Goal: Task Accomplishment & Management: Use online tool/utility

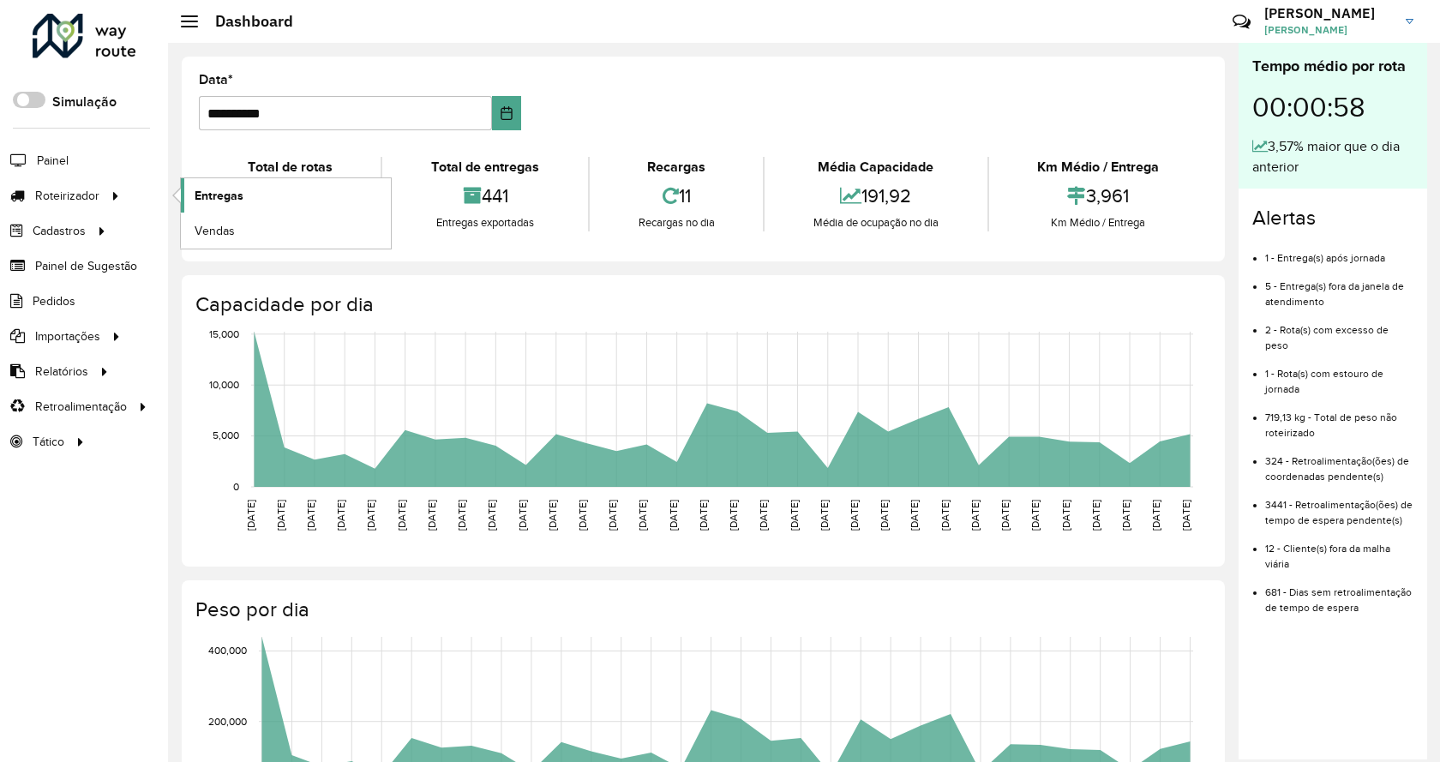
click at [227, 189] on span "Entregas" at bounding box center [219, 196] width 49 height 18
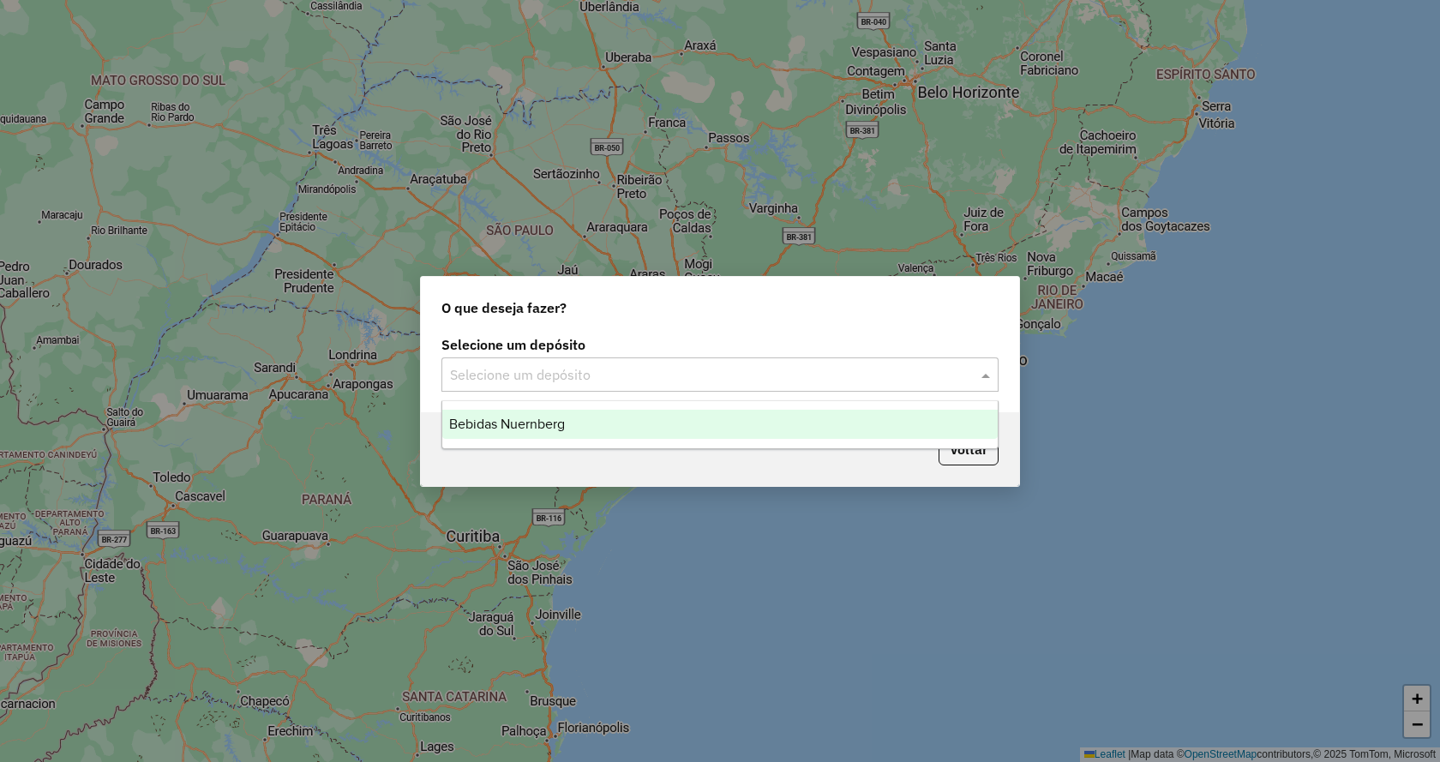
click at [787, 383] on input "text" at bounding box center [703, 375] width 506 height 21
click at [777, 416] on div "Bebidas Nuernberg" at bounding box center [719, 424] width 555 height 29
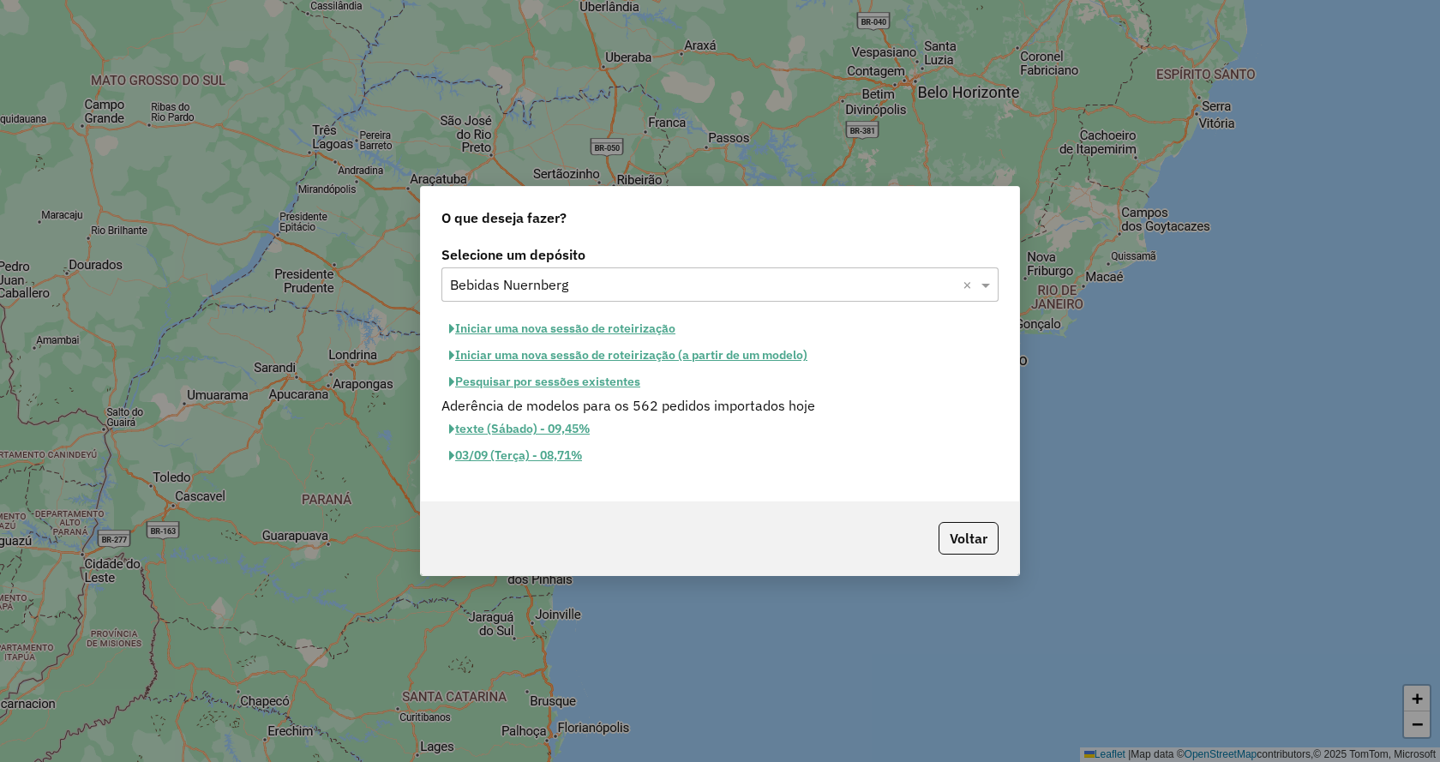
click at [578, 320] on button "Iniciar uma nova sessão de roteirização" at bounding box center [562, 328] width 242 height 27
select select "*"
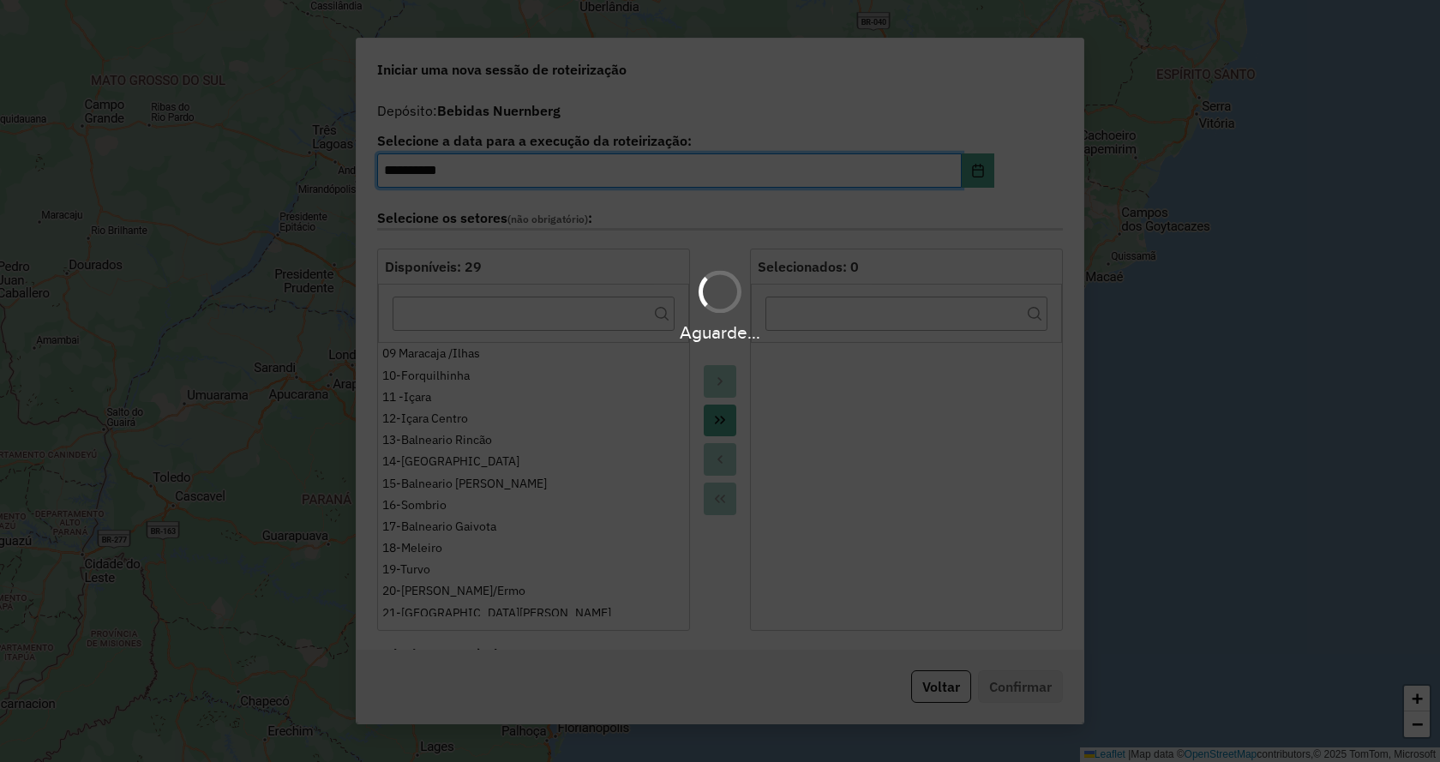
click at [719, 413] on hb-app "**********" at bounding box center [720, 381] width 1440 height 762
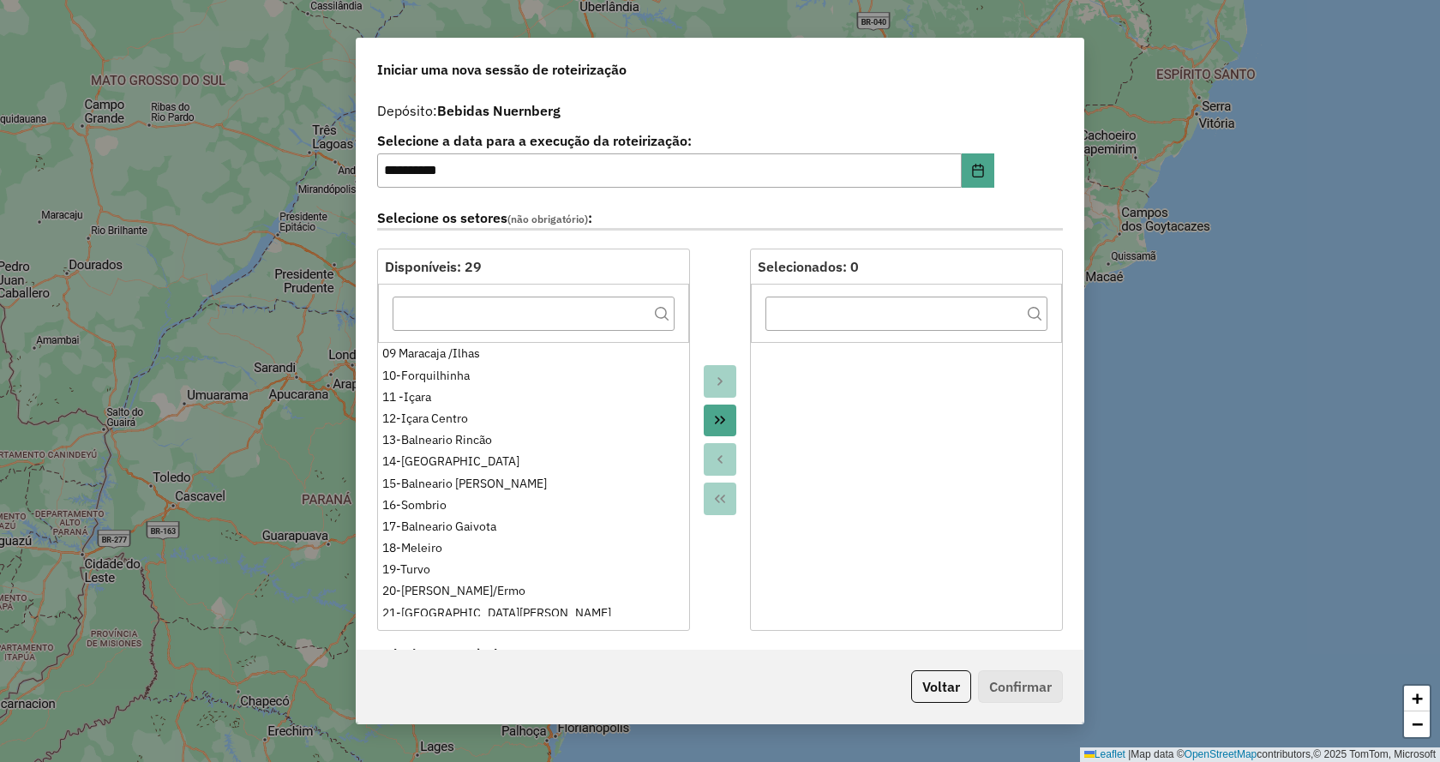
click at [719, 413] on icon "Move All to Target" at bounding box center [720, 420] width 14 height 14
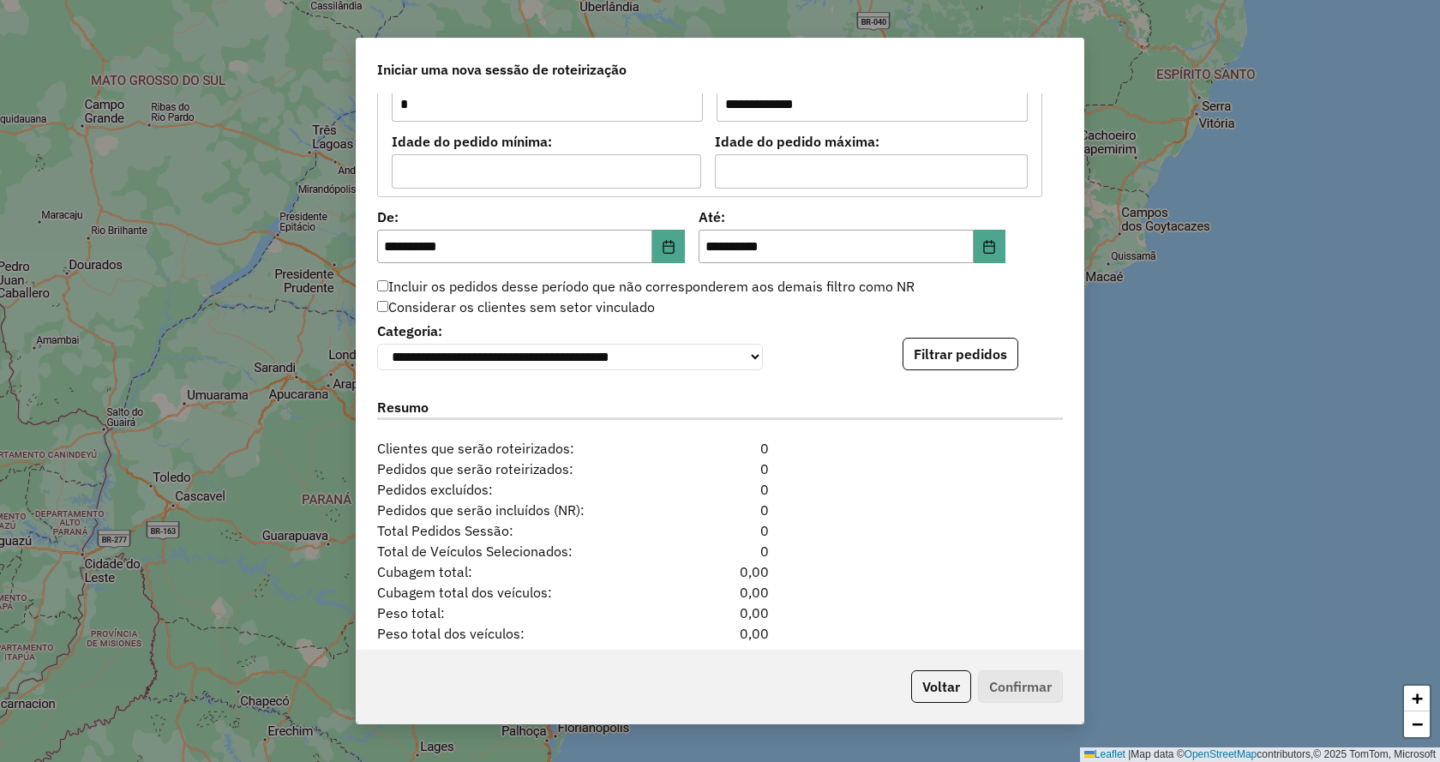
scroll to position [1542, 0]
click at [967, 347] on button "Filtrar pedidos" at bounding box center [960, 353] width 116 height 33
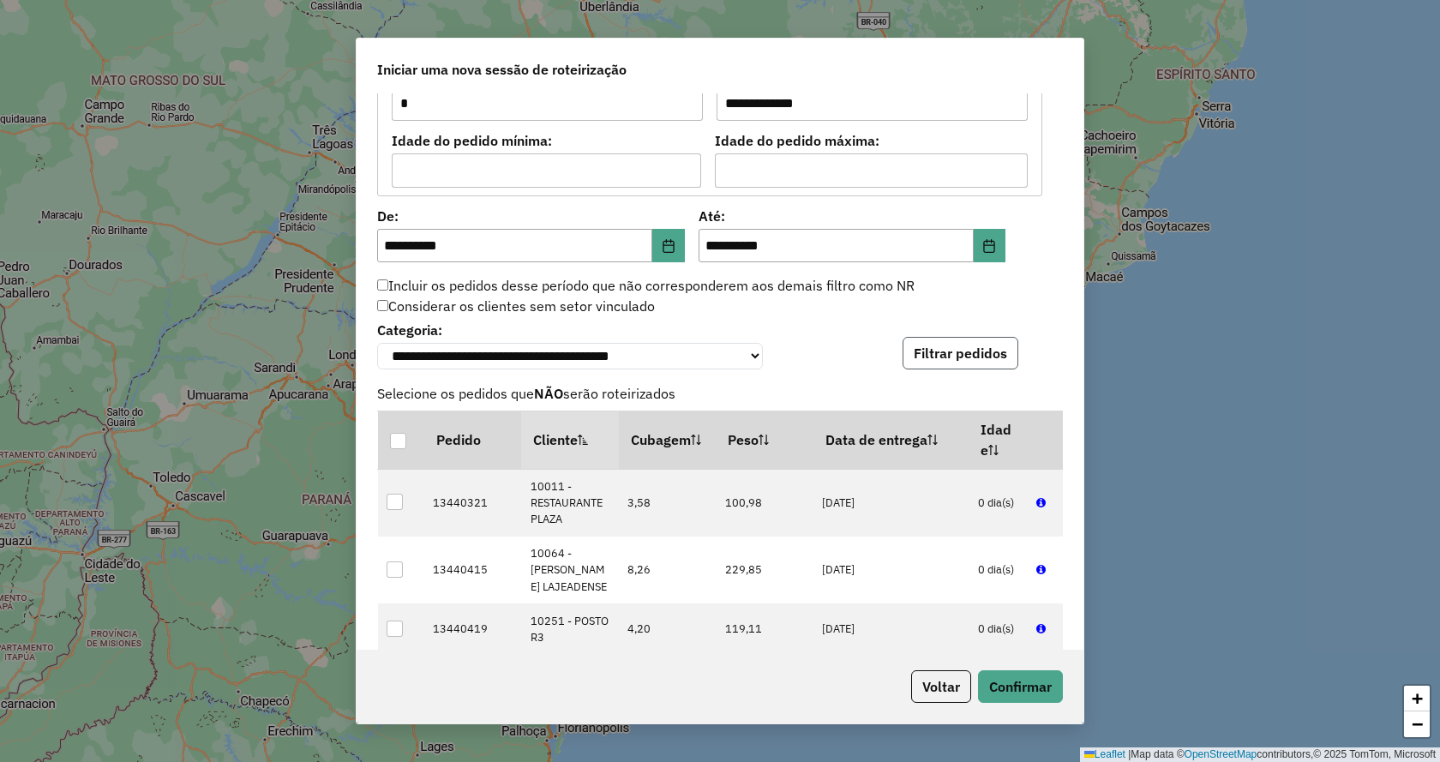
scroll to position [1971, 0]
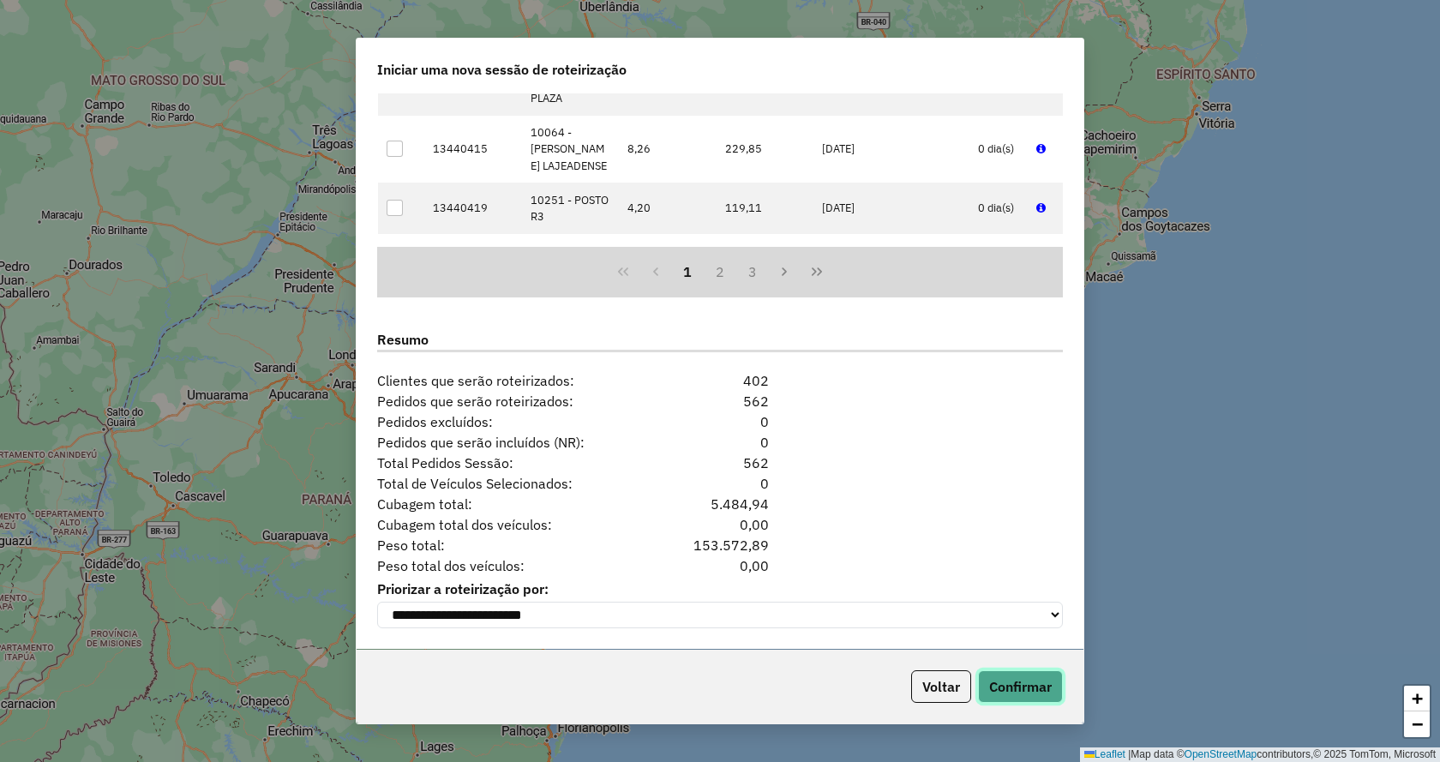
click at [991, 678] on button "Confirmar" at bounding box center [1020, 686] width 85 height 33
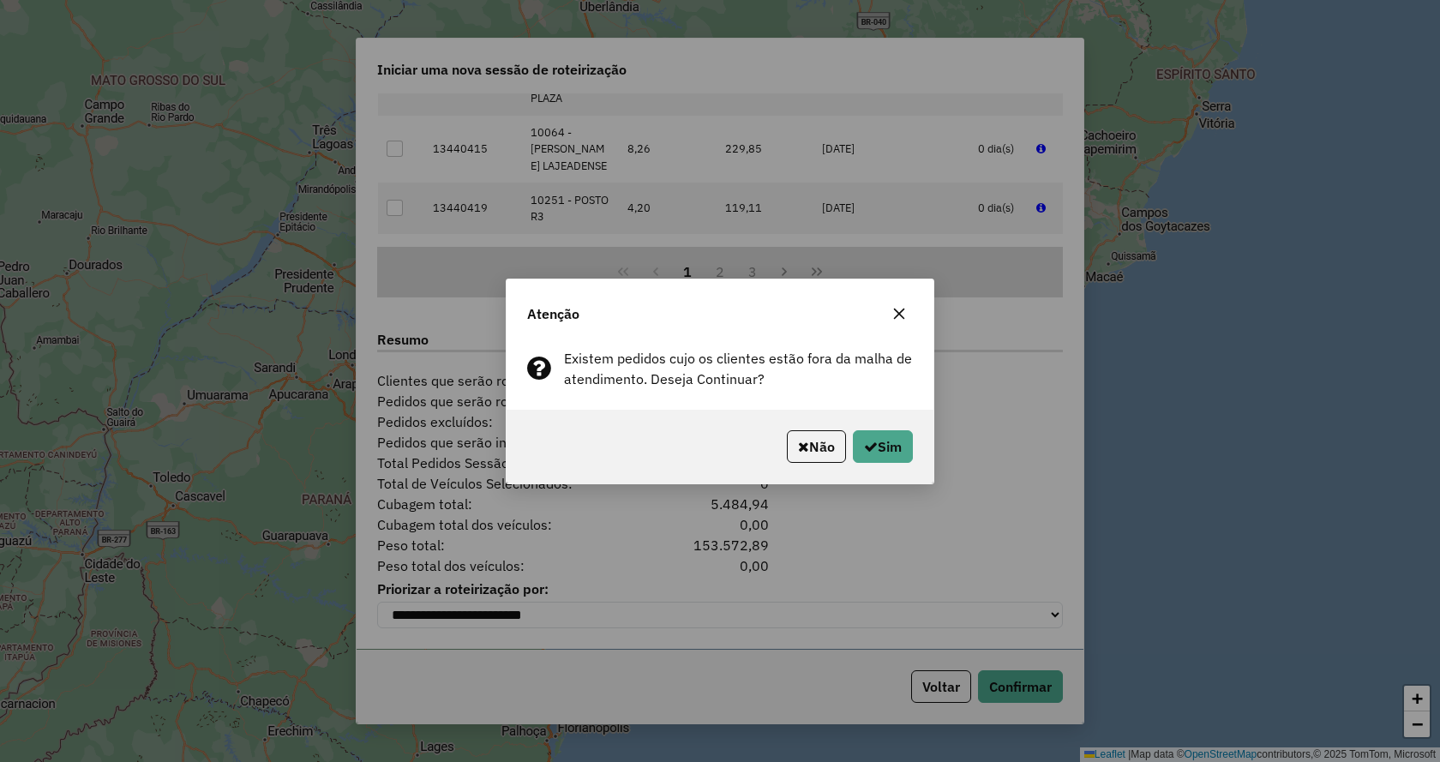
click at [900, 313] on icon "button" at bounding box center [899, 313] width 11 height 11
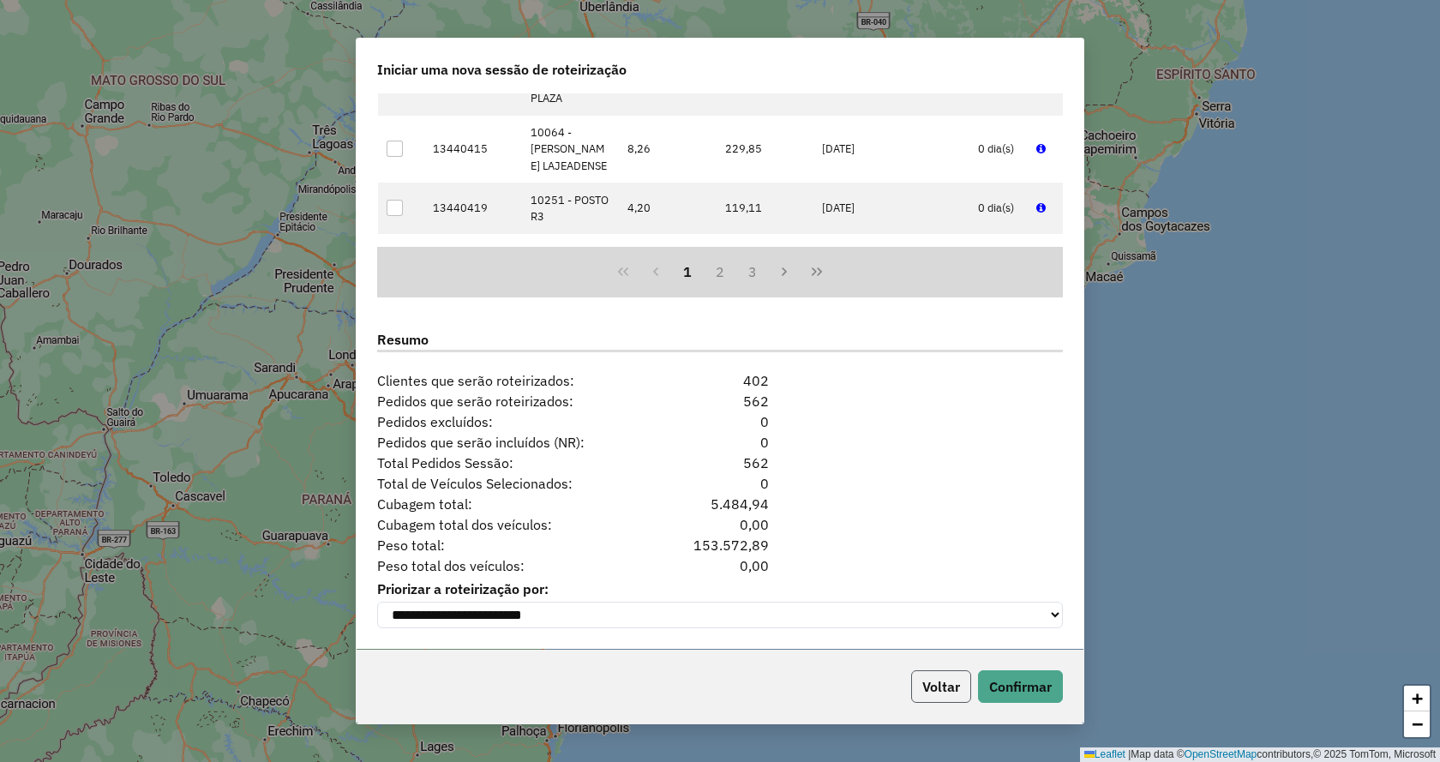
click at [954, 674] on button "Voltar" at bounding box center [941, 686] width 60 height 33
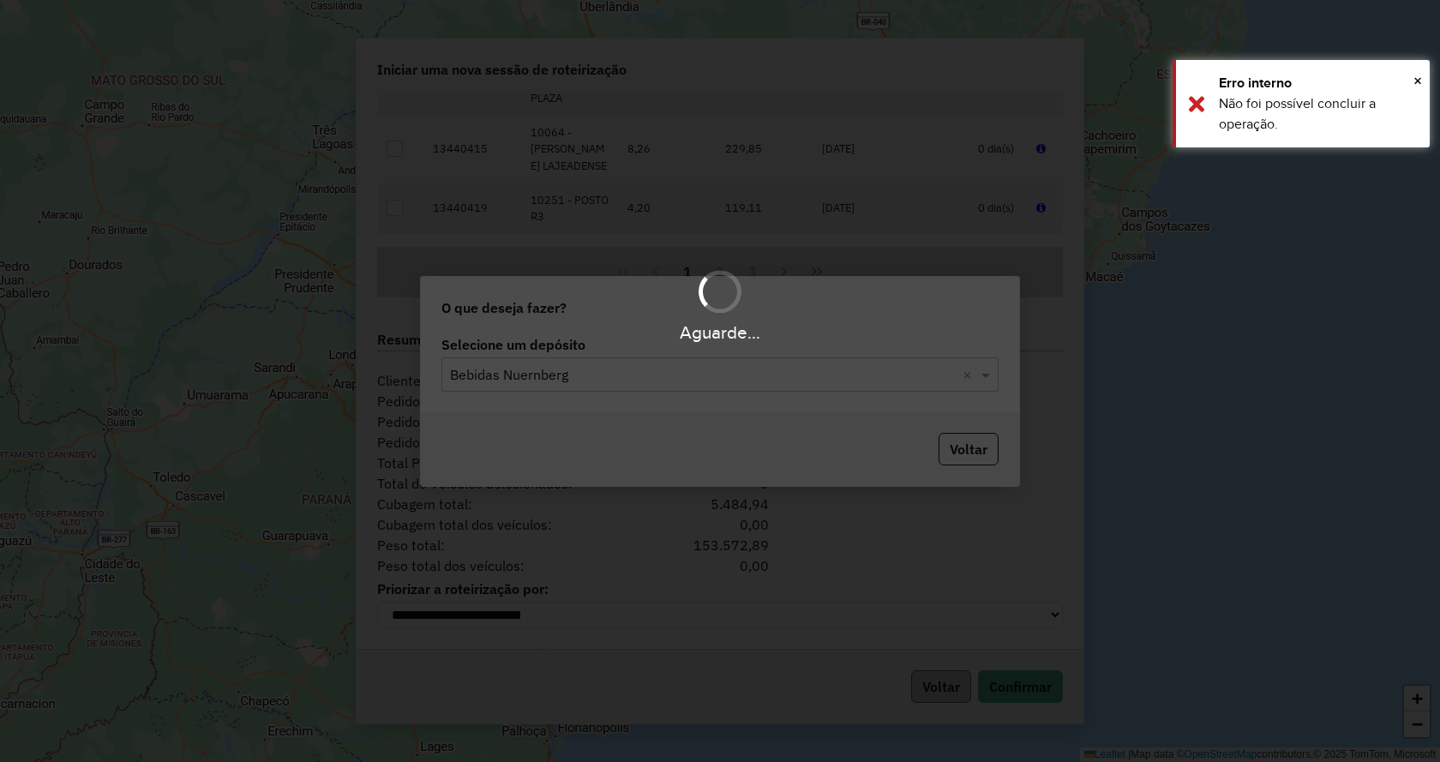
scroll to position [1950, 0]
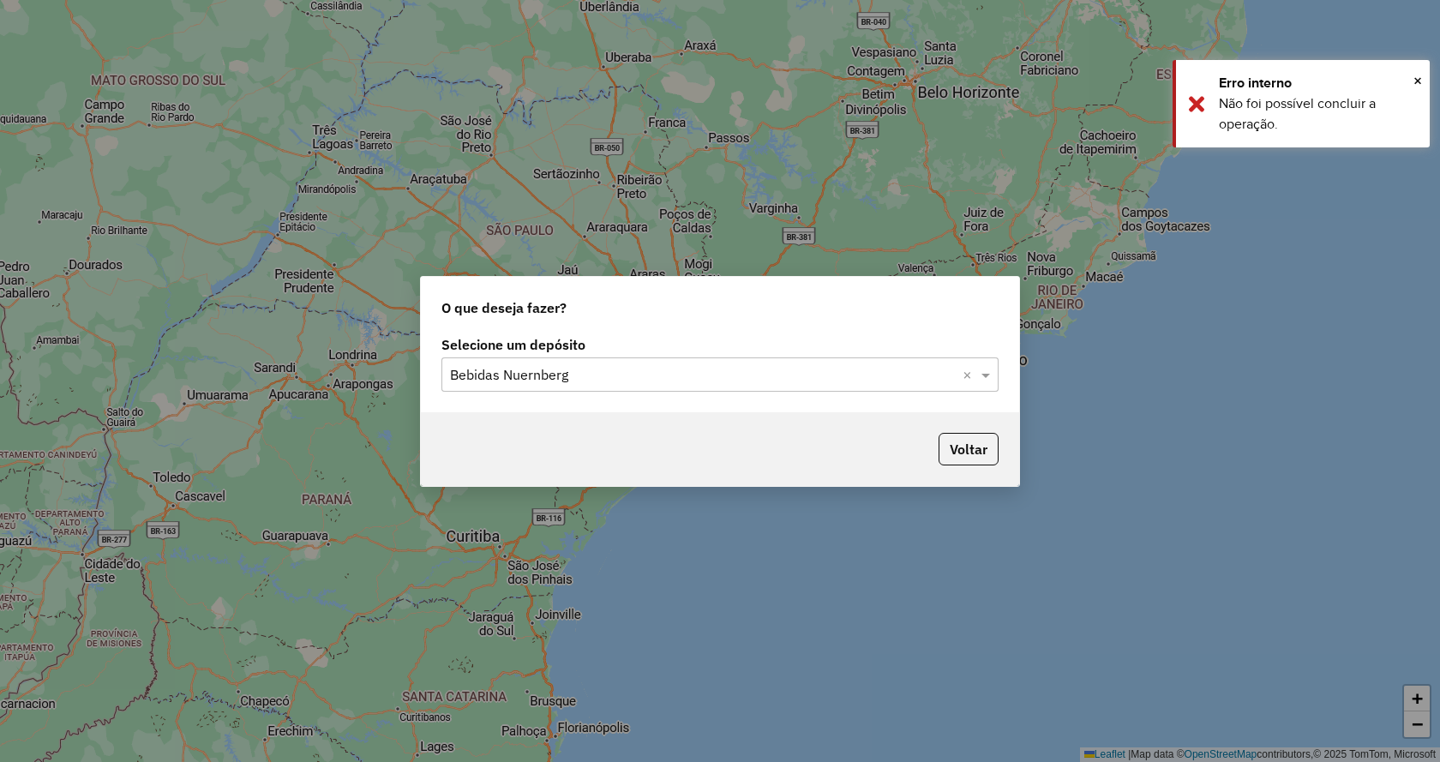
click at [808, 373] on input "text" at bounding box center [703, 375] width 506 height 21
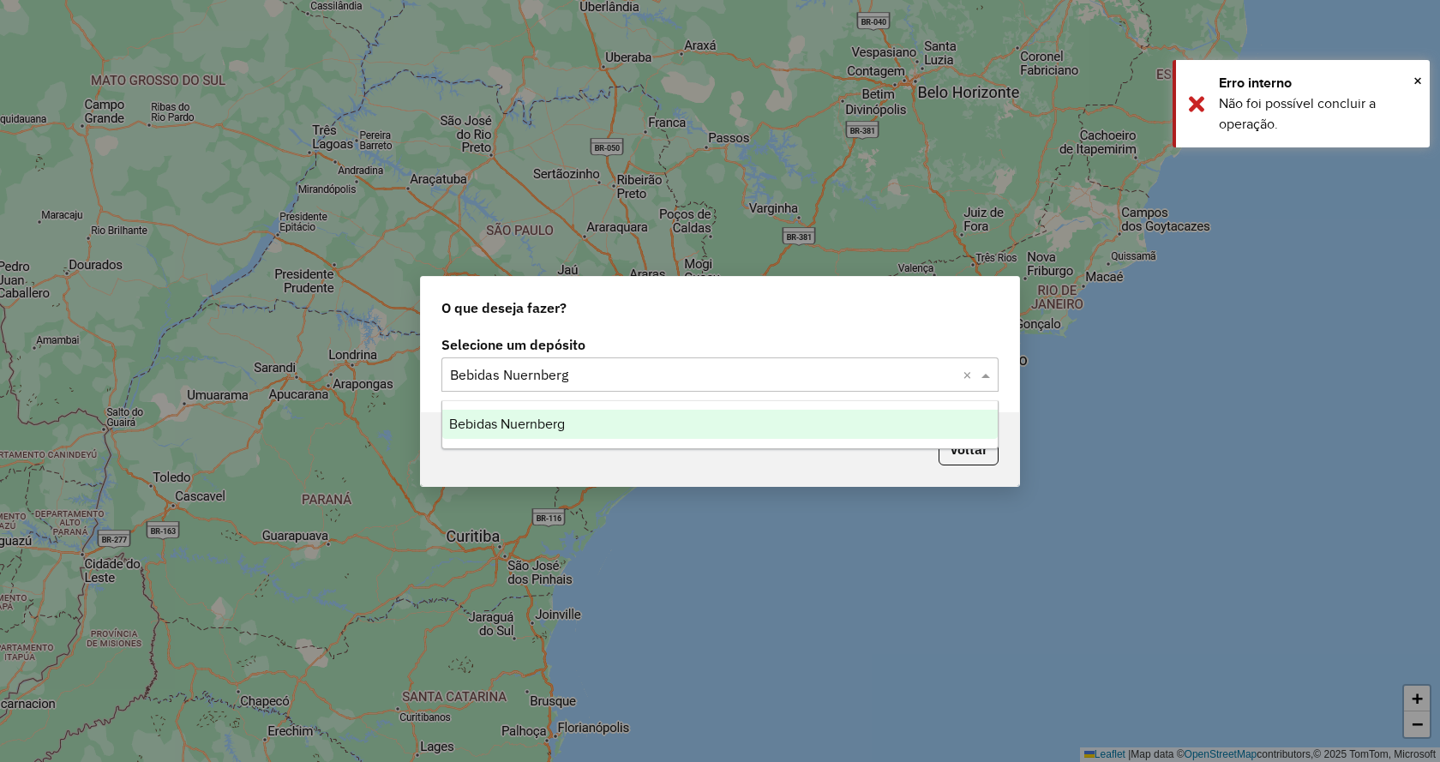
click at [776, 431] on div "Bebidas Nuernberg" at bounding box center [719, 424] width 555 height 29
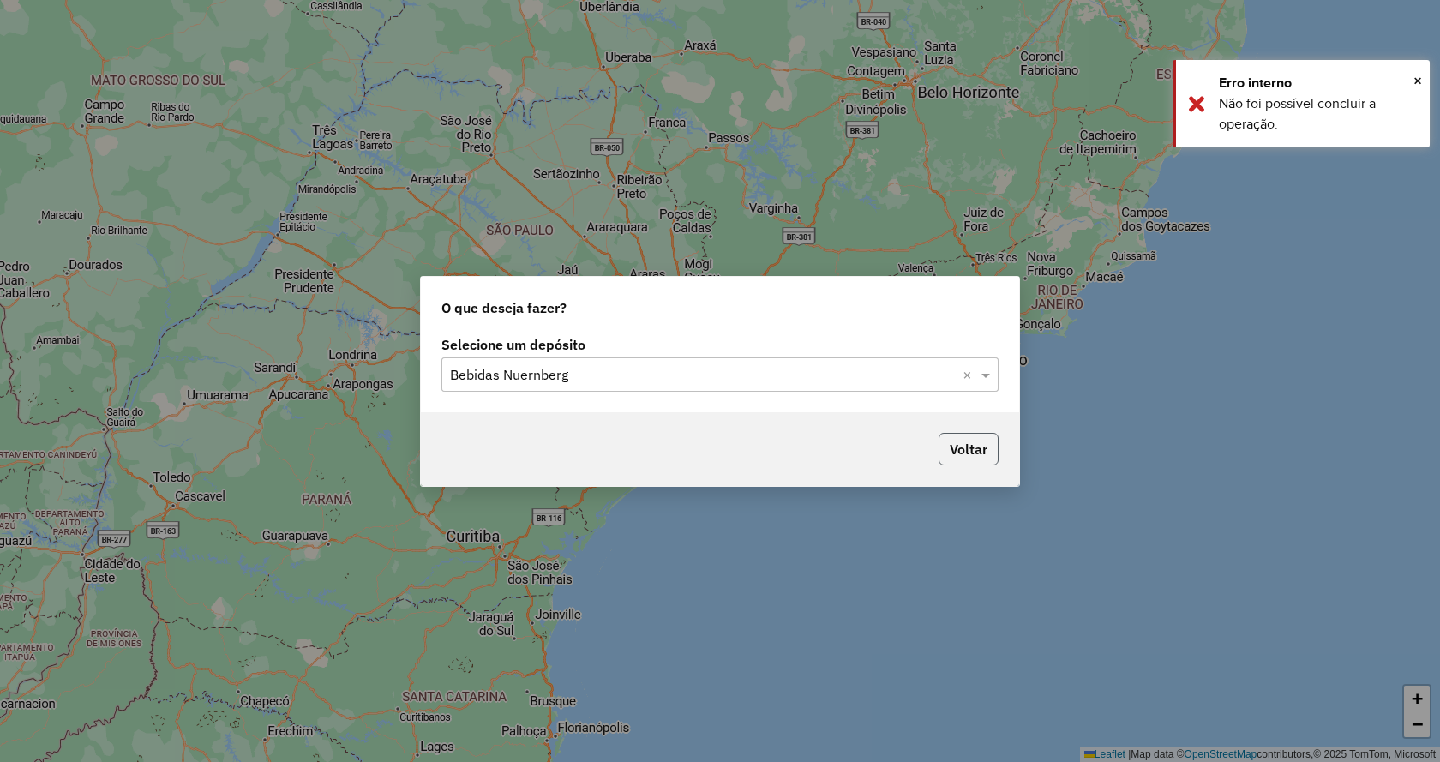
click at [948, 464] on button "Voltar" at bounding box center [968, 449] width 60 height 33
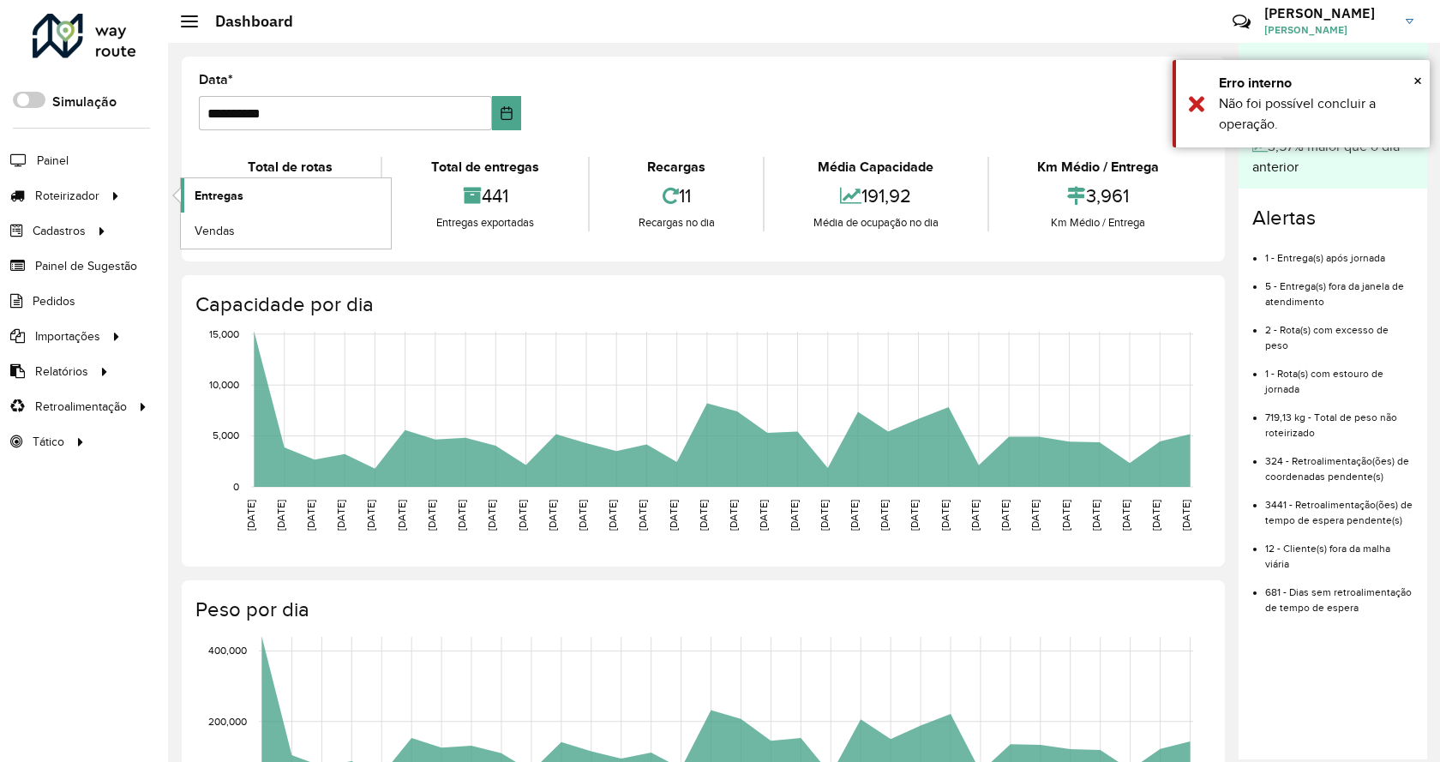
click at [225, 198] on span "Entregas" at bounding box center [219, 196] width 49 height 18
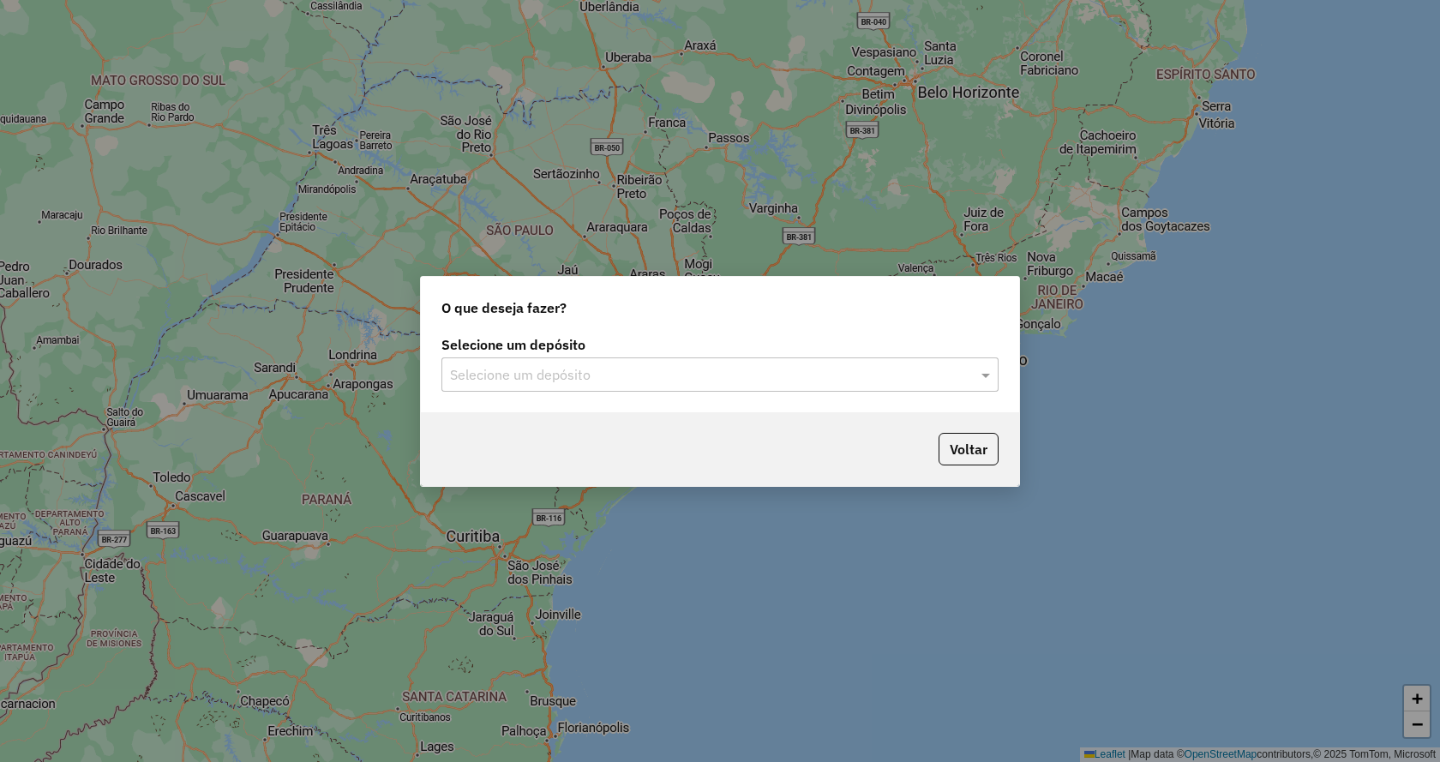
click at [587, 360] on div "Selecione um depósito" at bounding box center [719, 374] width 557 height 34
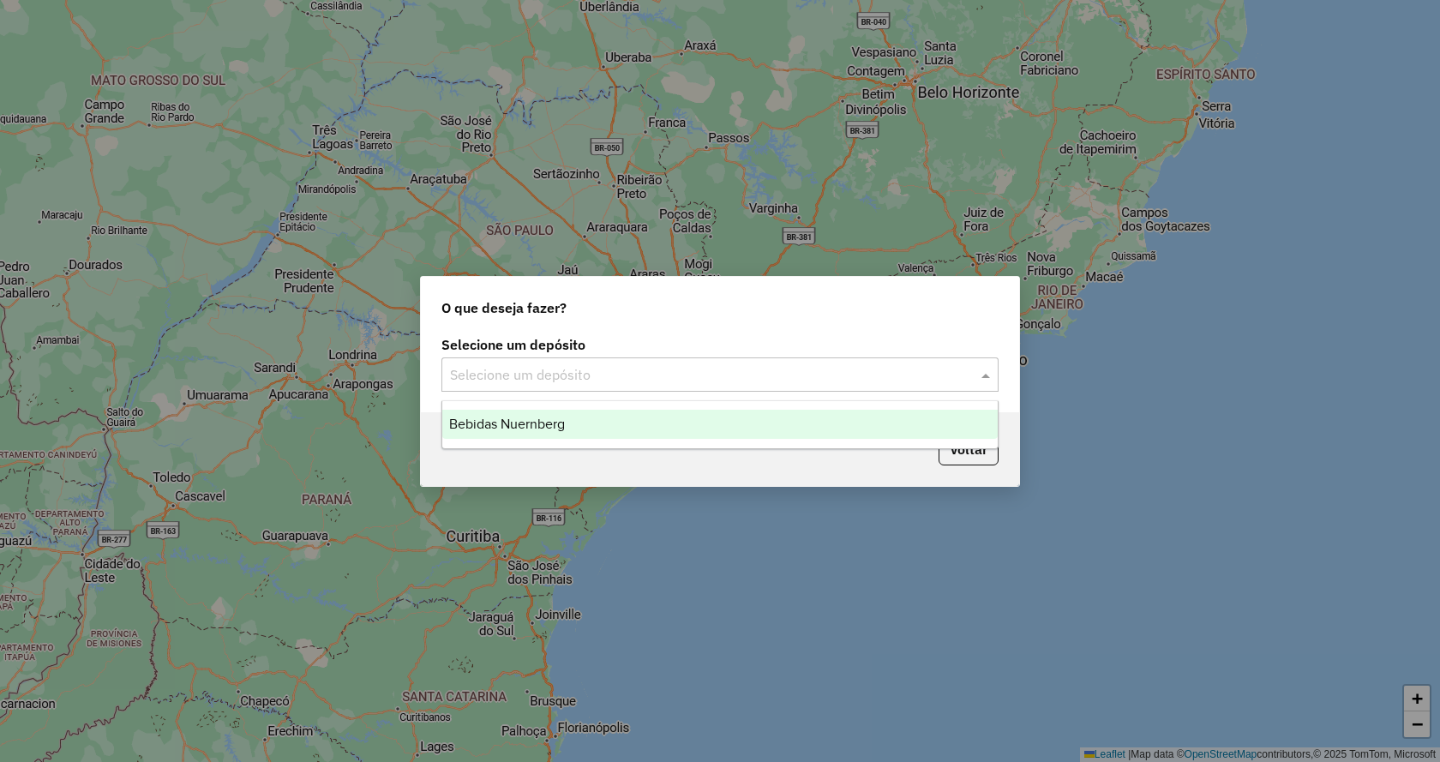
click at [601, 426] on div "Bebidas Nuernberg" at bounding box center [719, 424] width 555 height 29
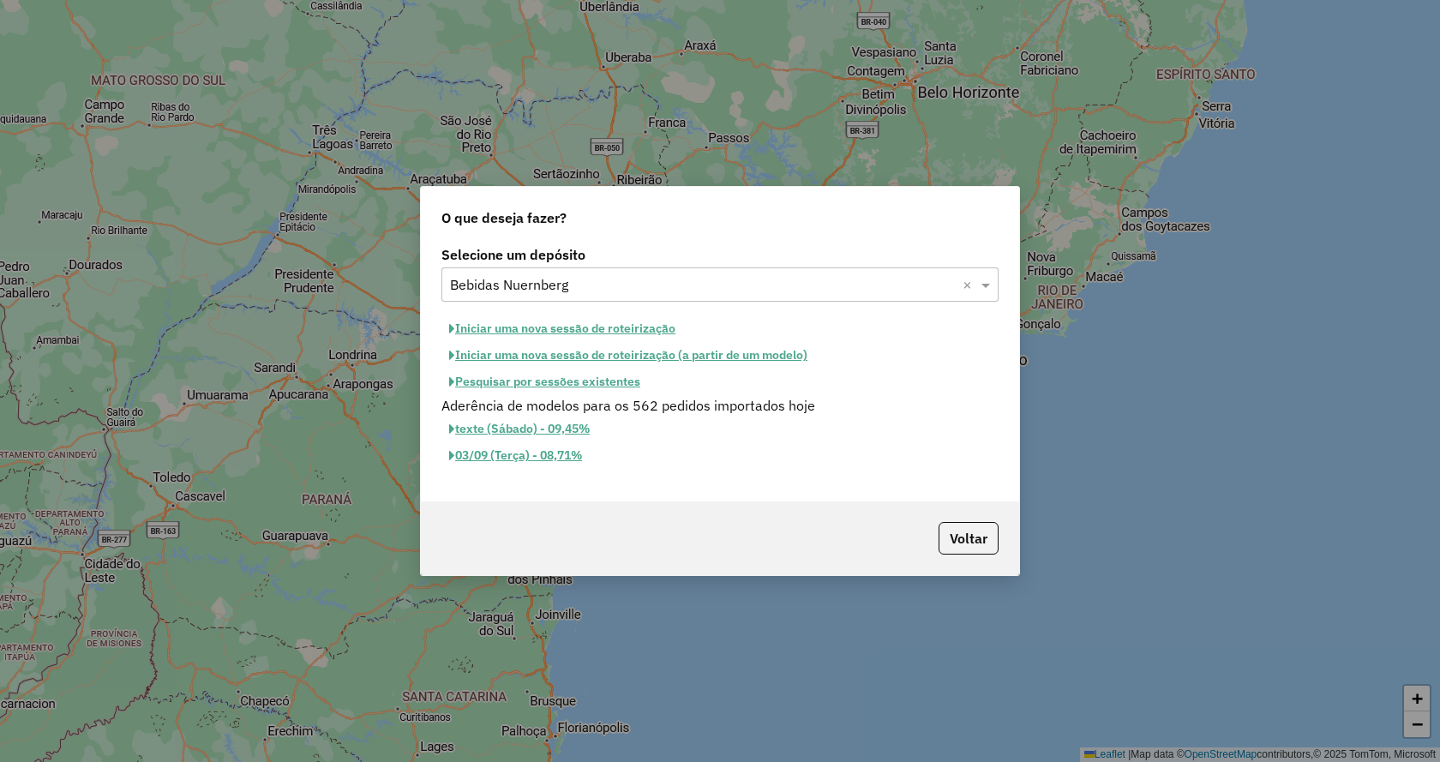
click at [618, 326] on button "Iniciar uma nova sessão de roteirização" at bounding box center [562, 328] width 242 height 27
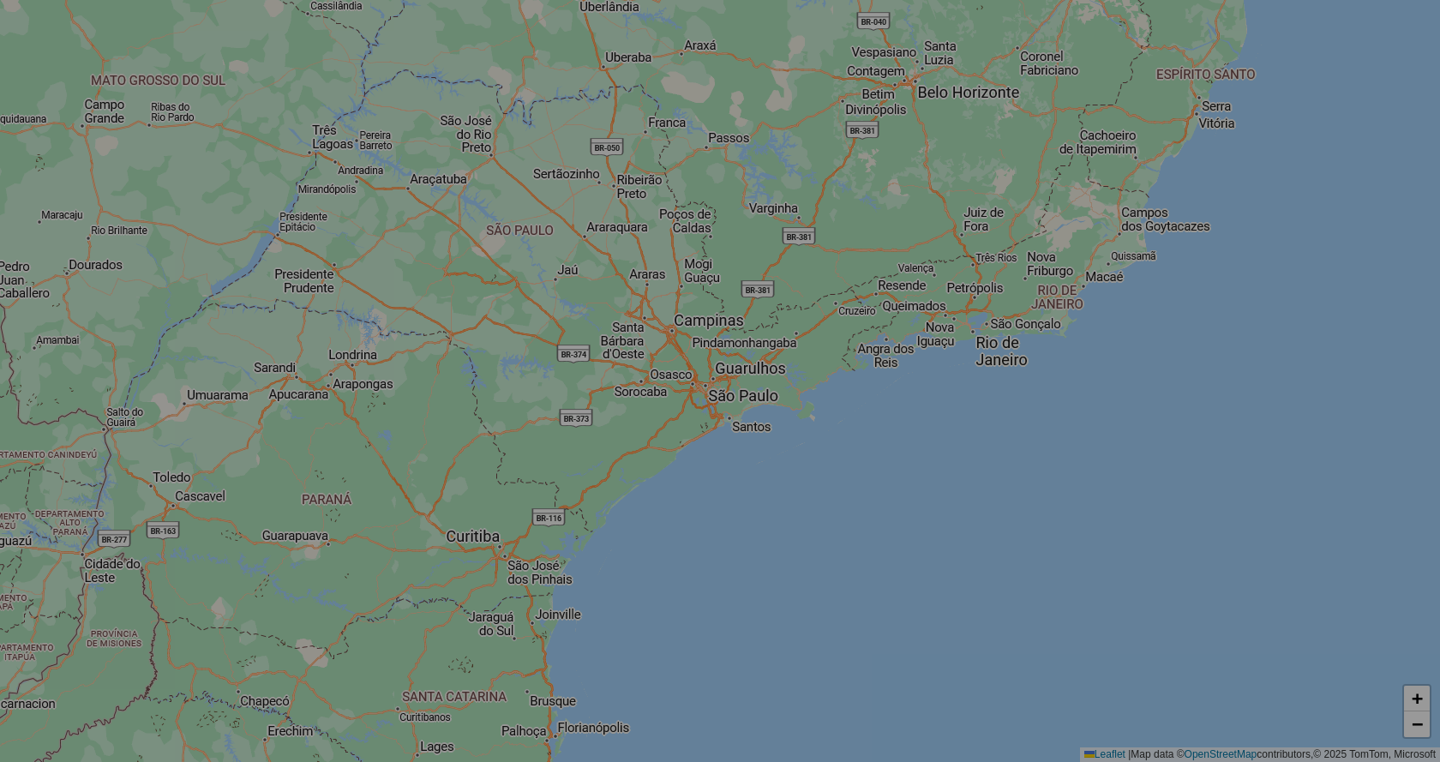
select select "*"
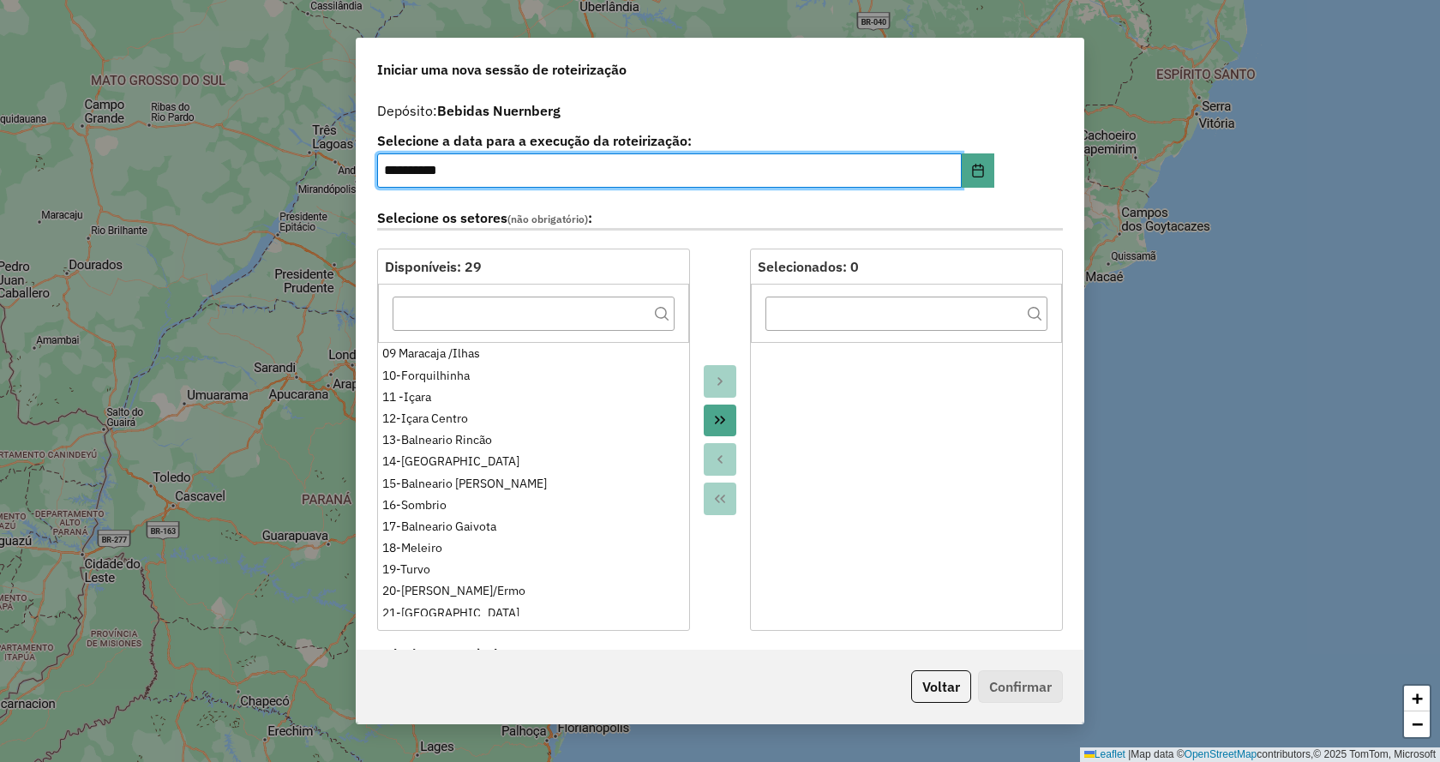
click at [723, 410] on button "Move All to Target" at bounding box center [720, 420] width 33 height 33
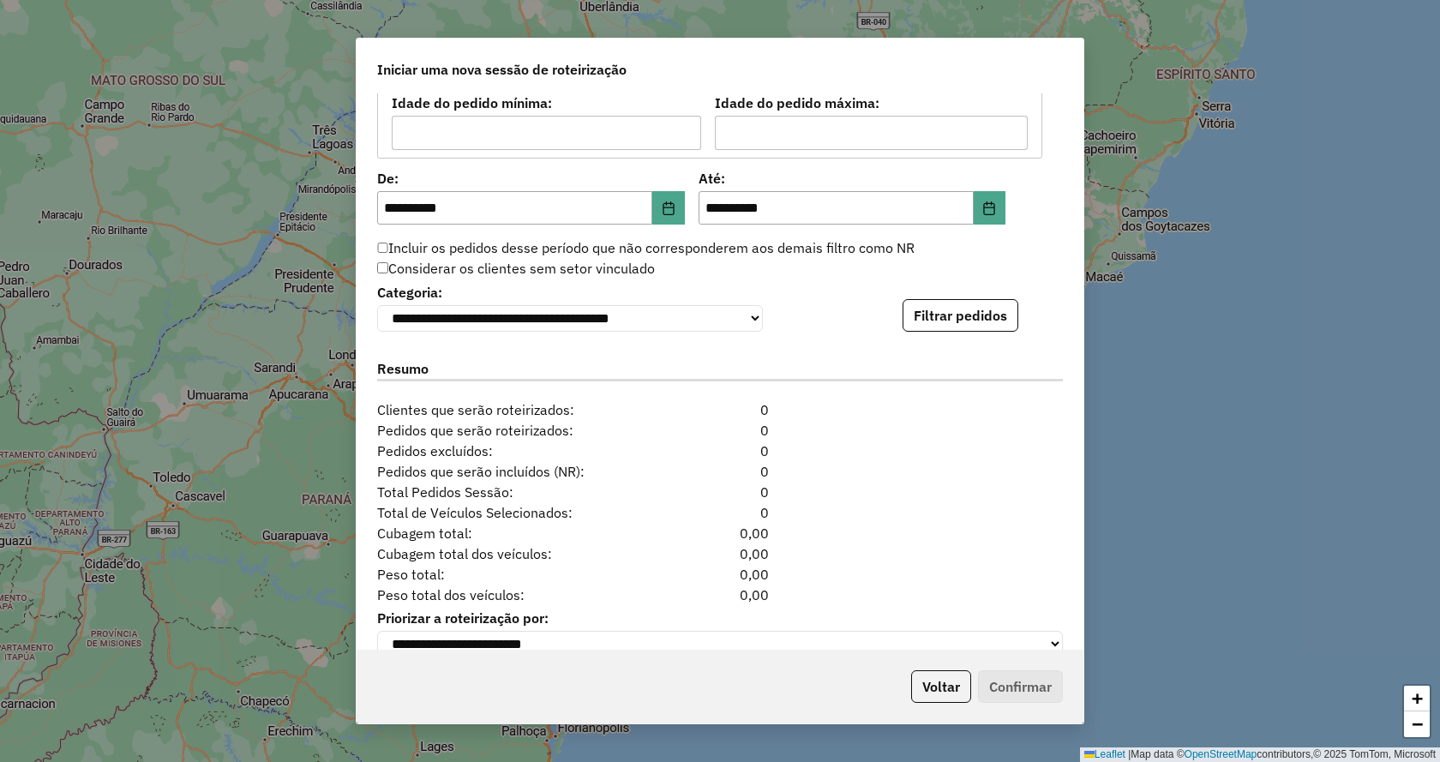
scroll to position [1617, 0]
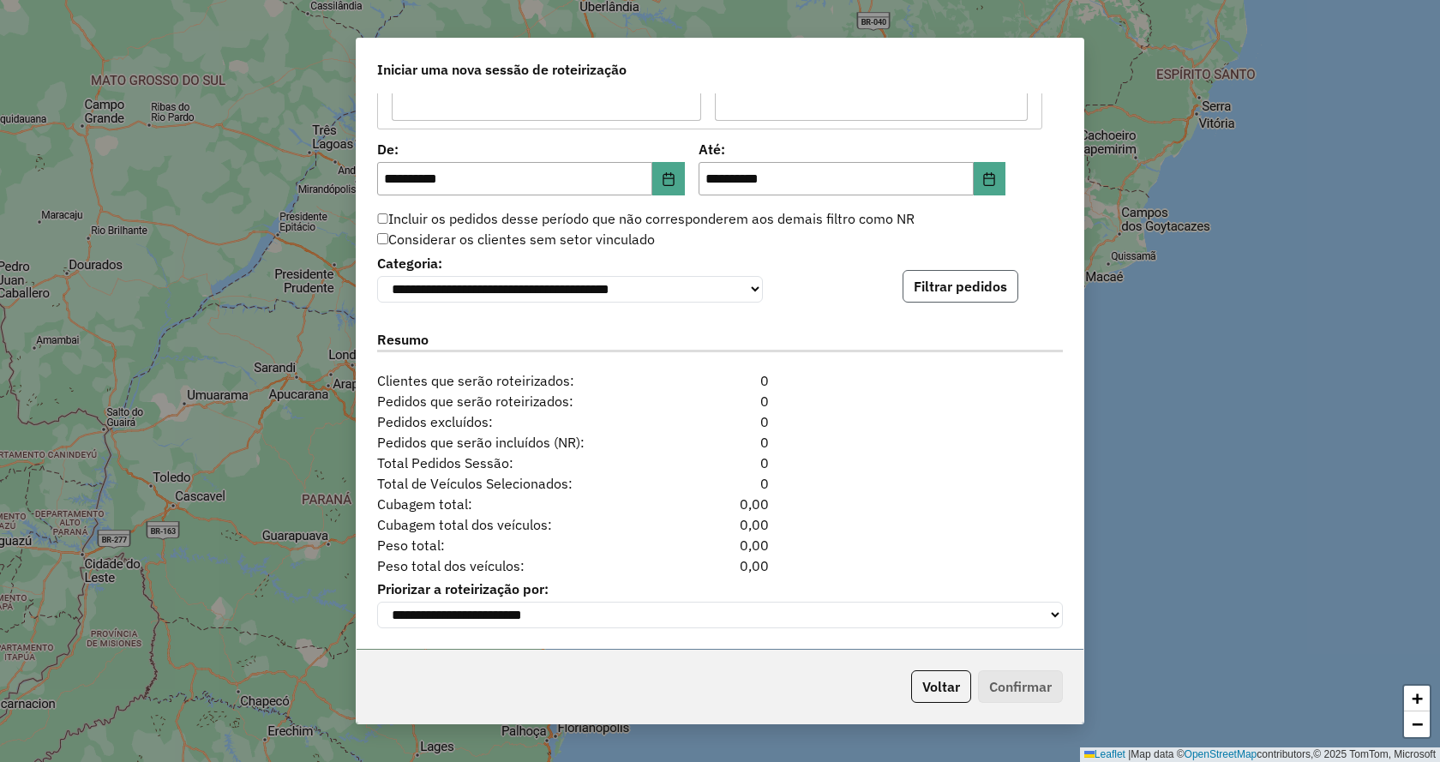
click at [946, 288] on button "Filtrar pedidos" at bounding box center [960, 286] width 116 height 33
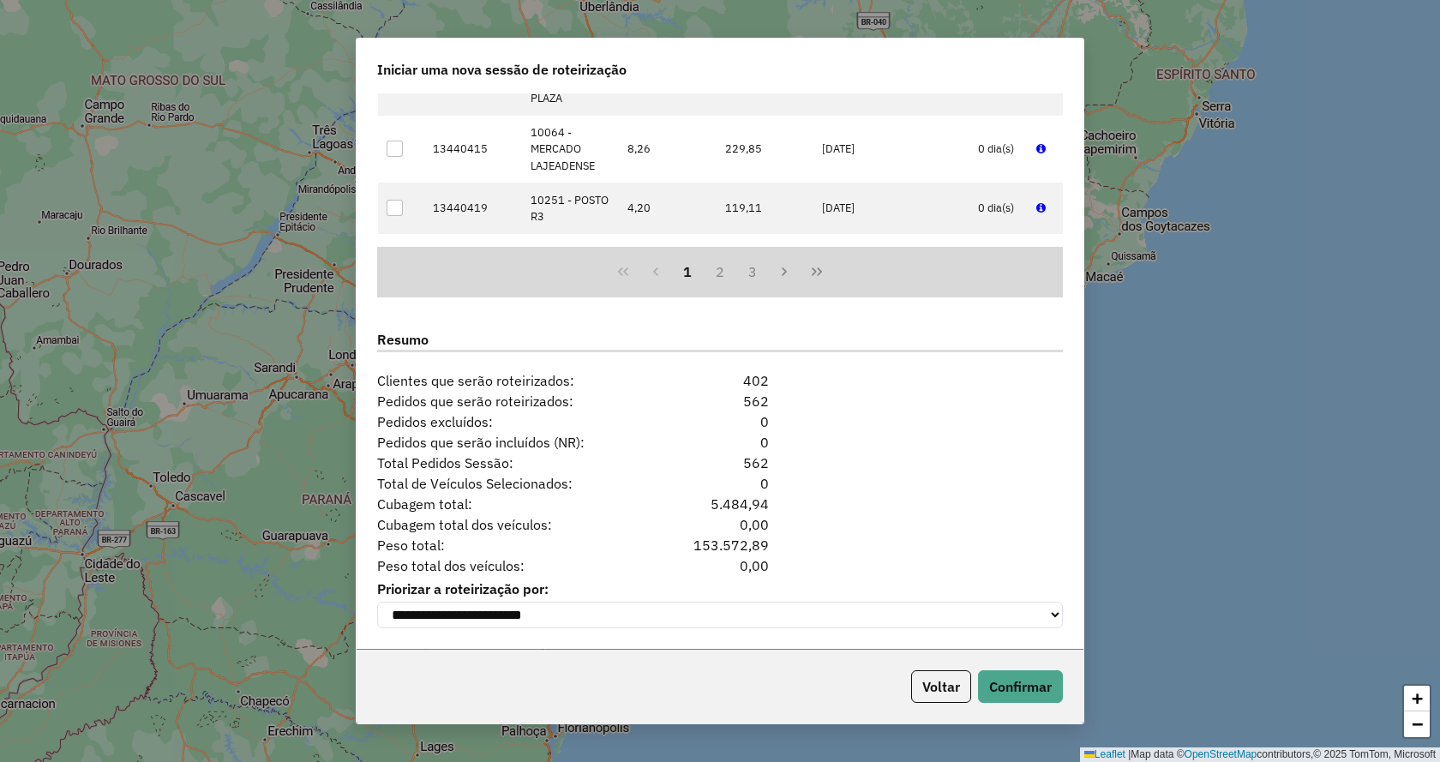
scroll to position [1971, 0]
click at [1035, 676] on button "Confirmar" at bounding box center [1020, 686] width 85 height 33
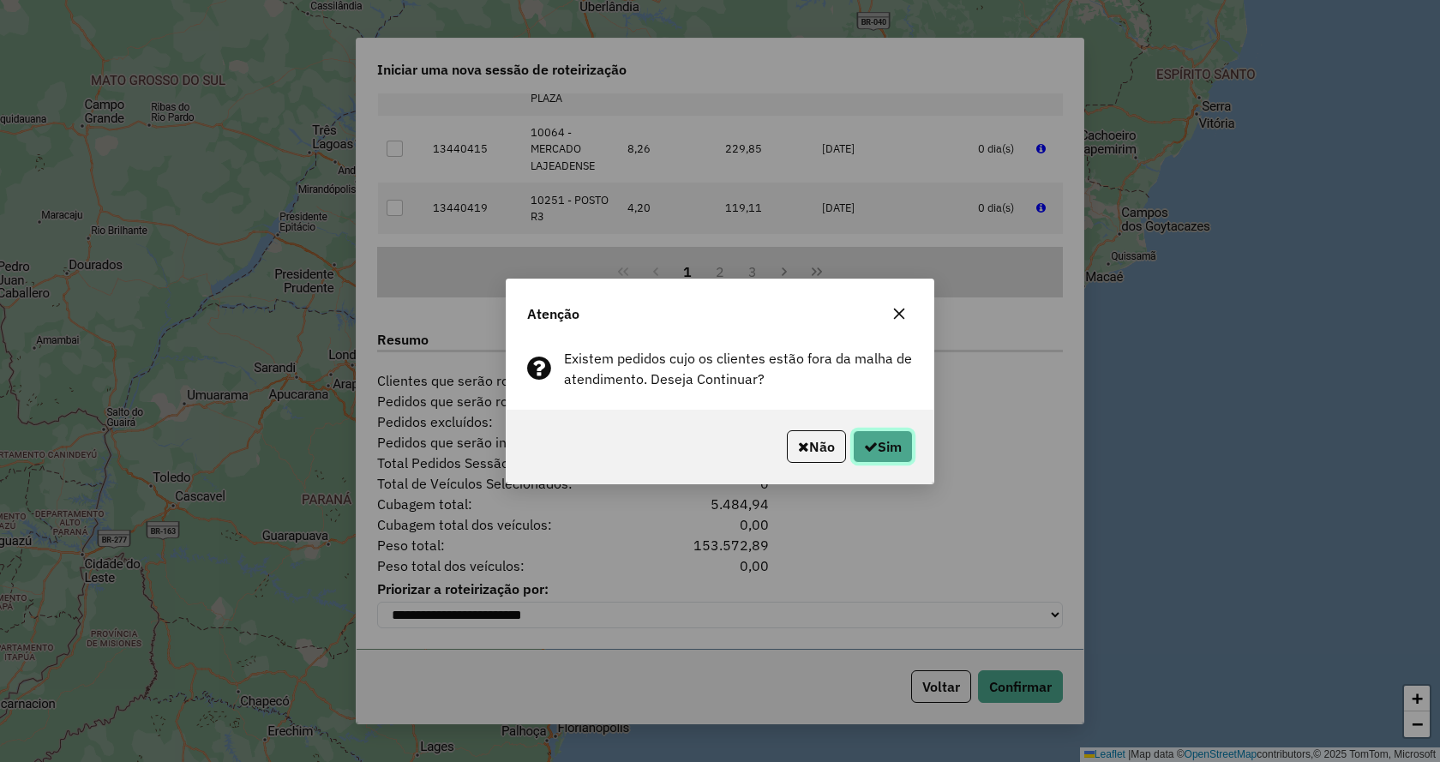
click at [863, 432] on button "Sim" at bounding box center [883, 446] width 60 height 33
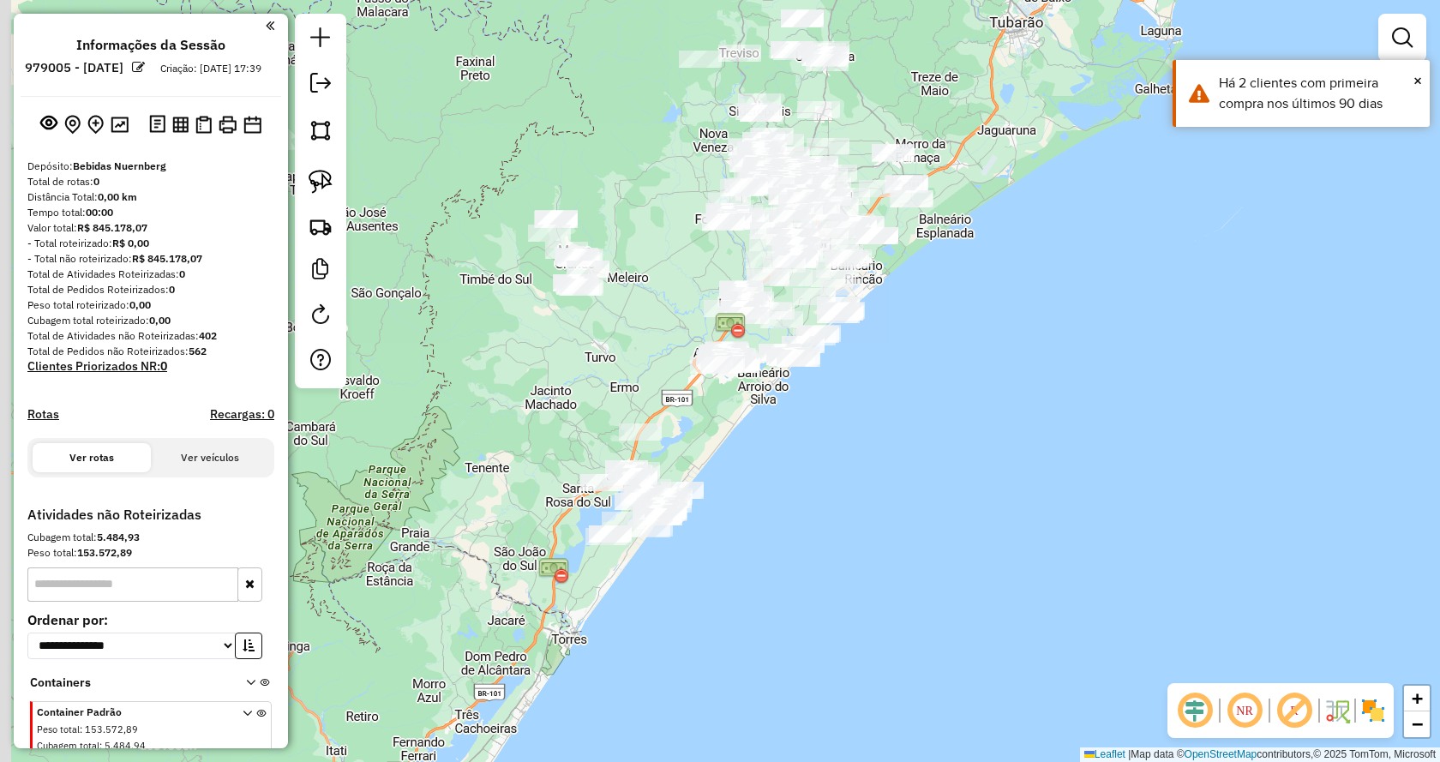
drag, startPoint x: 949, startPoint y: 535, endPoint x: 1101, endPoint y: 293, distance: 285.3
click at [1101, 293] on div "Janela de atendimento Grade de atendimento Capacidade Transportadoras Veículos …" at bounding box center [720, 381] width 1440 height 762
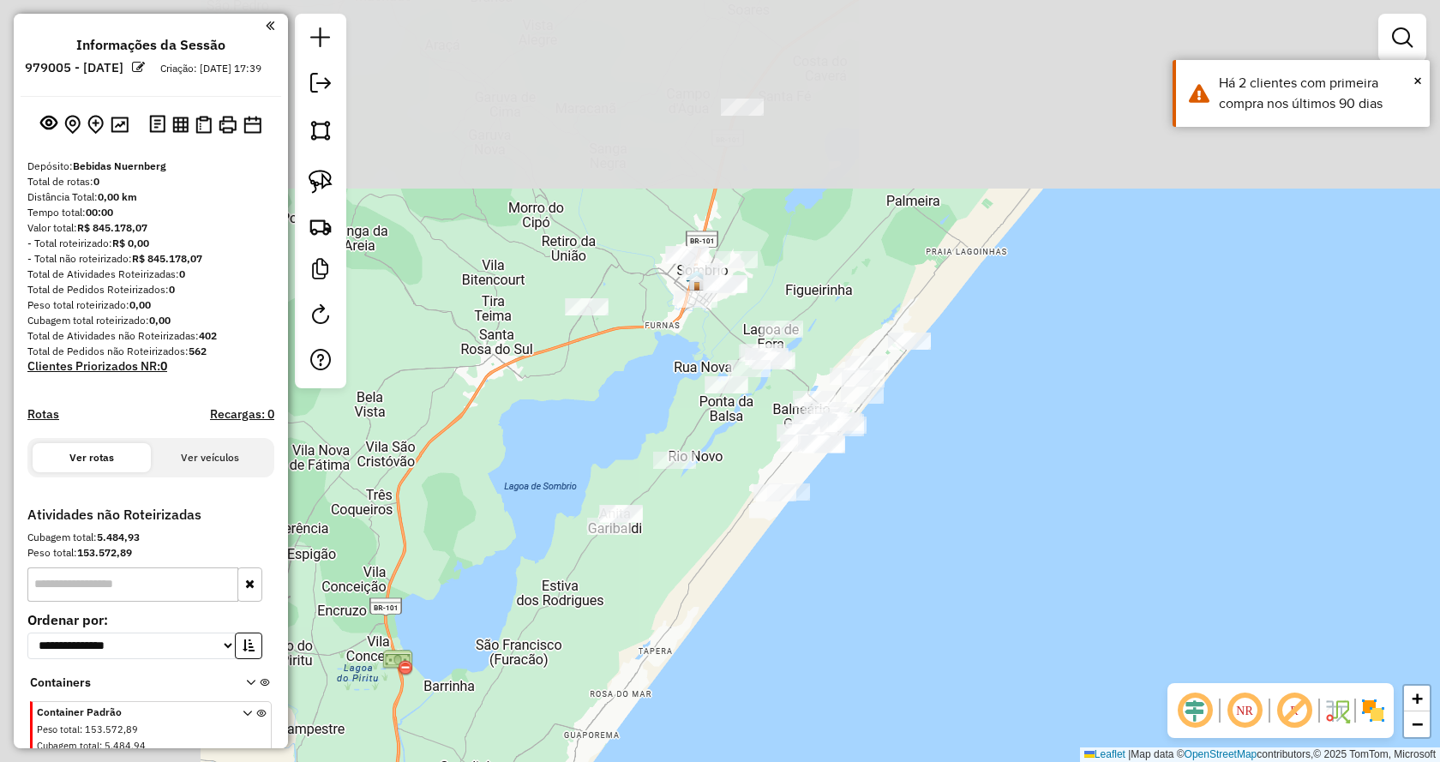
drag, startPoint x: 692, startPoint y: 310, endPoint x: 1047, endPoint y: 548, distance: 427.6
click at [1047, 548] on div "Janela de atendimento Grade de atendimento Capacidade Transportadoras Veículos …" at bounding box center [720, 381] width 1440 height 762
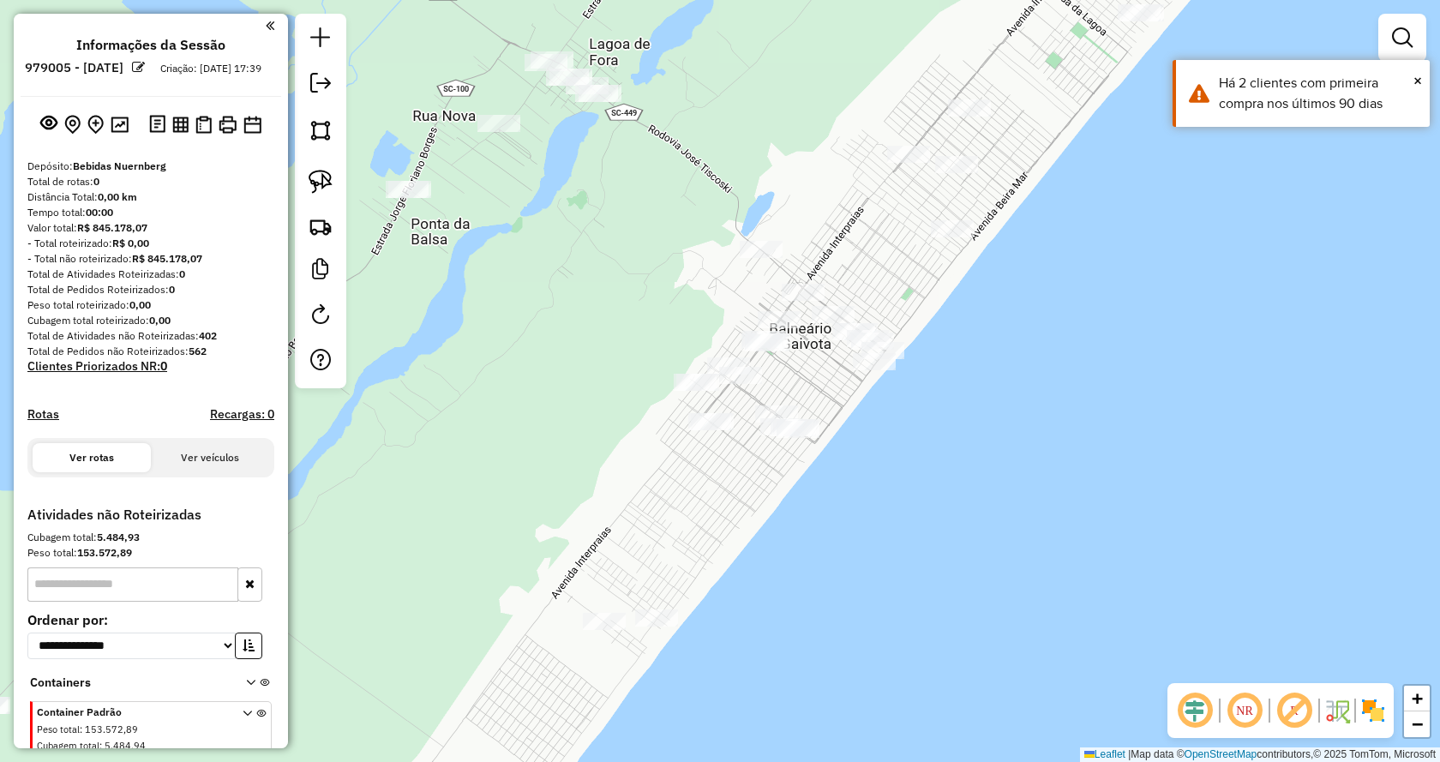
drag, startPoint x: 806, startPoint y: 434, endPoint x: 1240, endPoint y: 607, distance: 467.7
click at [1240, 607] on div "Janela de atendimento Grade de atendimento Capacidade Transportadoras Veículos …" at bounding box center [720, 381] width 1440 height 762
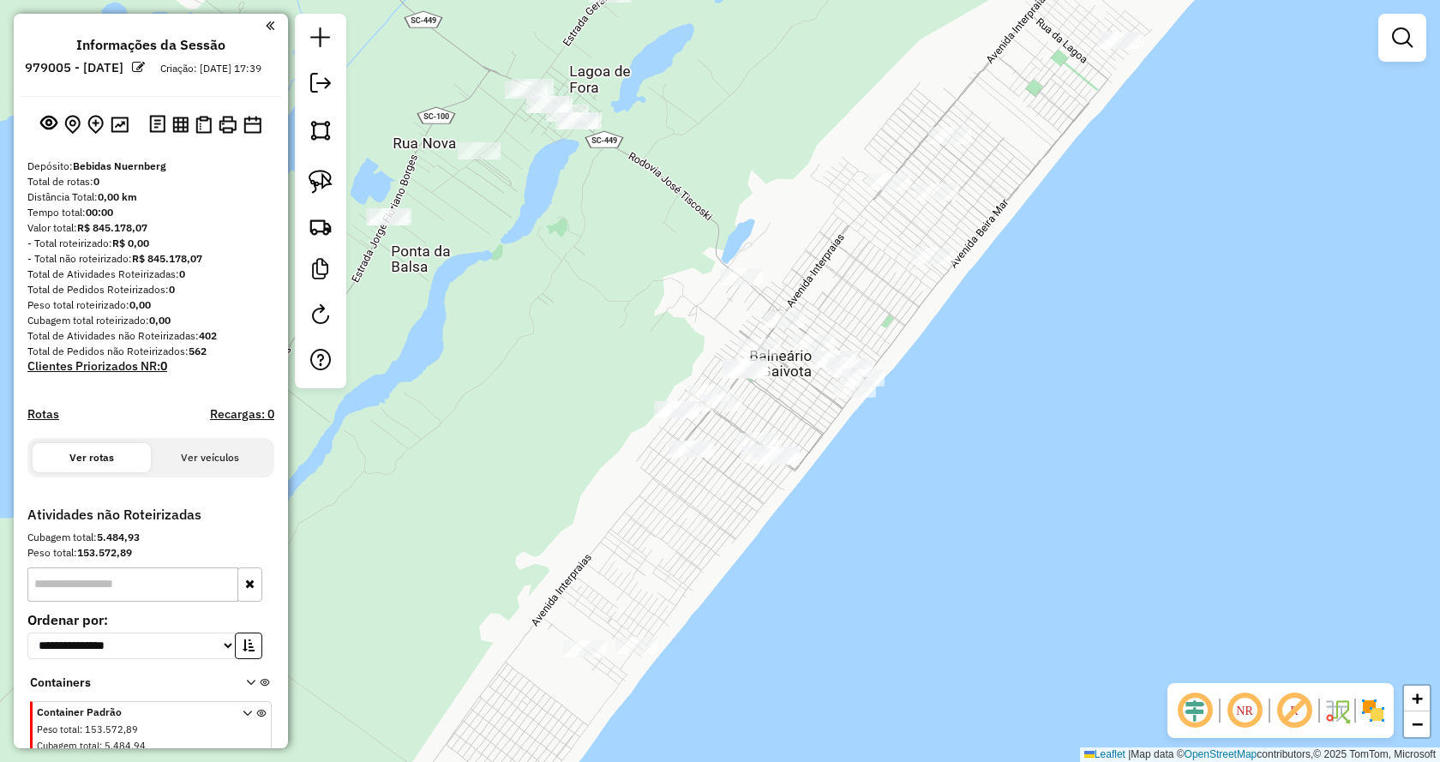
drag, startPoint x: 1130, startPoint y: 430, endPoint x: 1102, endPoint y: 466, distance: 45.8
click at [1102, 466] on div "Janela de atendimento Grade de atendimento Capacidade Transportadoras Veículos …" at bounding box center [720, 381] width 1440 height 762
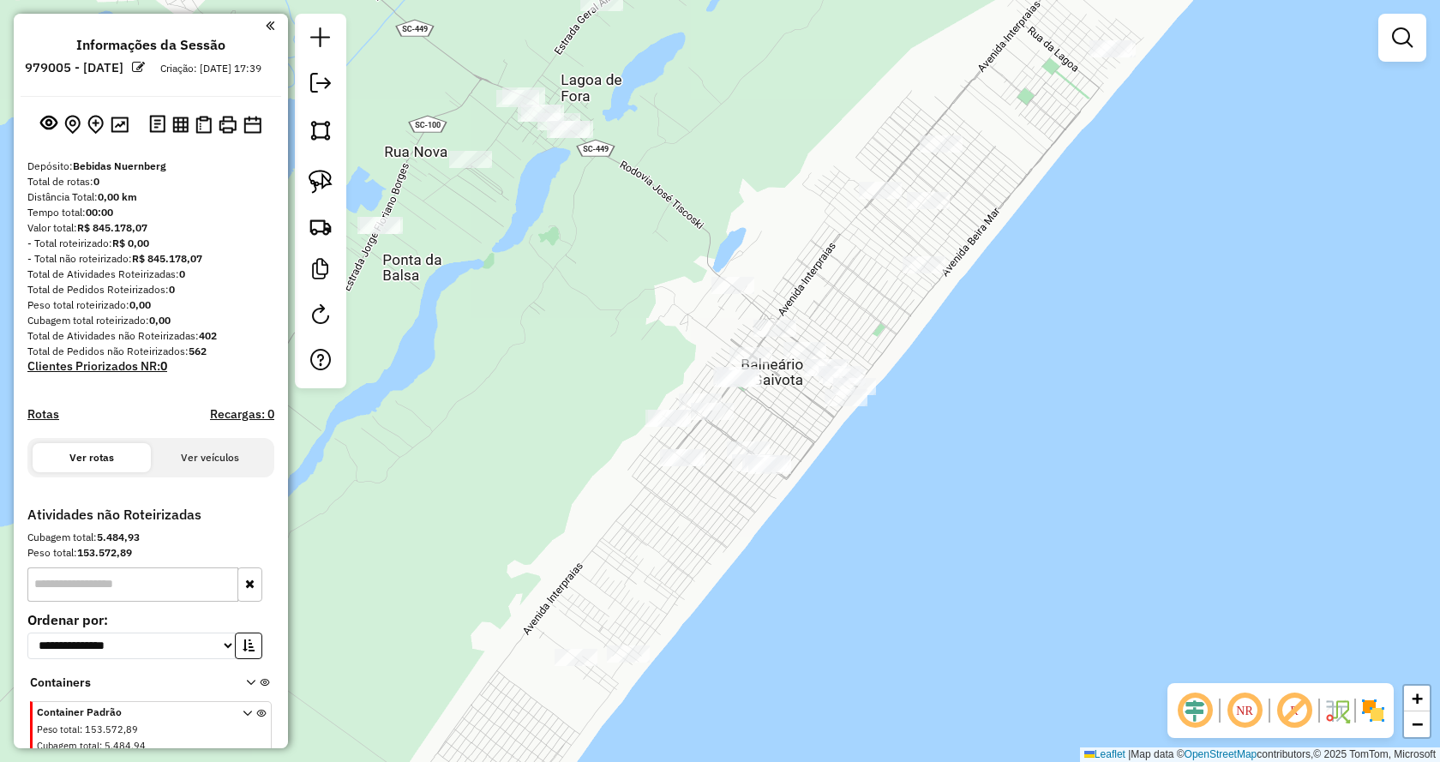
drag, startPoint x: 1149, startPoint y: 29, endPoint x: 649, endPoint y: 622, distance: 775.9
click at [649, 622] on div "Janela de atendimento Grade de atendimento Capacidade Transportadoras Veículos …" at bounding box center [720, 381] width 1440 height 762
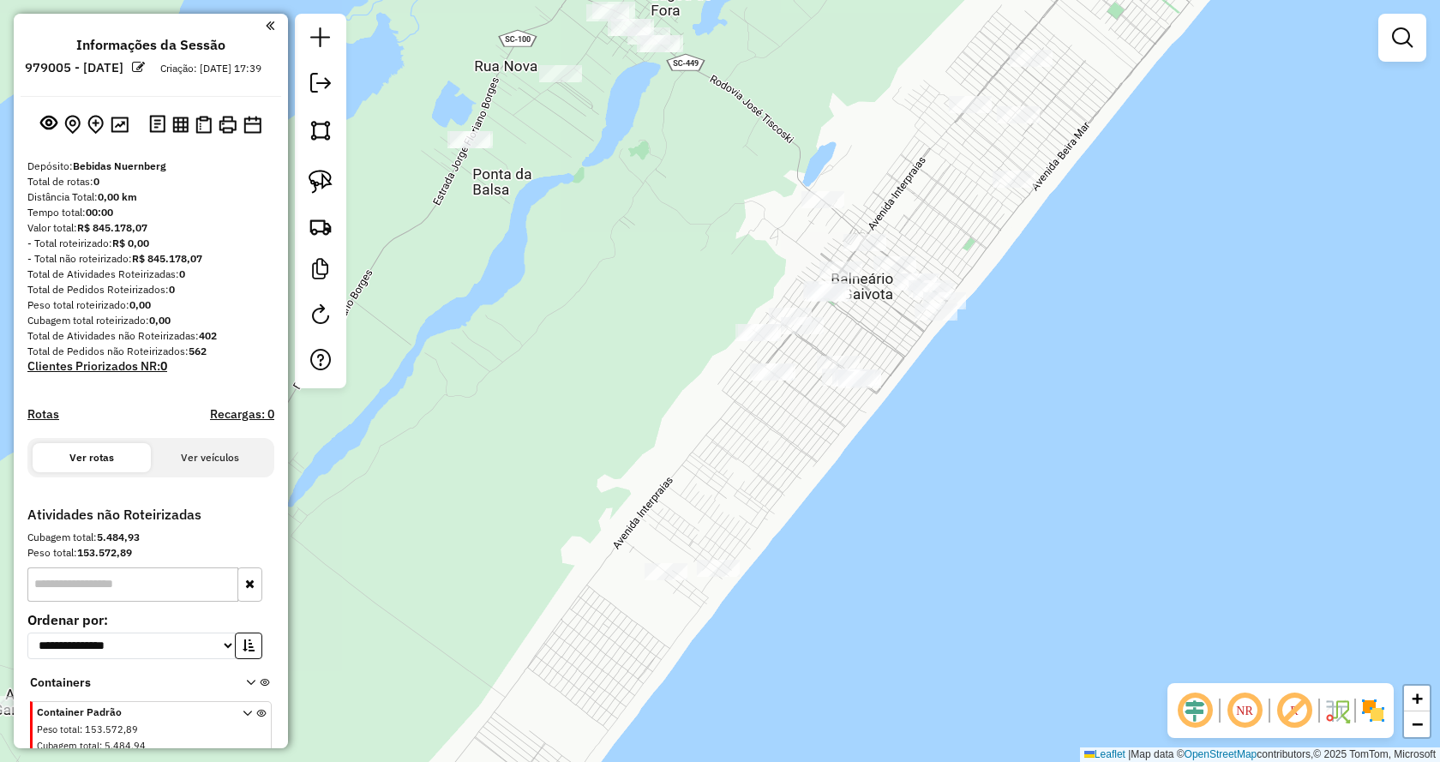
drag, startPoint x: 530, startPoint y: 691, endPoint x: 620, endPoint y: 605, distance: 124.3
click at [620, 605] on div "Janela de atendimento Grade de atendimento Capacidade Transportadoras Veículos …" at bounding box center [720, 381] width 1440 height 762
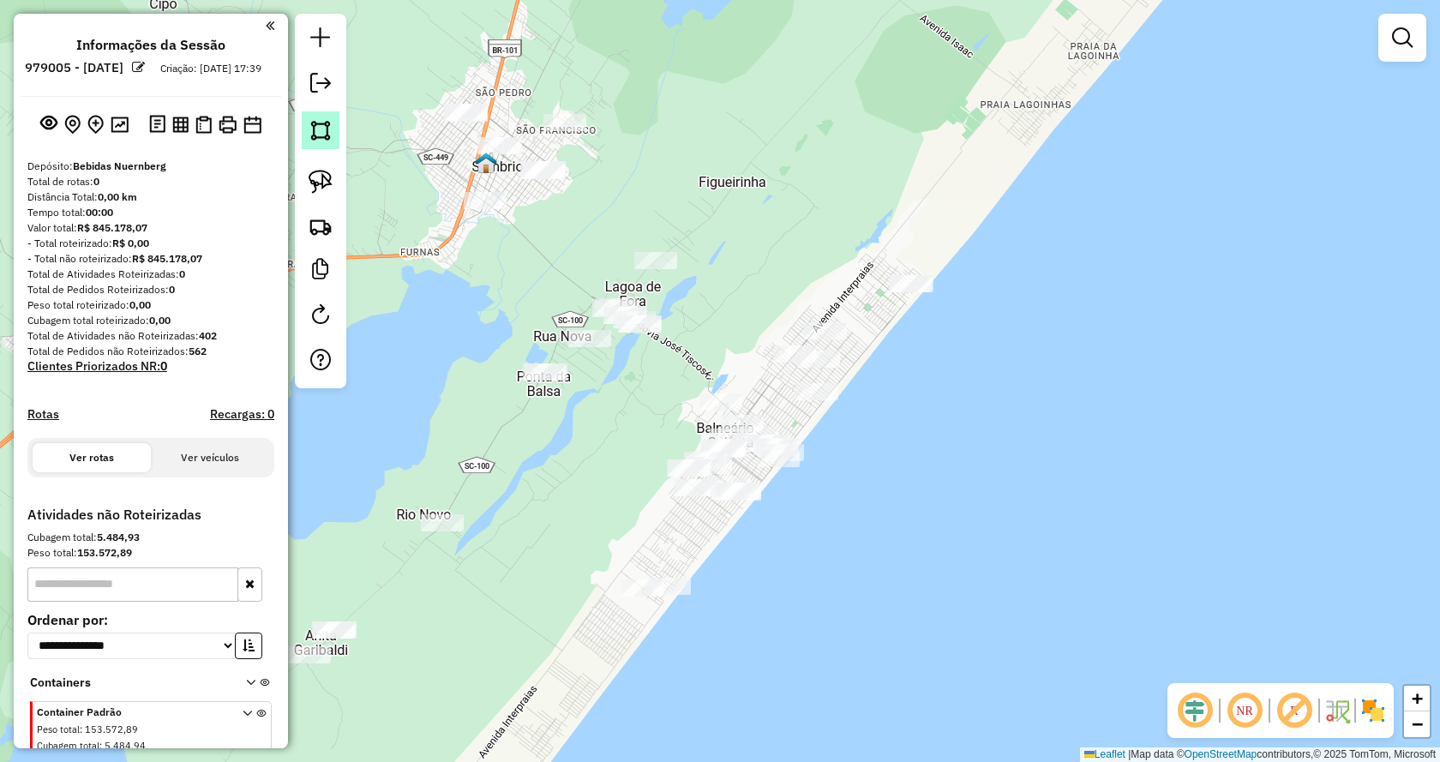
click at [333, 141] on link at bounding box center [321, 130] width 38 height 38
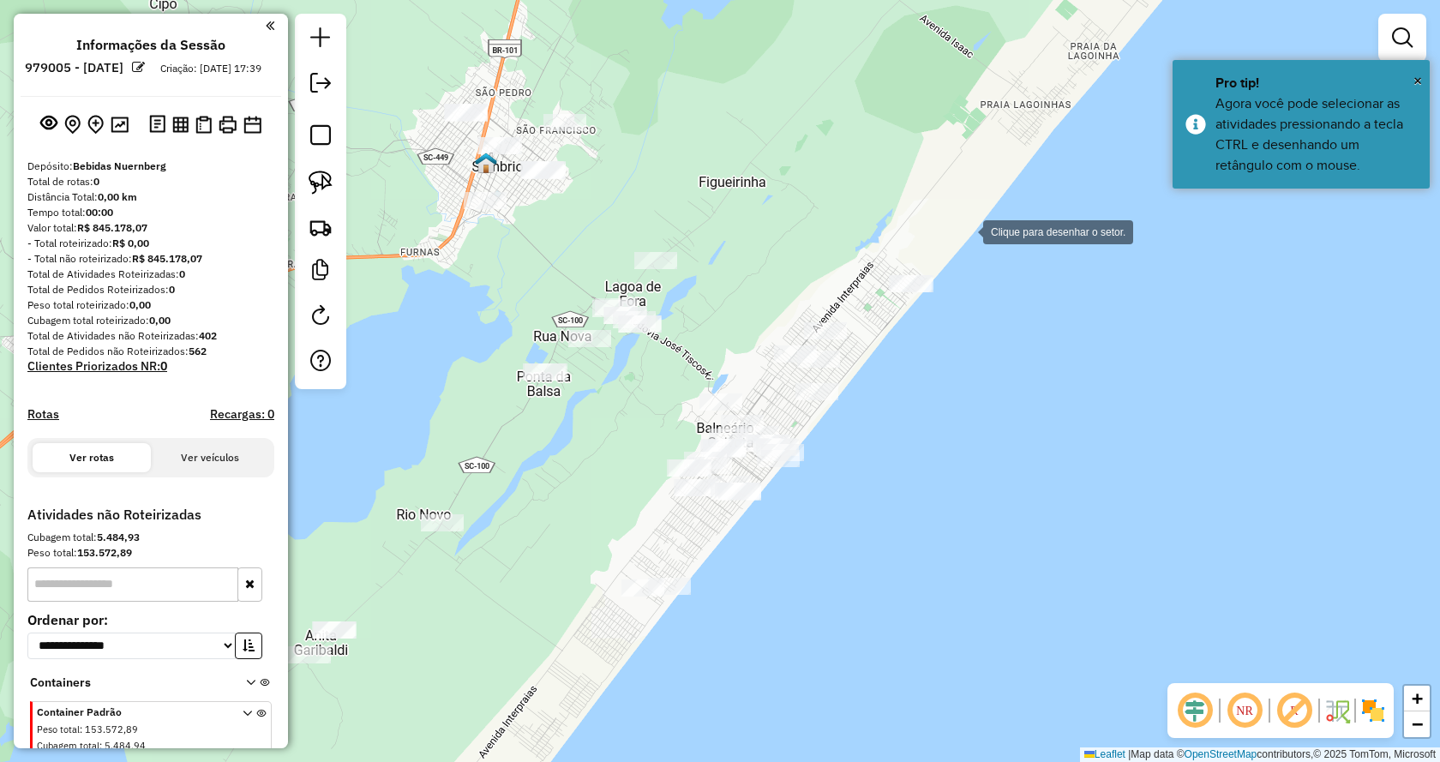
click at [966, 231] on div at bounding box center [966, 230] width 34 height 34
click at [932, 385] on div at bounding box center [937, 367] width 34 height 34
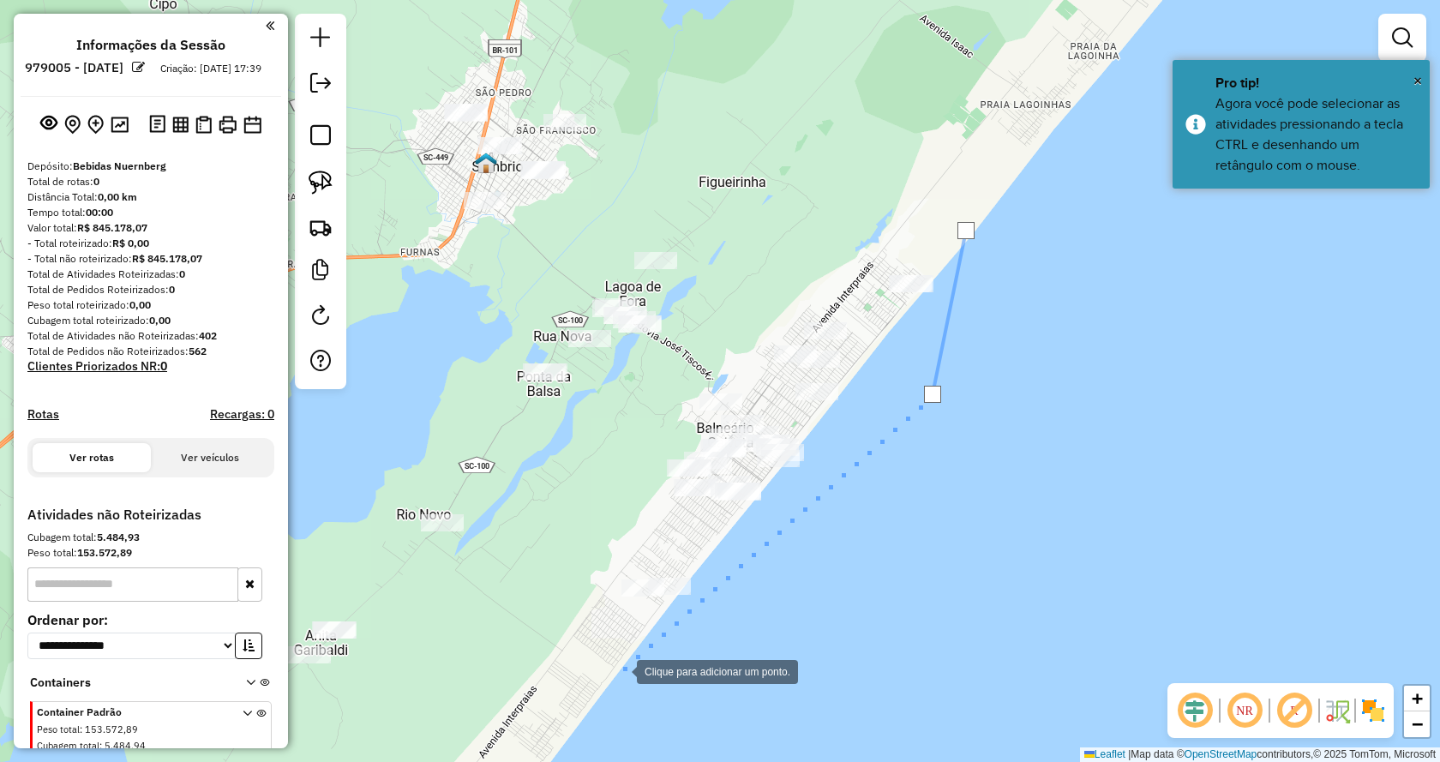
click at [620, 670] on div at bounding box center [619, 670] width 34 height 34
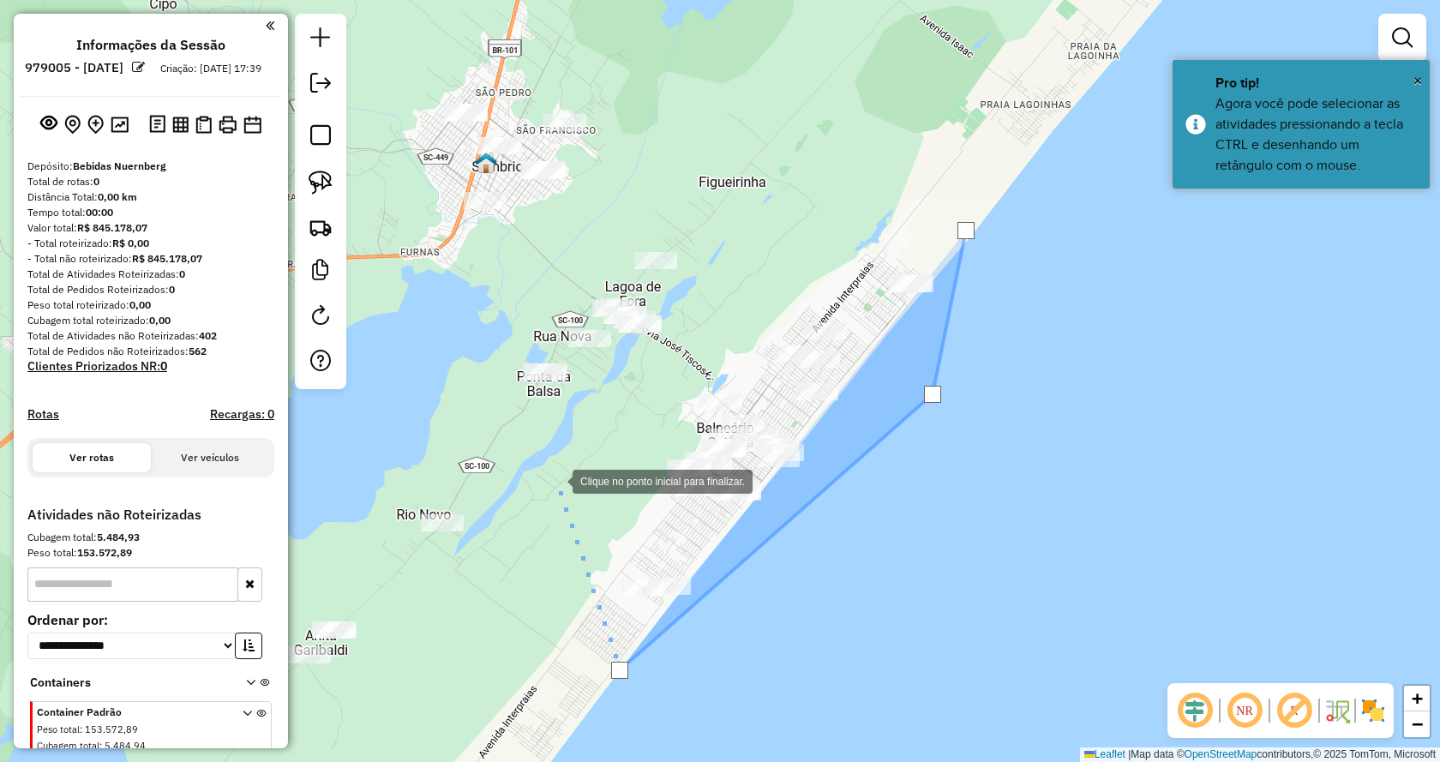
click at [555, 480] on div at bounding box center [555, 480] width 34 height 34
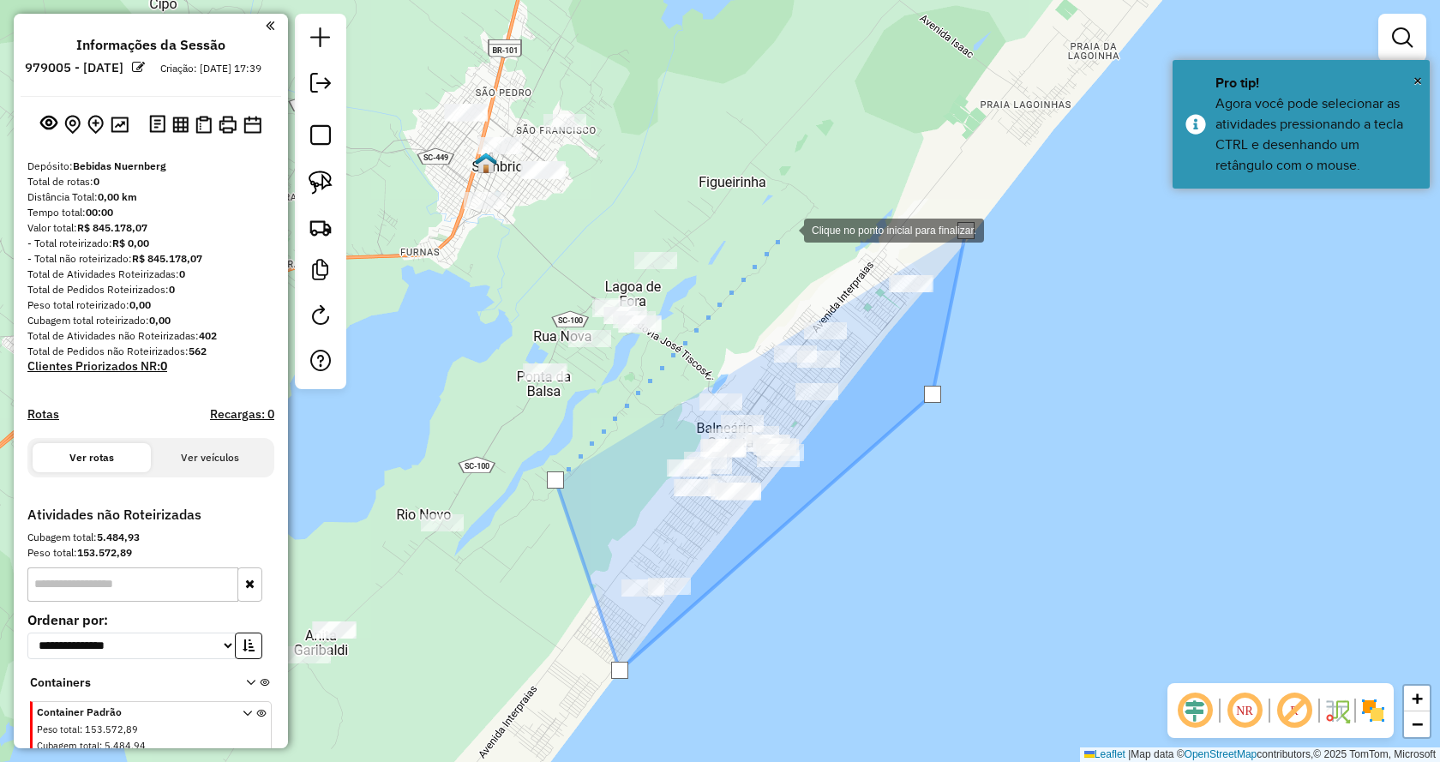
click at [787, 229] on div at bounding box center [787, 229] width 34 height 34
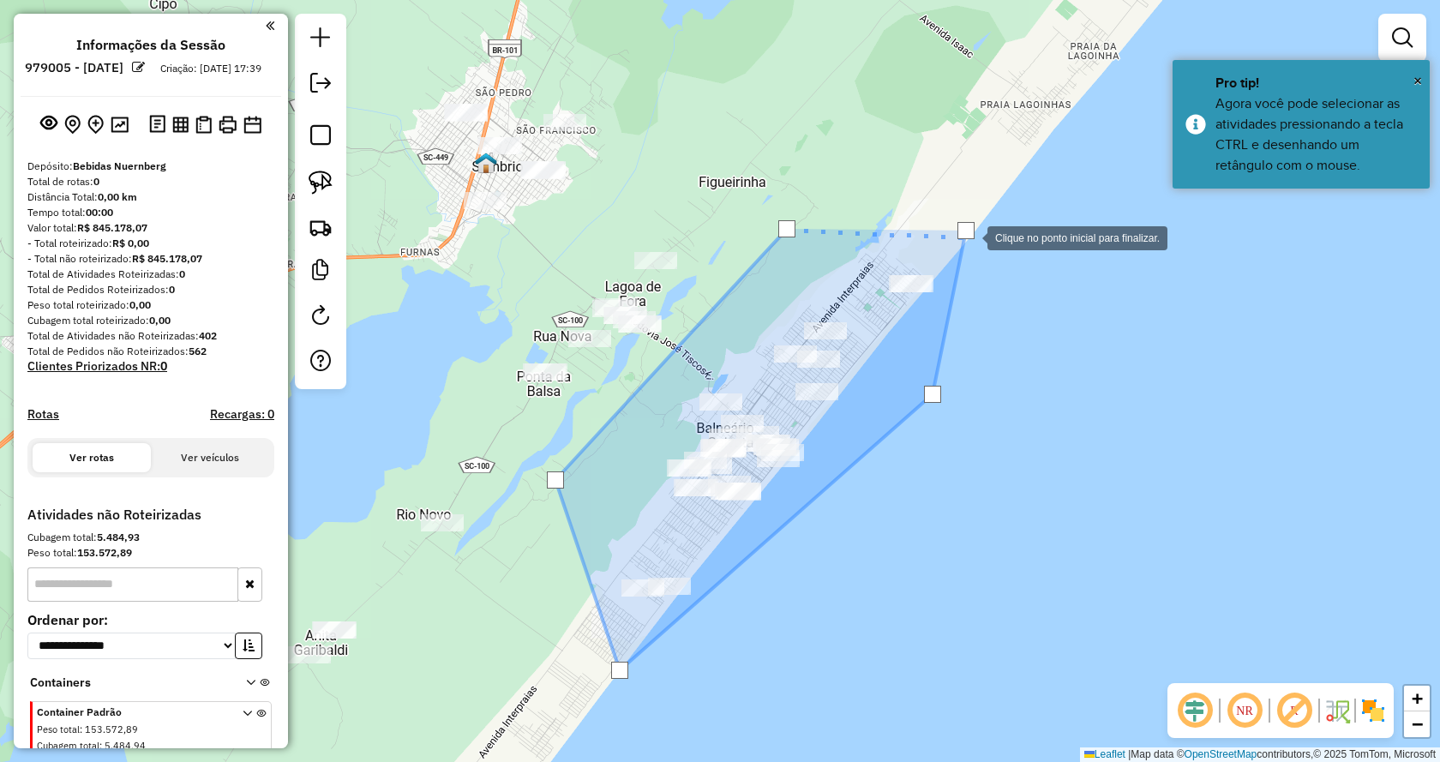
click at [970, 237] on div at bounding box center [965, 230] width 17 height 17
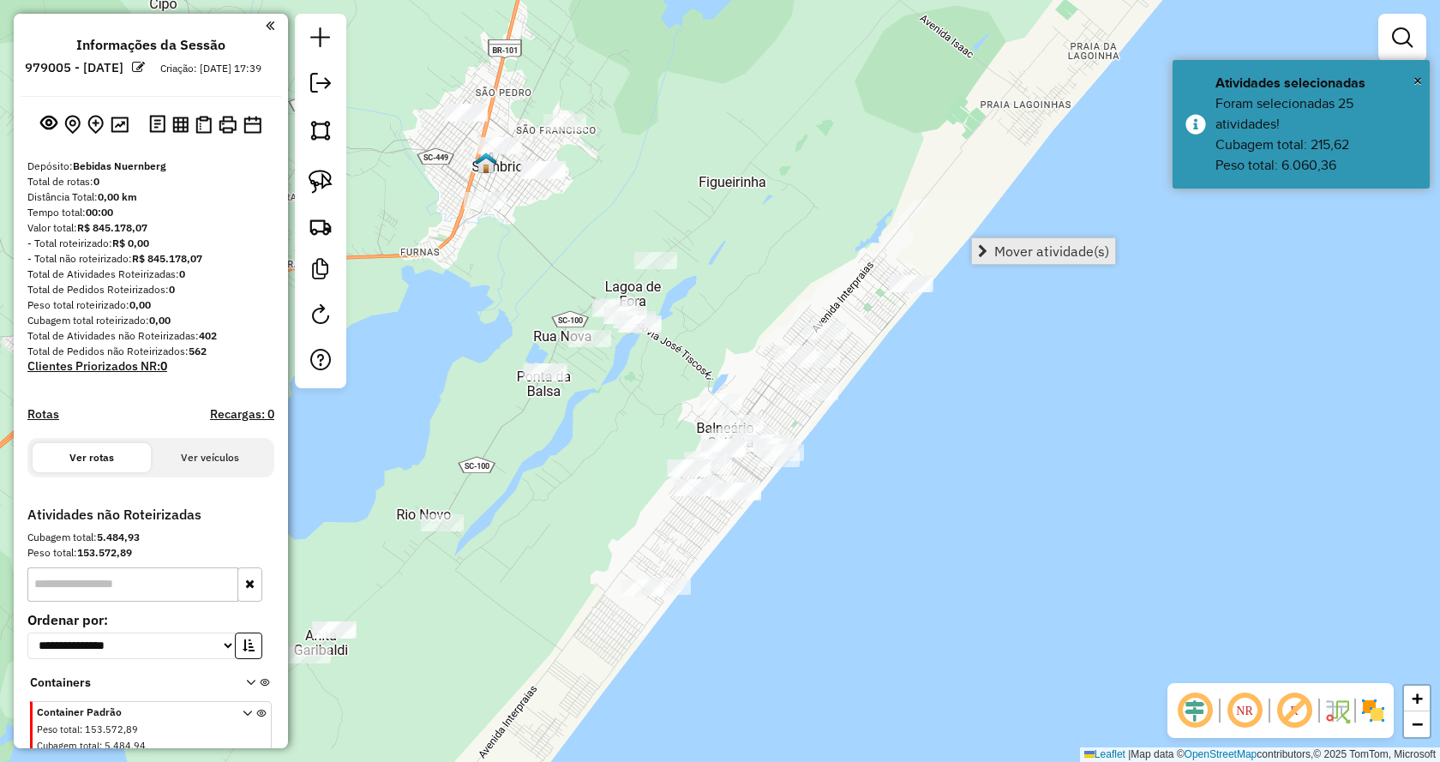
click at [986, 254] on span "Mover atividade(s)" at bounding box center [982, 251] width 9 height 14
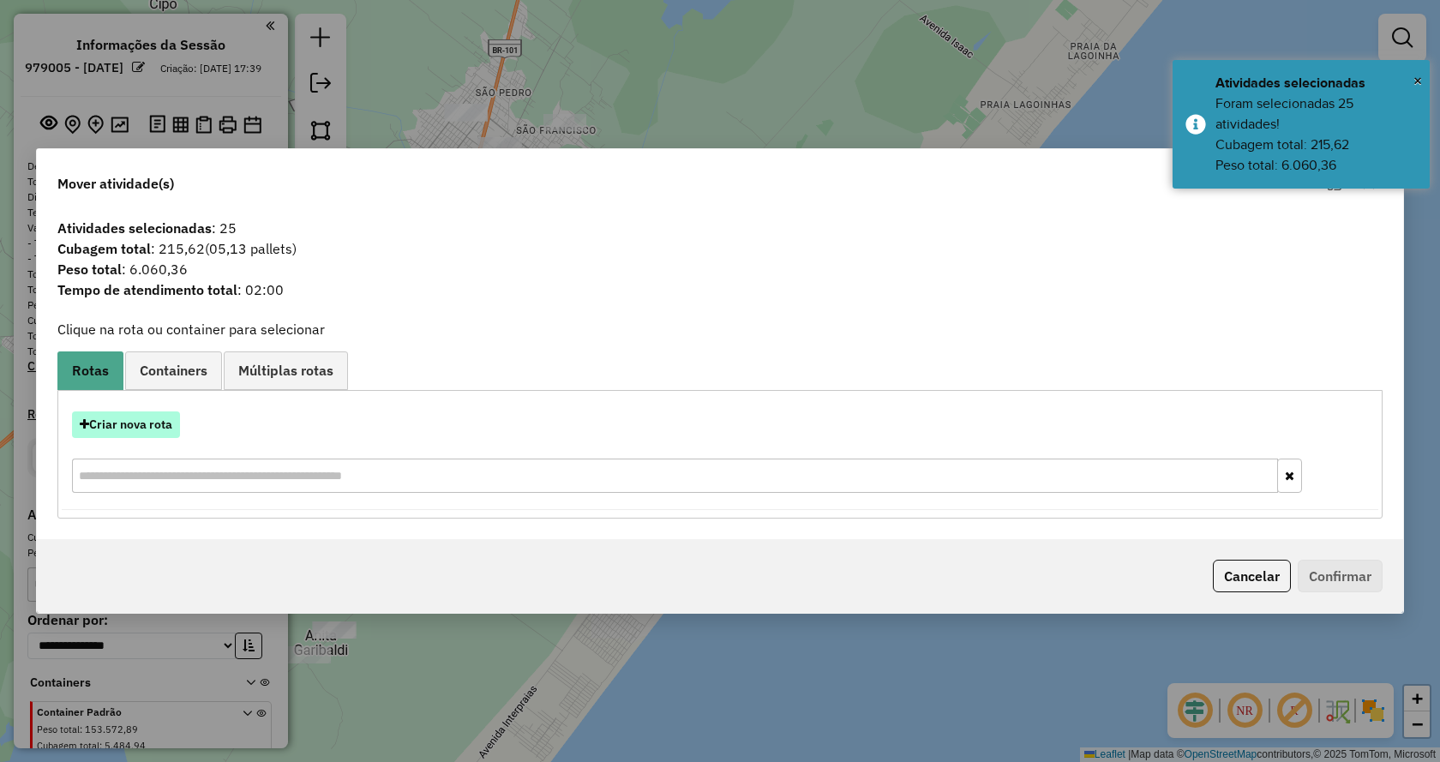
click at [131, 421] on button "Criar nova rota" at bounding box center [126, 424] width 108 height 27
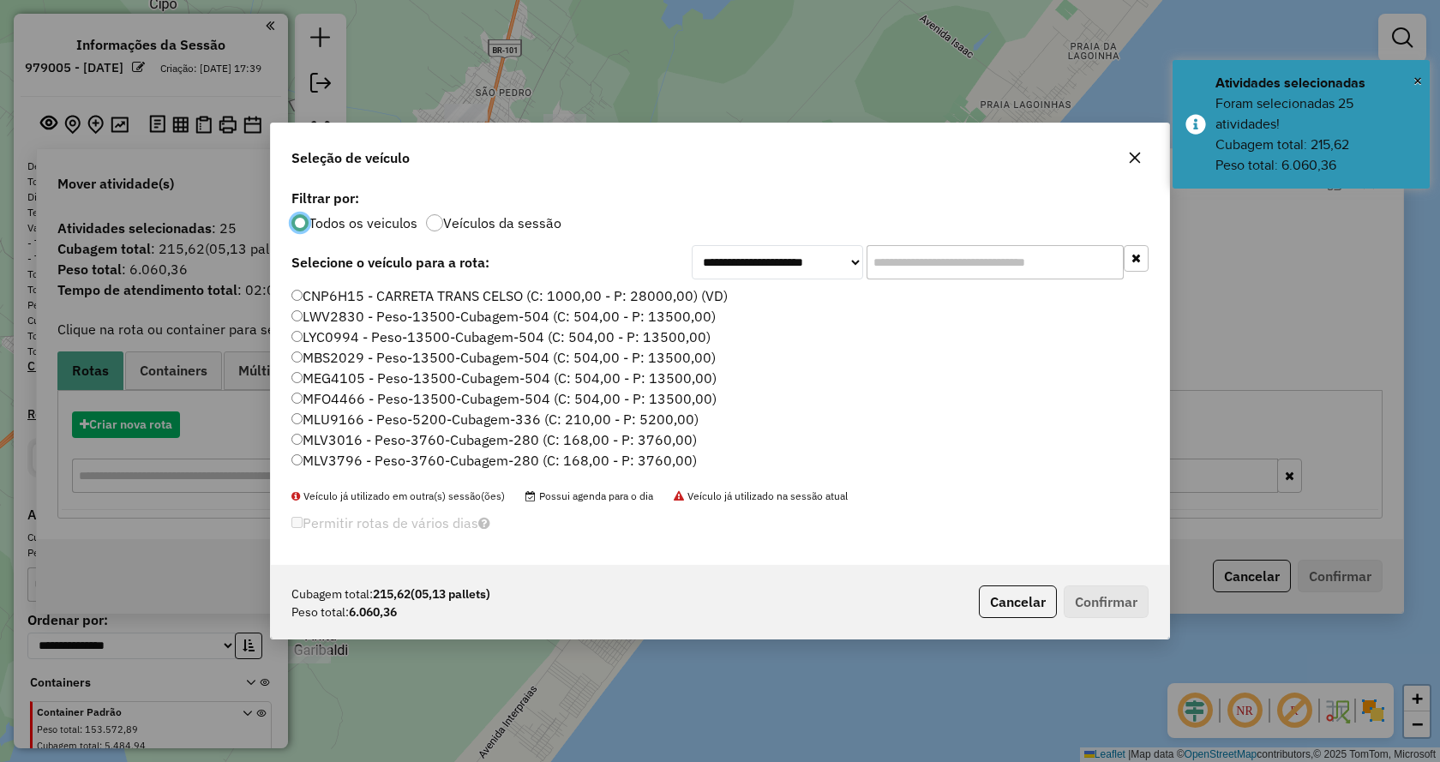
scroll to position [9, 5]
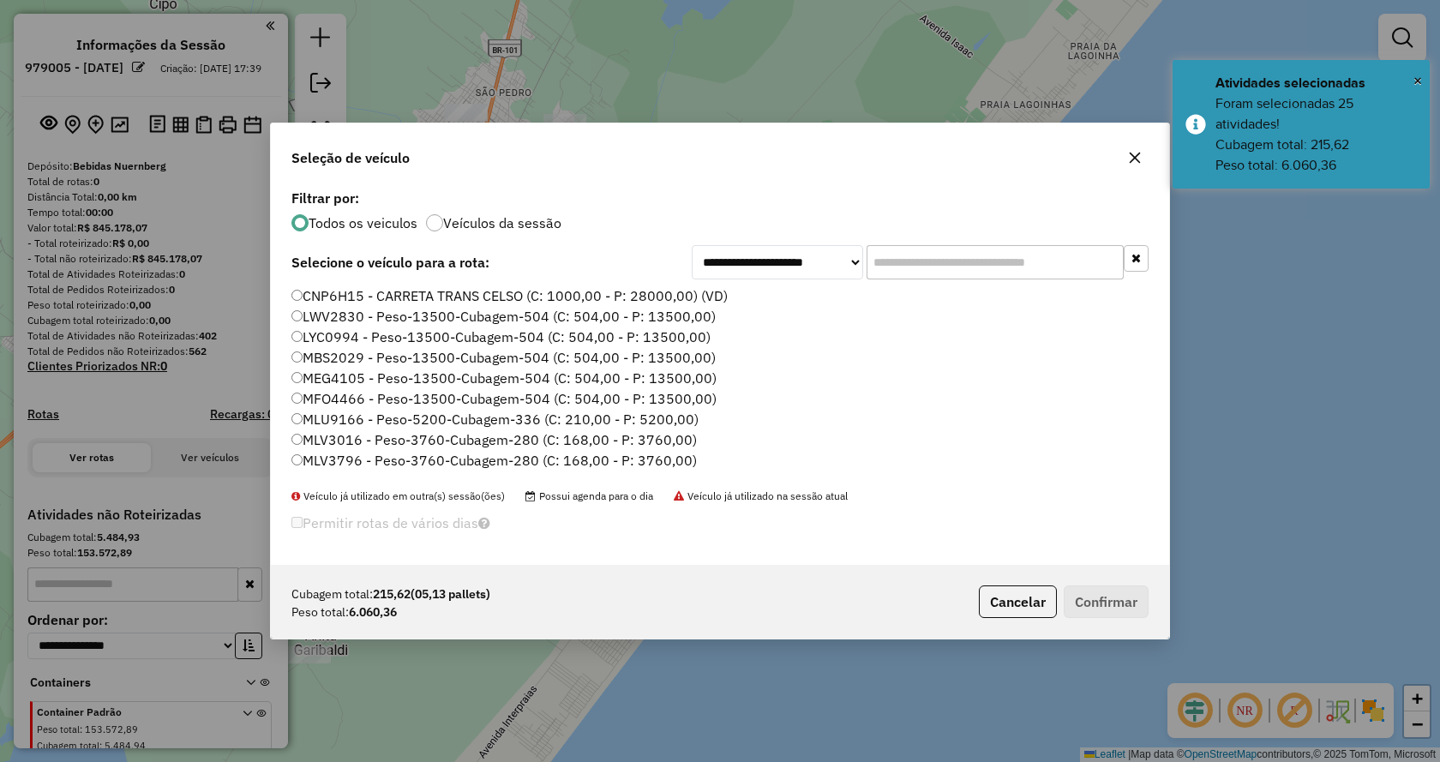
click at [1074, 263] on input "text" at bounding box center [994, 262] width 257 height 34
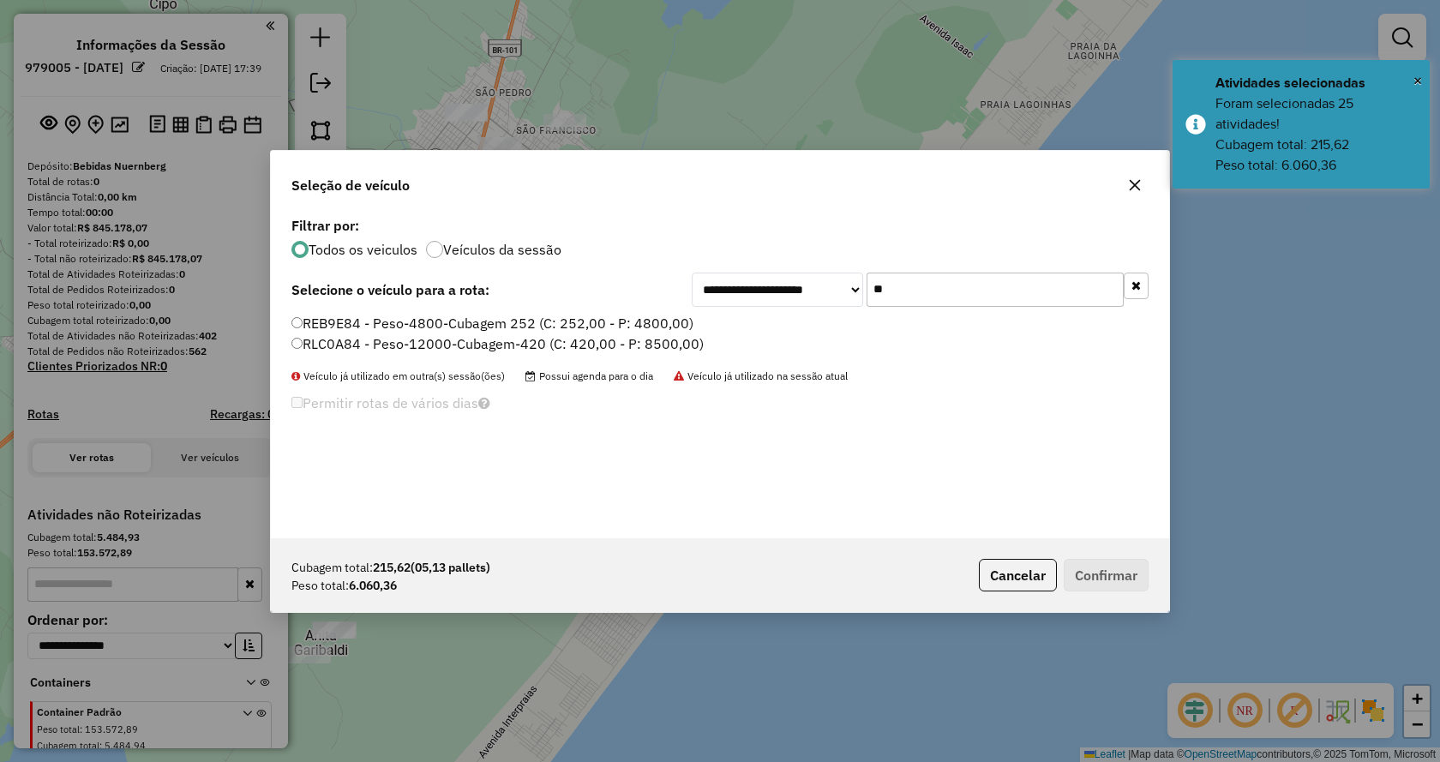
type input "**"
click at [698, 337] on label "RLC0A84 - Peso-12000-Cubagem-420 (C: 420,00 - P: 8500,00)" at bounding box center [497, 343] width 412 height 21
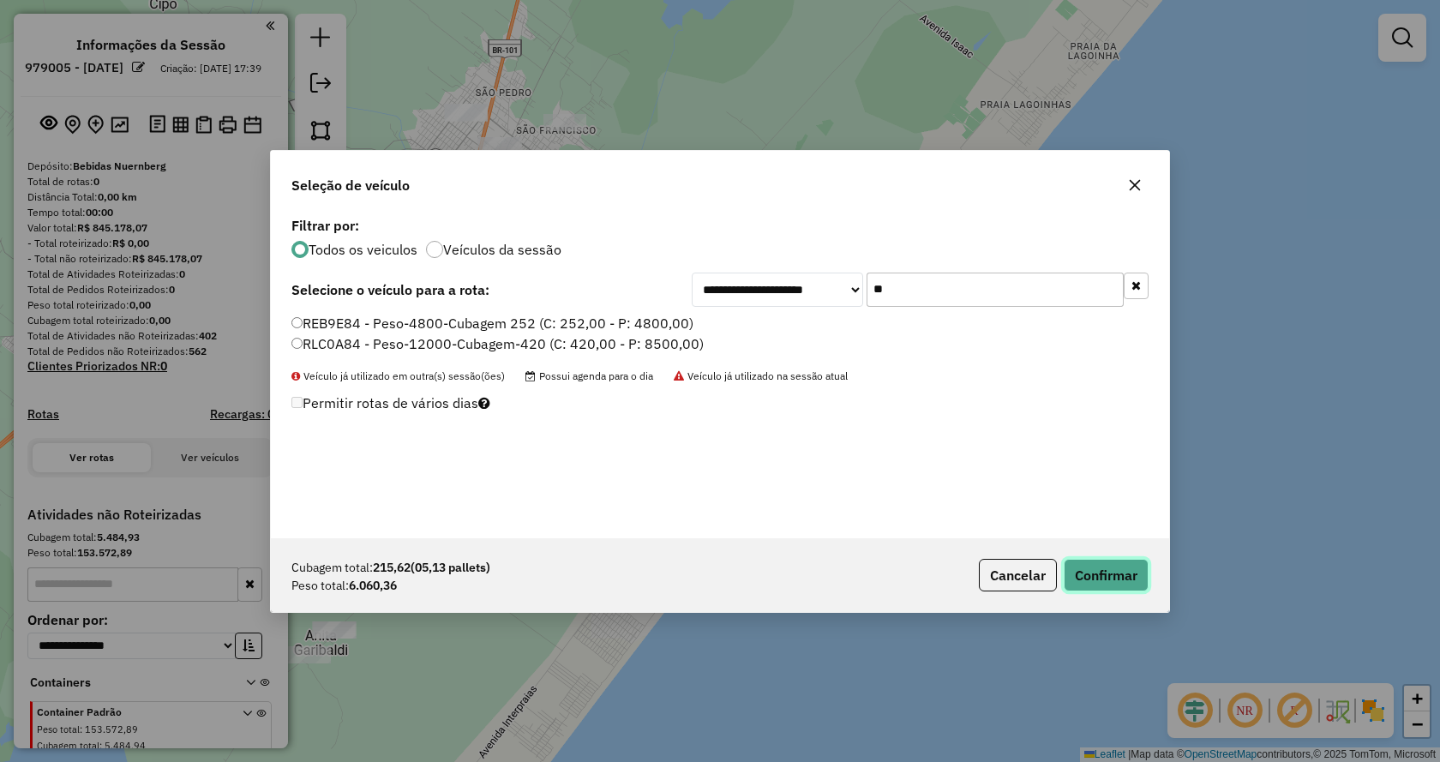
click at [1101, 584] on button "Confirmar" at bounding box center [1105, 575] width 85 height 33
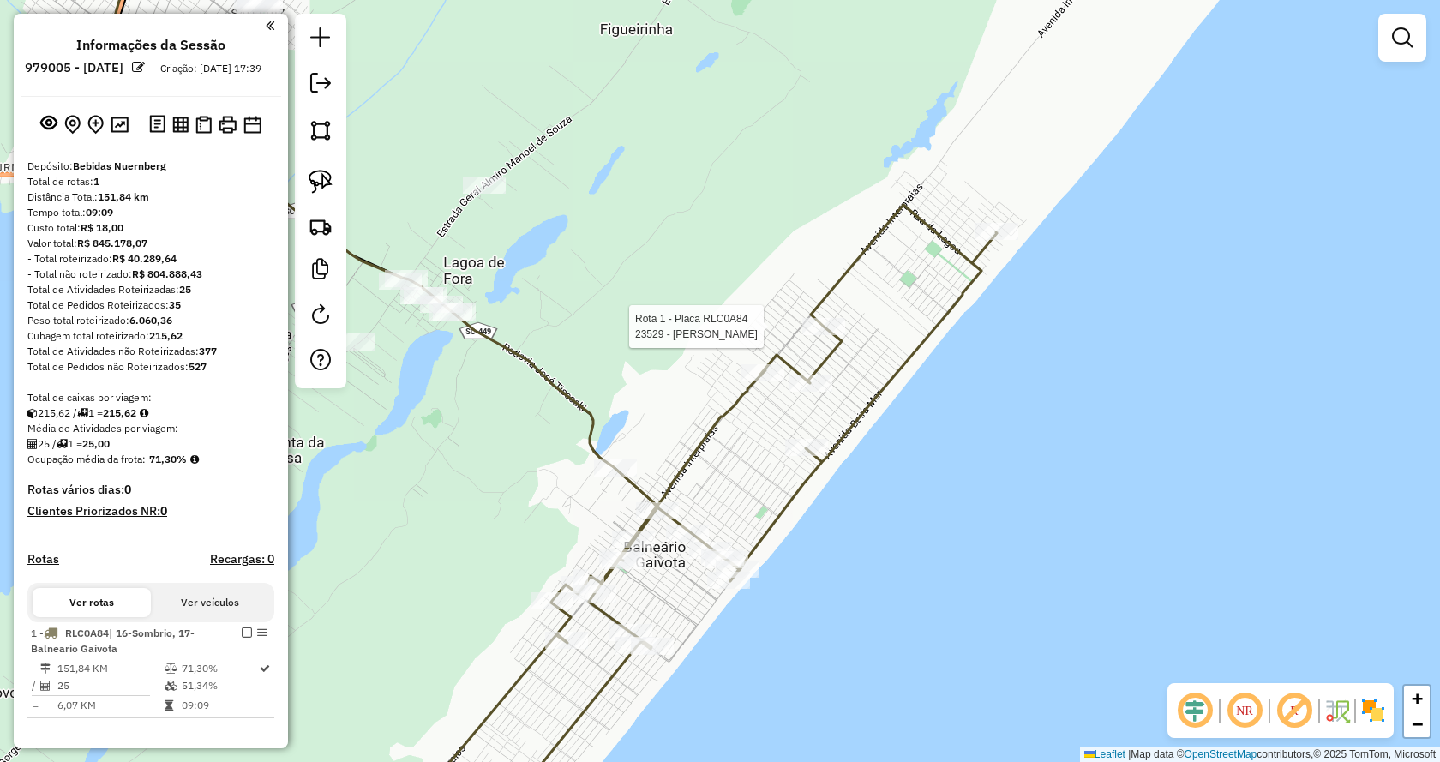
click at [827, 335] on div at bounding box center [823, 326] width 43 height 17
select select "**********"
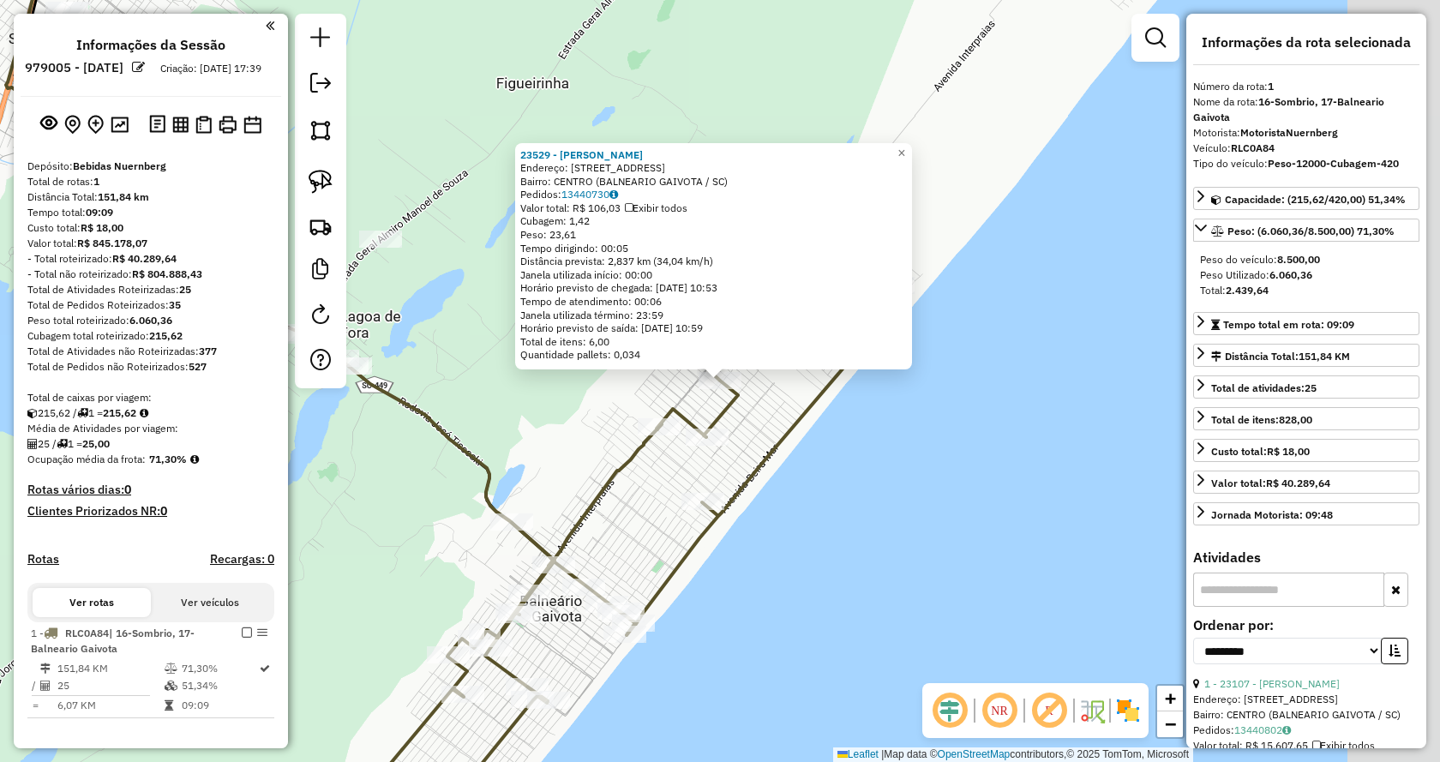
scroll to position [322, 0]
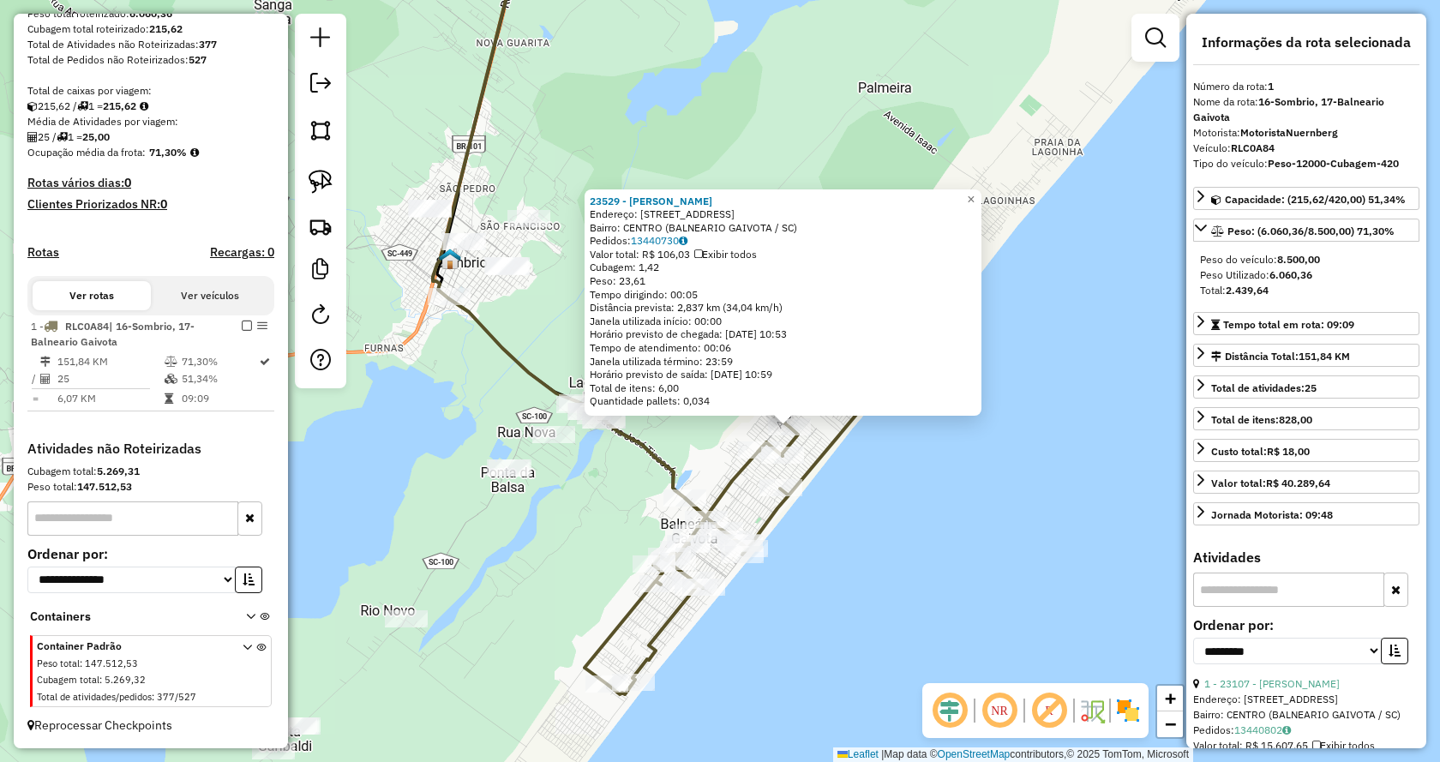
click at [727, 475] on icon at bounding box center [729, 530] width 291 height 327
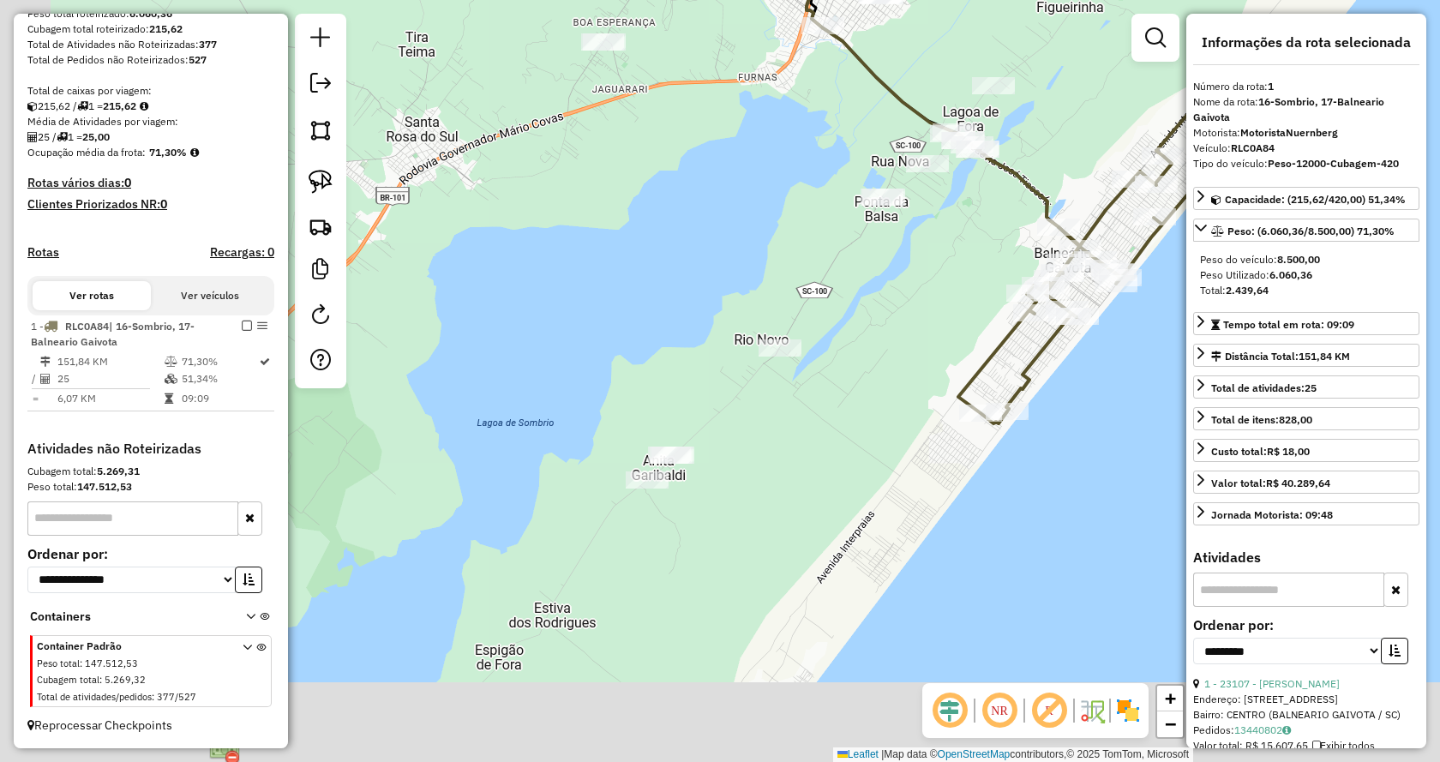
drag, startPoint x: 692, startPoint y: 464, endPoint x: 1065, endPoint y: 193, distance: 461.4
click at [1065, 193] on div "Janela de atendimento Grade de atendimento Capacidade Transportadoras Veículos …" at bounding box center [720, 381] width 1440 height 762
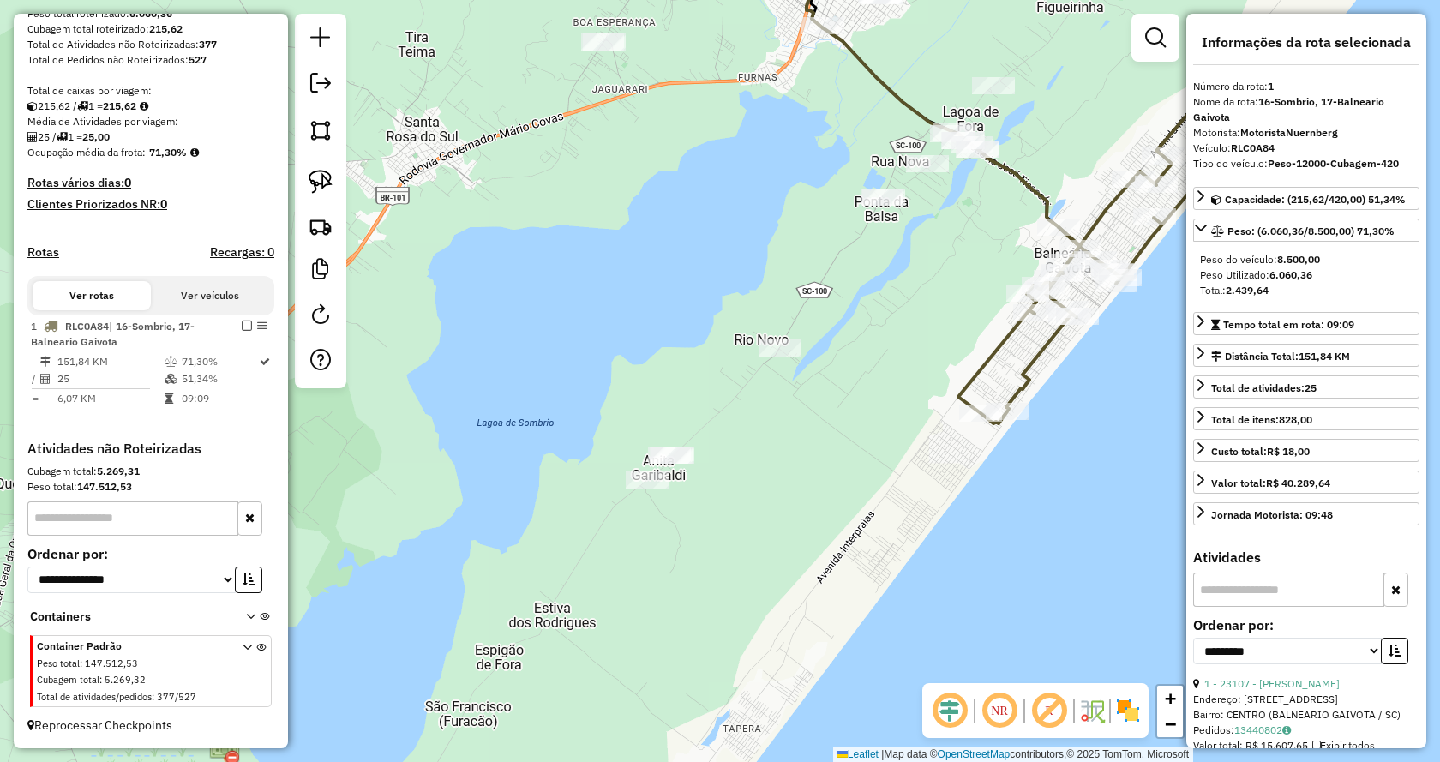
drag, startPoint x: 1039, startPoint y: 75, endPoint x: 587, endPoint y: 539, distance: 647.8
click at [587, 539] on div "Janela de atendimento Grade de atendimento Capacidade Transportadoras Veículos …" at bounding box center [720, 381] width 1440 height 762
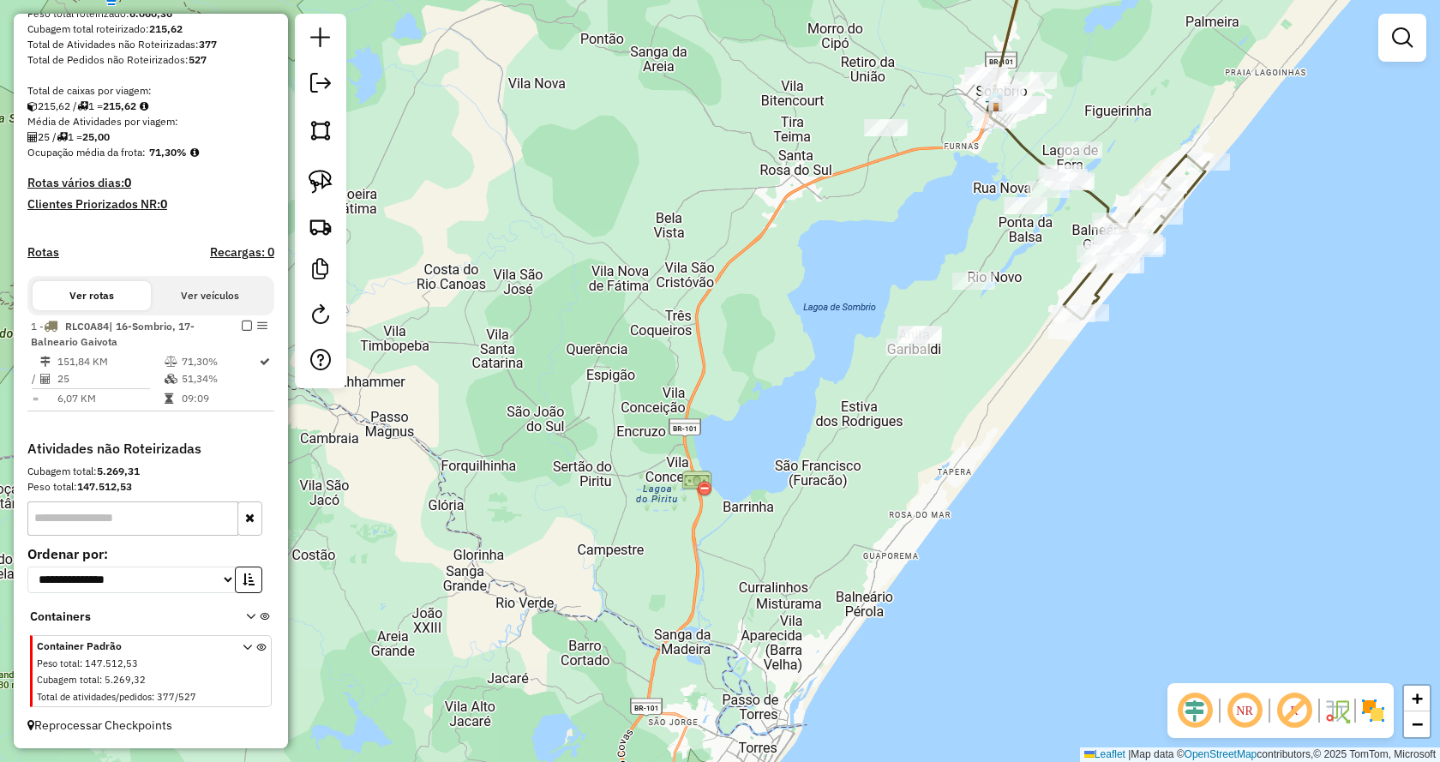
drag, startPoint x: 1184, startPoint y: 81, endPoint x: 1108, endPoint y: 209, distance: 149.5
click at [1109, 209] on div "Janela de atendimento Grade de atendimento Capacidade Transportadoras Veículos …" at bounding box center [720, 381] width 1440 height 762
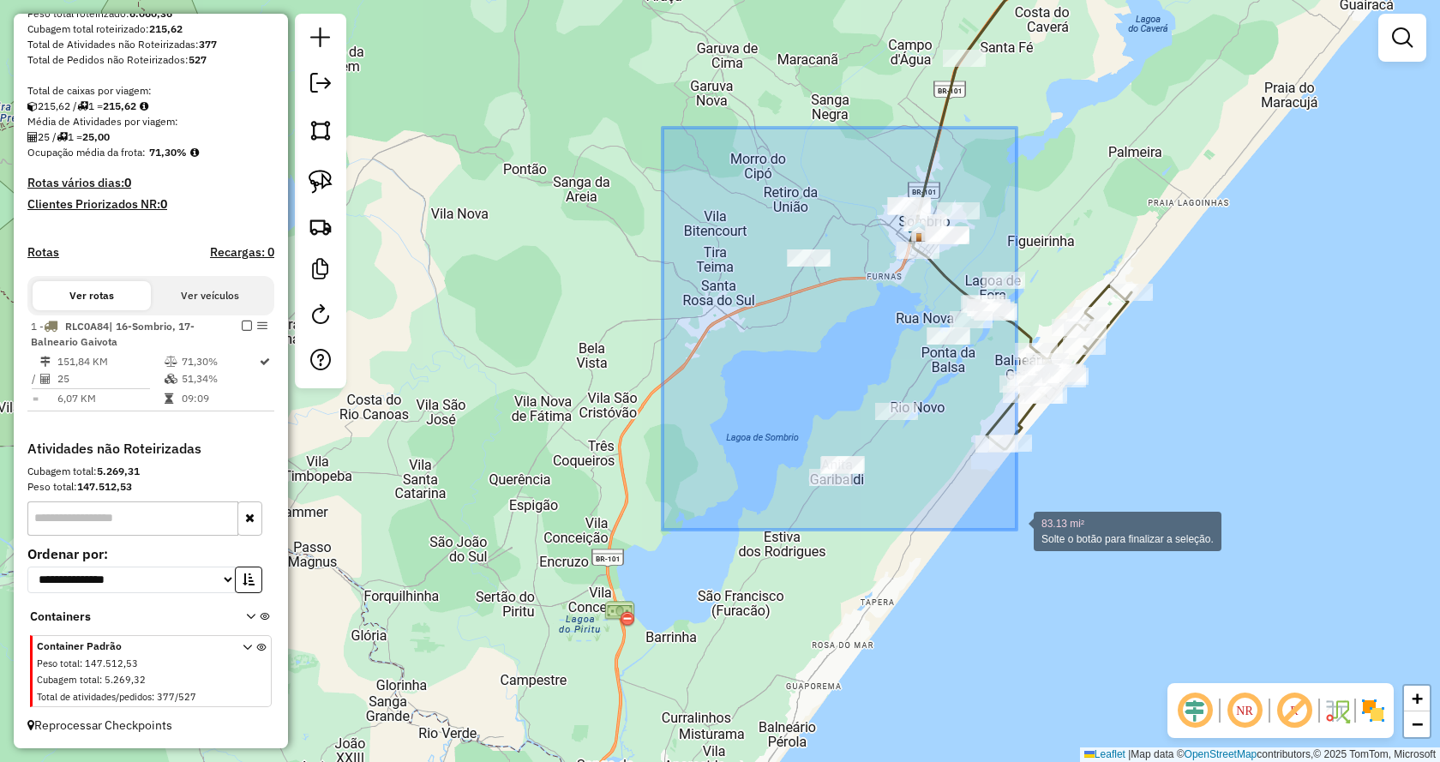
drag, startPoint x: 739, startPoint y: 273, endPoint x: 1016, endPoint y: 530, distance: 377.8
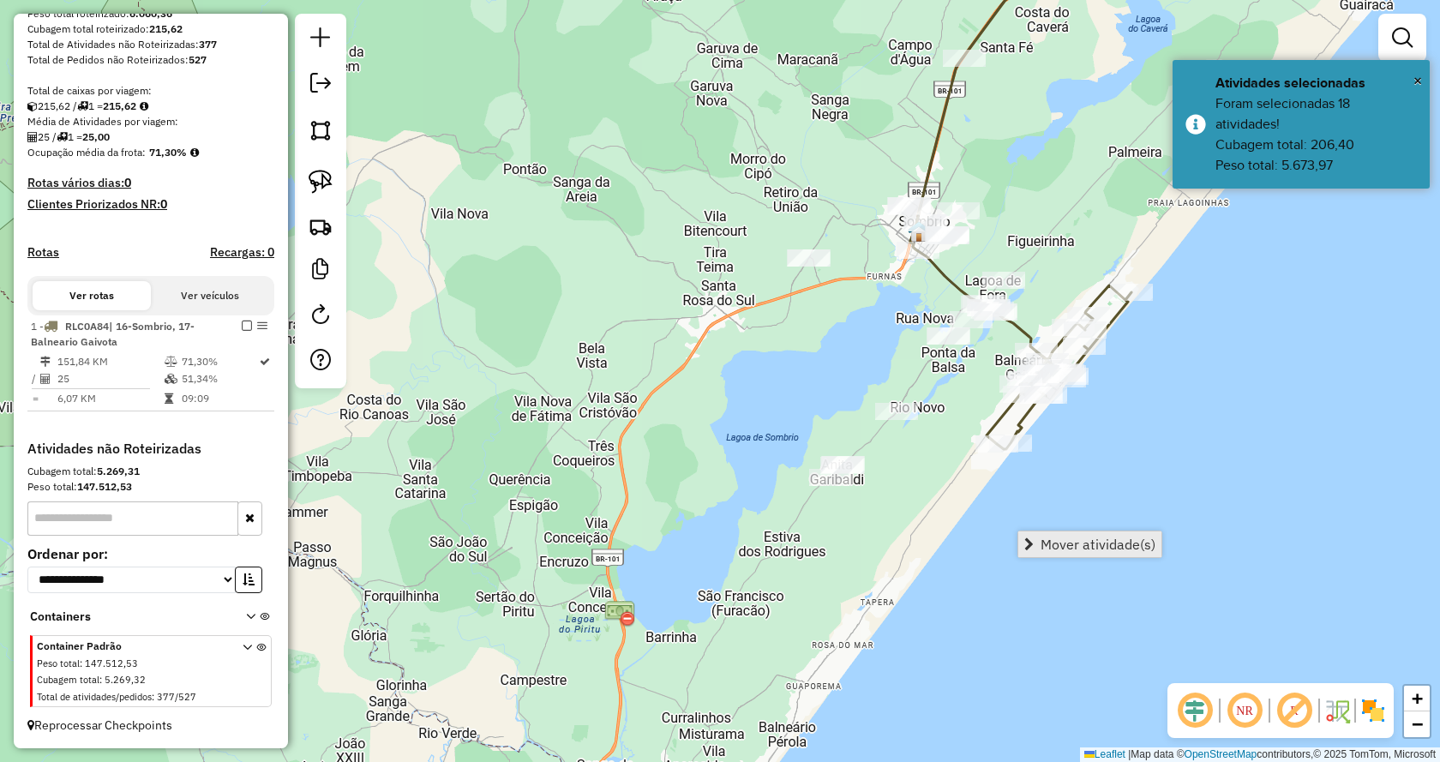
click at [1042, 554] on link "Mover atividade(s)" at bounding box center [1089, 544] width 143 height 26
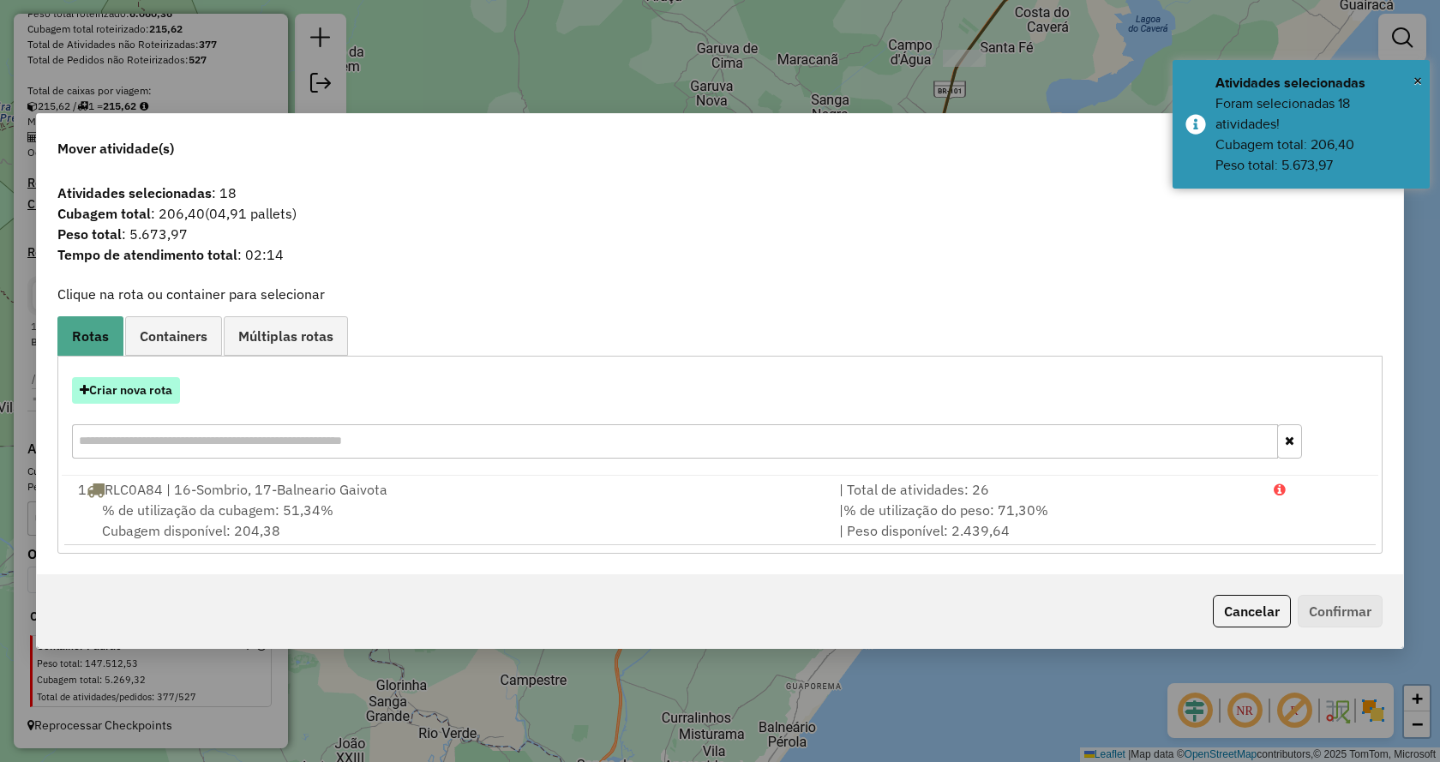
click at [120, 392] on button "Criar nova rota" at bounding box center [126, 390] width 108 height 27
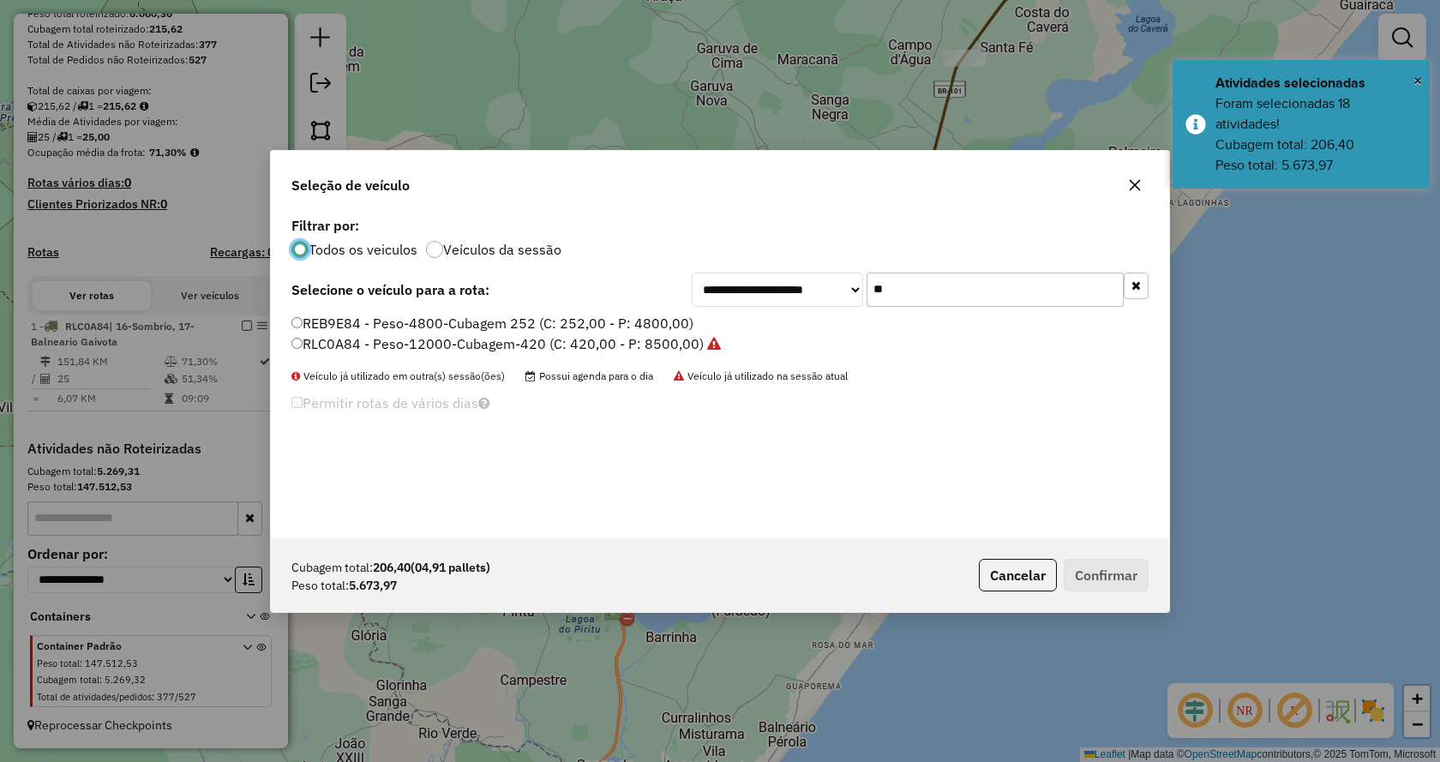
scroll to position [9, 5]
click at [938, 305] on input "**" at bounding box center [994, 290] width 257 height 34
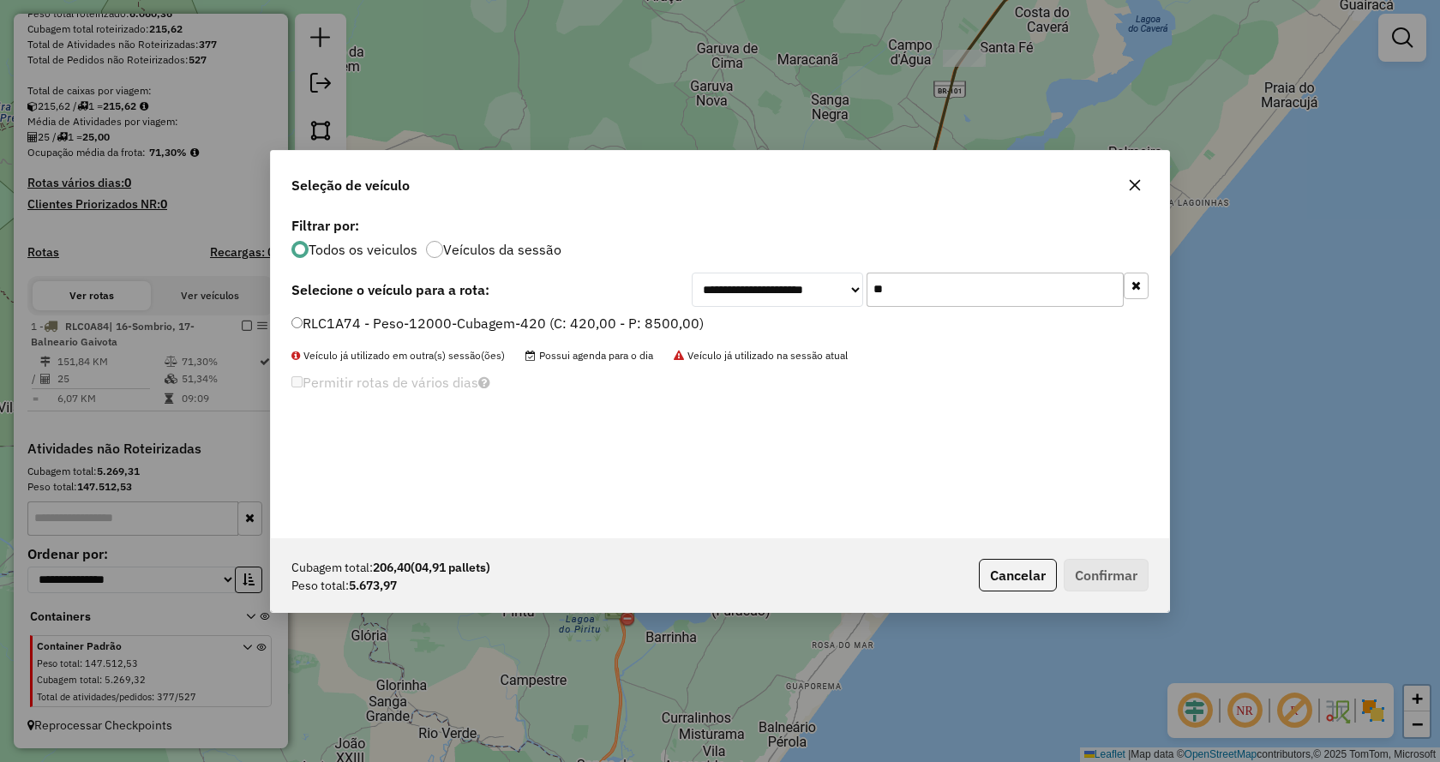
type input "**"
click at [685, 326] on label "RLC1A74 - Peso-12000-Cubagem-420 (C: 420,00 - P: 8500,00)" at bounding box center [497, 323] width 412 height 21
click at [1124, 580] on button "Confirmar" at bounding box center [1105, 575] width 85 height 33
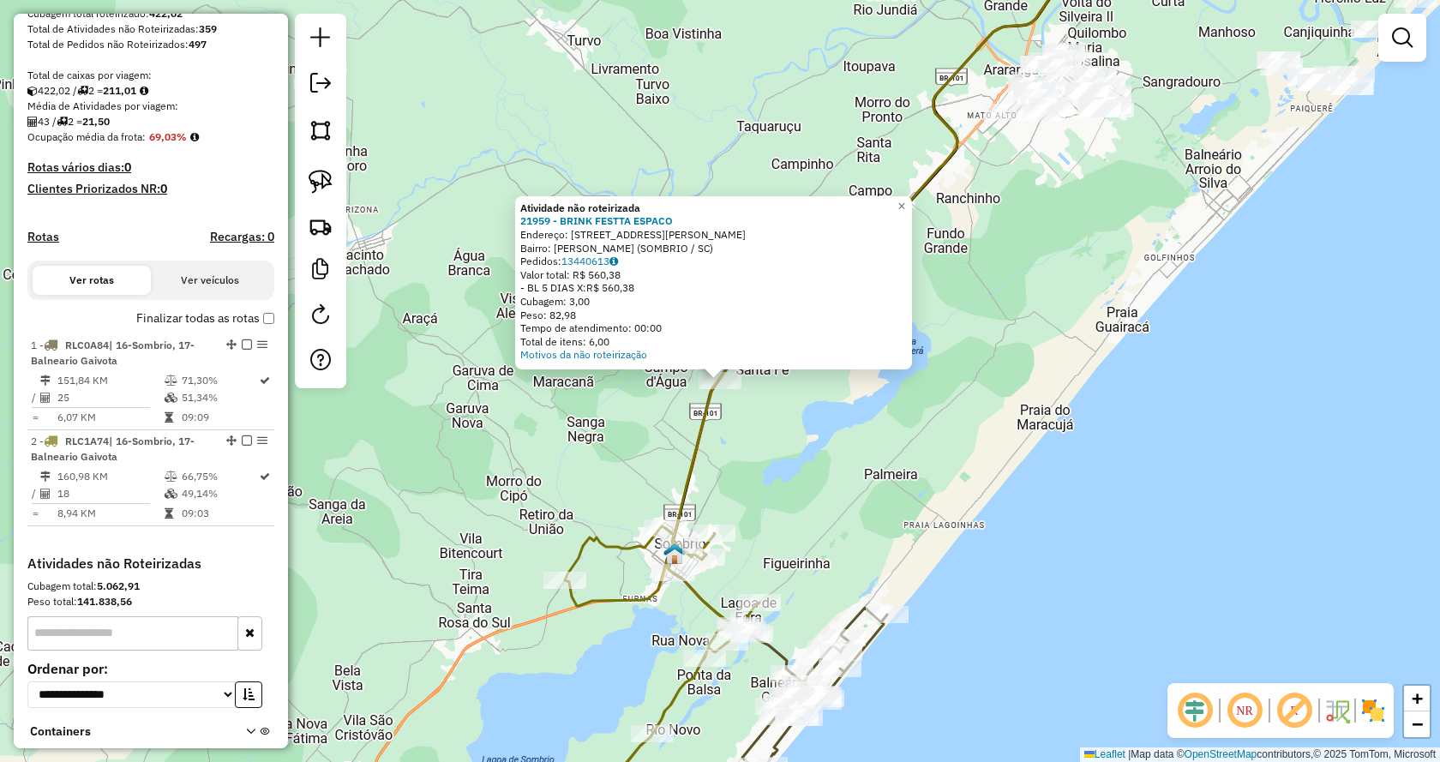
click at [718, 376] on div at bounding box center [713, 366] width 21 height 21
click at [994, 229] on div "Atividade não roteirizada 21959 - BRINK FESTTA ESPACO Endereço: RUA TIAGO JOSE …" at bounding box center [994, 229] width 0 height 0
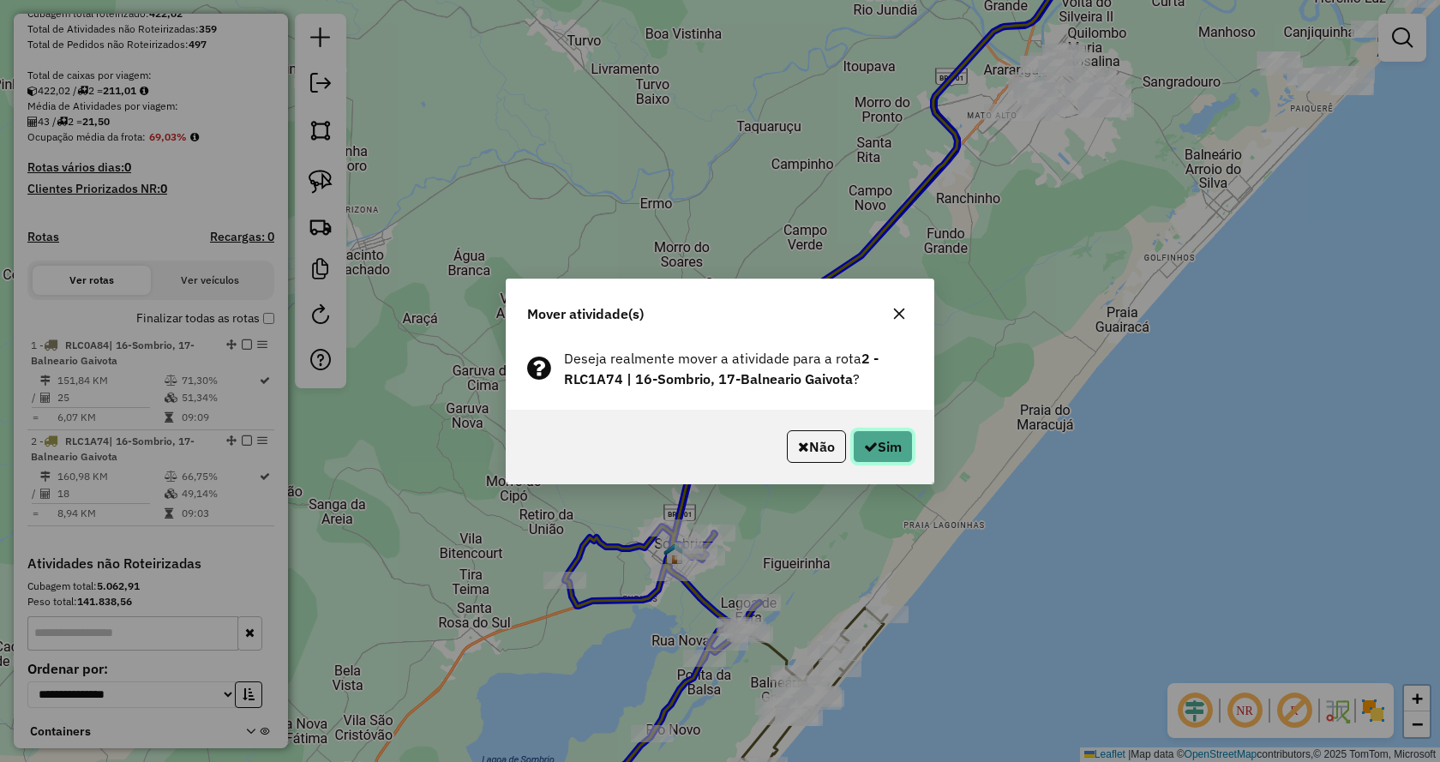
click at [879, 437] on button "Sim" at bounding box center [883, 446] width 60 height 33
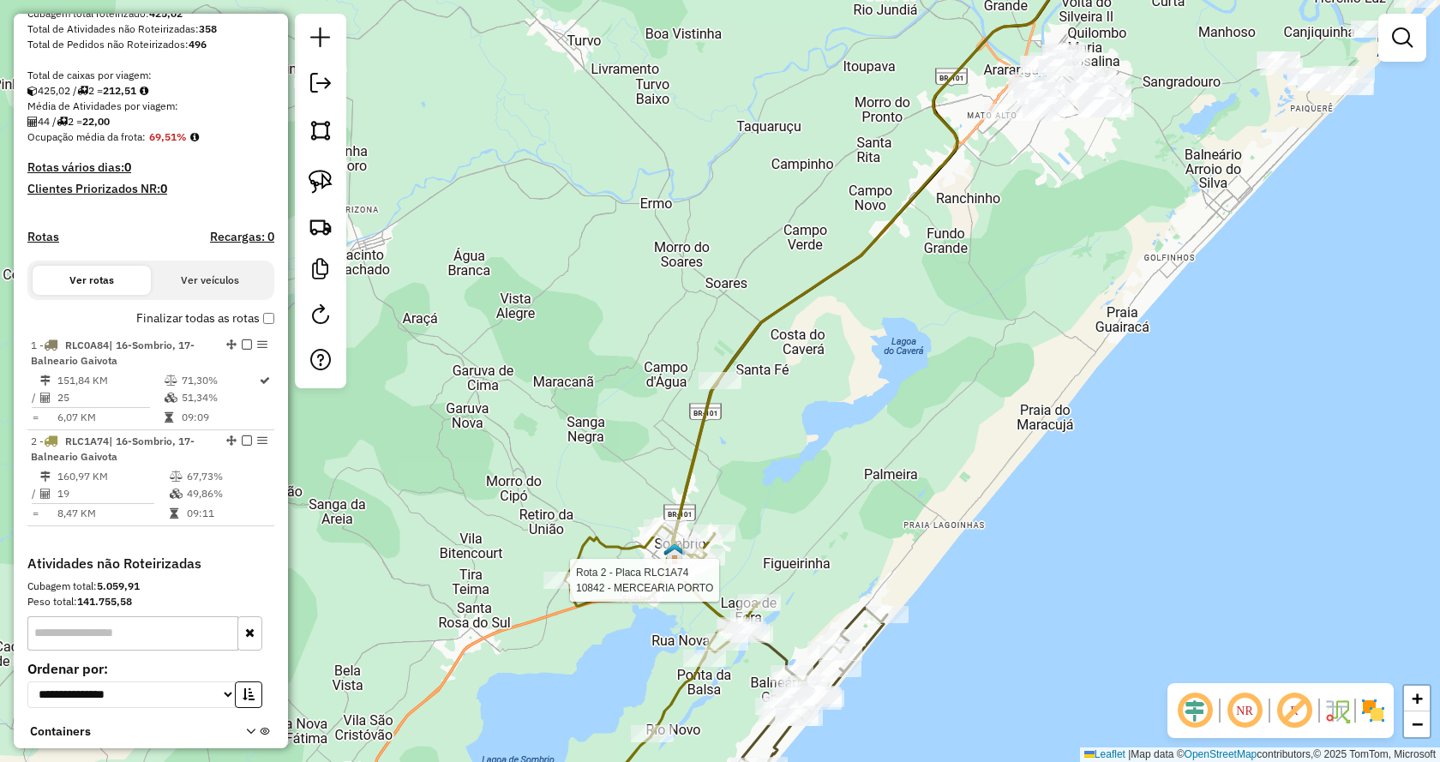
scroll to position [452, 0]
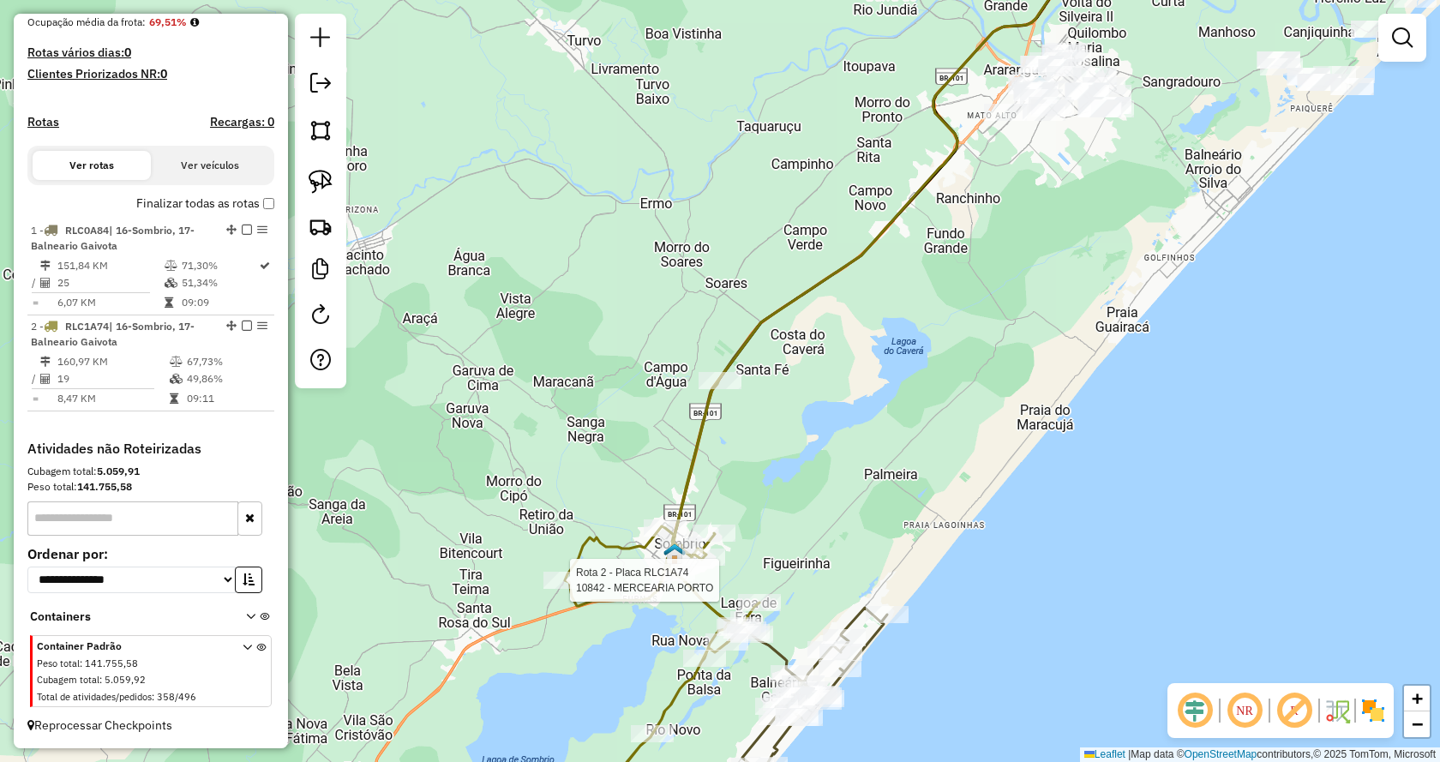
select select "**********"
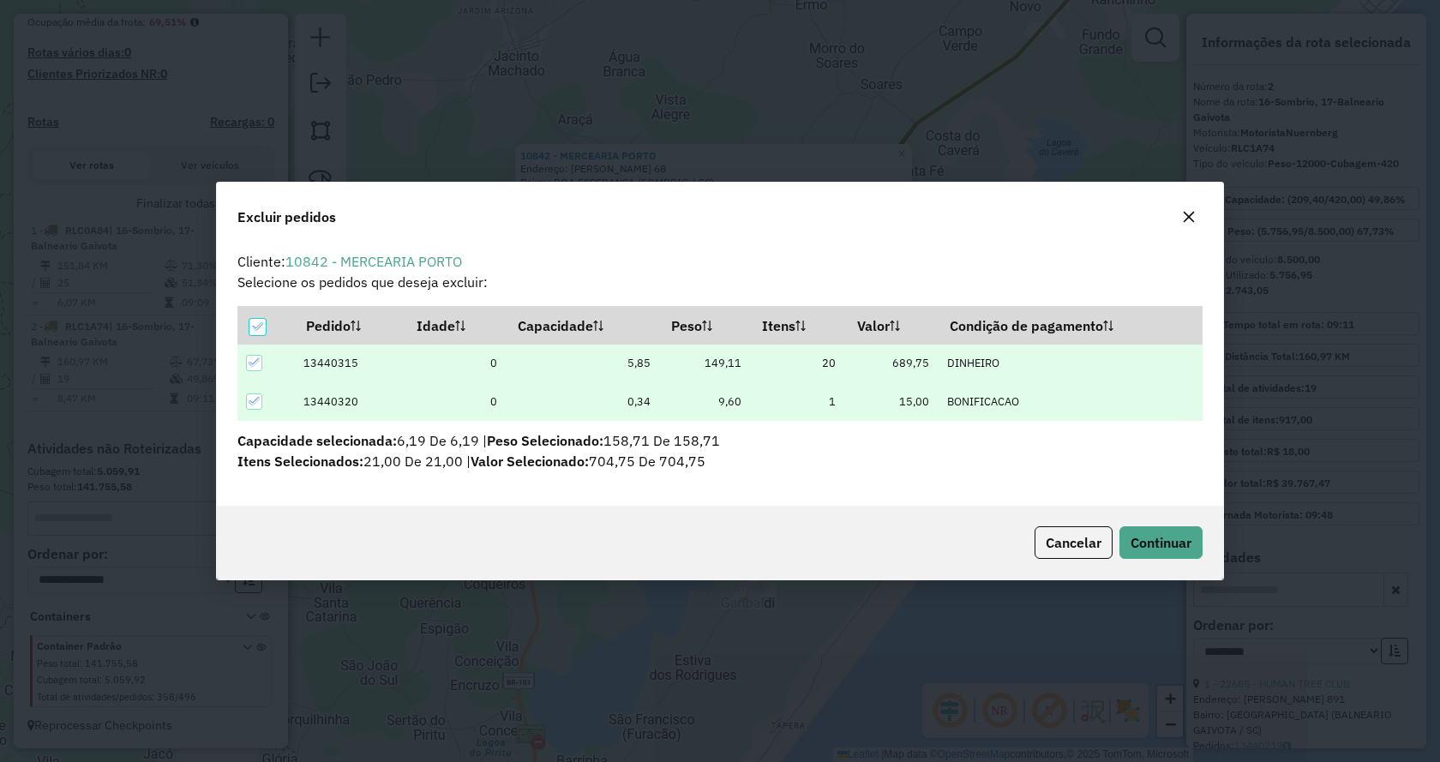
scroll to position [0, 0]
click at [1146, 553] on button "Continuar" at bounding box center [1160, 542] width 83 height 33
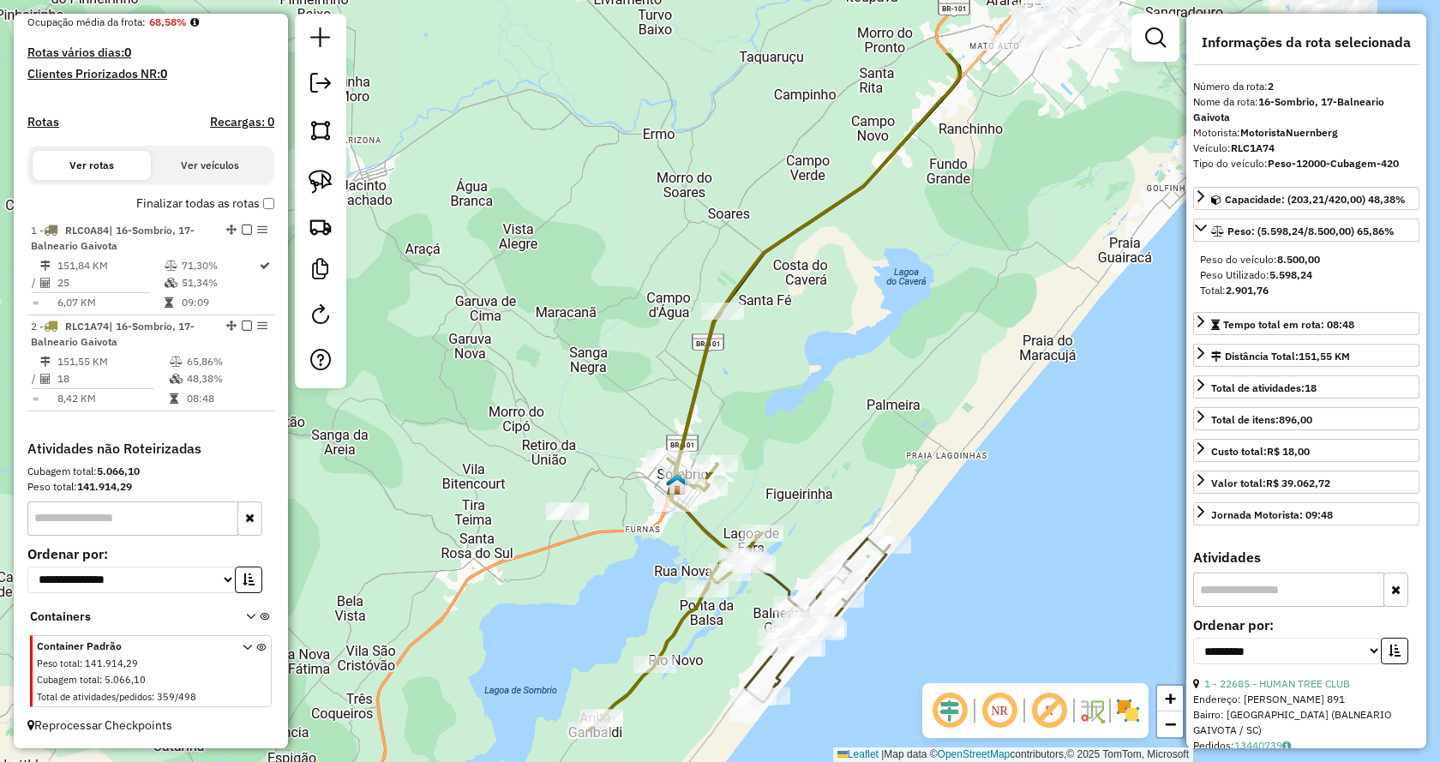
drag, startPoint x: 1010, startPoint y: 277, endPoint x: 781, endPoint y: 431, distance: 276.6
click at [781, 431] on div "Janela de atendimento Grade de atendimento Capacidade Transportadoras Veículos …" at bounding box center [720, 381] width 1440 height 762
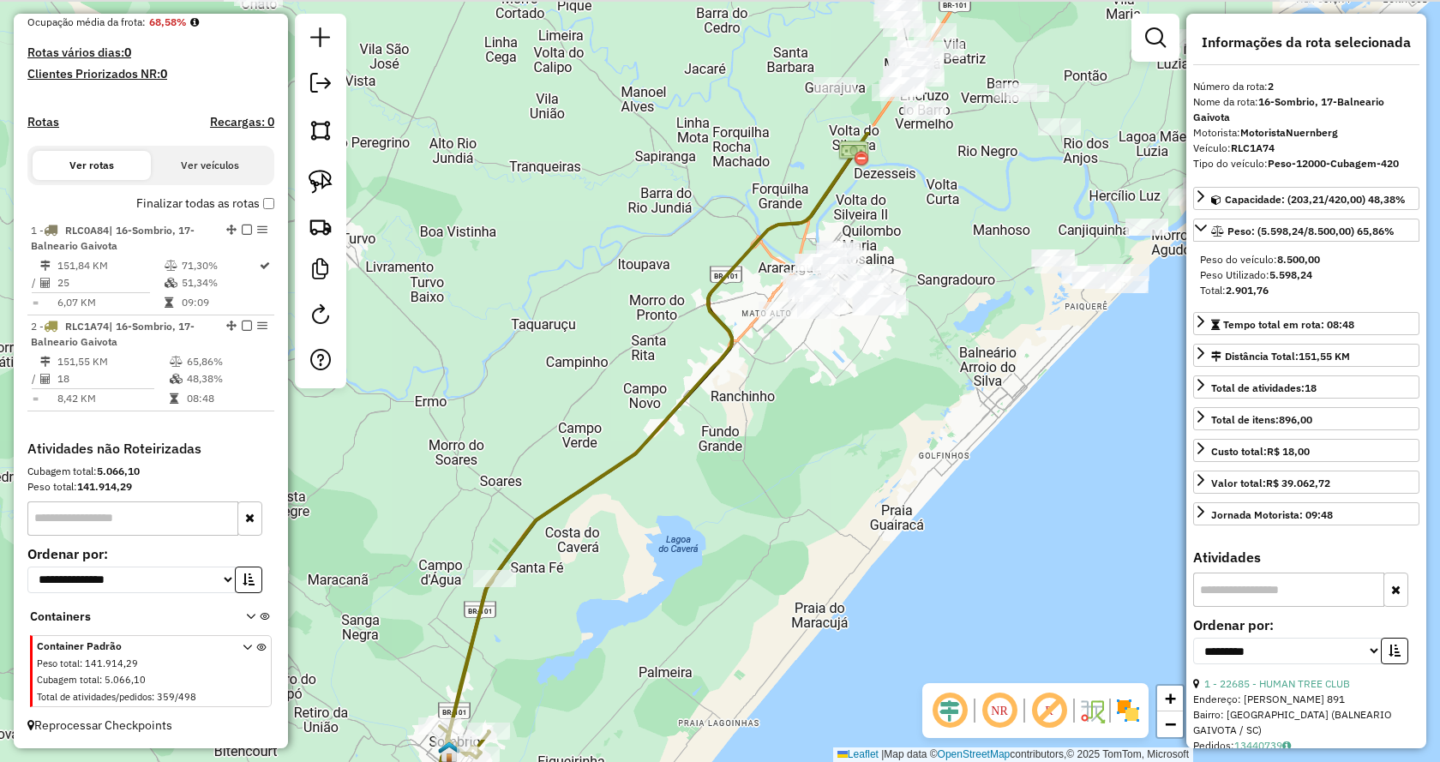
drag, startPoint x: 886, startPoint y: 254, endPoint x: 728, endPoint y: 569, distance: 352.6
click at [729, 566] on div "Janela de atendimento Grade de atendimento Capacidade Transportadoras Veículos …" at bounding box center [720, 381] width 1440 height 762
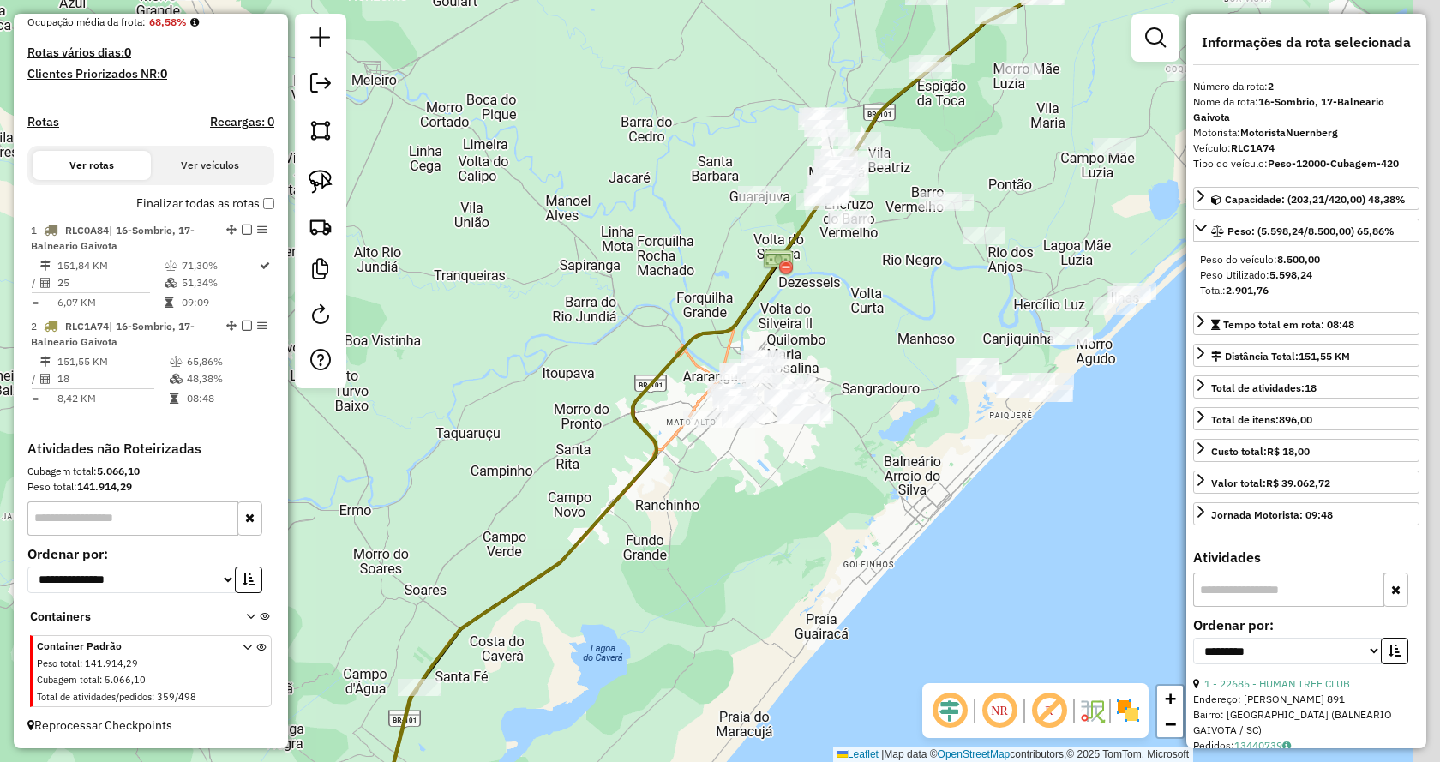
drag, startPoint x: 899, startPoint y: 513, endPoint x: 800, endPoint y: 508, distance: 99.5
click at [799, 508] on div "Janela de atendimento Grade de atendimento Capacidade Transportadoras Veículos …" at bounding box center [720, 381] width 1440 height 762
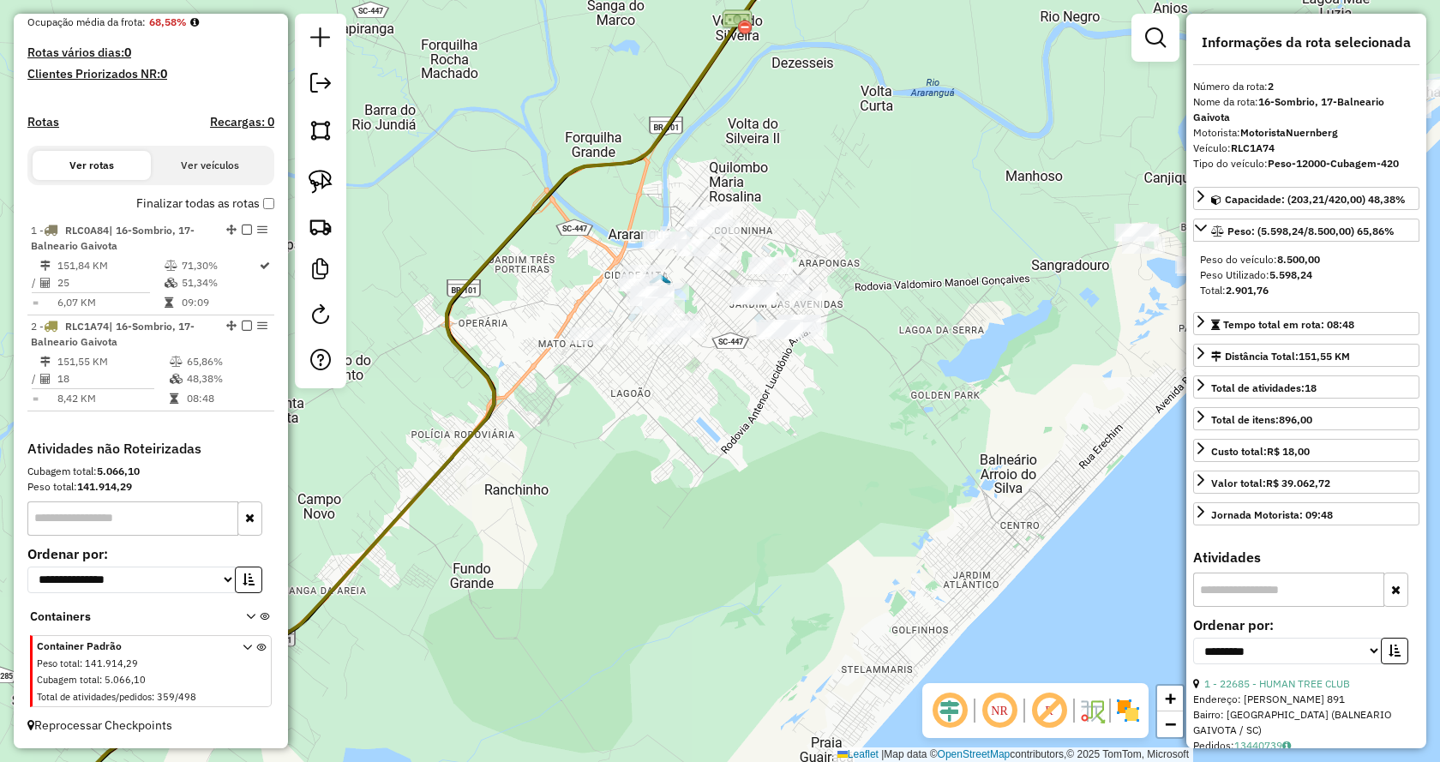
drag, startPoint x: 532, startPoint y: 415, endPoint x: 654, endPoint y: 527, distance: 165.6
click at [654, 527] on div "Janela de atendimento Grade de atendimento Capacidade Transportadoras Veículos …" at bounding box center [720, 381] width 1440 height 762
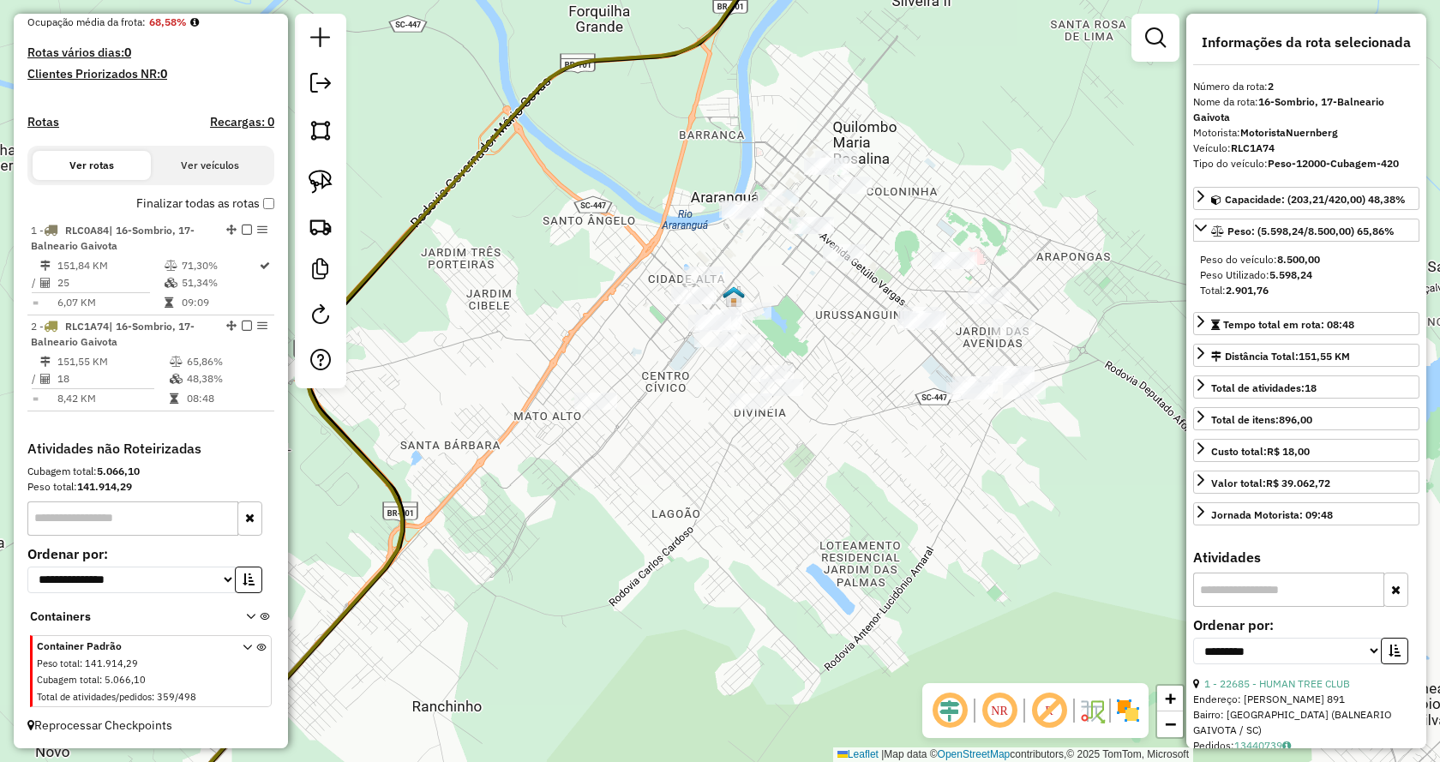
drag, startPoint x: 759, startPoint y: 524, endPoint x: 610, endPoint y: 524, distance: 149.1
click at [610, 524] on div "Janela de atendimento Grade de atendimento Capacidade Transportadoras Veículos …" at bounding box center [720, 381] width 1440 height 762
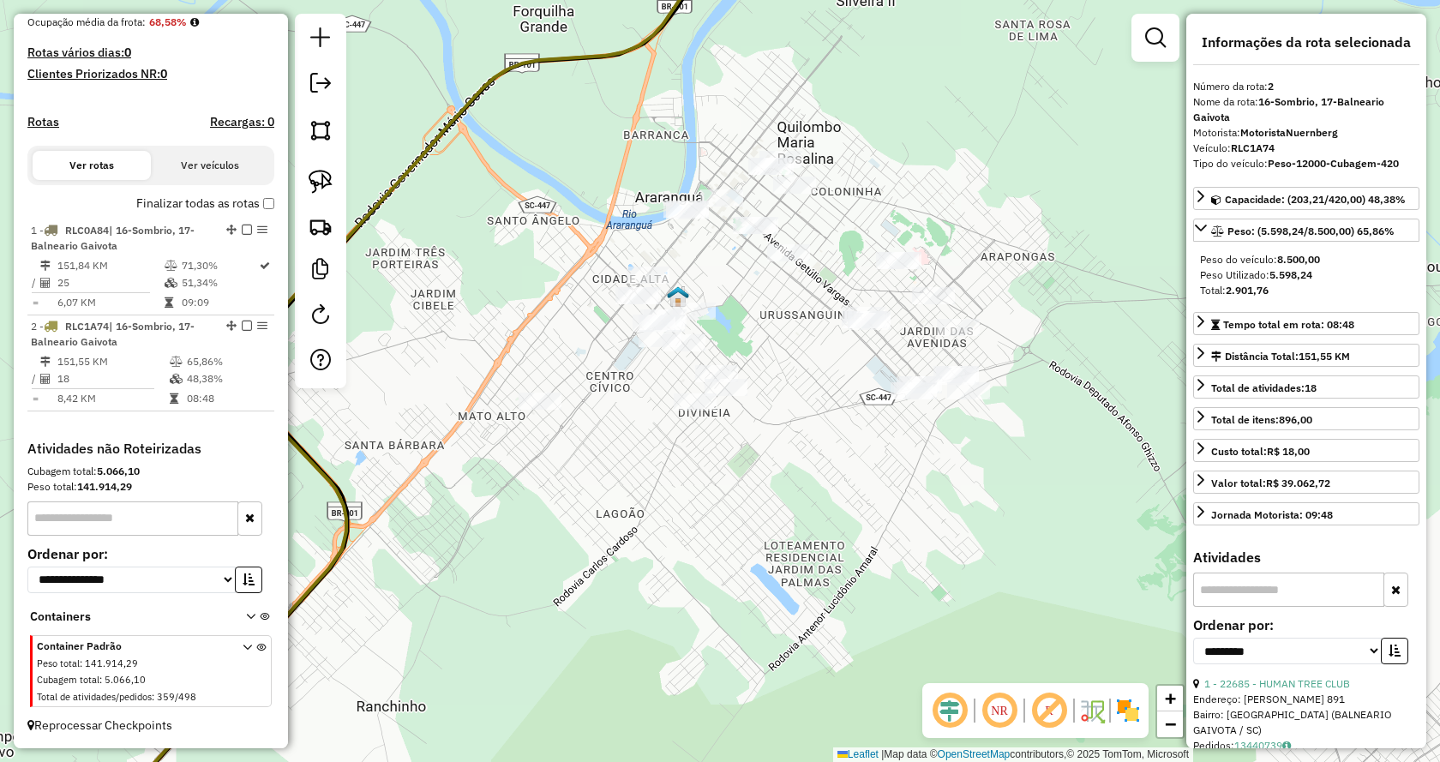
drag, startPoint x: 412, startPoint y: 87, endPoint x: 1001, endPoint y: 482, distance: 708.5
click at [1001, 482] on div "Janela de atendimento Grade de atendimento Capacidade Transportadoras Veículos …" at bounding box center [720, 381] width 1440 height 762
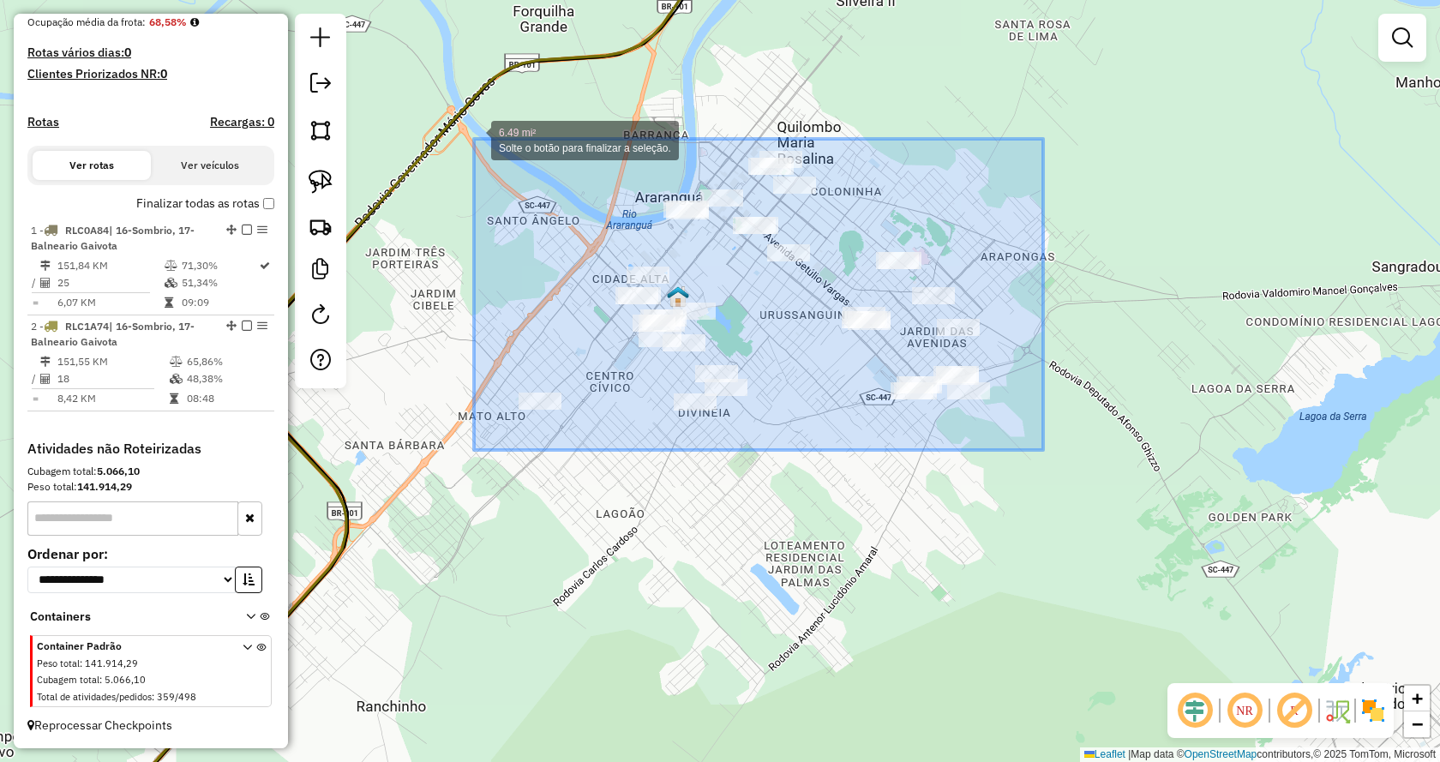
drag, startPoint x: 1043, startPoint y: 450, endPoint x: 474, endPoint y: 139, distance: 648.5
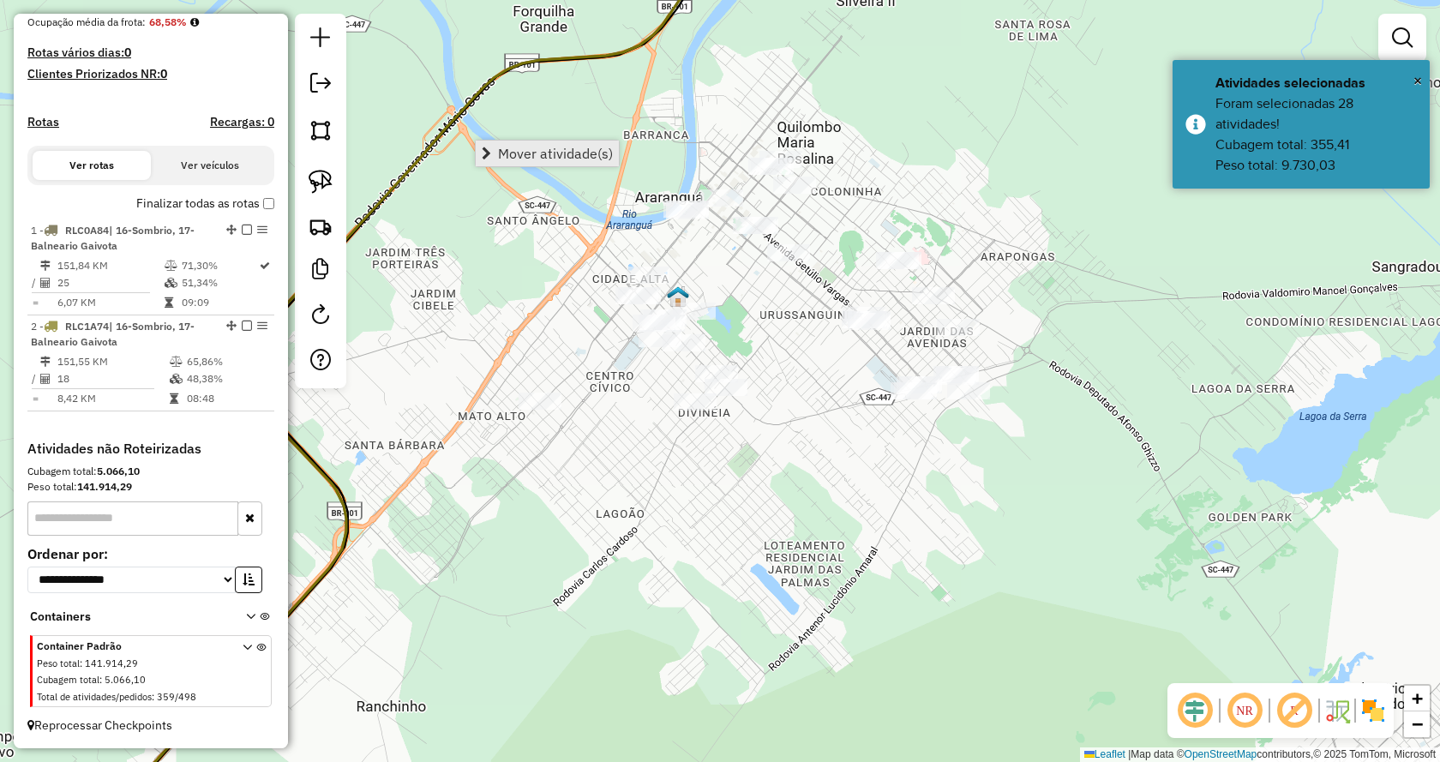
click at [497, 165] on link "Mover atividade(s)" at bounding box center [547, 154] width 143 height 26
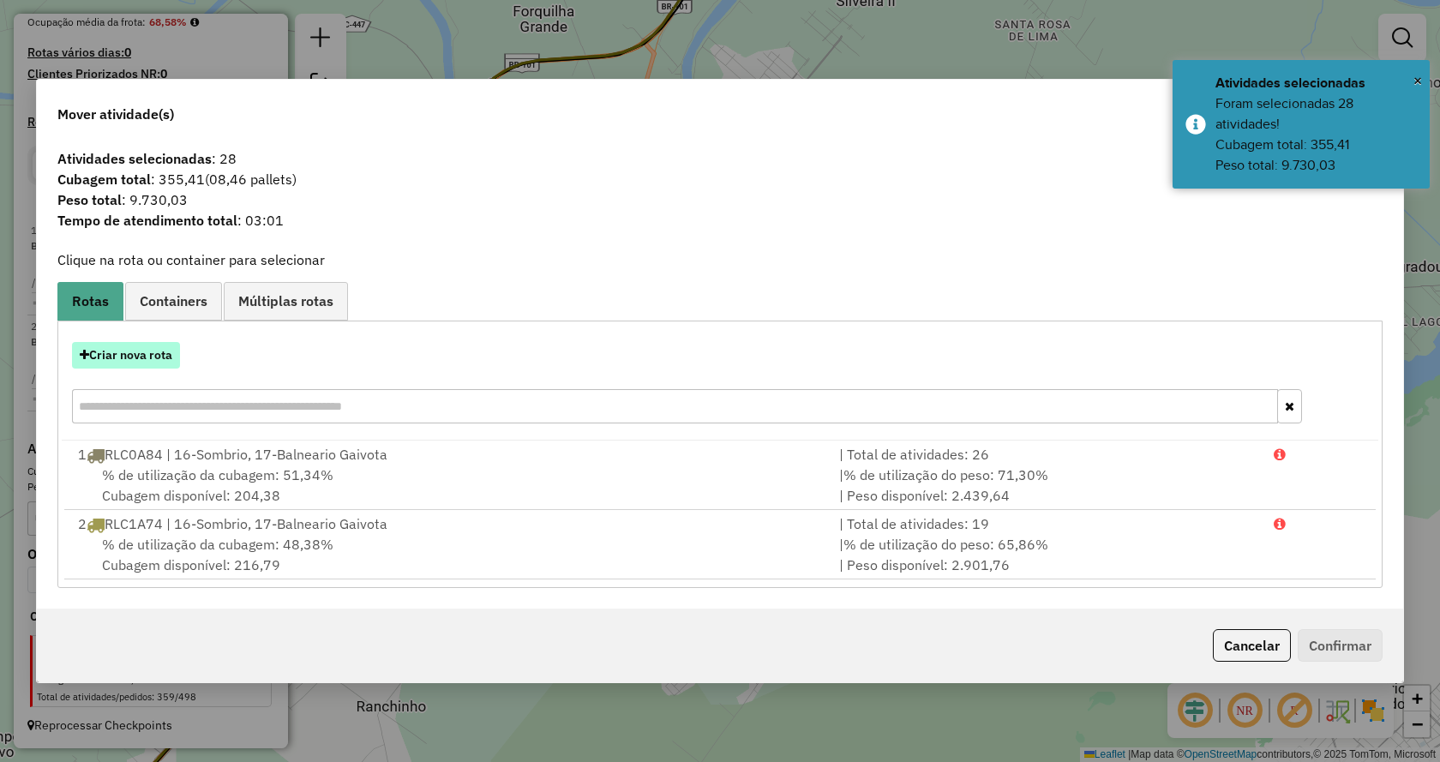
click at [143, 350] on button "Criar nova rota" at bounding box center [126, 355] width 108 height 27
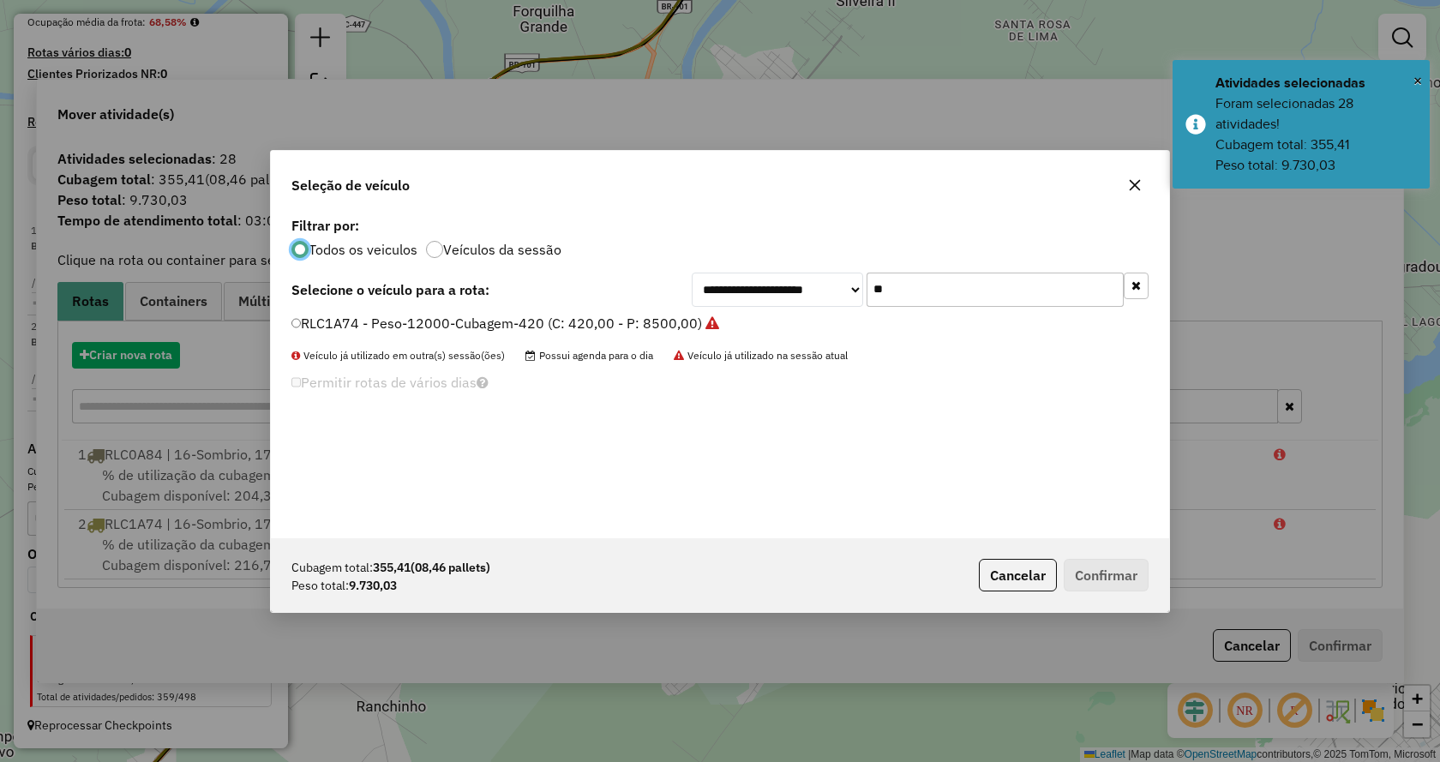
scroll to position [9, 5]
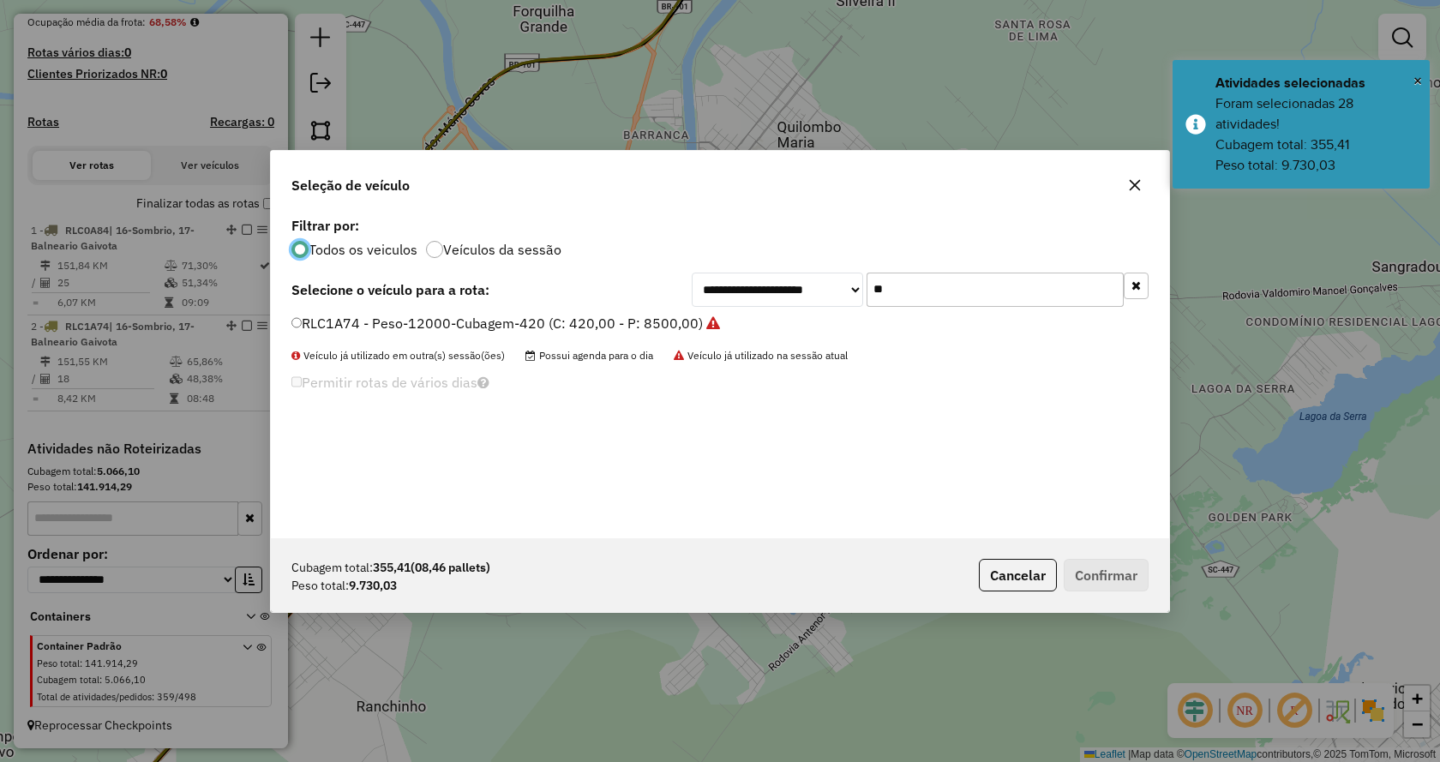
click at [940, 290] on input "**" at bounding box center [994, 290] width 257 height 34
type input "**"
click at [853, 332] on label "SXK8E42 - M. BENS /ACCELO 1317 -PESO 6240 -CUBAGEM 240 (C: 240,00 - P: 6240,00)…" at bounding box center [589, 323] width 596 height 21
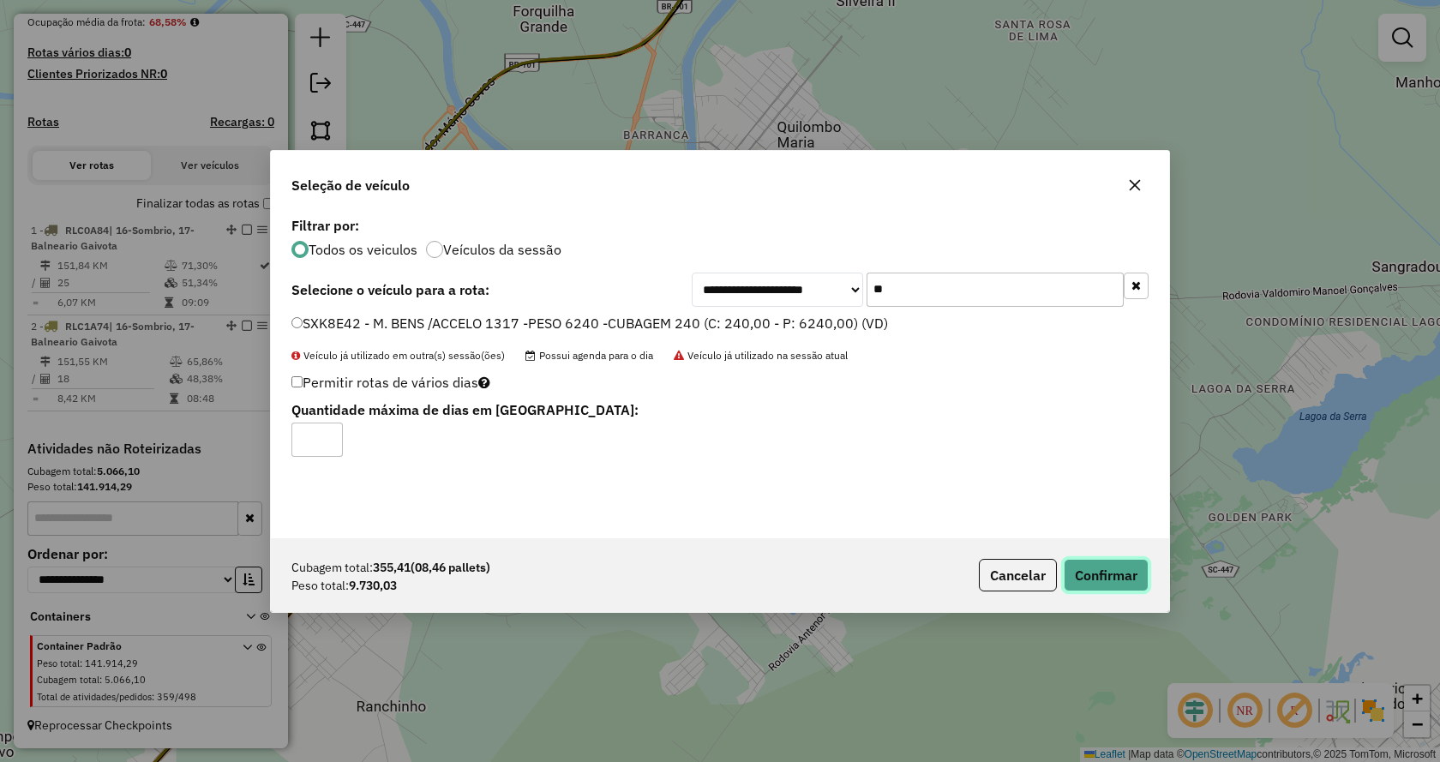
click at [1099, 578] on button "Confirmar" at bounding box center [1105, 575] width 85 height 33
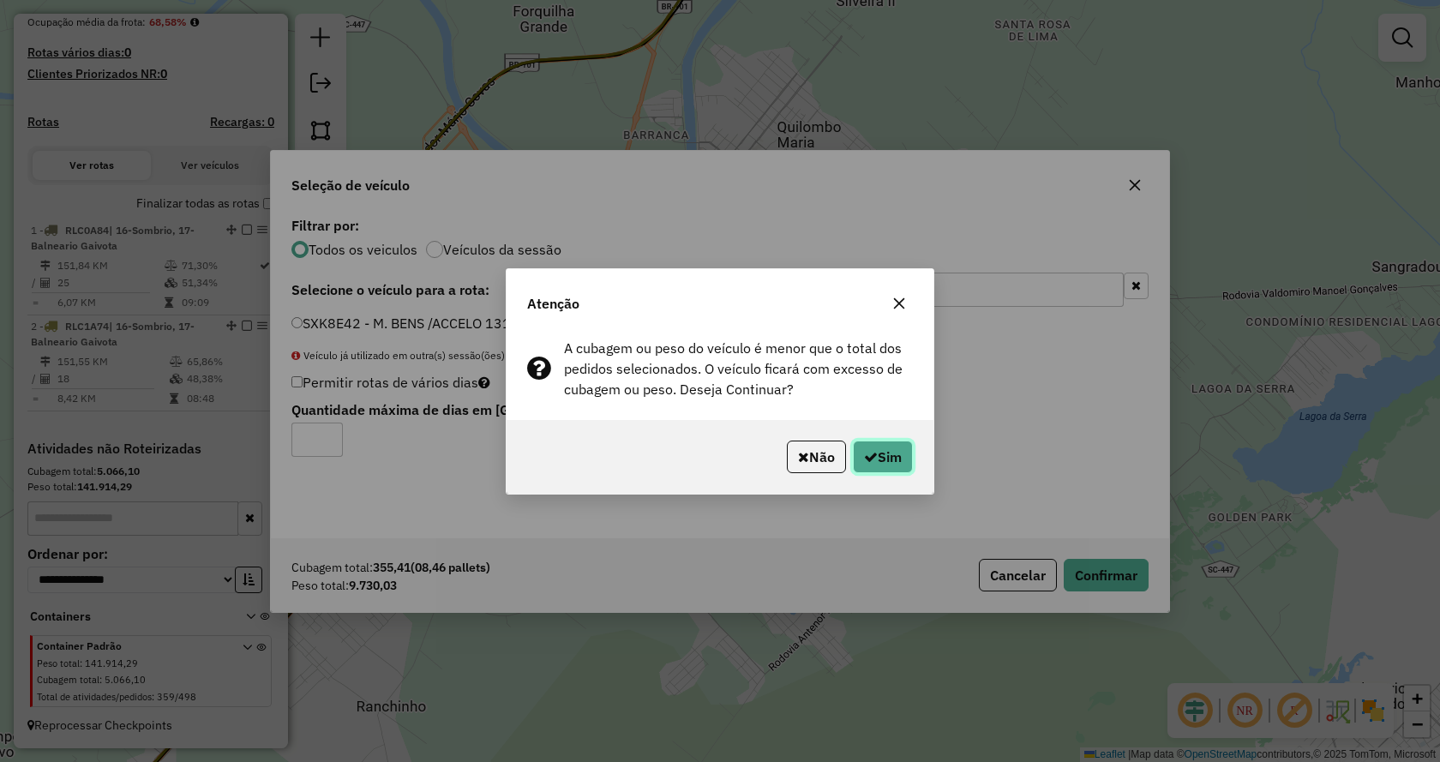
click at [903, 458] on button "Sim" at bounding box center [883, 456] width 60 height 33
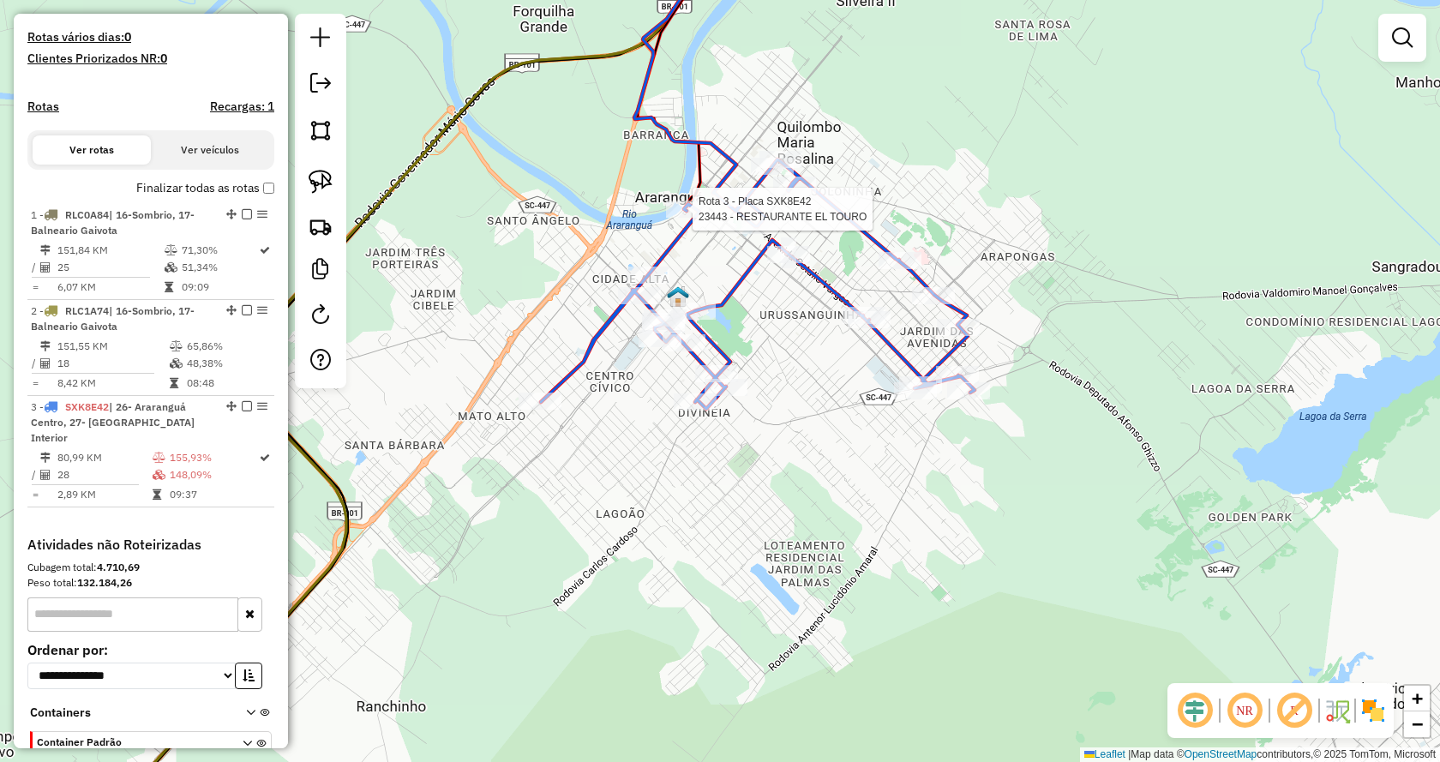
click at [689, 218] on div at bounding box center [687, 209] width 43 height 17
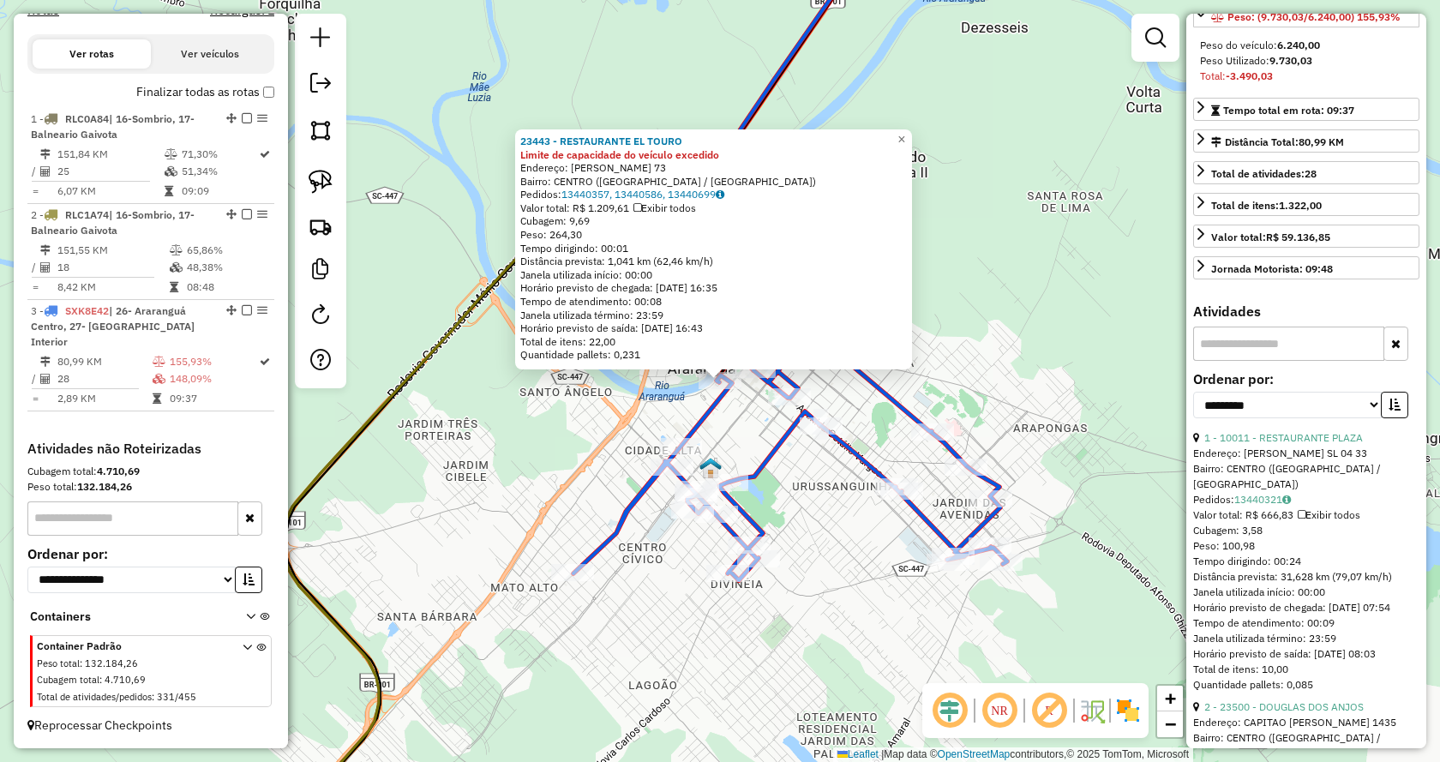
scroll to position [257, 0]
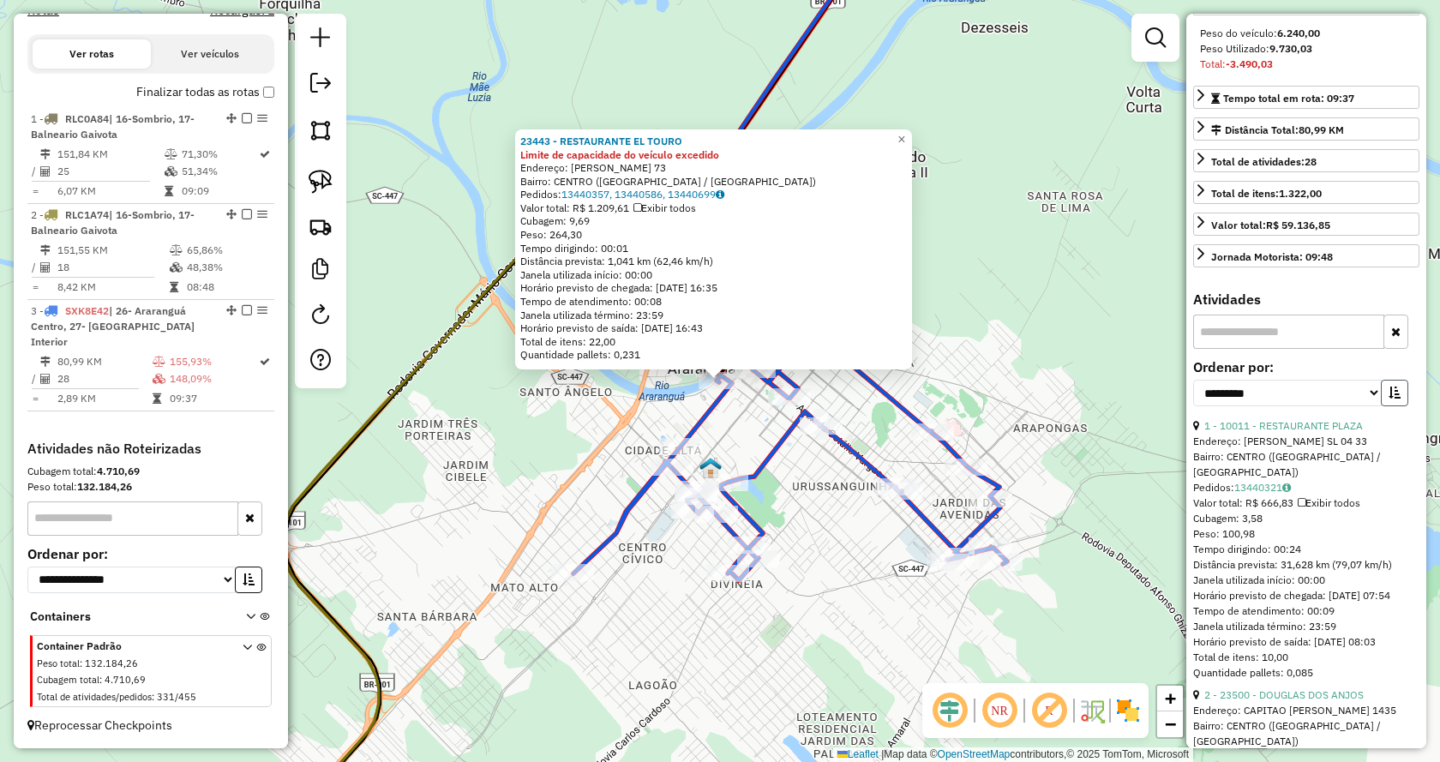
click at [1388, 399] on button "button" at bounding box center [1394, 393] width 27 height 27
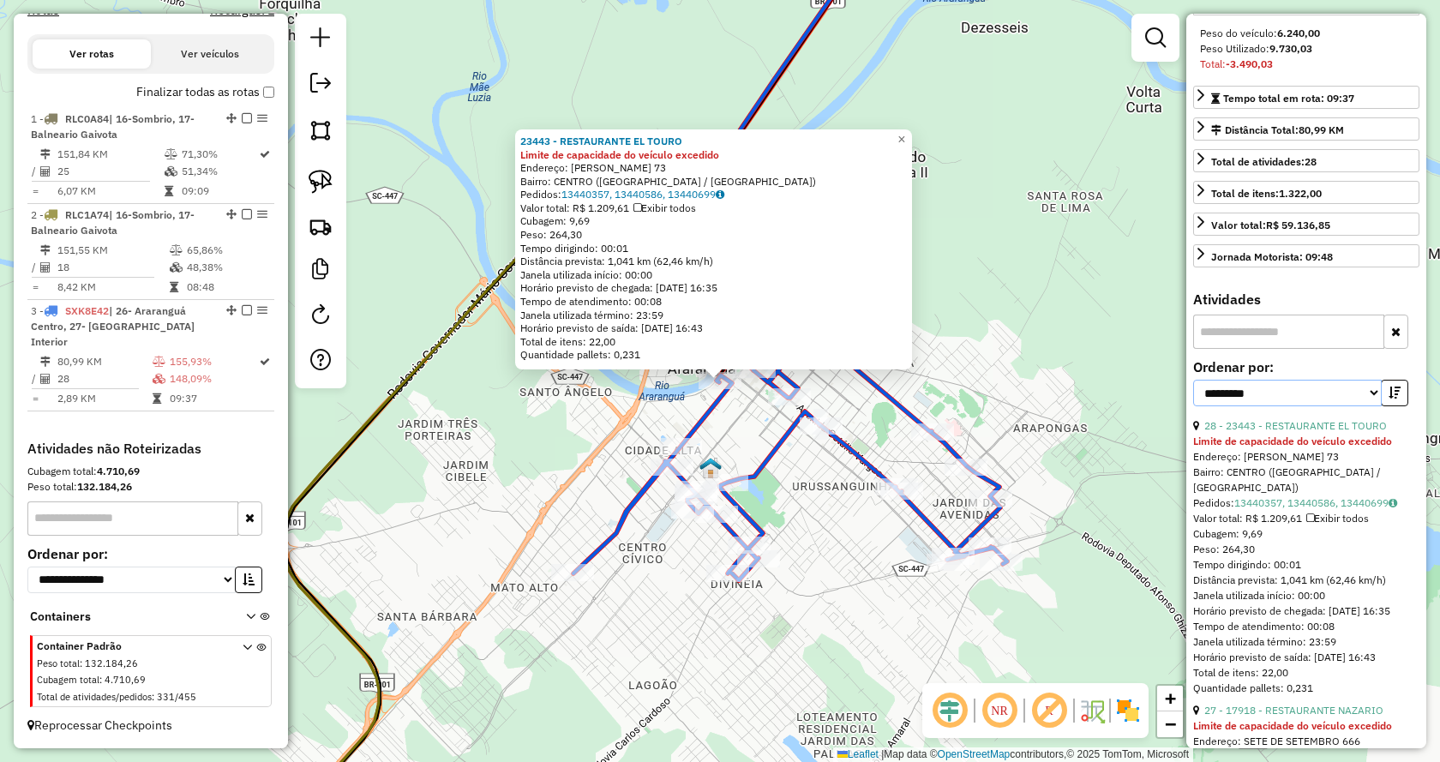
drag, startPoint x: 1295, startPoint y: 411, endPoint x: 1295, endPoint y: 421, distance: 9.4
click at [1295, 406] on select "**********" at bounding box center [1287, 393] width 189 height 27
select select "*********"
click at [1193, 395] on select "**********" at bounding box center [1287, 393] width 189 height 27
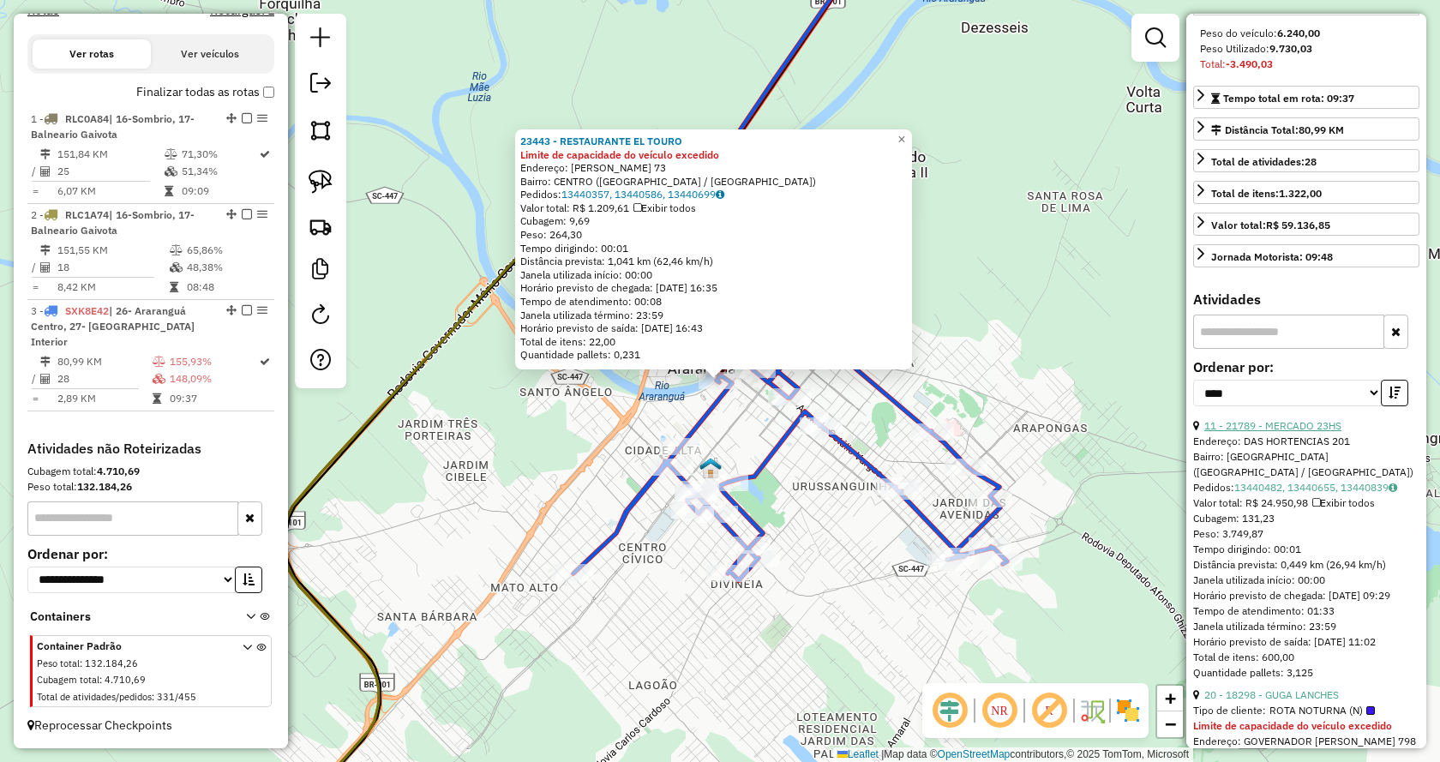
click at [1257, 432] on link "11 - 21789 - MERCADO 23HS" at bounding box center [1272, 425] width 137 height 13
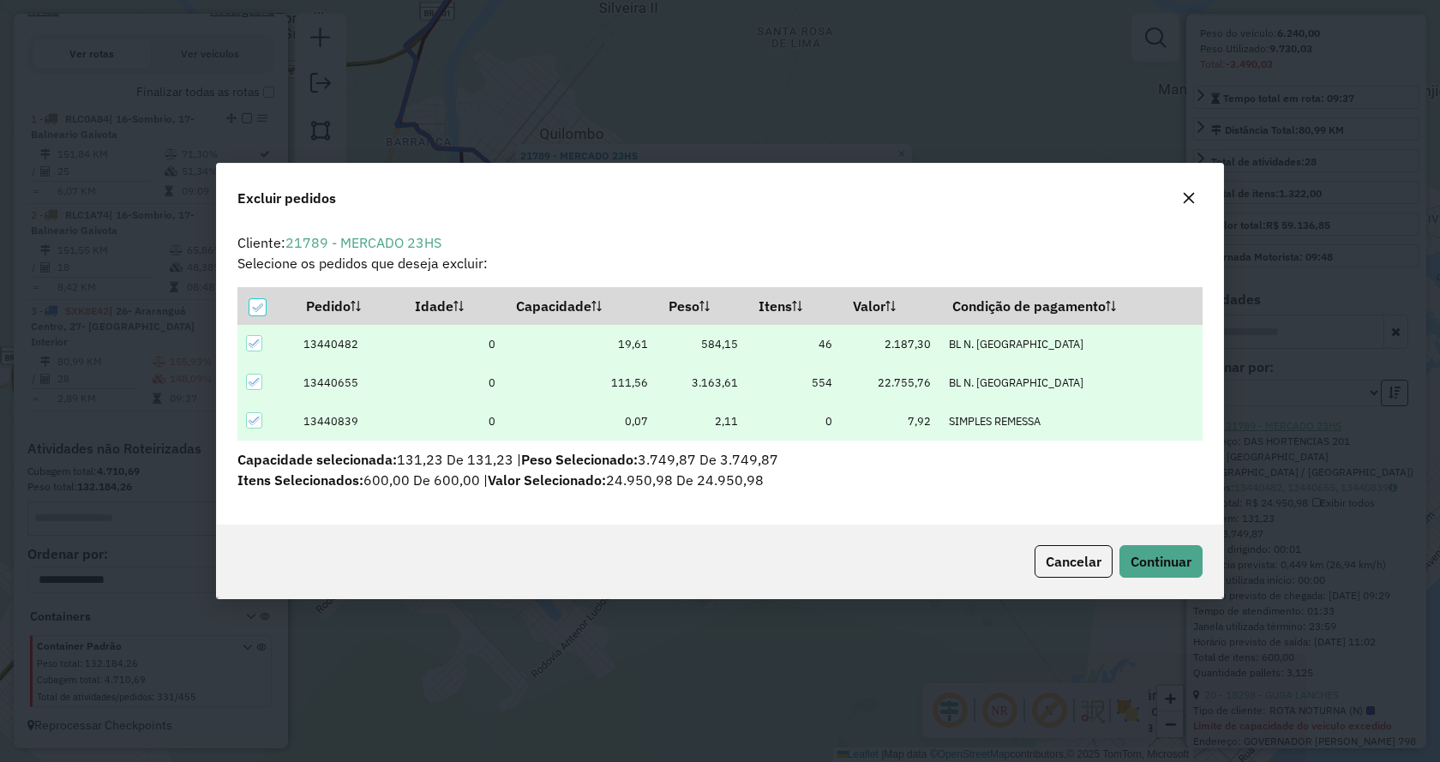
scroll to position [0, 0]
click at [1171, 554] on span "Continuar" at bounding box center [1160, 561] width 61 height 17
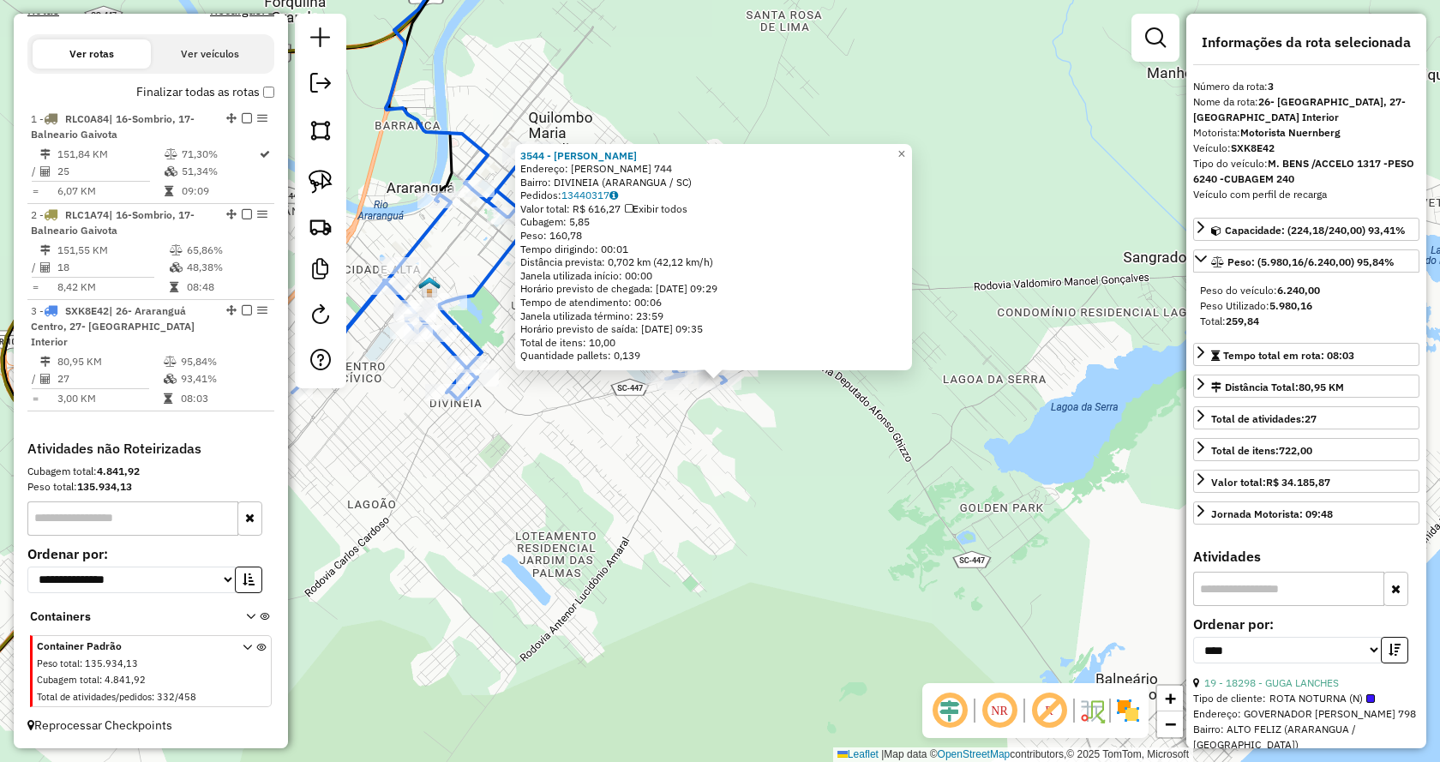
click at [782, 462] on div "3544 - MERCEARIA CASTRO Endereço: FRANCISCO JOSE FELISBERTO 744 Bairro: DIVINEI…" at bounding box center [720, 381] width 1440 height 762
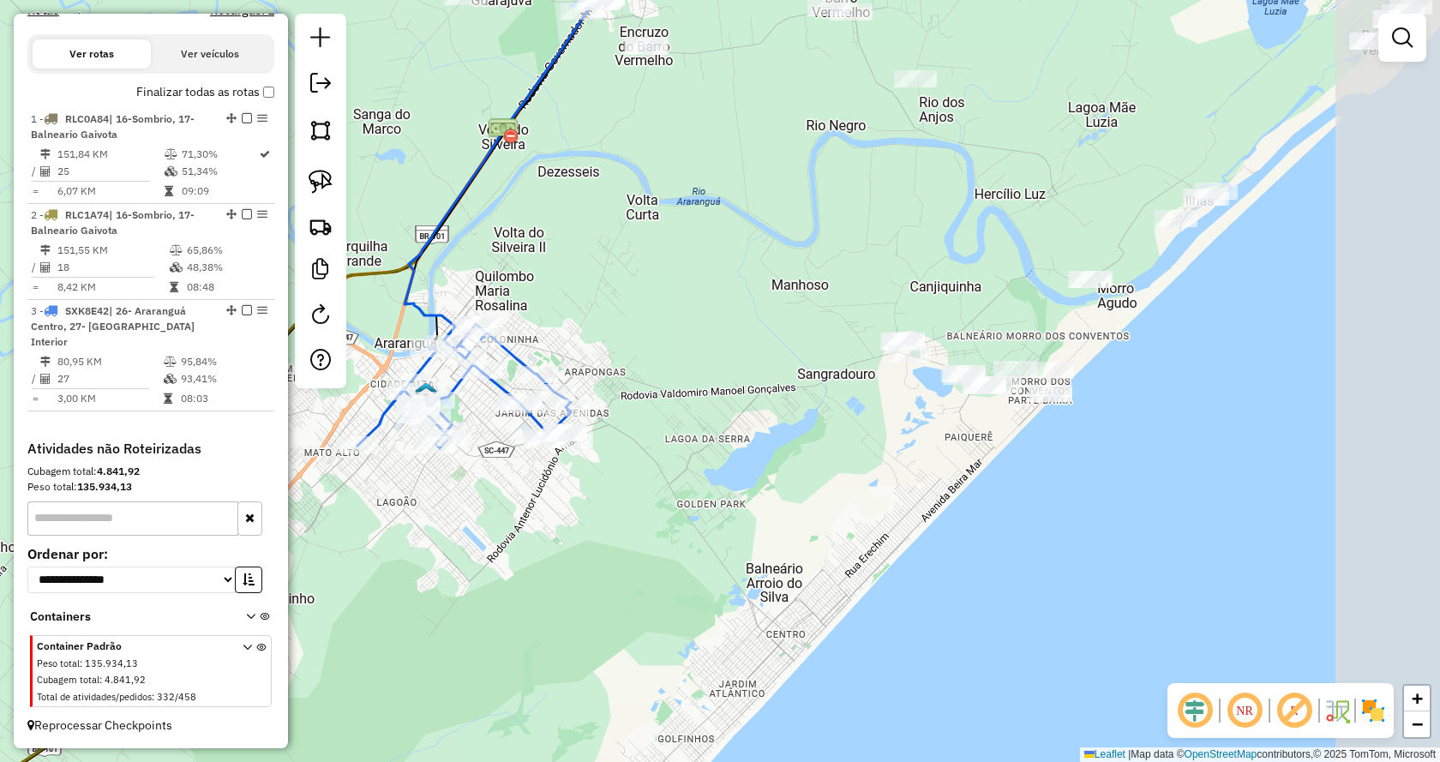
drag, startPoint x: 1053, startPoint y: 393, endPoint x: 871, endPoint y: 411, distance: 183.4
click at [871, 411] on div "Janela de atendimento Grade de atendimento Capacidade Transportadoras Veículos …" at bounding box center [720, 381] width 1440 height 762
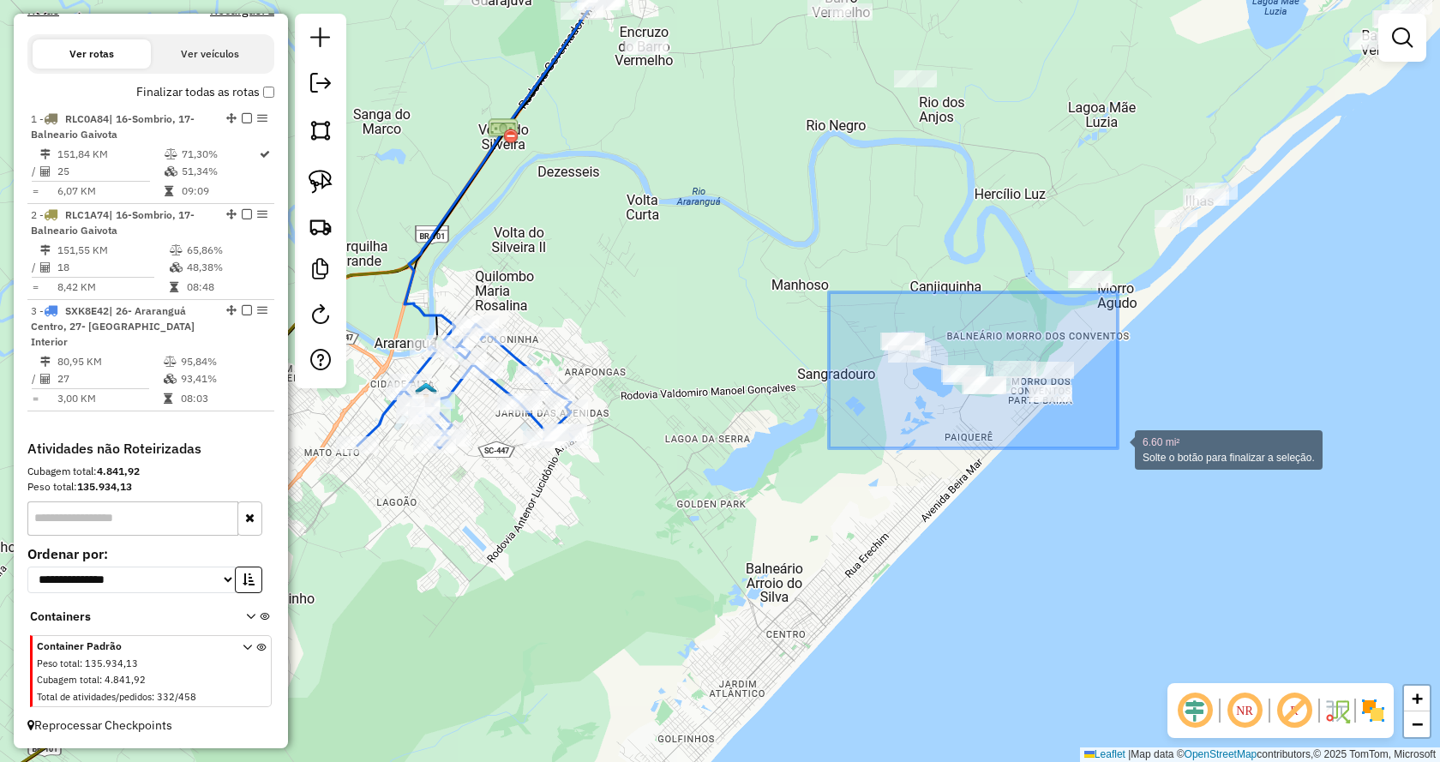
drag, startPoint x: 887, startPoint y: 332, endPoint x: 1117, endPoint y: 449, distance: 258.7
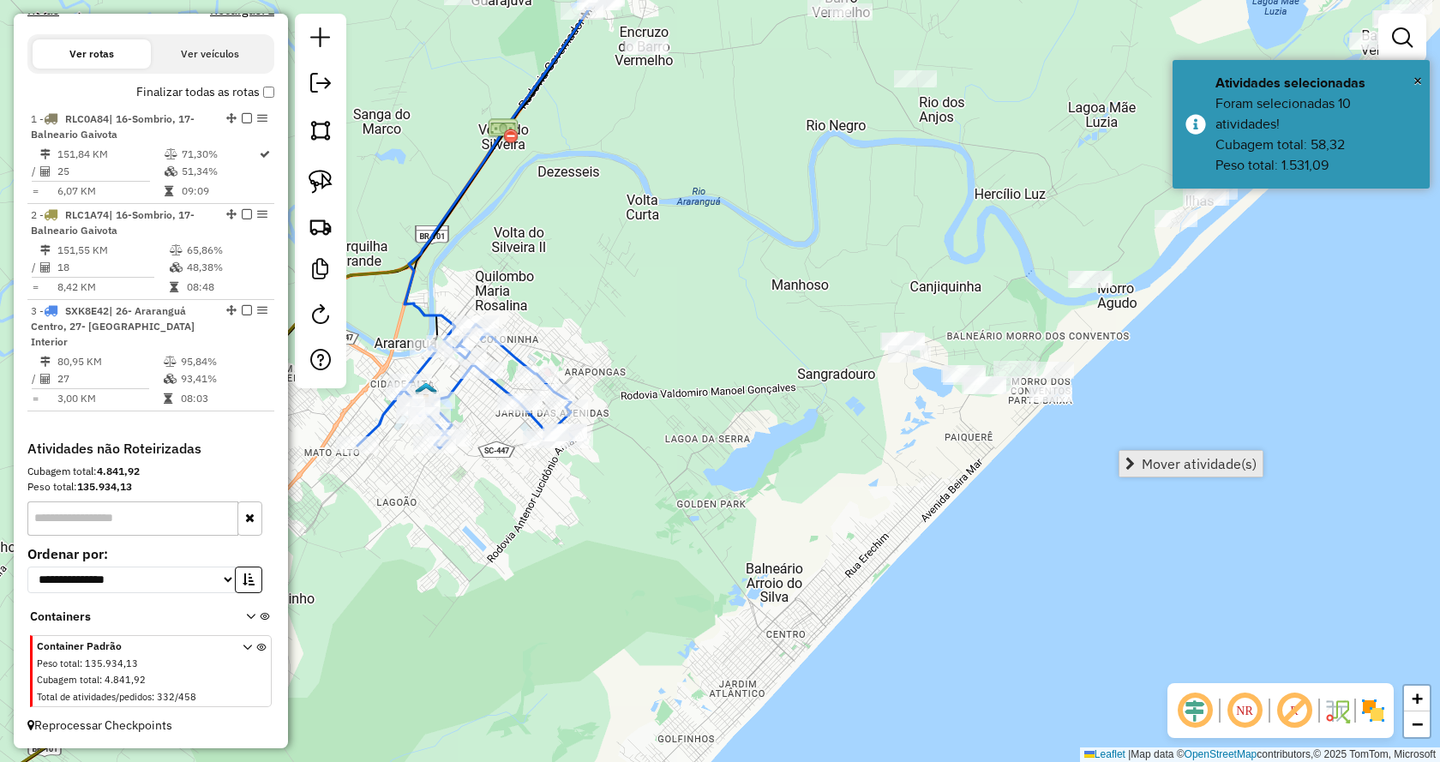
click at [1143, 468] on span "Mover atividade(s)" at bounding box center [1198, 464] width 115 height 14
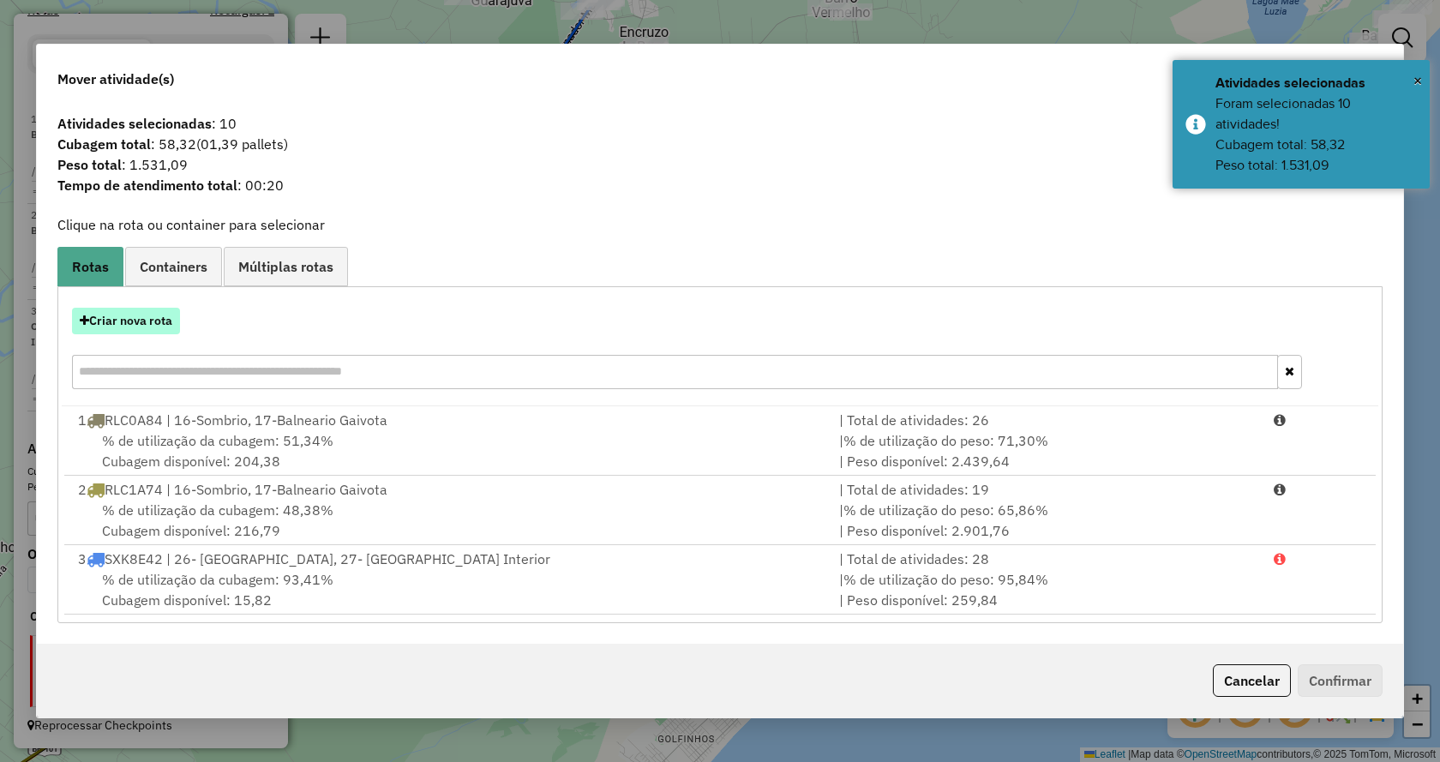
click at [157, 320] on button "Criar nova rota" at bounding box center [126, 321] width 108 height 27
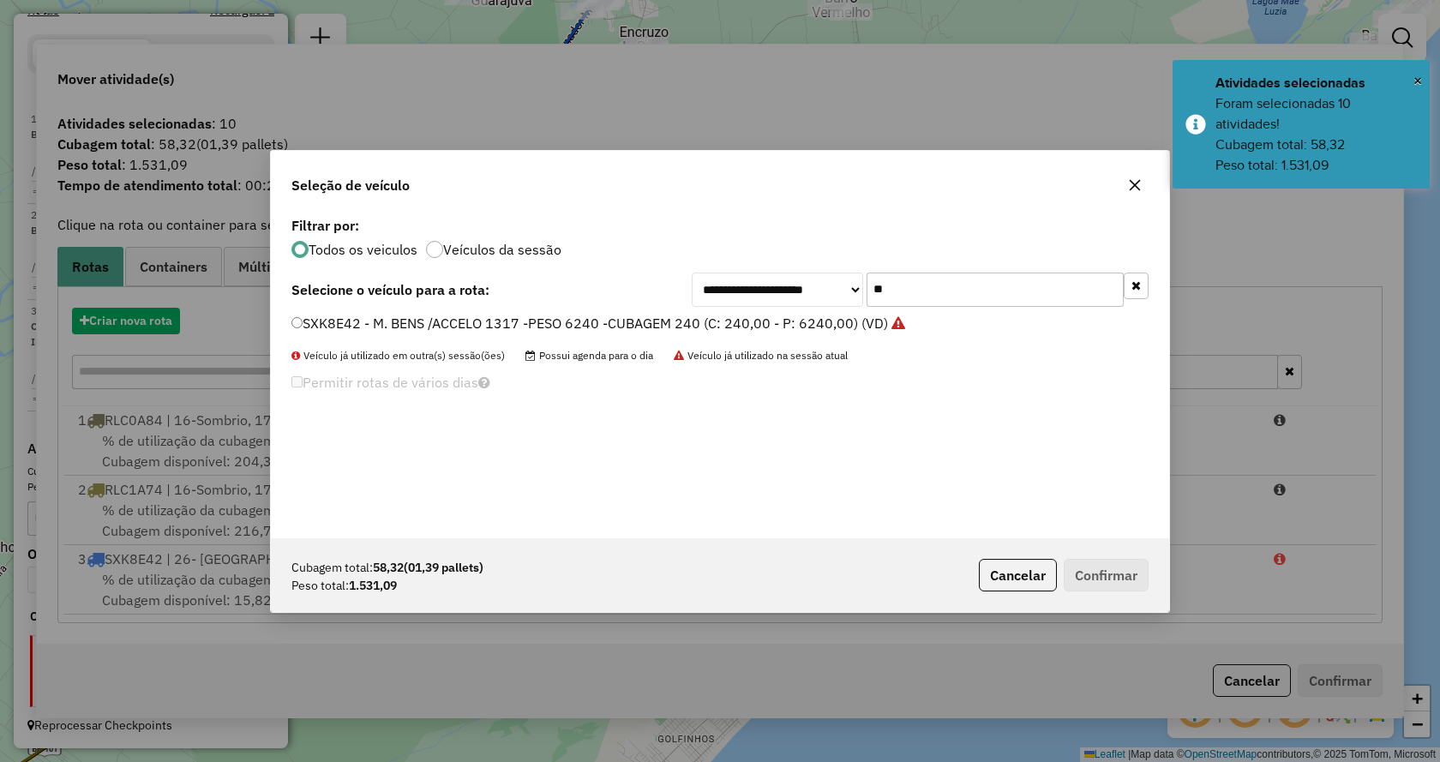
scroll to position [9, 5]
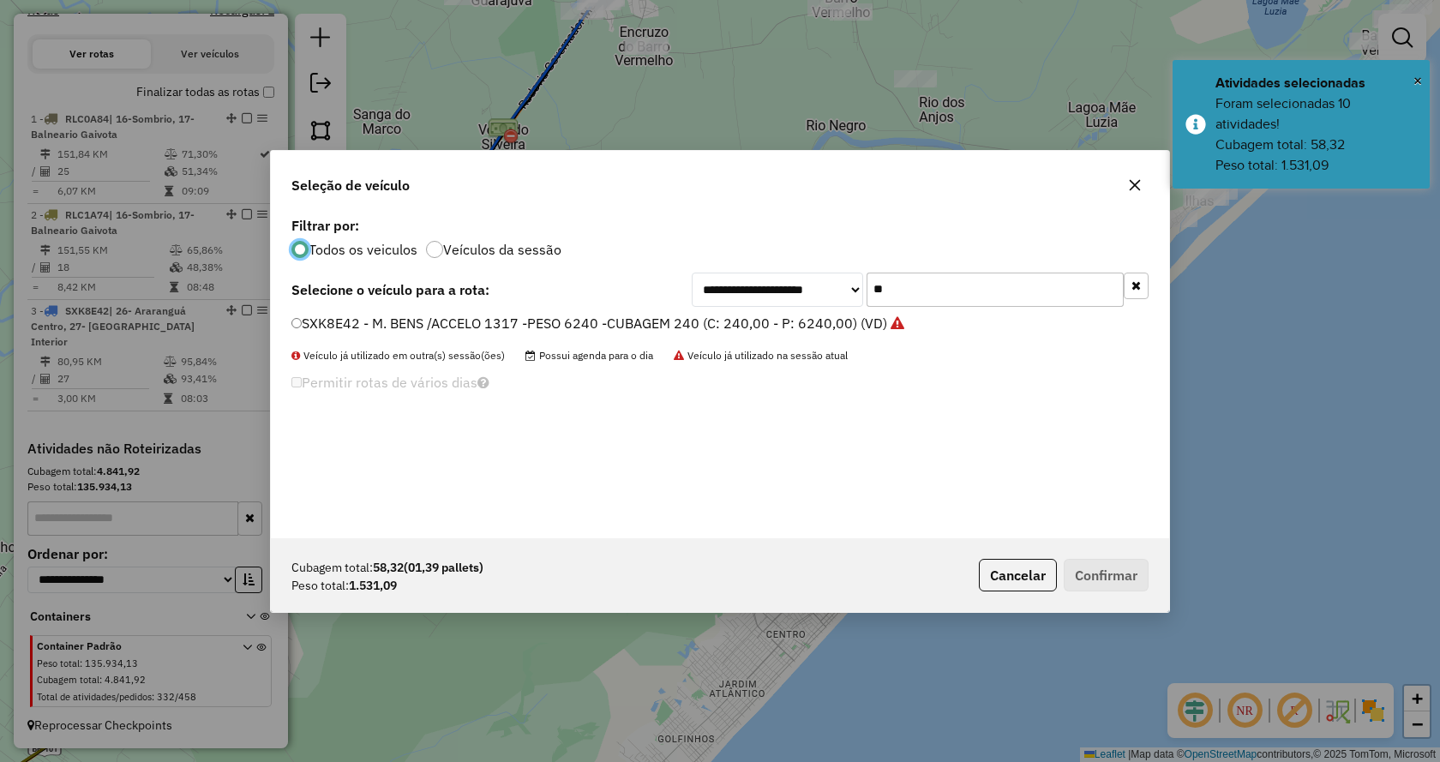
click at [1133, 290] on icon "button" at bounding box center [1135, 285] width 9 height 12
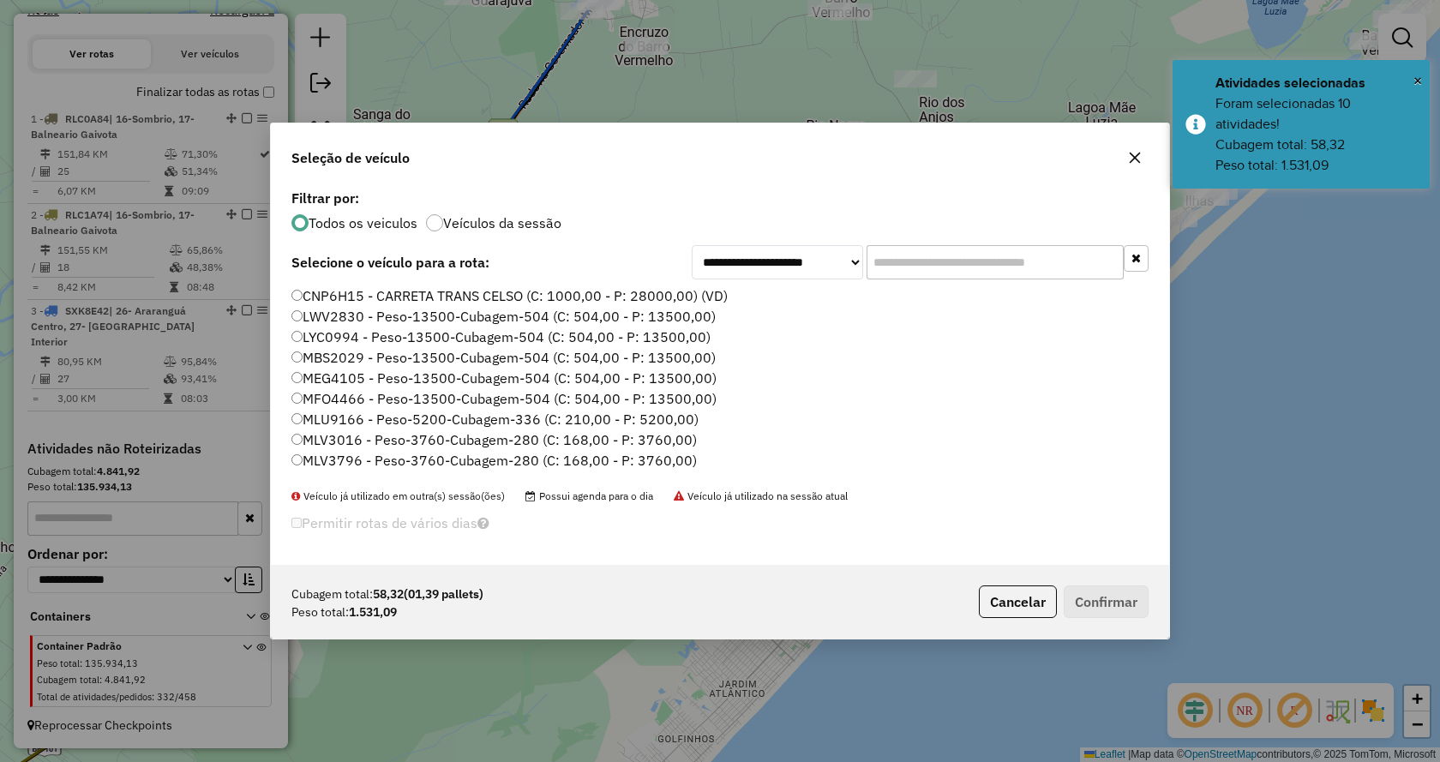
click at [1075, 254] on input "text" at bounding box center [994, 262] width 257 height 34
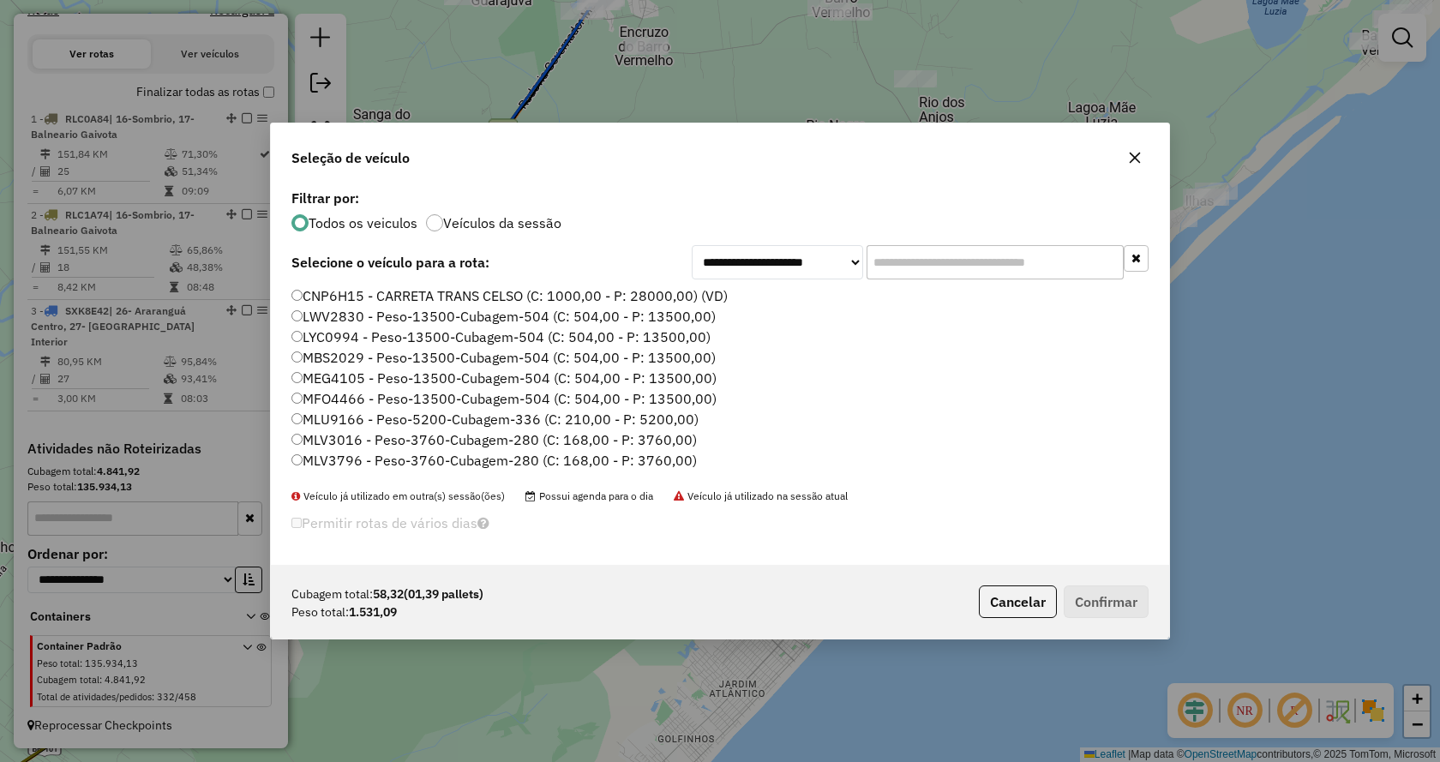
click at [1054, 274] on input "text" at bounding box center [994, 262] width 257 height 34
type input "*"
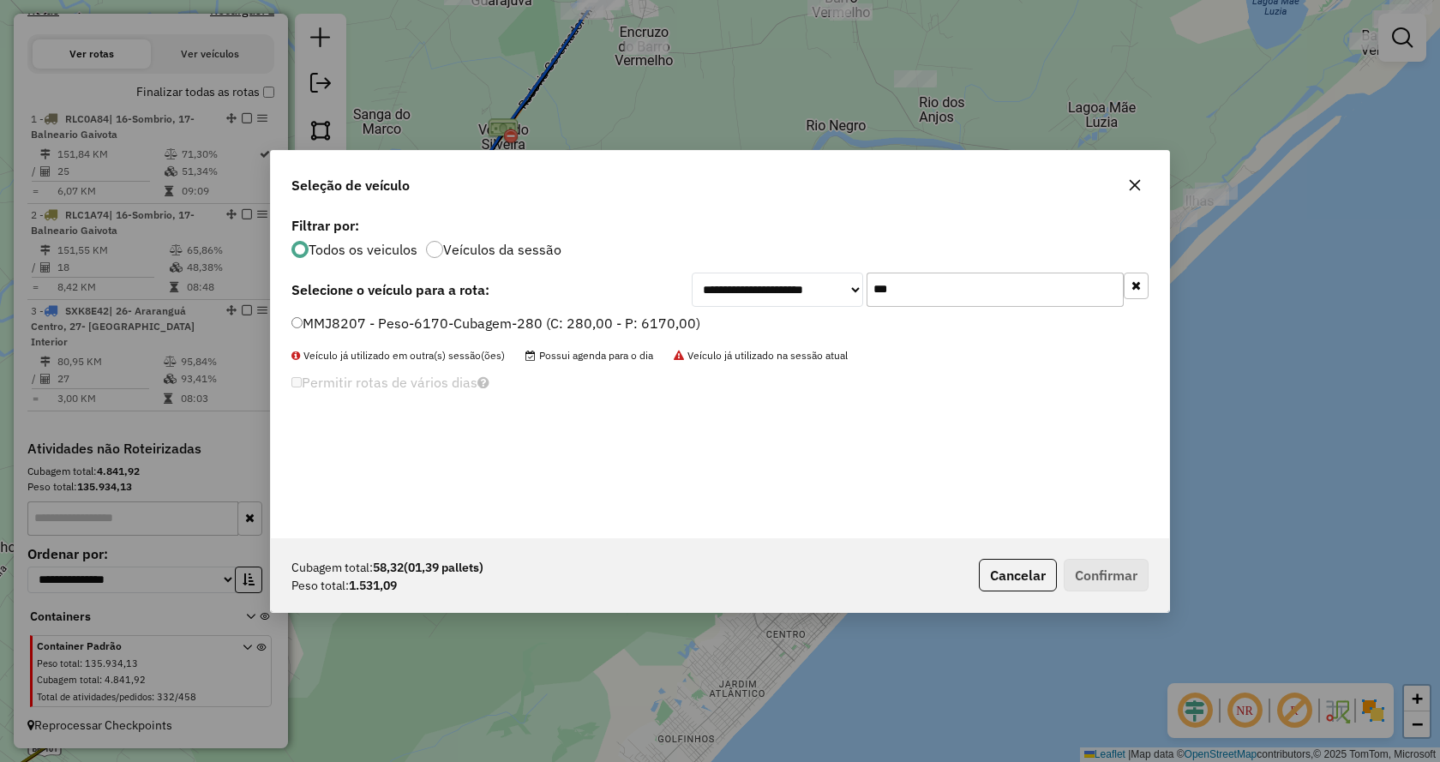
type input "***"
click at [623, 322] on label "MMJ8207 - Peso-6170-Cubagem-280 (C: 280,00 - P: 6170,00)" at bounding box center [495, 323] width 409 height 21
click at [1082, 560] on button "Confirmar" at bounding box center [1105, 575] width 85 height 33
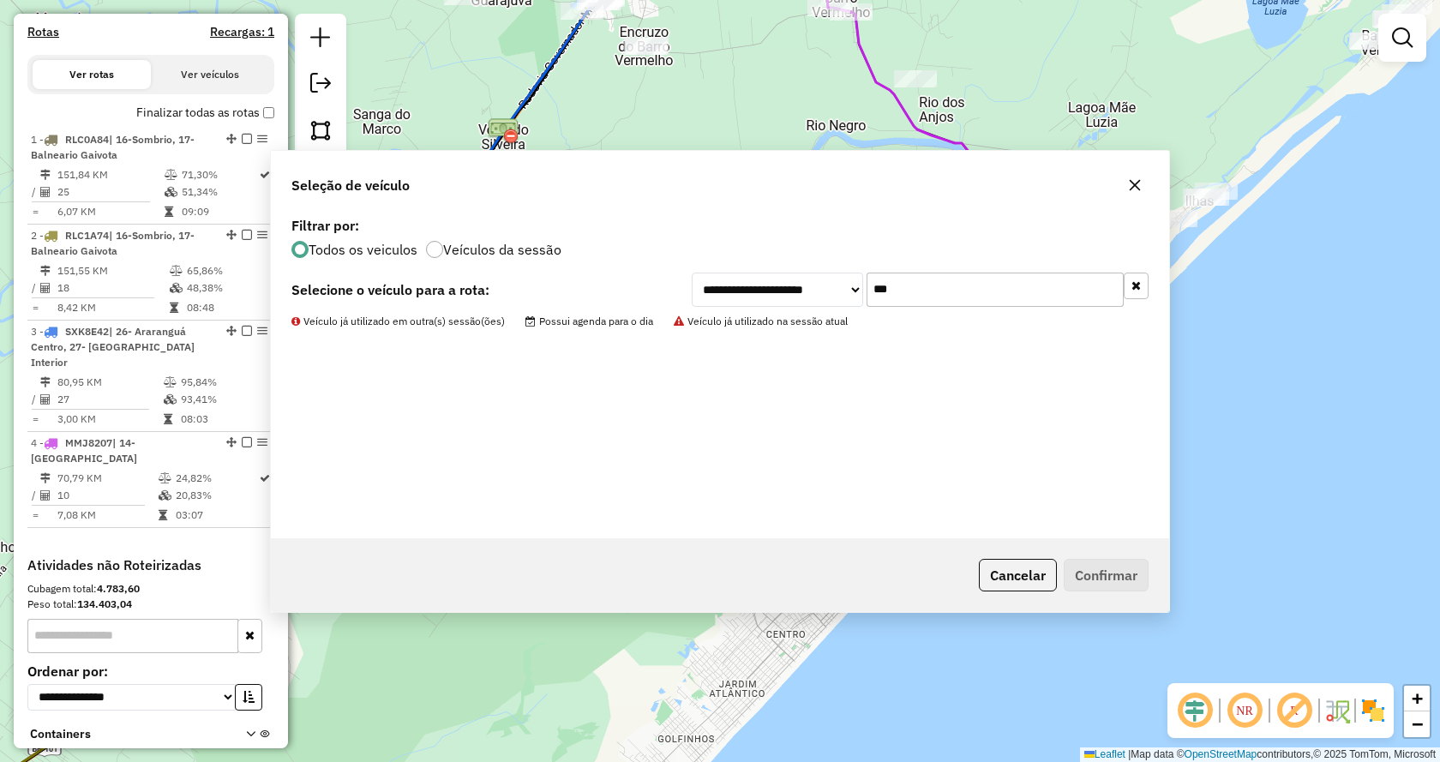
scroll to position [570, 0]
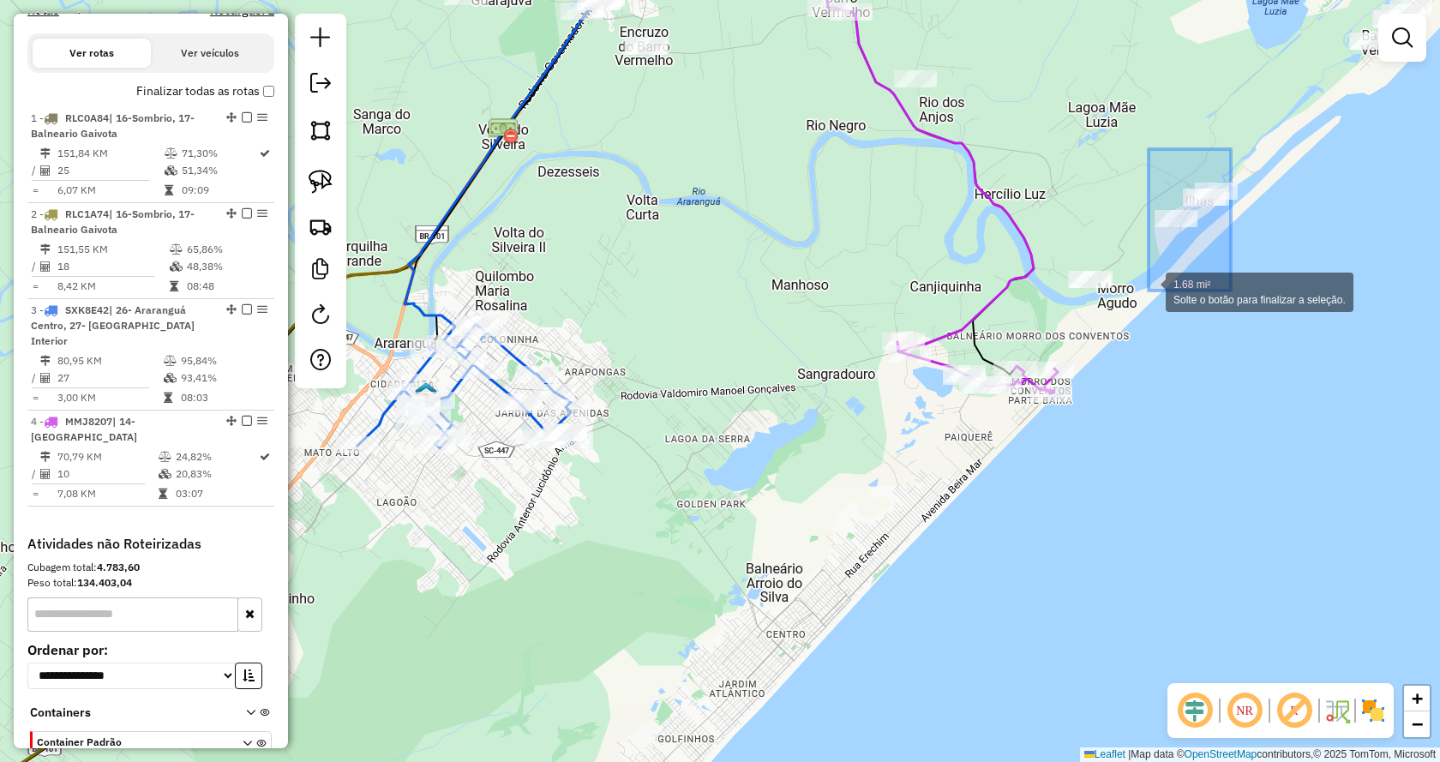
drag, startPoint x: 1232, startPoint y: 153, endPoint x: 1233, endPoint y: 134, distance: 18.9
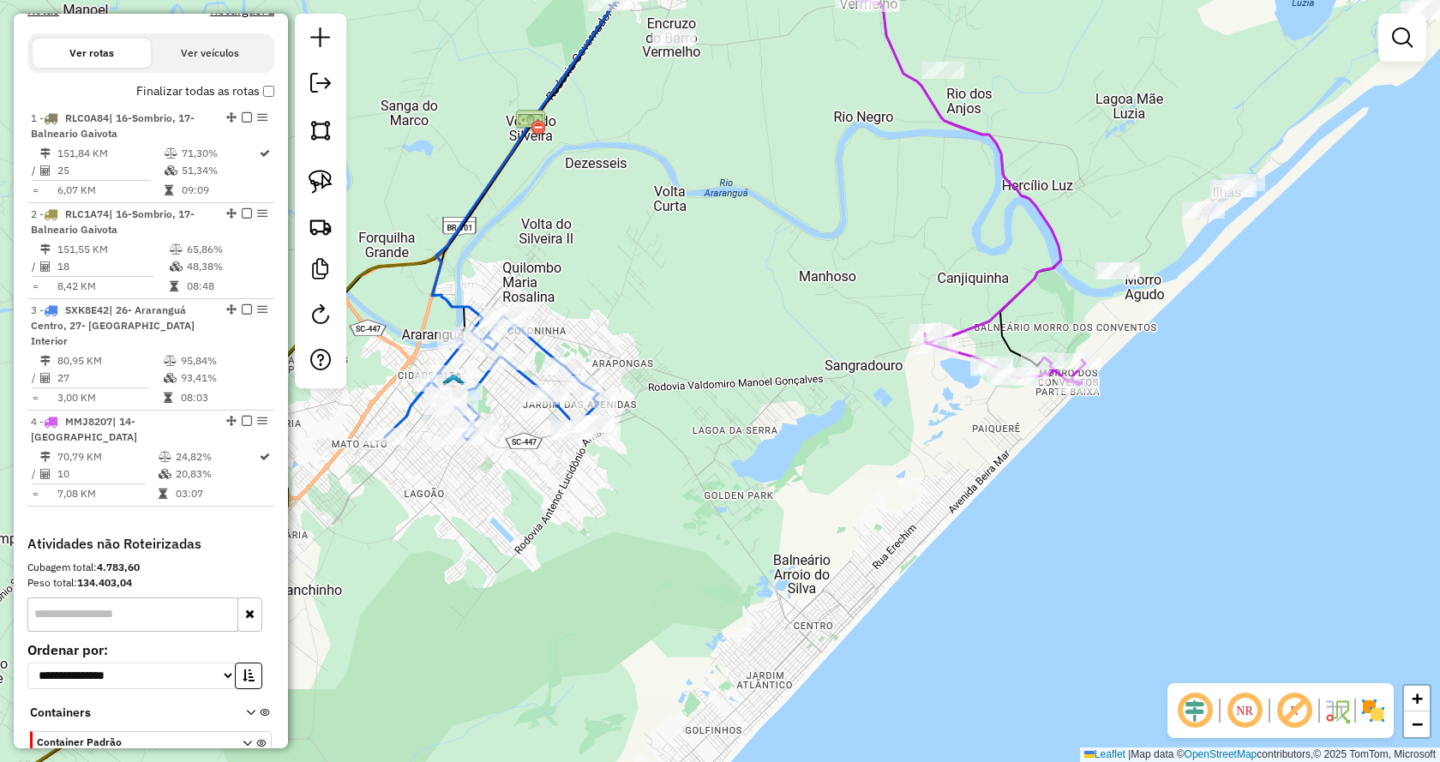
drag, startPoint x: 664, startPoint y: 332, endPoint x: 871, endPoint y: 212, distance: 239.6
click at [871, 211] on div "Janela de atendimento Grade de atendimento Capacidade Transportadoras Veículos …" at bounding box center [720, 381] width 1440 height 762
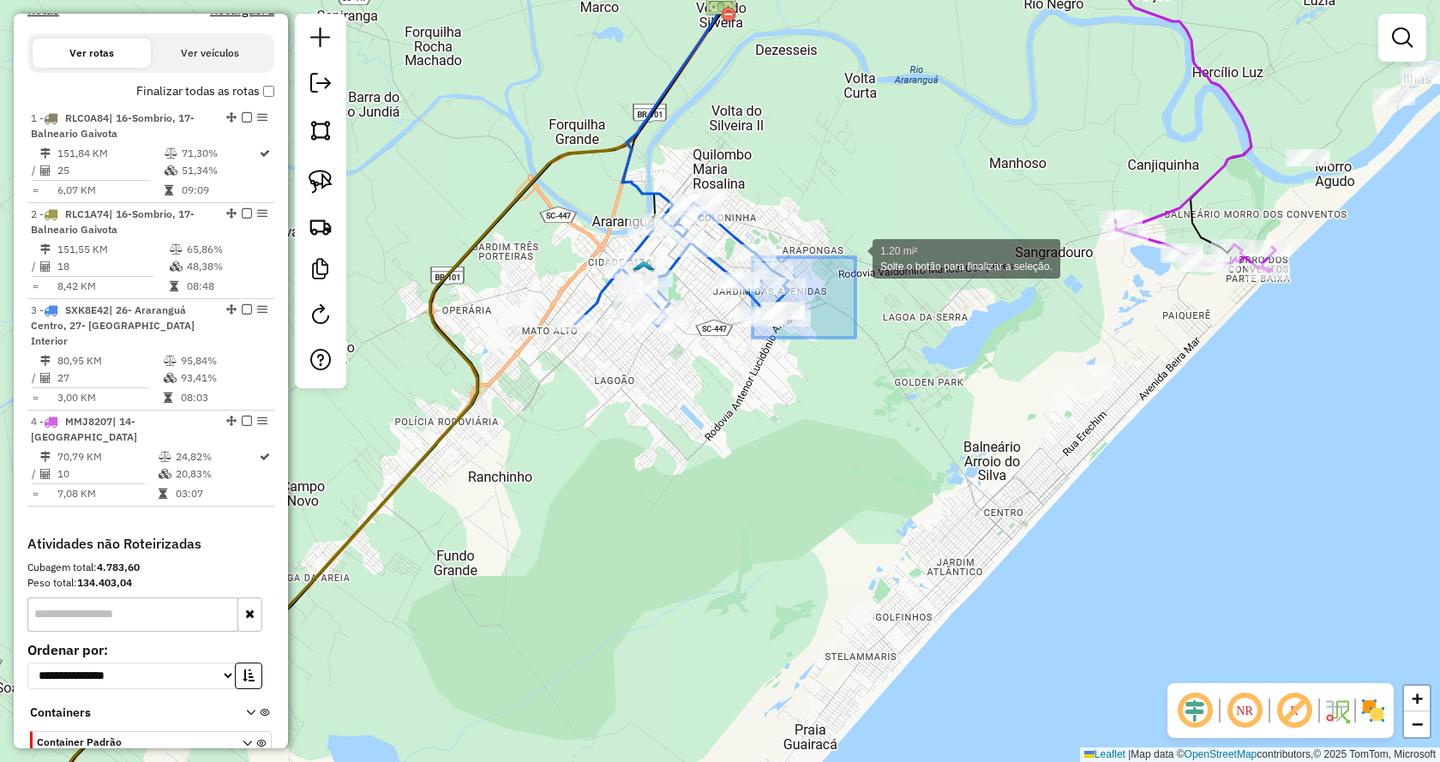
drag, startPoint x: 753, startPoint y: 338, endPoint x: 855, endPoint y: 257, distance: 130.0
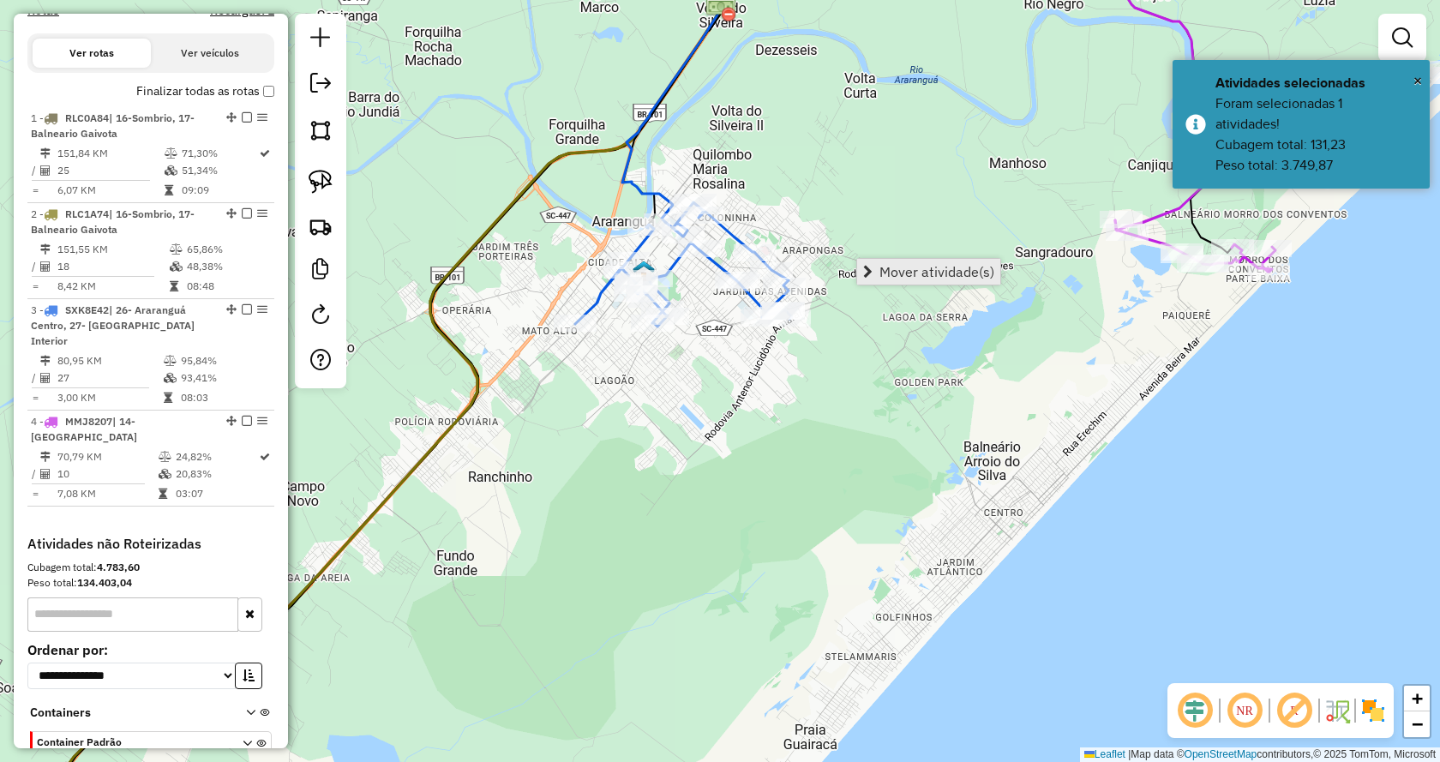
click at [888, 279] on span "Mover atividade(s)" at bounding box center [936, 272] width 115 height 14
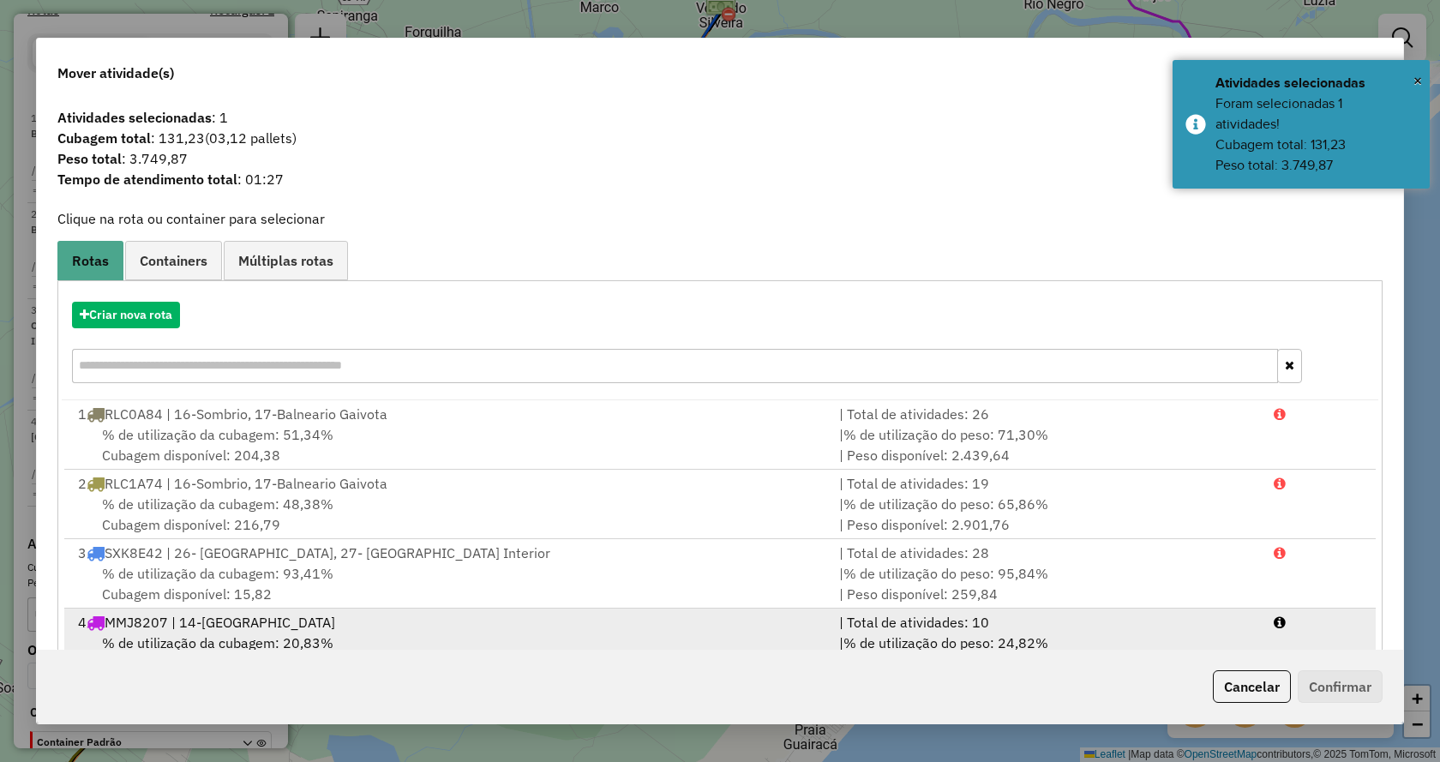
drag, startPoint x: 850, startPoint y: 627, endPoint x: 944, endPoint y: 622, distance: 94.4
click at [852, 627] on div "| Total de atividades: 10" at bounding box center [1046, 622] width 434 height 21
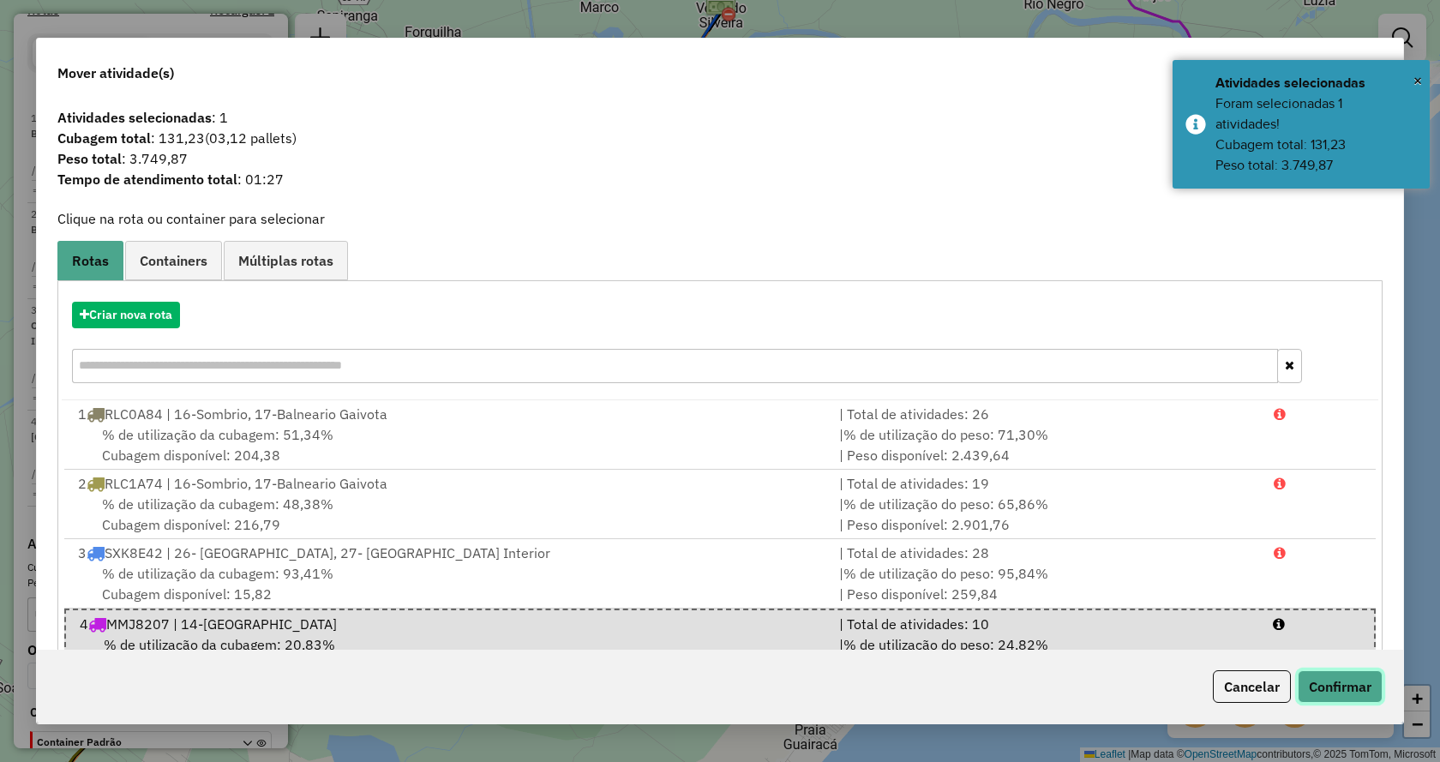
click at [1348, 693] on button "Confirmar" at bounding box center [1339, 686] width 85 height 33
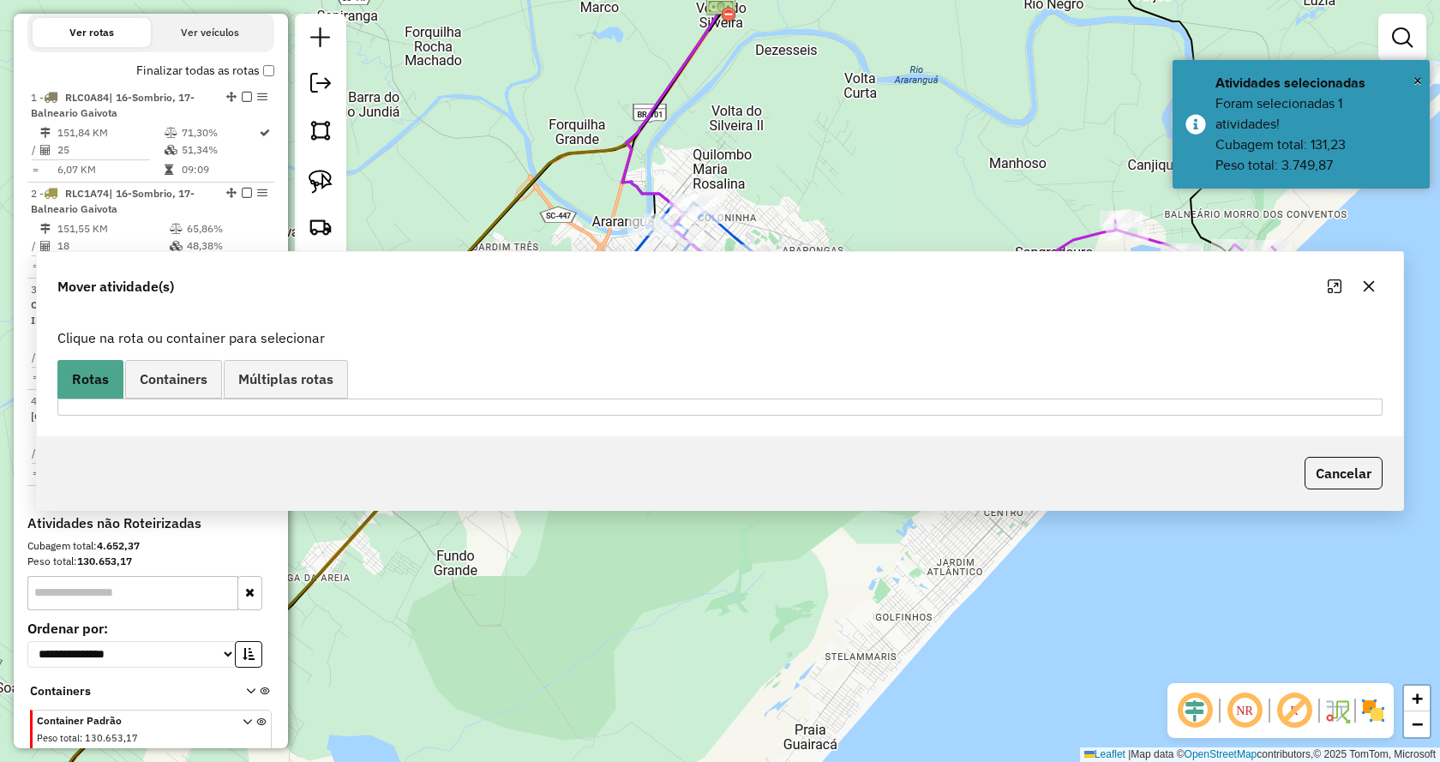
scroll to position [548, 0]
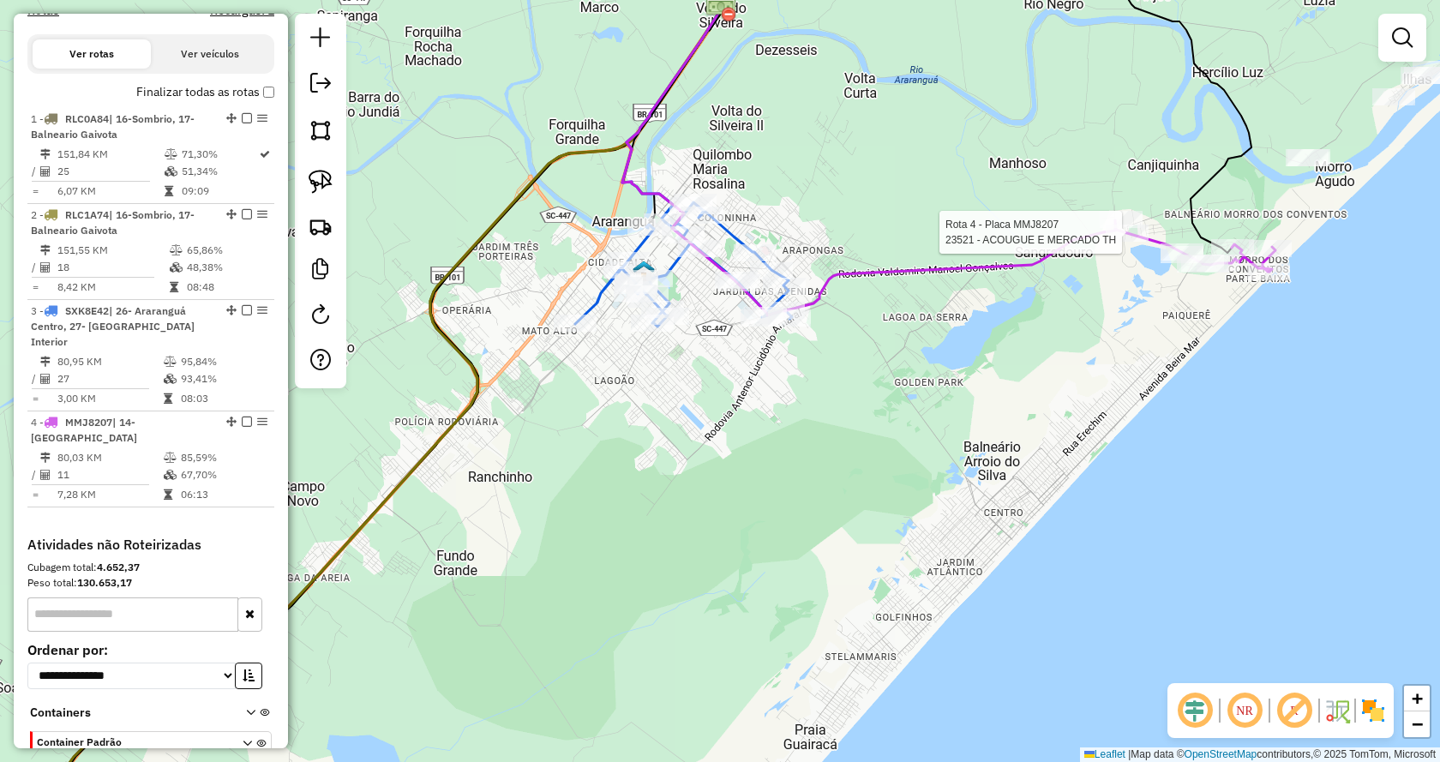
select select "*********"
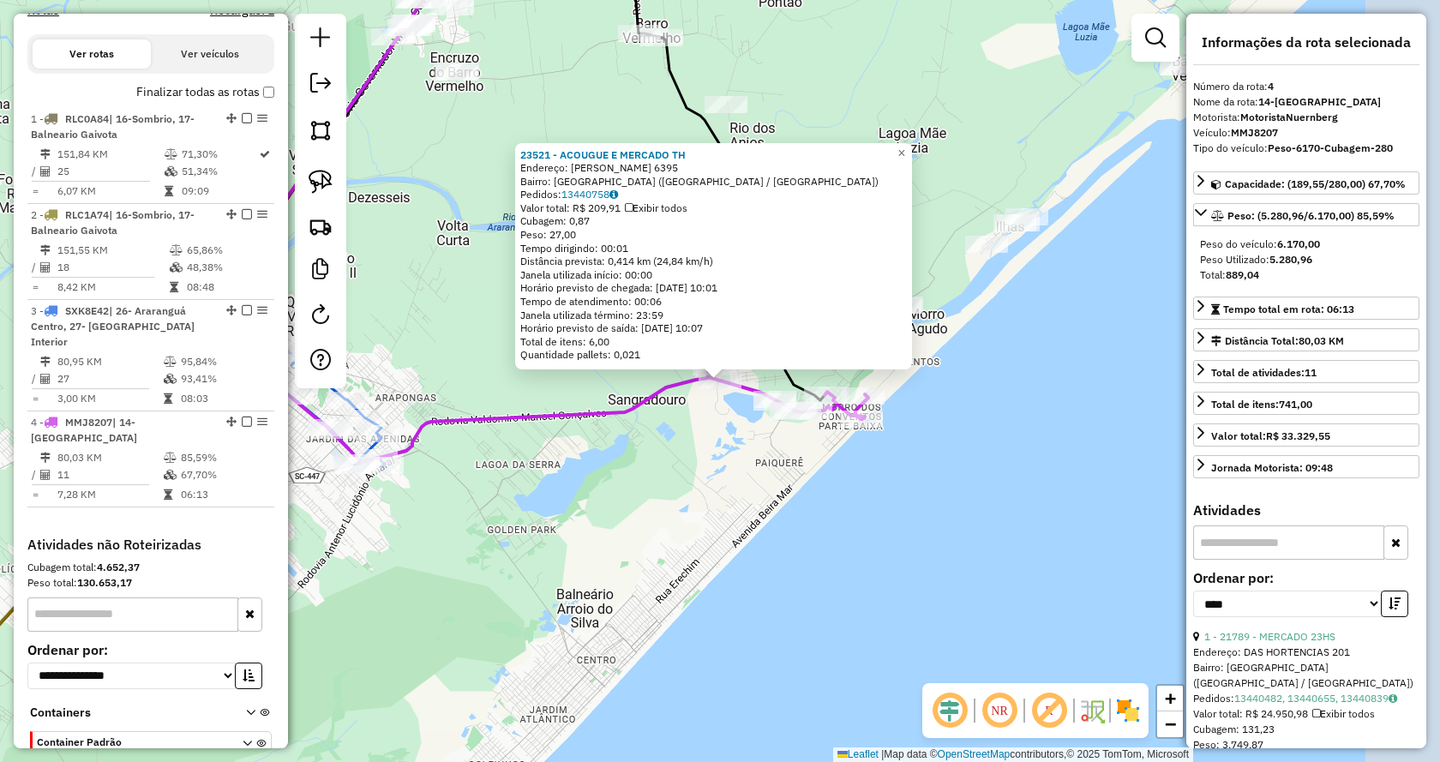
scroll to position [644, 0]
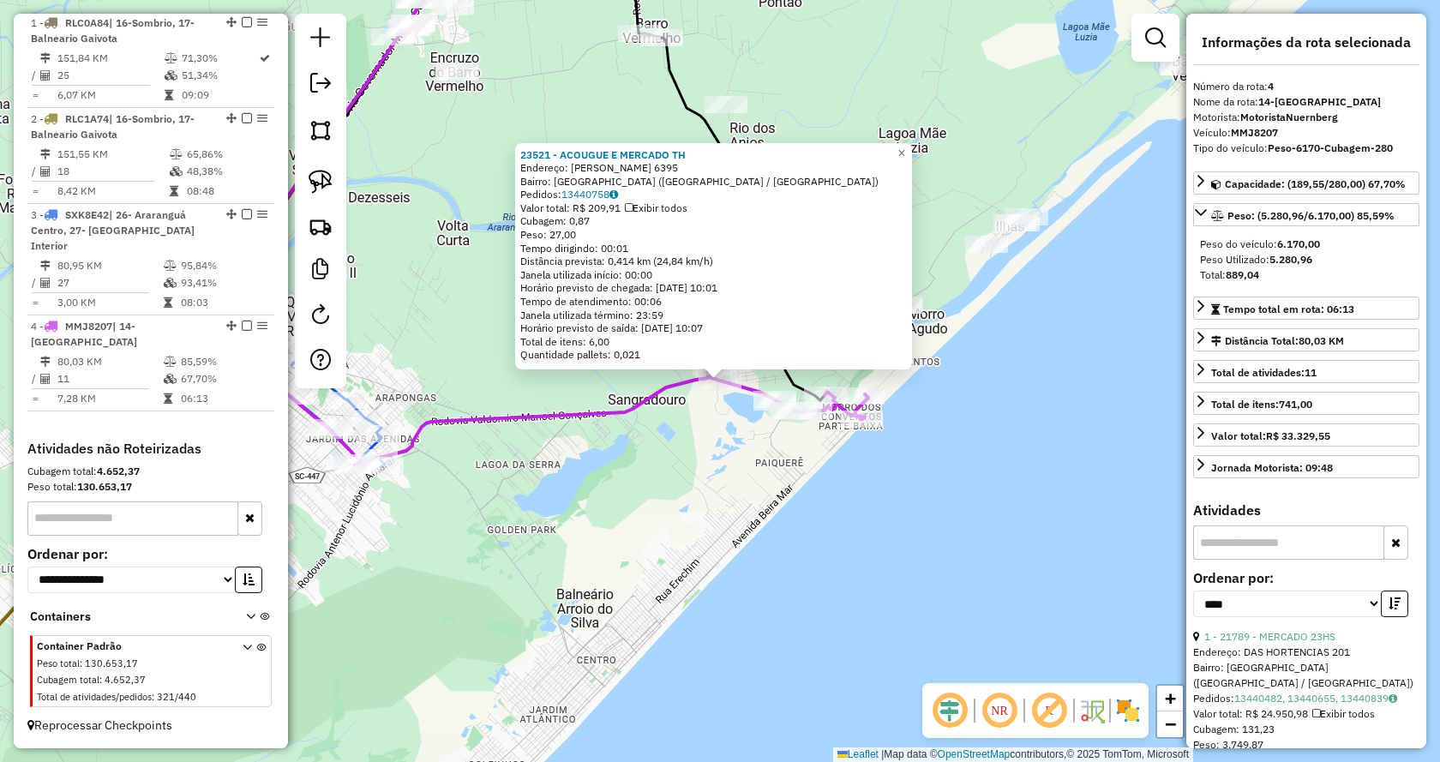
click at [1119, 232] on div "23521 - ACOUGUE E MERCADO TH Endereço: ROD VALMIRO MANOEL GONCALVES 6395 Bairro…" at bounding box center [720, 381] width 1440 height 762
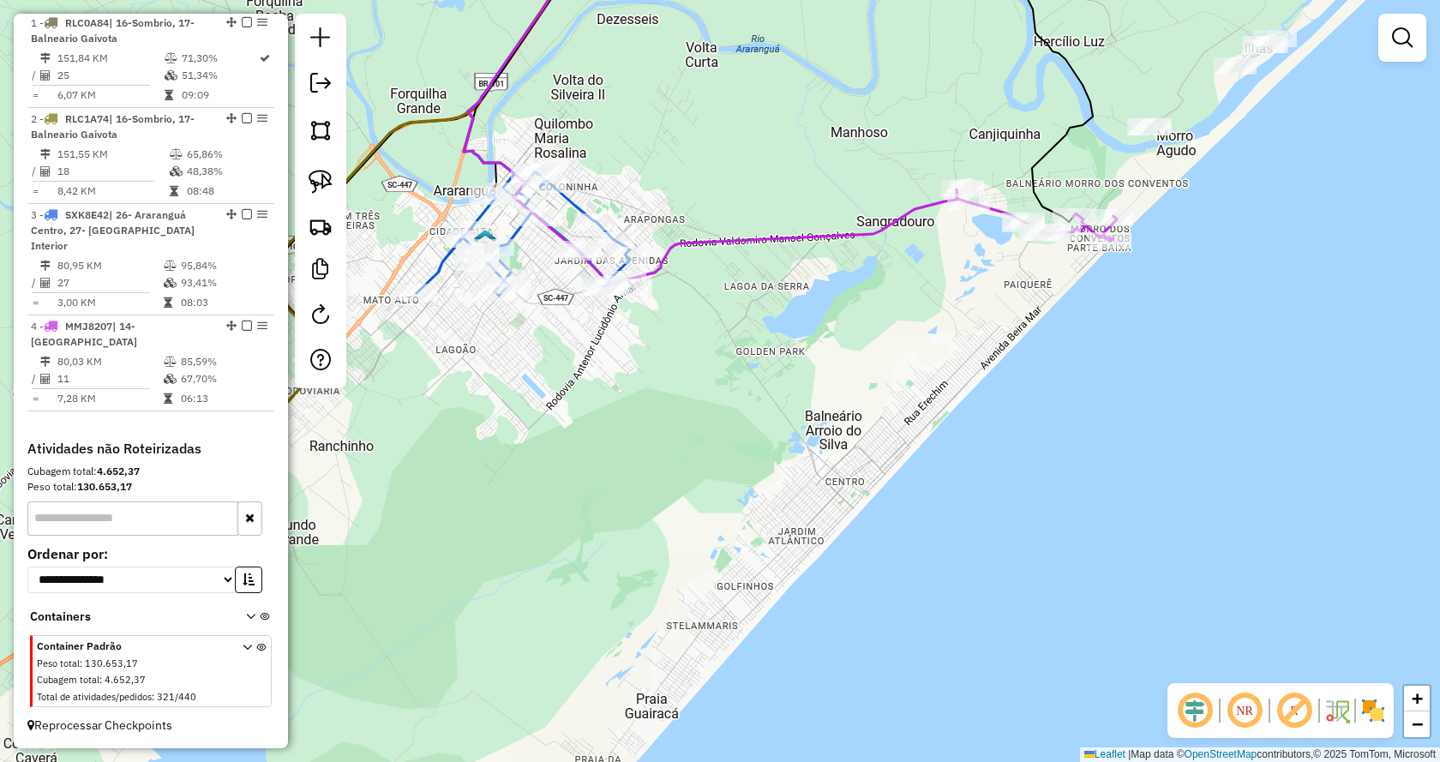
drag, startPoint x: 458, startPoint y: 400, endPoint x: 726, endPoint y: 209, distance: 329.3
click at [726, 209] on div "Janela de atendimento Grade de atendimento Capacidade Transportadoras Veículos …" at bounding box center [720, 381] width 1440 height 762
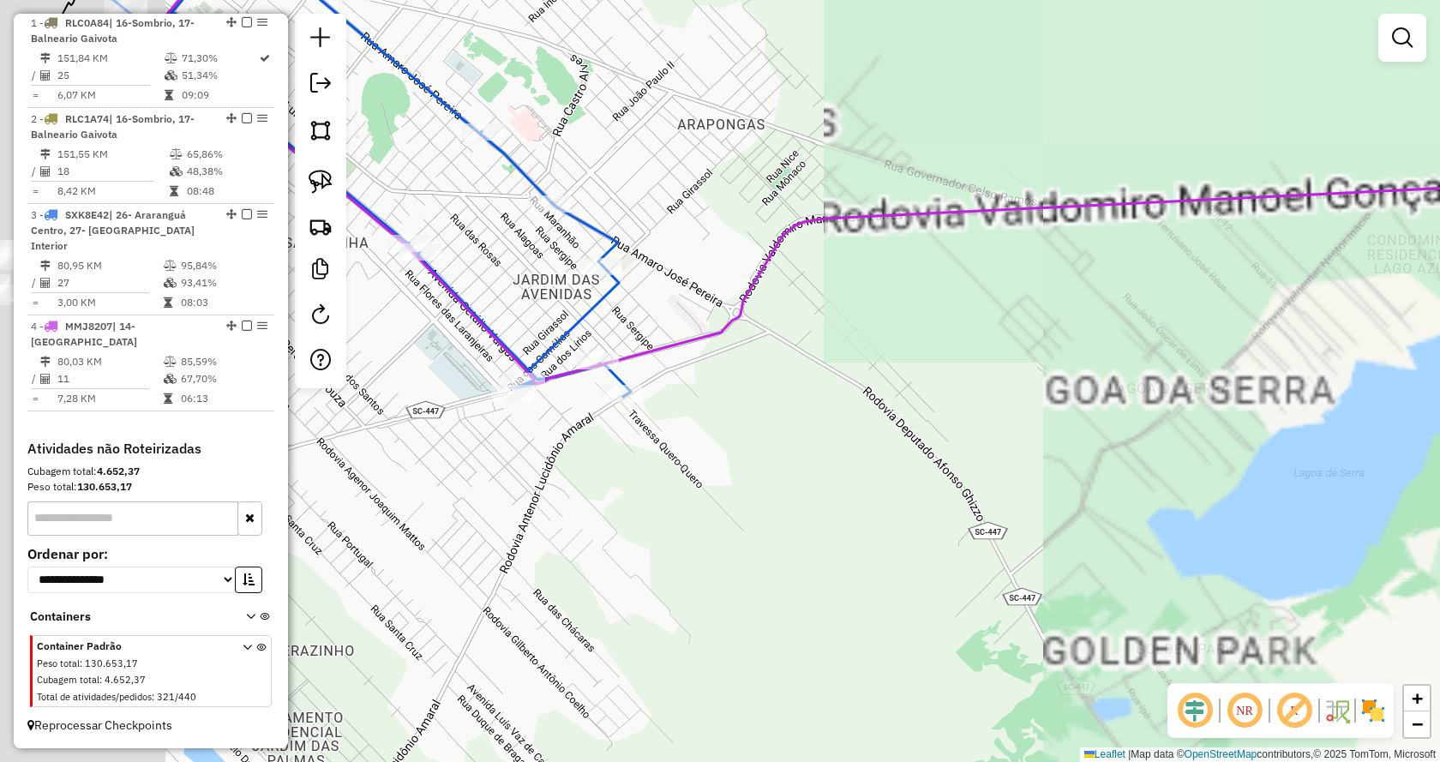
drag, startPoint x: 625, startPoint y: 320, endPoint x: 969, endPoint y: 199, distance: 365.1
click at [969, 199] on div "Janela de atendimento Grade de atendimento Capacidade Transportadoras Veículos …" at bounding box center [720, 381] width 1440 height 762
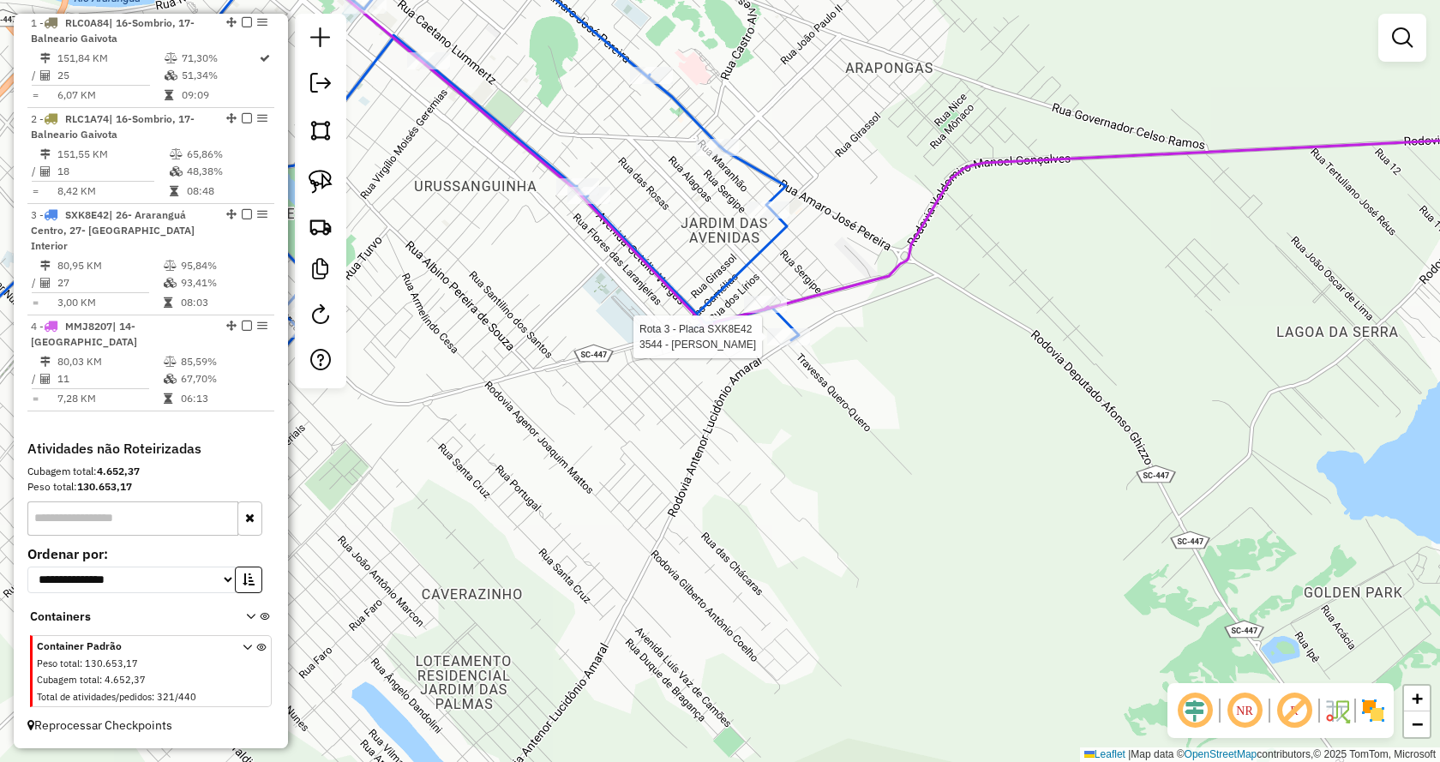
select select "*********"
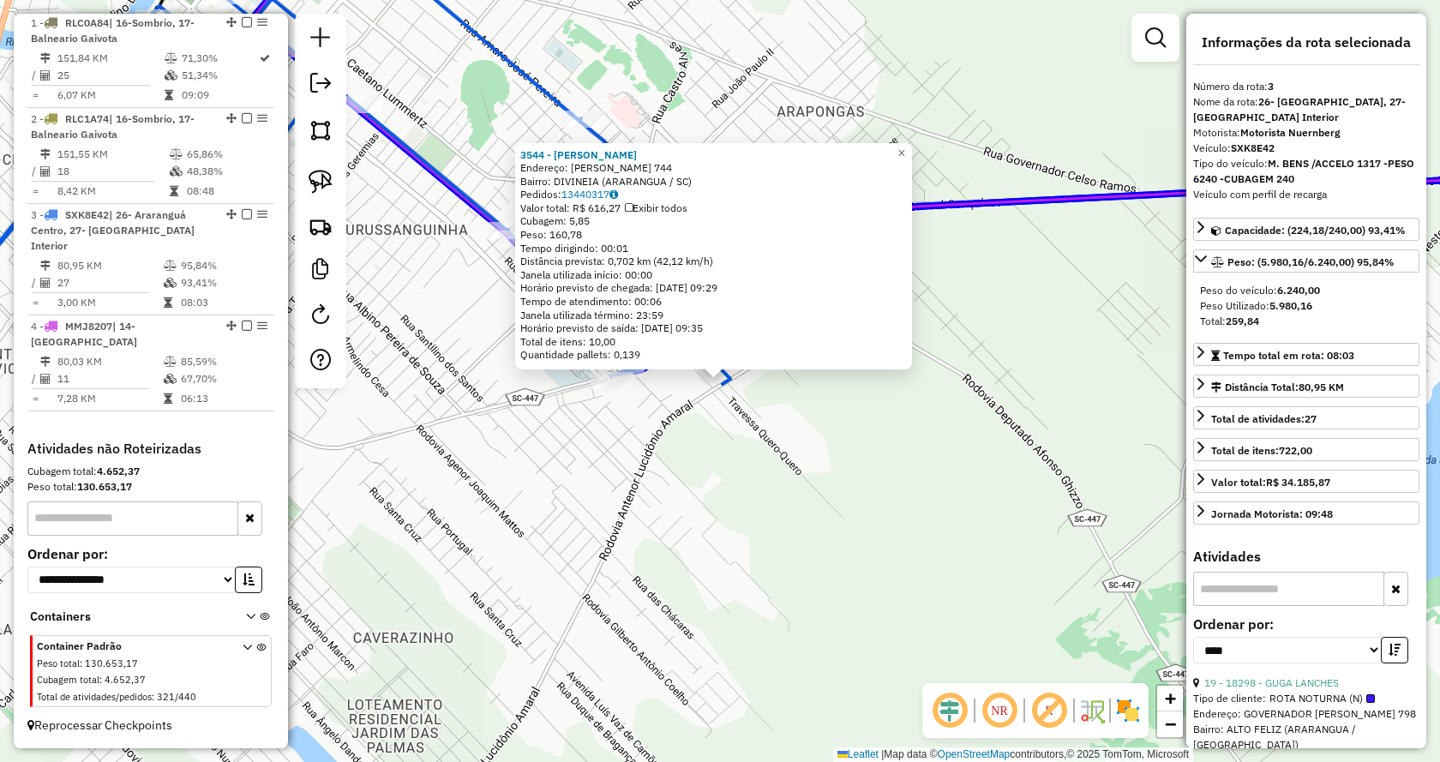
click at [555, 399] on div "3544 - MERCEARIA CASTRO Endereço: FRANCISCO JOSE FELISBERTO 744 Bairro: DIVINEI…" at bounding box center [555, 399] width 0 height 0
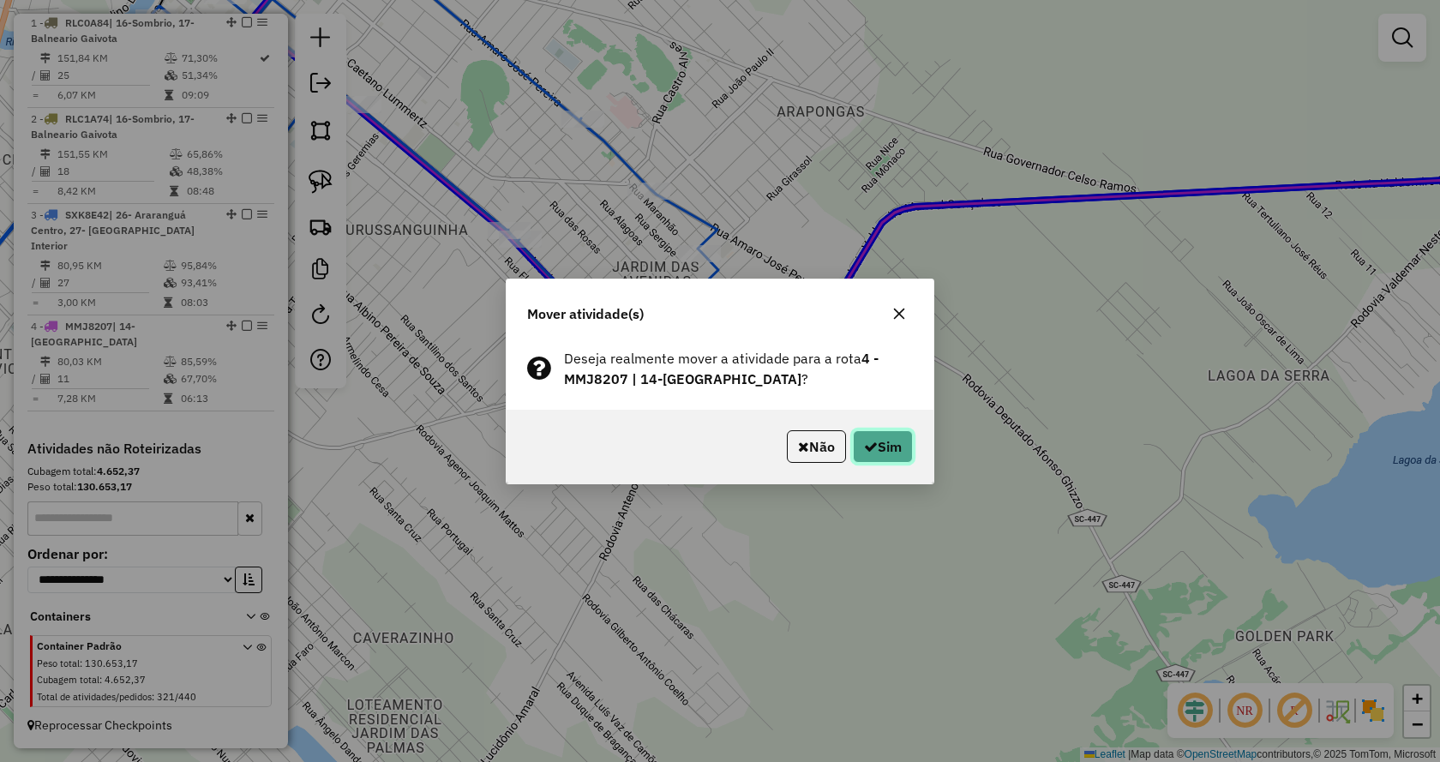
click at [881, 452] on button "Sim" at bounding box center [883, 446] width 60 height 33
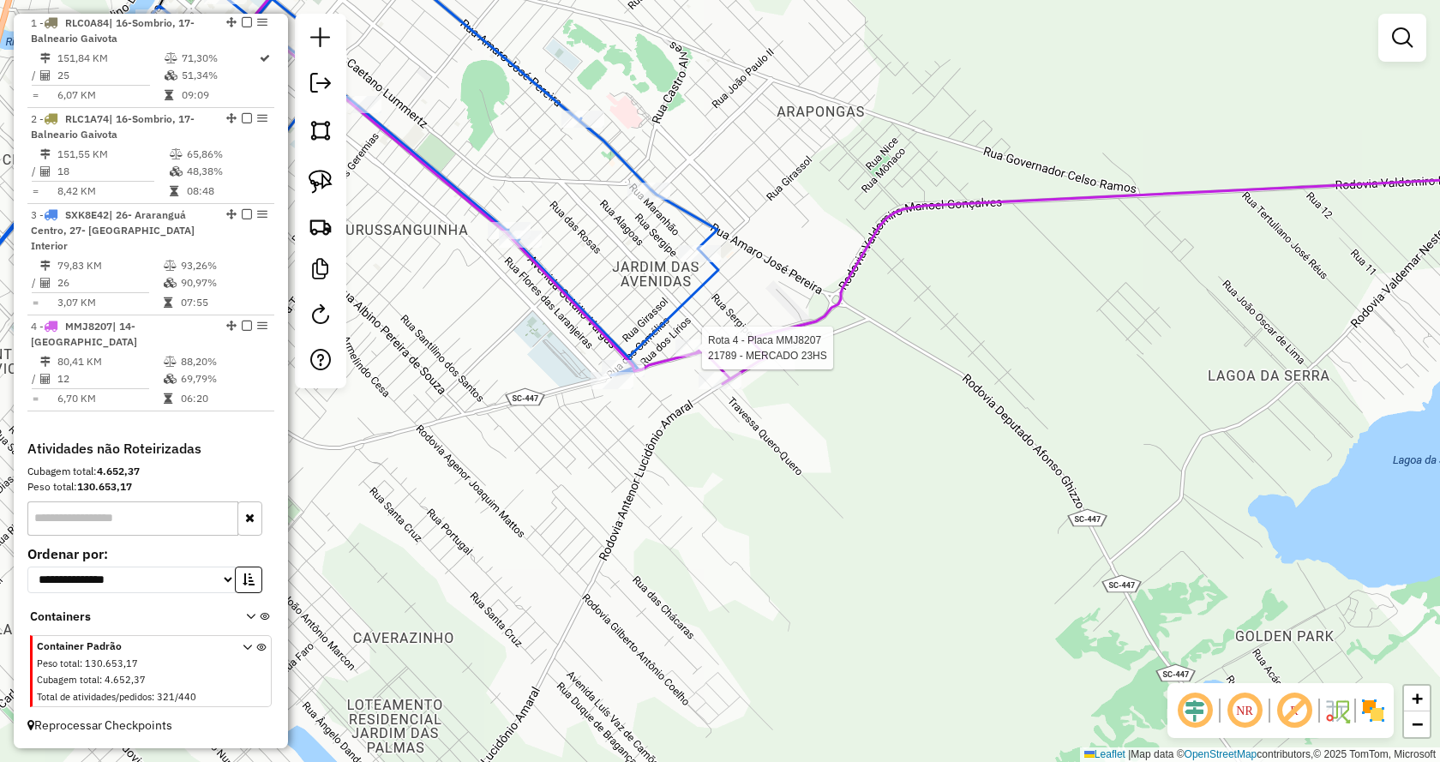
select select "*********"
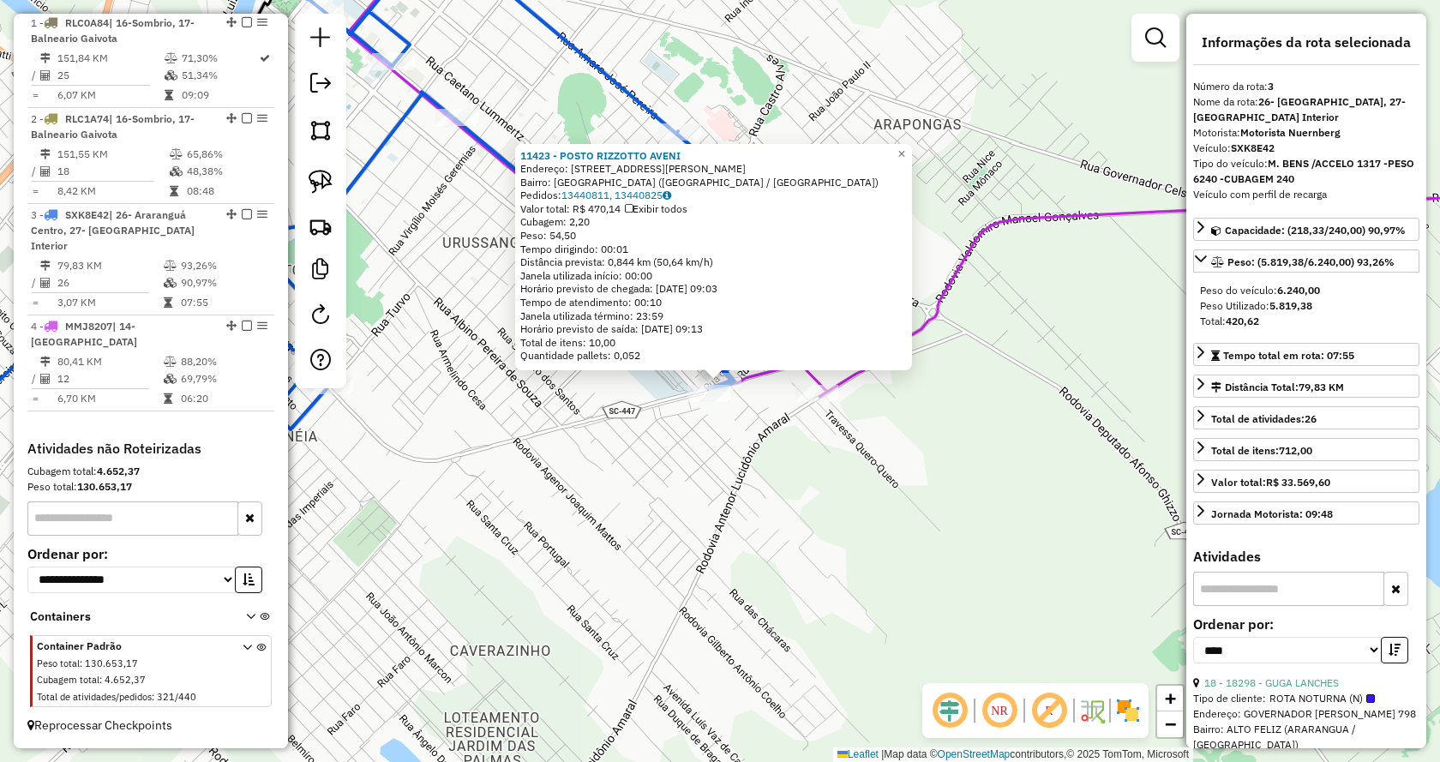
click at [764, 442] on div "11423 - POSTO RIZZOTTO AVENI Endereço: AV GETULIO VARGAS 3000 Bairro: JARDIM DA…" at bounding box center [720, 381] width 1440 height 762
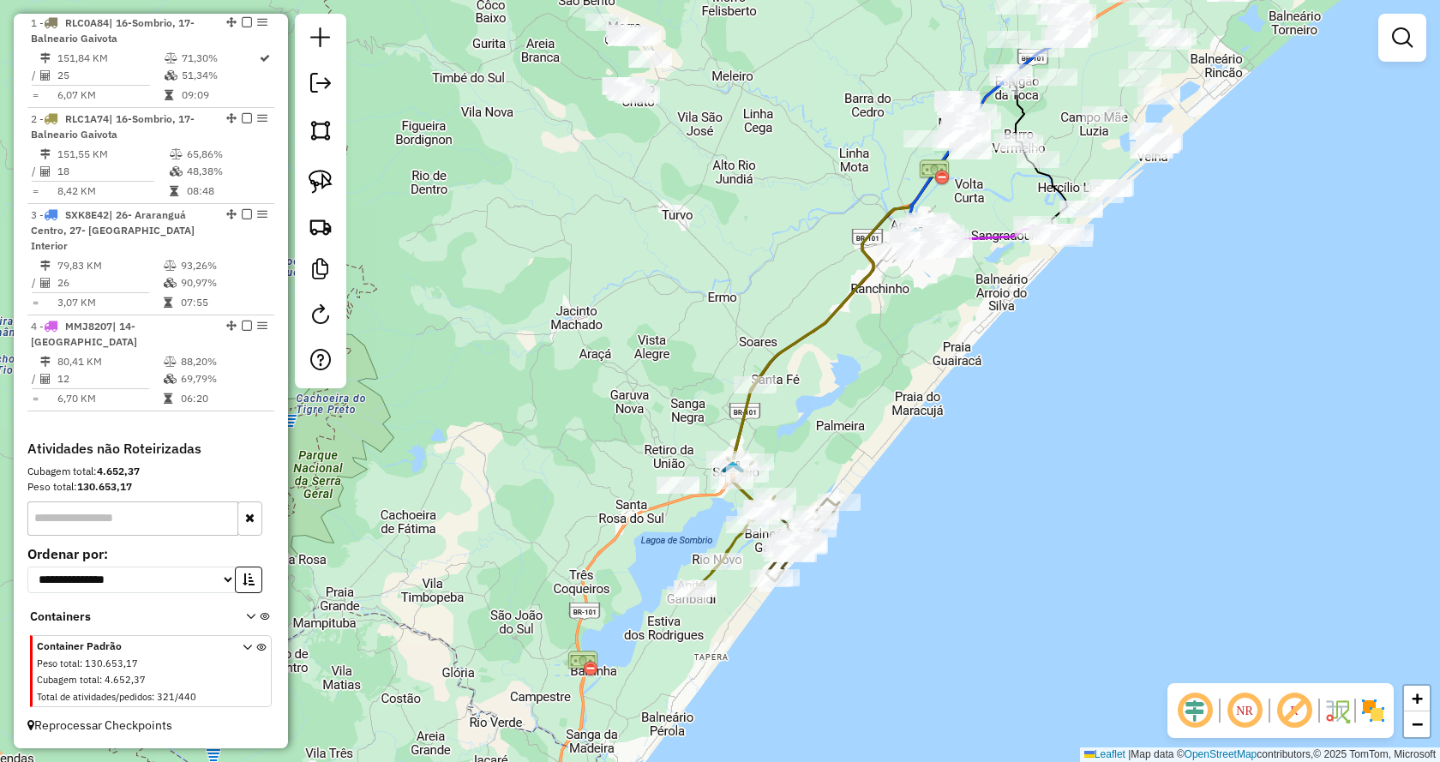
drag, startPoint x: 1019, startPoint y: 126, endPoint x: 727, endPoint y: 330, distance: 356.3
click at [727, 330] on div "Janela de atendimento Grade de atendimento Capacidade Transportadoras Veículos …" at bounding box center [720, 381] width 1440 height 762
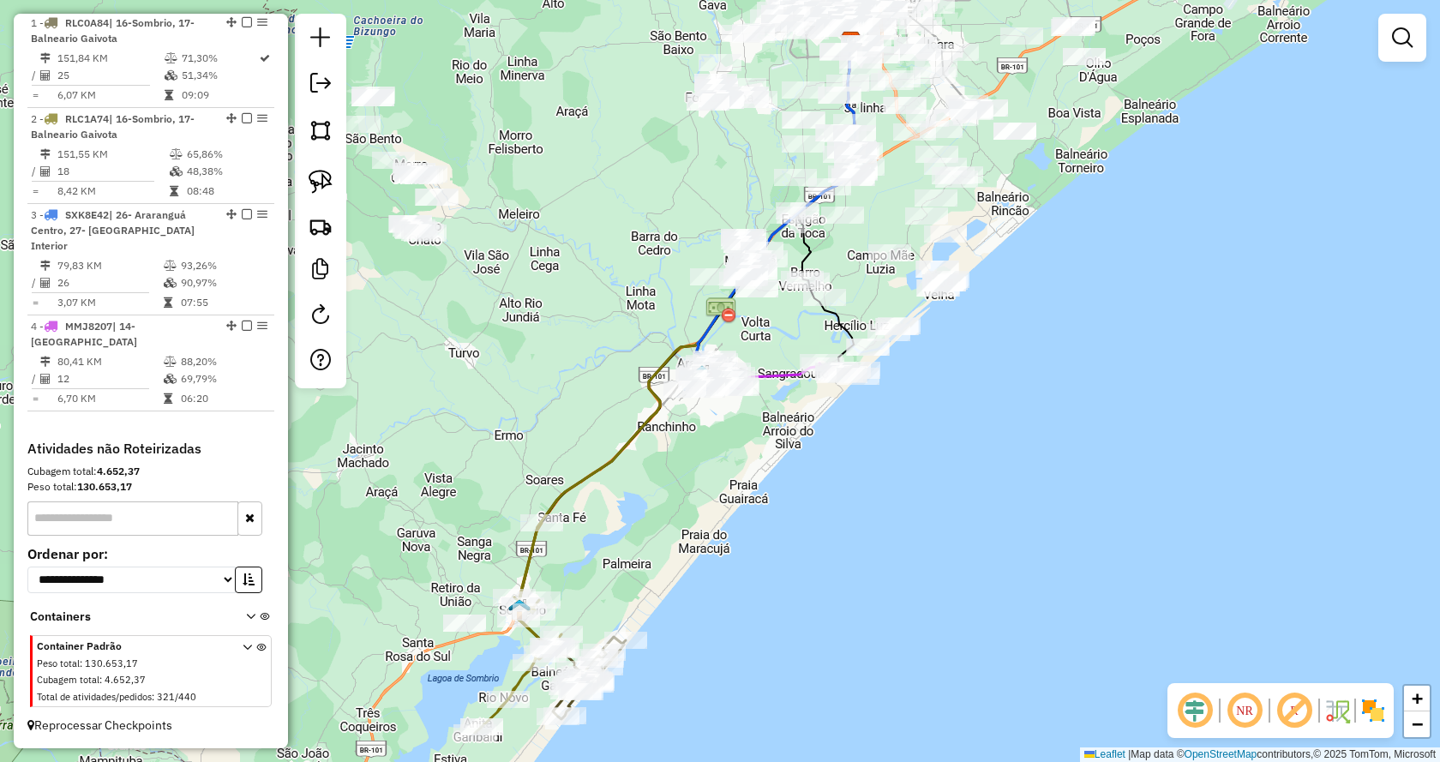
drag, startPoint x: 621, startPoint y: 311, endPoint x: 657, endPoint y: 320, distance: 37.2
click at [659, 320] on div "Janela de atendimento Grade de atendimento Capacidade Transportadoras Veículos …" at bounding box center [720, 381] width 1440 height 762
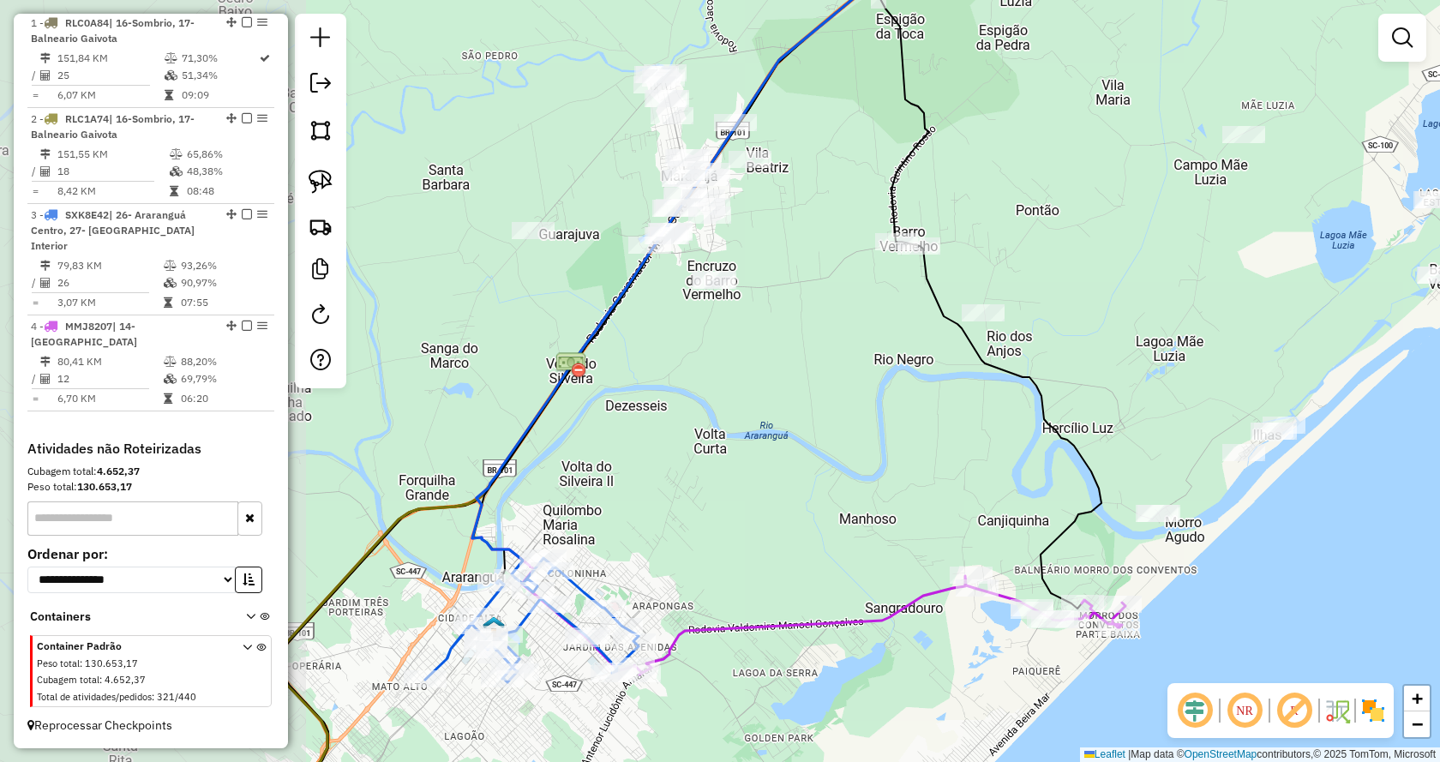
drag, startPoint x: 872, startPoint y: 295, endPoint x: 1169, endPoint y: 296, distance: 296.5
click at [1169, 296] on div "Janela de atendimento Grade de atendimento Capacidade Transportadoras Veículos …" at bounding box center [720, 381] width 1440 height 762
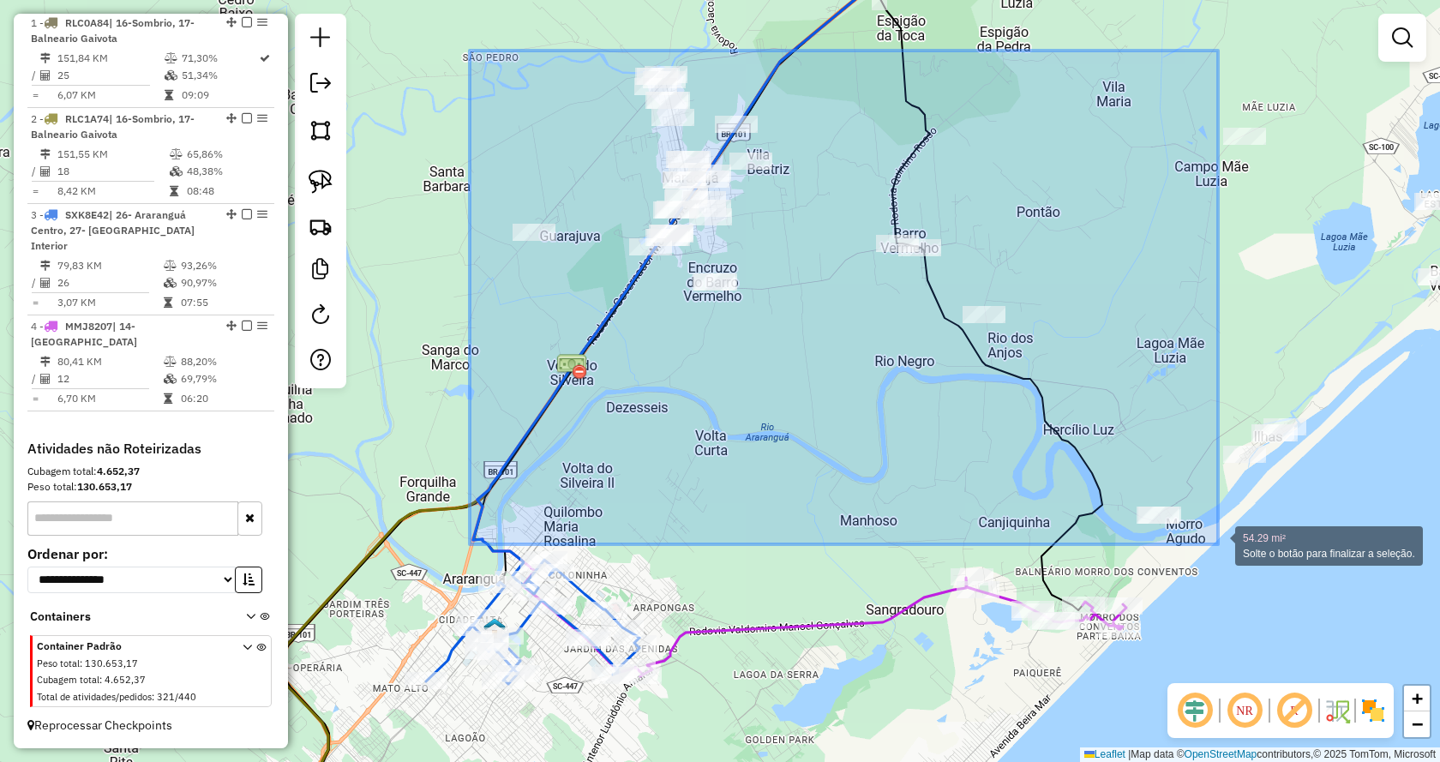
drag, startPoint x: 567, startPoint y: 123, endPoint x: 1218, endPoint y: 544, distance: 775.1
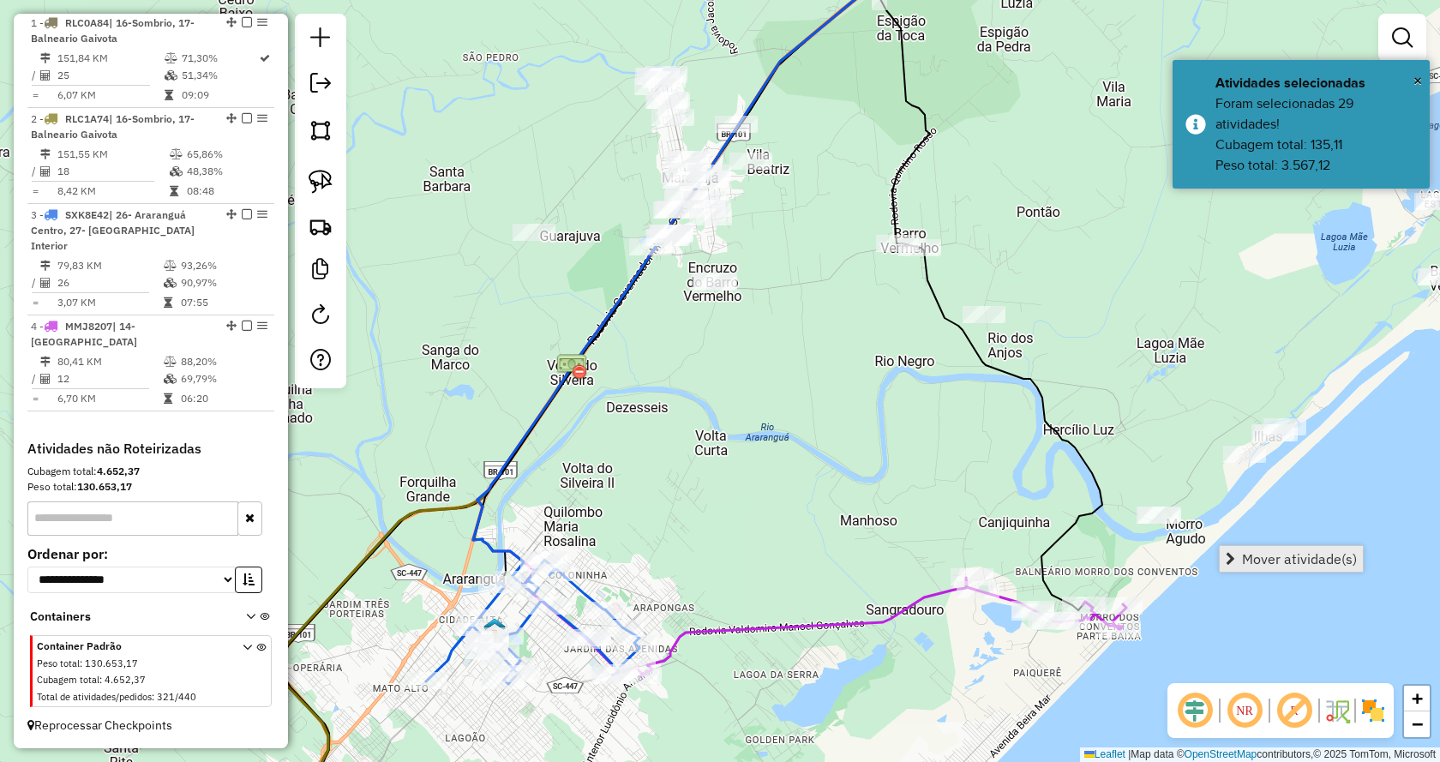
click at [1261, 561] on span "Mover atividade(s)" at bounding box center [1299, 559] width 115 height 14
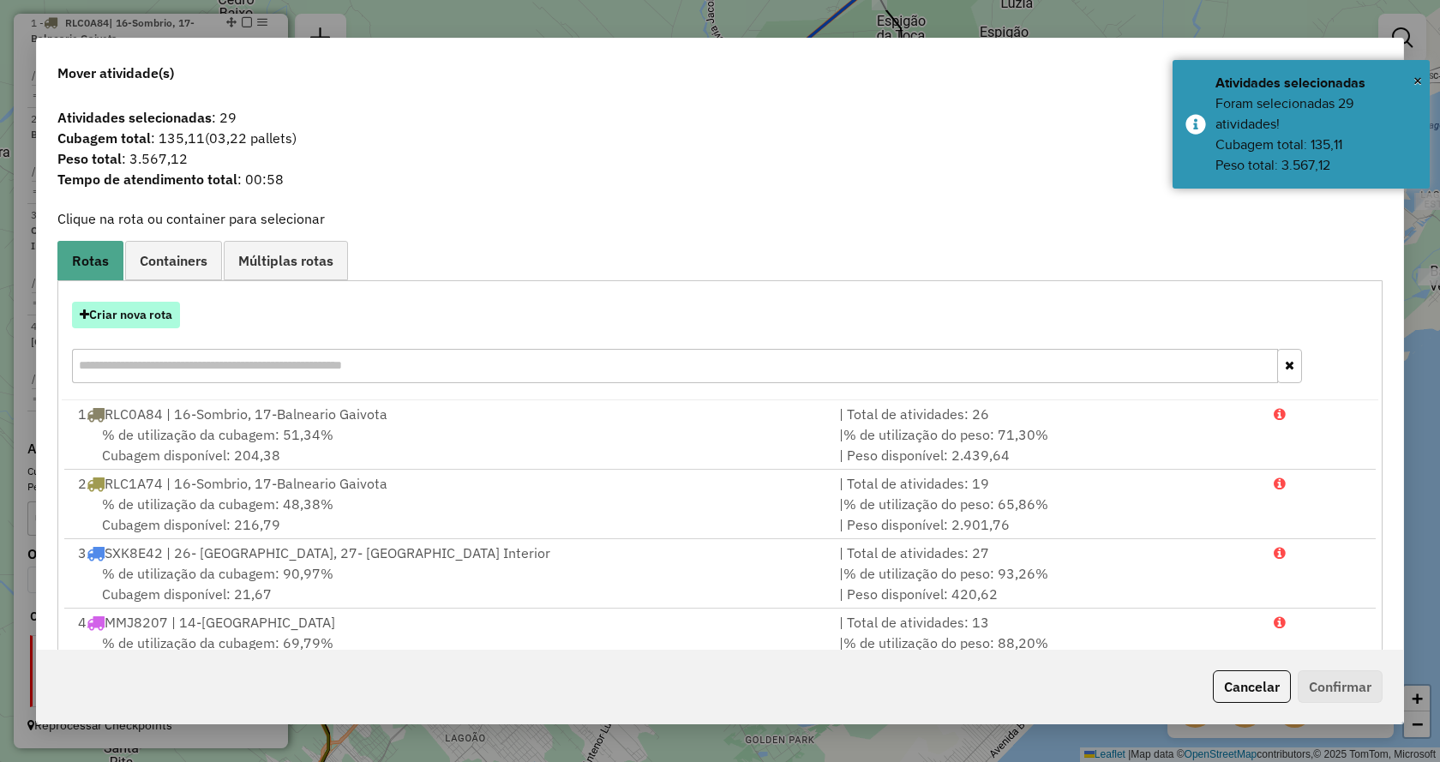
click at [87, 321] on button "Criar nova rota" at bounding box center [126, 315] width 108 height 27
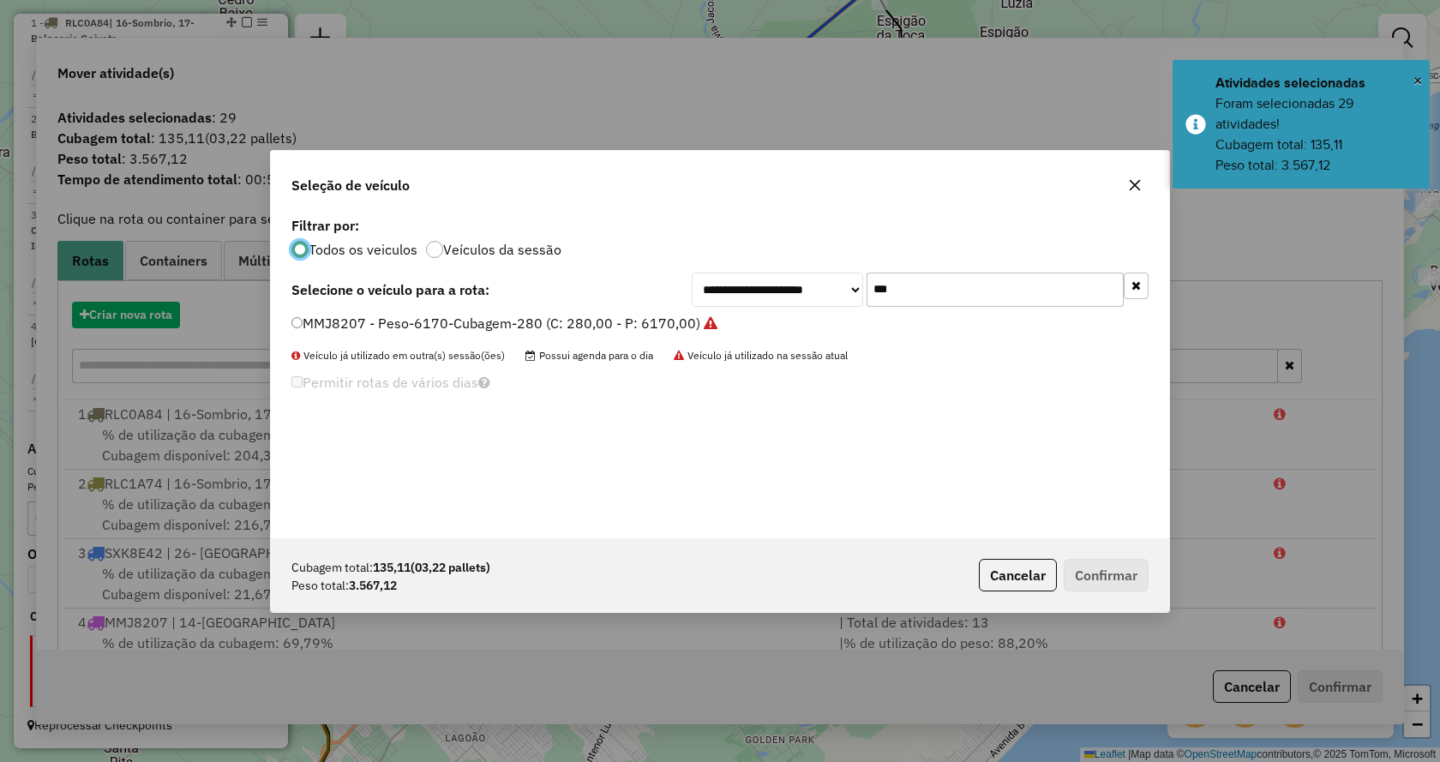
scroll to position [9, 5]
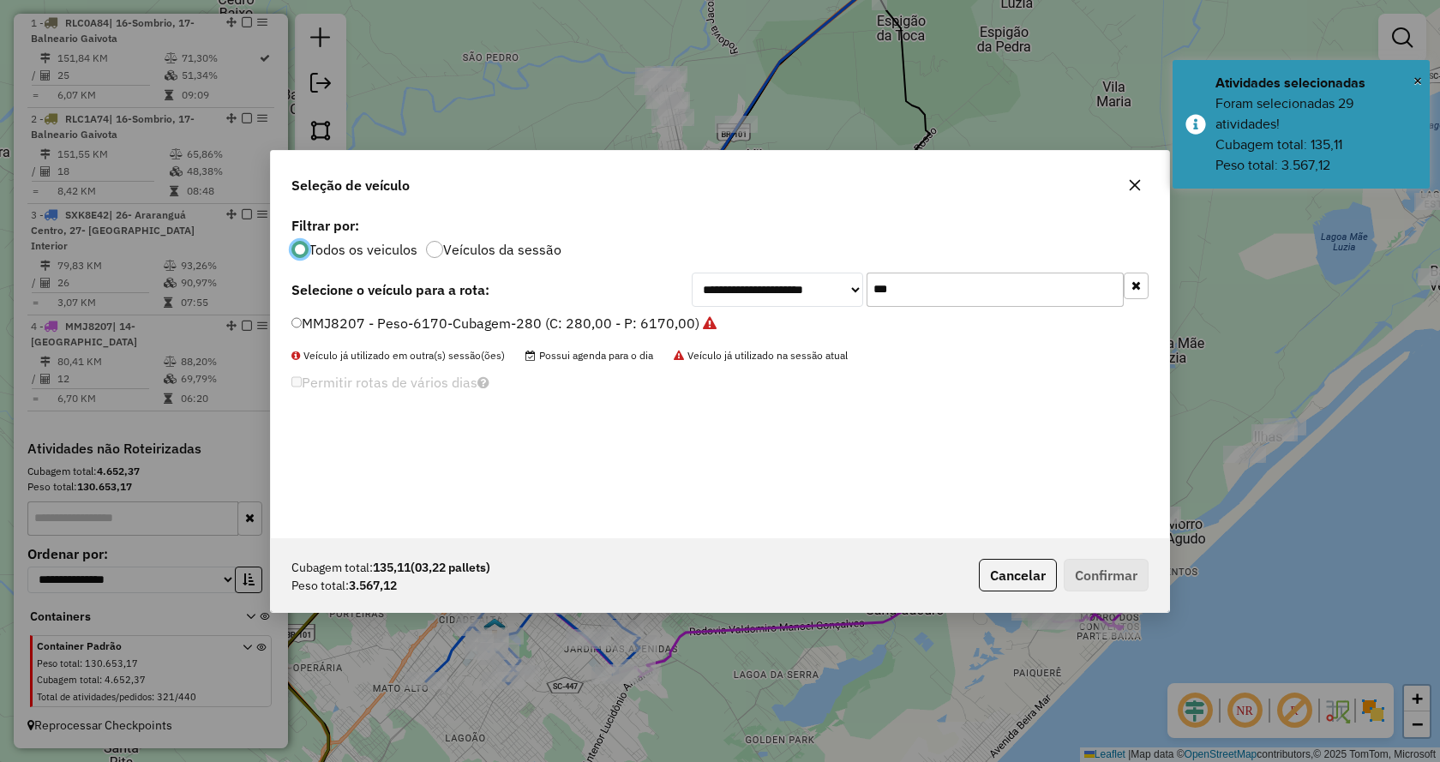
click at [1138, 293] on button "button" at bounding box center [1135, 286] width 25 height 27
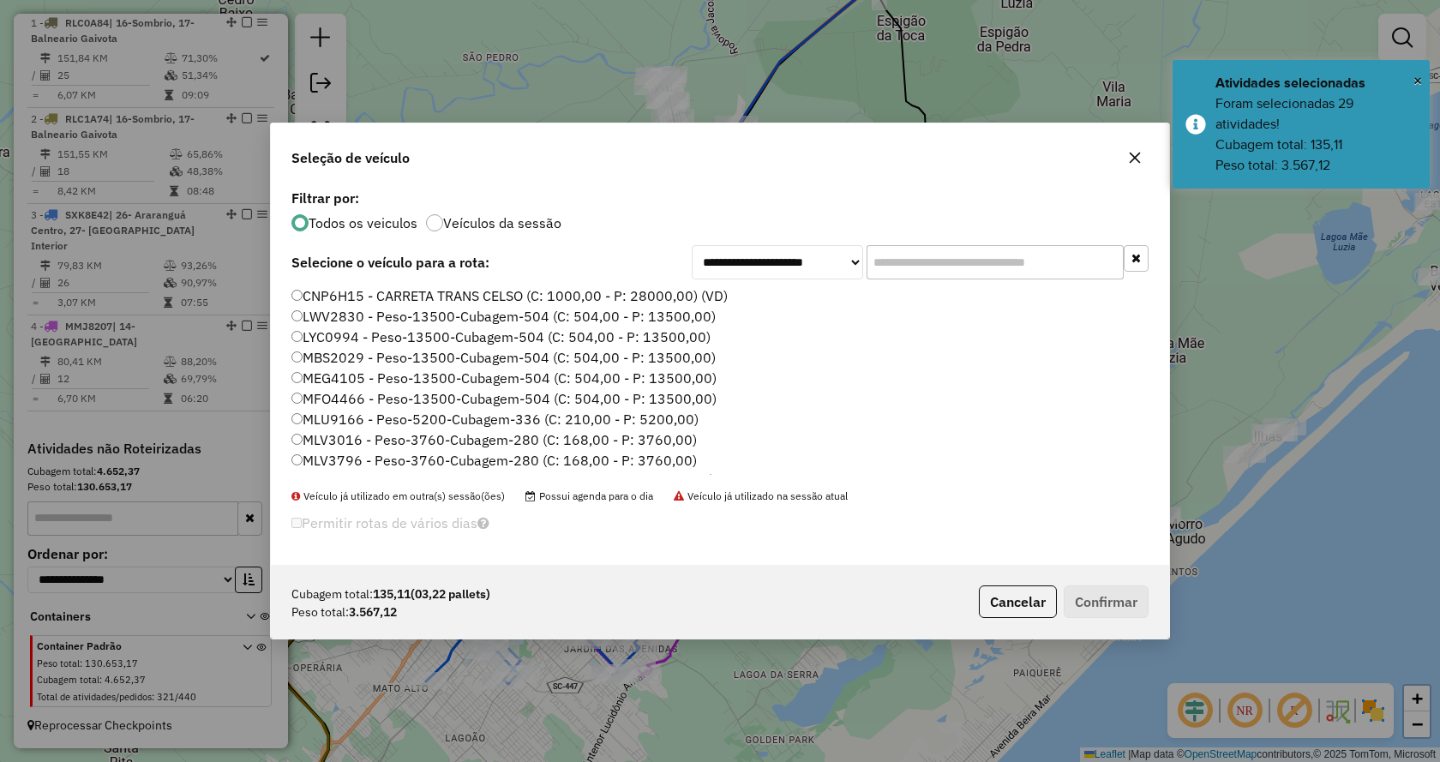
click at [1078, 251] on input "text" at bounding box center [994, 262] width 257 height 34
click at [1047, 256] on input "text" at bounding box center [994, 262] width 257 height 34
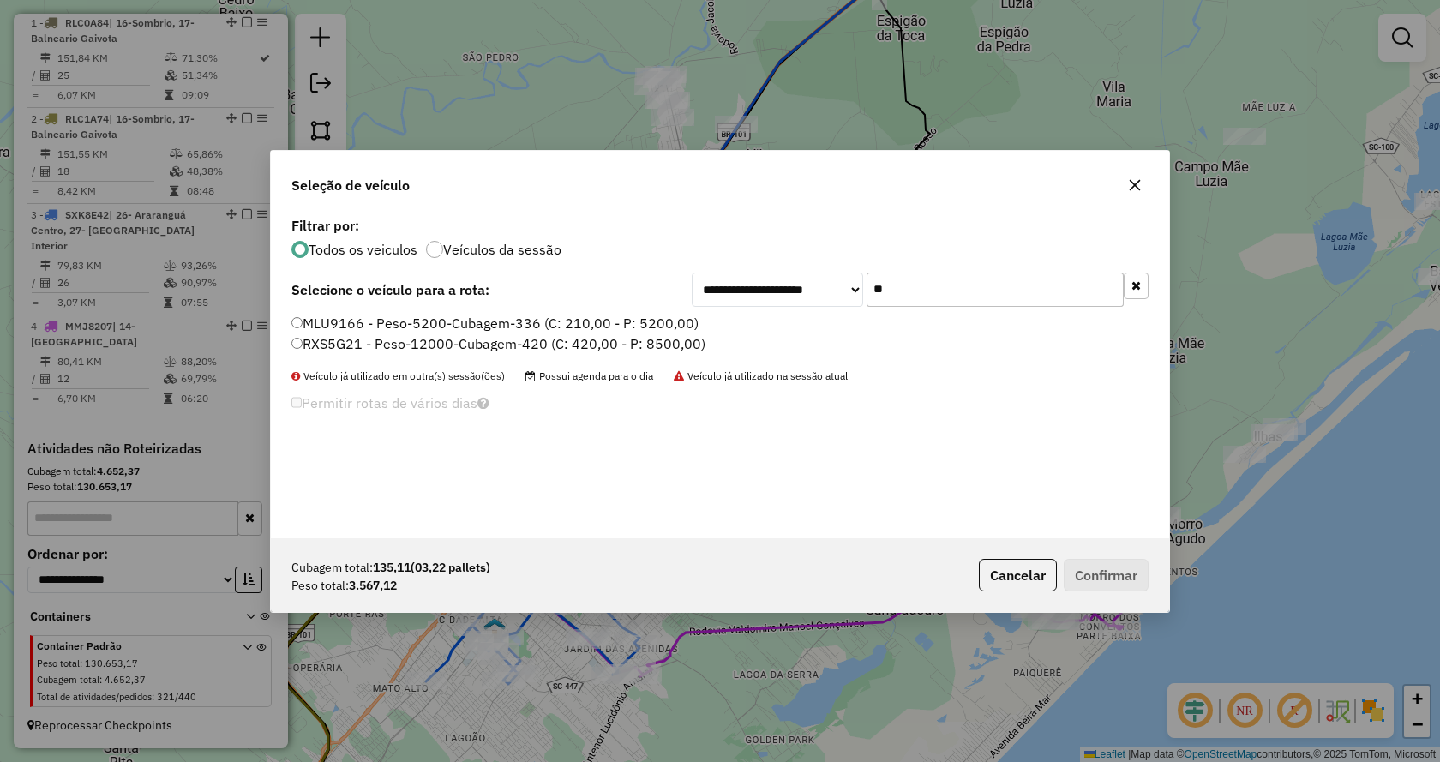
type input "**"
click at [681, 343] on label "RXS5G21 - Peso-12000-Cubagem-420 (C: 420,00 - P: 8500,00)" at bounding box center [498, 343] width 414 height 21
click at [1110, 576] on button "Confirmar" at bounding box center [1105, 575] width 85 height 33
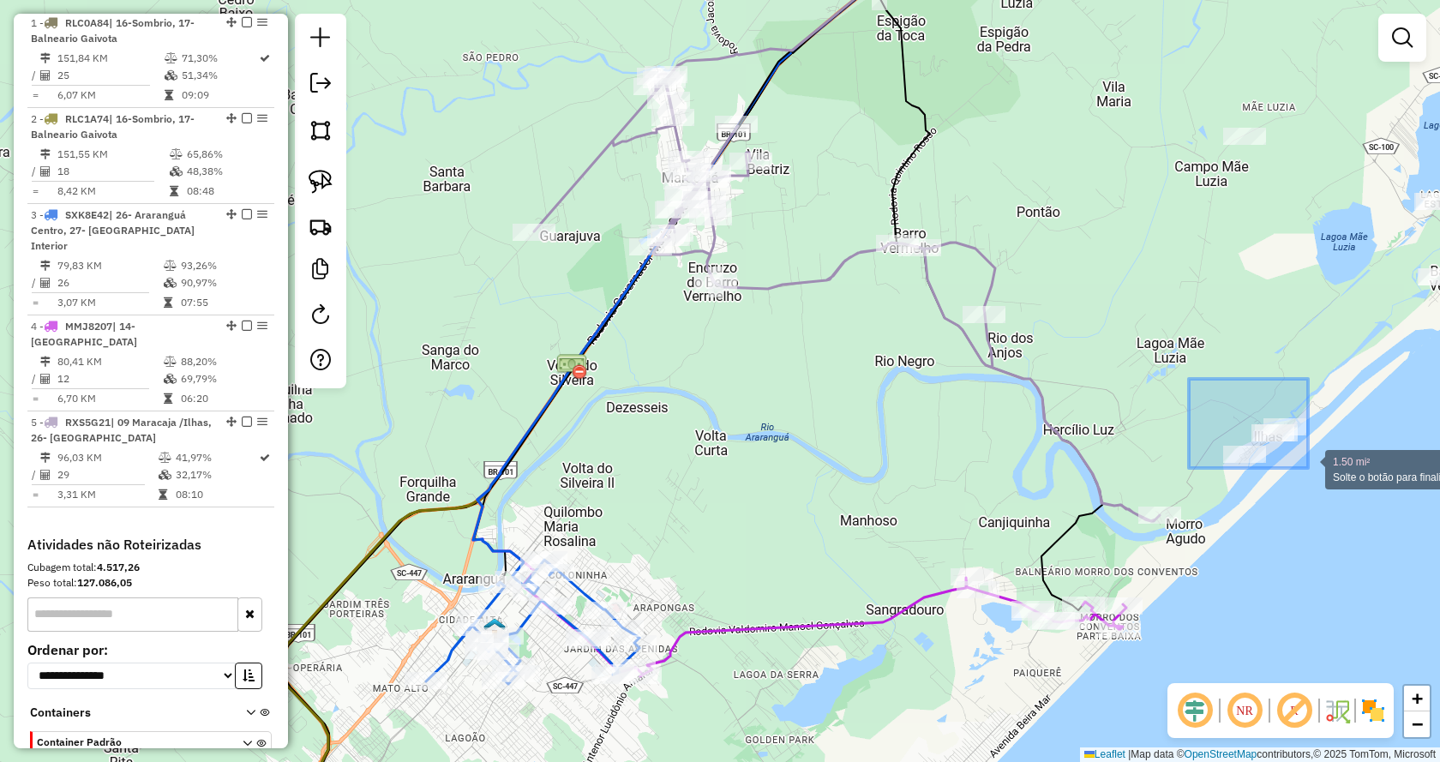
drag, startPoint x: 1189, startPoint y: 379, endPoint x: 1327, endPoint y: 475, distance: 168.1
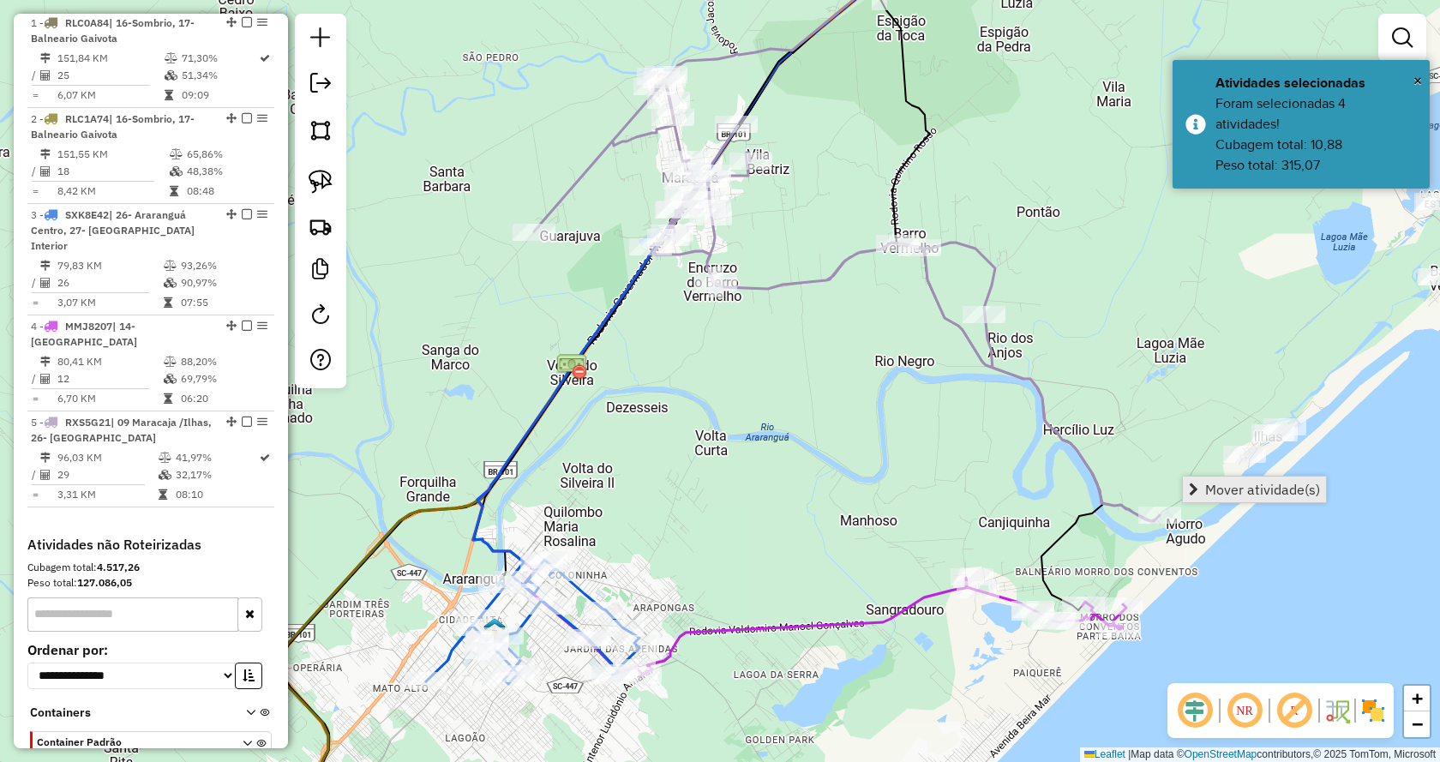
click at [1302, 489] on span "Mover atividade(s)" at bounding box center [1262, 489] width 115 height 14
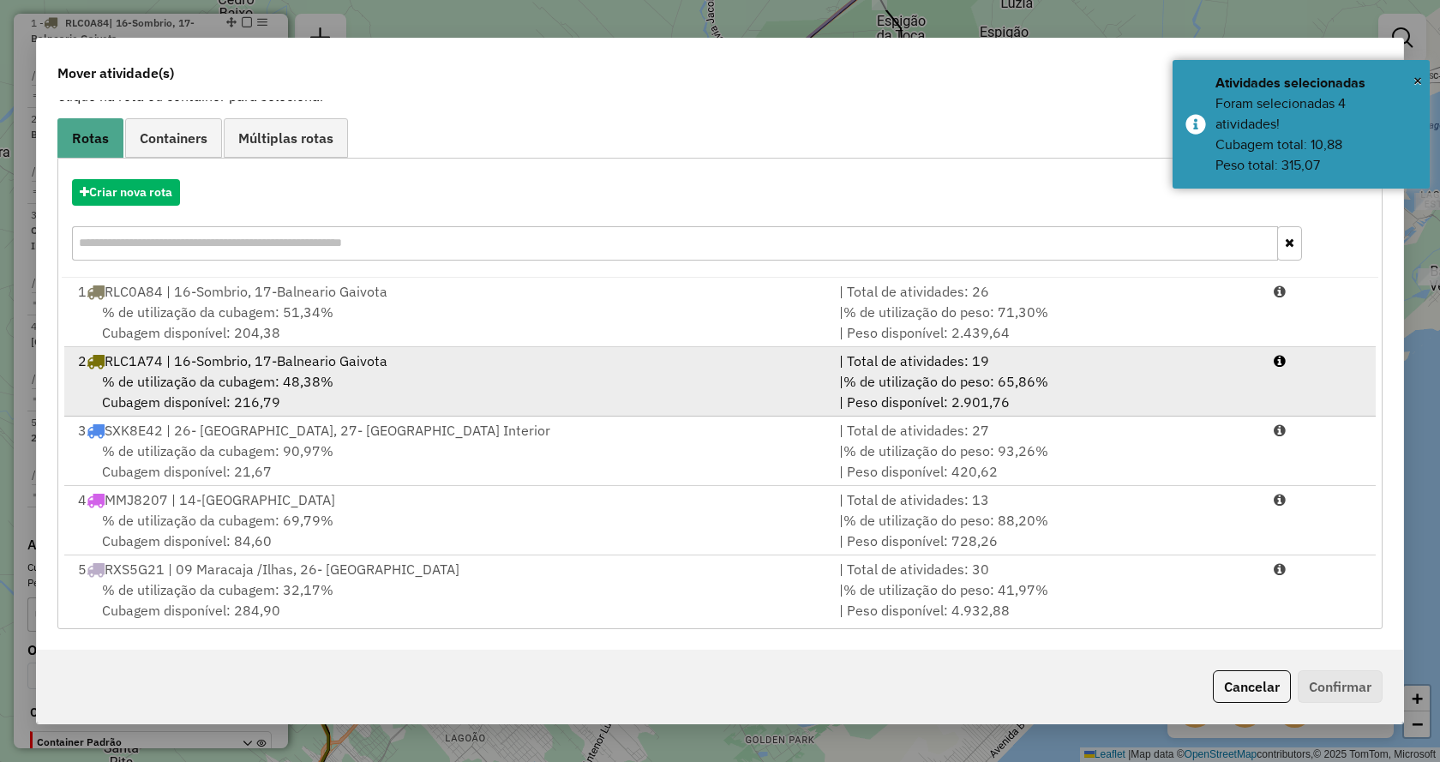
scroll to position [4, 0]
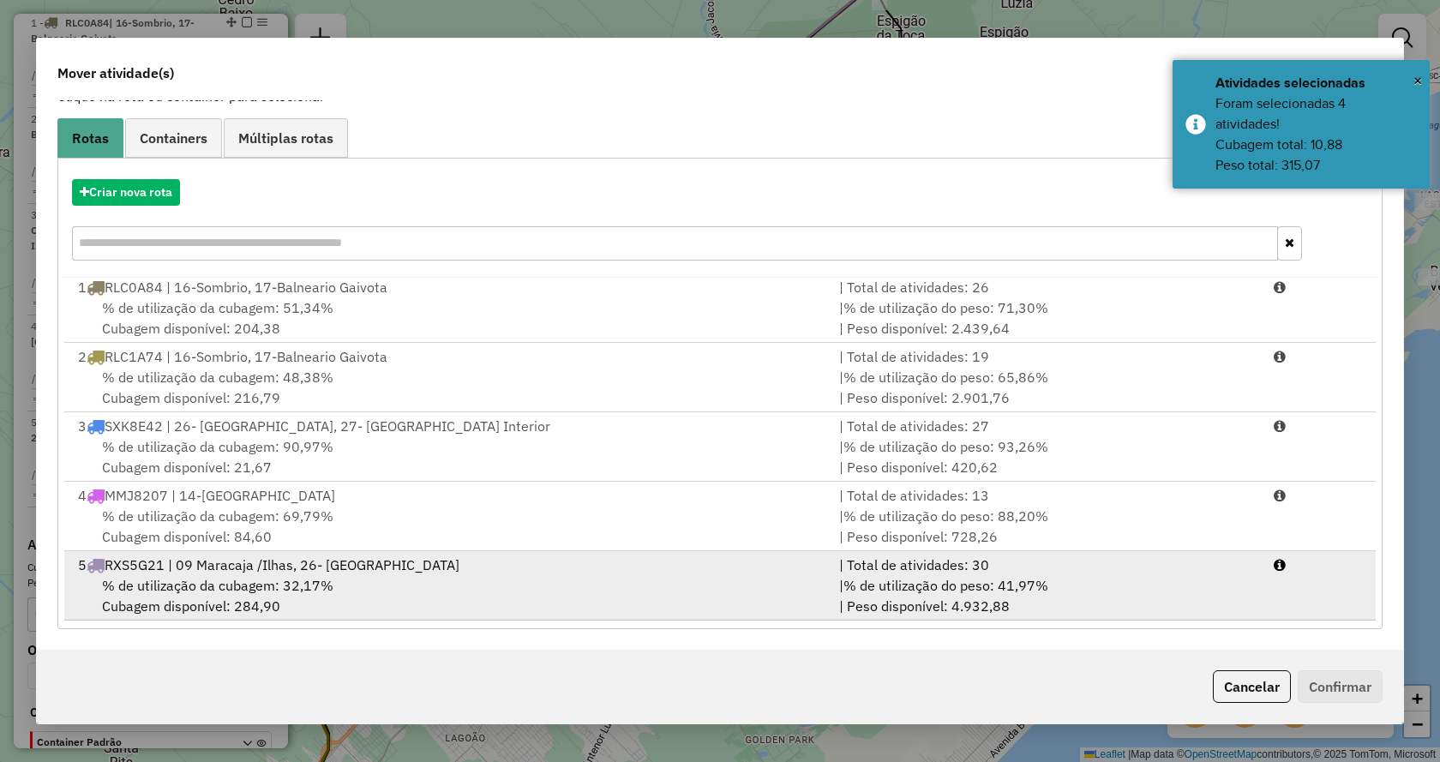
click at [1265, 584] on li "5 RXS5G21 | 09 Maracaja /Ilhas, 26- Araranguá Centro | Total de atividades: 30 …" at bounding box center [719, 585] width 1311 height 69
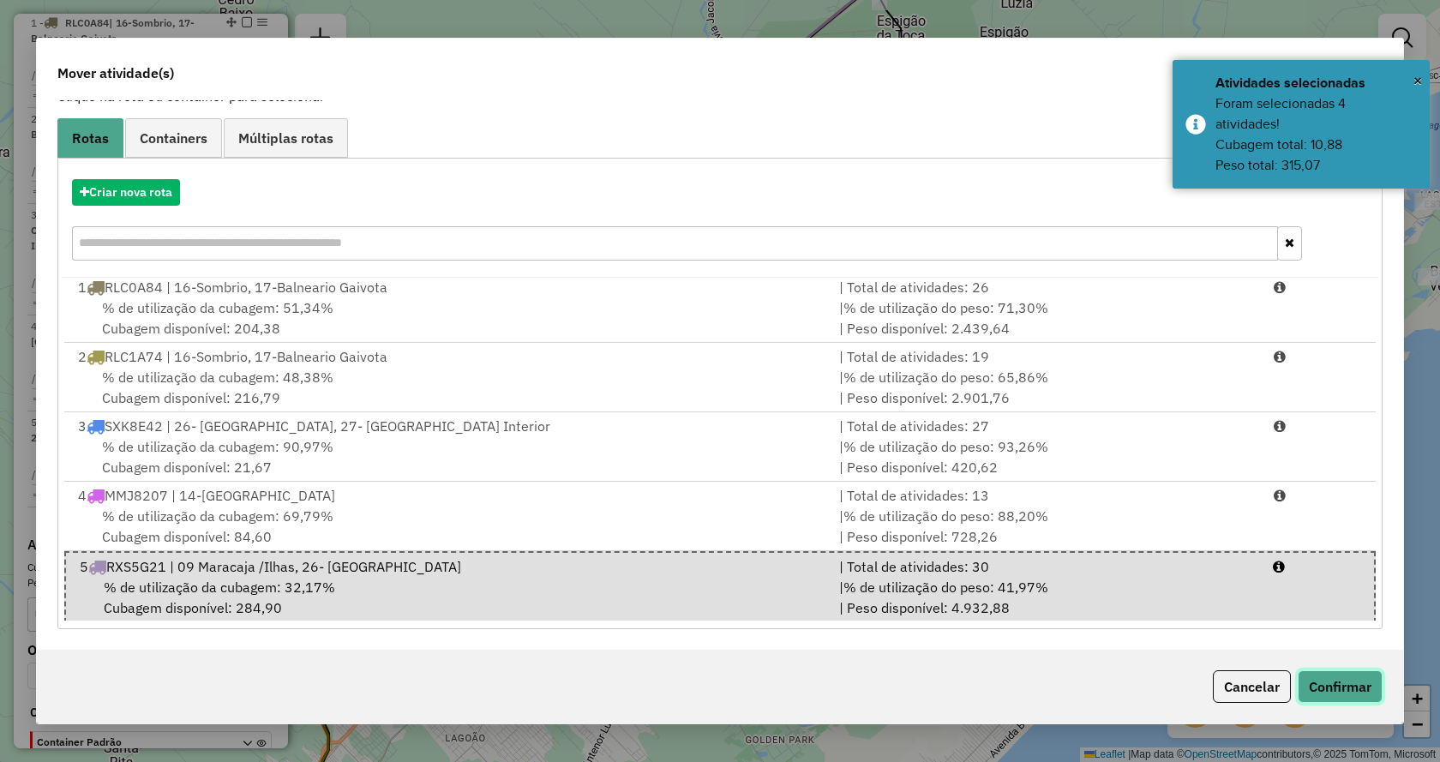
click at [1332, 687] on button "Confirmar" at bounding box center [1339, 686] width 85 height 33
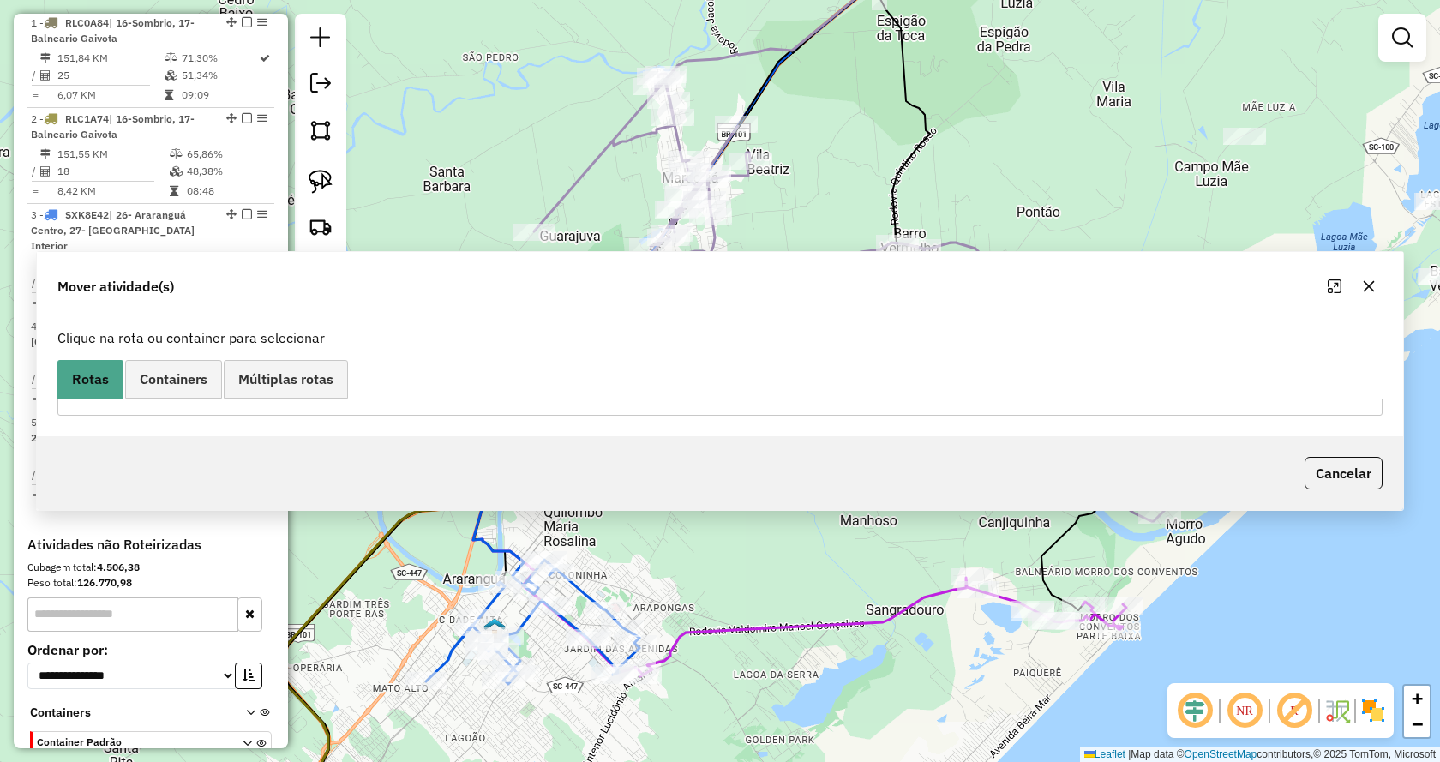
scroll to position [0, 0]
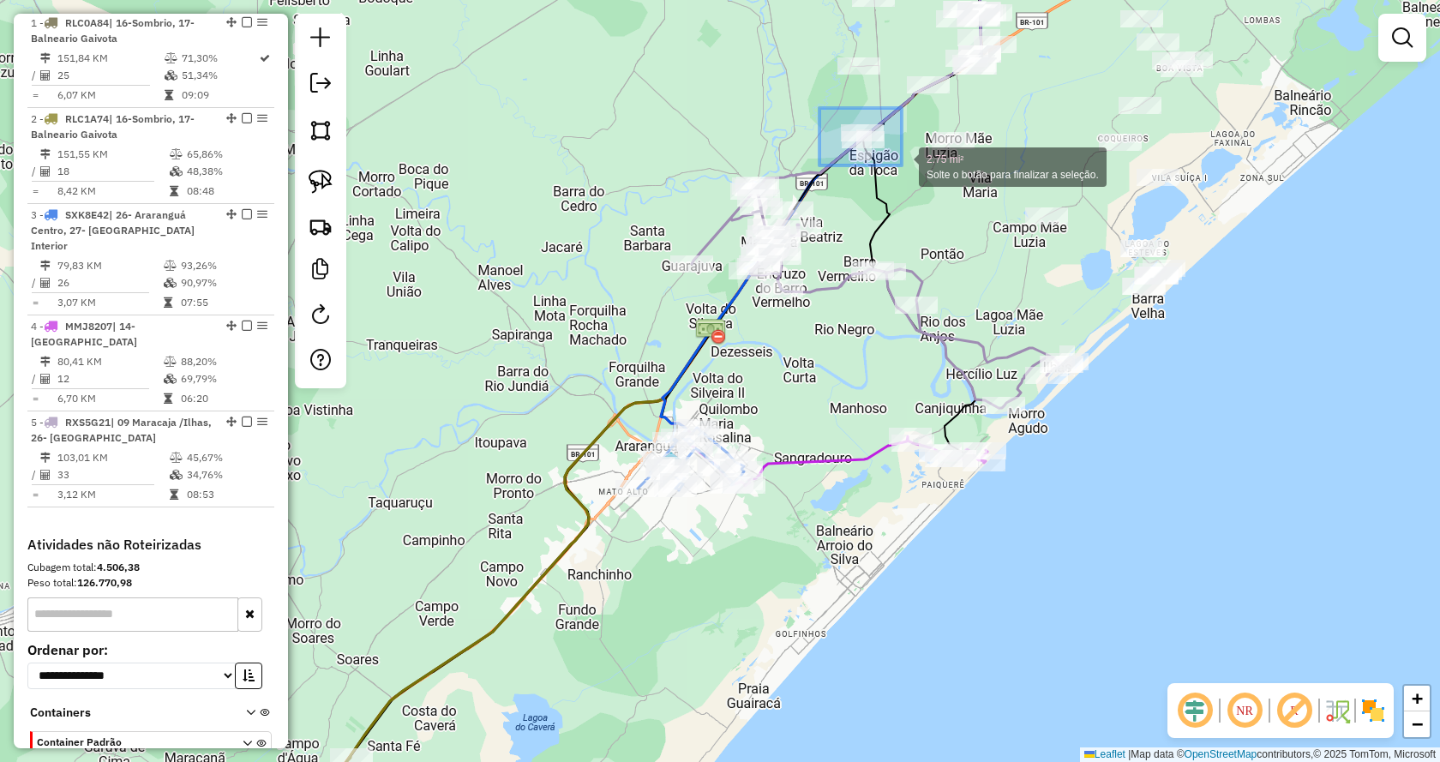
drag, startPoint x: 819, startPoint y: 108, endPoint x: 901, endPoint y: 165, distance: 100.3
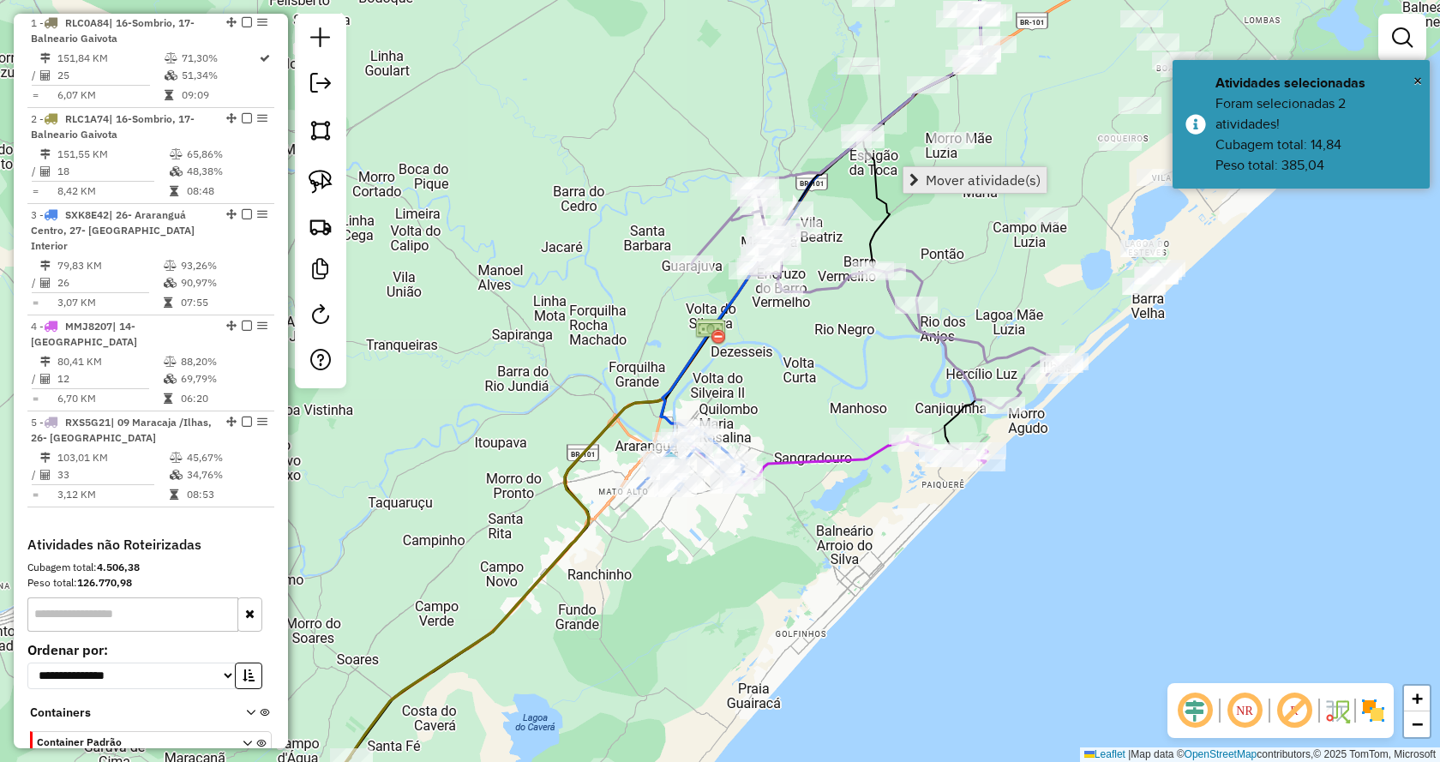
click at [912, 179] on span "Mover atividade(s)" at bounding box center [913, 180] width 9 height 14
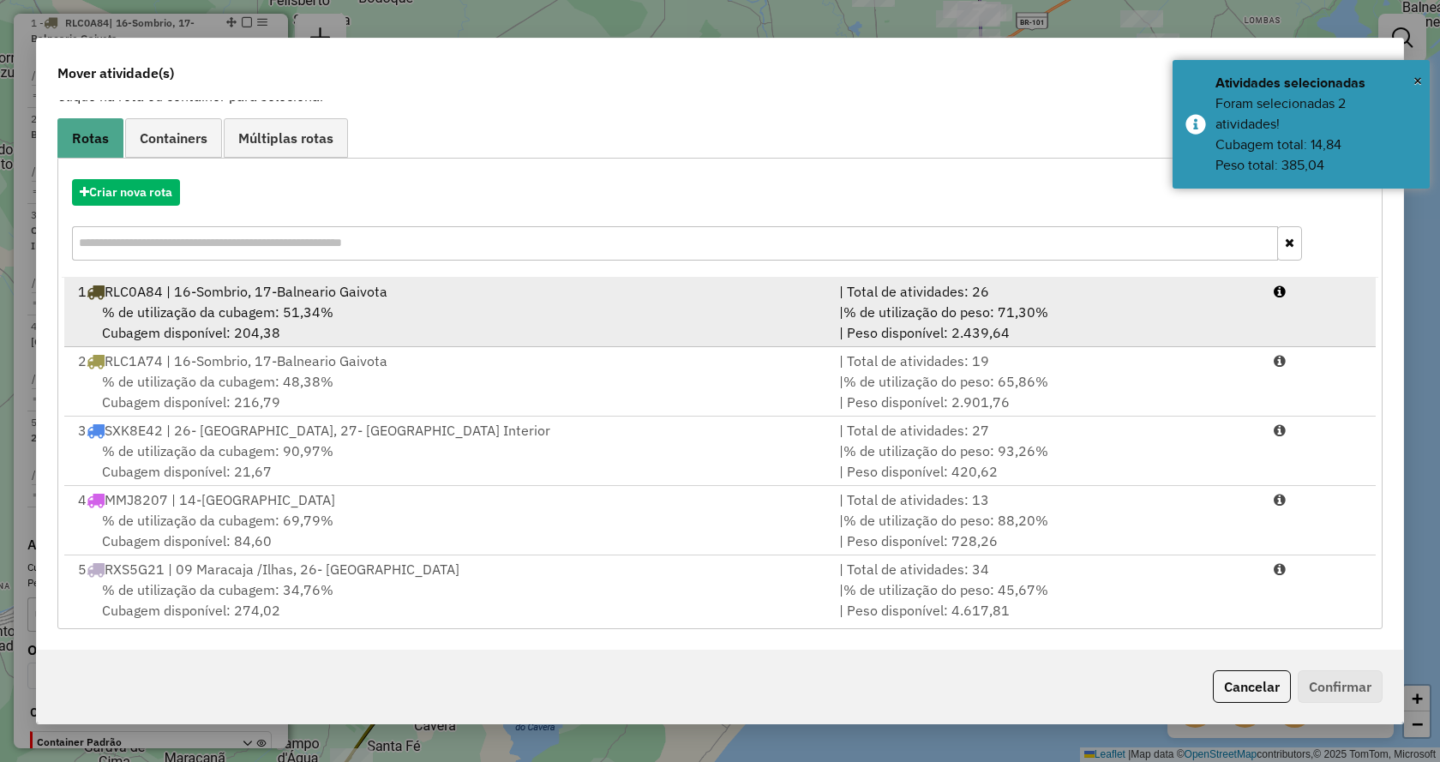
scroll to position [4, 0]
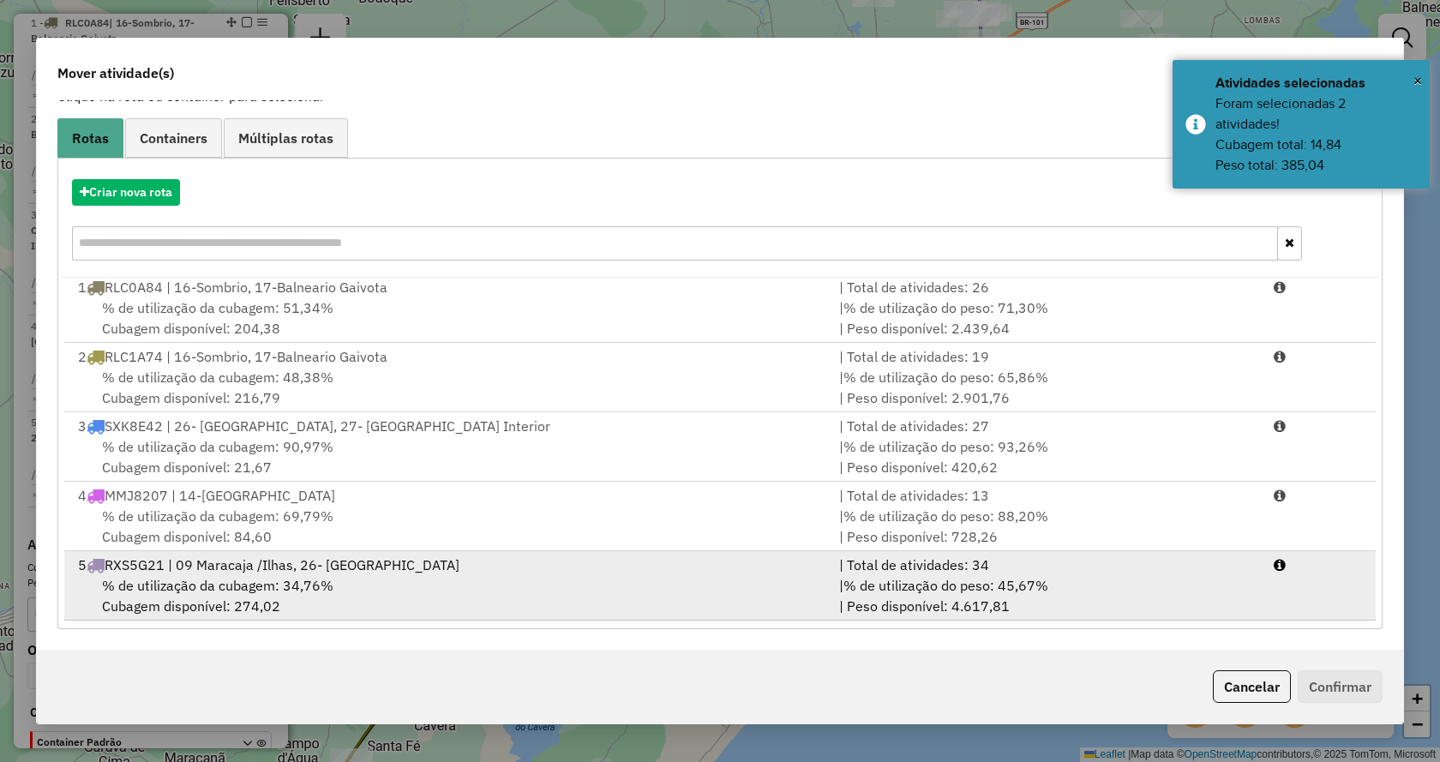
click at [955, 578] on span "% de utilização do peso: 45,67%" at bounding box center [945, 585] width 205 height 17
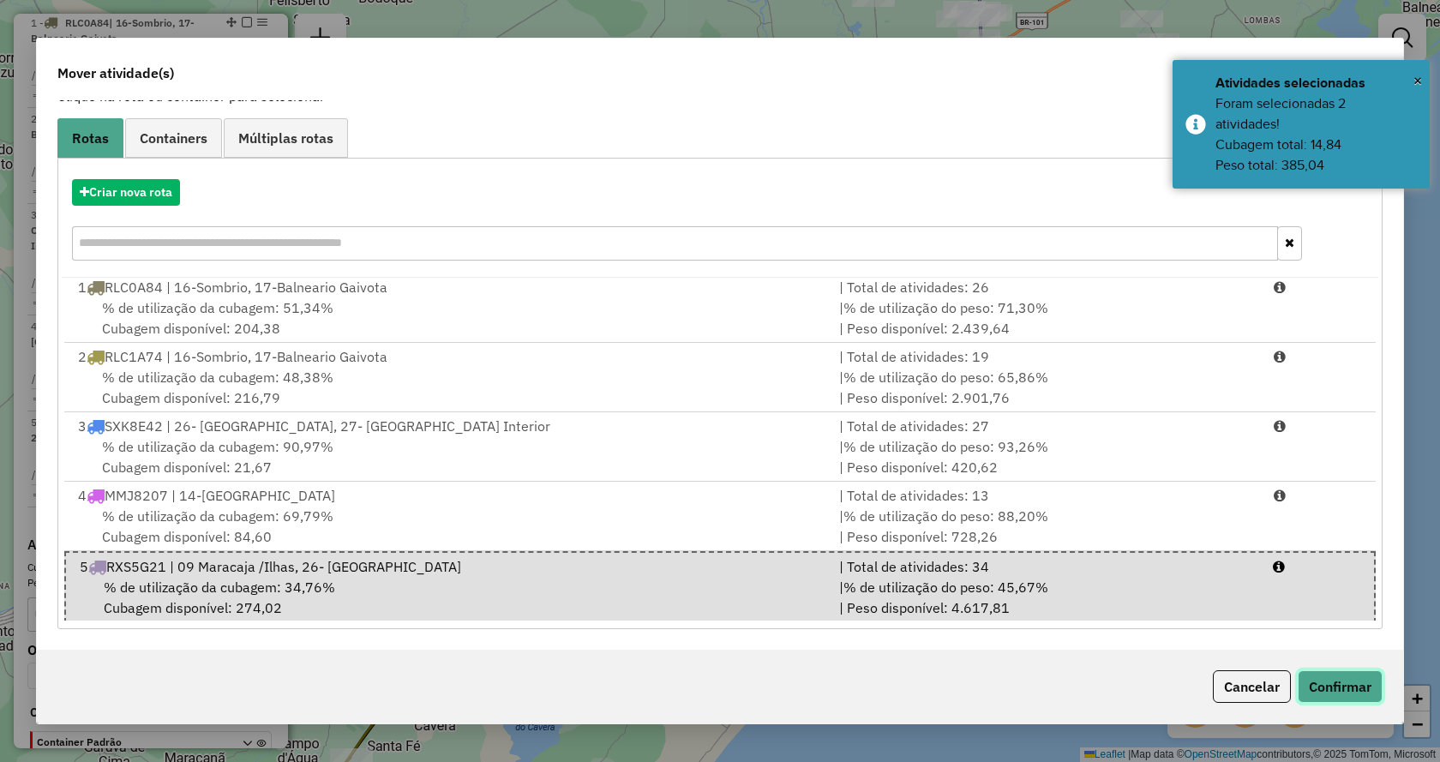
click at [1363, 694] on button "Confirmar" at bounding box center [1339, 686] width 85 height 33
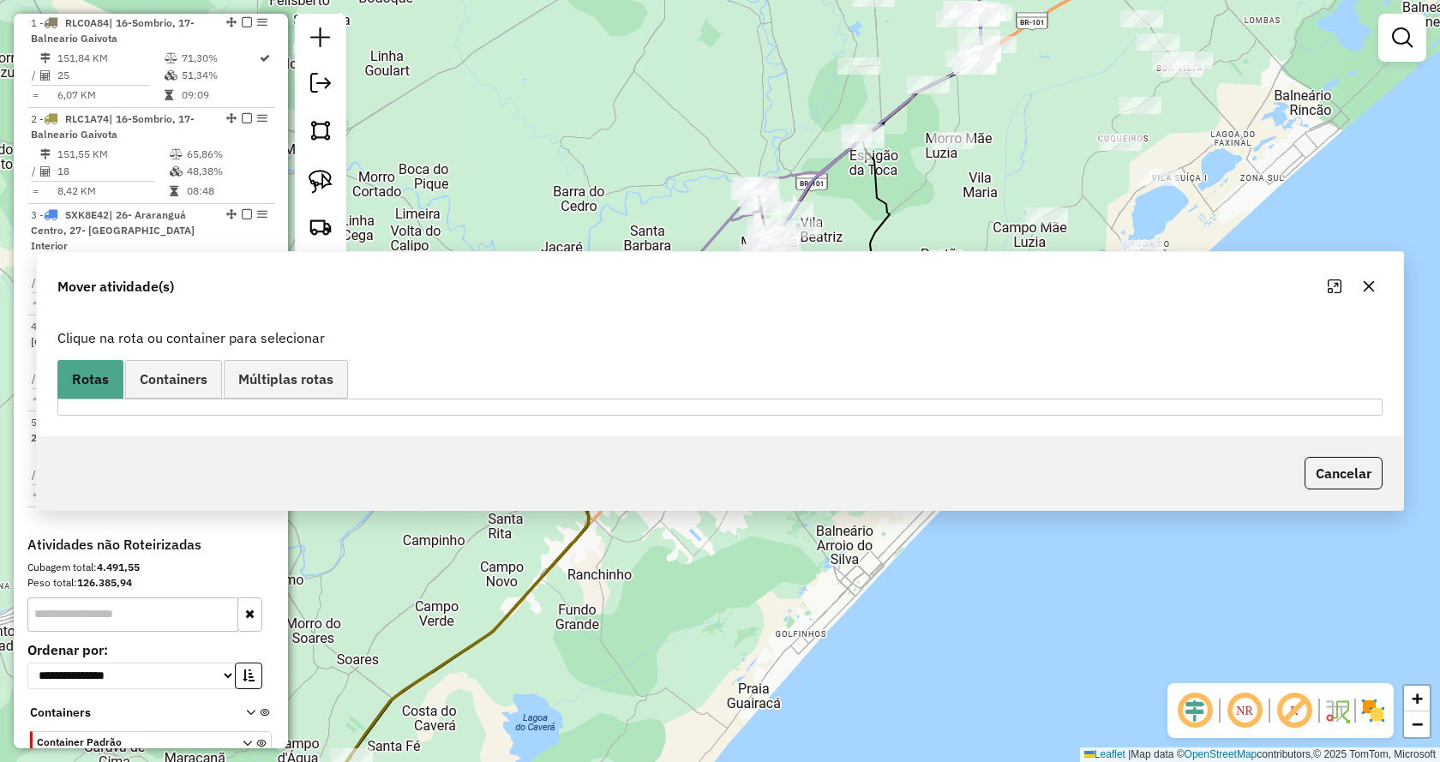
scroll to position [0, 0]
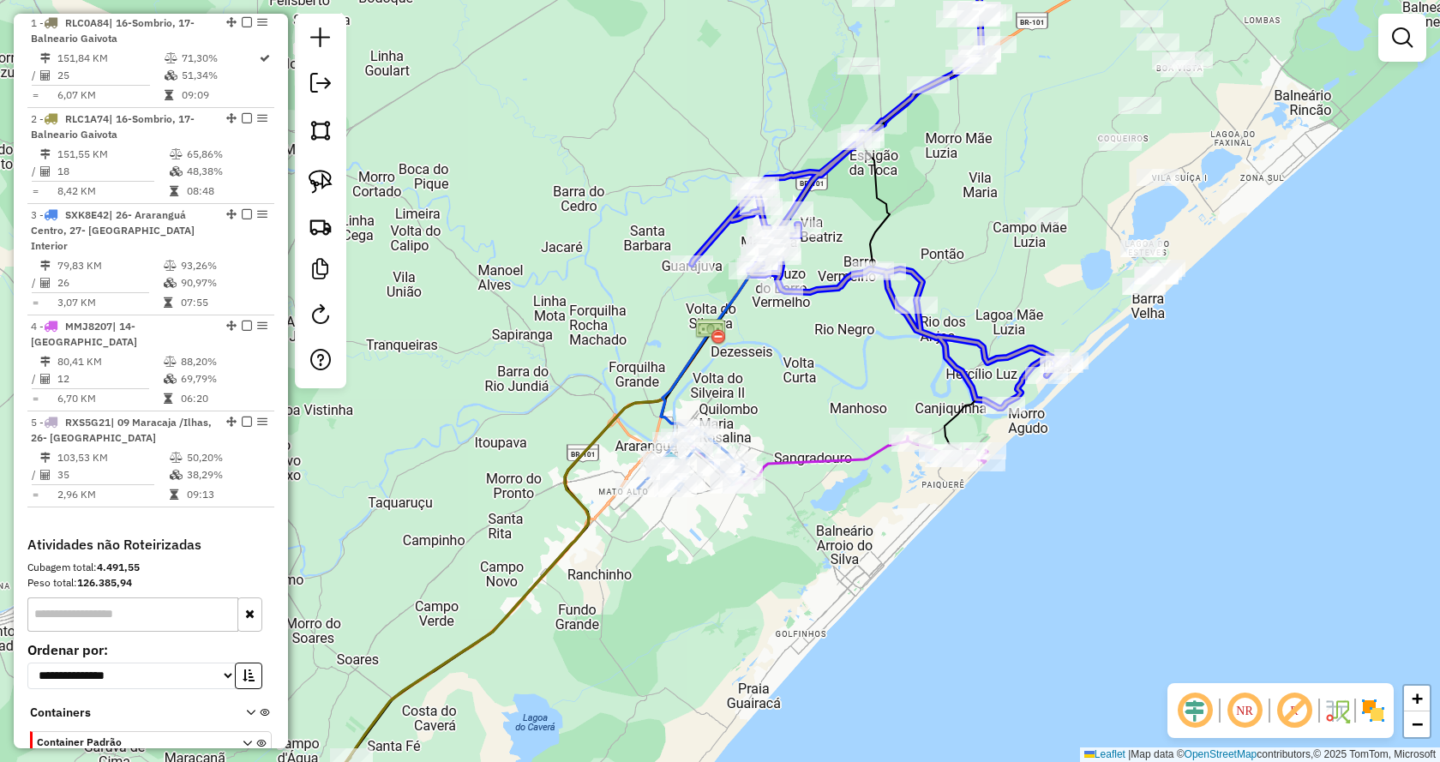
click at [840, 132] on div "Janela de atendimento Grade de atendimento Capacidade Transportadoras Veículos …" at bounding box center [720, 381] width 1440 height 762
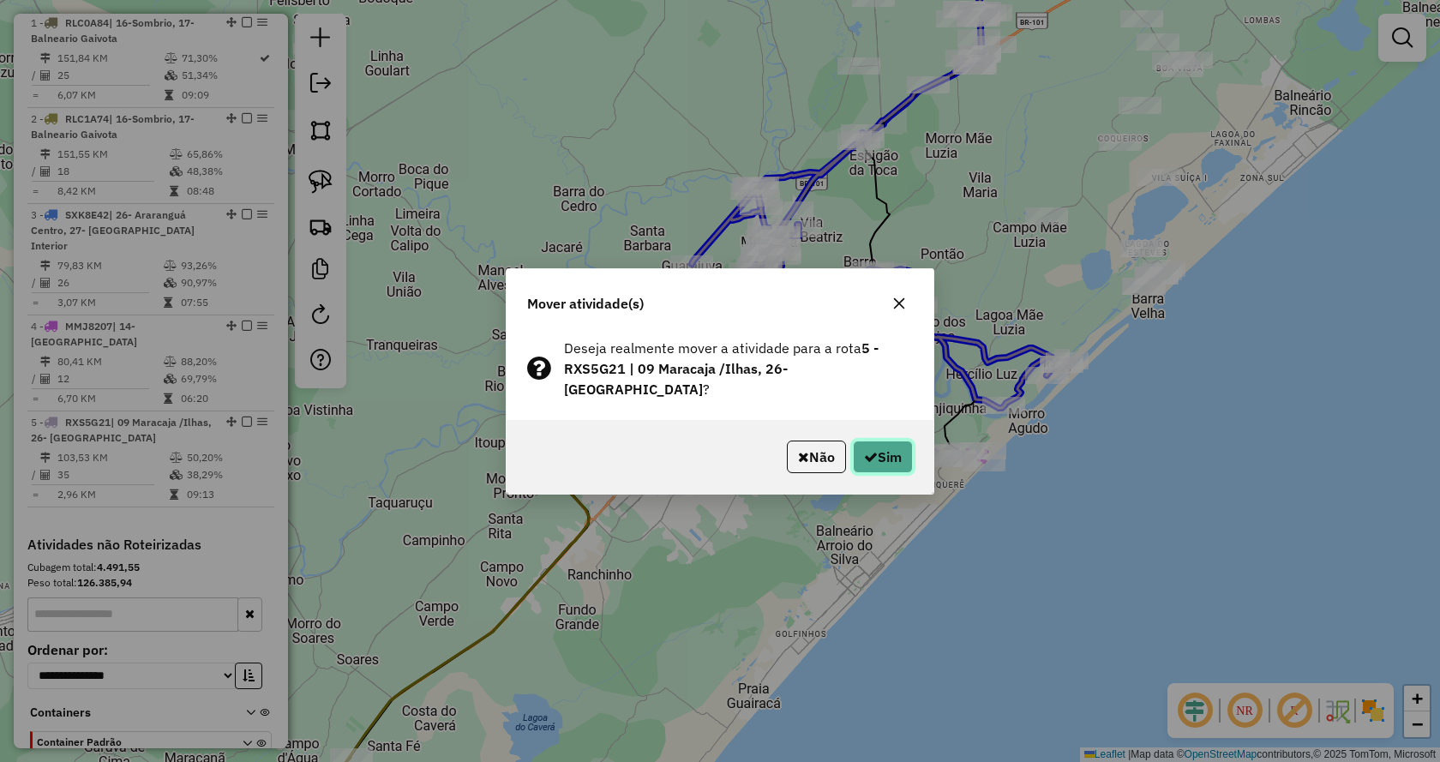
click at [881, 440] on button "Sim" at bounding box center [883, 456] width 60 height 33
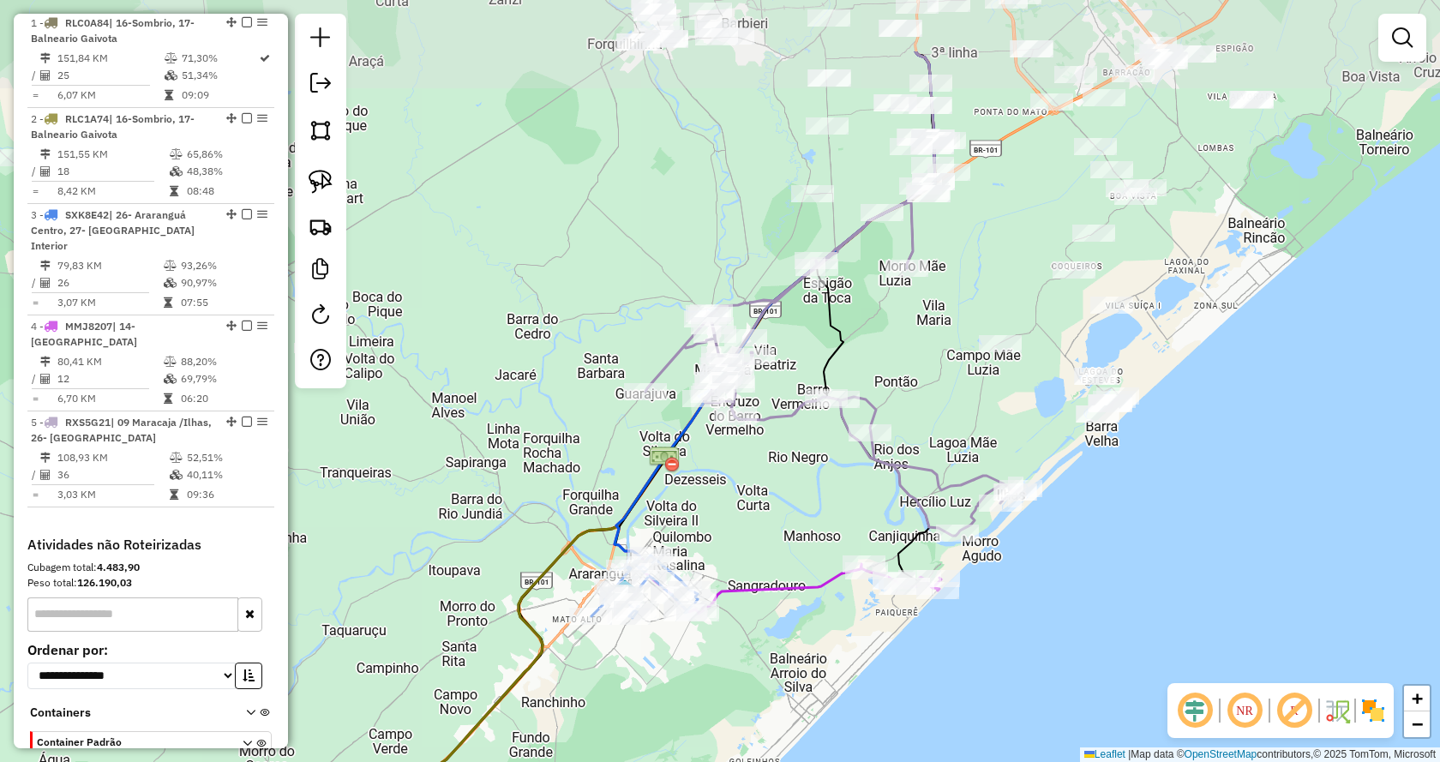
drag, startPoint x: 1089, startPoint y: 256, endPoint x: 1034, endPoint y: 363, distance: 120.3
click at [1034, 363] on div "Janela de atendimento Grade de atendimento Capacidade Transportadoras Veículos …" at bounding box center [720, 381] width 1440 height 762
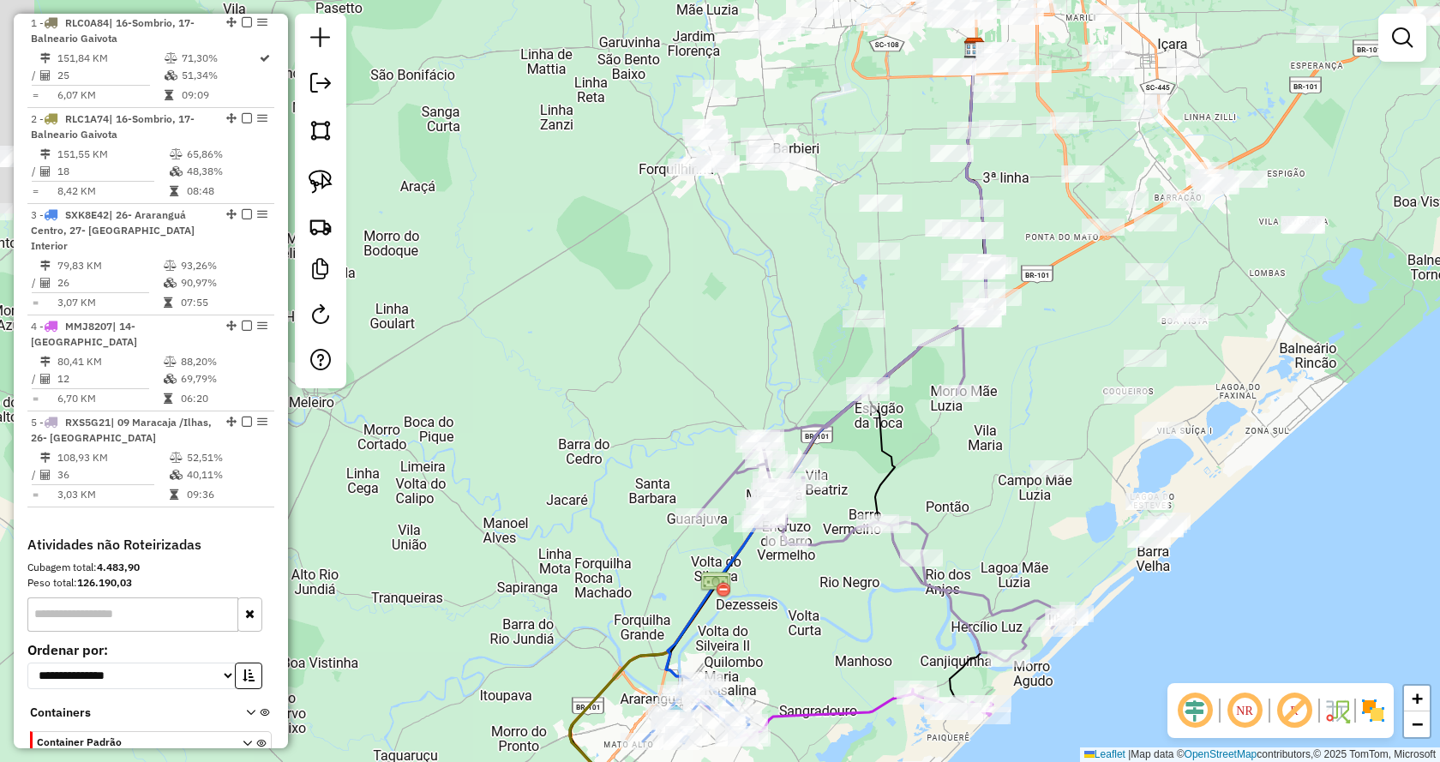
drag, startPoint x: 985, startPoint y: 115, endPoint x: 1038, endPoint y: 239, distance: 134.8
click at [1038, 239] on div "Janela de atendimento Grade de atendimento Capacidade Transportadoras Veículos …" at bounding box center [720, 381] width 1440 height 762
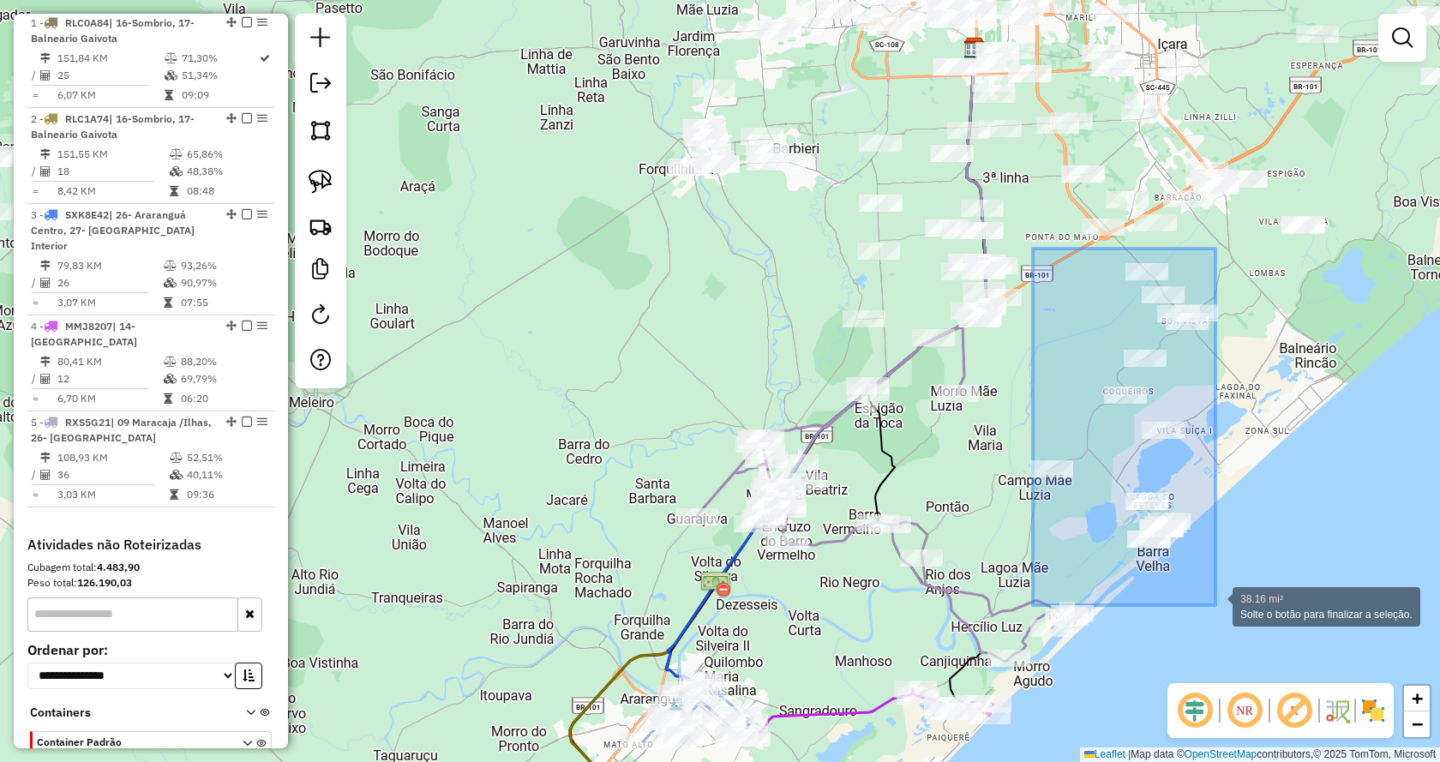
drag, startPoint x: 1033, startPoint y: 249, endPoint x: 1215, endPoint y: 605, distance: 400.5
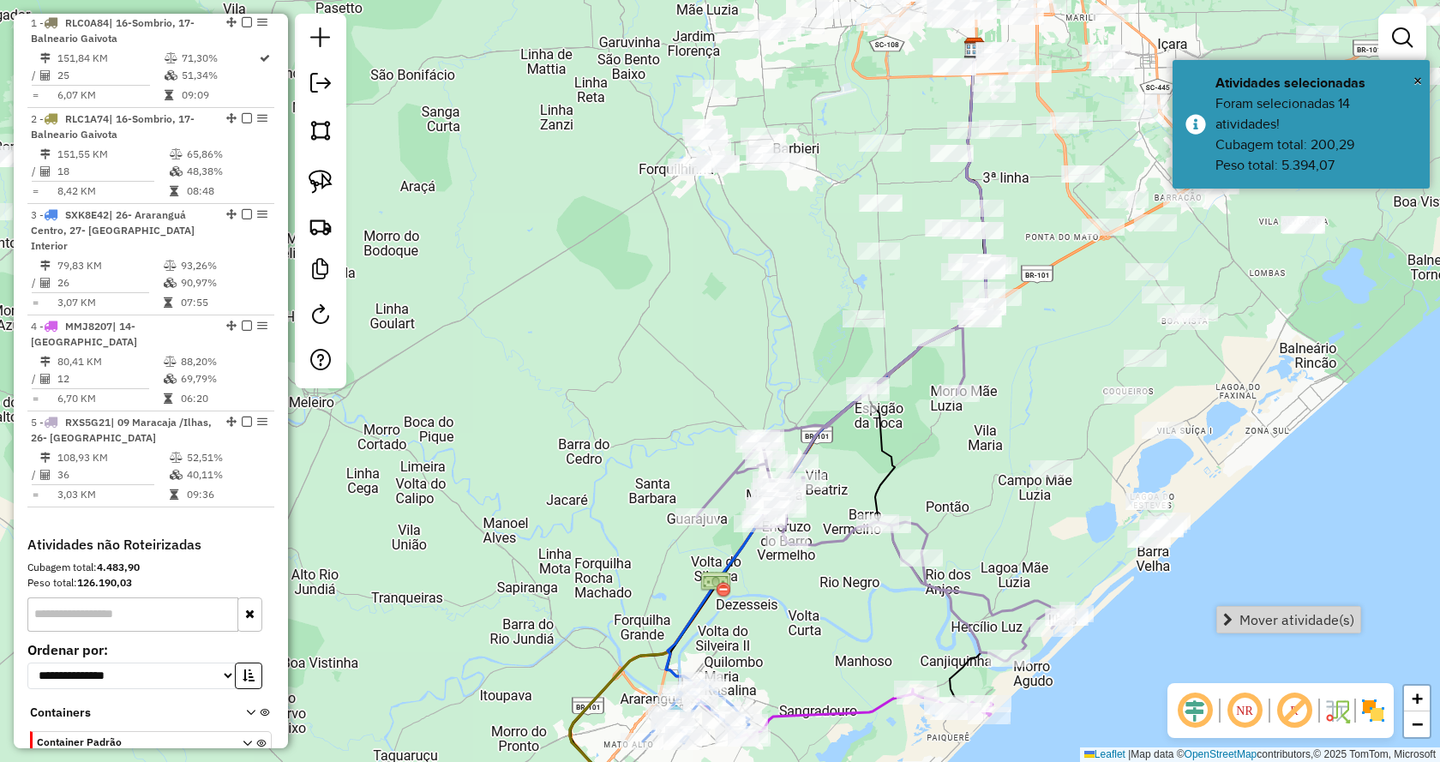
click at [1277, 631] on link "Mover atividade(s)" at bounding box center [1288, 620] width 143 height 26
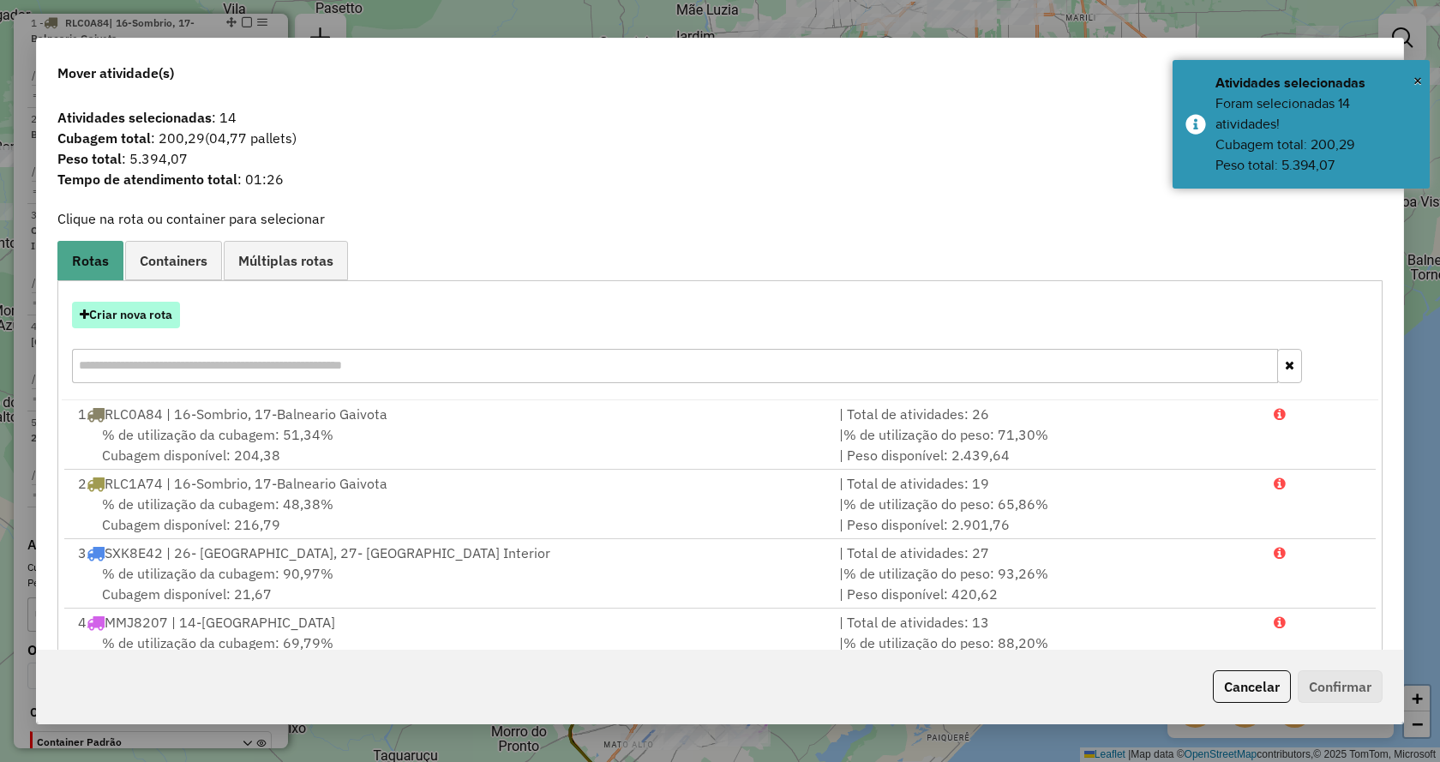
click at [155, 309] on button "Criar nova rota" at bounding box center [126, 315] width 108 height 27
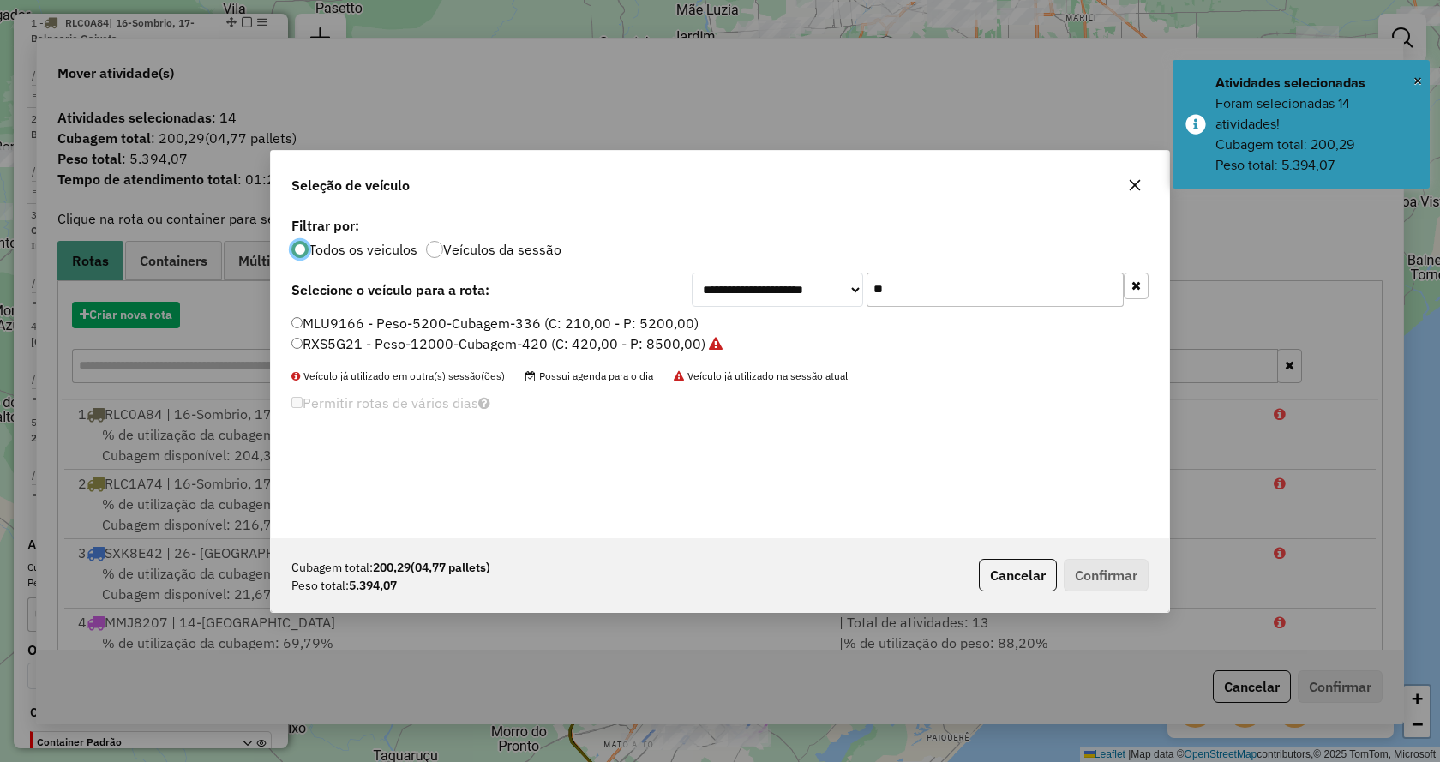
scroll to position [9, 5]
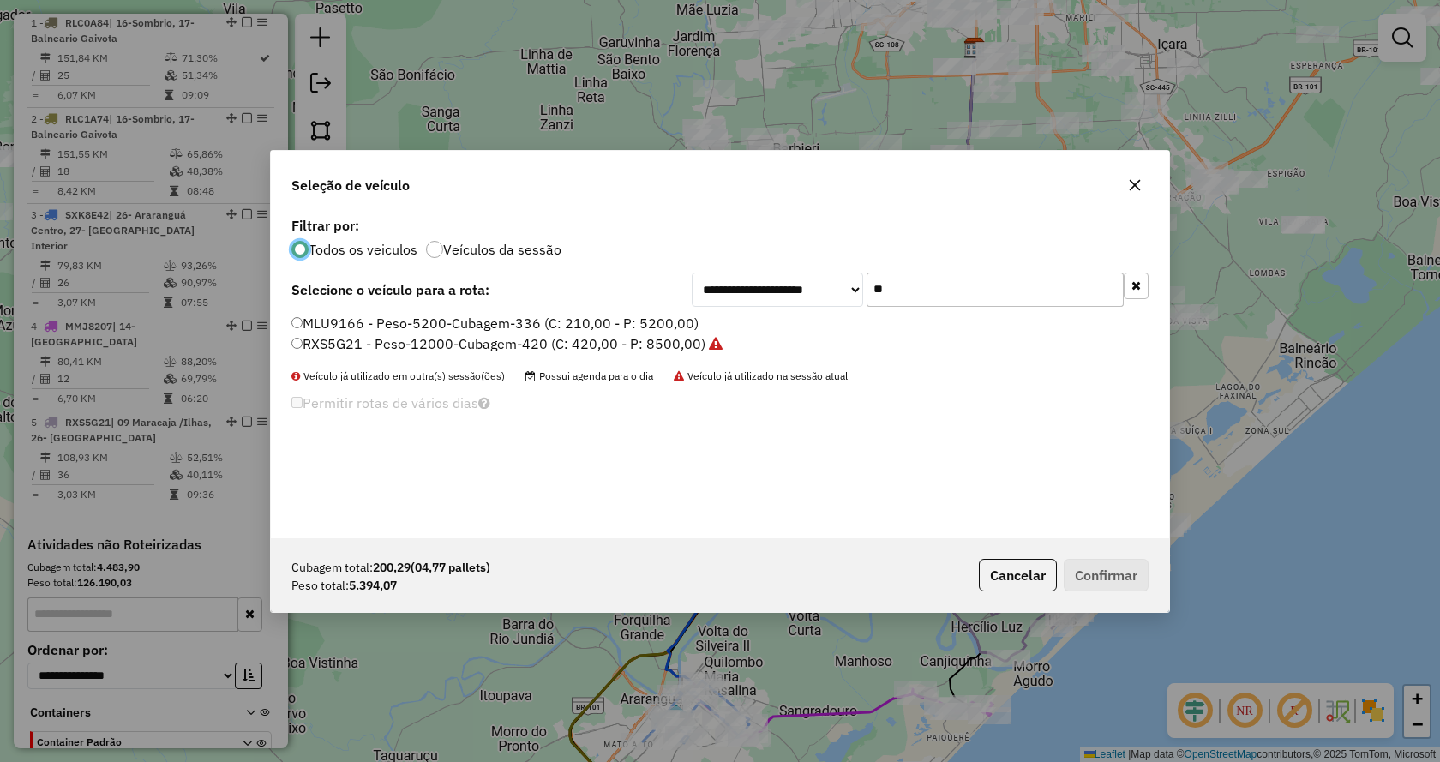
click at [1131, 290] on icon "button" at bounding box center [1135, 285] width 9 height 12
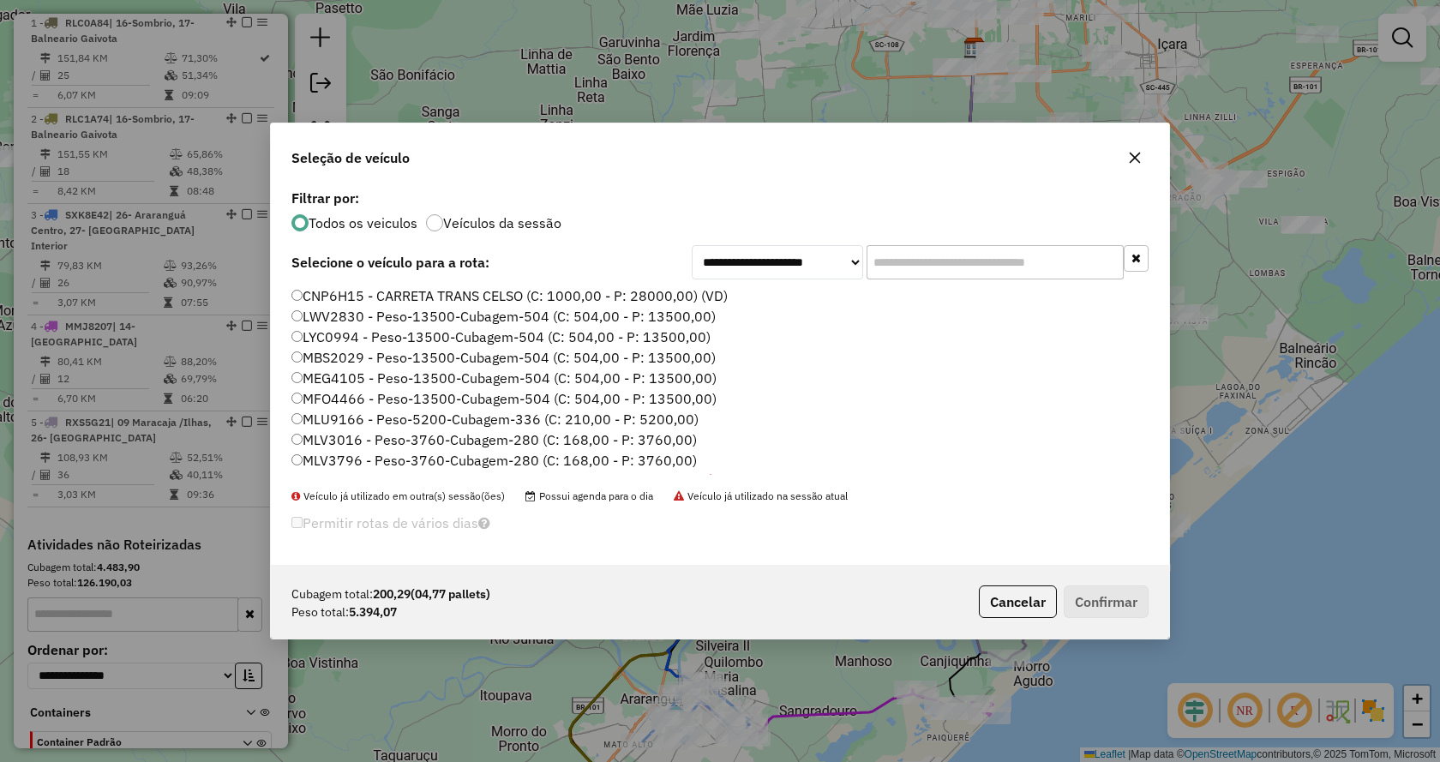
click at [1014, 255] on input "text" at bounding box center [994, 262] width 257 height 34
click at [1034, 257] on input "text" at bounding box center [994, 262] width 257 height 34
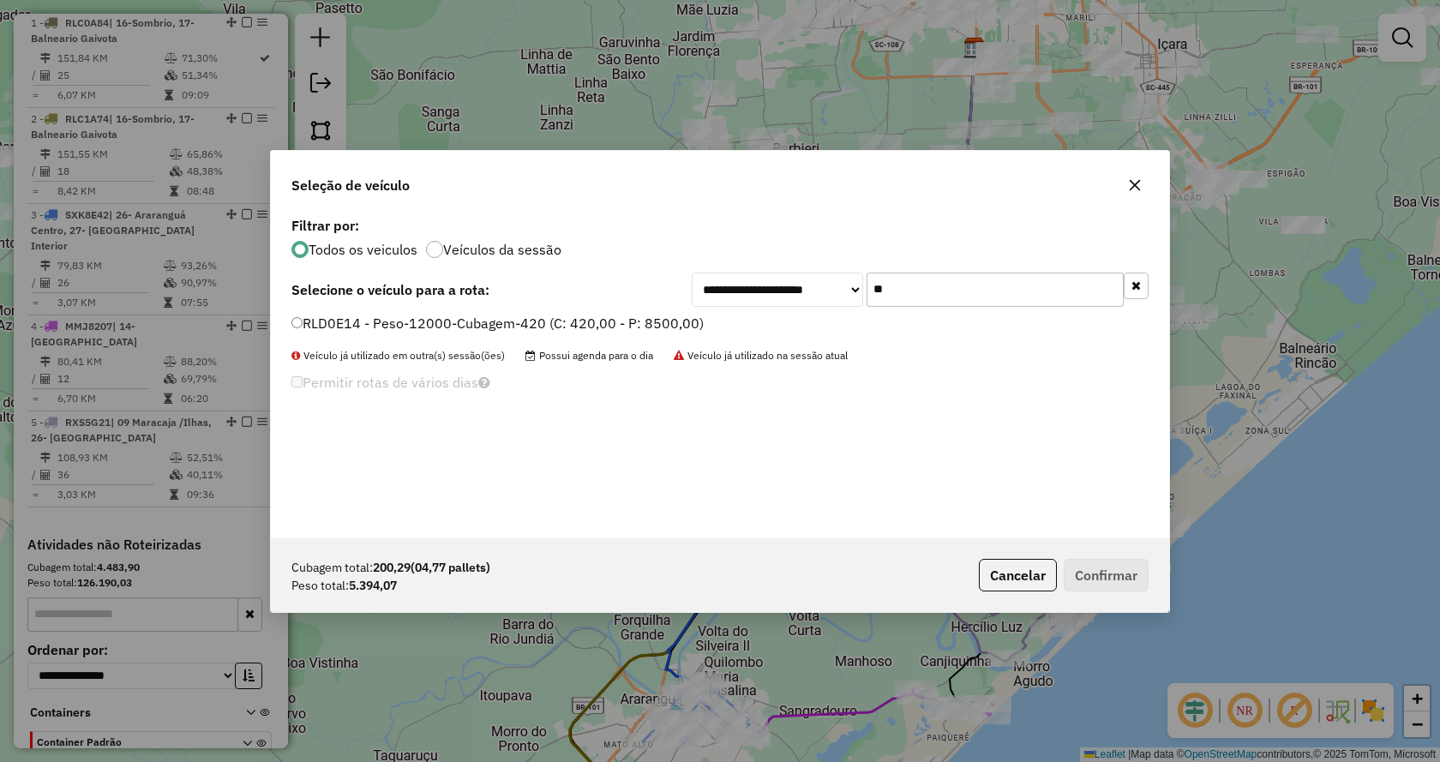
type input "**"
click at [630, 328] on label "RLD0E14 - Peso-12000-Cubagem-420 (C: 420,00 - P: 8500,00)" at bounding box center [497, 323] width 412 height 21
click at [1122, 563] on button "Confirmar" at bounding box center [1105, 575] width 85 height 33
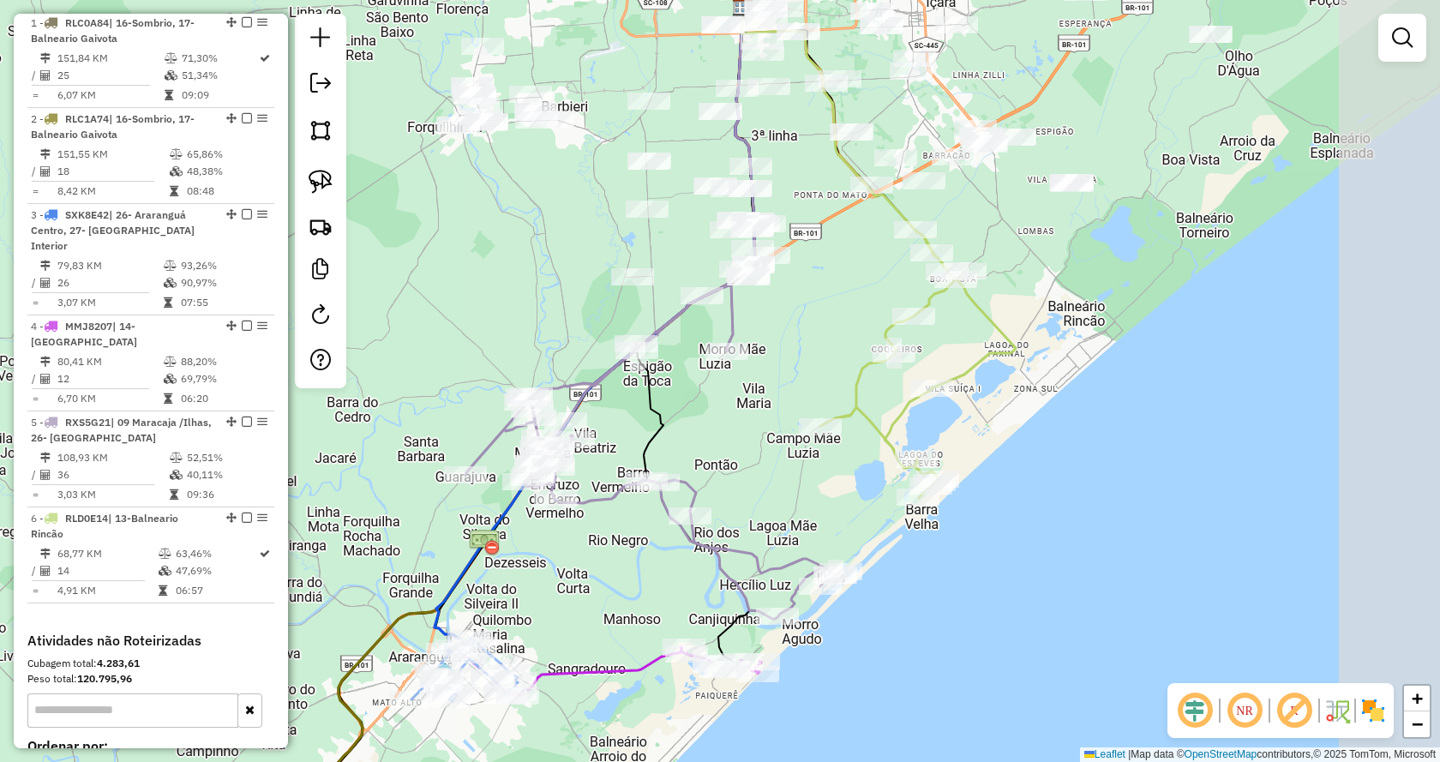
drag, startPoint x: 1238, startPoint y: 233, endPoint x: 1007, endPoint y: 191, distance: 235.1
click at [1007, 191] on div "Janela de atendimento Grade de atendimento Capacidade Transportadoras Veículos …" at bounding box center [720, 381] width 1440 height 762
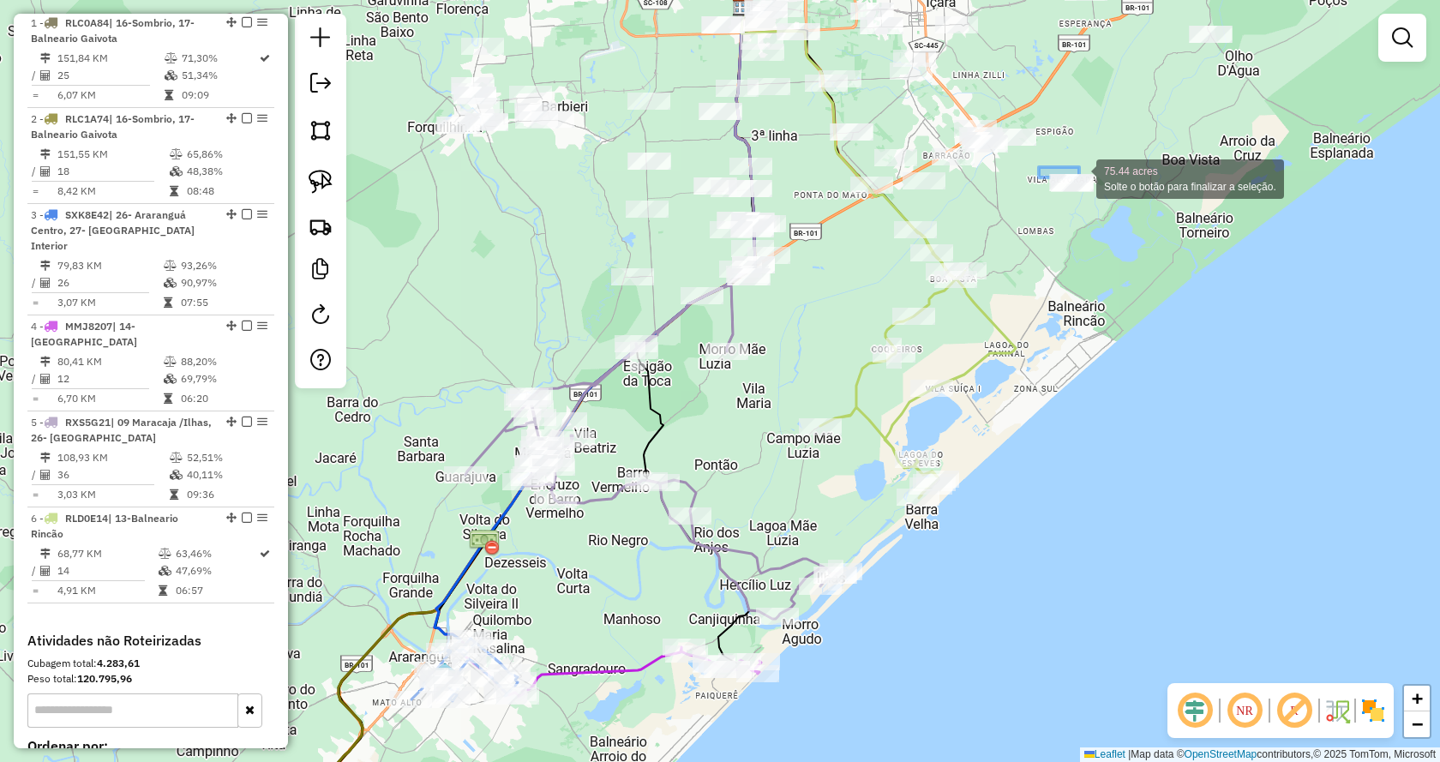
drag, startPoint x: 1058, startPoint y: 171, endPoint x: 1183, endPoint y: 256, distance: 151.2
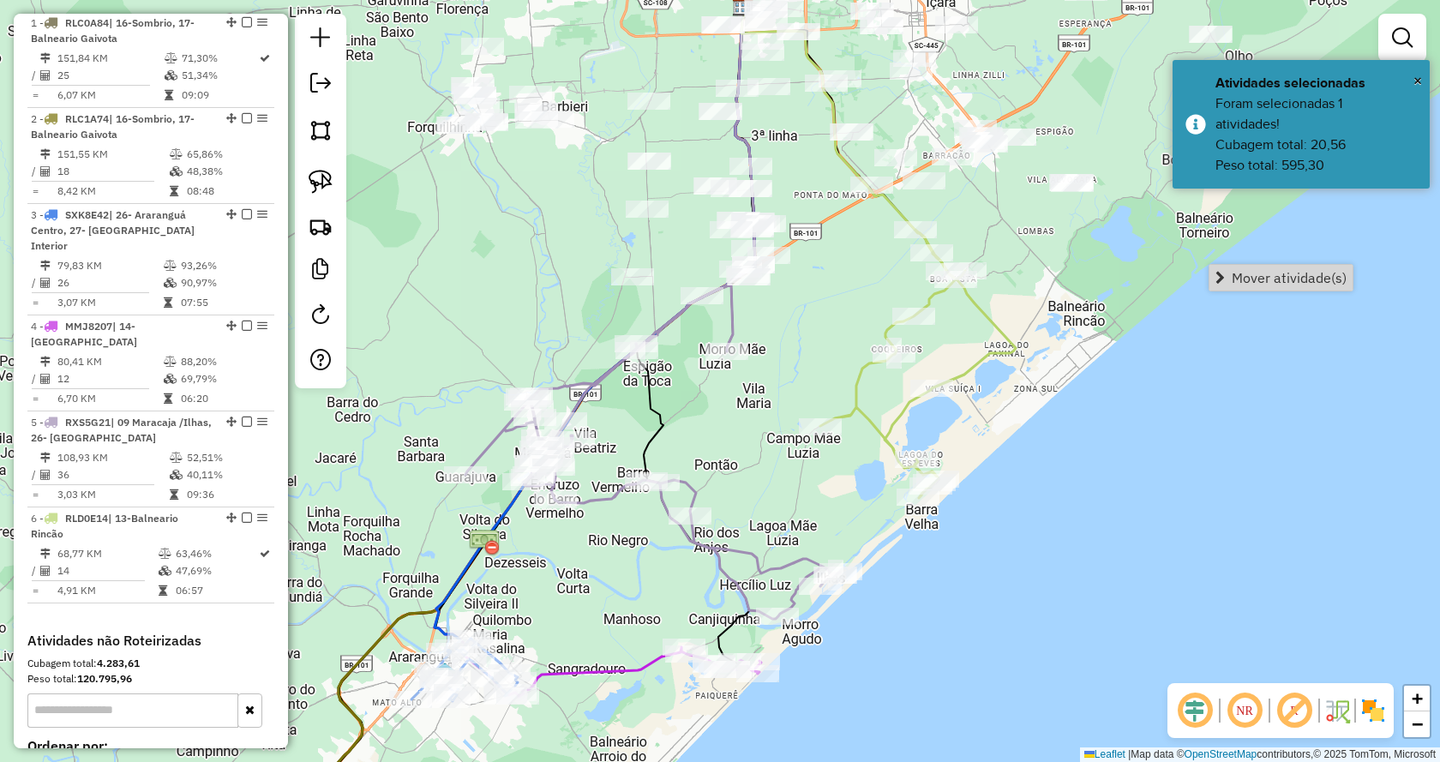
click at [1235, 261] on div "Janela de atendimento Grade de atendimento Capacidade Transportadoras Veículos …" at bounding box center [720, 381] width 1440 height 762
click at [1231, 291] on div "Janela de atendimento Grade de atendimento Capacidade Transportadoras Veículos …" at bounding box center [720, 381] width 1440 height 762
drag, startPoint x: 1038, startPoint y: 170, endPoint x: 1099, endPoint y: 184, distance: 63.4
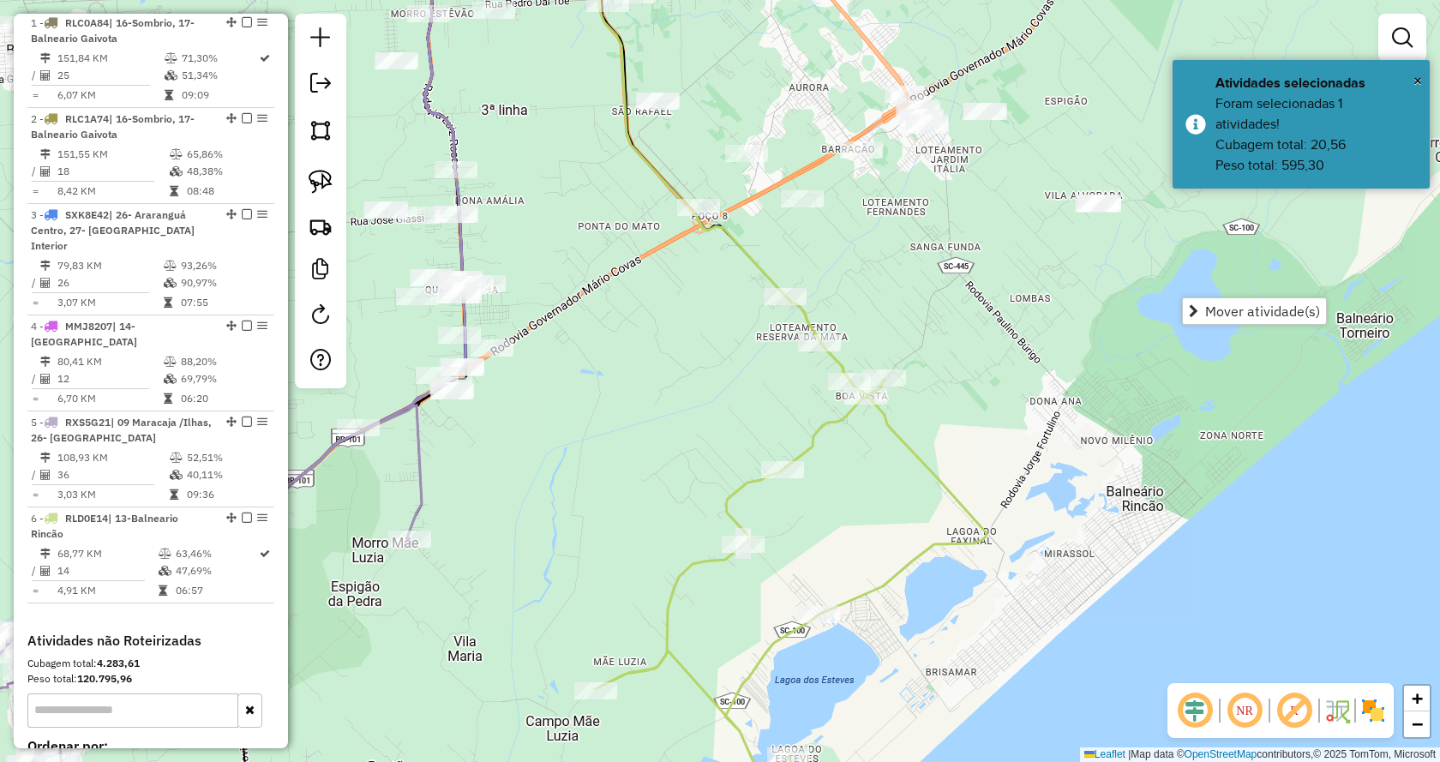
click at [1195, 303] on link "Mover atividade(s)" at bounding box center [1254, 311] width 143 height 26
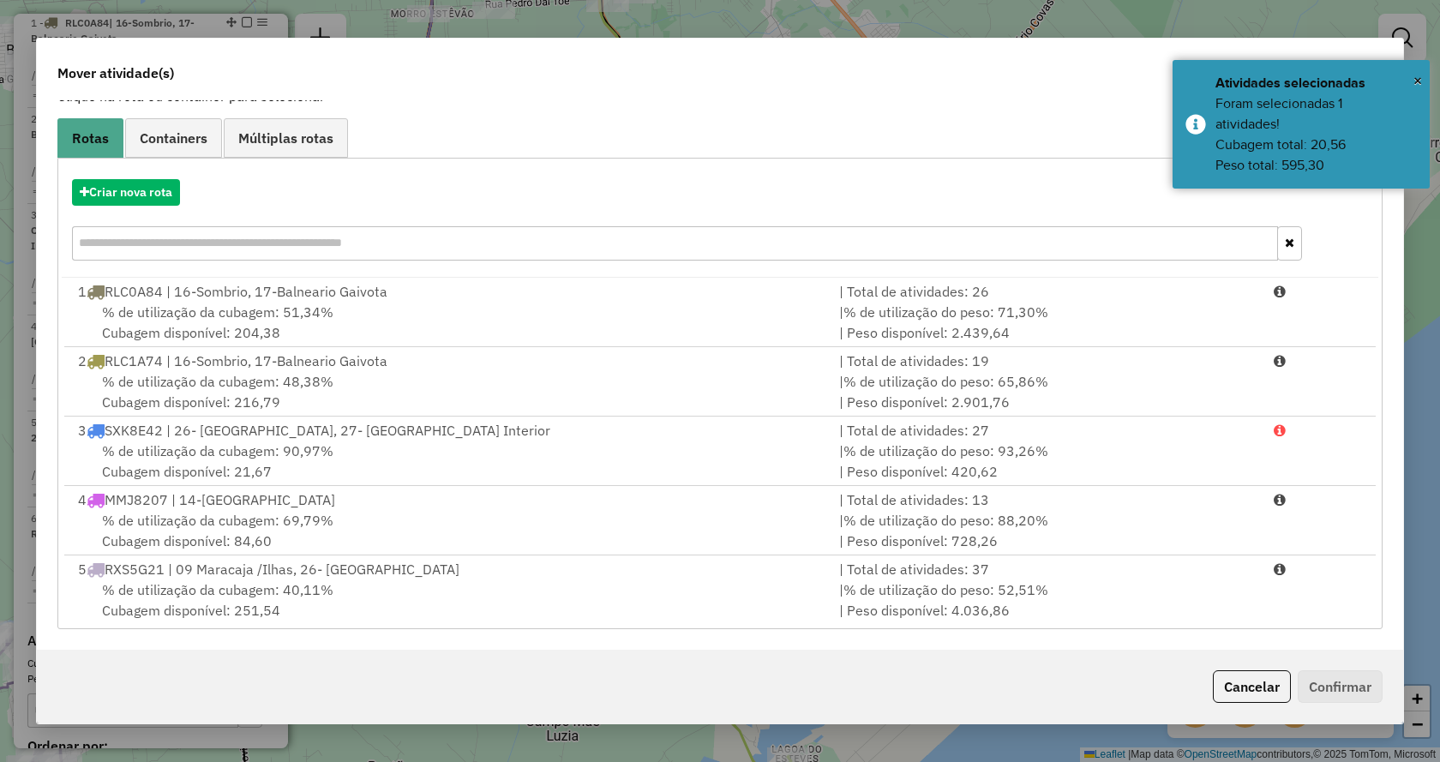
scroll to position [123, 0]
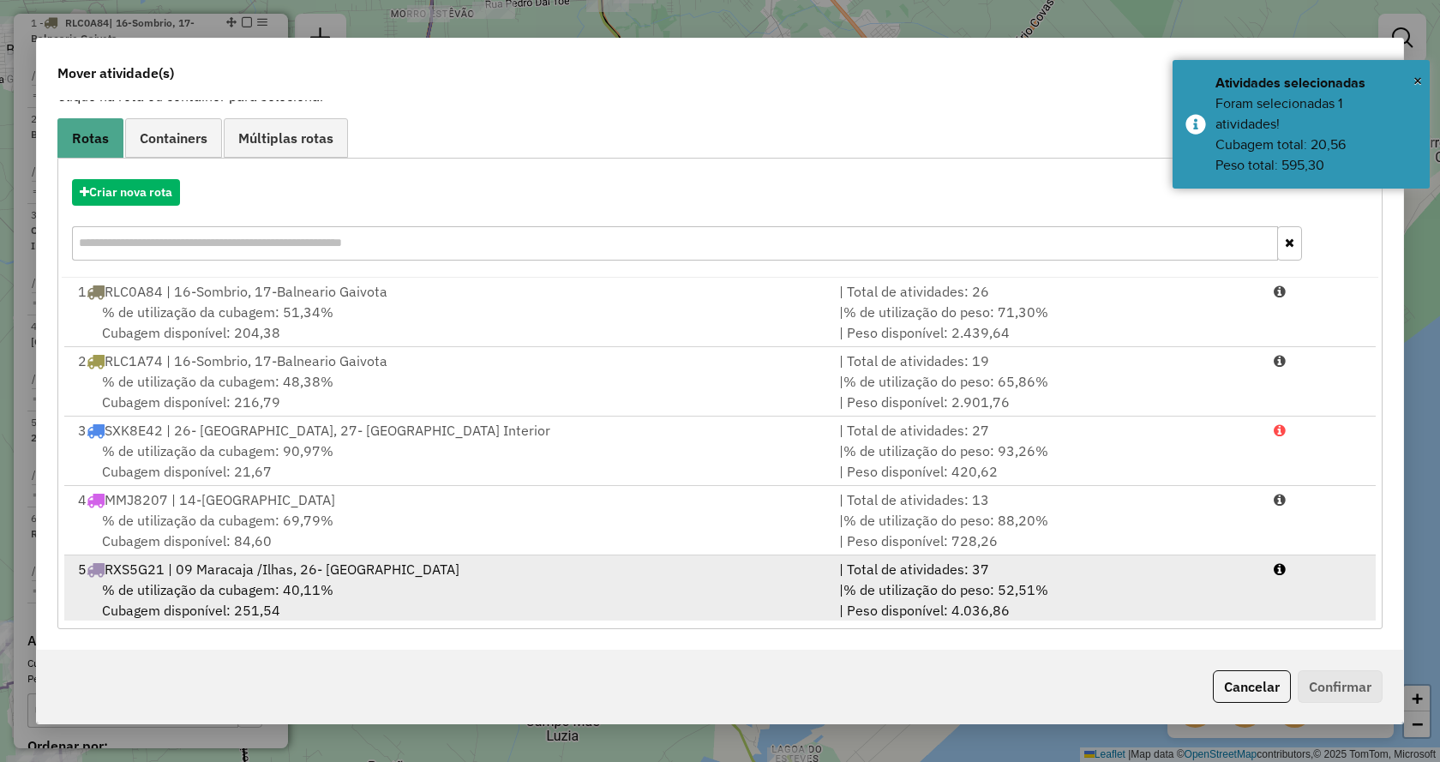
click at [1273, 575] on icon at bounding box center [1279, 569] width 12 height 14
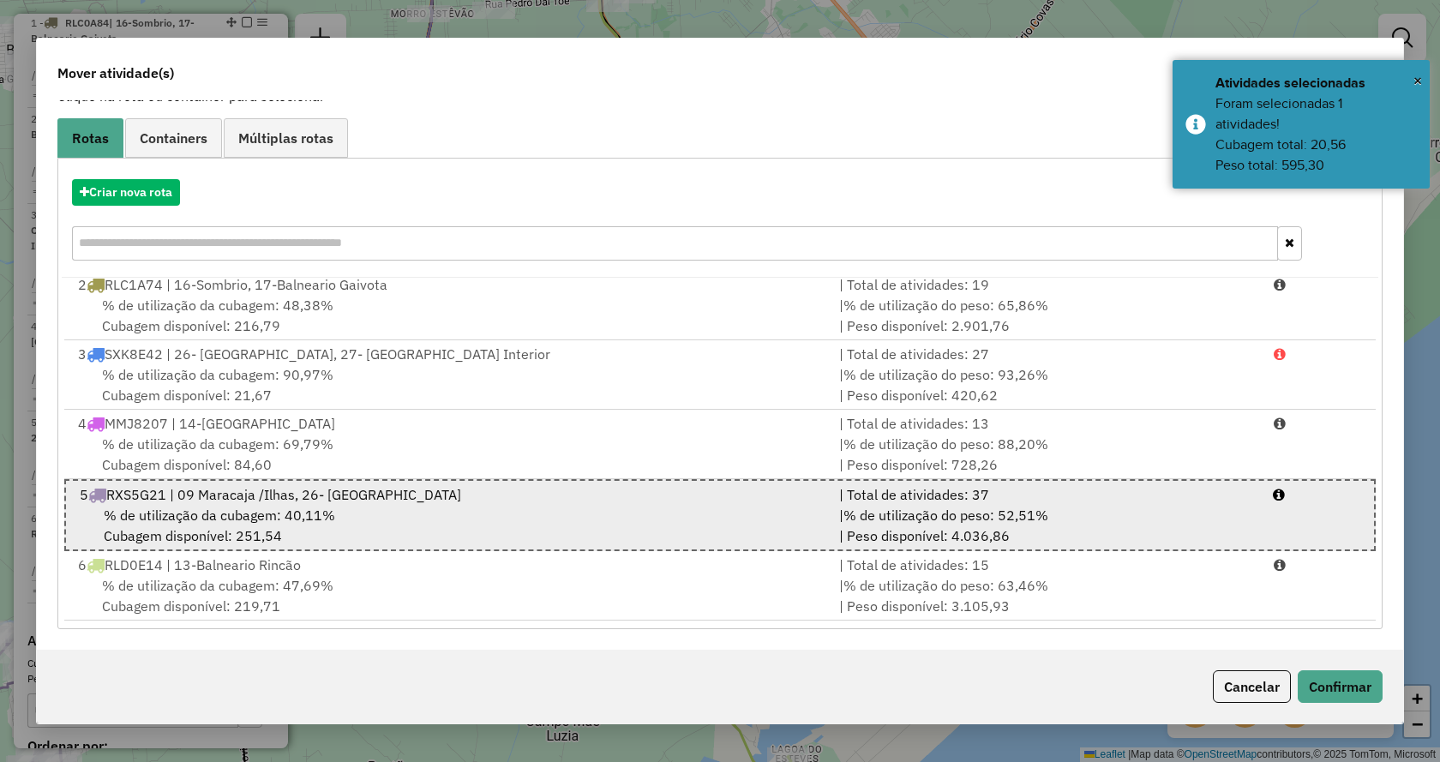
click at [1270, 575] on li "6 RLD0E14 | 13-Balneario Rincão | Total de atividades: 15 % de utilização da cu…" at bounding box center [719, 585] width 1311 height 69
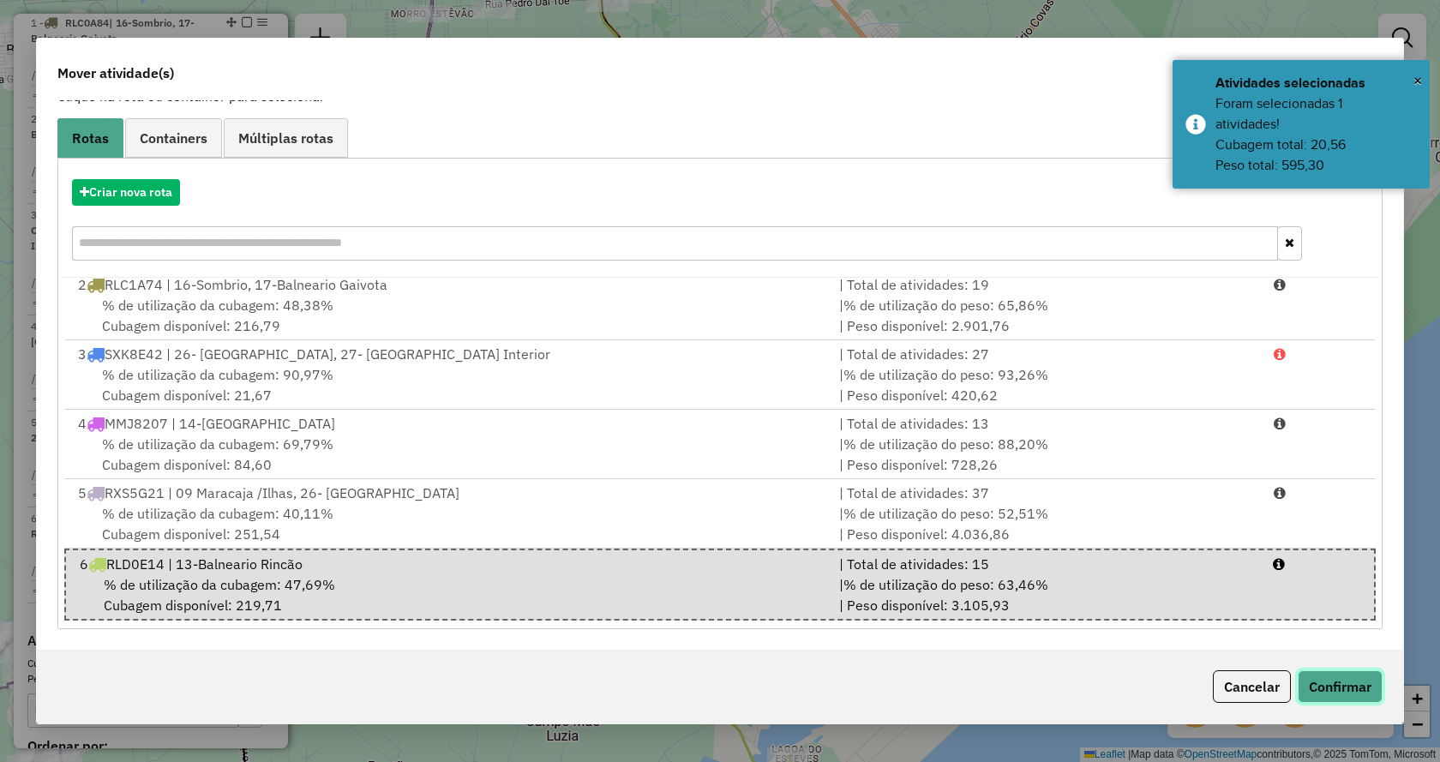
click at [1330, 692] on button "Confirmar" at bounding box center [1339, 686] width 85 height 33
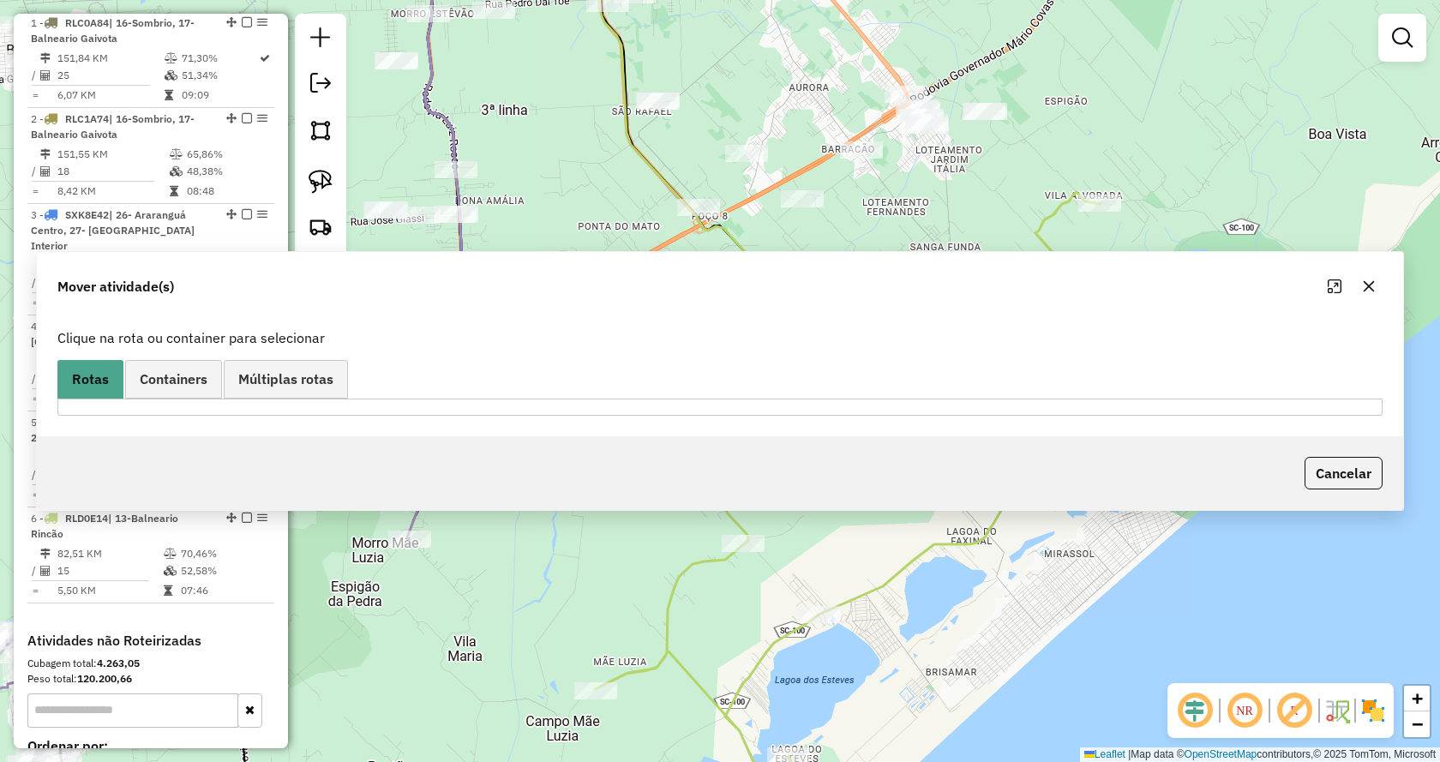
scroll to position [0, 0]
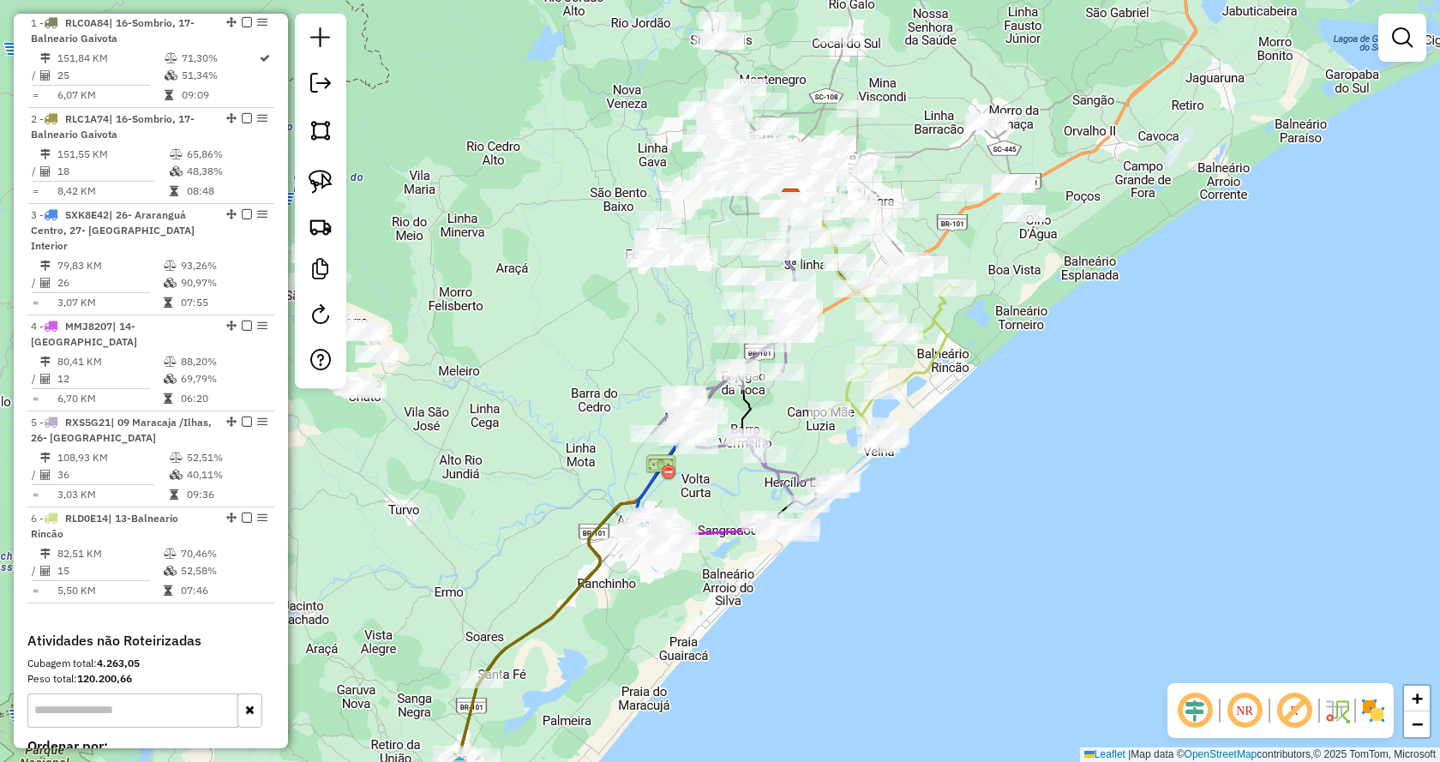
drag, startPoint x: 777, startPoint y: 398, endPoint x: 876, endPoint y: 398, distance: 98.5
click at [876, 398] on div "Janela de atendimento Grade de atendimento Capacidade Transportadoras Veículos …" at bounding box center [720, 381] width 1440 height 762
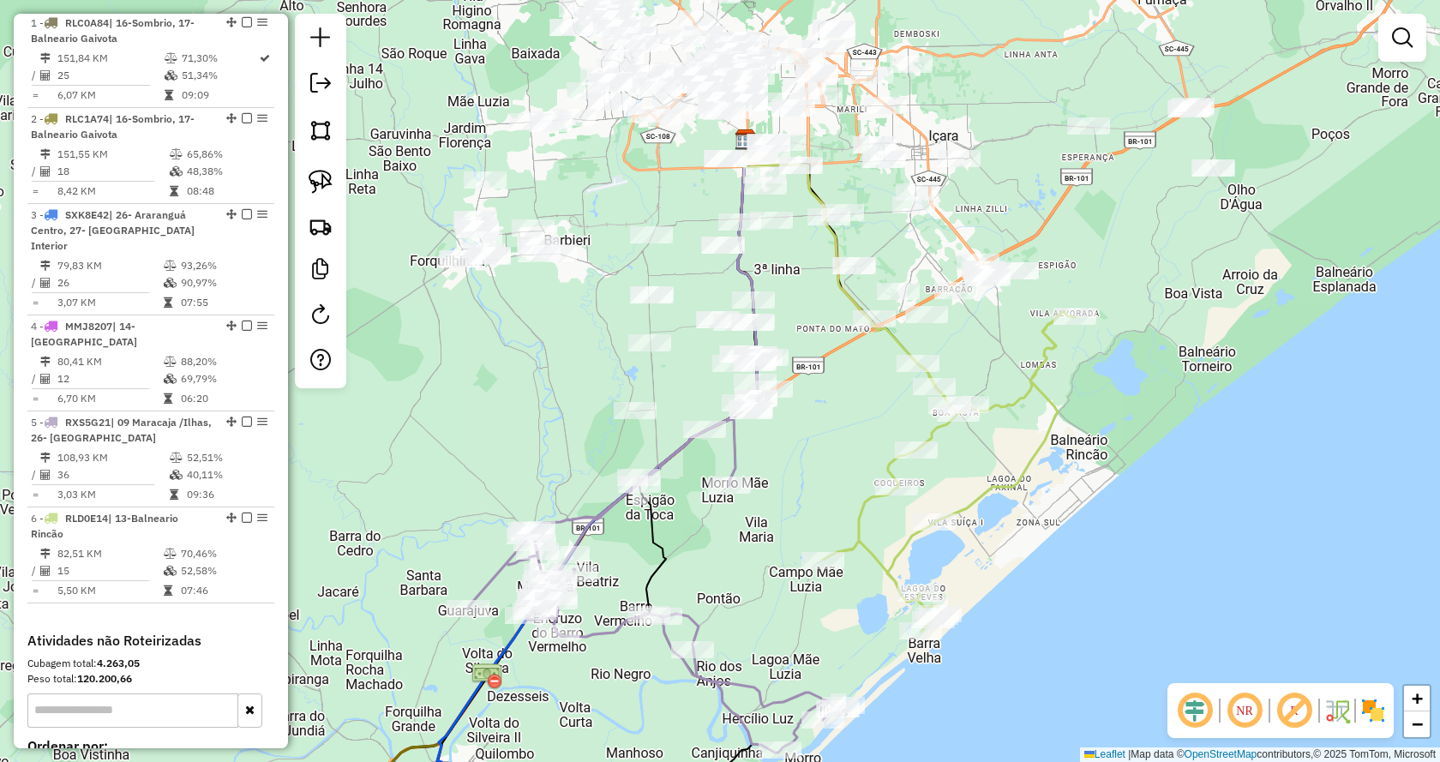
drag, startPoint x: 1035, startPoint y: 265, endPoint x: 1006, endPoint y: 407, distance: 145.2
click at [1006, 407] on div "Janela de atendimento Grade de atendimento Capacidade Transportadoras Veículos …" at bounding box center [720, 381] width 1440 height 762
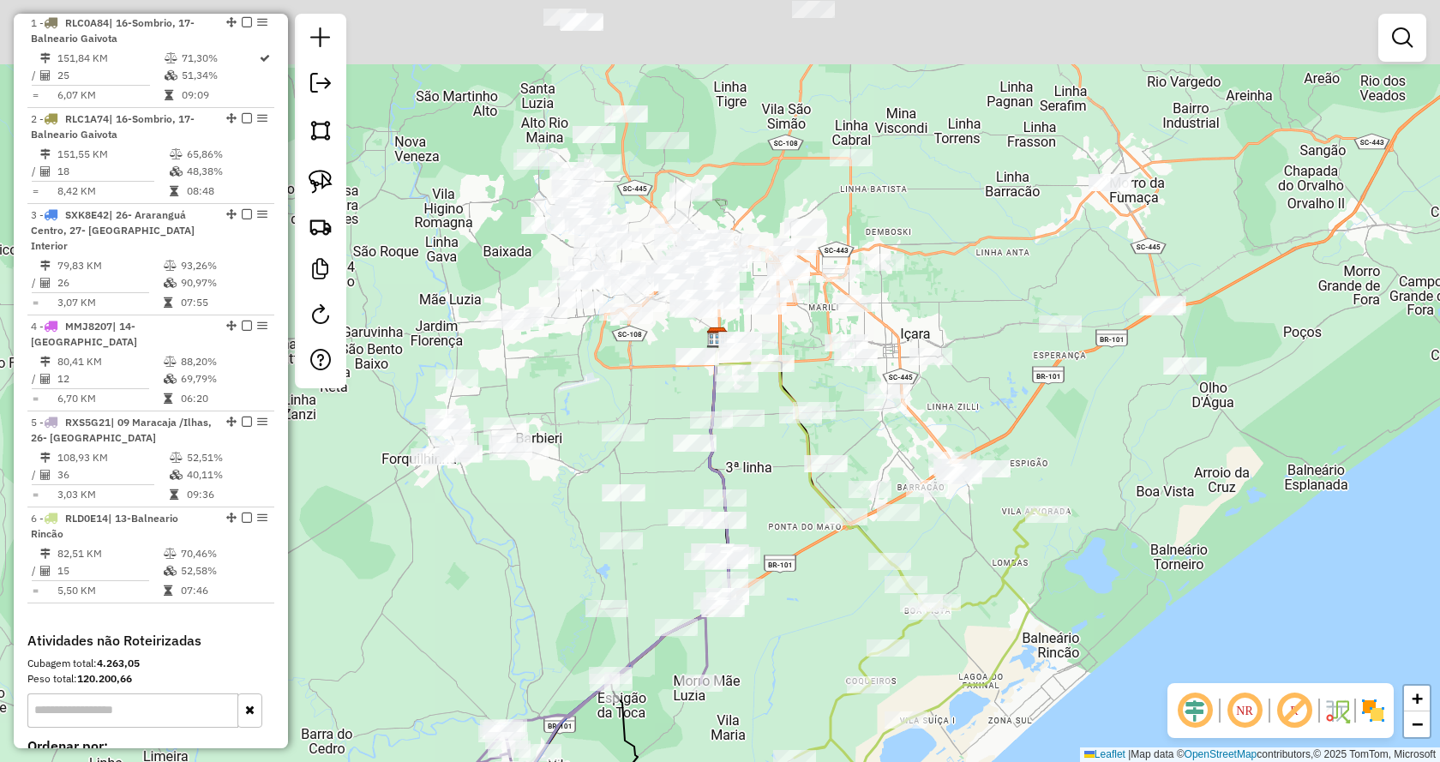
drag, startPoint x: 1062, startPoint y: 302, endPoint x: 1054, endPoint y: 428, distance: 127.1
click at [1054, 428] on div "Janela de atendimento Grade de atendimento Capacidade Transportadoras Veículos …" at bounding box center [720, 381] width 1440 height 762
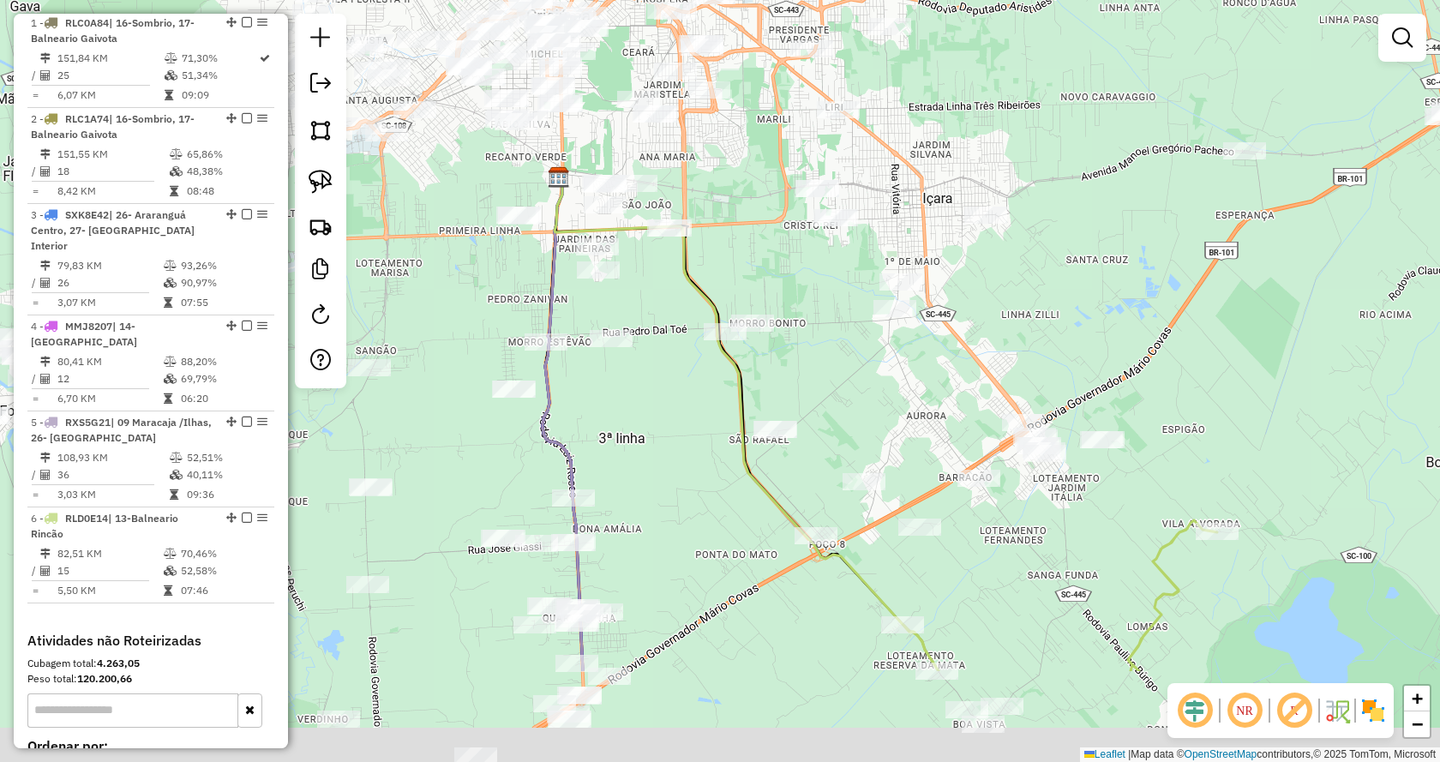
drag, startPoint x: 864, startPoint y: 402, endPoint x: 775, endPoint y: 235, distance: 189.4
click at [775, 235] on div "Janela de atendimento Grade de atendimento Capacidade Transportadoras Veículos …" at bounding box center [720, 381] width 1440 height 762
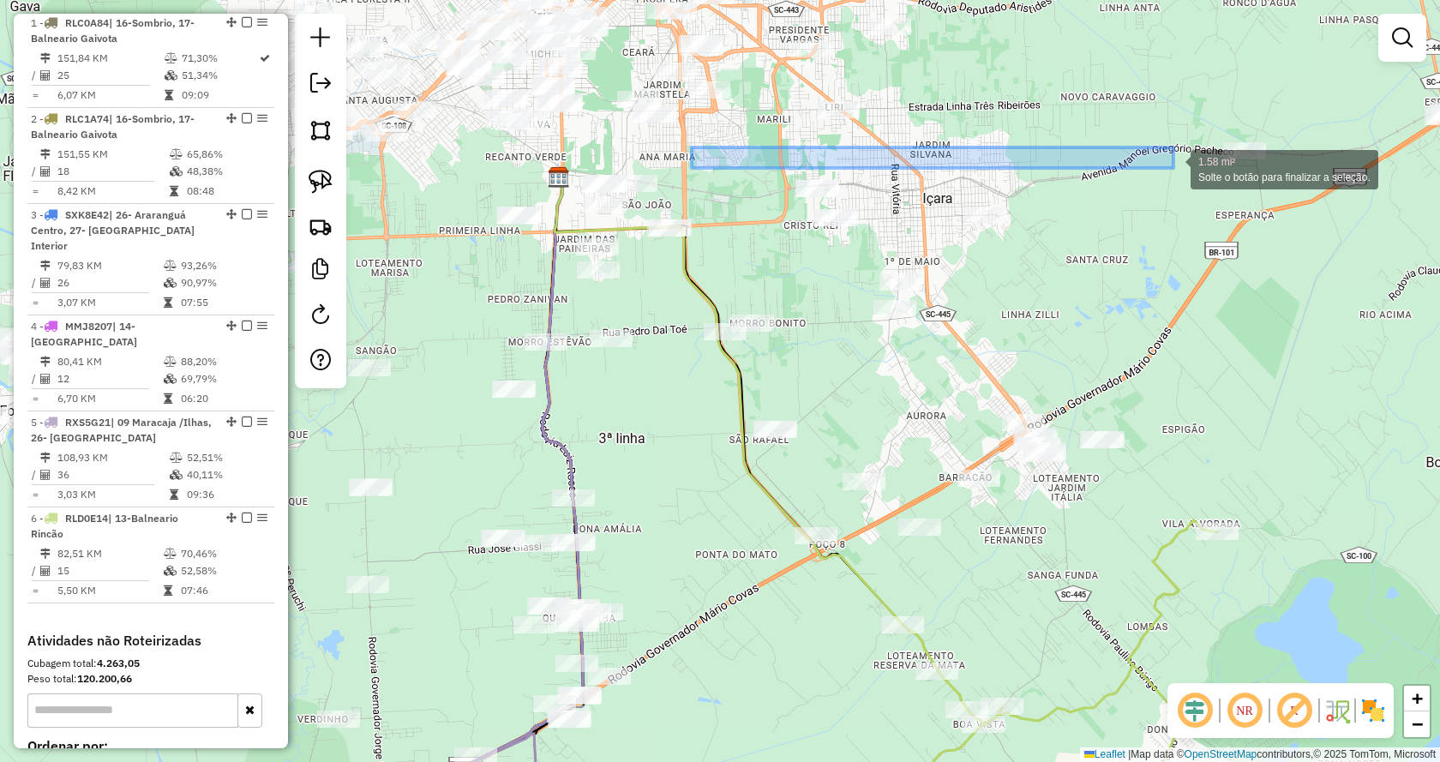
drag, startPoint x: 692, startPoint y: 147, endPoint x: 1172, endPoint y: 168, distance: 481.2
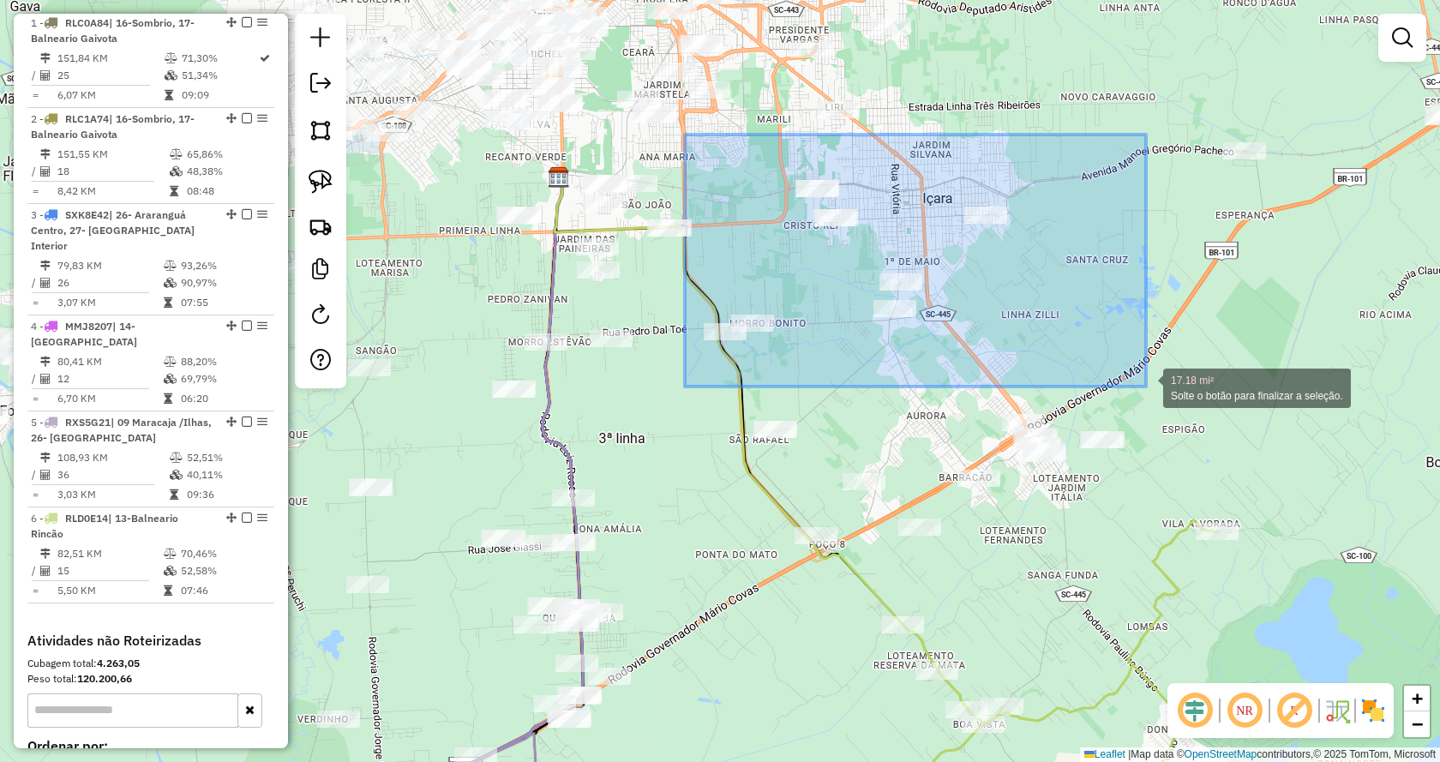
drag, startPoint x: 685, startPoint y: 135, endPoint x: 1146, endPoint y: 386, distance: 525.4
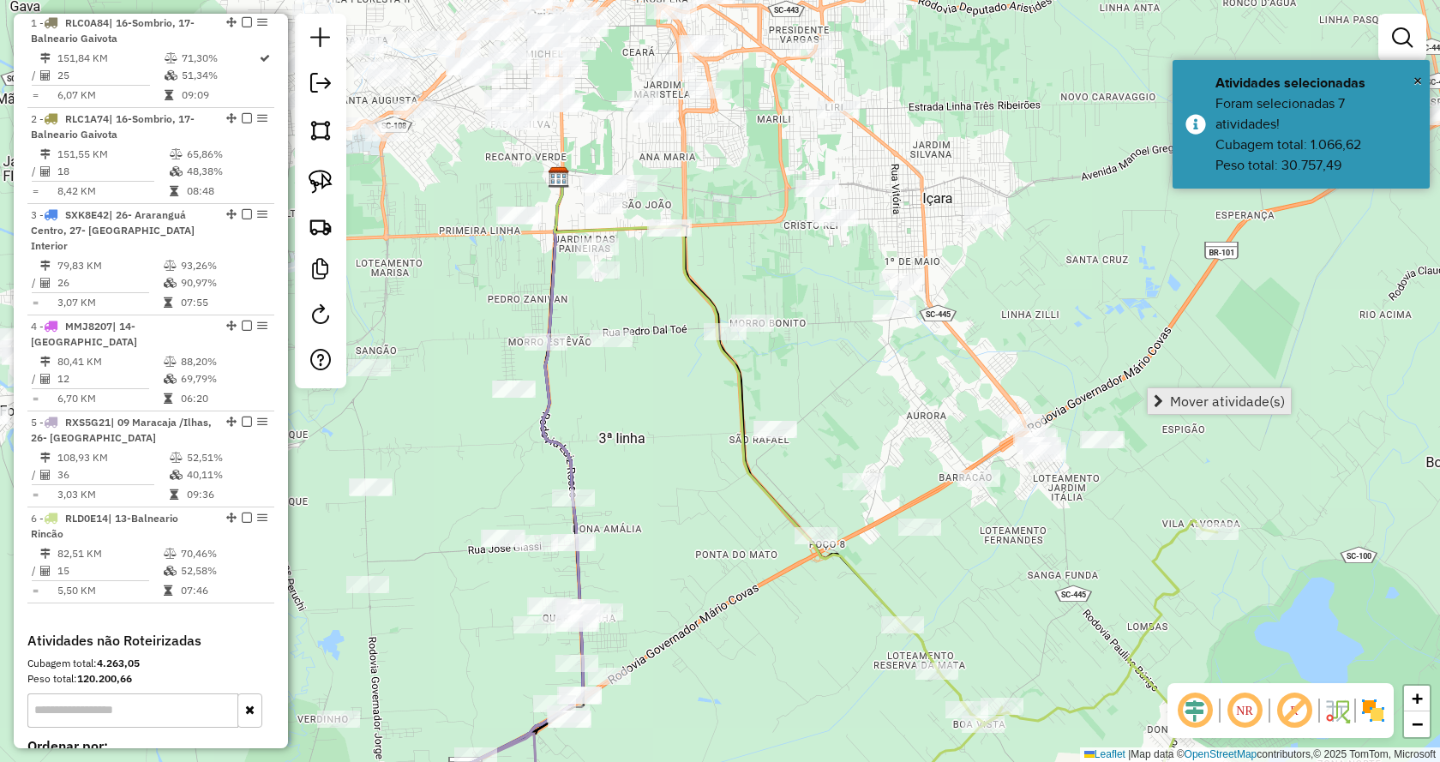
click at [1171, 399] on span "Mover atividade(s)" at bounding box center [1227, 401] width 115 height 14
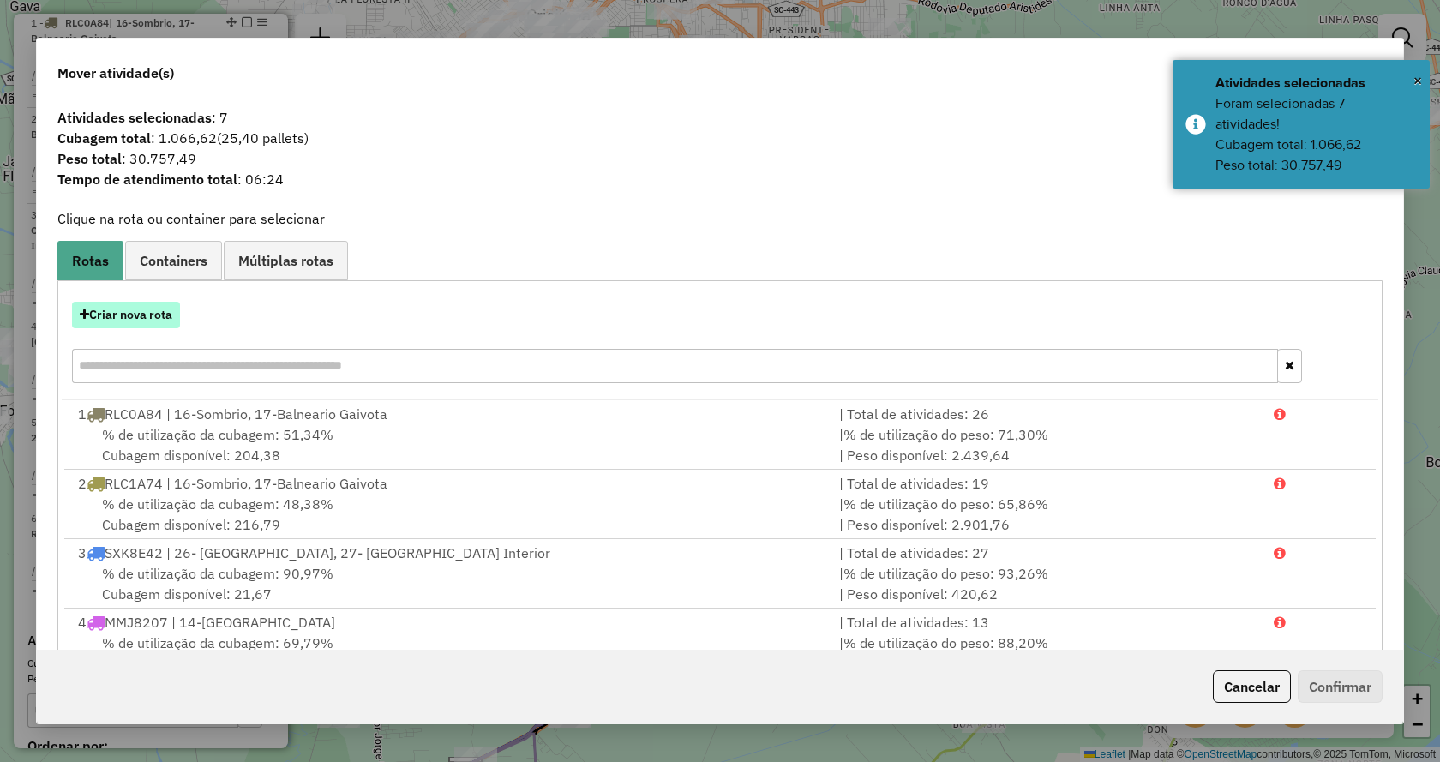
click at [145, 316] on button "Criar nova rota" at bounding box center [126, 315] width 108 height 27
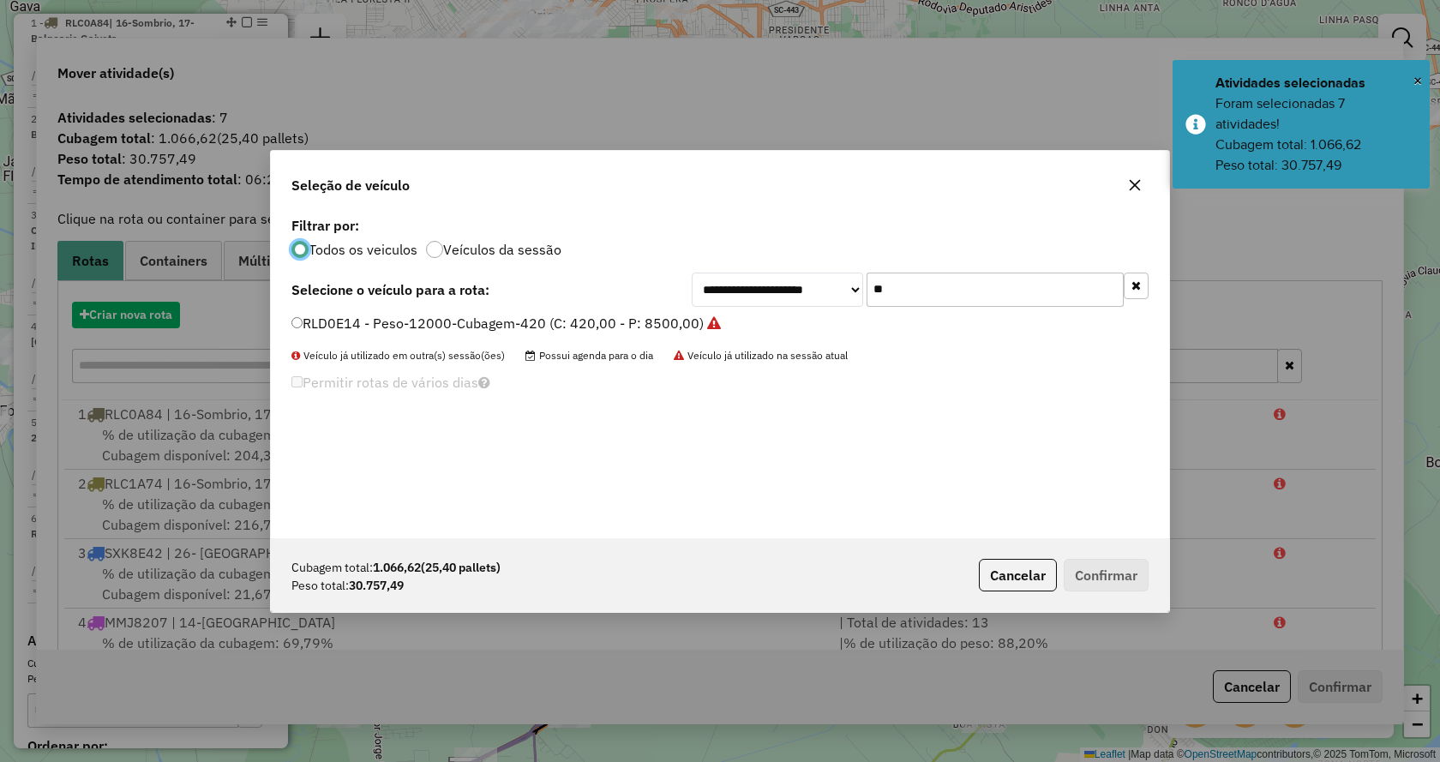
scroll to position [9, 5]
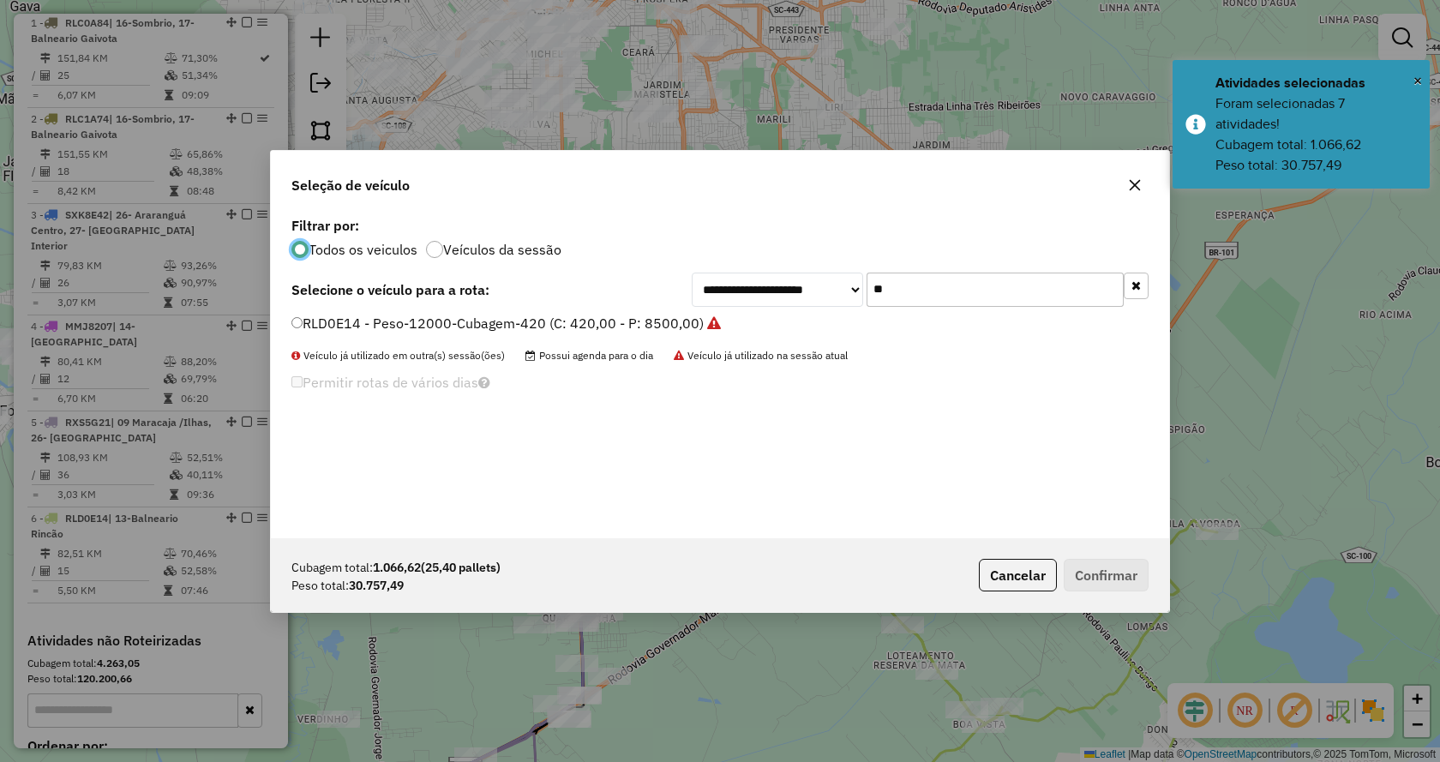
click at [1139, 284] on icon "button" at bounding box center [1135, 285] width 9 height 12
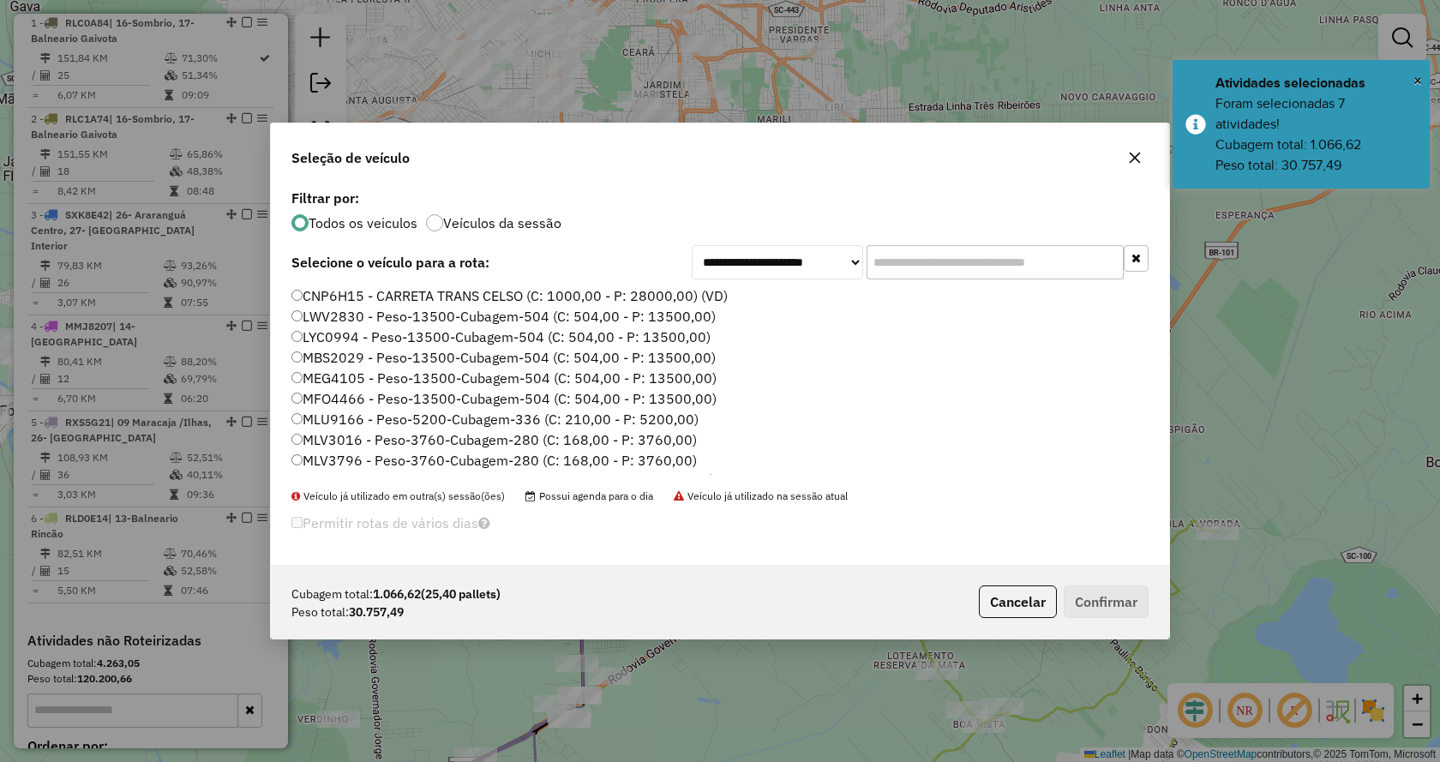
click at [1019, 252] on input "text" at bounding box center [994, 262] width 257 height 34
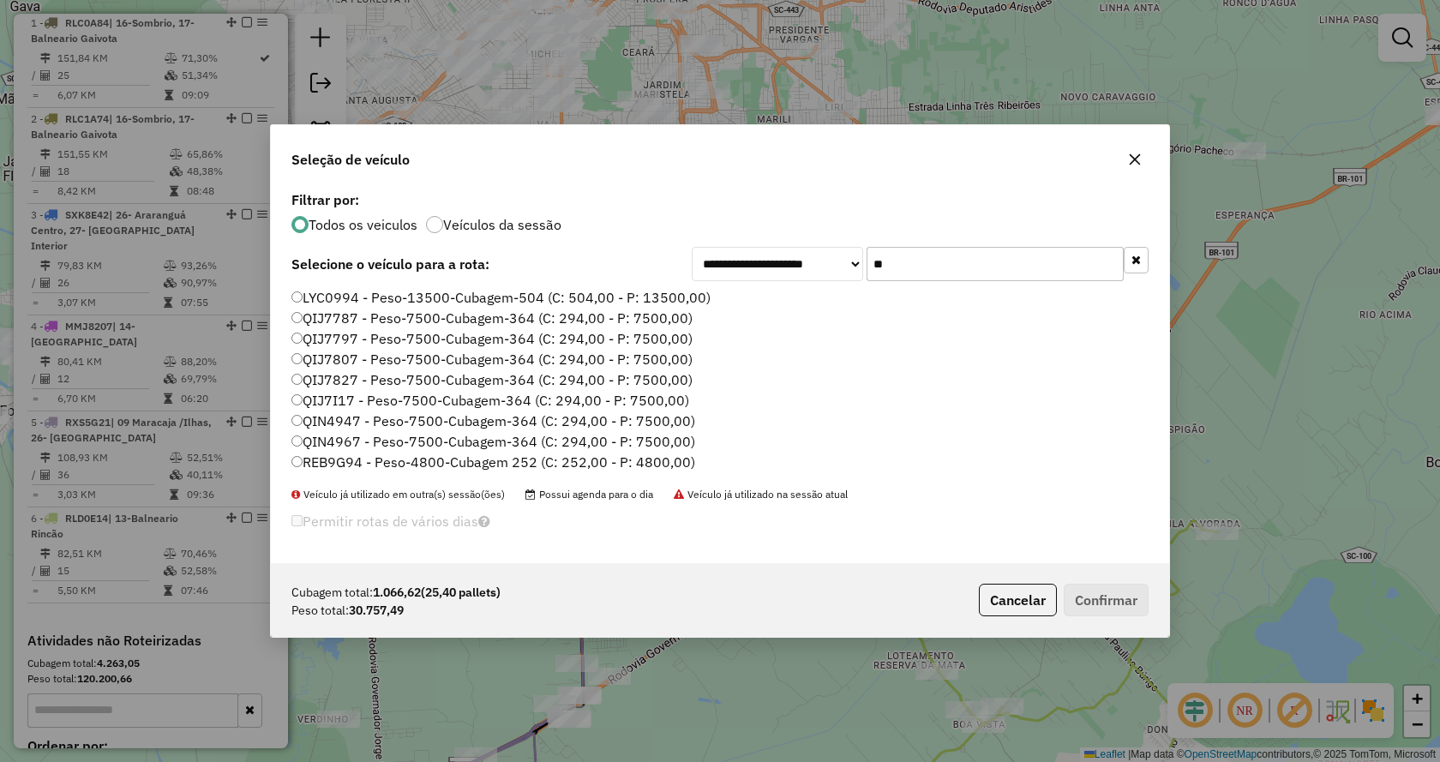
type input "**"
click at [644, 464] on label "REB9G94 - Peso-4800-Cubagem 252 (C: 252,00 - P: 4800,00)" at bounding box center [493, 462] width 404 height 21
click at [1111, 597] on button "Confirmar" at bounding box center [1105, 600] width 85 height 33
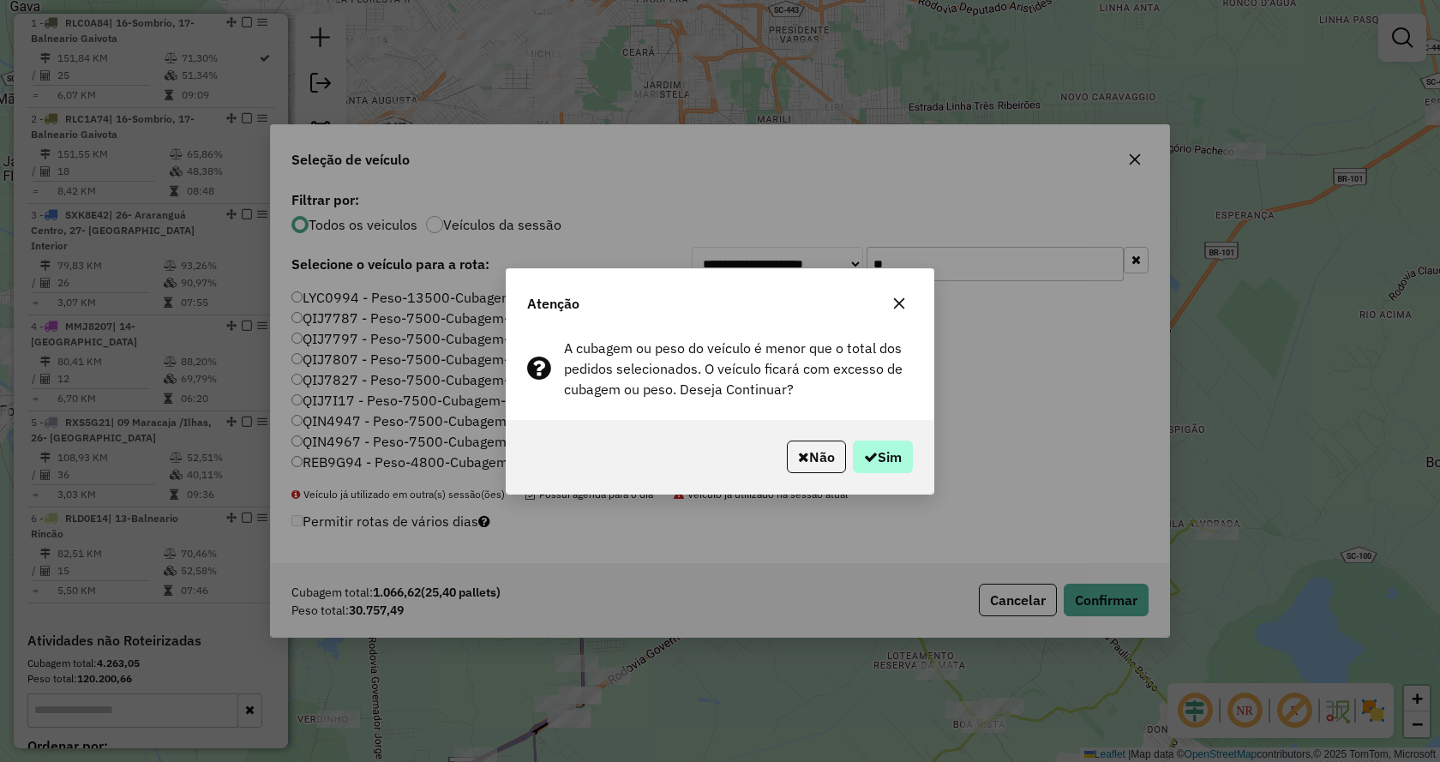
drag, startPoint x: 870, startPoint y: 477, endPoint x: 876, endPoint y: 464, distance: 15.0
click at [870, 479] on div "Não Sim" at bounding box center [719, 457] width 427 height 74
click at [877, 464] on button "Sim" at bounding box center [883, 456] width 60 height 33
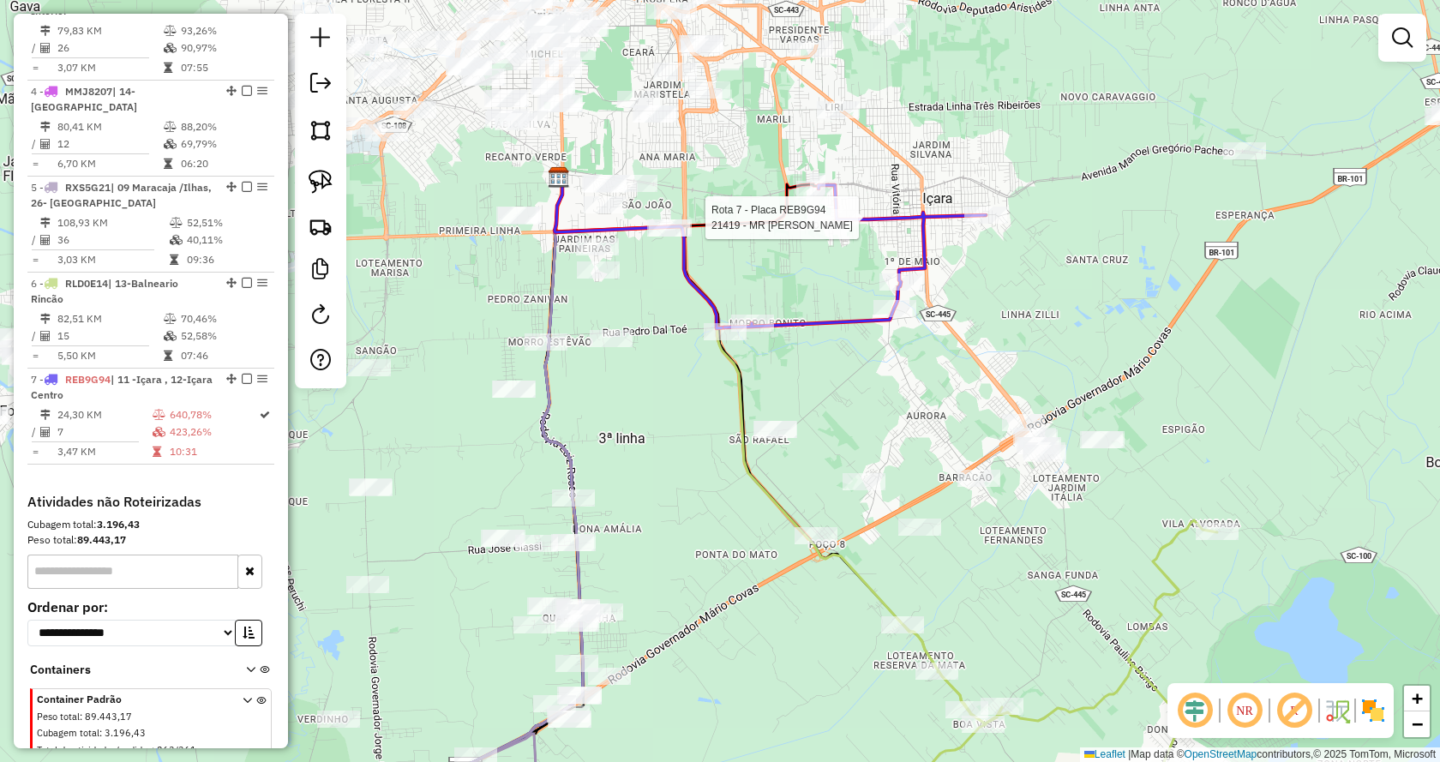
select select "*********"
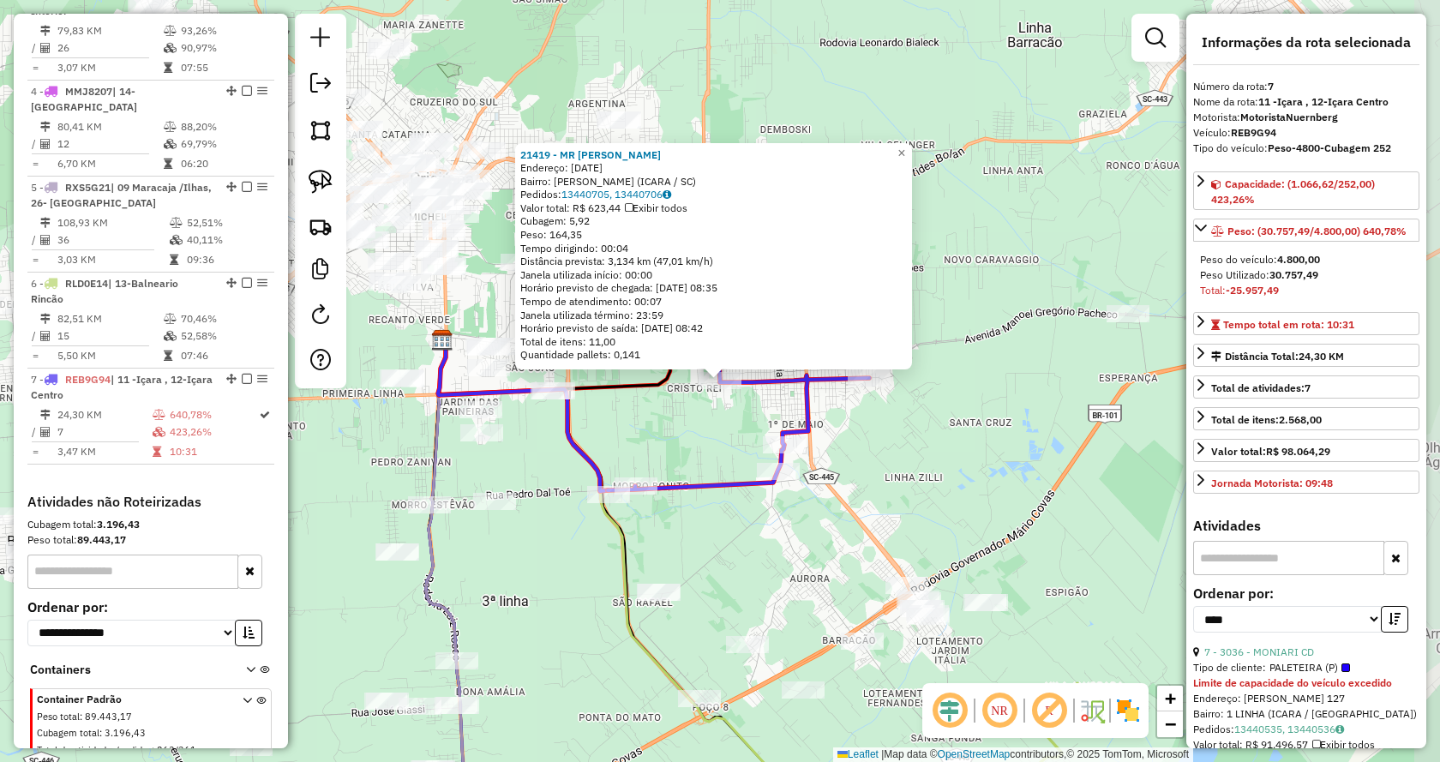
scroll to position [932, 0]
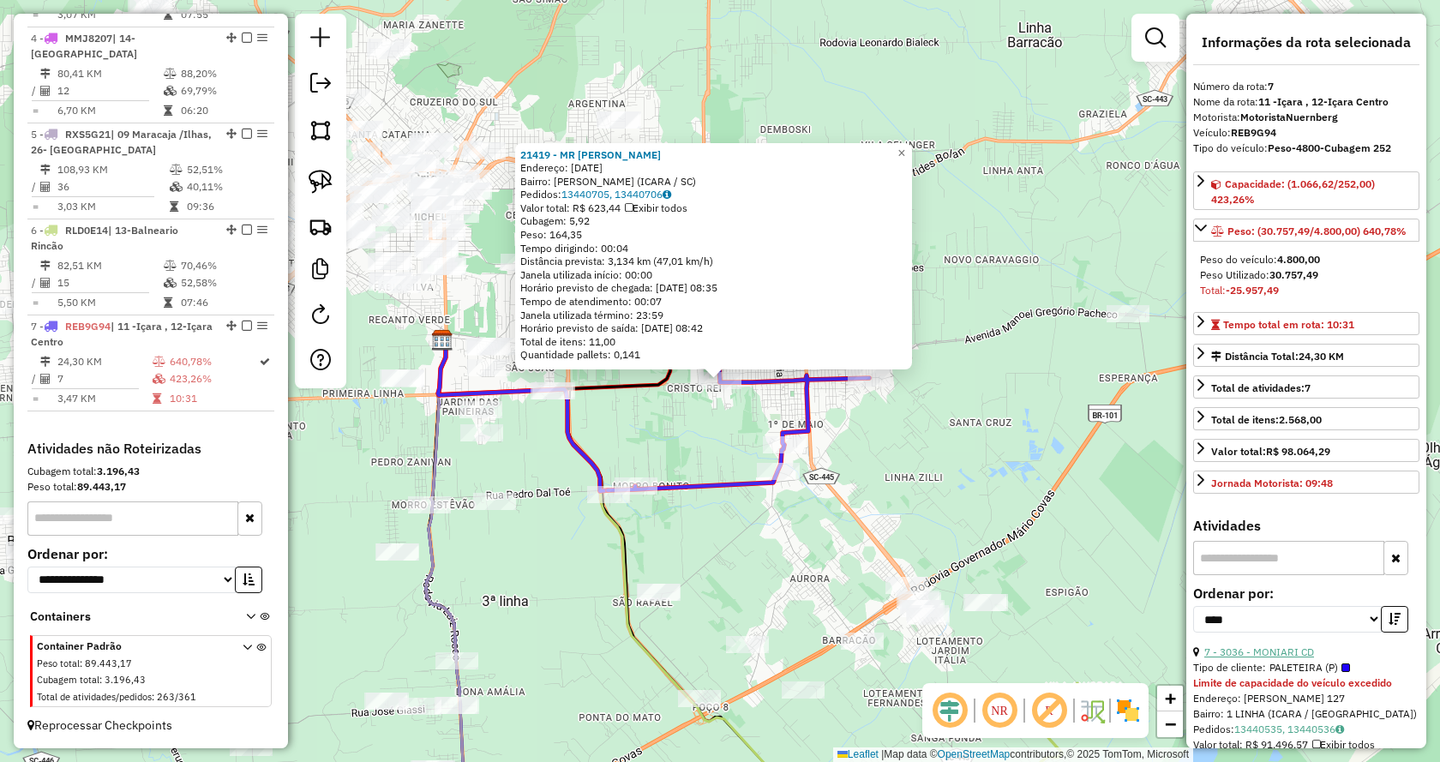
click at [1251, 654] on link "7 - 3036 - MONIARI CD" at bounding box center [1259, 651] width 110 height 13
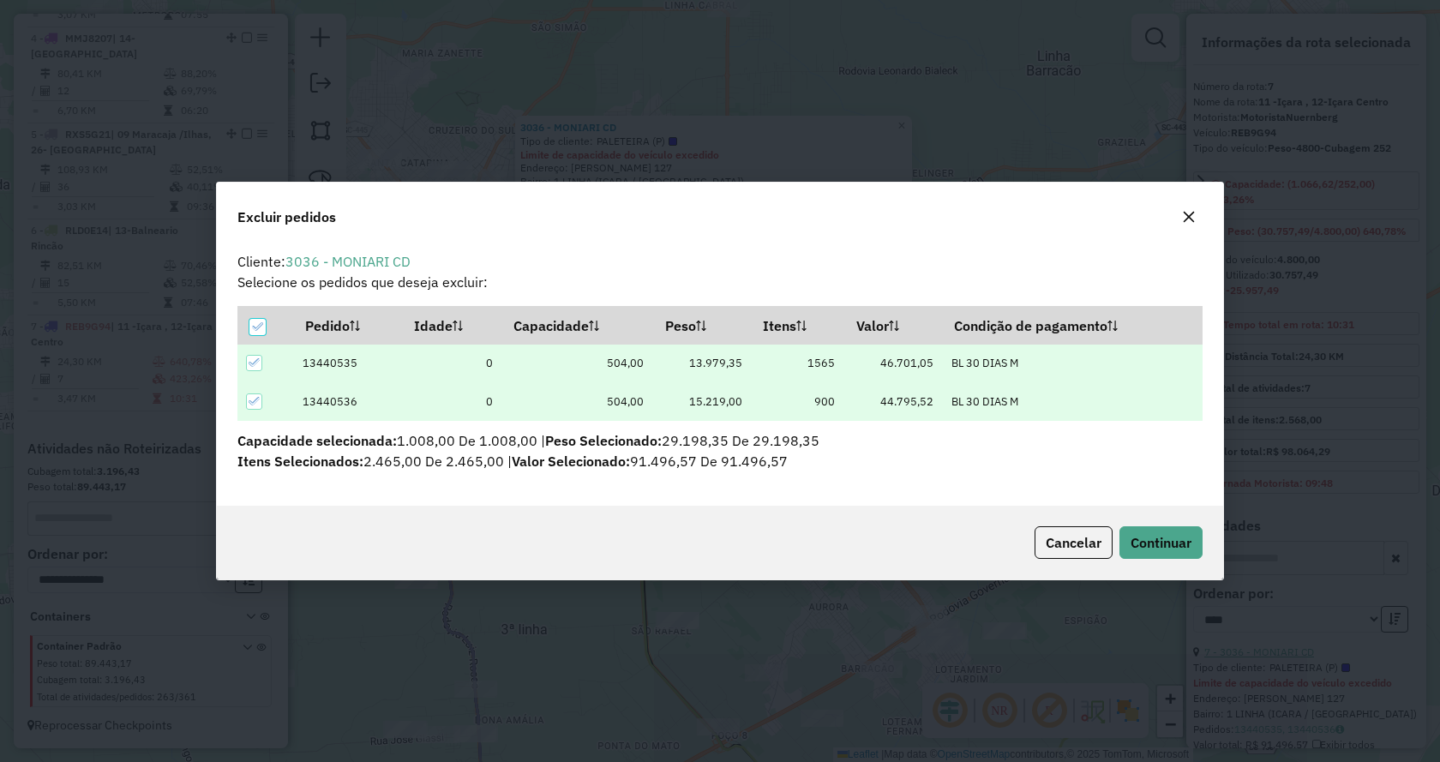
scroll to position [0, 0]
click at [1169, 548] on span "Continuar" at bounding box center [1160, 542] width 61 height 17
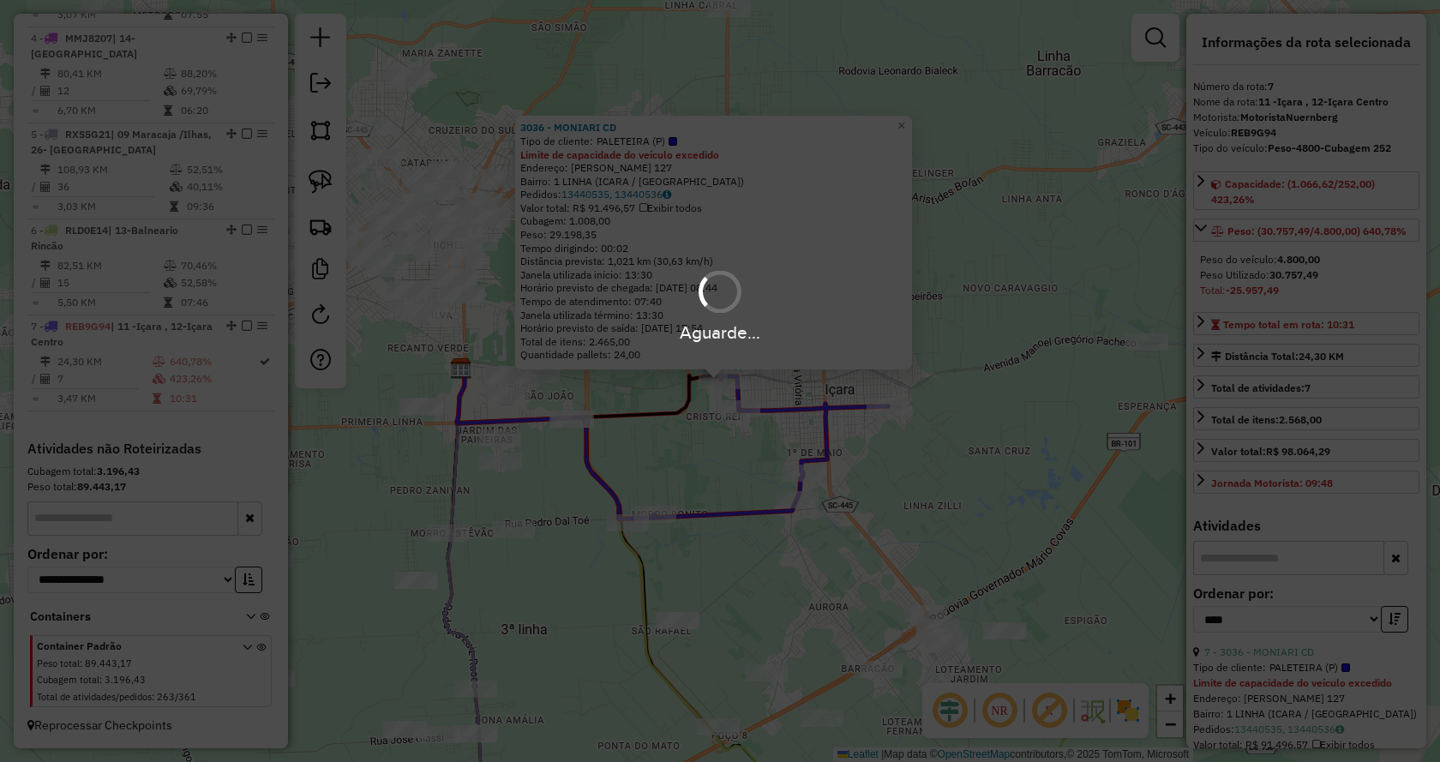
scroll to position [954, 0]
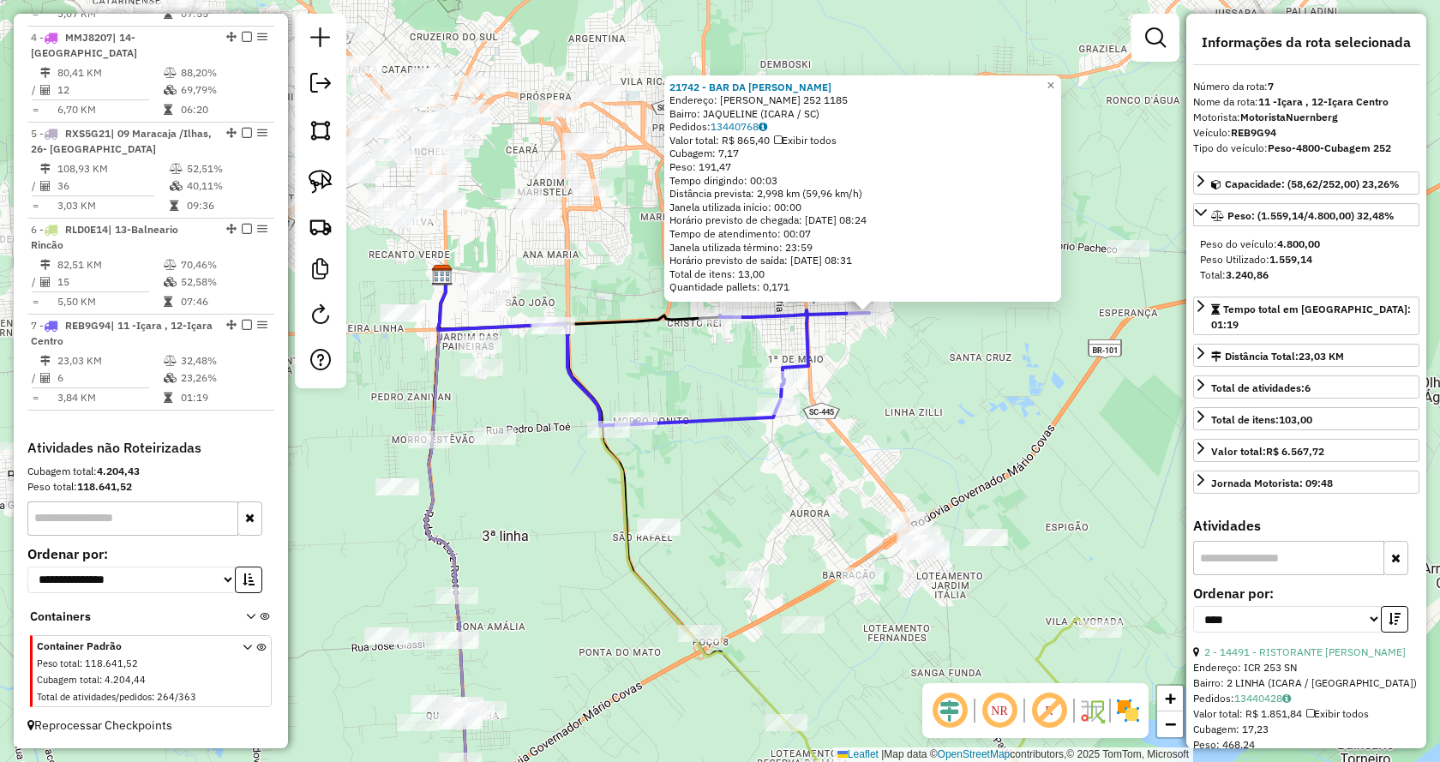
drag, startPoint x: 777, startPoint y: 498, endPoint x: 907, endPoint y: 442, distance: 141.7
click at [907, 442] on div "21742 - BAR DA ROSA Endereço: ANTONIO GUGLIELMI - ICR 252 1185 Bairro: JAQUELIN…" at bounding box center [720, 381] width 1440 height 762
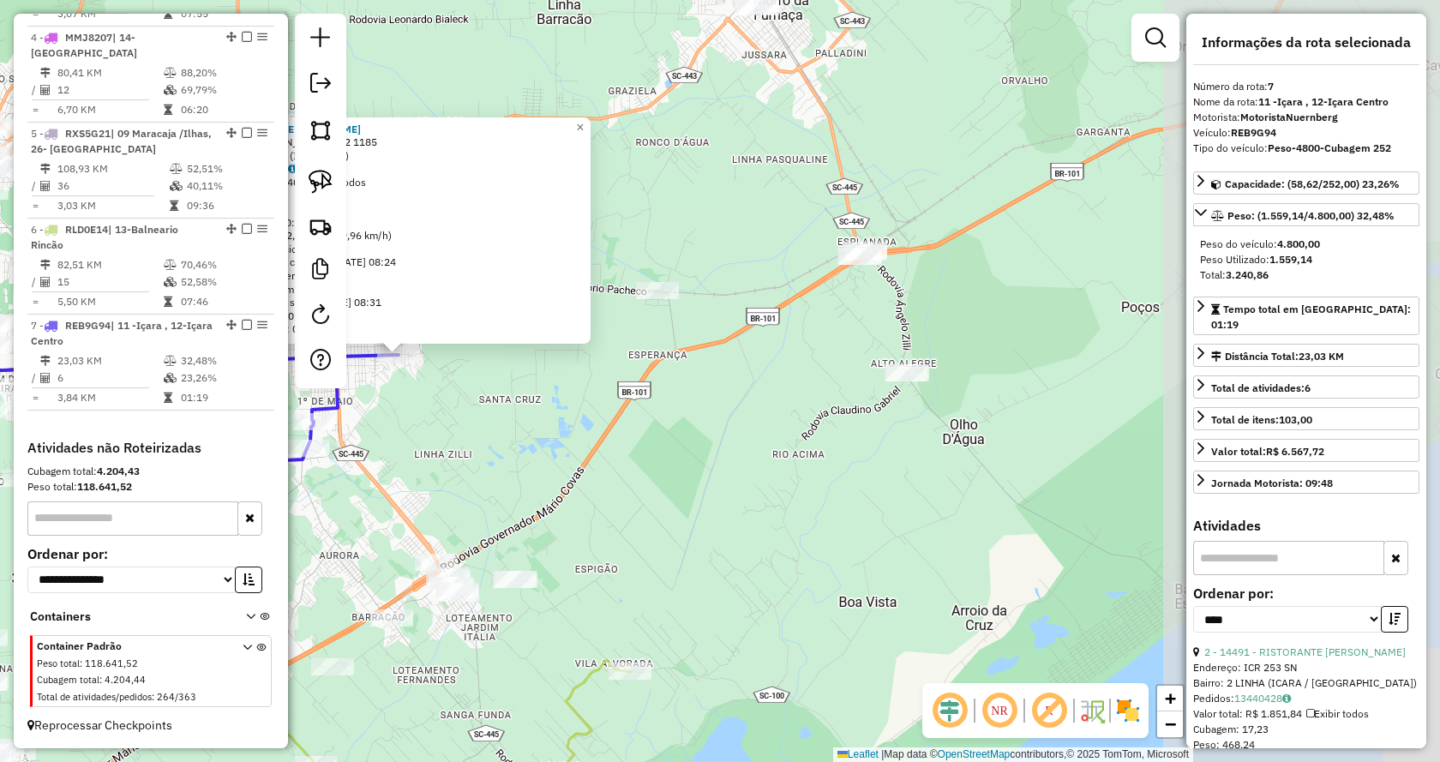
drag, startPoint x: 984, startPoint y: 403, endPoint x: 513, endPoint y: 445, distance: 472.3
click at [513, 445] on div "21742 - BAR DA ROSA Endereço: ANTONIO GUGLIELMI - ICR 252 1185 Bairro: JAQUELIN…" at bounding box center [720, 381] width 1440 height 762
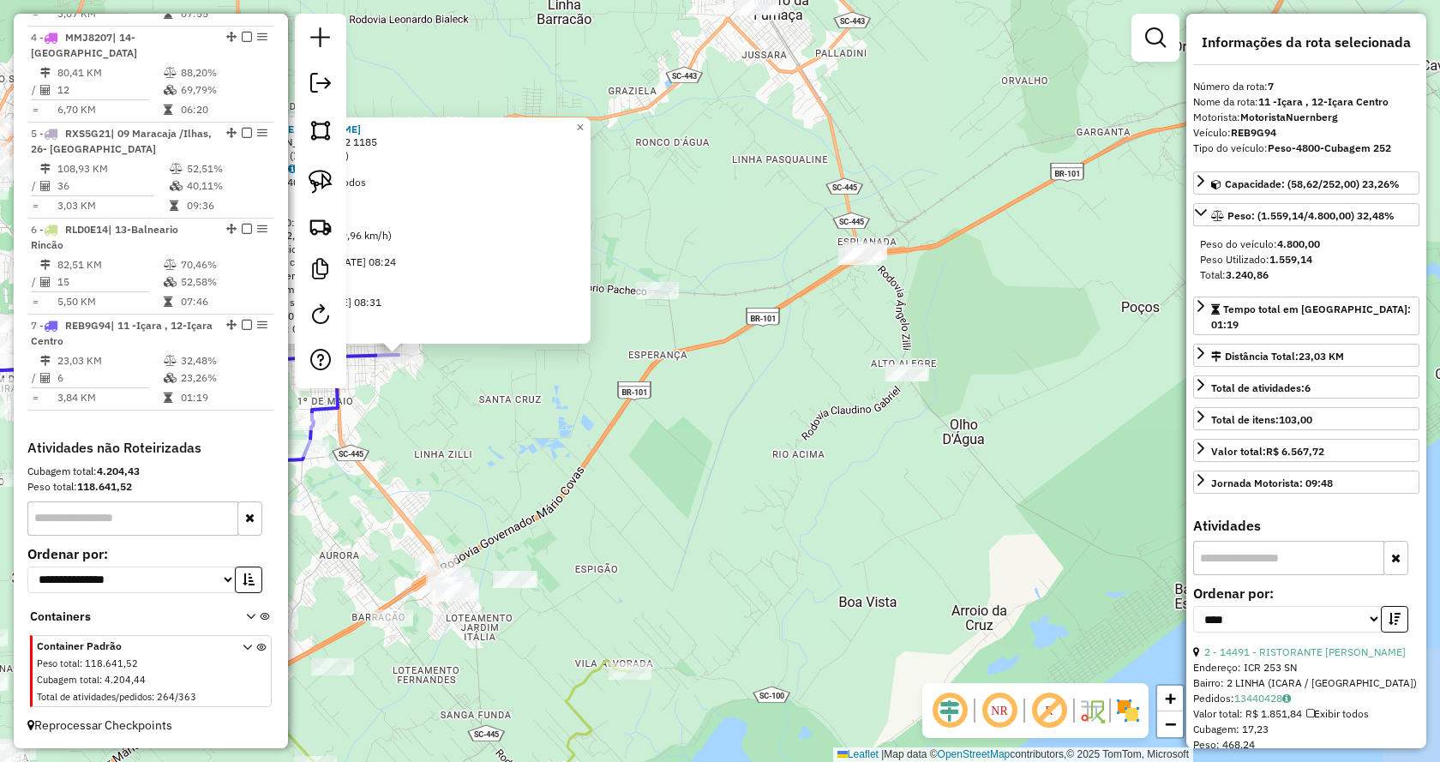
click at [620, 434] on div "21742 - BAR DA ROSA Endereço: ANTONIO GUGLIELMI - ICR 252 1185 Bairro: JAQUELIN…" at bounding box center [720, 381] width 1440 height 762
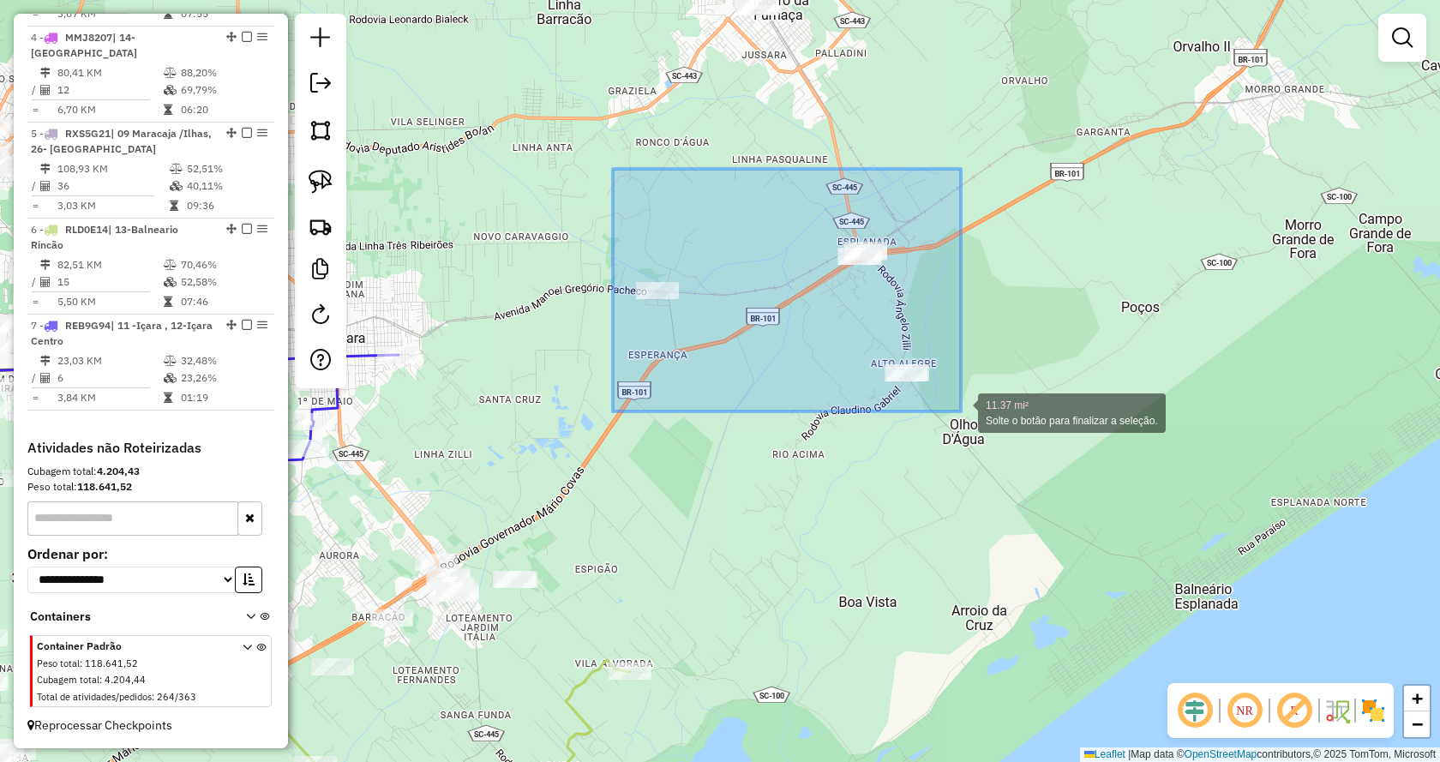
drag, startPoint x: 613, startPoint y: 169, endPoint x: 966, endPoint y: 415, distance: 430.3
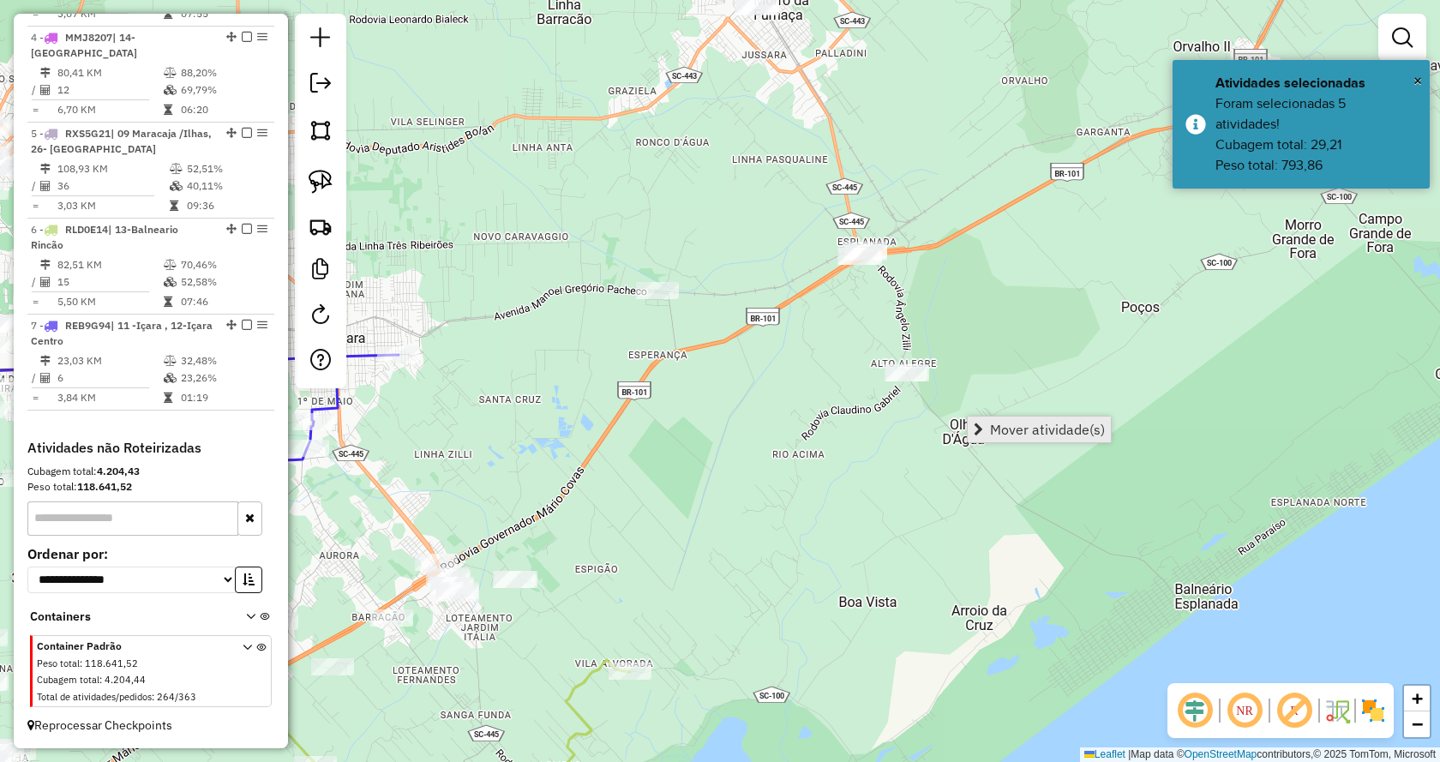
click at [981, 426] on span "Mover atividade(s)" at bounding box center [977, 429] width 9 height 14
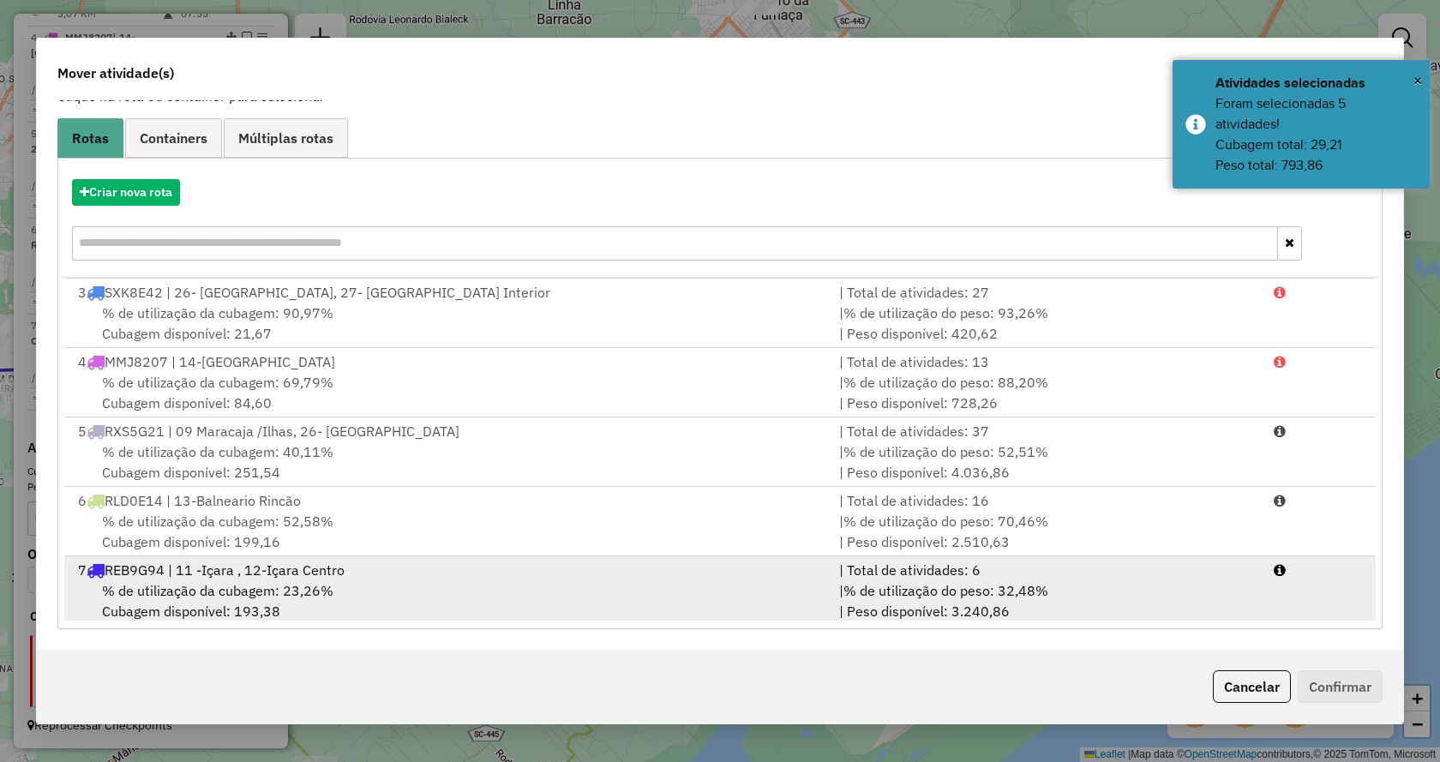
scroll to position [143, 0]
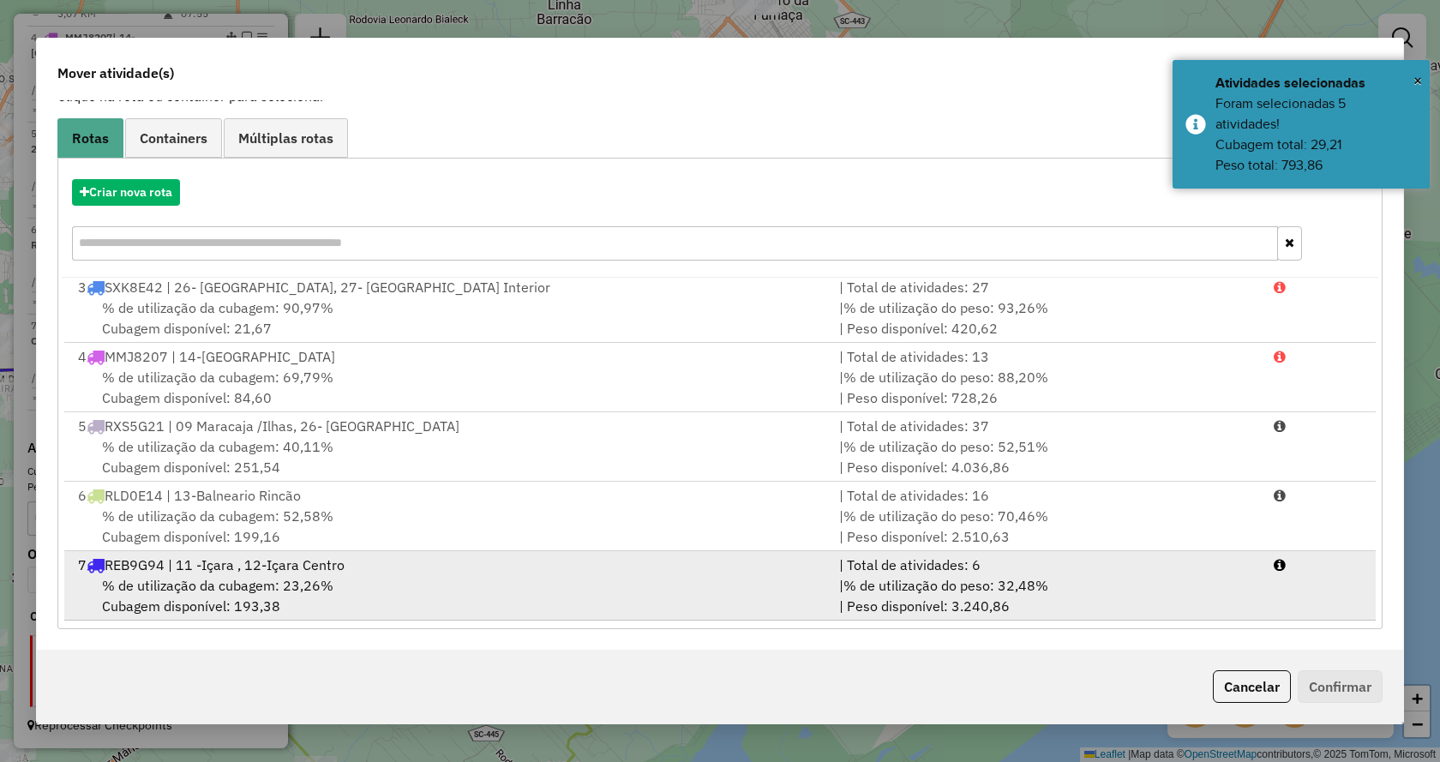
click at [1315, 613] on li "7 REB9G94 | 11 -Içara , 12-Içara Centro | Total de atividades: 6 % de utilizaçã…" at bounding box center [719, 585] width 1311 height 69
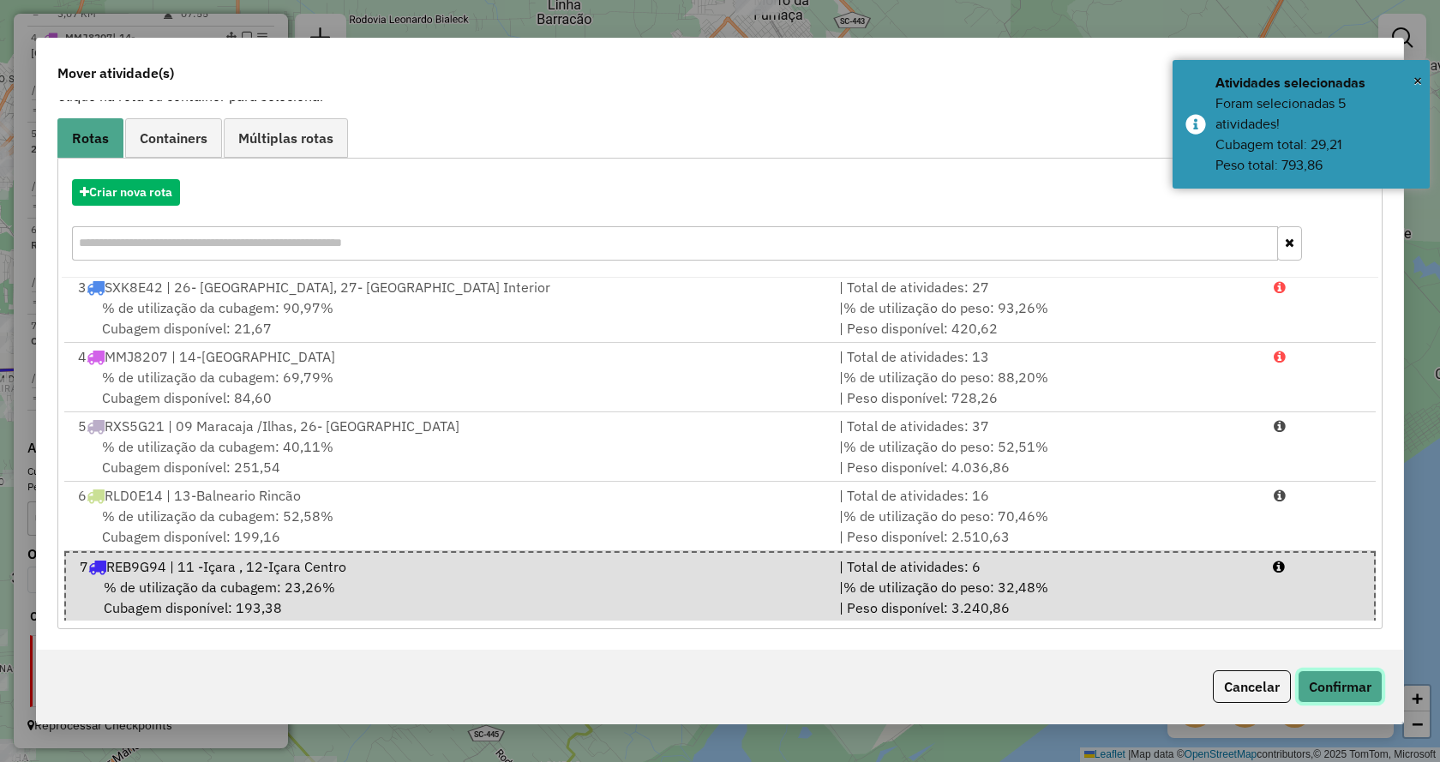
click at [1351, 696] on button "Confirmar" at bounding box center [1339, 686] width 85 height 33
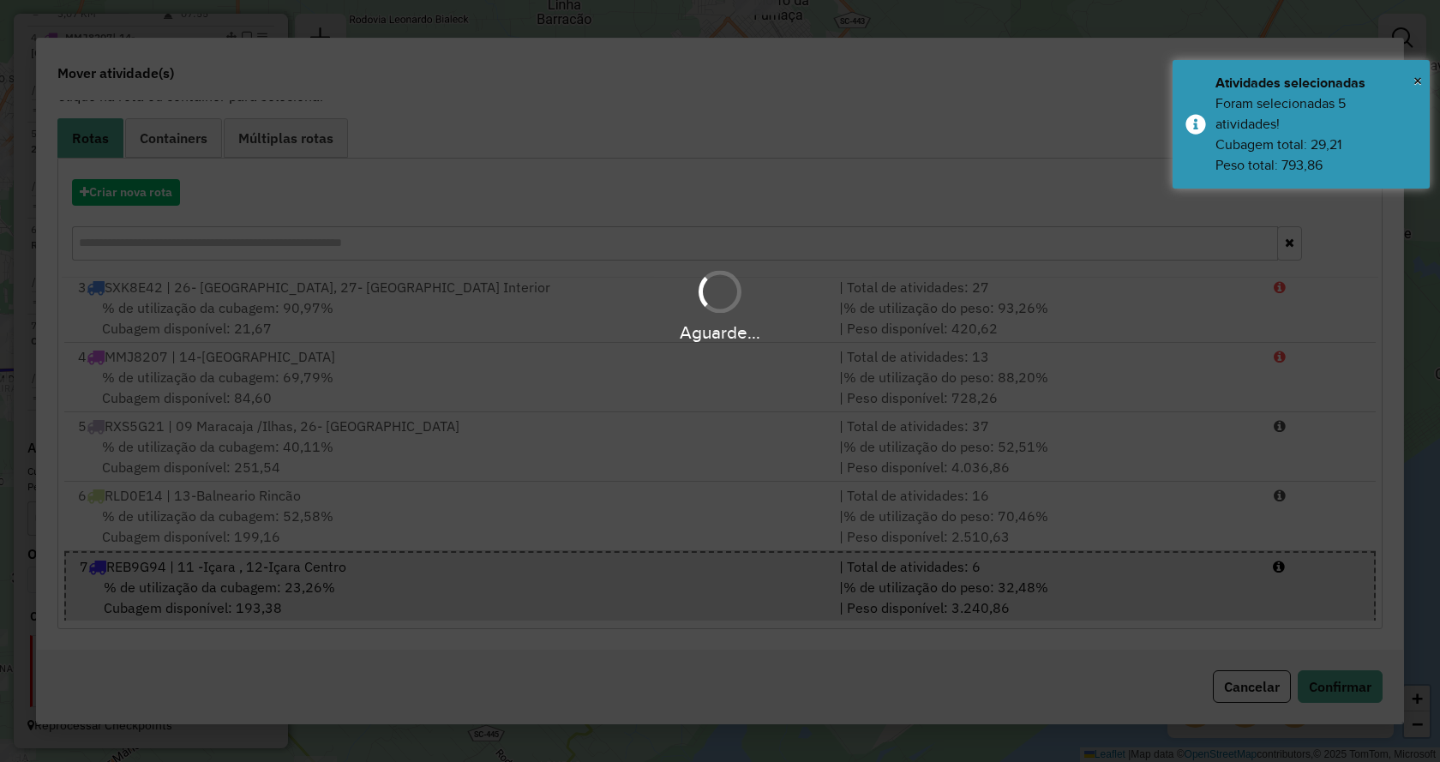
scroll to position [0, 0]
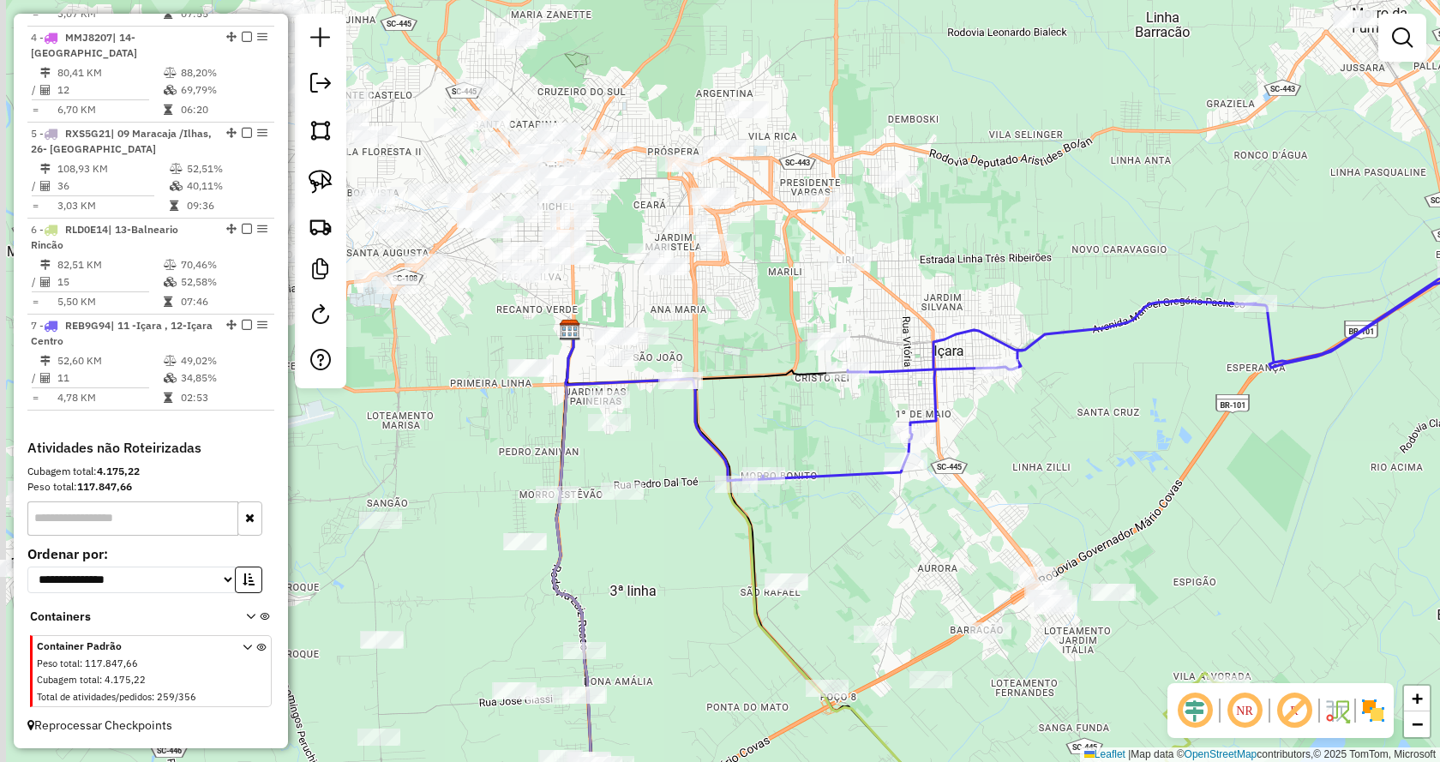
drag, startPoint x: 560, startPoint y: 452, endPoint x: 1062, endPoint y: 436, distance: 501.5
click at [1062, 436] on div "Janela de atendimento Grade de atendimento Capacidade Transportadoras Veículos …" at bounding box center [720, 381] width 1440 height 762
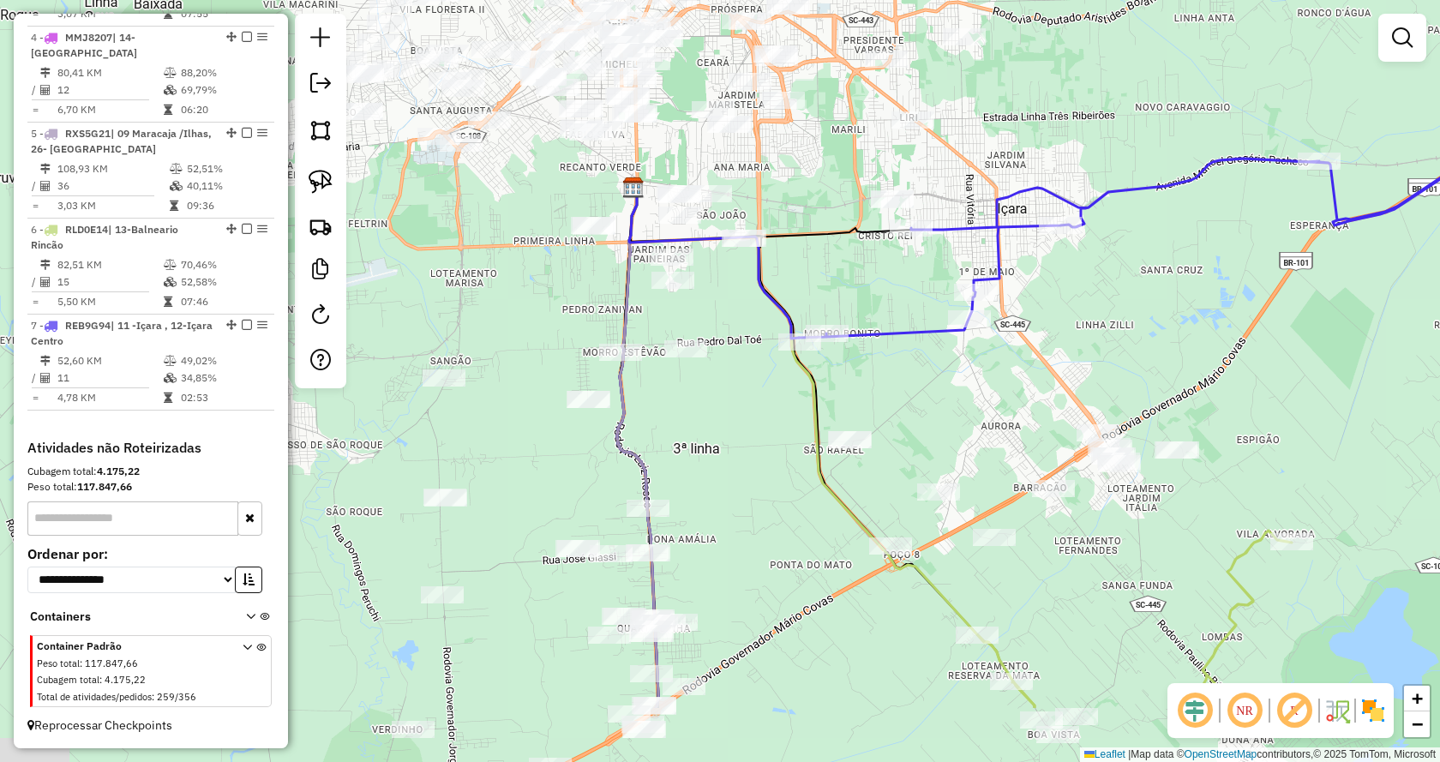
drag, startPoint x: 1115, startPoint y: 488, endPoint x: 1125, endPoint y: 390, distance: 99.1
click at [1125, 390] on div "Janela de atendimento Grade de atendimento Capacidade Transportadoras Veículos …" at bounding box center [720, 381] width 1440 height 762
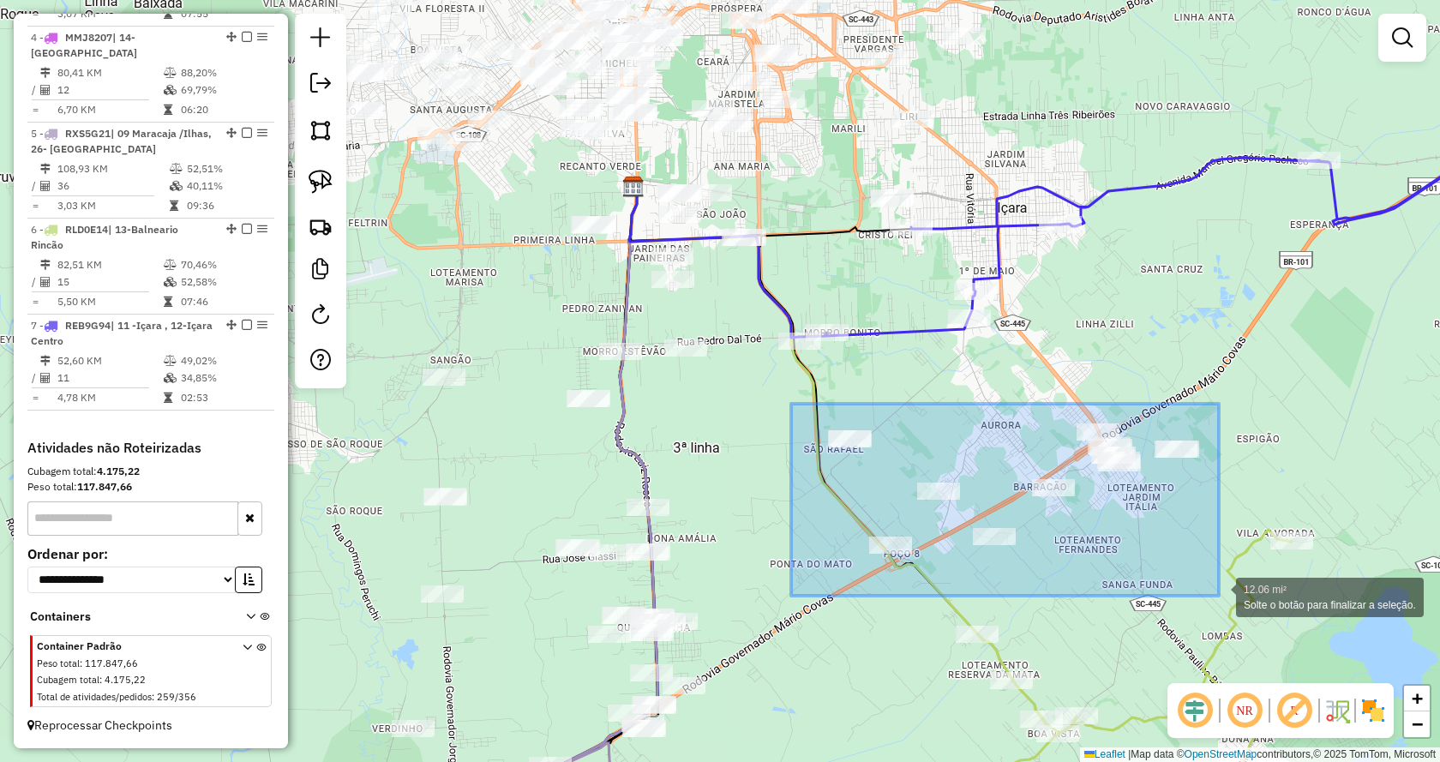
drag, startPoint x: 791, startPoint y: 404, endPoint x: 1219, endPoint y: 596, distance: 468.7
click at [1219, 596] on div "12.06 mi² Solte o botão para finalizar a seleção. Janela de atendimento Grade d…" at bounding box center [720, 381] width 1440 height 762
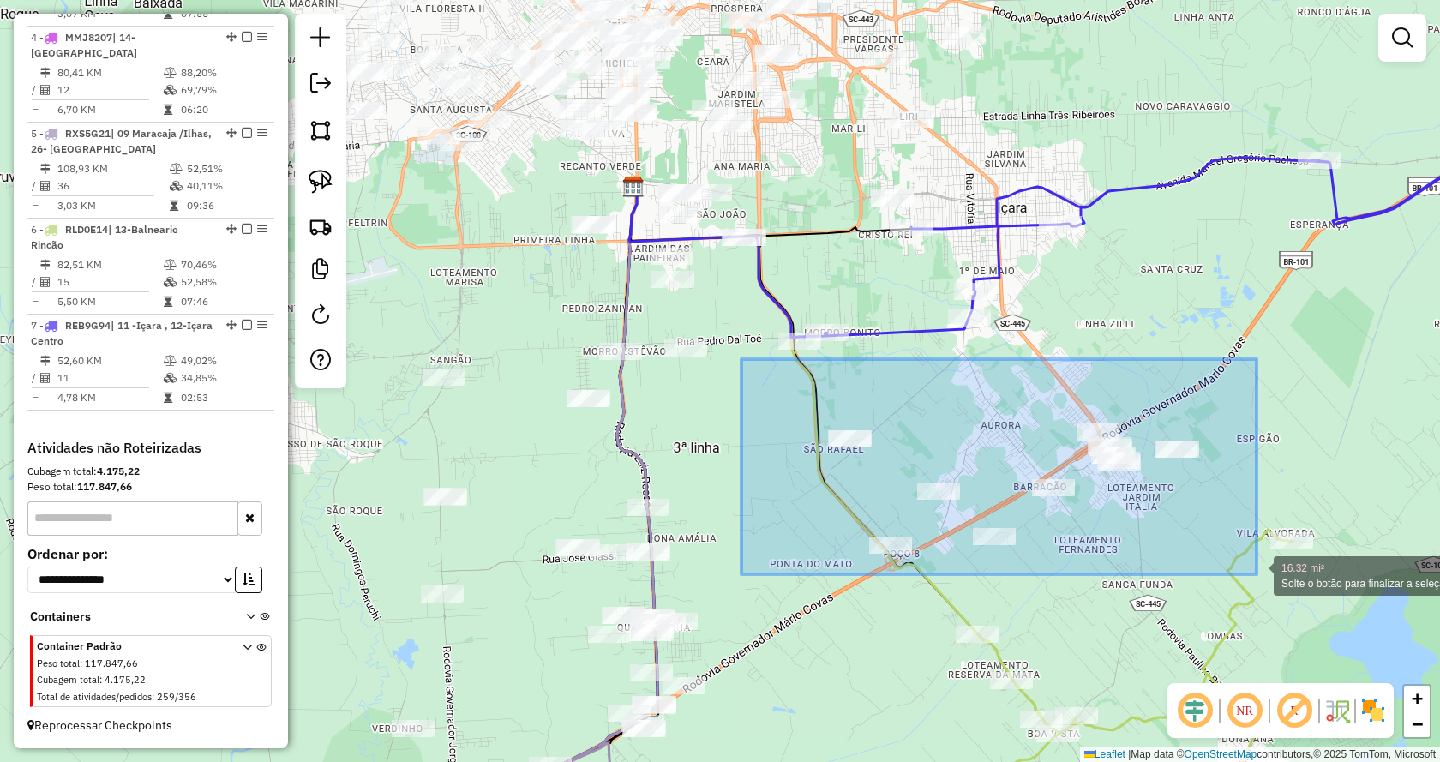
drag, startPoint x: 849, startPoint y: 419, endPoint x: 1256, endPoint y: 574, distance: 435.6
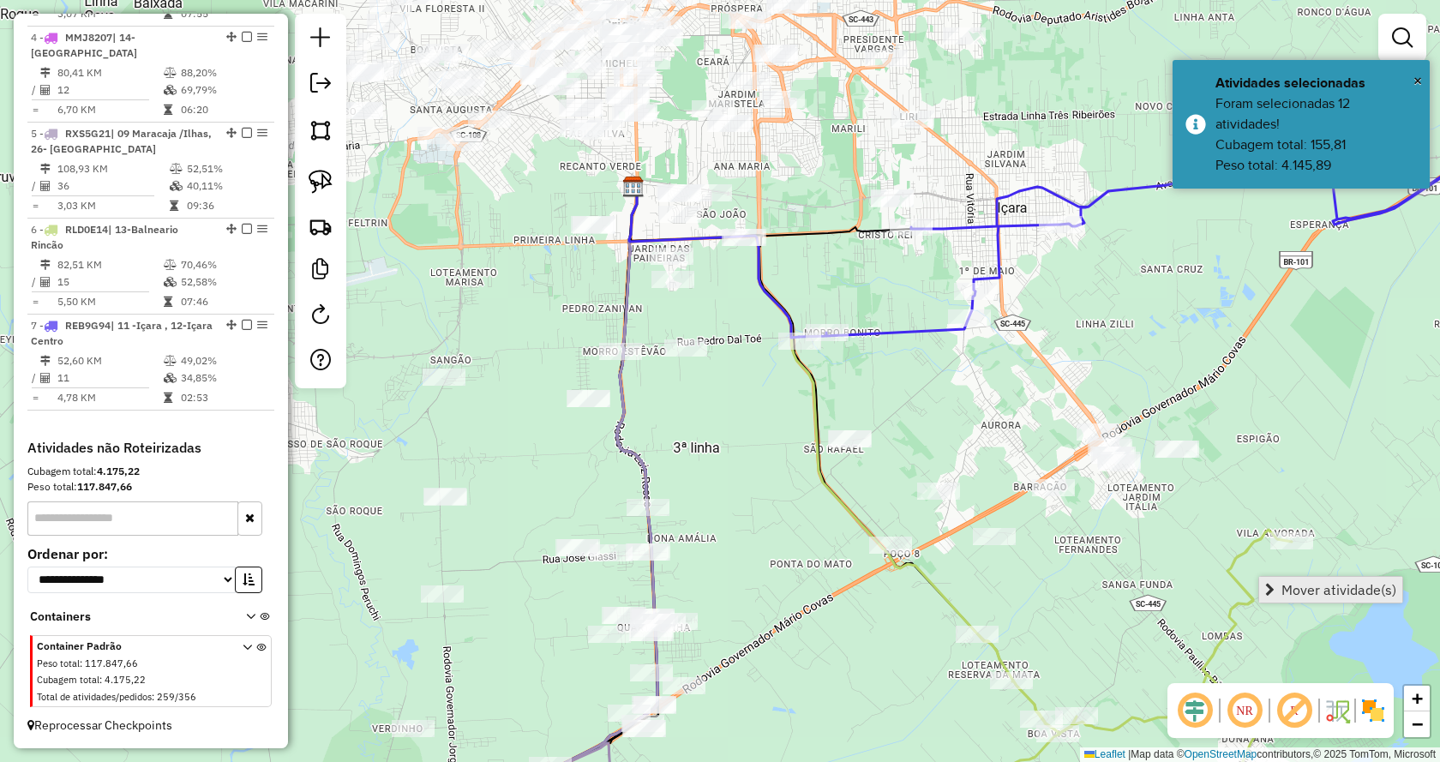
click at [1277, 582] on link "Mover atividade(s)" at bounding box center [1330, 590] width 143 height 26
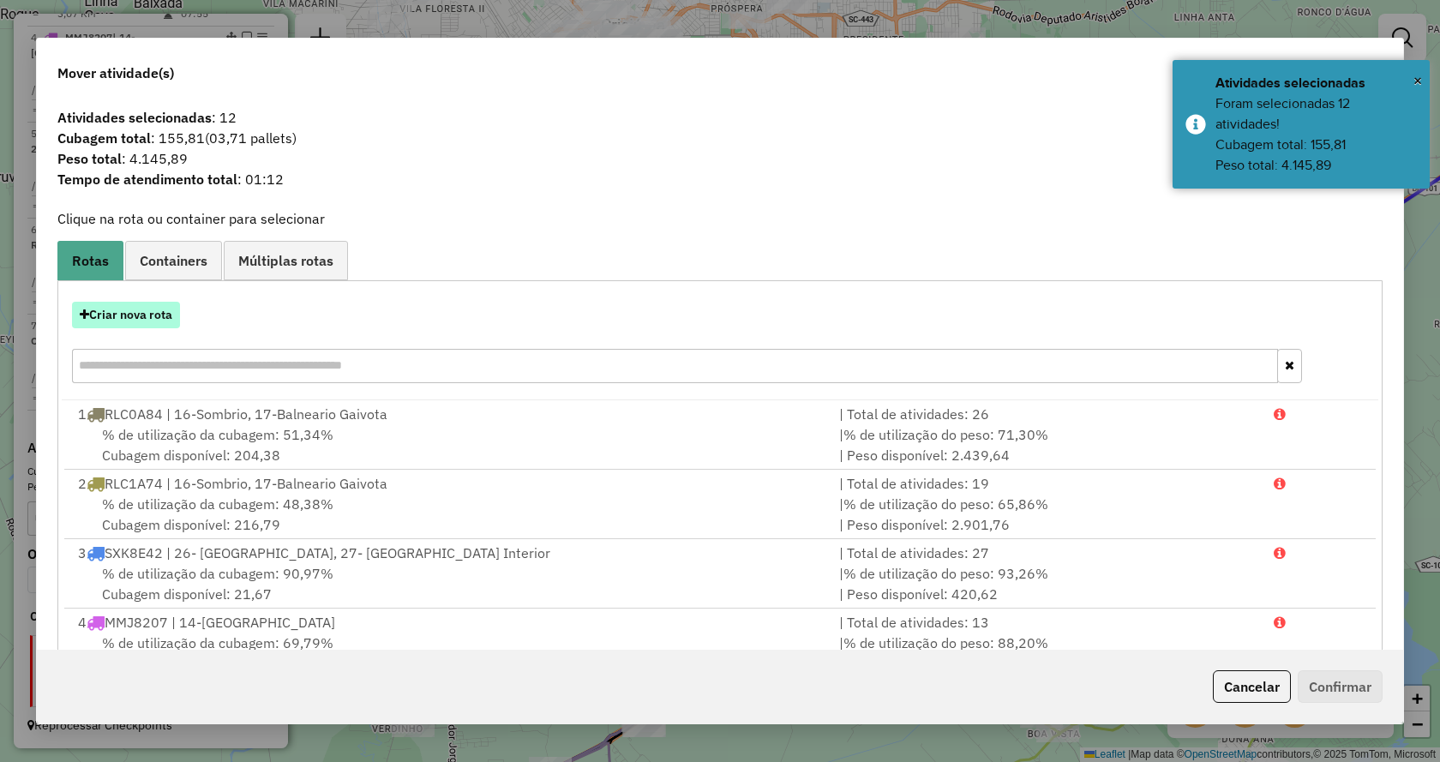
click at [81, 324] on button "Criar nova rota" at bounding box center [126, 315] width 108 height 27
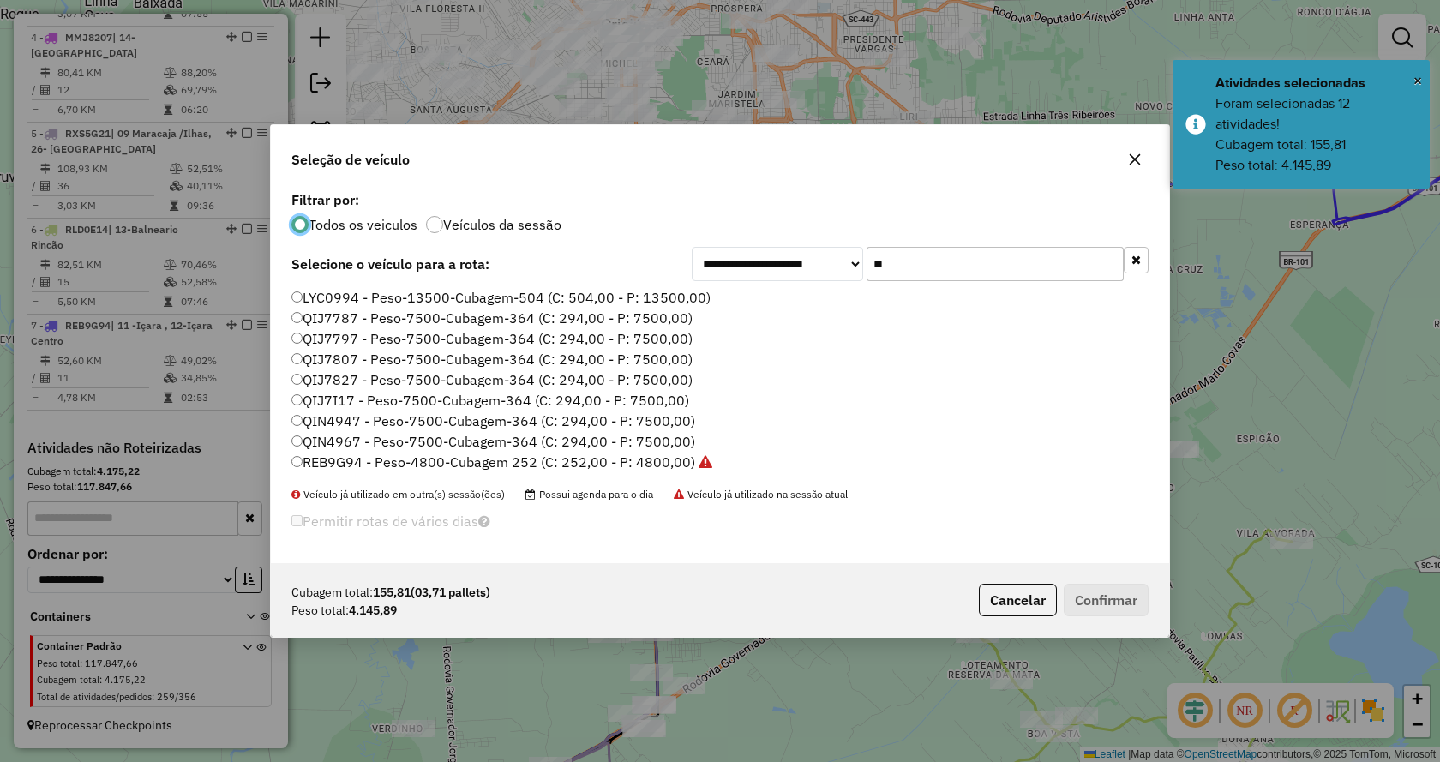
scroll to position [9, 5]
click at [905, 279] on input "**" at bounding box center [994, 264] width 257 height 34
click at [992, 611] on button "Cancelar" at bounding box center [1018, 600] width 78 height 33
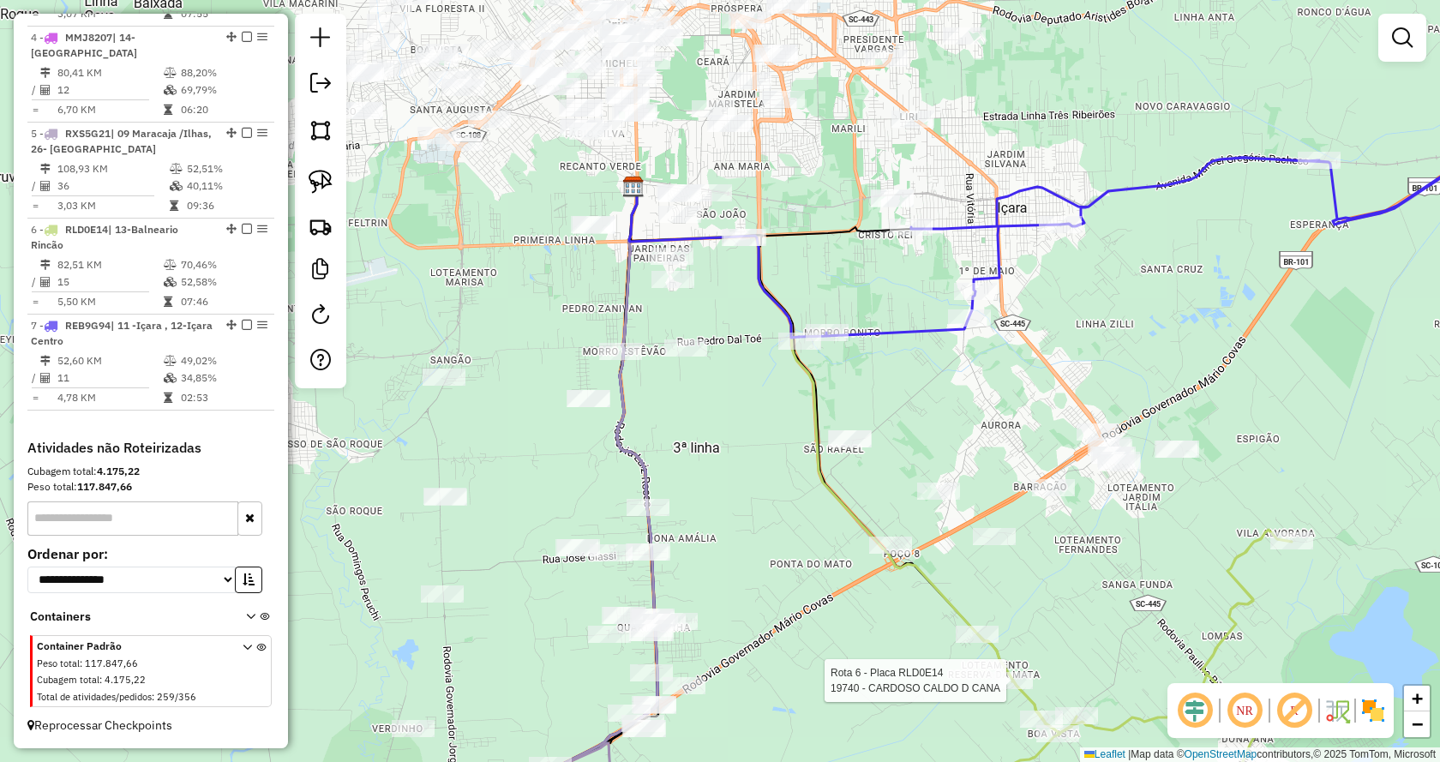
select select "*********"
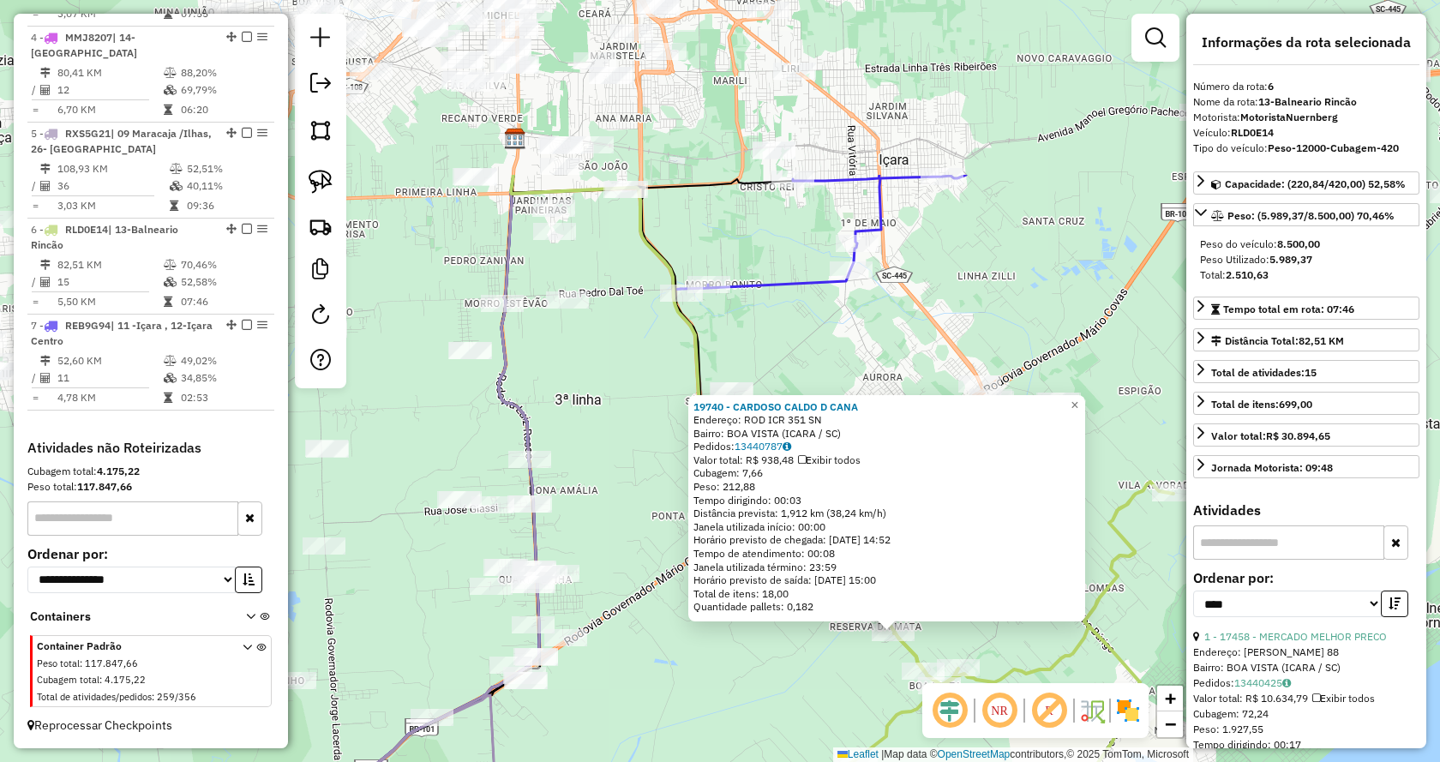
drag, startPoint x: 887, startPoint y: 466, endPoint x: 1064, endPoint y: 723, distance: 312.3
click at [1064, 723] on hb-router-mapa "Informações da Sessão 979005 - 14/08/2025 Criação: 13/08/2025 17:39 Depósito: B…" at bounding box center [720, 381] width 1440 height 762
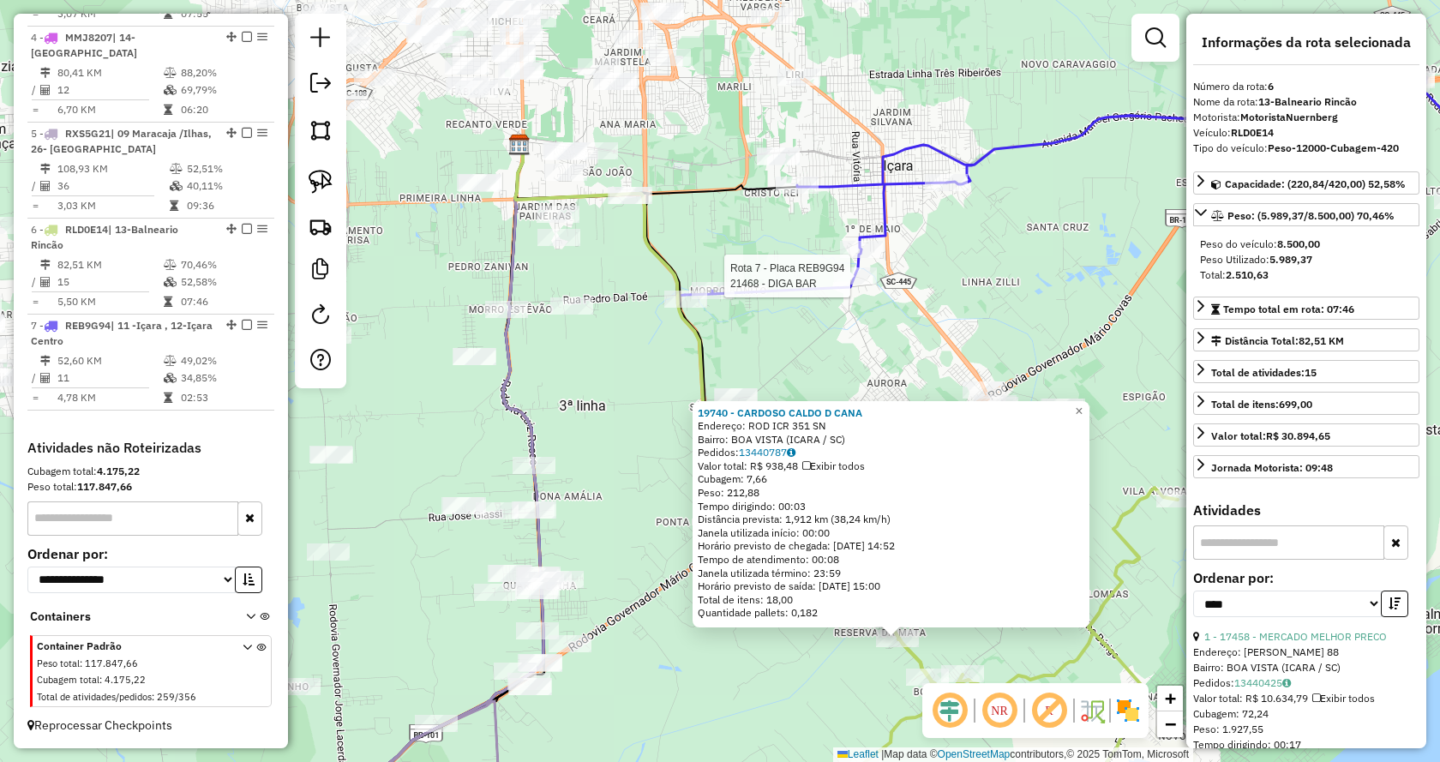
click at [838, 284] on div at bounding box center [855, 275] width 43 height 17
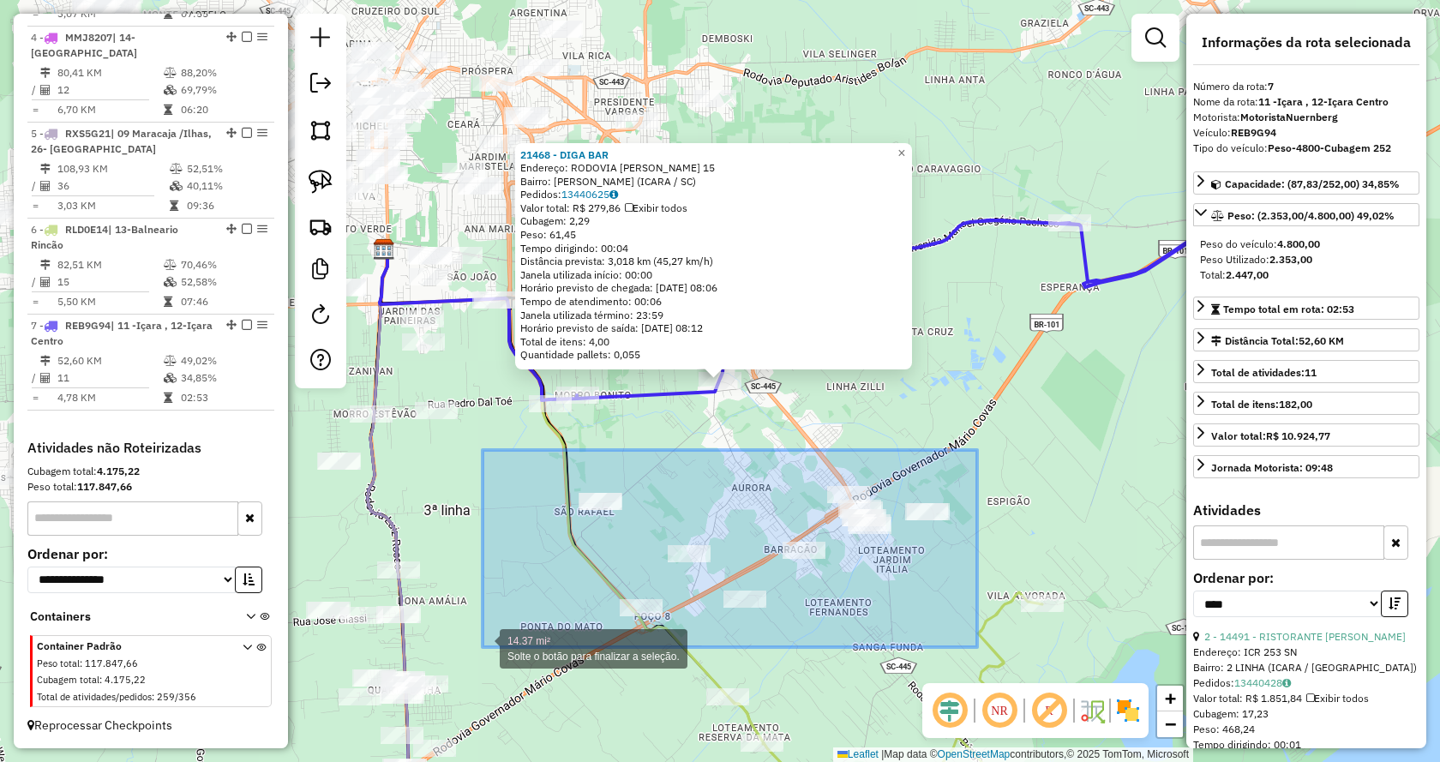
drag, startPoint x: 979, startPoint y: 464, endPoint x: 482, endPoint y: 648, distance: 529.0
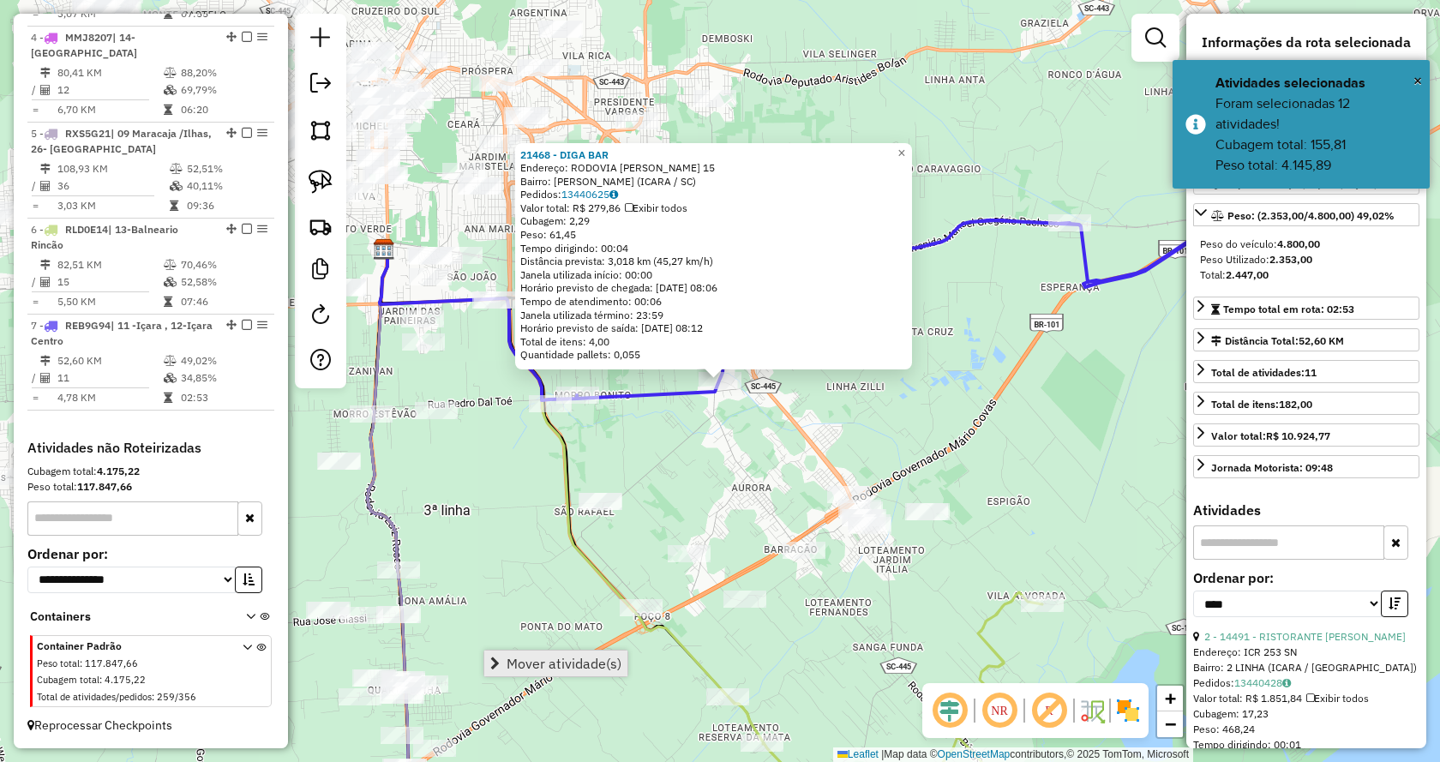
click at [518, 664] on span "Mover atividade(s)" at bounding box center [563, 663] width 115 height 14
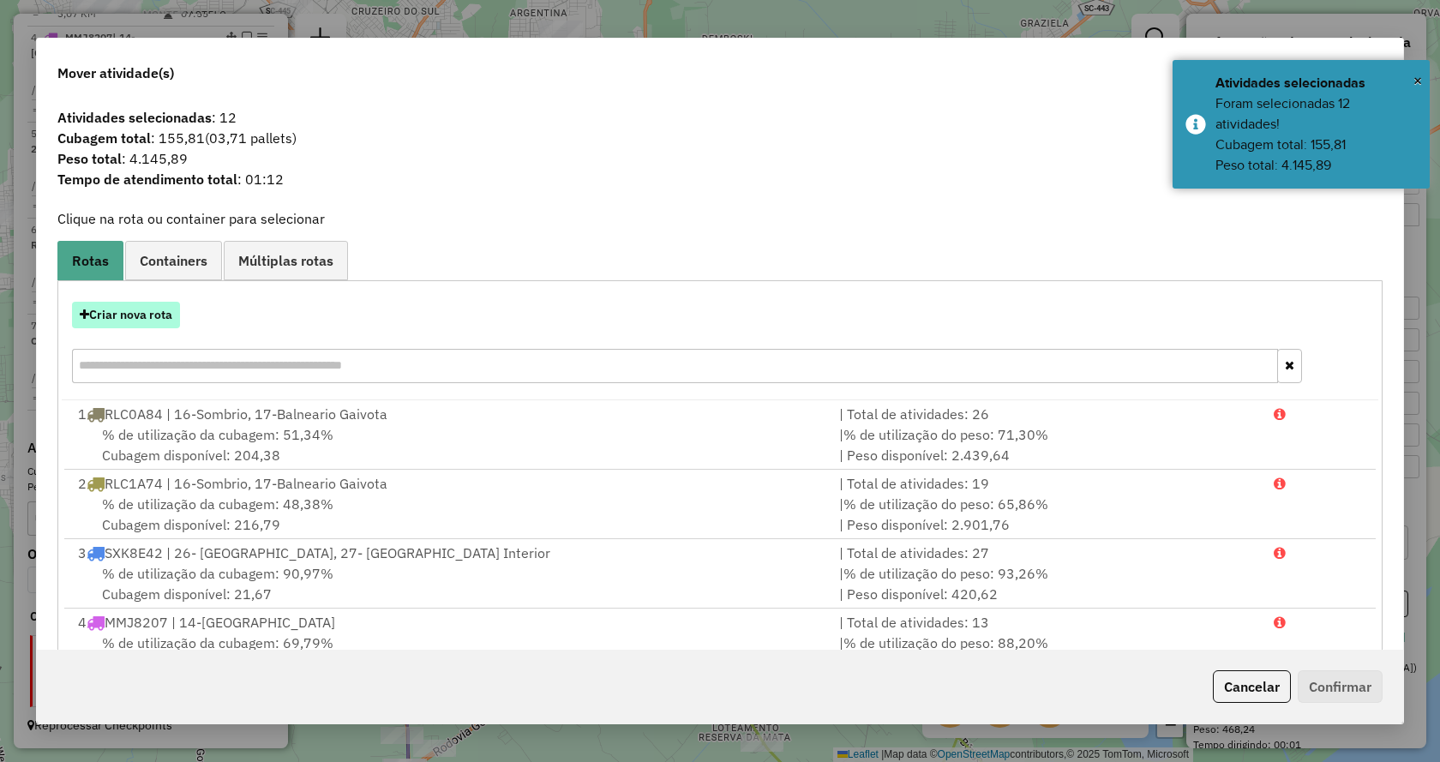
click at [163, 320] on button "Criar nova rota" at bounding box center [126, 315] width 108 height 27
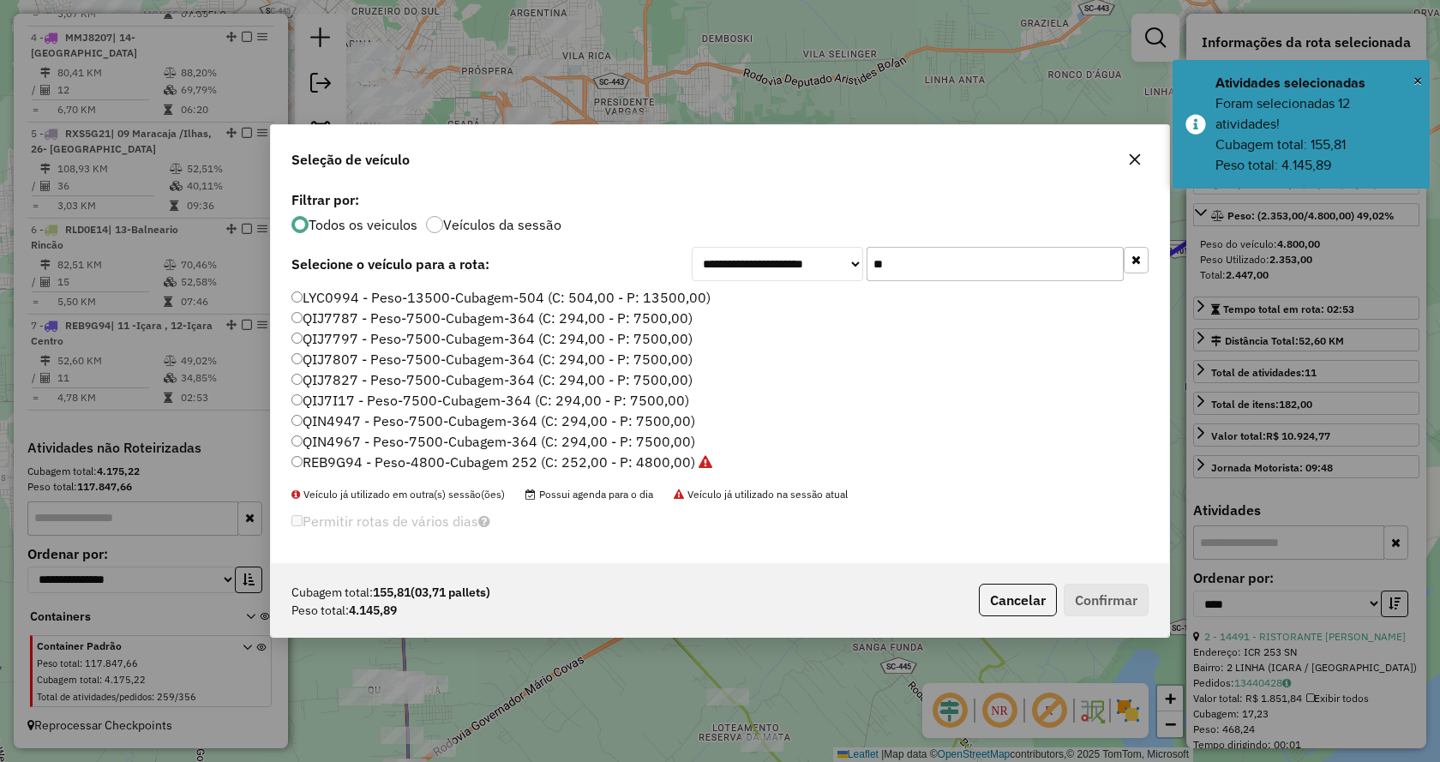
drag, startPoint x: 1148, startPoint y: 254, endPoint x: 1122, endPoint y: 255, distance: 26.6
click at [1144, 254] on div "**********" at bounding box center [720, 375] width 898 height 376
click at [1108, 254] on input "**" at bounding box center [994, 264] width 257 height 34
click at [1131, 257] on icon "button" at bounding box center [1135, 260] width 9 height 12
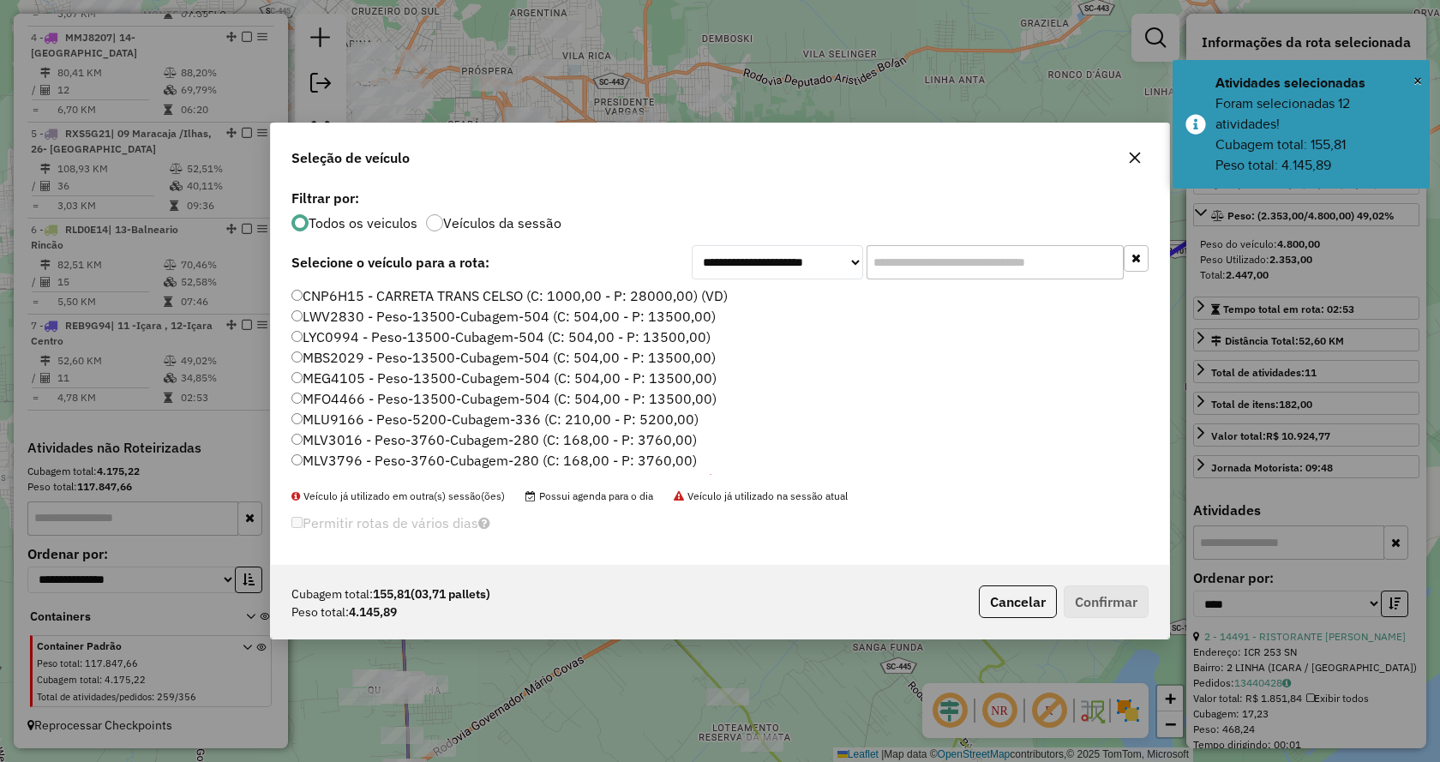
click at [1075, 261] on input "text" at bounding box center [994, 262] width 257 height 34
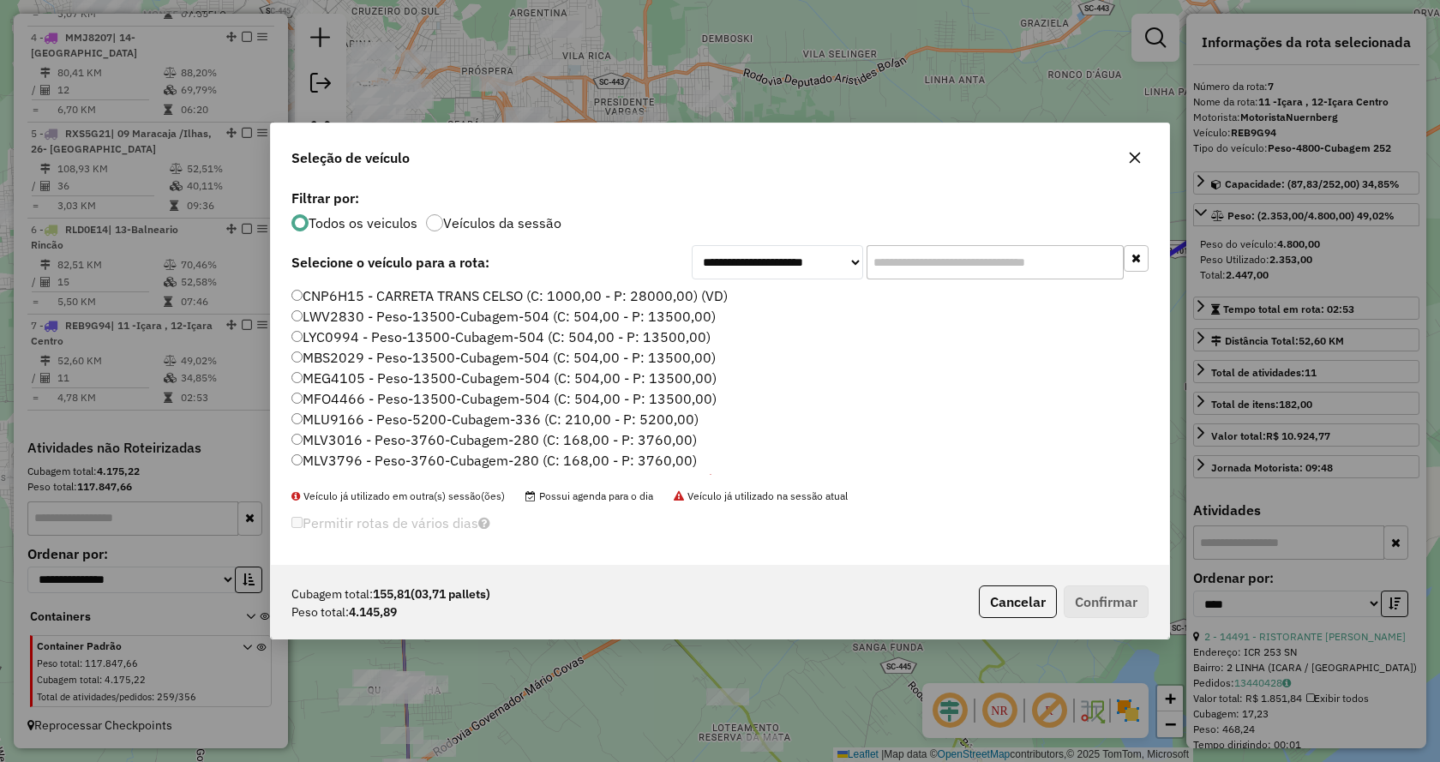
click at [1016, 259] on input "text" at bounding box center [994, 262] width 257 height 34
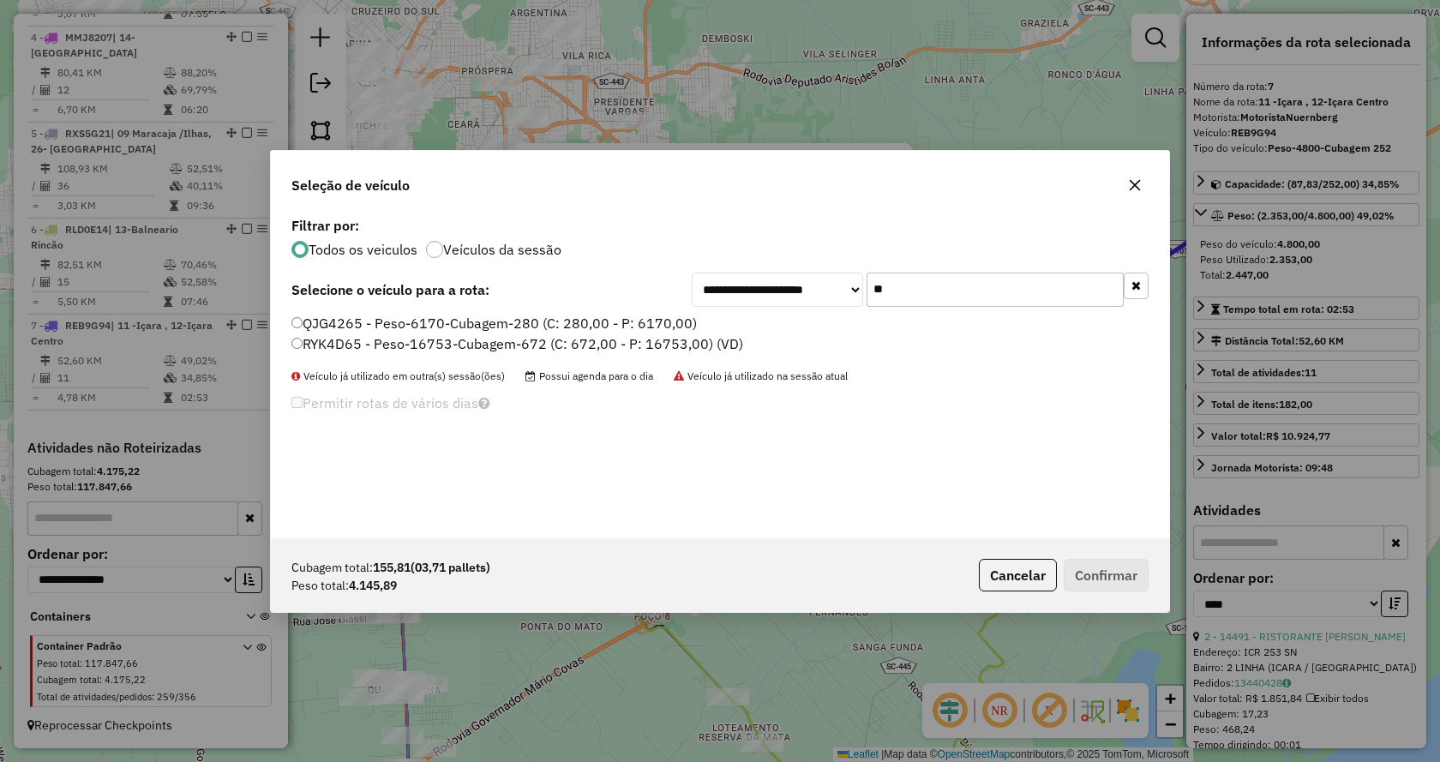
type input "**"
click at [662, 324] on label "QJG4265 - Peso-6170-Cubagem-280 (C: 280,00 - P: 6170,00)" at bounding box center [493, 323] width 405 height 21
click at [1099, 571] on button "Confirmar" at bounding box center [1105, 575] width 85 height 33
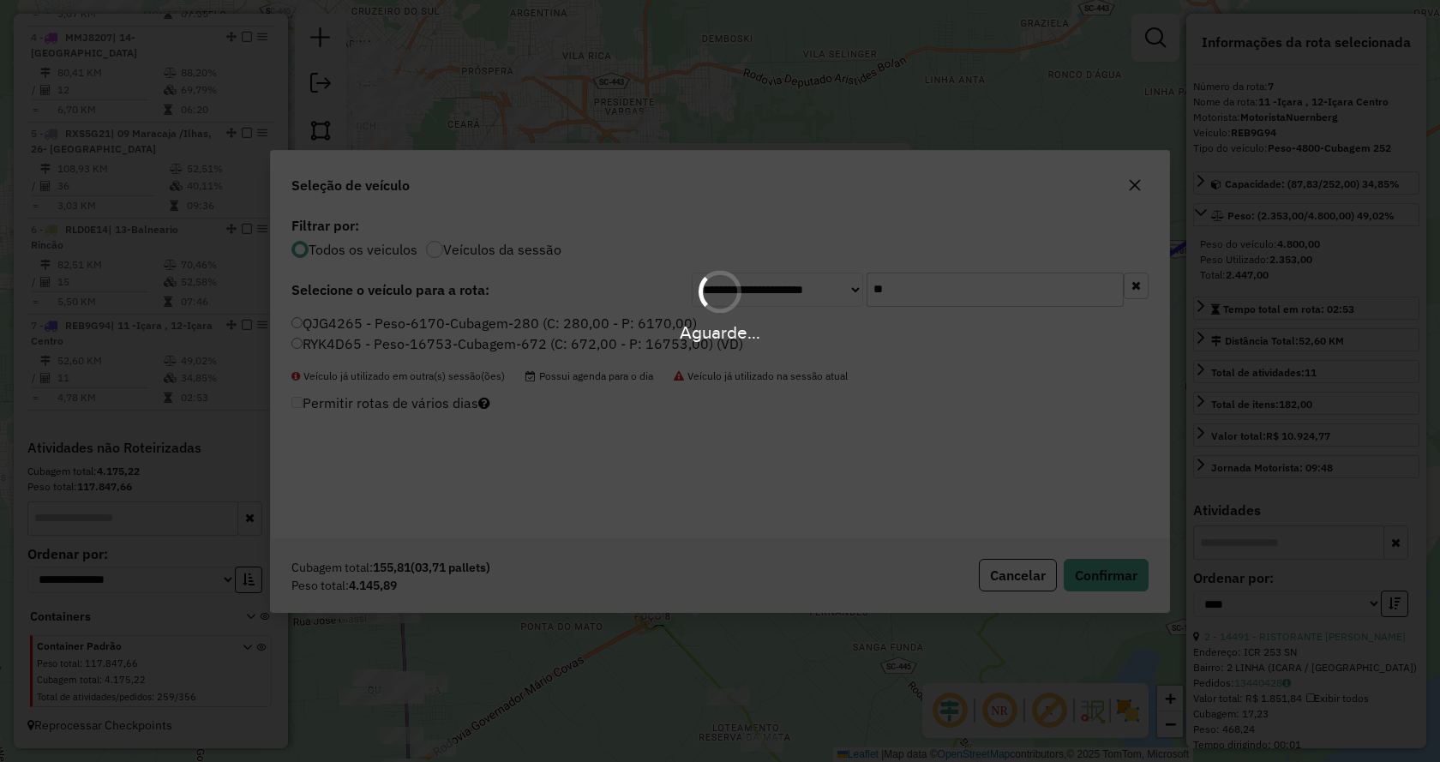
scroll to position [1034, 0]
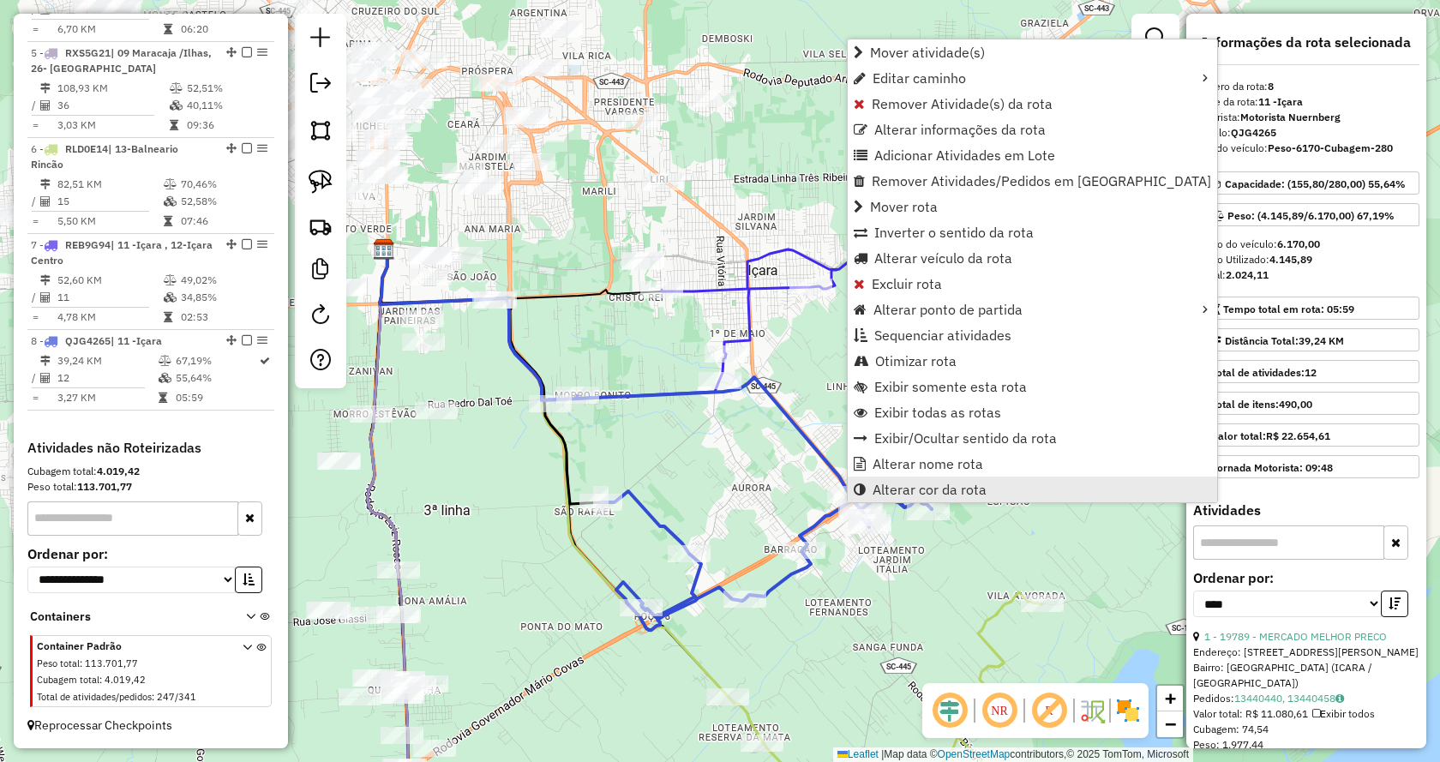
click at [872, 494] on span "Alterar cor da rota" at bounding box center [929, 489] width 114 height 14
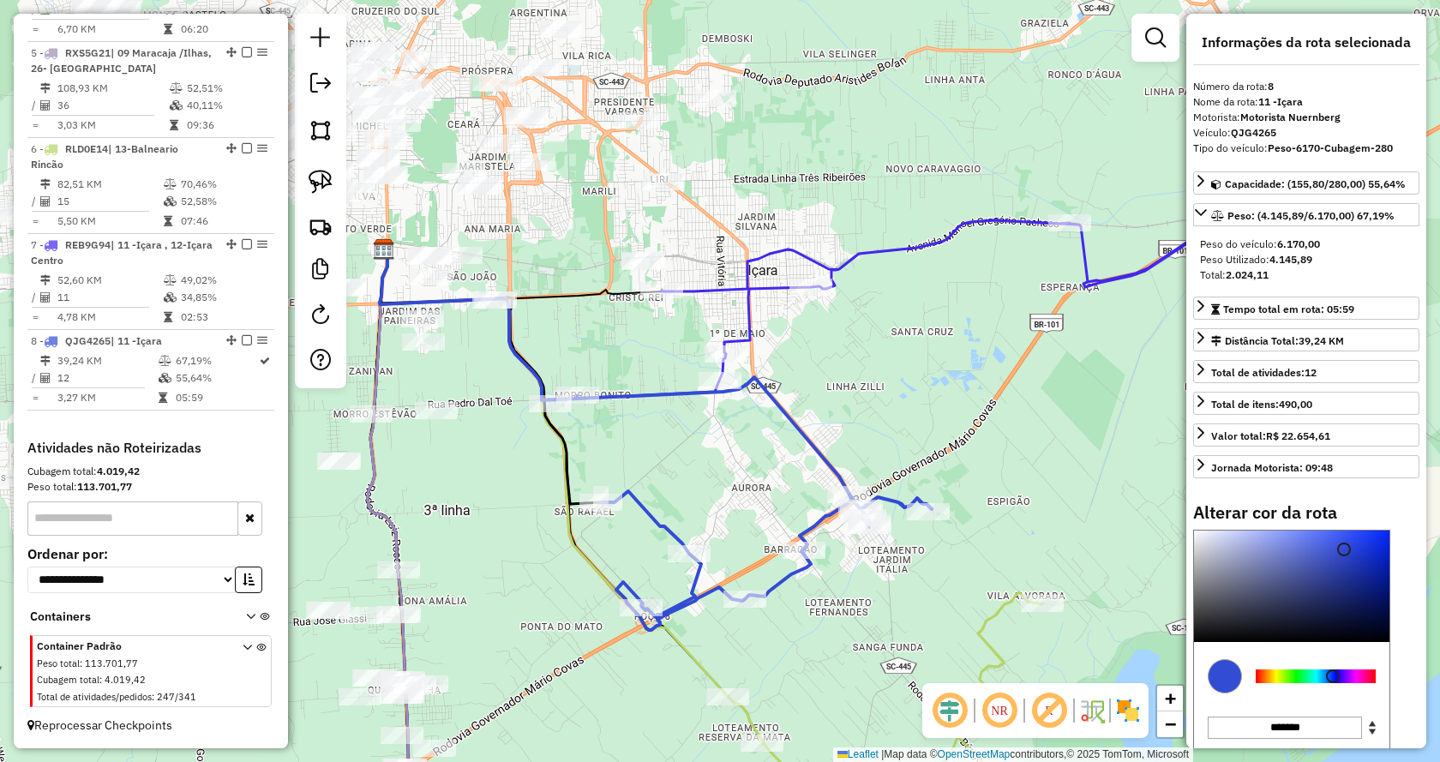
type input "*******"
click at [1274, 551] on div at bounding box center [1291, 585] width 195 height 111
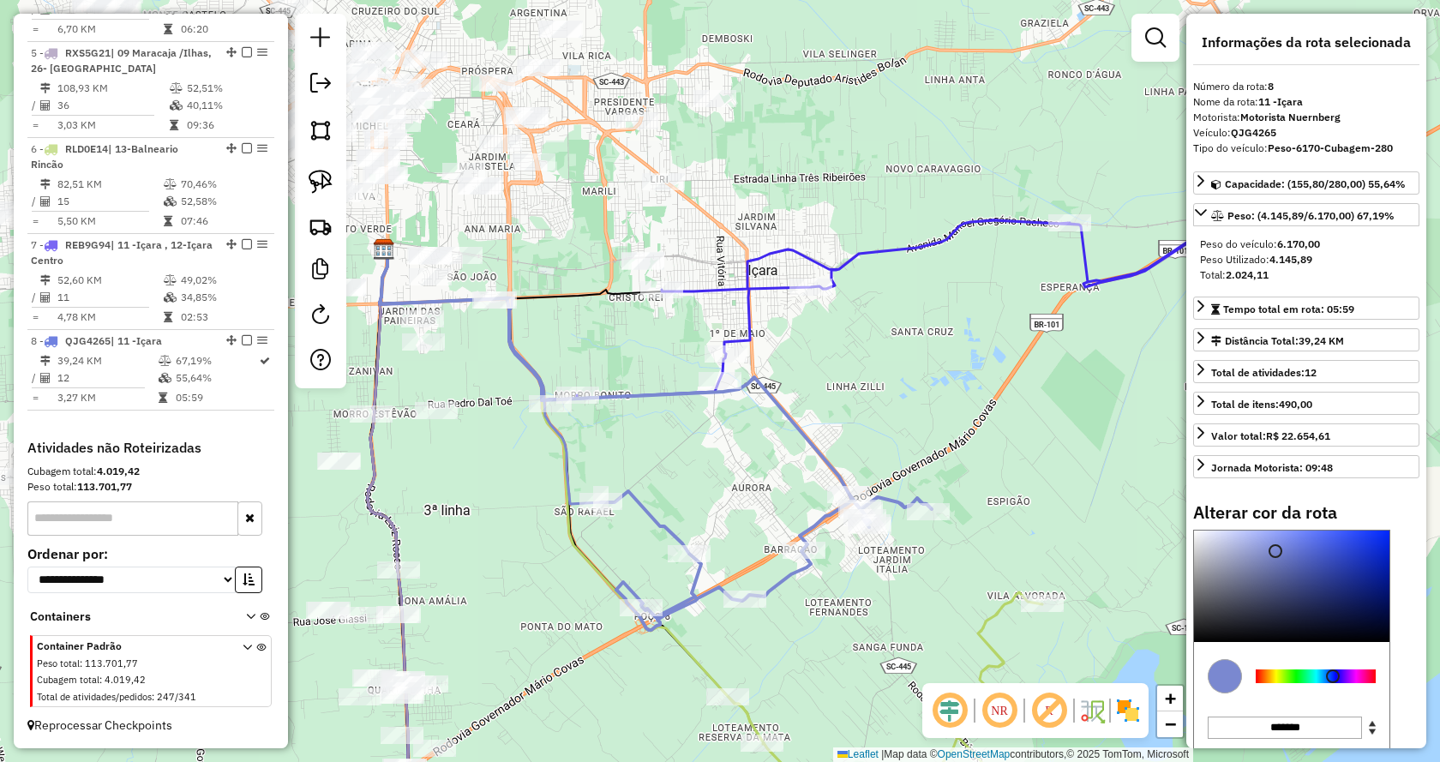
click at [931, 368] on div "Janela de atendimento Grade de atendimento Capacidade Transportadoras Veículos …" at bounding box center [720, 381] width 1440 height 762
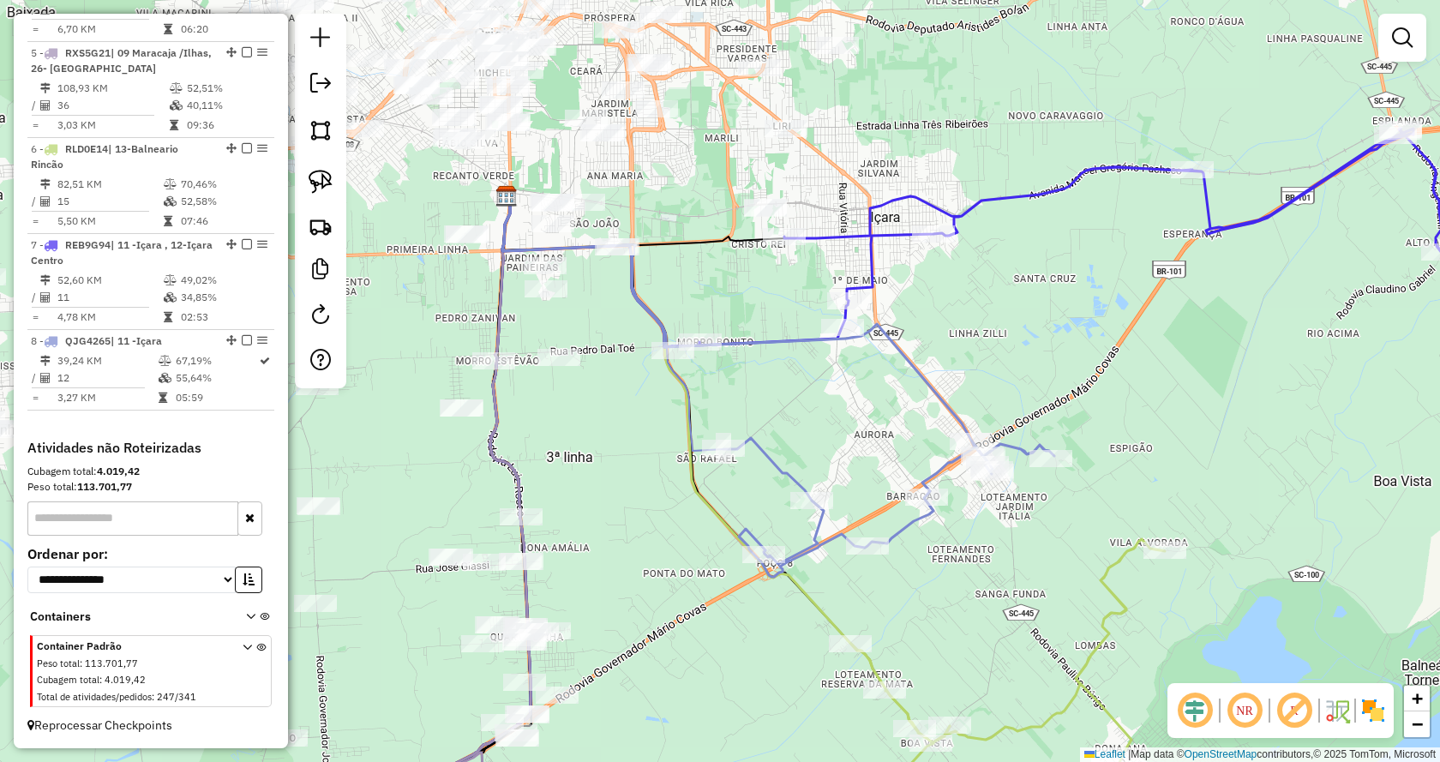
drag, startPoint x: 632, startPoint y: 480, endPoint x: 806, endPoint y: 423, distance: 183.7
click at [806, 423] on div "Janela de atendimento Grade de atendimento Capacidade Transportadoras Veículos …" at bounding box center [720, 381] width 1440 height 762
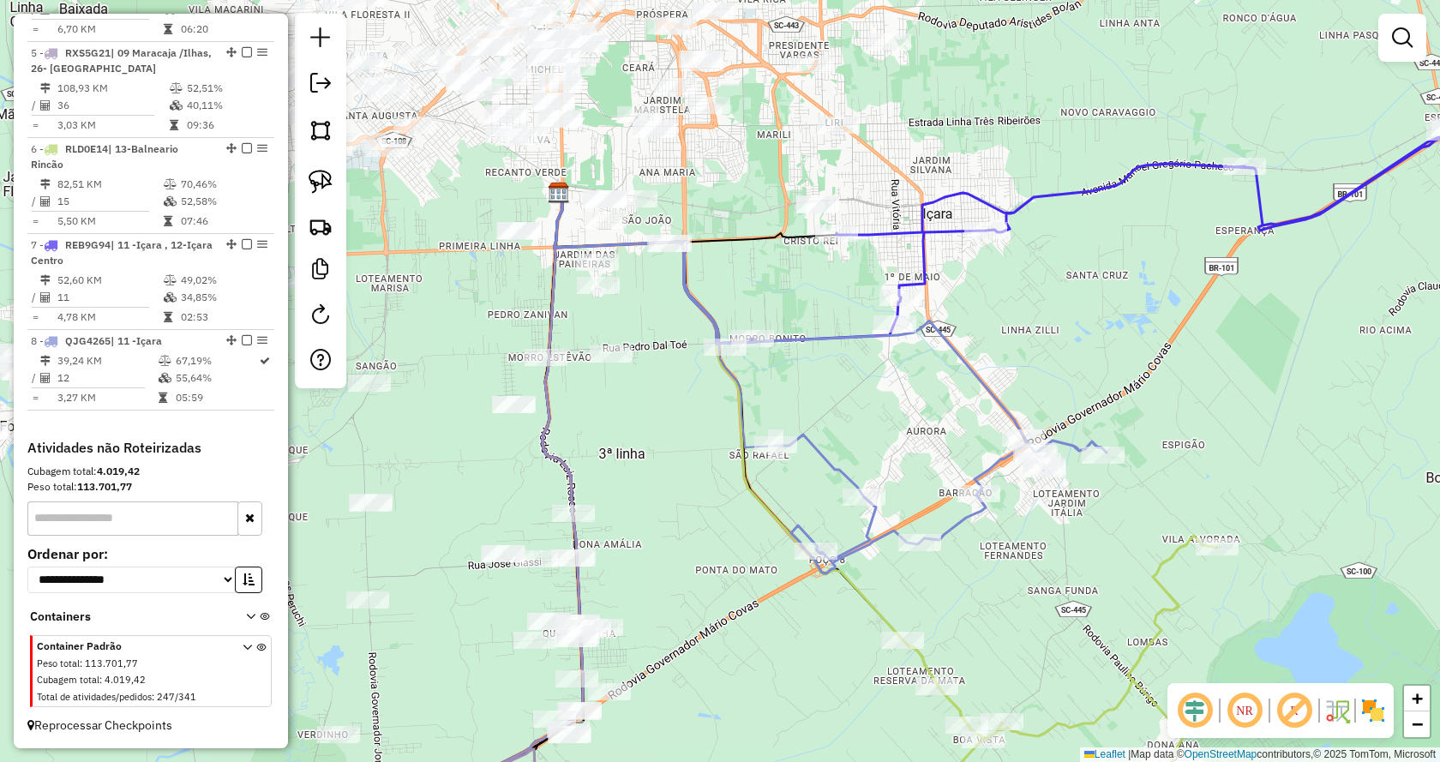
click at [841, 487] on div "Janela de atendimento Grade de atendimento Capacidade Transportadoras Veículos …" at bounding box center [720, 381] width 1440 height 762
select select "*********"
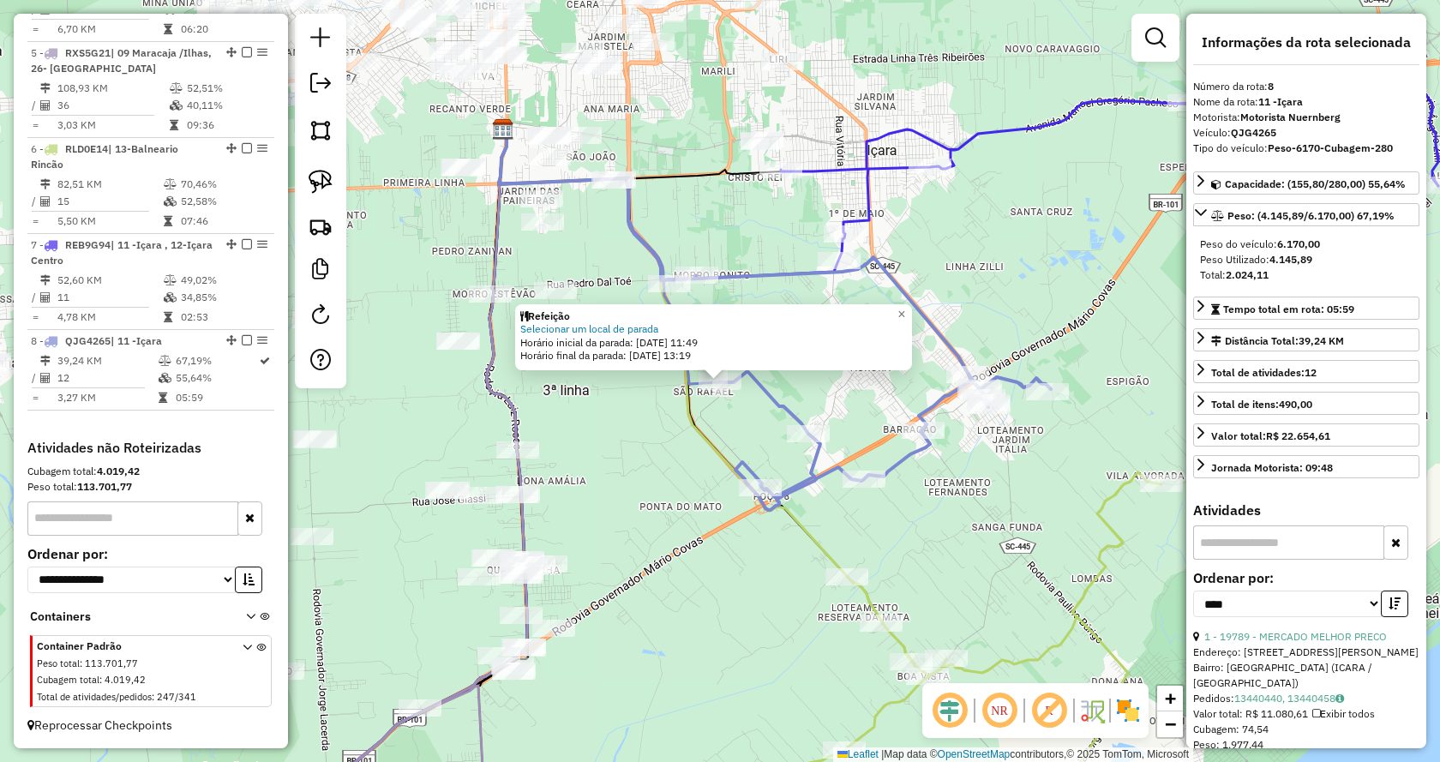
click at [617, 450] on div "Refeição Selecionar um local de parada Horário inicial da parada: 14/08/2025 11…" at bounding box center [720, 381] width 1440 height 762
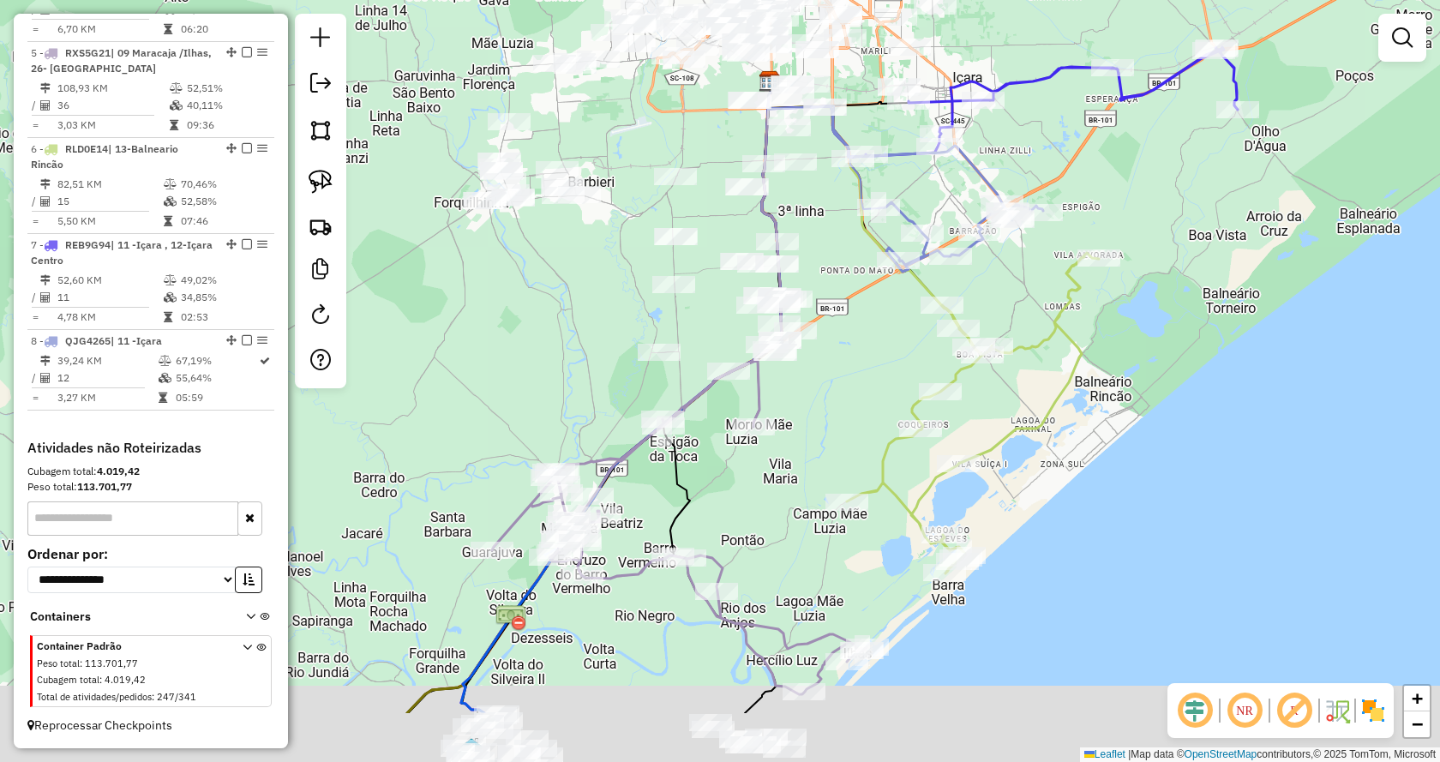
drag, startPoint x: 1063, startPoint y: 354, endPoint x: 1173, endPoint y: 84, distance: 291.4
click at [1173, 84] on div "Janela de atendimento Grade de atendimento Capacidade Transportadoras Veículos …" at bounding box center [720, 381] width 1440 height 762
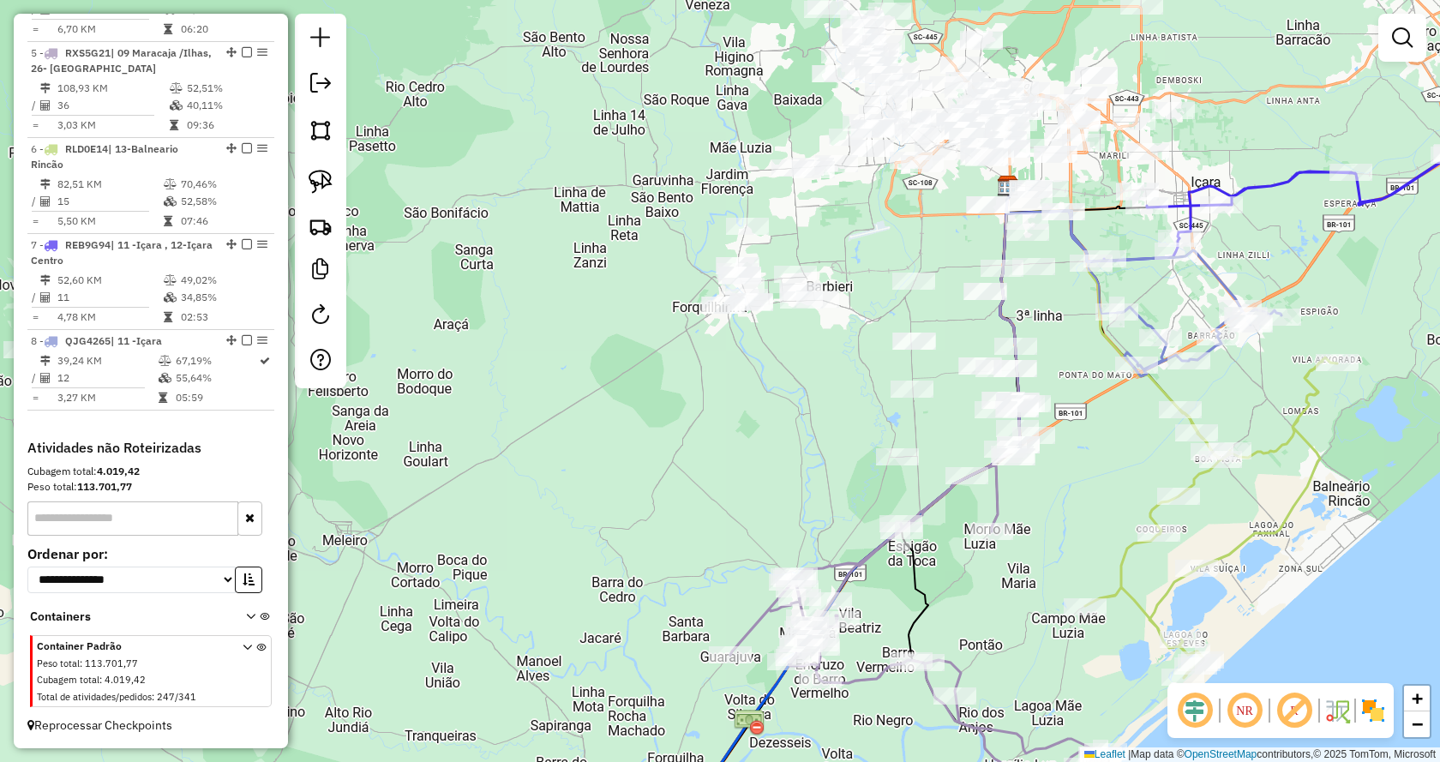
drag, startPoint x: 577, startPoint y: 213, endPoint x: 620, endPoint y: 512, distance: 301.3
click at [620, 512] on div "Janela de atendimento Grade de atendimento Capacidade Transportadoras Veículos …" at bounding box center [720, 381] width 1440 height 762
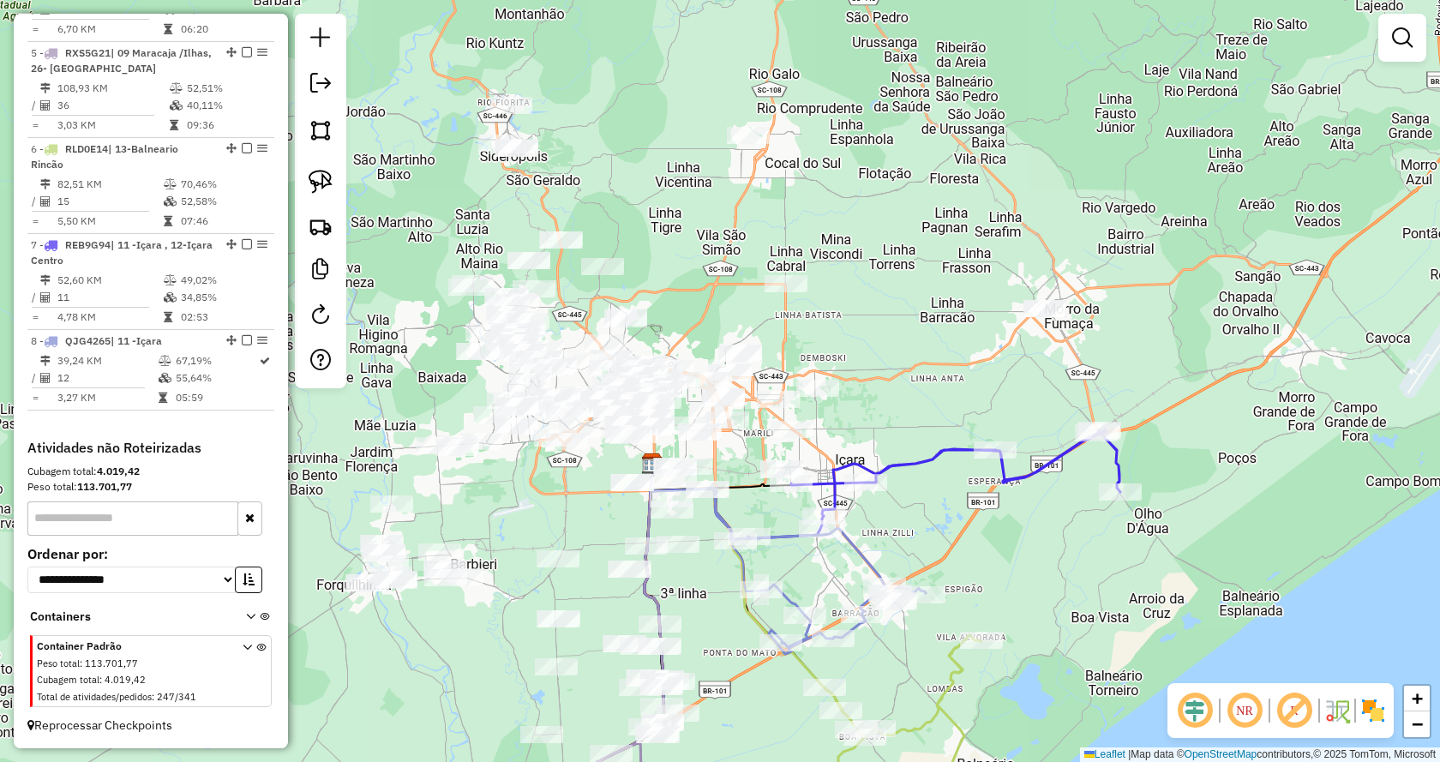
drag, startPoint x: 1189, startPoint y: 220, endPoint x: 955, endPoint y: 376, distance: 280.4
click at [955, 376] on div "Janela de atendimento Grade de atendimento Capacidade Transportadoras Veículos …" at bounding box center [720, 381] width 1440 height 762
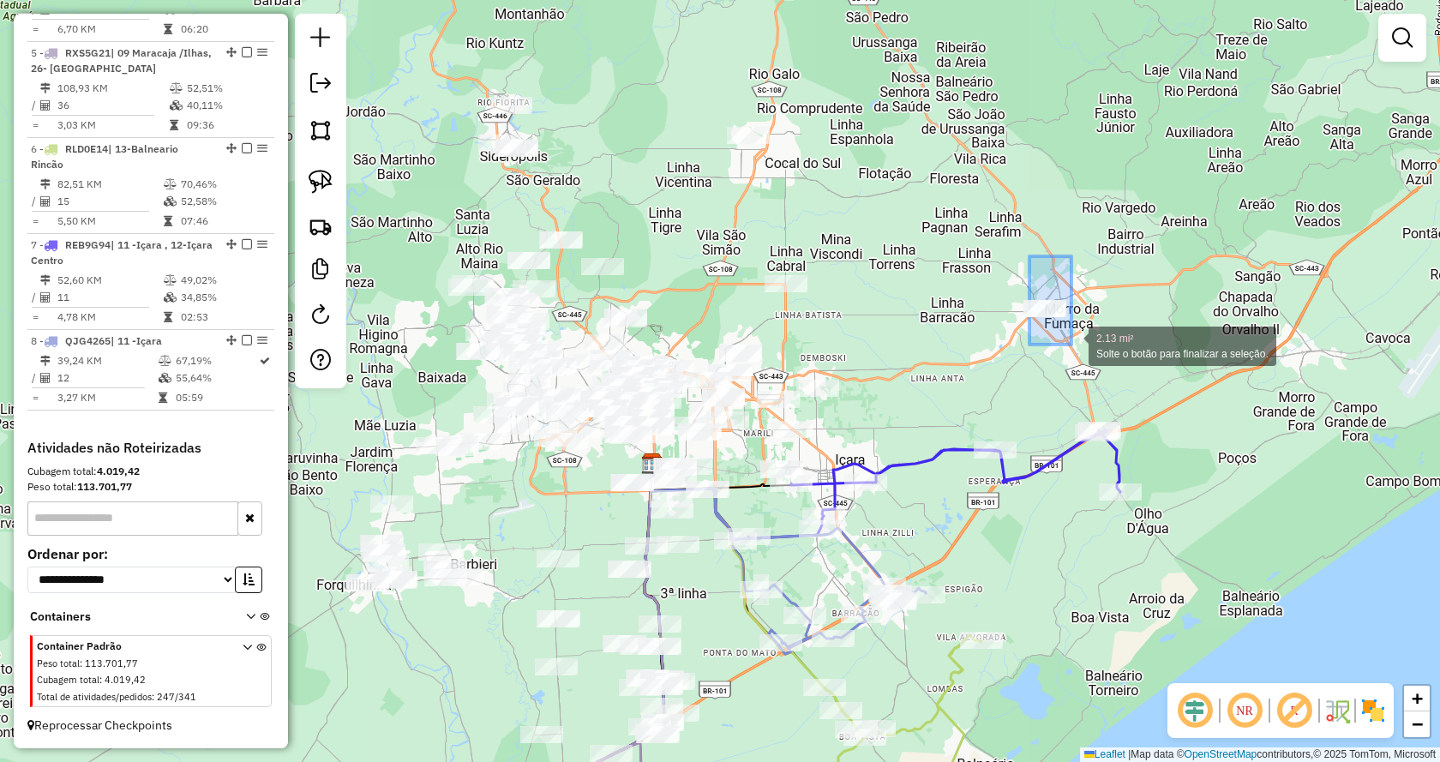
drag, startPoint x: 1029, startPoint y: 256, endPoint x: 1071, endPoint y: 344, distance: 97.7
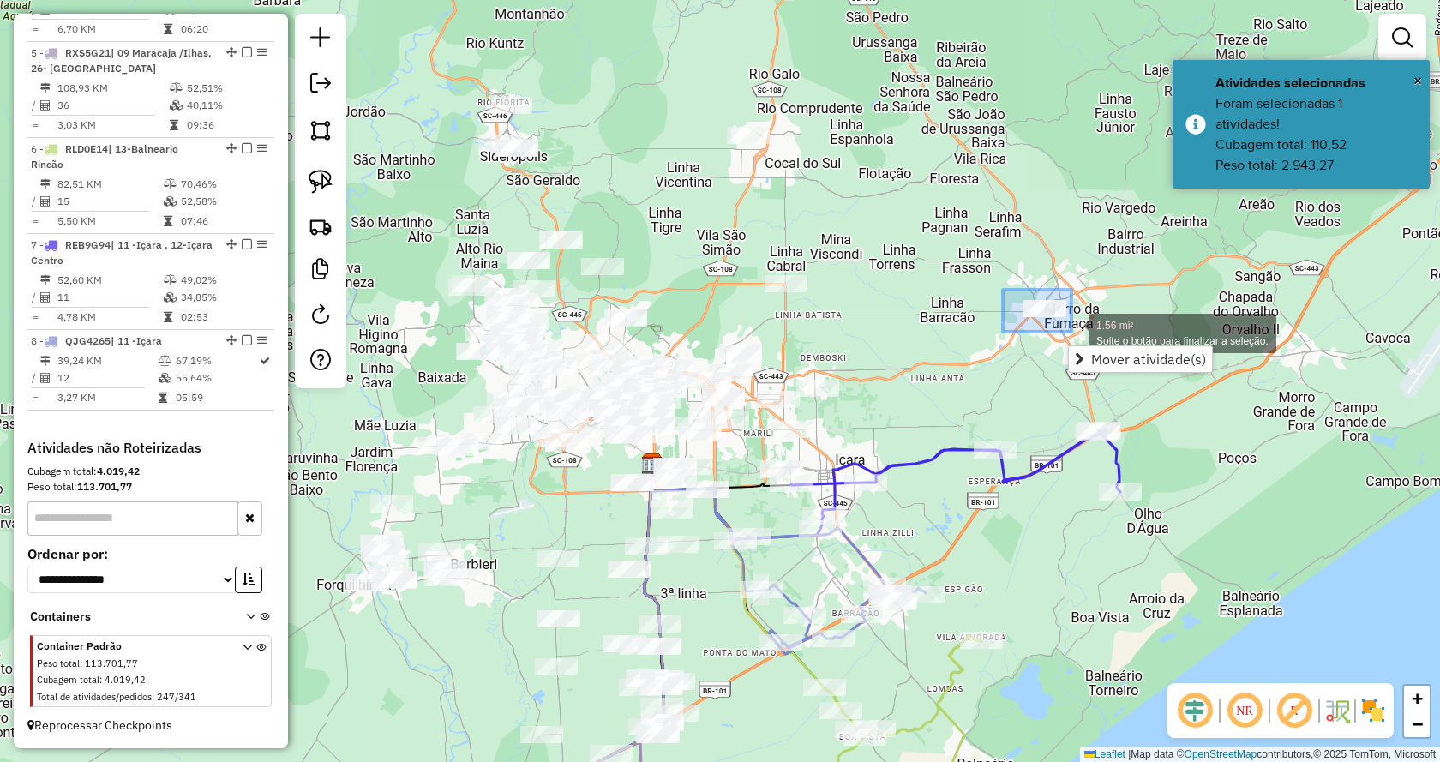
drag, startPoint x: 1003, startPoint y: 290, endPoint x: 1071, endPoint y: 332, distance: 80.4
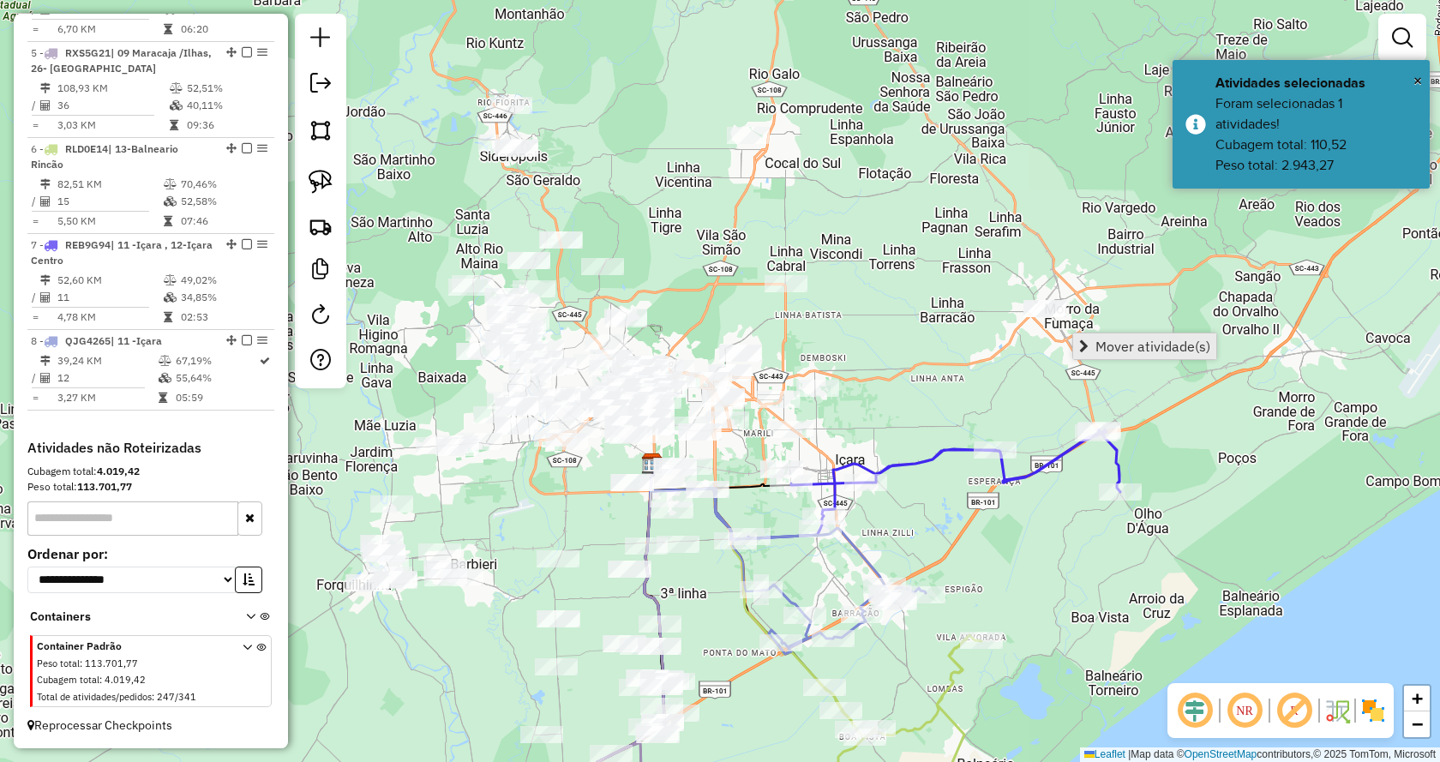
click at [1077, 344] on link "Mover atividade(s)" at bounding box center [1144, 346] width 143 height 26
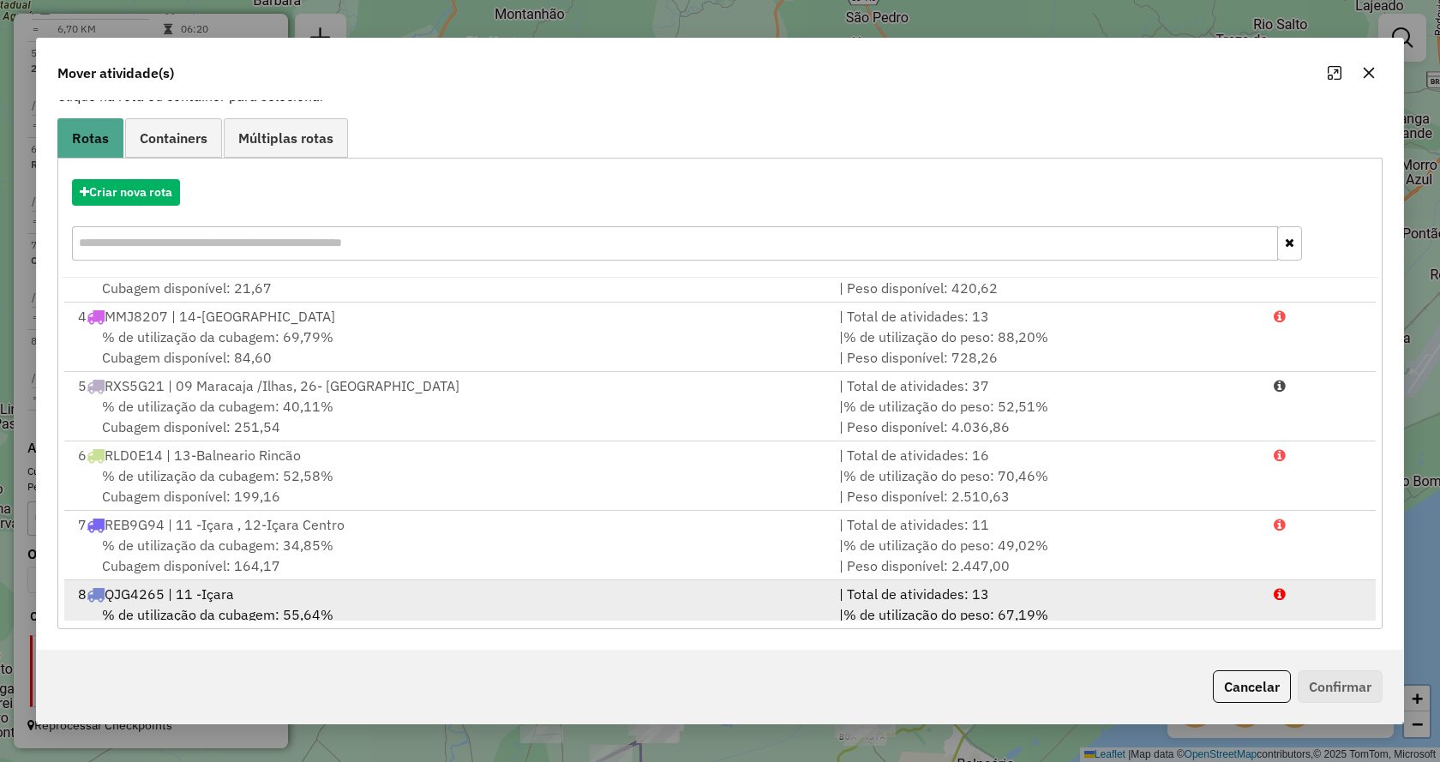
scroll to position [213, 0]
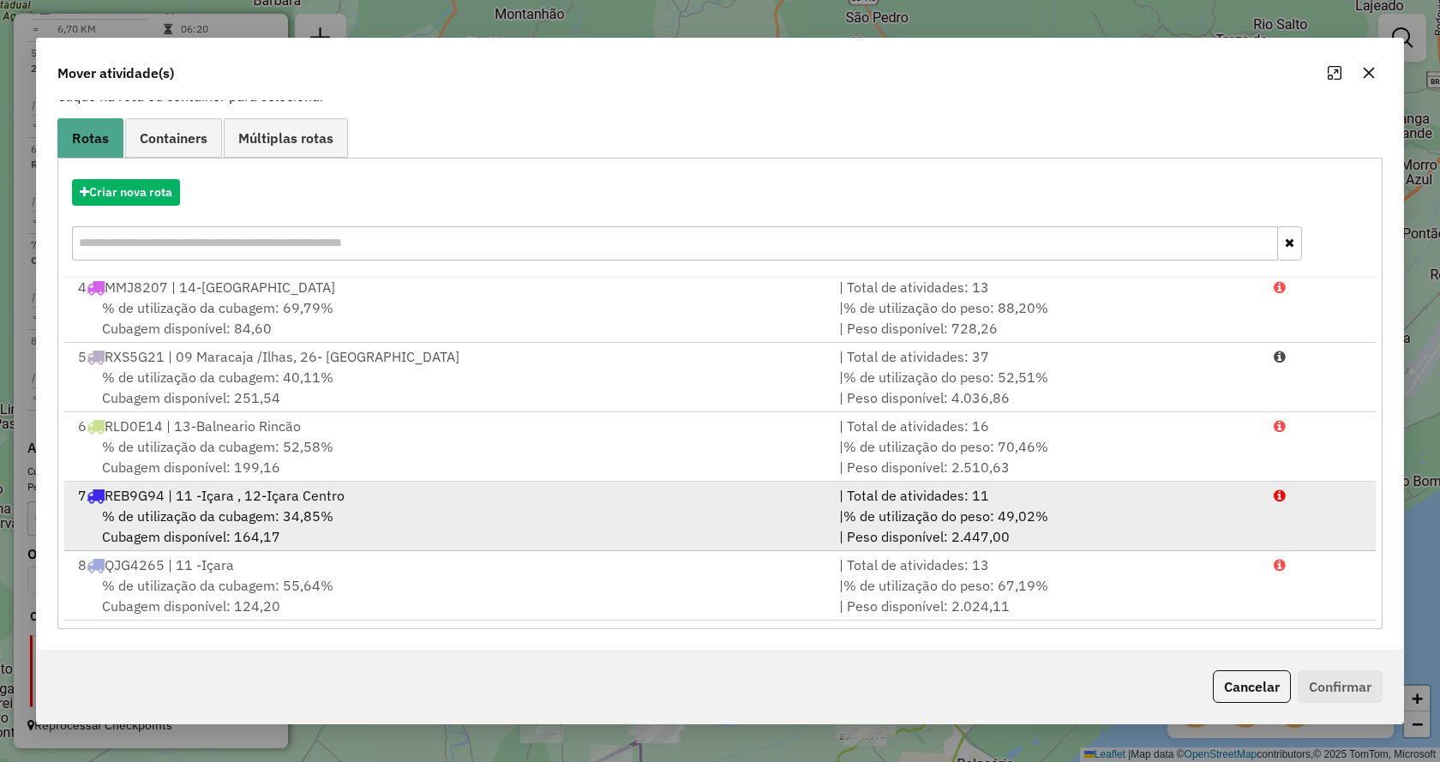
click at [925, 534] on div "| % de utilização do peso: 49,02% | Peso disponível: 2.447,00" at bounding box center [1046, 526] width 434 height 41
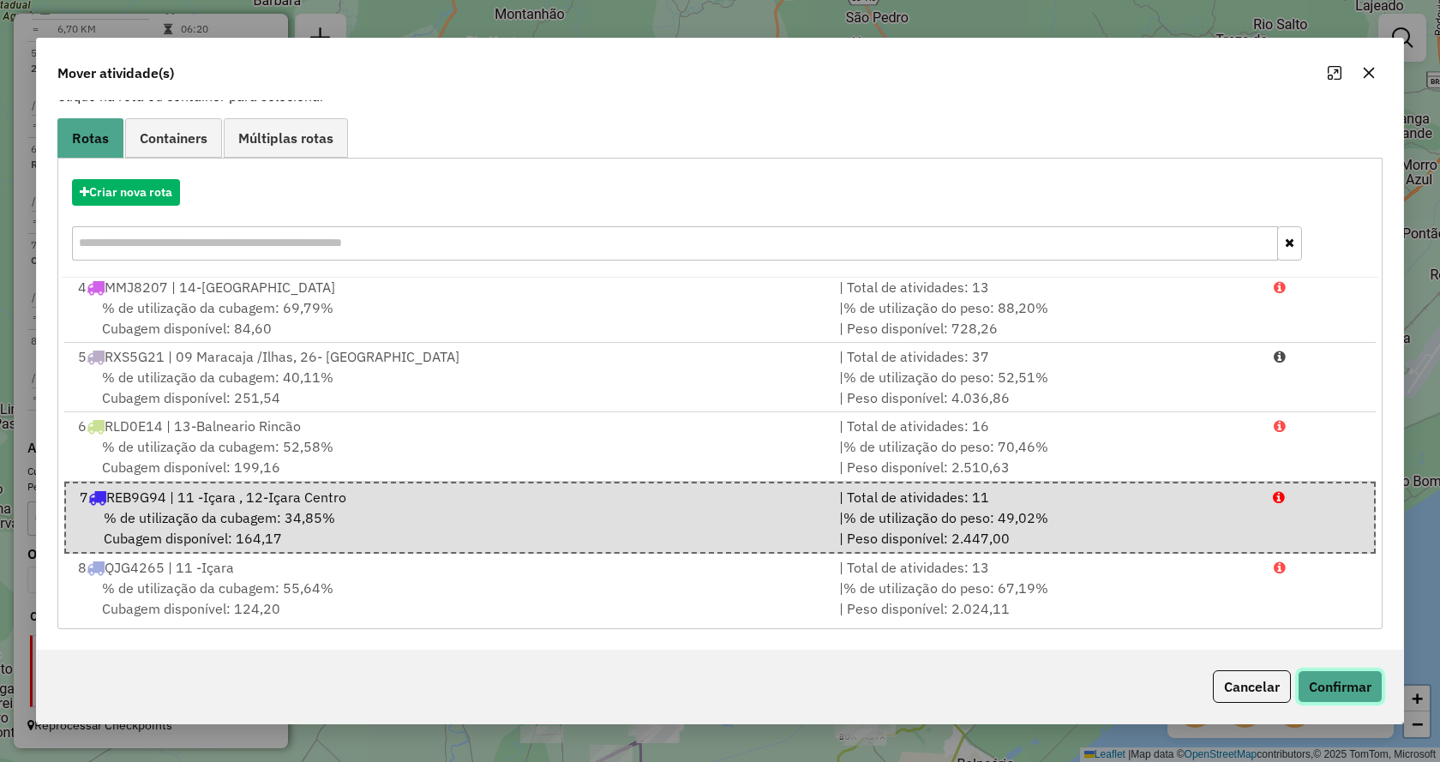
click at [1309, 687] on button "Confirmar" at bounding box center [1339, 686] width 85 height 33
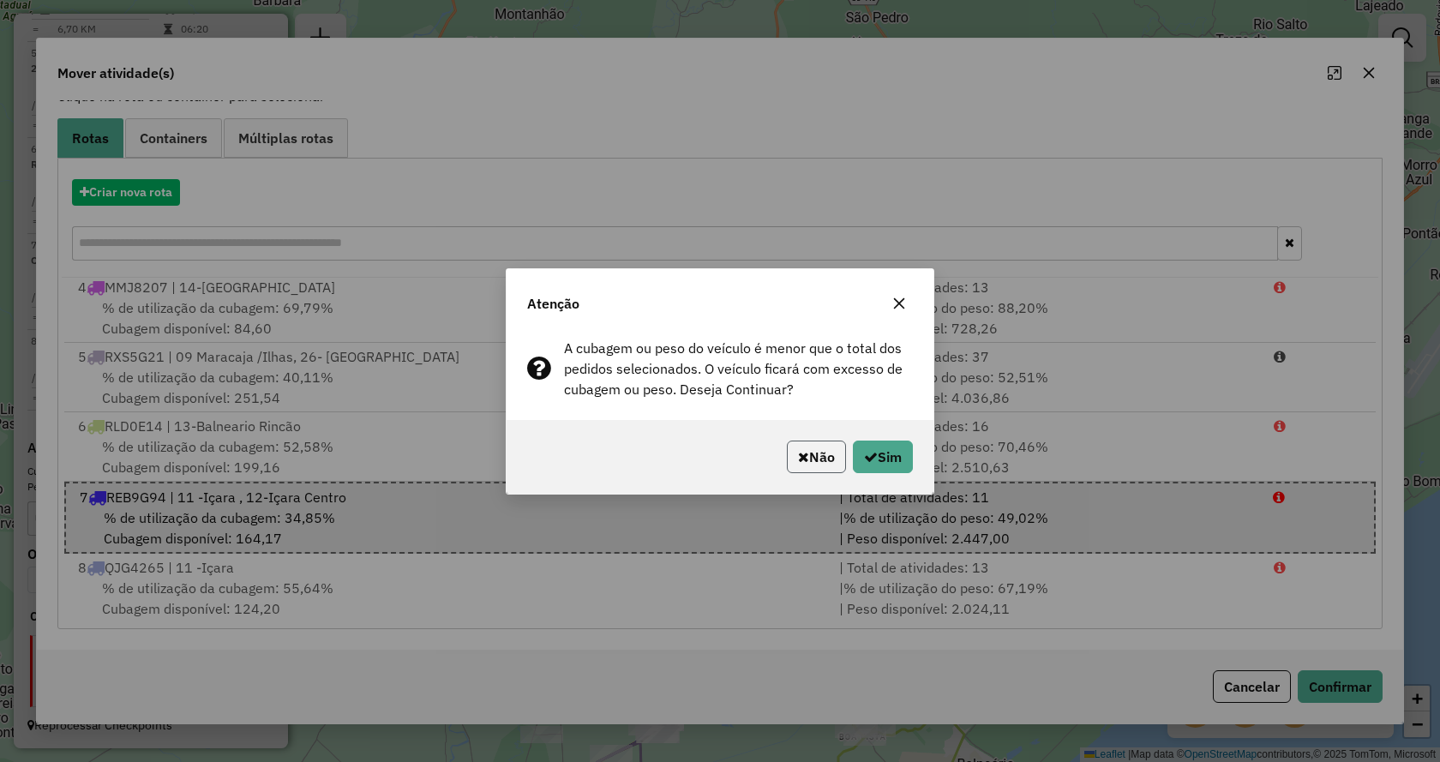
click at [820, 455] on button "Não" at bounding box center [816, 456] width 59 height 33
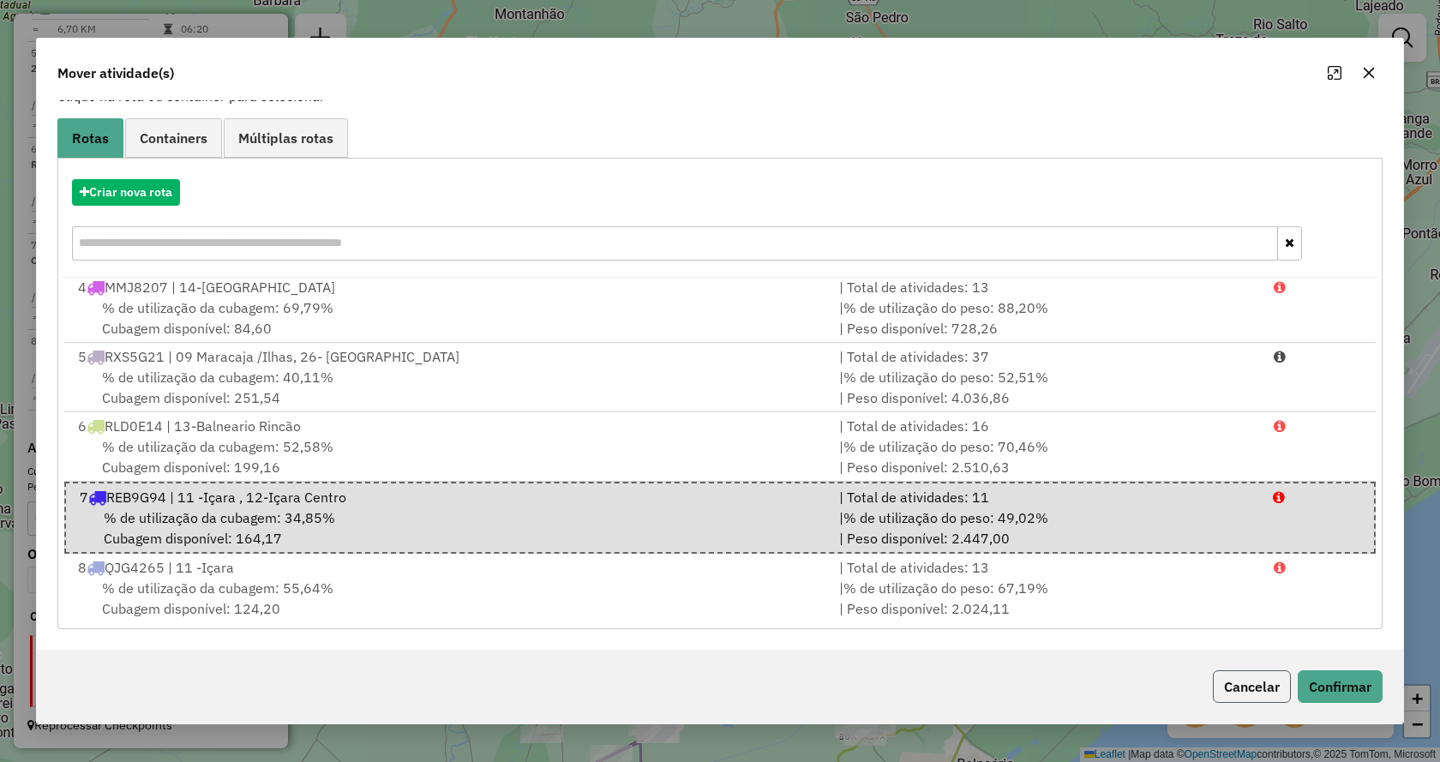
click at [1240, 670] on button "Cancelar" at bounding box center [1252, 686] width 78 height 33
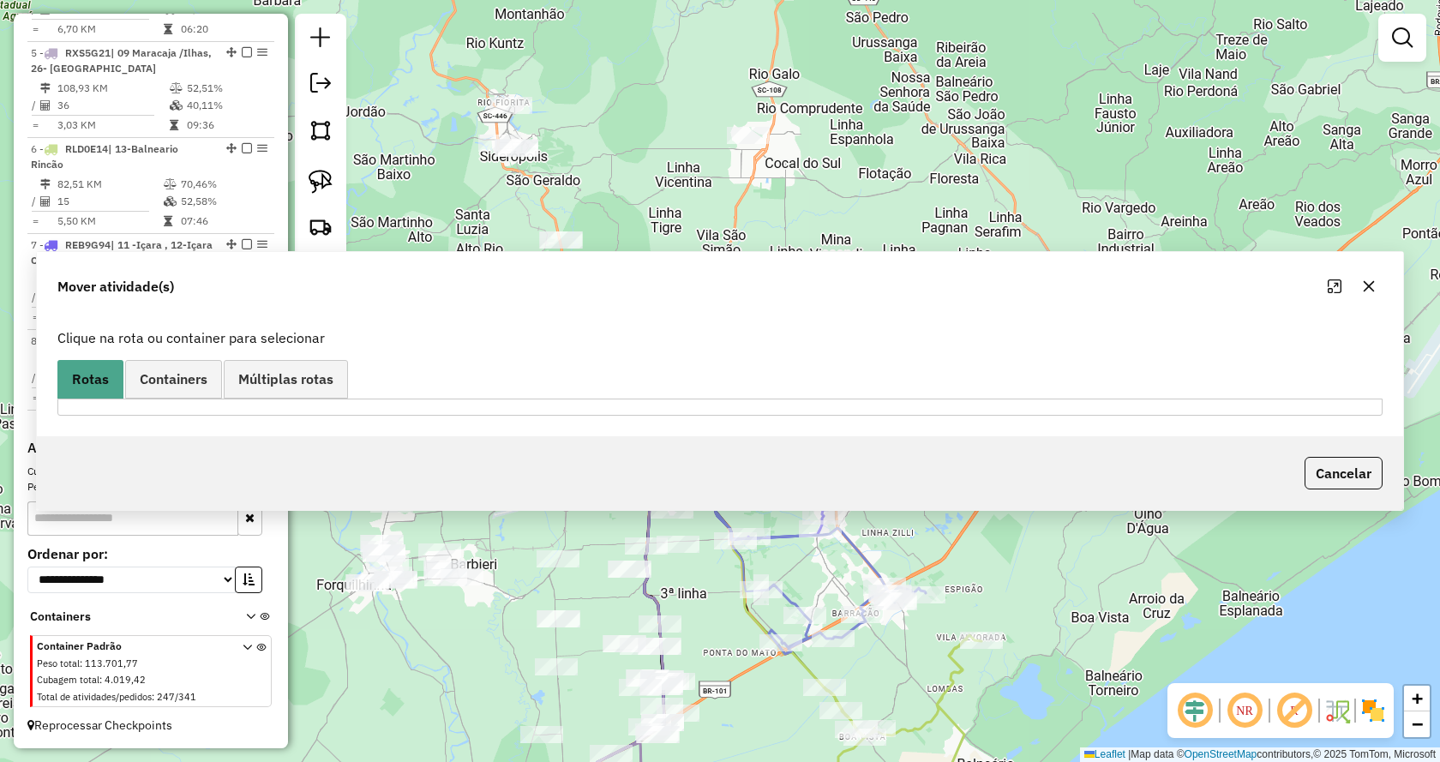
scroll to position [0, 0]
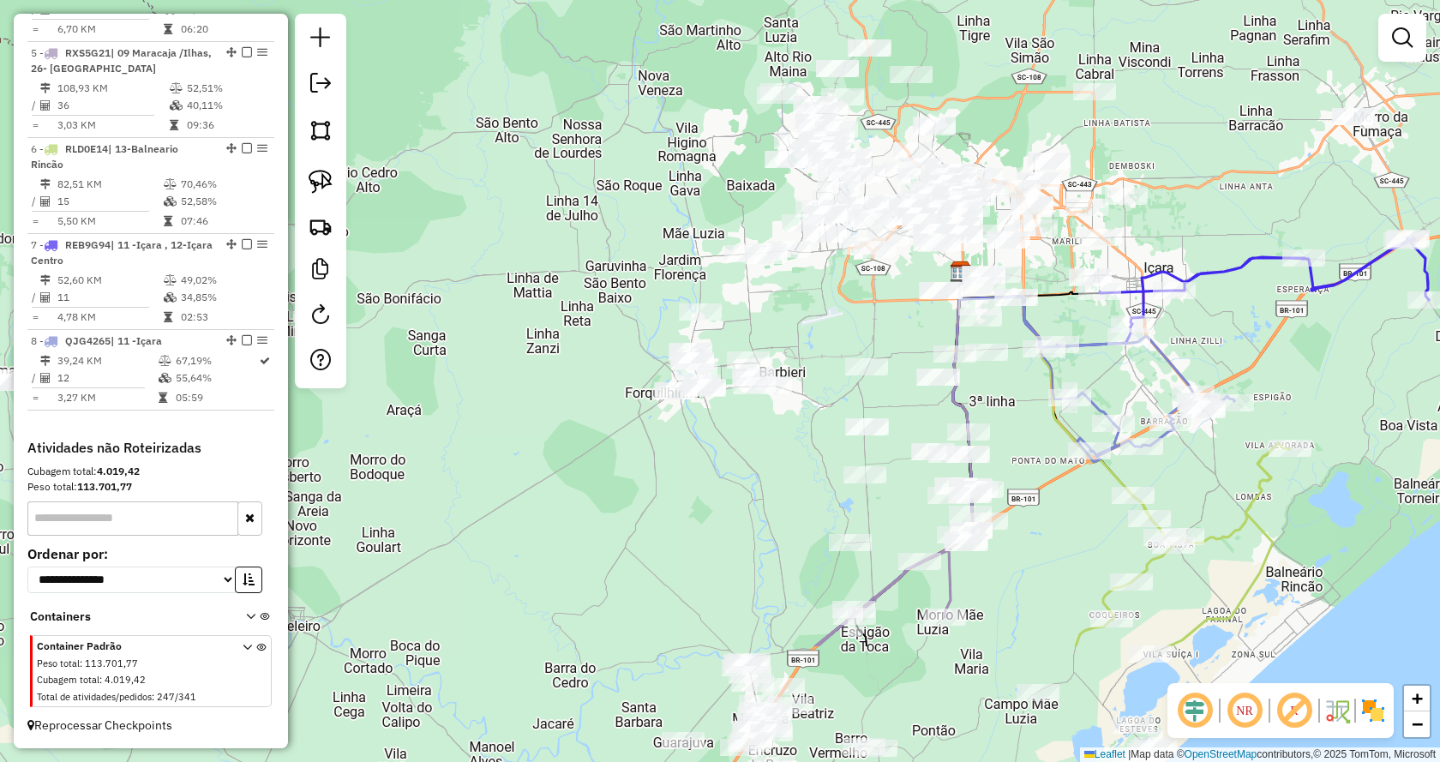
drag, startPoint x: 907, startPoint y: 375, endPoint x: 1216, endPoint y: 183, distance: 363.3
click at [1216, 183] on div "Janela de atendimento Grade de atendimento Capacidade Transportadoras Veículos …" at bounding box center [720, 381] width 1440 height 762
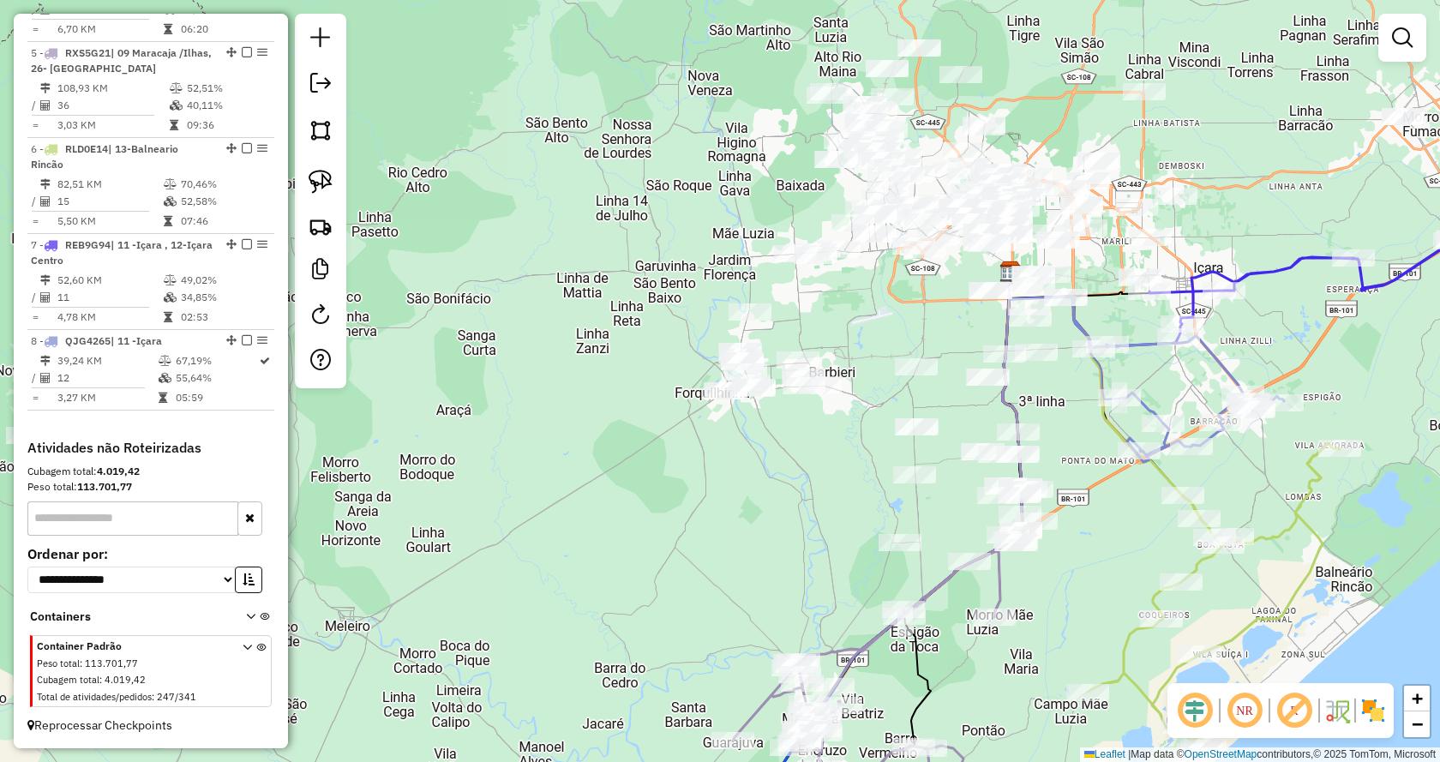
drag, startPoint x: 797, startPoint y: 343, endPoint x: 895, endPoint y: 342, distance: 98.6
click at [895, 342] on div "Janela de atendimento Grade de atendimento Capacidade Transportadoras Veículos …" at bounding box center [720, 381] width 1440 height 762
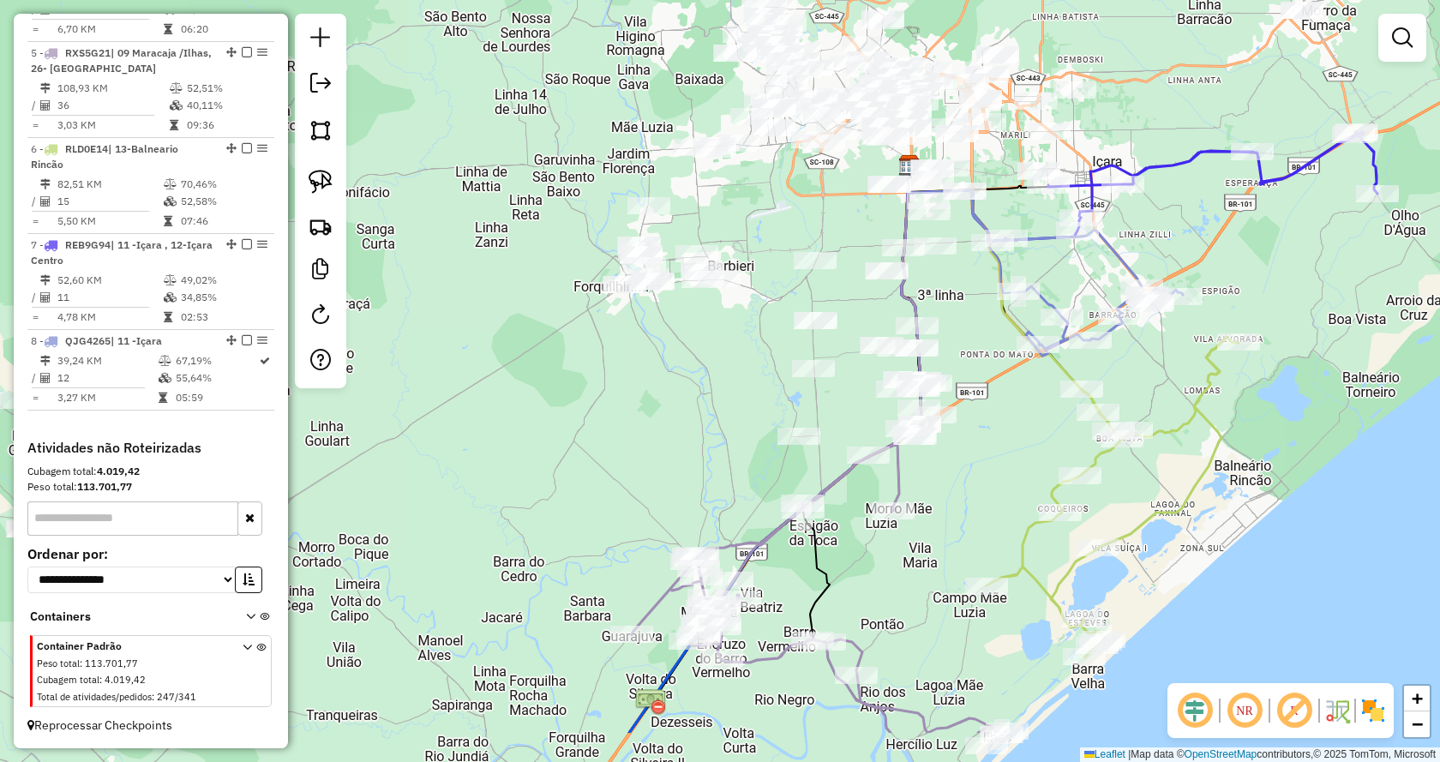
drag, startPoint x: 899, startPoint y: 416, endPoint x: 733, endPoint y: 308, distance: 198.2
click at [733, 308] on div "Janela de atendimento Grade de atendimento Capacidade Transportadoras Veículos …" at bounding box center [720, 381] width 1440 height 762
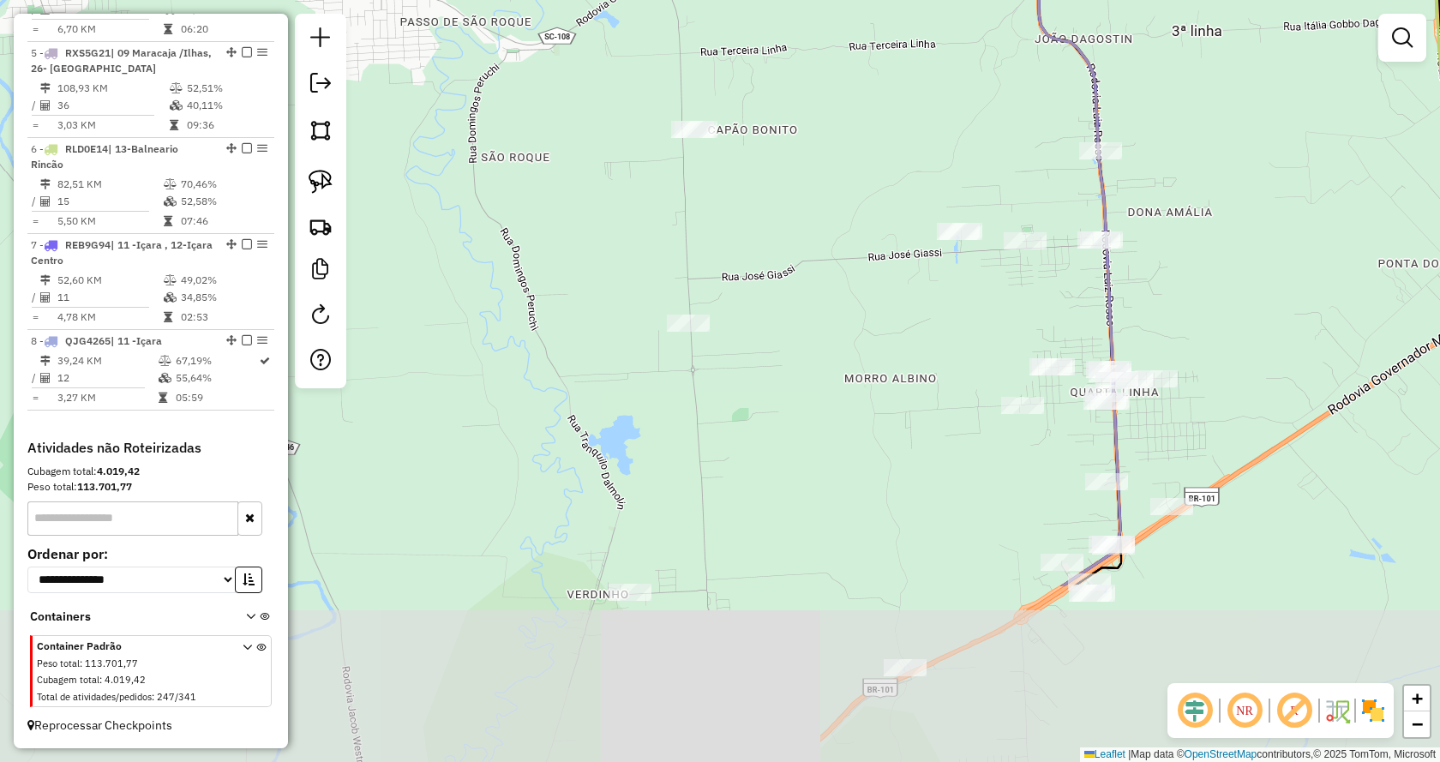
drag, startPoint x: 972, startPoint y: 432, endPoint x: 867, endPoint y: 179, distance: 273.6
click at [867, 179] on div "Janela de atendimento Grade de atendimento Capacidade Transportadoras Veículos …" at bounding box center [720, 381] width 1440 height 762
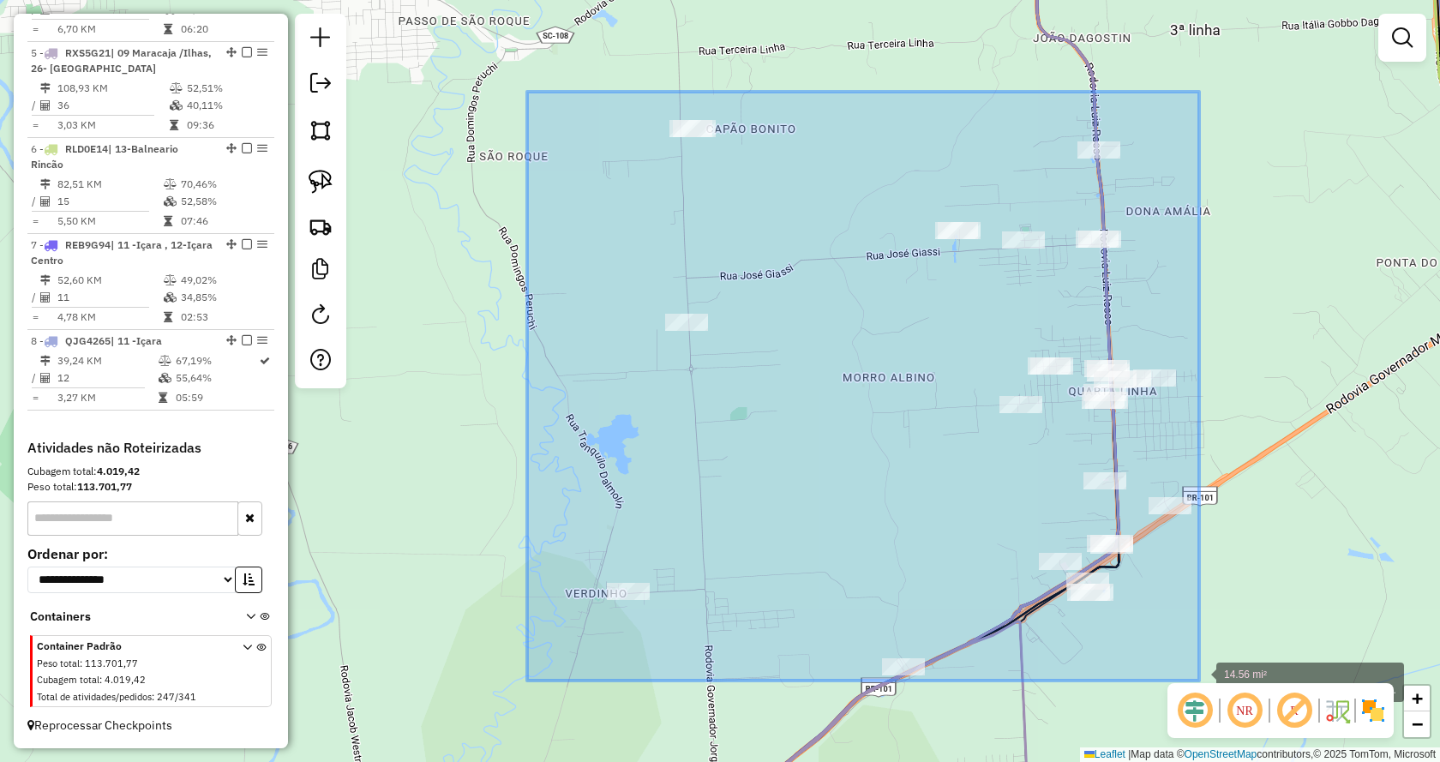
drag, startPoint x: 527, startPoint y: 92, endPoint x: 1199, endPoint y: 680, distance: 893.3
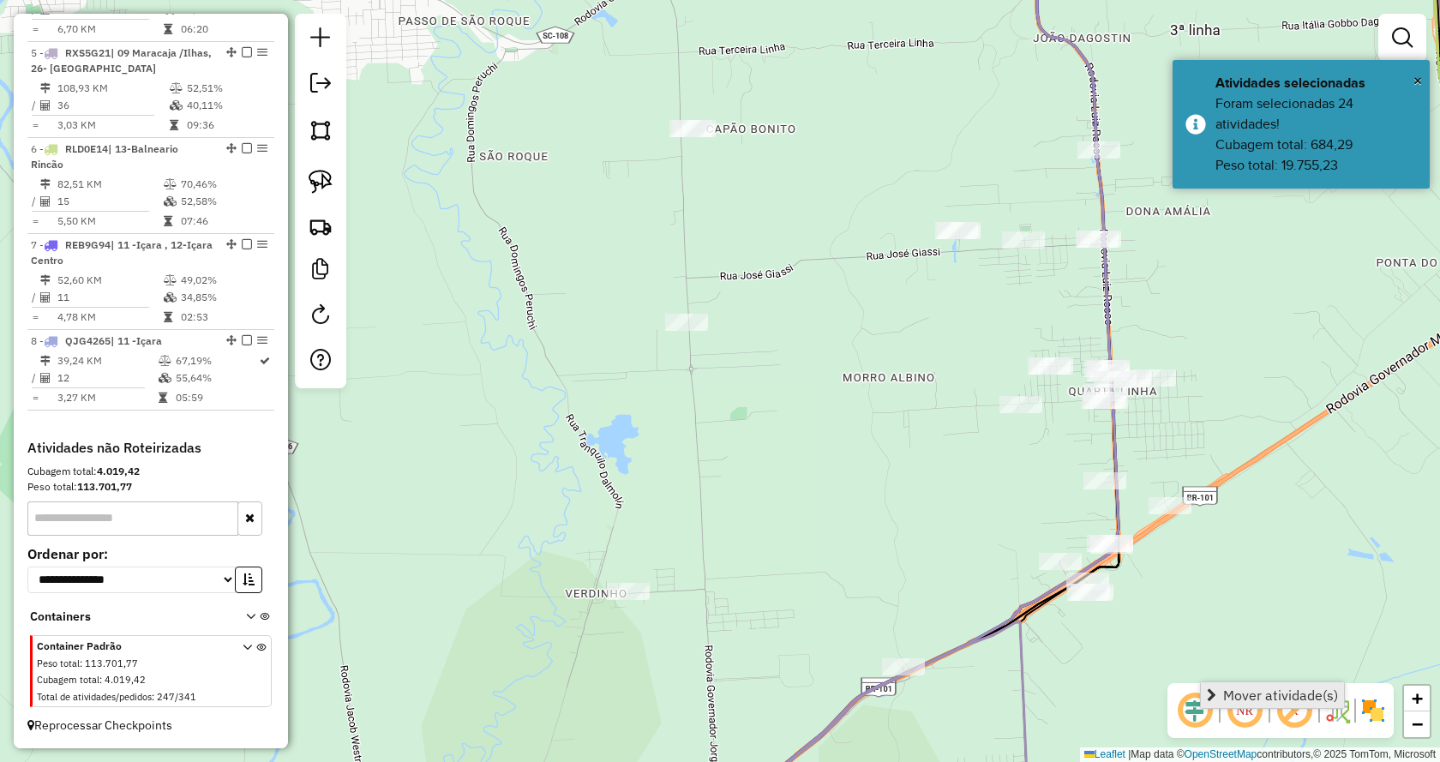
click at [1203, 686] on link "Mover atividade(s)" at bounding box center [1272, 695] width 143 height 26
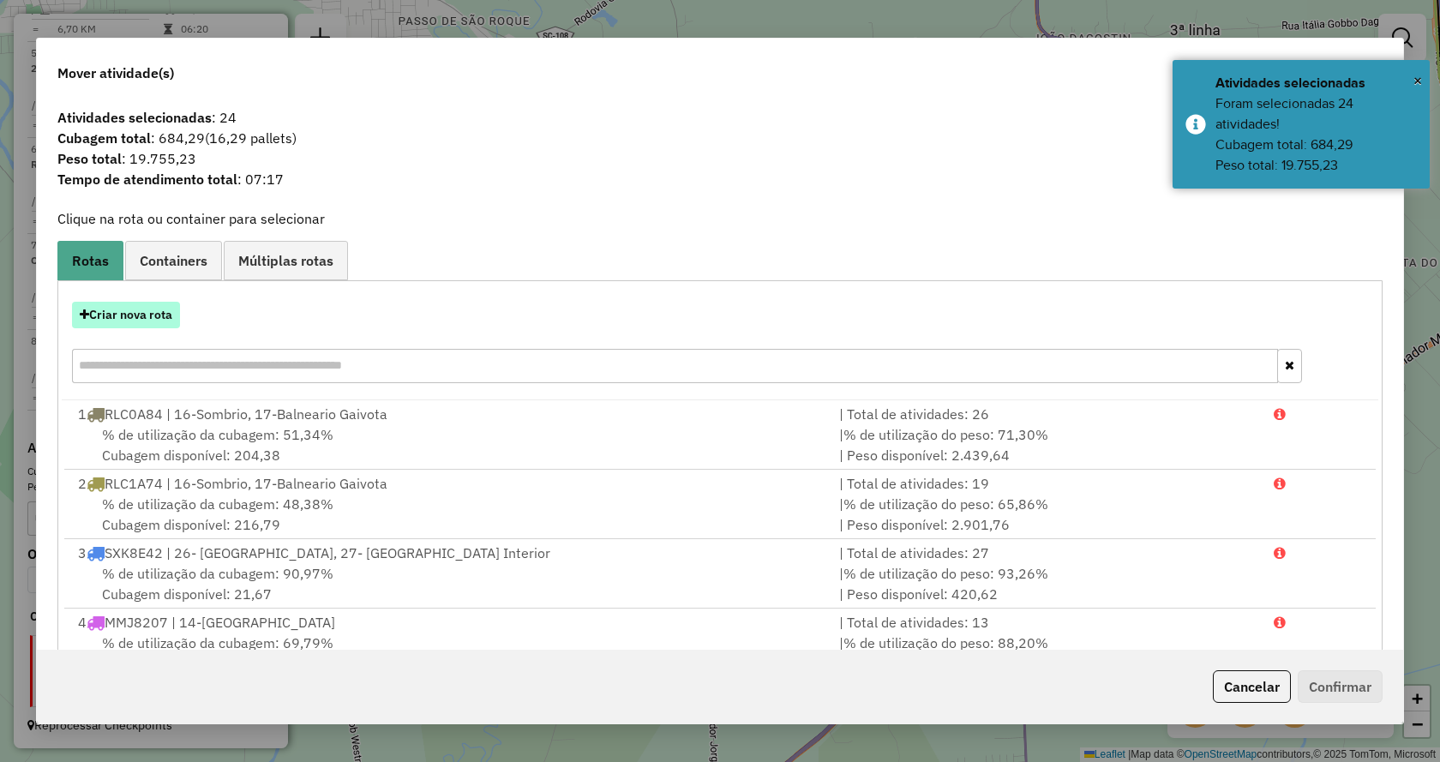
click at [137, 309] on button "Criar nova rota" at bounding box center [126, 315] width 108 height 27
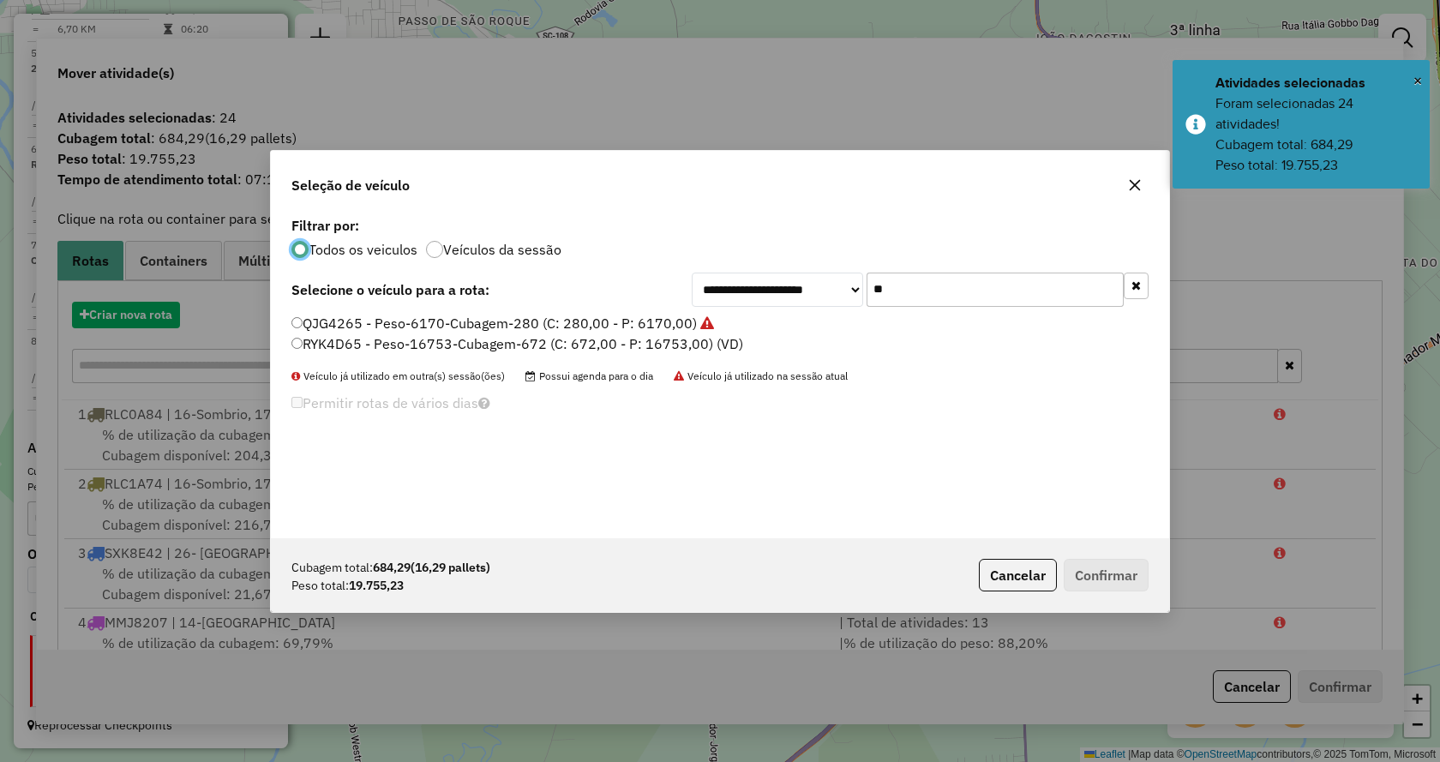
scroll to position [9, 5]
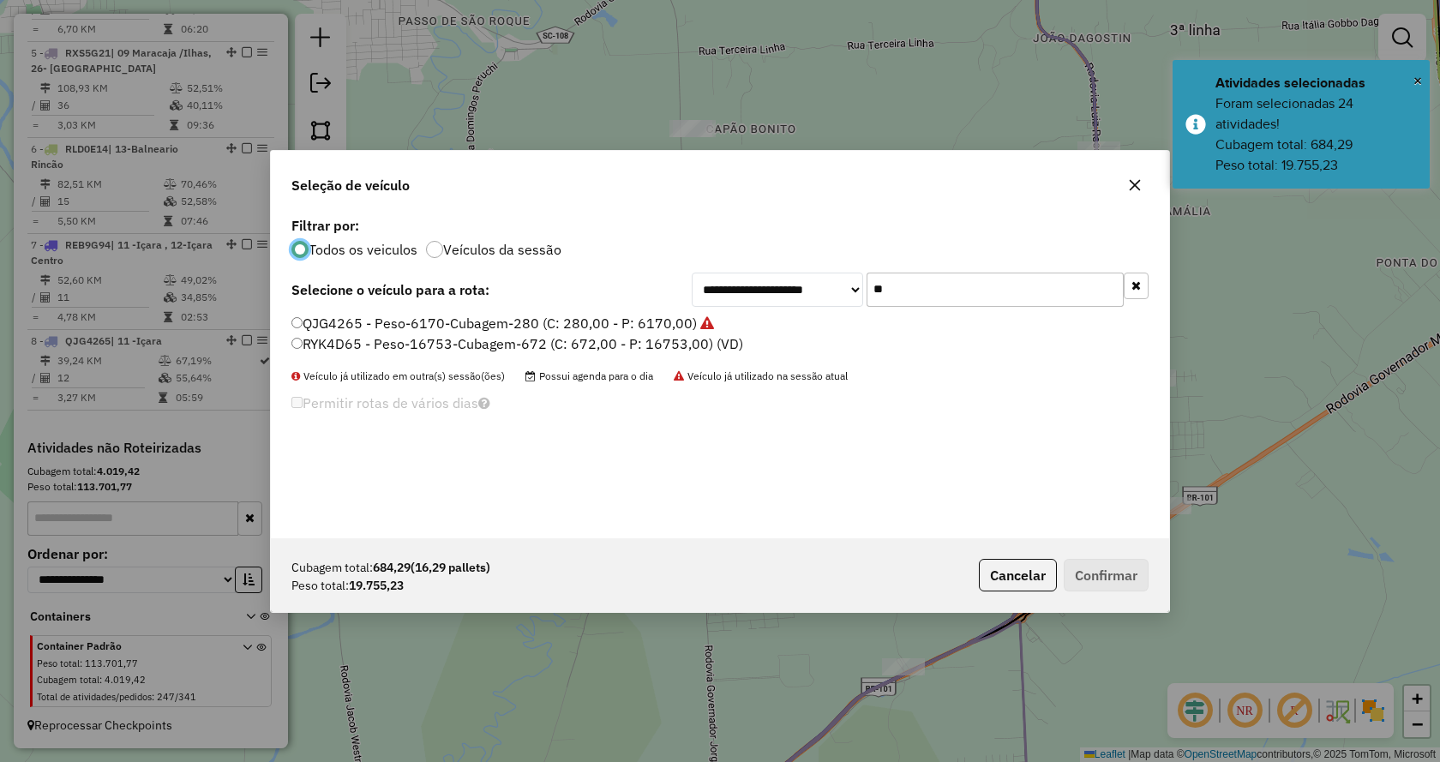
click at [894, 299] on input "**" at bounding box center [994, 290] width 257 height 34
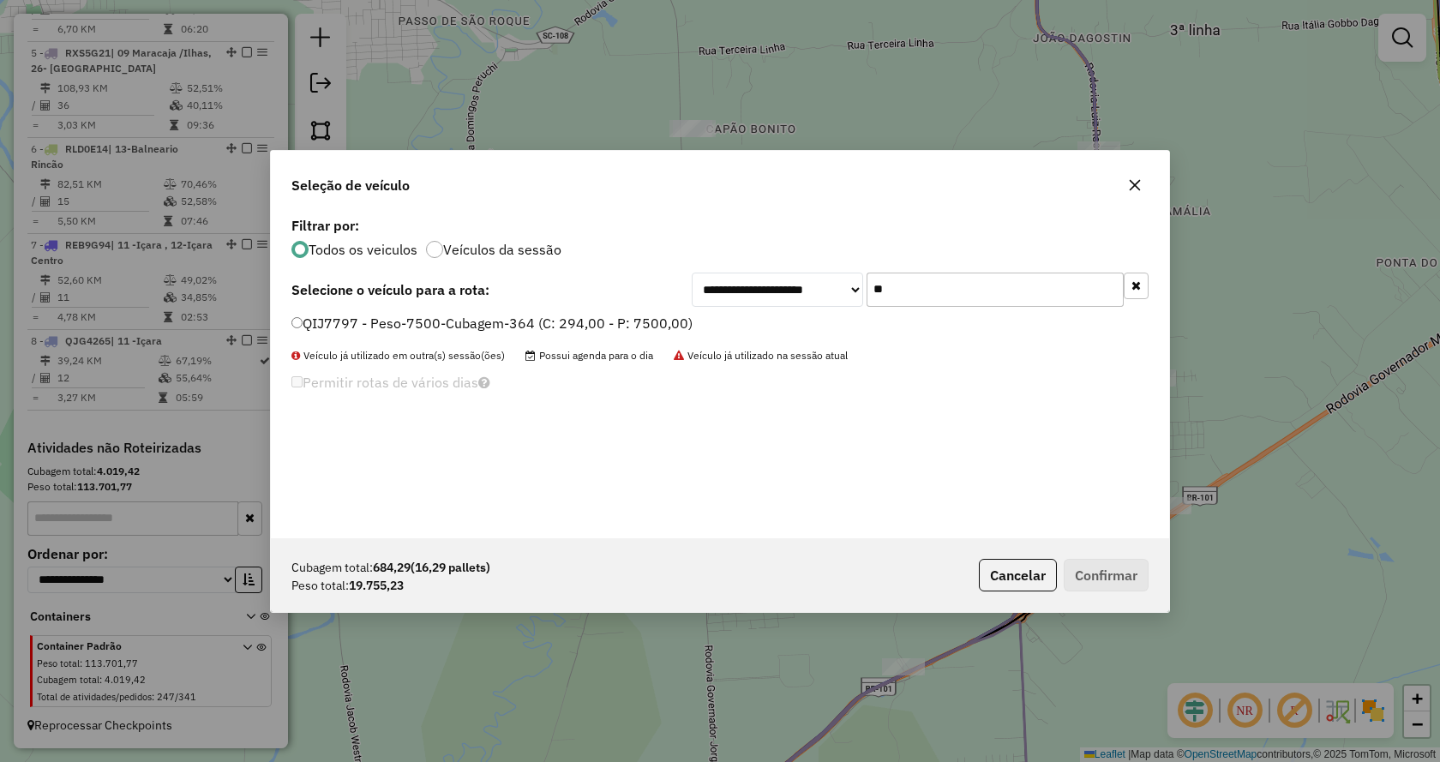
type input "**"
drag, startPoint x: 637, startPoint y: 320, endPoint x: 754, endPoint y: 380, distance: 131.8
click at [637, 320] on label "QIJ7797 - Peso-7500-Cubagem-364 (C: 294,00 - P: 7500,00)" at bounding box center [491, 323] width 401 height 21
click at [1095, 564] on button "Confirmar" at bounding box center [1105, 575] width 85 height 33
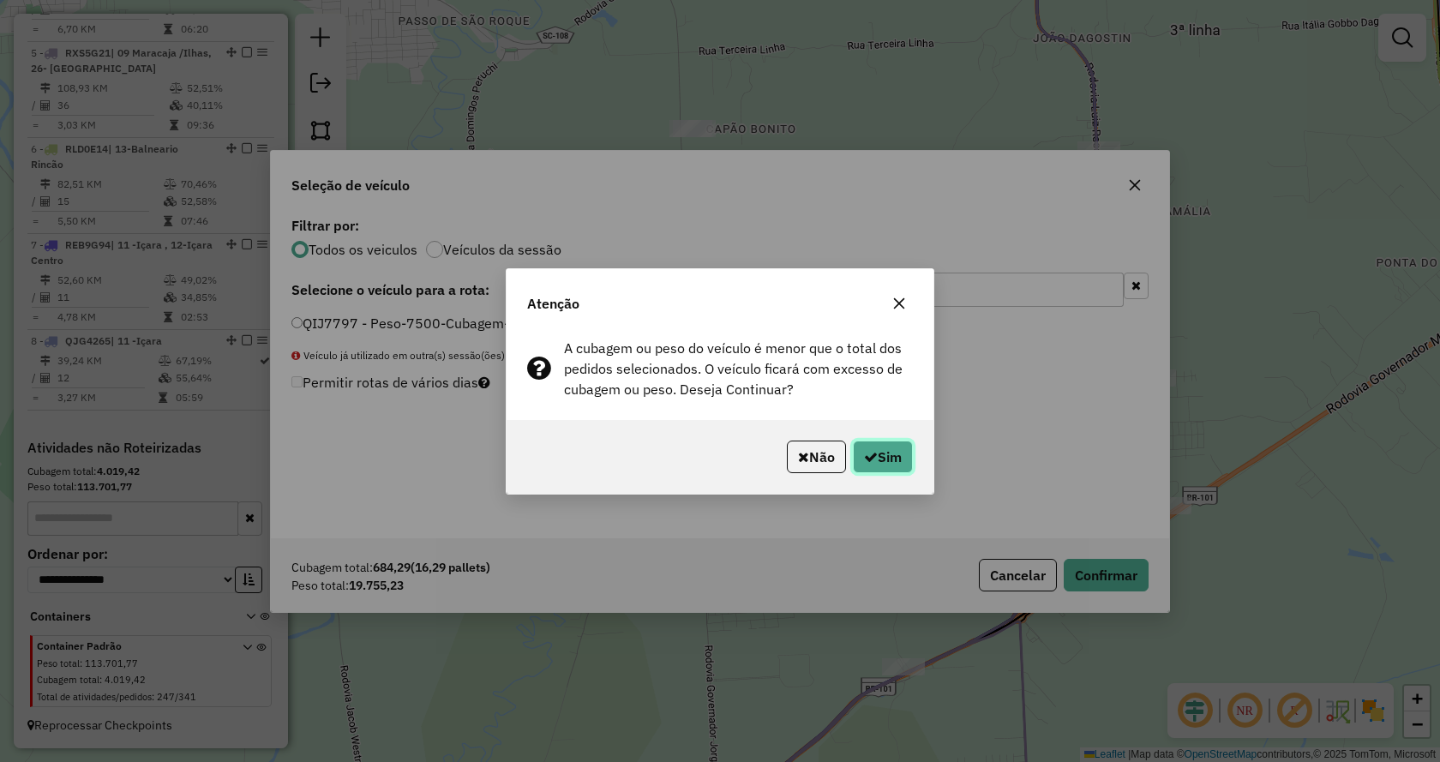
click at [874, 448] on button "Sim" at bounding box center [883, 456] width 60 height 33
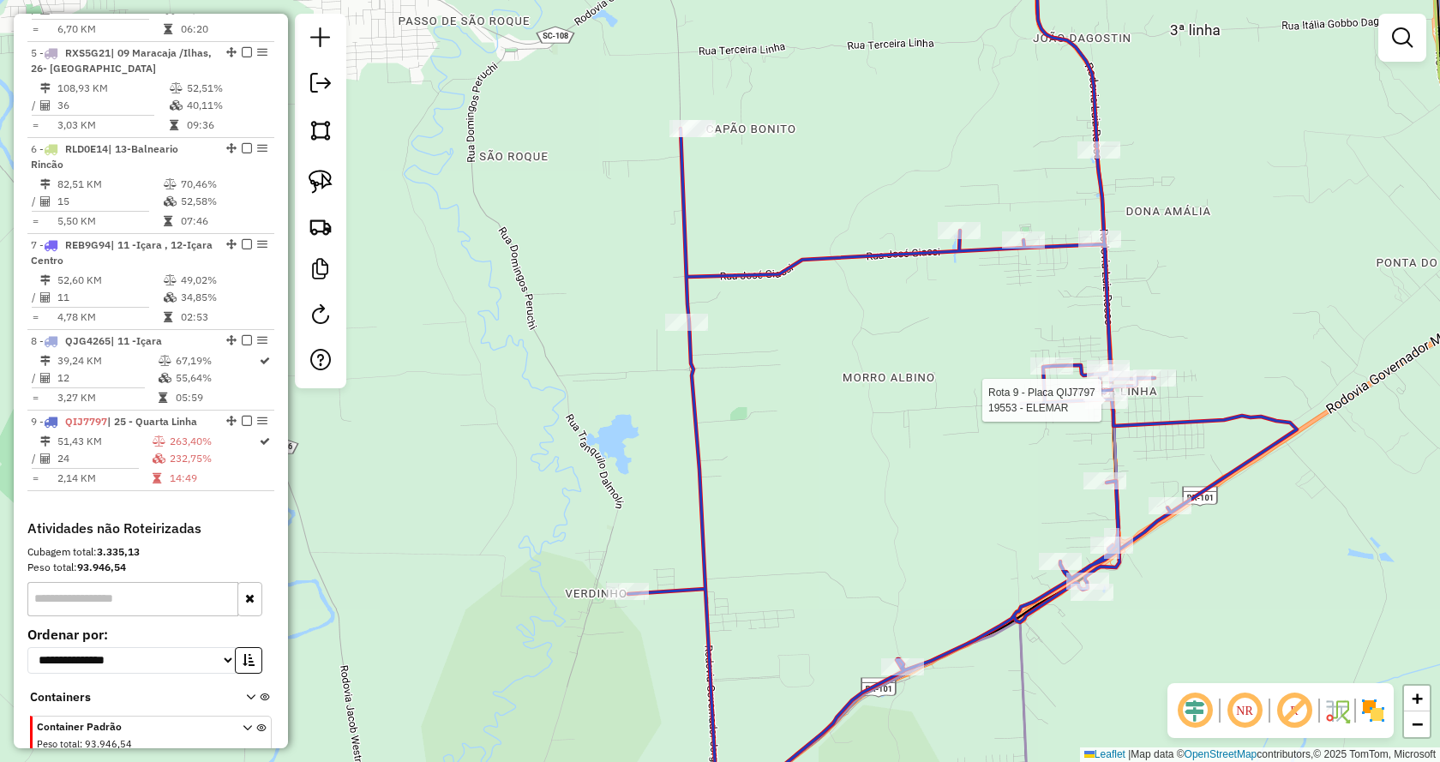
scroll to position [1115, 0]
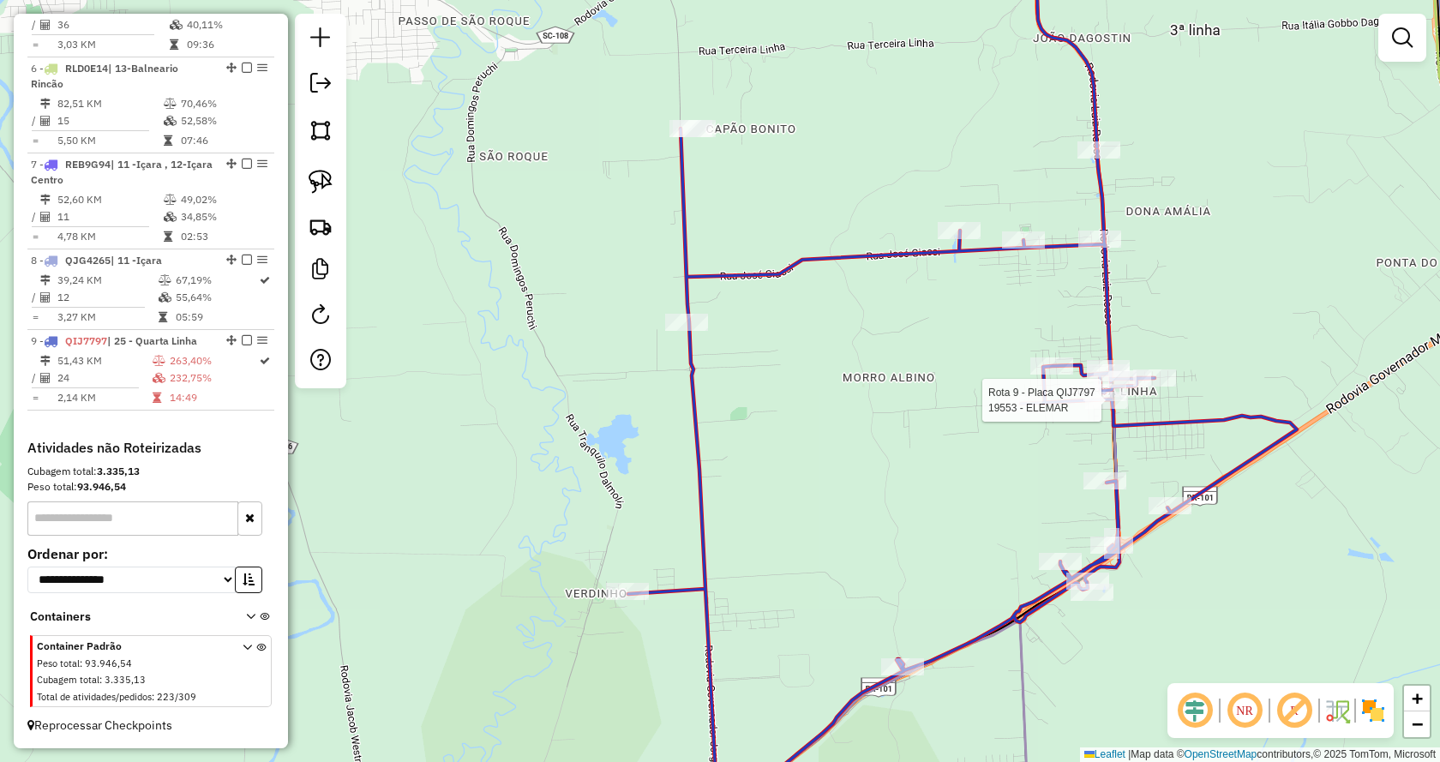
select select "*********"
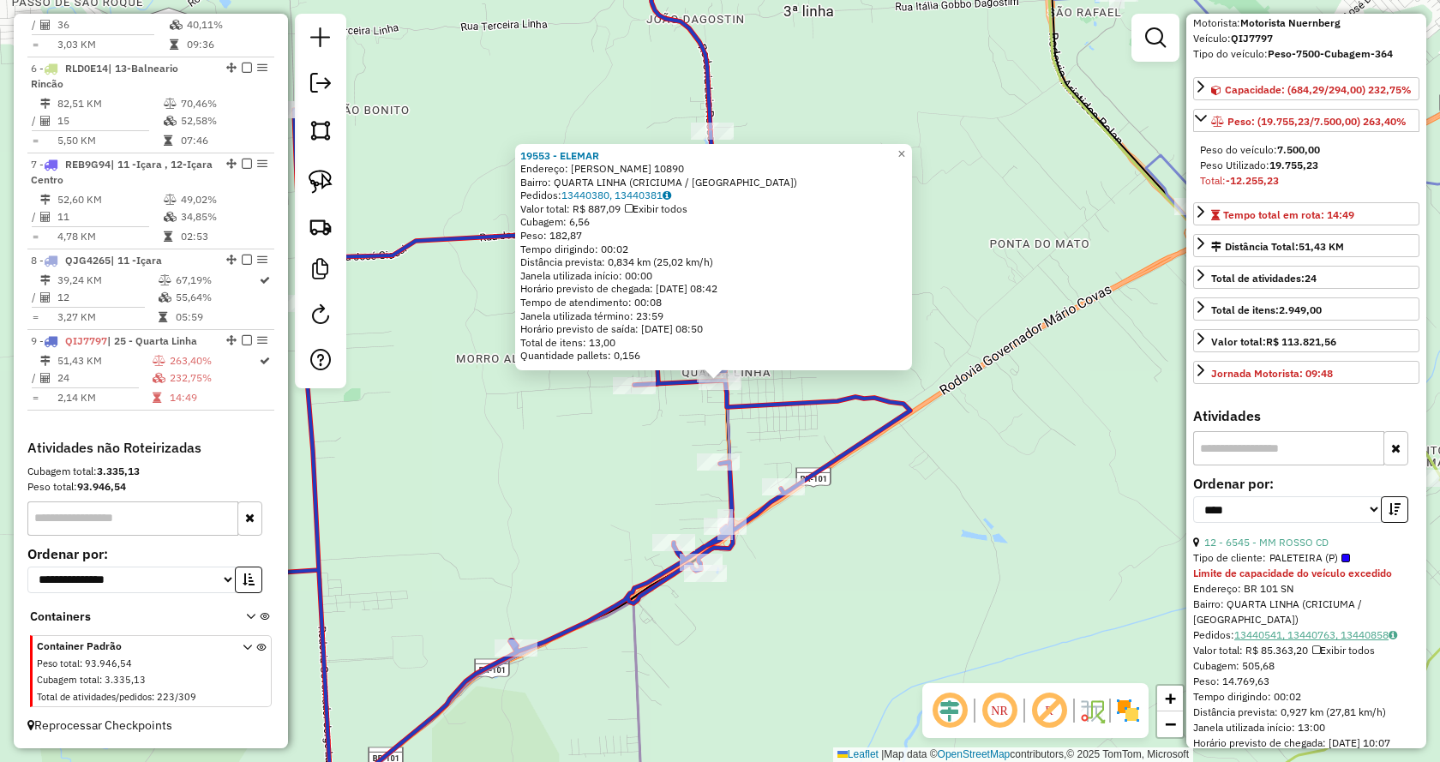
scroll to position [171, 0]
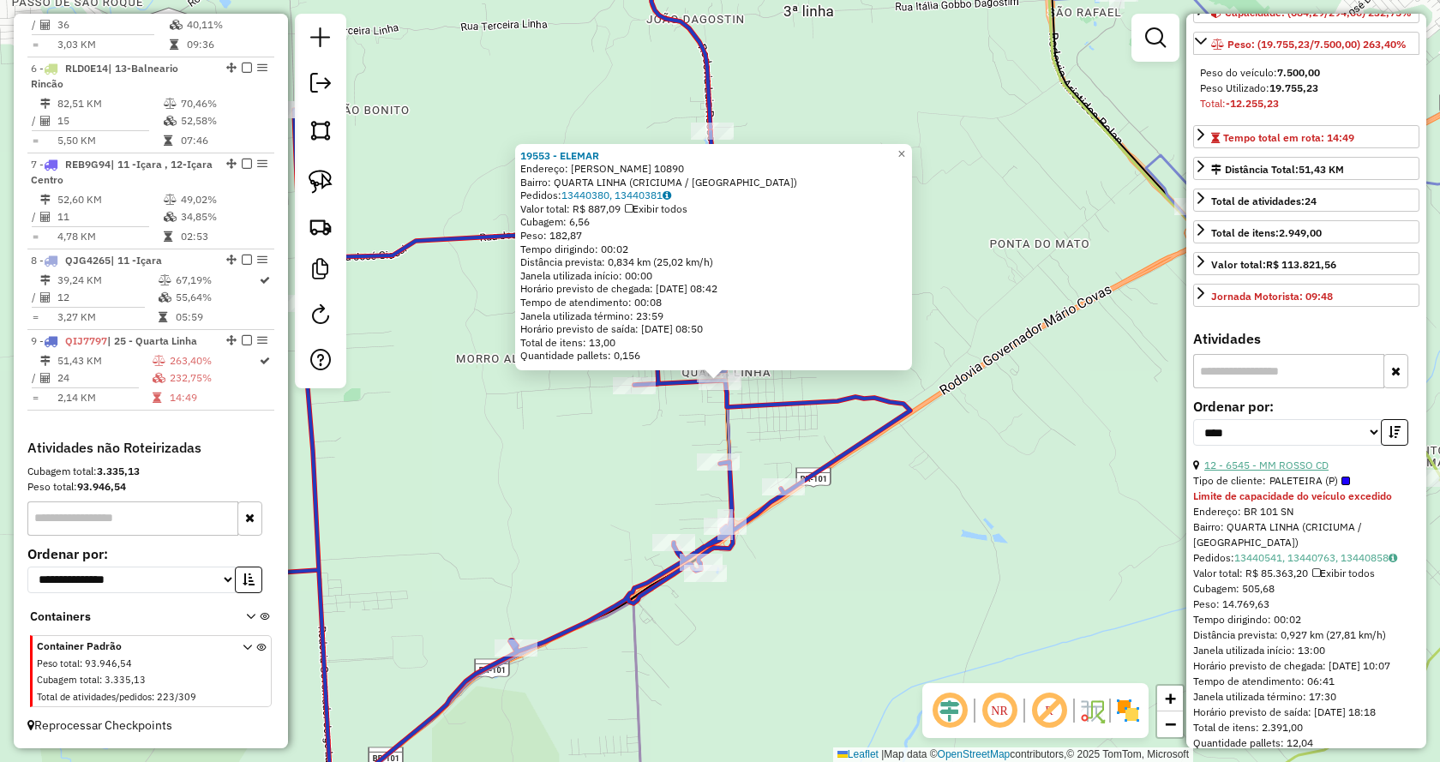
click at [1298, 471] on link "12 - 6545 - MM ROSSO CD" at bounding box center [1266, 464] width 124 height 13
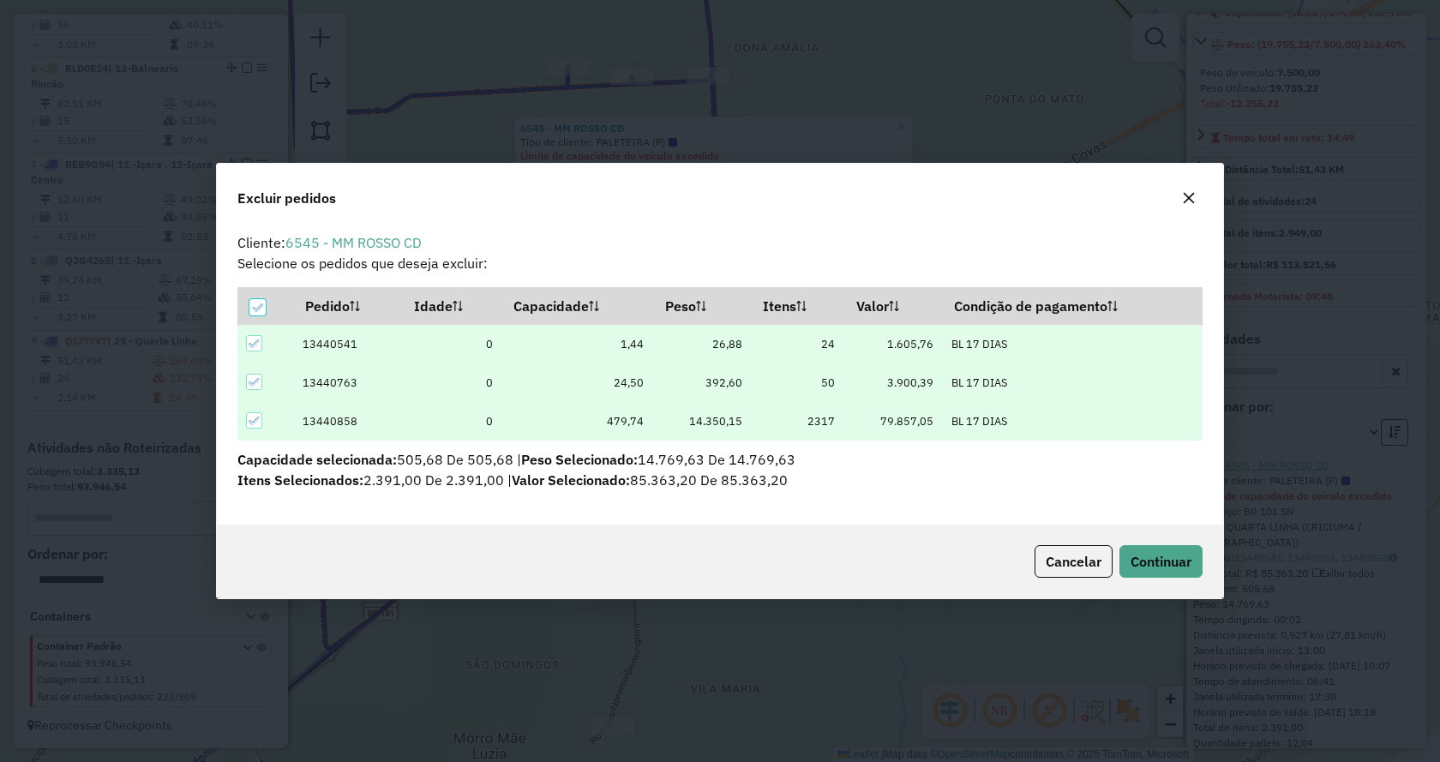
scroll to position [0, 0]
click at [1170, 578] on div "Cancelar Continuar" at bounding box center [720, 561] width 1006 height 74
click at [1153, 571] on button "Continuar" at bounding box center [1160, 561] width 83 height 33
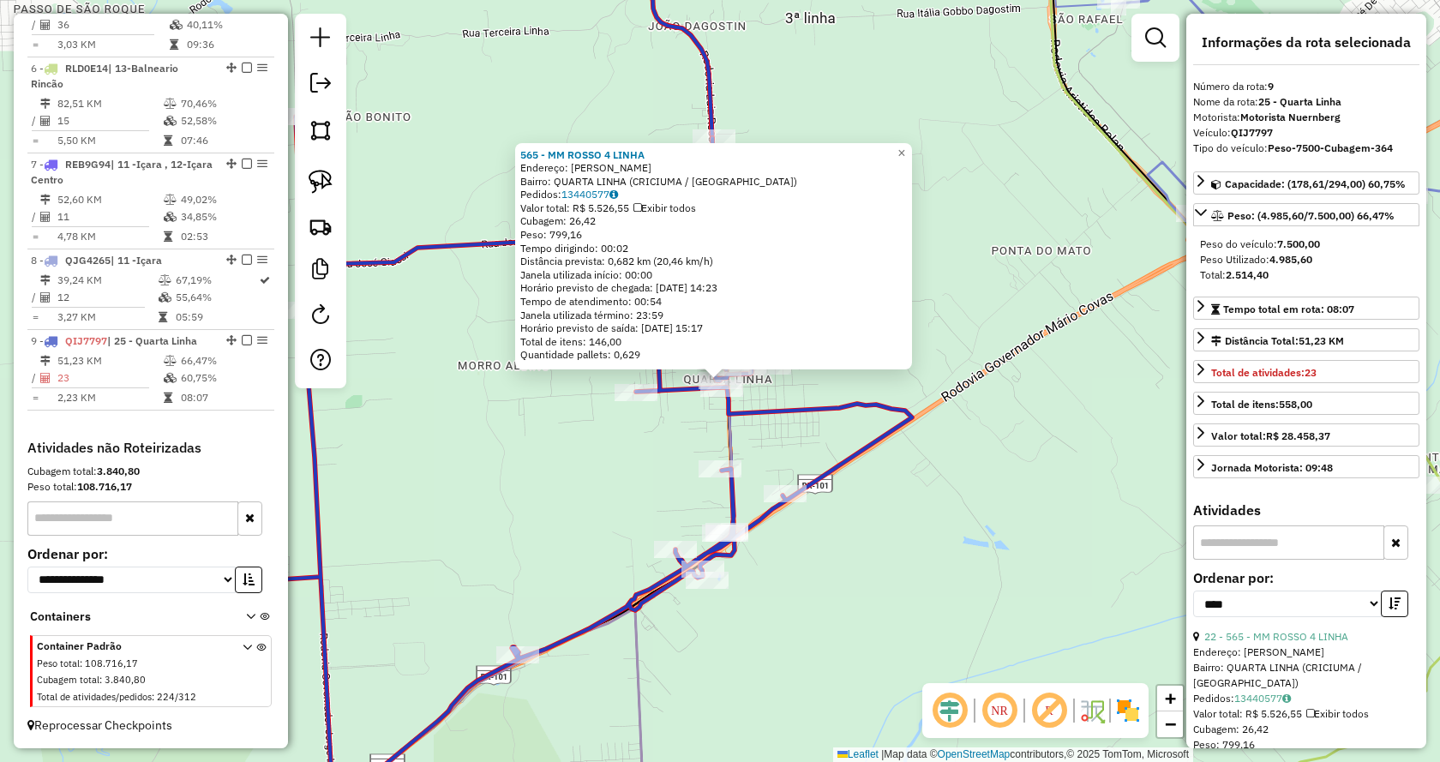
click at [1030, 483] on div "565 - MM ROSSO 4 LINHA Endereço: LUIZ ROSSO SN Bairro: QUARTA LINHA (CRICIUMA /…" at bounding box center [720, 381] width 1440 height 762
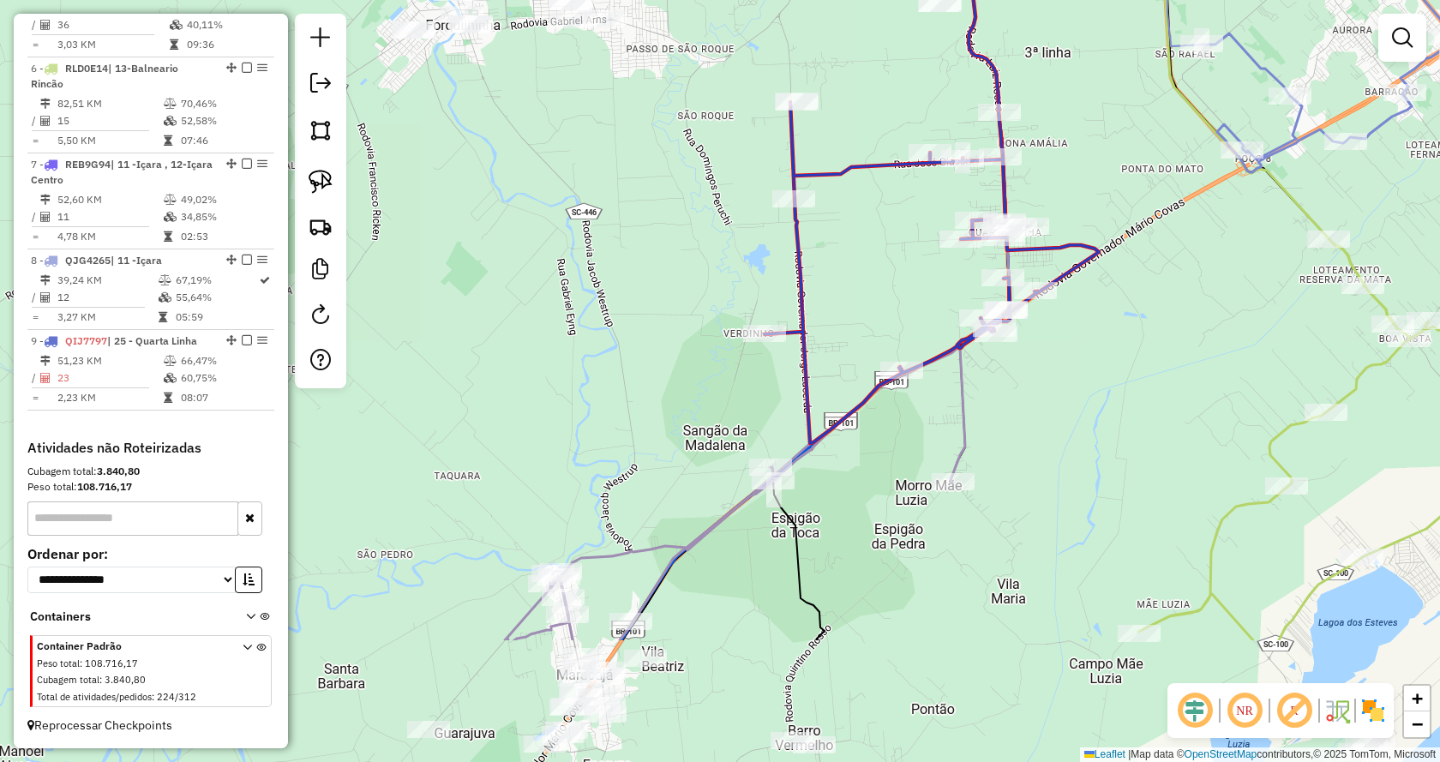
drag, startPoint x: 1013, startPoint y: 535, endPoint x: 1172, endPoint y: 289, distance: 293.1
click at [1172, 289] on div "Janela de atendimento Grade de atendimento Capacidade Transportadoras Veículos …" at bounding box center [720, 381] width 1440 height 762
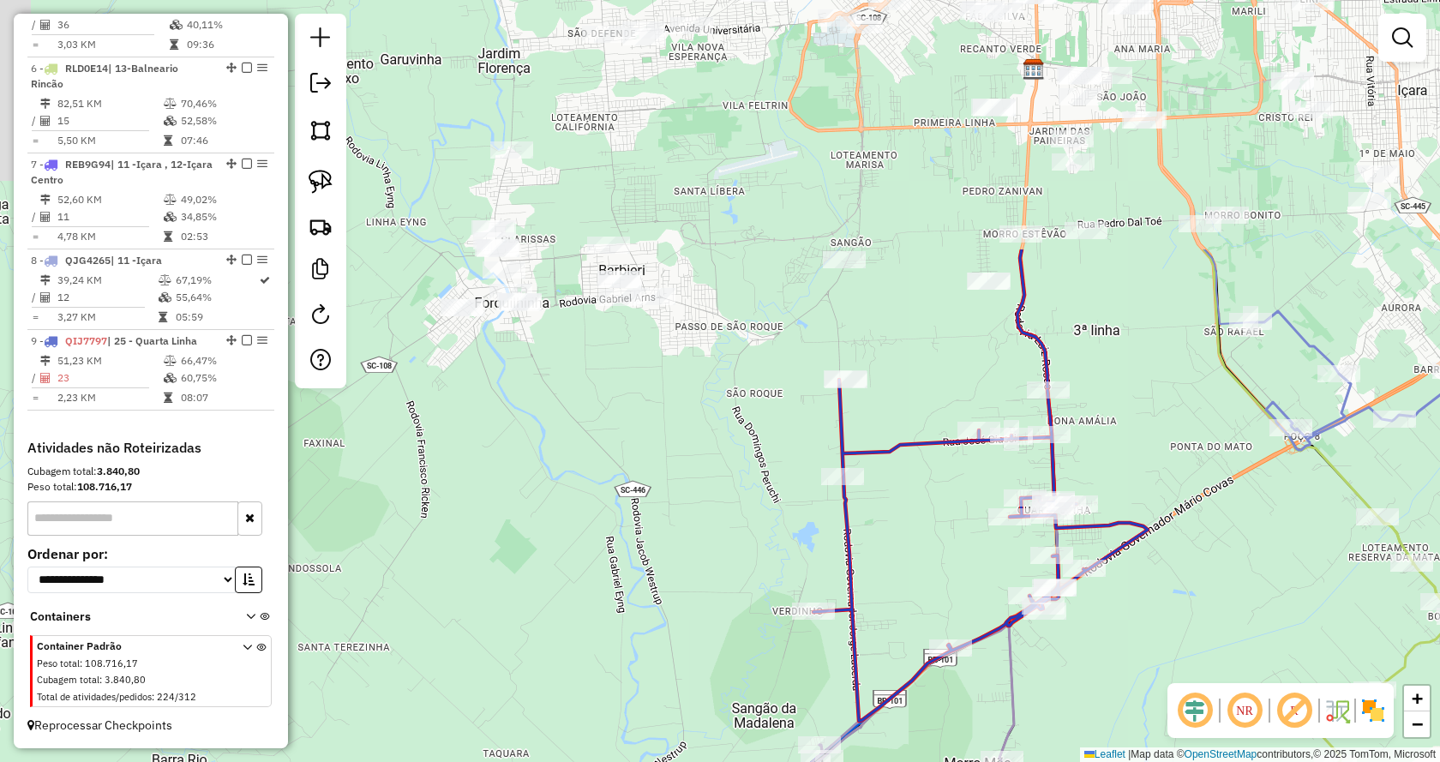
drag, startPoint x: 901, startPoint y: 221, endPoint x: 942, endPoint y: 597, distance: 378.4
click at [942, 597] on div "Janela de atendimento Grade de atendimento Capacidade Transportadoras Veículos …" at bounding box center [720, 381] width 1440 height 762
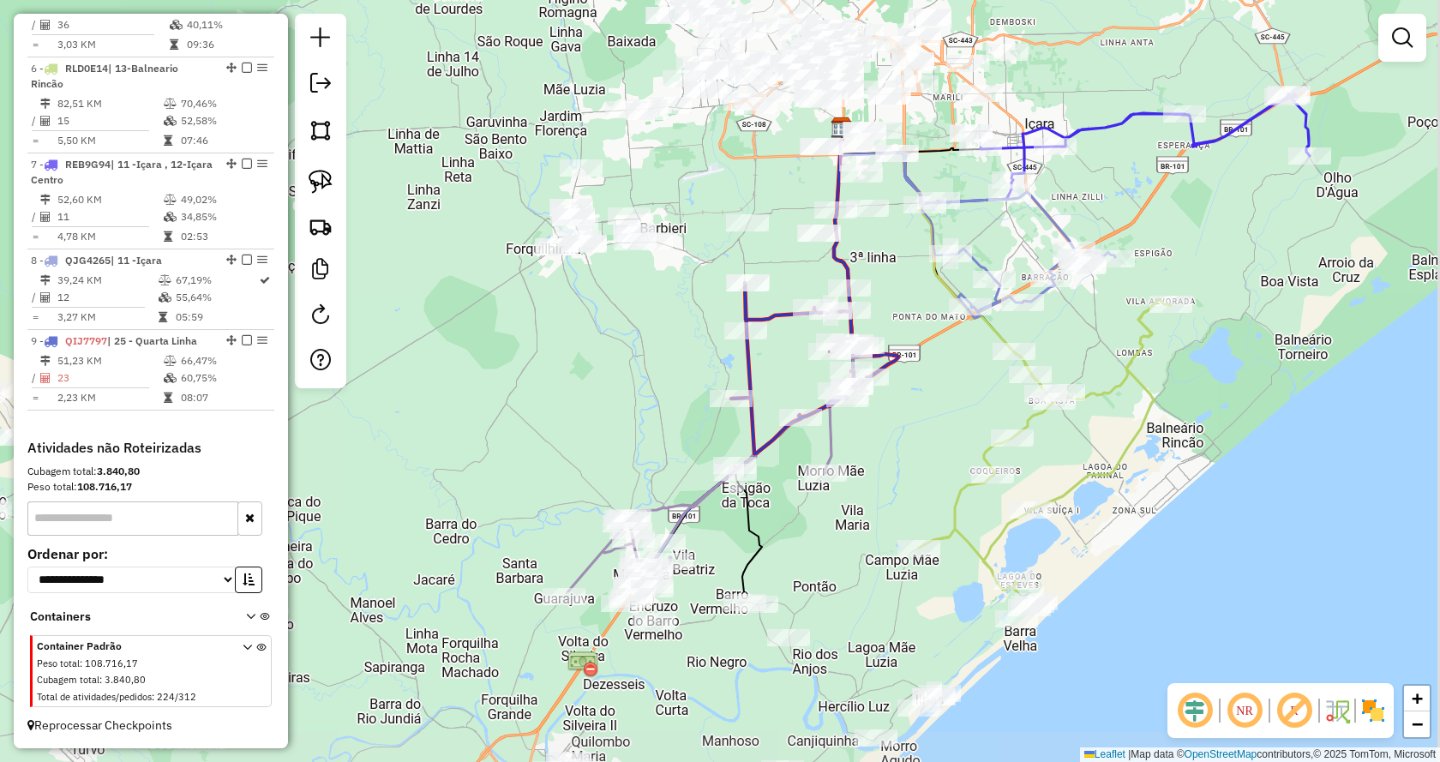
drag, startPoint x: 1117, startPoint y: 632, endPoint x: 956, endPoint y: 386, distance: 293.3
click at [958, 386] on div "Janela de atendimento Grade de atendimento Capacidade Transportadoras Veículos …" at bounding box center [720, 381] width 1440 height 762
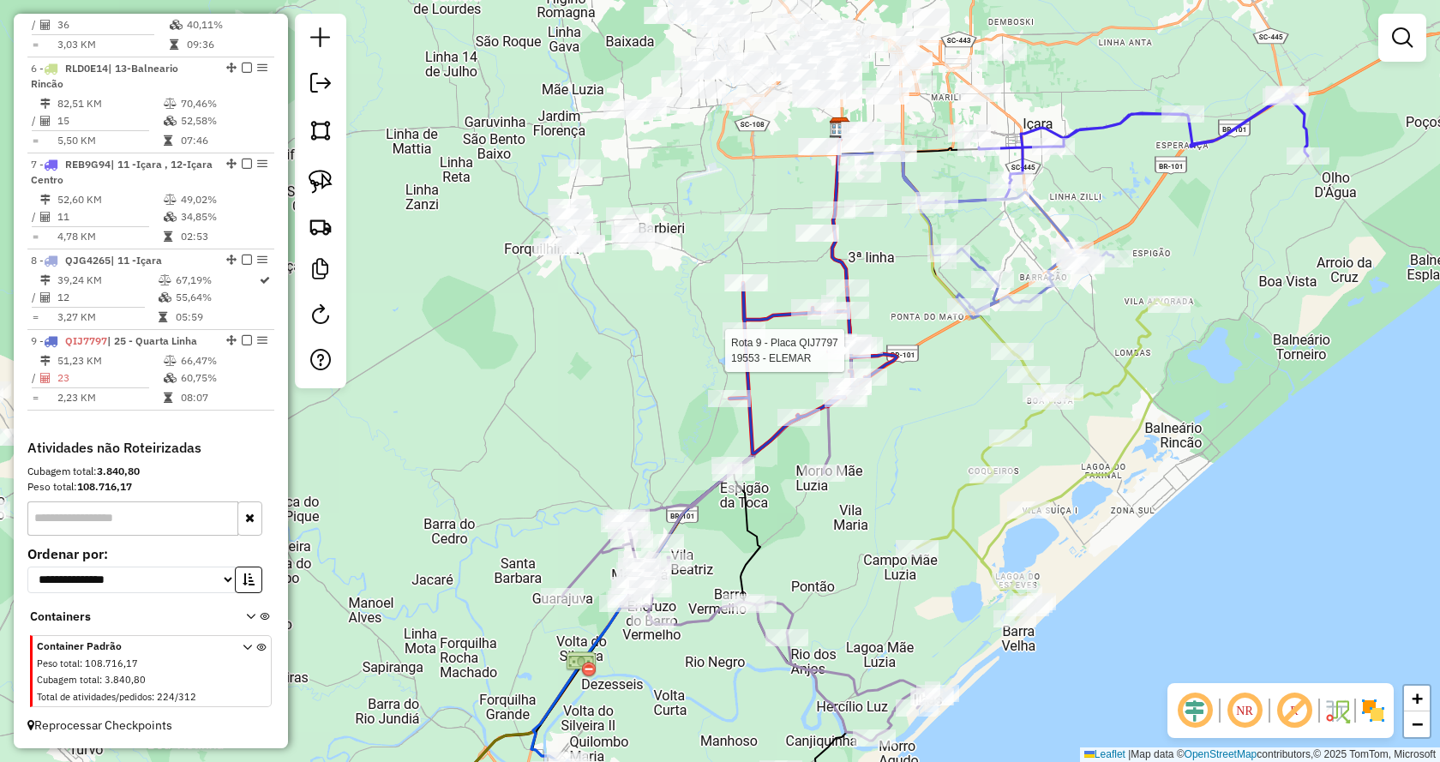
select select "*********"
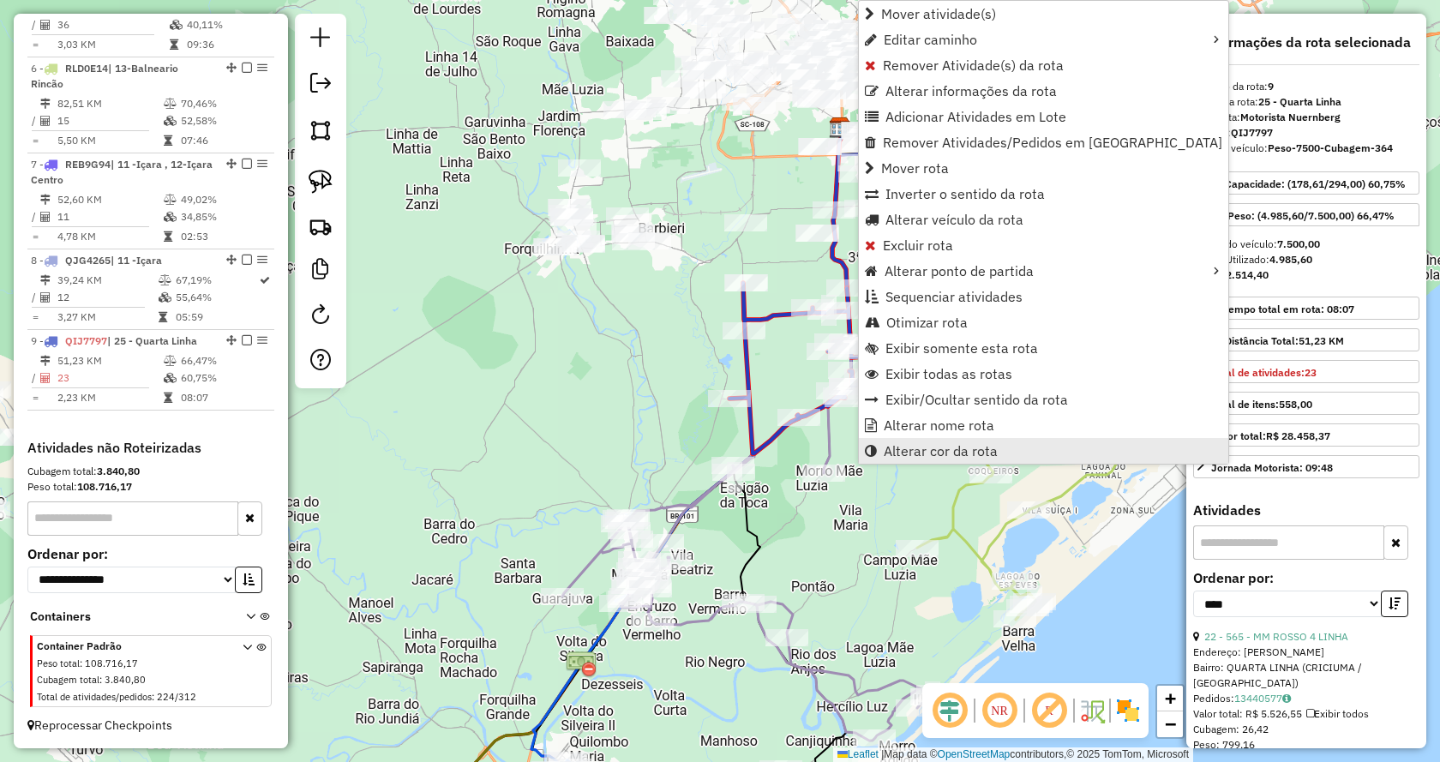
click at [1012, 452] on link "Alterar cor da rota" at bounding box center [1043, 451] width 369 height 26
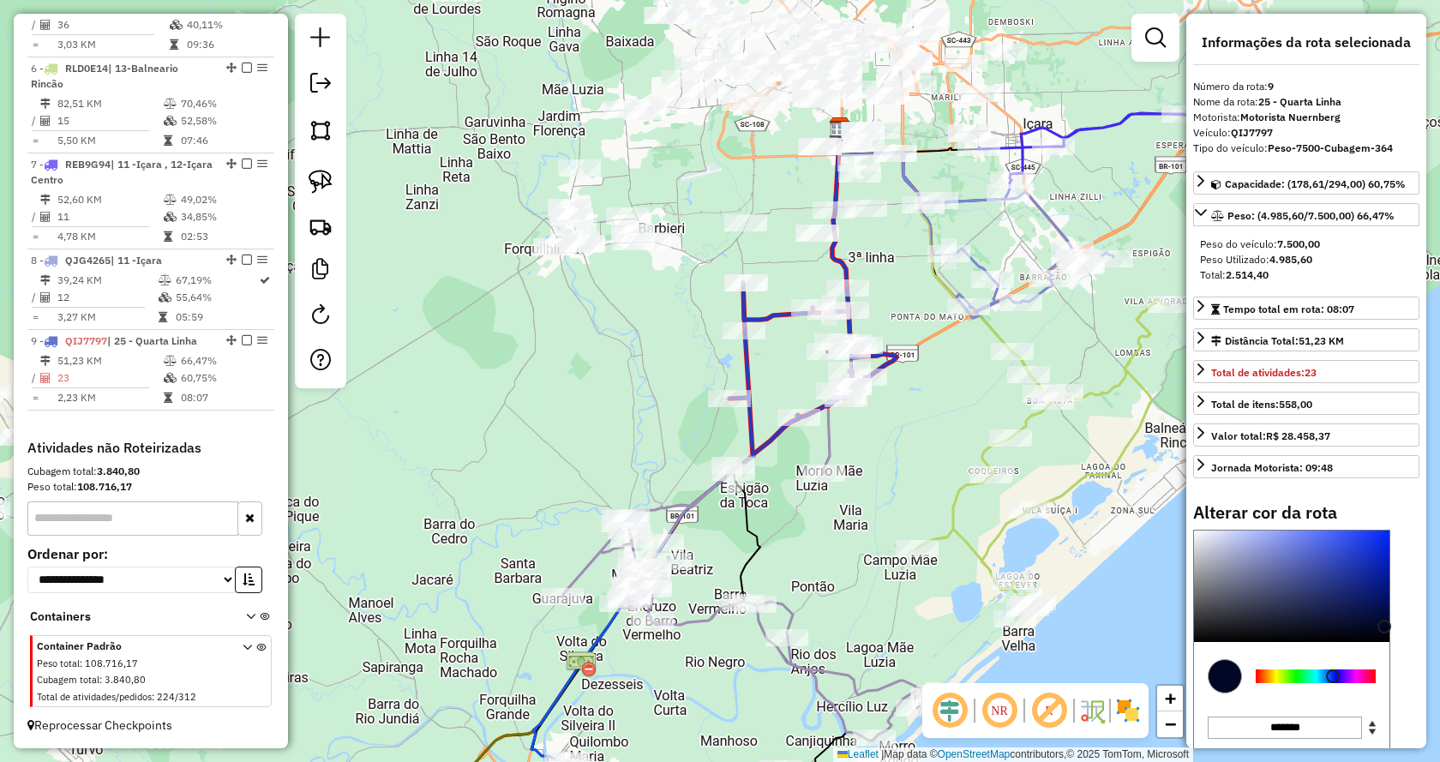
type input "*******"
drag, startPoint x: 1343, startPoint y: 557, endPoint x: 1390, endPoint y: 644, distance: 98.6
click at [1389, 642] on div at bounding box center [1291, 585] width 195 height 111
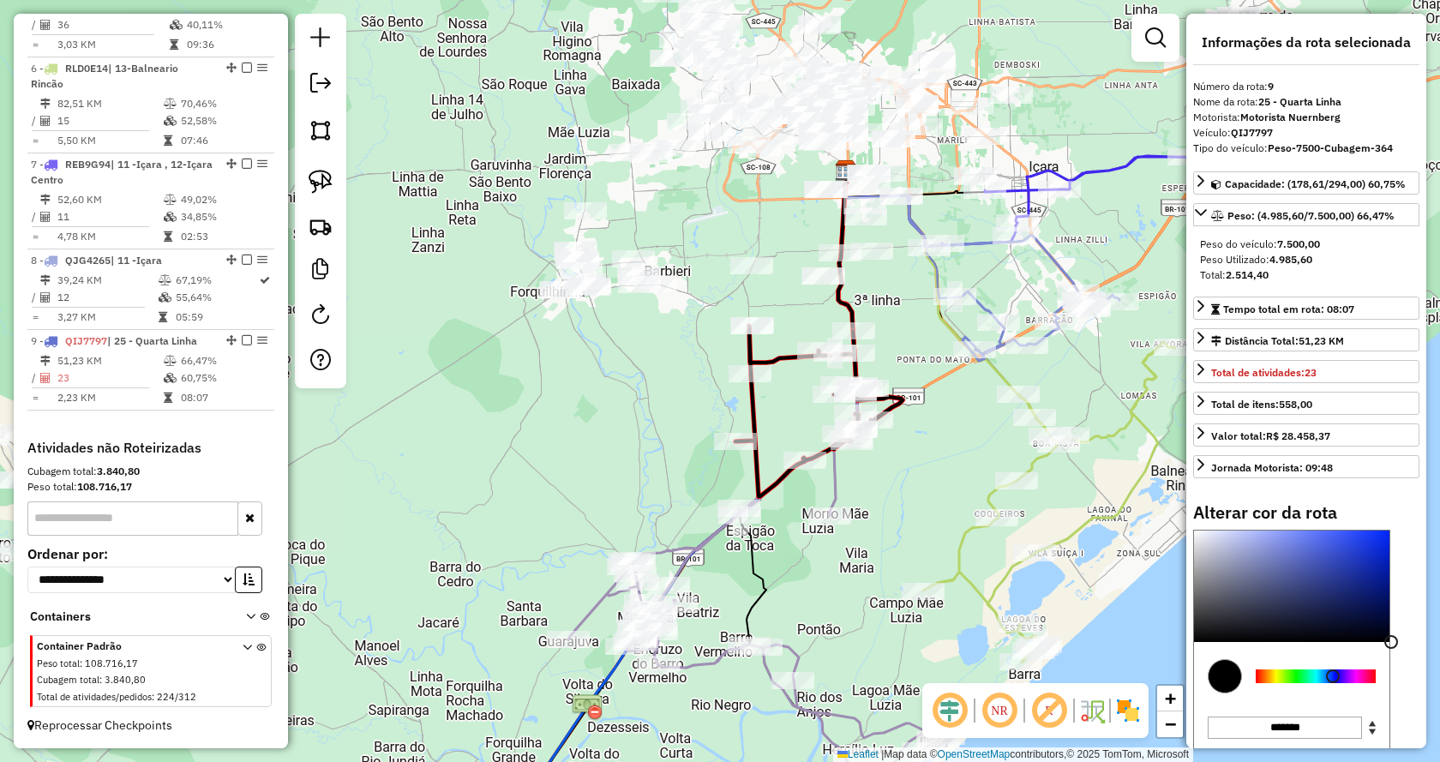
drag, startPoint x: 883, startPoint y: 187, endPoint x: 891, endPoint y: 267, distance: 80.9
click at [891, 267] on div "Janela de atendimento Grade de atendimento Capacidade Transportadoras Veículos …" at bounding box center [720, 381] width 1440 height 762
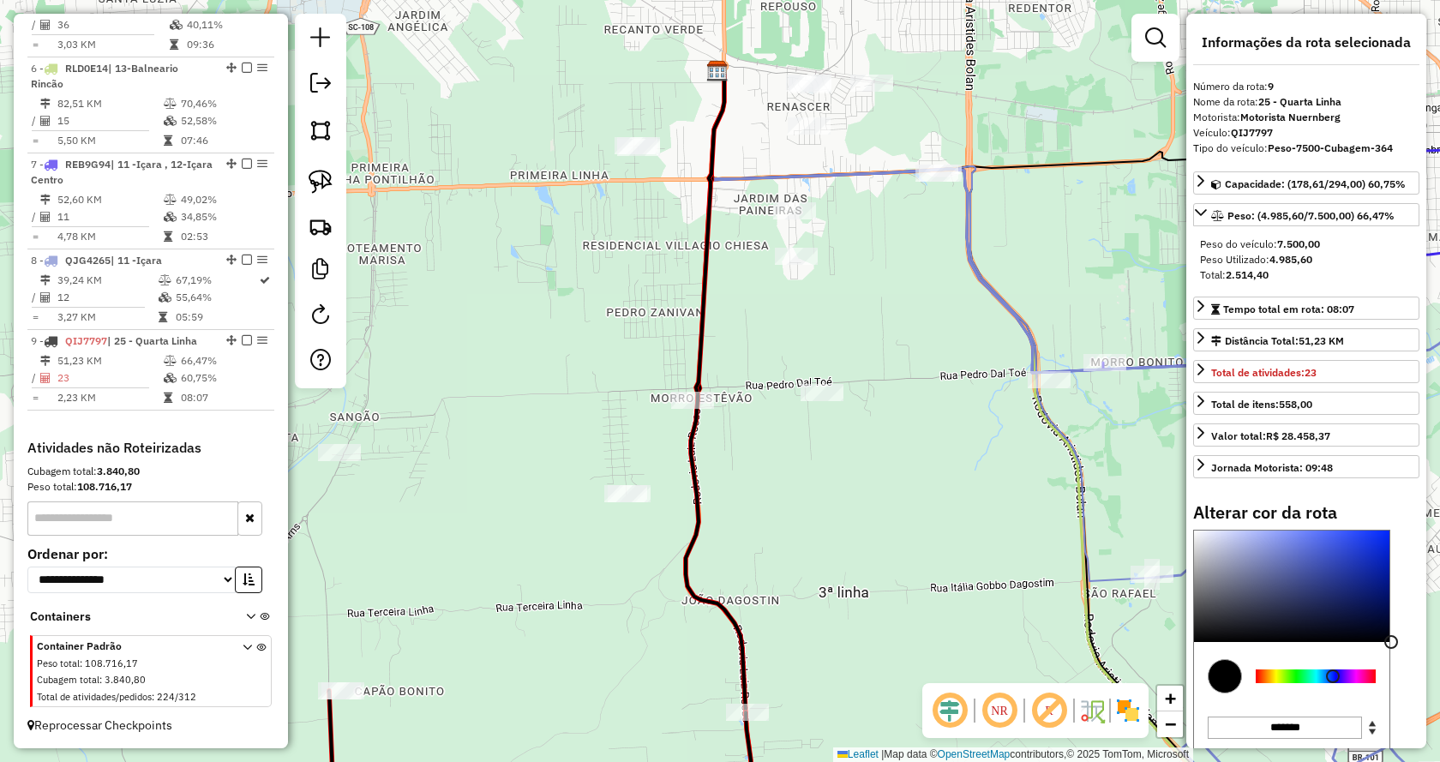
drag, startPoint x: 925, startPoint y: 166, endPoint x: 926, endPoint y: 207, distance: 40.3
click at [926, 207] on div "Janela de atendimento Grade de atendimento Capacidade Transportadoras Veículos …" at bounding box center [720, 381] width 1440 height 762
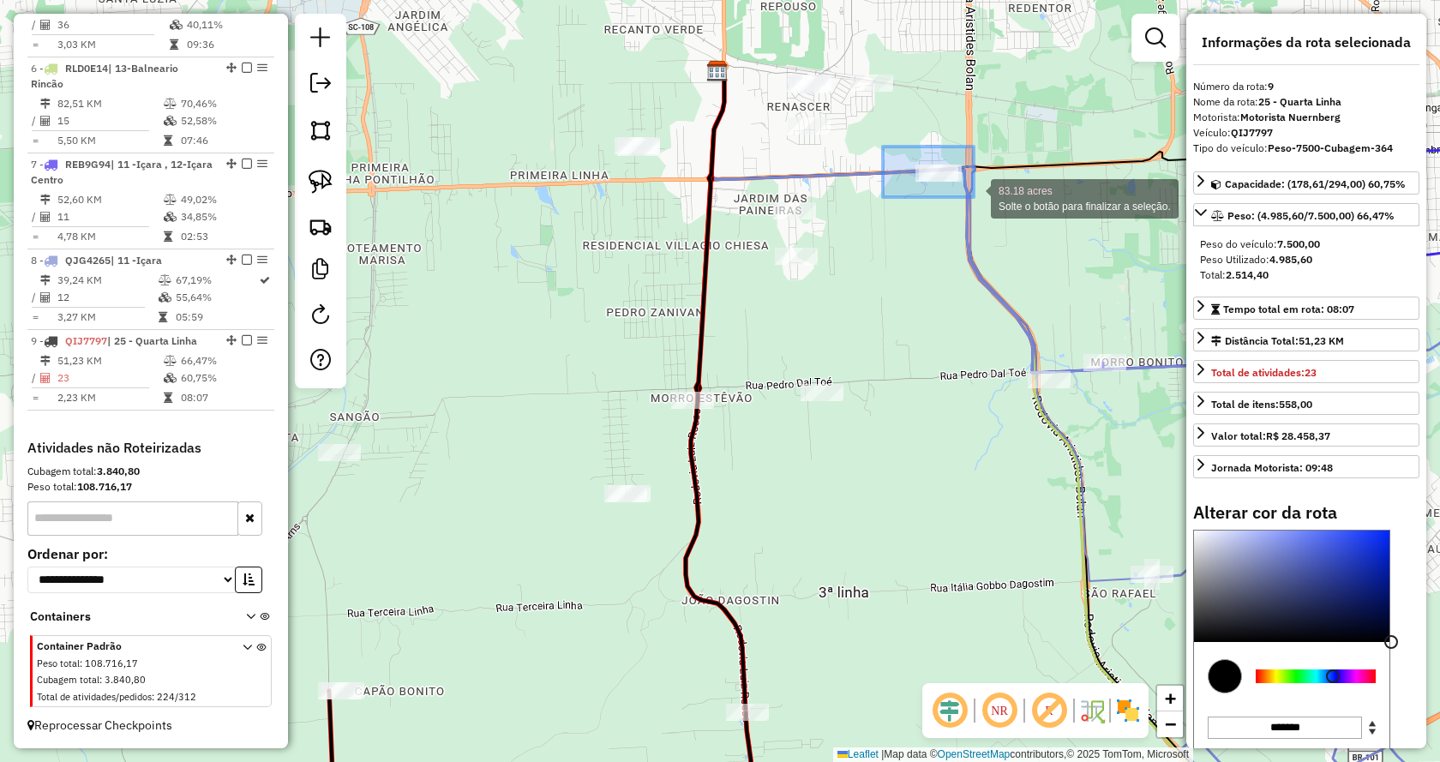
drag, startPoint x: 973, startPoint y: 197, endPoint x: 990, endPoint y: 209, distance: 20.2
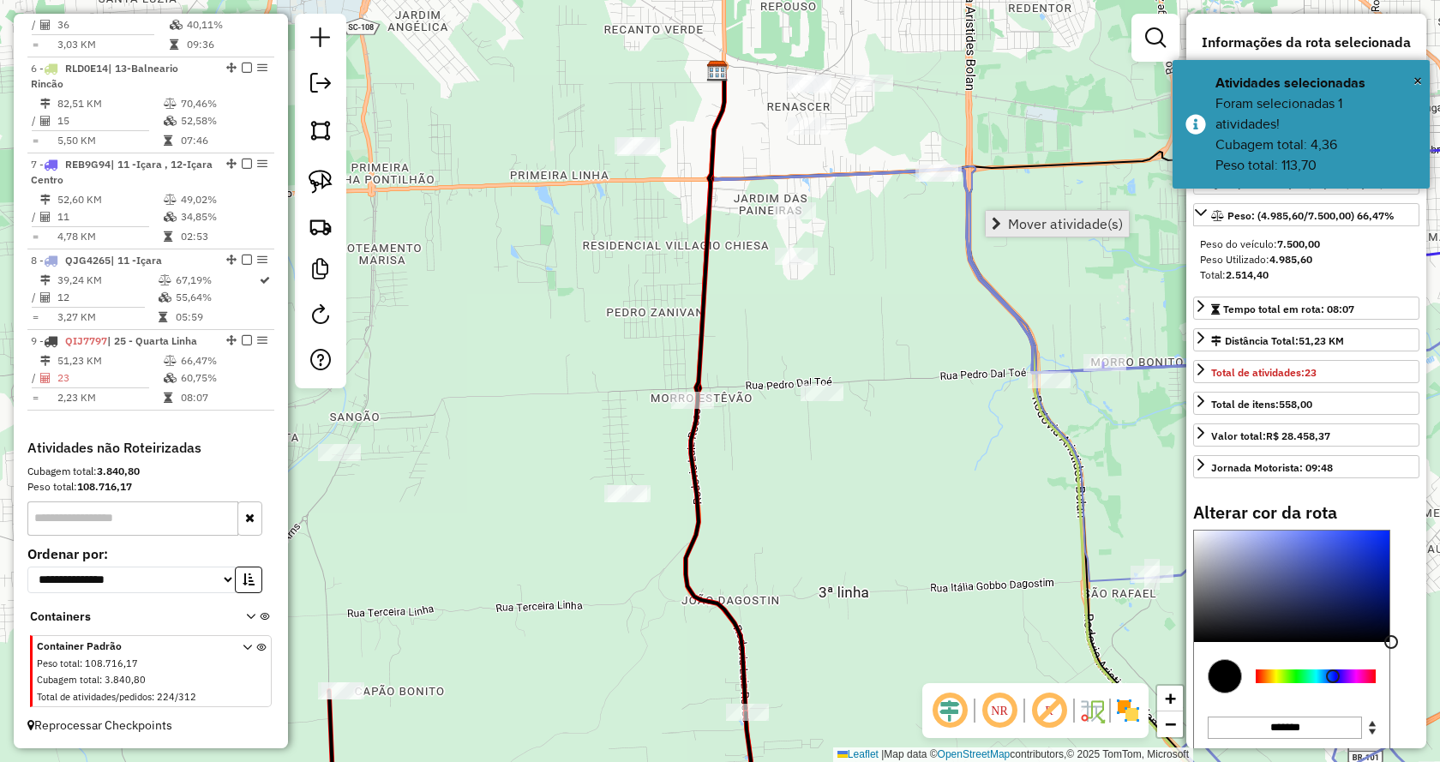
click at [993, 219] on span "Mover atividade(s)" at bounding box center [995, 224] width 9 height 14
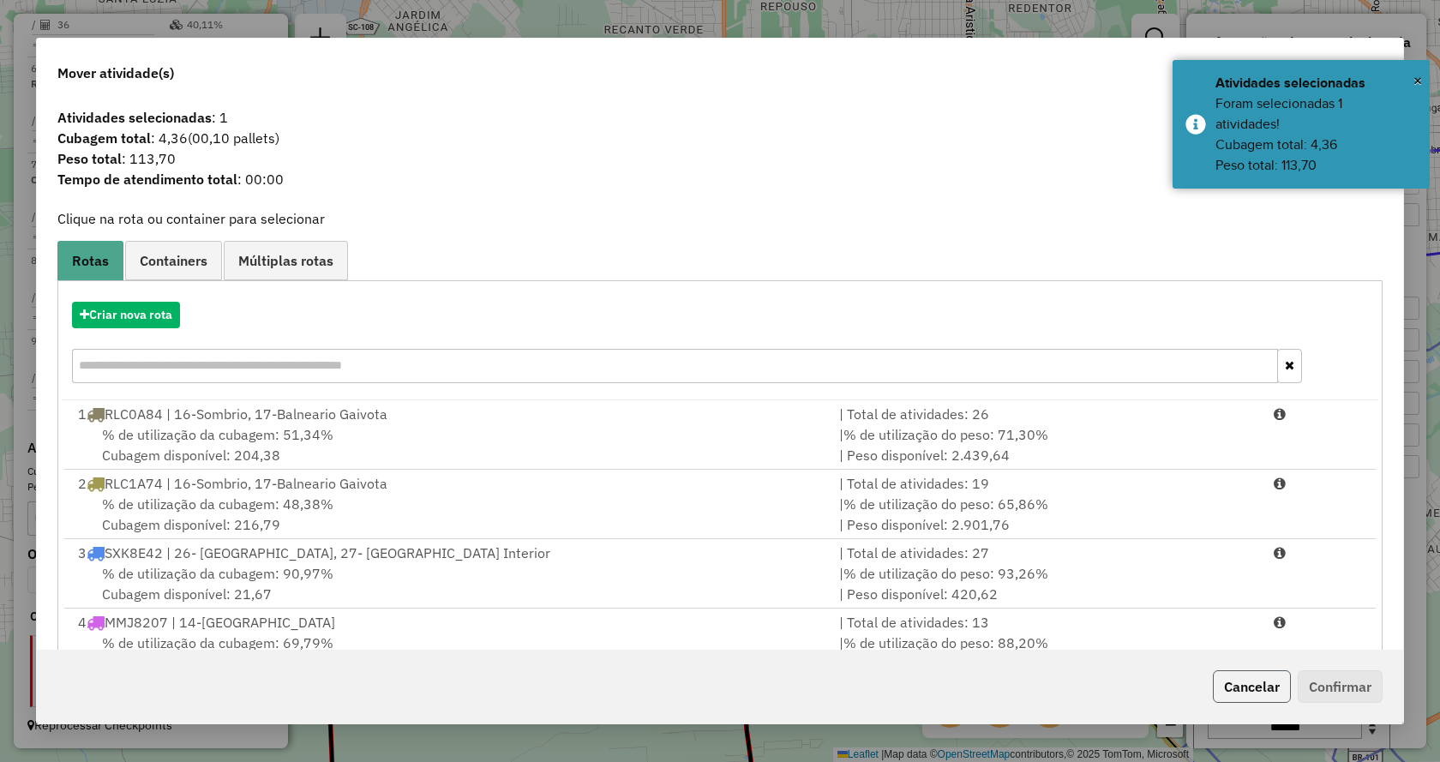
click at [1232, 681] on button "Cancelar" at bounding box center [1252, 686] width 78 height 33
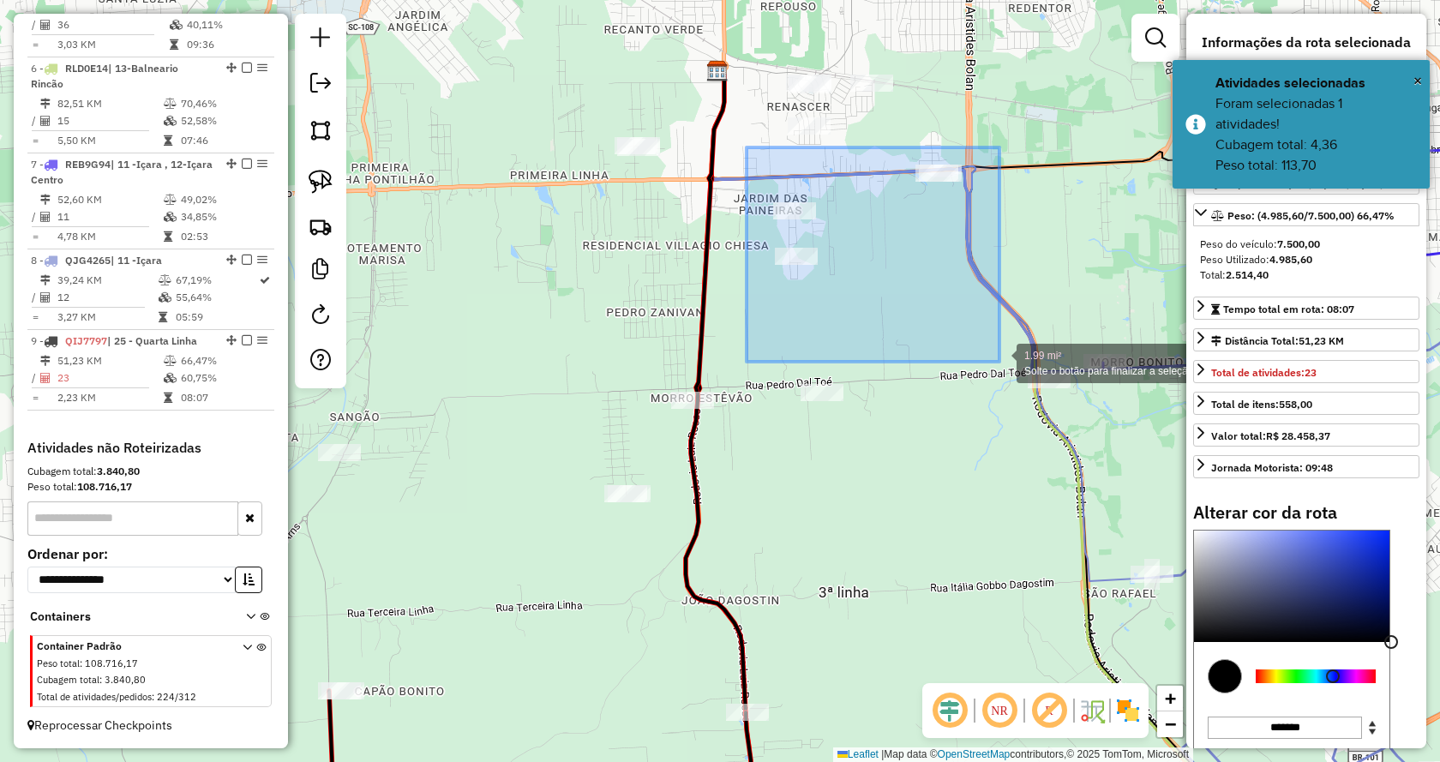
drag, startPoint x: 746, startPoint y: 147, endPoint x: 999, endPoint y: 362, distance: 331.4
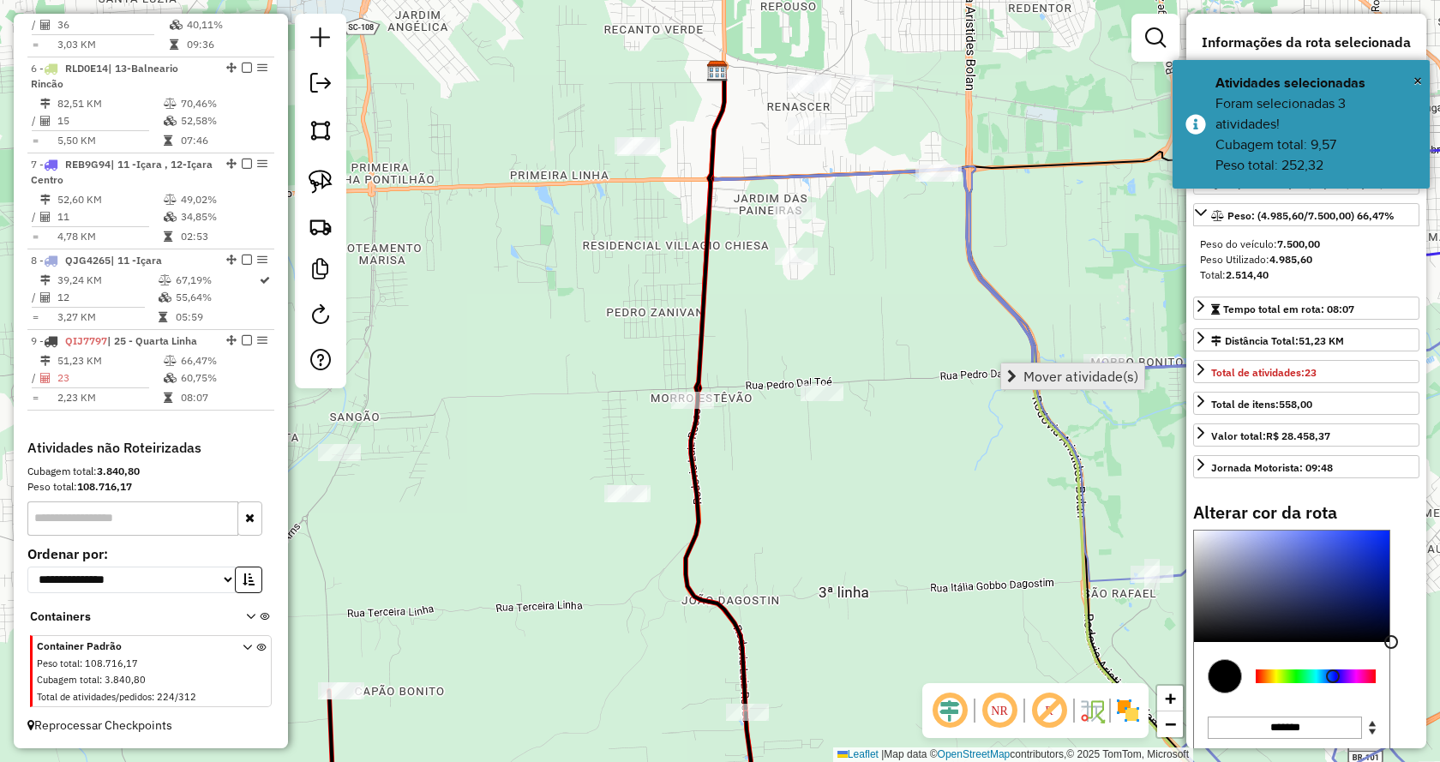
click at [1040, 370] on span "Mover atividade(s)" at bounding box center [1080, 376] width 115 height 14
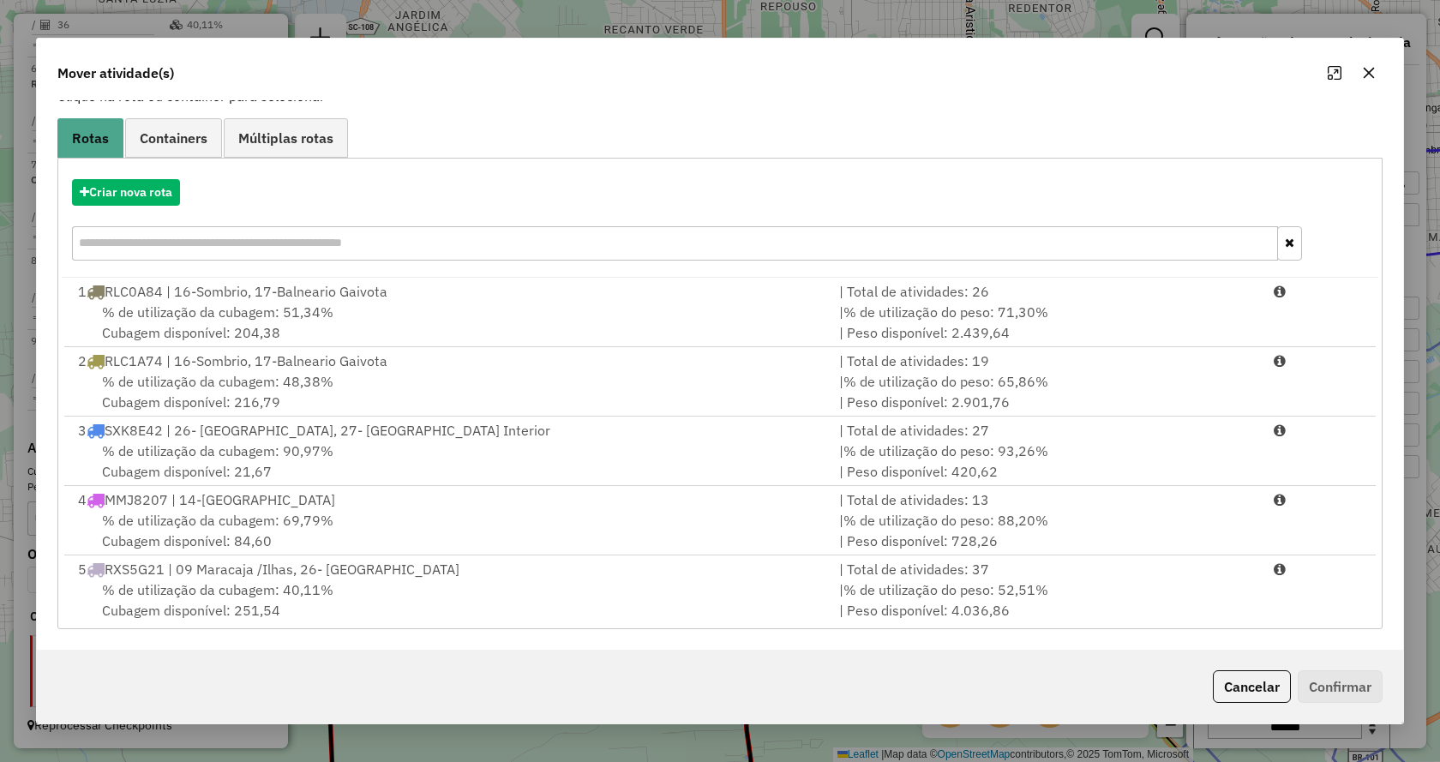
scroll to position [282, 0]
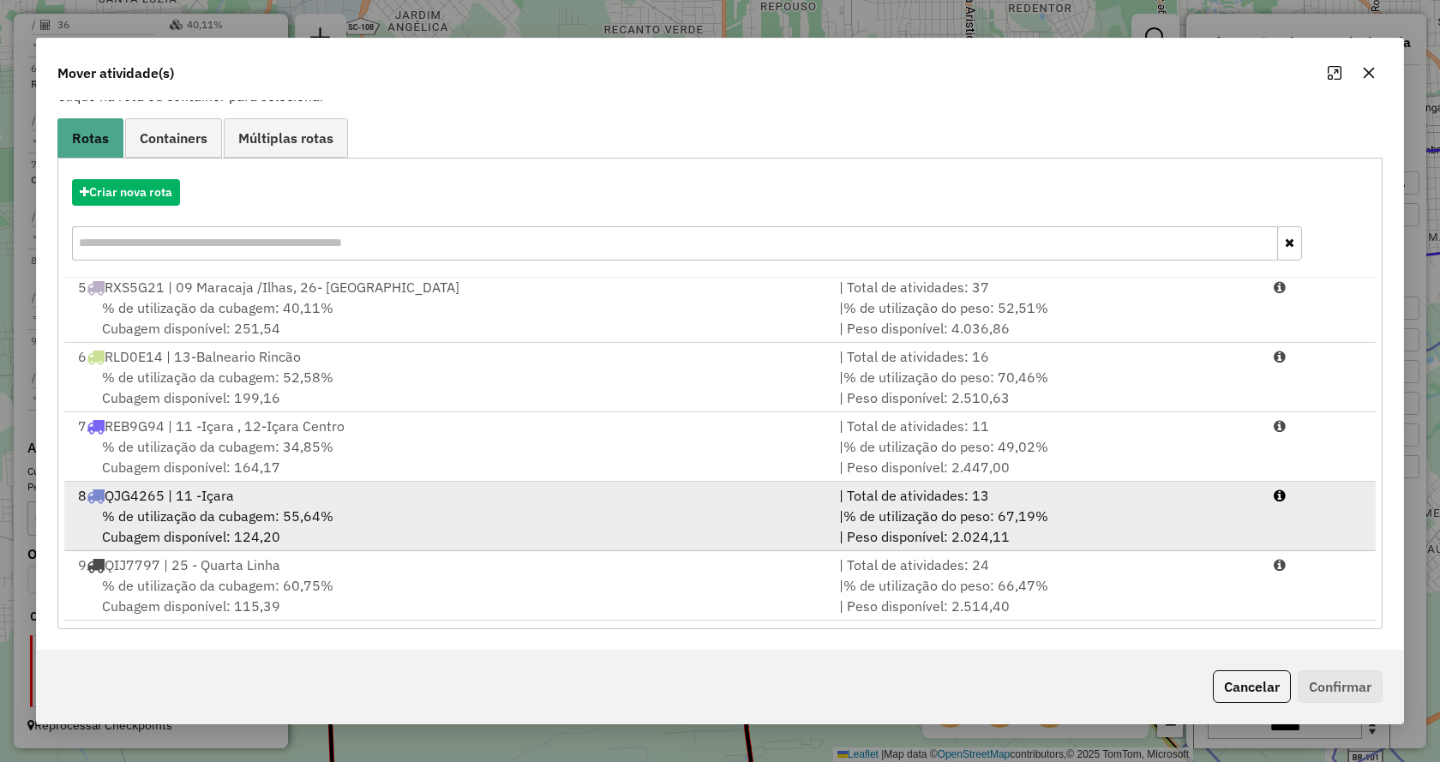
click at [440, 513] on div "% de utilização da cubagem: 55,64% Cubagem disponível: 124,20" at bounding box center [448, 526] width 761 height 41
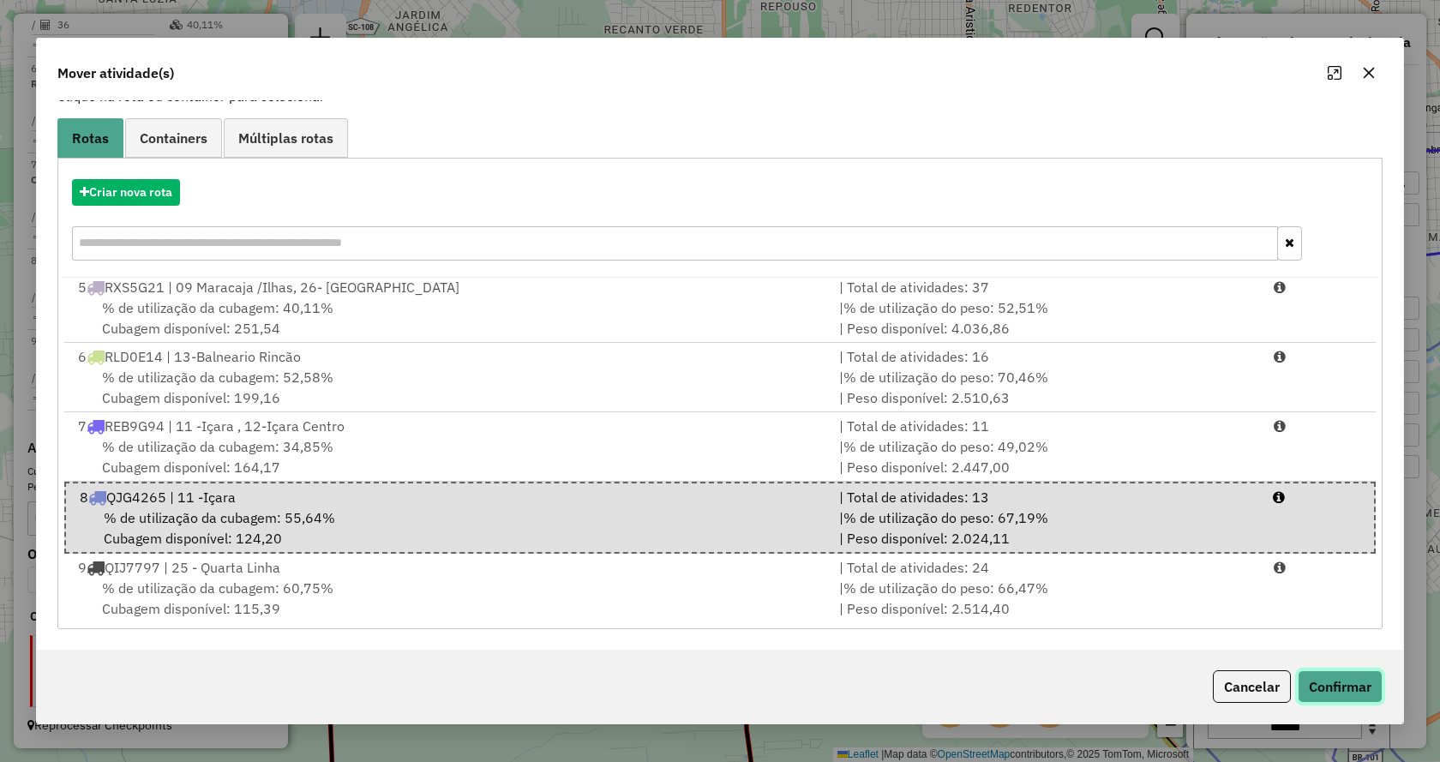
click at [1321, 677] on button "Confirmar" at bounding box center [1339, 686] width 85 height 33
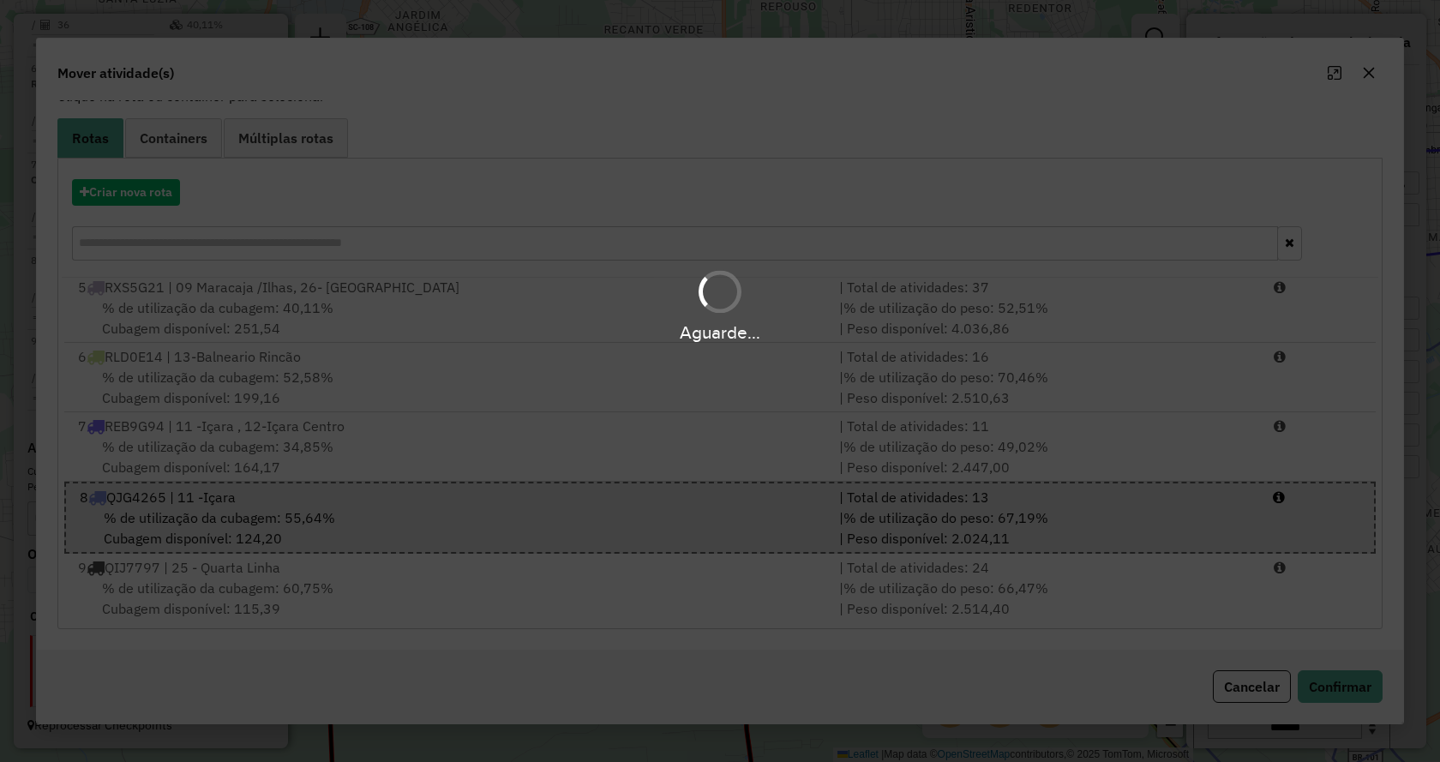
select select "*********"
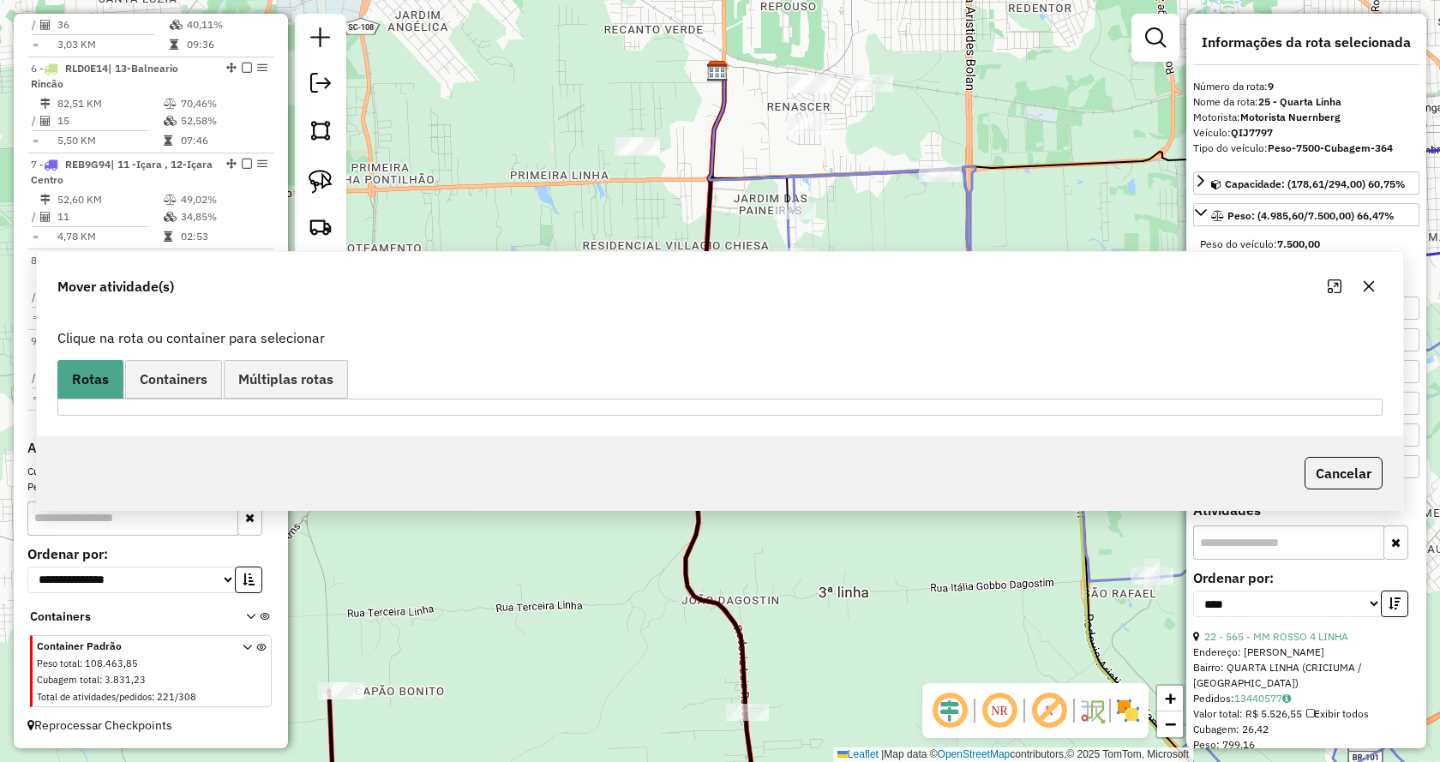
scroll to position [0, 0]
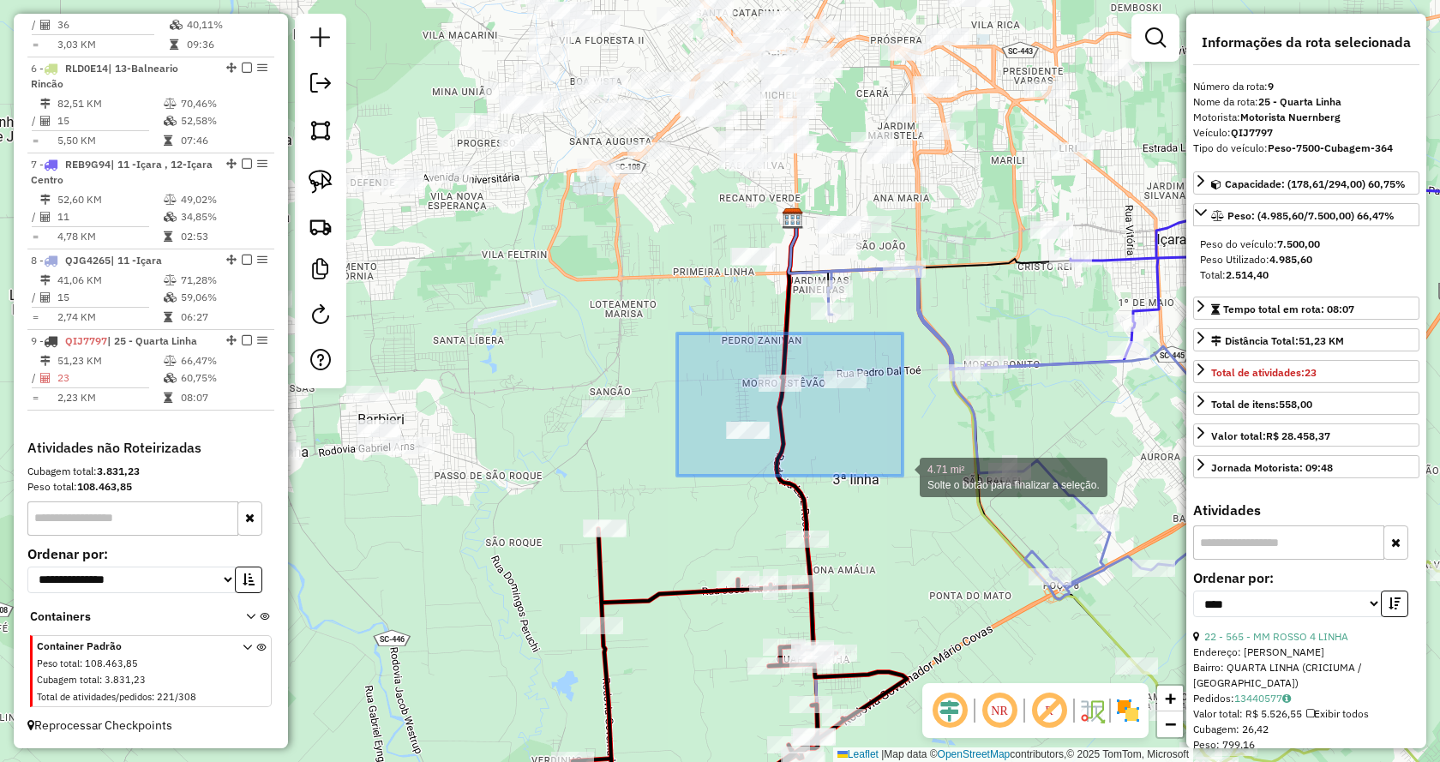
drag, startPoint x: 707, startPoint y: 371, endPoint x: 902, endPoint y: 476, distance: 221.6
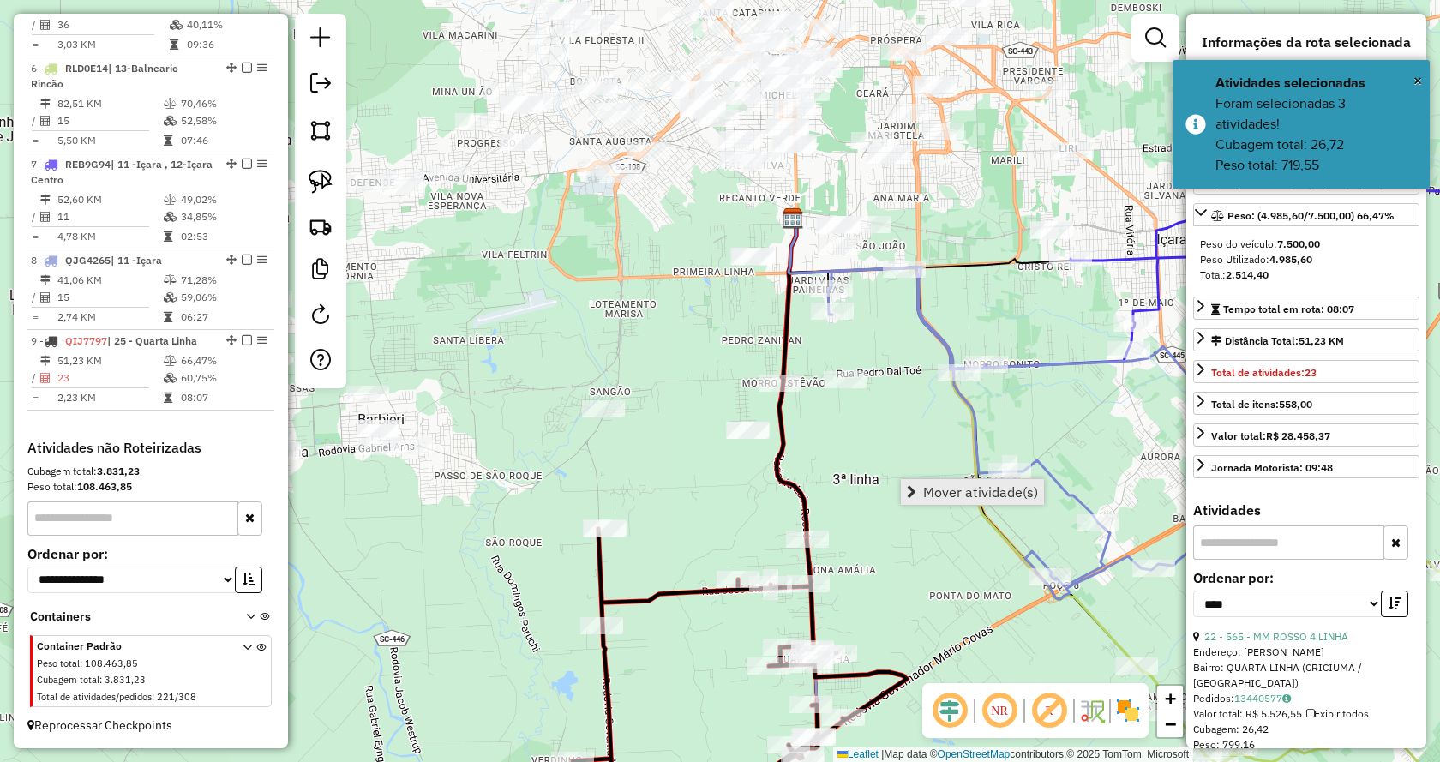
click at [948, 502] on link "Mover atividade(s)" at bounding box center [972, 492] width 143 height 26
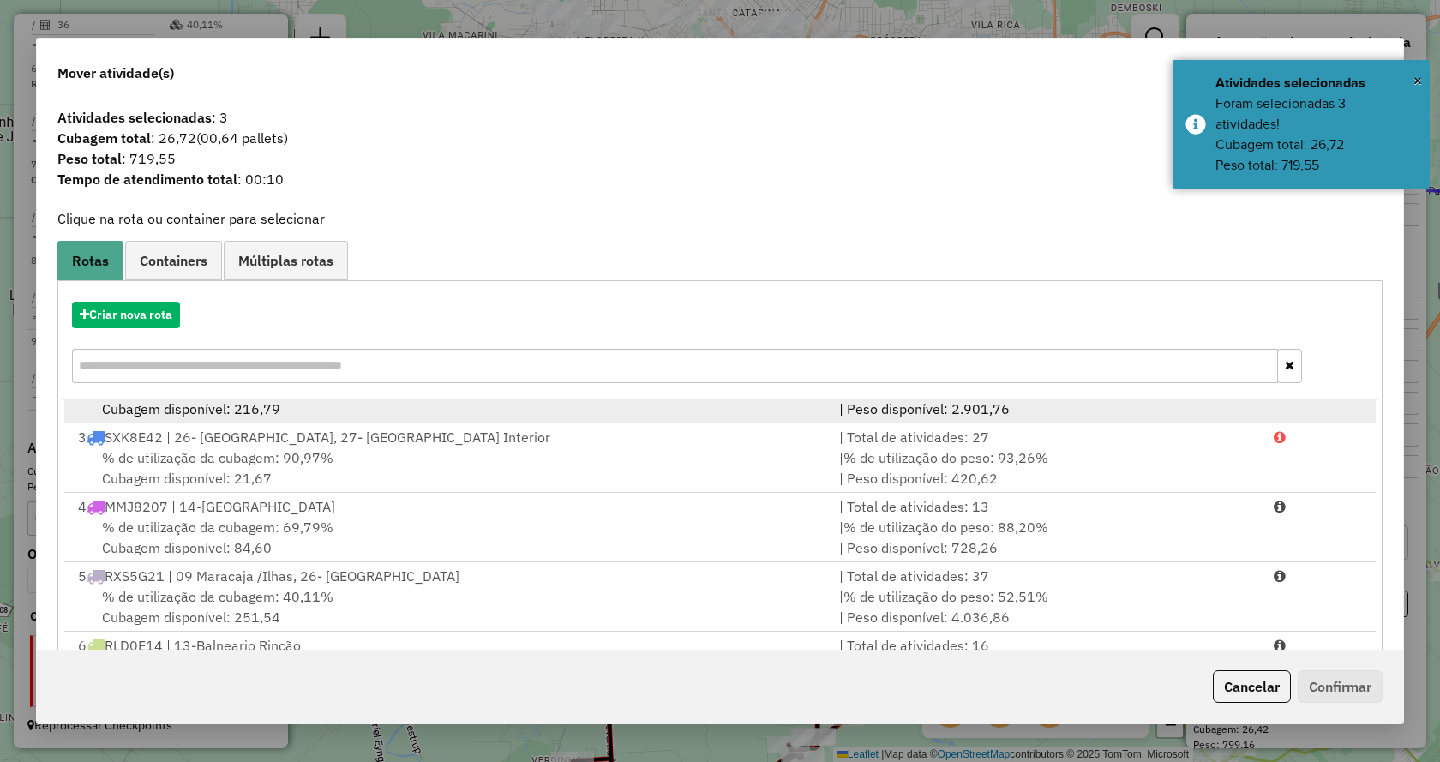
scroll to position [282, 0]
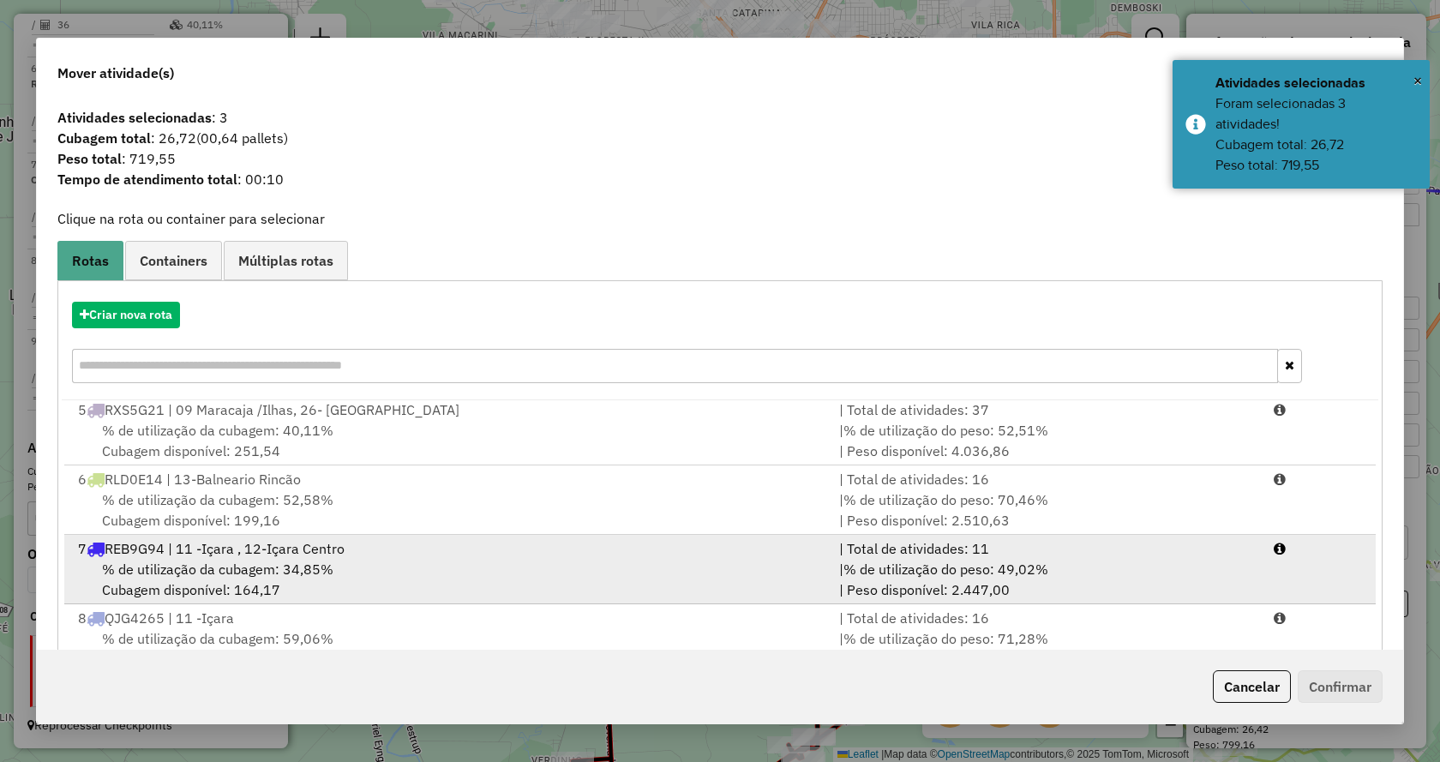
click at [524, 559] on div "% de utilização da cubagem: 34,85% Cubagem disponível: 164,17" at bounding box center [448, 579] width 761 height 41
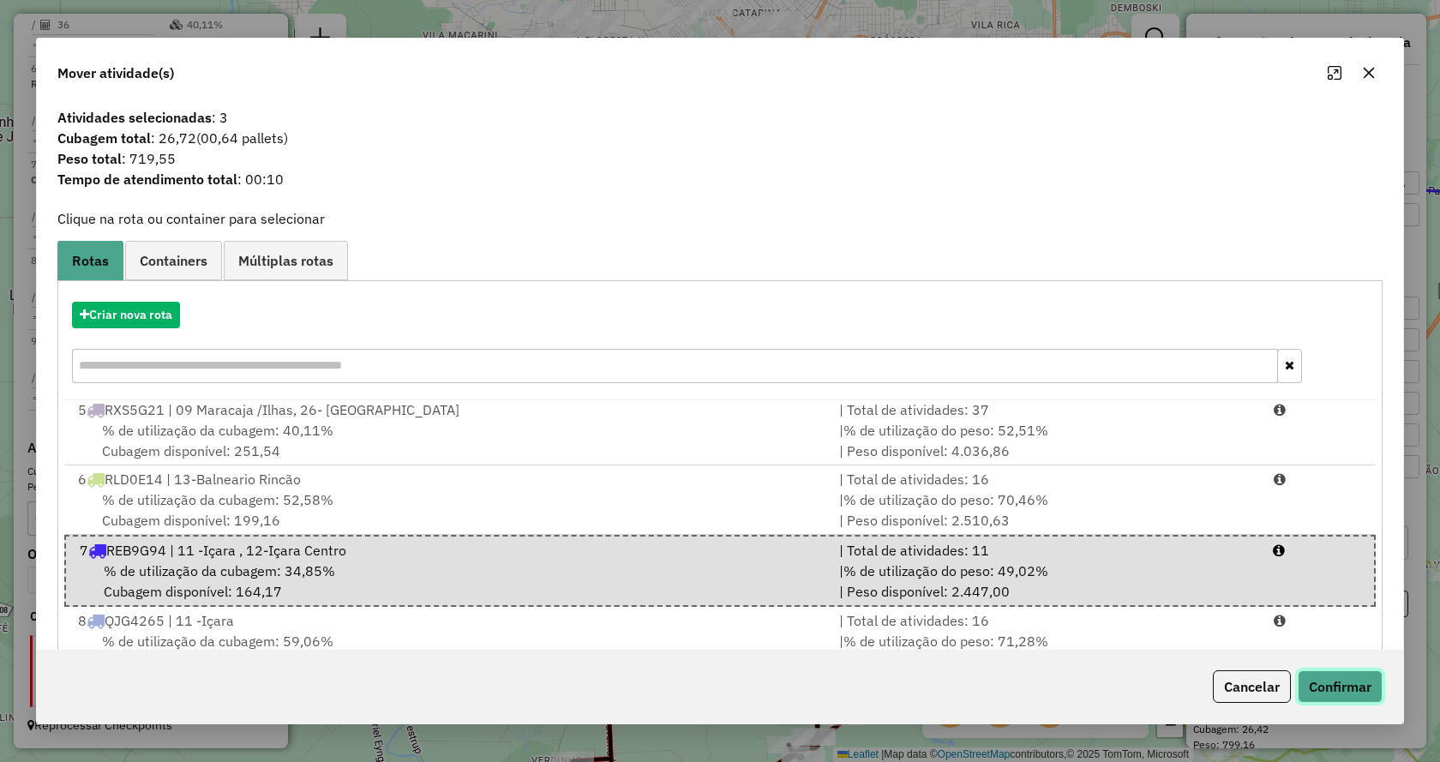
click at [1313, 681] on button "Confirmar" at bounding box center [1339, 686] width 85 height 33
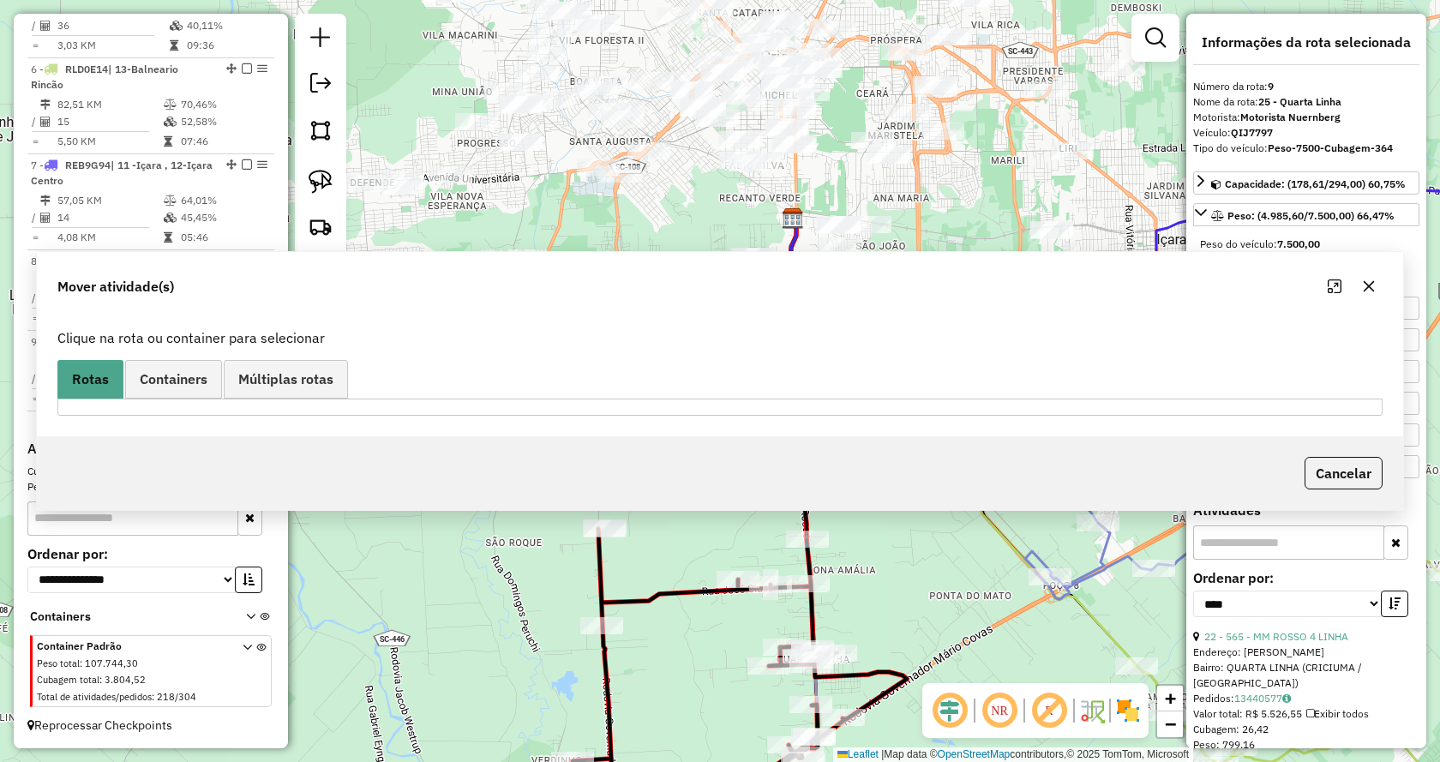
scroll to position [1093, 0]
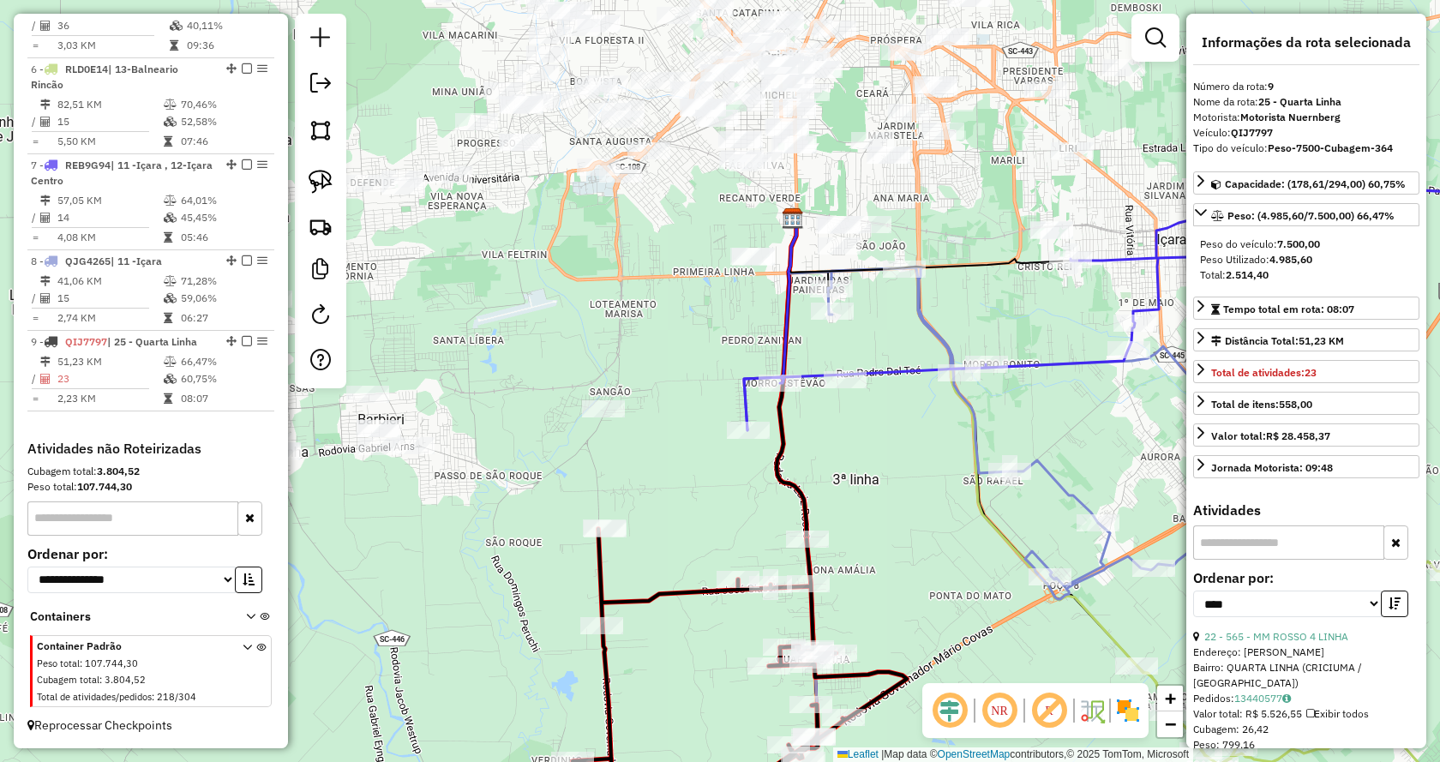
click at [913, 444] on div "Janela de atendimento Grade de atendimento Capacidade Transportadoras Veículos …" at bounding box center [720, 381] width 1440 height 762
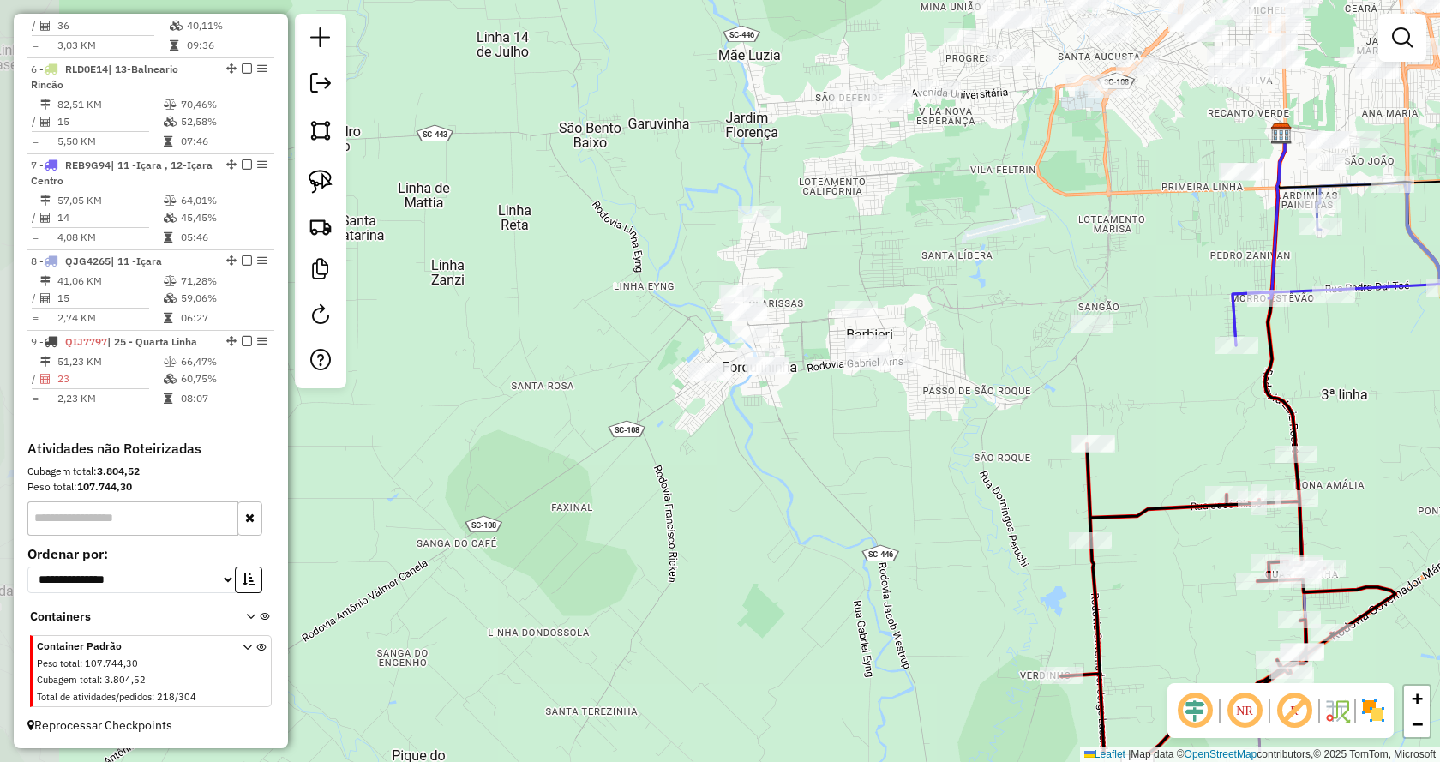
drag, startPoint x: 654, startPoint y: 464, endPoint x: 1143, endPoint y: 380, distance: 496.6
click at [1143, 380] on div "Janela de atendimento Grade de atendimento Capacidade Transportadoras Veículos …" at bounding box center [720, 381] width 1440 height 762
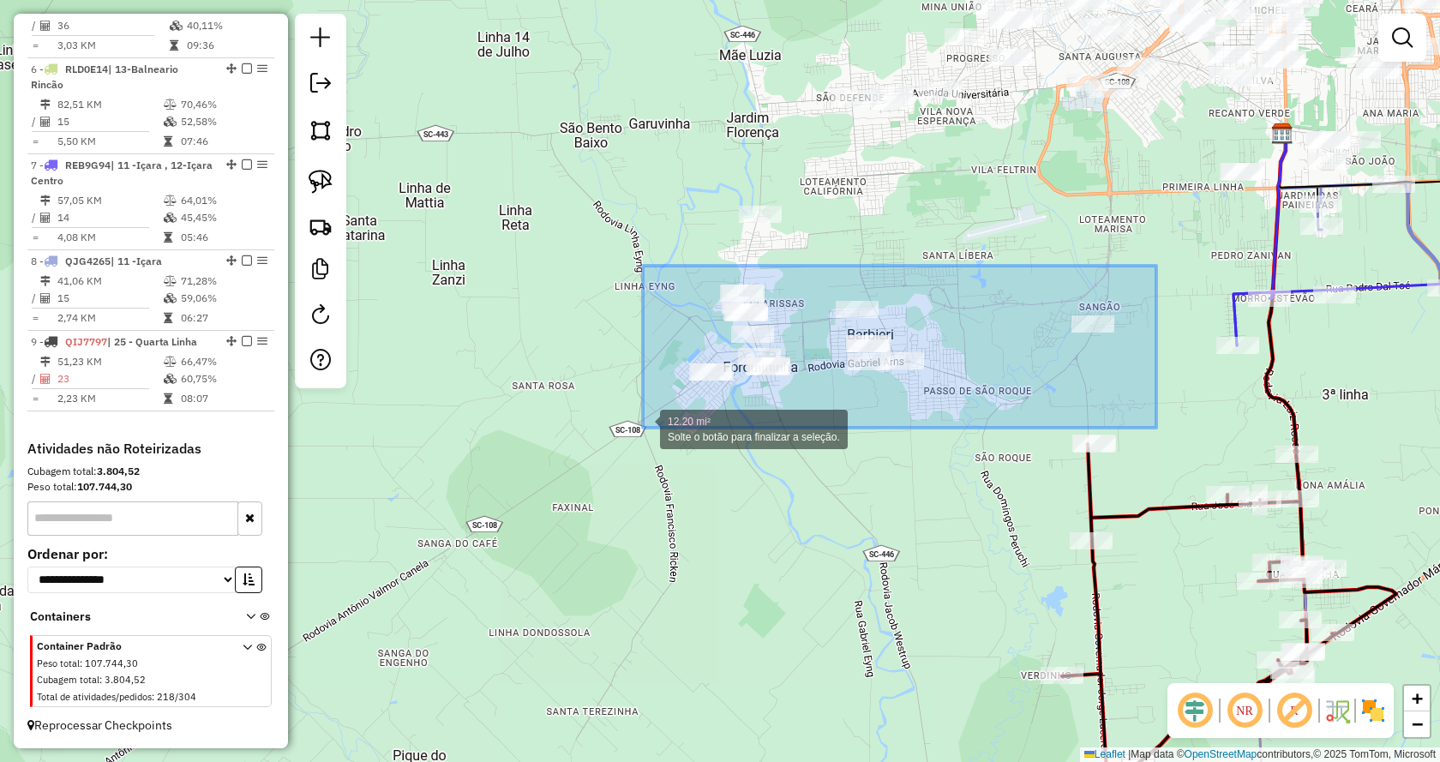
drag, startPoint x: 1153, startPoint y: 279, endPoint x: 643, endPoint y: 428, distance: 531.8
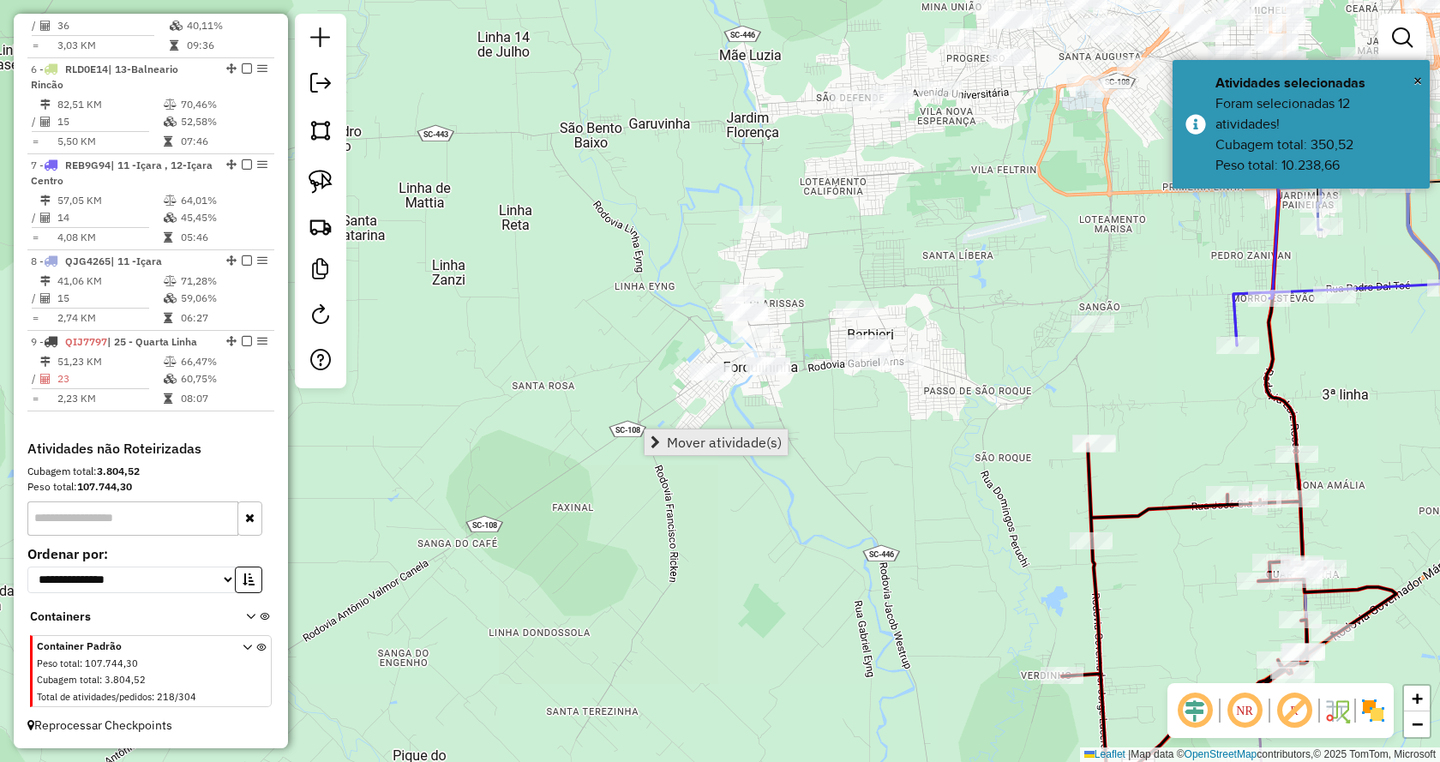
click at [687, 432] on link "Mover atividade(s)" at bounding box center [715, 442] width 143 height 26
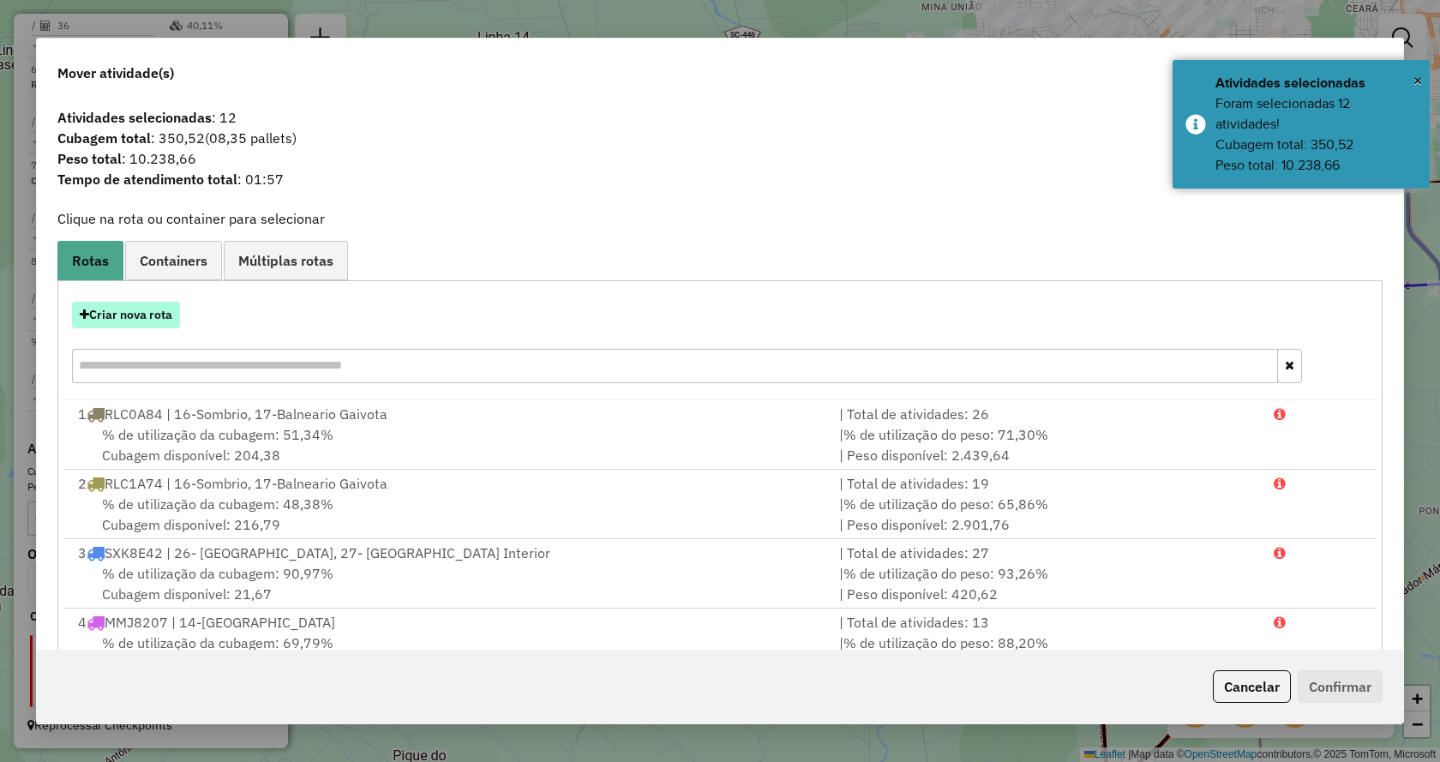
click at [139, 314] on button "Criar nova rota" at bounding box center [126, 315] width 108 height 27
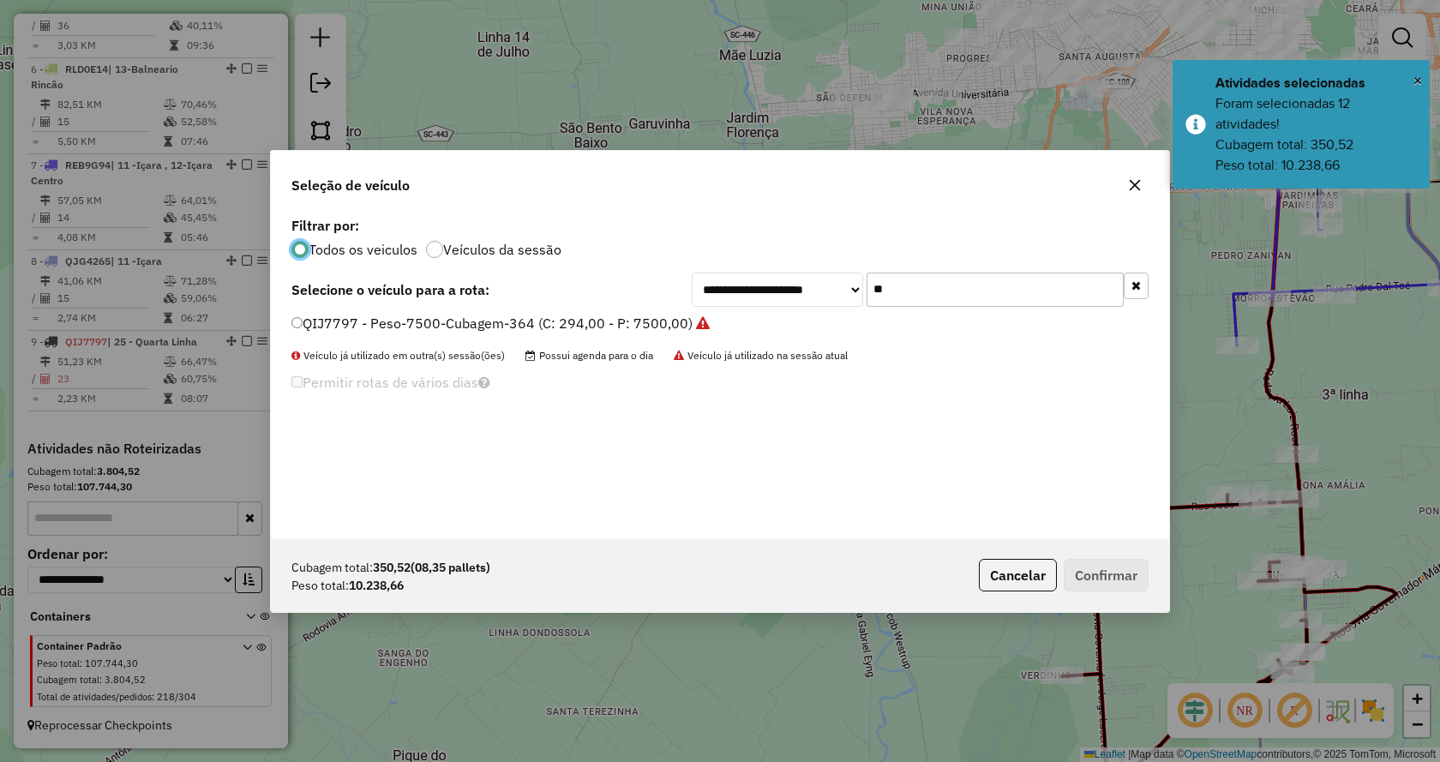
scroll to position [9, 5]
click at [1141, 279] on button "button" at bounding box center [1135, 286] width 25 height 27
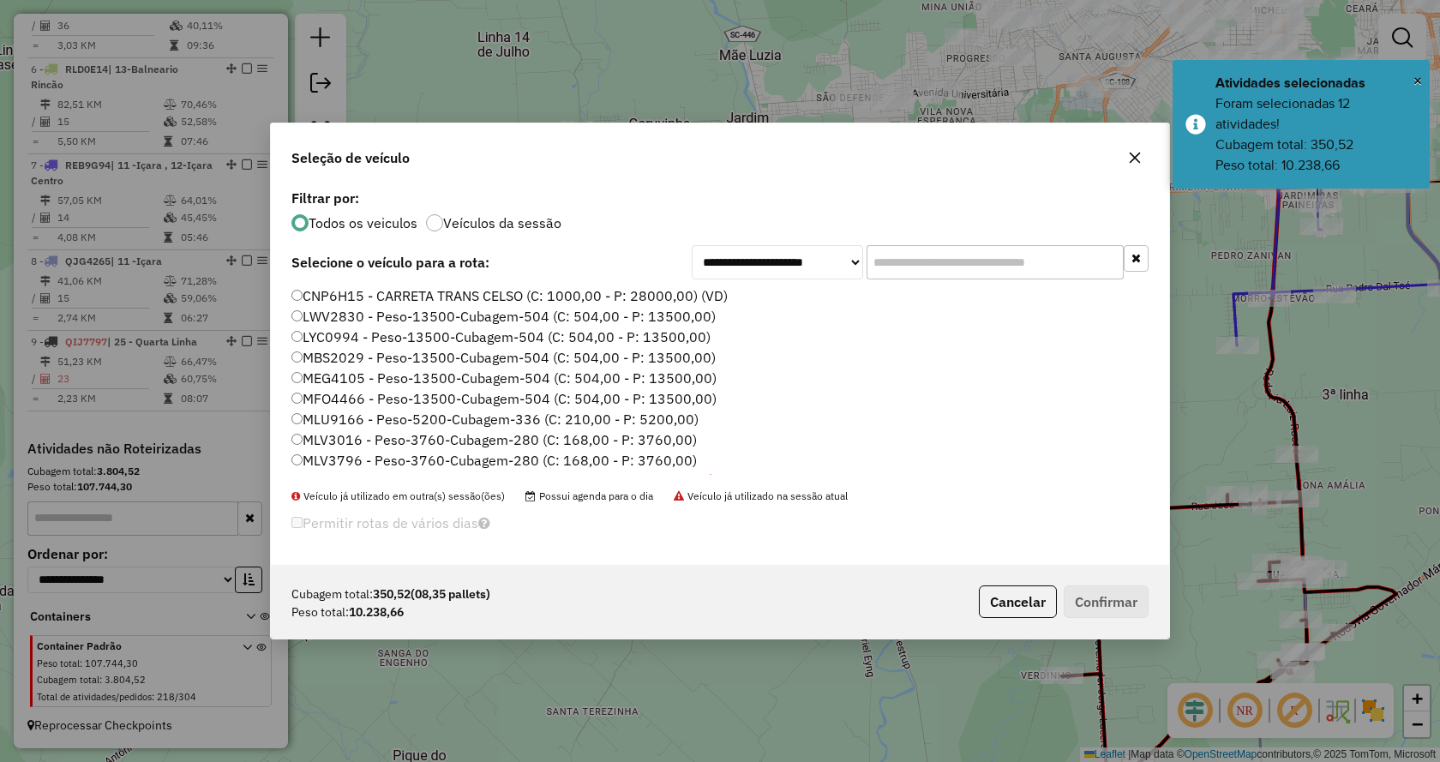
click at [1093, 261] on input "text" at bounding box center [994, 262] width 257 height 34
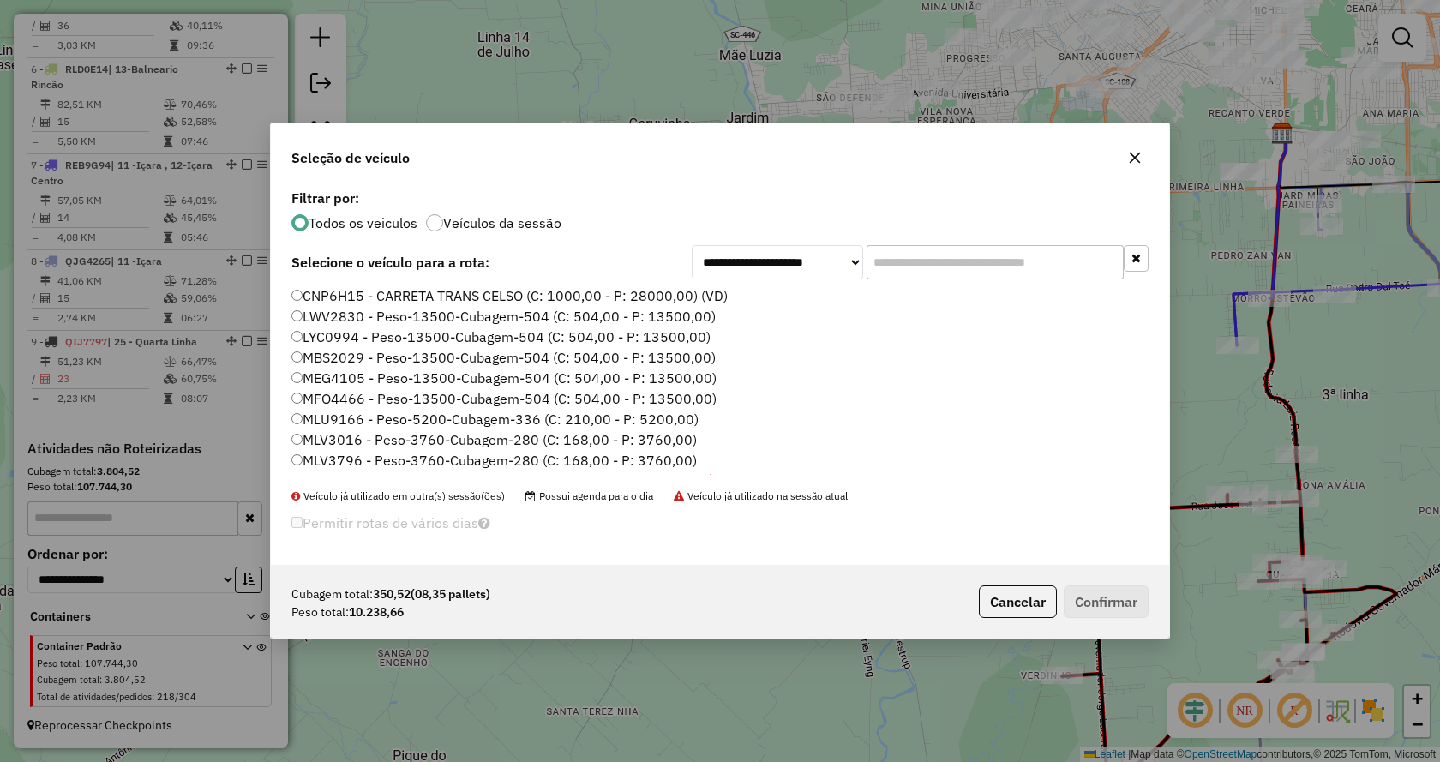
click at [1047, 271] on input "text" at bounding box center [994, 262] width 257 height 34
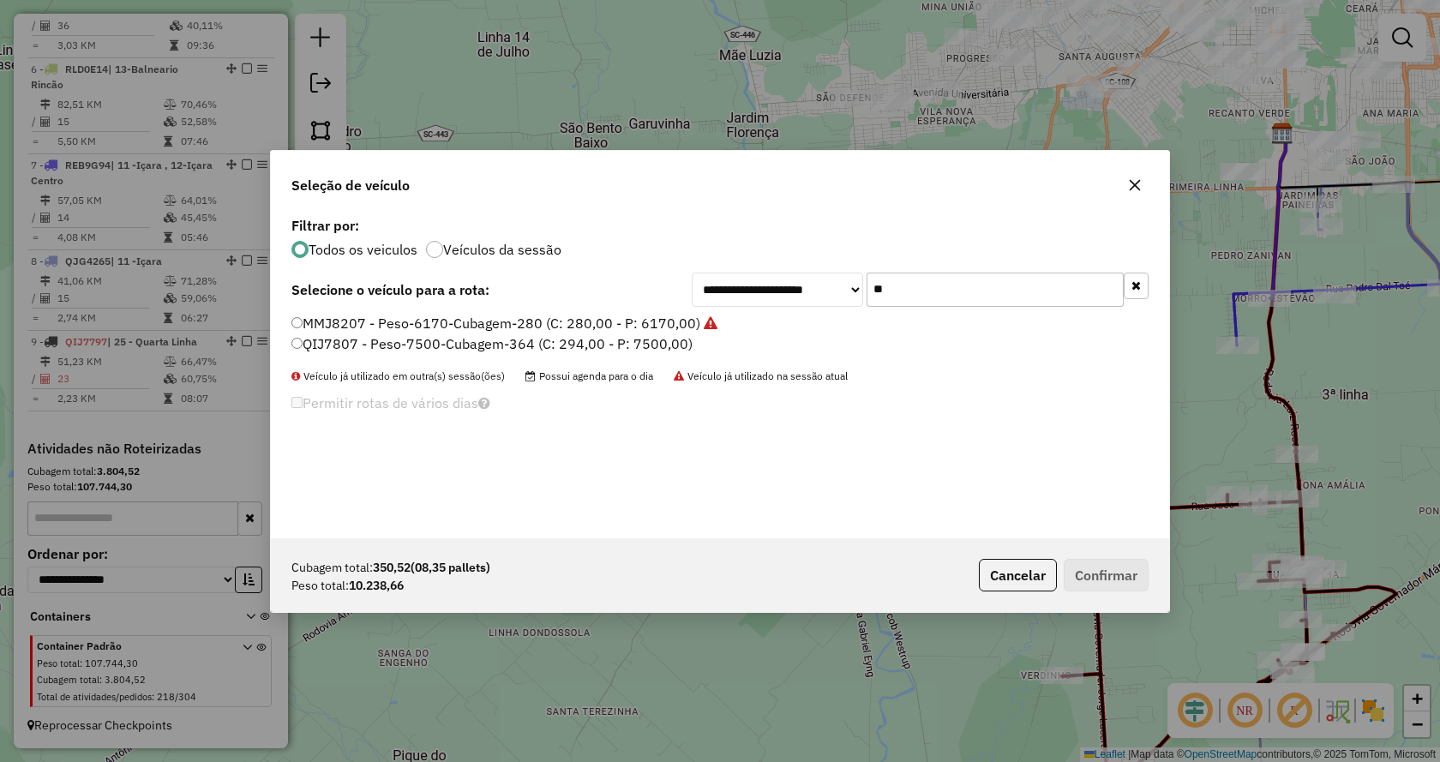
type input "**"
click at [672, 337] on label "QIJ7807 - Peso-7500-Cubagem-364 (C: 294,00 - P: 7500,00)" at bounding box center [491, 343] width 401 height 21
click at [1127, 572] on button "Confirmar" at bounding box center [1105, 575] width 85 height 33
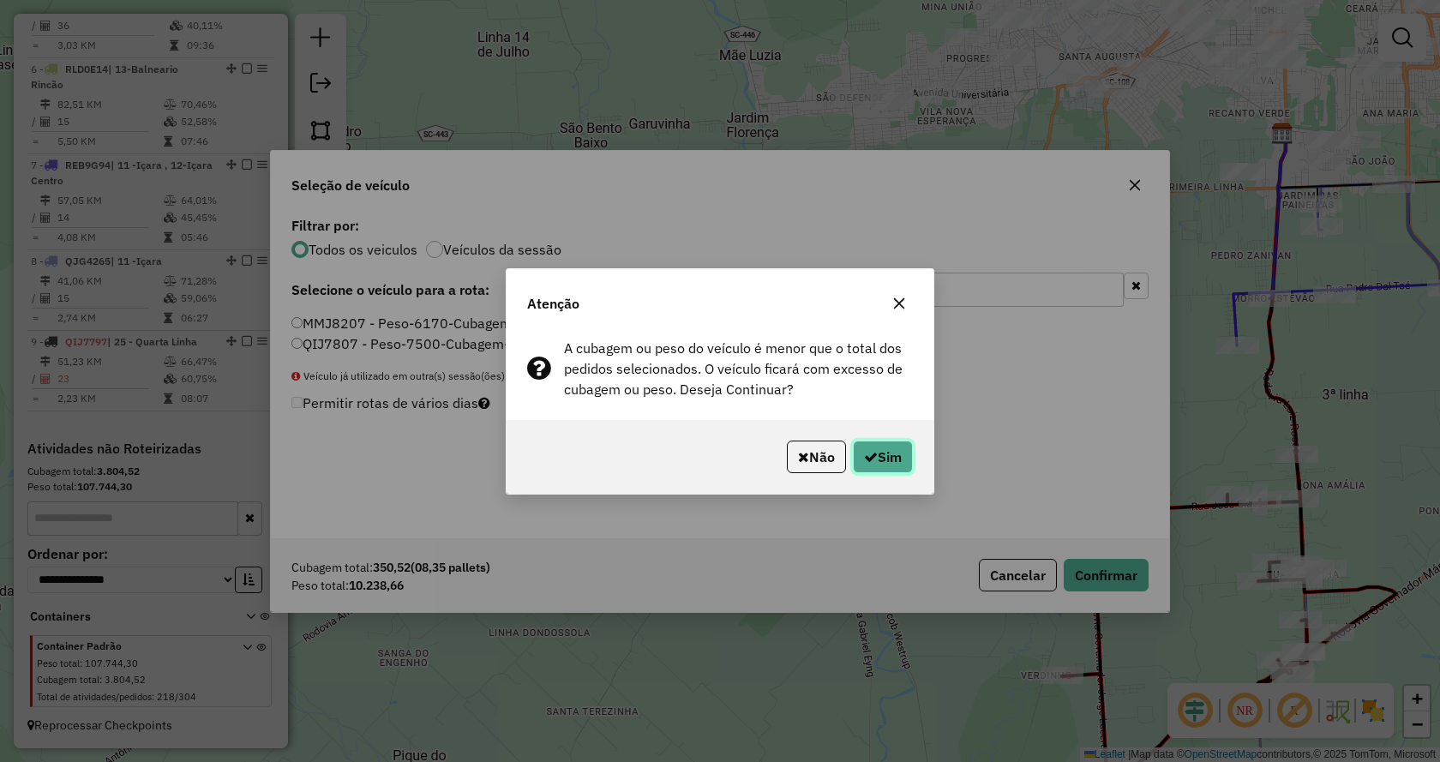
click at [896, 471] on button "Sim" at bounding box center [883, 456] width 60 height 33
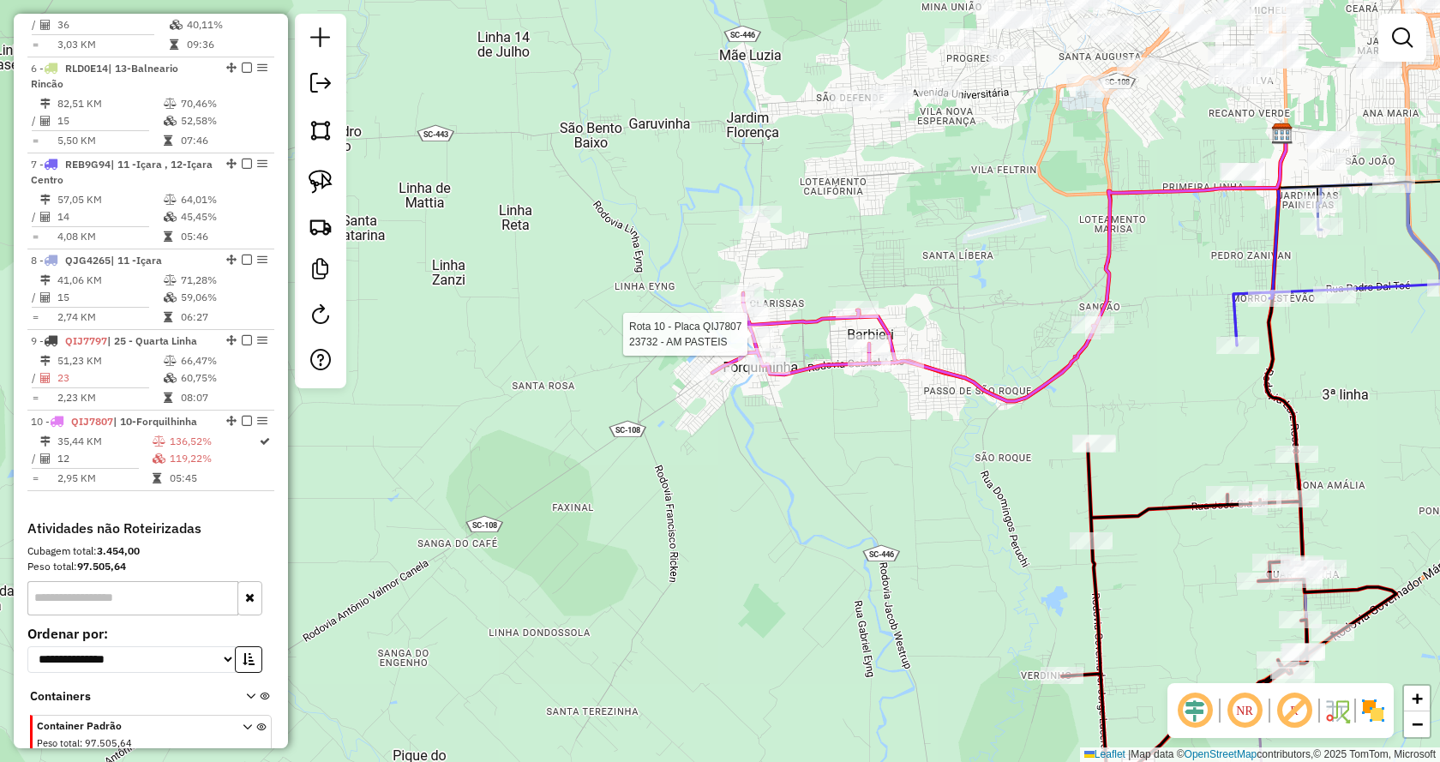
scroll to position [1174, 0]
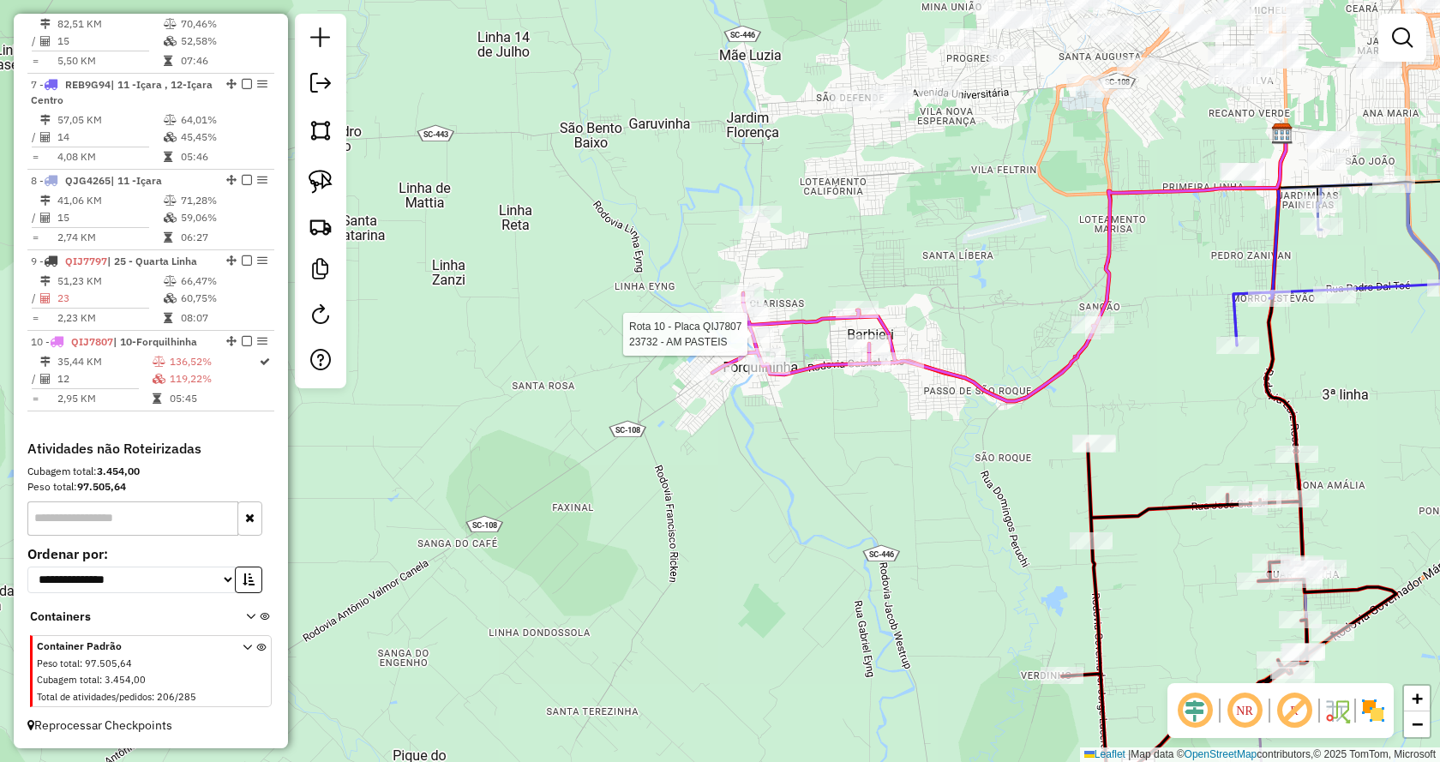
select select "*********"
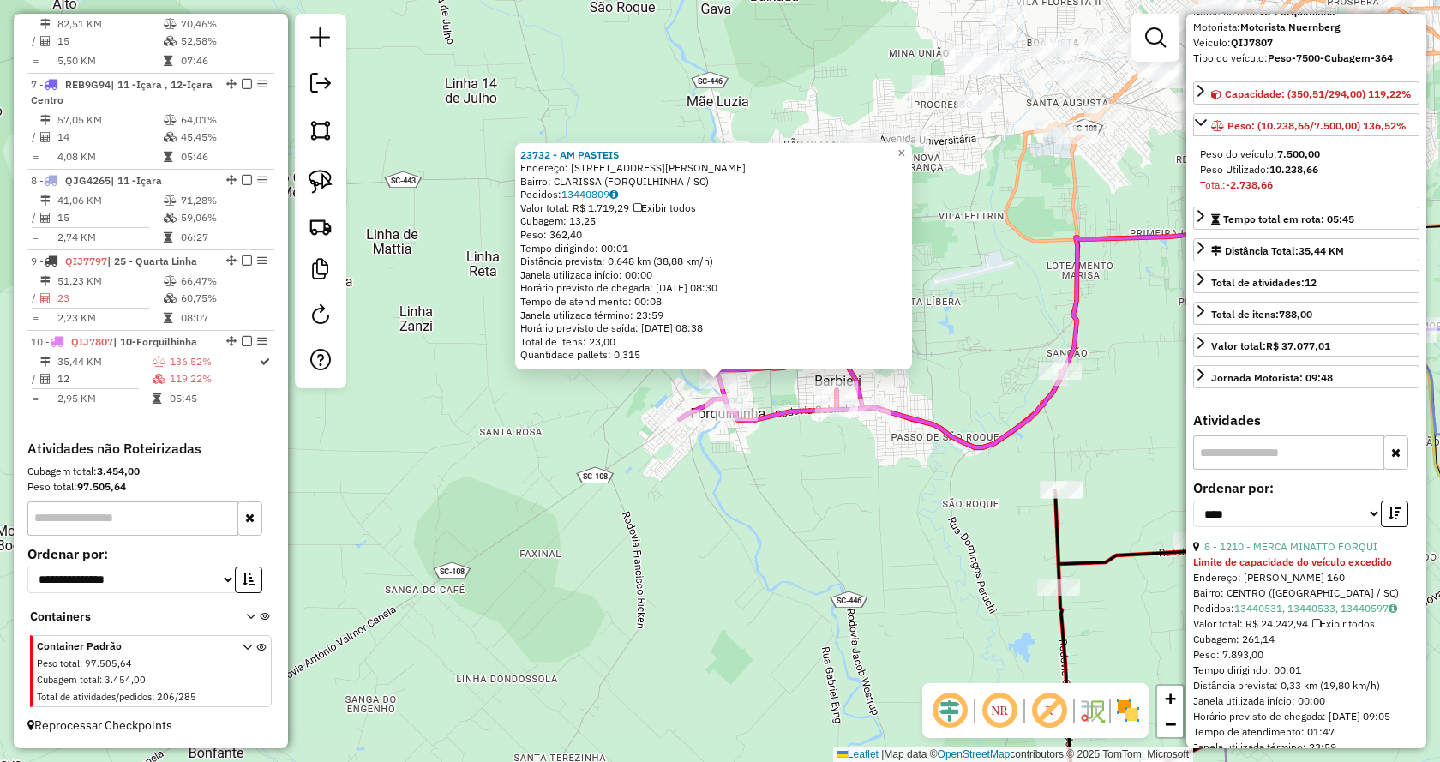
scroll to position [257, 0]
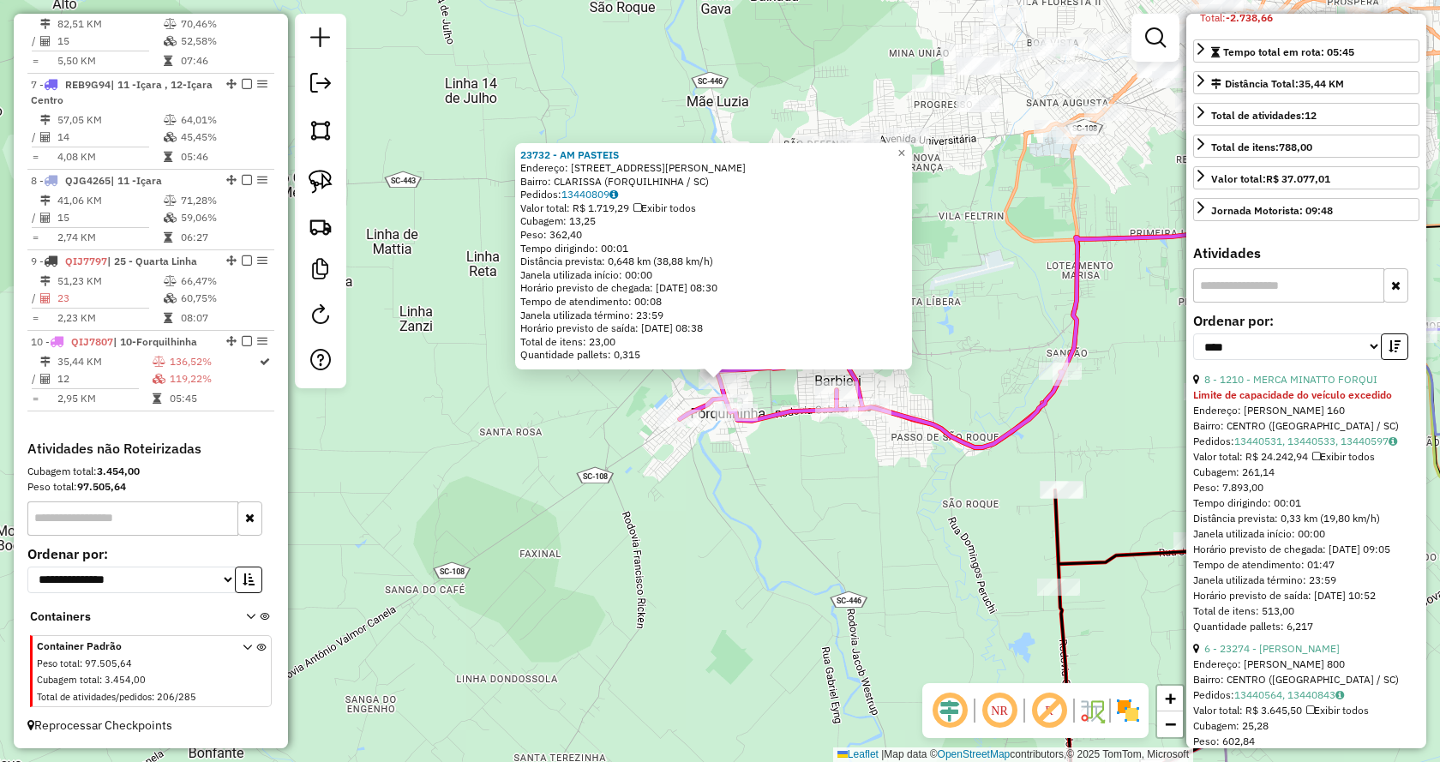
click at [1230, 401] on strong "Limite de capacidade do veículo excedido" at bounding box center [1292, 394] width 199 height 13
click at [1228, 386] on link "8 - 1210 - MERCA MINATTO FORQUI" at bounding box center [1290, 379] width 173 height 13
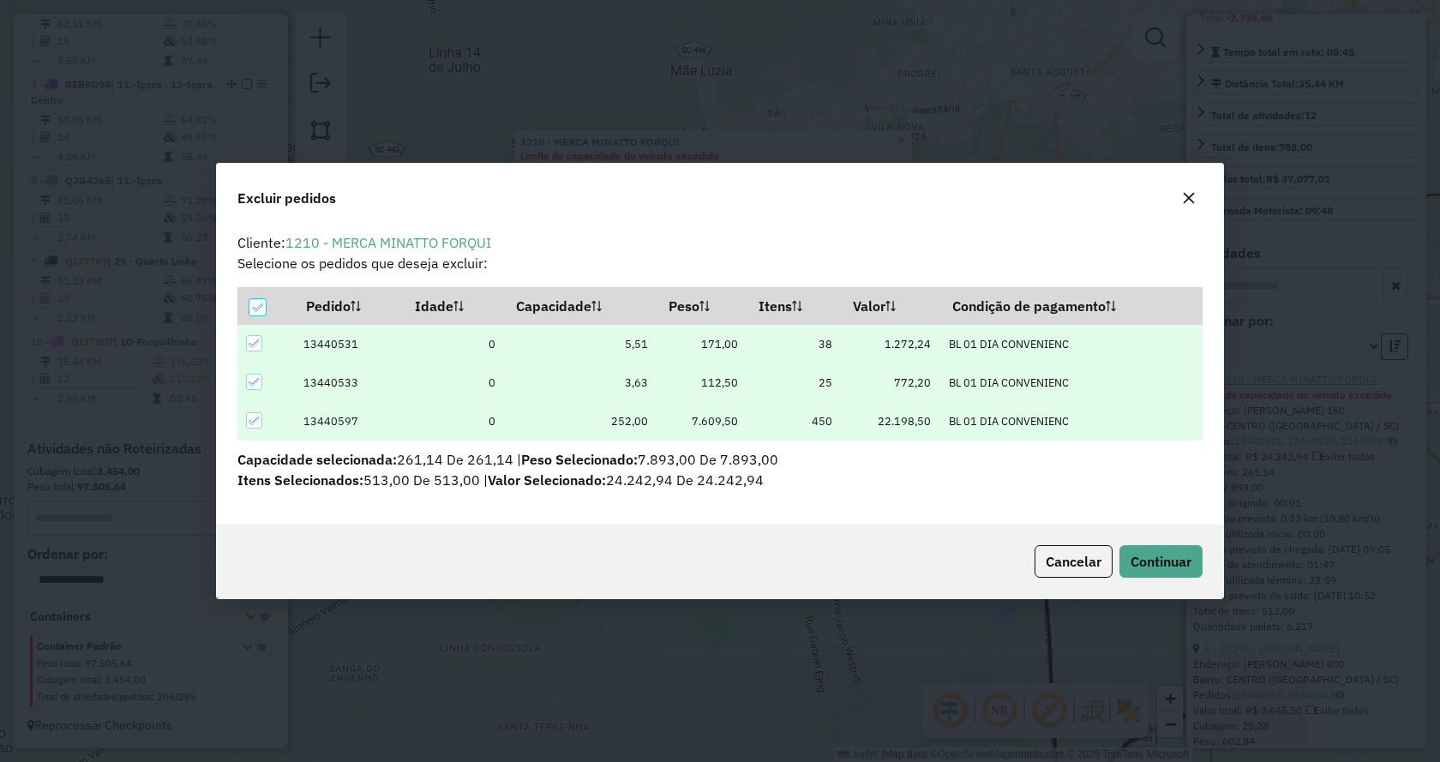
scroll to position [0, 0]
click at [1182, 549] on button "Continuar" at bounding box center [1160, 561] width 83 height 33
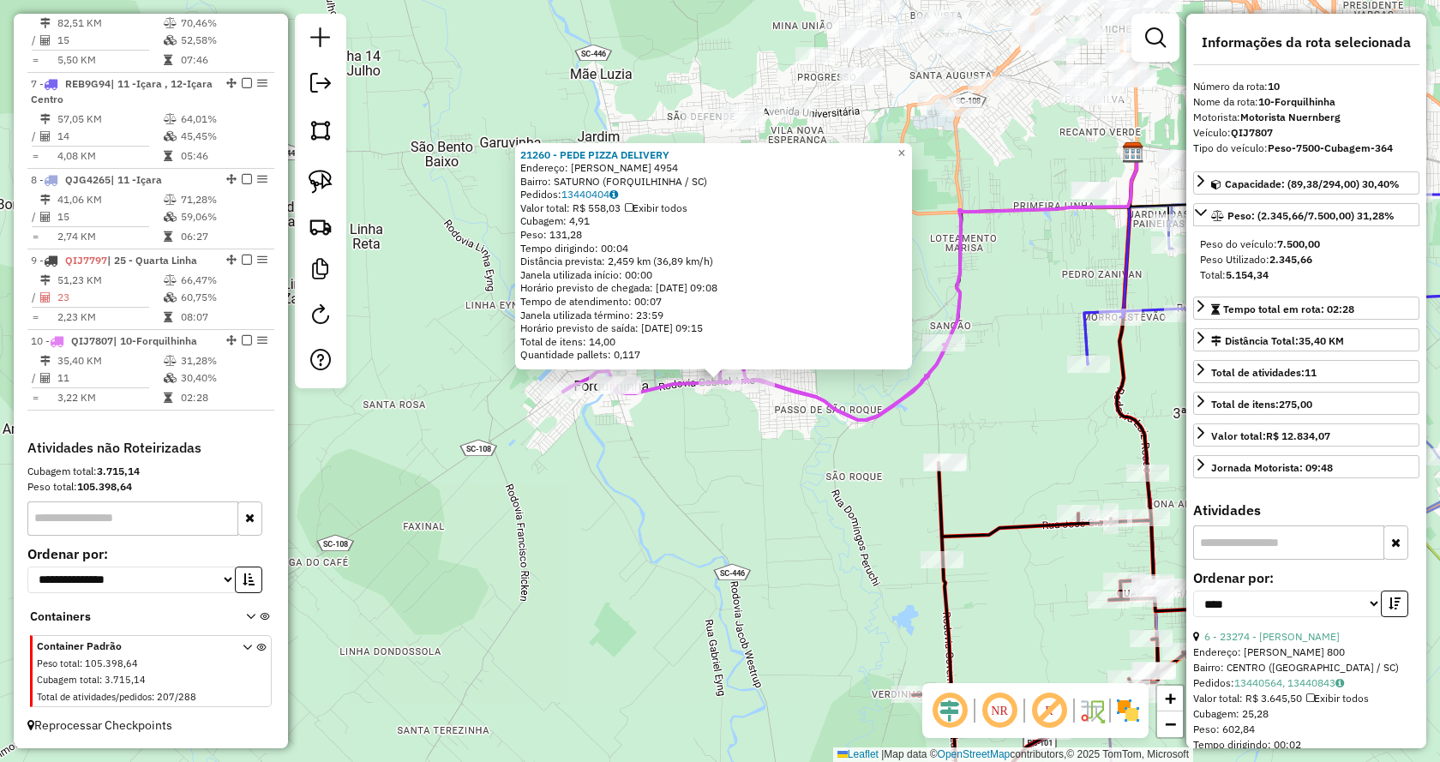
click at [1041, 262] on div "21260 - PEDE PIZZA DELIVERY Endereço: GABRIEL ARNS 4954 Bairro: SATURNO (FORQUI…" at bounding box center [720, 381] width 1440 height 762
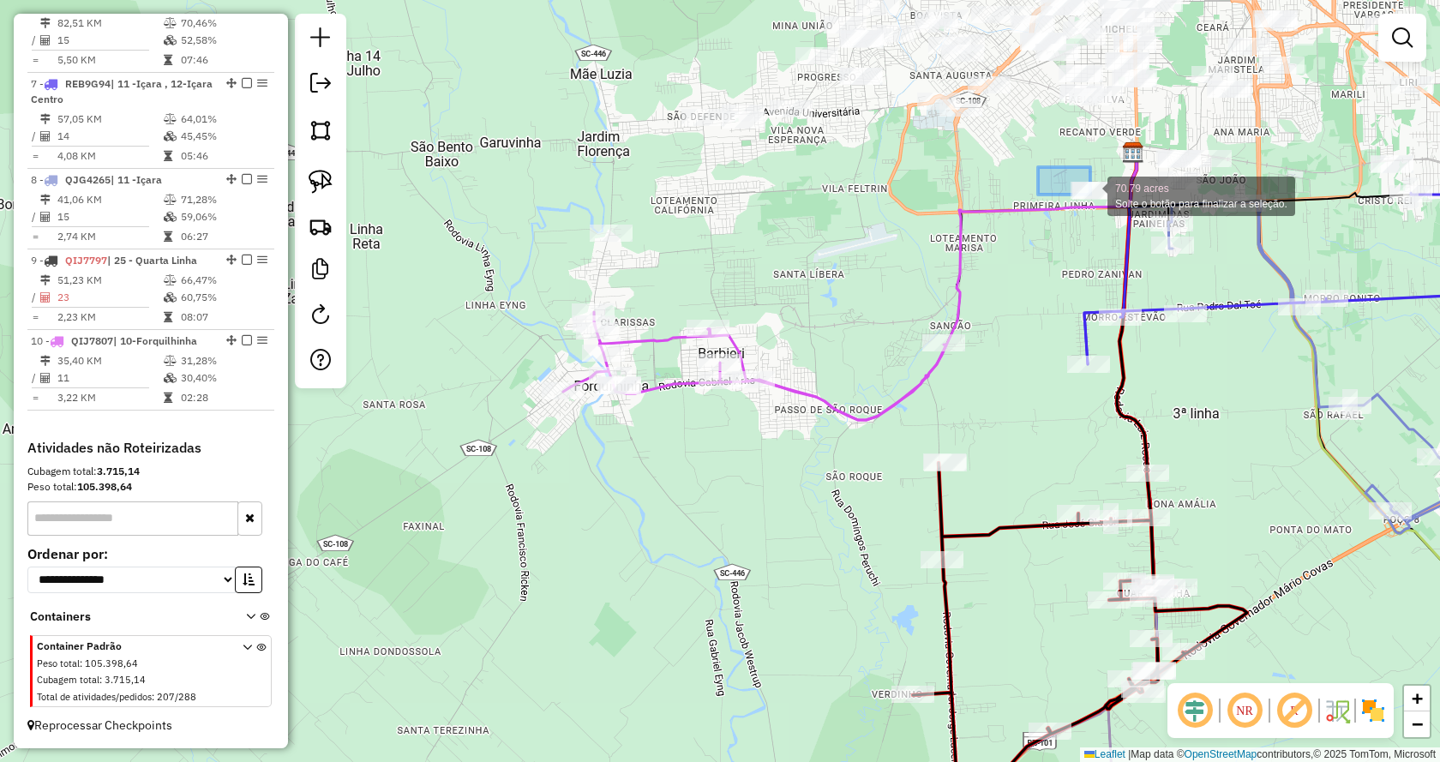
drag, startPoint x: 1038, startPoint y: 167, endPoint x: 1129, endPoint y: 219, distance: 104.4
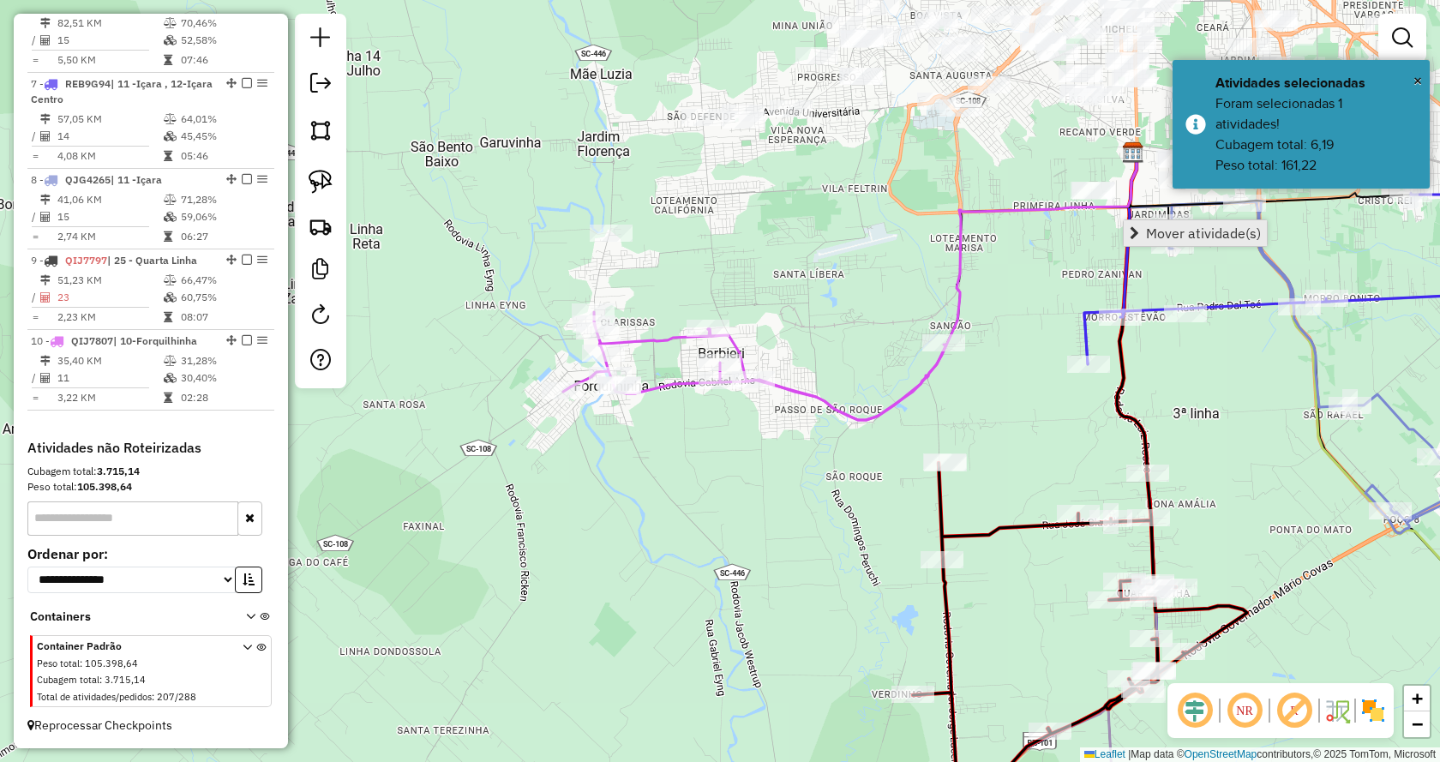
click at [1137, 227] on span "Mover atividade(s)" at bounding box center [1133, 233] width 9 height 14
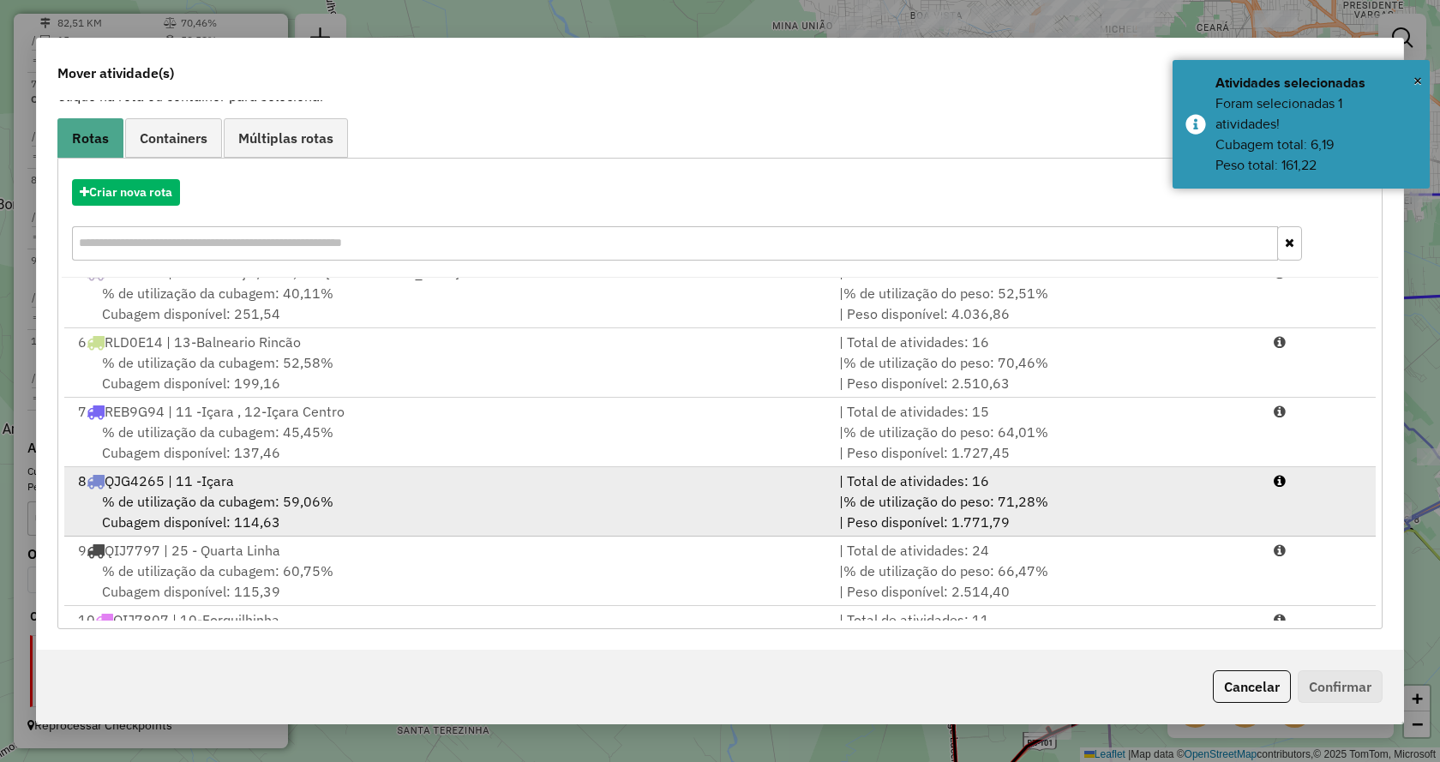
scroll to position [351, 0]
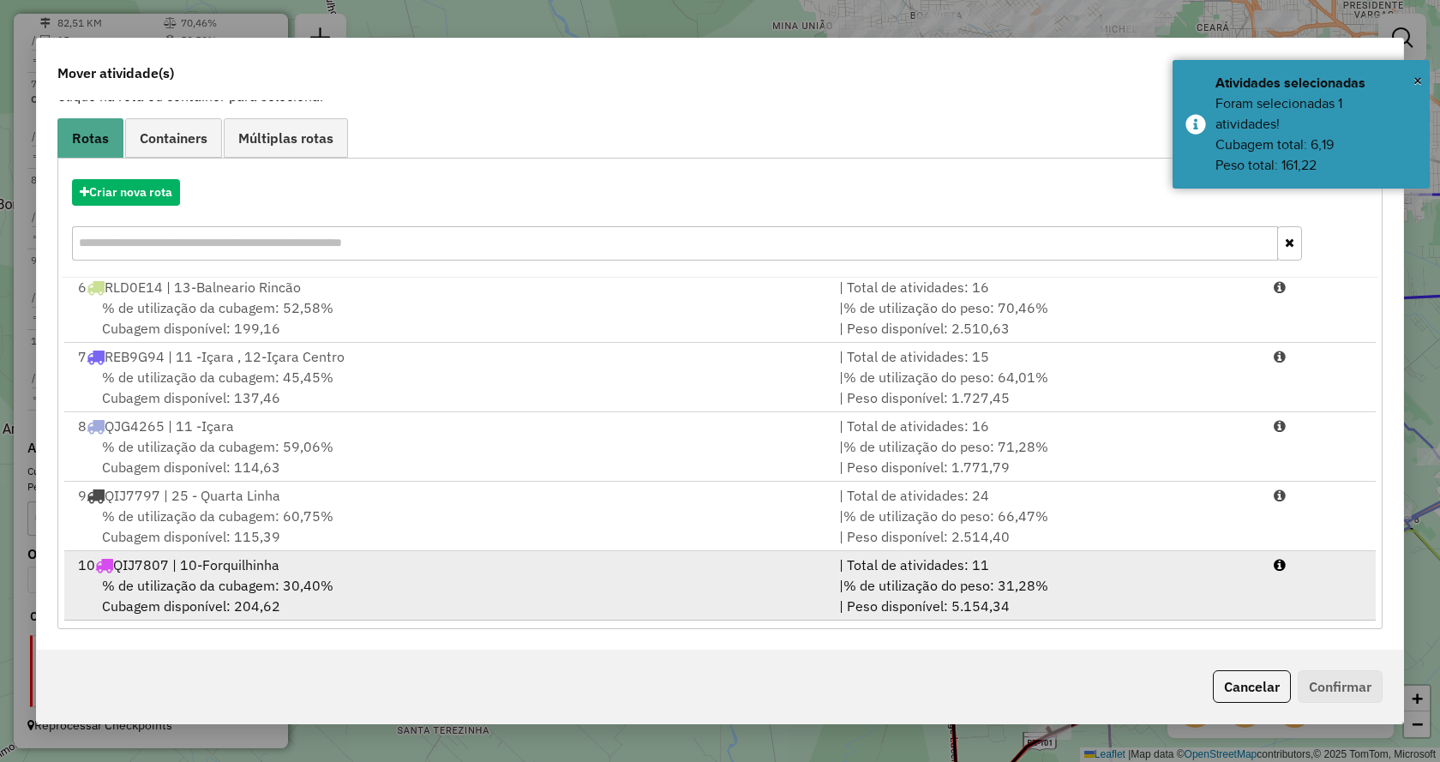
click at [1166, 557] on div "| Total de atividades: 11" at bounding box center [1046, 564] width 434 height 21
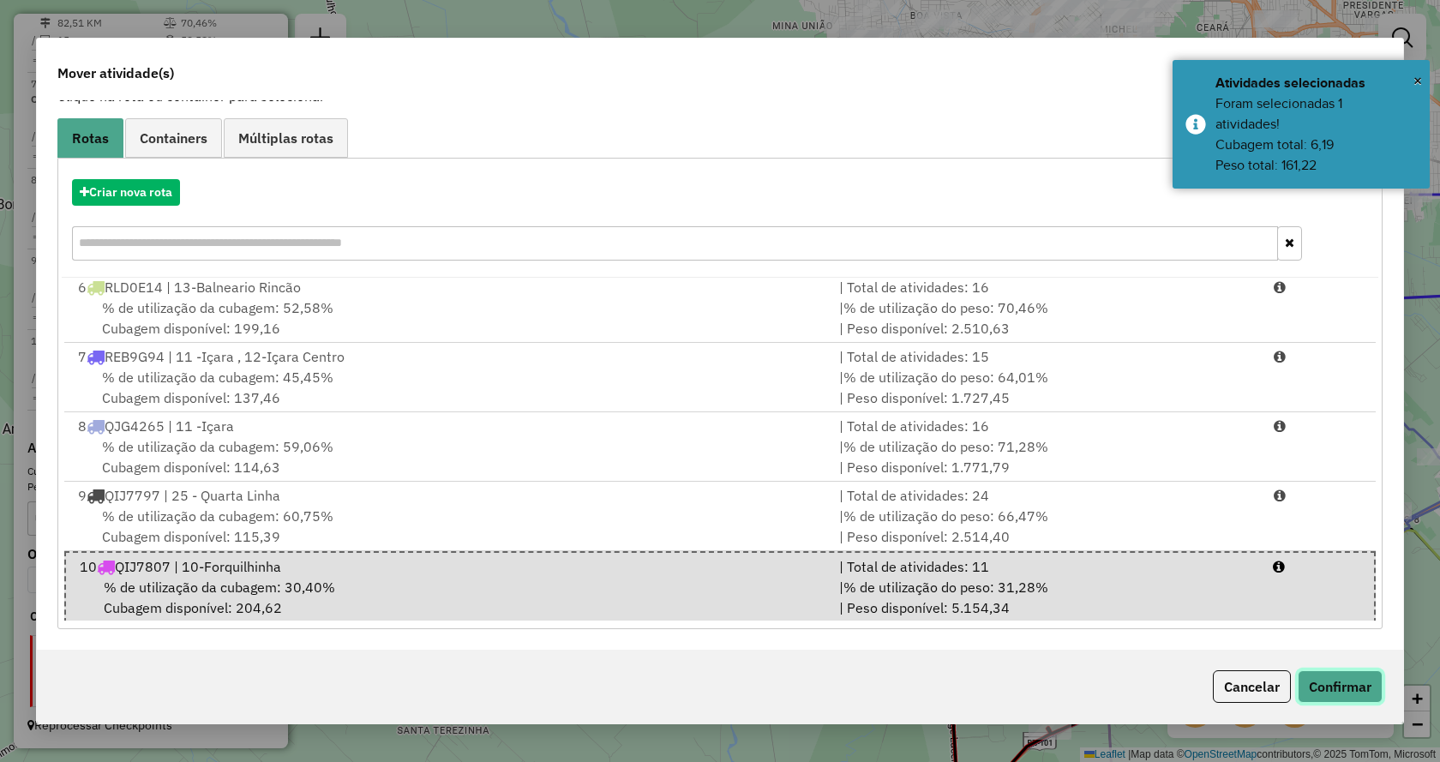
click at [1356, 692] on button "Confirmar" at bounding box center [1339, 686] width 85 height 33
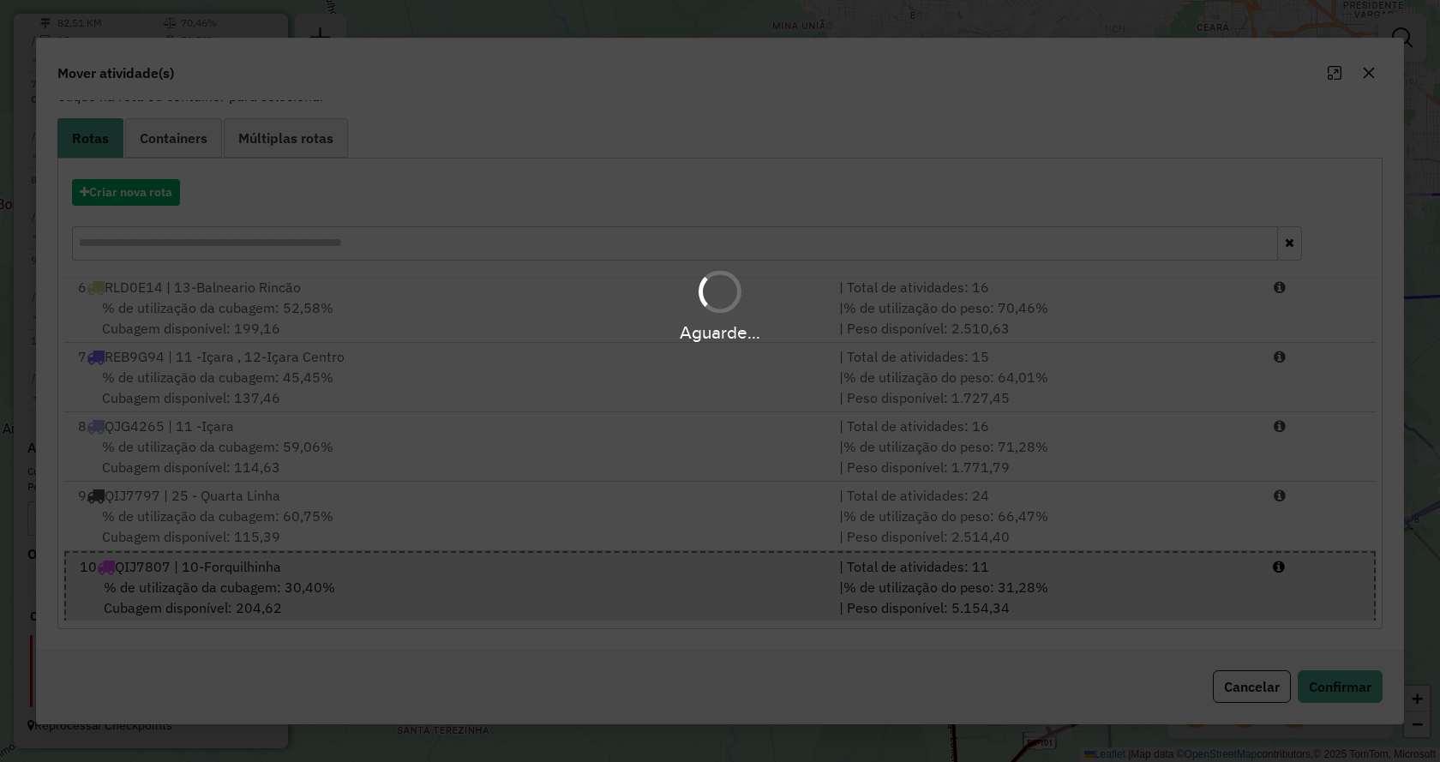
scroll to position [0, 0]
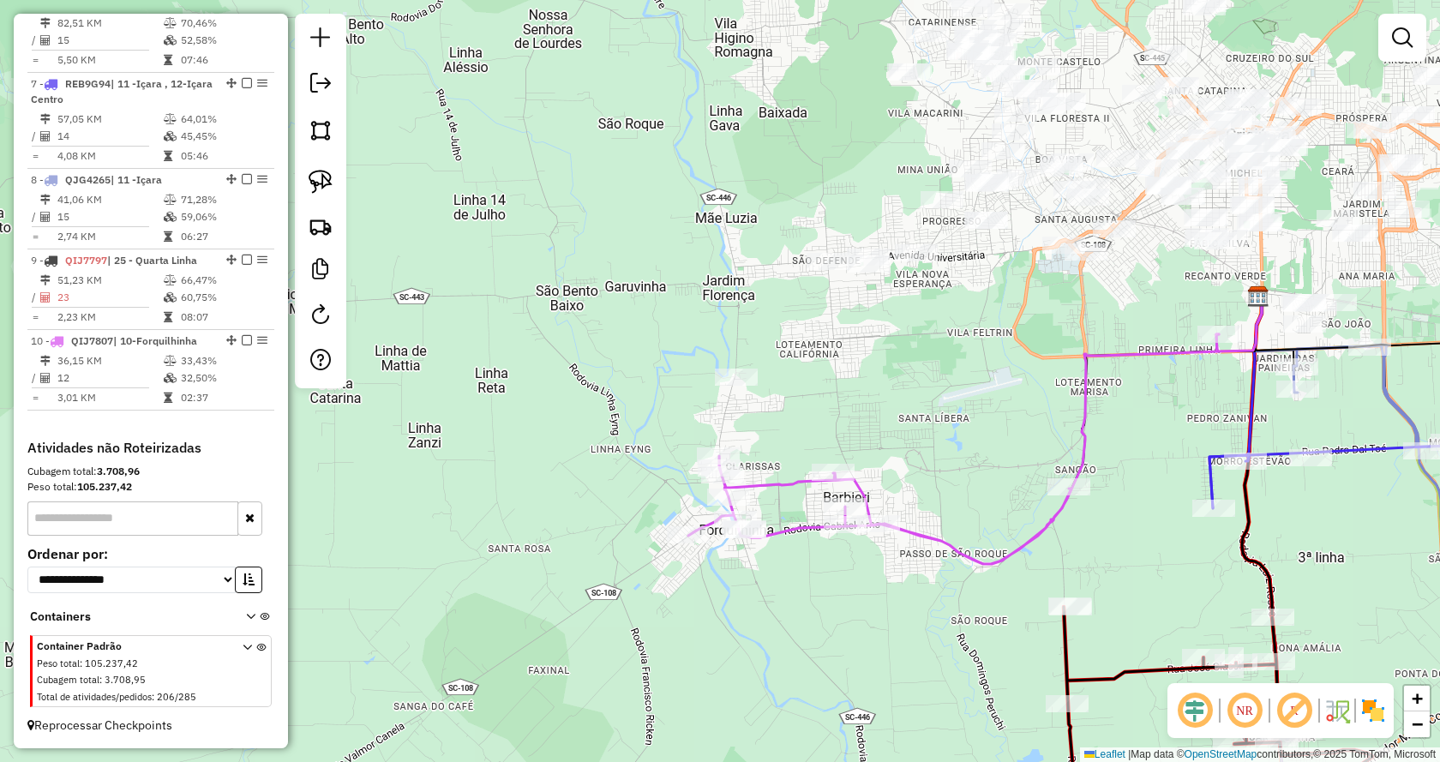
drag, startPoint x: 848, startPoint y: 243, endPoint x: 1002, endPoint y: 404, distance: 222.4
click at [1002, 404] on div "Janela de atendimento Grade de atendimento Capacidade Transportadoras Veículos …" at bounding box center [720, 381] width 1440 height 762
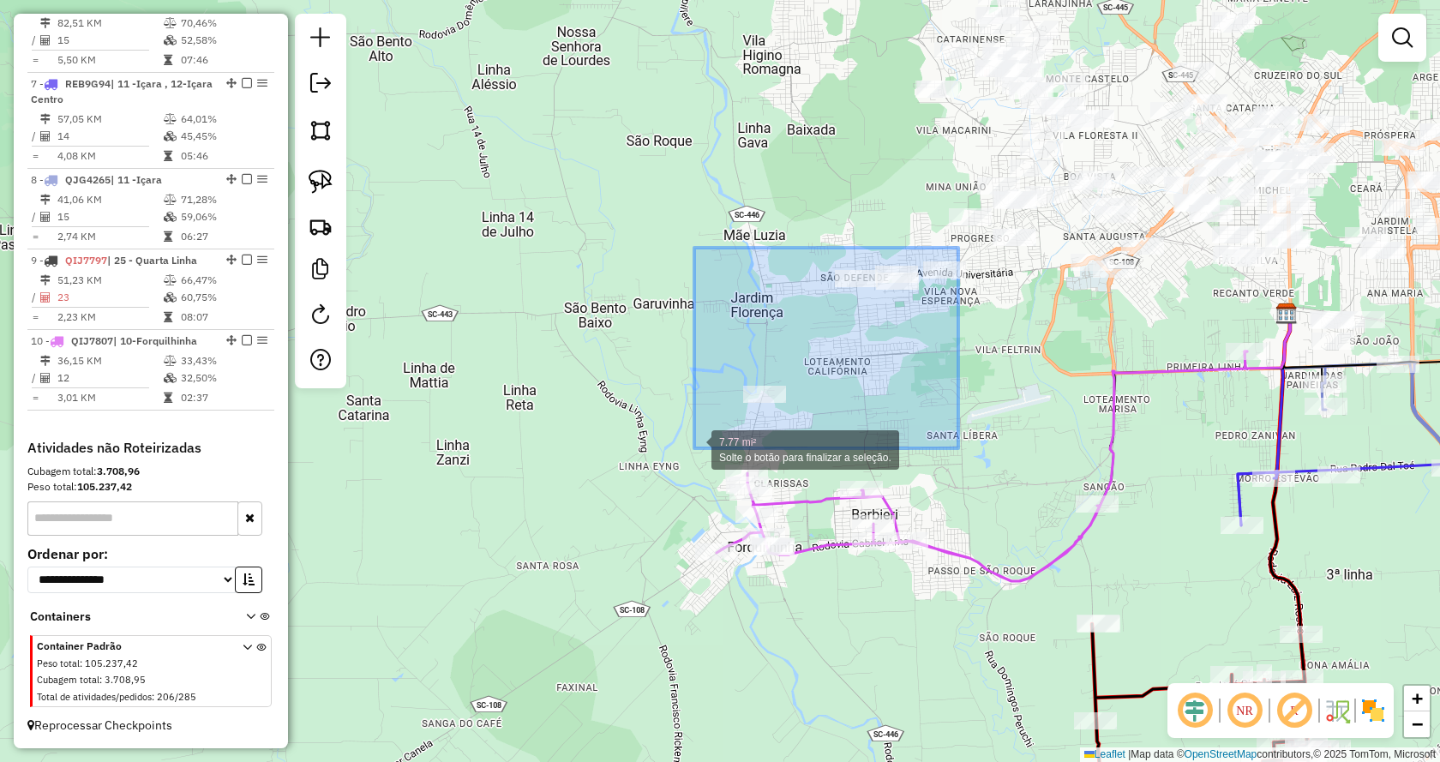
drag, startPoint x: 958, startPoint y: 248, endPoint x: 694, endPoint y: 448, distance: 331.5
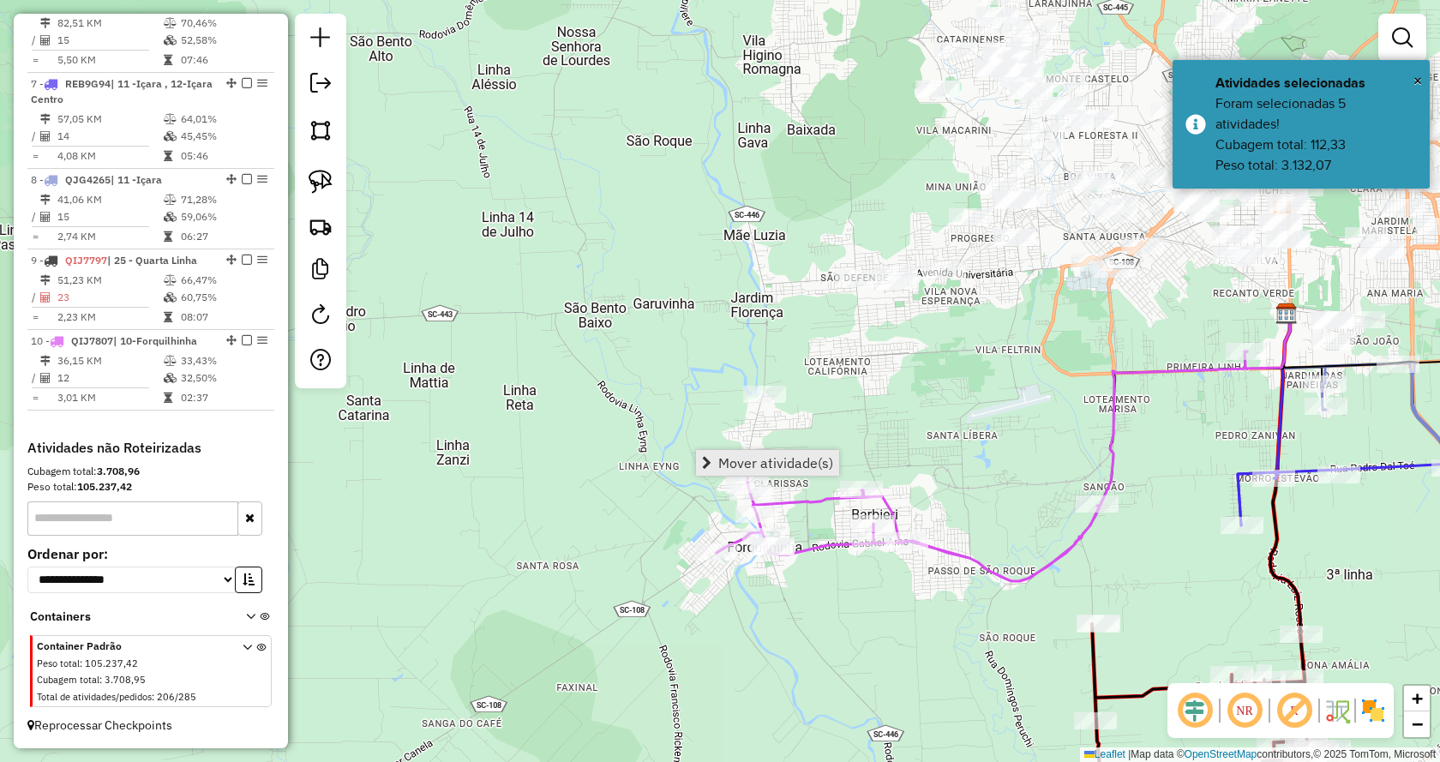
click at [727, 463] on span "Mover atividade(s)" at bounding box center [775, 463] width 115 height 14
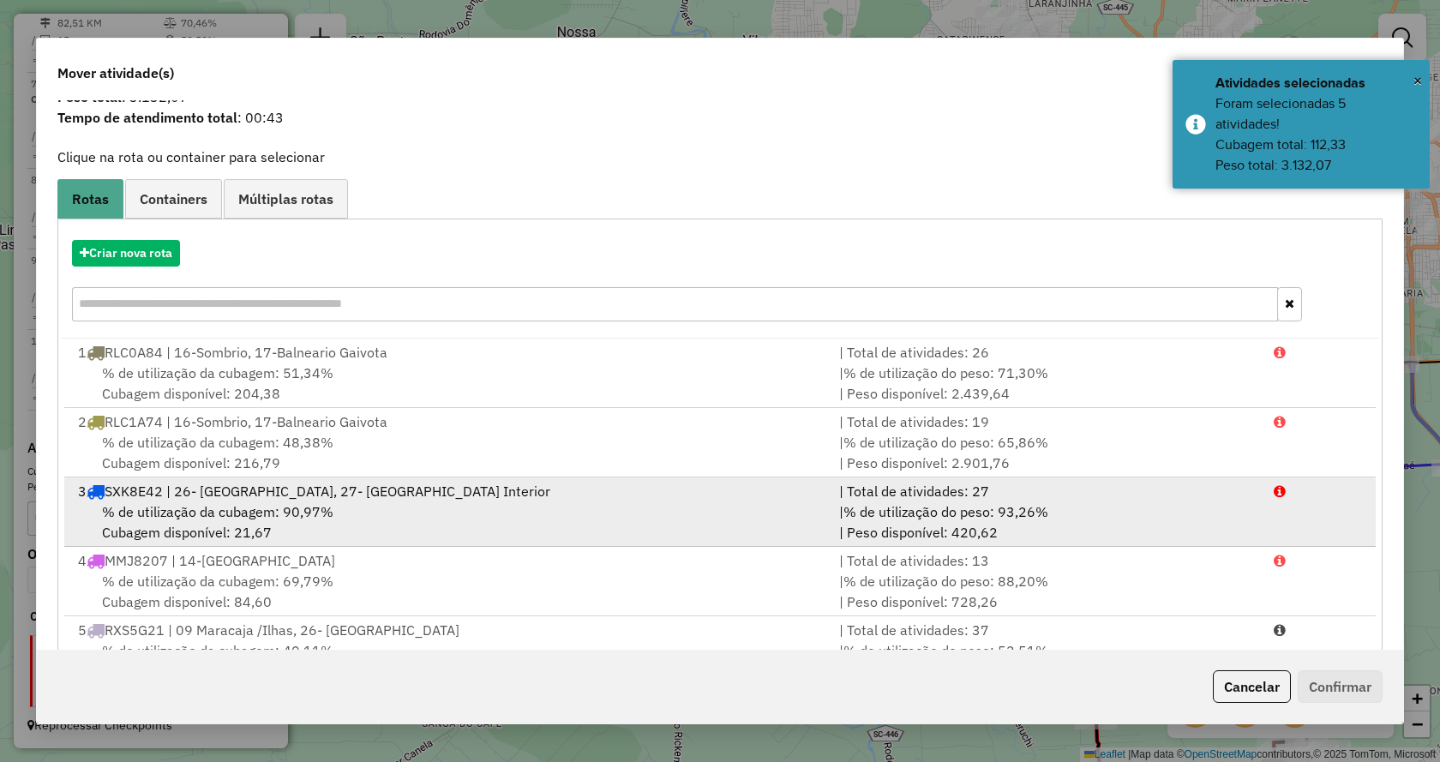
scroll to position [86, 0]
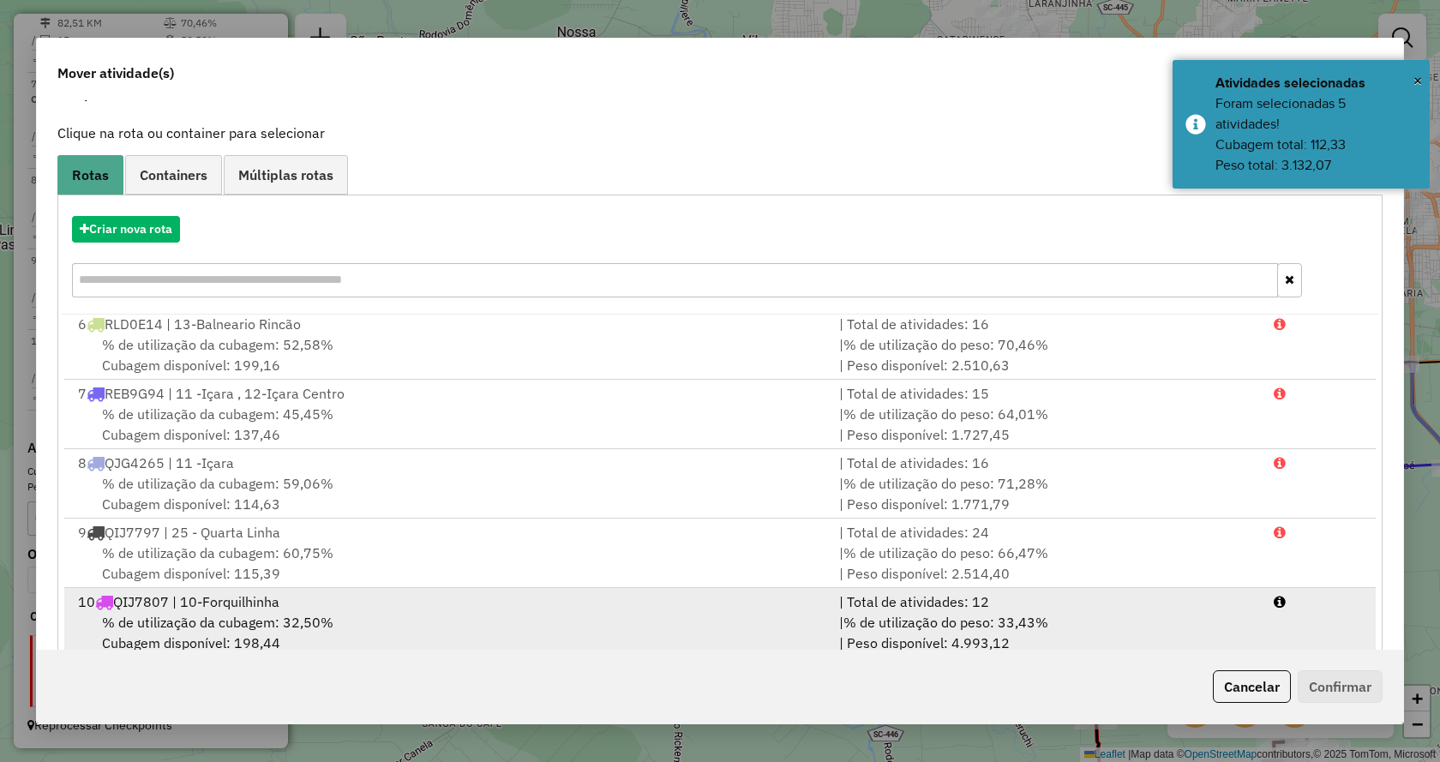
click at [1339, 638] on li "10 QIJ7807 | 10-Forquilhinha | Total de atividades: 12 % de utilização da cubag…" at bounding box center [719, 622] width 1311 height 69
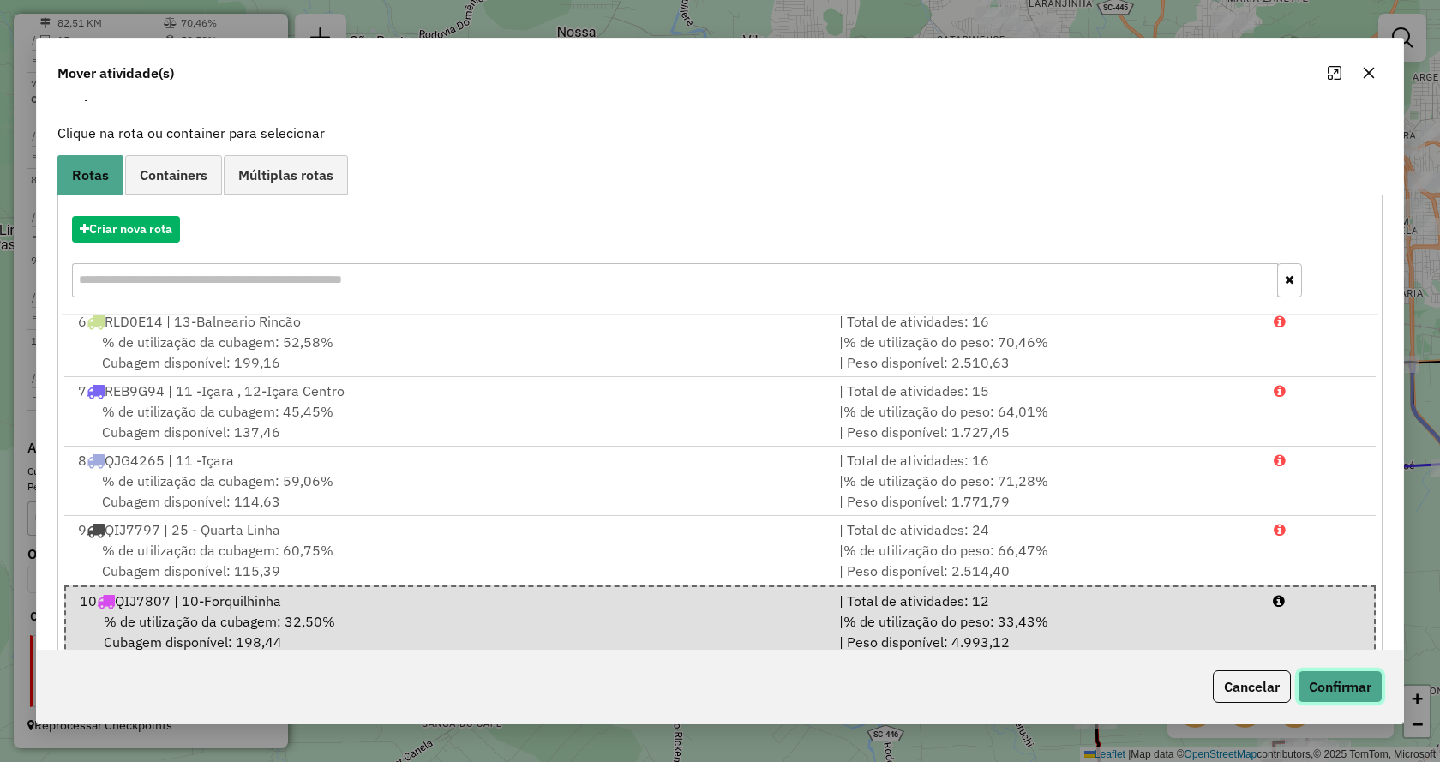
click at [1321, 693] on button "Confirmar" at bounding box center [1339, 686] width 85 height 33
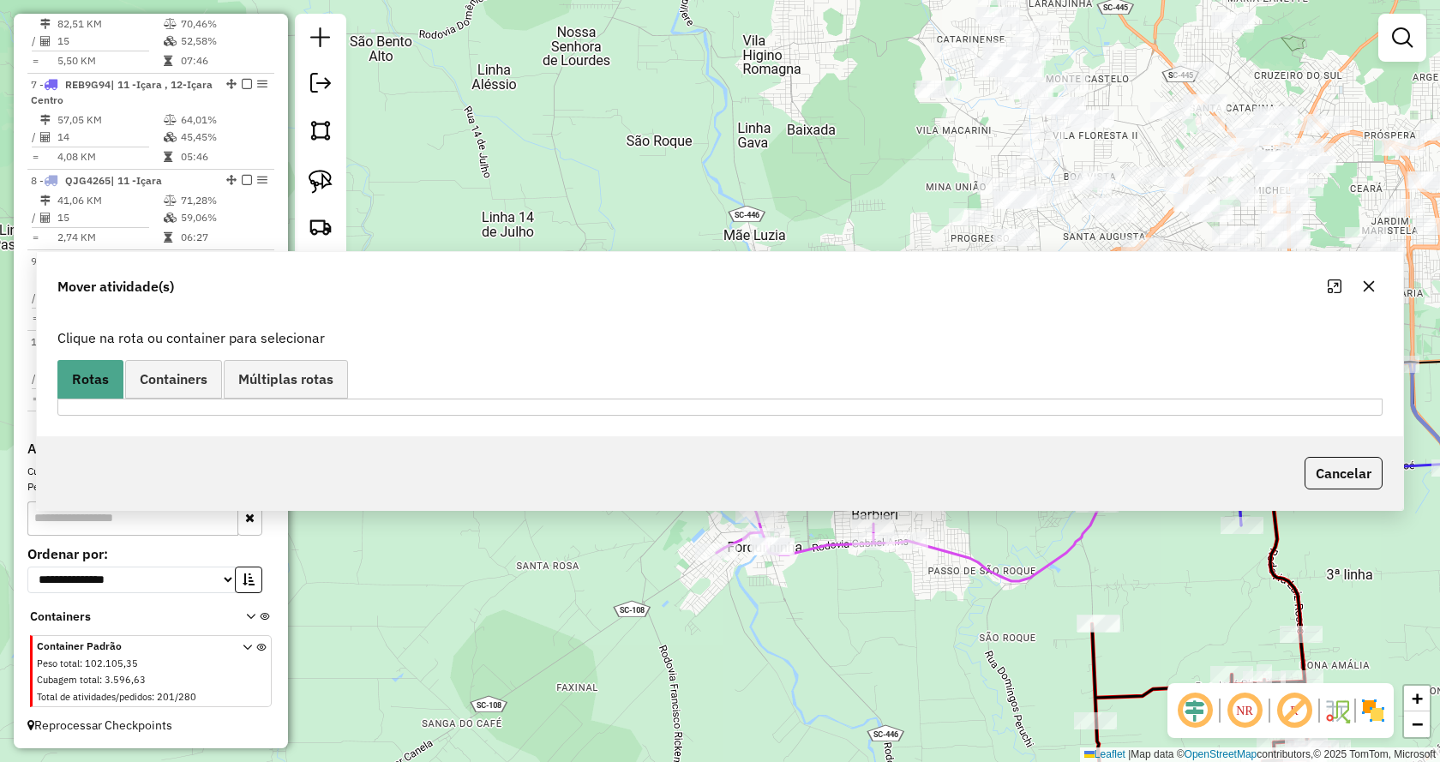
scroll to position [0, 0]
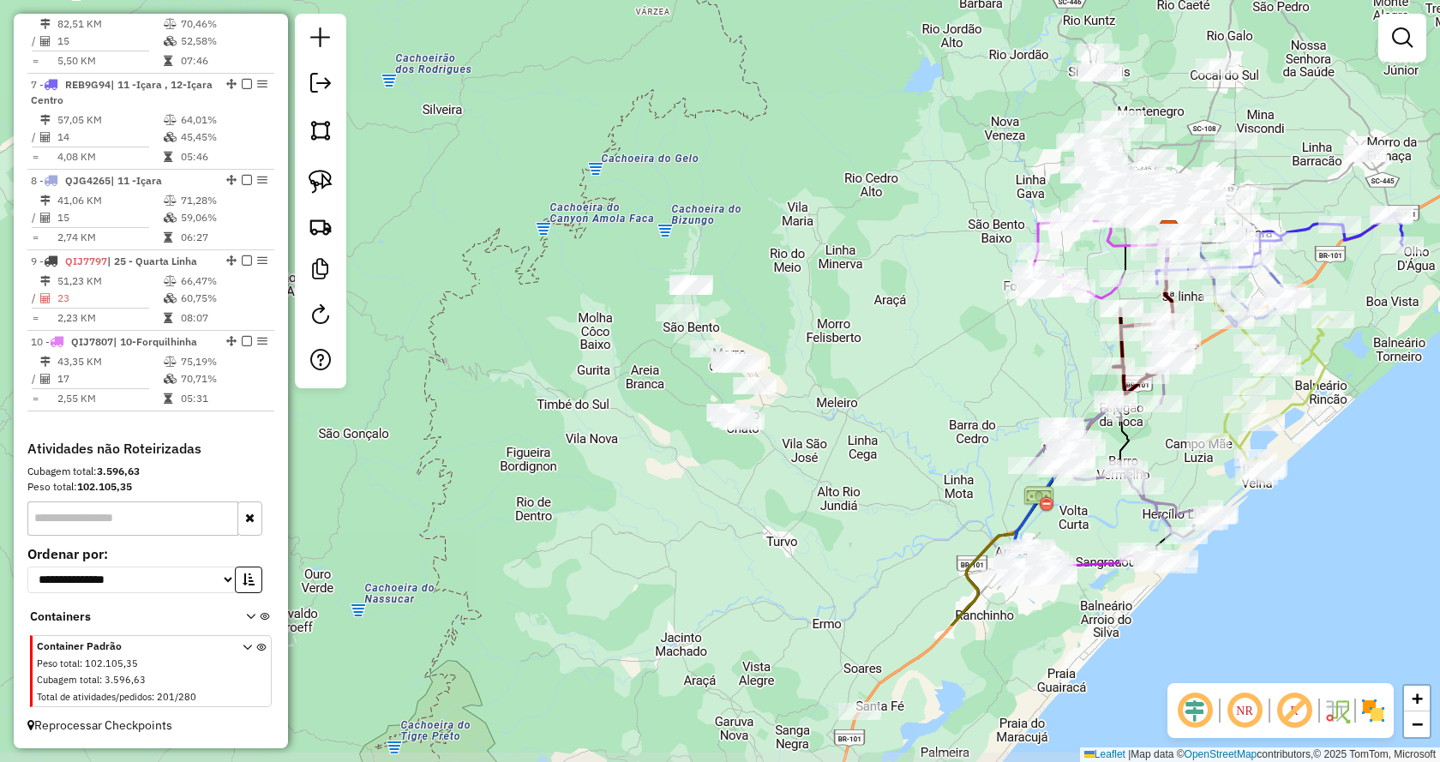
drag, startPoint x: 950, startPoint y: 545, endPoint x: 913, endPoint y: 332, distance: 215.8
click at [913, 332] on div "Janela de atendimento Grade de atendimento Capacidade Transportadoras Veículos …" at bounding box center [720, 381] width 1440 height 762
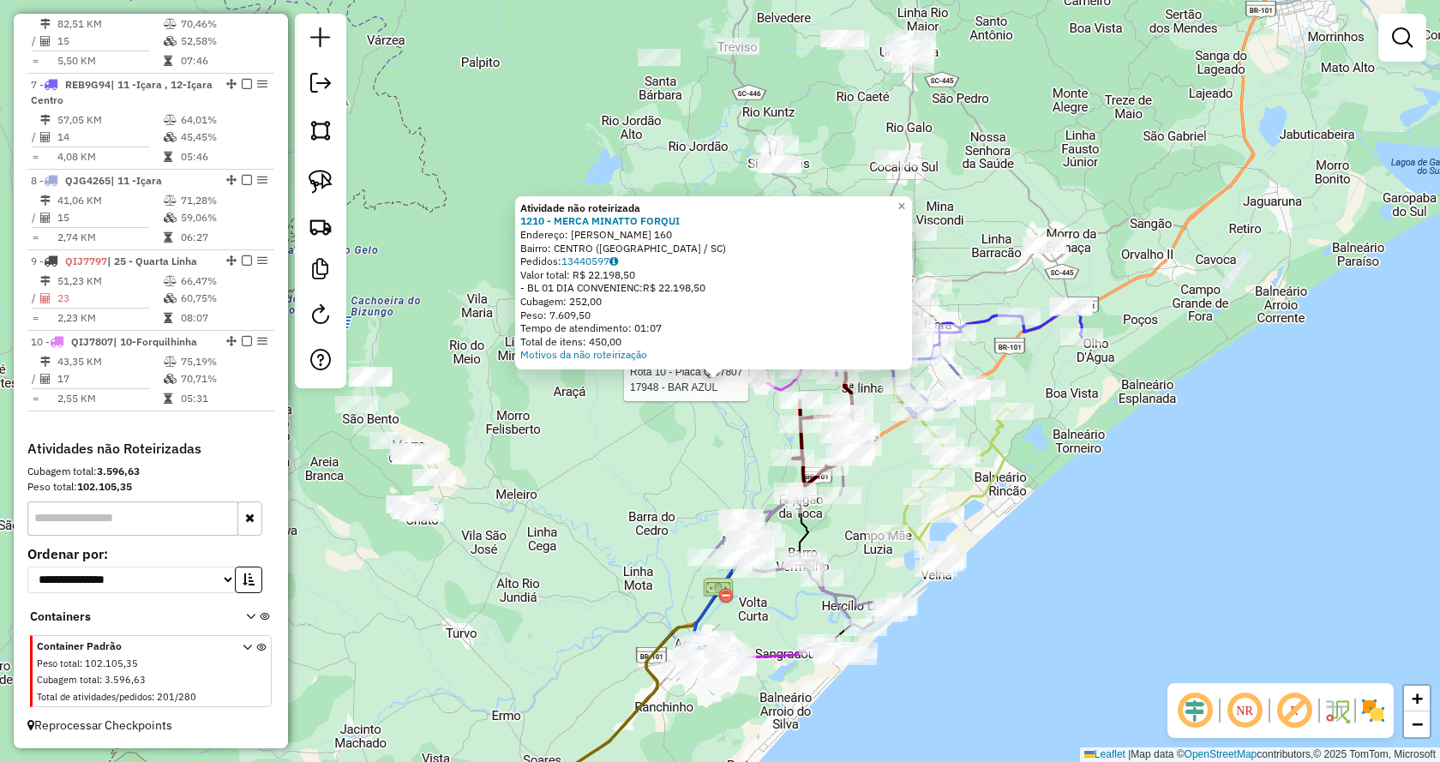
select select "*********"
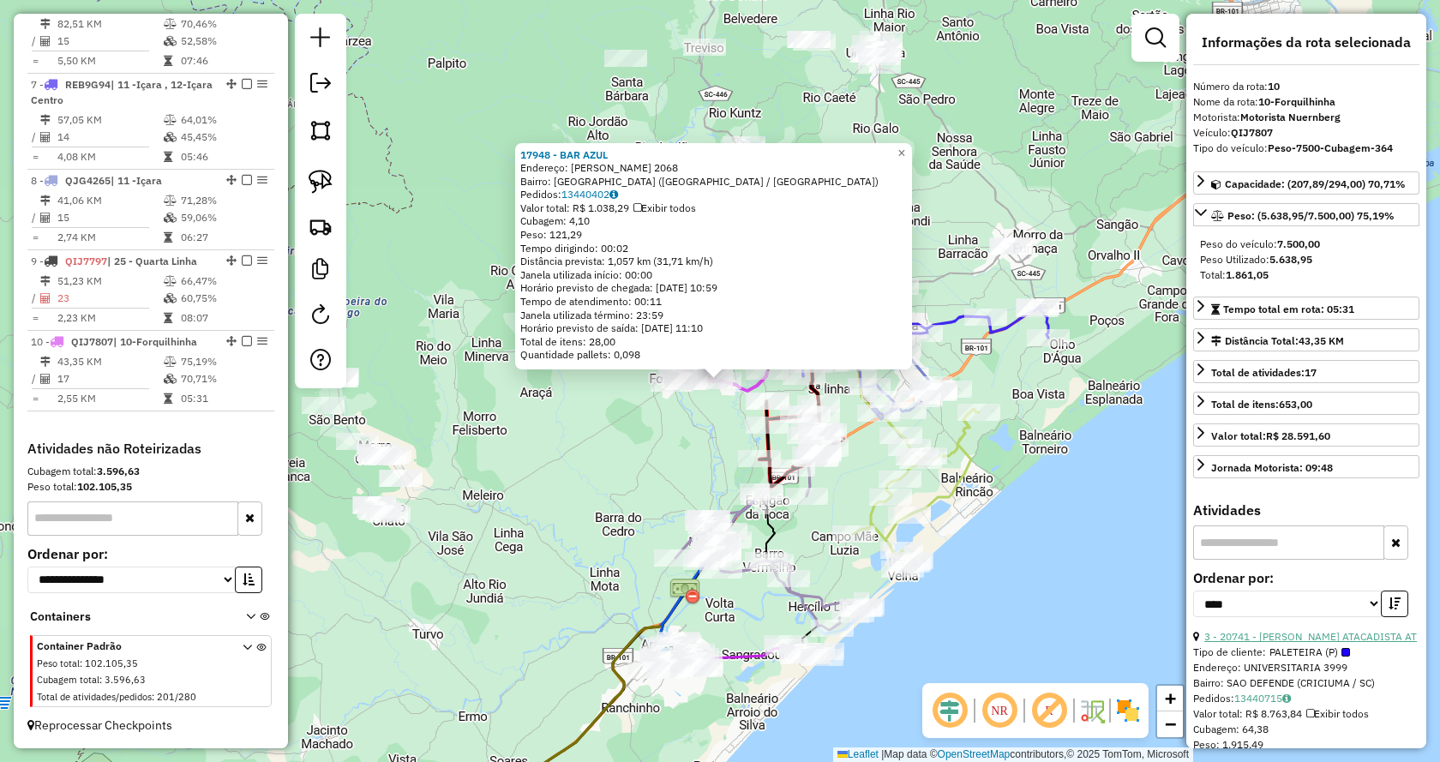
click at [1264, 636] on link "3 - 20741 - ROSSAO ATACADISTA AT" at bounding box center [1310, 636] width 213 height 13
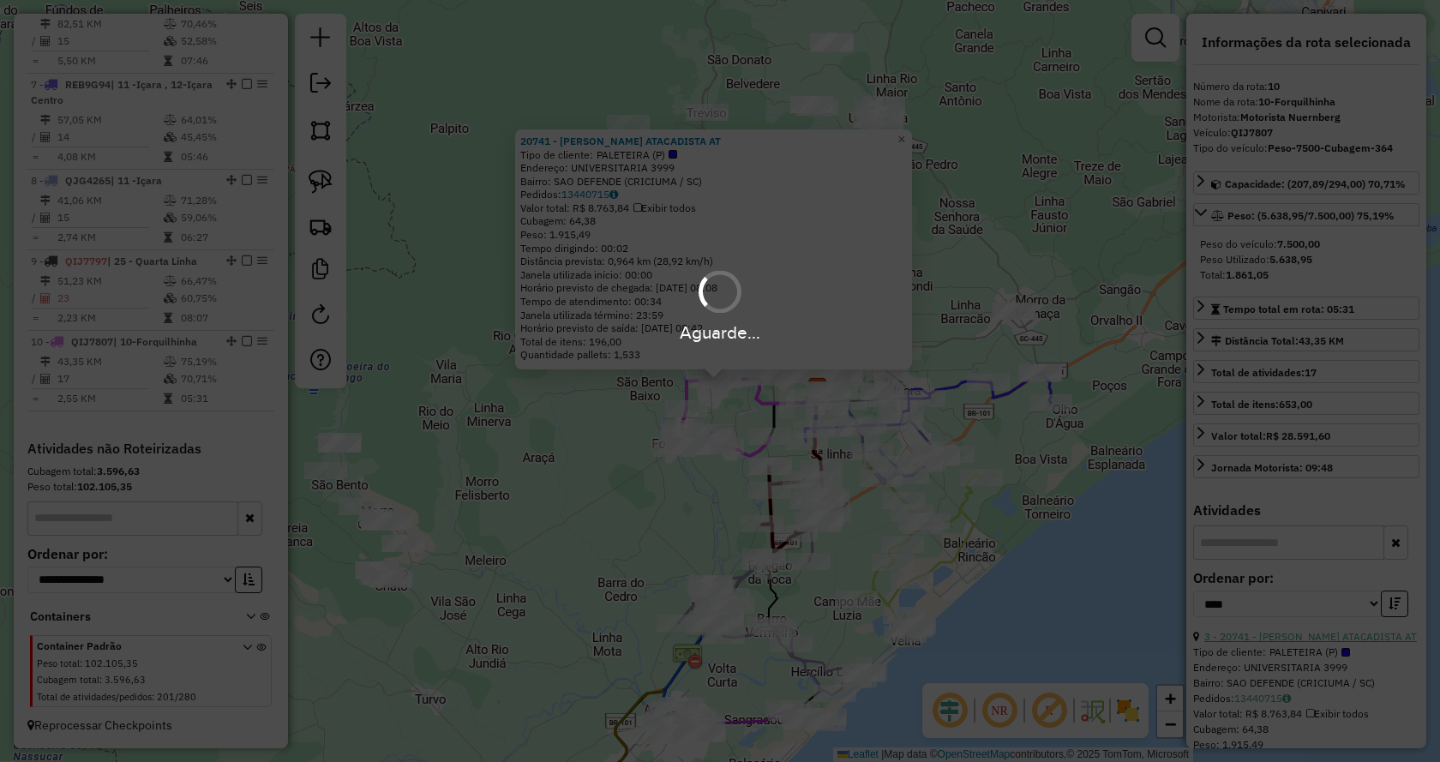
scroll to position [1195, 0]
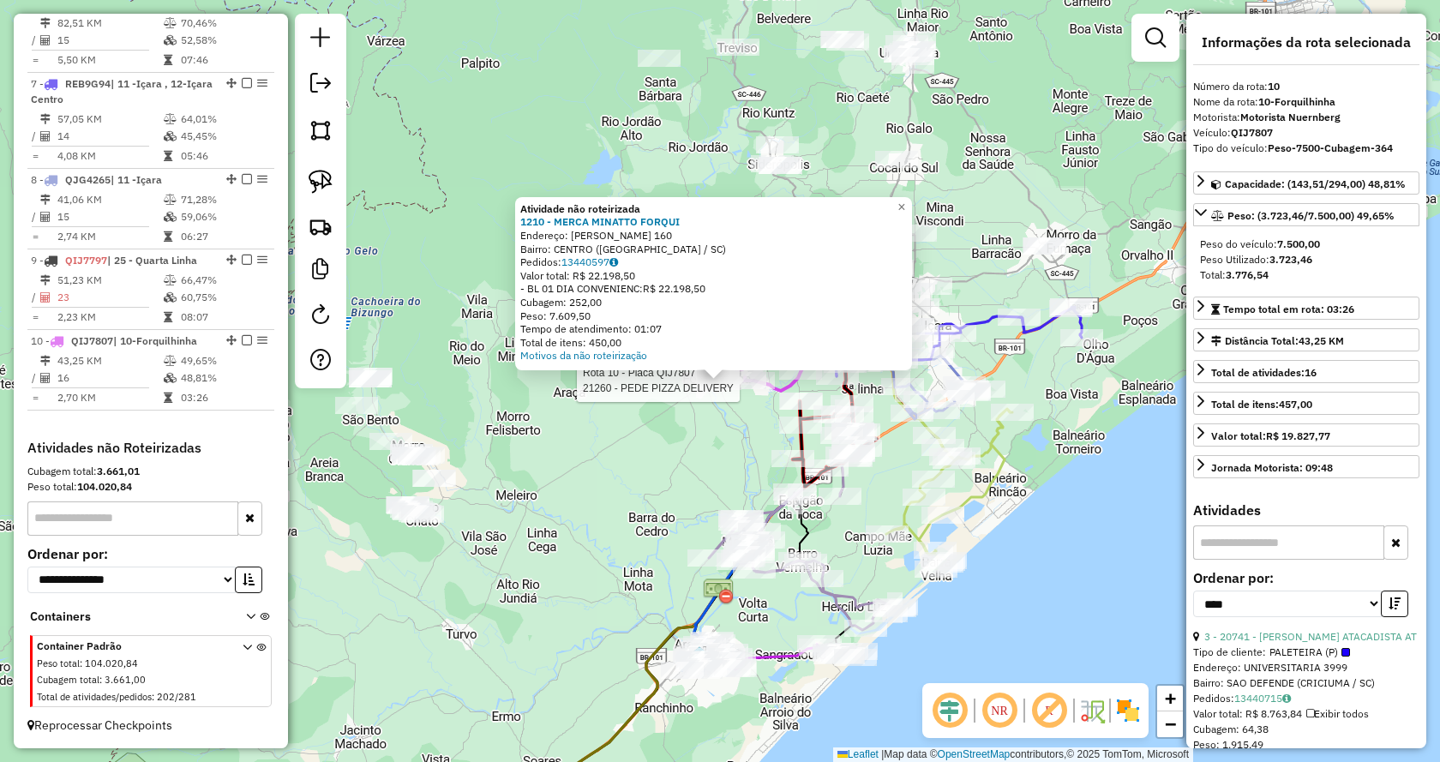
click at [751, 389] on div at bounding box center [744, 380] width 43 height 17
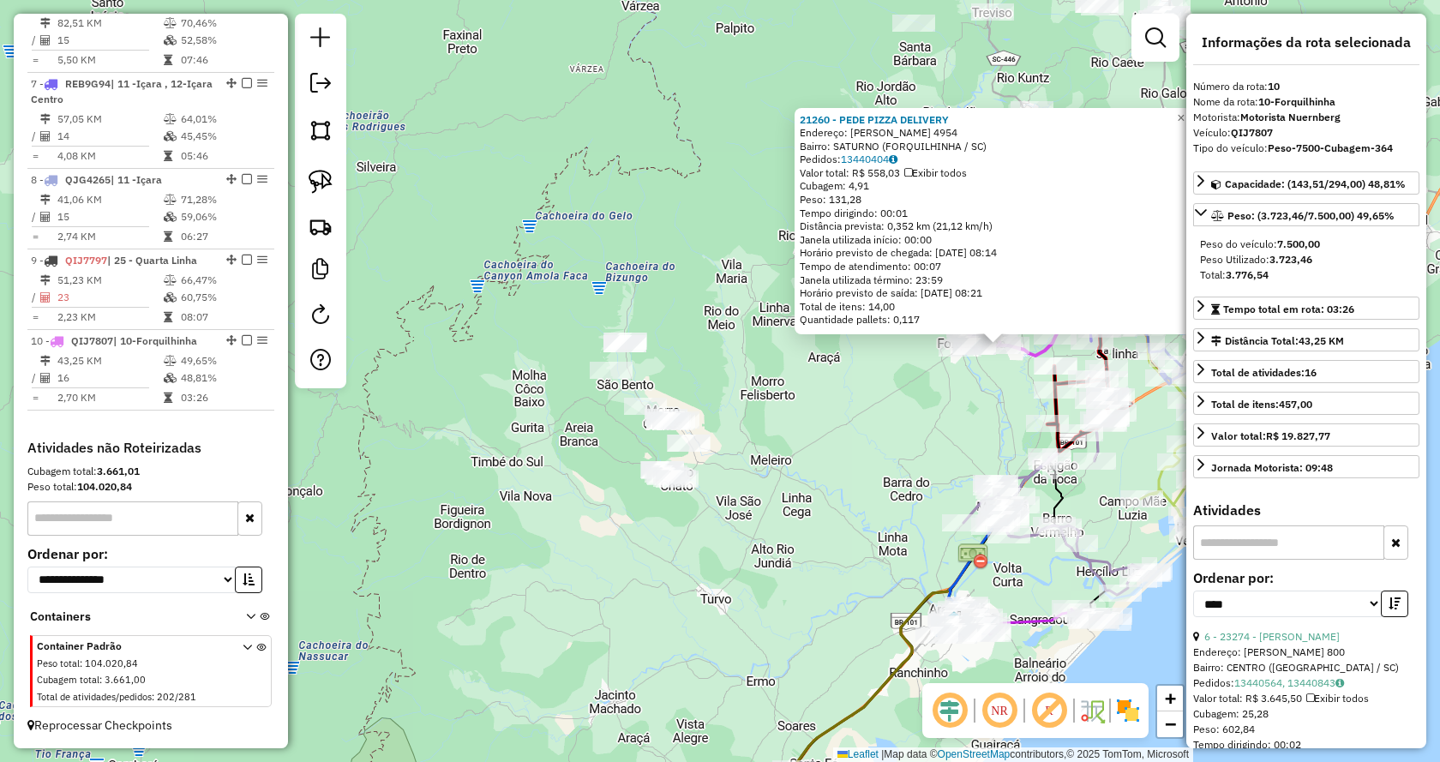
drag, startPoint x: 541, startPoint y: 458, endPoint x: 827, endPoint y: 418, distance: 289.0
click at [827, 418] on div "21260 - PEDE PIZZA DELIVERY Endereço: GABRIEL ARNS 4954 Bairro: SATURNO (FORQUI…" at bounding box center [720, 381] width 1440 height 762
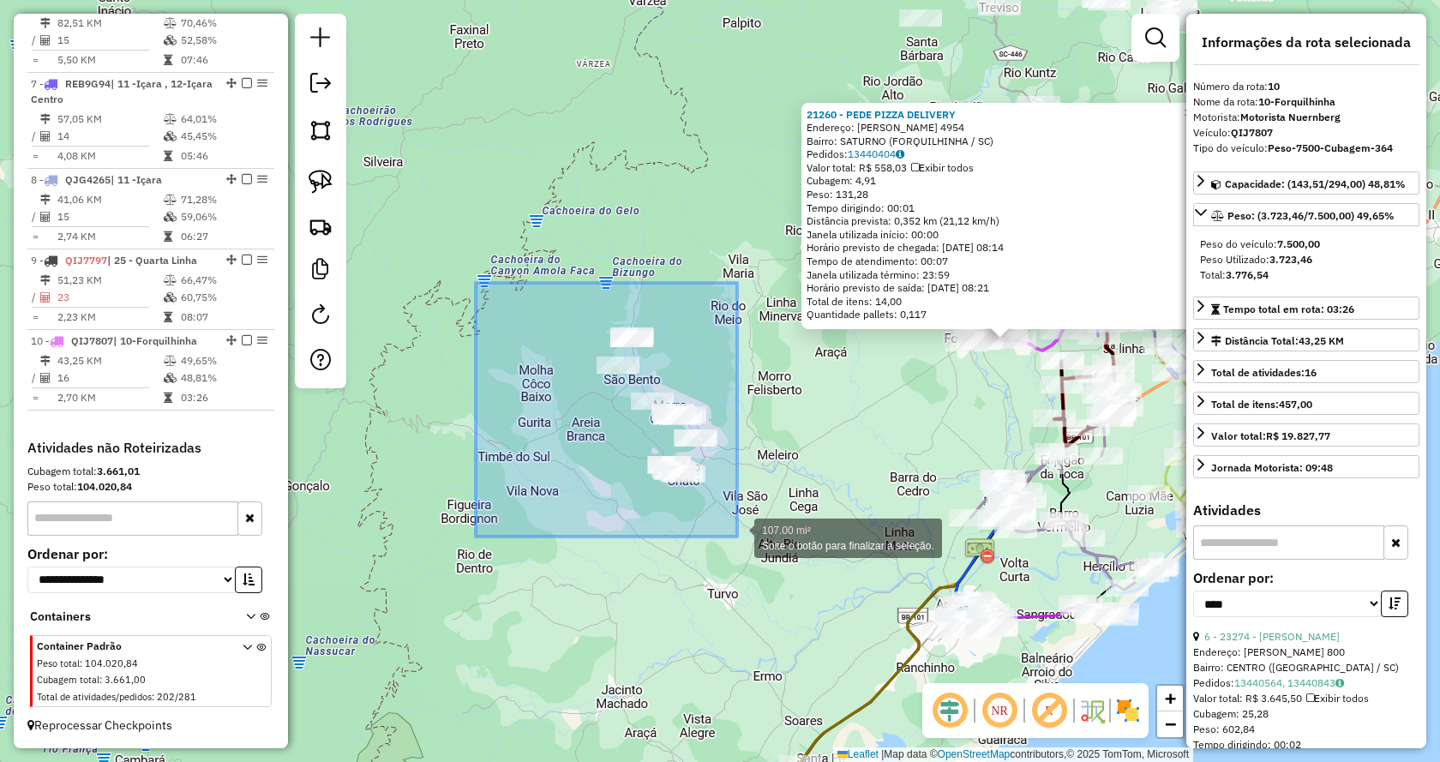
drag, startPoint x: 504, startPoint y: 313, endPoint x: 811, endPoint y: 590, distance: 413.2
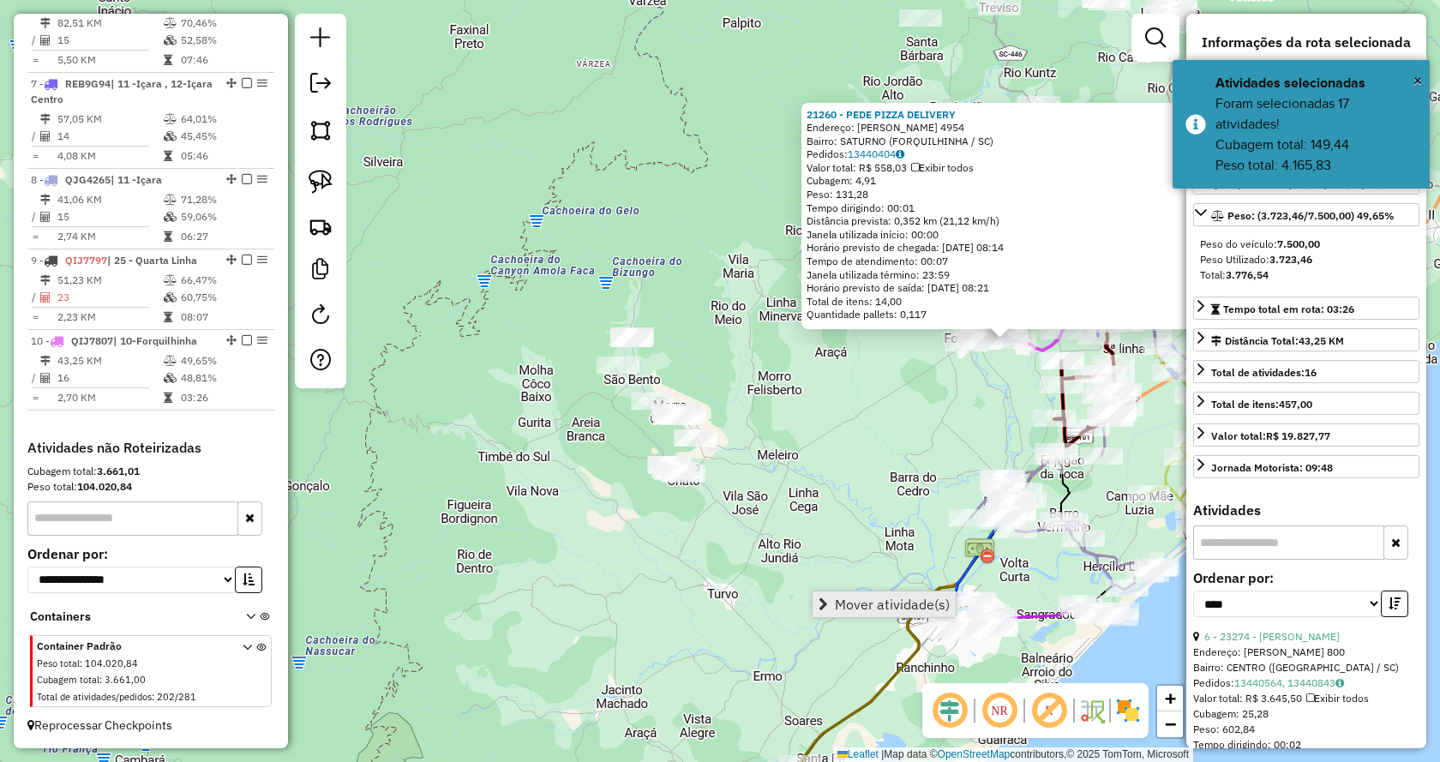
click at [822, 599] on span "Mover atividade(s)" at bounding box center [822, 604] width 9 height 14
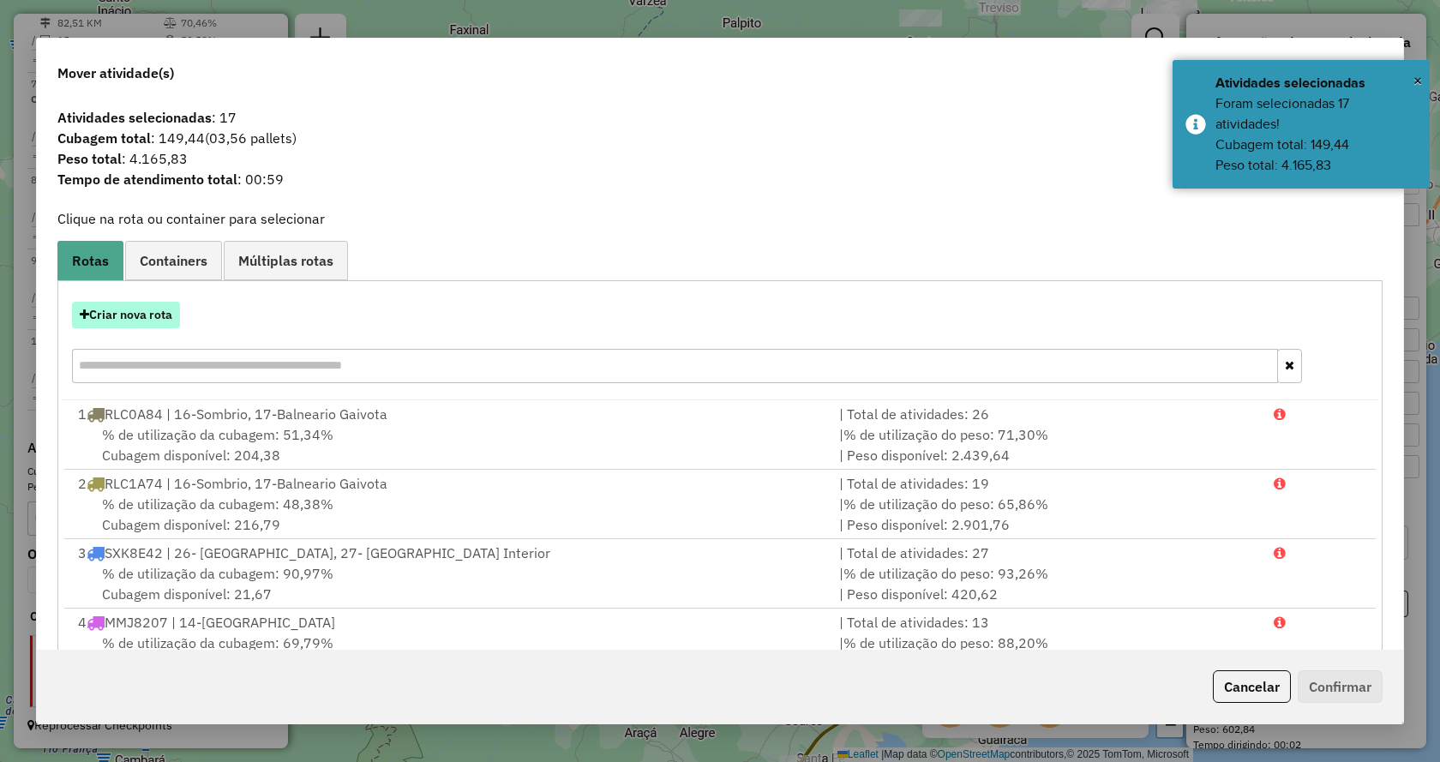
click at [147, 315] on button "Criar nova rota" at bounding box center [126, 315] width 108 height 27
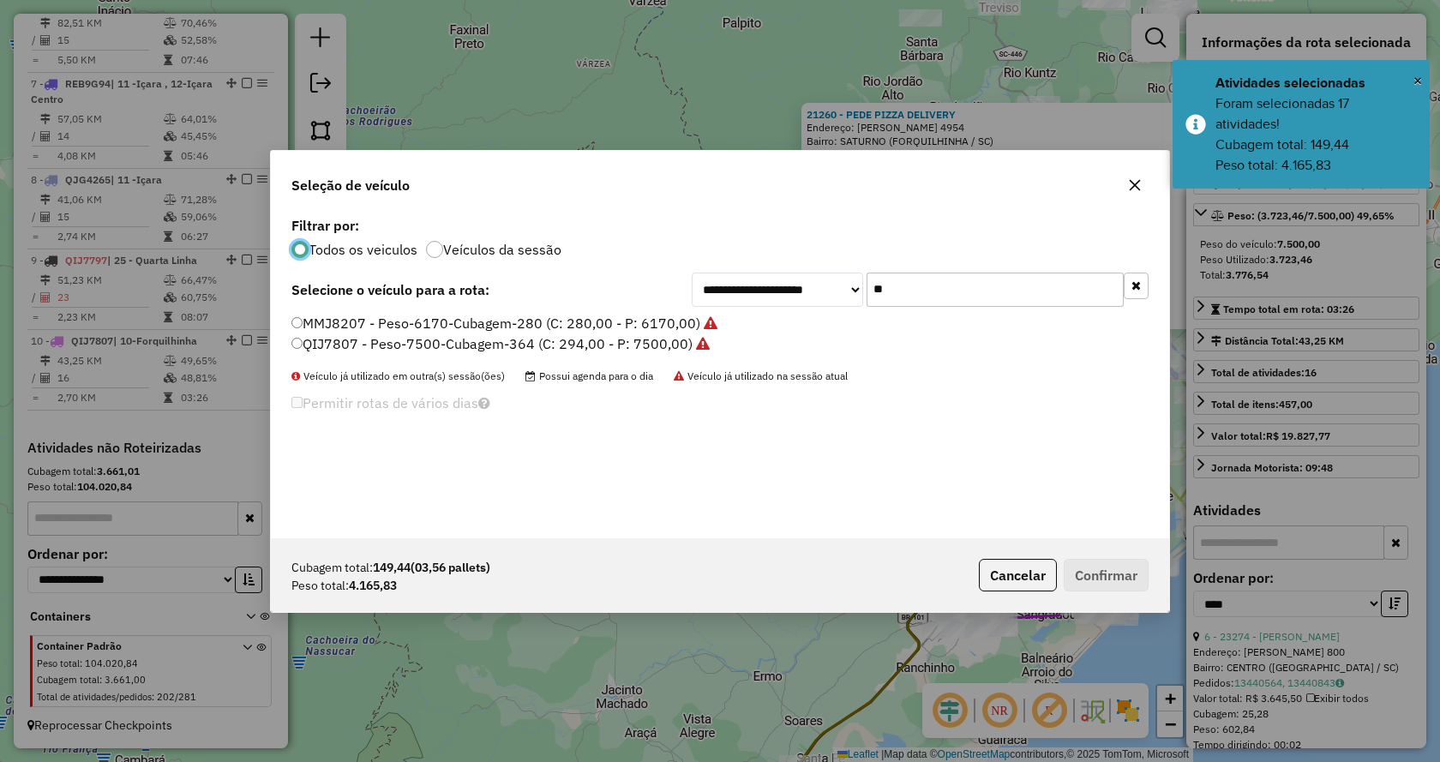
scroll to position [9, 5]
click at [1147, 281] on button "button" at bounding box center [1135, 286] width 25 height 27
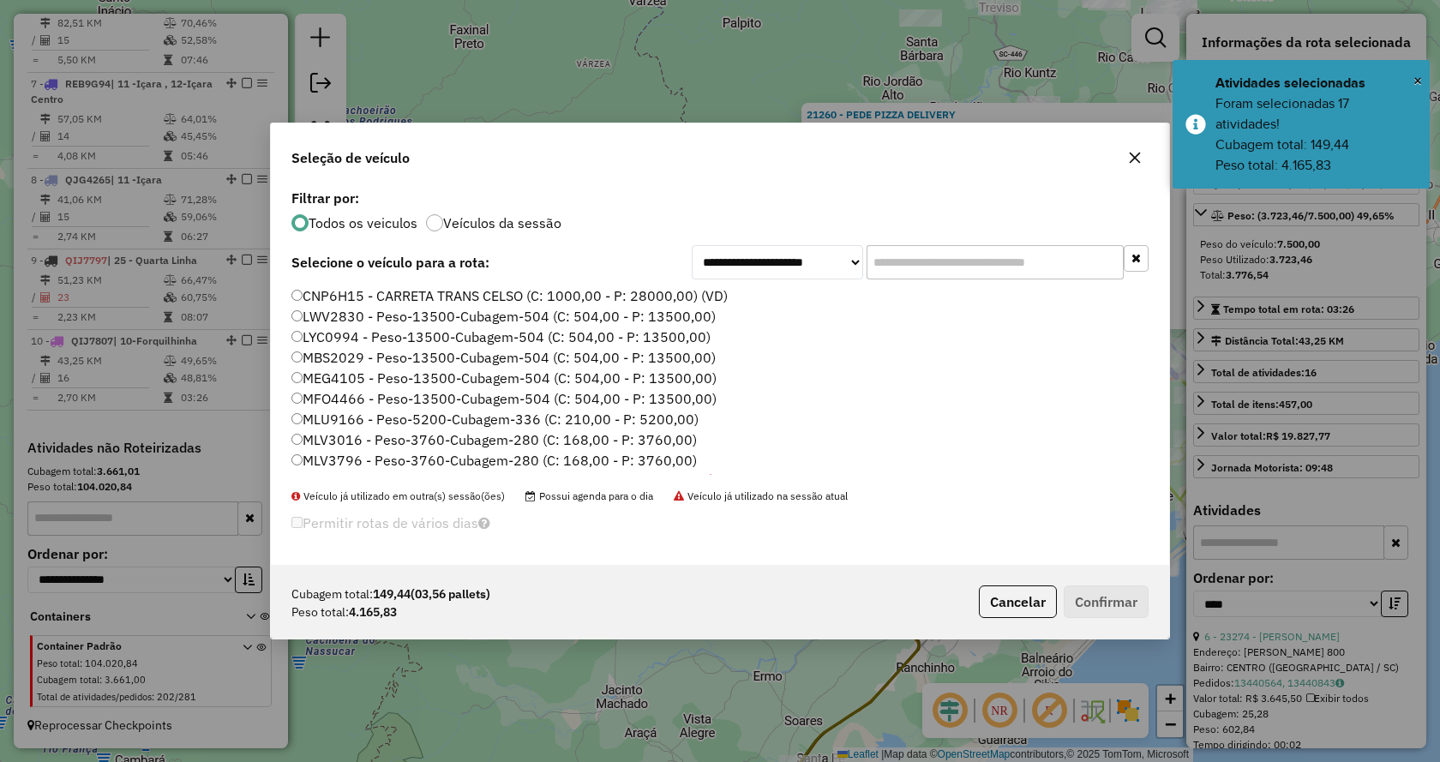
click at [1091, 270] on input "text" at bounding box center [994, 262] width 257 height 34
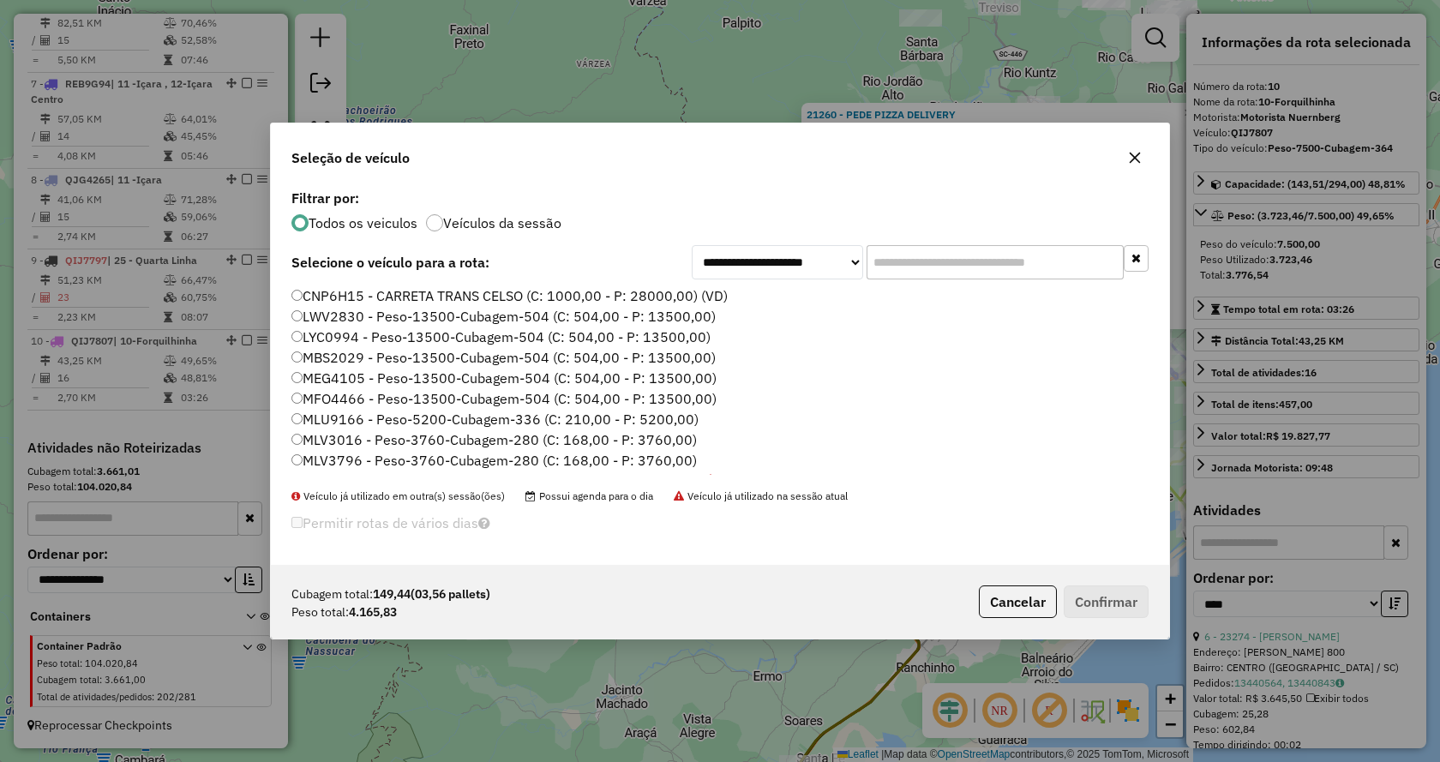
click at [1066, 272] on input "text" at bounding box center [994, 262] width 257 height 34
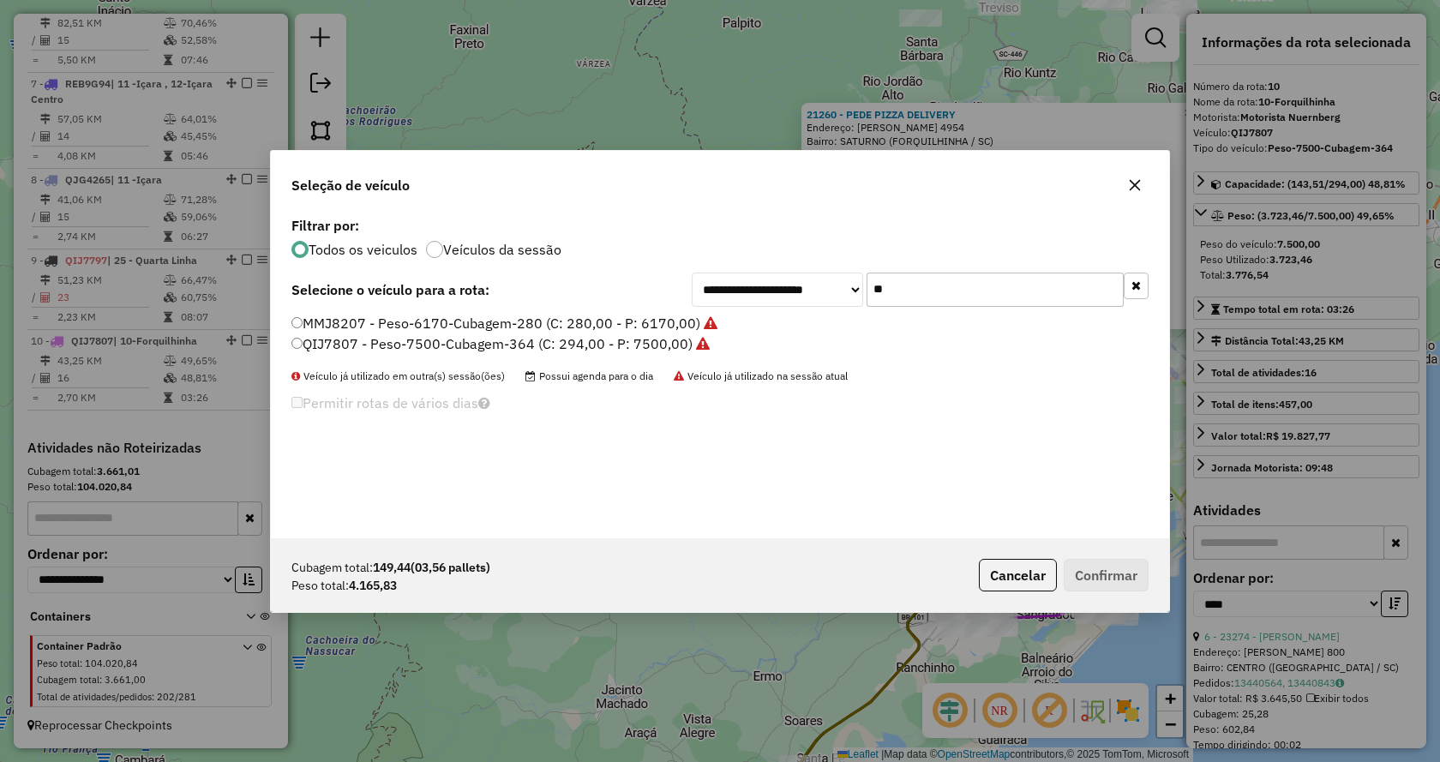
type input "**"
click at [623, 350] on label "QIJ7807 - Peso-7500-Cubagem-364 (C: 294,00 - P: 7500,00)" at bounding box center [500, 343] width 418 height 21
click at [1088, 590] on button "Confirmar" at bounding box center [1105, 575] width 85 height 33
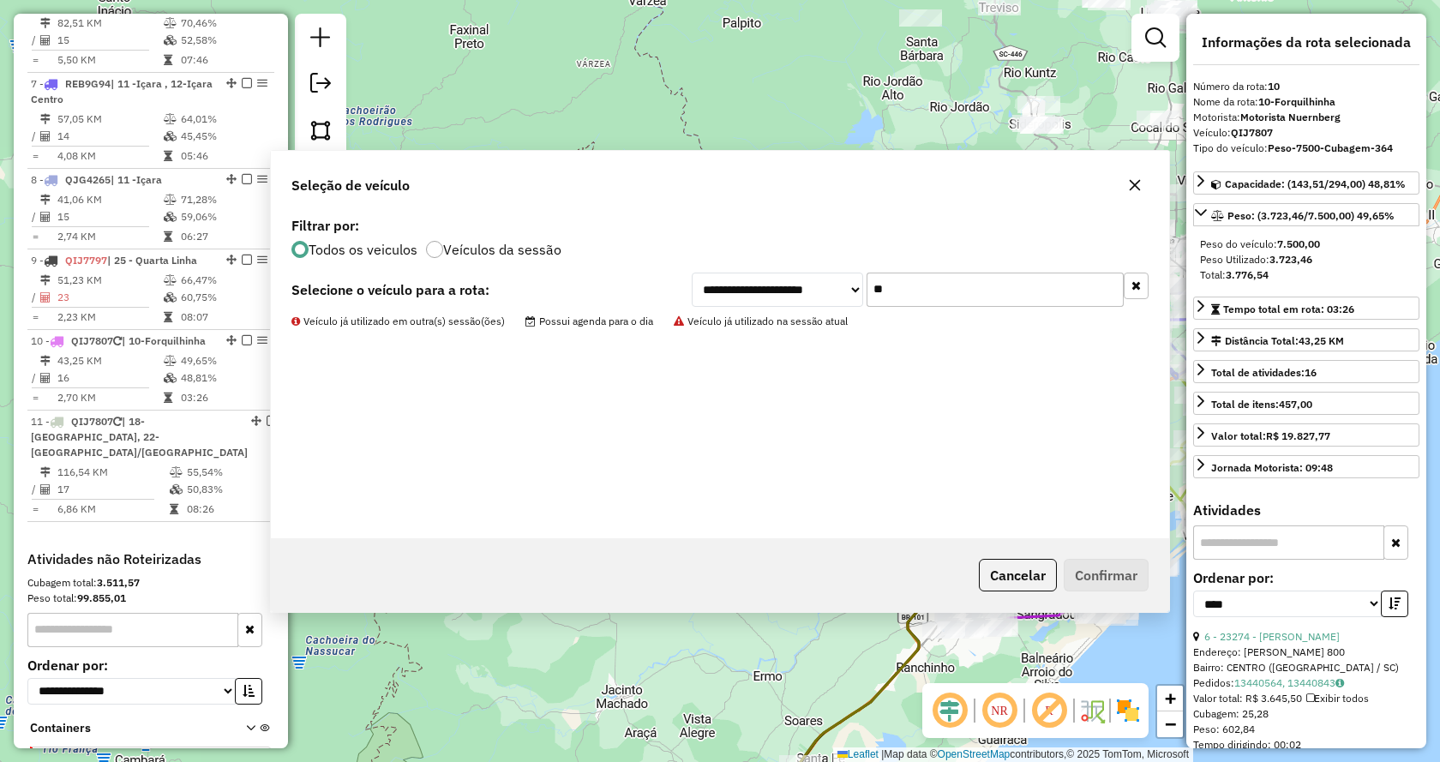
scroll to position [1307, 0]
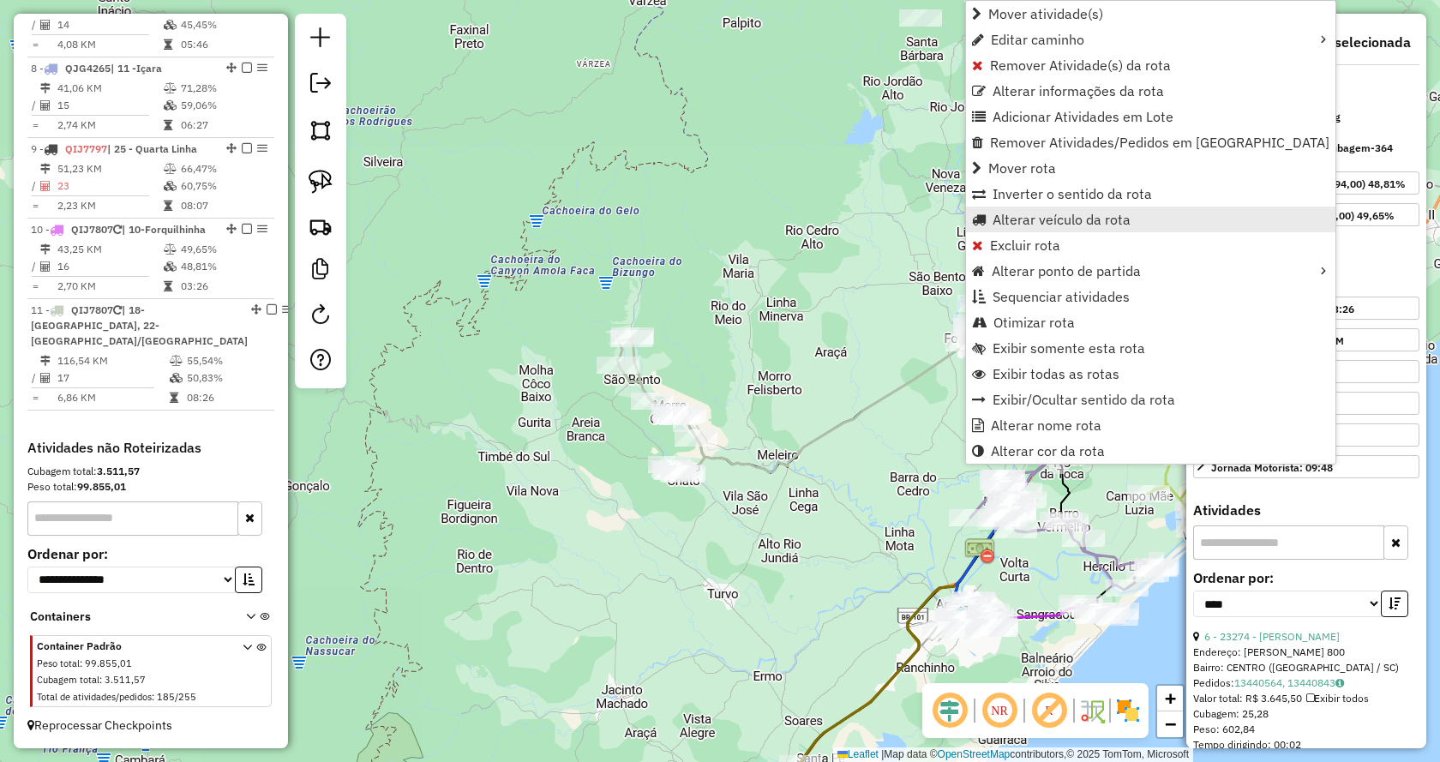
click at [1011, 231] on link "Alterar veículo da rota" at bounding box center [1150, 220] width 369 height 26
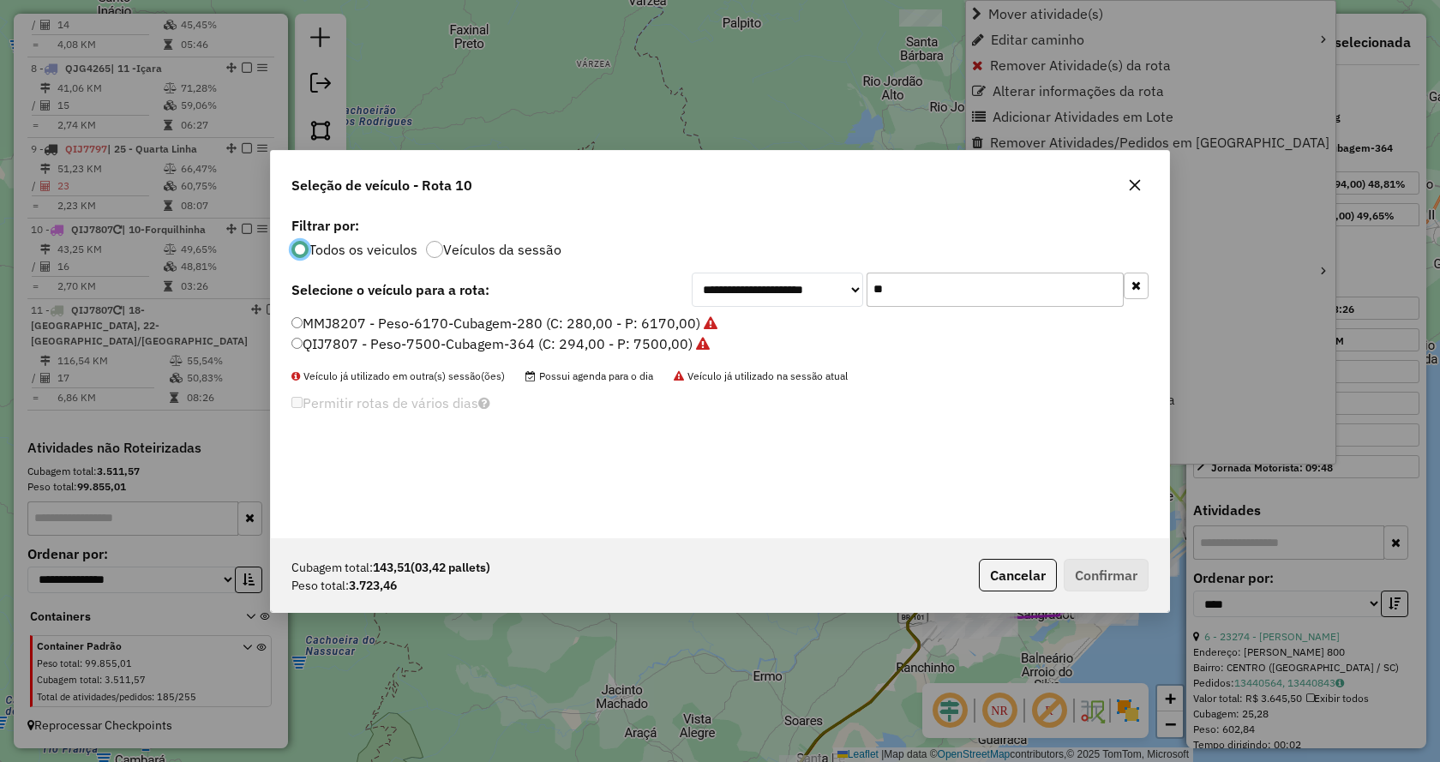
scroll to position [9, 5]
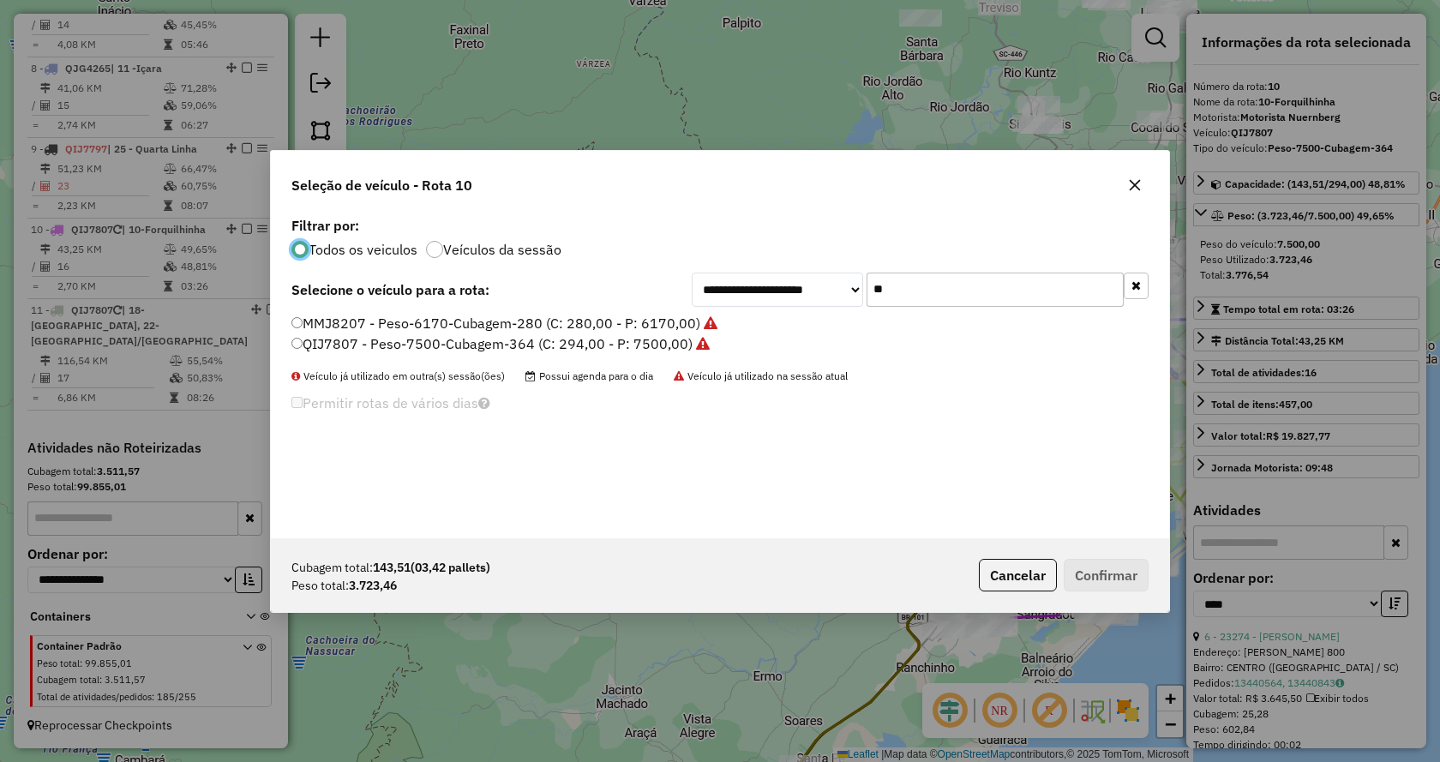
click at [1142, 292] on button "button" at bounding box center [1135, 286] width 25 height 27
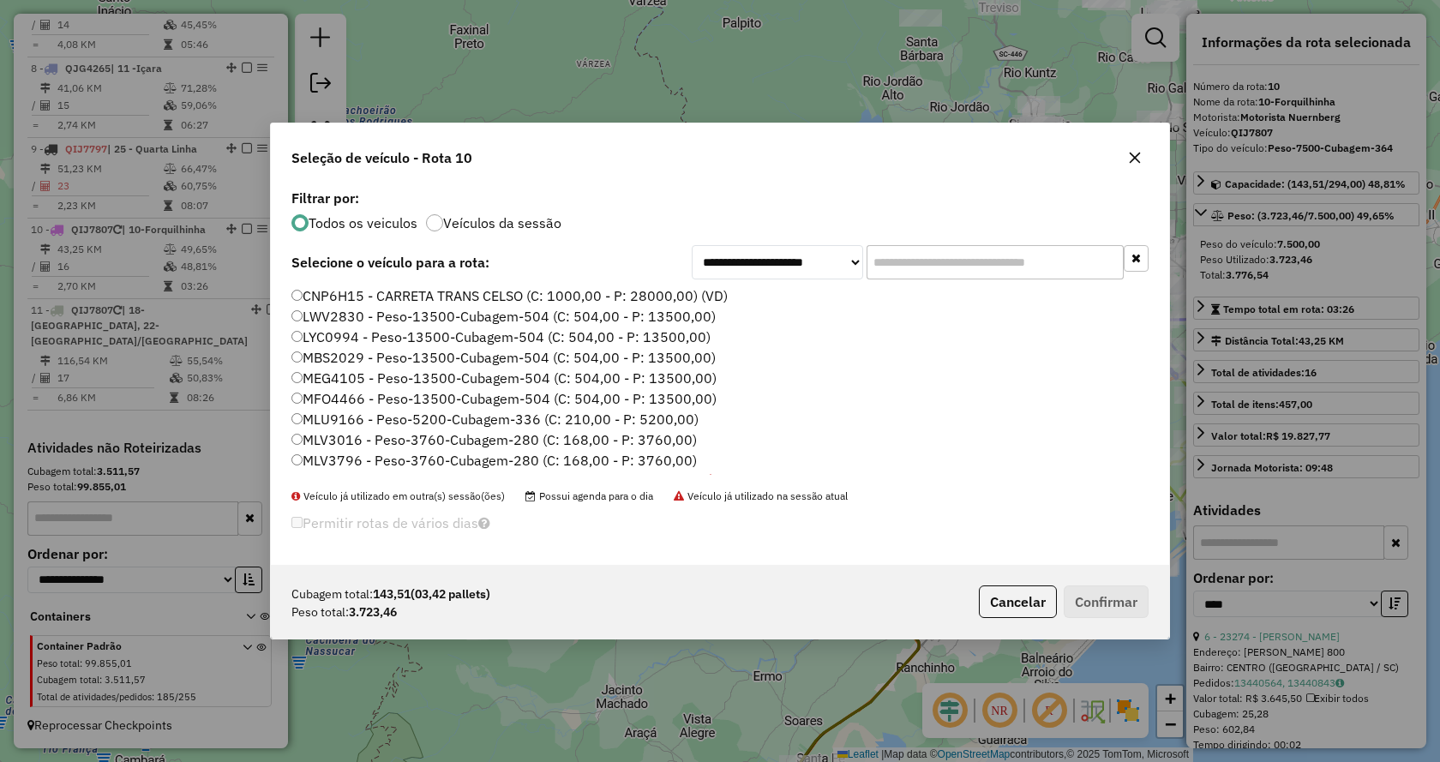
click at [1093, 274] on input "text" at bounding box center [994, 262] width 257 height 34
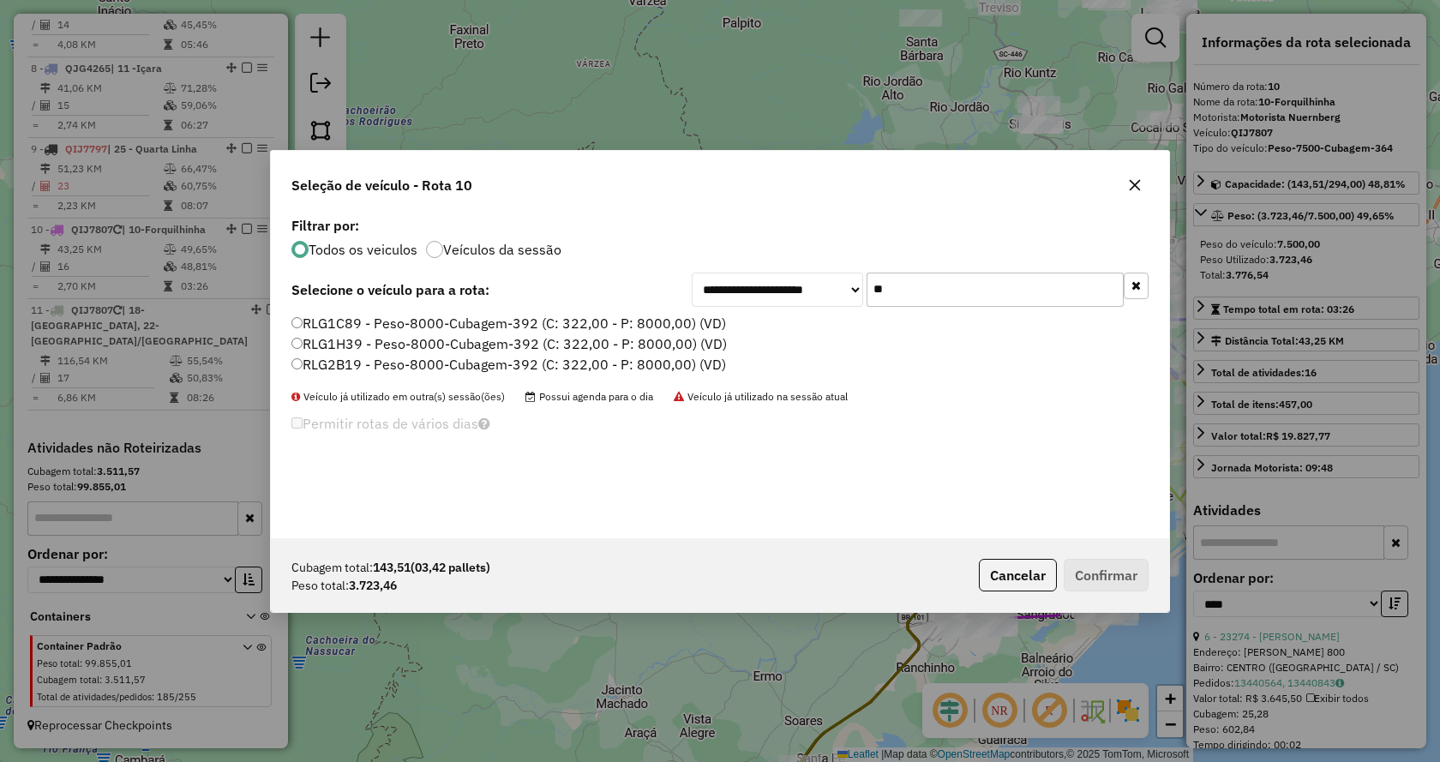
type input "**"
click at [592, 350] on label "RLG1H39 - Peso-8000-Cubagem-392 (C: 322,00 - P: 8000,00) (VD)" at bounding box center [508, 343] width 435 height 21
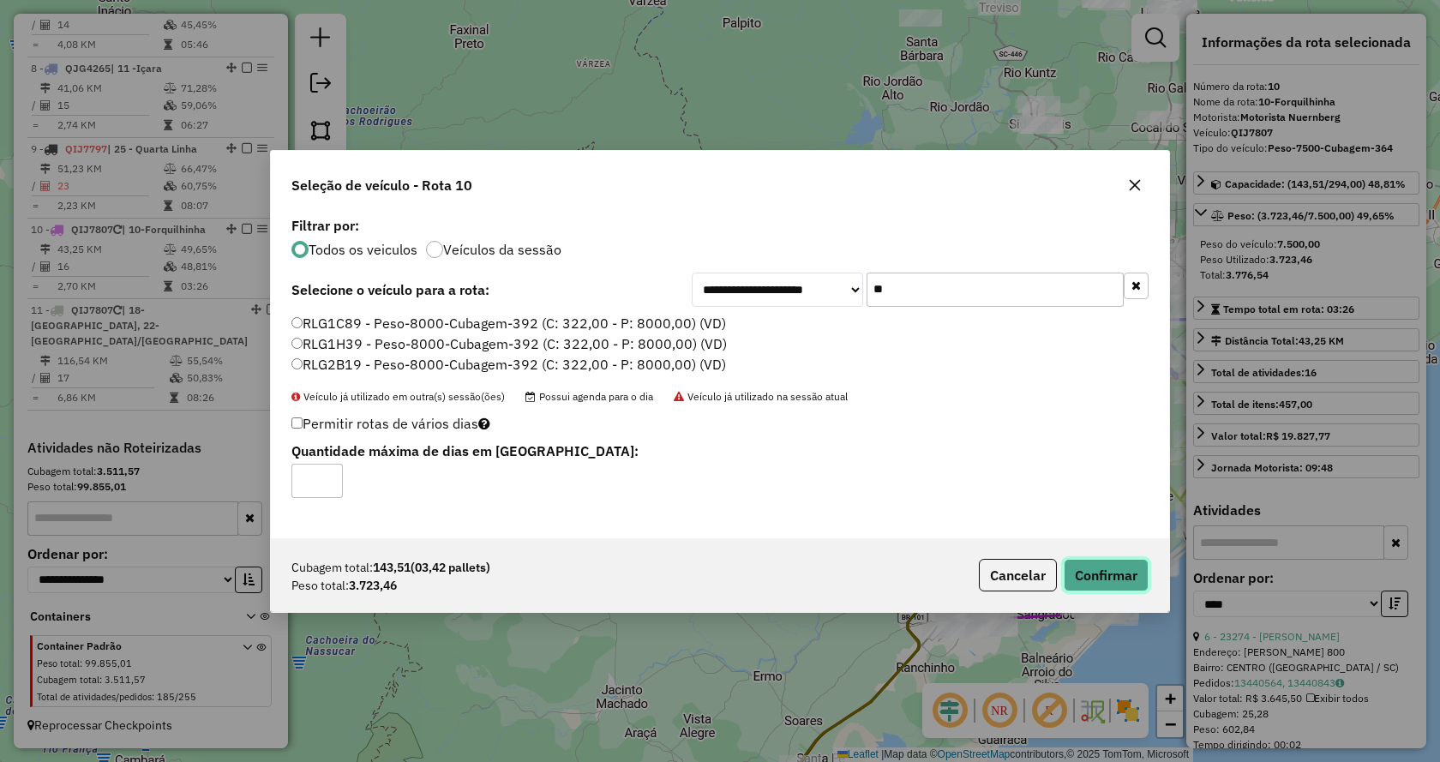
click at [1113, 578] on button "Confirmar" at bounding box center [1105, 575] width 85 height 33
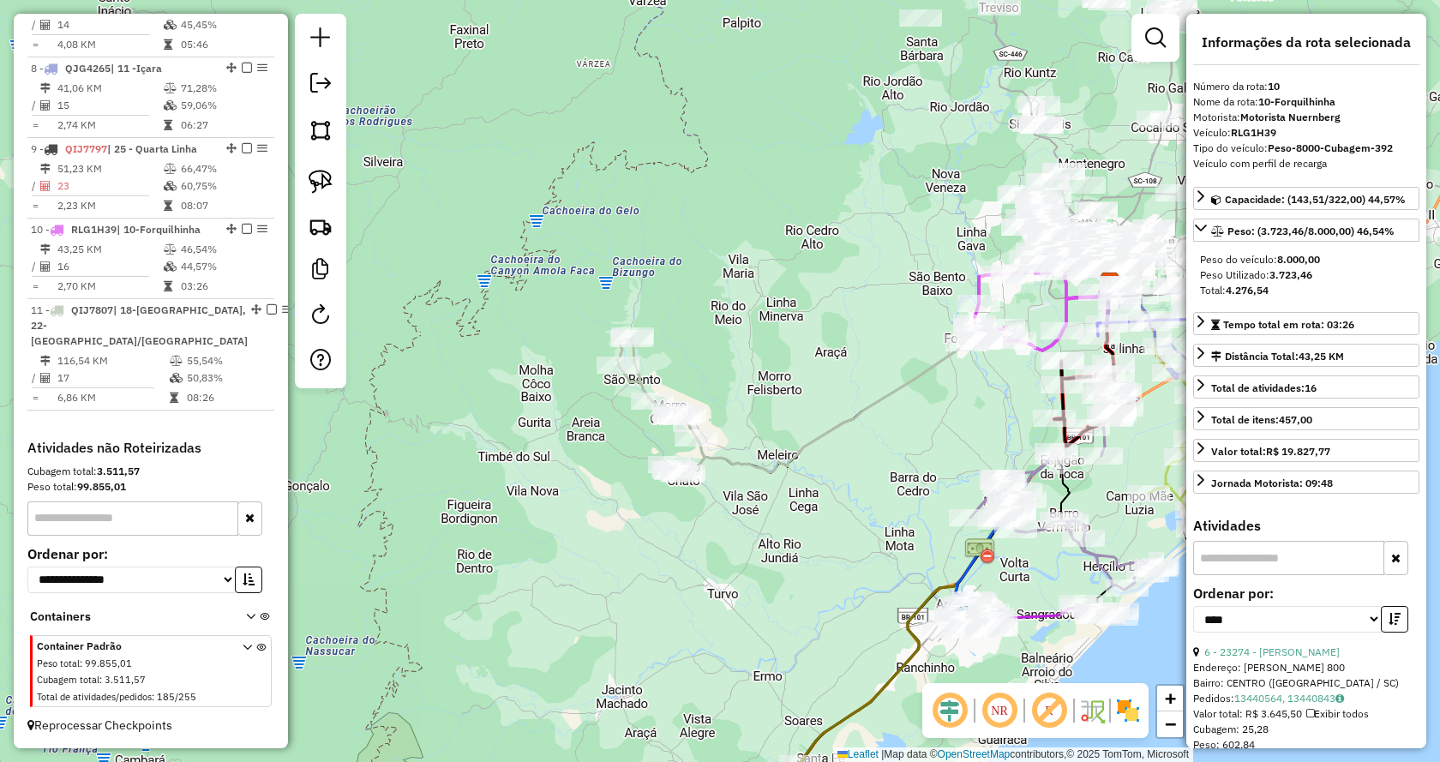
scroll to position [1291, 0]
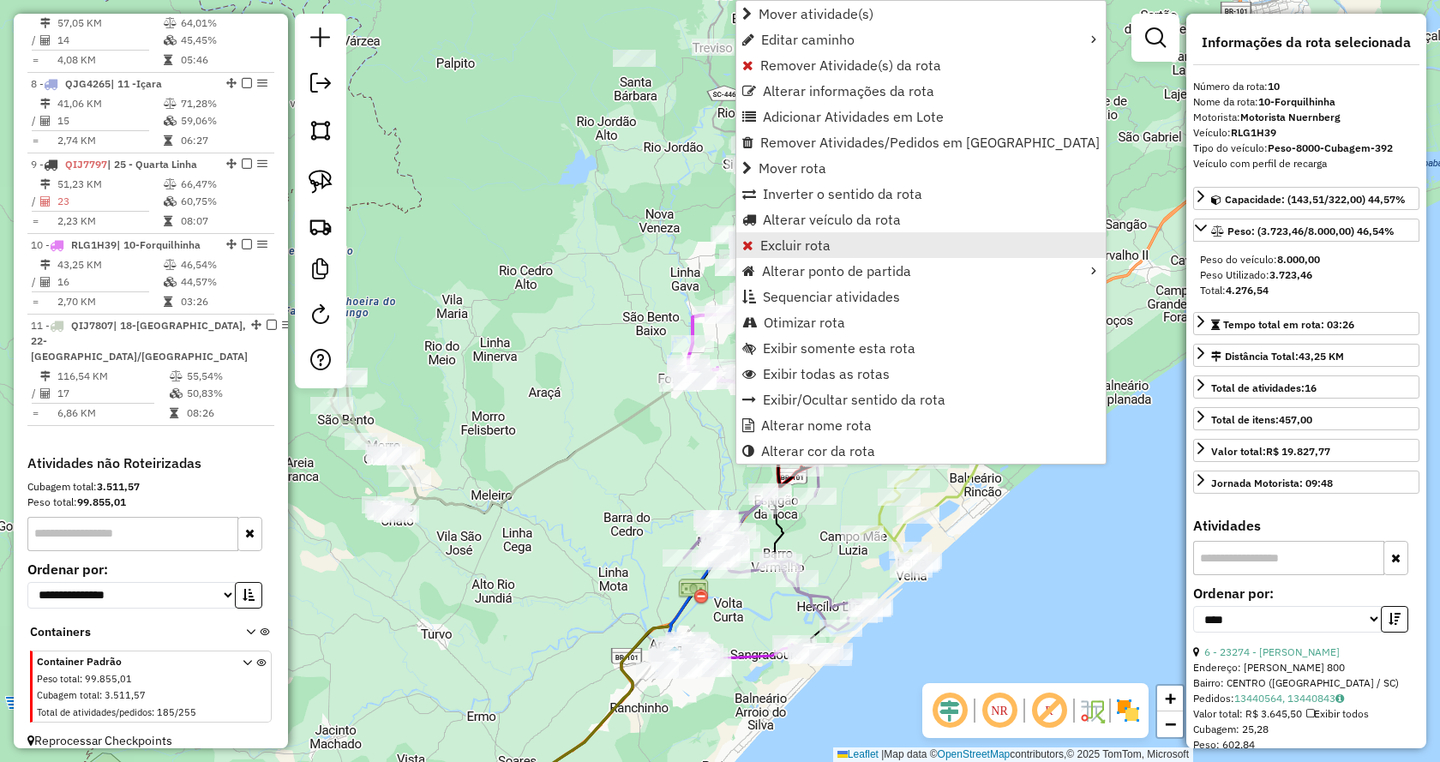
click at [834, 257] on link "Excluir rota" at bounding box center [920, 245] width 369 height 26
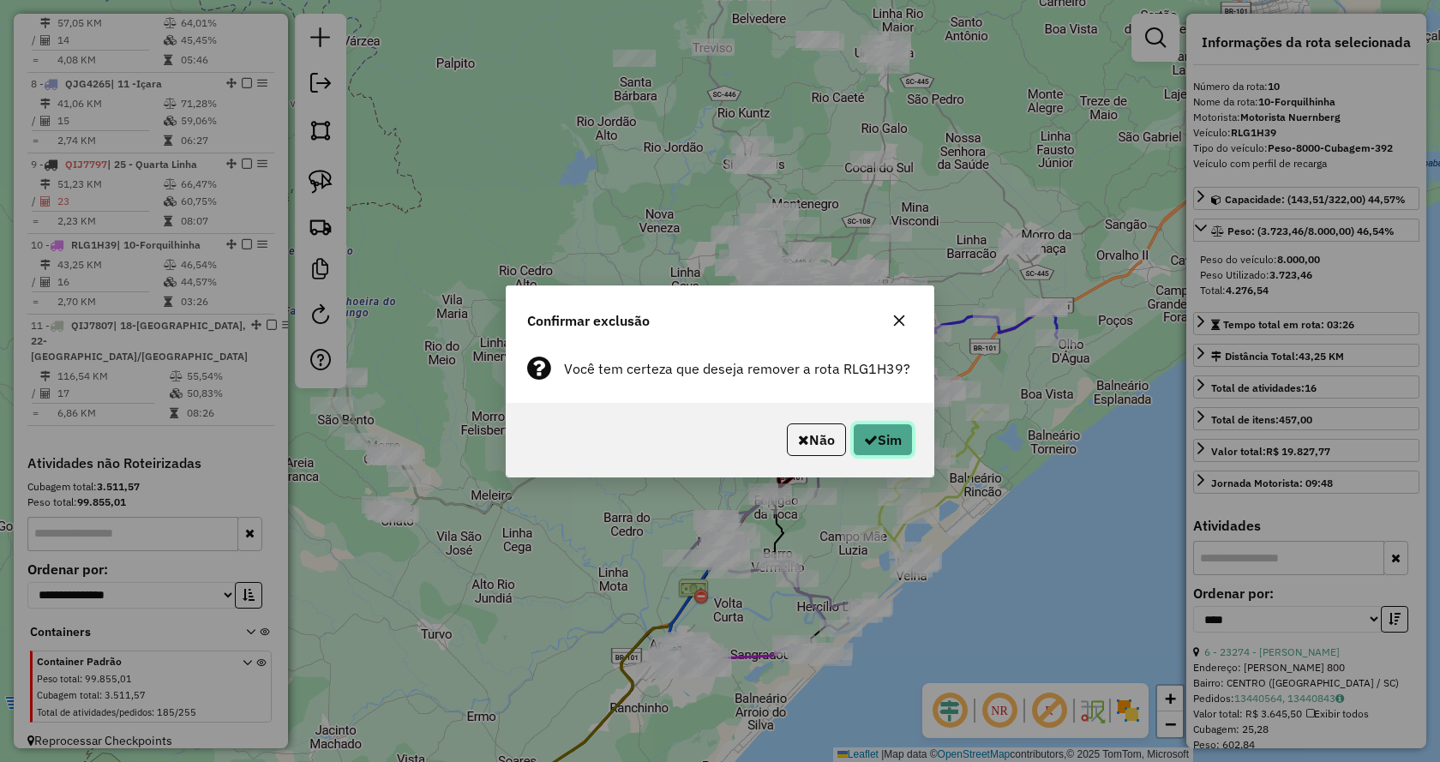
click at [885, 450] on button "Sim" at bounding box center [883, 439] width 60 height 33
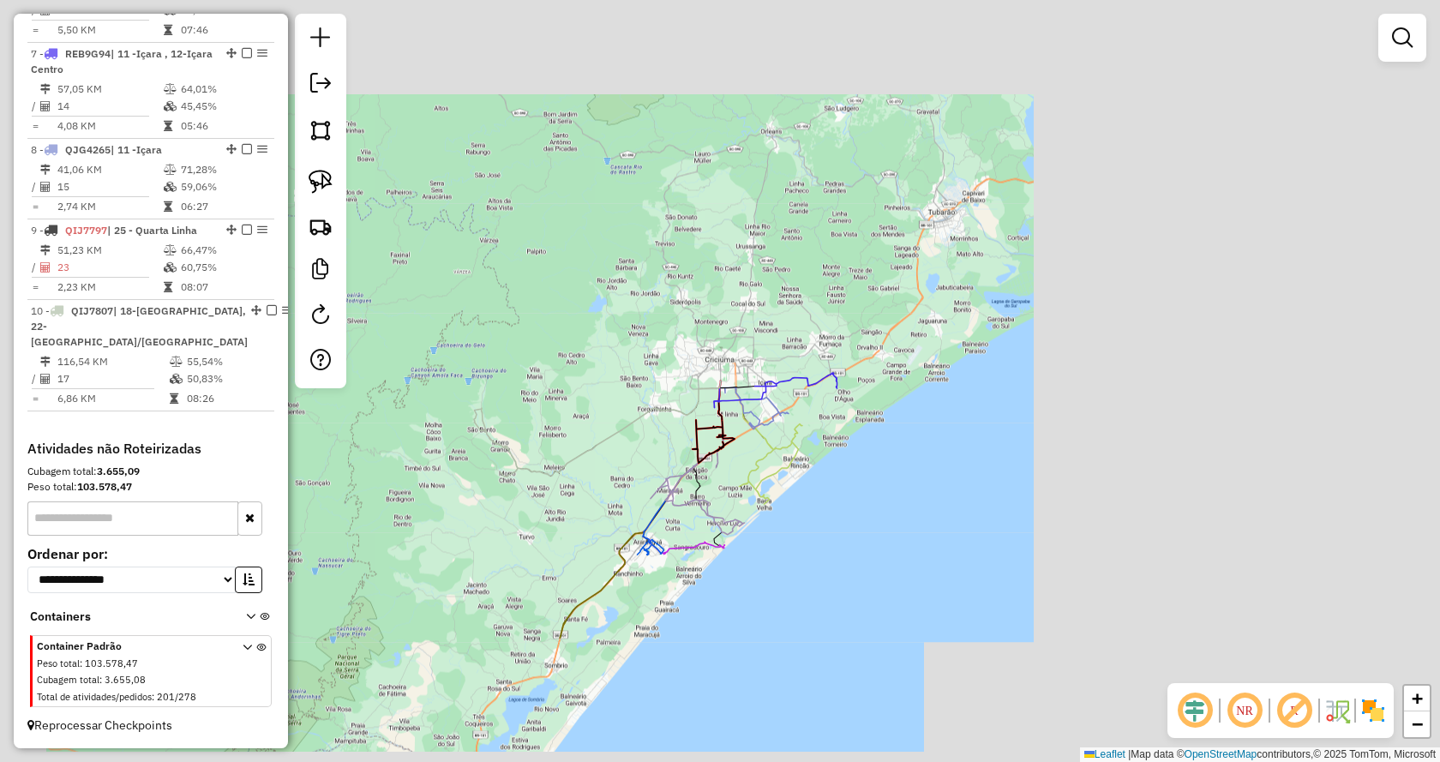
scroll to position [1189, 0]
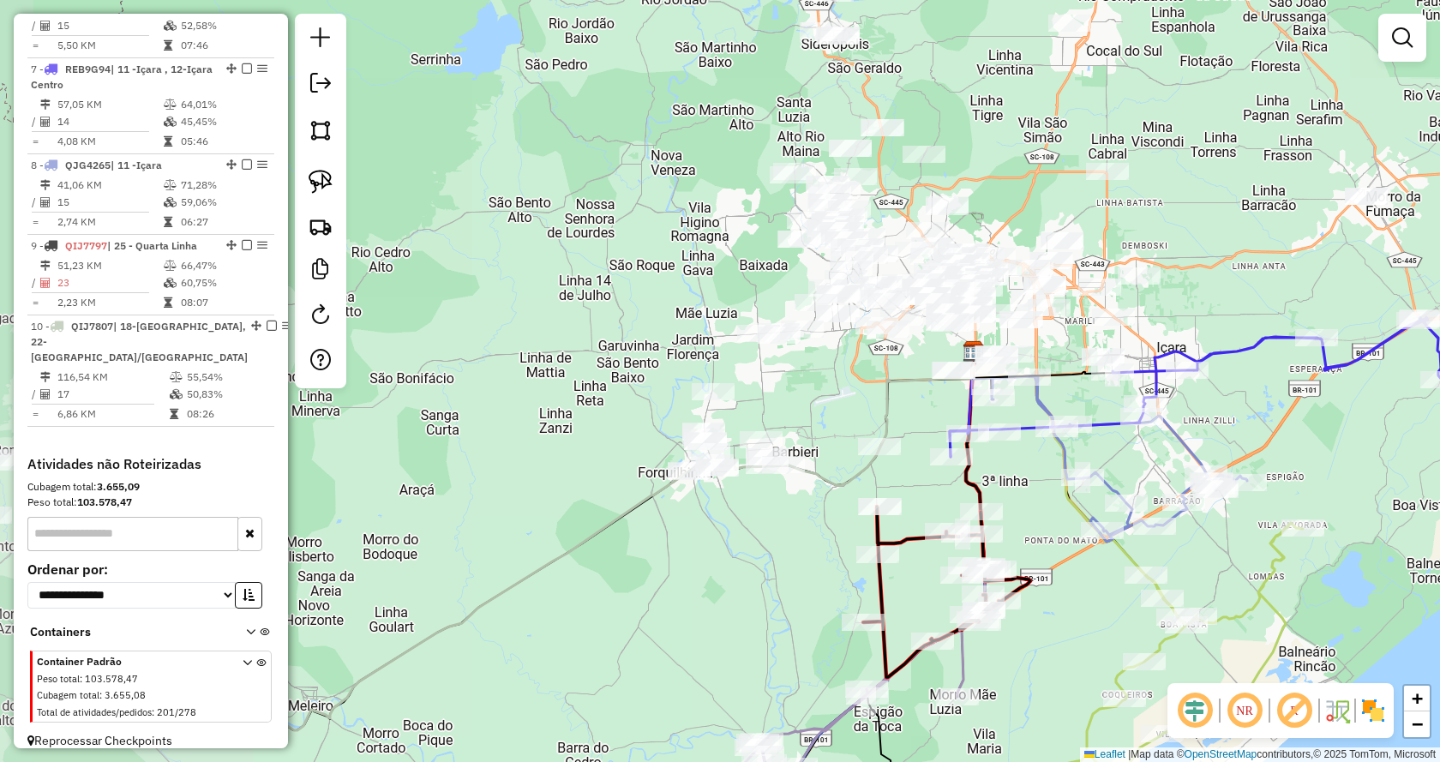
drag, startPoint x: 672, startPoint y: 344, endPoint x: 1066, endPoint y: 346, distance: 394.2
click at [1066, 346] on div "Janela de atendimento Grade de atendimento Capacidade Transportadoras Veículos …" at bounding box center [720, 381] width 1440 height 762
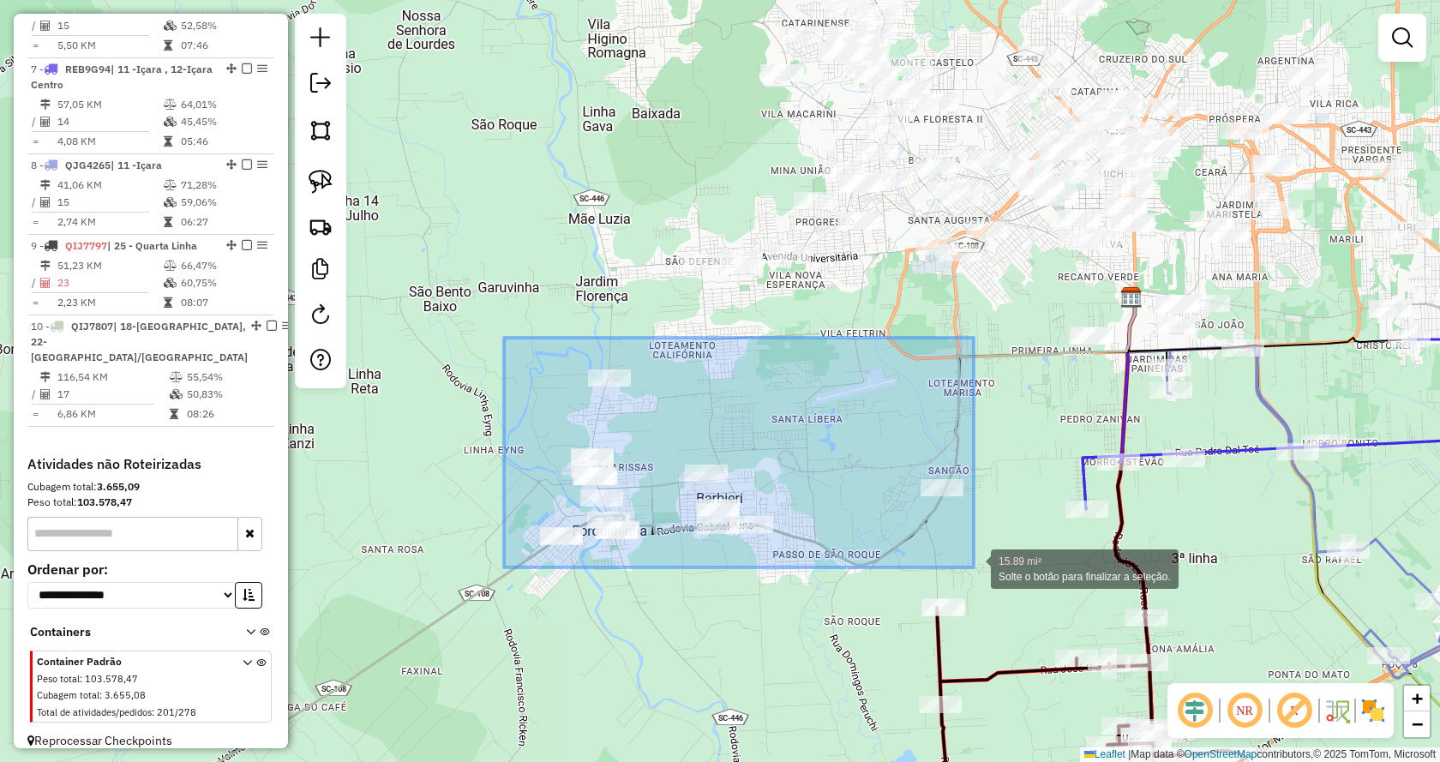
drag, startPoint x: 504, startPoint y: 338, endPoint x: 973, endPoint y: 567, distance: 522.7
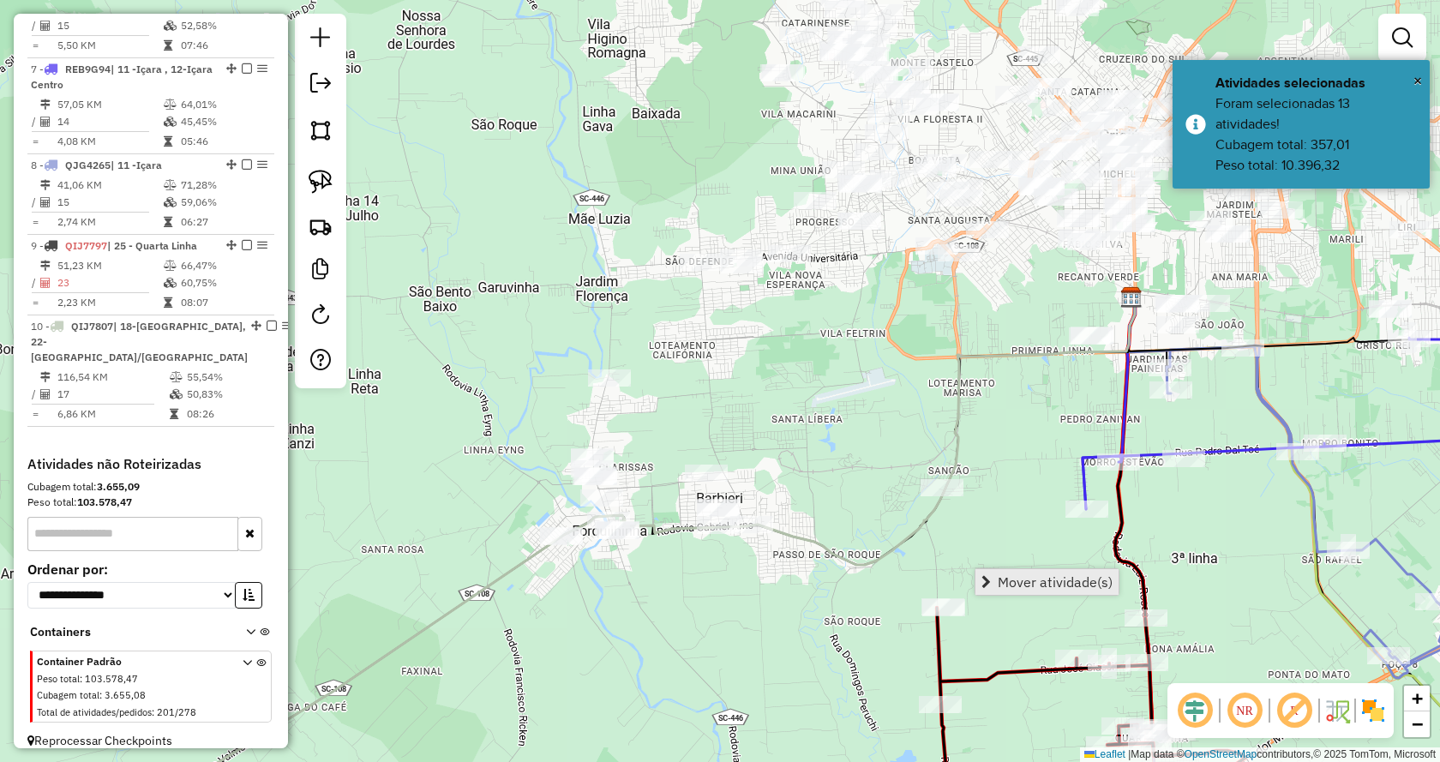
click at [981, 572] on link "Mover atividade(s)" at bounding box center [1046, 582] width 143 height 26
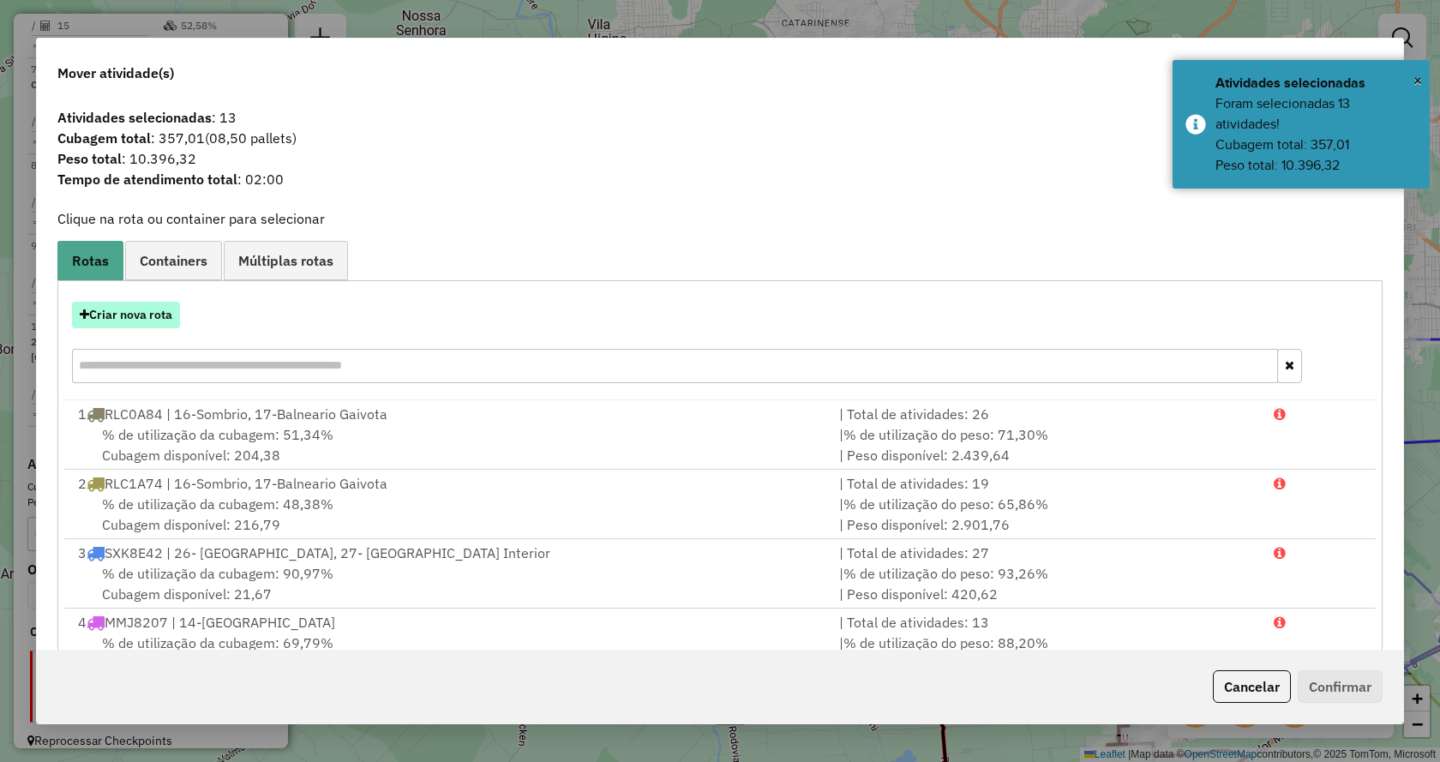
click at [150, 312] on button "Criar nova rota" at bounding box center [126, 315] width 108 height 27
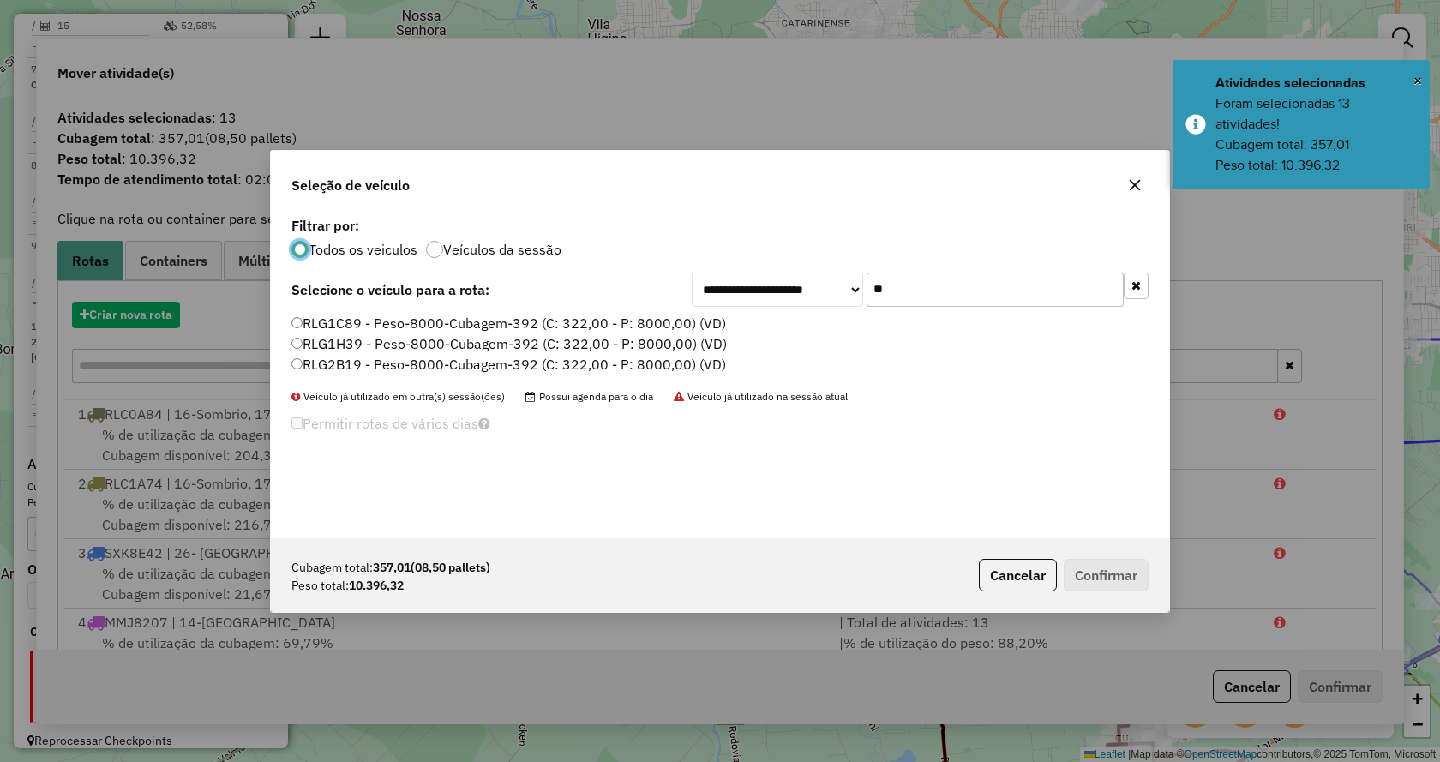
scroll to position [9, 5]
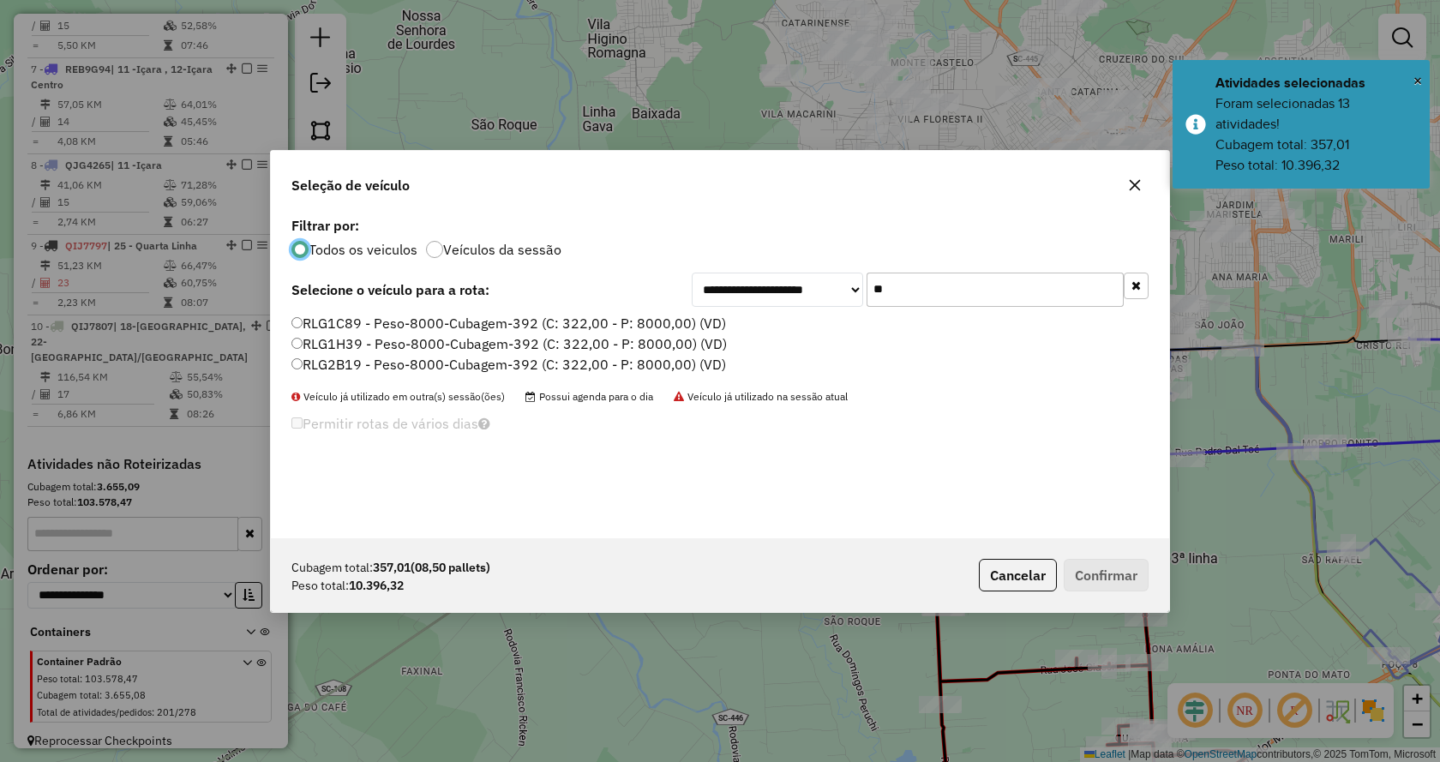
click at [1134, 289] on icon "button" at bounding box center [1135, 285] width 9 height 12
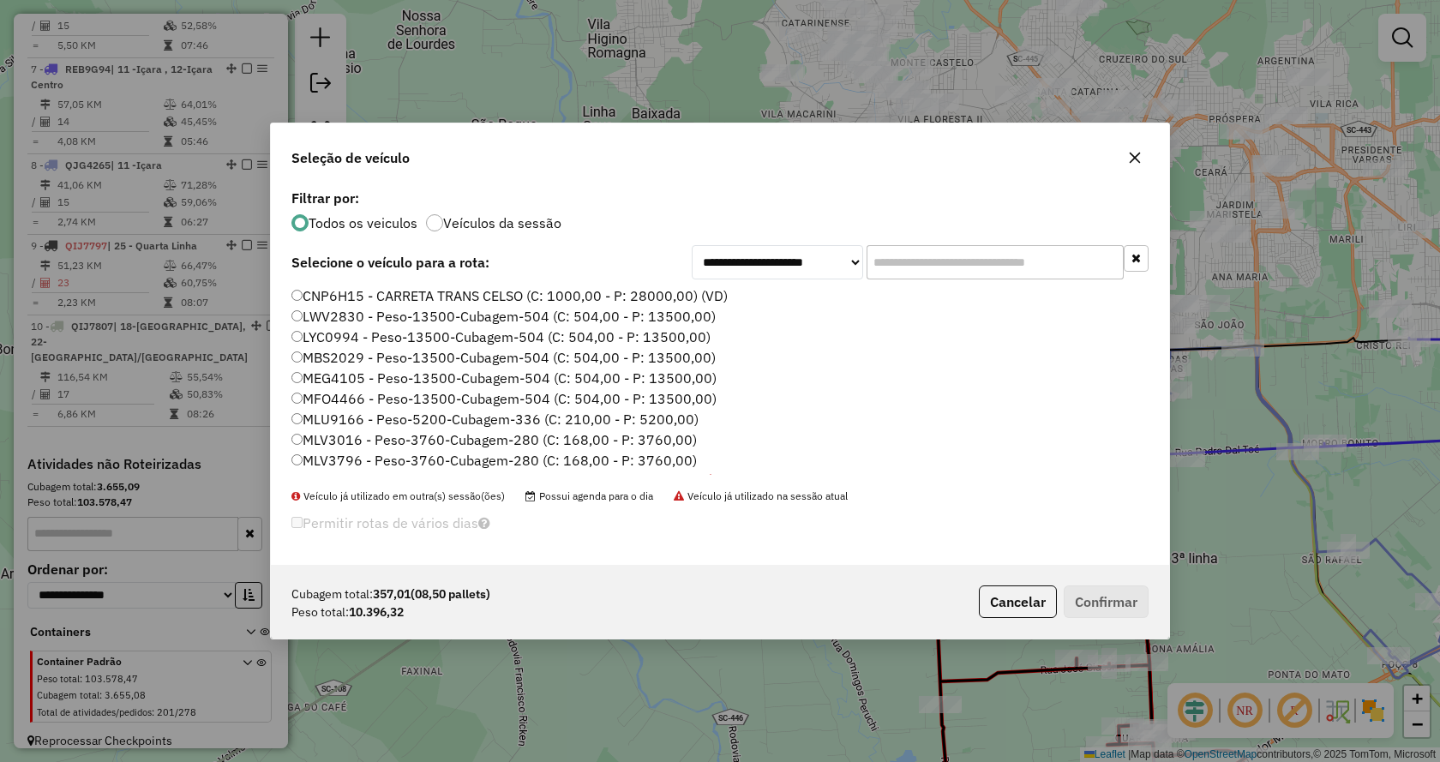
click at [1117, 273] on input "text" at bounding box center [994, 262] width 257 height 34
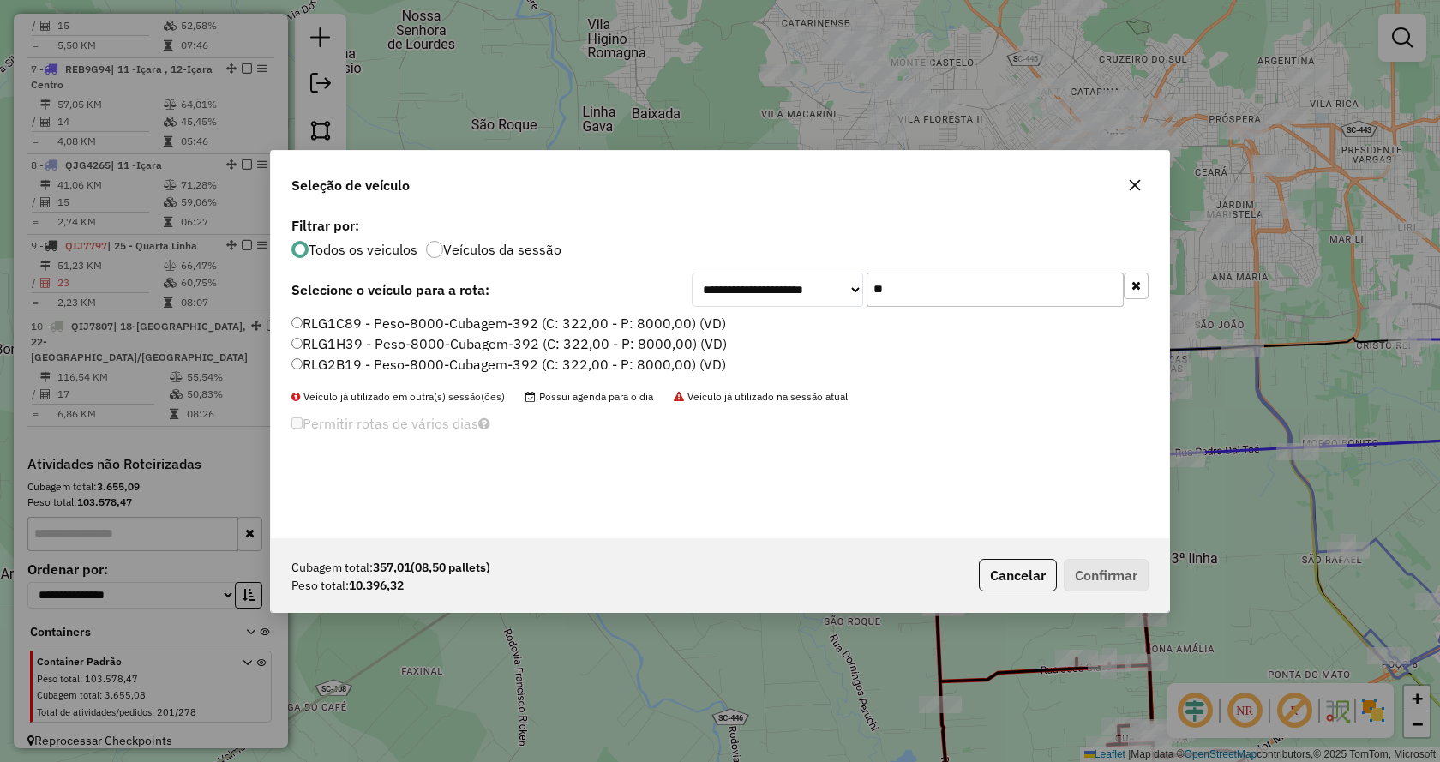
type input "**"
click at [645, 355] on label "RLG2B19 - Peso-8000-Cubagem-392 (C: 322,00 - P: 8000,00) (VD)" at bounding box center [508, 364] width 434 height 21
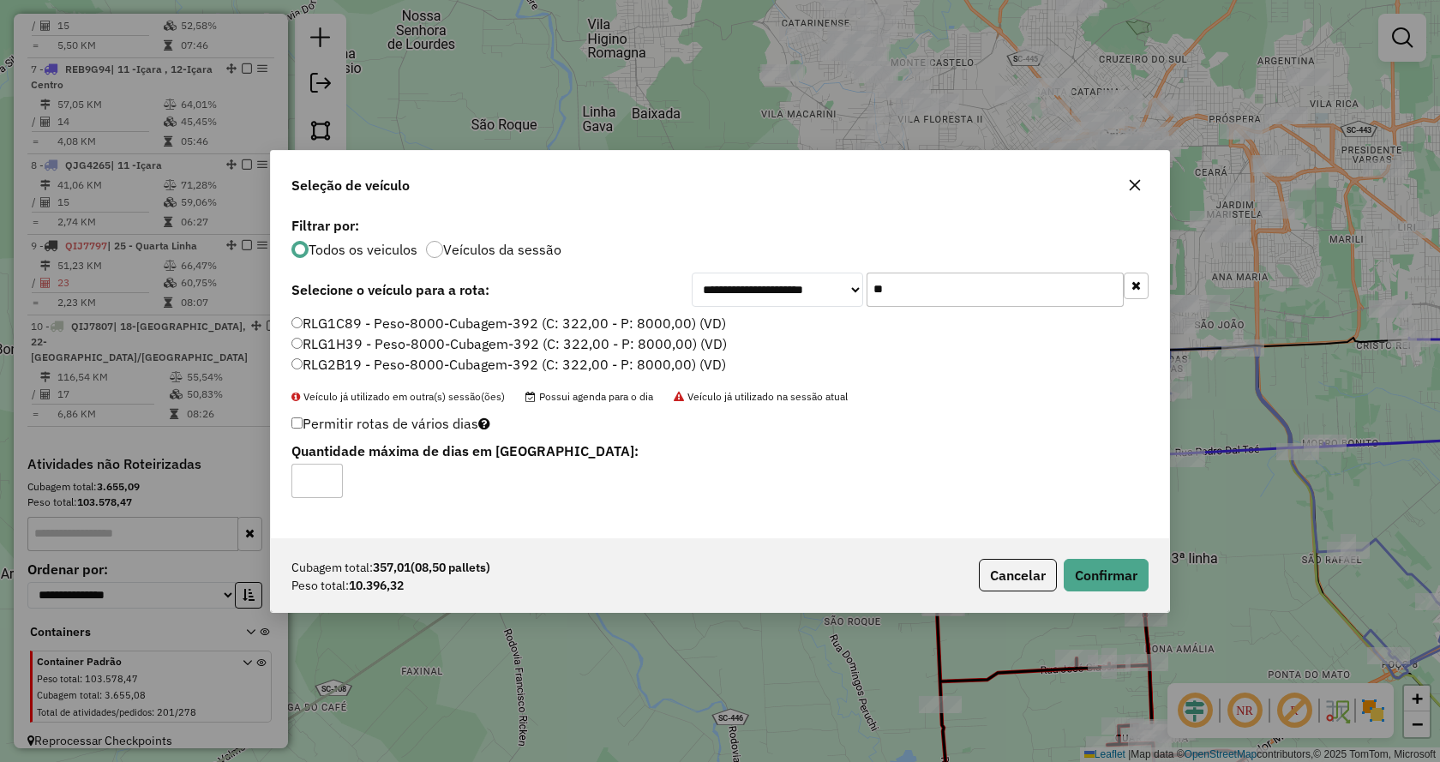
click at [702, 344] on label "RLG1H39 - Peso-8000-Cubagem-392 (C: 322,00 - P: 8000,00) (VD)" at bounding box center [508, 343] width 435 height 21
click at [1129, 576] on button "Confirmar" at bounding box center [1105, 575] width 85 height 33
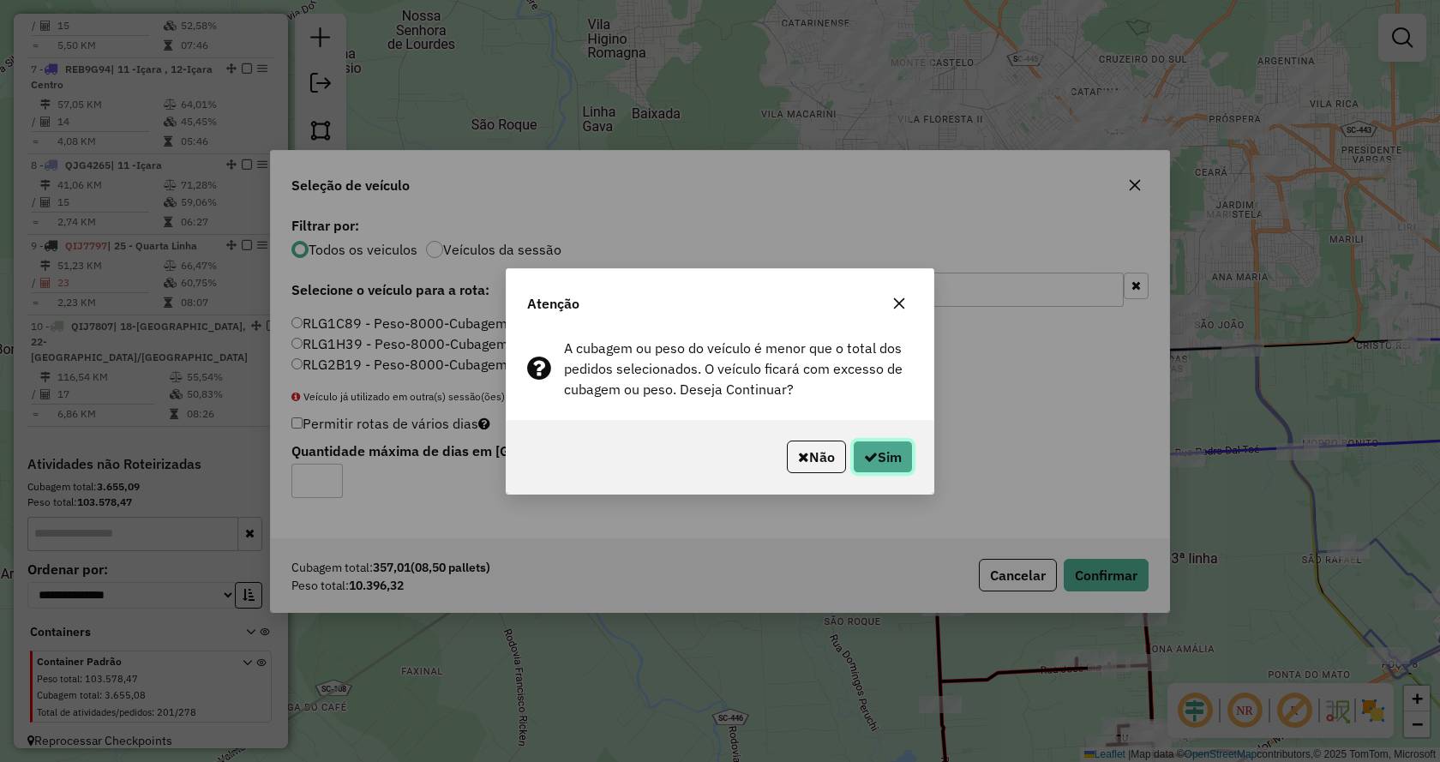
click at [903, 461] on button "Sim" at bounding box center [883, 456] width 60 height 33
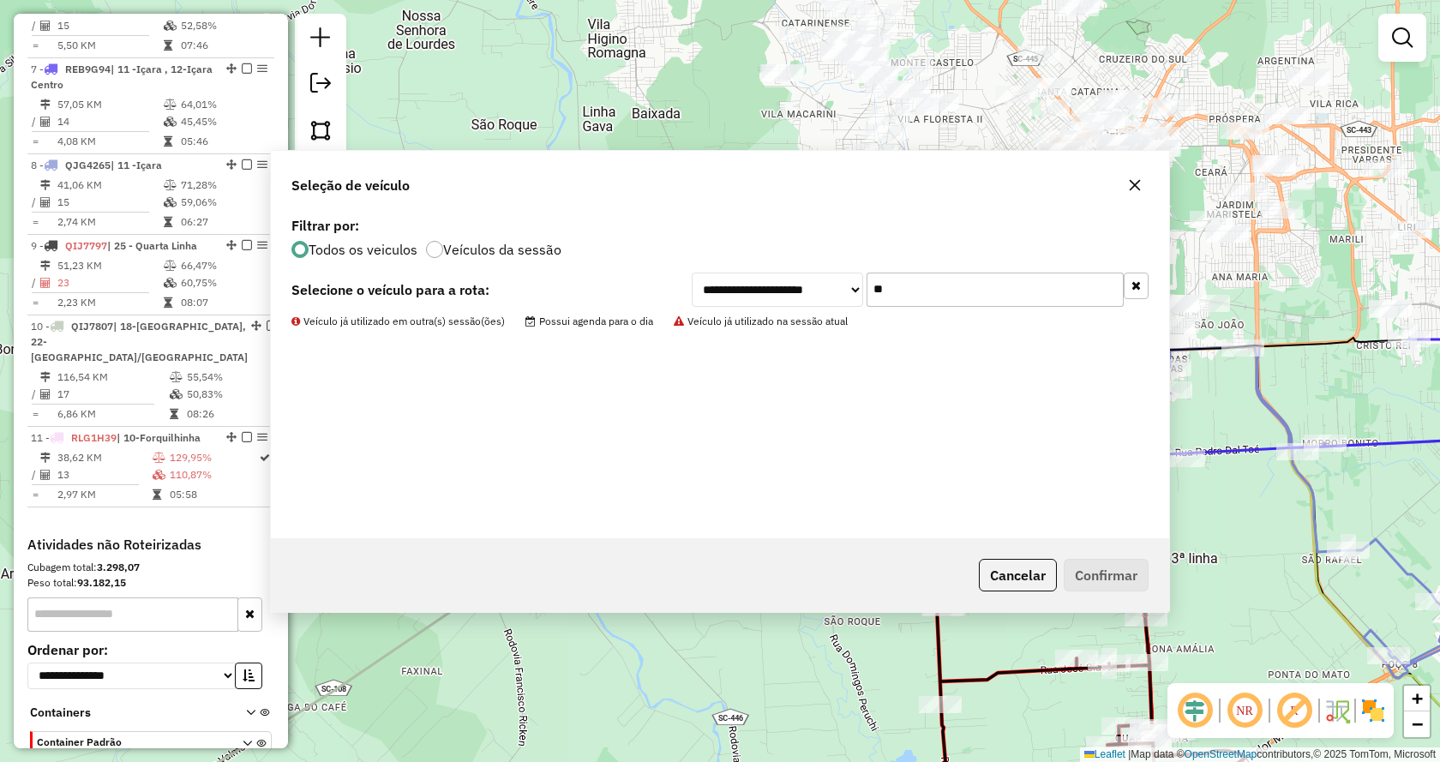
scroll to position [1270, 0]
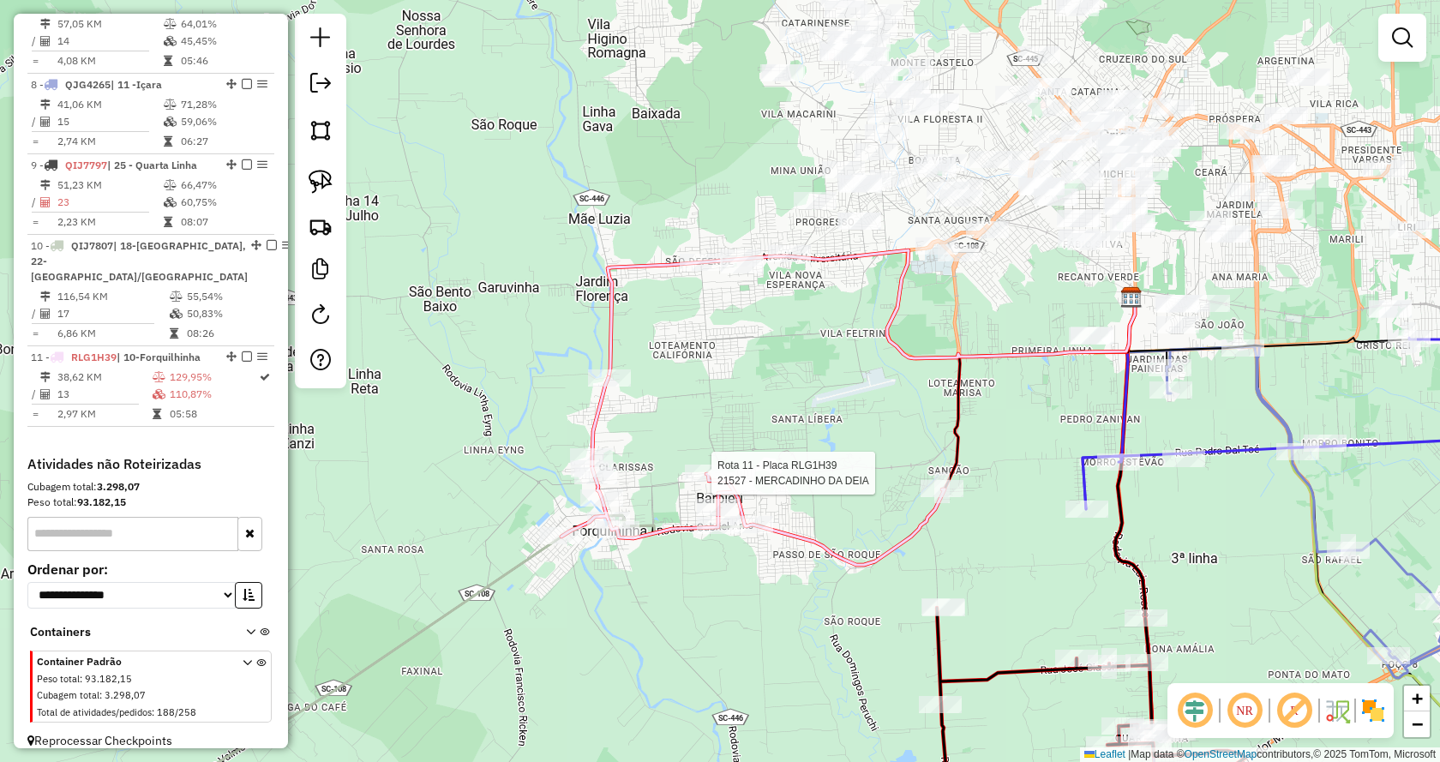
select select "*********"
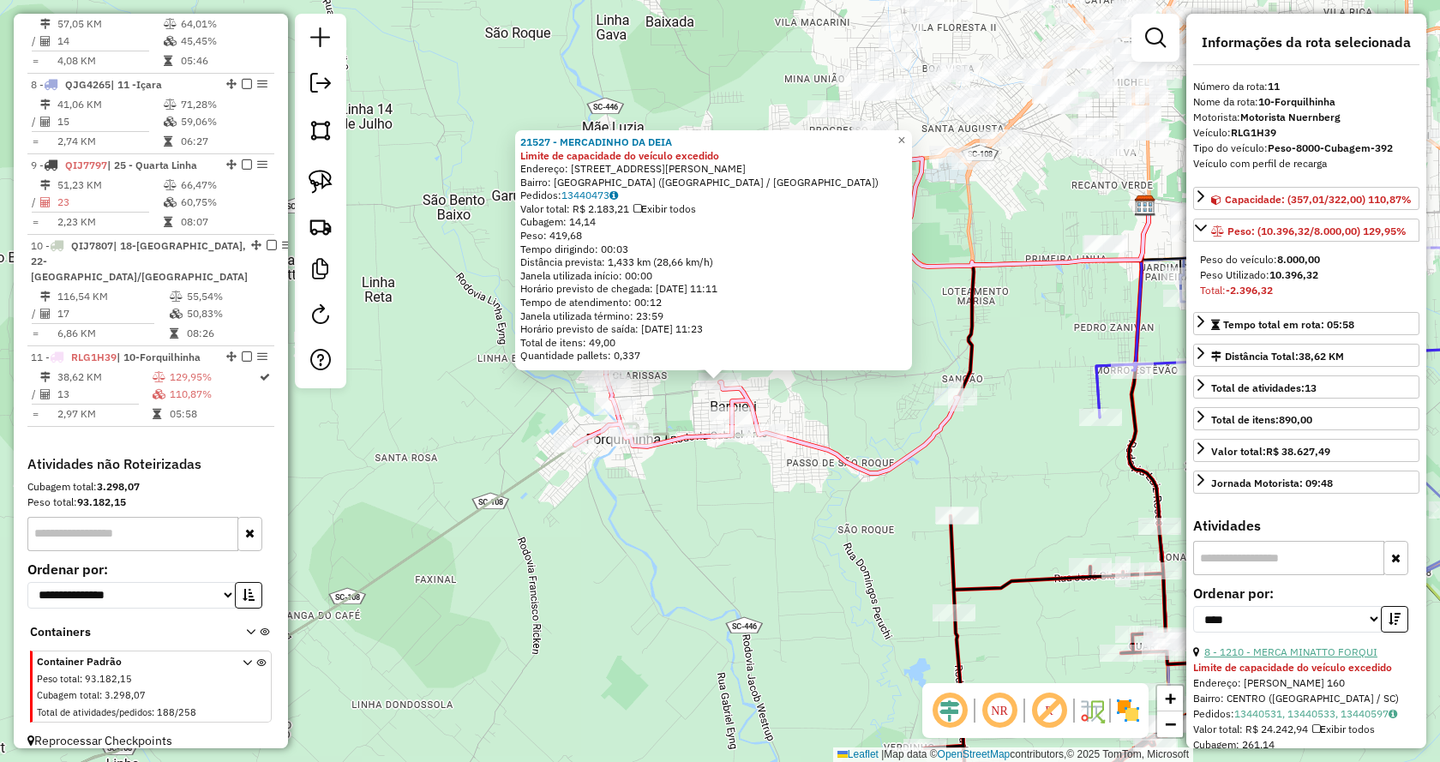
click at [1236, 658] on link "8 - 1210 - MERCA MINATTO FORQUI" at bounding box center [1290, 651] width 173 height 13
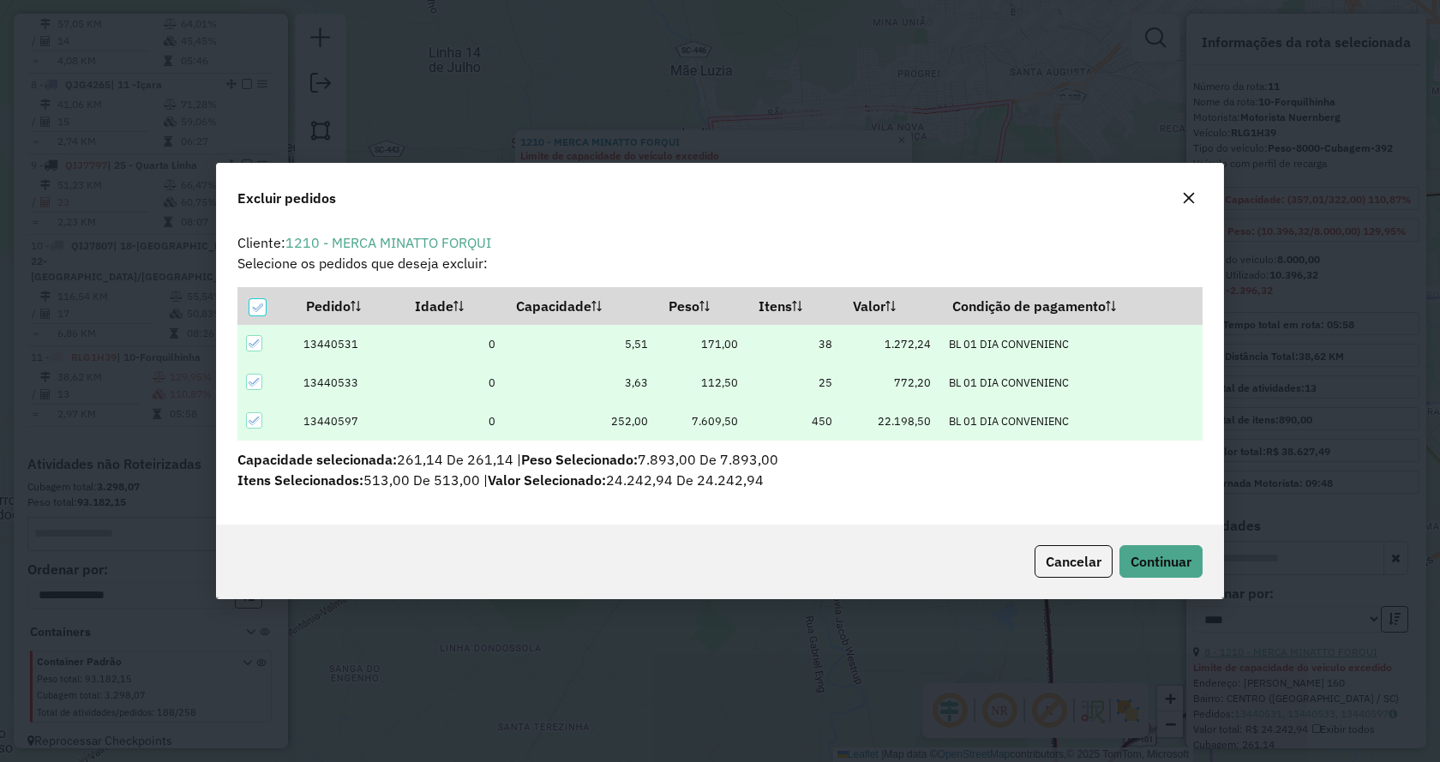
scroll to position [0, 0]
click at [1139, 551] on button "Continuar" at bounding box center [1160, 561] width 83 height 33
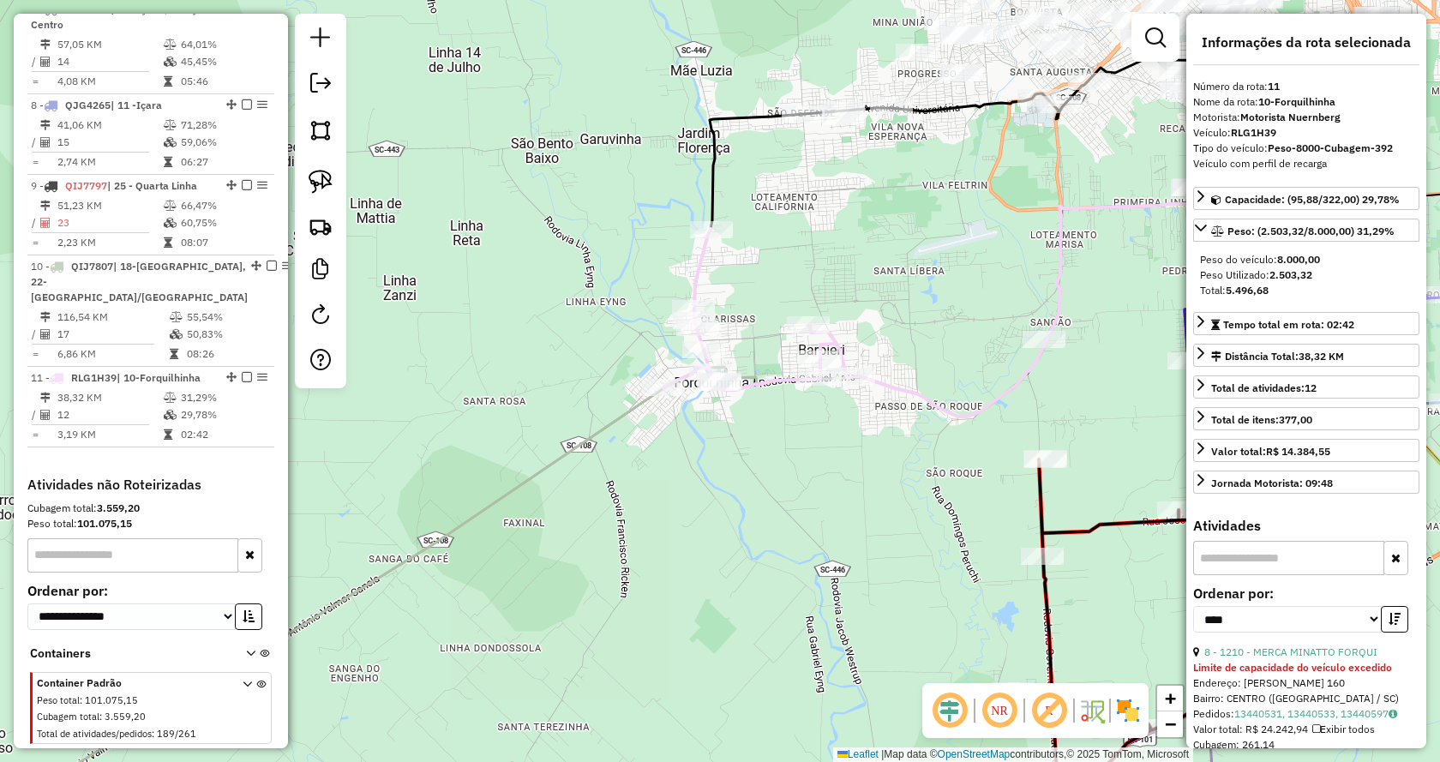
scroll to position [1291, 0]
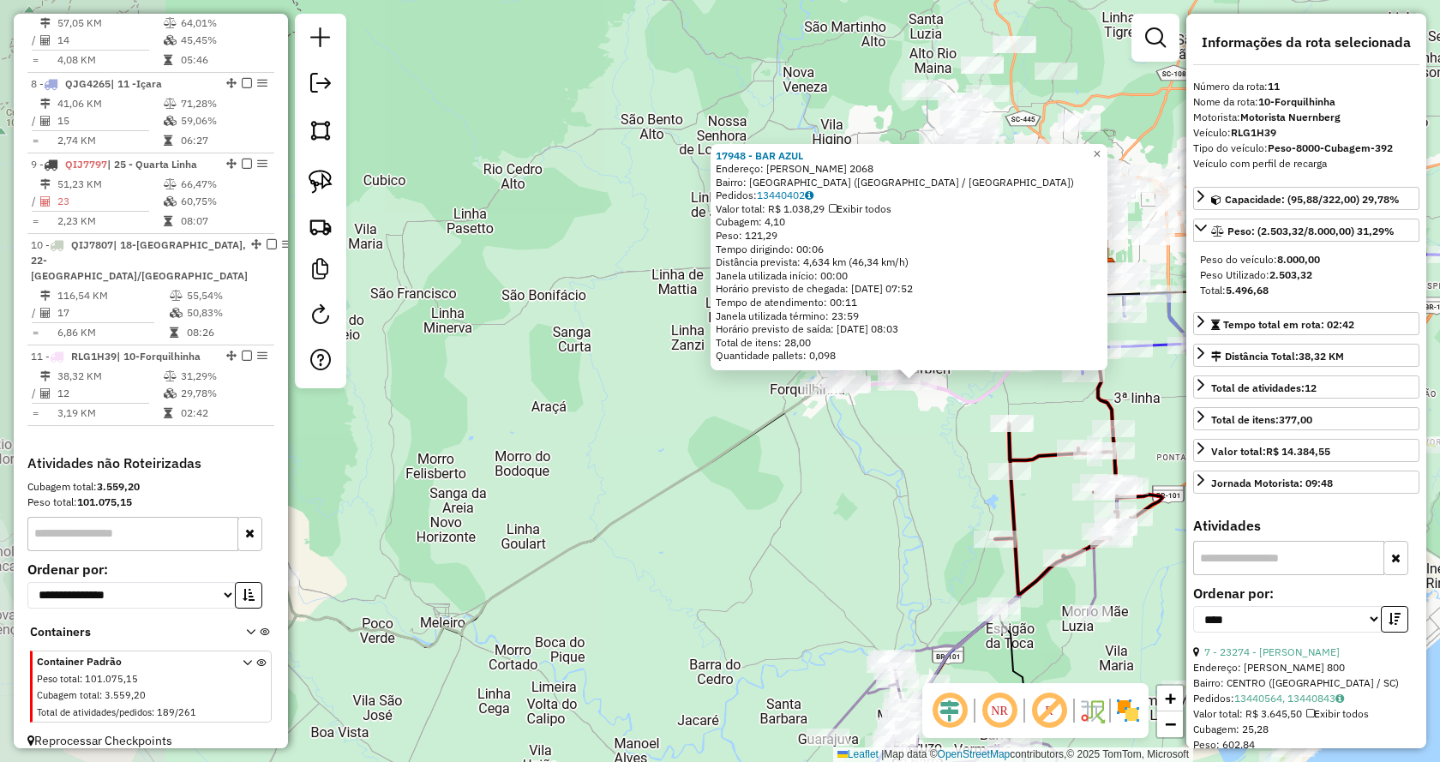
drag, startPoint x: 500, startPoint y: 493, endPoint x: 800, endPoint y: 453, distance: 301.7
click at [800, 453] on div "17948 - BAR AZUL Endereço: GABRIEL ARNS 2068 Bairro: VILA FRANCA (FORQUILHINHA …" at bounding box center [720, 381] width 1440 height 762
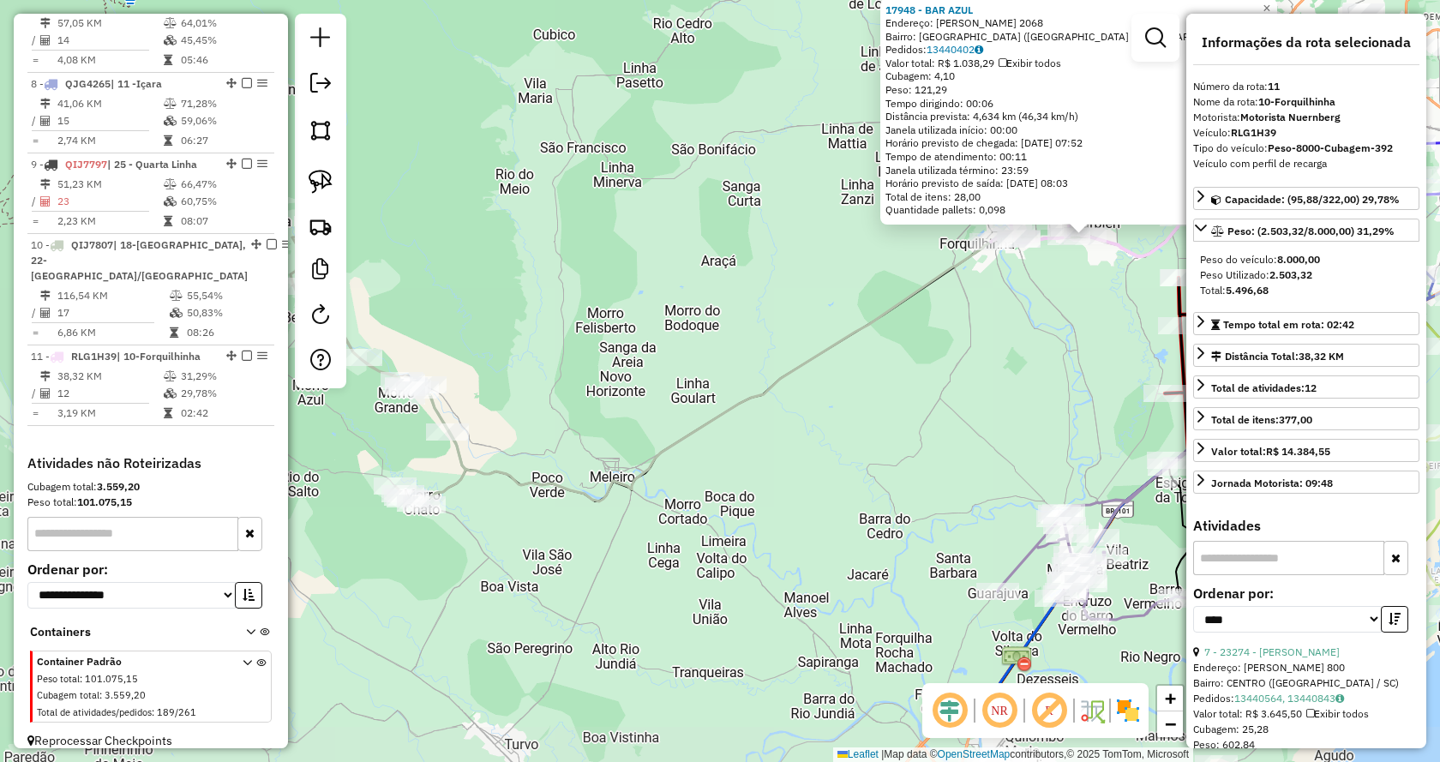
drag, startPoint x: 842, startPoint y: 326, endPoint x: 933, endPoint y: 331, distance: 91.0
click at [938, 331] on div "17948 - BAR AZUL Endereço: GABRIEL ARNS 2068 Bairro: VILA FRANCA (FORQUILHINHA …" at bounding box center [720, 381] width 1440 height 762
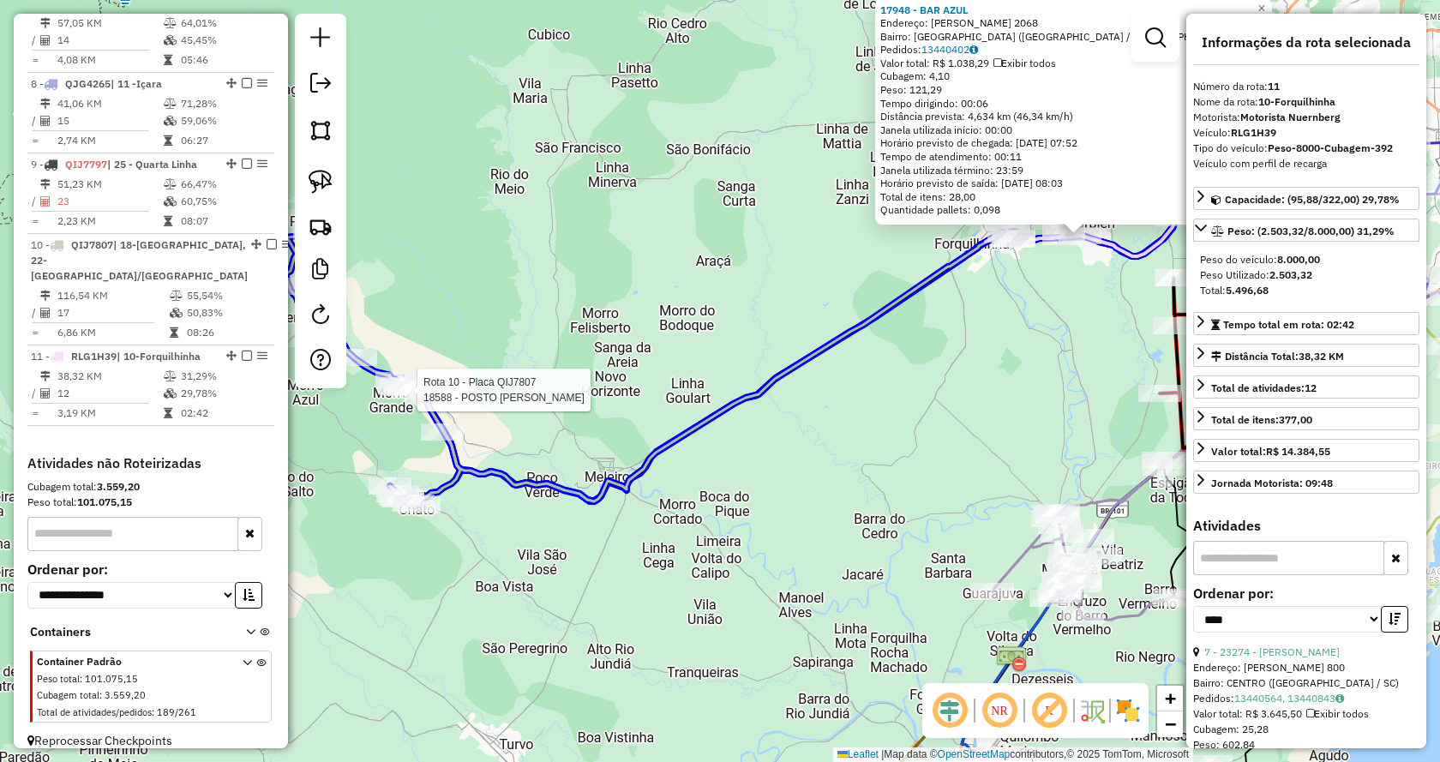
click at [1109, 265] on div at bounding box center [1109, 265] width 0 height 0
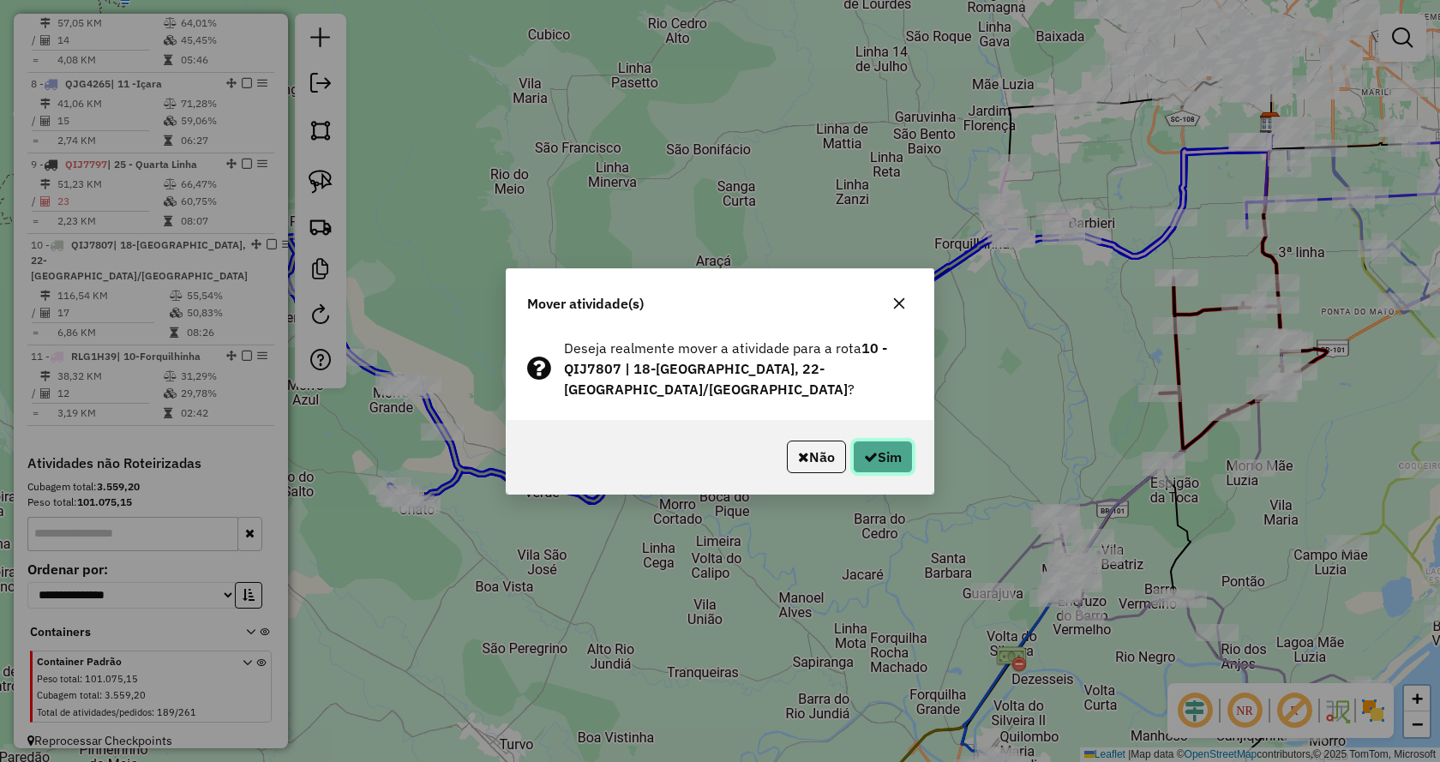
click at [878, 449] on button "Sim" at bounding box center [883, 456] width 60 height 33
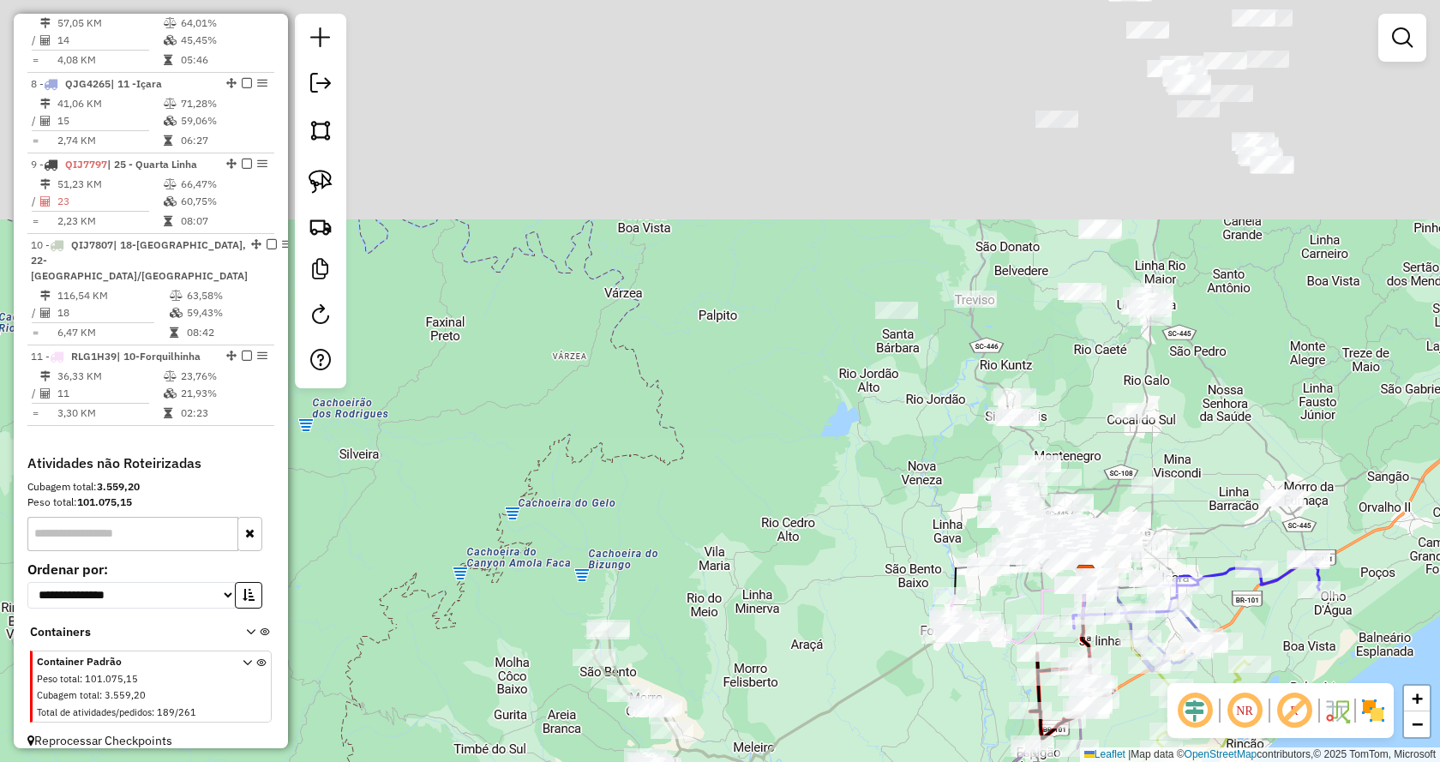
drag, startPoint x: 1229, startPoint y: 147, endPoint x: 1211, endPoint y: 486, distance: 339.0
click at [1211, 486] on div "Janela de atendimento Grade de atendimento Capacidade Transportadoras Veículos …" at bounding box center [720, 381] width 1440 height 762
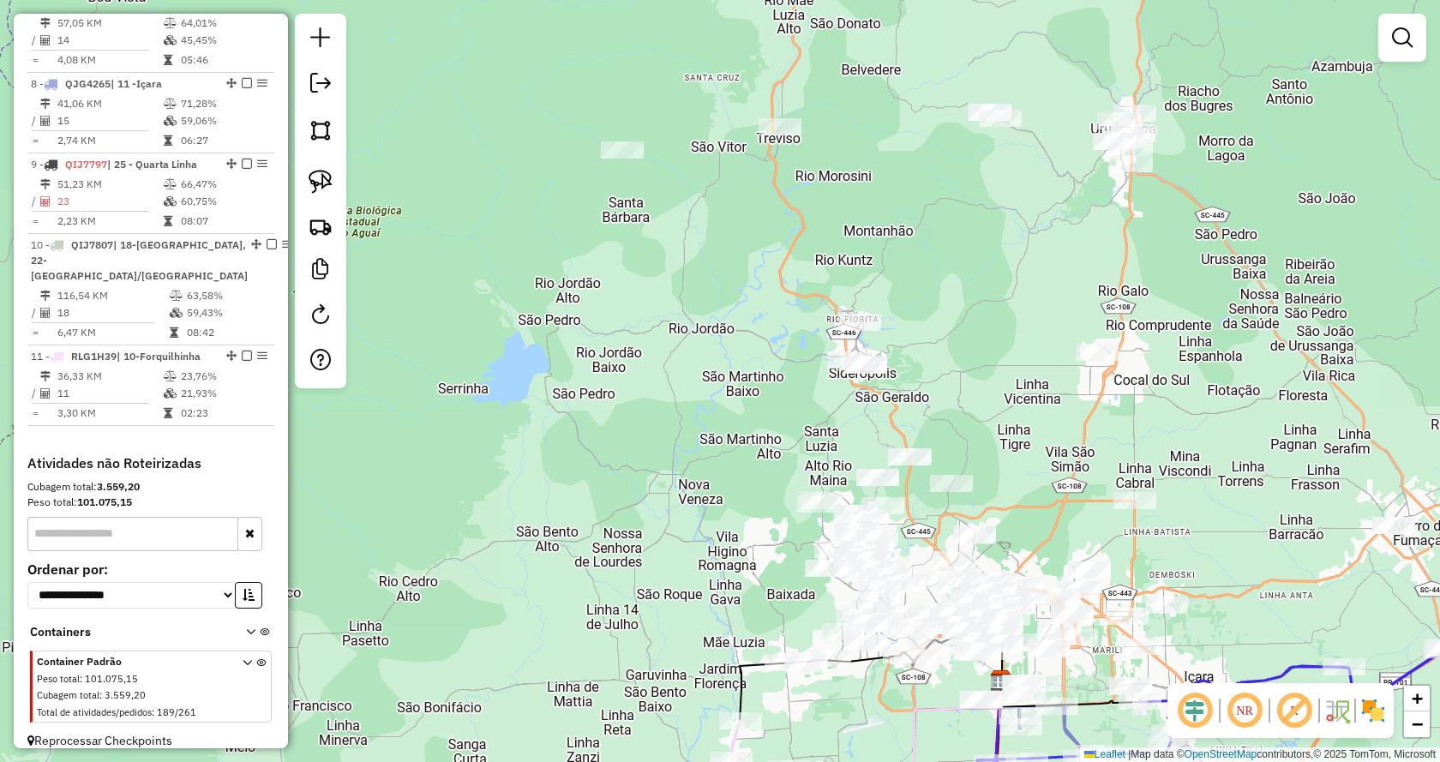
click at [1216, 335] on div "Janela de atendimento Grade de atendimento Capacidade Transportadoras Veículos …" at bounding box center [720, 381] width 1440 height 762
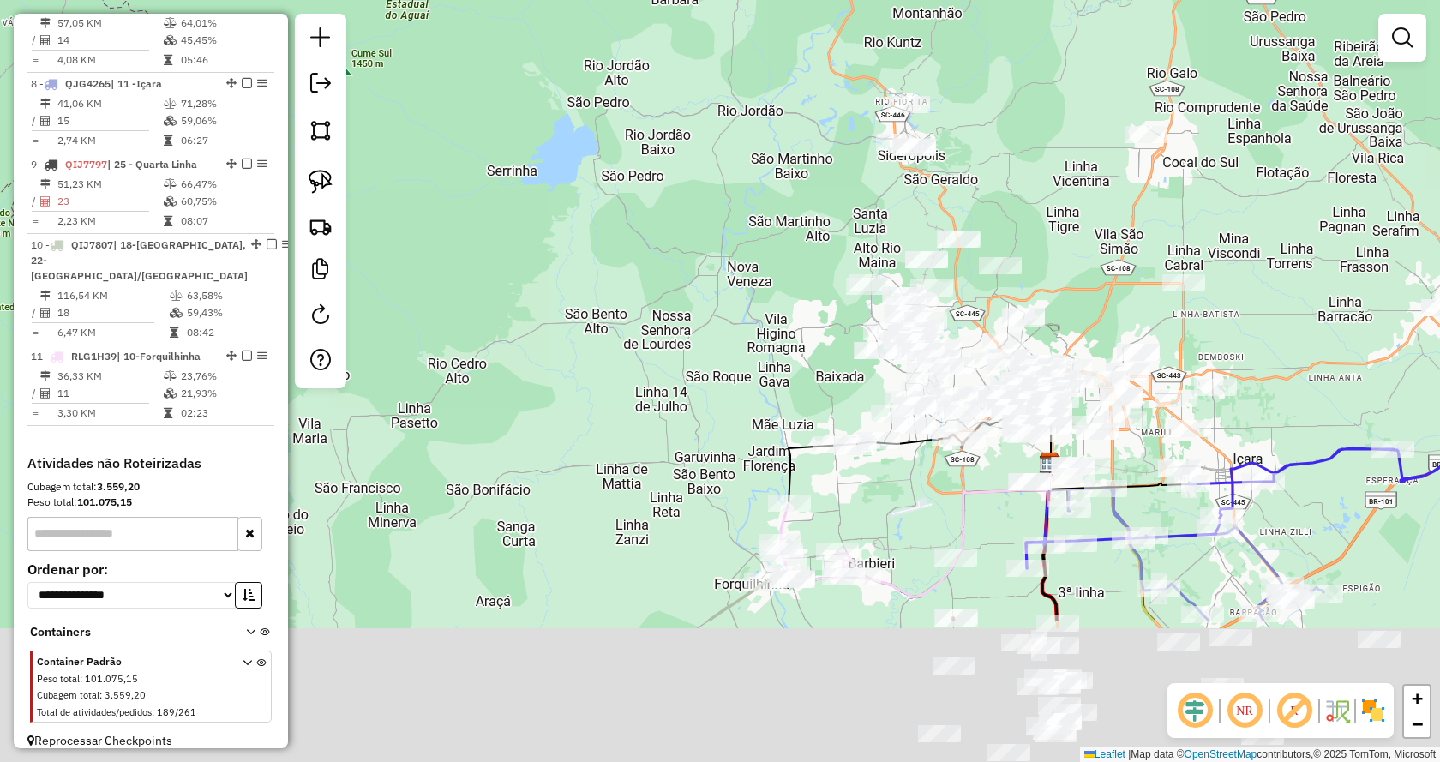
drag, startPoint x: 1052, startPoint y: 516, endPoint x: 1101, endPoint y: 298, distance: 223.1
click at [1101, 298] on div "Janela de atendimento Grade de atendimento Capacidade Transportadoras Veículos …" at bounding box center [720, 381] width 1440 height 762
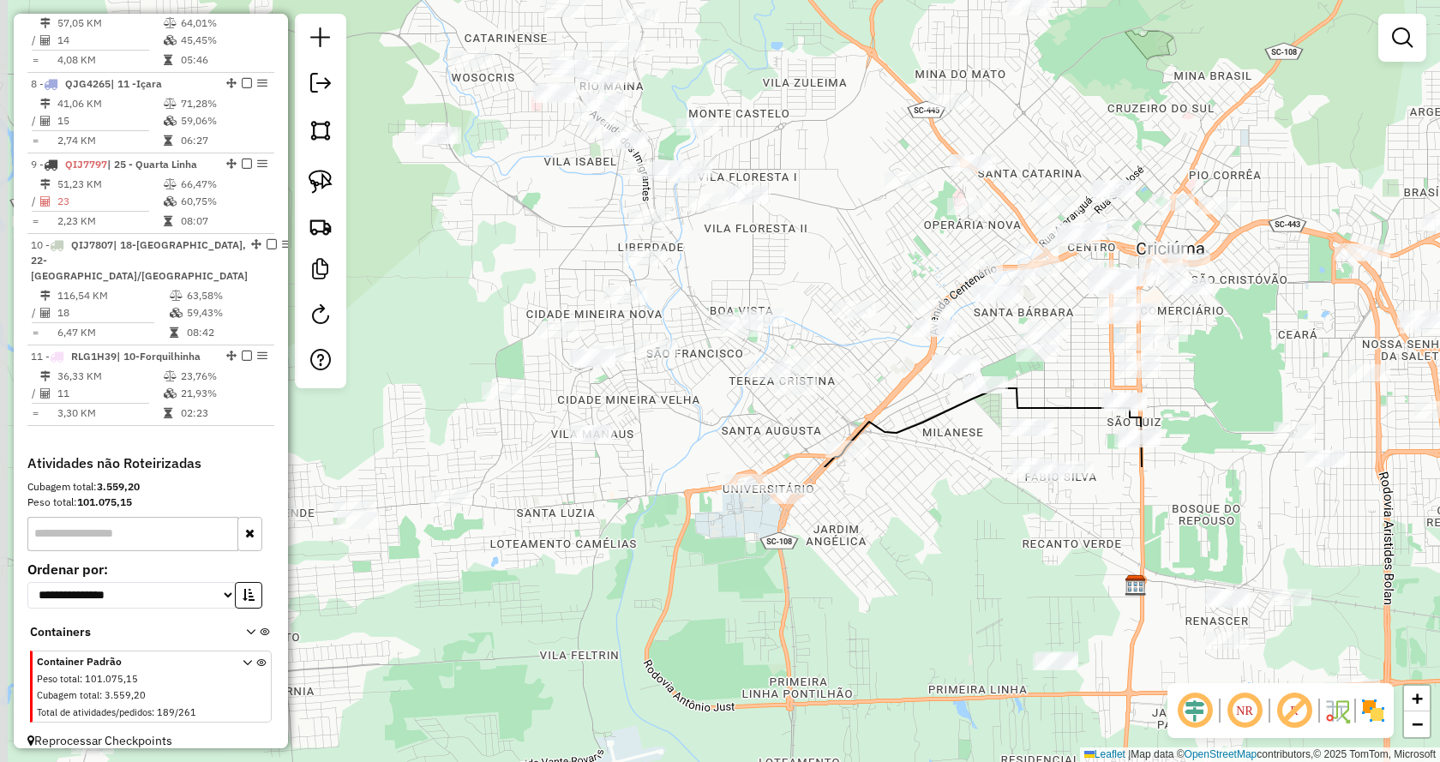
drag, startPoint x: 1047, startPoint y: 400, endPoint x: 1239, endPoint y: 108, distance: 349.6
click at [1239, 108] on div "Janela de atendimento Grade de atendimento Capacidade Transportadoras Veículos …" at bounding box center [720, 381] width 1440 height 762
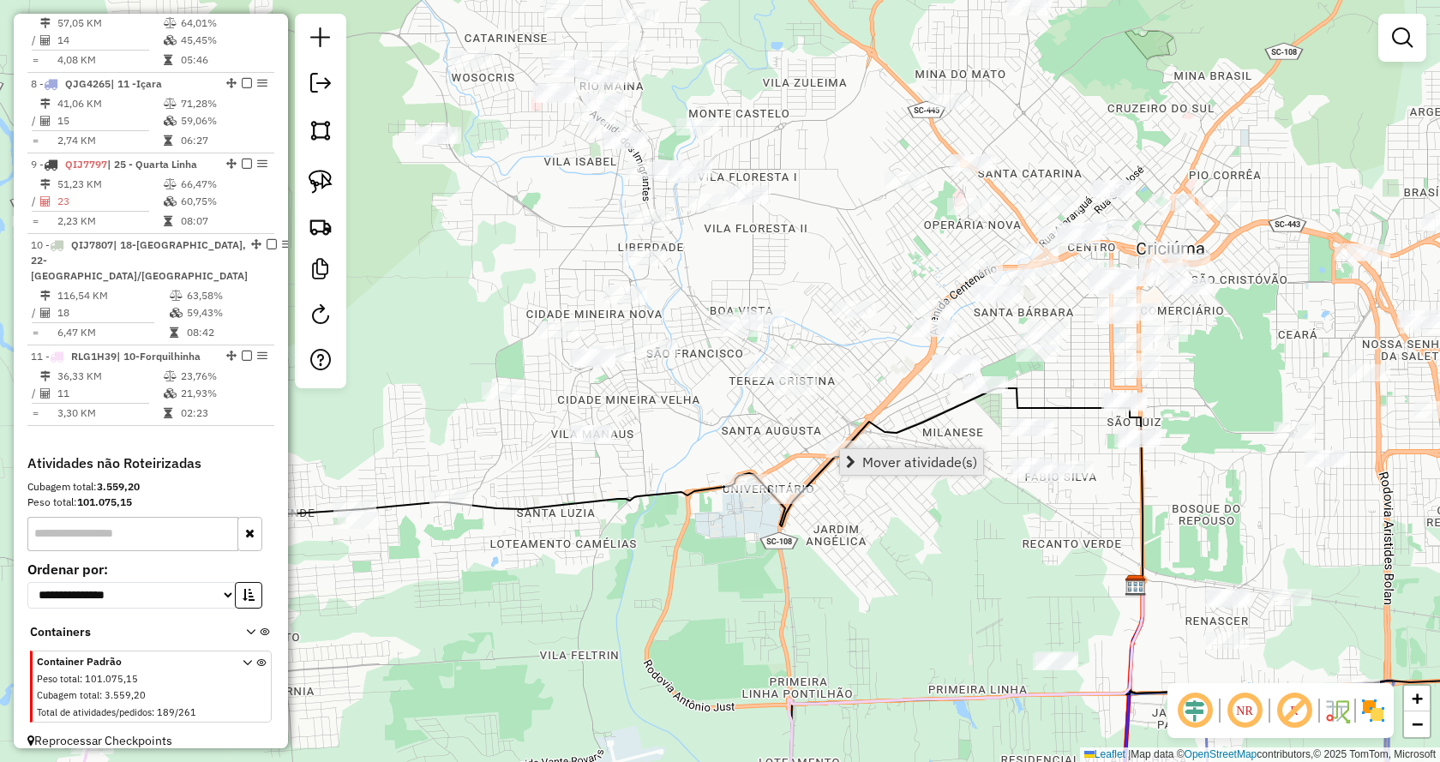
click at [867, 458] on span "Mover atividade(s)" at bounding box center [919, 462] width 115 height 14
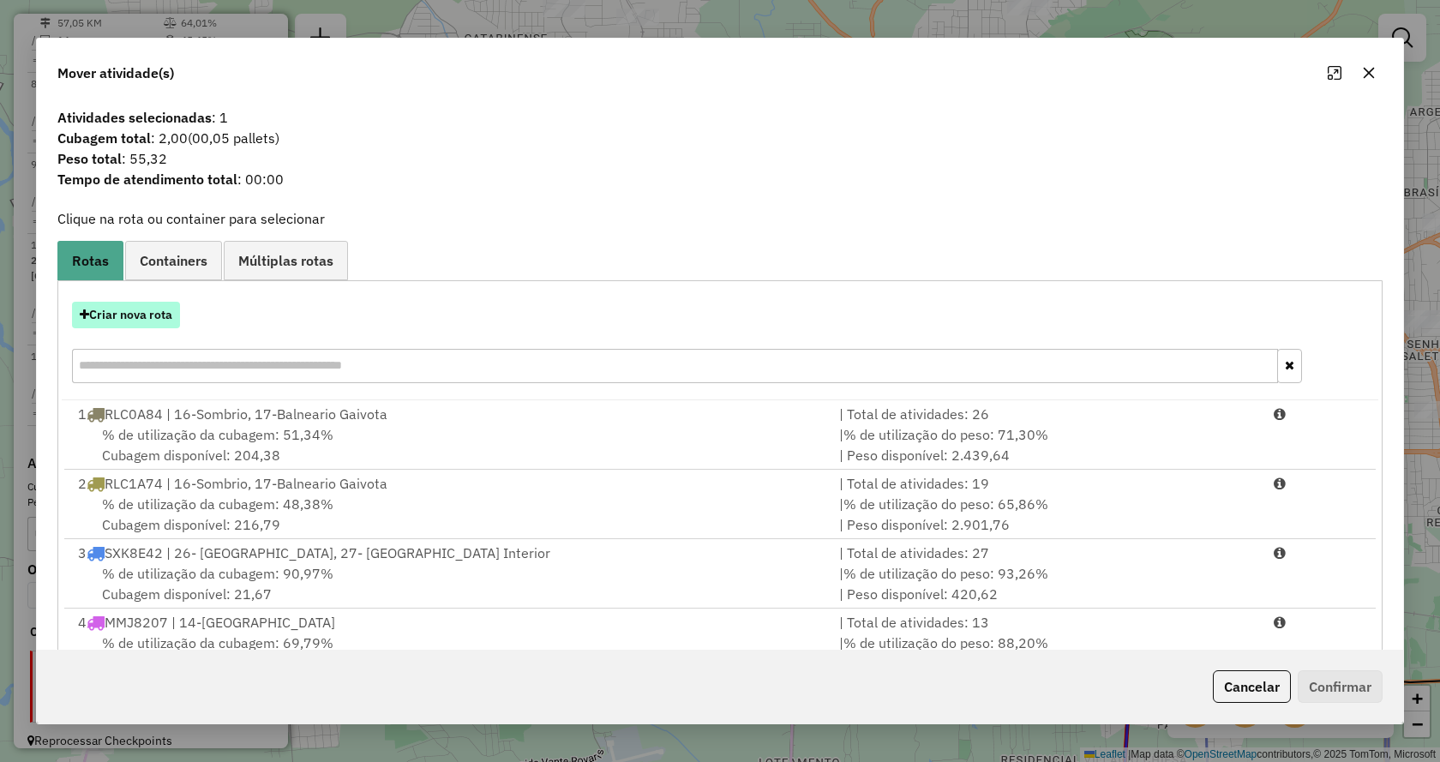
click at [163, 321] on button "Criar nova rota" at bounding box center [126, 315] width 108 height 27
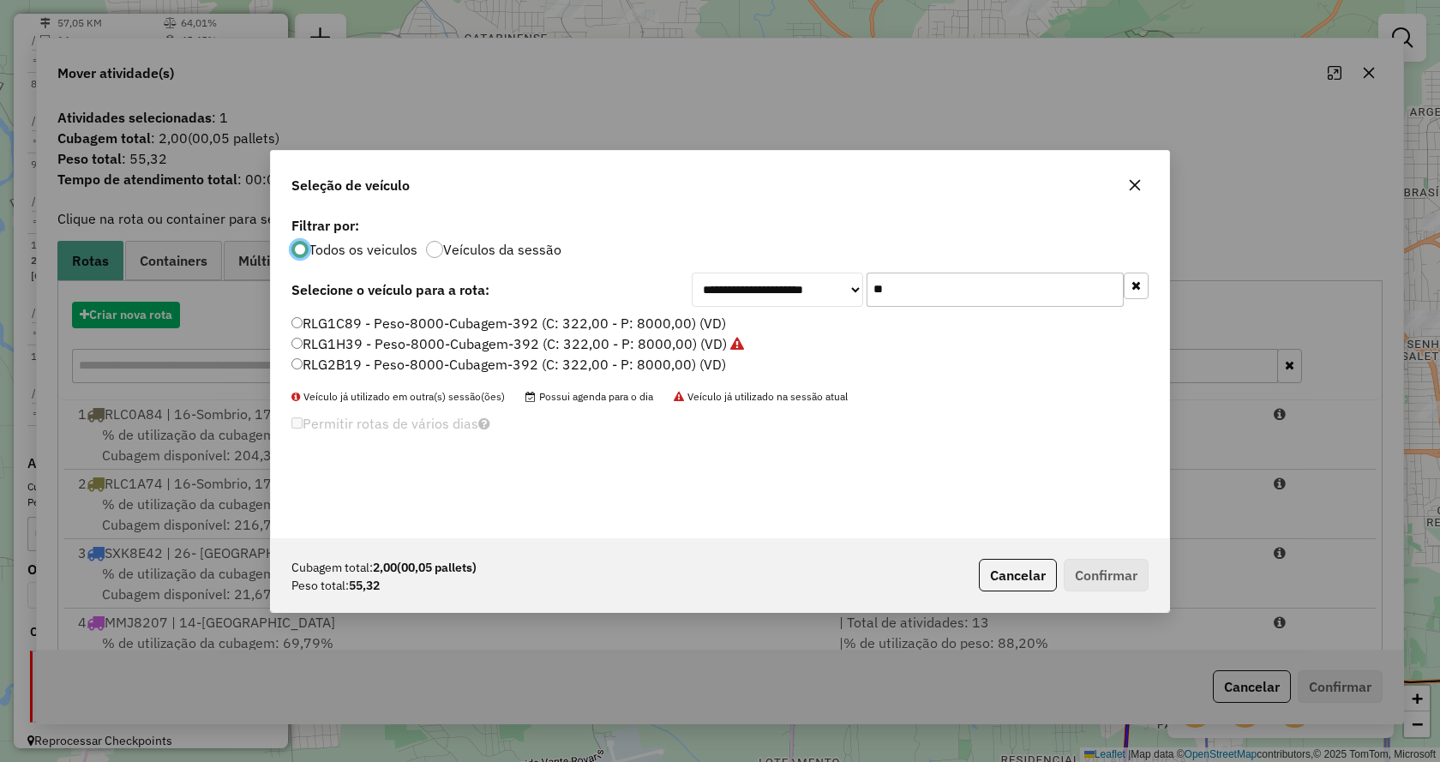
scroll to position [9, 5]
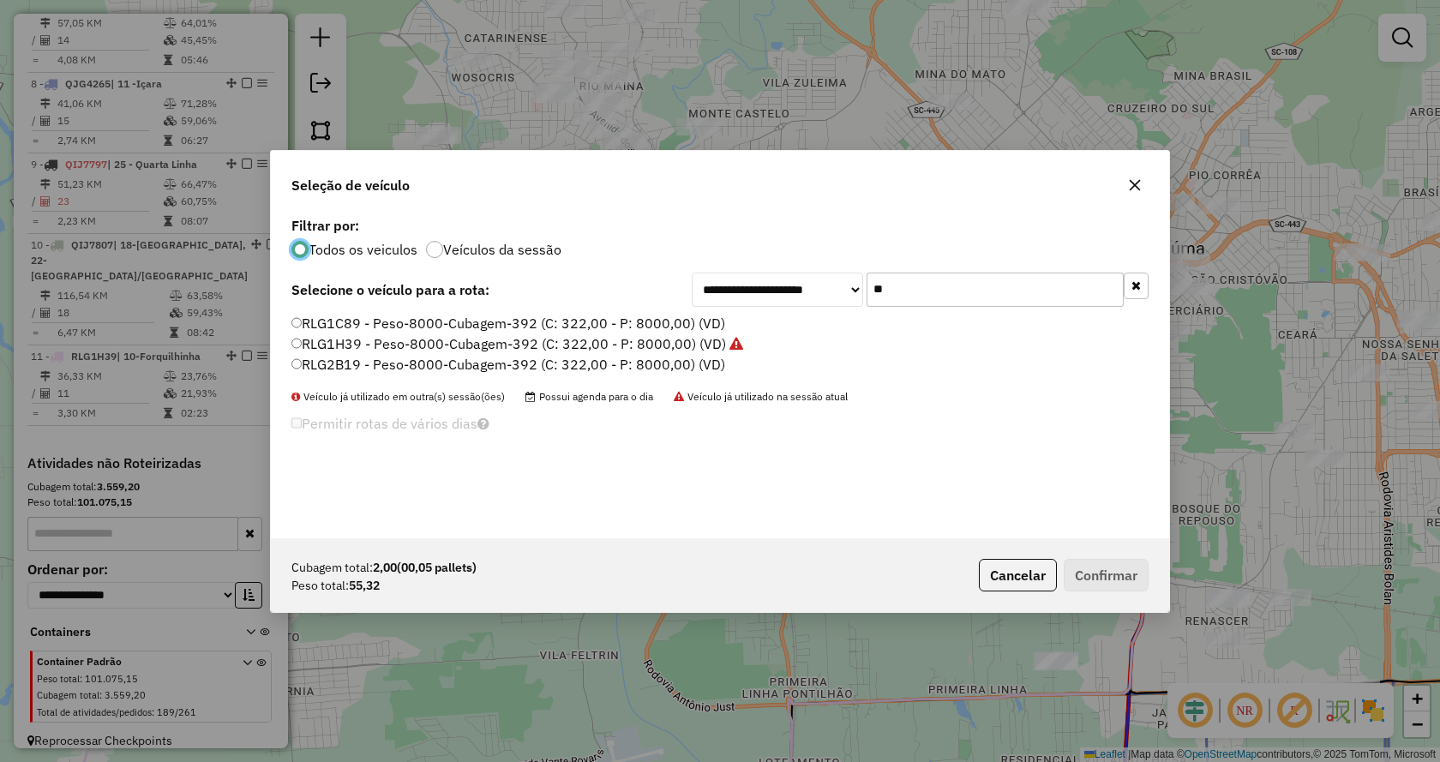
click at [991, 293] on input "**" at bounding box center [994, 290] width 257 height 34
type input "*"
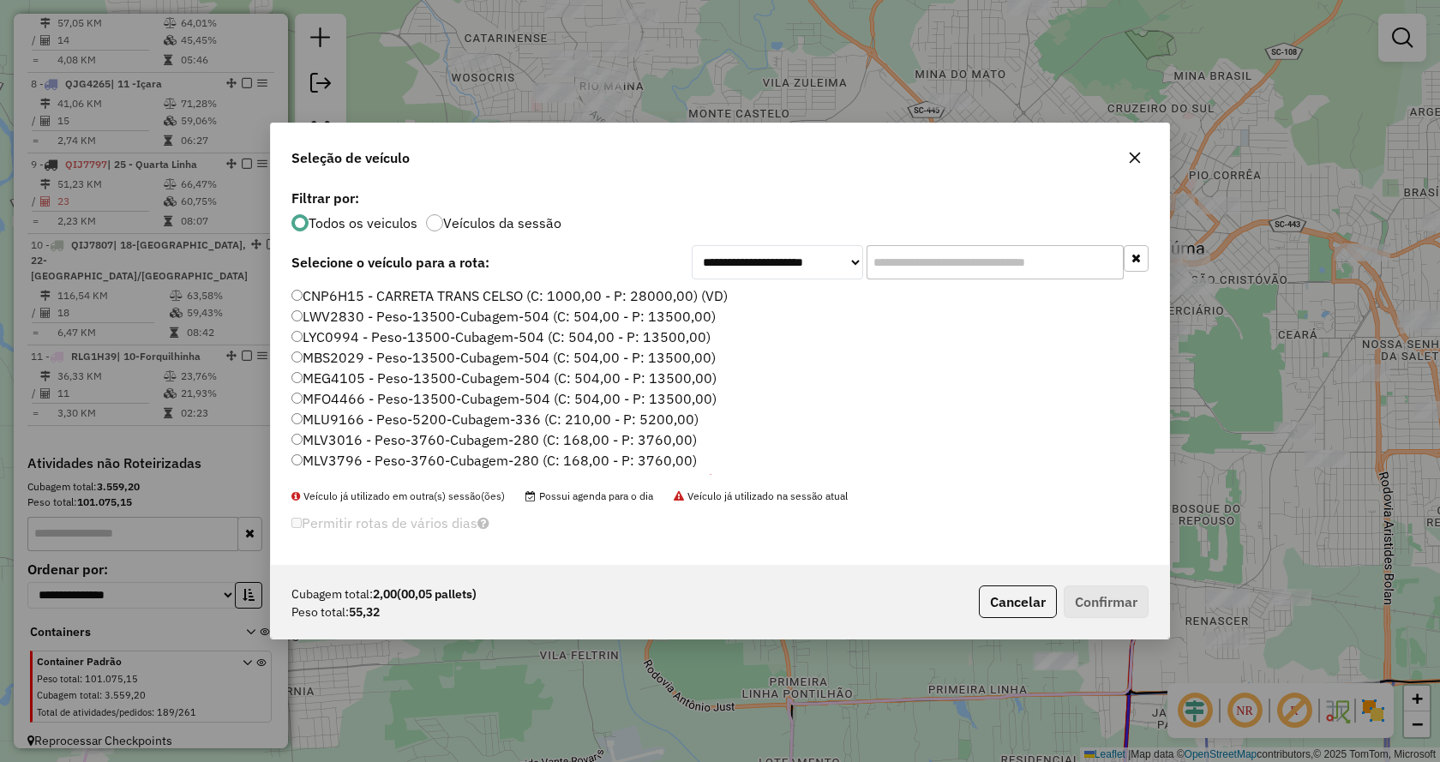
type input "*"
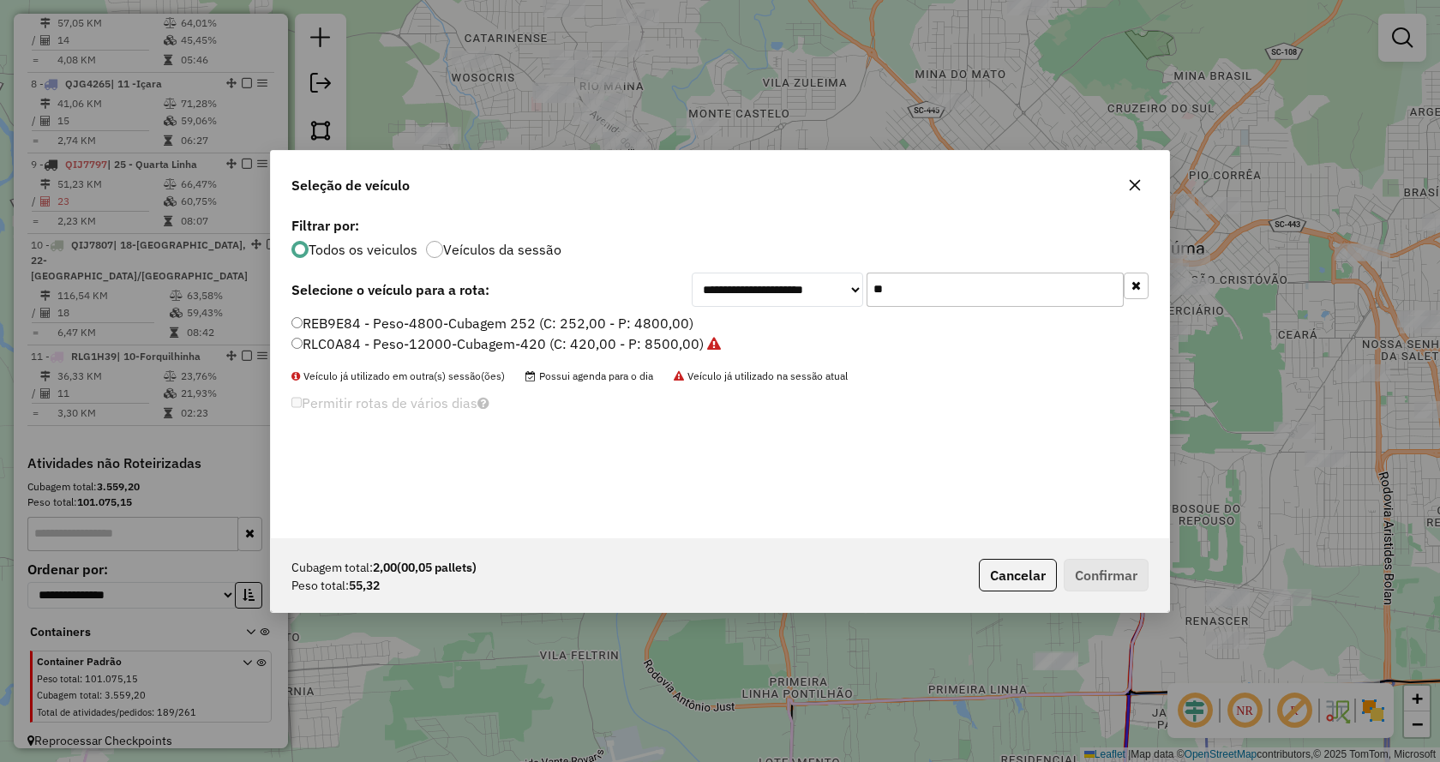
type input "**"
click at [685, 329] on label "REB9E84 - Peso-4800-Cubagem 252 (C: 252,00 - P: 4800,00)" at bounding box center [492, 323] width 402 height 21
click at [1120, 547] on div "Cubagem total: 2,00 (00,05 pallets) Peso total: 55,32 Cancelar Confirmar" at bounding box center [720, 575] width 898 height 74
click at [1119, 578] on button "Confirmar" at bounding box center [1105, 575] width 85 height 33
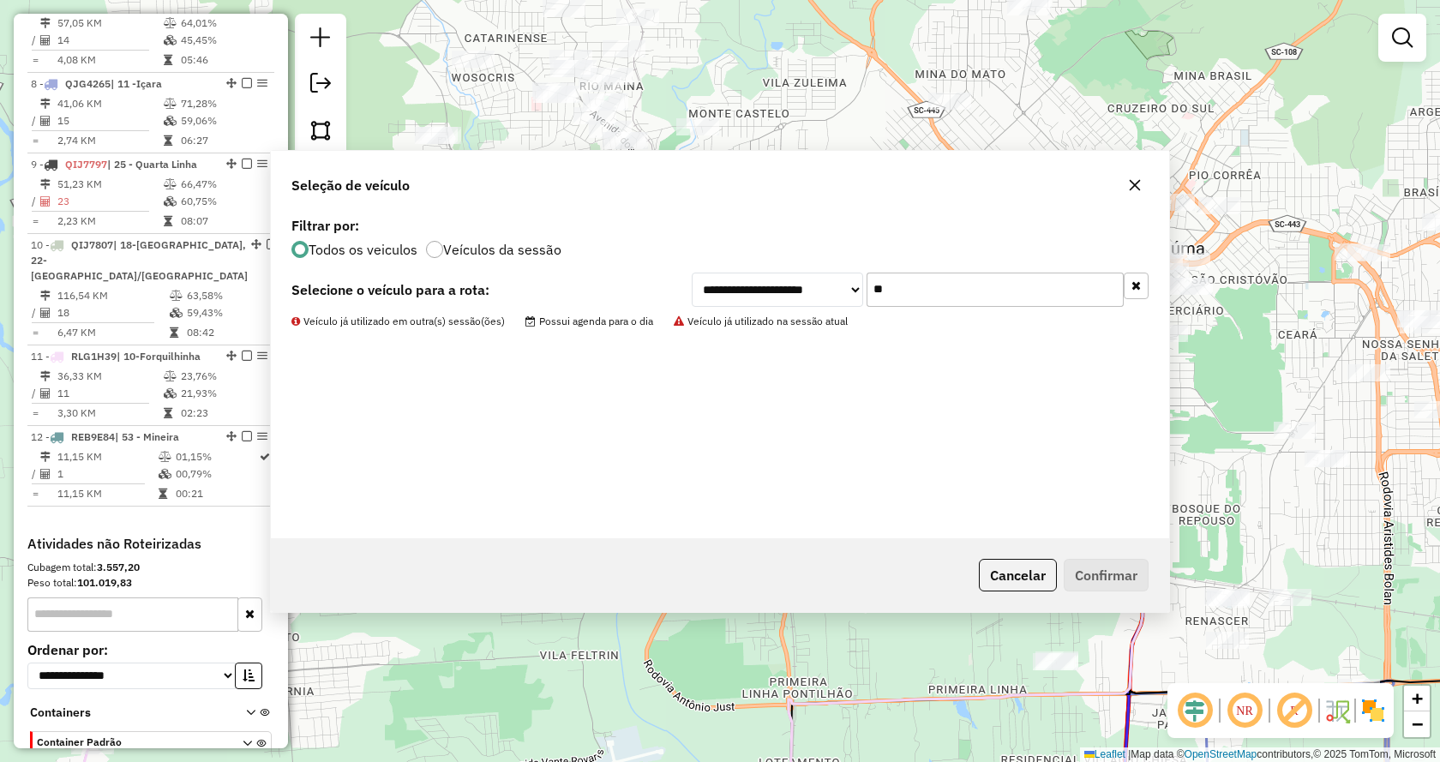
scroll to position [1307, 0]
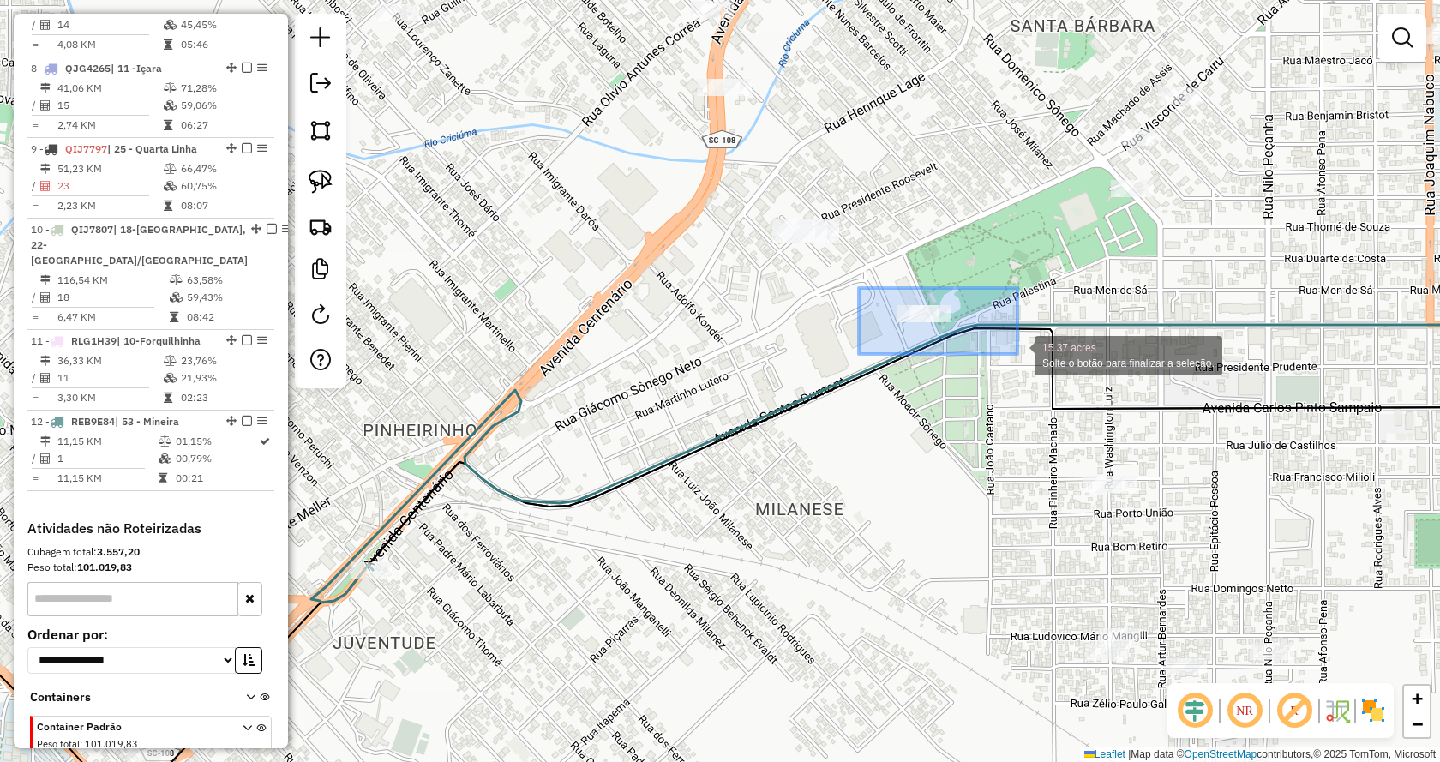
drag, startPoint x: 980, startPoint y: 344, endPoint x: 1015, endPoint y: 355, distance: 35.8
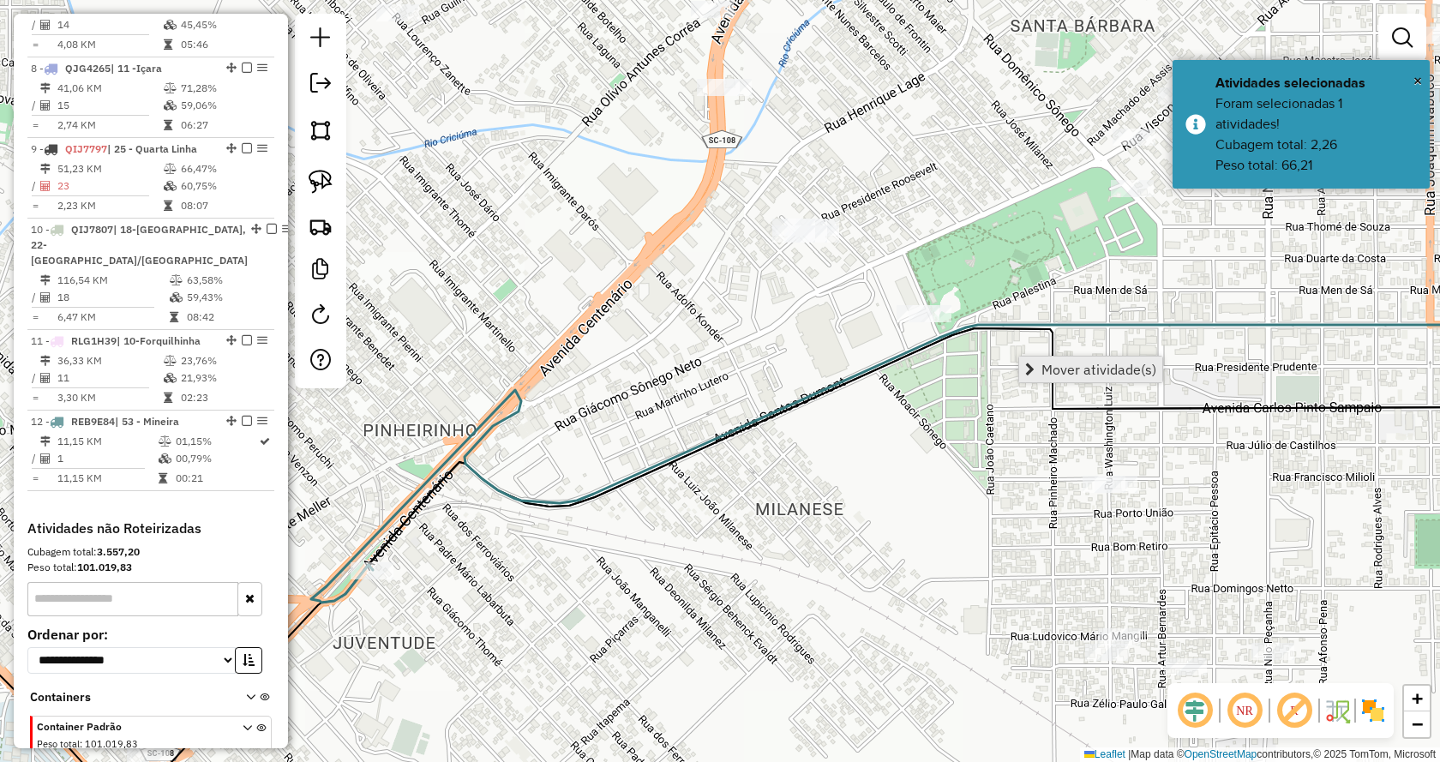
click at [1039, 362] on link "Mover atividade(s)" at bounding box center [1090, 369] width 143 height 26
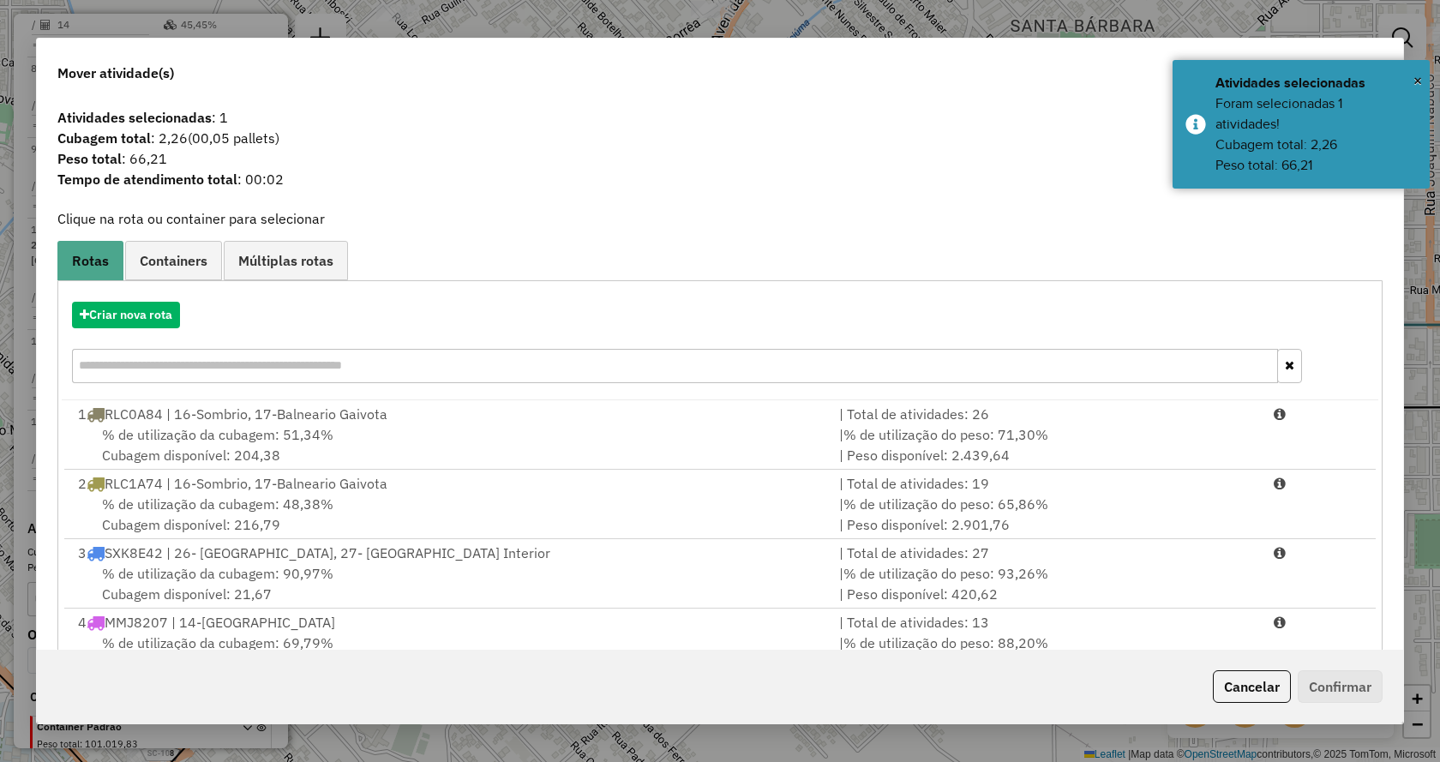
click at [128, 364] on input "text" at bounding box center [675, 366] width 1206 height 34
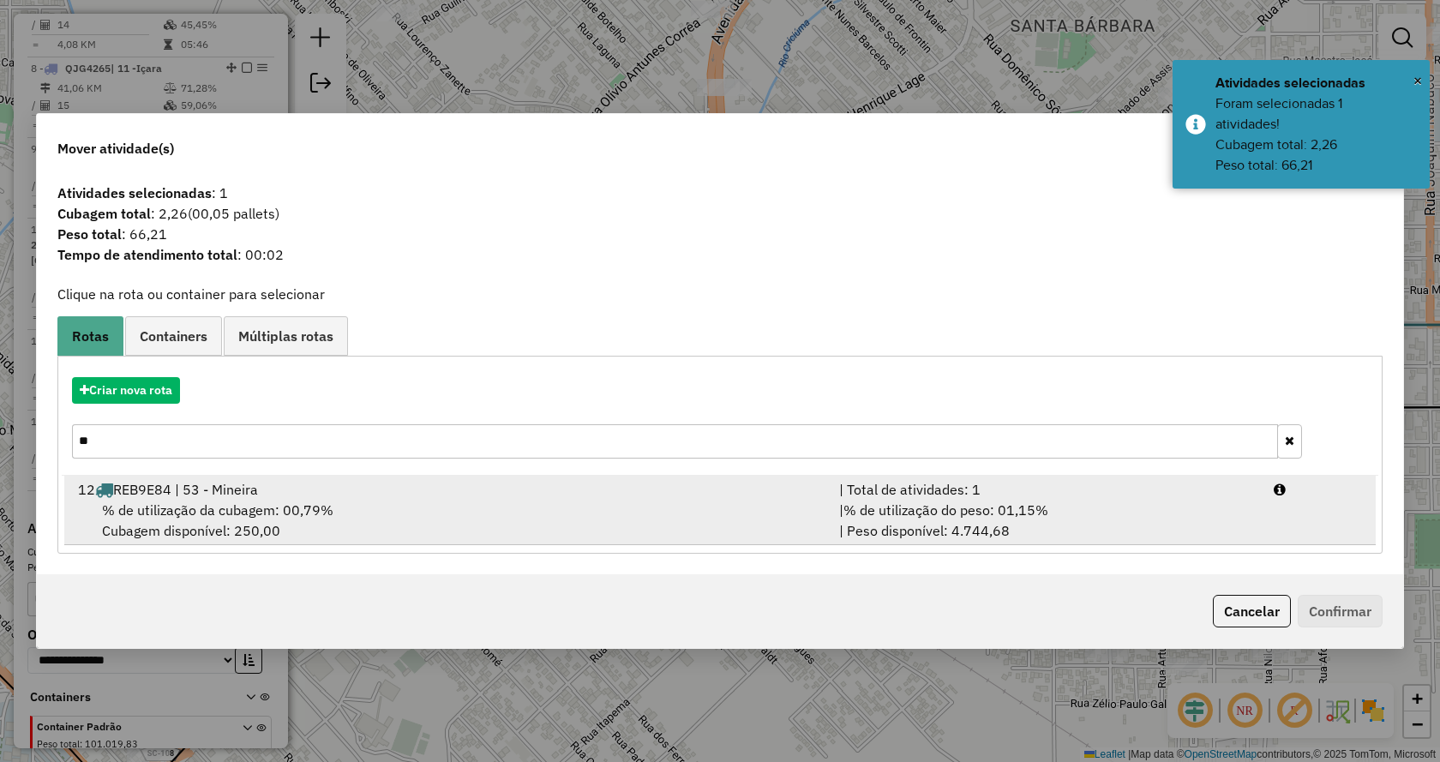
type input "**"
click at [223, 505] on span "% de utilização da cubagem: 00,79%" at bounding box center [217, 509] width 231 height 17
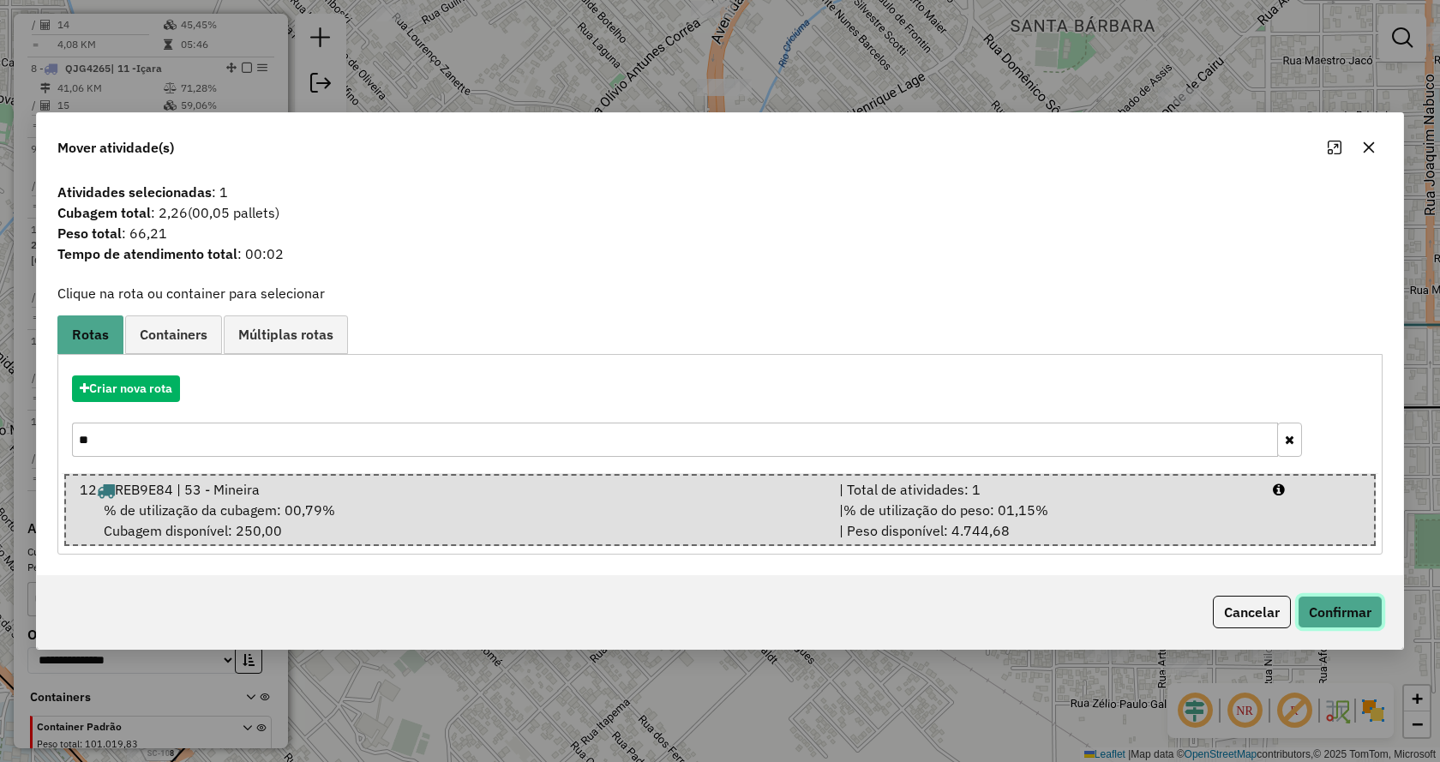
click at [1346, 609] on button "Confirmar" at bounding box center [1339, 612] width 85 height 33
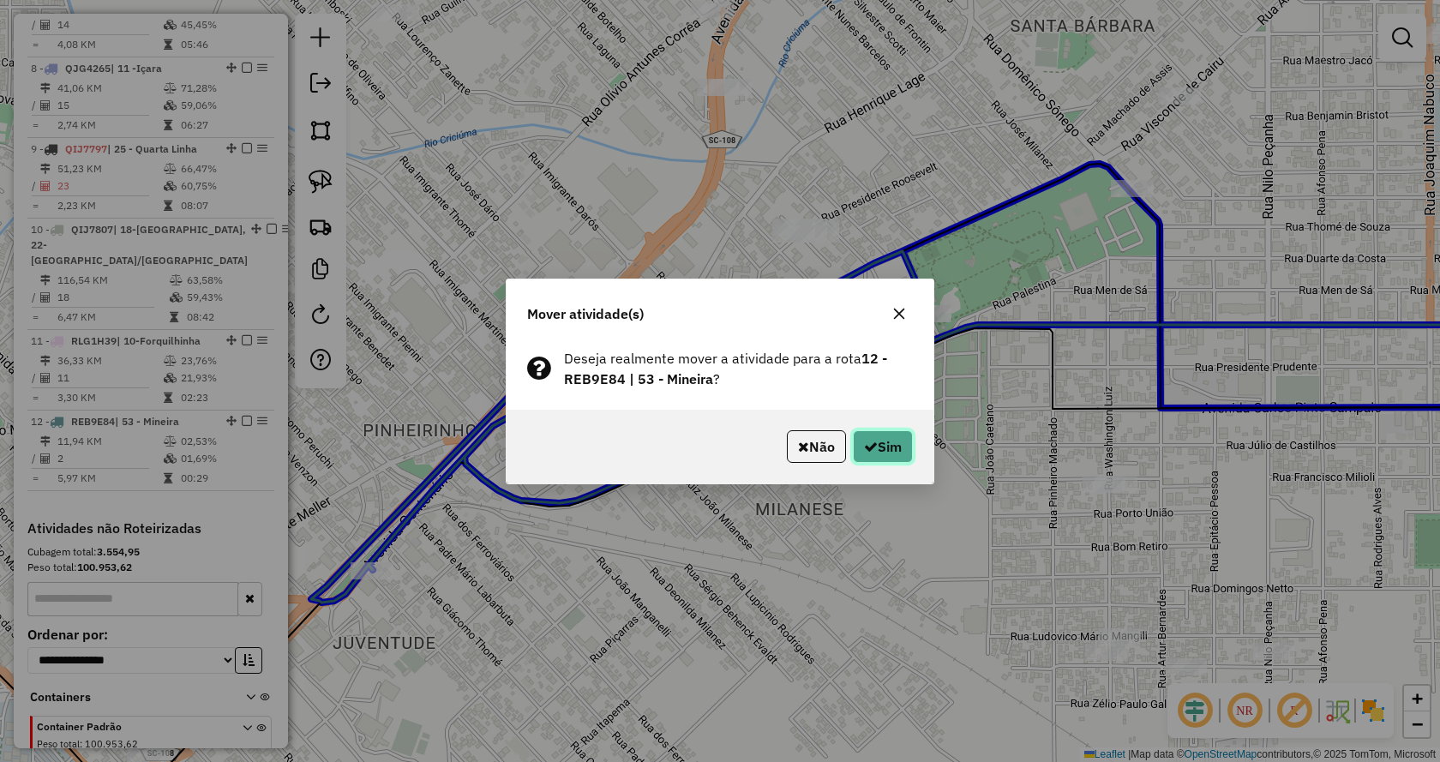
click at [883, 452] on button "Sim" at bounding box center [883, 446] width 60 height 33
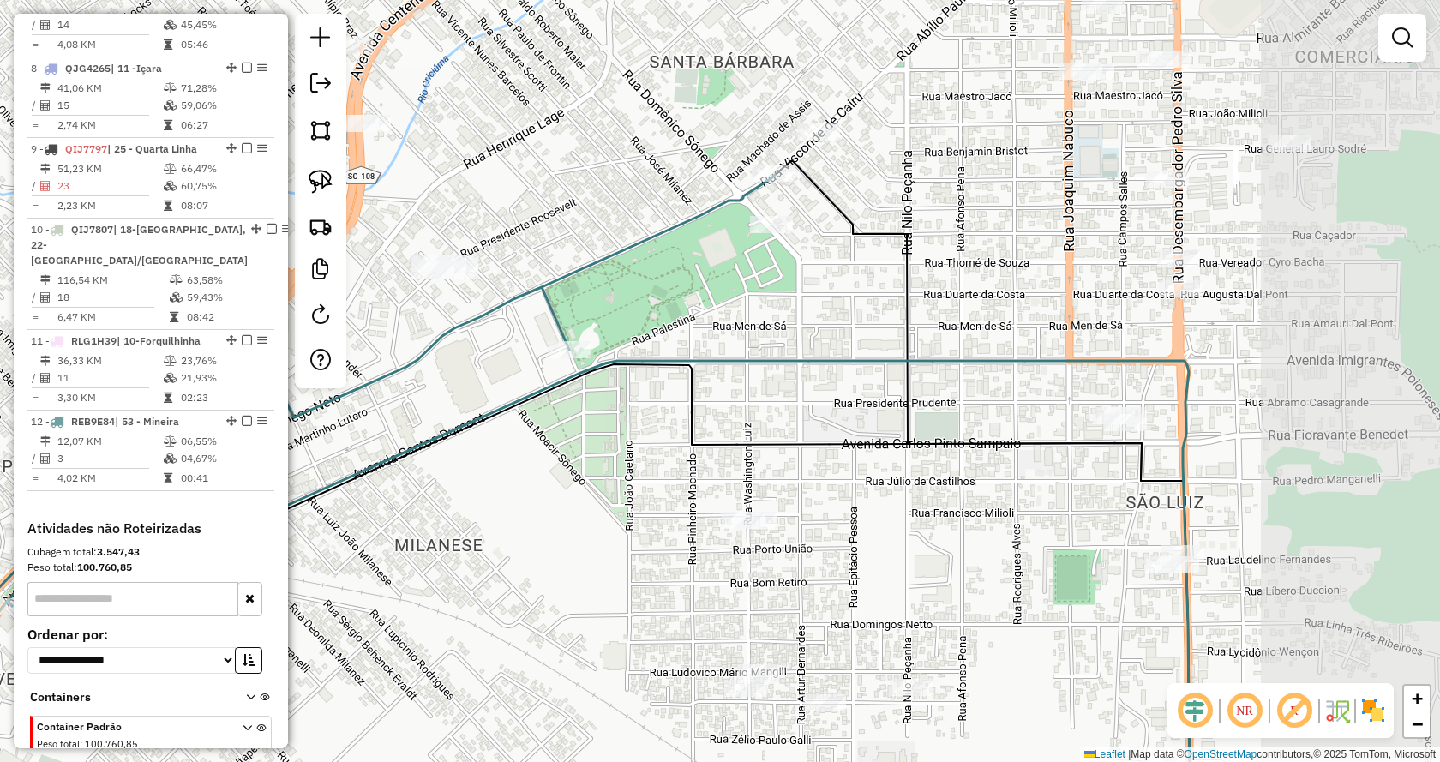
drag, startPoint x: 1277, startPoint y: 296, endPoint x: 930, endPoint y: 314, distance: 347.5
click at [930, 314] on div "Janela de atendimento Grade de atendimento Capacidade Transportadoras Veículos …" at bounding box center [720, 381] width 1440 height 762
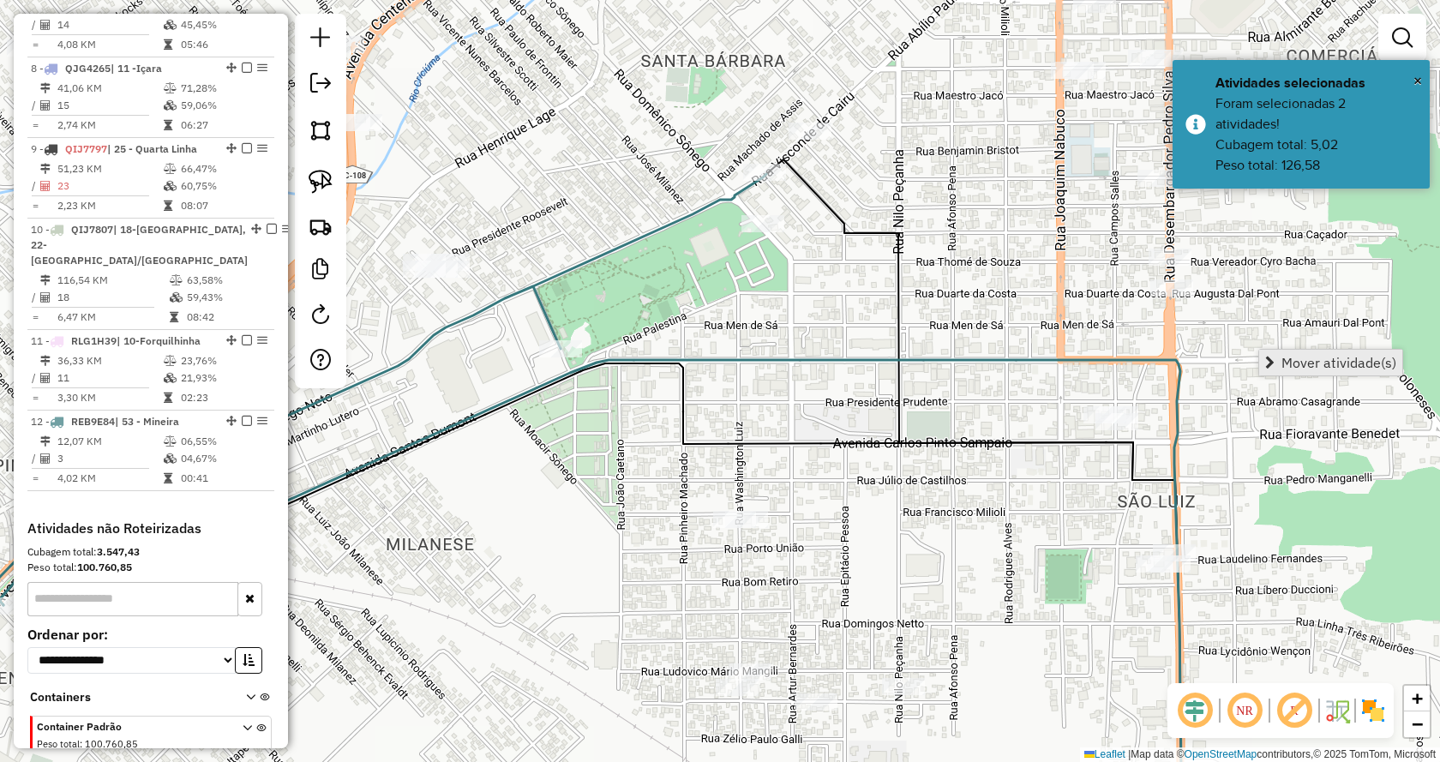
click at [1290, 356] on span "Mover atividade(s)" at bounding box center [1338, 363] width 115 height 14
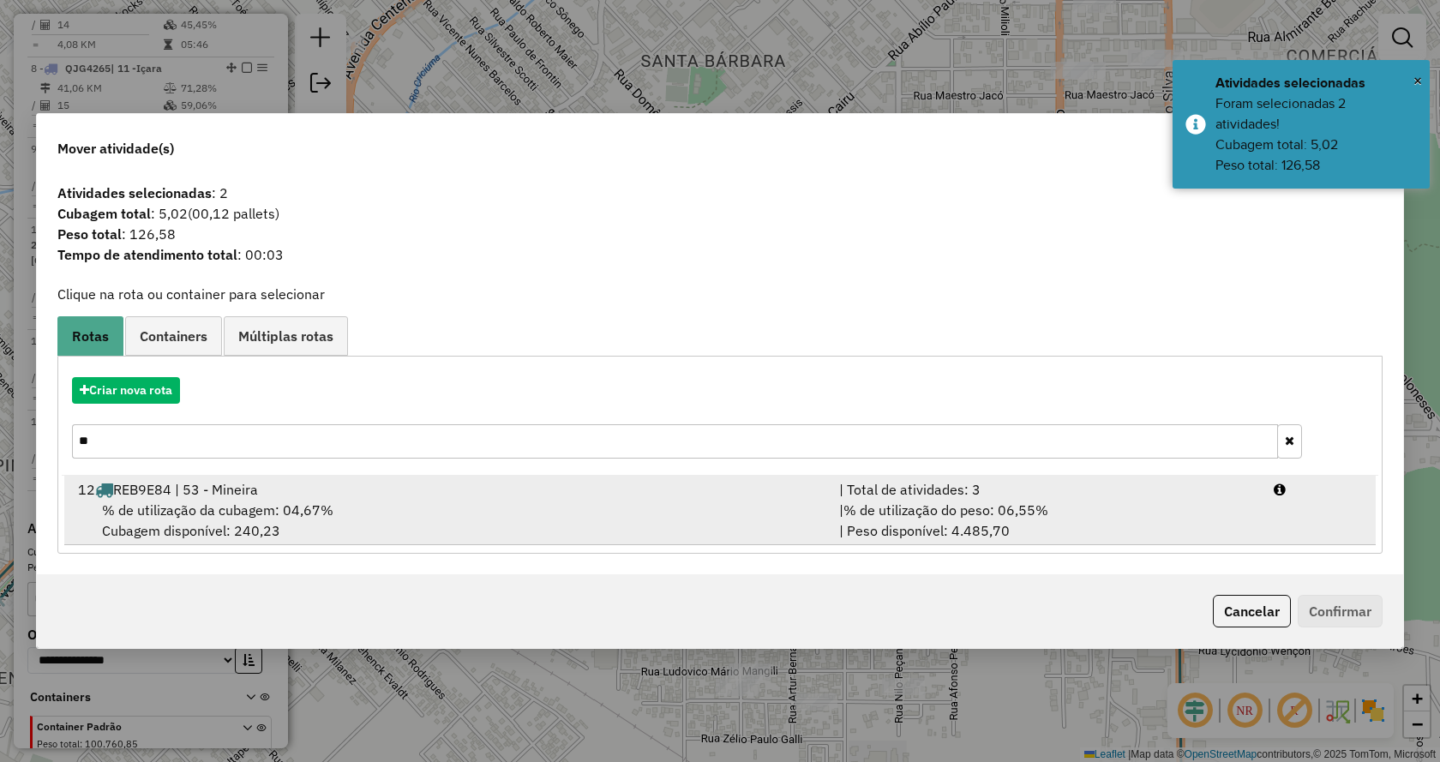
click at [496, 502] on div "% de utilização da cubagem: 04,67% Cubagem disponível: 240,23" at bounding box center [448, 520] width 761 height 41
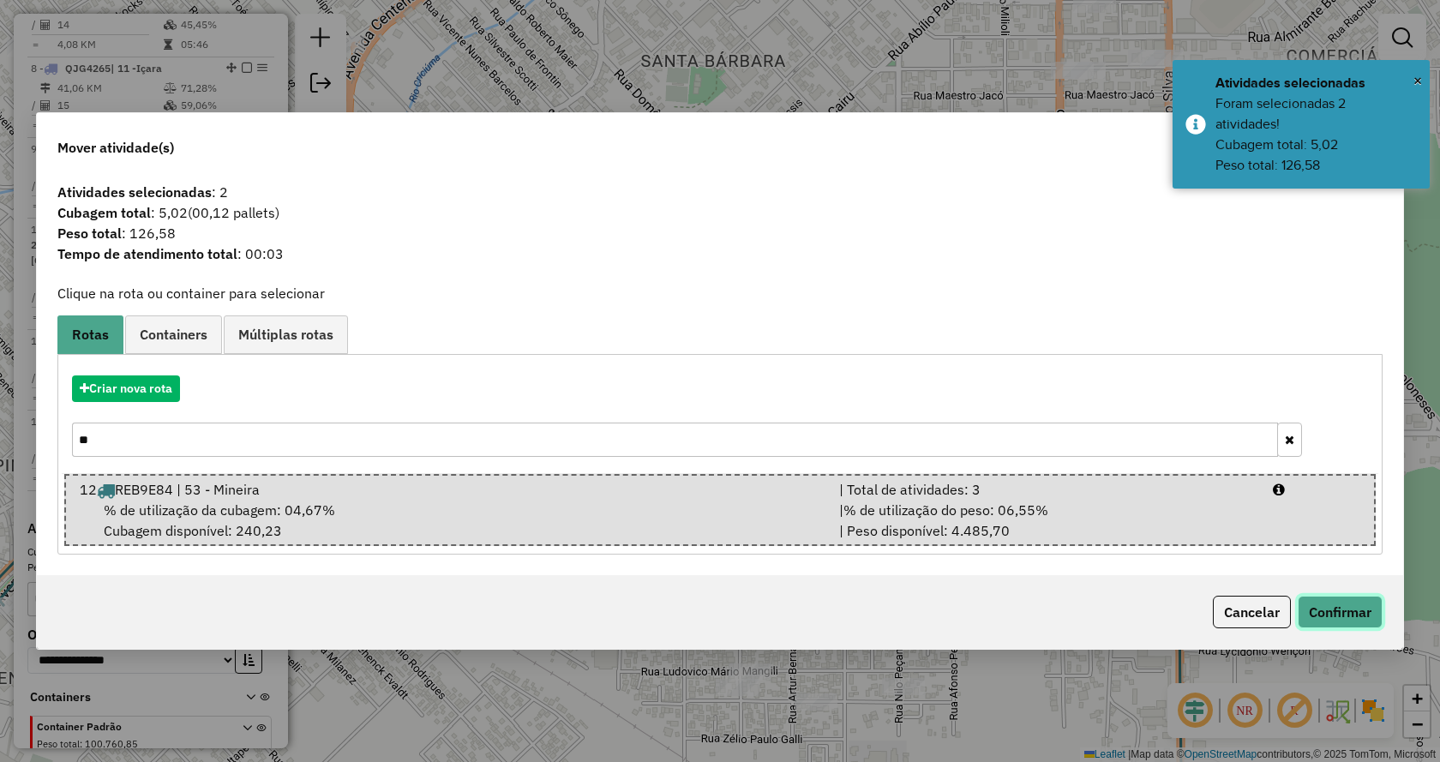
click at [1339, 617] on button "Confirmar" at bounding box center [1339, 612] width 85 height 33
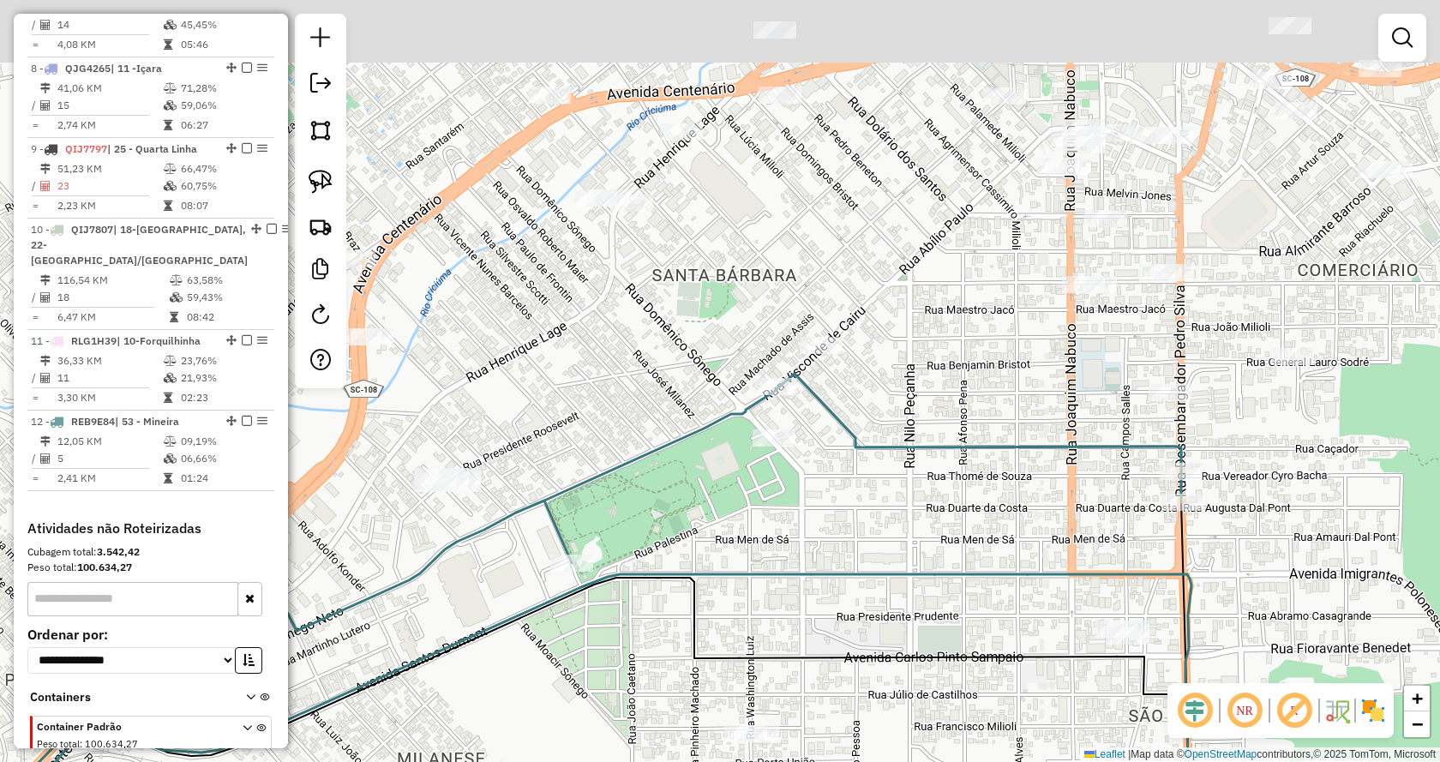
drag, startPoint x: 1249, startPoint y: 310, endPoint x: 1261, endPoint y: 548, distance: 238.5
click at [1261, 548] on div "Janela de atendimento Grade de atendimento Capacidade Transportadoras Veículos …" at bounding box center [720, 381] width 1440 height 762
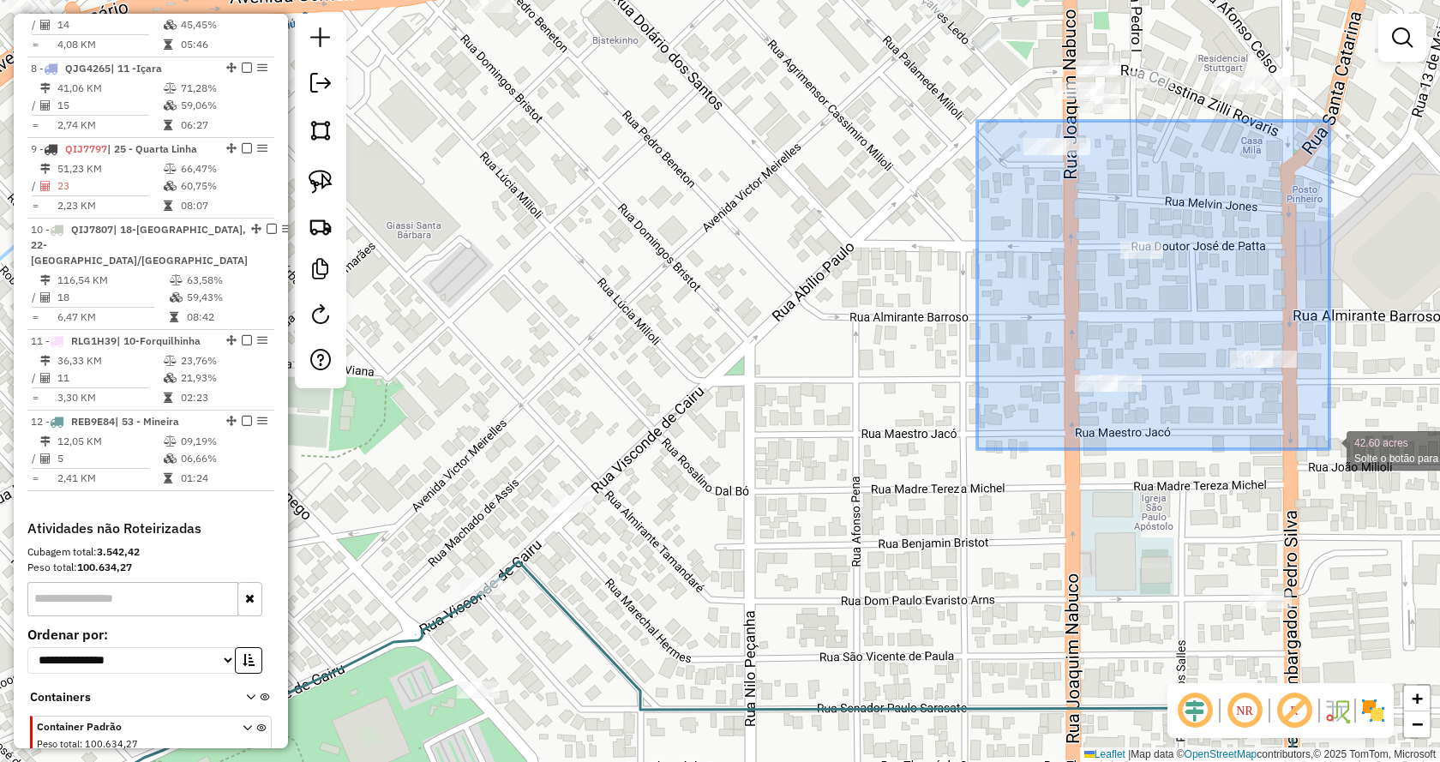
drag, startPoint x: 977, startPoint y: 121, endPoint x: 1329, endPoint y: 449, distance: 481.4
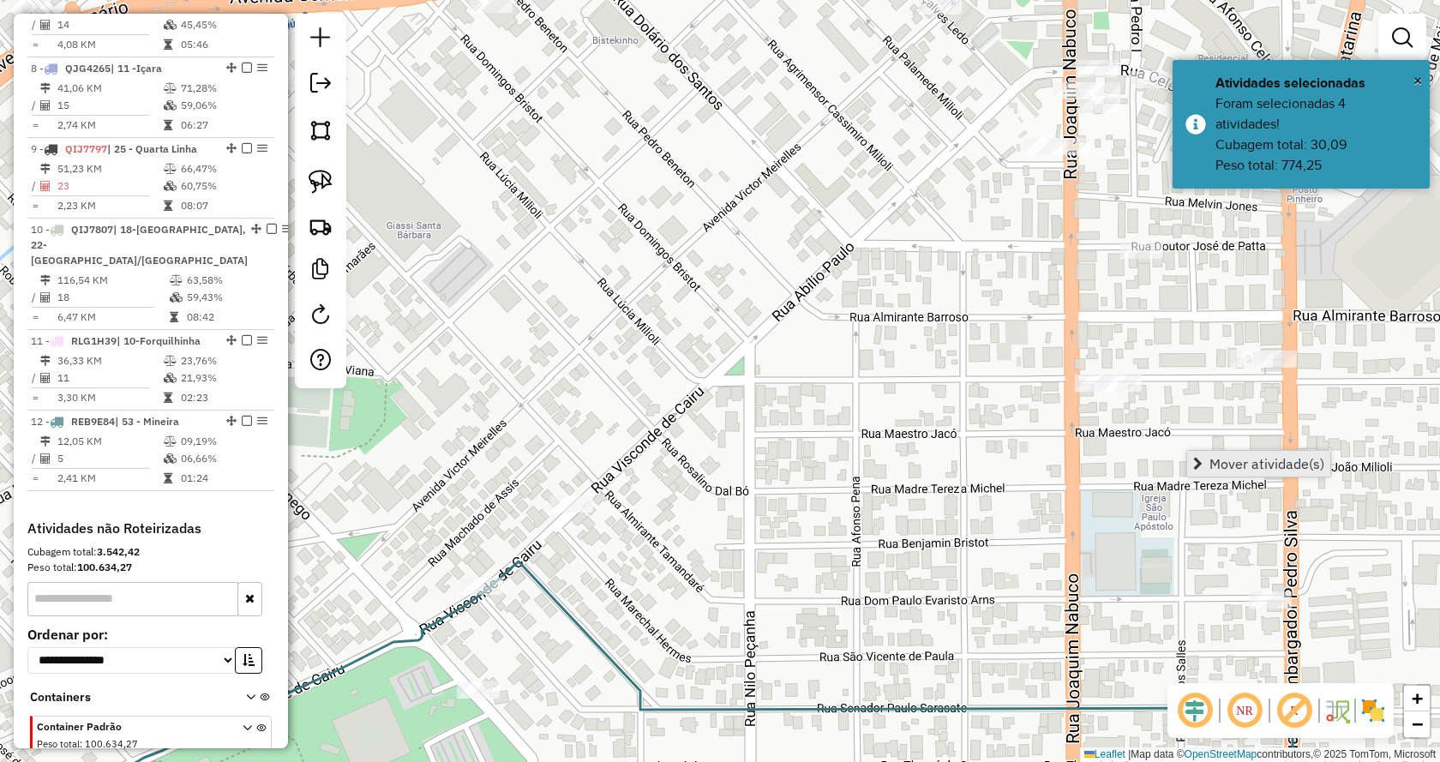
click at [1303, 460] on span "Mover atividade(s)" at bounding box center [1266, 464] width 115 height 14
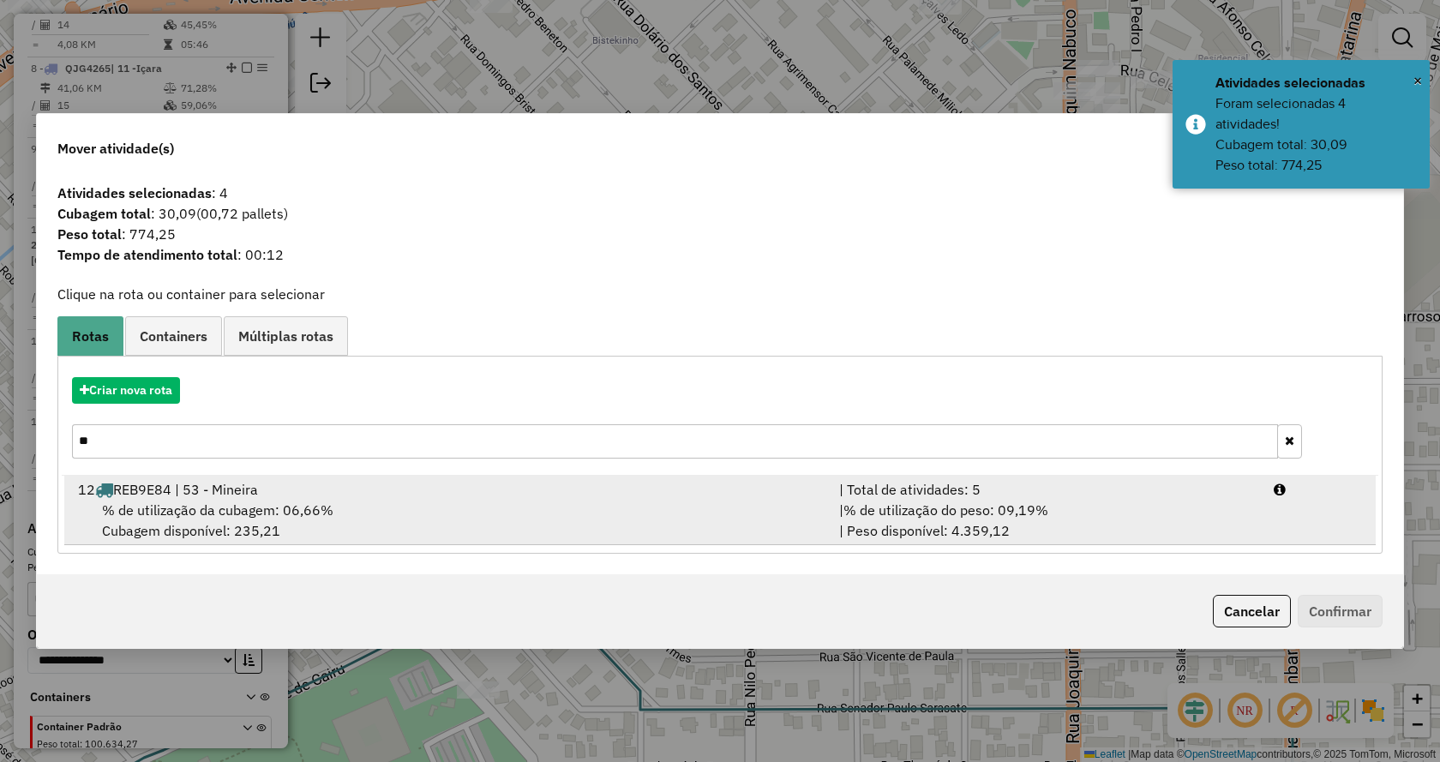
click at [854, 488] on div "| Total de atividades: 5" at bounding box center [1046, 489] width 434 height 21
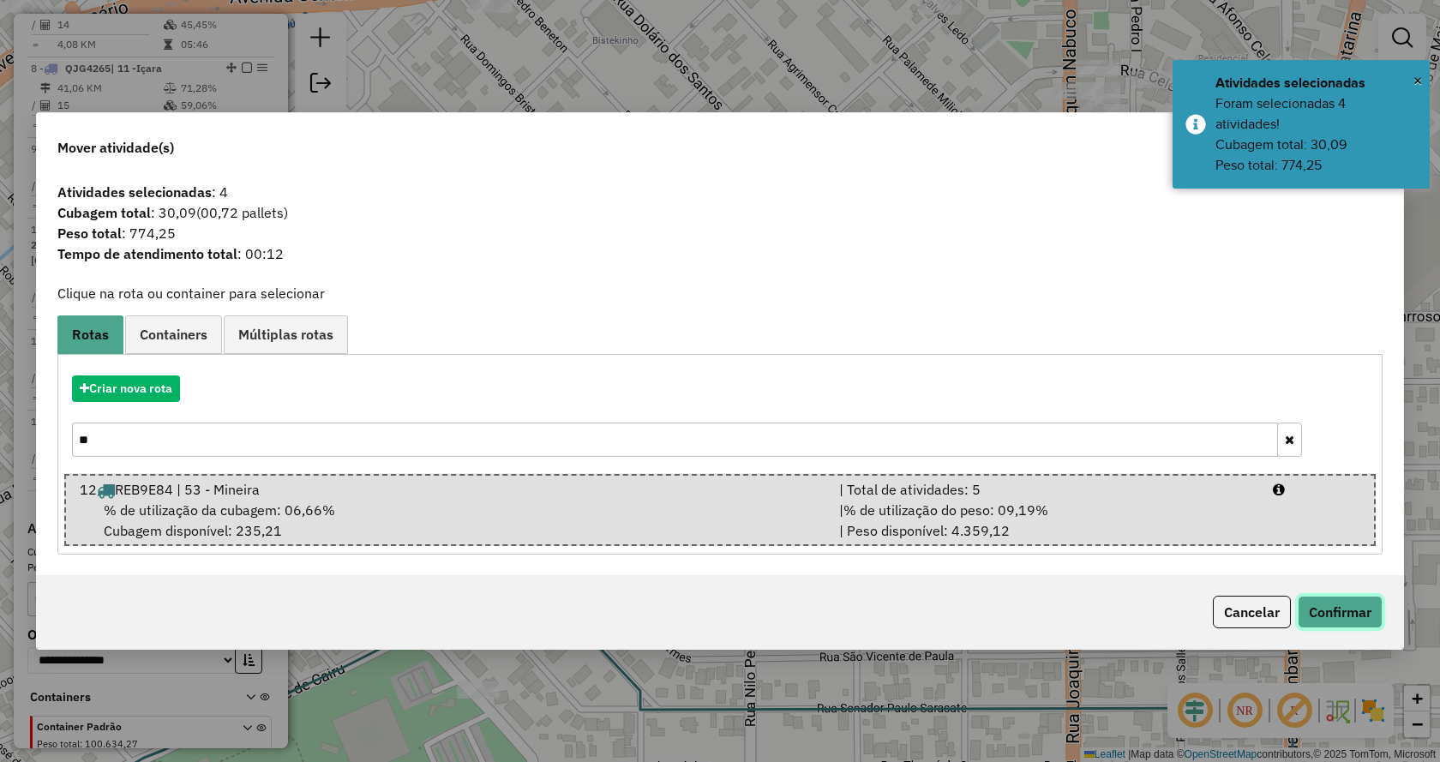
click at [1308, 604] on button "Confirmar" at bounding box center [1339, 612] width 85 height 33
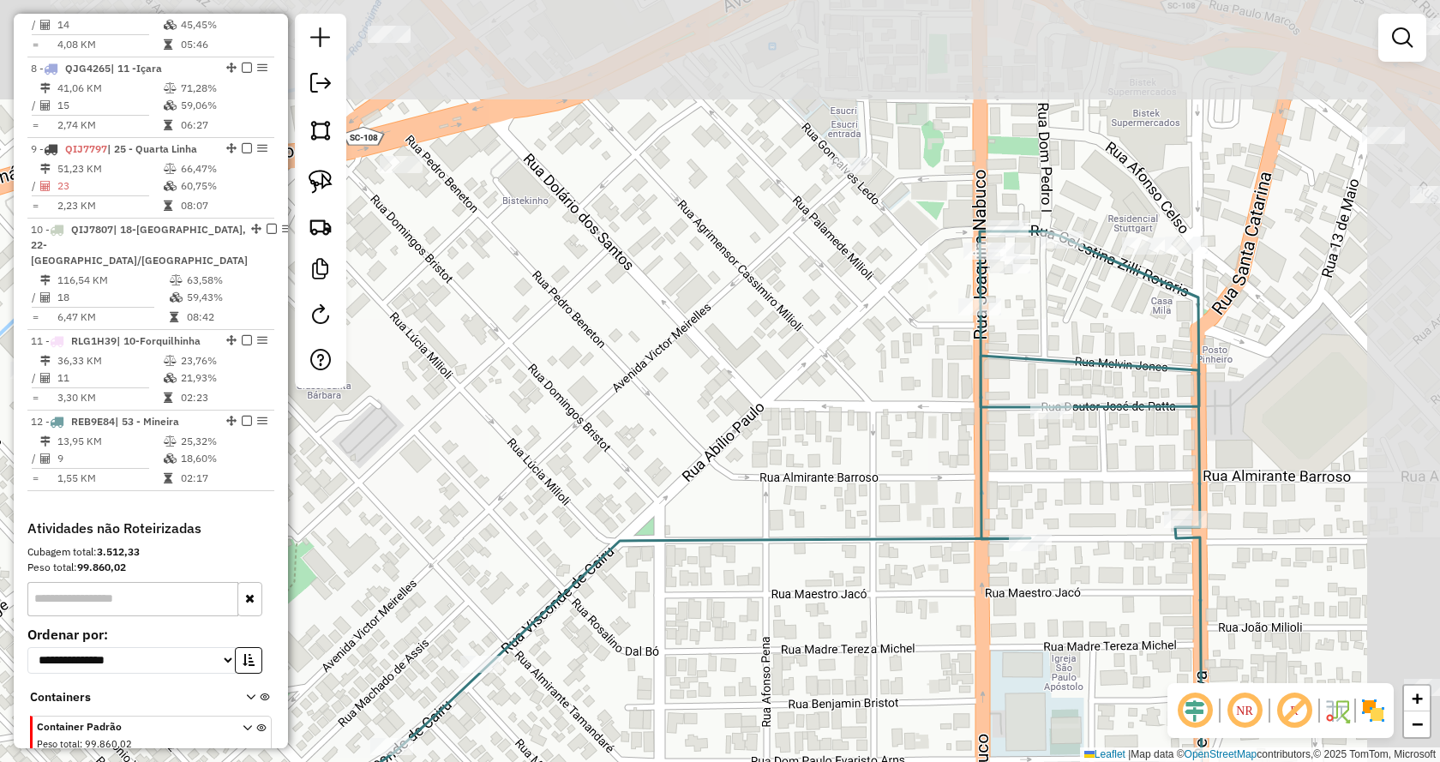
drag, startPoint x: 1185, startPoint y: 311, endPoint x: 1090, endPoint y: 472, distance: 187.1
click at [1091, 472] on div "Janela de atendimento Grade de atendimento Capacidade Transportadoras Veículos …" at bounding box center [720, 381] width 1440 height 762
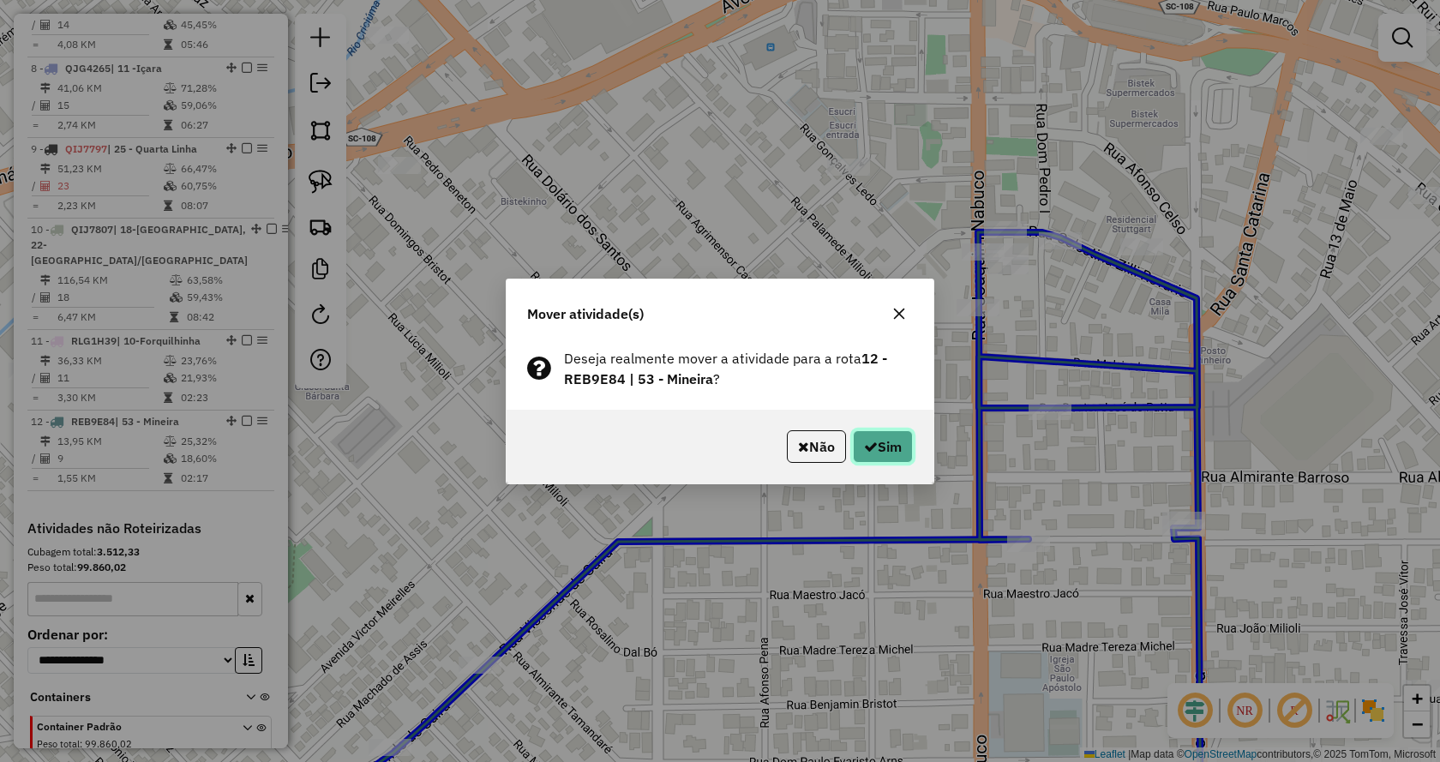
click at [907, 436] on button "Sim" at bounding box center [883, 446] width 60 height 33
click at [905, 450] on button "Sim" at bounding box center [883, 446] width 60 height 33
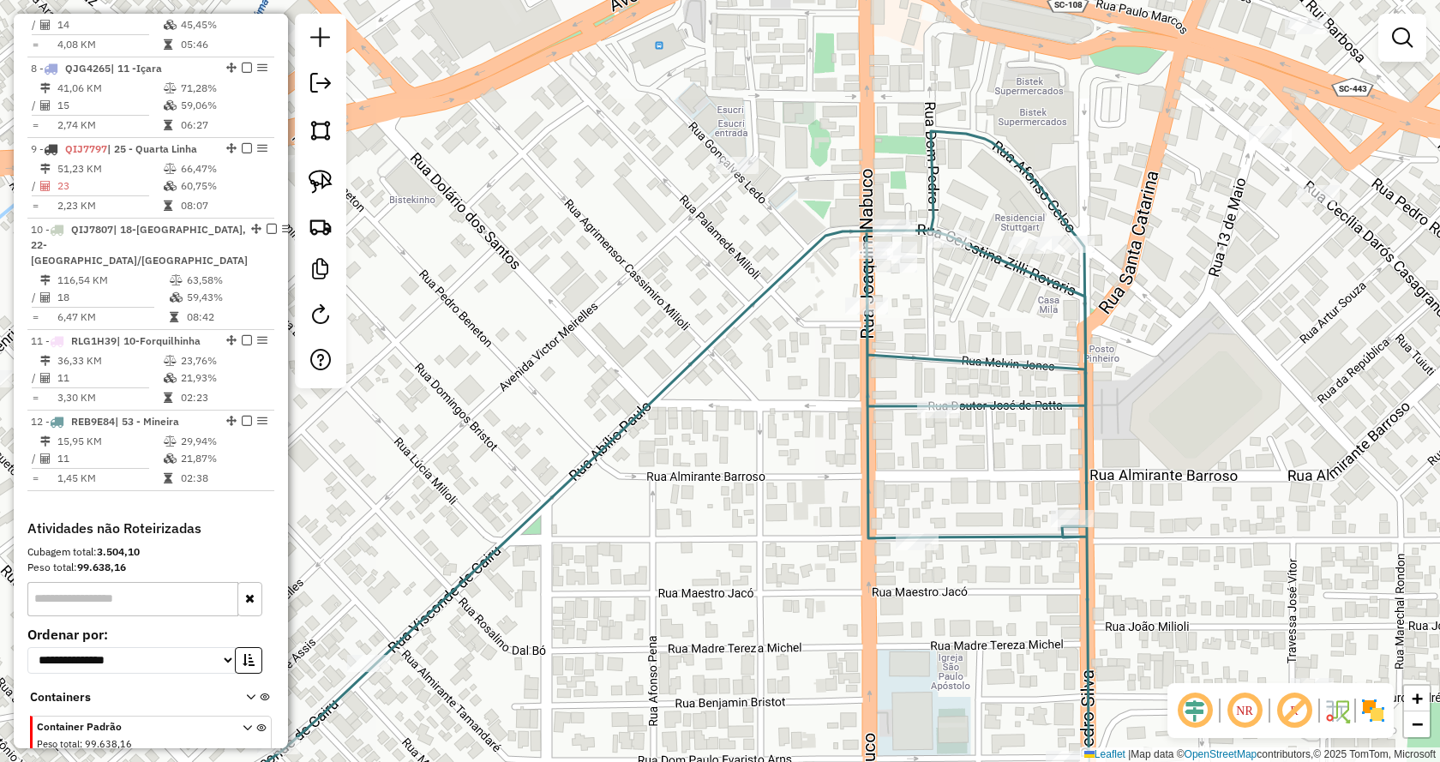
drag, startPoint x: 1207, startPoint y: 434, endPoint x: 903, endPoint y: 381, distance: 307.8
click at [903, 381] on div "Janela de atendimento Grade de atendimento Capacidade Transportadoras Veículos …" at bounding box center [720, 381] width 1440 height 762
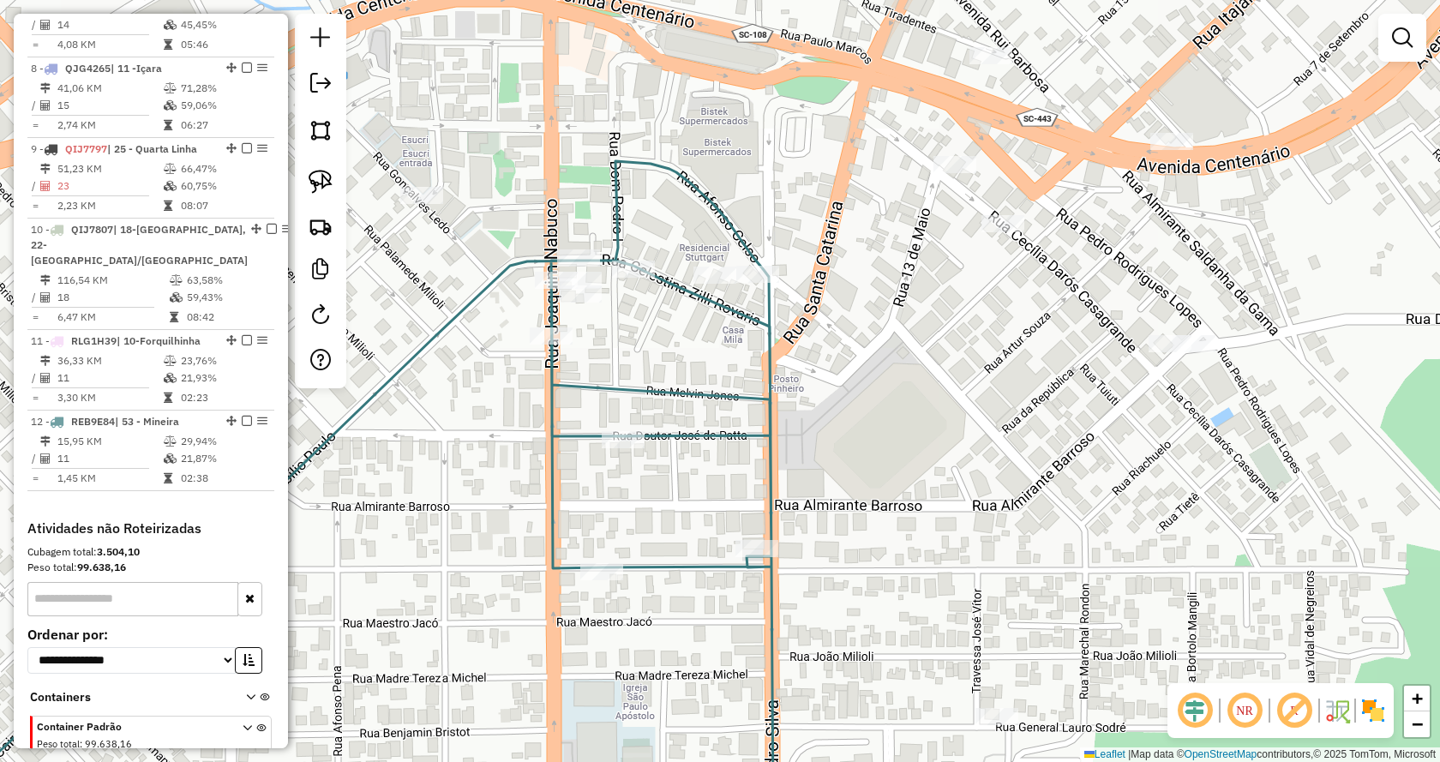
drag, startPoint x: 1064, startPoint y: 380, endPoint x: 1036, endPoint y: 450, distance: 75.0
click at [1036, 450] on div "Janela de atendimento Grade de atendimento Capacidade Transportadoras Veículos …" at bounding box center [720, 381] width 1440 height 762
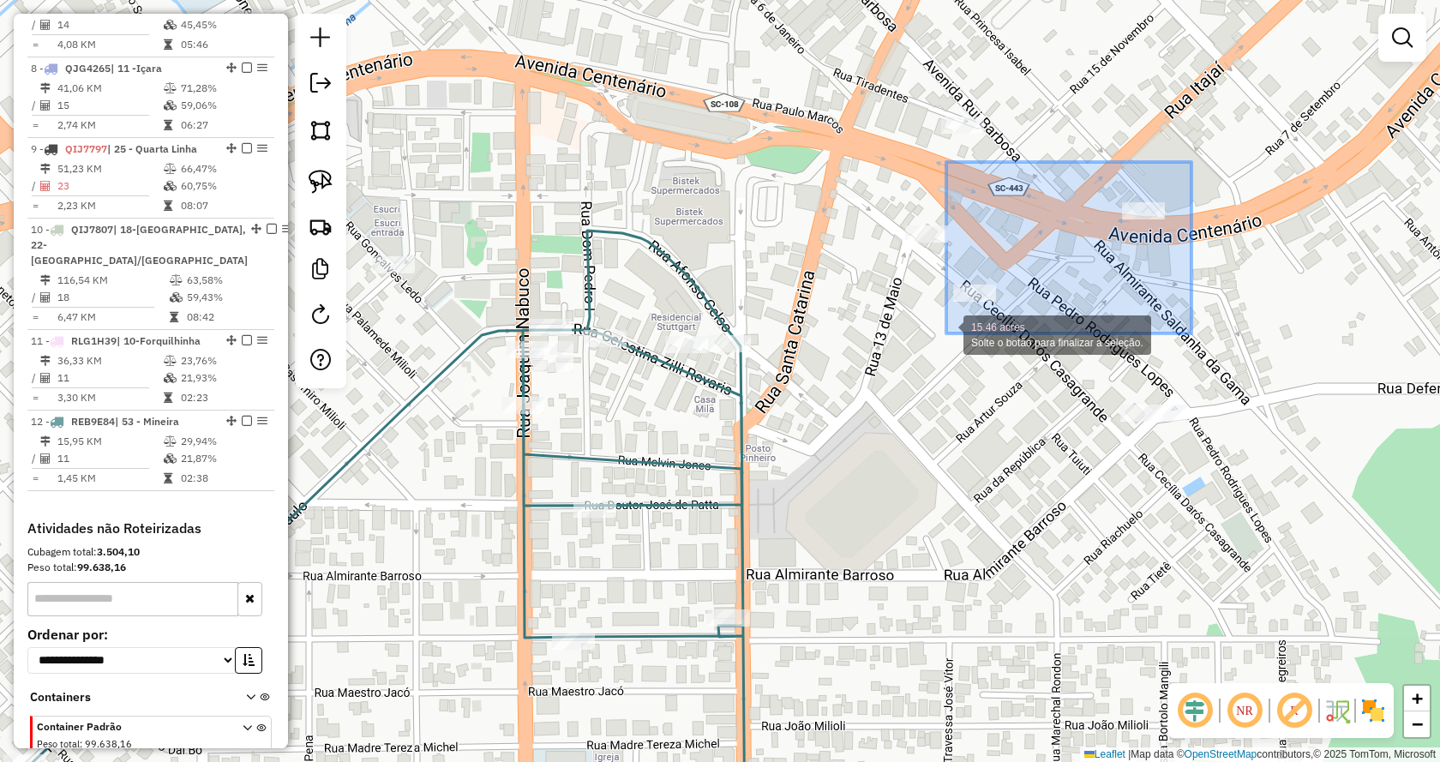
drag, startPoint x: 1191, startPoint y: 162, endPoint x: 944, endPoint y: 337, distance: 302.4
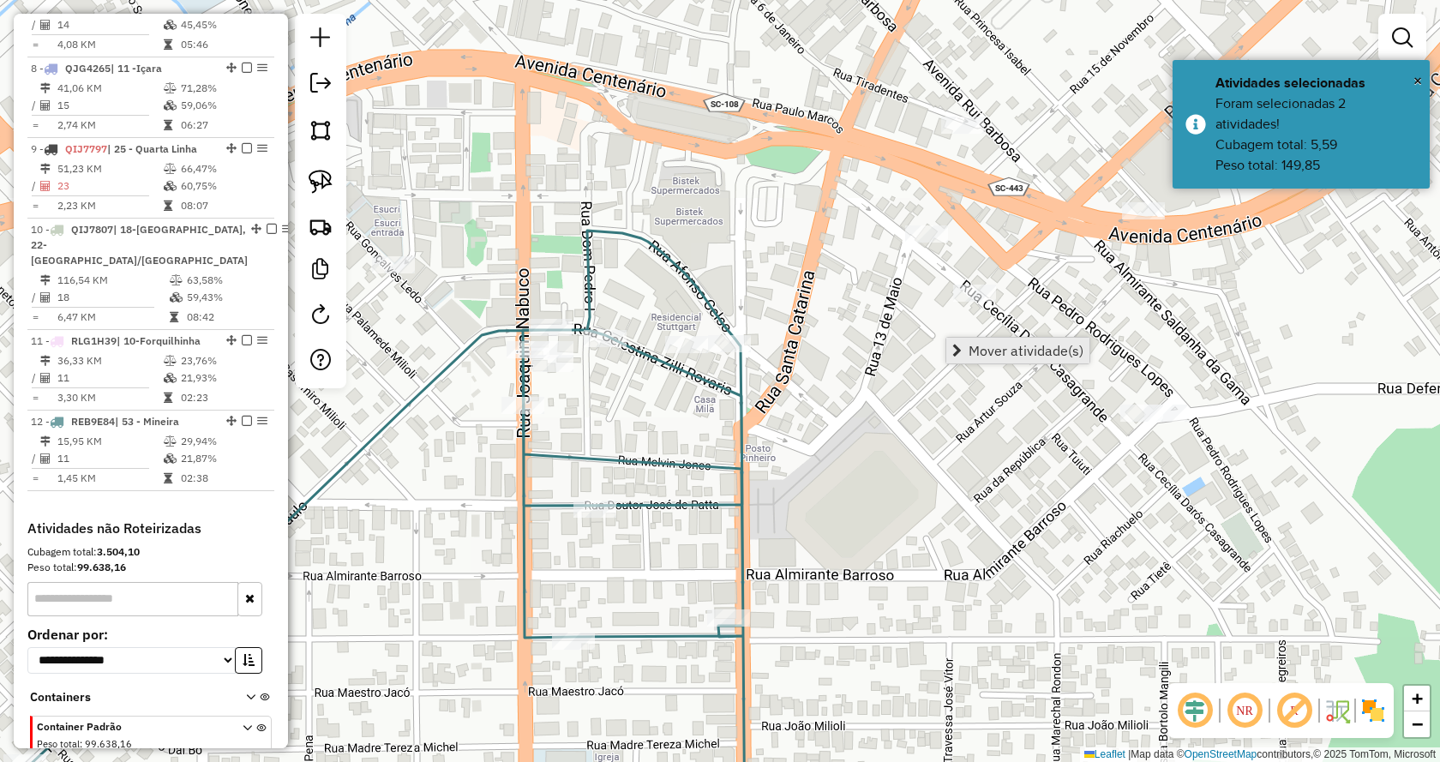
click at [986, 359] on link "Mover atividade(s)" at bounding box center [1017, 351] width 143 height 26
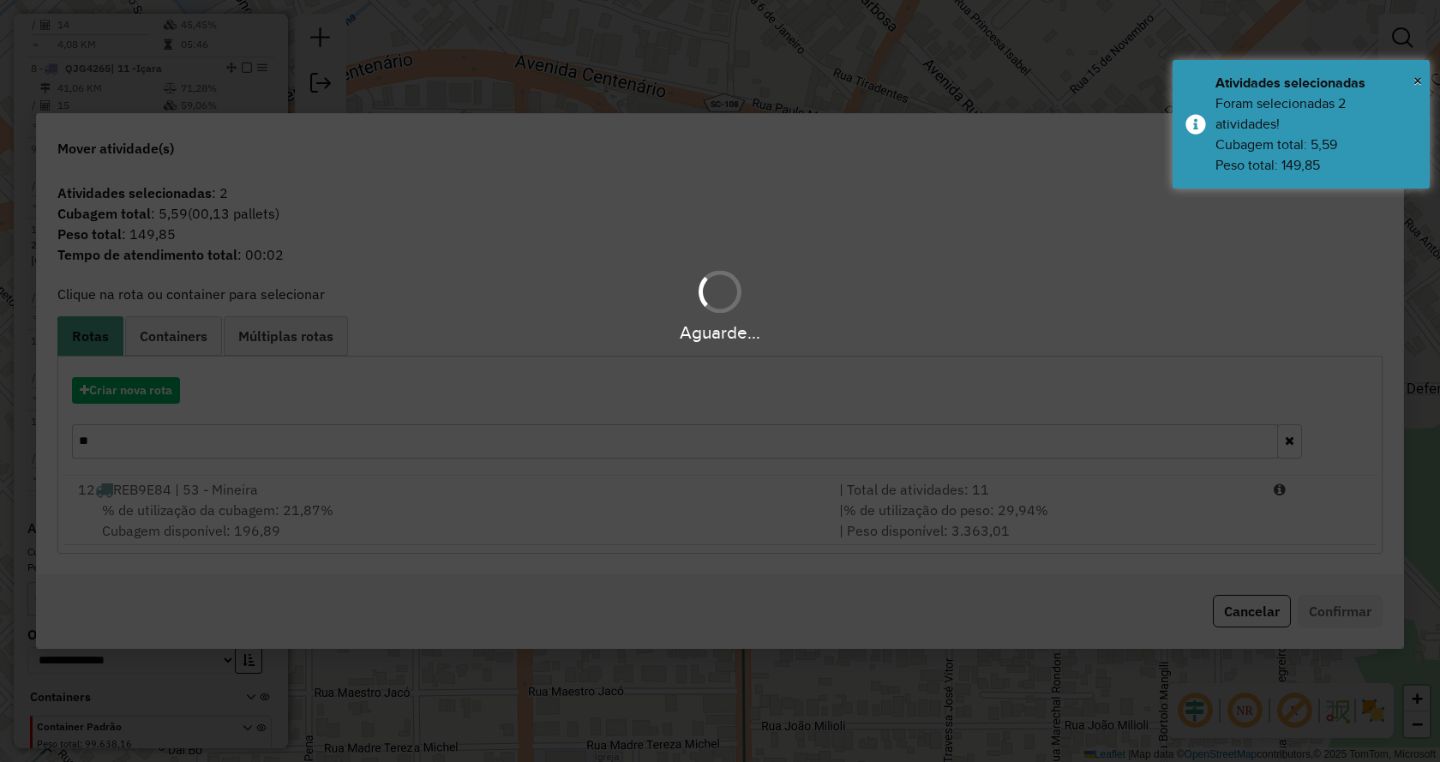
click at [728, 479] on hb-app "Aguarde... Pop-up bloqueado! Seu navegador bloqueou automáticamente a abertura …" at bounding box center [720, 381] width 1440 height 762
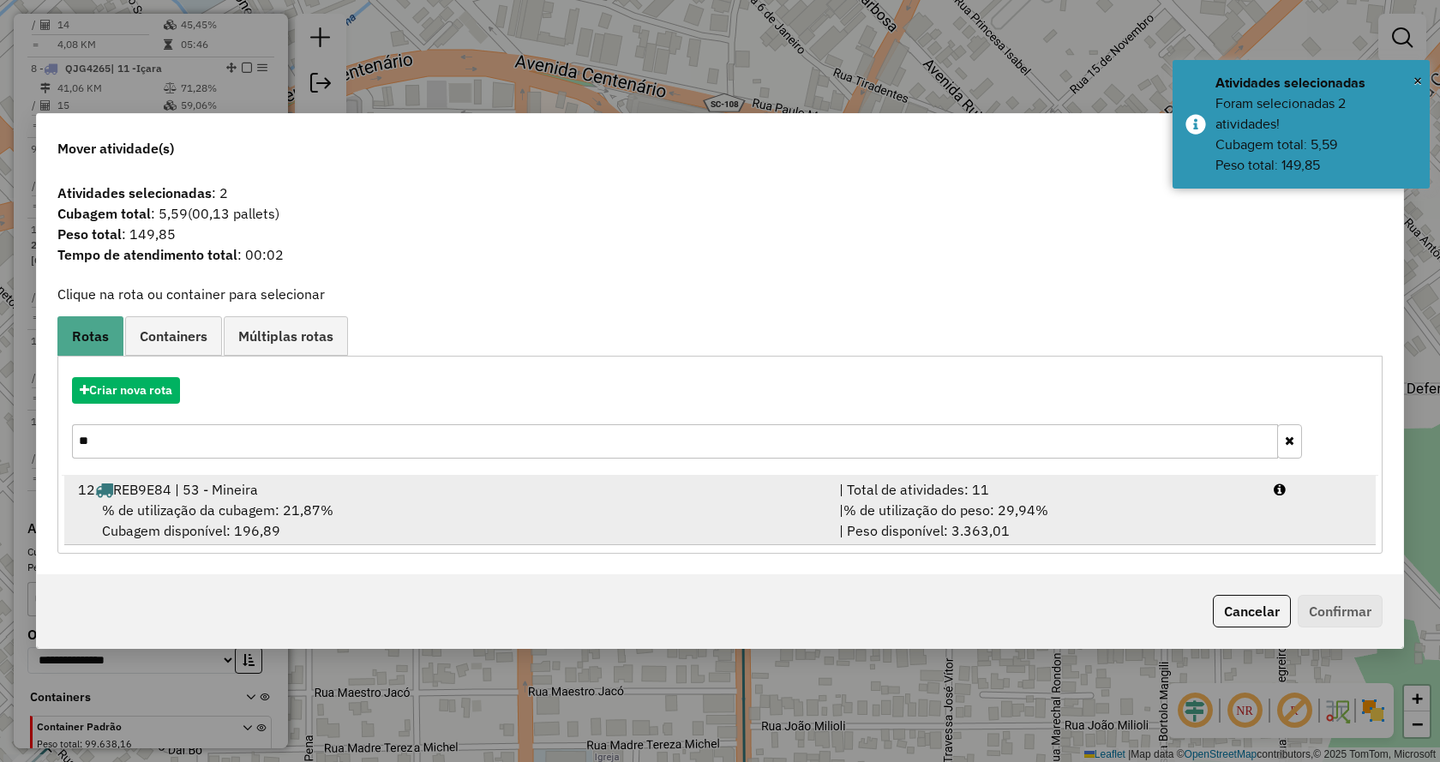
click at [873, 518] on span "% de utilização do peso: 29,94%" at bounding box center [945, 509] width 205 height 17
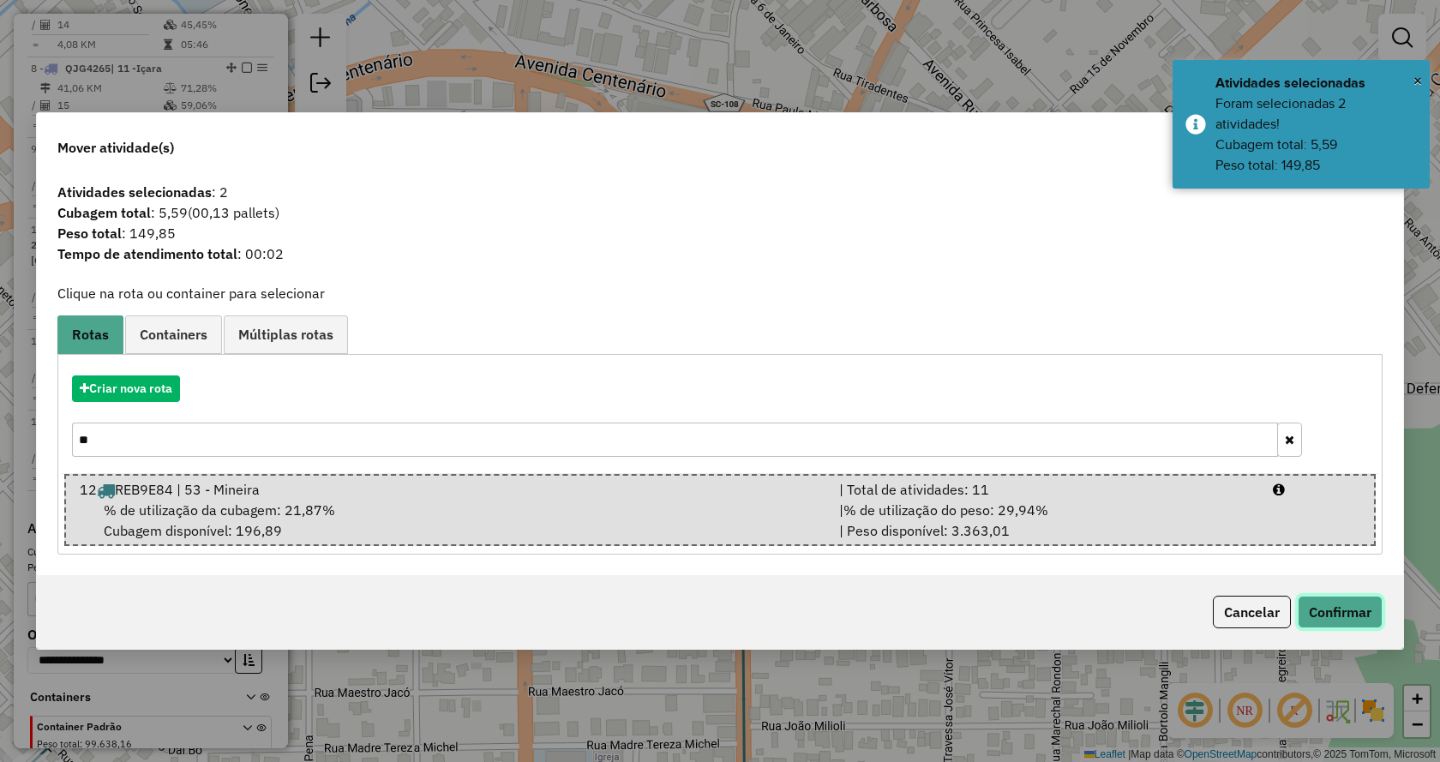
click at [1373, 612] on button "Confirmar" at bounding box center [1339, 612] width 85 height 33
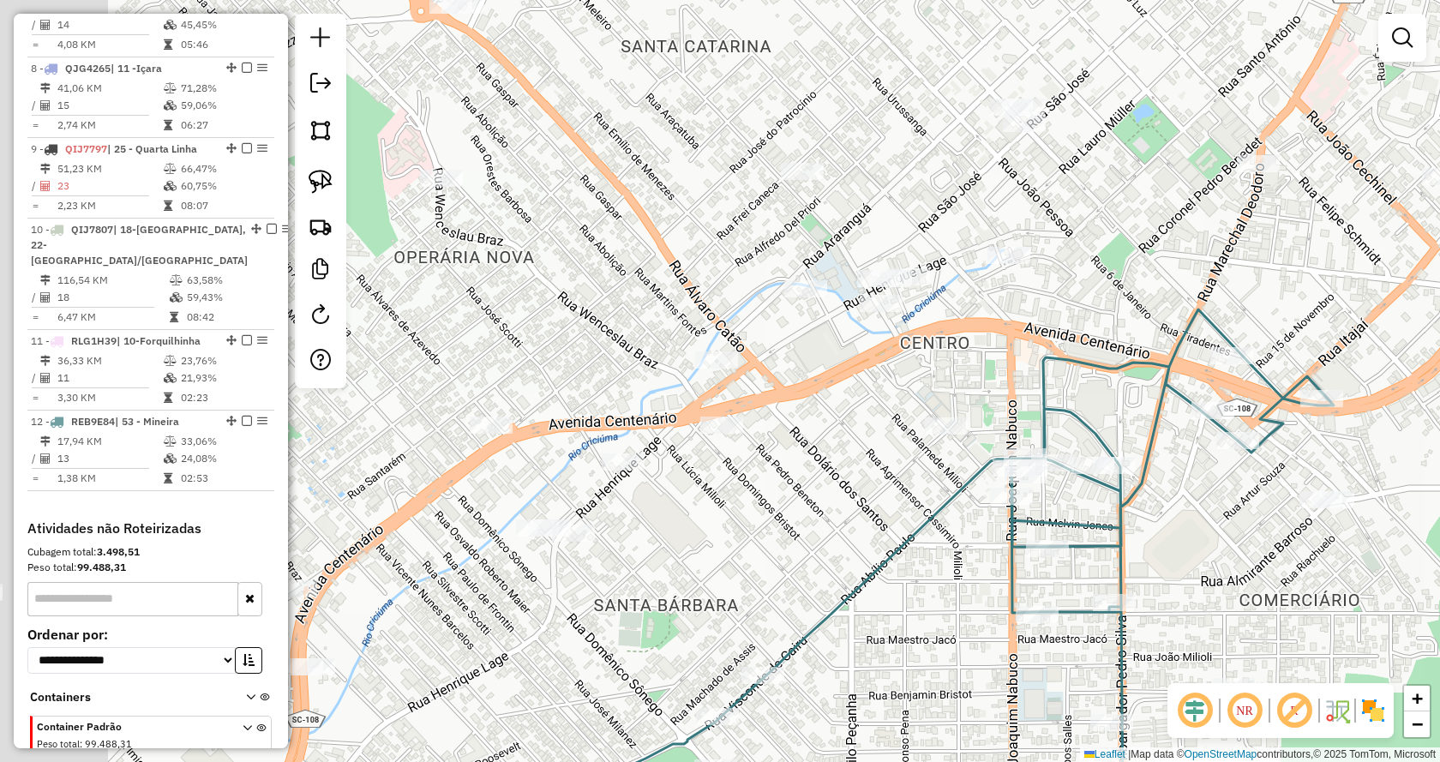
drag, startPoint x: 623, startPoint y: 392, endPoint x: 995, endPoint y: 483, distance: 382.8
click at [996, 483] on div "Janela de atendimento Grade de atendimento Capacidade Transportadoras Veículos …" at bounding box center [720, 381] width 1440 height 762
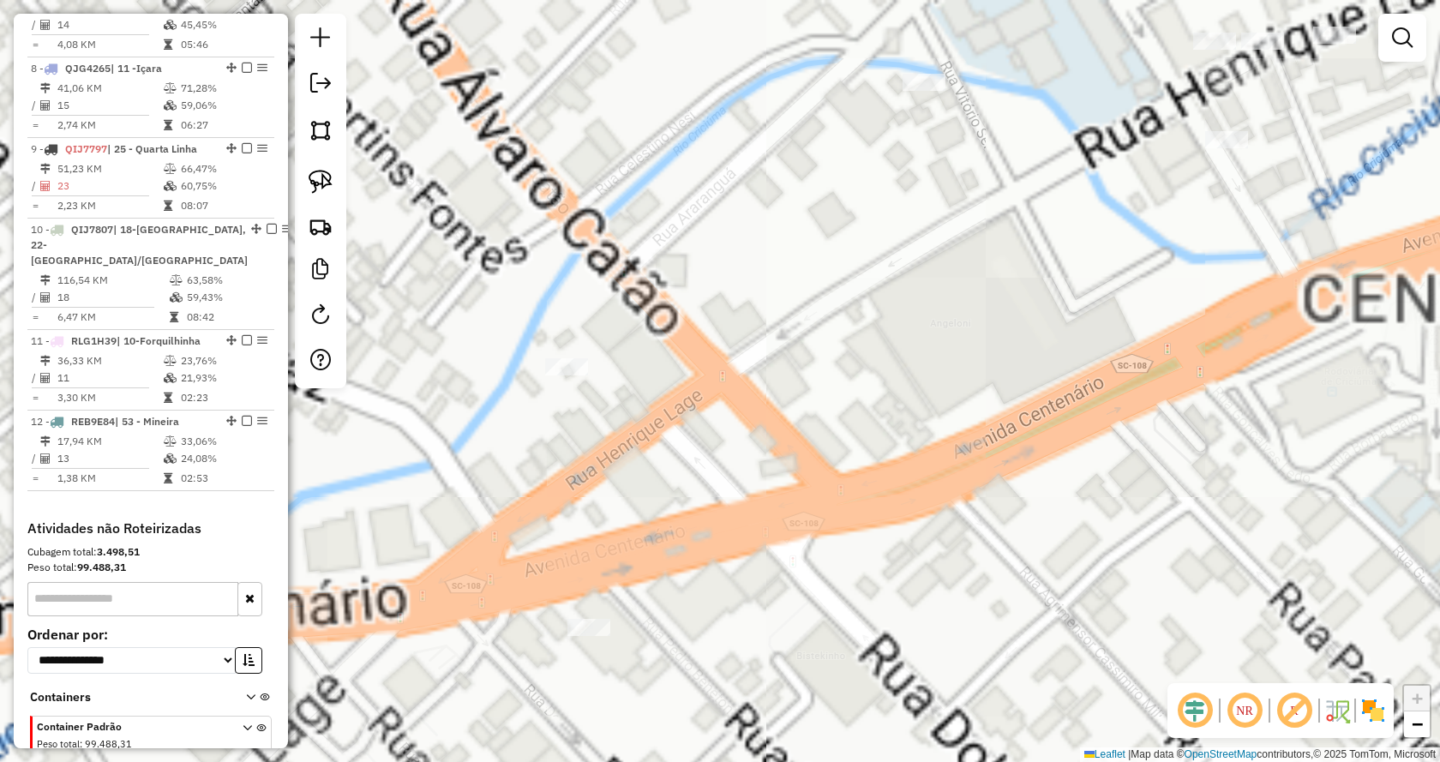
drag, startPoint x: 1007, startPoint y: 399, endPoint x: 1108, endPoint y: 412, distance: 101.9
click at [1110, 412] on div "Janela de atendimento Grade de atendimento Capacidade Transportadoras Veículos …" at bounding box center [720, 381] width 1440 height 762
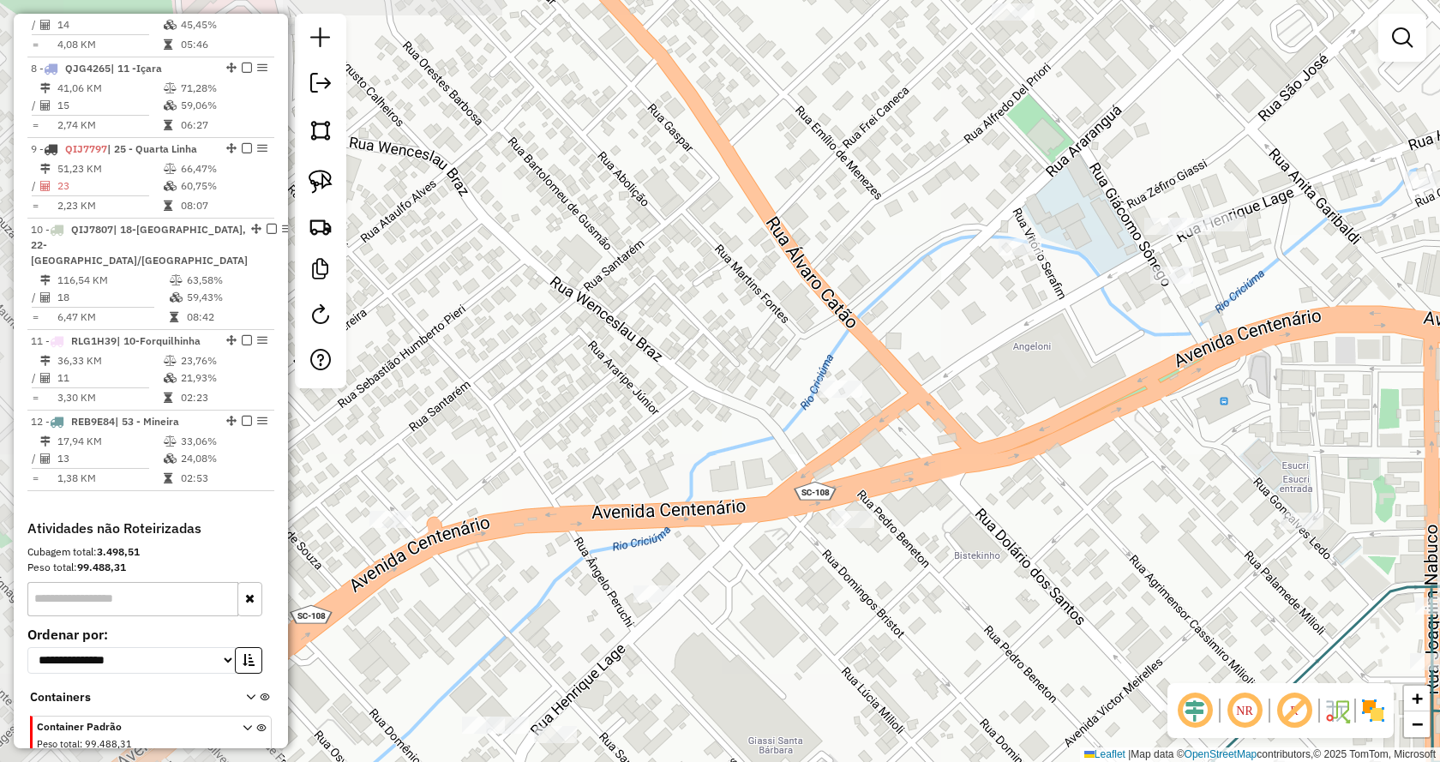
drag, startPoint x: 1050, startPoint y: 480, endPoint x: 1069, endPoint y: 475, distance: 19.5
click at [1071, 476] on div "Janela de atendimento Grade de atendimento Capacidade Transportadoras Veículos …" at bounding box center [720, 381] width 1440 height 762
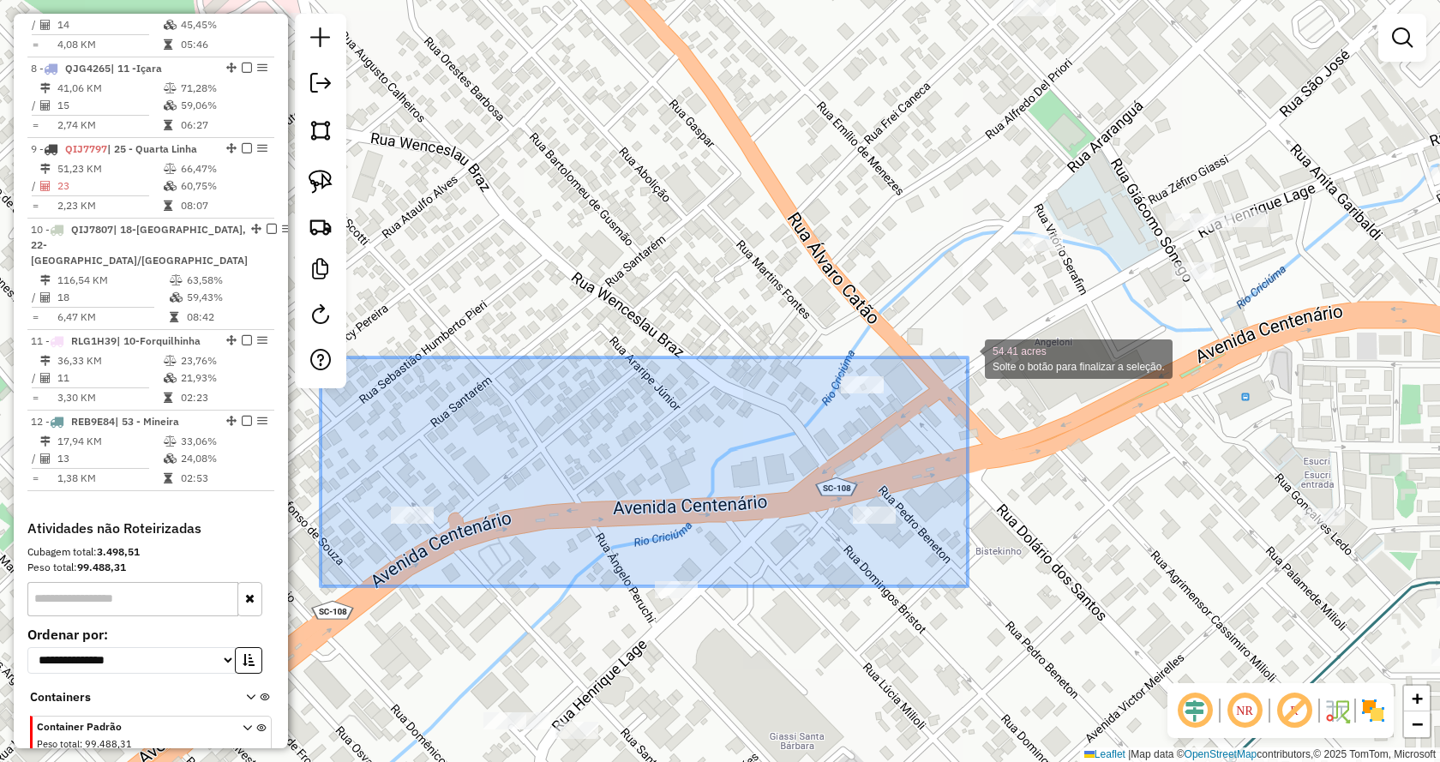
drag, startPoint x: 332, startPoint y: 586, endPoint x: 967, endPoint y: 357, distance: 674.9
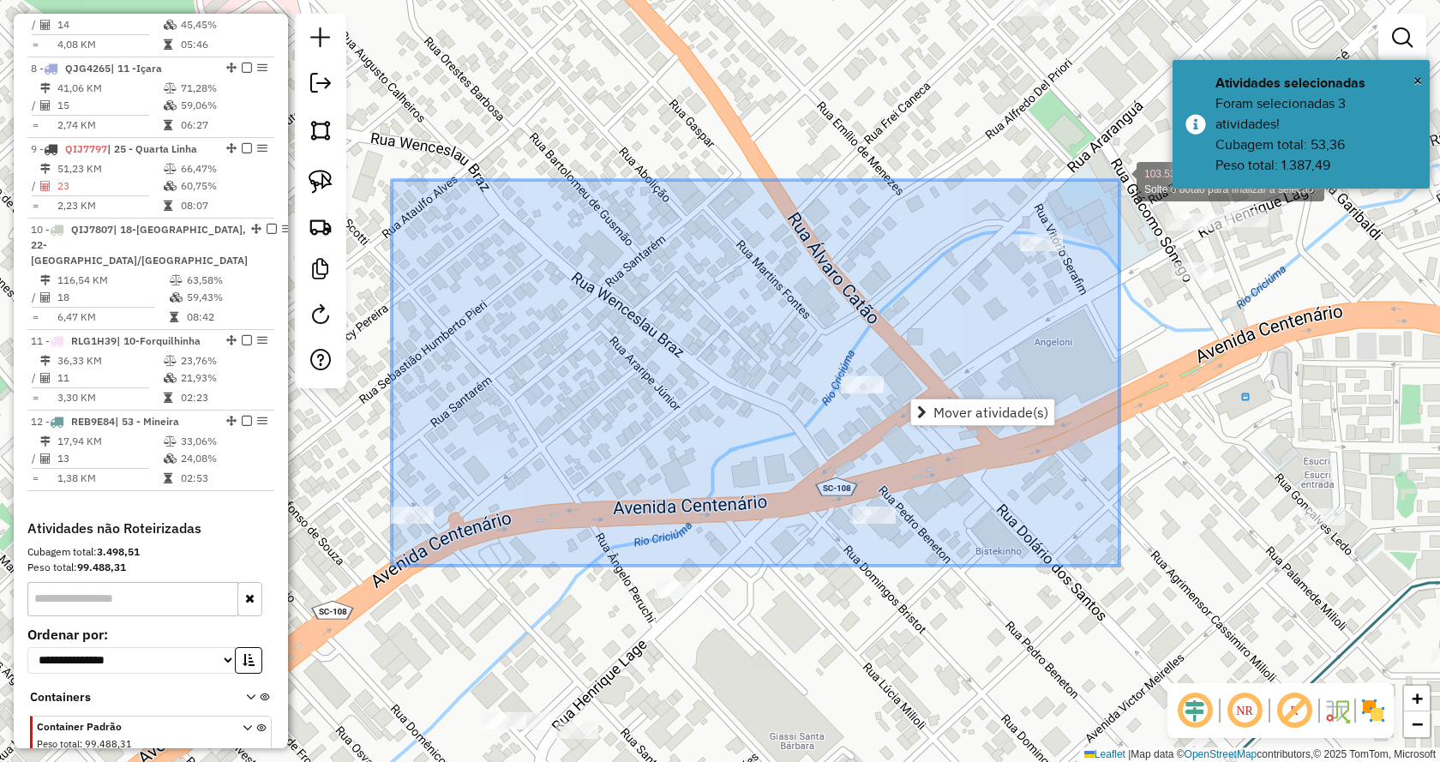
drag, startPoint x: 392, startPoint y: 566, endPoint x: 1119, endPoint y: 180, distance: 823.4
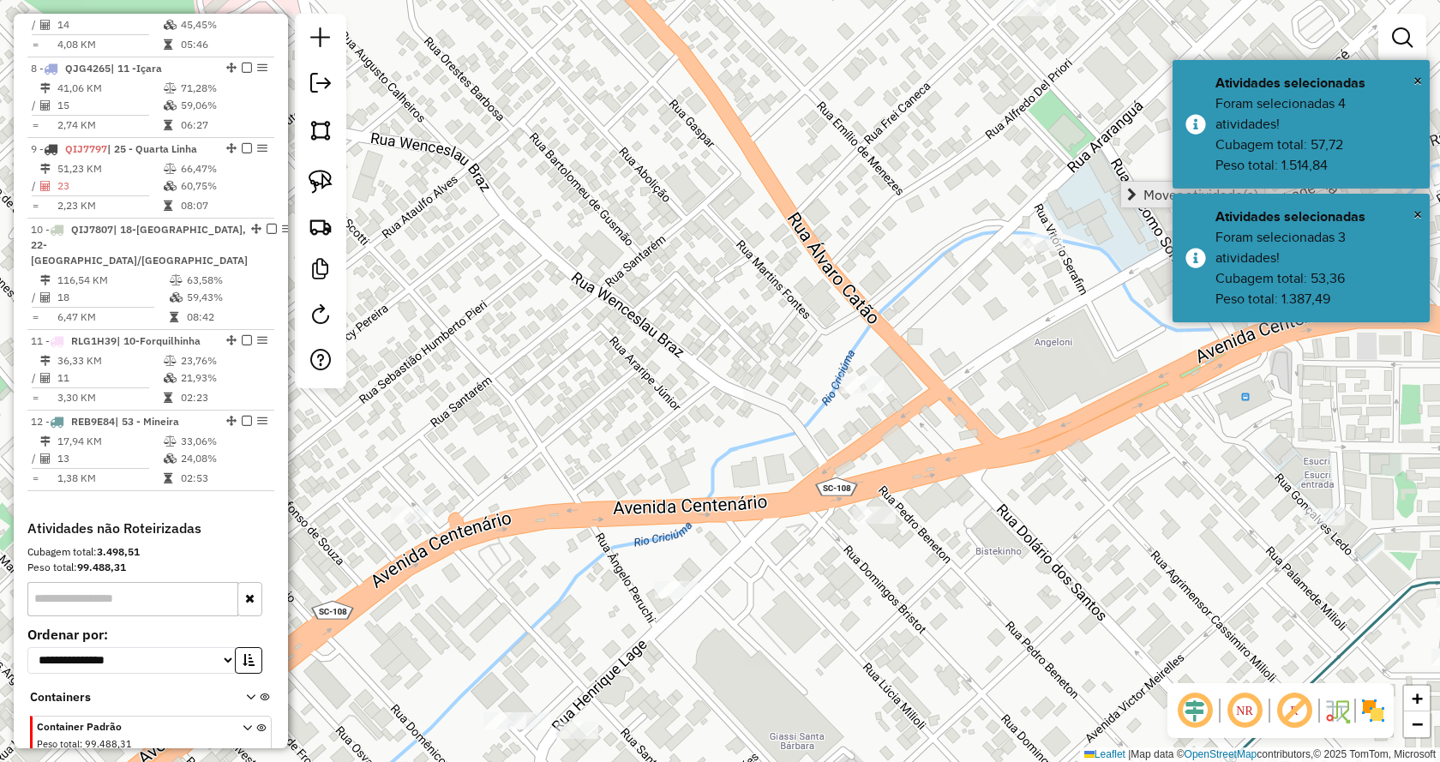
click at [1138, 195] on link "Mover atividade(s)" at bounding box center [1192, 195] width 143 height 26
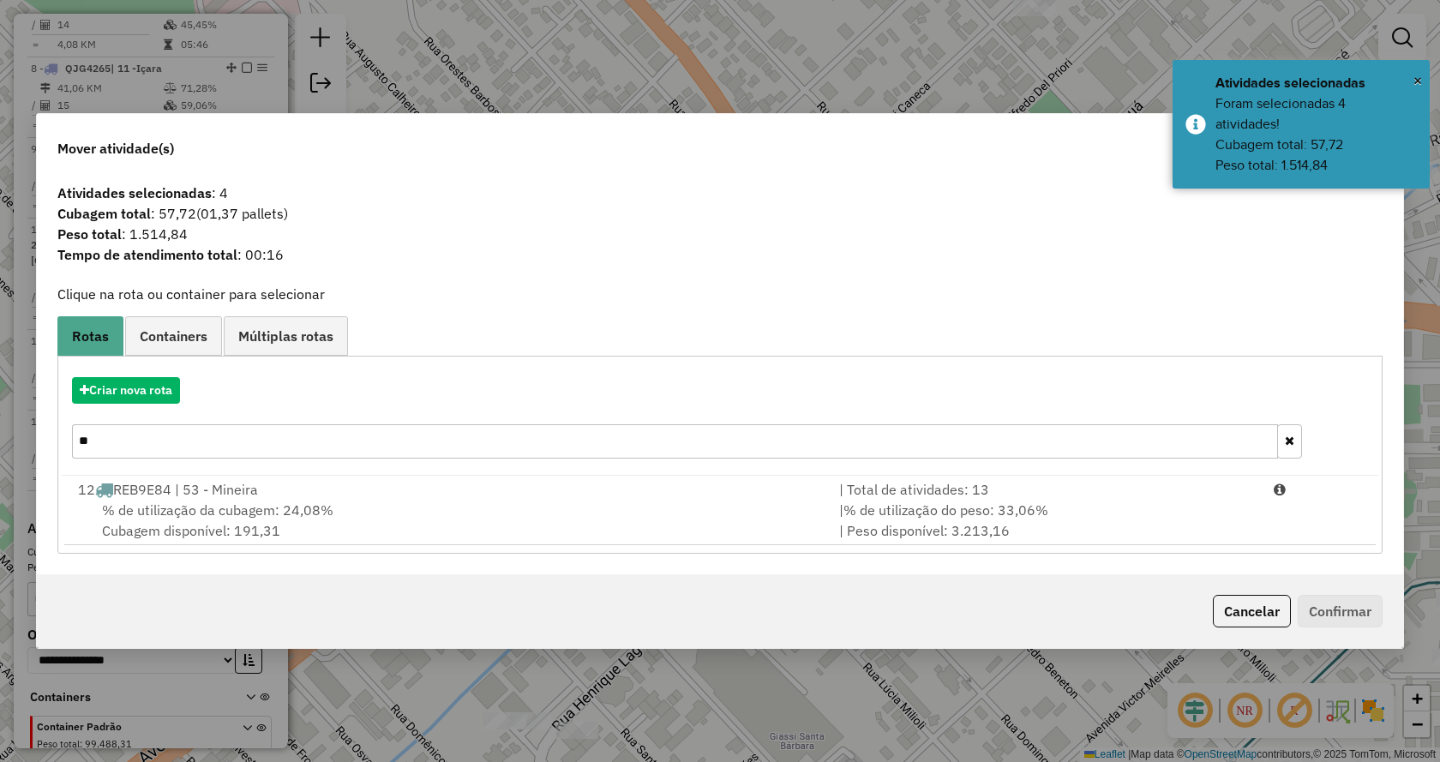
click at [676, 528] on div "% de utilização da cubagem: 24,08% Cubagem disponível: 191,31" at bounding box center [448, 520] width 761 height 41
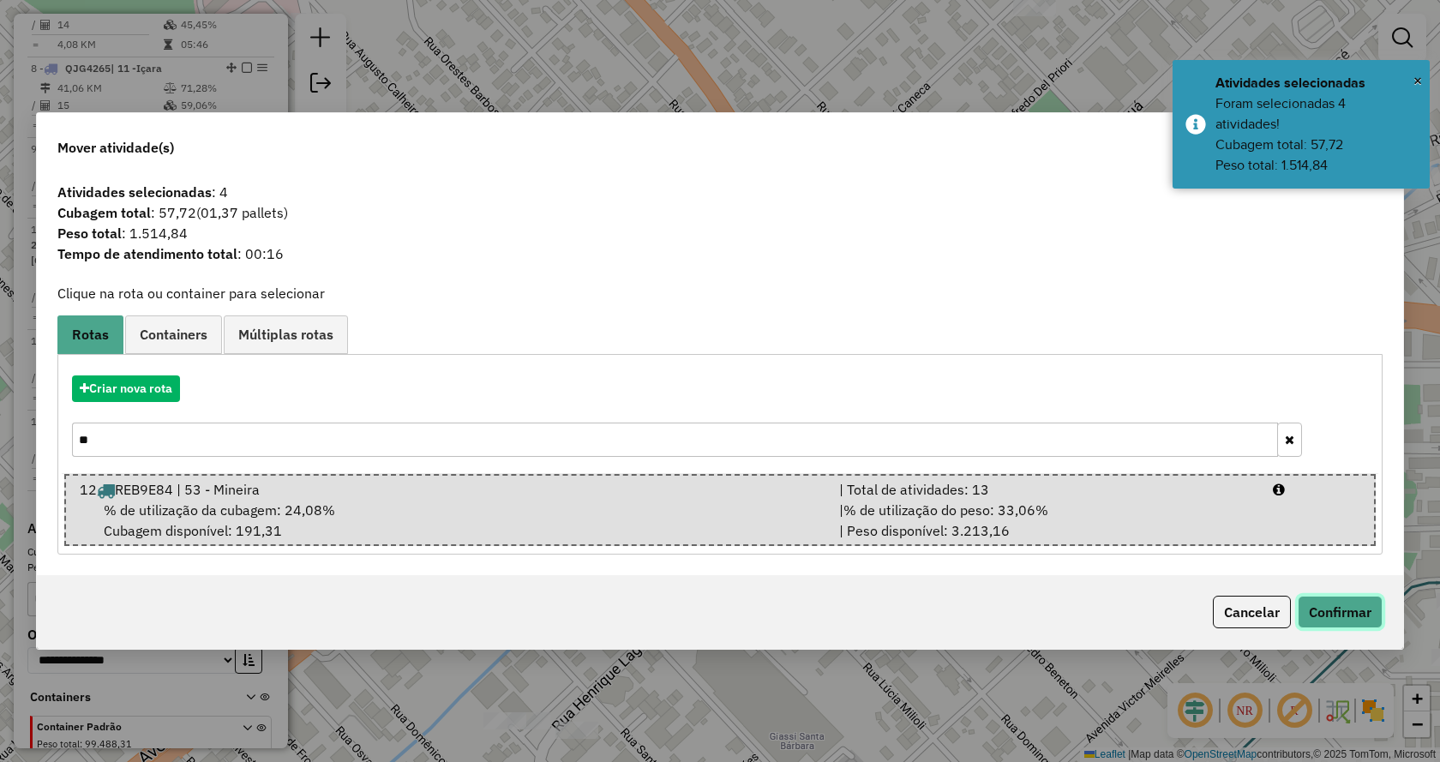
click at [1359, 608] on button "Confirmar" at bounding box center [1339, 612] width 85 height 33
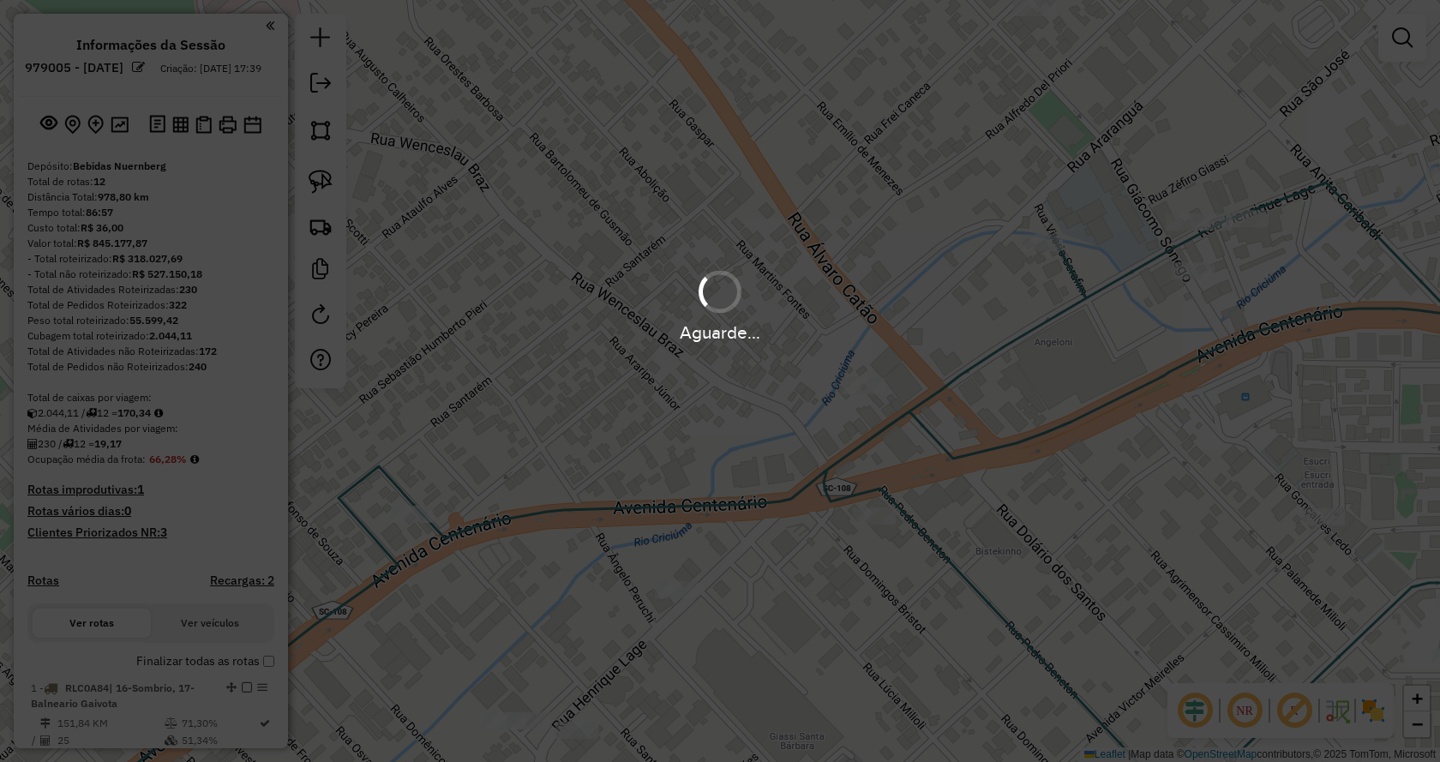
scroll to position [1307, 0]
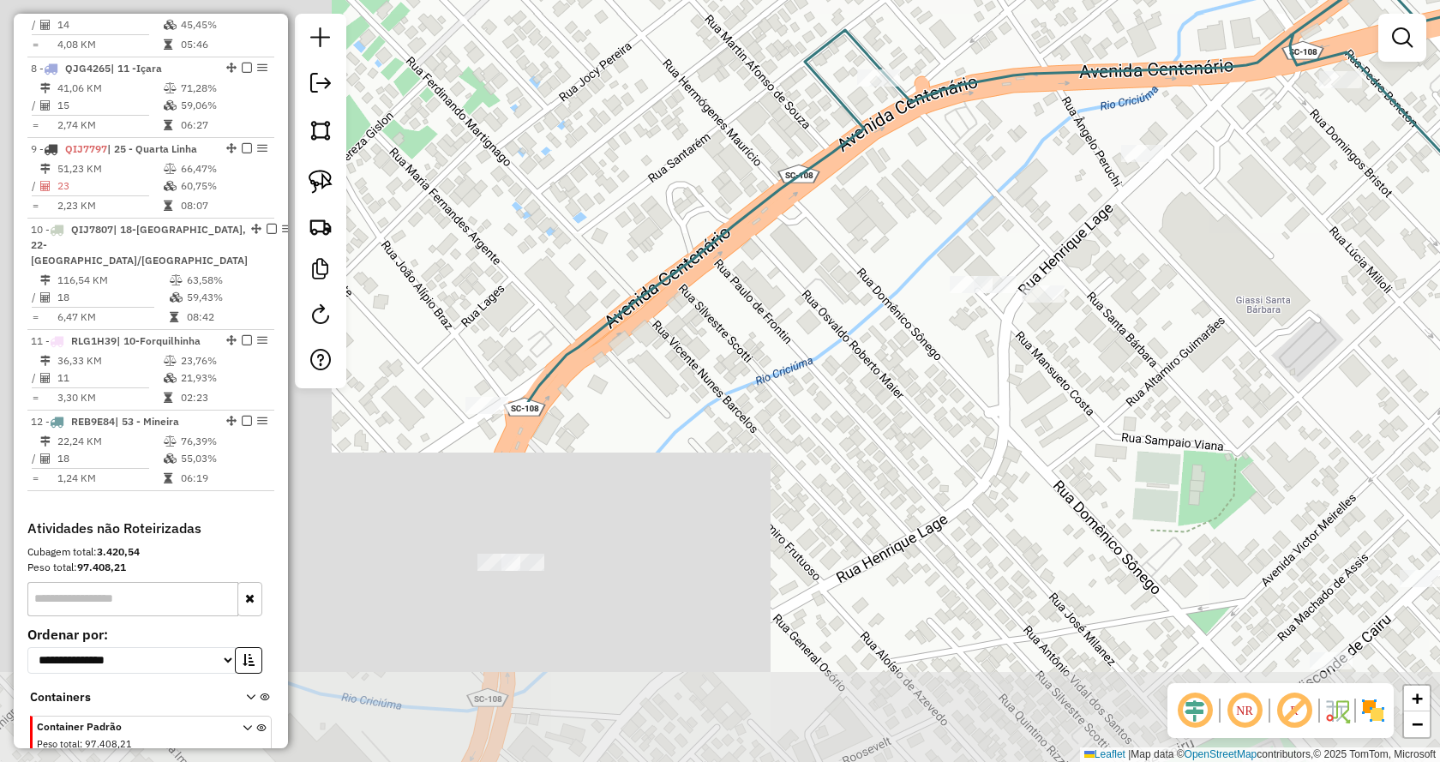
drag, startPoint x: 0, startPoint y: 0, endPoint x: 1083, endPoint y: 281, distance: 1119.0
click at [1083, 281] on div "Janela de atendimento Grade de atendimento Capacidade Transportadoras Veículos …" at bounding box center [720, 381] width 1440 height 762
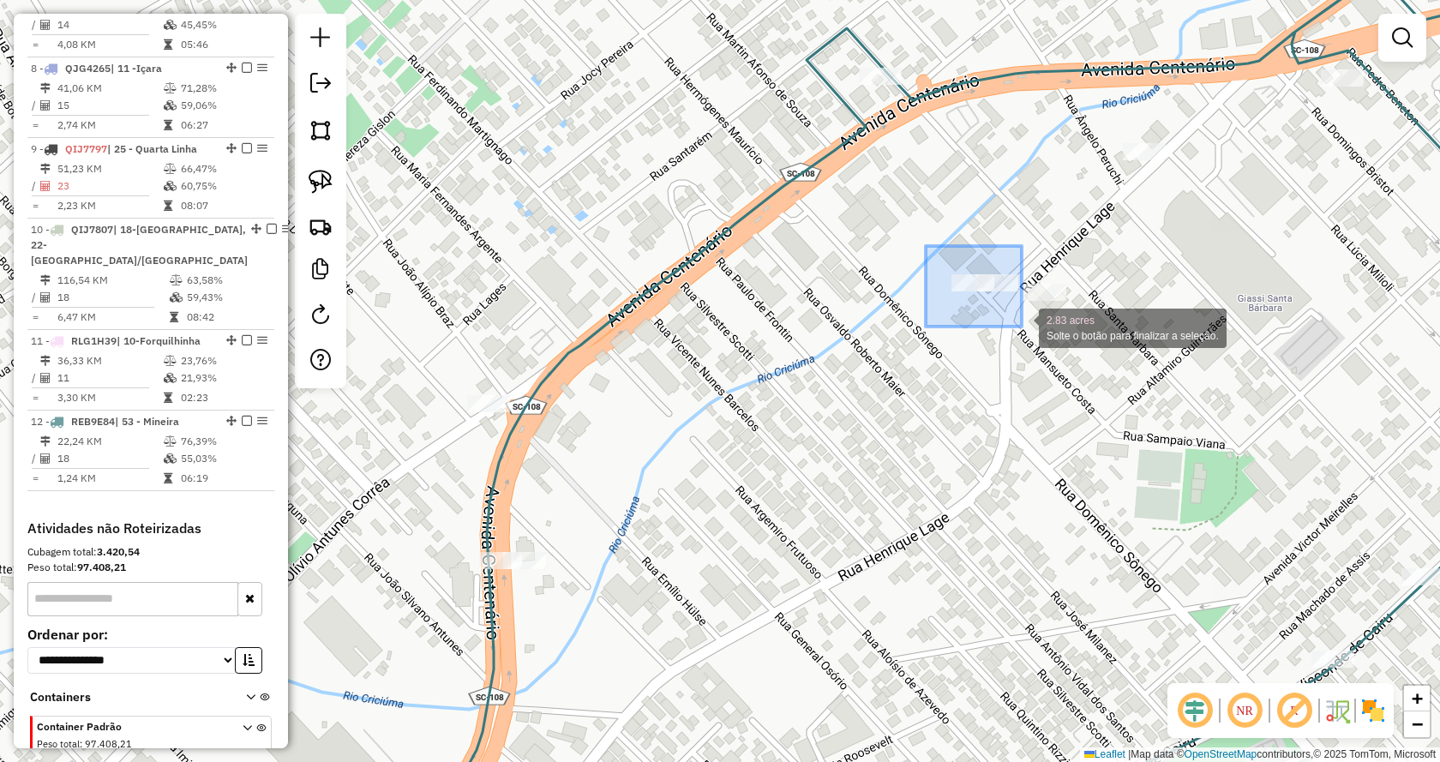
drag, startPoint x: 931, startPoint y: 246, endPoint x: 1024, endPoint y: 326, distance: 122.7
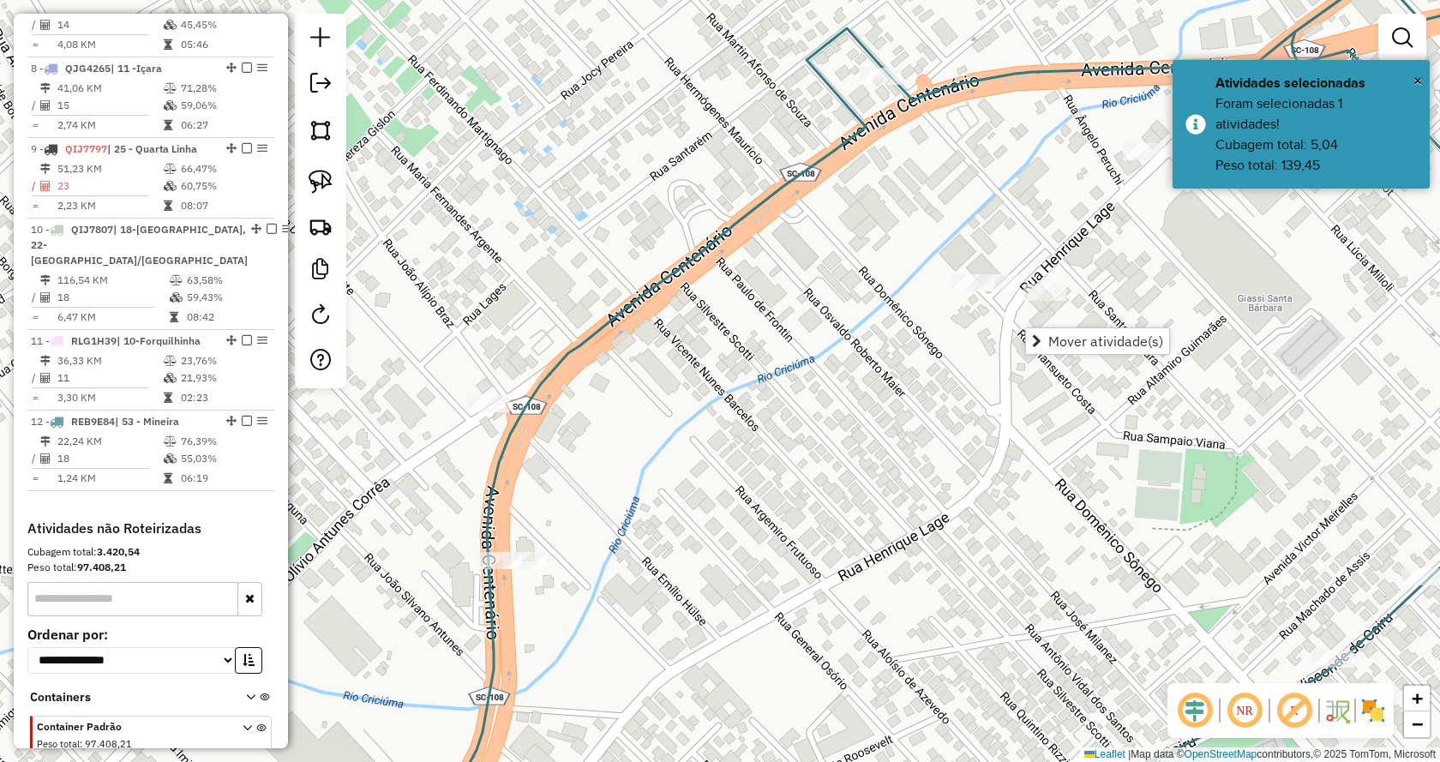
click at [1022, 350] on div "Janela de atendimento Grade de atendimento Capacidade Transportadoras Veículos …" at bounding box center [720, 381] width 1440 height 762
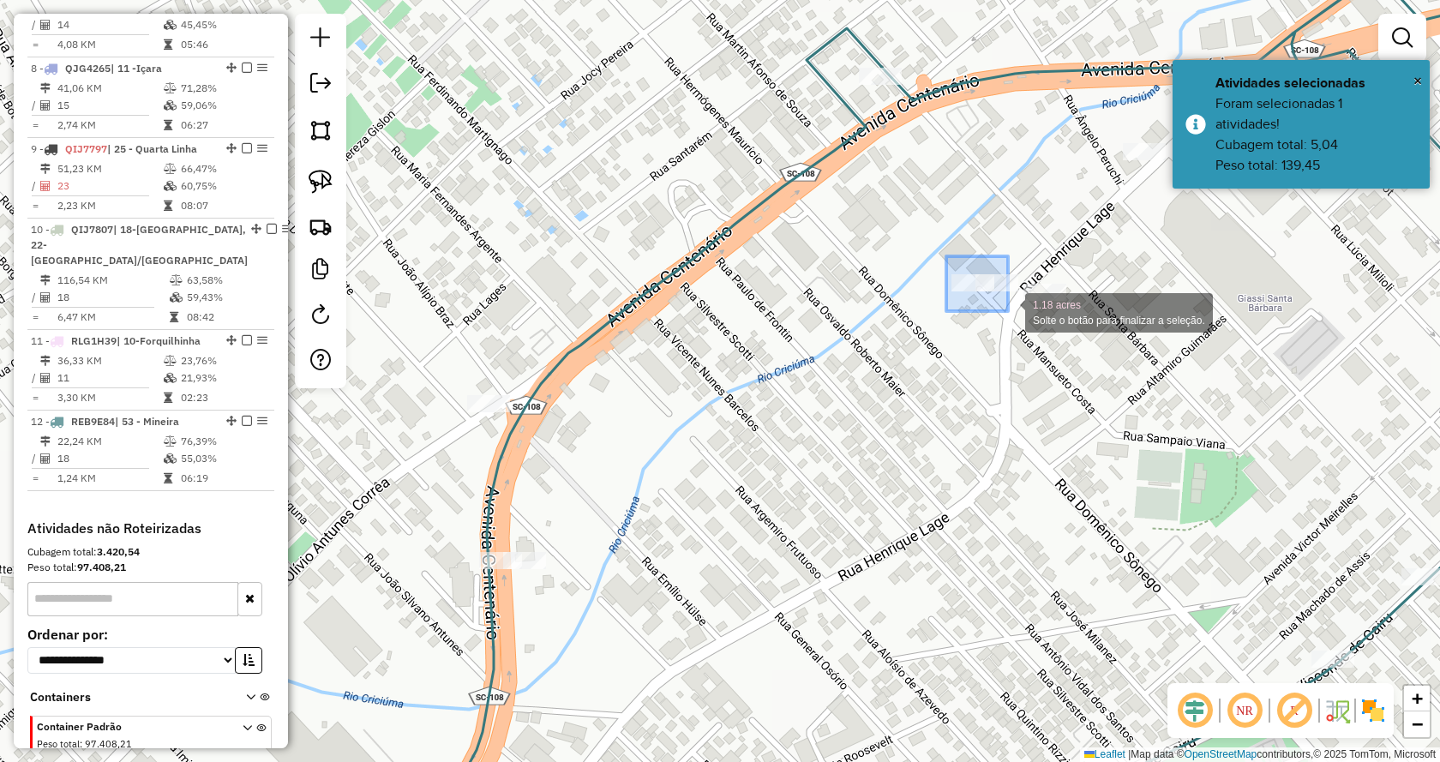
drag, startPoint x: 964, startPoint y: 273, endPoint x: 1013, endPoint y: 314, distance: 63.9
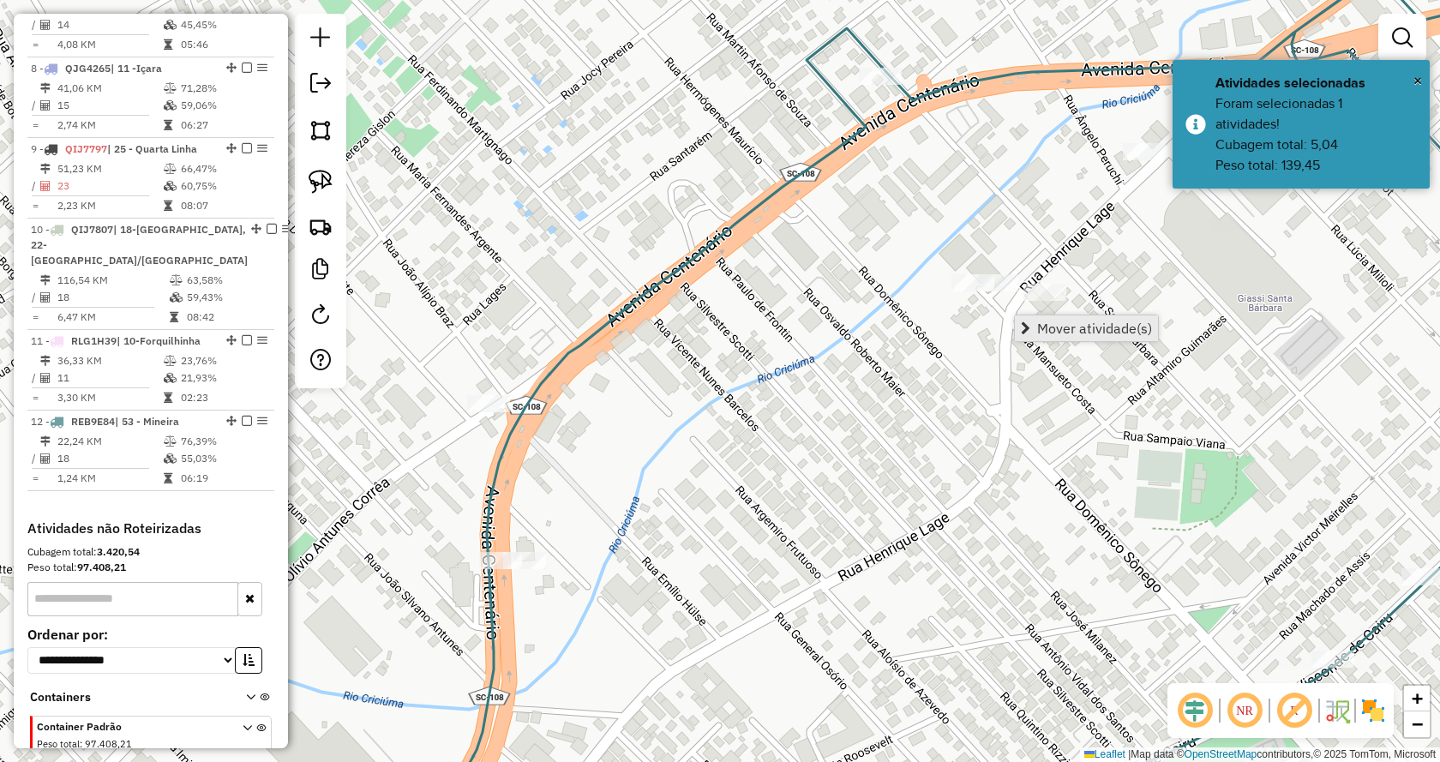
click at [1036, 330] on link "Mover atividade(s)" at bounding box center [1086, 328] width 143 height 26
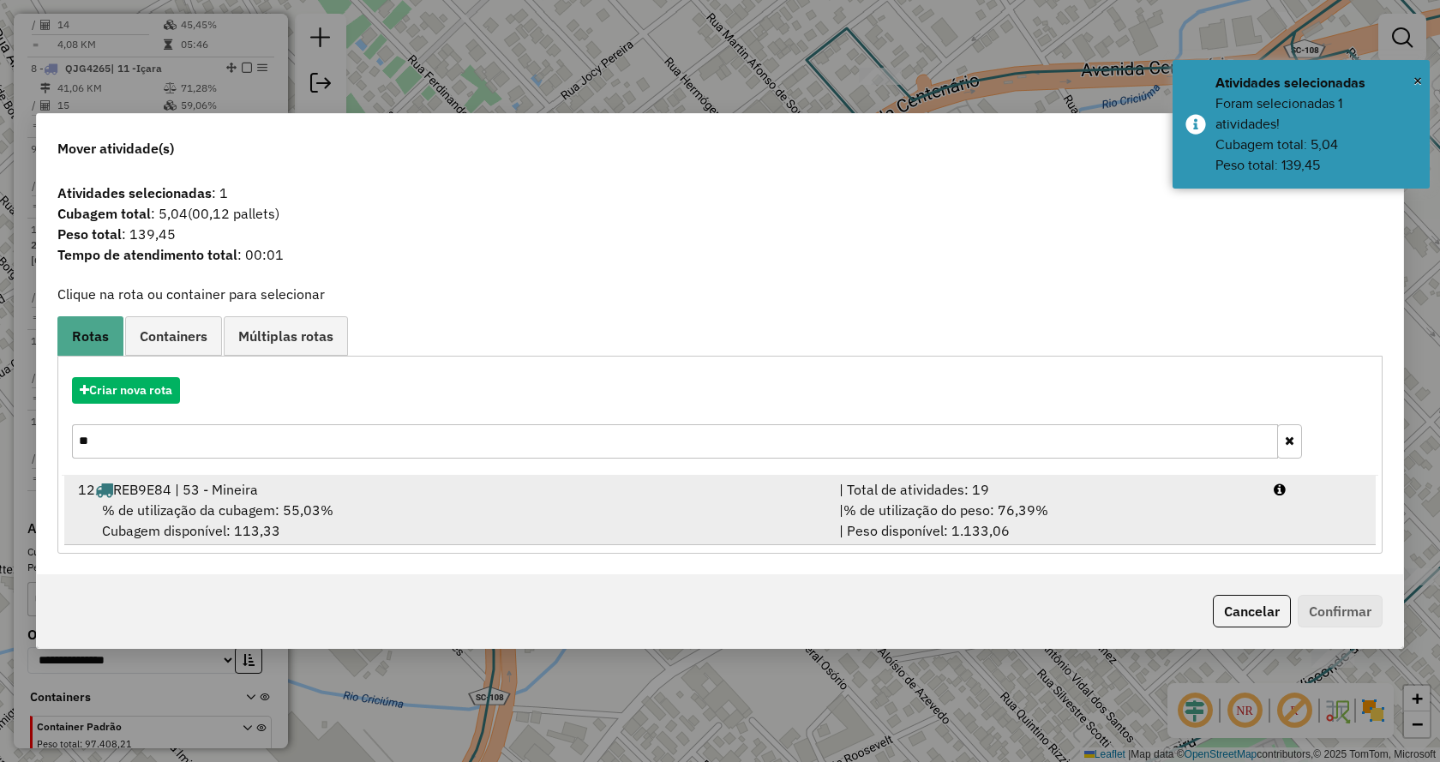
click at [721, 502] on div "% de utilização da cubagem: 55,03% Cubagem disponível: 113,33" at bounding box center [448, 520] width 761 height 41
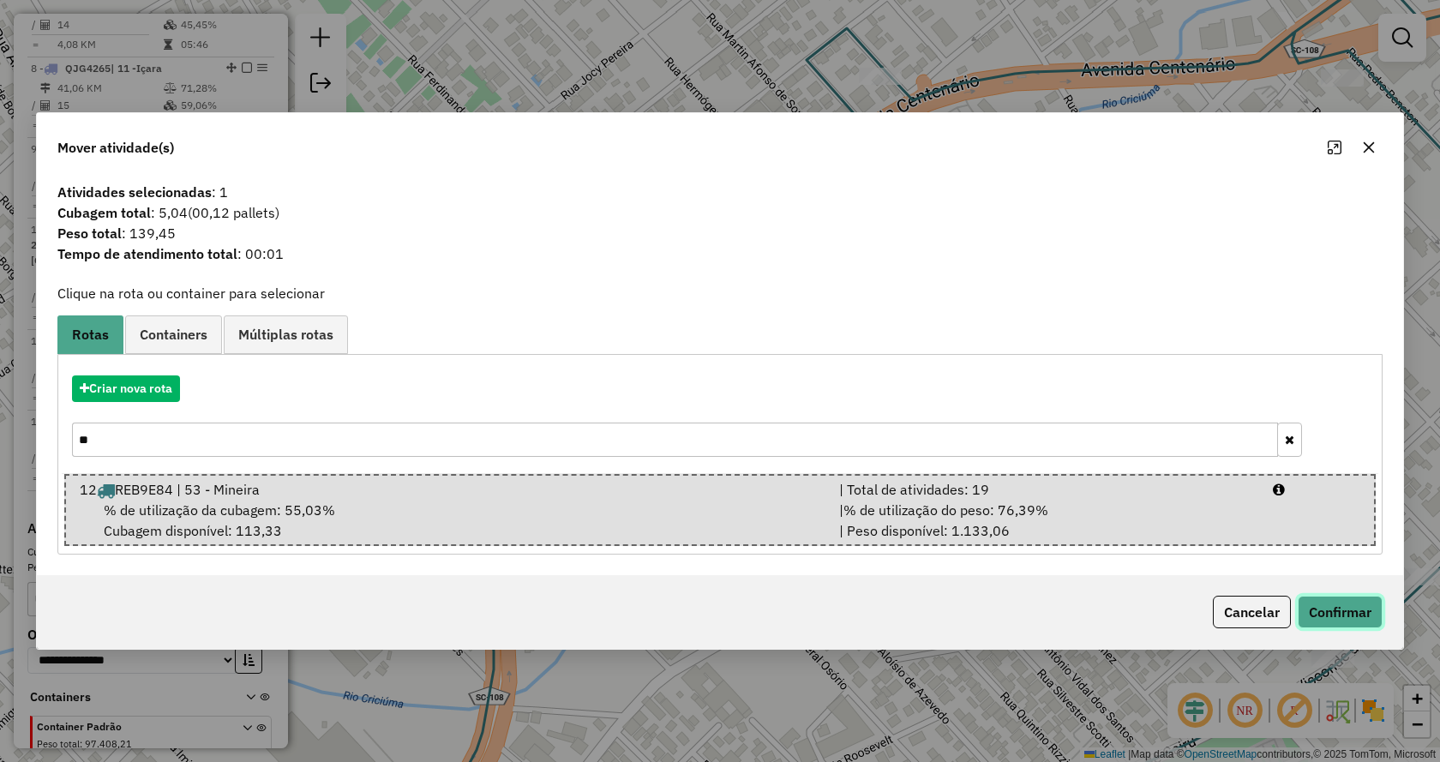
drag, startPoint x: 1321, startPoint y: 600, endPoint x: 1312, endPoint y: 605, distance: 10.0
click at [1320, 600] on button "Confirmar" at bounding box center [1339, 612] width 85 height 33
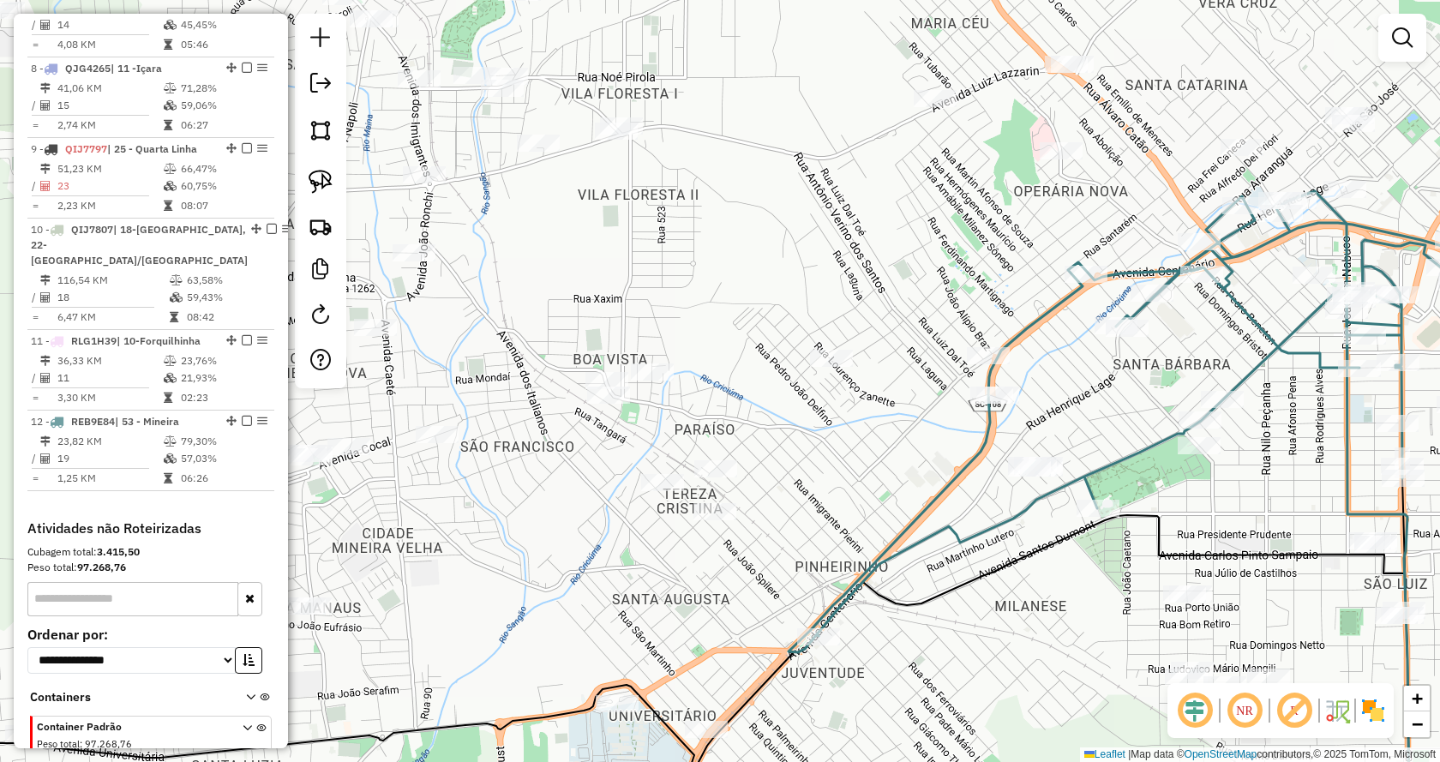
drag, startPoint x: 1189, startPoint y: 455, endPoint x: 1103, endPoint y: 422, distance: 92.5
click at [1107, 422] on div "Janela de atendimento Grade de atendimento Capacidade Transportadoras Veículos …" at bounding box center [720, 381] width 1440 height 762
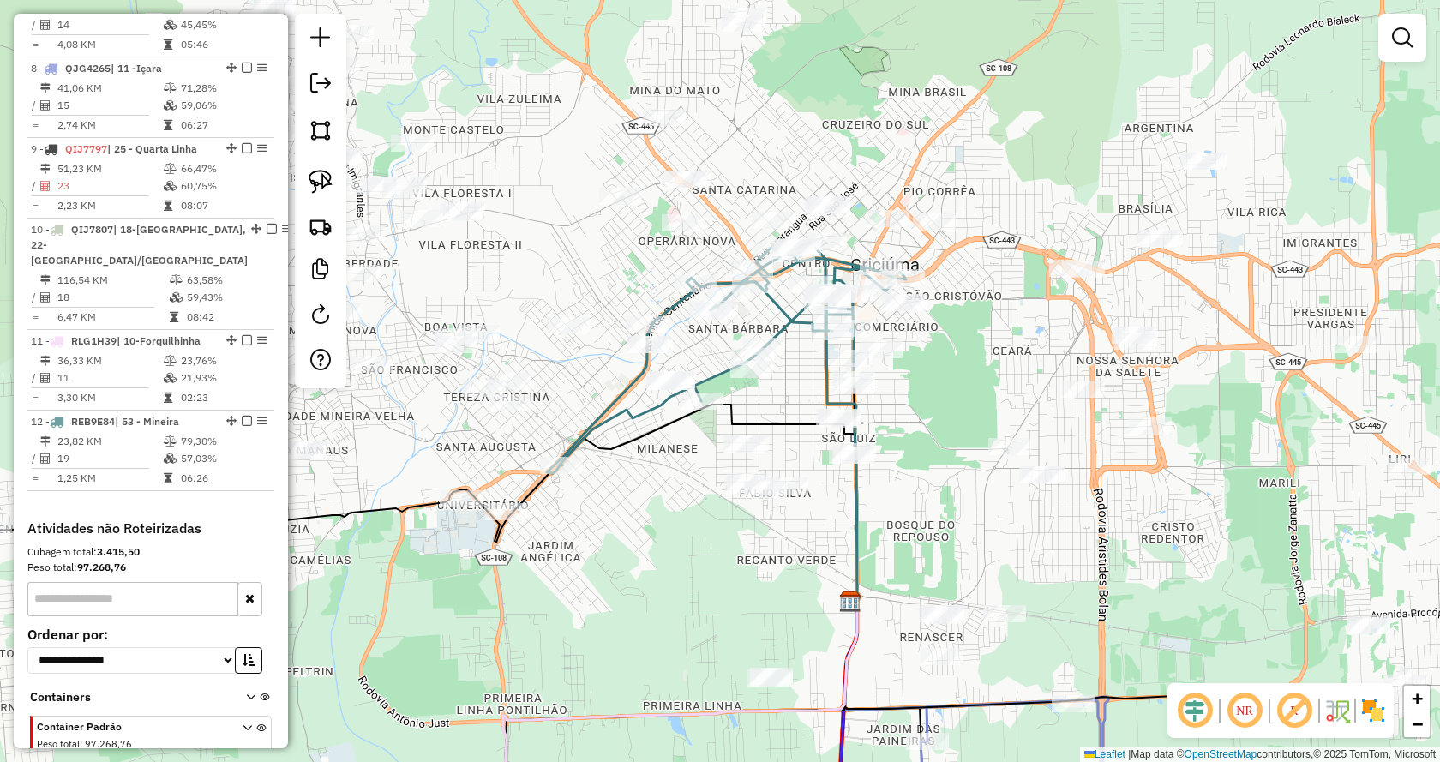
drag, startPoint x: 1341, startPoint y: 566, endPoint x: 946, endPoint y: 503, distance: 400.1
click at [948, 503] on div "Janela de atendimento Grade de atendimento Capacidade Transportadoras Veículos …" at bounding box center [720, 381] width 1440 height 762
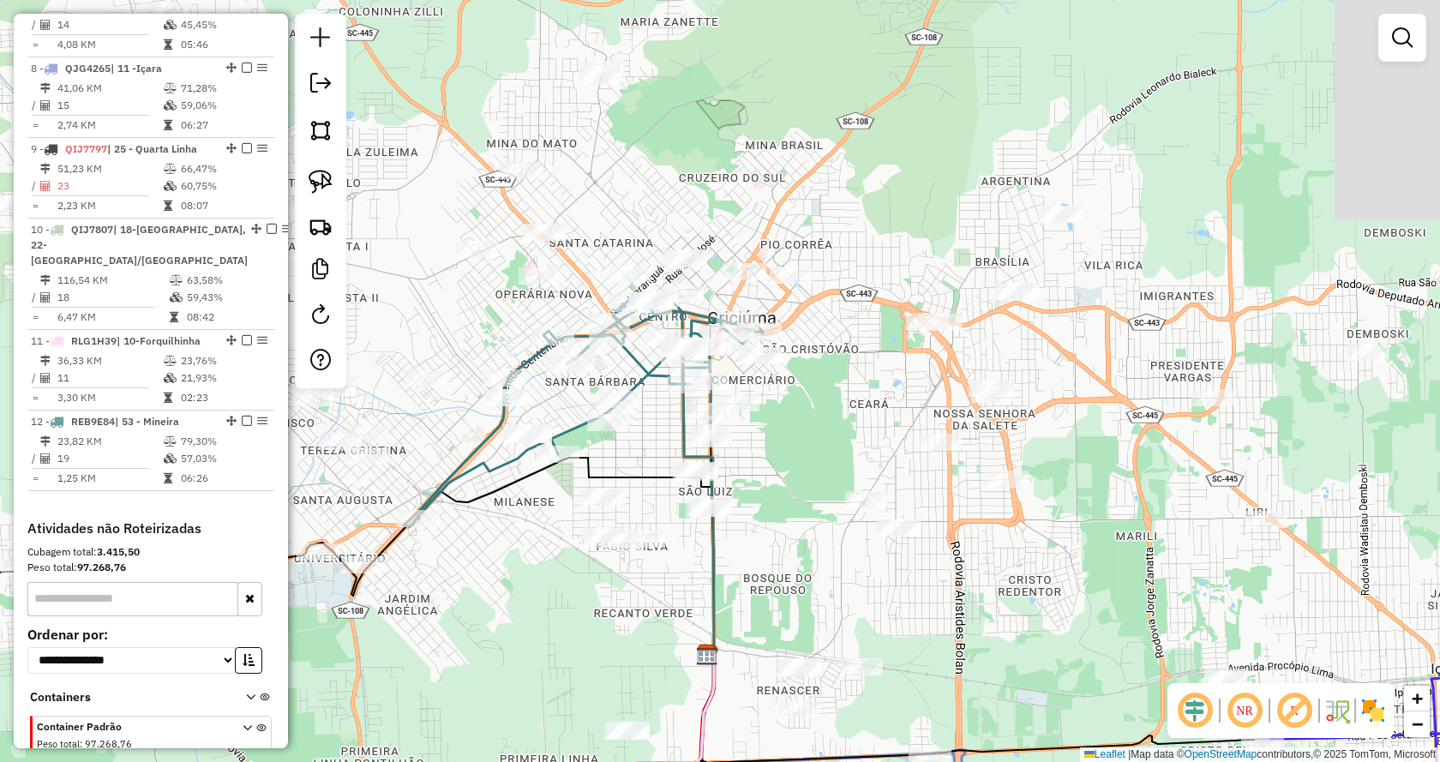
drag, startPoint x: 1208, startPoint y: 565, endPoint x: 1036, endPoint y: 736, distance: 243.0
click at [1036, 736] on div "Janela de atendimento Grade de atendimento Capacidade Transportadoras Veículos …" at bounding box center [720, 381] width 1440 height 762
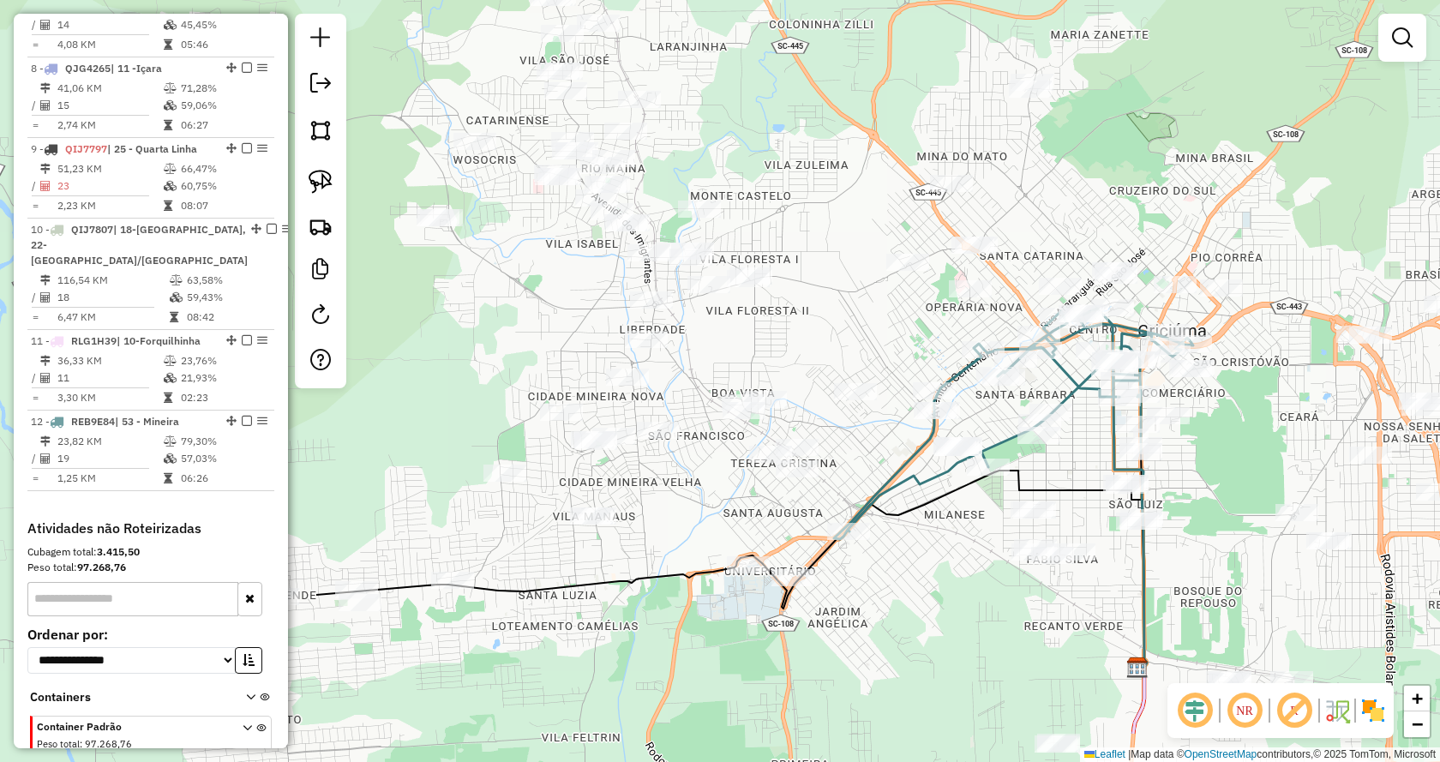
drag, startPoint x: 865, startPoint y: 311, endPoint x: 1326, endPoint y: 207, distance: 471.9
click at [1326, 207] on div "Janela de atendimento Grade de atendimento Capacidade Transportadoras Veículos …" at bounding box center [720, 381] width 1440 height 762
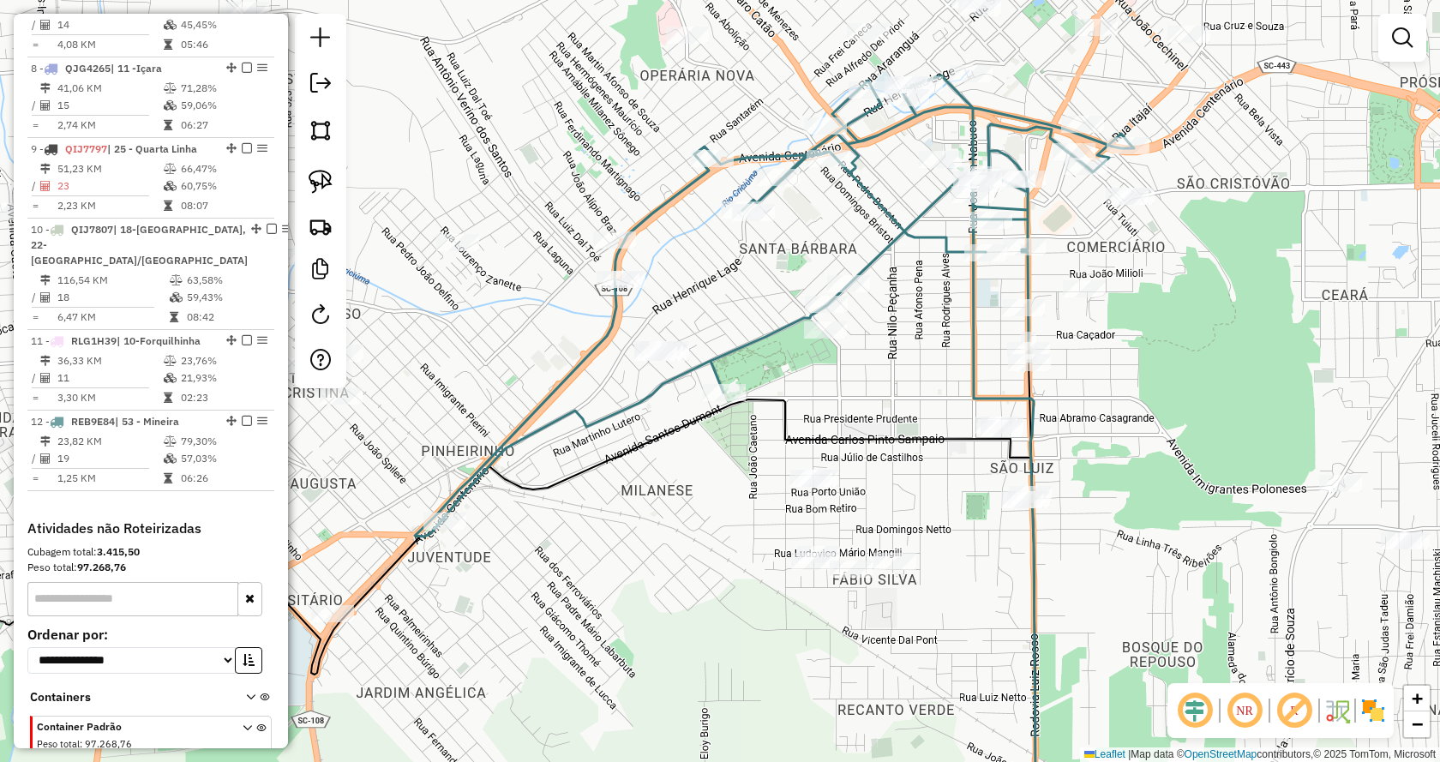
drag, startPoint x: 1279, startPoint y: 391, endPoint x: 846, endPoint y: 389, distance: 433.6
click at [846, 389] on div "Janela de atendimento Grade de atendimento Capacidade Transportadoras Veículos …" at bounding box center [720, 381] width 1440 height 762
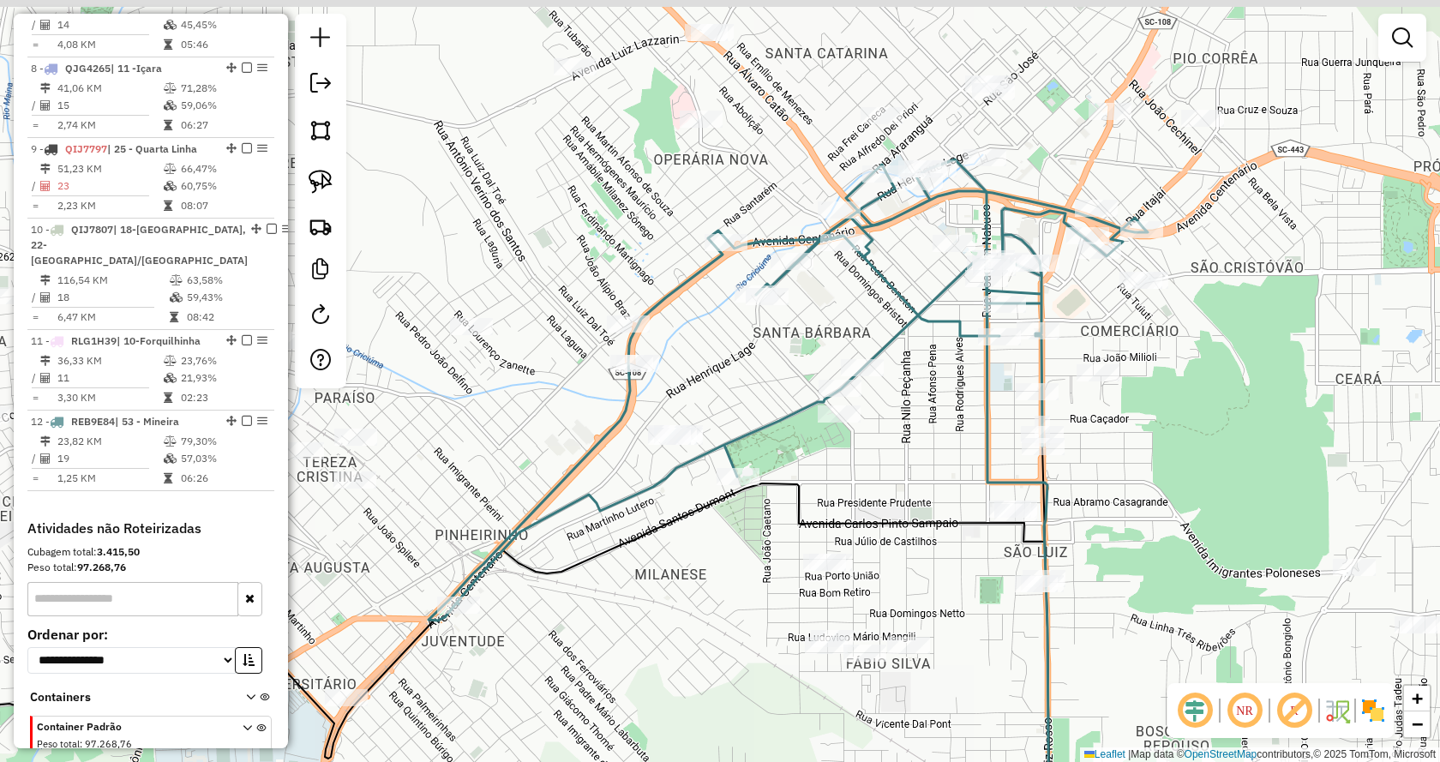
drag, startPoint x: 899, startPoint y: 355, endPoint x: 903, endPoint y: 494, distance: 139.7
click at [903, 494] on div "Janela de atendimento Grade de atendimento Capacidade Transportadoras Veículos …" at bounding box center [720, 381] width 1440 height 762
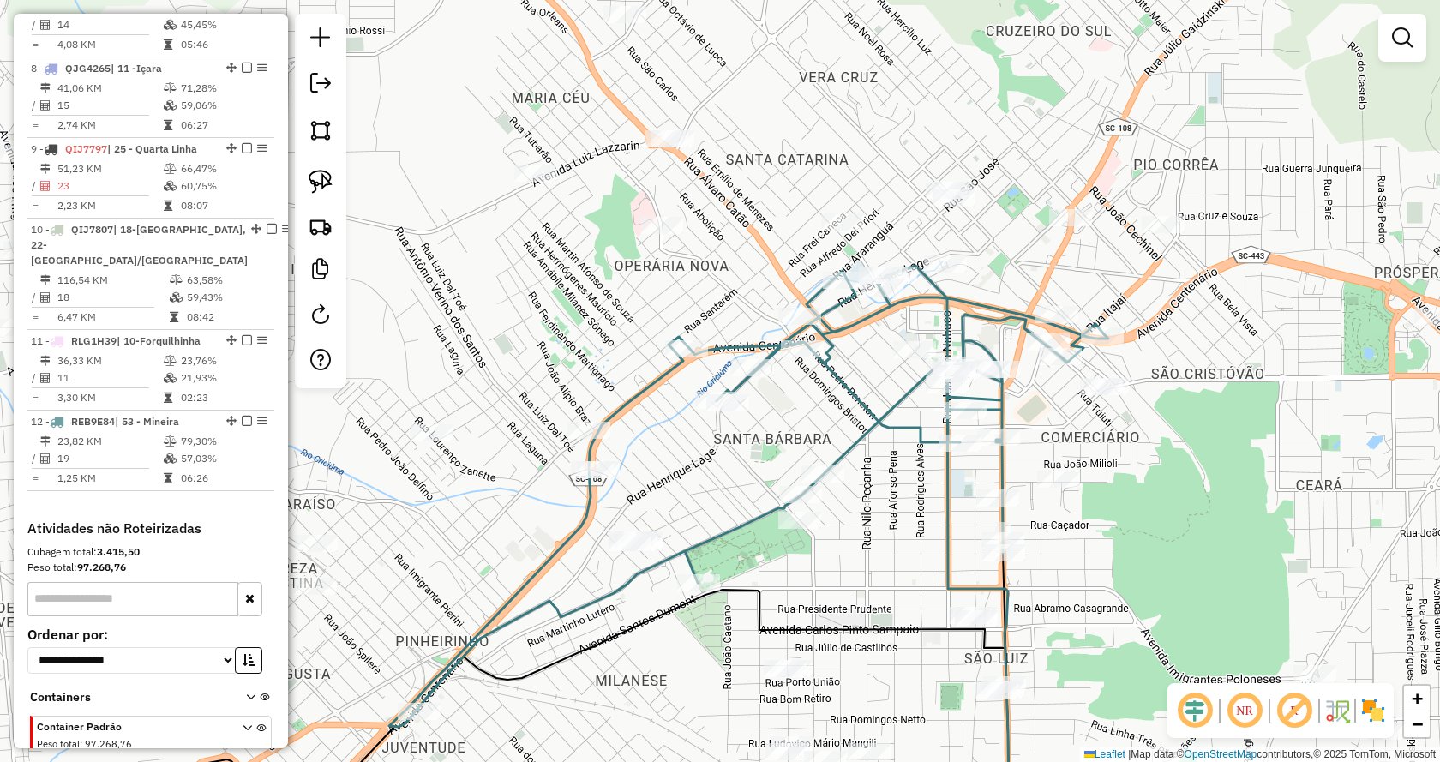
drag, startPoint x: 881, startPoint y: 366, endPoint x: 844, endPoint y: 417, distance: 63.3
click at [844, 417] on div "Janela de atendimento Grade de atendimento Capacidade Transportadoras Veículos …" at bounding box center [720, 381] width 1440 height 762
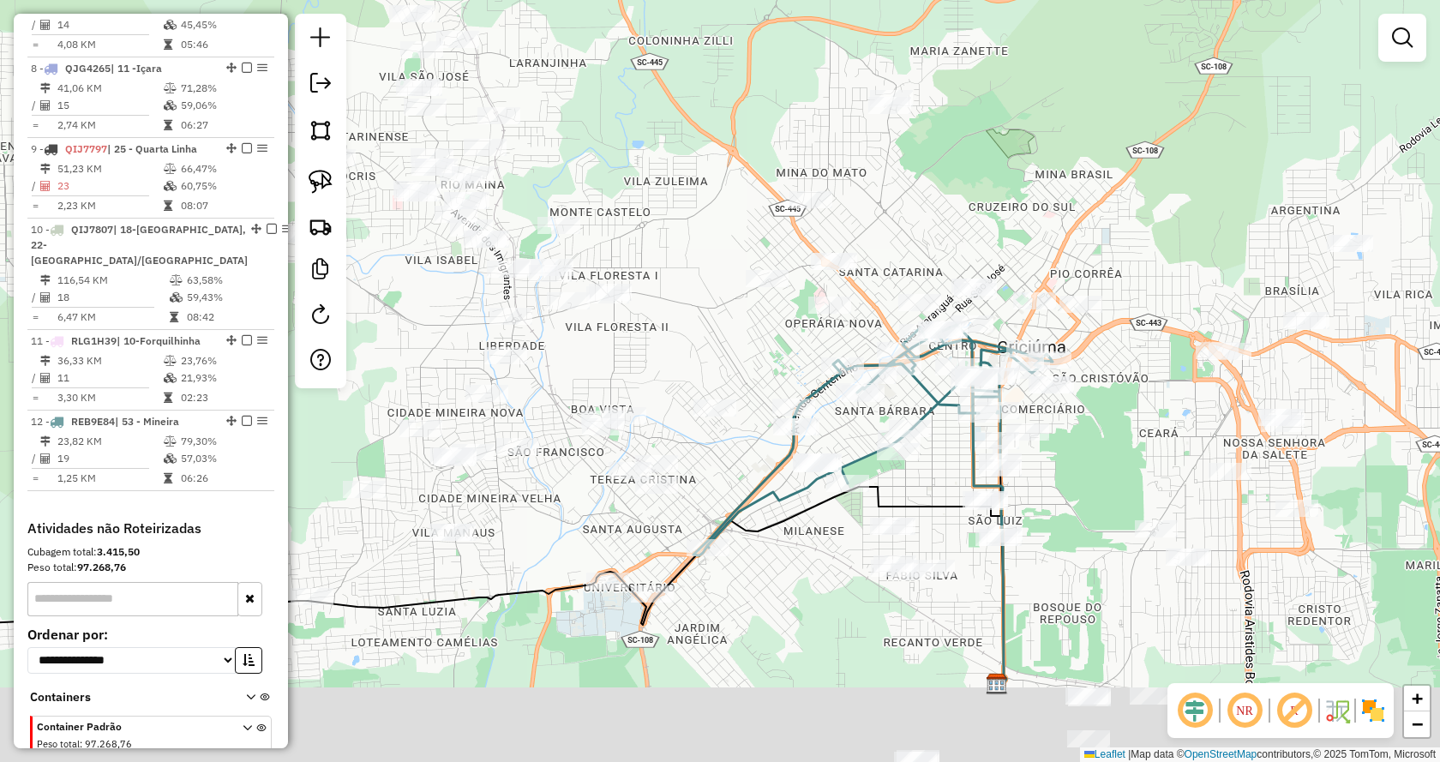
drag, startPoint x: 1064, startPoint y: 615, endPoint x: 1153, endPoint y: 380, distance: 251.6
click at [1153, 380] on div "Janela de atendimento Grade de atendimento Capacidade Transportadoras Veículos …" at bounding box center [720, 381] width 1440 height 762
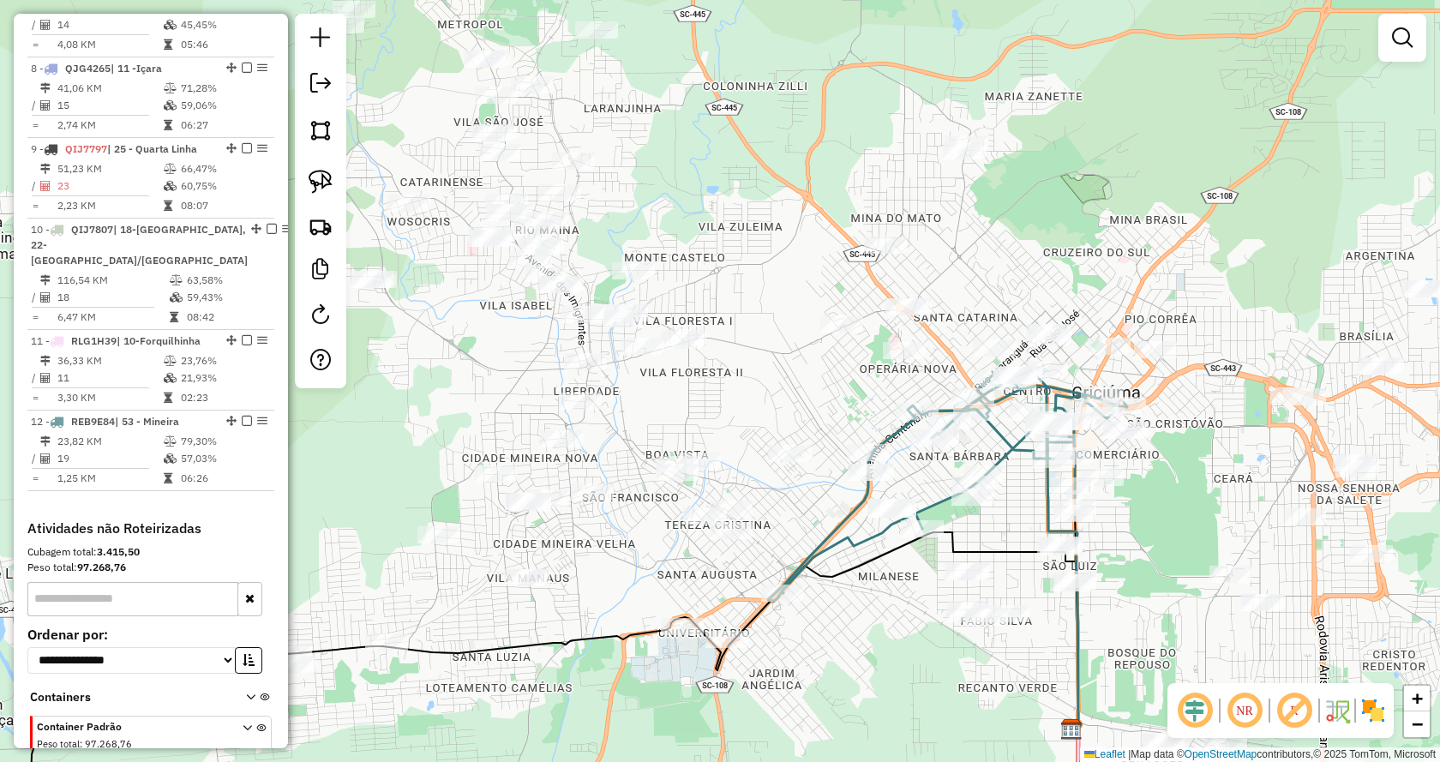
drag, startPoint x: 1206, startPoint y: 395, endPoint x: 1207, endPoint y: 428, distance: 33.4
click at [1207, 428] on div "Janela de atendimento Grade de atendimento Capacidade Transportadoras Veículos …" at bounding box center [720, 381] width 1440 height 762
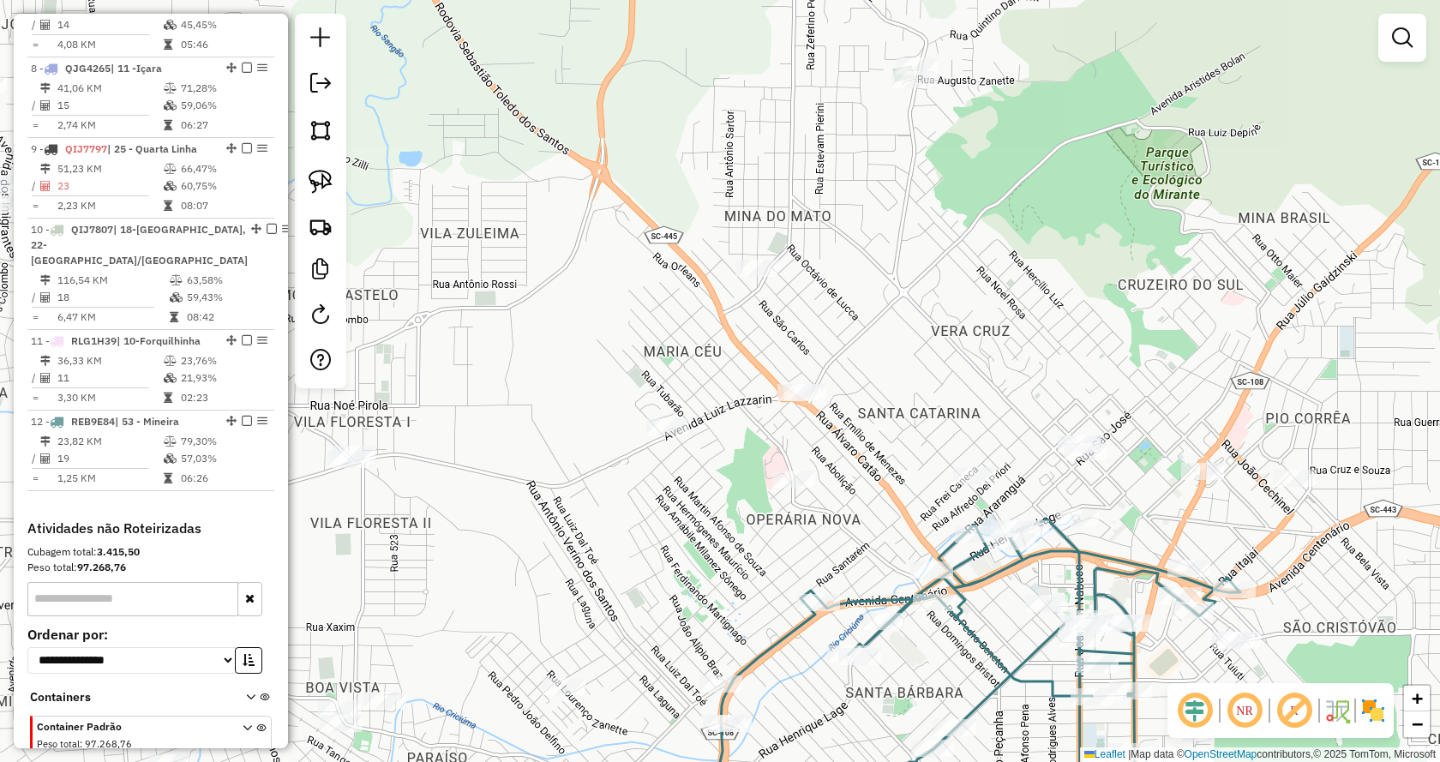
drag, startPoint x: 1105, startPoint y: 267, endPoint x: 1223, endPoint y: 331, distance: 134.6
click at [1223, 331] on div "Janela de atendimento Grade de atendimento Capacidade Transportadoras Veículos …" at bounding box center [720, 381] width 1440 height 762
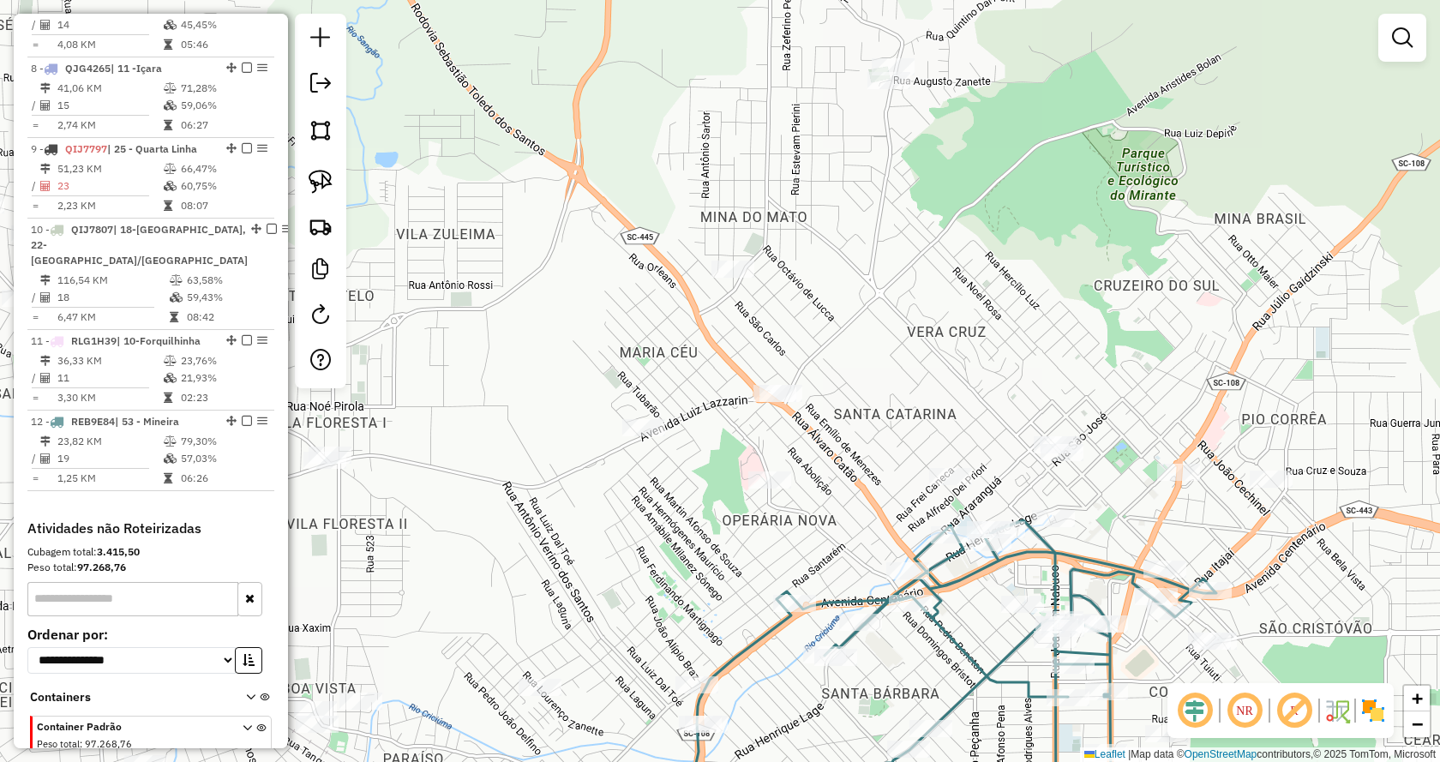
drag, startPoint x: 1204, startPoint y: 331, endPoint x: 1174, endPoint y: 331, distance: 30.0
click at [1174, 331] on div "Janela de atendimento Grade de atendimento Capacidade Transportadoras Veículos …" at bounding box center [720, 381] width 1440 height 762
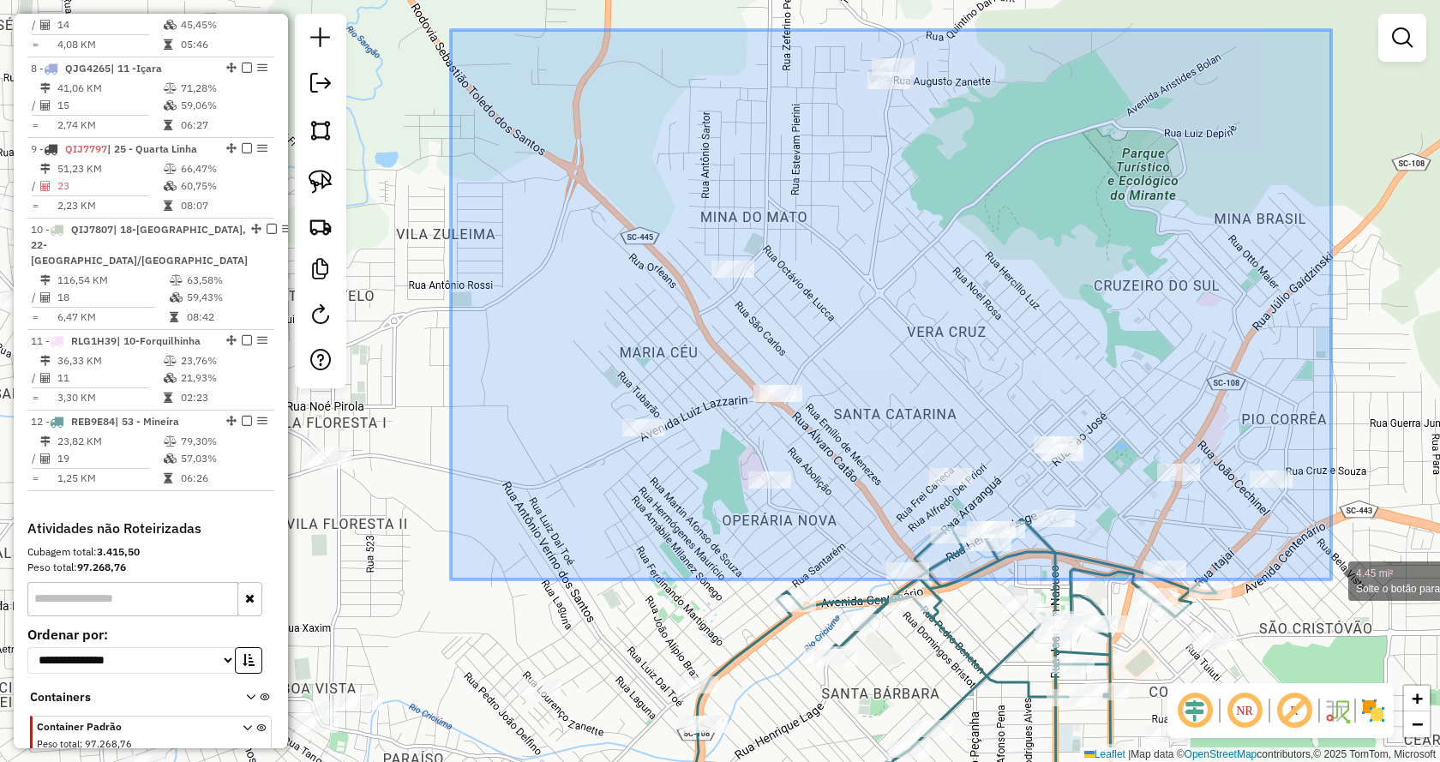
drag, startPoint x: 494, startPoint y: 45, endPoint x: 1331, endPoint y: 579, distance: 992.2
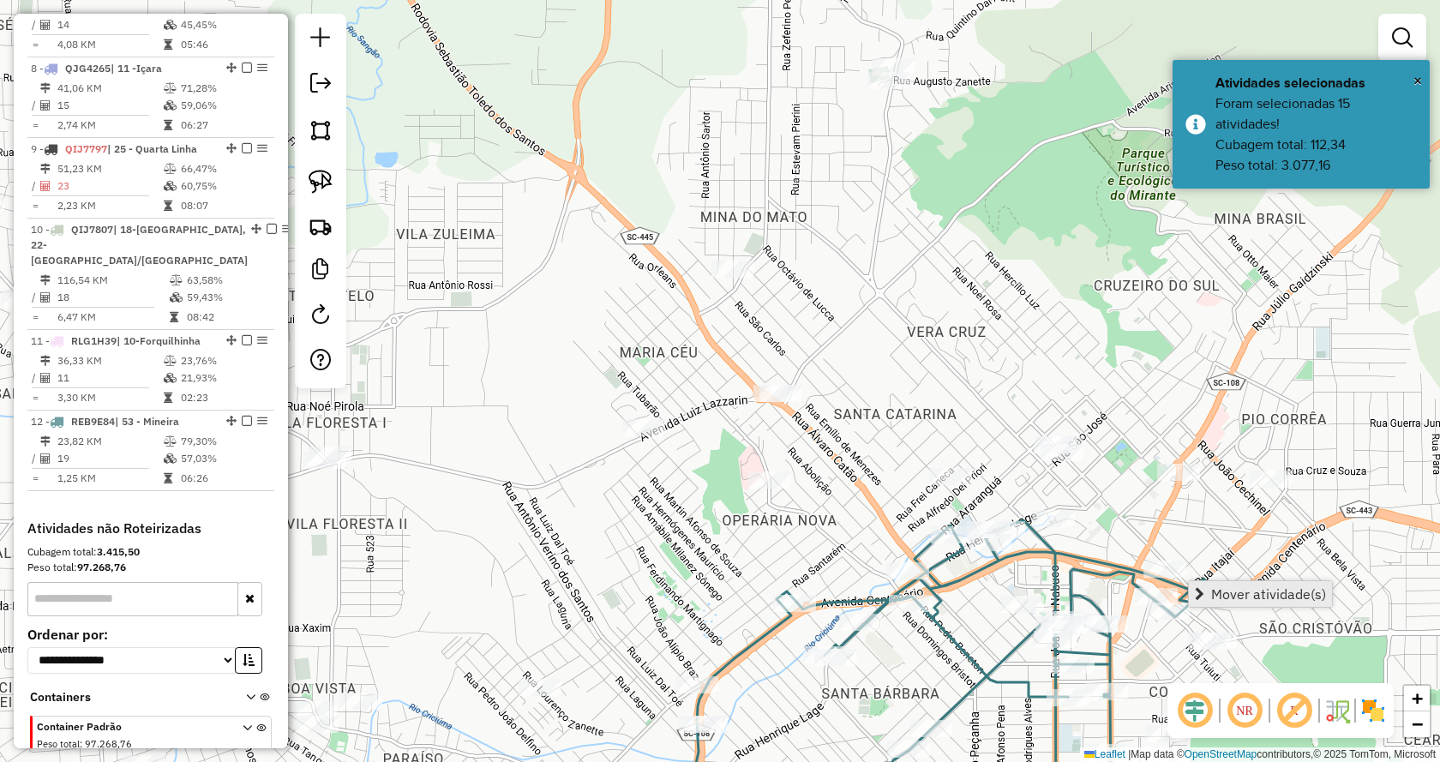
click at [1300, 595] on span "Mover atividade(s)" at bounding box center [1268, 594] width 115 height 14
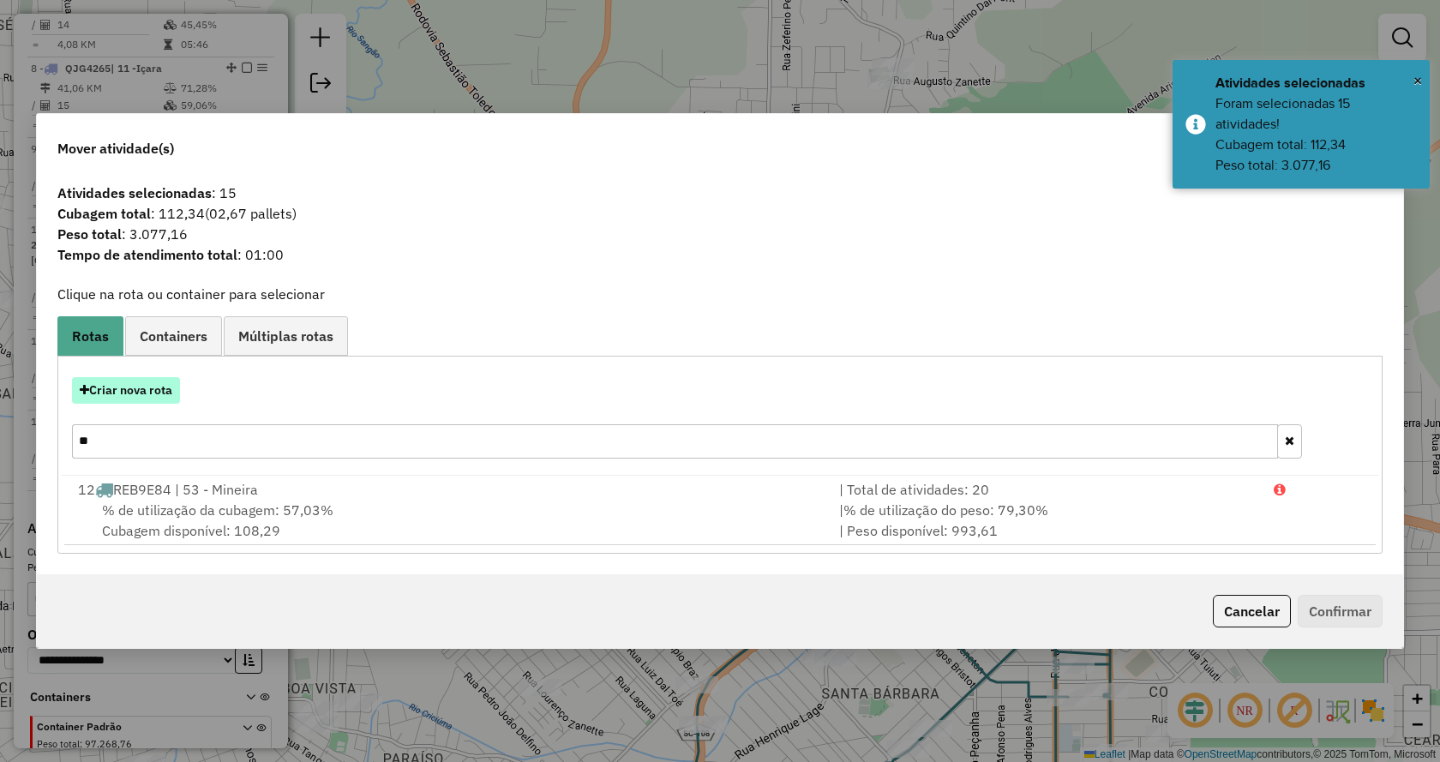
click at [167, 388] on button "Criar nova rota" at bounding box center [126, 390] width 108 height 27
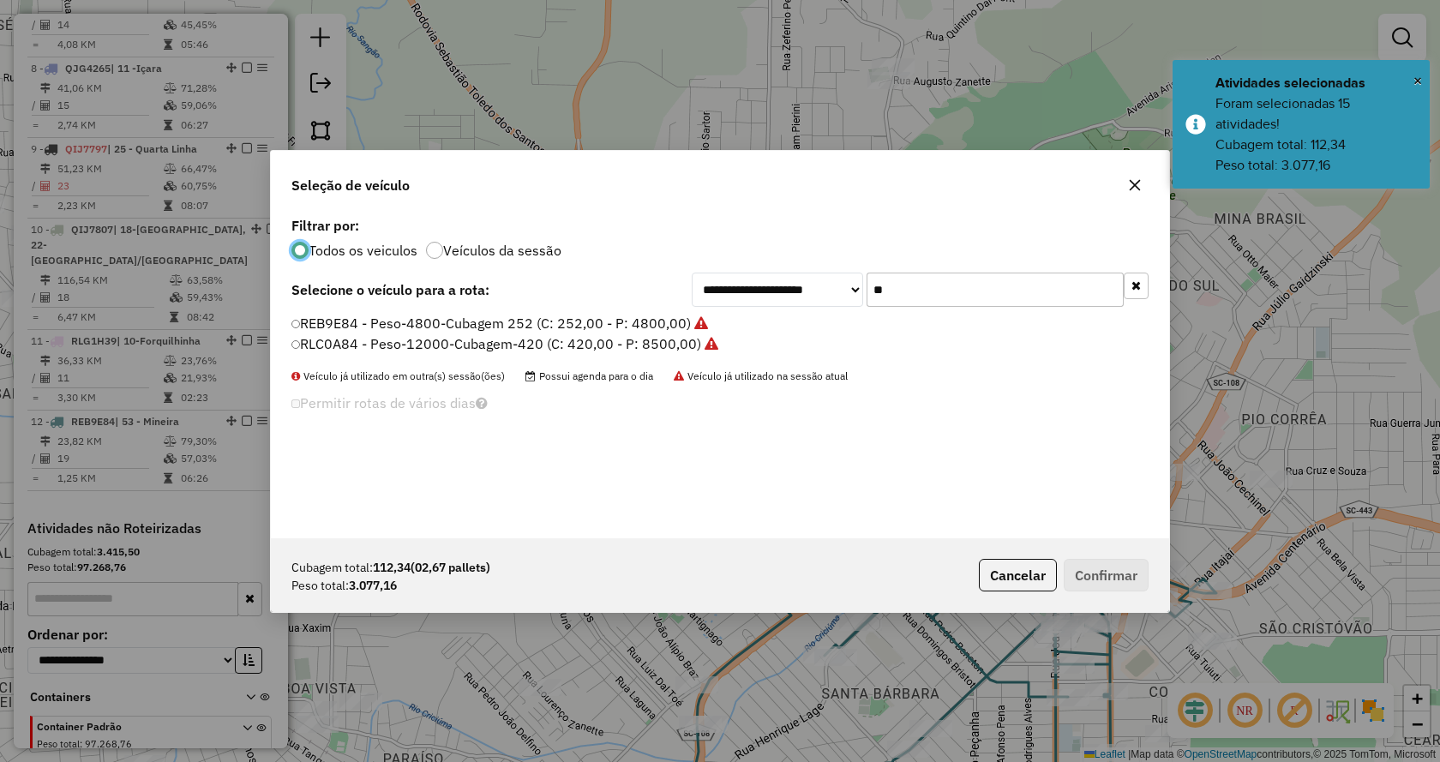
scroll to position [9, 5]
click at [1012, 294] on input "**" at bounding box center [994, 290] width 257 height 34
click at [1011, 294] on input "**" at bounding box center [994, 290] width 257 height 34
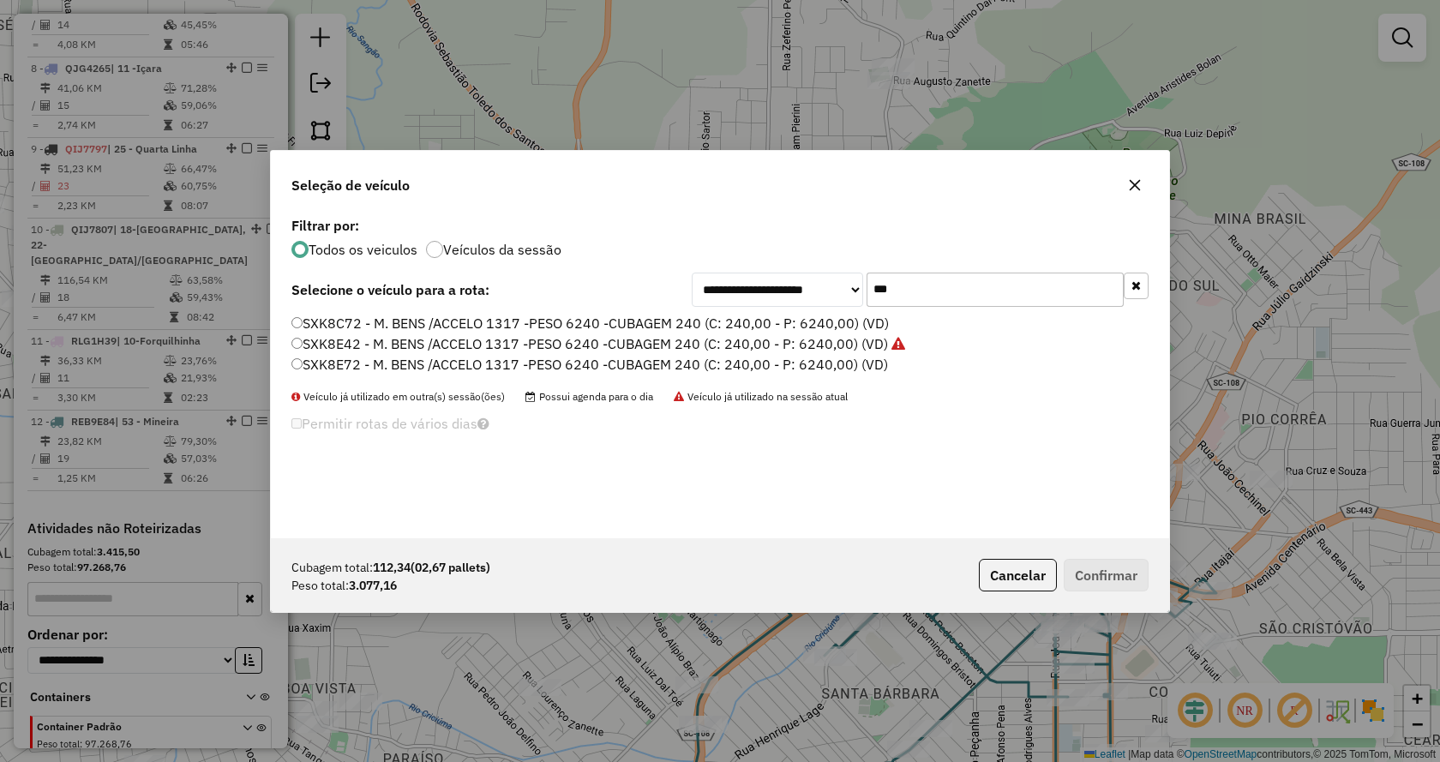
type input "***"
click at [835, 327] on label "SXK8C72 - M. BENS /ACCELO 1317 -PESO 6240 -CUBAGEM 240 (C: 240,00 - P: 6240,00)…" at bounding box center [589, 323] width 597 height 21
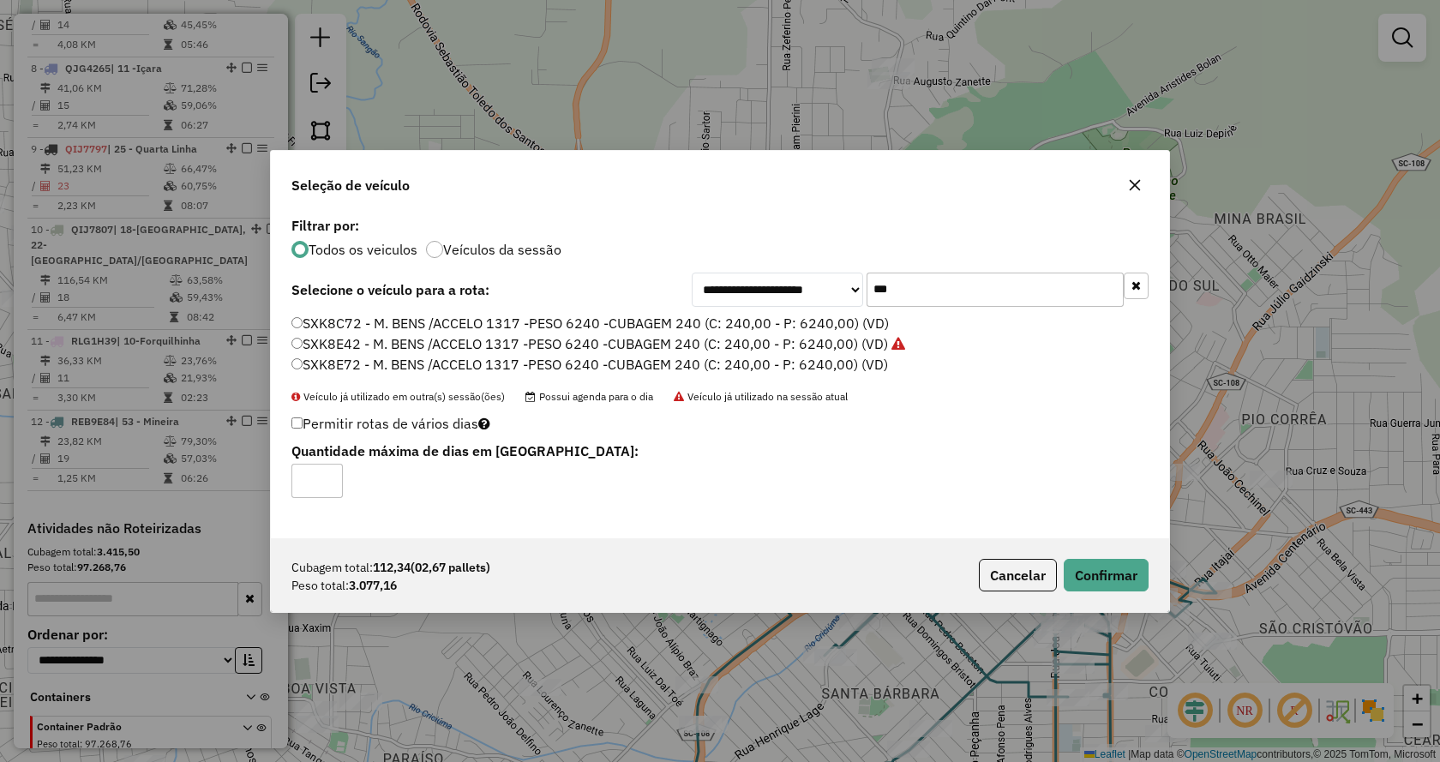
click at [788, 371] on label "SXK8E72 - M. BENS /ACCELO 1317 -PESO 6240 -CUBAGEM 240 (C: 240,00 - P: 6240,00)…" at bounding box center [589, 364] width 596 height 21
click at [1095, 551] on div "Cubagem total: 112,34 (02,67 pallets) Peso total: 3.077,16 Cancelar Confirmar" at bounding box center [720, 575] width 898 height 74
click at [1112, 566] on button "Confirmar" at bounding box center [1105, 575] width 85 height 33
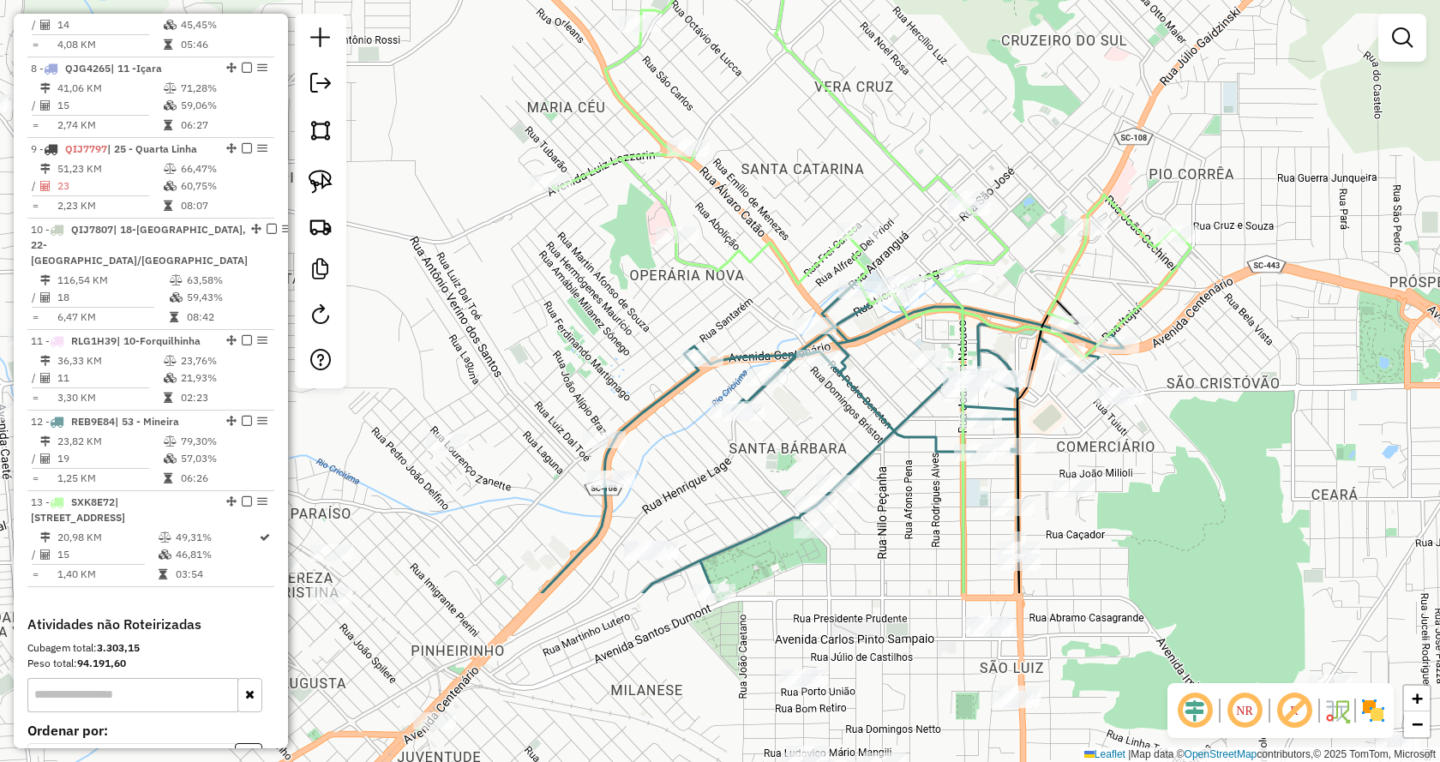
drag, startPoint x: 1195, startPoint y: 440, endPoint x: 1103, endPoint y: 195, distance: 262.0
click at [1103, 195] on icon at bounding box center [872, 91] width 638 height 536
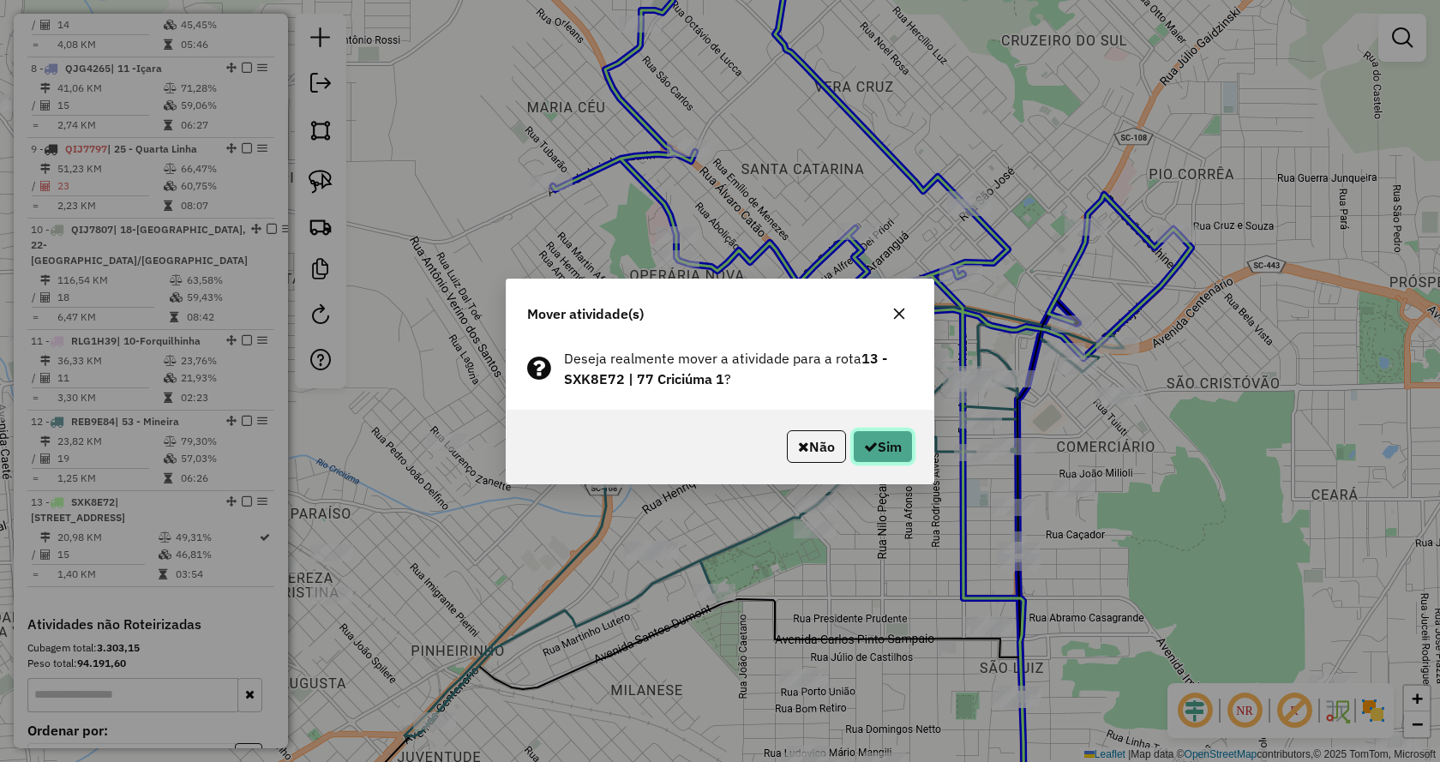
click at [891, 447] on button "Sim" at bounding box center [883, 446] width 60 height 33
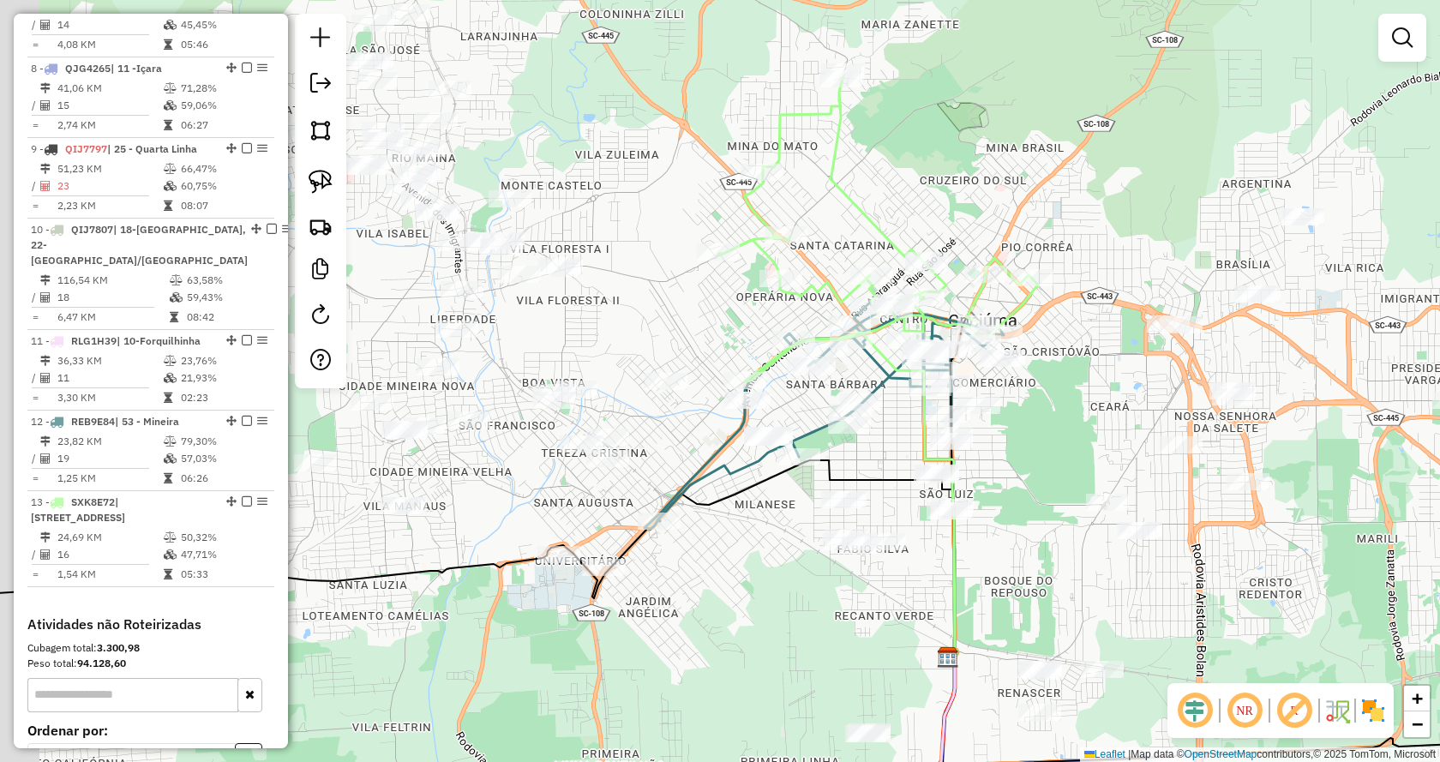
drag, startPoint x: 692, startPoint y: 483, endPoint x: 829, endPoint y: 354, distance: 187.9
click at [829, 354] on div "Janela de atendimento Grade de atendimento Capacidade Transportadoras Veículos …" at bounding box center [720, 381] width 1440 height 762
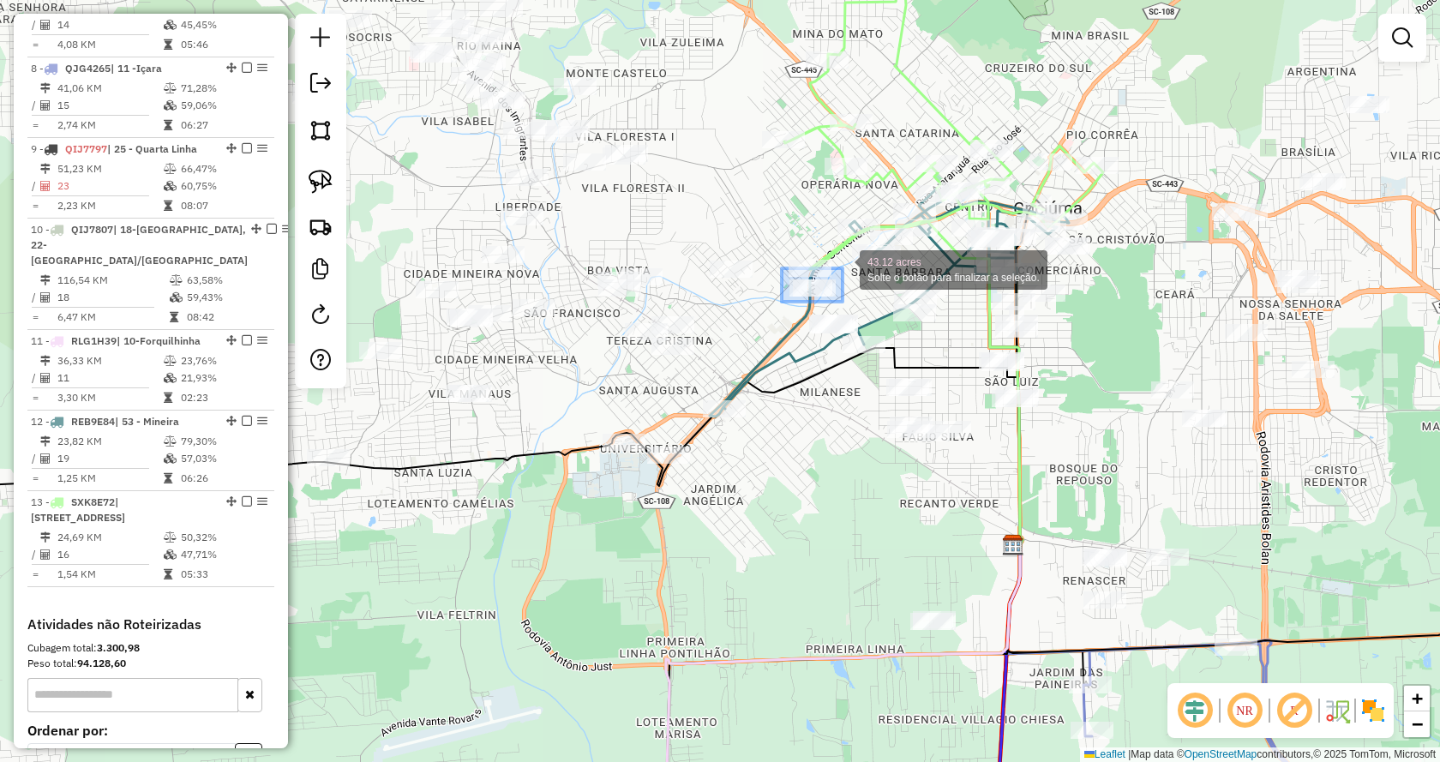
drag, startPoint x: 783, startPoint y: 302, endPoint x: 834, endPoint y: 272, distance: 58.8
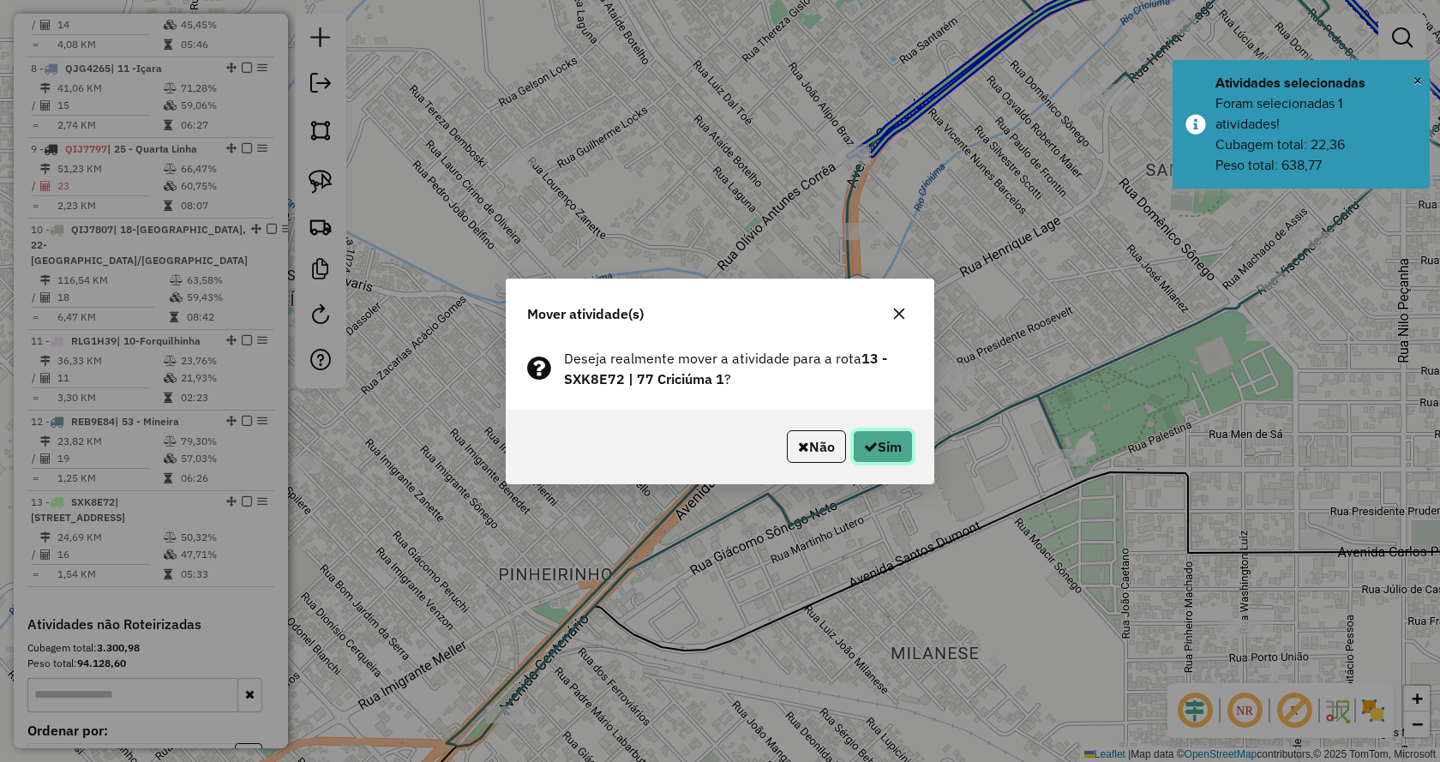
drag, startPoint x: 891, startPoint y: 451, endPoint x: 889, endPoint y: 392, distance: 58.3
click at [890, 451] on button "Sim" at bounding box center [883, 446] width 60 height 33
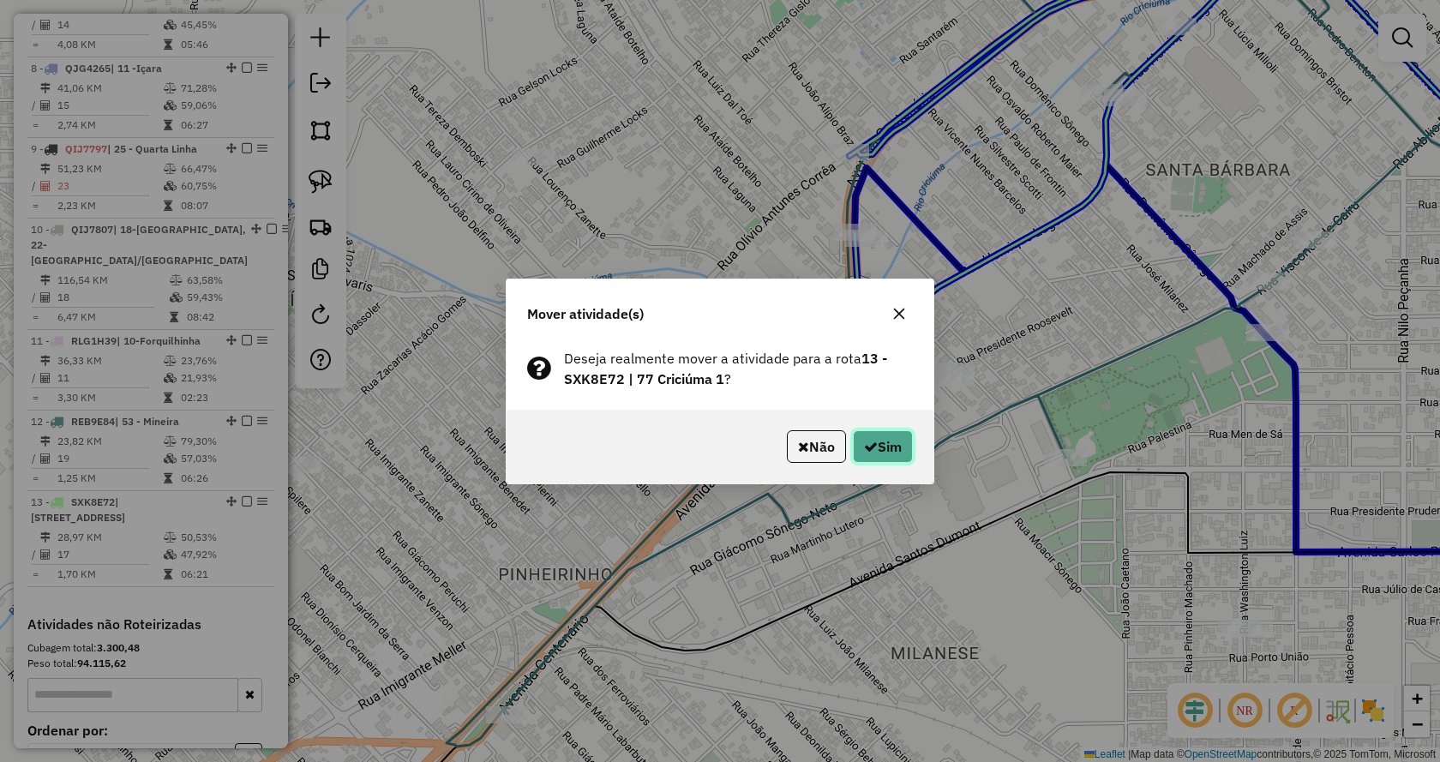
click at [896, 443] on button "Sim" at bounding box center [883, 446] width 60 height 33
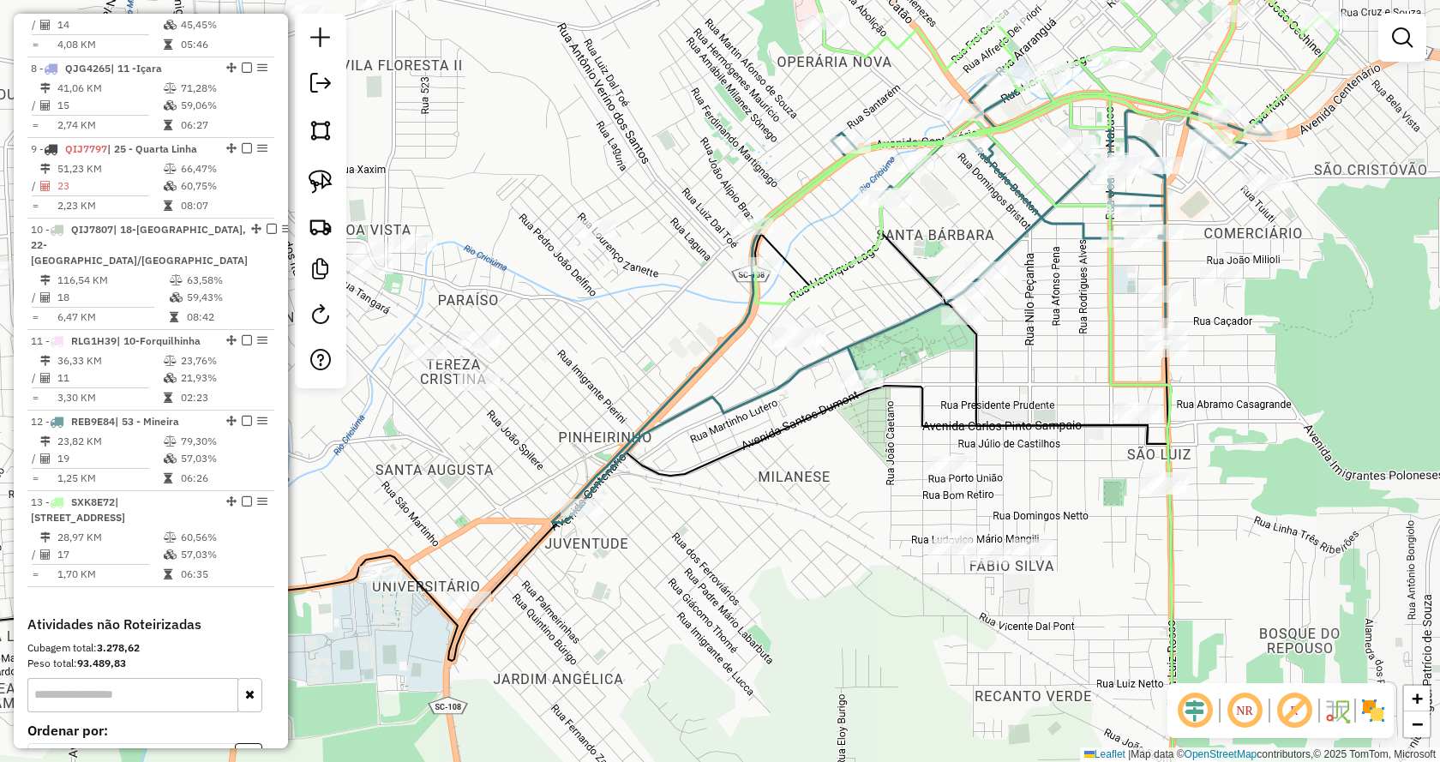
drag, startPoint x: 989, startPoint y: 364, endPoint x: 884, endPoint y: 339, distance: 107.5
click at [884, 338] on icon at bounding box center [911, 295] width 719 height 456
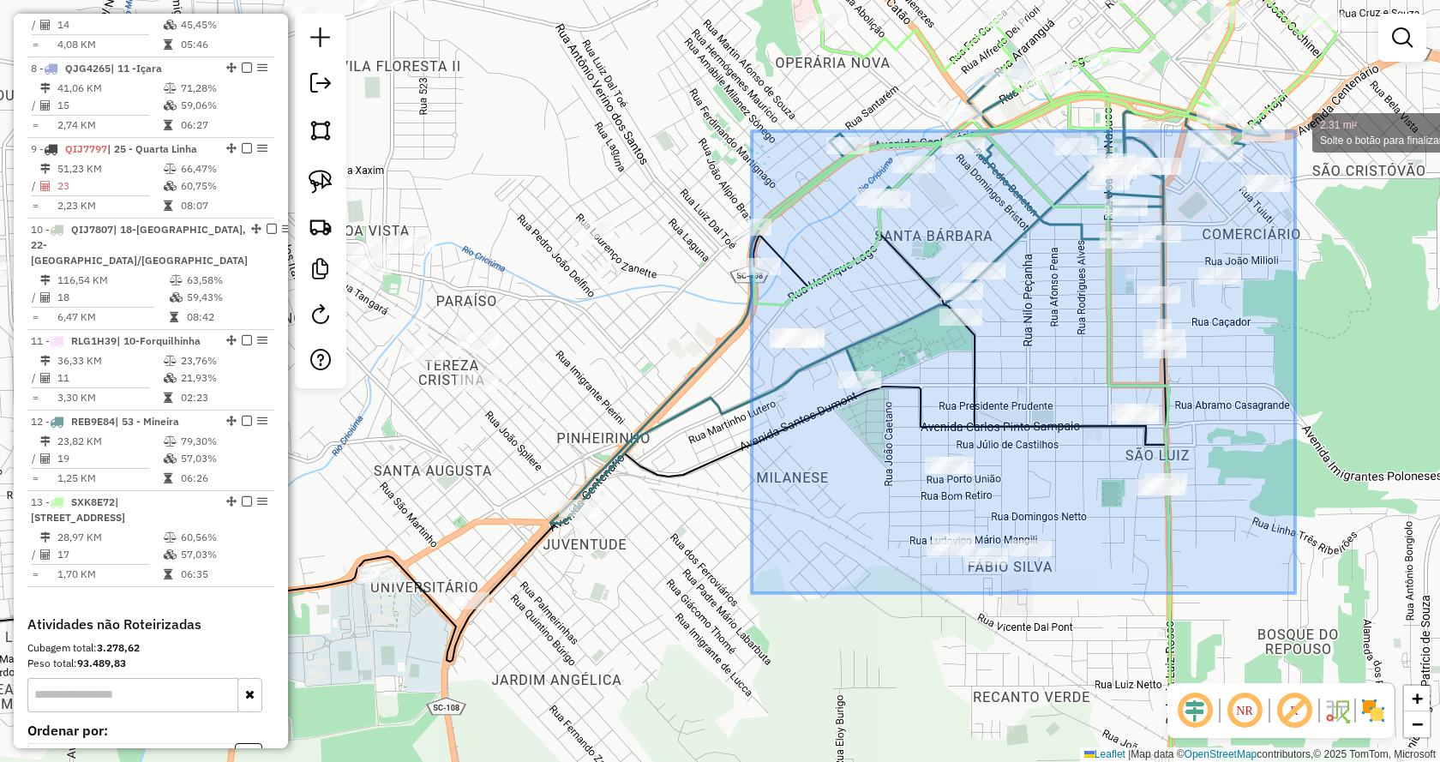
drag, startPoint x: 752, startPoint y: 593, endPoint x: 1295, endPoint y: 131, distance: 713.1
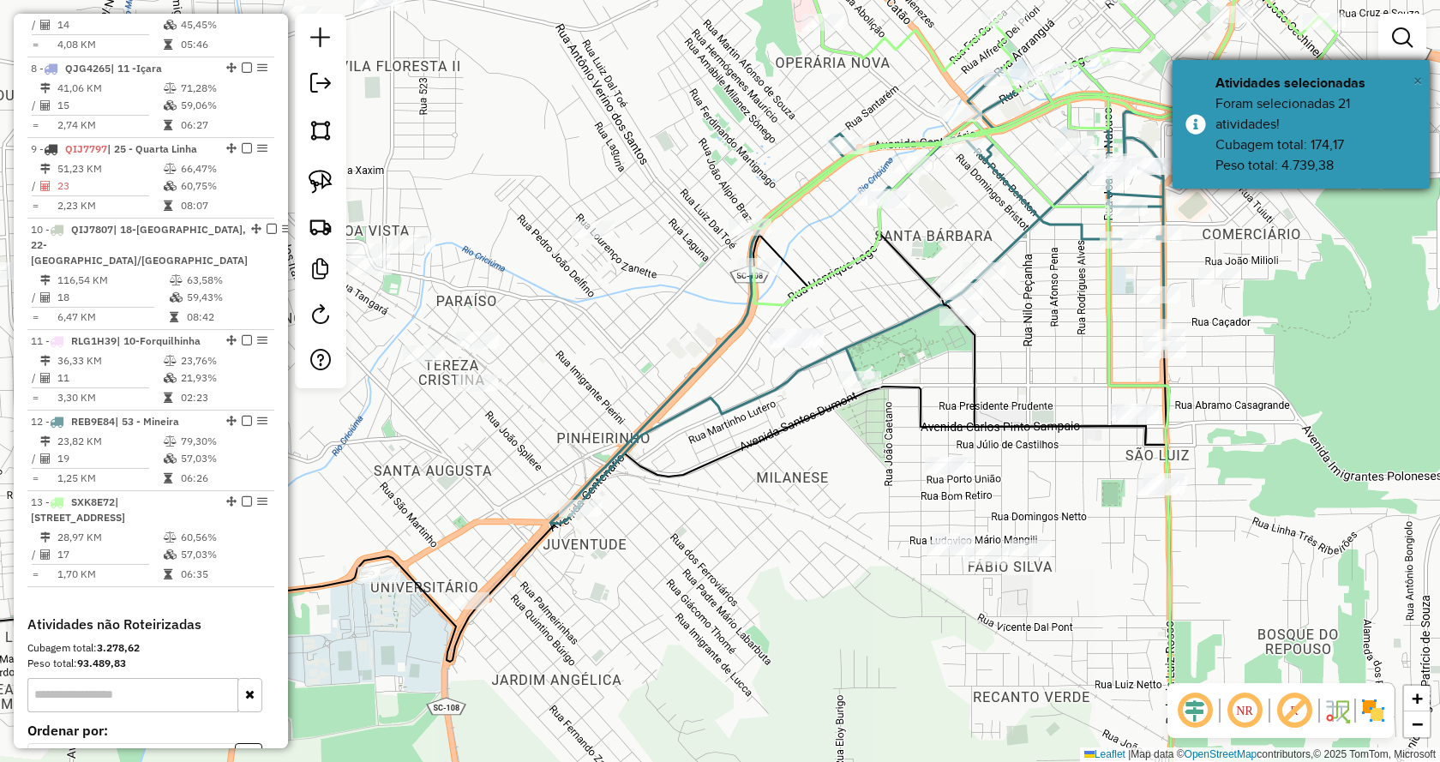
click at [1418, 81] on span "×" at bounding box center [1417, 80] width 9 height 19
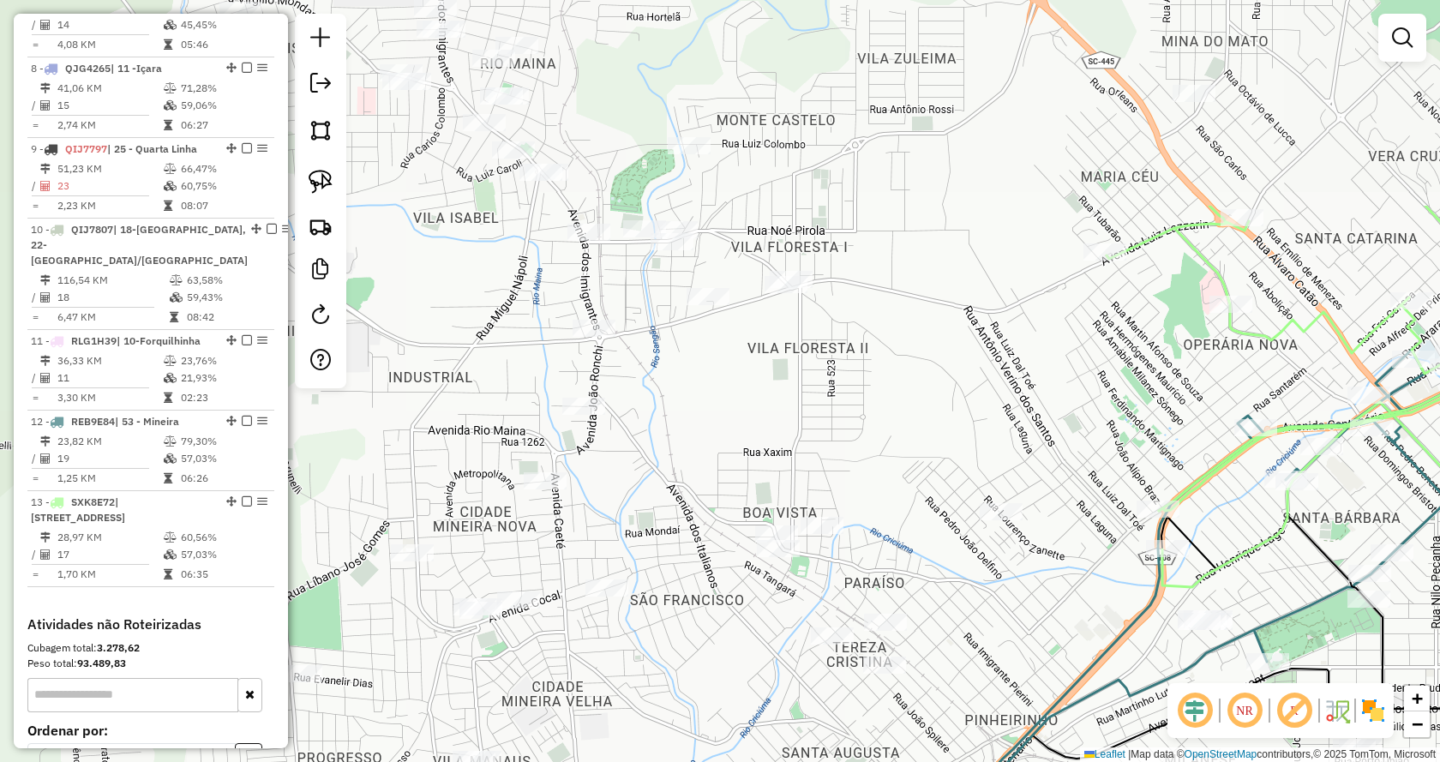
drag, startPoint x: 735, startPoint y: 123, endPoint x: 1140, endPoint y: 404, distance: 493.0
click at [1141, 404] on div "Janela de atendimento Grade de atendimento Capacidade Transportadoras Veículos …" at bounding box center [720, 381] width 1440 height 762
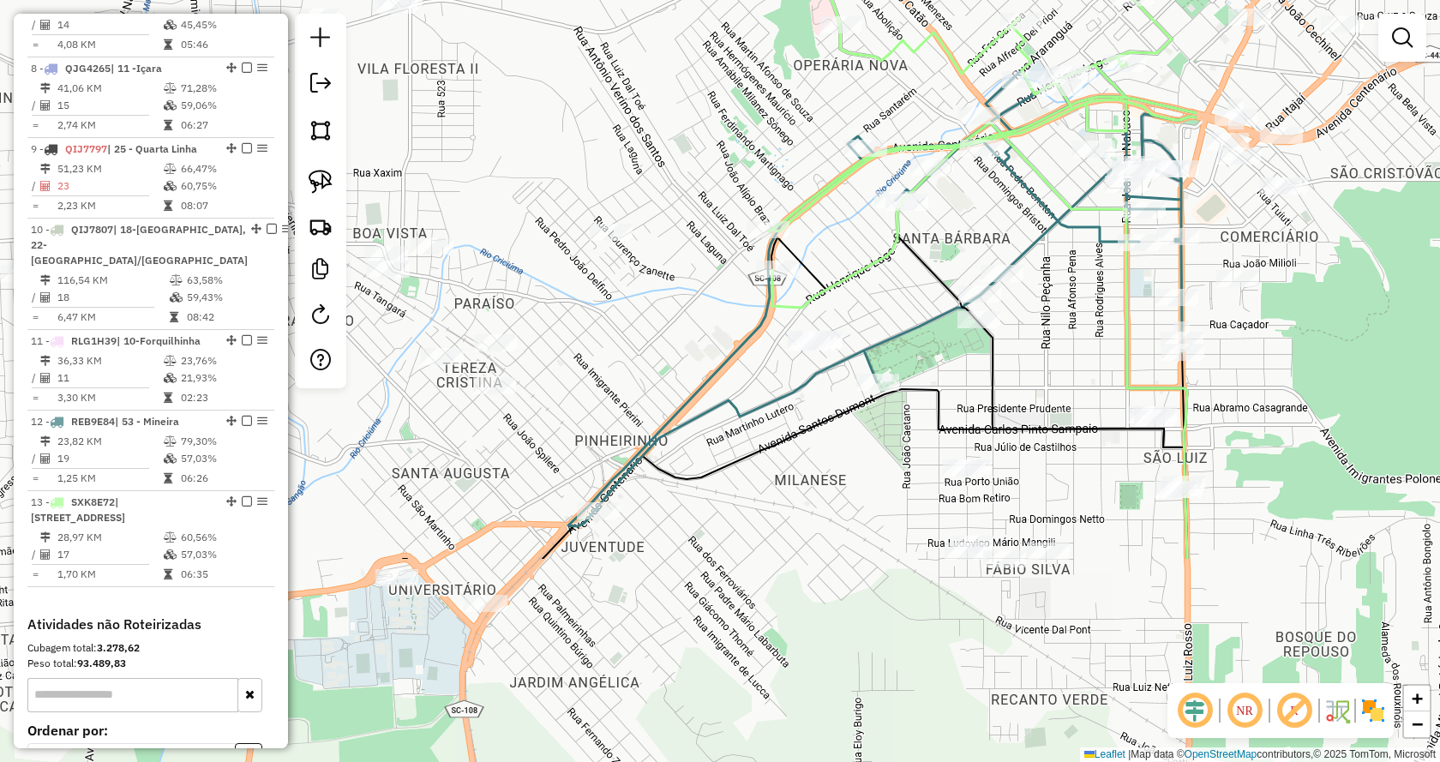
drag, startPoint x: 1020, startPoint y: 346, endPoint x: 806, endPoint y: 208, distance: 254.8
click at [804, 197] on icon at bounding box center [978, 346] width 418 height 425
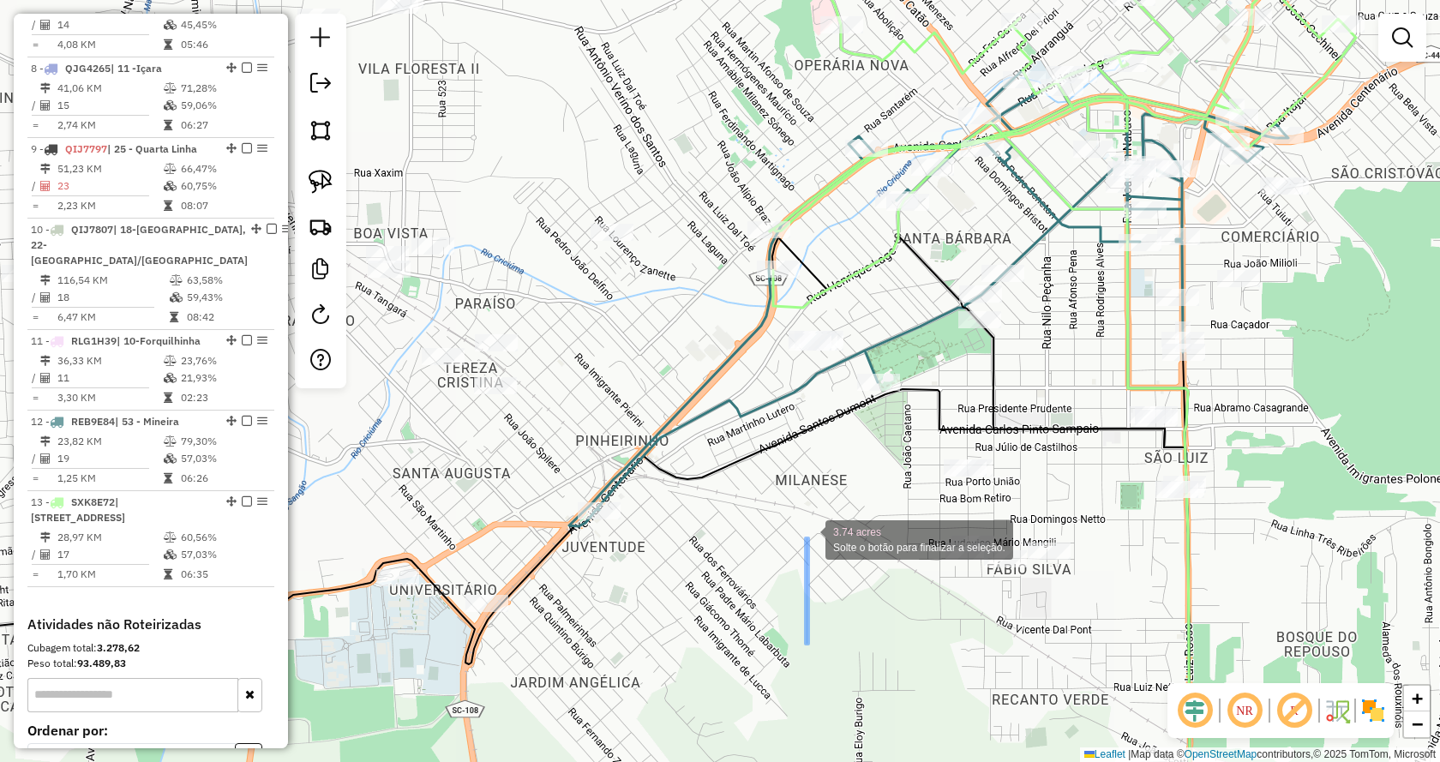
drag, startPoint x: 853, startPoint y: 626, endPoint x: 788, endPoint y: 540, distance: 108.3
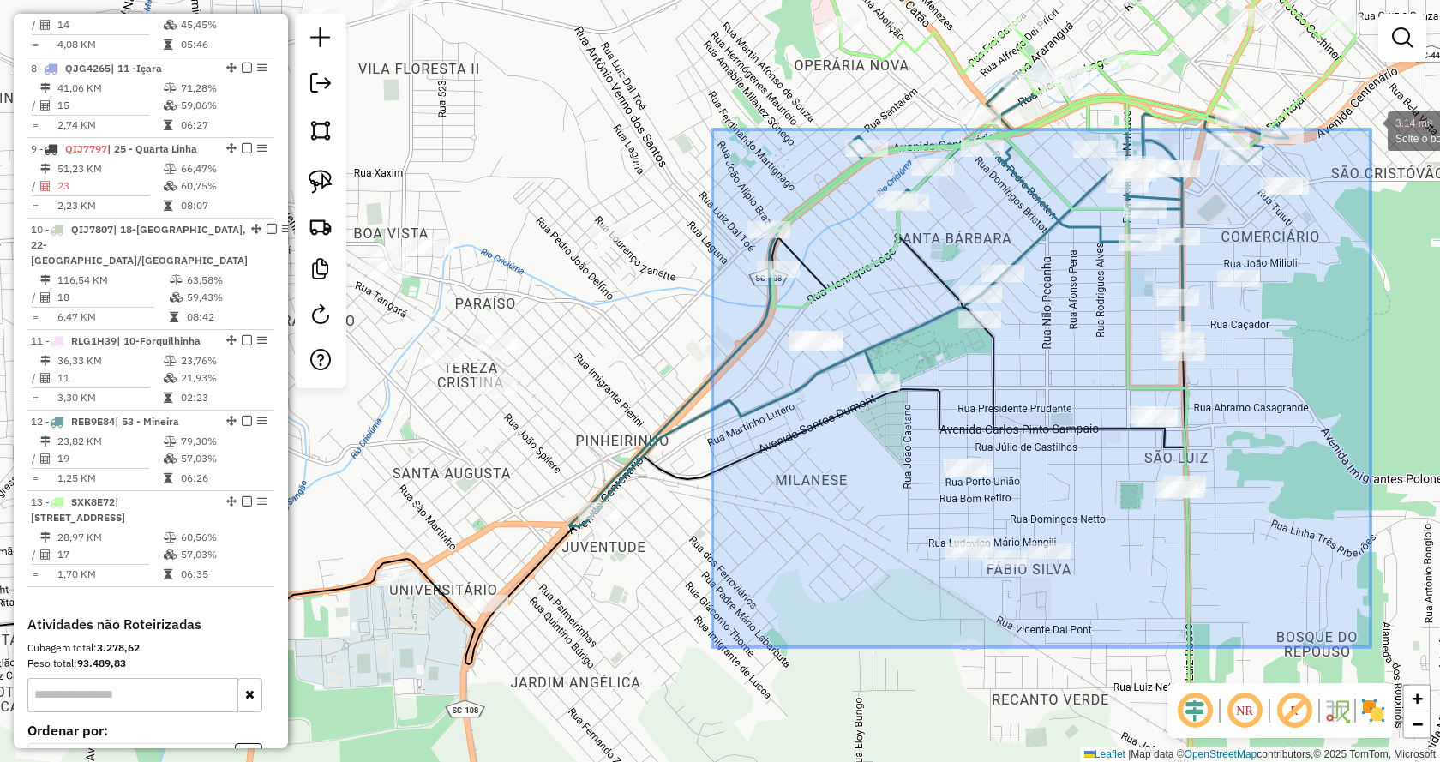
drag, startPoint x: 766, startPoint y: 632, endPoint x: 1370, endPoint y: 129, distance: 785.6
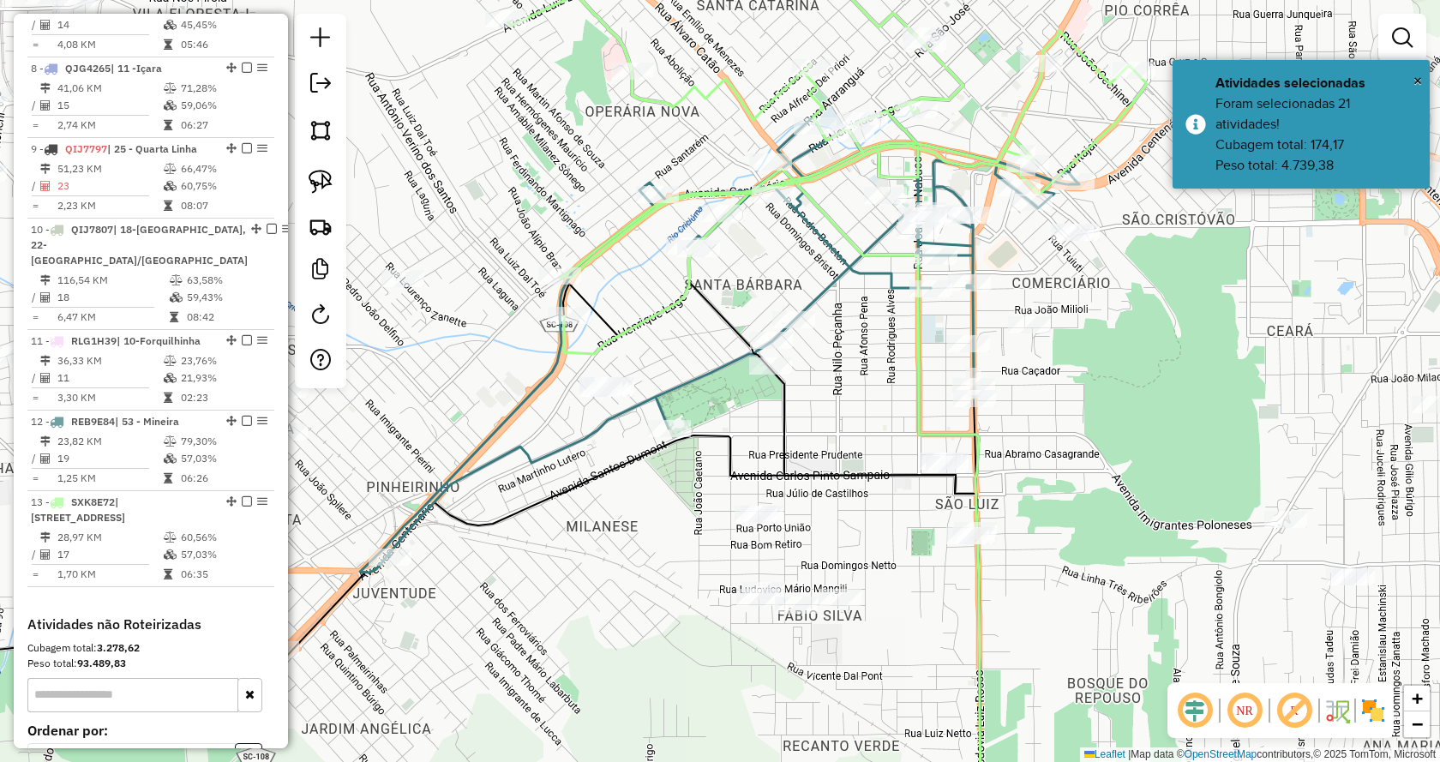
drag, startPoint x: 1303, startPoint y: 362, endPoint x: 1099, endPoint y: 410, distance: 209.7
click at [1095, 408] on div "Janela de atendimento Grade de atendimento Capacidade Transportadoras Veículos …" at bounding box center [720, 381] width 1440 height 762
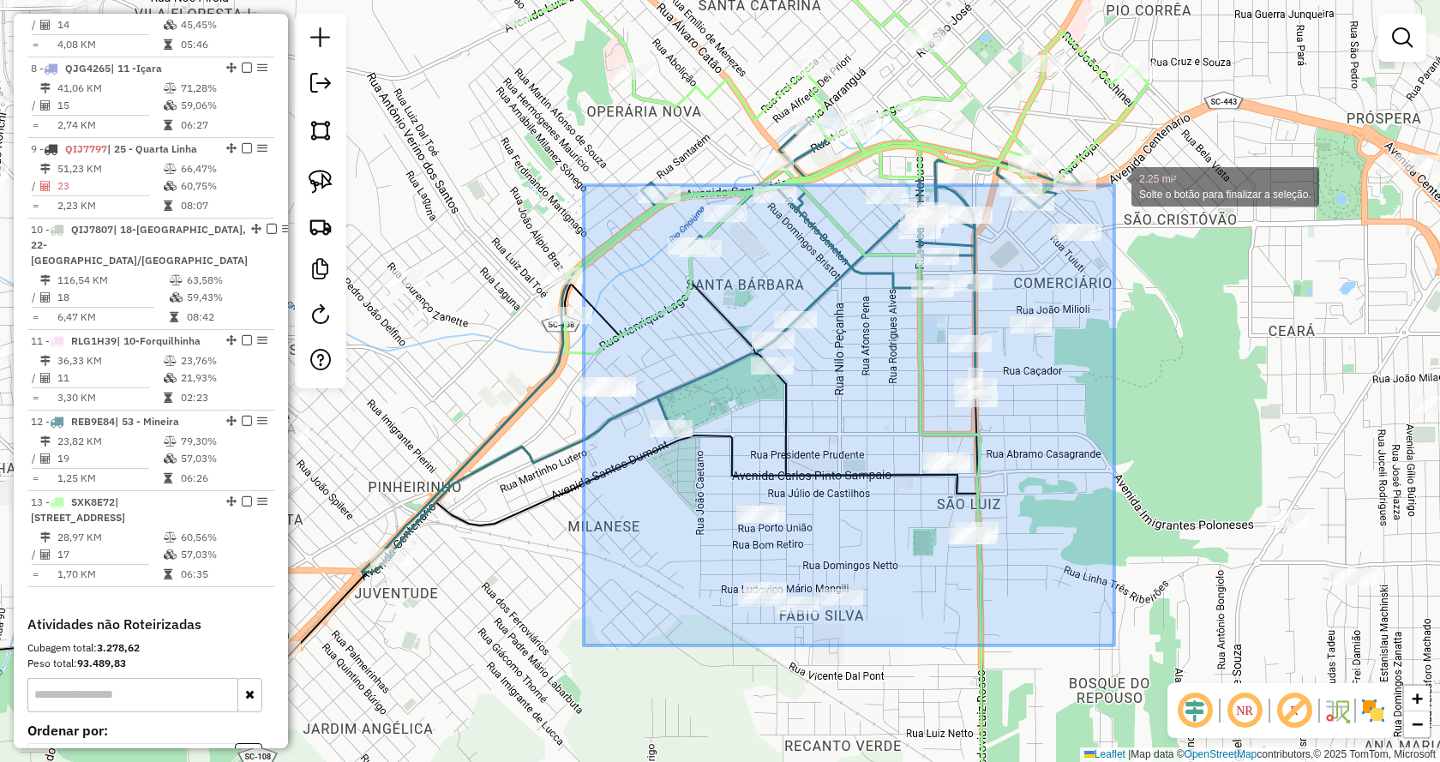
drag, startPoint x: 652, startPoint y: 642, endPoint x: 1114, endPoint y: 185, distance: 649.6
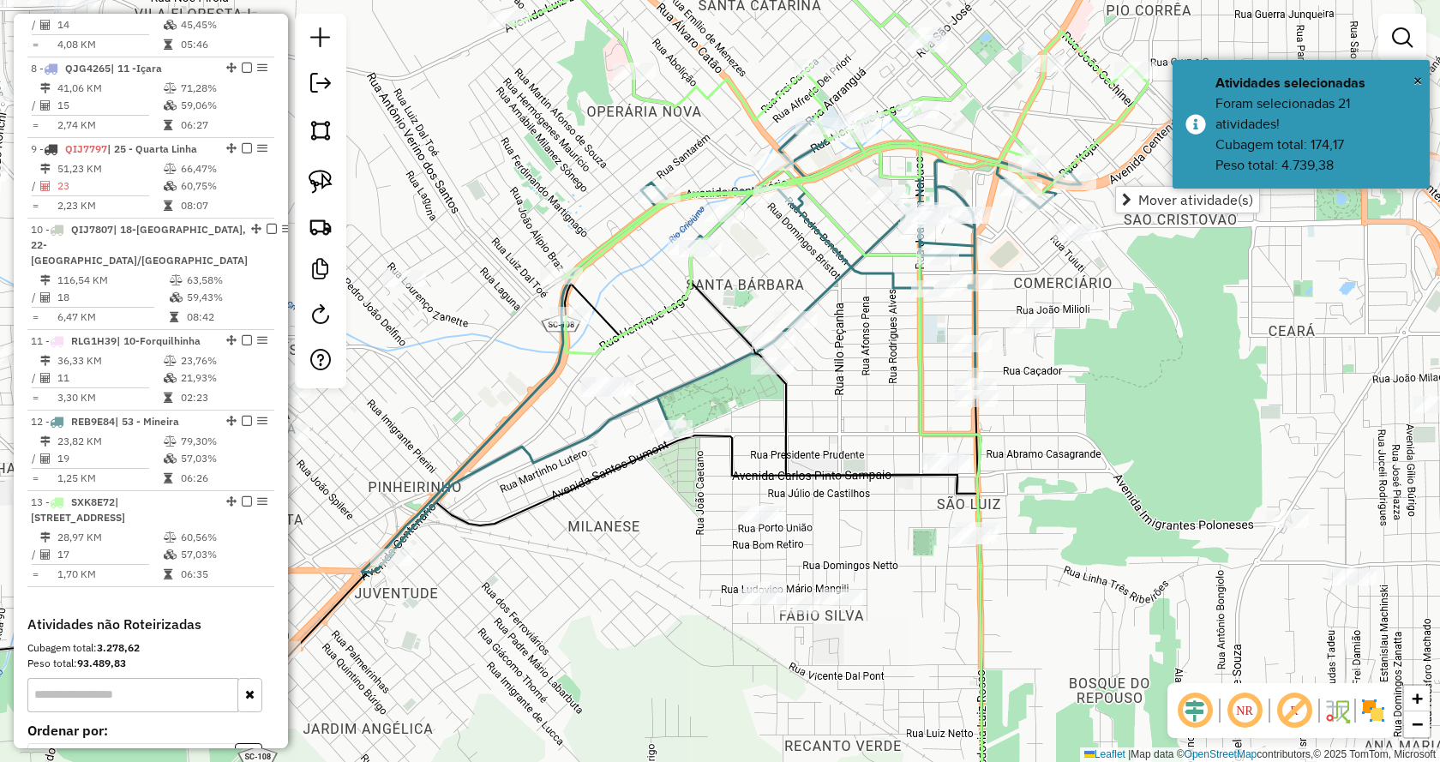
click at [1149, 207] on span "Mover atividade(s)" at bounding box center [1195, 200] width 115 height 14
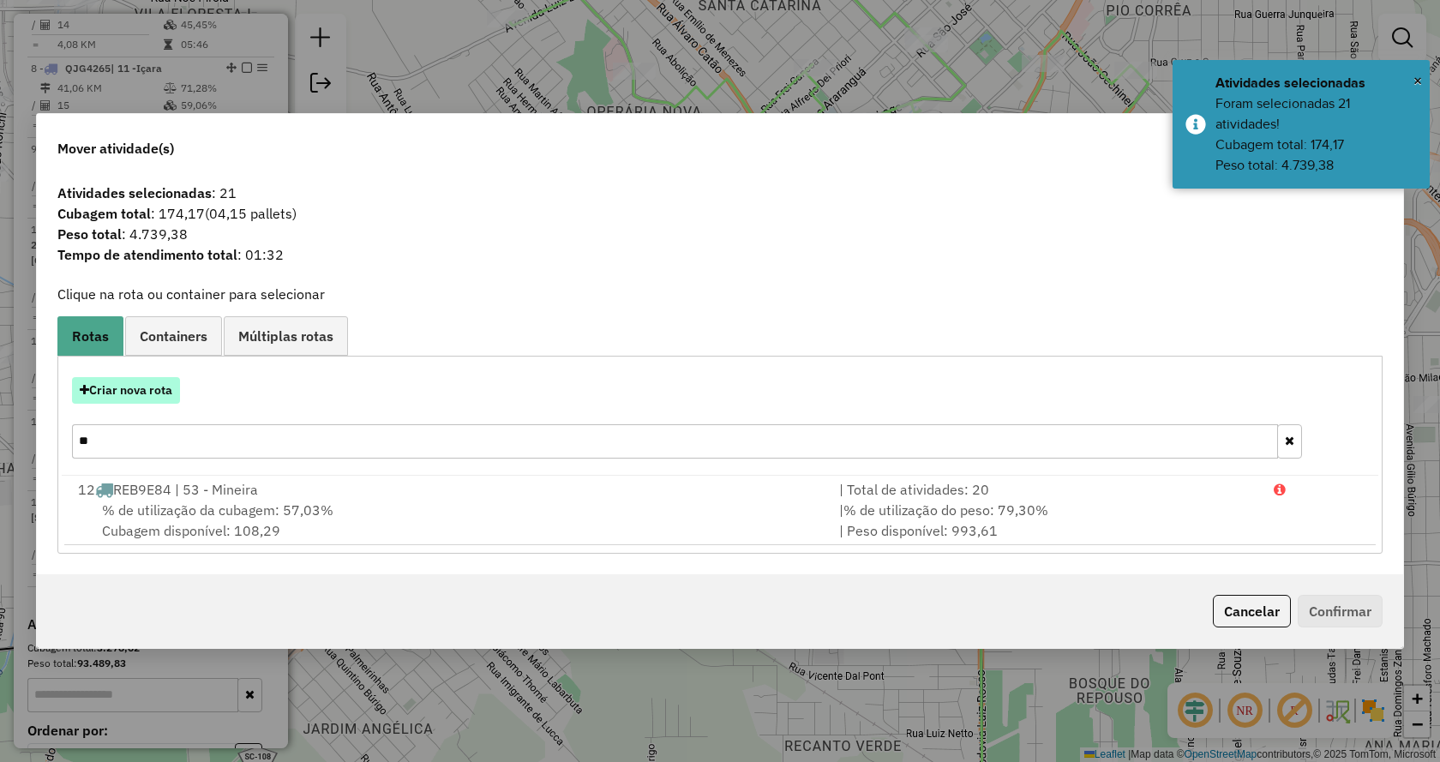
click at [171, 396] on button "Criar nova rota" at bounding box center [126, 390] width 108 height 27
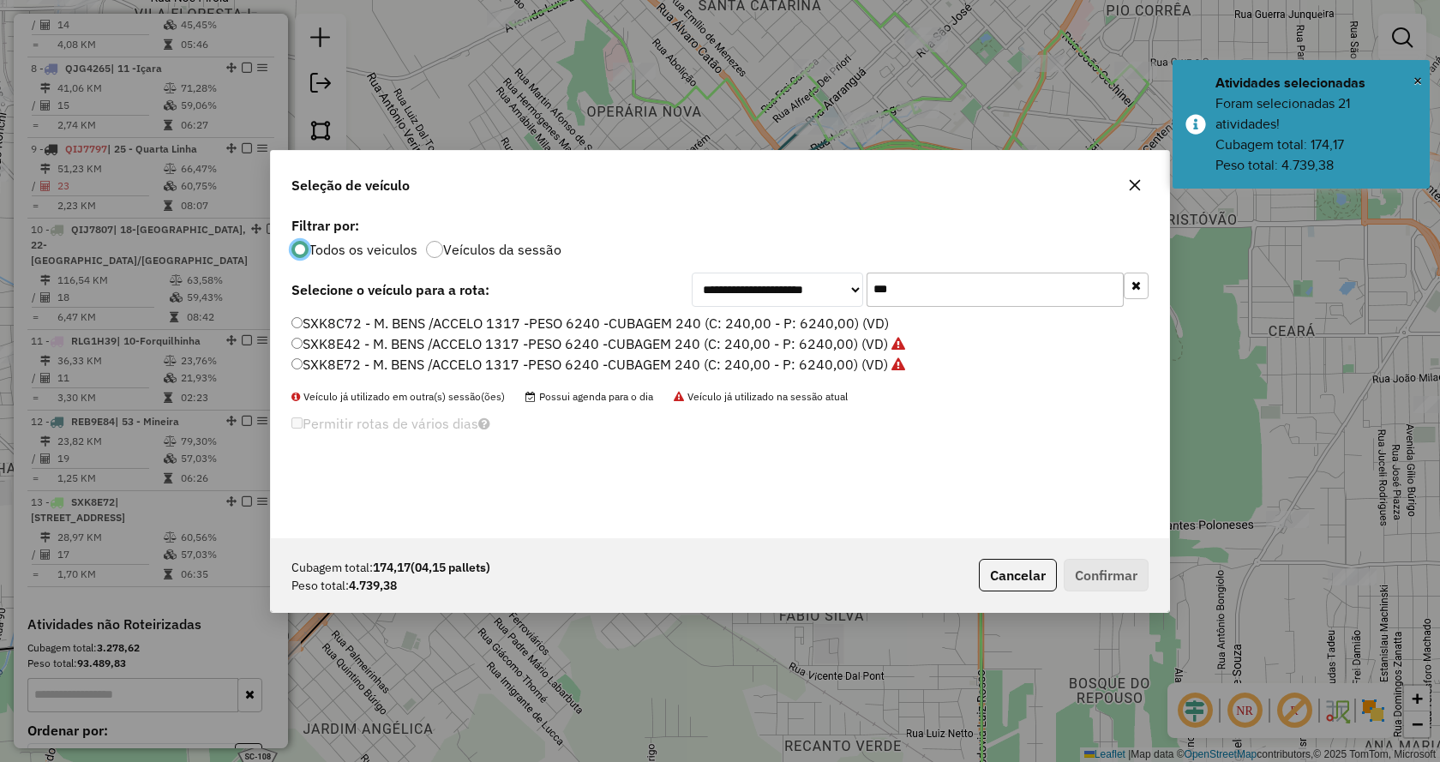
click at [788, 320] on label "SXK8C72 - M. BENS /ACCELO 1317 -PESO 6240 -CUBAGEM 240 (C: 240,00 - P: 6240,00)…" at bounding box center [589, 323] width 597 height 21
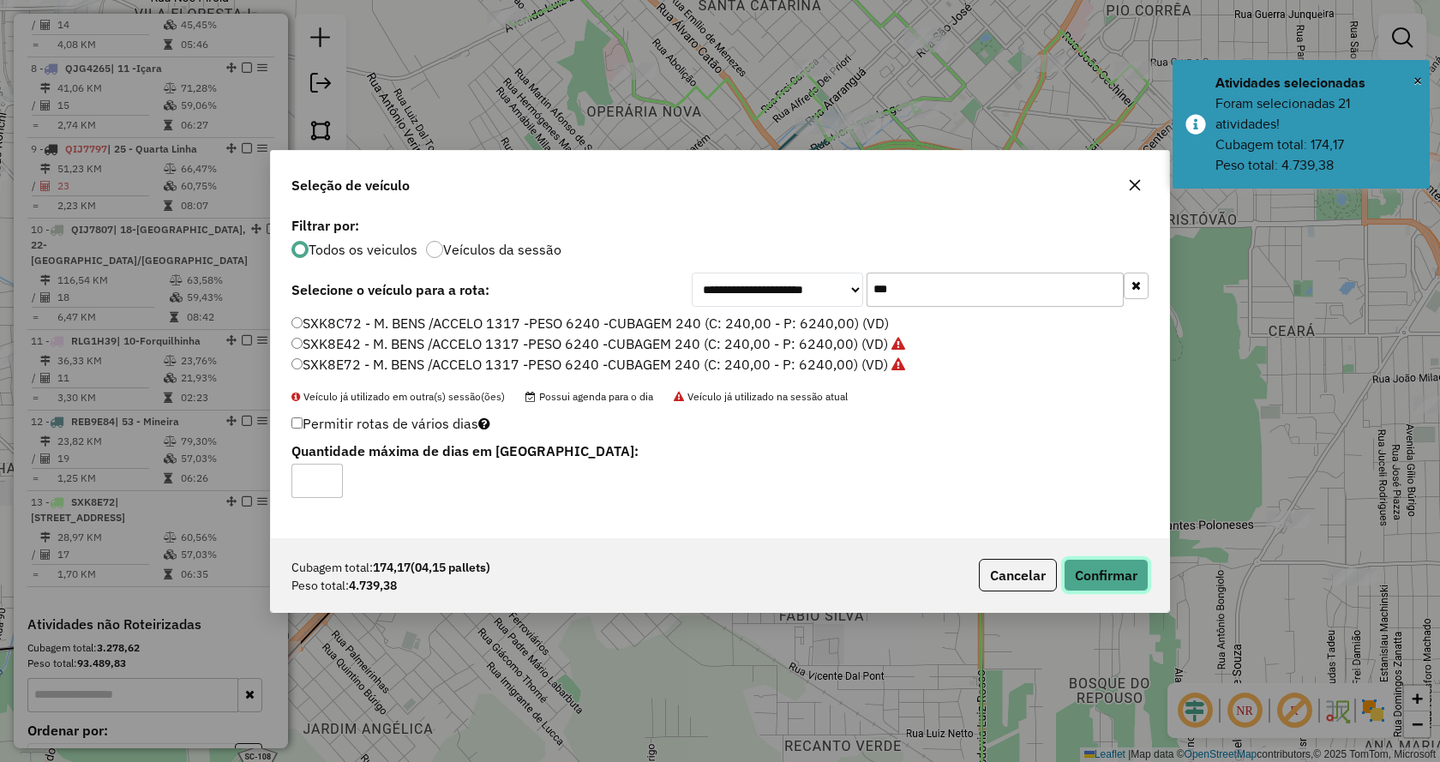
click at [1094, 586] on button "Confirmar" at bounding box center [1105, 575] width 85 height 33
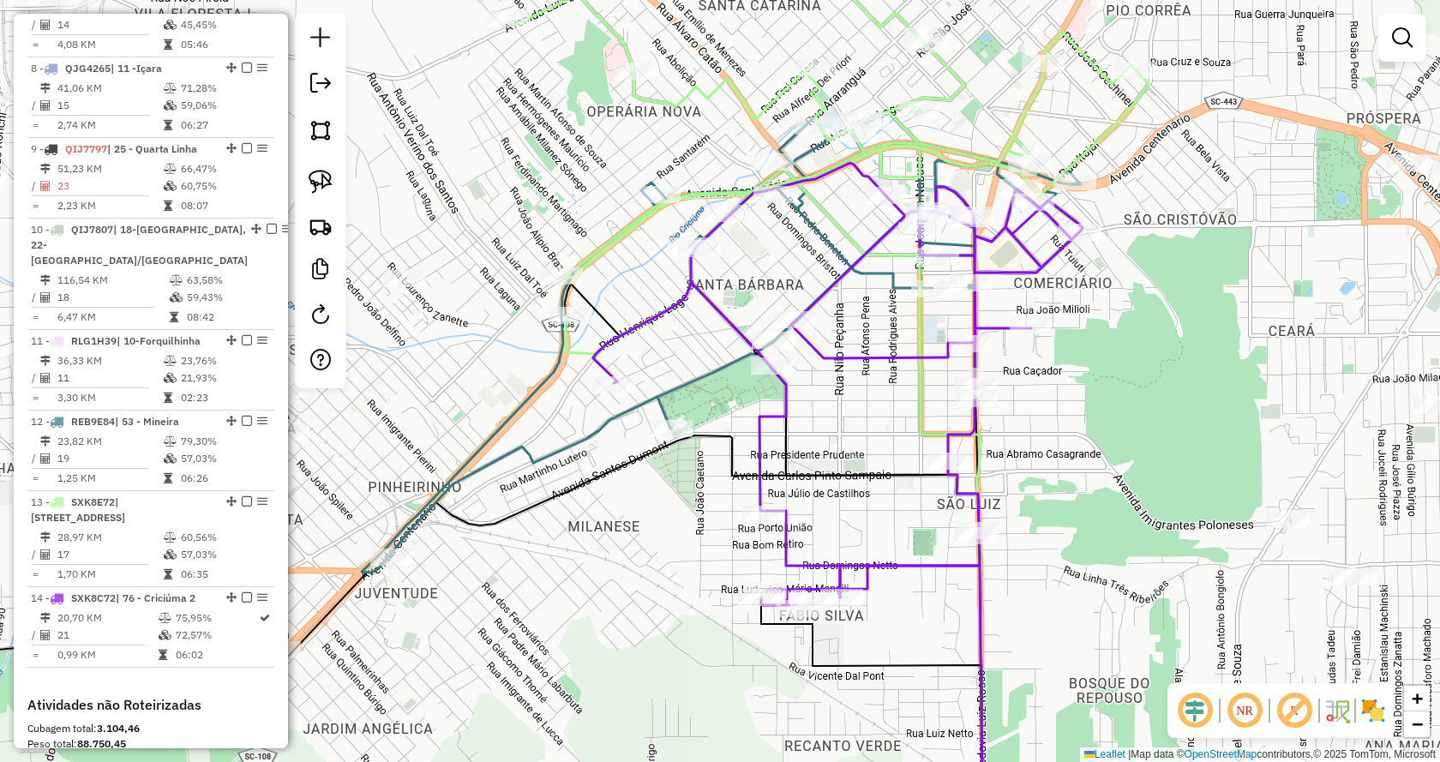
click at [913, 98] on icon at bounding box center [829, 139] width 638 height 430
select select "*********"
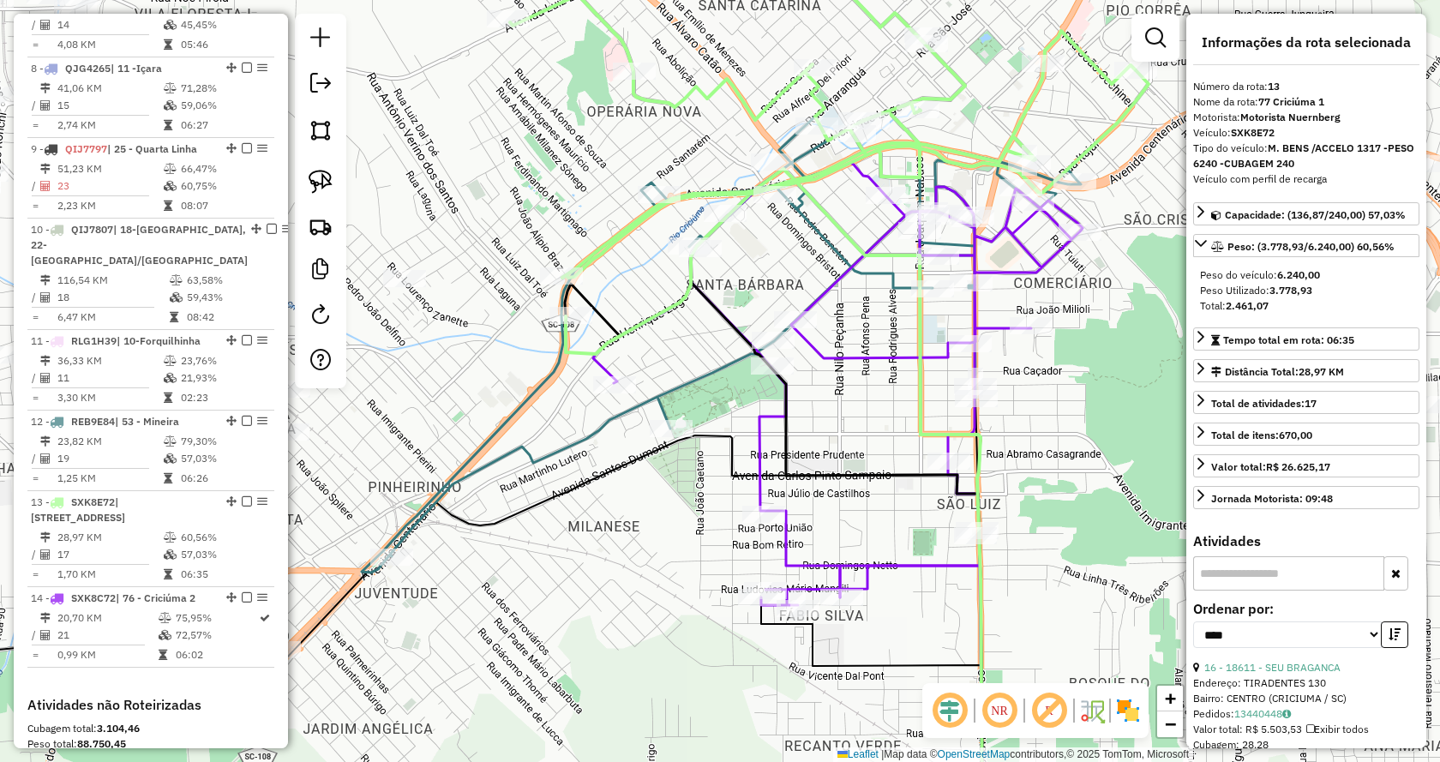
scroll to position [1533, 0]
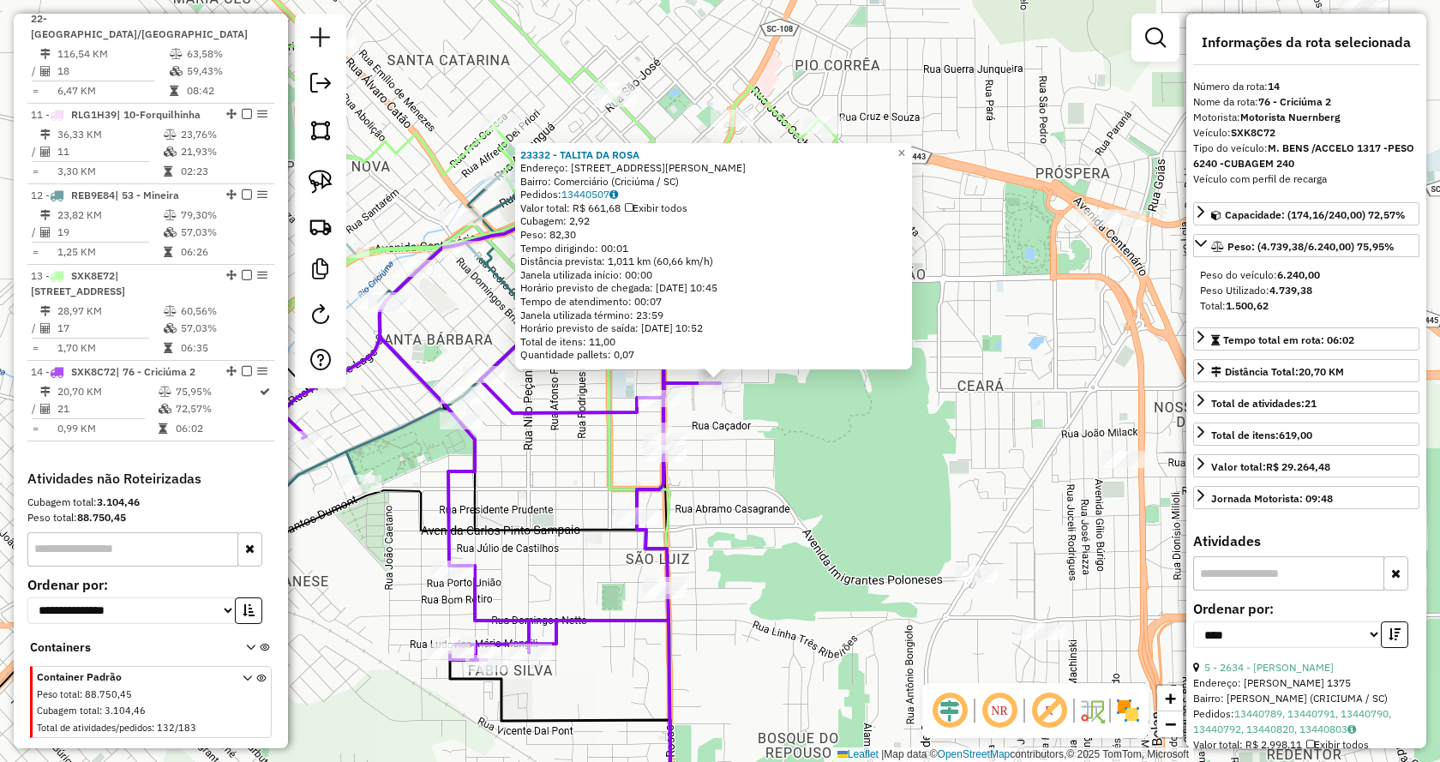
click at [842, 554] on div "23332 - TALITA DA ROSA Endereço: Rua General Lauro Sodré, 46 Bairro: Comerciári…" at bounding box center [720, 381] width 1440 height 762
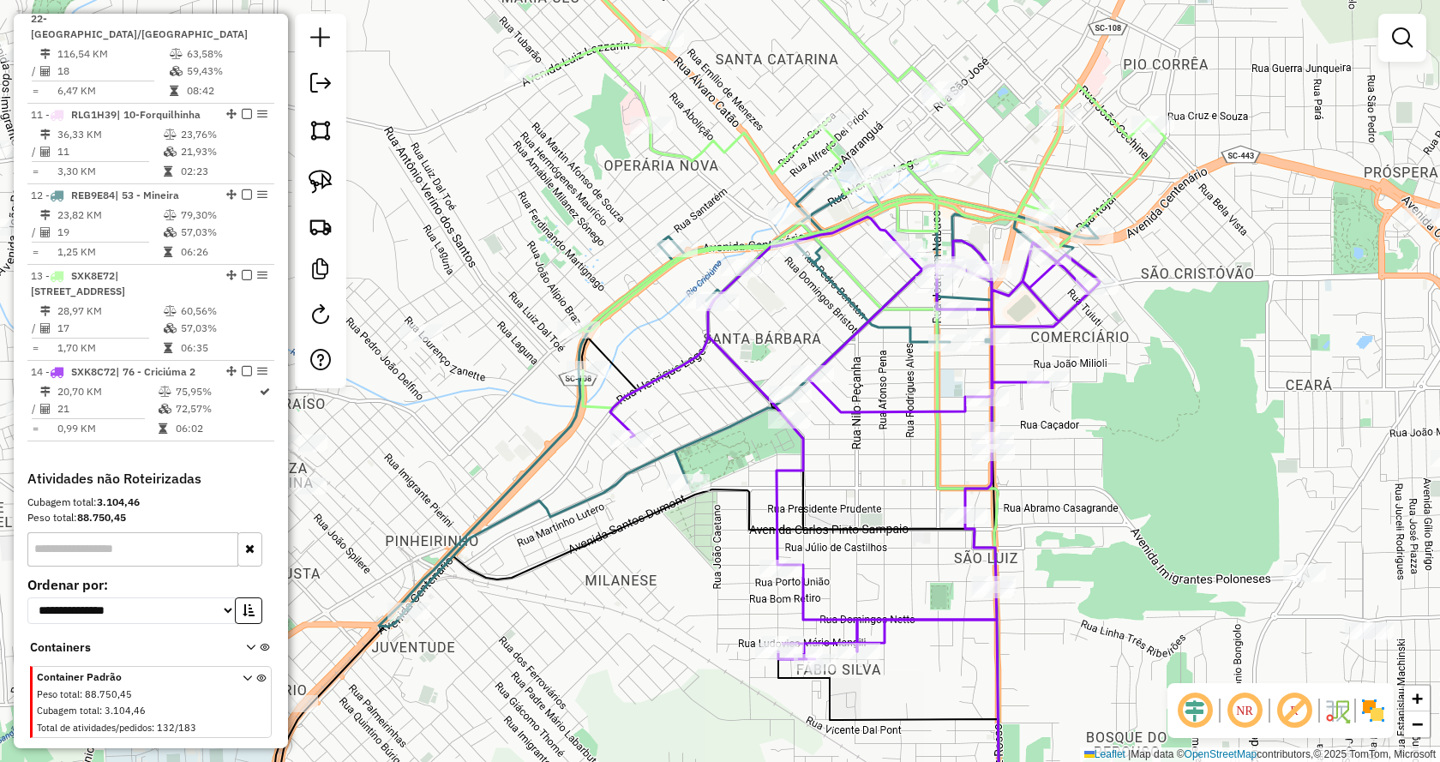
drag, startPoint x: 909, startPoint y: 464, endPoint x: 1221, endPoint y: 457, distance: 312.0
click at [1221, 457] on div "Janela de atendimento Grade de atendimento Capacidade Transportadoras Veículos …" at bounding box center [720, 381] width 1440 height 762
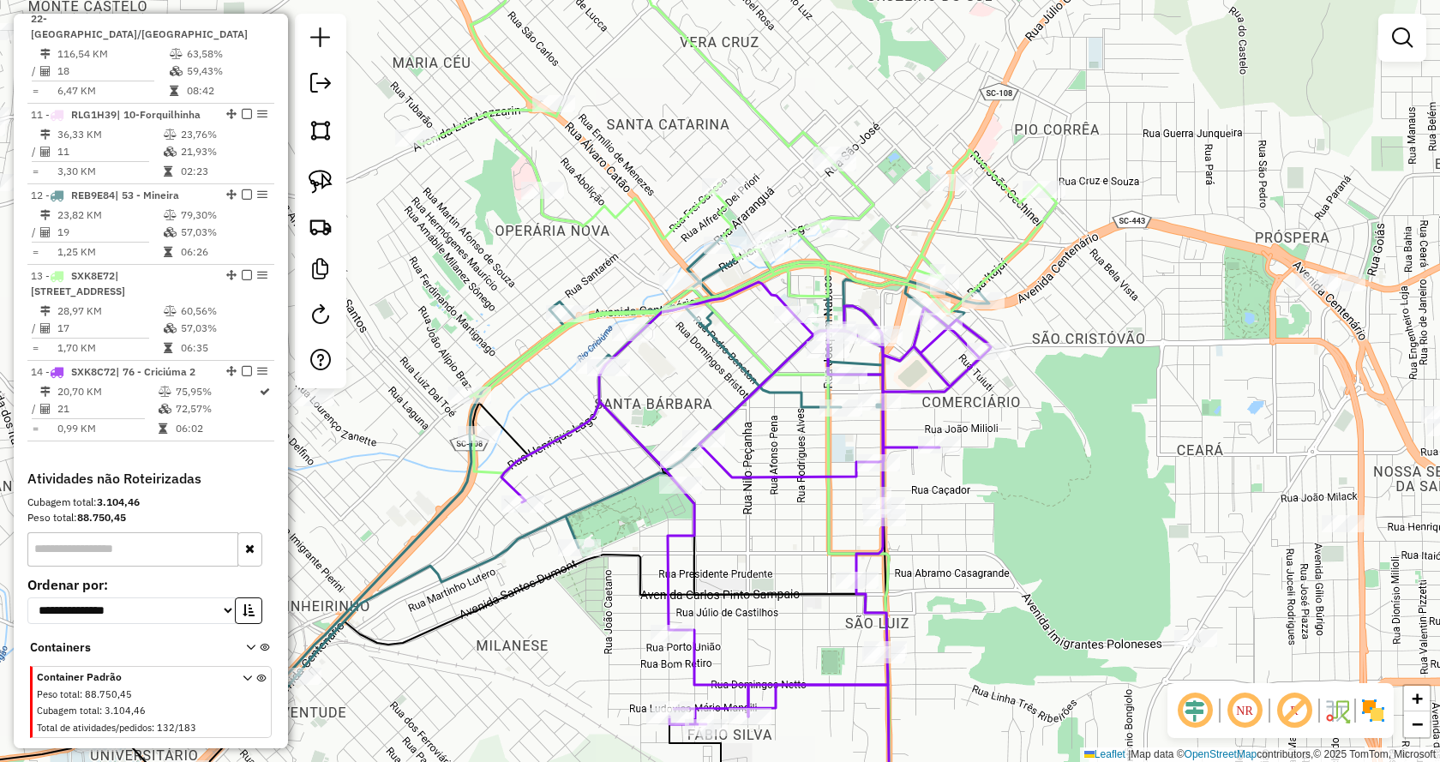
drag, startPoint x: 797, startPoint y: 421, endPoint x: 584, endPoint y: 522, distance: 236.1
click at [584, 522] on div "Rota 12 - Placa REB9E84 20982 - LAYBACK PARK PARTICI Janela de atendimento Grad…" at bounding box center [720, 381] width 1440 height 762
select select "*********"
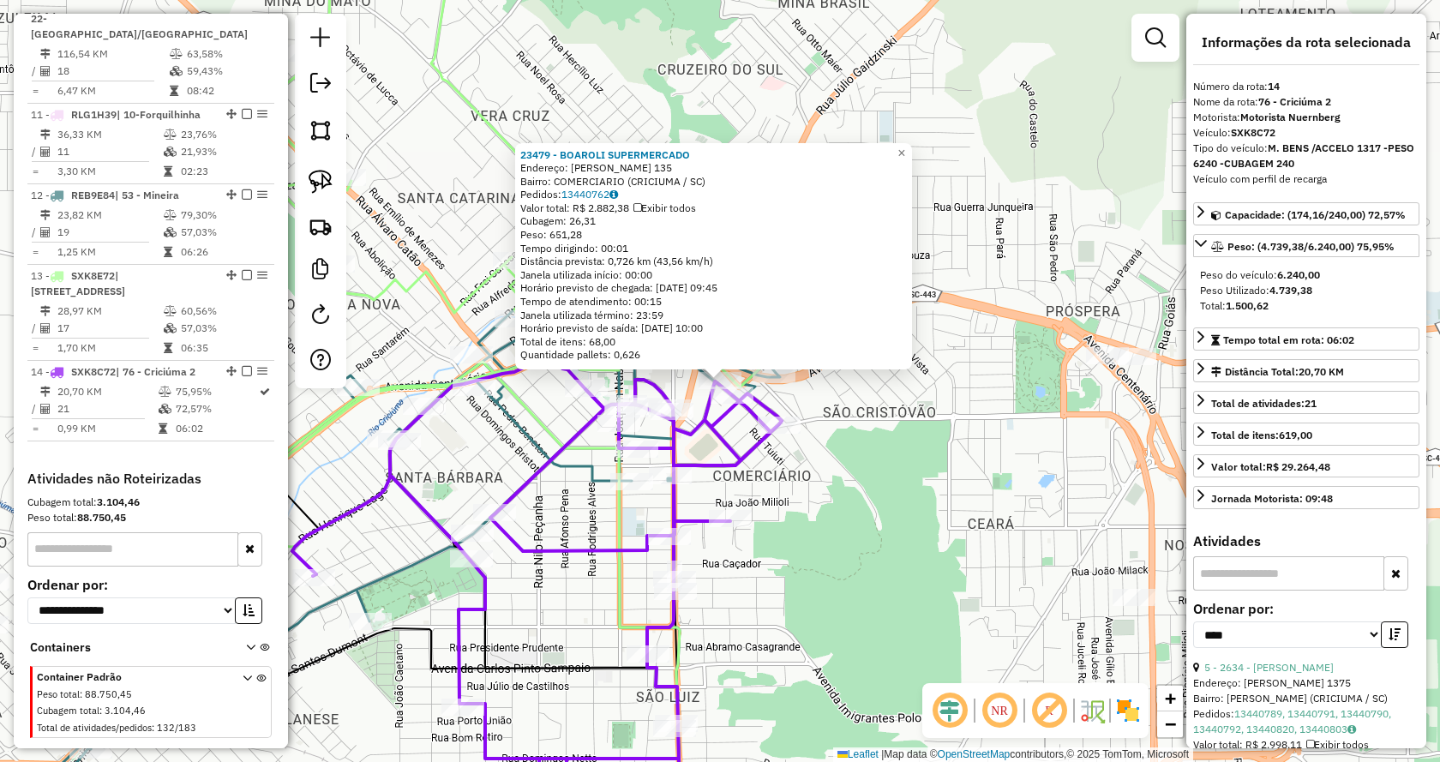
click at [948, 419] on div "23479 - BOAROLI SUPERMERCADO Endereço: CECILIA DAROS CASAGRANDE 135 Bairro: COM…" at bounding box center [720, 381] width 1440 height 762
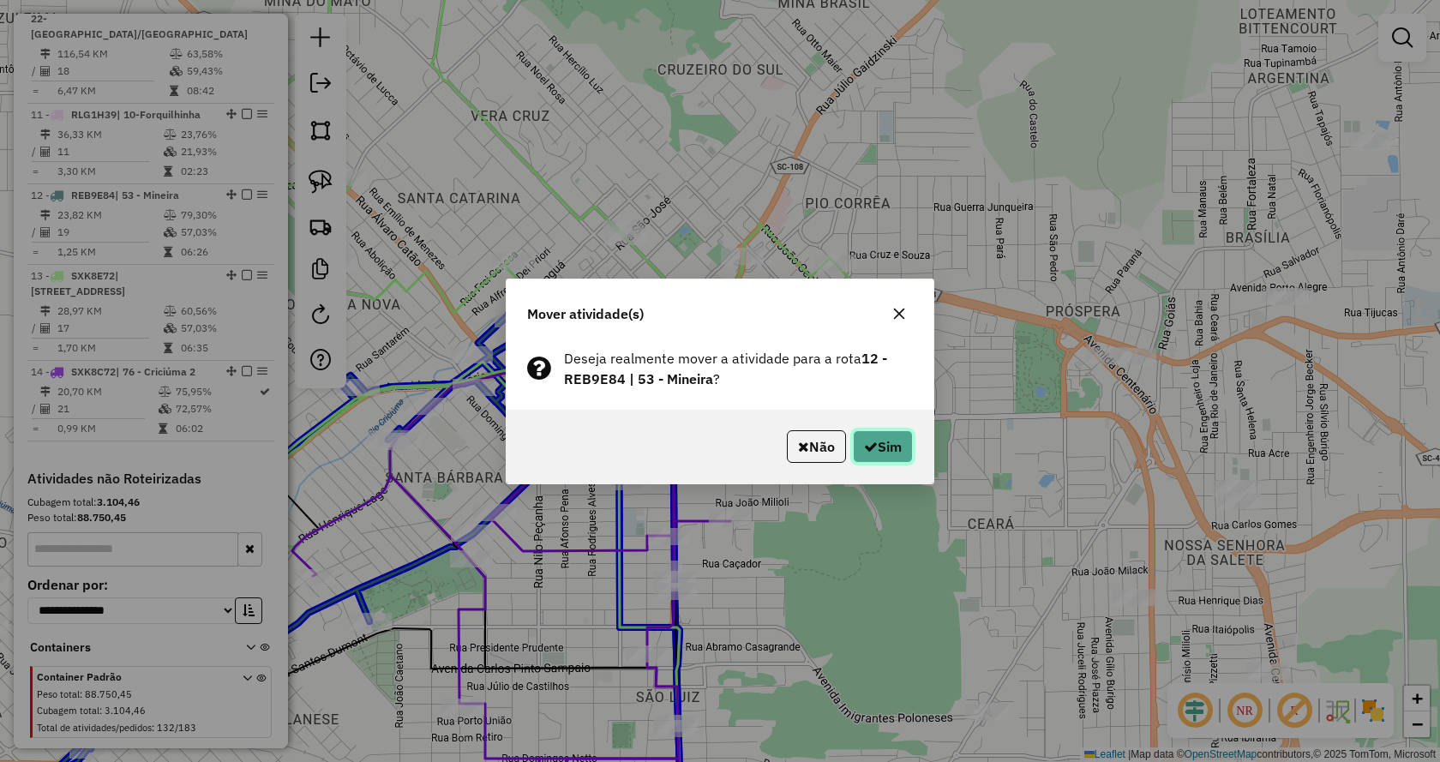
click at [859, 460] on button "Sim" at bounding box center [883, 446] width 60 height 33
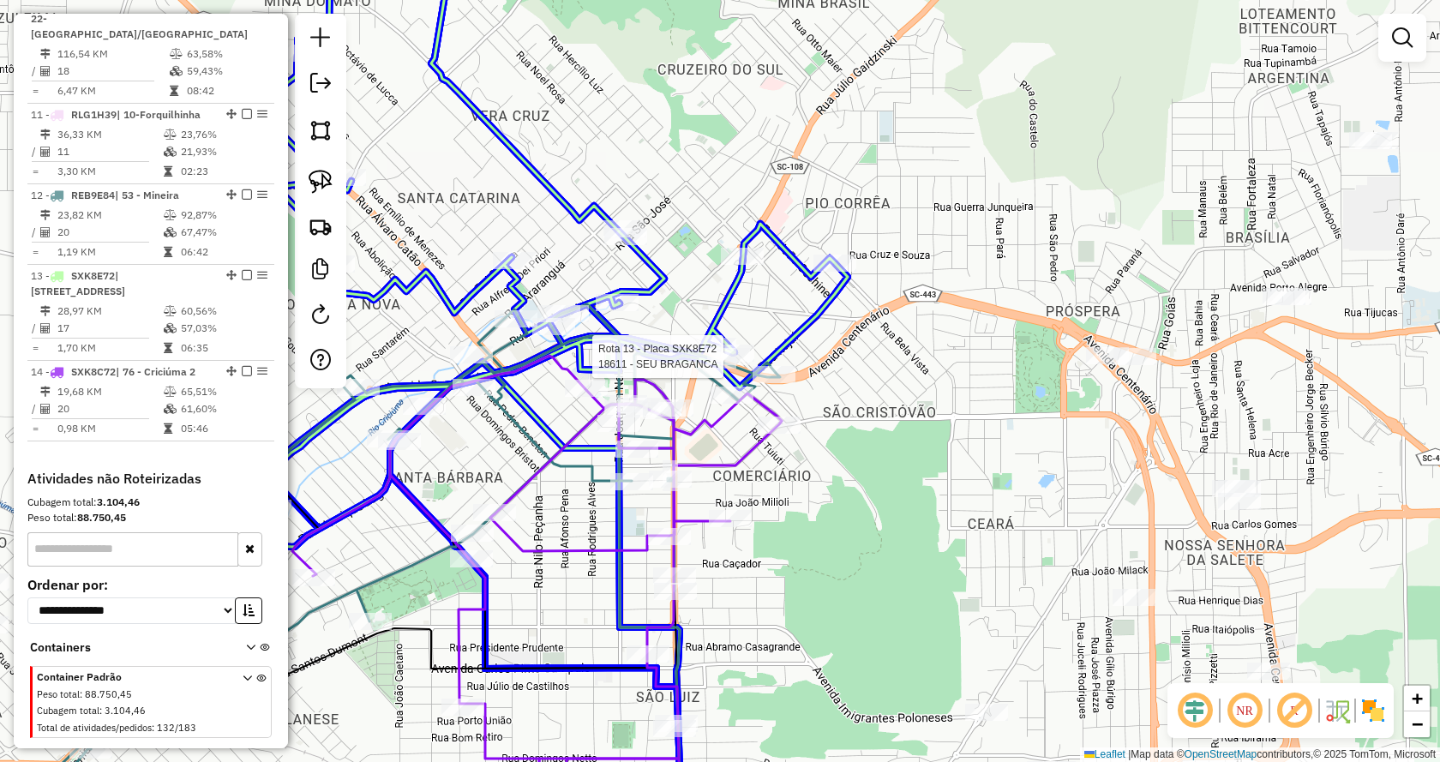
click at [485, 189] on div at bounding box center [485, 189] width 0 height 0
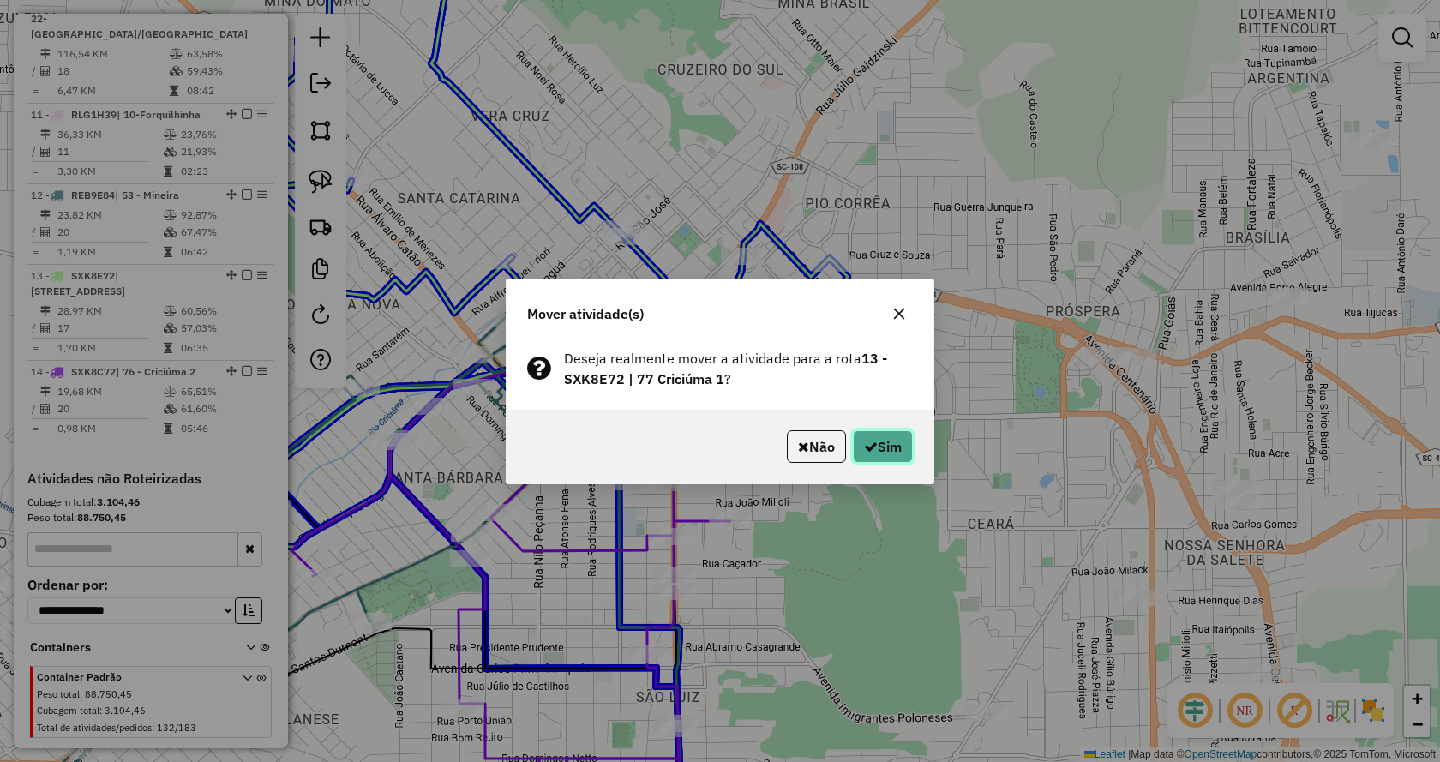
click at [903, 441] on button "Sim" at bounding box center [883, 446] width 60 height 33
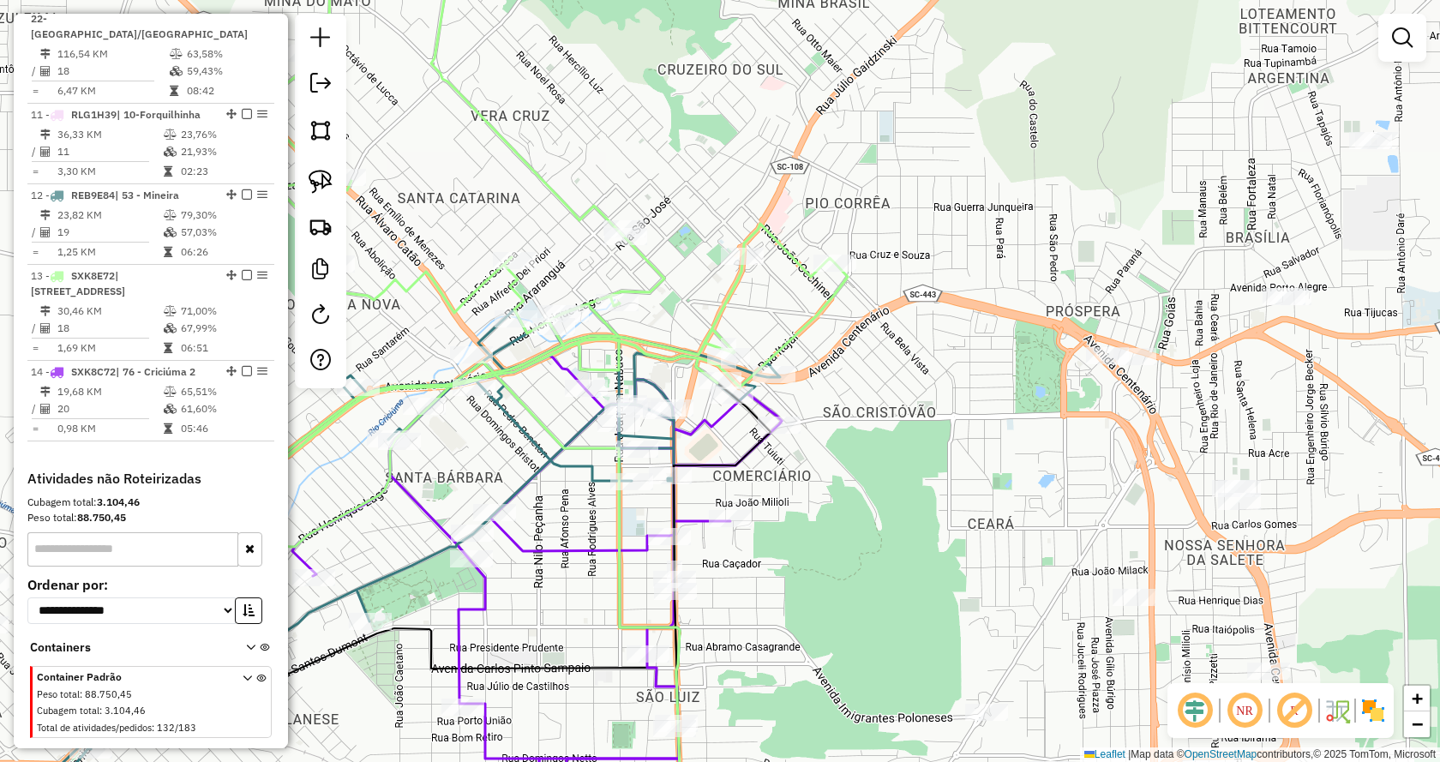
click at [916, 468] on div "Janela de atendimento Grade de atendimento Capacidade Transportadoras Veículos …" at bounding box center [720, 381] width 1440 height 762
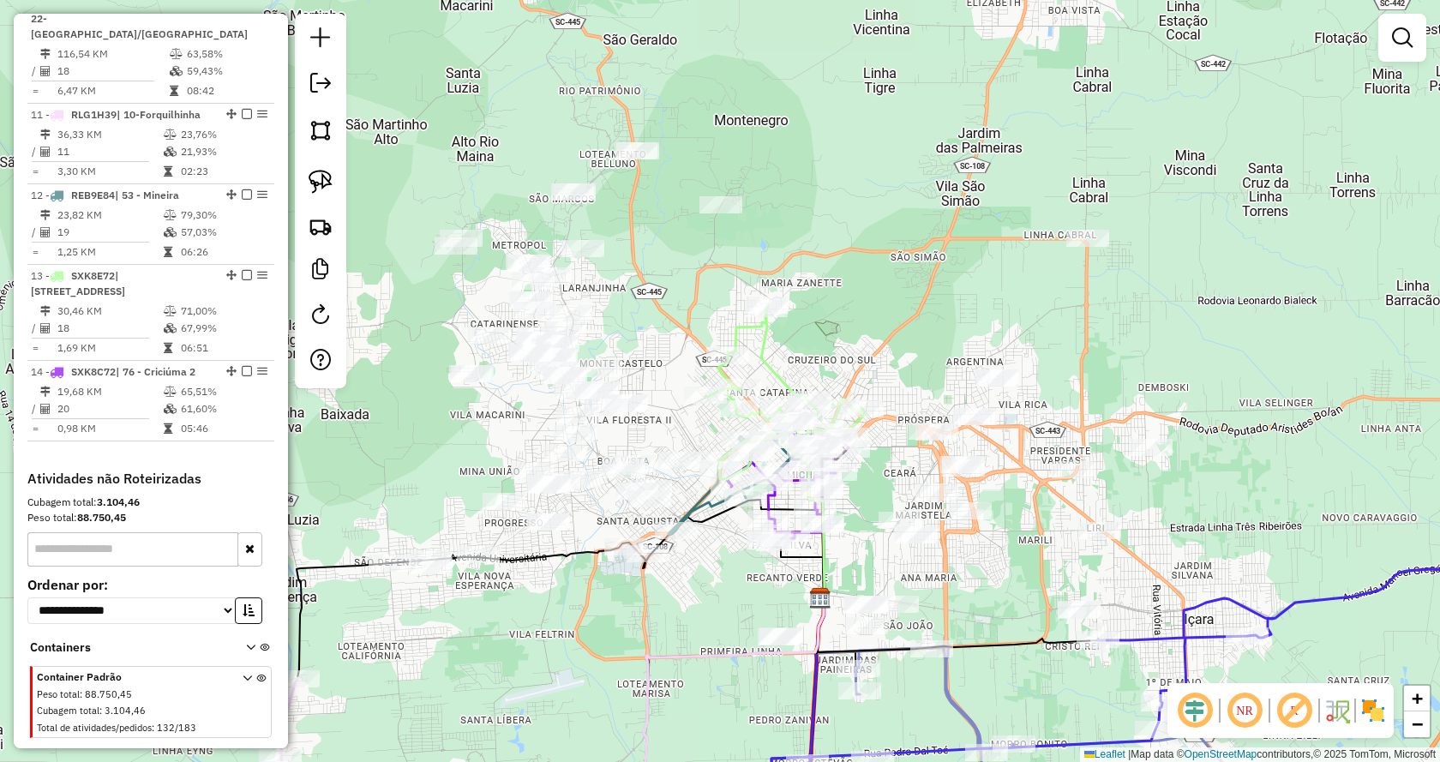
drag, startPoint x: 1004, startPoint y: 596, endPoint x: 966, endPoint y: 584, distance: 40.4
click at [966, 584] on div "Janela de atendimento Grade de atendimento Capacidade Transportadoras Veículos …" at bounding box center [720, 381] width 1440 height 762
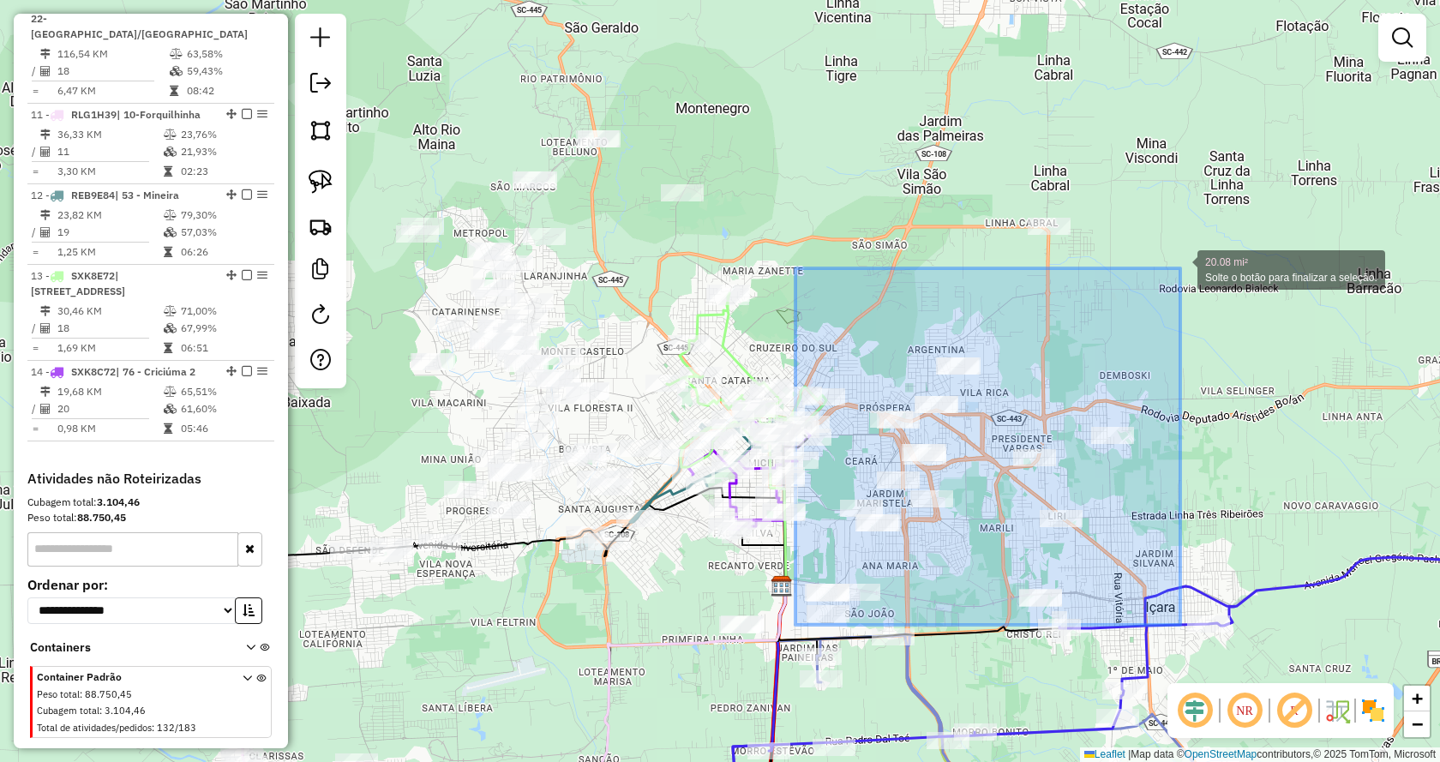
drag, startPoint x: 808, startPoint y: 623, endPoint x: 1180, endPoint y: 268, distance: 514.0
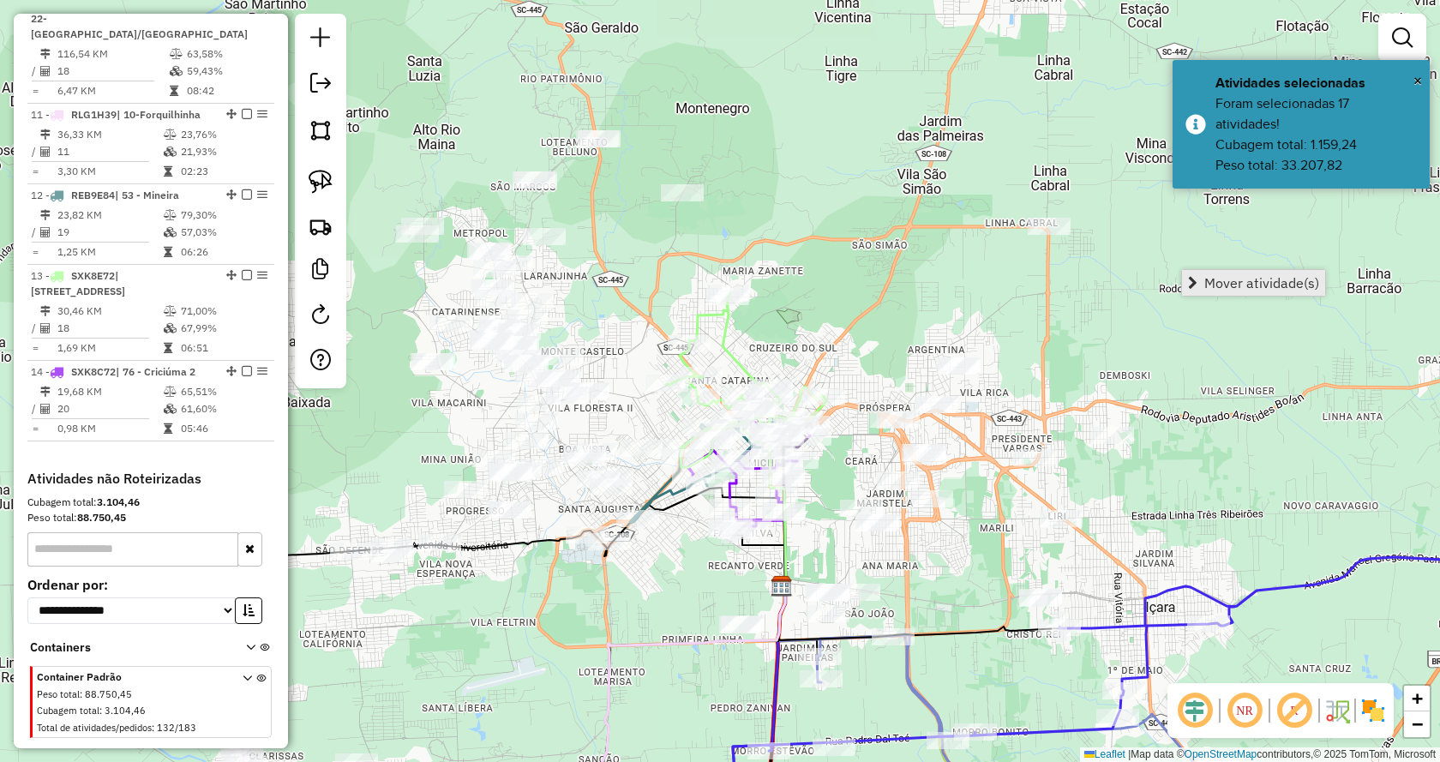
click at [1215, 294] on link "Mover atividade(s)" at bounding box center [1253, 283] width 143 height 26
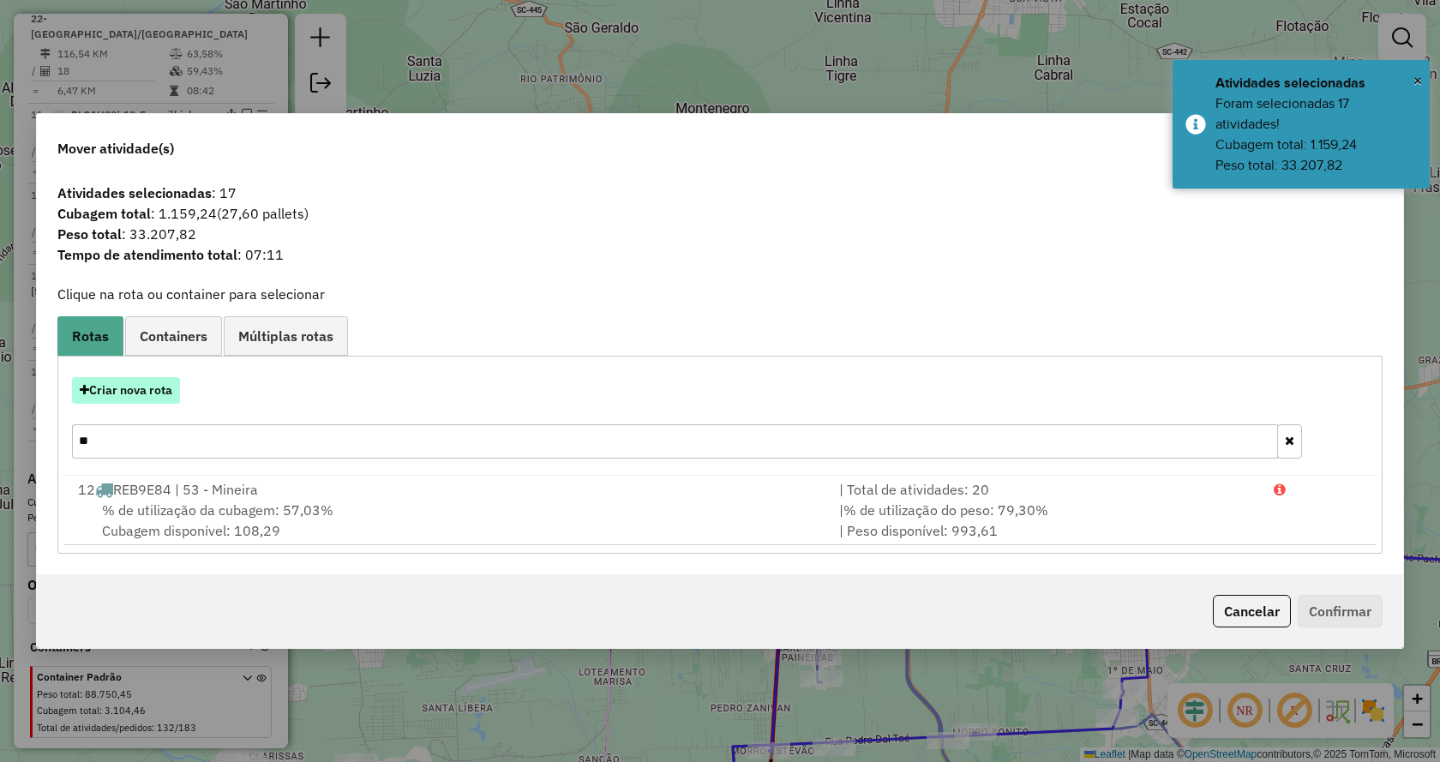
click at [90, 395] on button "Criar nova rota" at bounding box center [126, 390] width 108 height 27
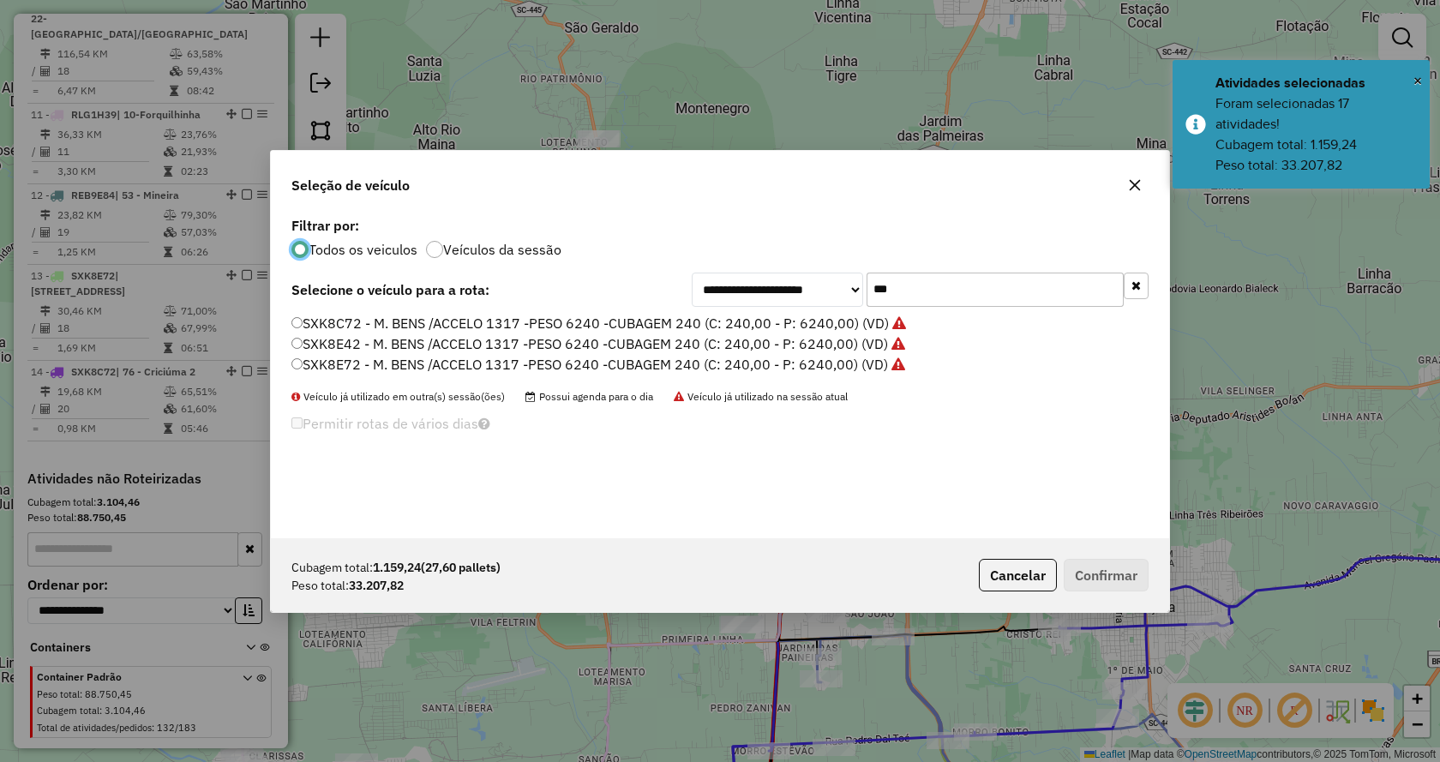
scroll to position [9, 5]
click at [1141, 278] on button "button" at bounding box center [1135, 286] width 25 height 27
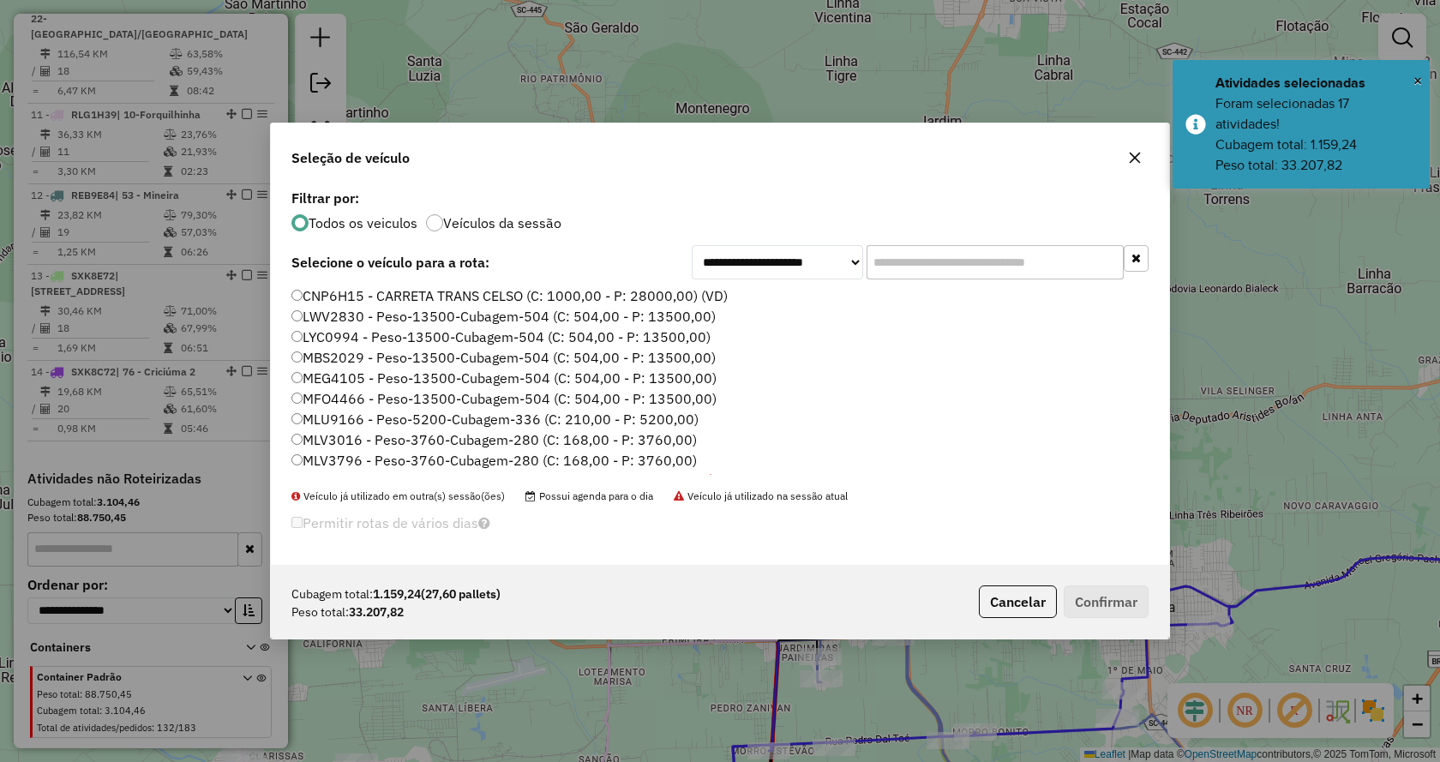
click at [1089, 270] on input "text" at bounding box center [994, 262] width 257 height 34
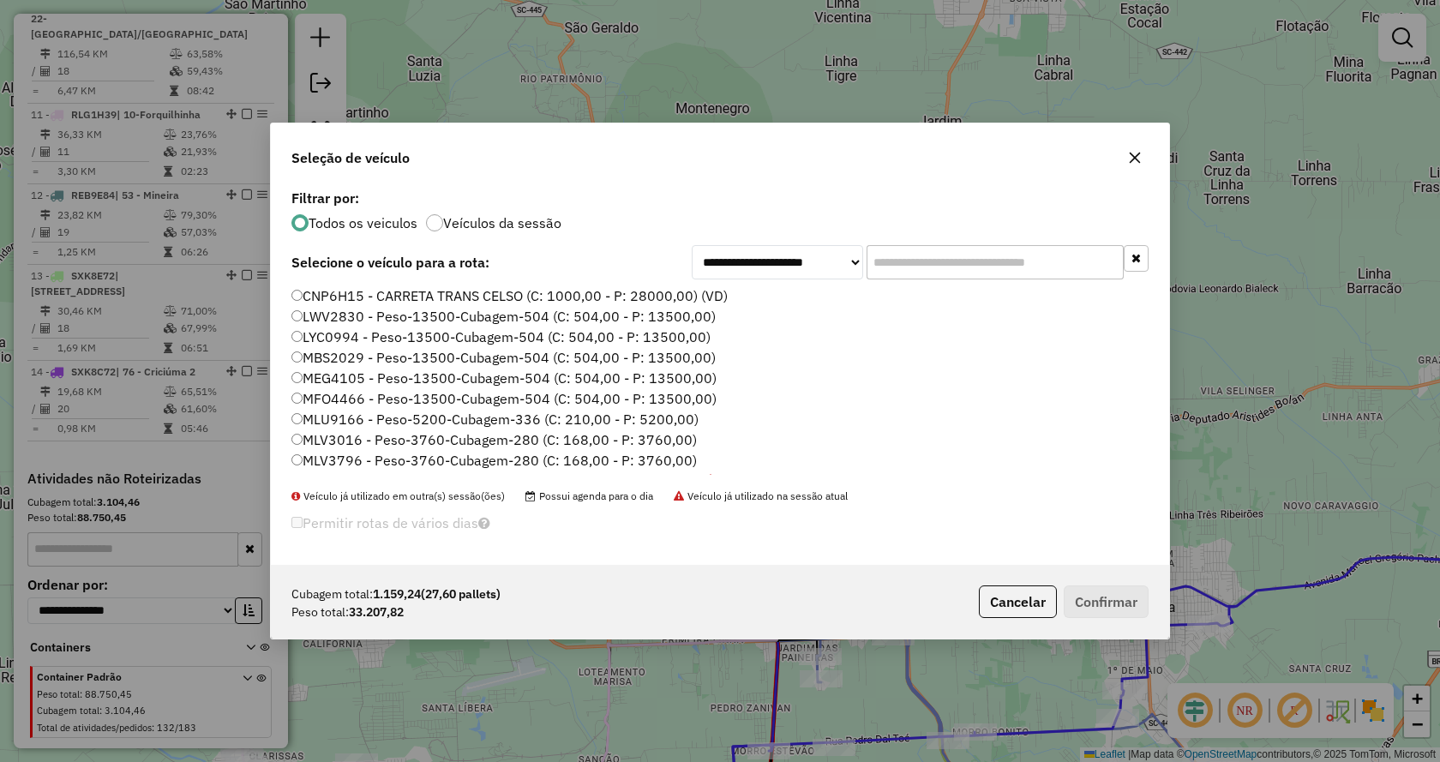
click at [1069, 264] on input "text" at bounding box center [994, 262] width 257 height 34
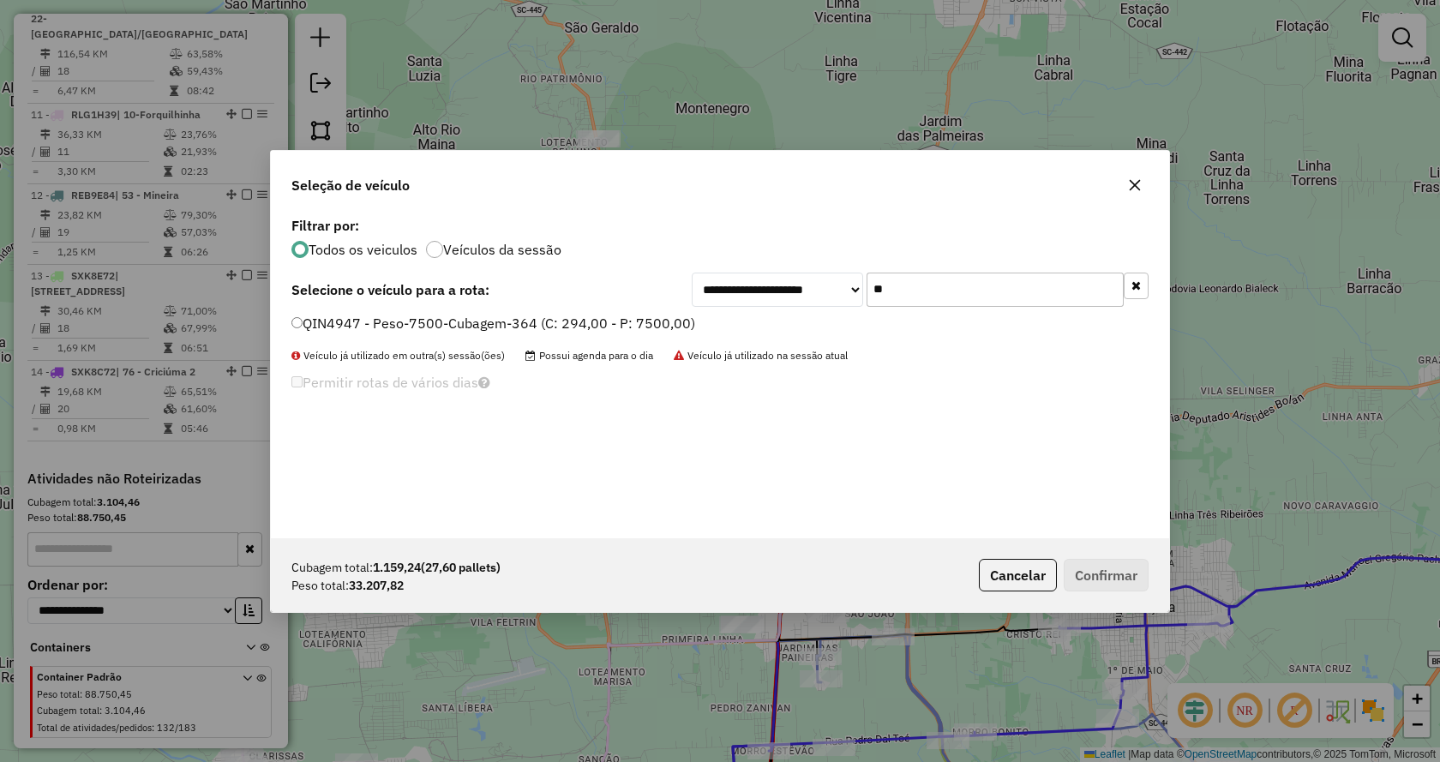
type input "**"
click at [681, 322] on label "QIN4947 - Peso-7500-Cubagem-364 (C: 294,00 - P: 7500,00)" at bounding box center [493, 323] width 404 height 21
click at [1119, 592] on div "Cubagem total: 1.159,24 (27,60 pallets) Peso total: 33.207,82 Cancelar Confirmar" at bounding box center [720, 575] width 898 height 74
click at [1076, 578] on button "Confirmar" at bounding box center [1105, 575] width 85 height 33
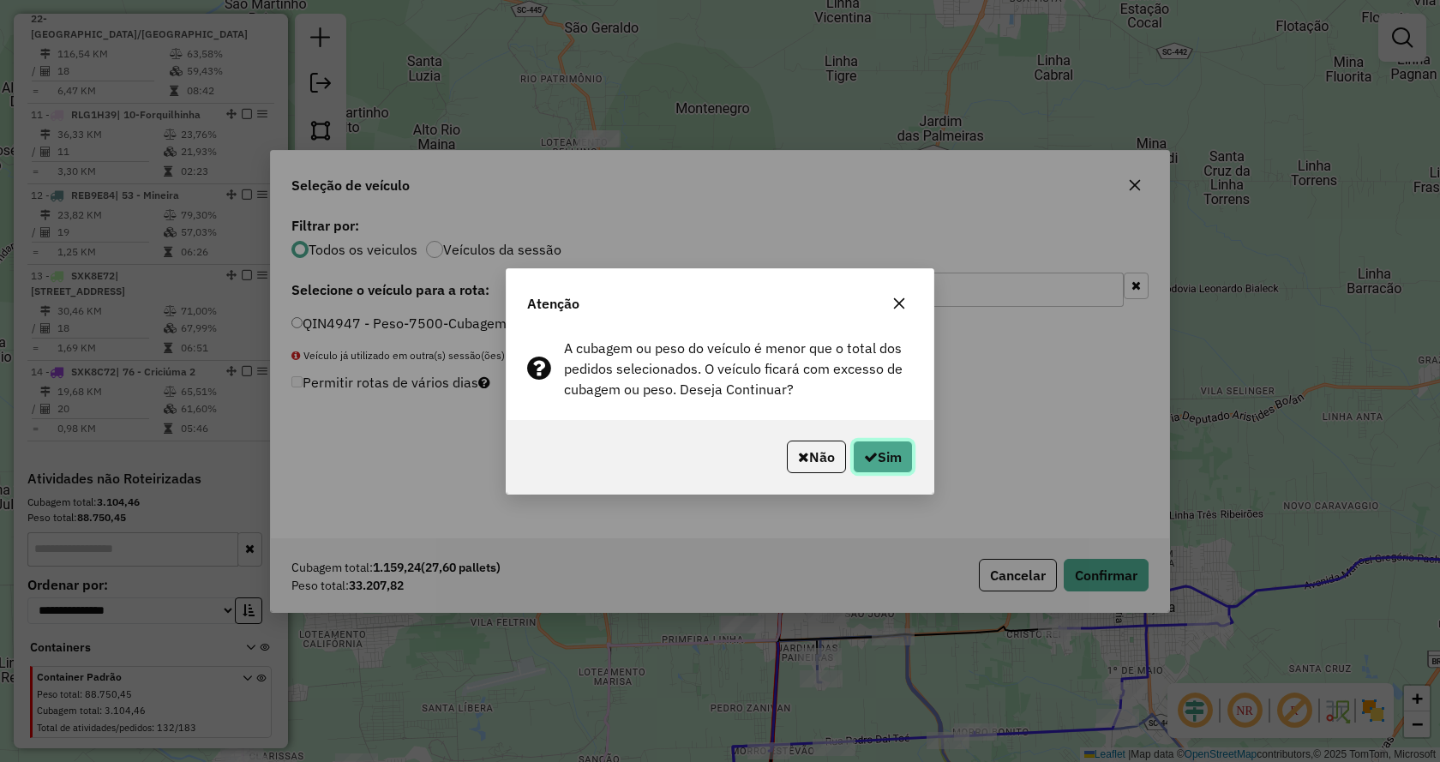
click at [899, 460] on button "Sim" at bounding box center [883, 456] width 60 height 33
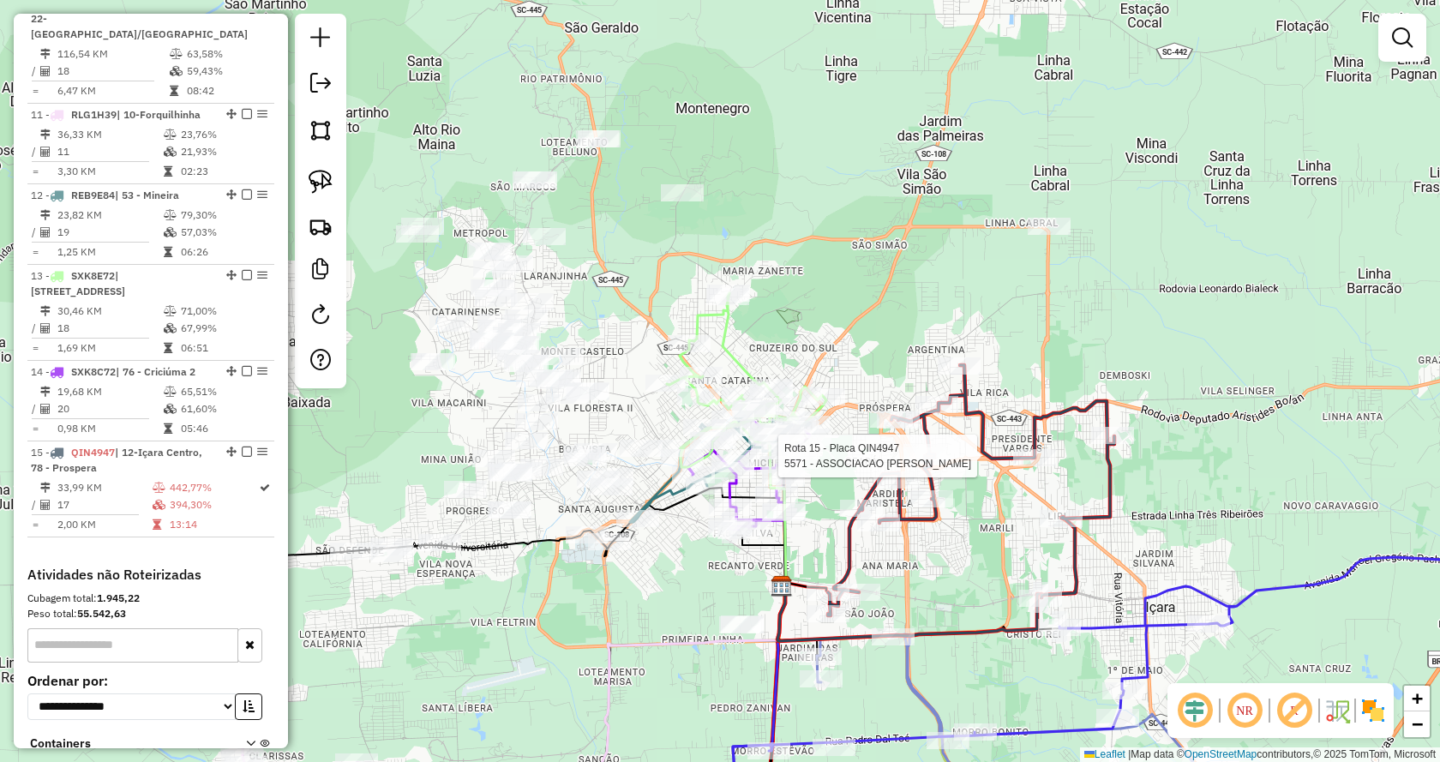
select select "*********"
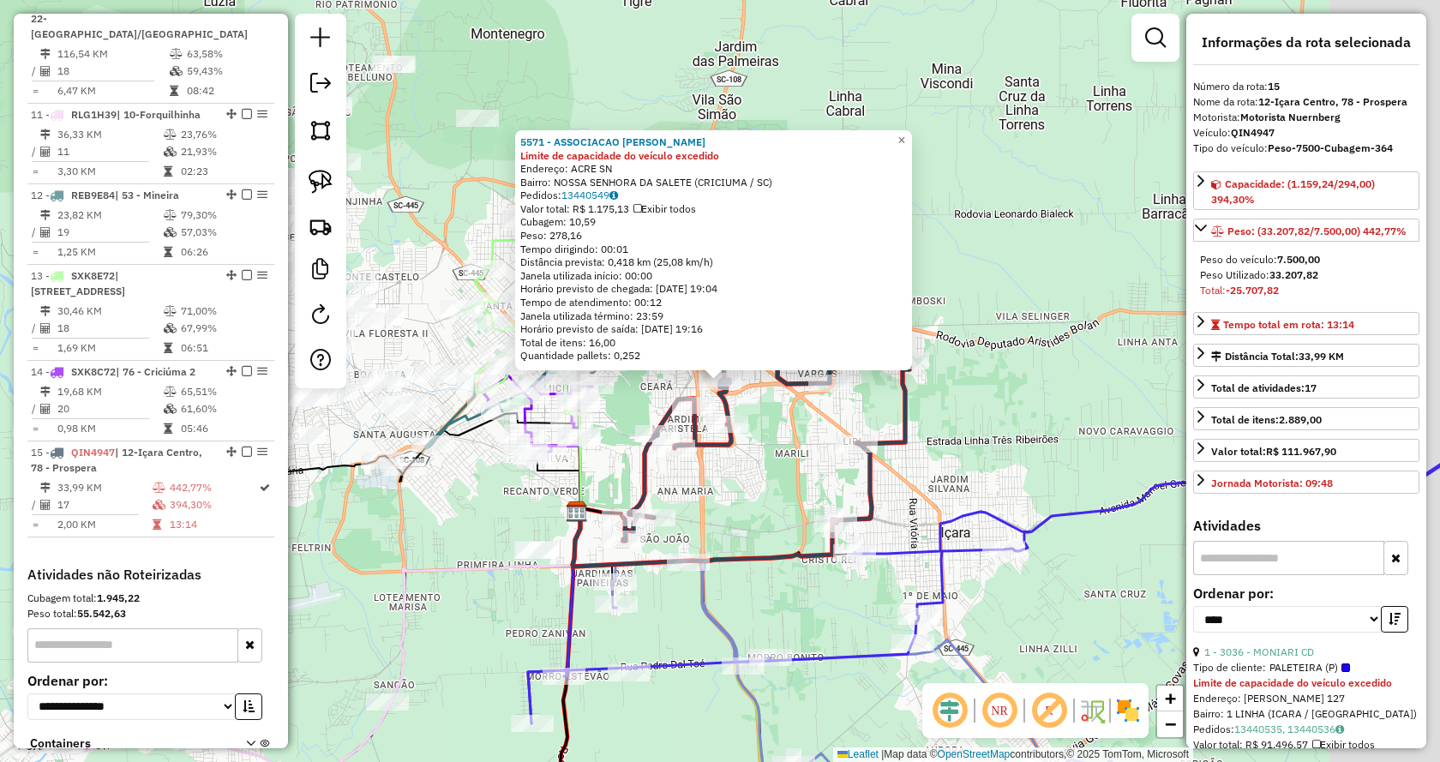
scroll to position [1629, 0]
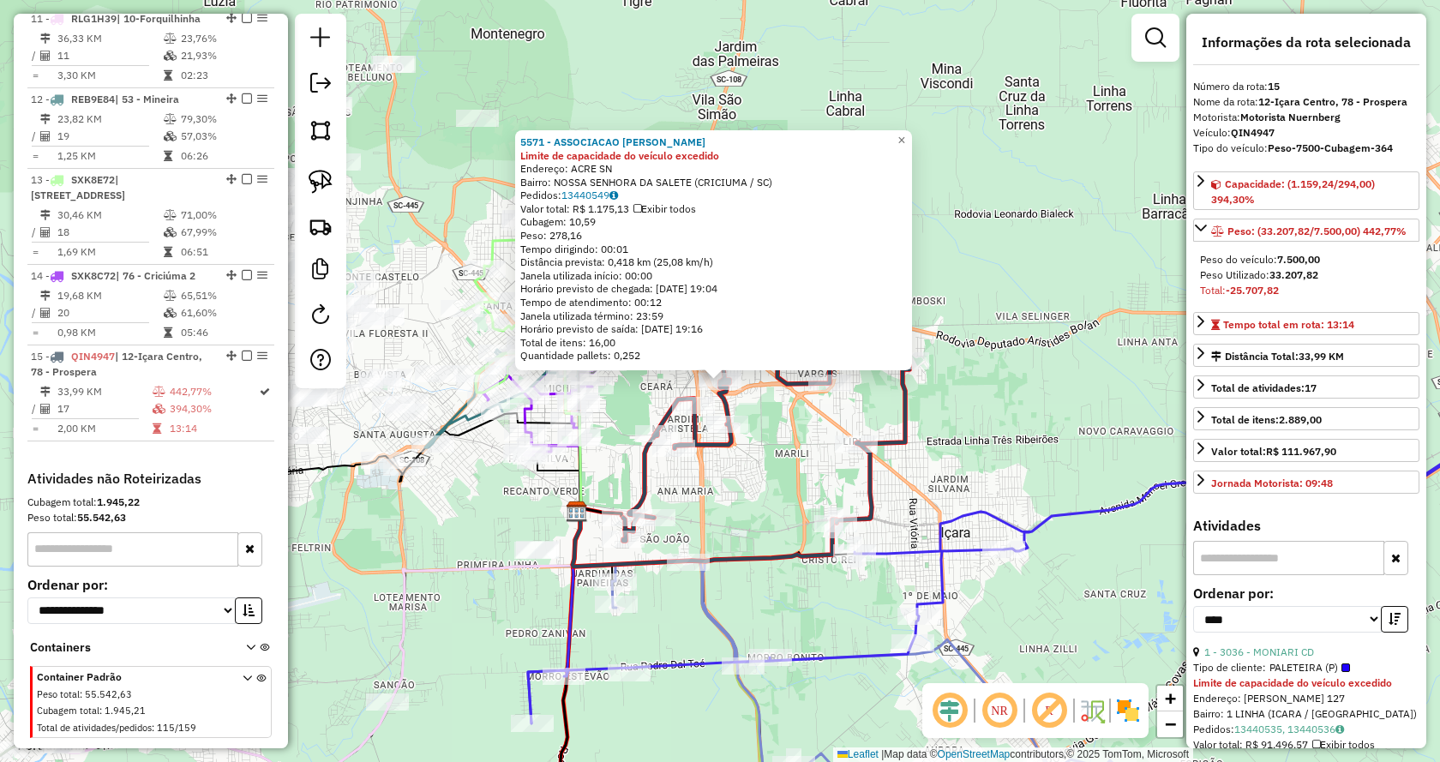
click at [1281, 659] on div "1 - 3036 - MONIARI CD" at bounding box center [1306, 651] width 226 height 15
click at [1279, 651] on link "1 - 3036 - MONIARI CD" at bounding box center [1259, 651] width 110 height 13
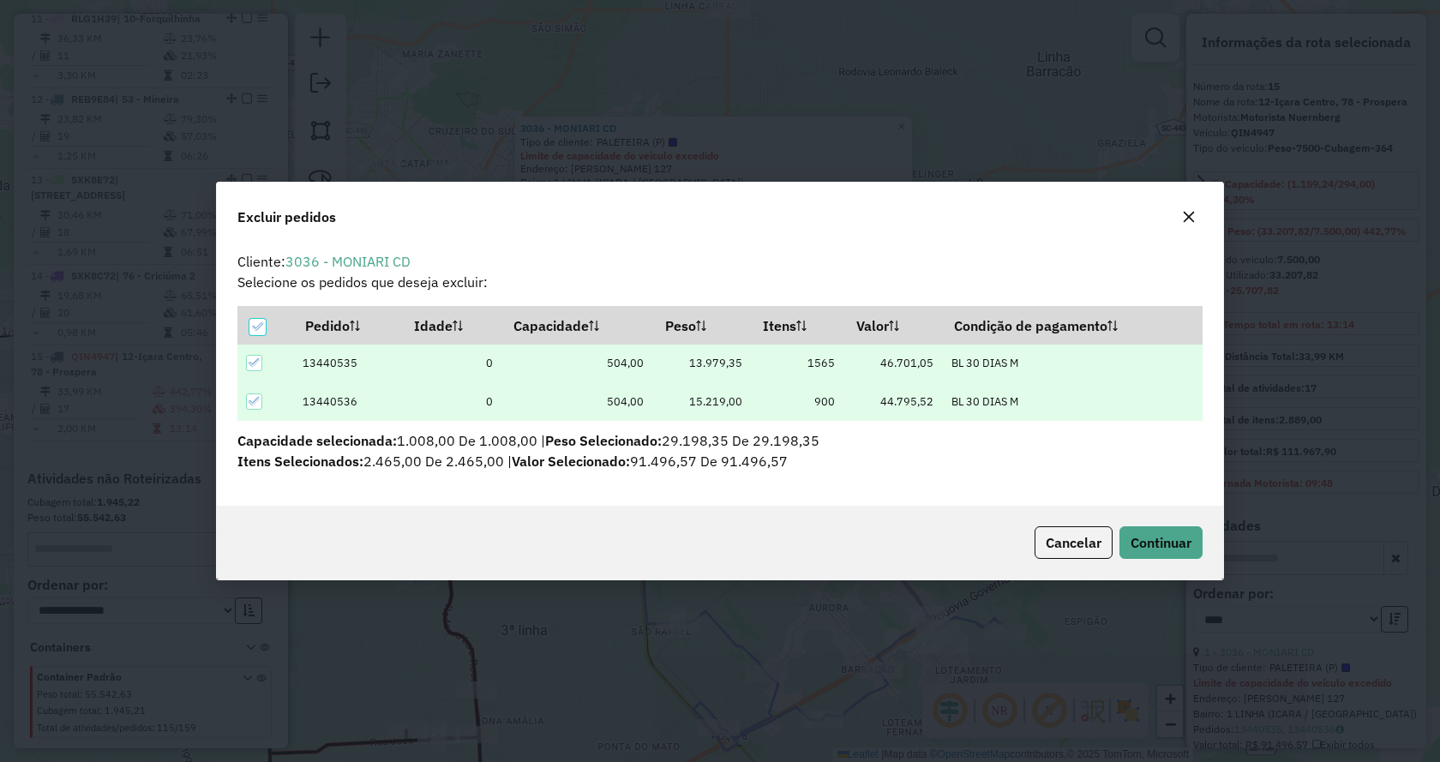
scroll to position [0, 0]
click at [1177, 549] on span "Continuar" at bounding box center [1160, 542] width 61 height 17
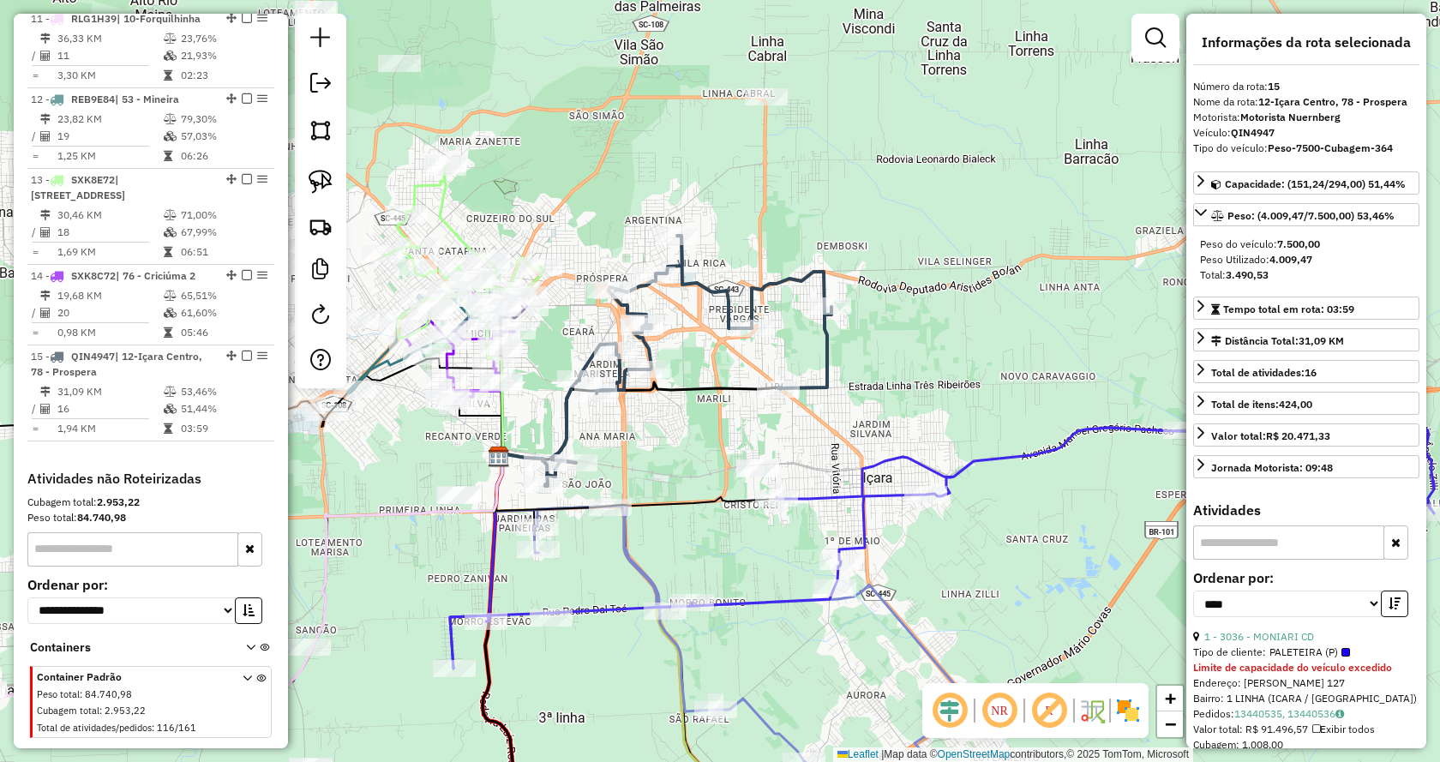
drag, startPoint x: 725, startPoint y: 469, endPoint x: 762, endPoint y: 555, distance: 94.1
click at [762, 555] on div "Janela de atendimento Grade de atendimento Capacidade Transportadoras Veículos …" at bounding box center [720, 381] width 1440 height 762
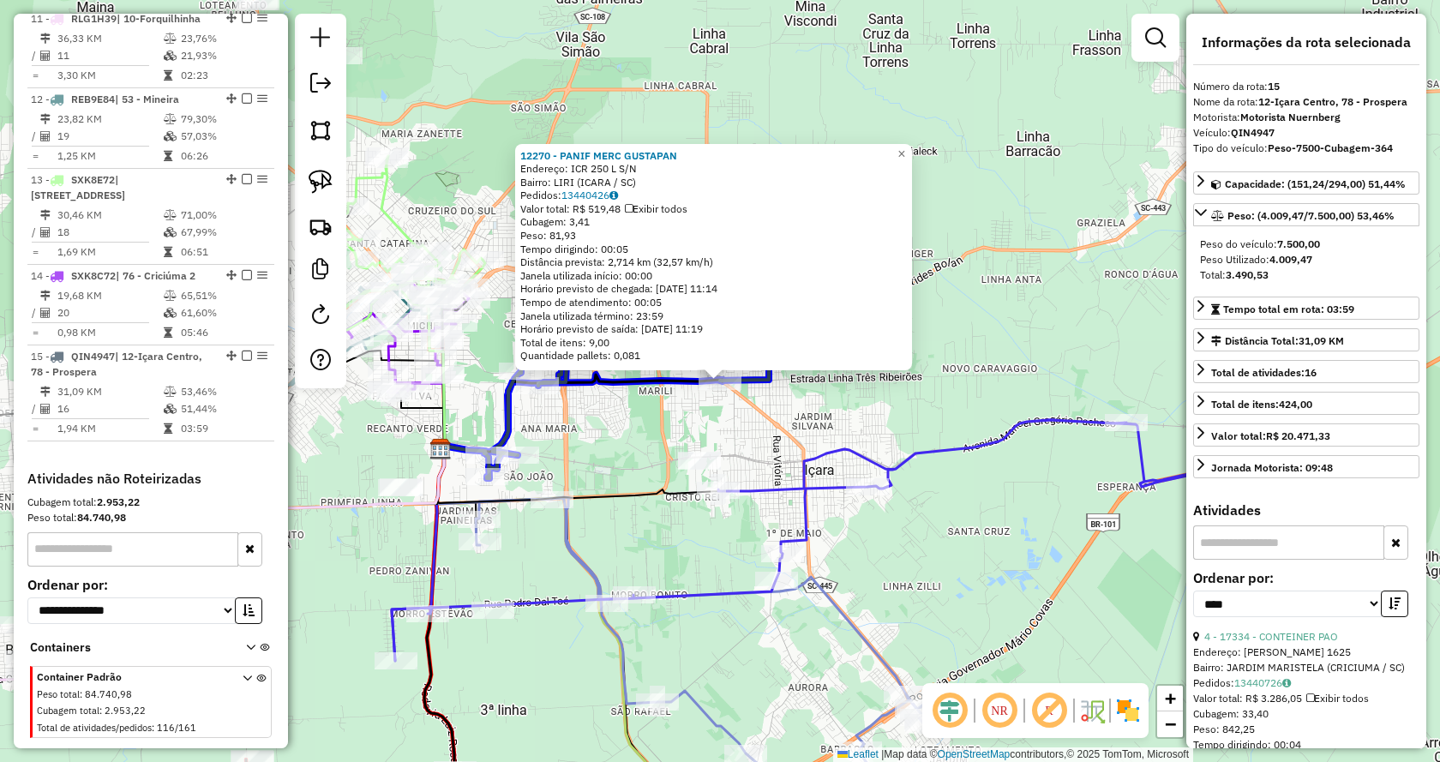
click at [72, 31] on div "12270 - PANIF MERC GUSTAPAN Endereço: ICR 250 L S/N Bairro: LIRI (ICARA / SC) P…" at bounding box center [72, 31] width 0 height 0
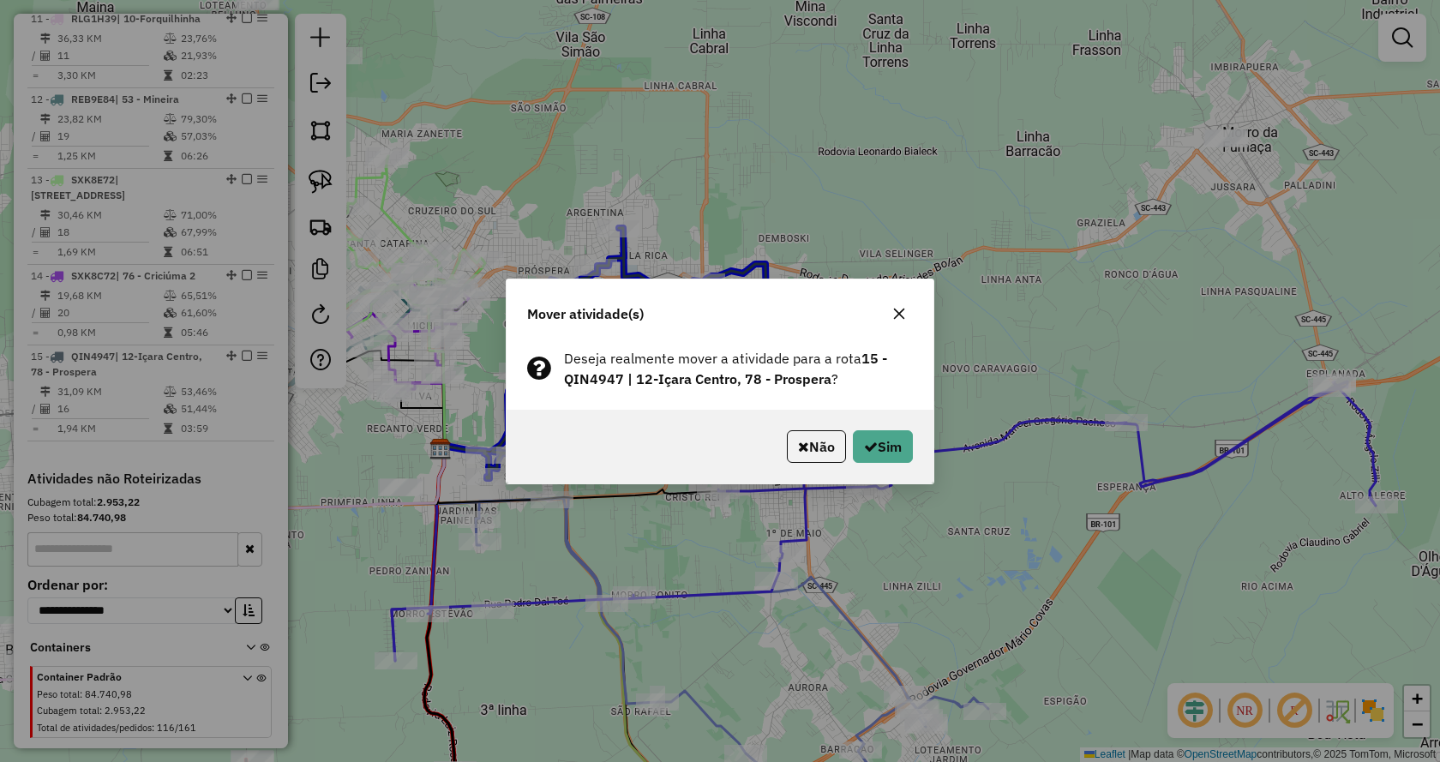
click at [881, 428] on div "Não Sim" at bounding box center [719, 447] width 427 height 74
click at [845, 452] on p-footer "Não Sim" at bounding box center [846, 446] width 133 height 33
click at [879, 456] on button "Sim" at bounding box center [883, 446] width 60 height 33
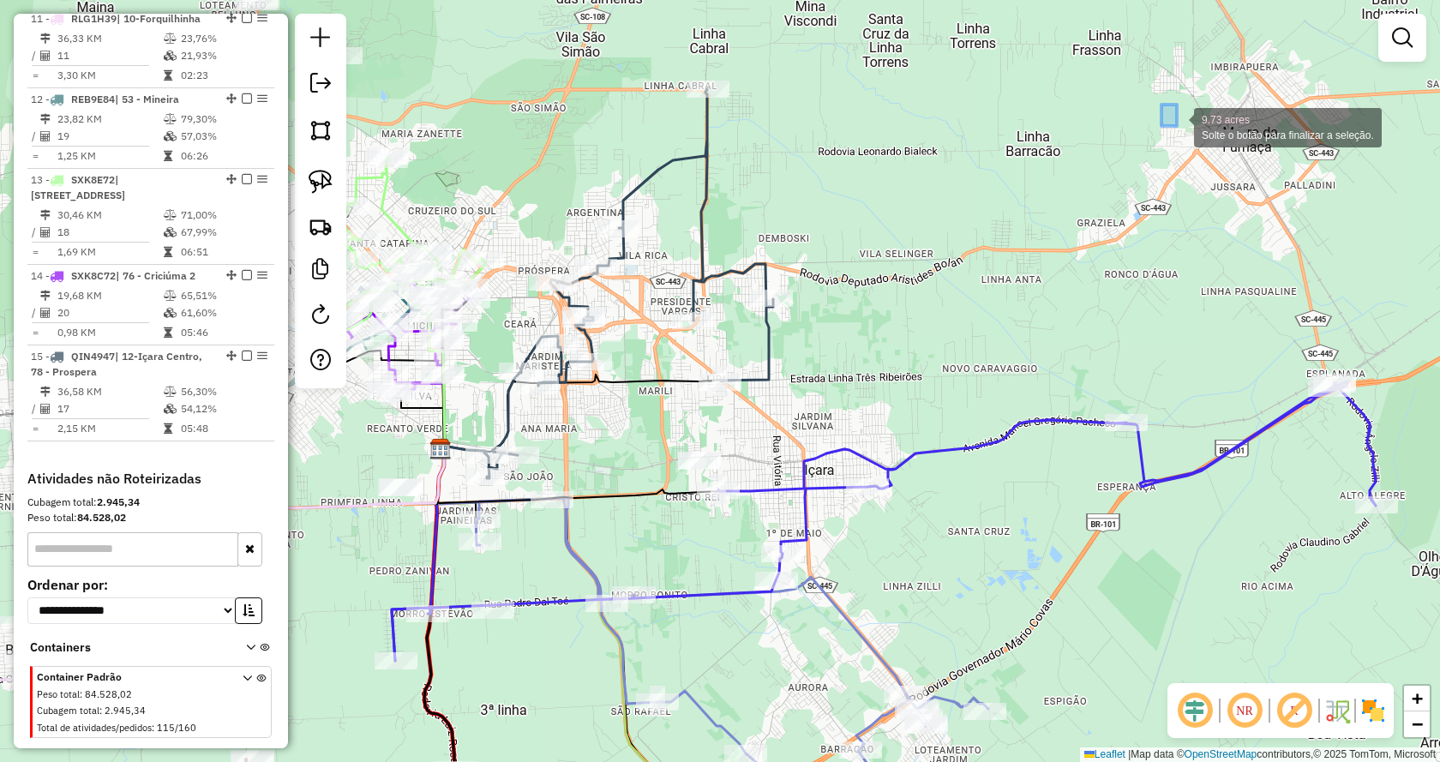
drag, startPoint x: 1161, startPoint y: 105, endPoint x: 1231, endPoint y: 174, distance: 98.8
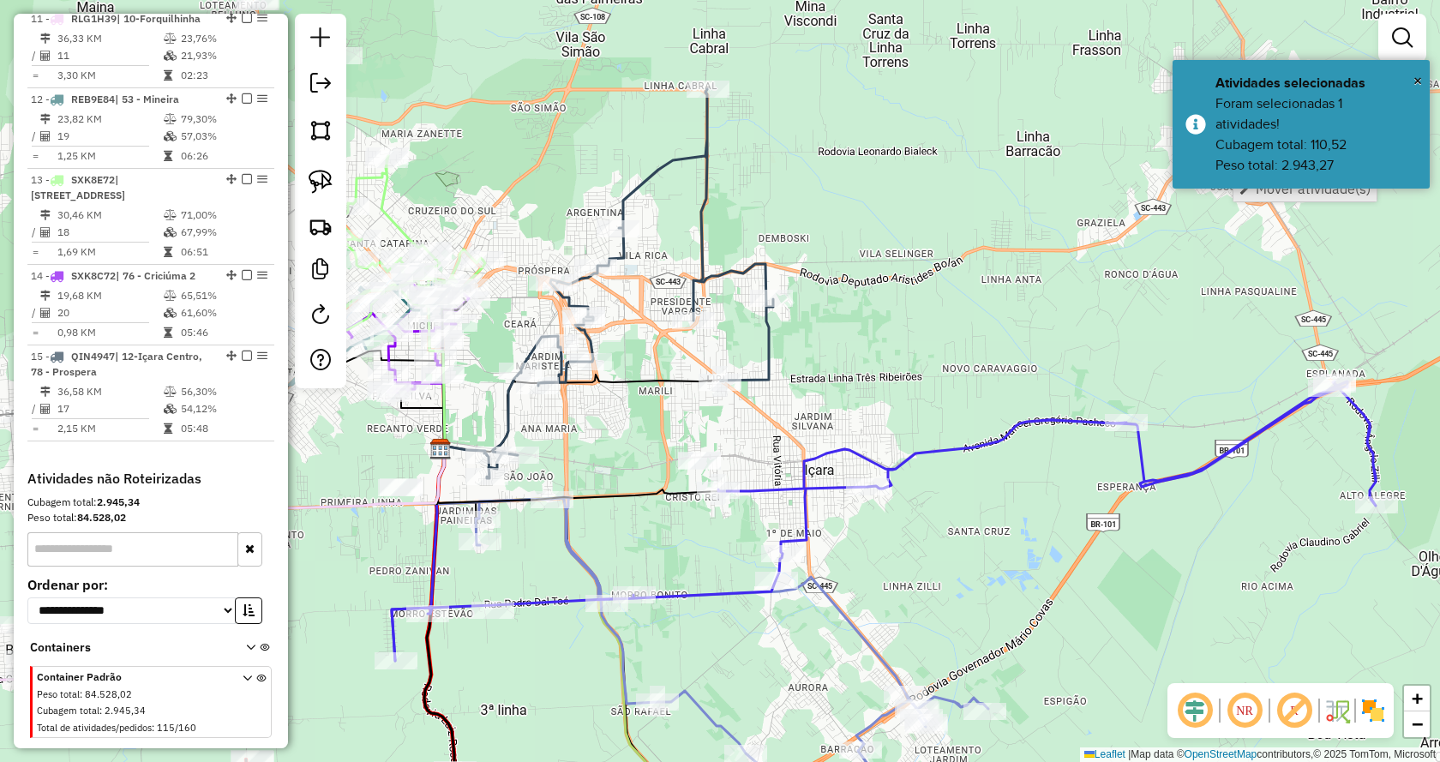
click at [1260, 189] on span "Mover atividade(s)" at bounding box center [1312, 189] width 115 height 14
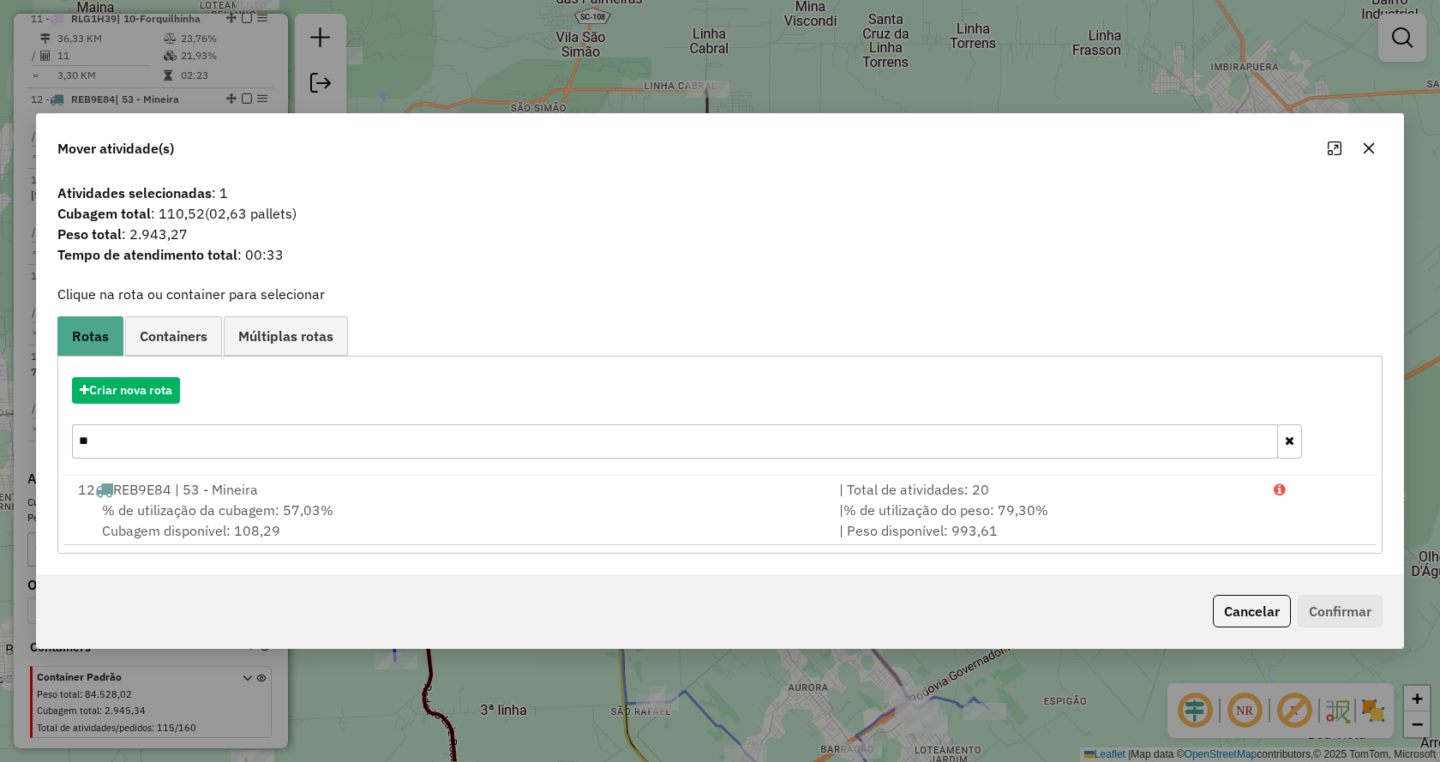
click at [1294, 451] on button "button" at bounding box center [1289, 441] width 25 height 34
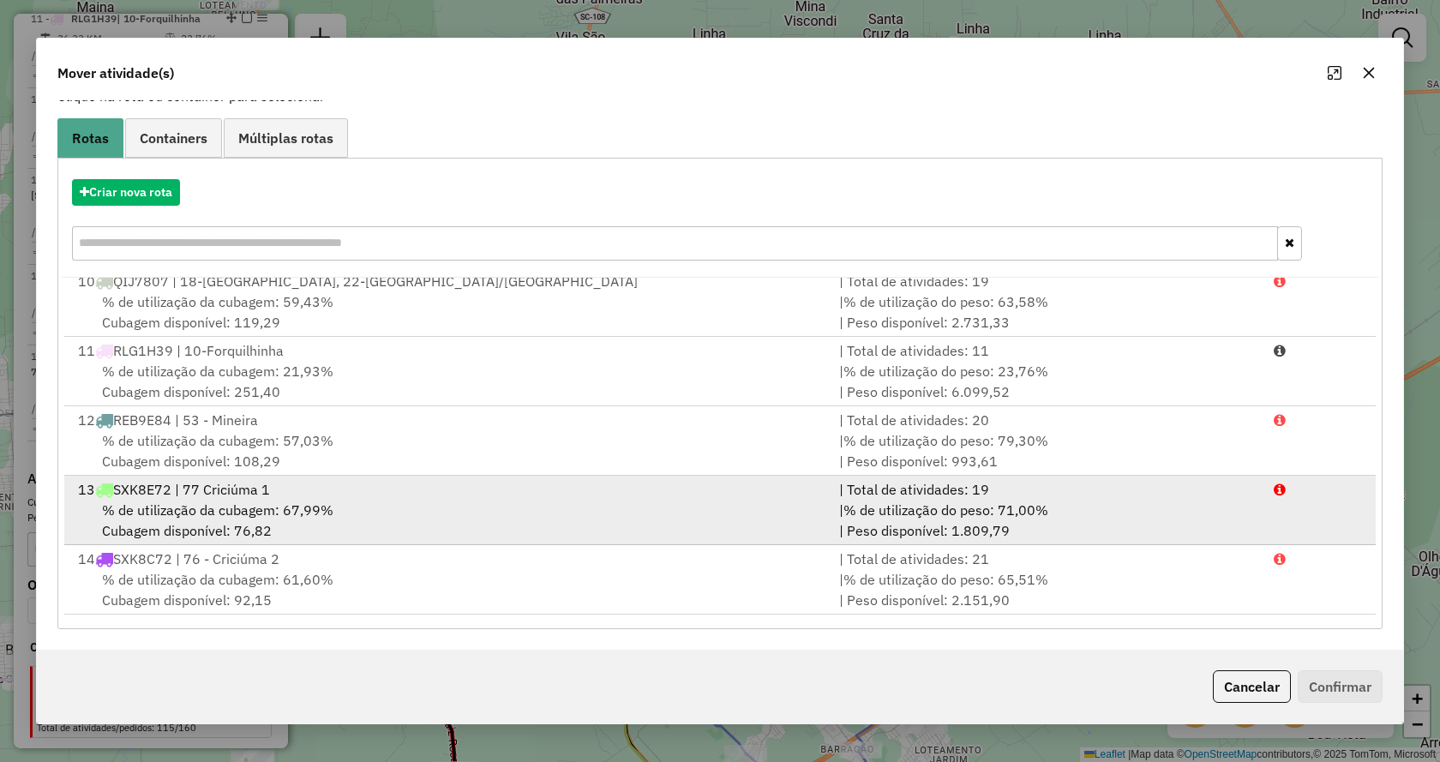
scroll to position [698, 0]
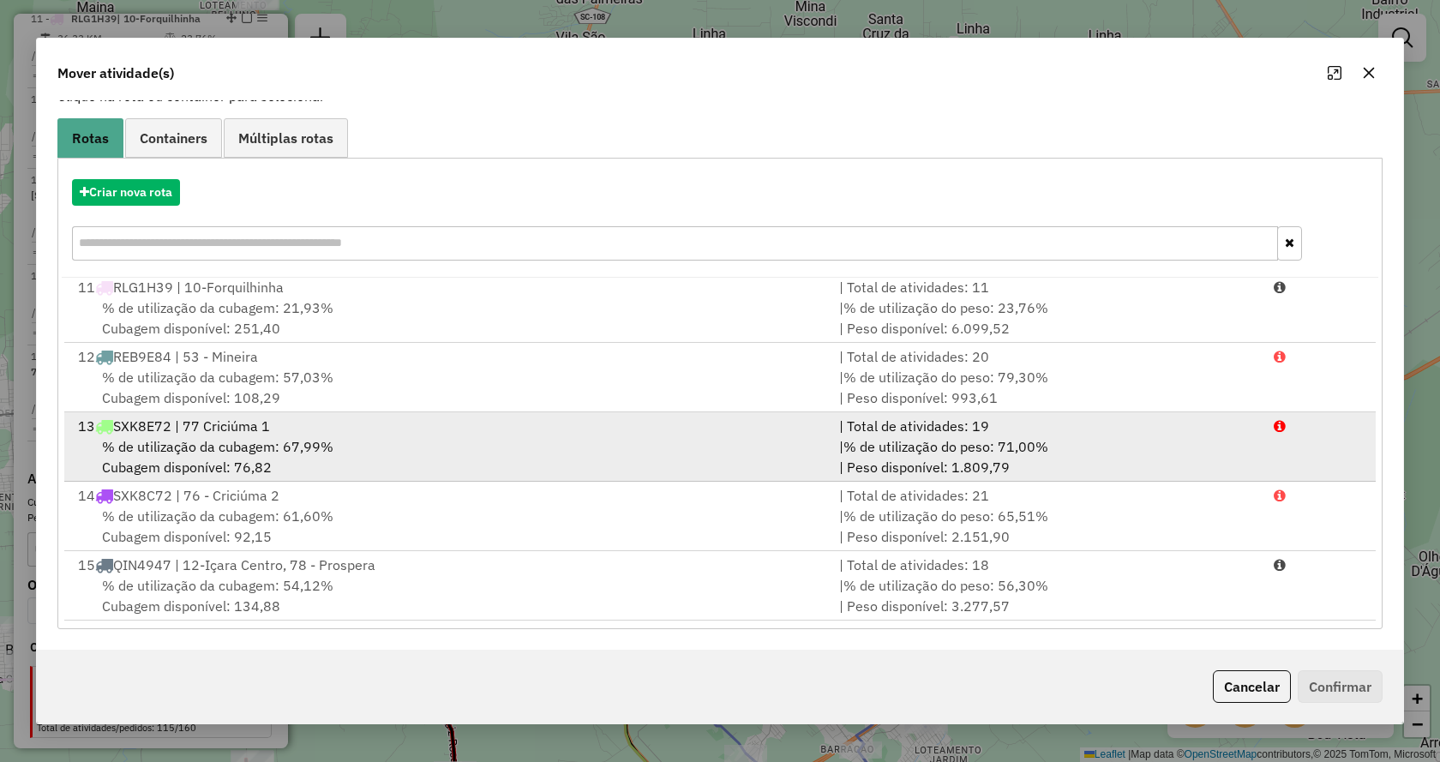
click at [1332, 605] on li "15 QIN4947 | 12-Içara Centro, 78 - Prospera | Total de atividades: 18 % de util…" at bounding box center [719, 585] width 1311 height 69
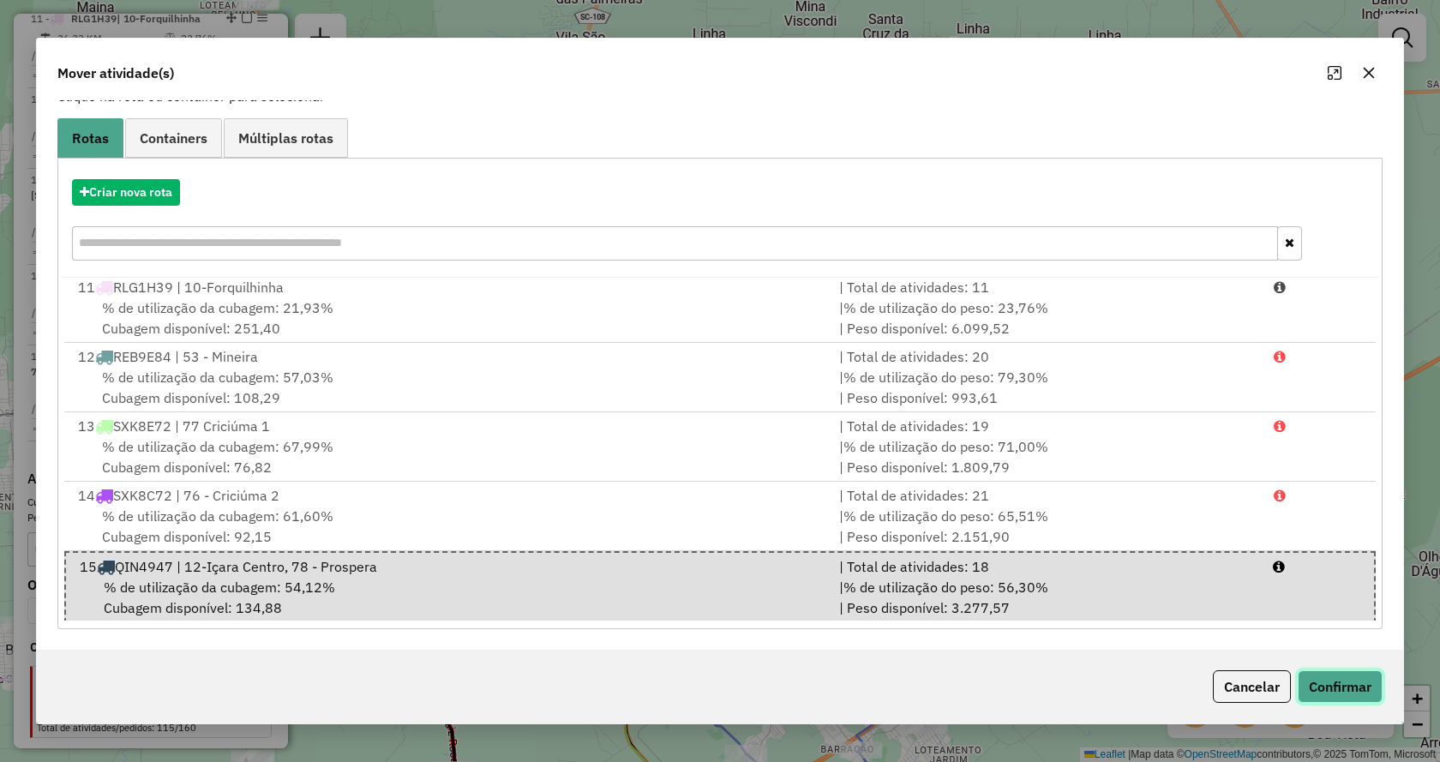
click at [1365, 688] on button "Confirmar" at bounding box center [1339, 686] width 85 height 33
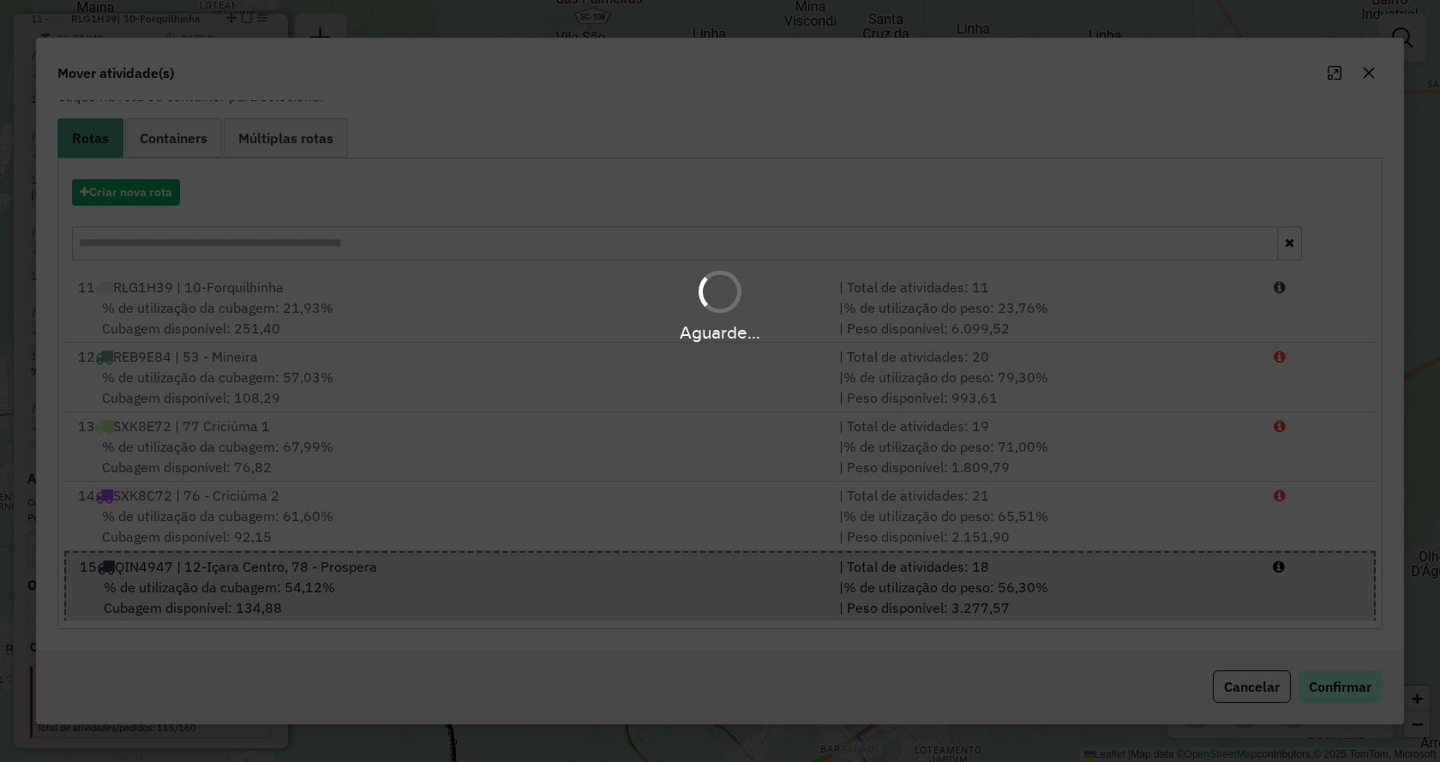
scroll to position [0, 0]
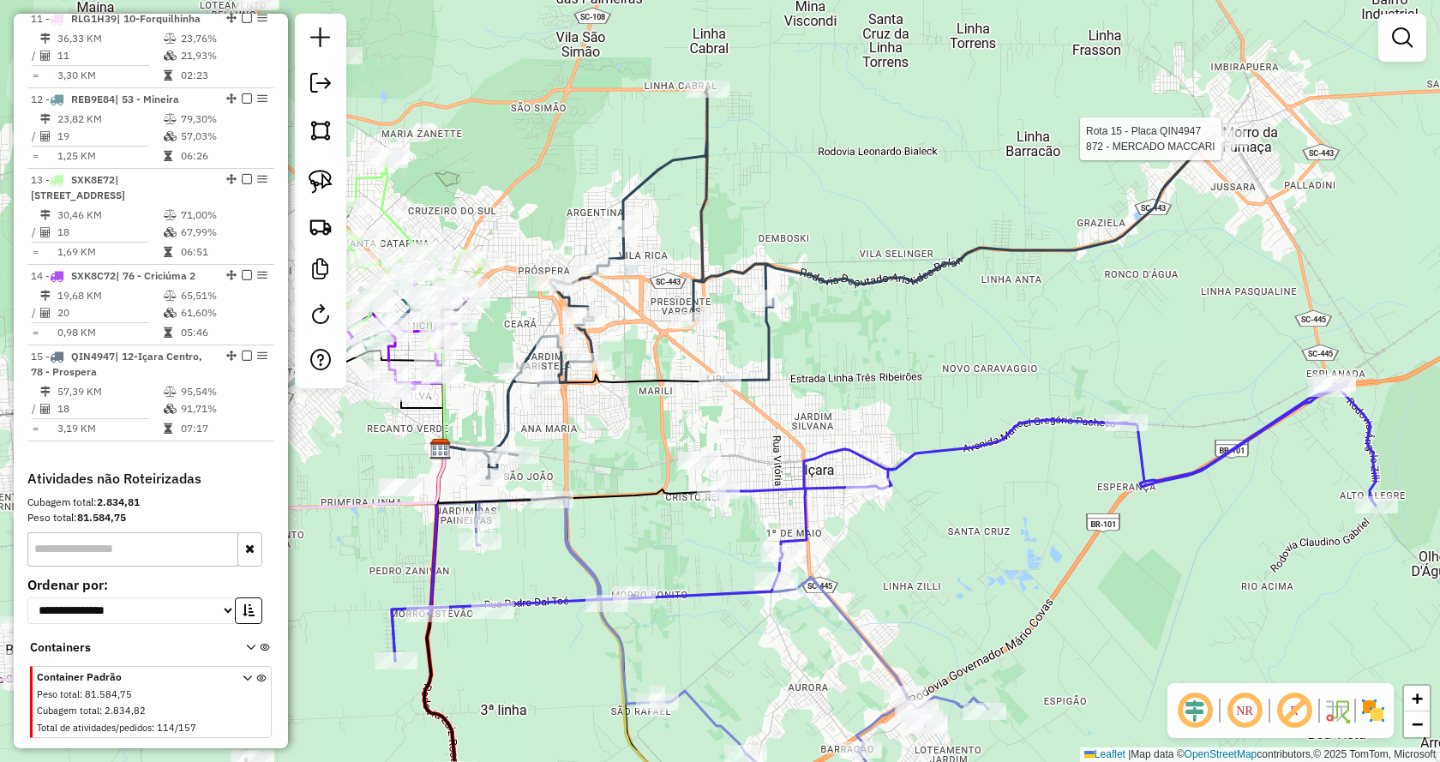
select select "*********"
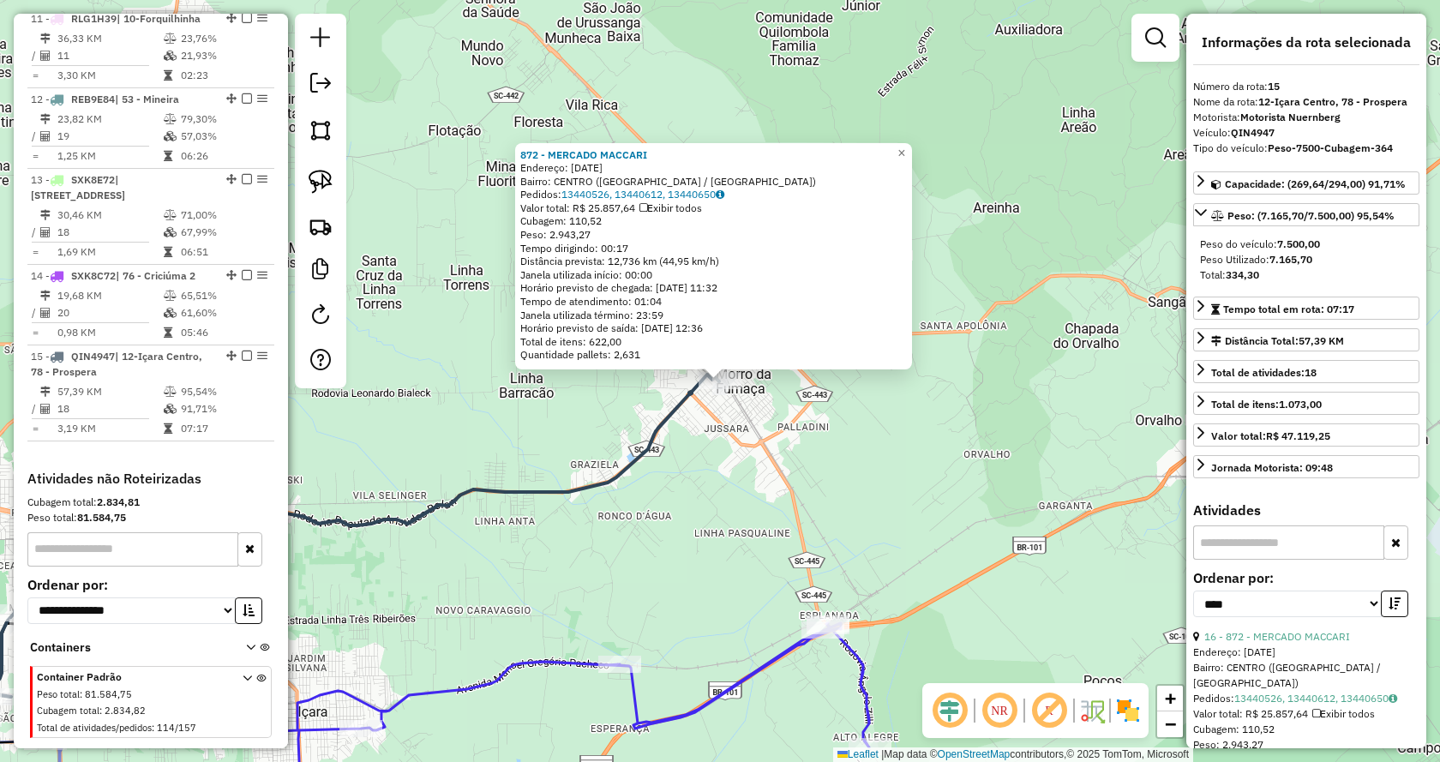
click at [1026, 435] on div "872 - MERCADO MACCARI Endereço: 15 DE NOVEMBRO 100 Bairro: CENTRO (MORRO DA FUM…" at bounding box center [720, 381] width 1440 height 762
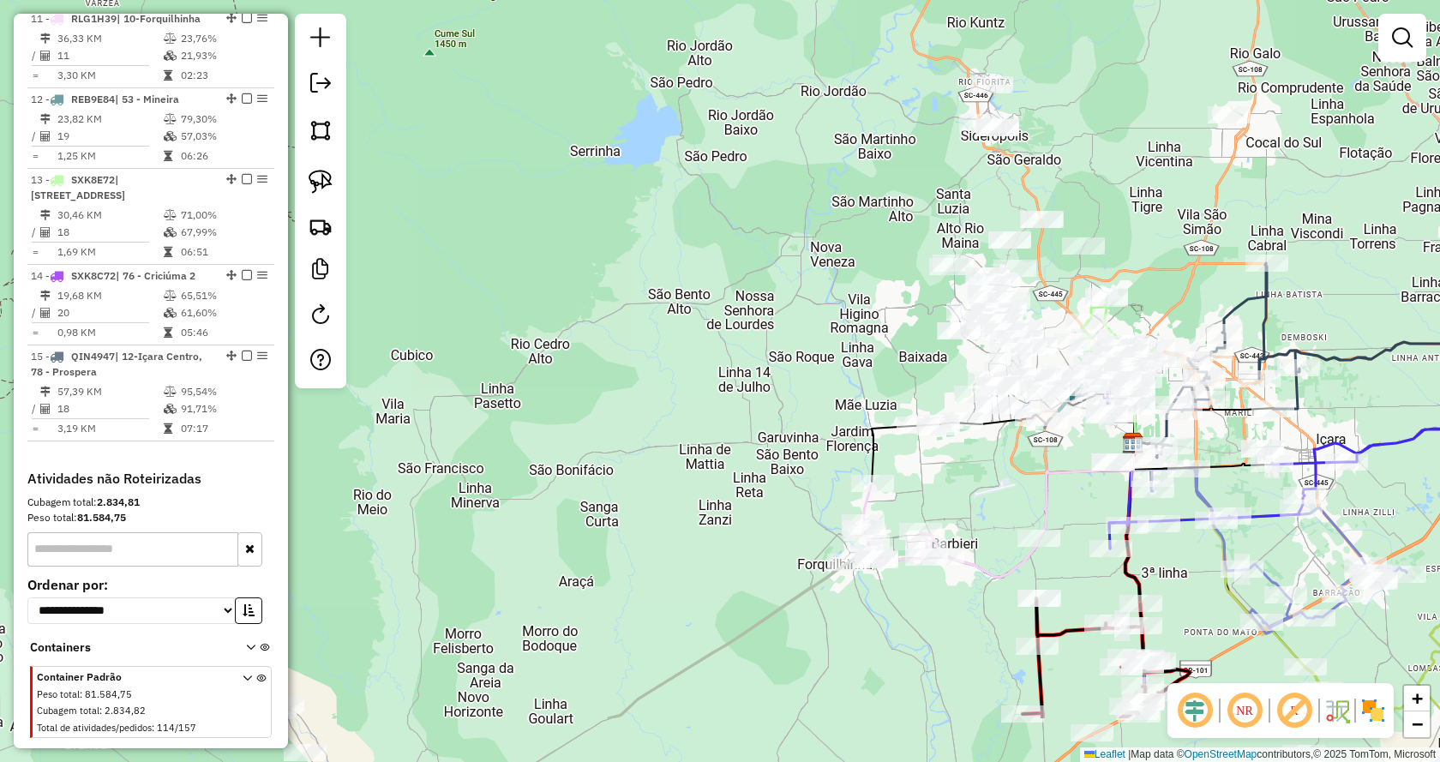
drag, startPoint x: 726, startPoint y: 526, endPoint x: 1363, endPoint y: 407, distance: 648.6
click at [1363, 407] on div "Janela de atendimento Grade de atendimento Capacidade Transportadoras Veículos …" at bounding box center [720, 381] width 1440 height 762
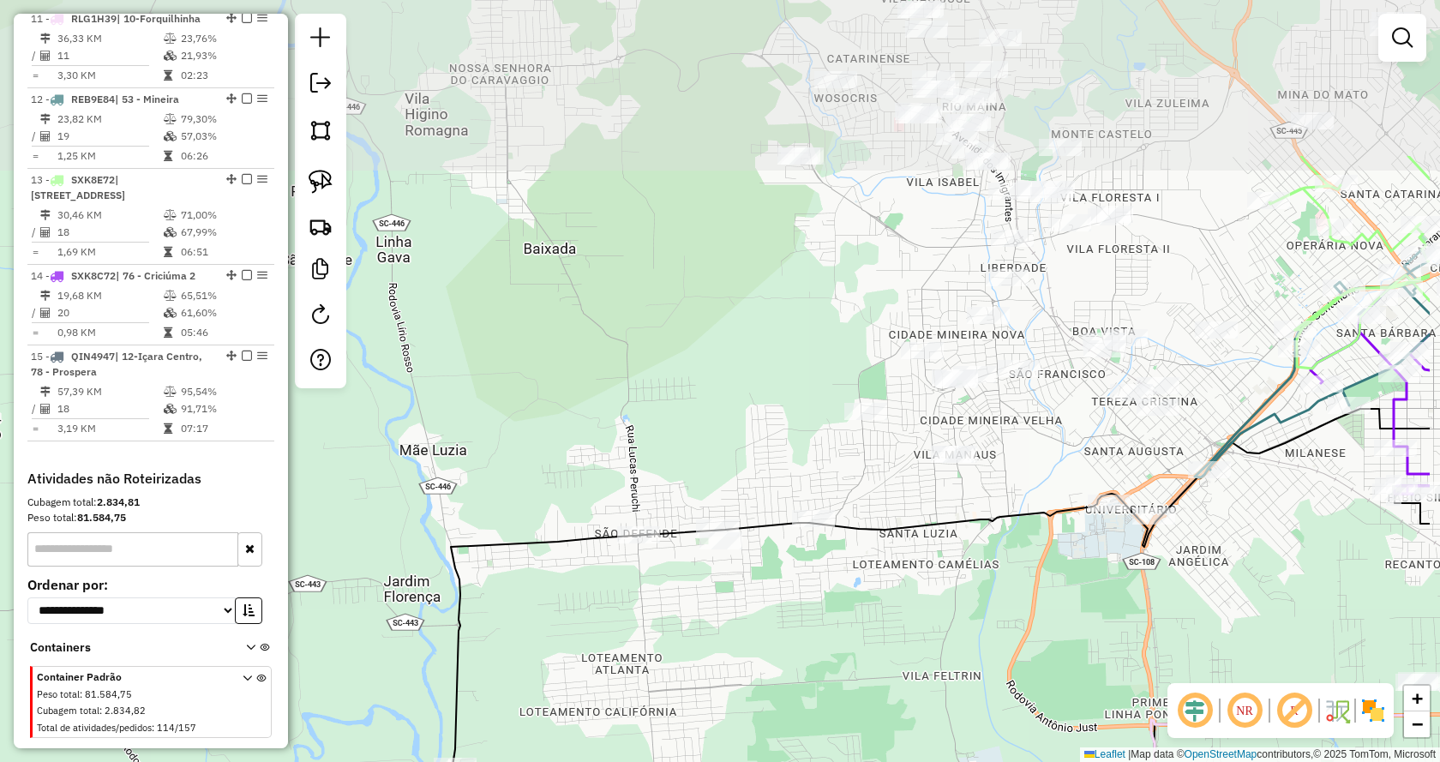
drag, startPoint x: 1138, startPoint y: 381, endPoint x: 984, endPoint y: 614, distance: 278.8
click at [984, 614] on div "Janela de atendimento Grade de atendimento Capacidade Transportadoras Veículos …" at bounding box center [720, 381] width 1440 height 762
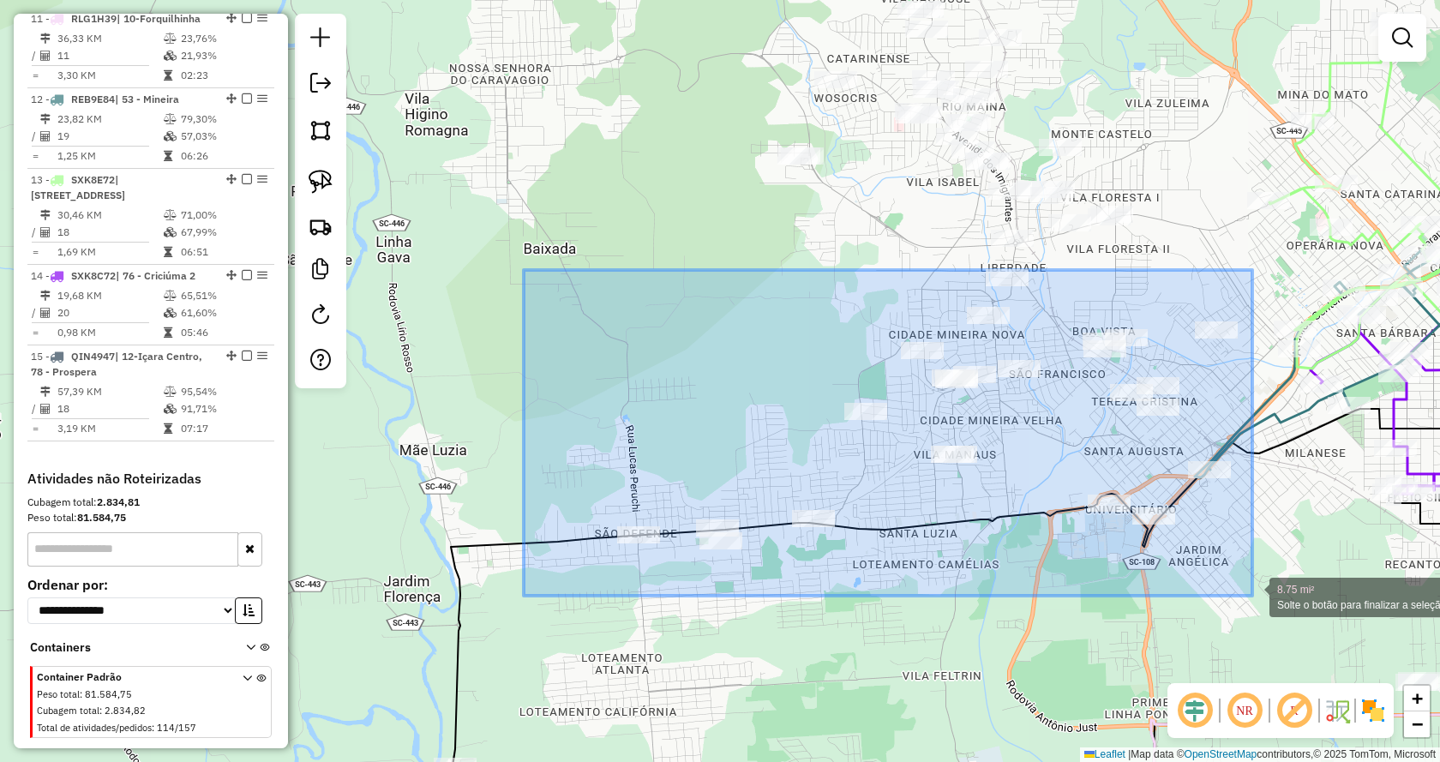
drag, startPoint x: 532, startPoint y: 270, endPoint x: 1252, endPoint y: 596, distance: 790.0
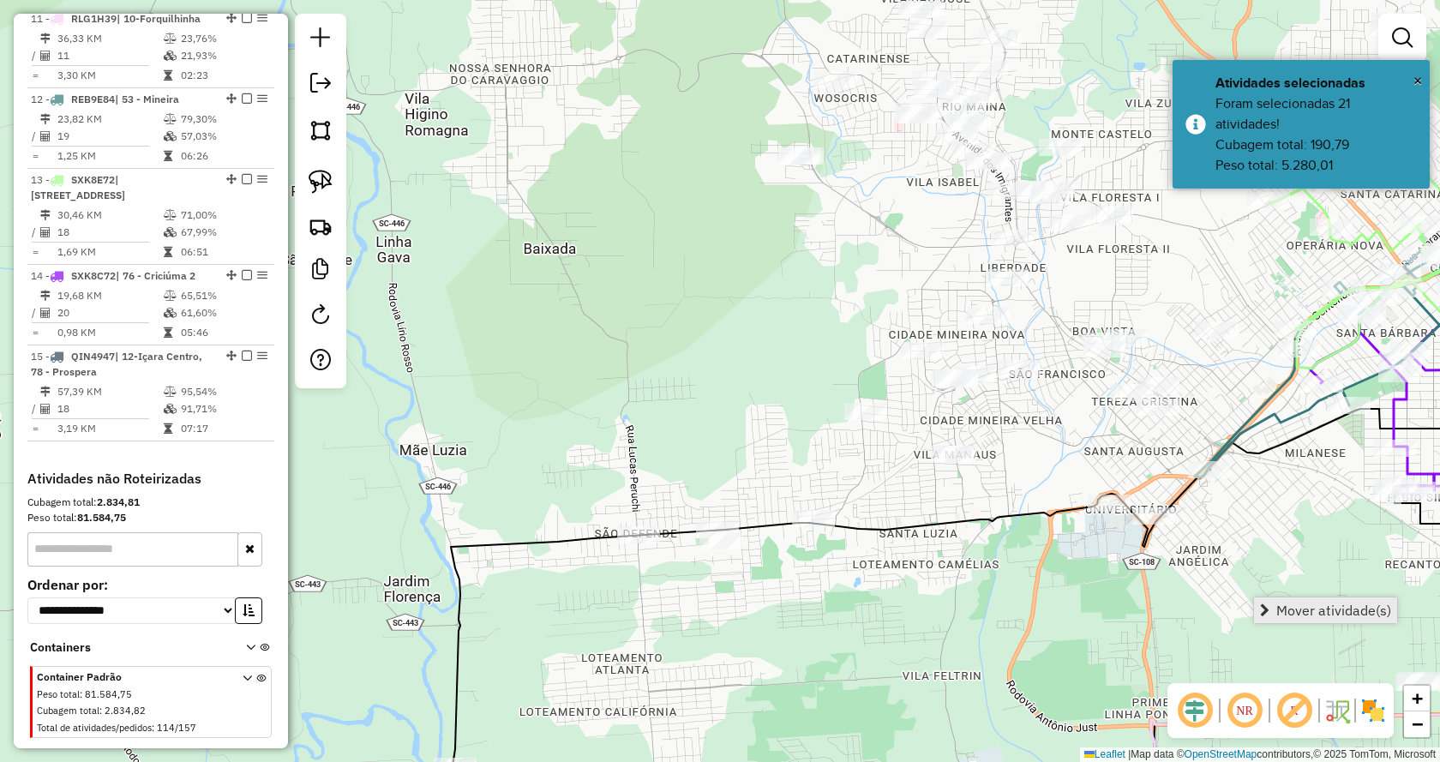
click at [1266, 617] on link "Mover atividade(s)" at bounding box center [1325, 610] width 143 height 26
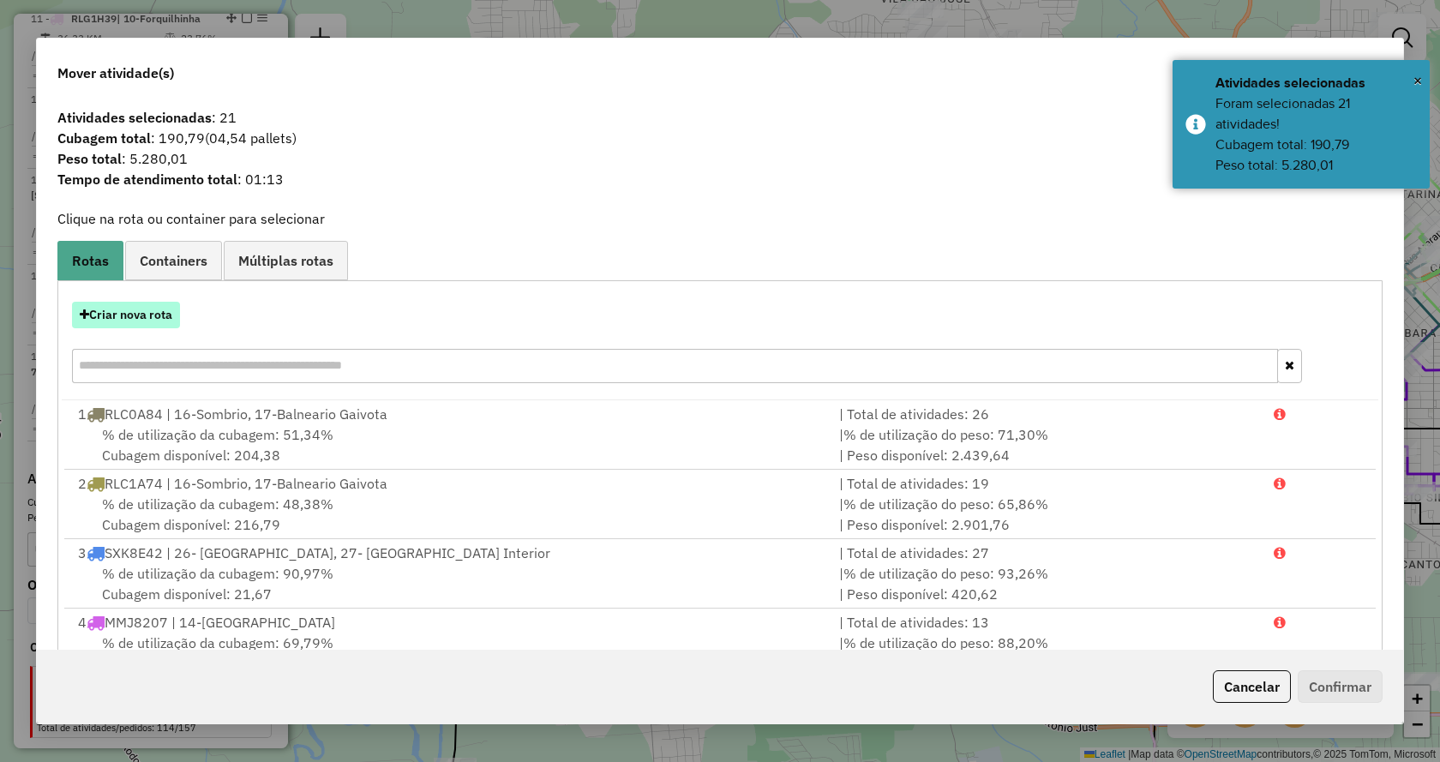
click at [163, 309] on button "Criar nova rota" at bounding box center [126, 315] width 108 height 27
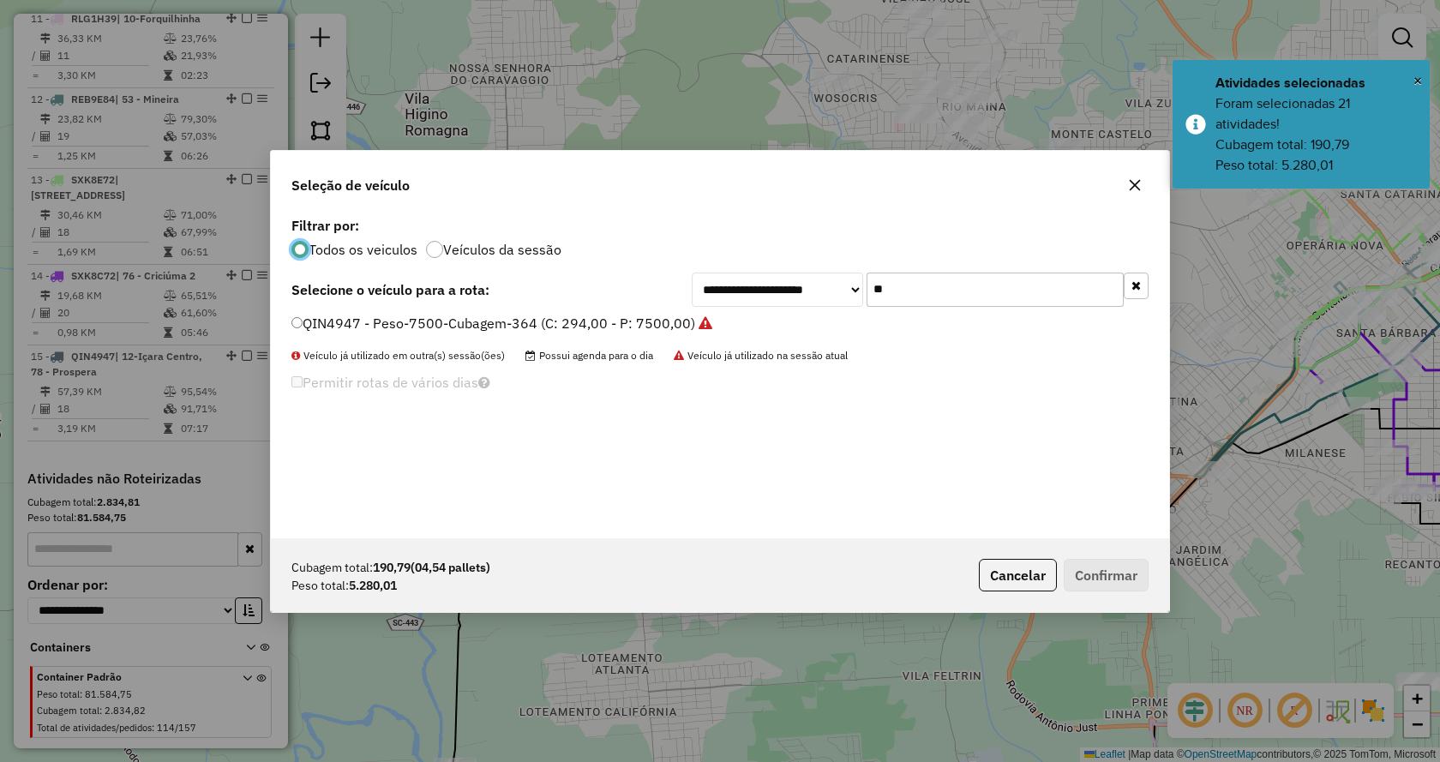
scroll to position [9, 5]
click at [1135, 287] on icon "button" at bounding box center [1135, 285] width 9 height 12
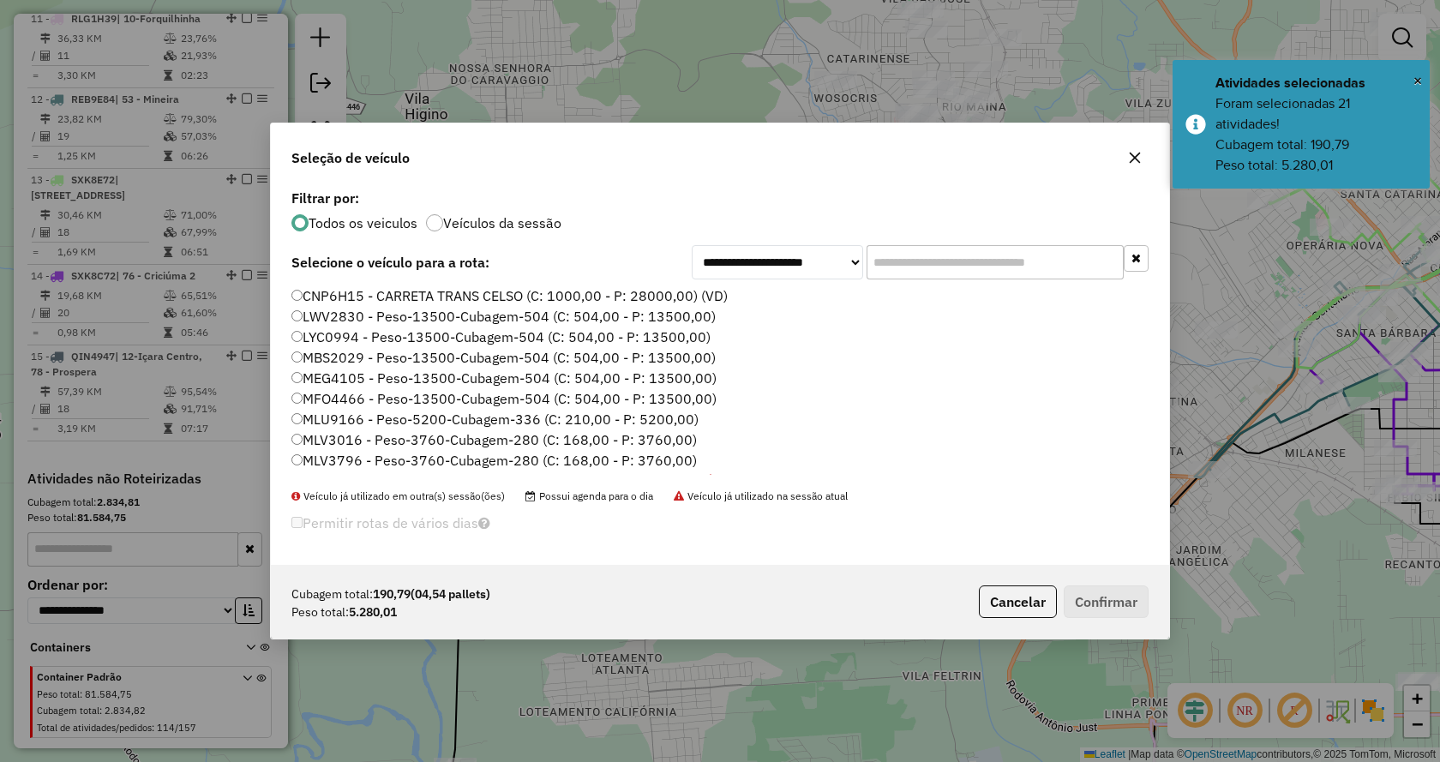
click at [1067, 267] on input "text" at bounding box center [994, 262] width 257 height 34
click at [1031, 255] on input "text" at bounding box center [994, 262] width 257 height 34
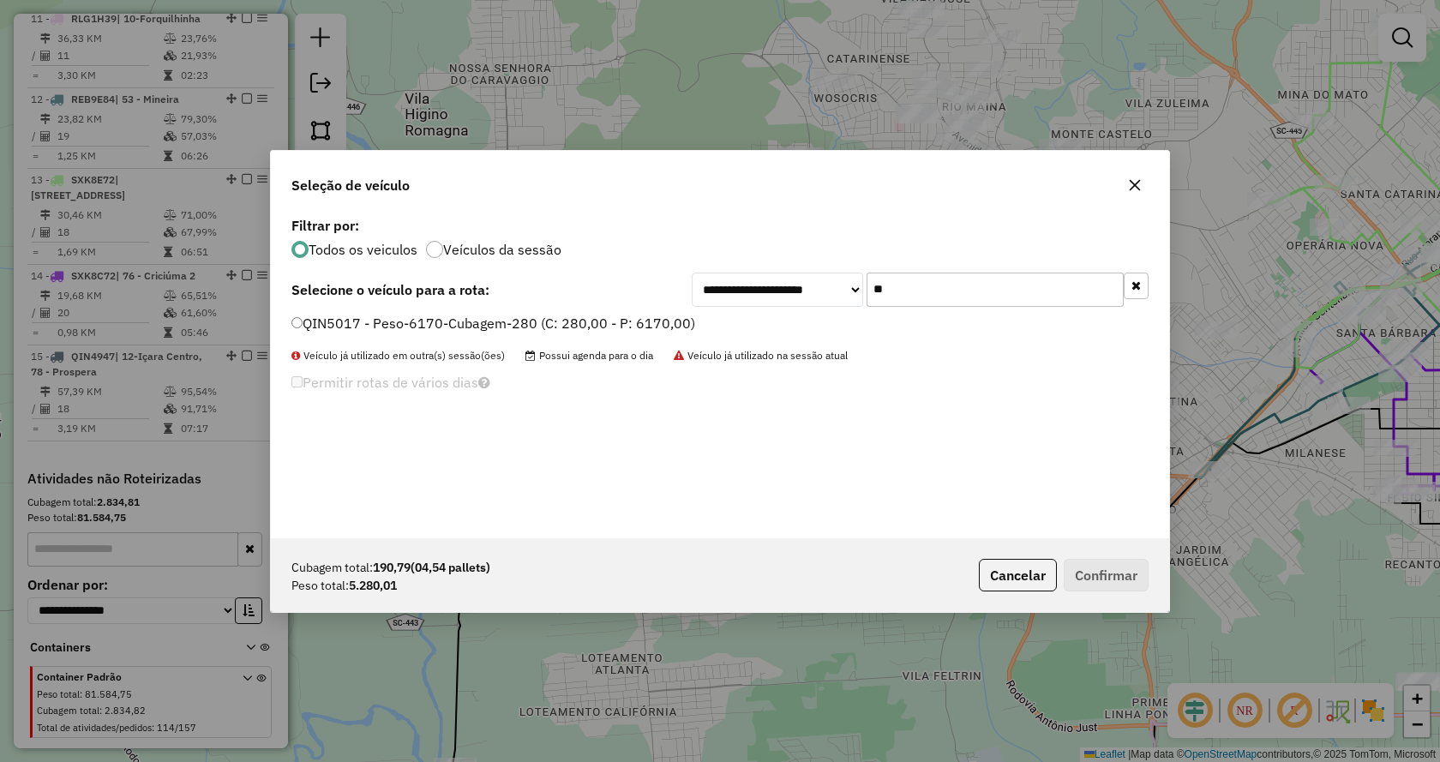
type input "*"
type input "**"
click at [626, 327] on label "QIJ7I17 - Peso-7500-Cubagem-364 (C: 294,00 - P: 7500,00)" at bounding box center [490, 323] width 398 height 21
click at [1088, 567] on button "Confirmar" at bounding box center [1105, 575] width 85 height 33
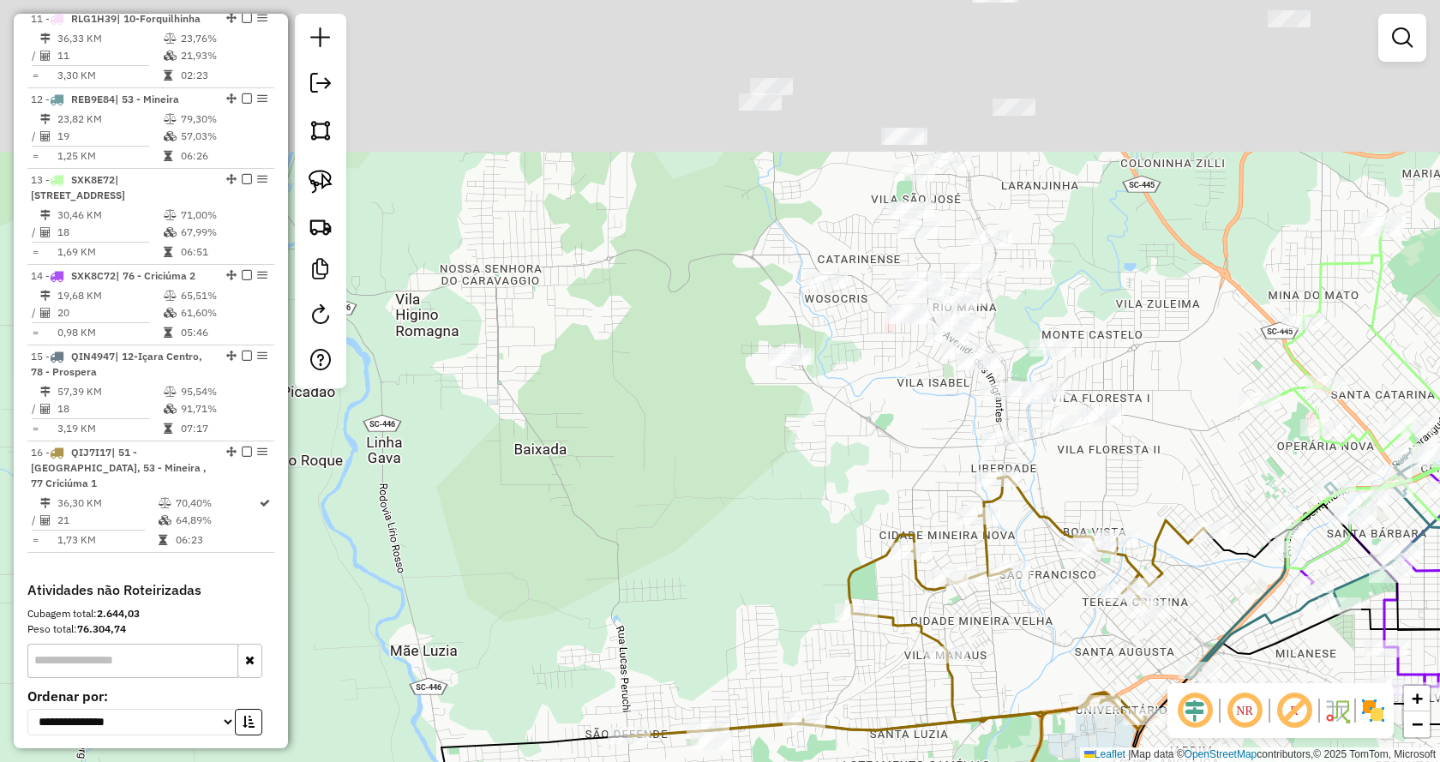
drag, startPoint x: 1112, startPoint y: 97, endPoint x: 1103, endPoint y: 297, distance: 200.7
click at [1103, 297] on div "Janela de atendimento Grade de atendimento Capacidade Transportadoras Veículos …" at bounding box center [720, 381] width 1440 height 762
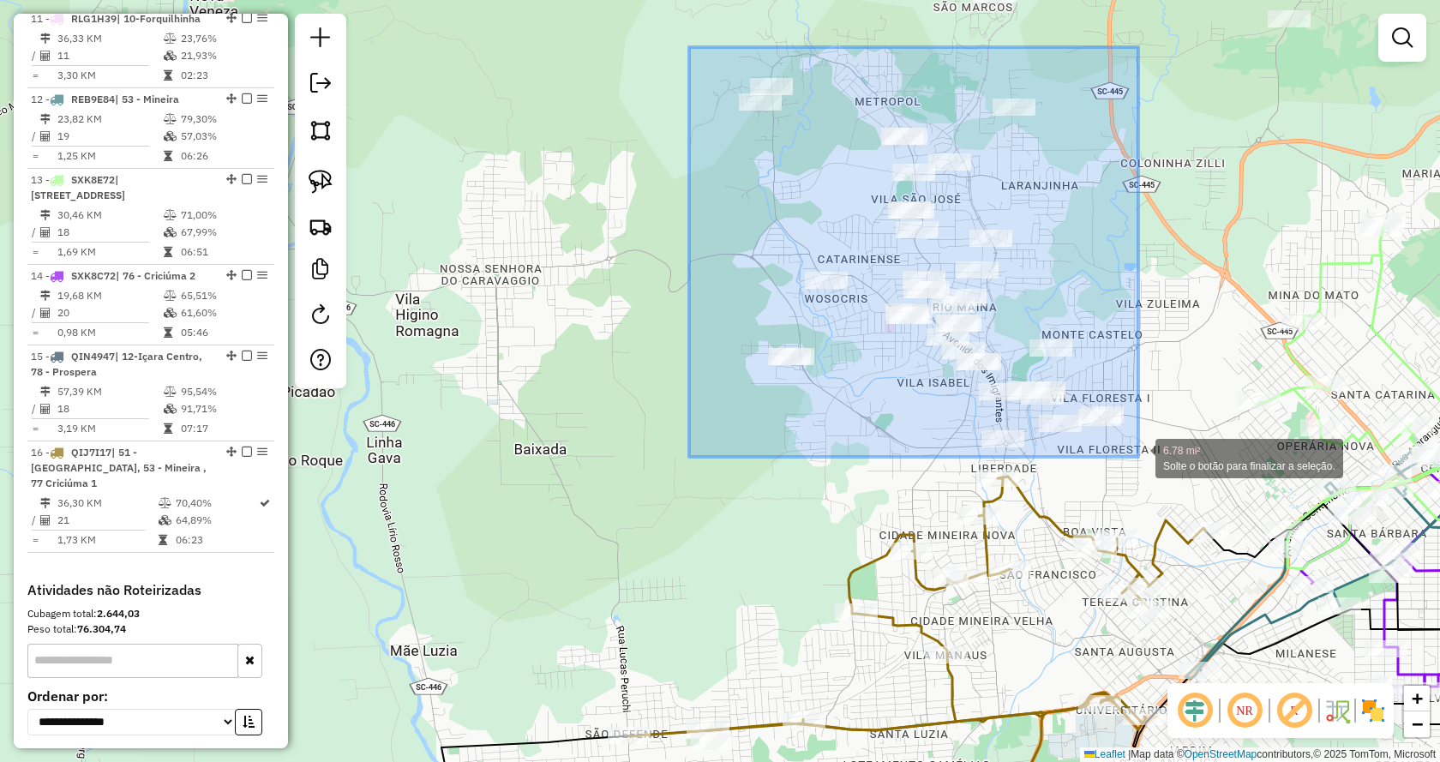
drag, startPoint x: 689, startPoint y: 47, endPoint x: 1138, endPoint y: 457, distance: 607.8
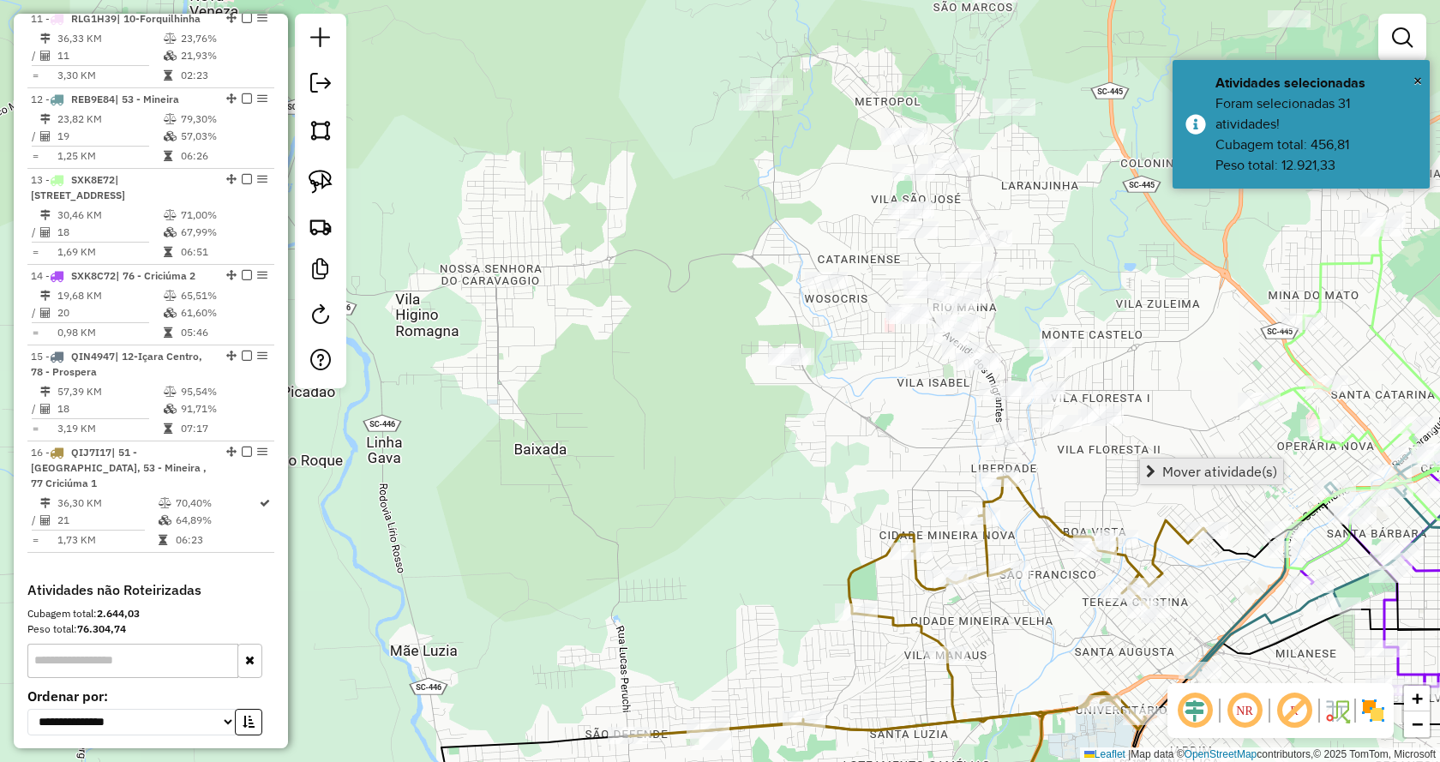
click at [1165, 475] on span "Mover atividade(s)" at bounding box center [1219, 471] width 115 height 14
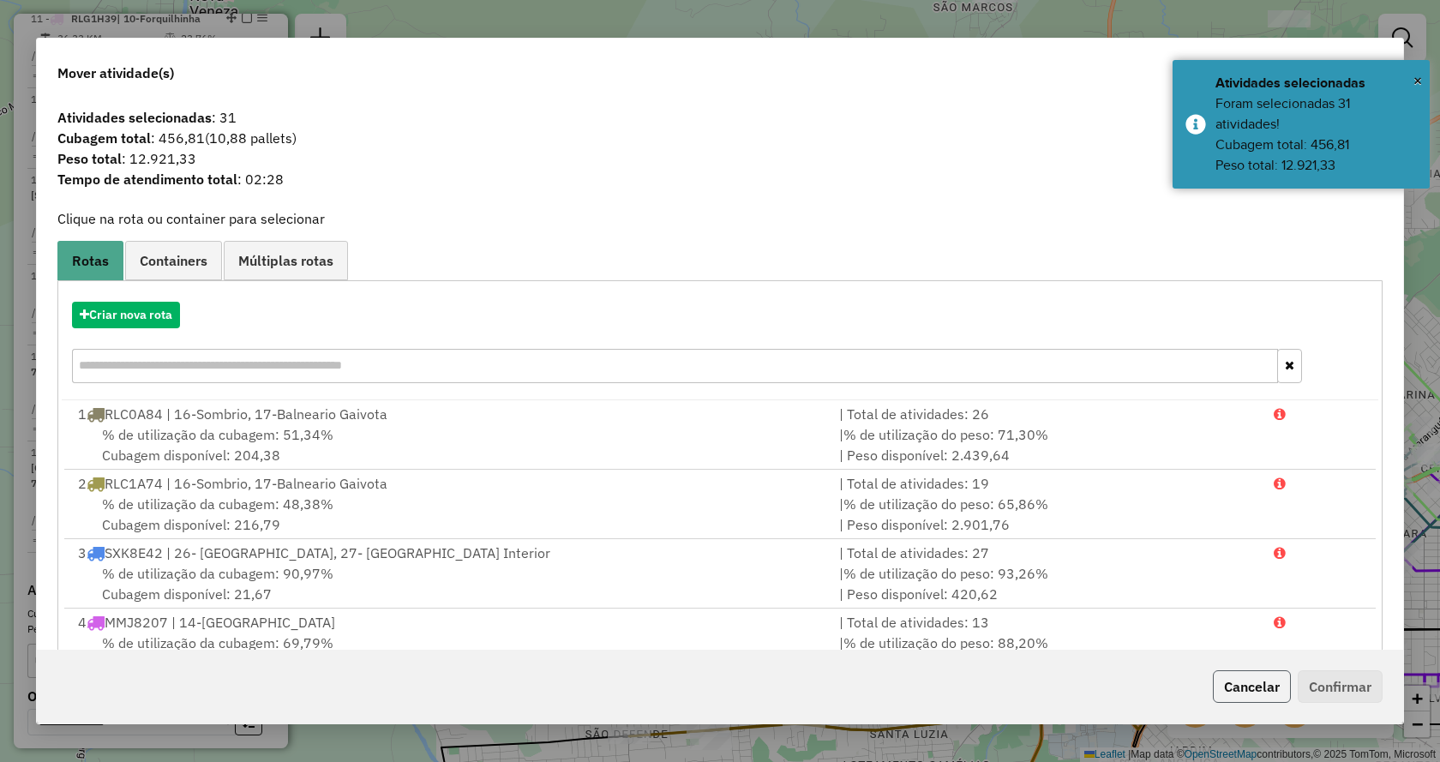
click at [1219, 691] on button "Cancelar" at bounding box center [1252, 686] width 78 height 33
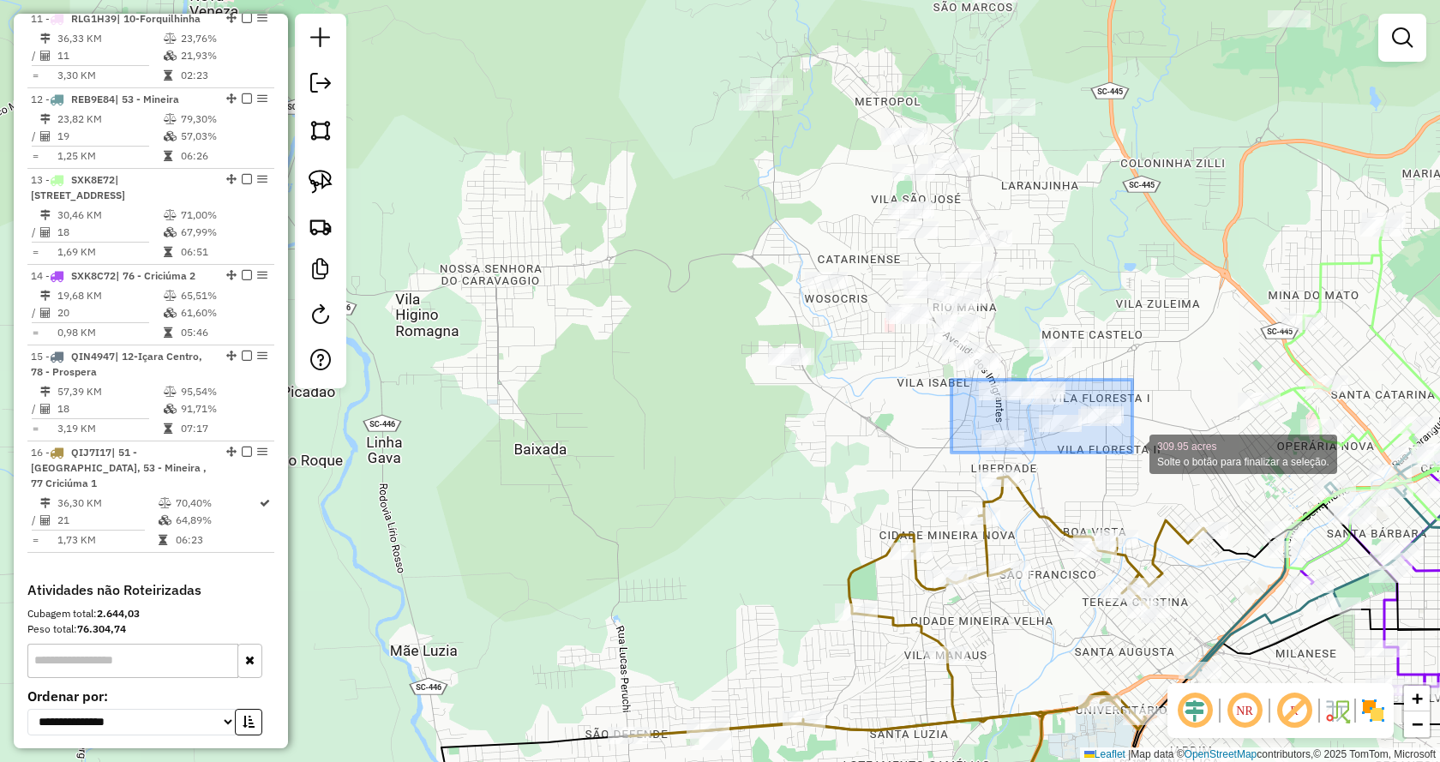
drag, startPoint x: 998, startPoint y: 406, endPoint x: 1132, endPoint y: 453, distance: 141.7
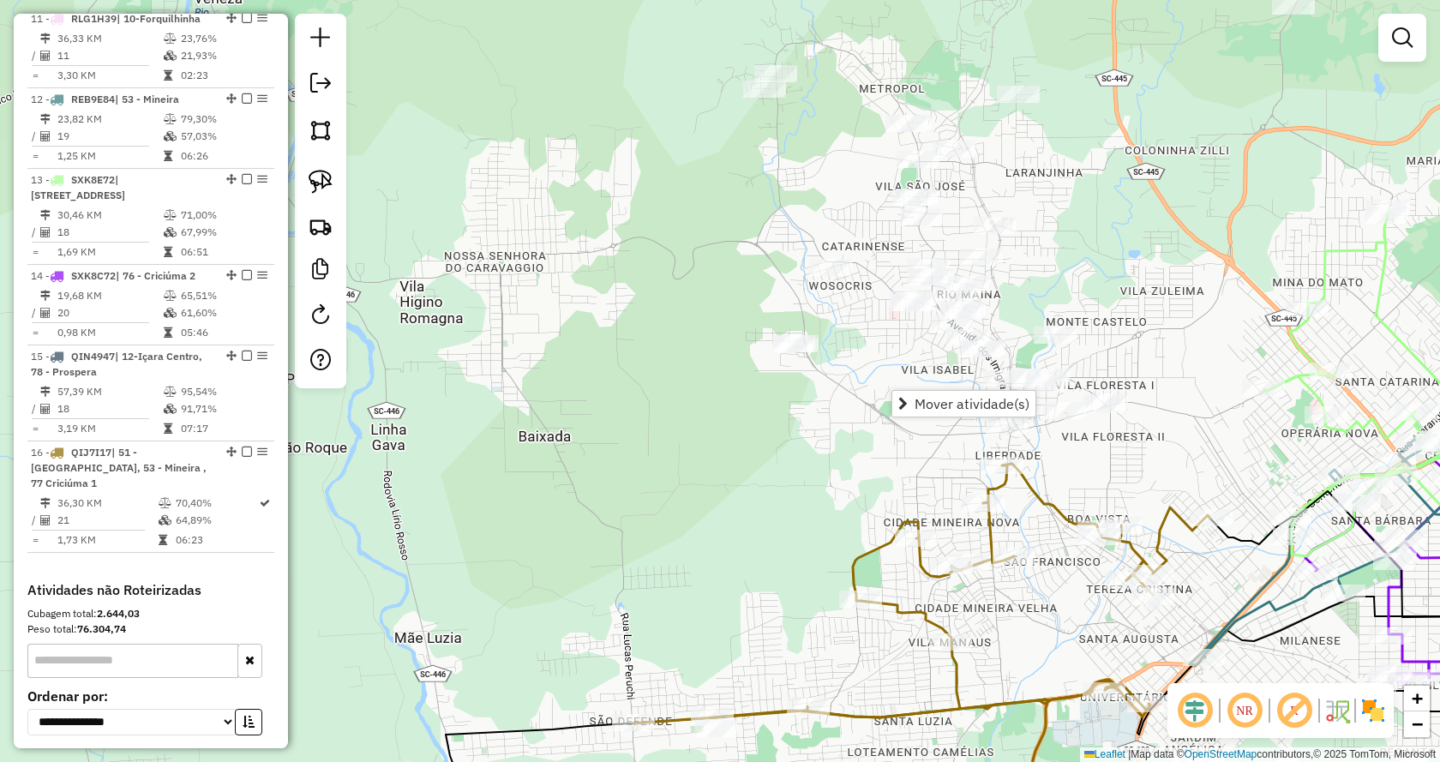
click at [886, 386] on div "Janela de atendimento Grade de atendimento Capacidade Transportadoras Veículos …" at bounding box center [720, 381] width 1440 height 762
select select "*********"
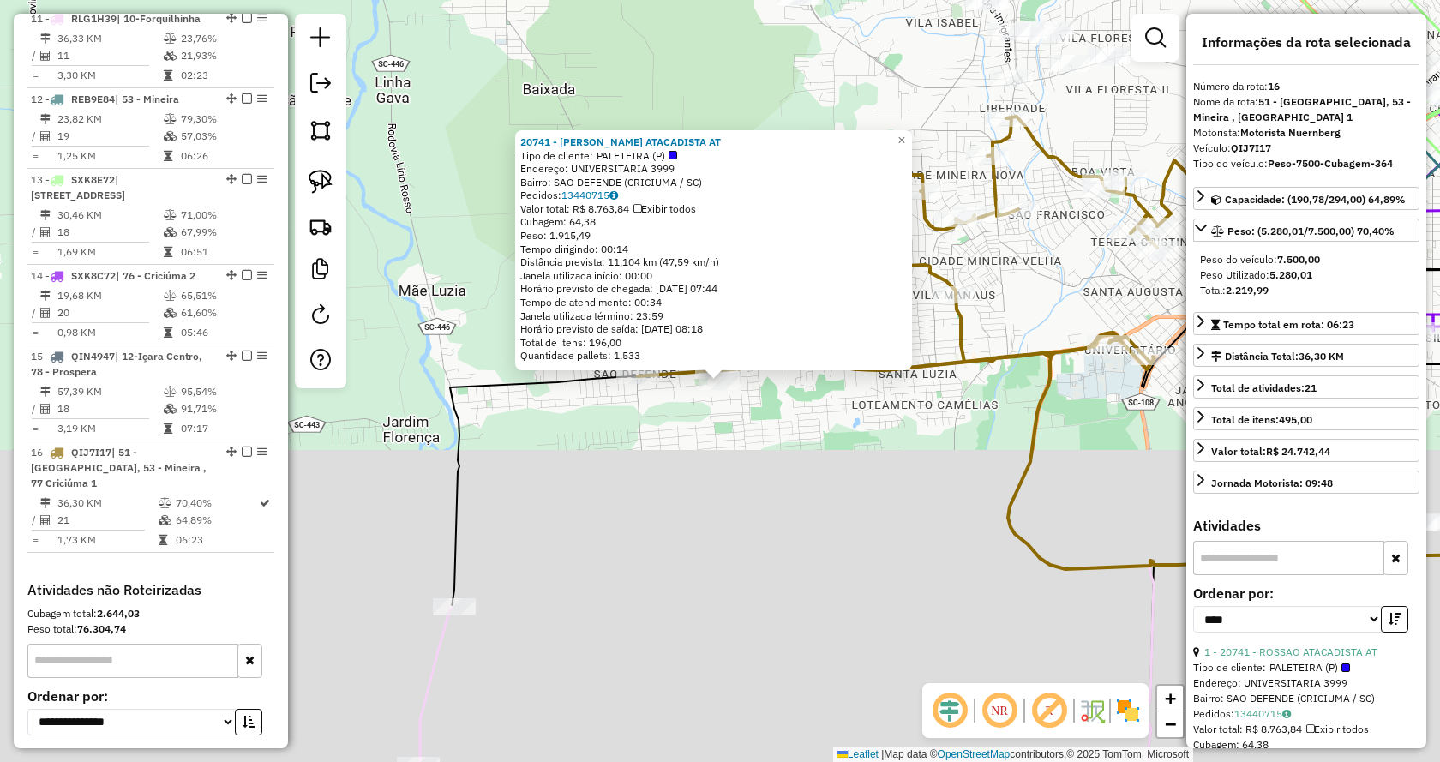
scroll to position [1725, 0]
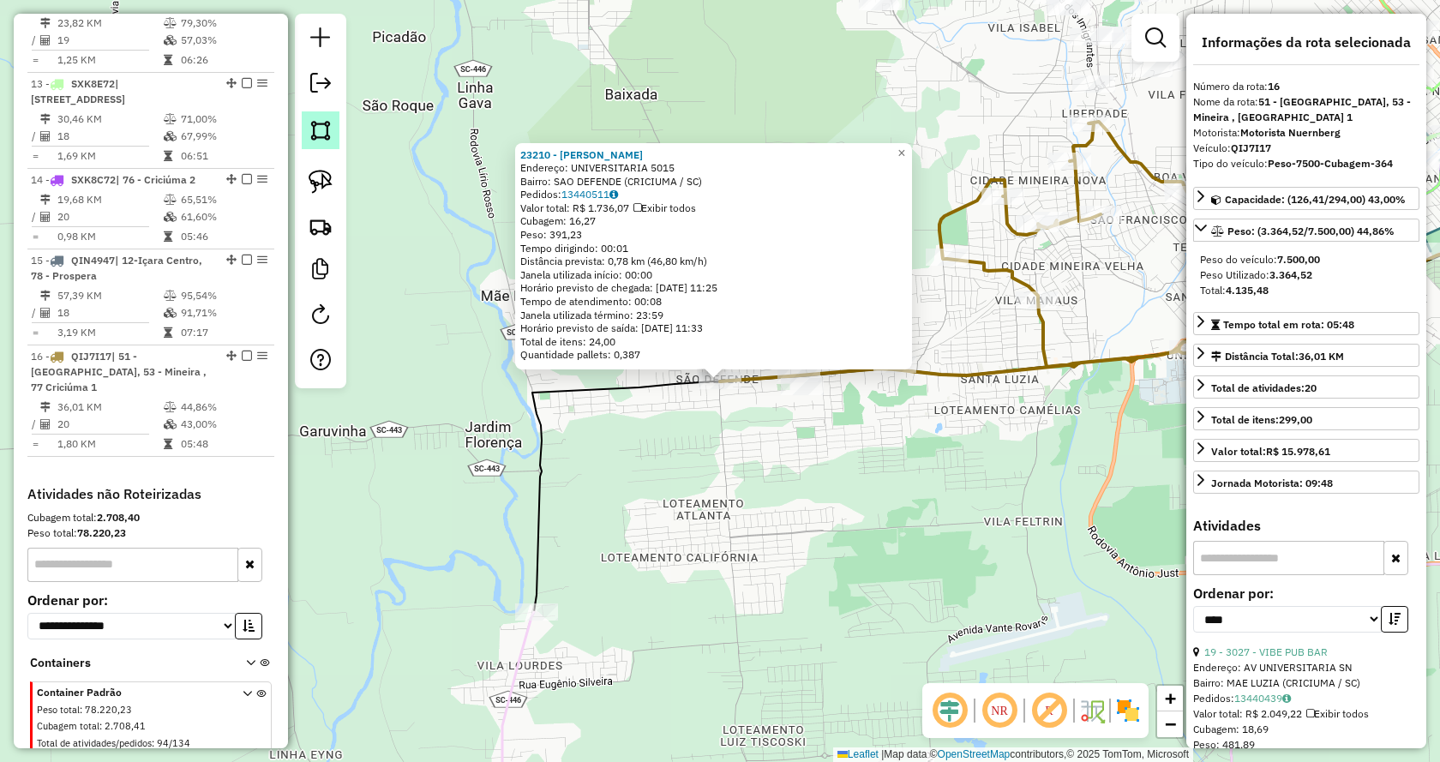
click at [314, 135] on img at bounding box center [320, 130] width 24 height 24
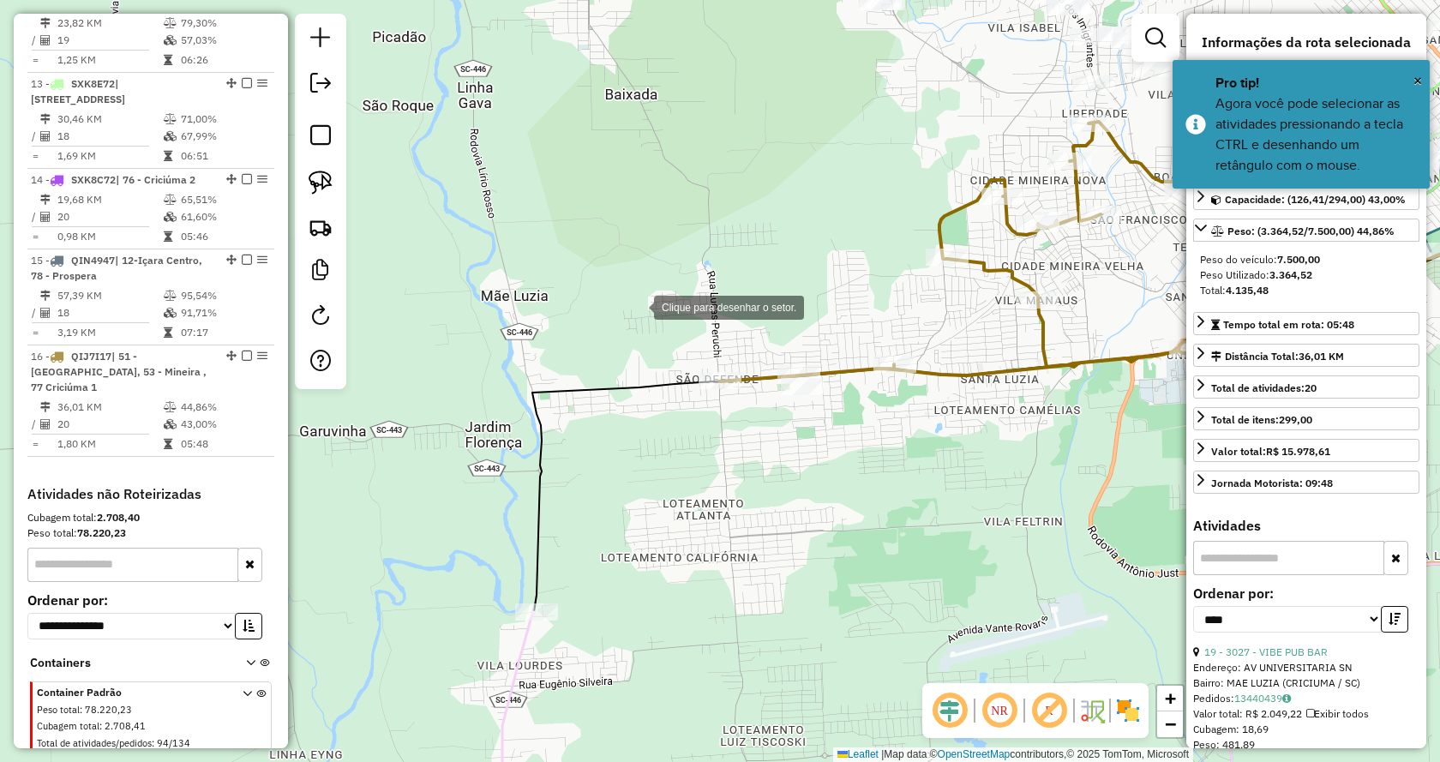
click at [638, 289] on div at bounding box center [637, 306] width 34 height 34
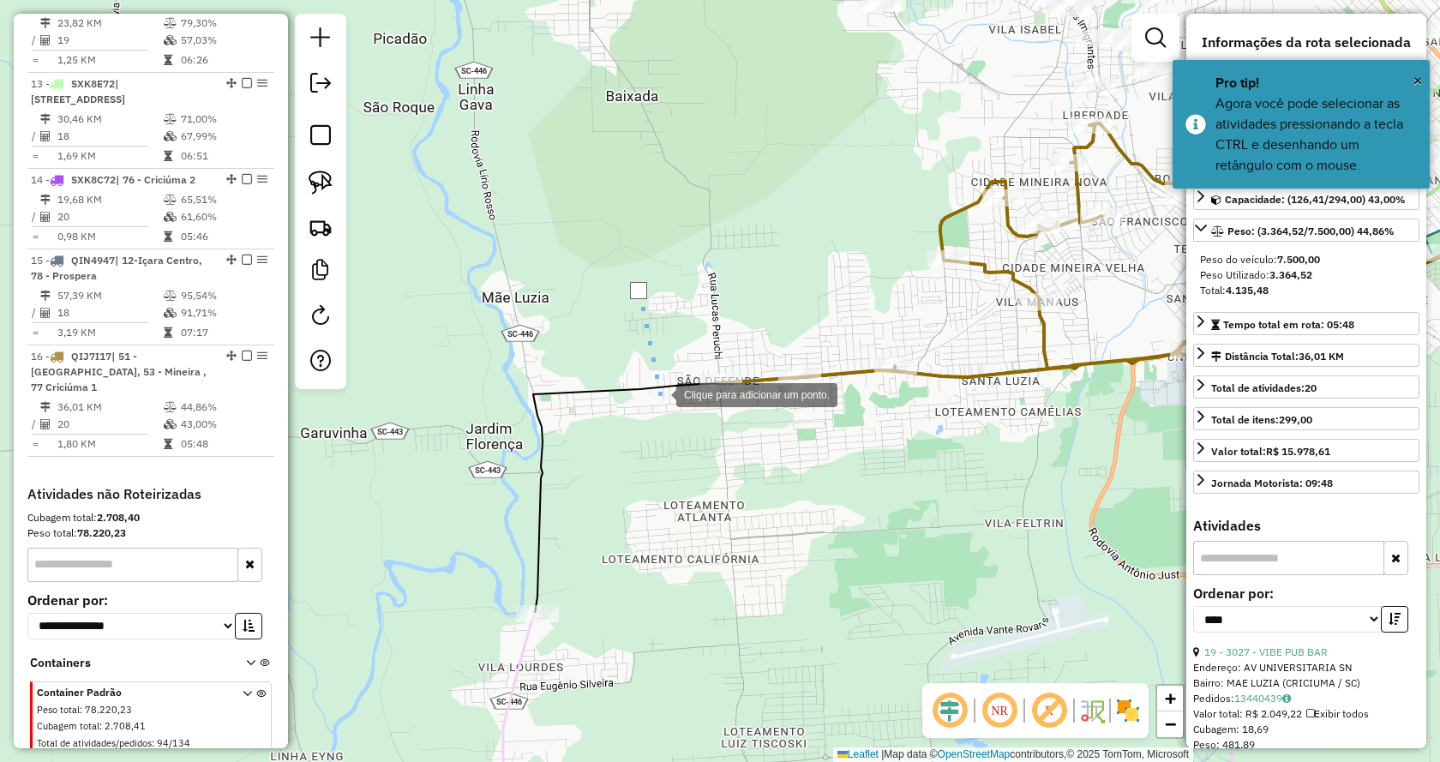
click at [673, 410] on div at bounding box center [659, 393] width 34 height 34
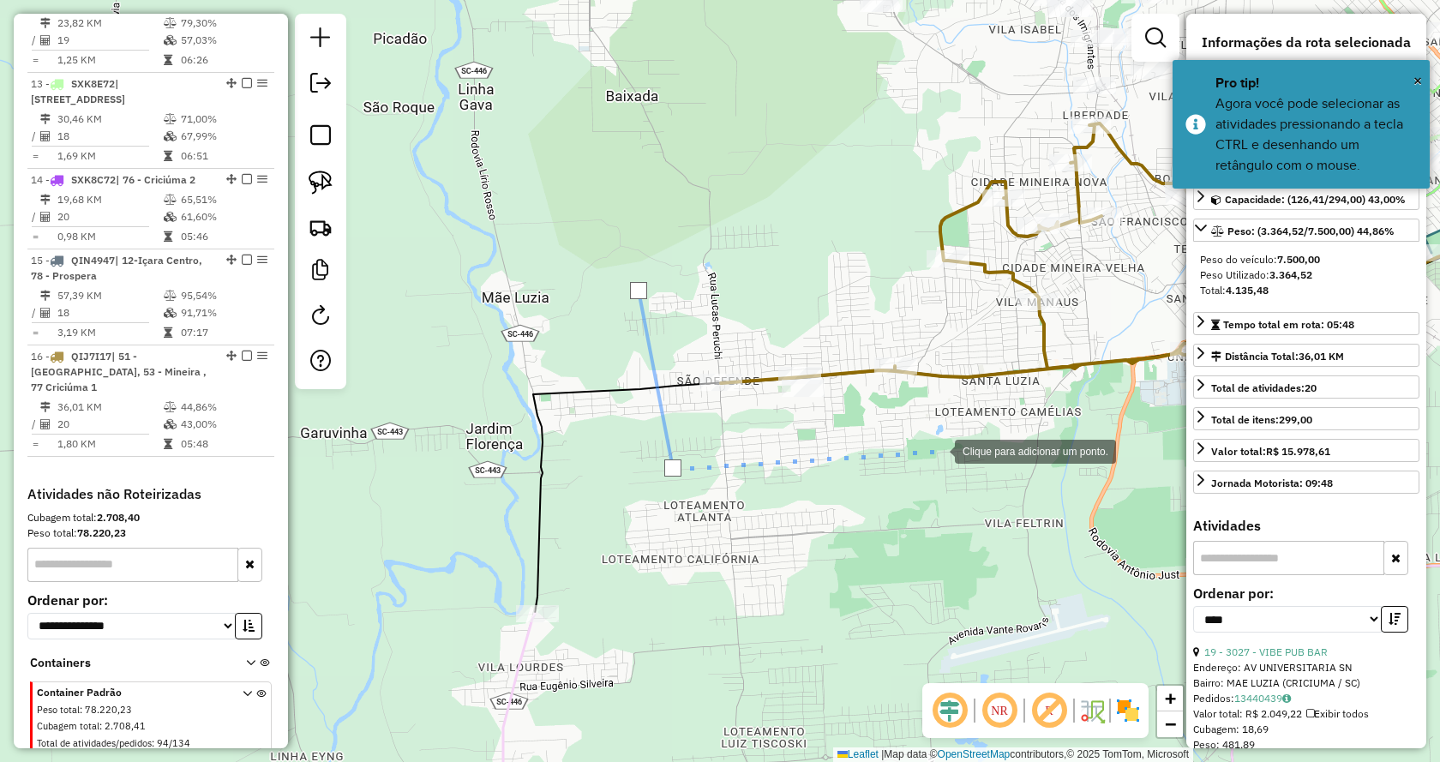
click at [937, 450] on div at bounding box center [937, 450] width 34 height 34
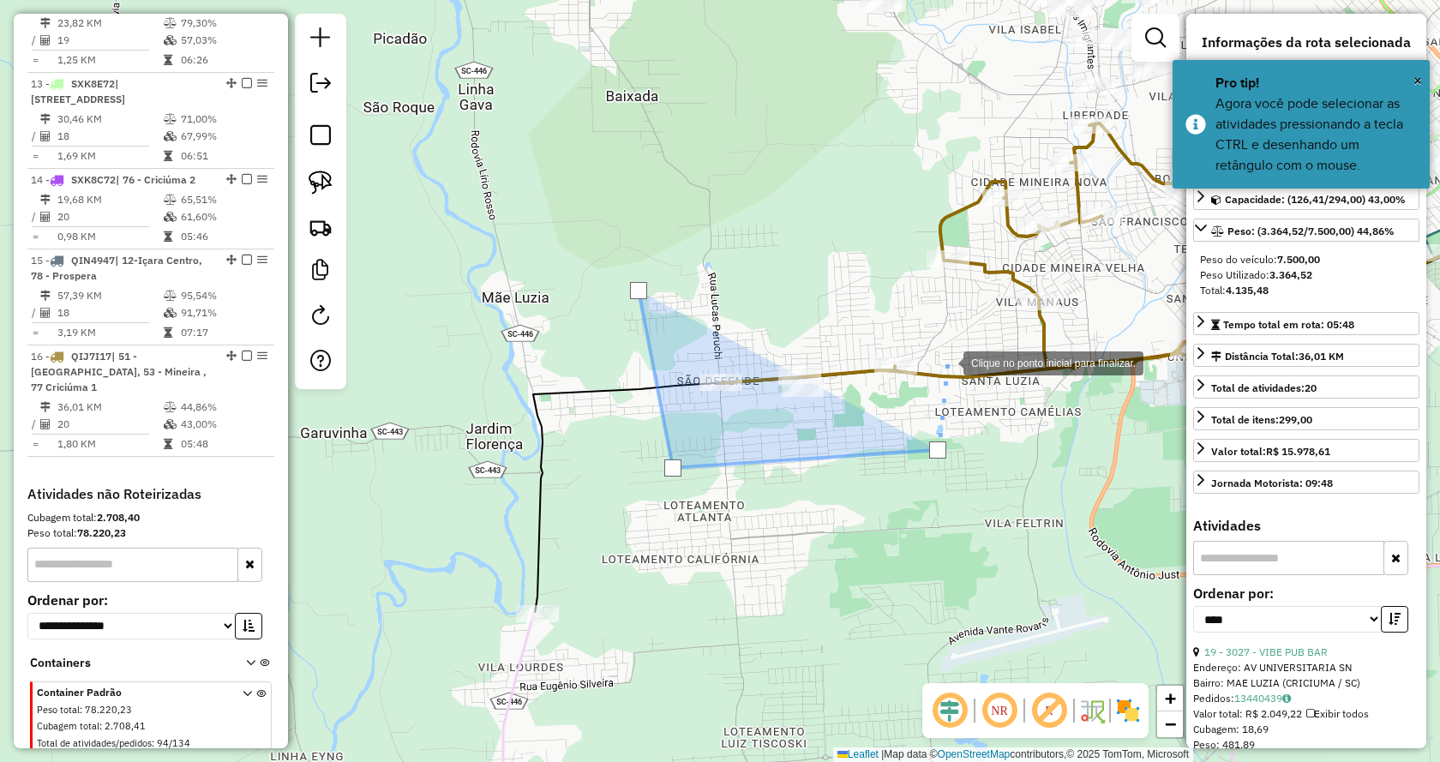
click at [929, 344] on div at bounding box center [946, 361] width 34 height 34
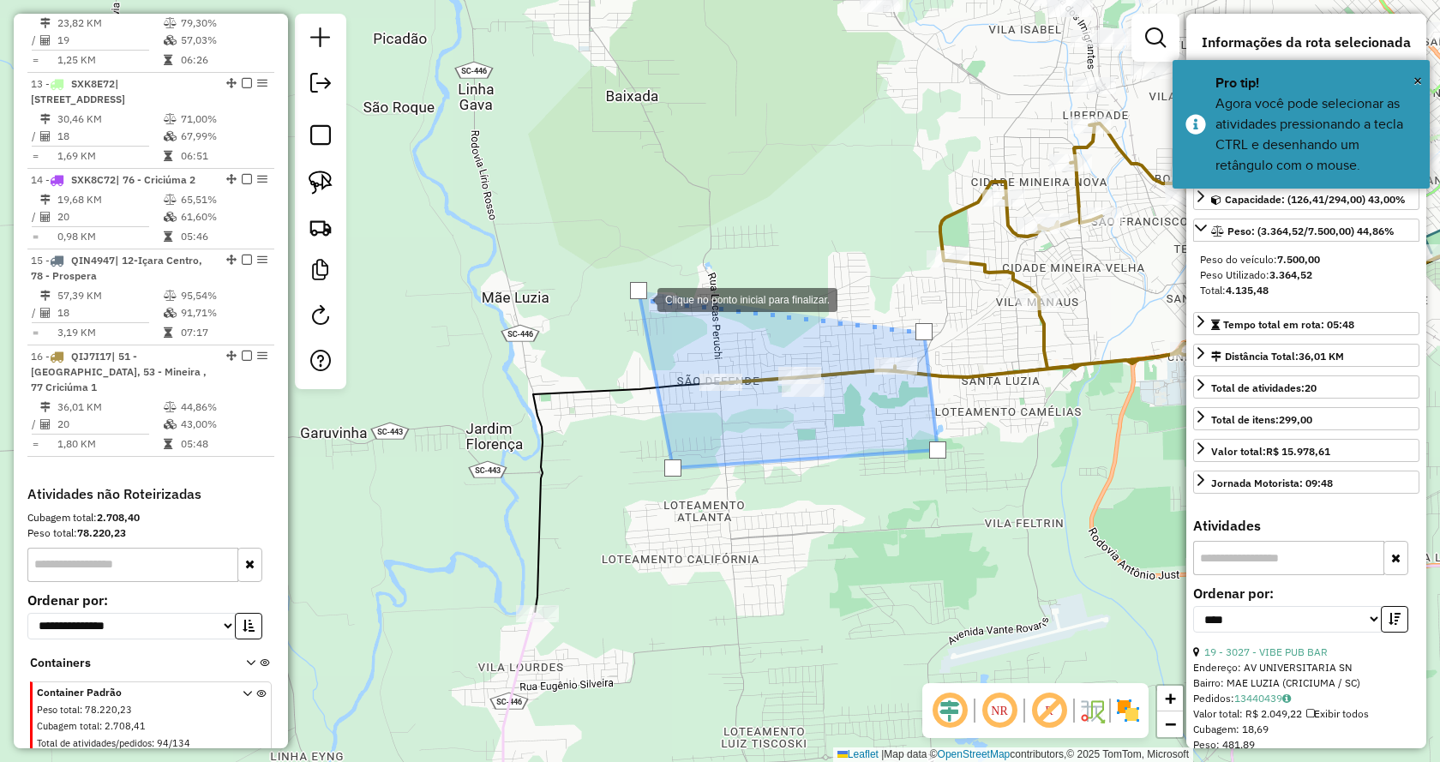
click at [640, 298] on div at bounding box center [638, 290] width 17 height 17
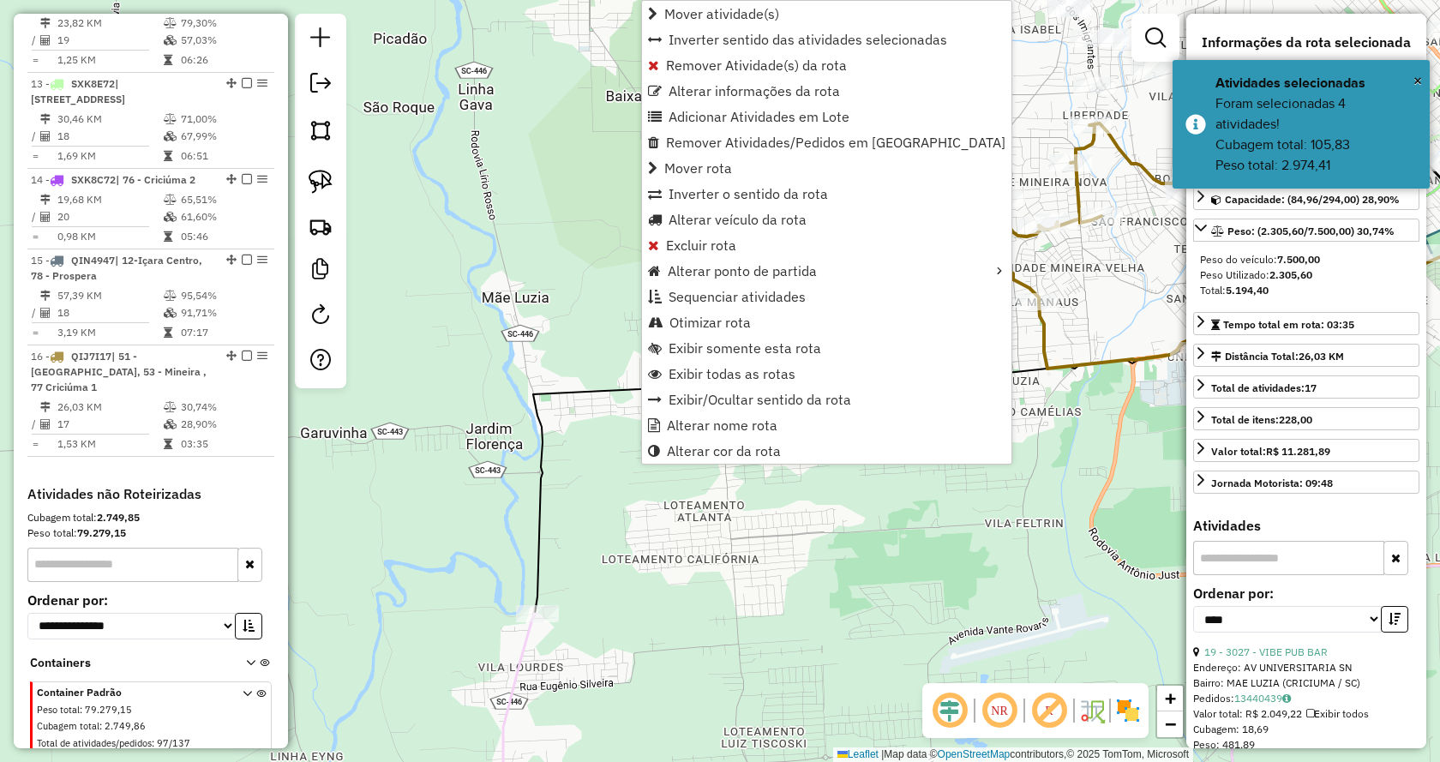
click at [892, 525] on div "Janela de atendimento Grade de atendimento Capacidade Transportadoras Veículos …" at bounding box center [720, 381] width 1440 height 762
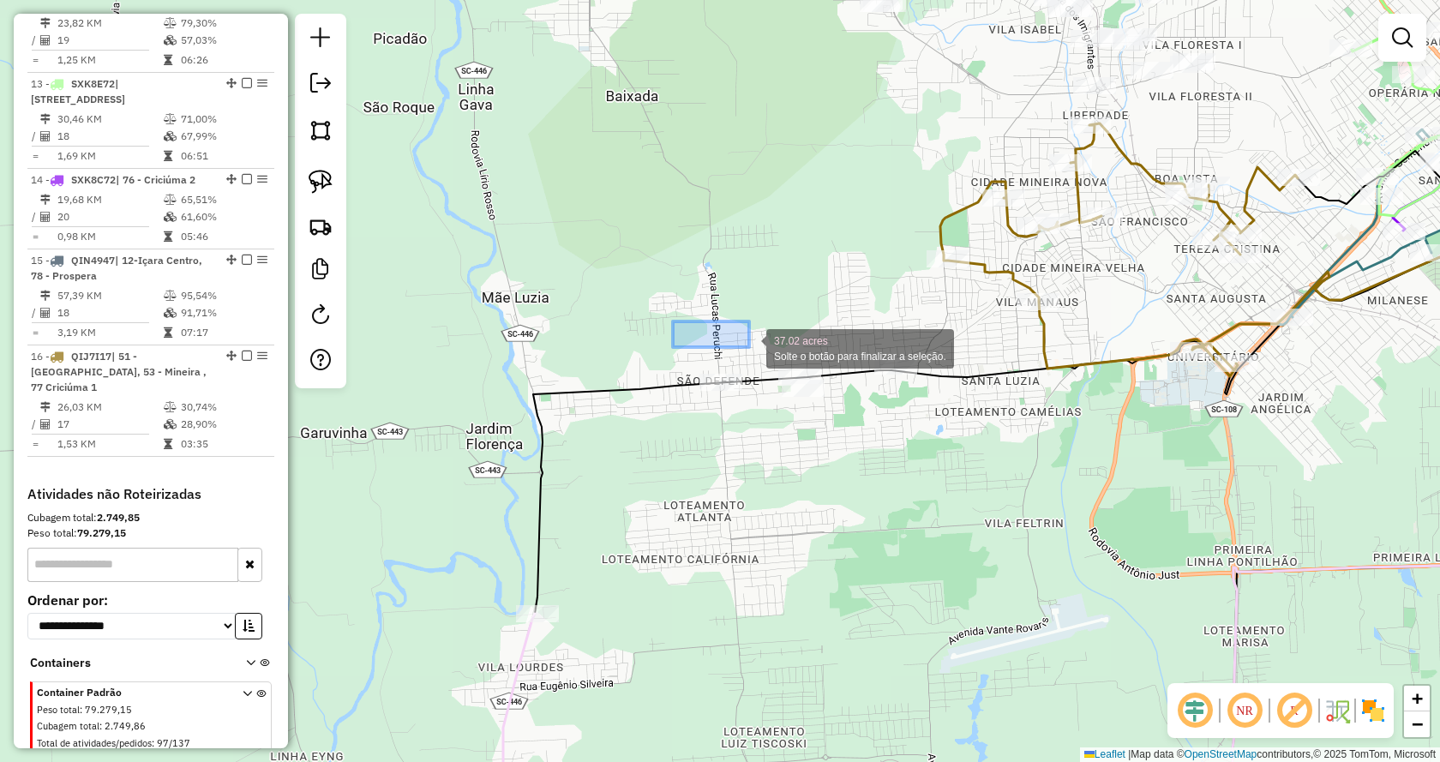
drag, startPoint x: 673, startPoint y: 321, endPoint x: 878, endPoint y: 356, distance: 208.5
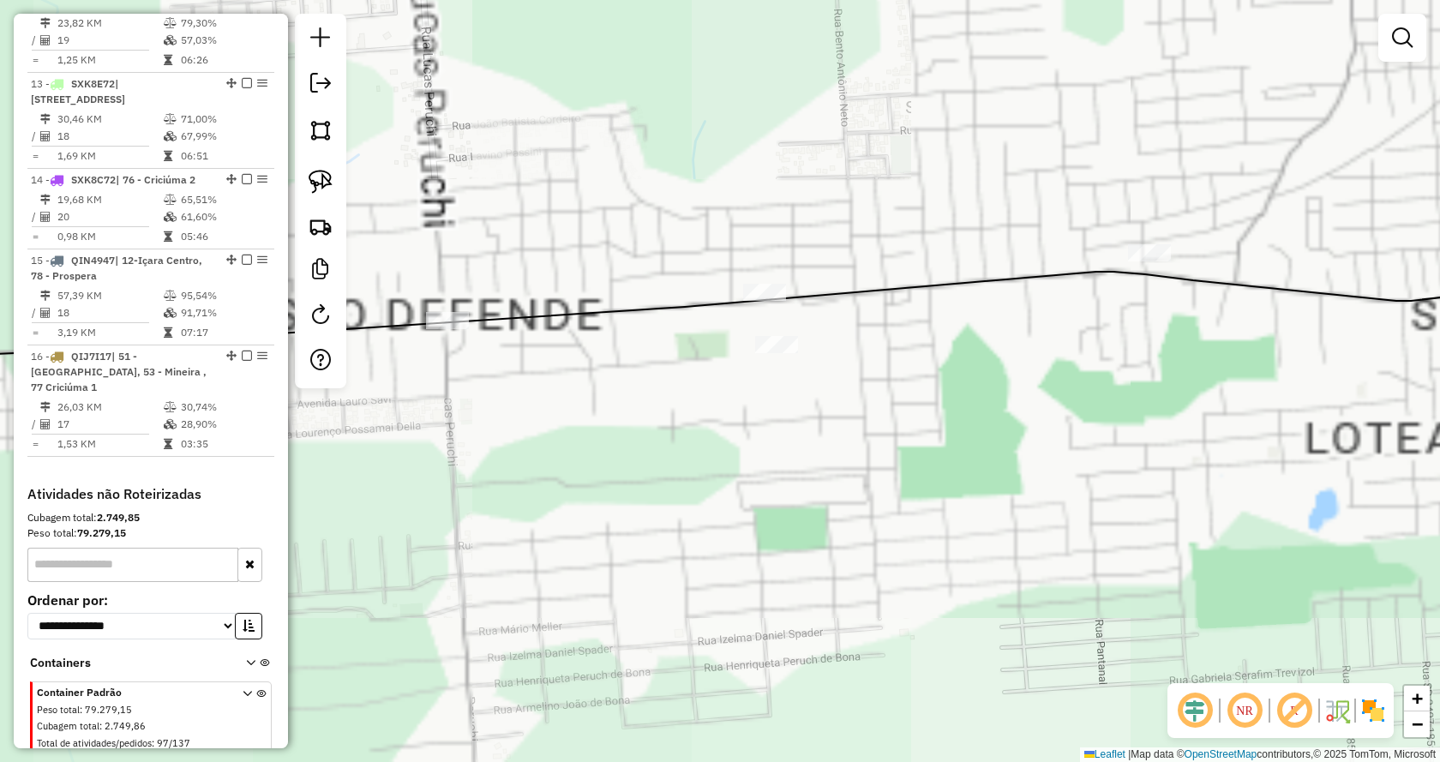
drag, startPoint x: 843, startPoint y: 376, endPoint x: 952, endPoint y: 614, distance: 261.1
click at [952, 614] on div "Janela de atendimento Grade de atendimento Capacidade Transportadoras Veículos …" at bounding box center [720, 381] width 1440 height 762
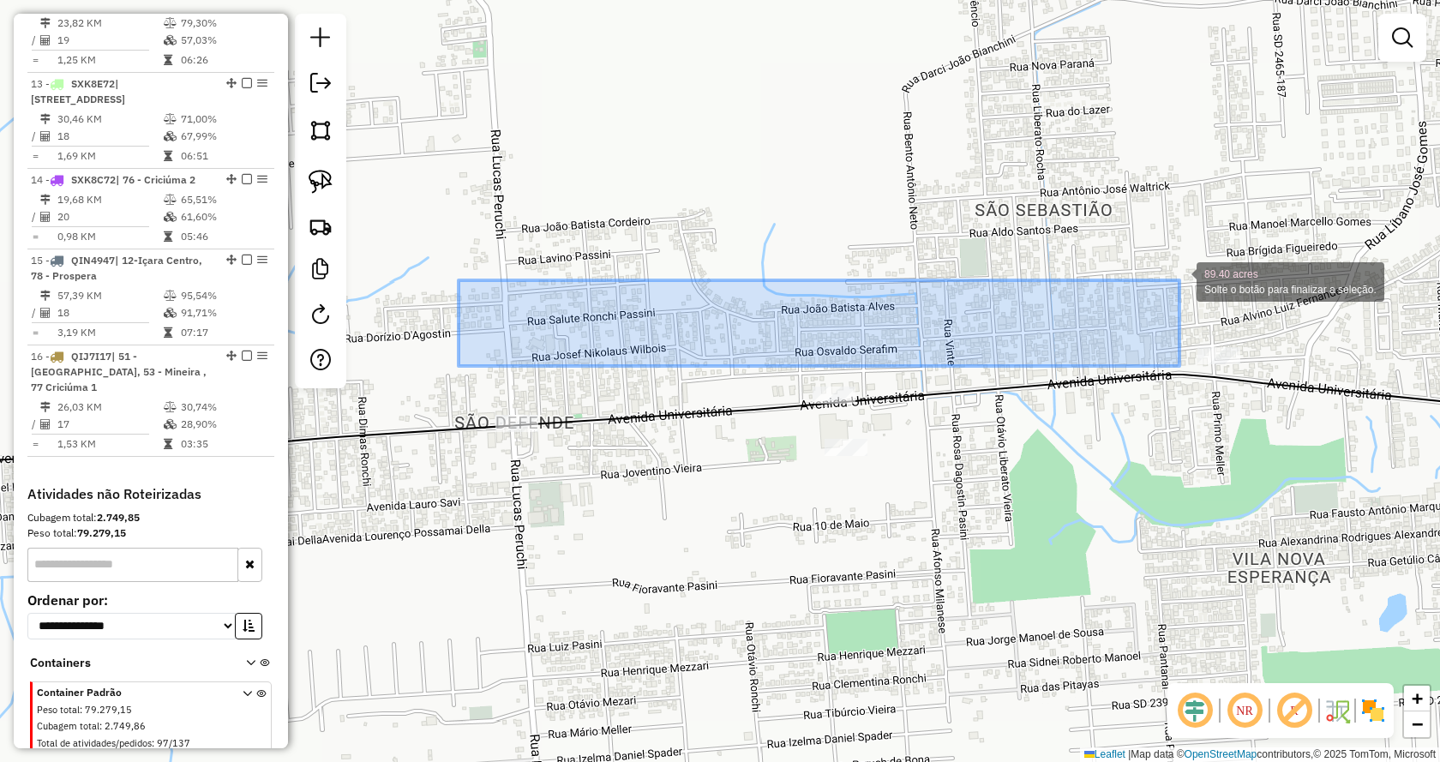
drag, startPoint x: 458, startPoint y: 366, endPoint x: 1263, endPoint y: 306, distance: 806.9
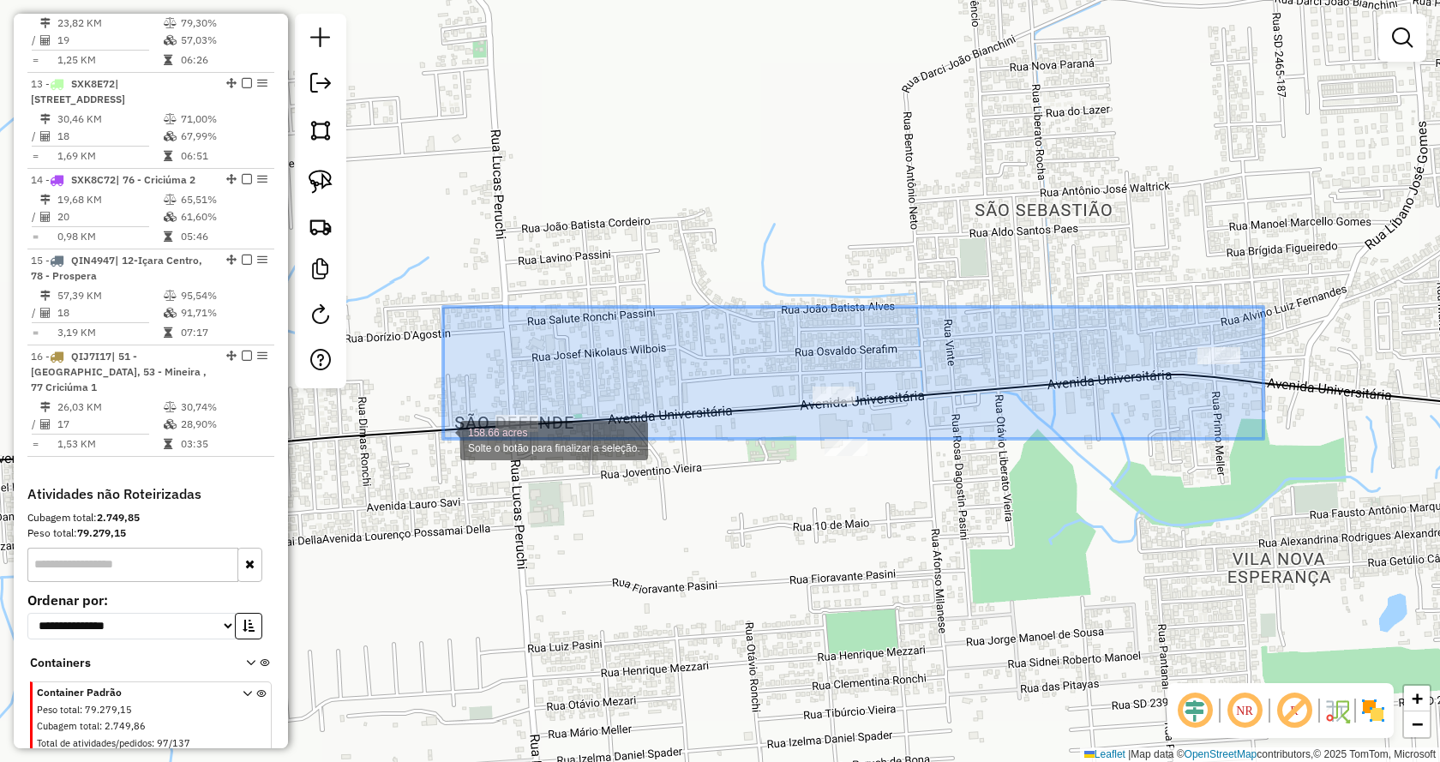
drag, startPoint x: 1241, startPoint y: 354, endPoint x: 443, endPoint y: 439, distance: 802.3
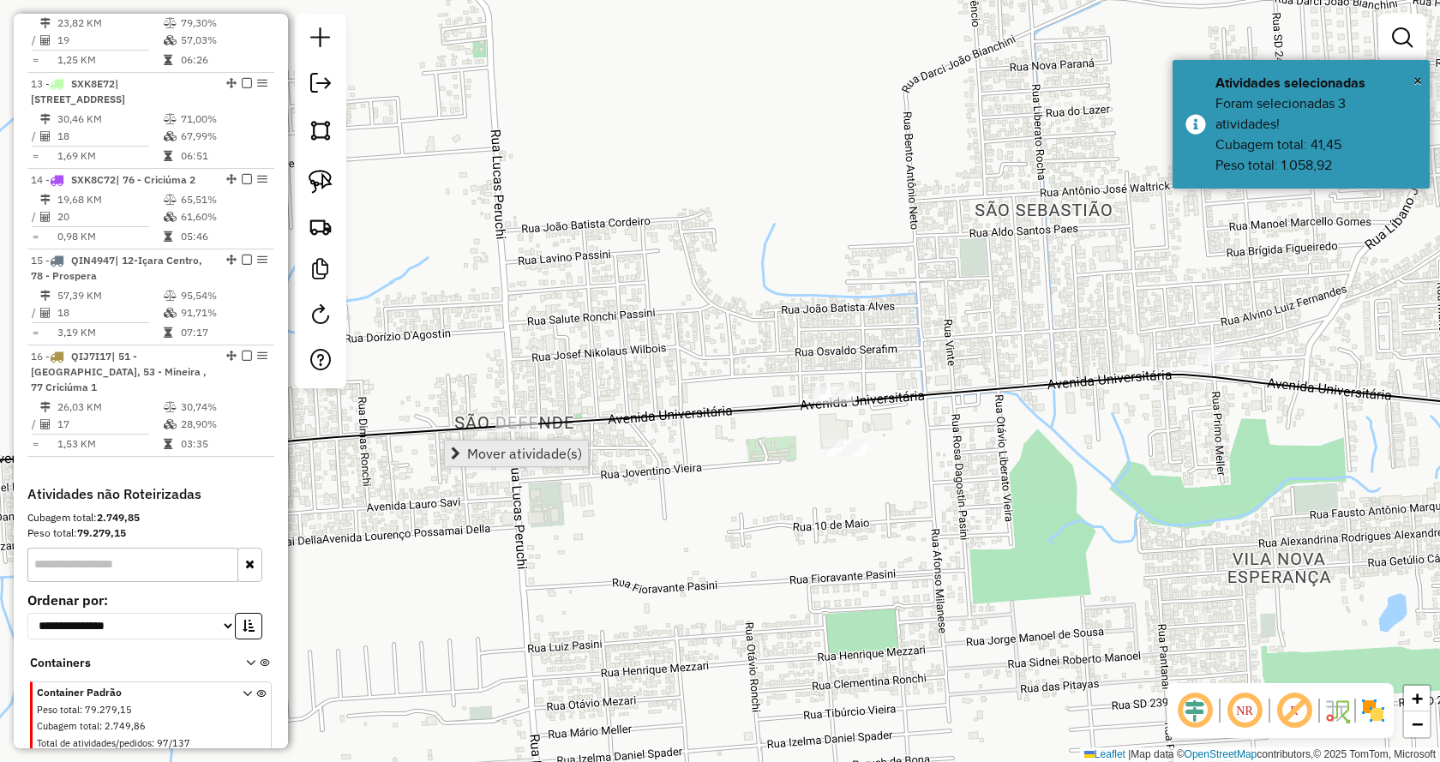
click at [502, 449] on span "Mover atividade(s)" at bounding box center [524, 453] width 115 height 14
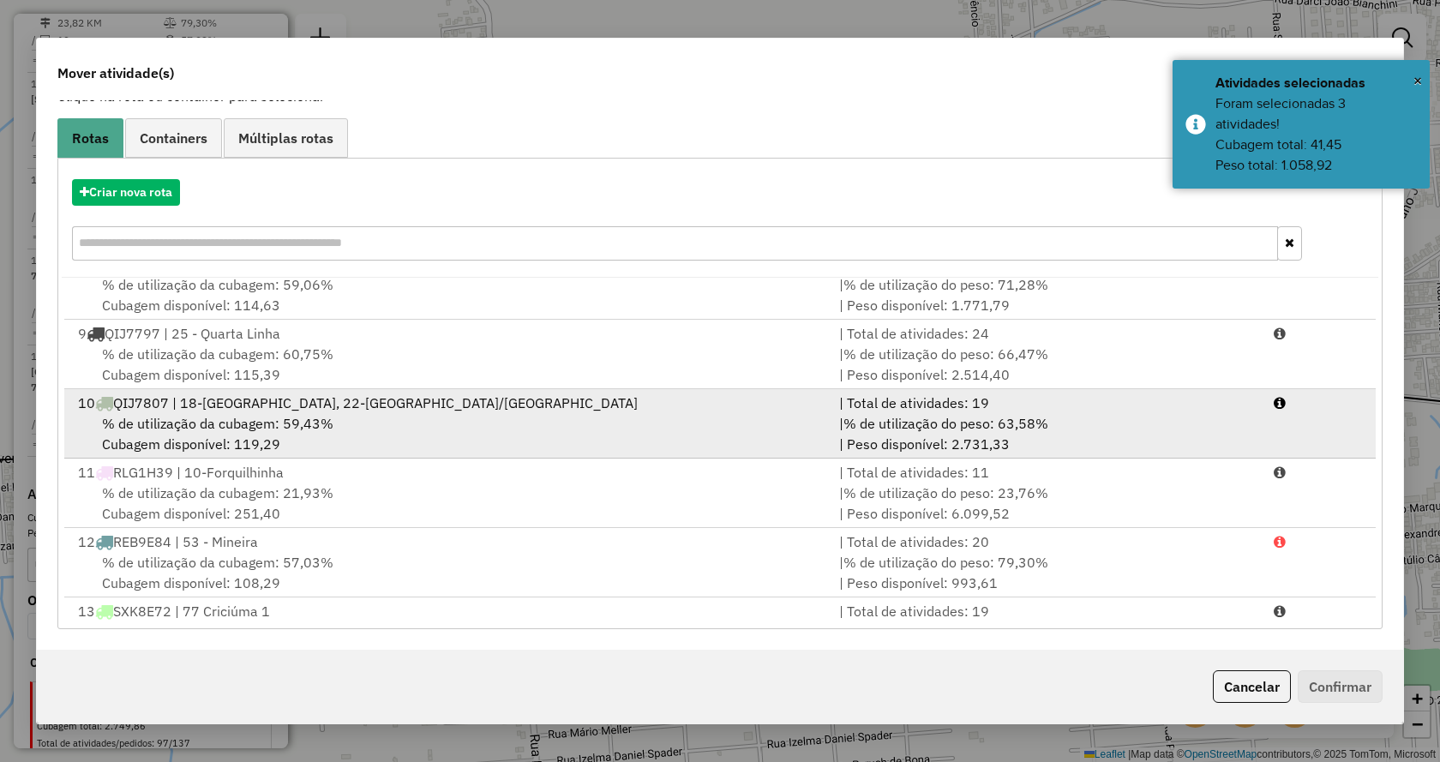
scroll to position [511, 0]
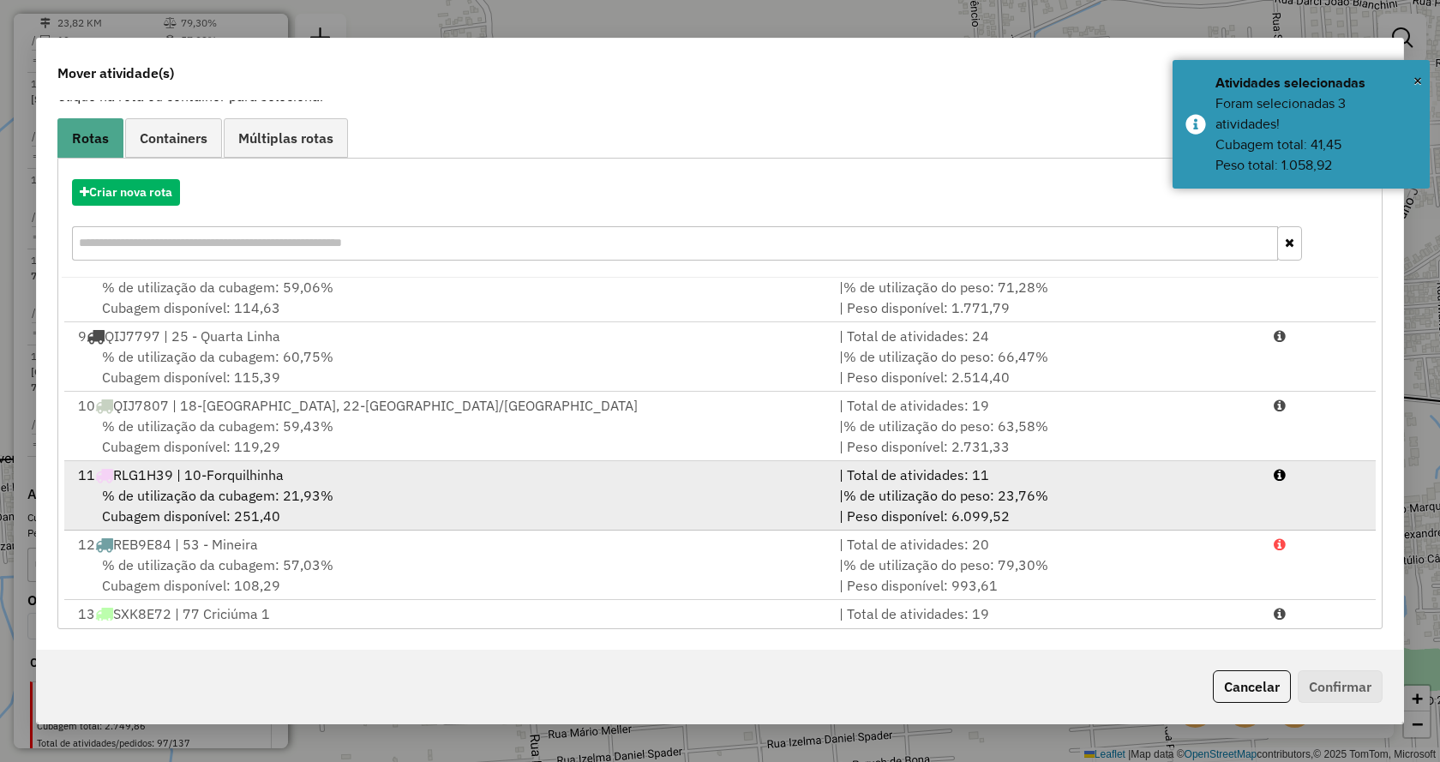
click at [215, 493] on span "% de utilização da cubagem: 21,93%" at bounding box center [217, 495] width 231 height 17
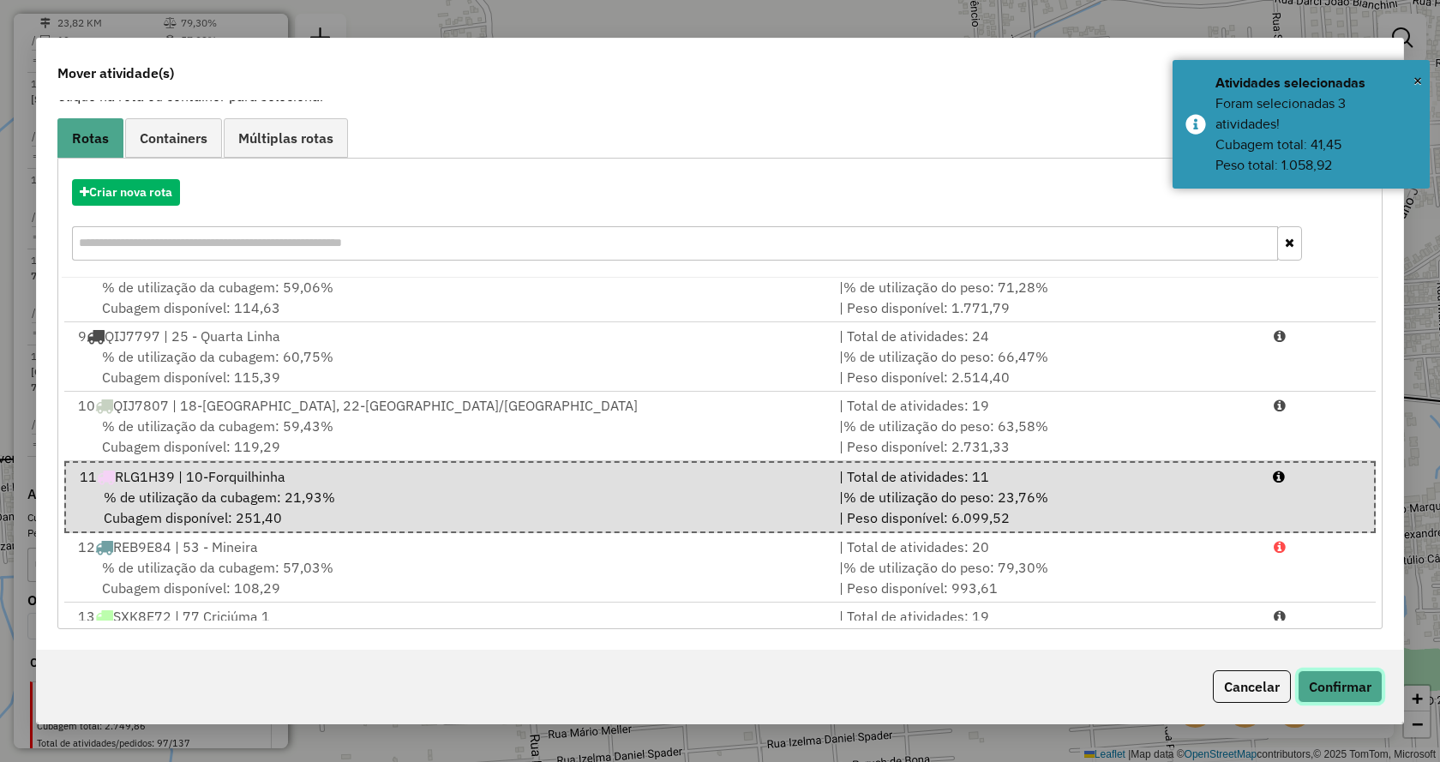
click at [1318, 670] on button "Confirmar" at bounding box center [1339, 686] width 85 height 33
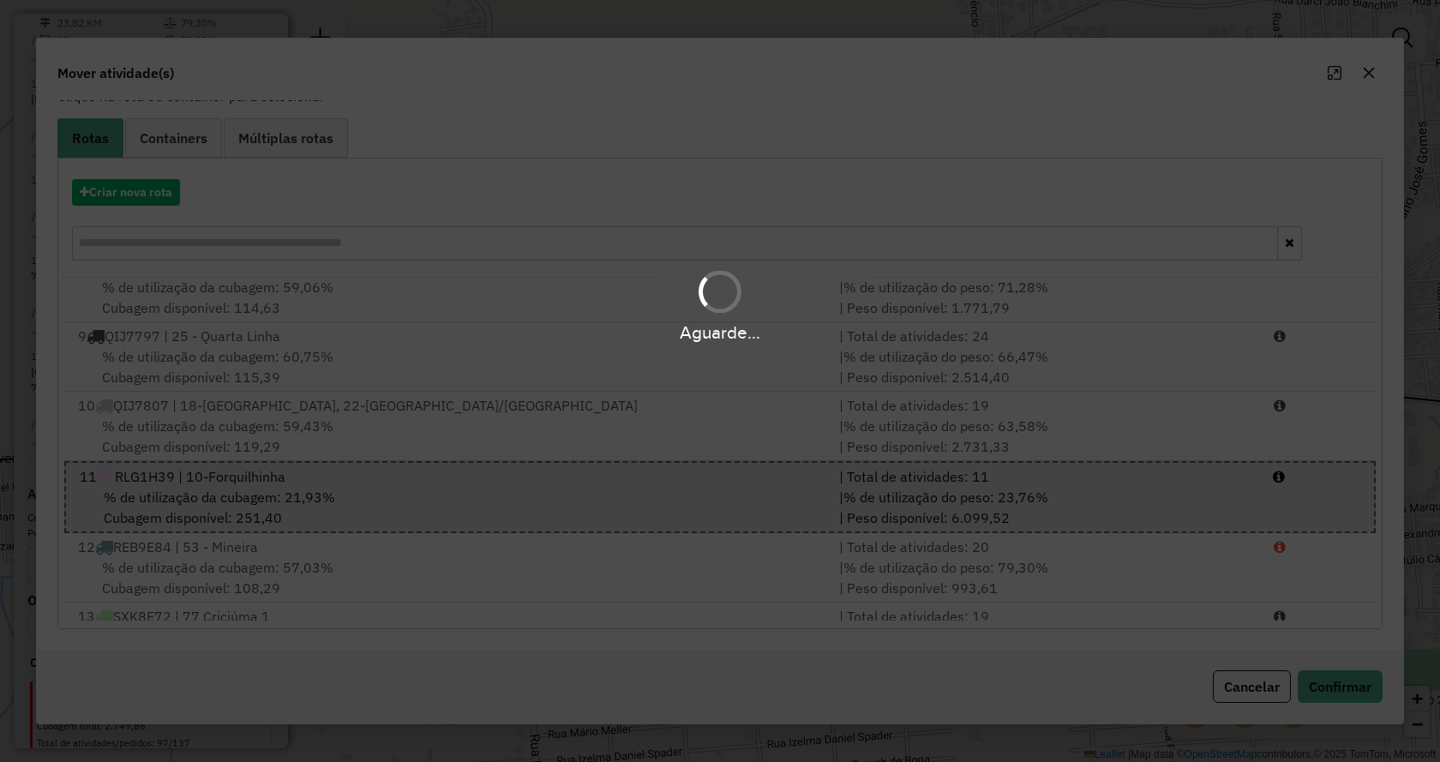
scroll to position [0, 0]
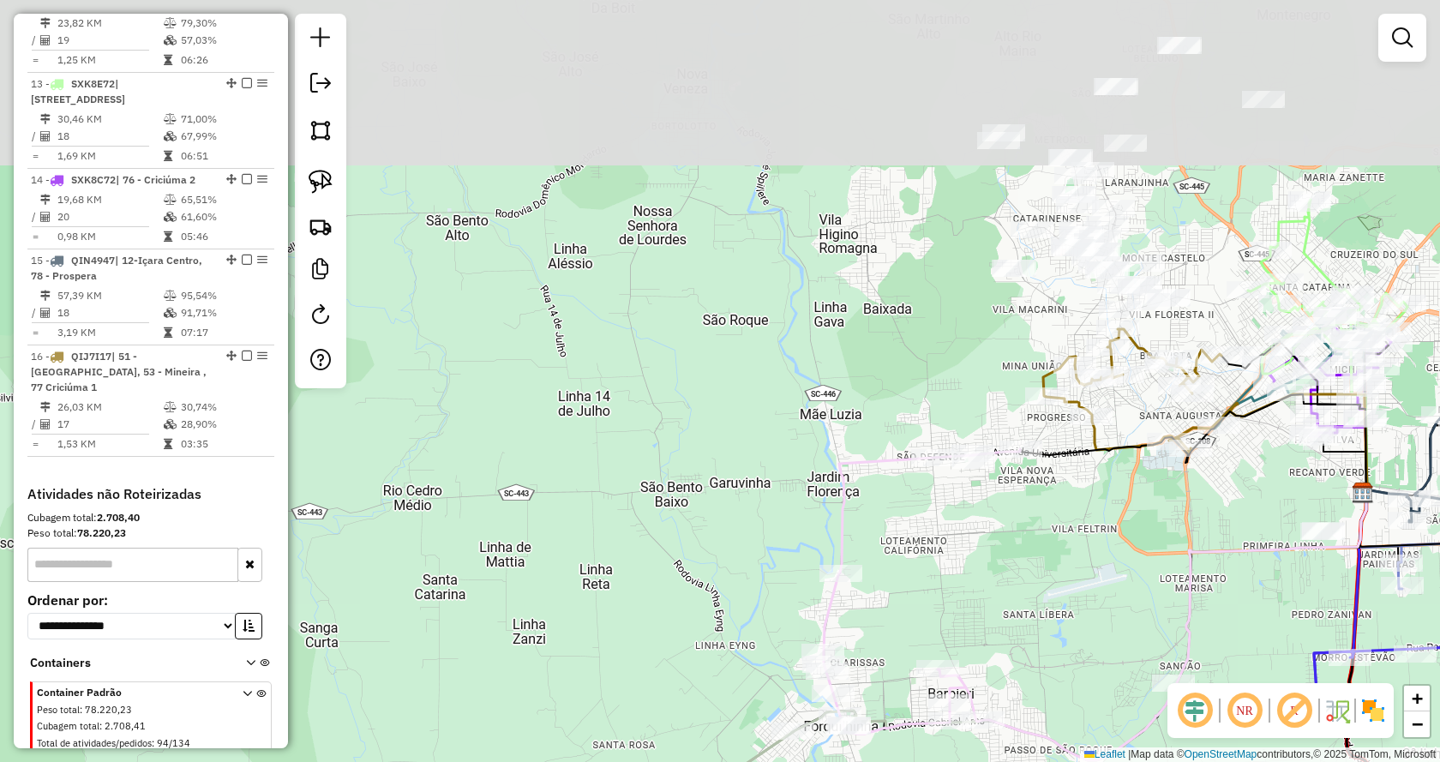
drag, startPoint x: 1182, startPoint y: 423, endPoint x: 1147, endPoint y: 555, distance: 136.6
click at [1147, 554] on div "Janela de atendimento Grade de atendimento Capacidade Transportadoras Veículos …" at bounding box center [720, 381] width 1440 height 762
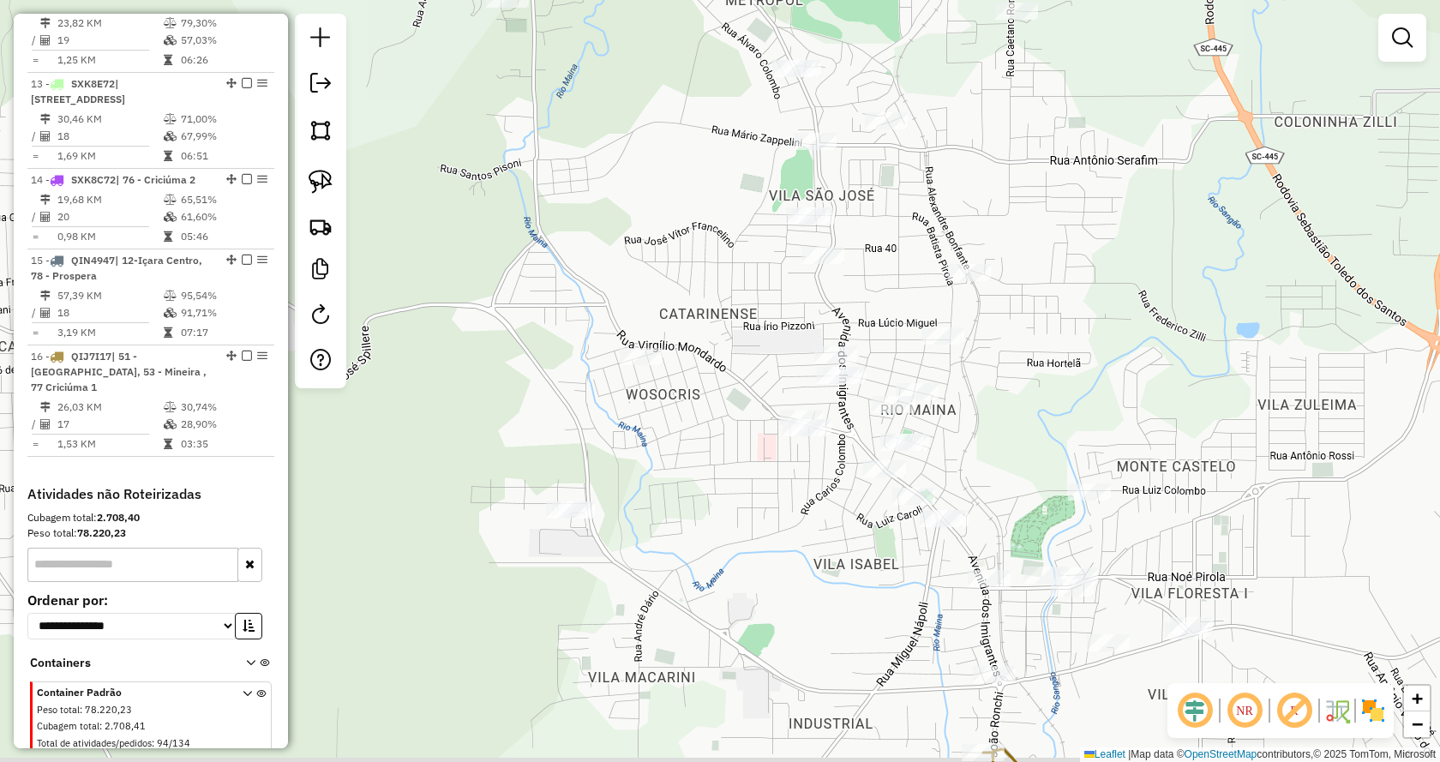
drag, startPoint x: 1141, startPoint y: 394, endPoint x: 1144, endPoint y: 327, distance: 66.9
click at [1147, 327] on div "Janela de atendimento Grade de atendimento Capacidade Transportadoras Veículos …" at bounding box center [720, 381] width 1440 height 762
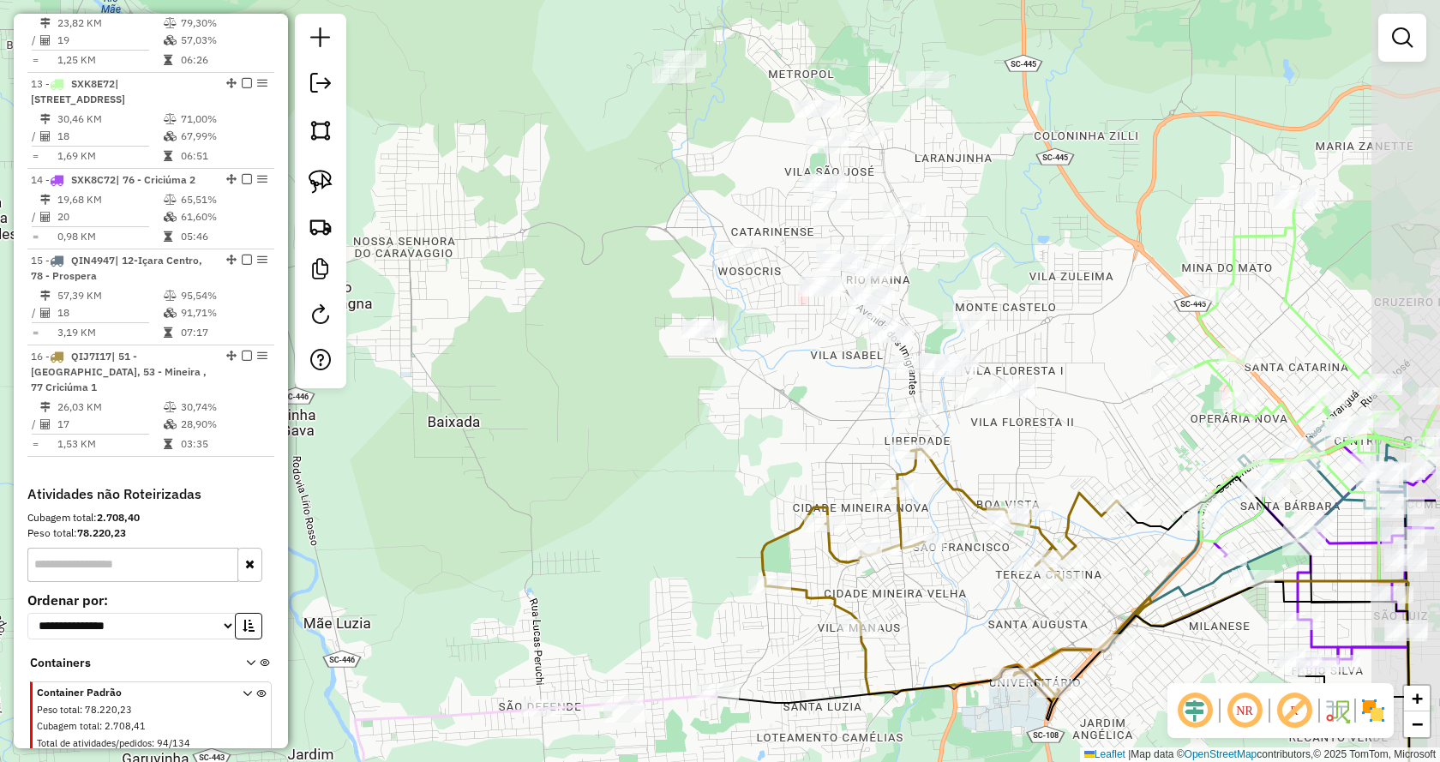
drag, startPoint x: 1136, startPoint y: 327, endPoint x: 985, endPoint y: 265, distance: 163.3
click at [985, 265] on div "Janela de atendimento Grade de atendimento Capacidade Transportadoras Veículos …" at bounding box center [720, 381] width 1440 height 762
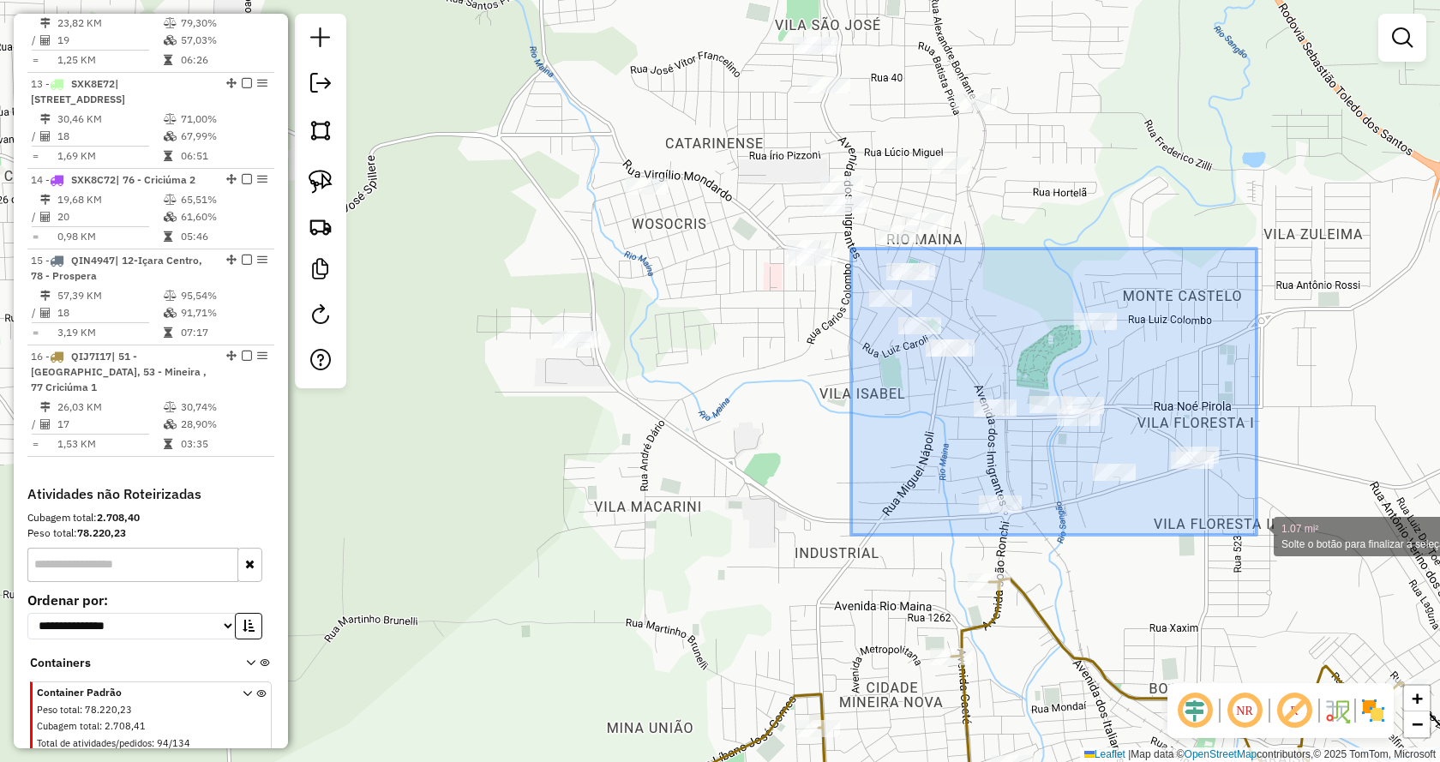
drag, startPoint x: 851, startPoint y: 249, endPoint x: 1256, endPoint y: 535, distance: 496.2
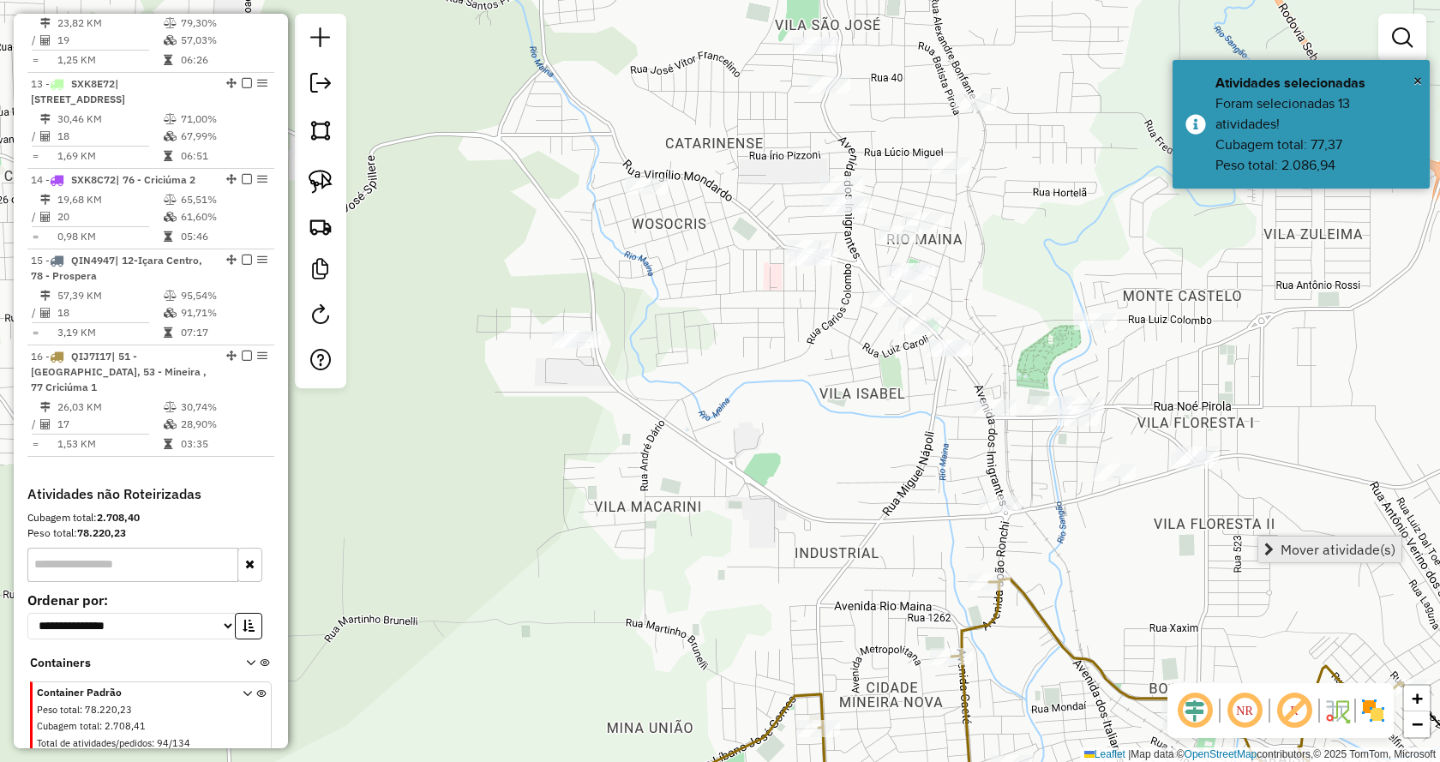
click at [1271, 543] on span "Mover atividade(s)" at bounding box center [1268, 549] width 9 height 14
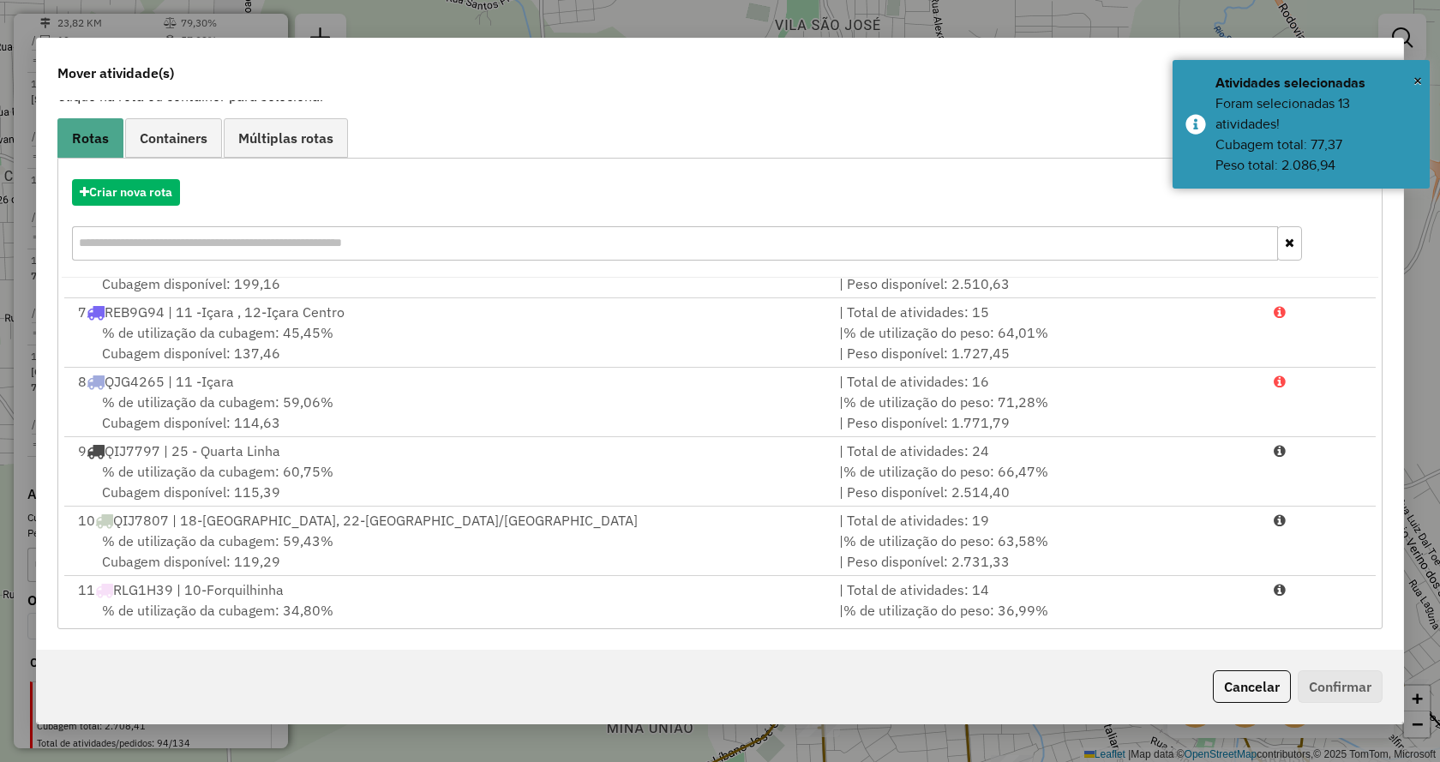
scroll to position [768, 0]
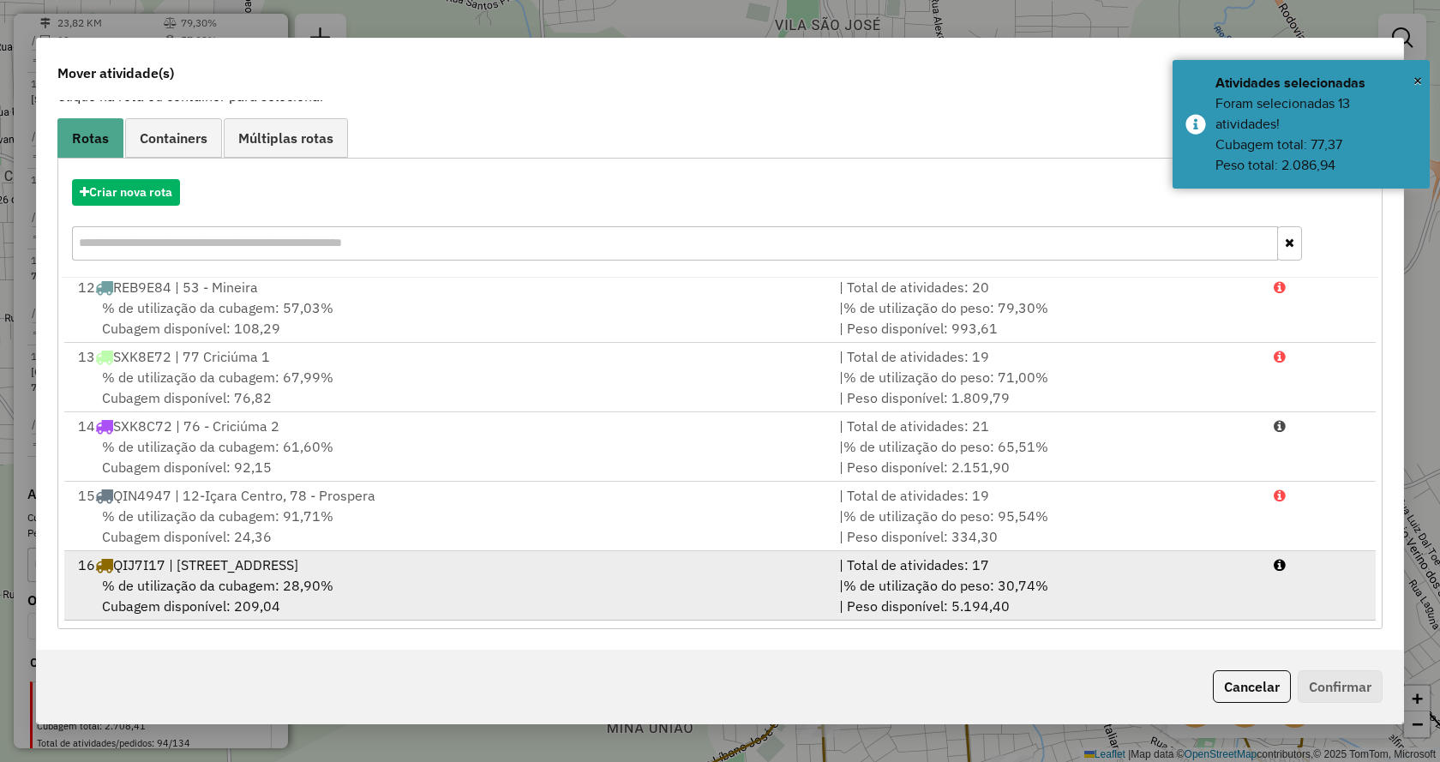
click at [1285, 580] on li "16 QIJ7I17 | 51 - Rio Maina, 53 - Mineira , 77 Criciúma 1 | Total de atividades…" at bounding box center [719, 585] width 1311 height 69
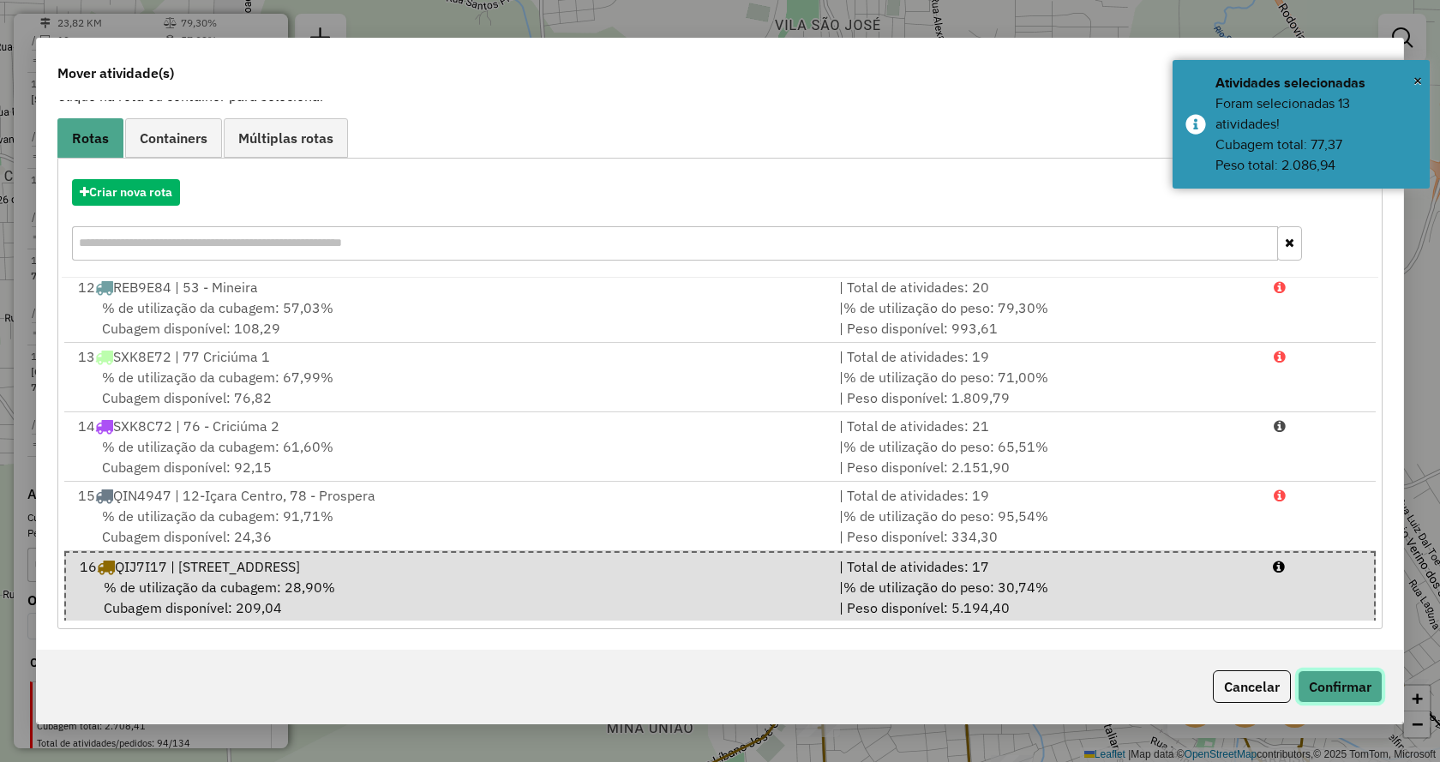
click at [1315, 698] on button "Confirmar" at bounding box center [1339, 686] width 85 height 33
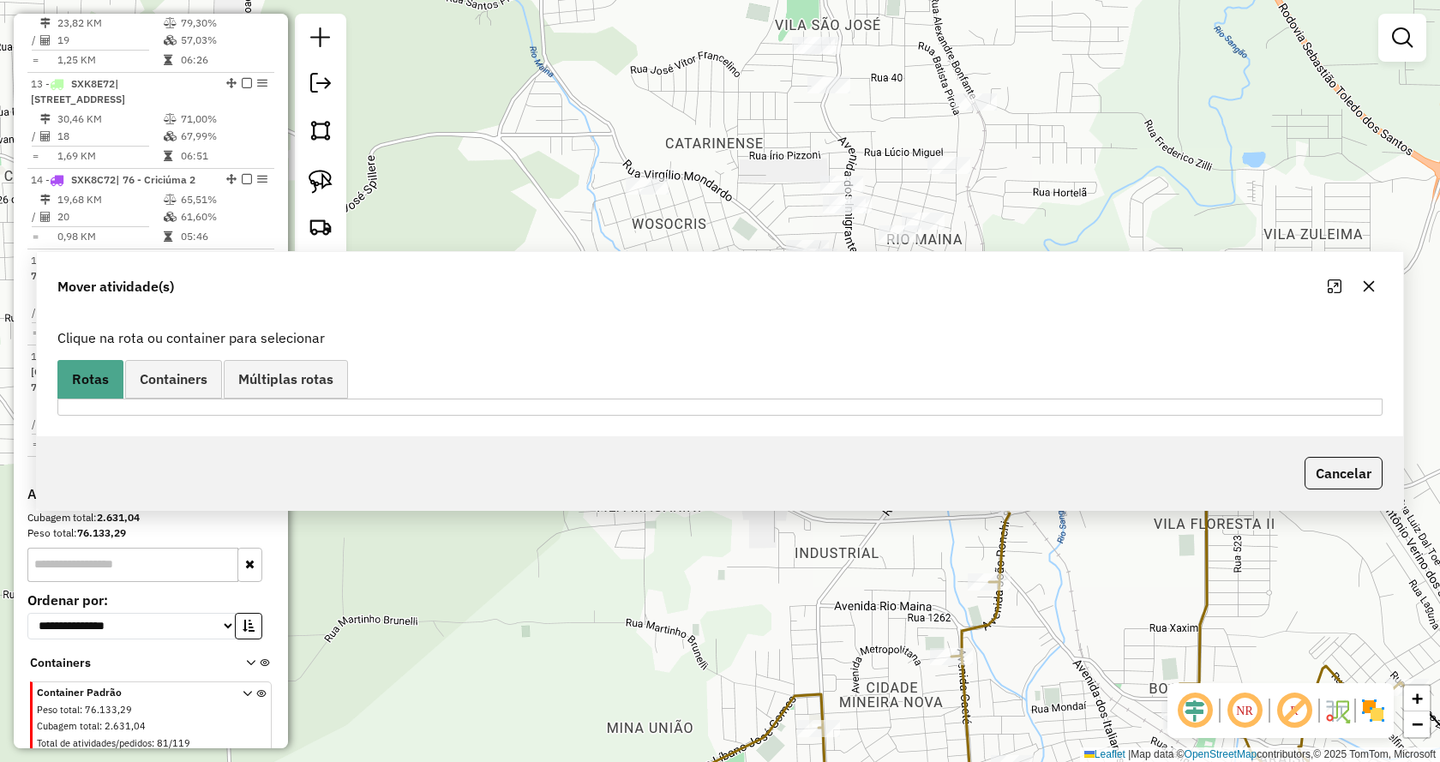
scroll to position [0, 0]
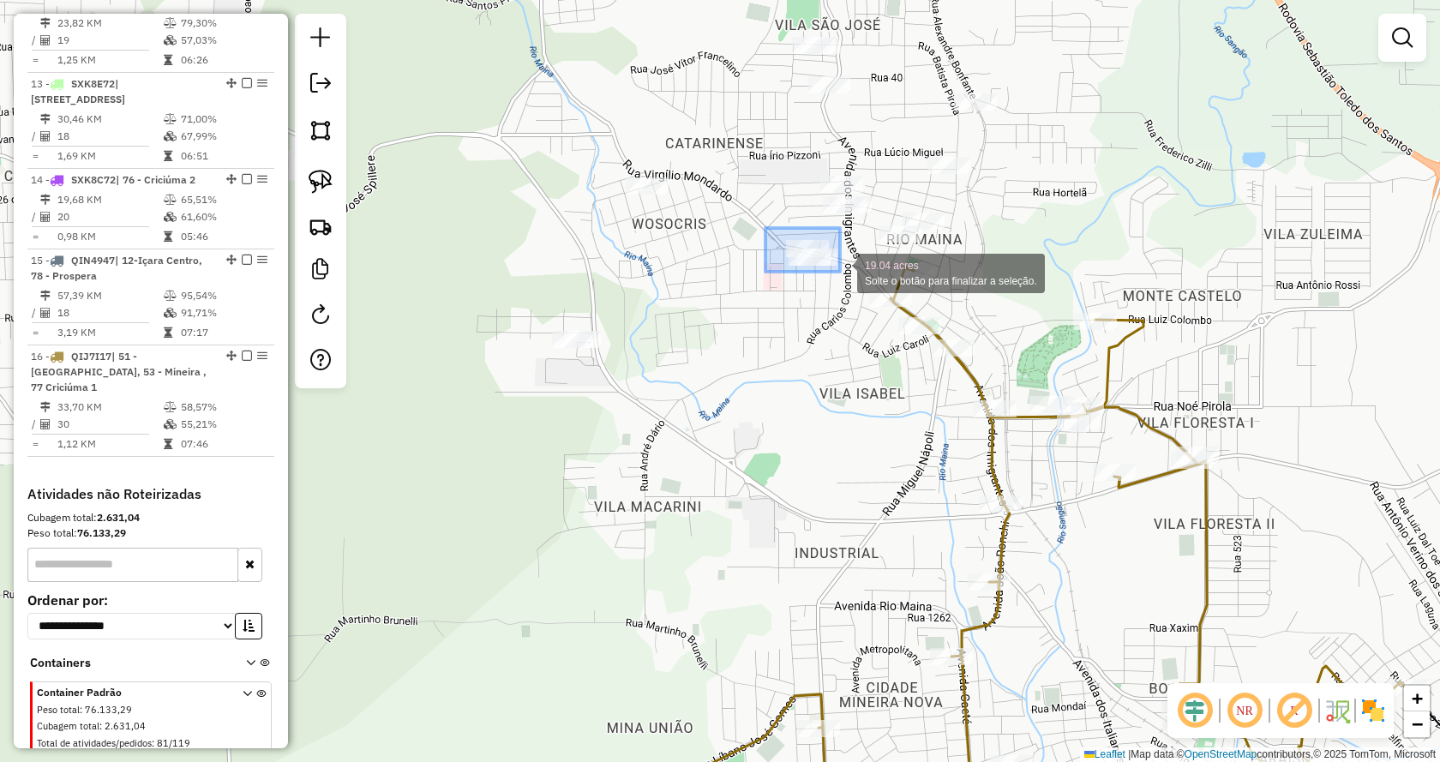
drag, startPoint x: 765, startPoint y: 228, endPoint x: 841, endPoint y: 273, distance: 87.6
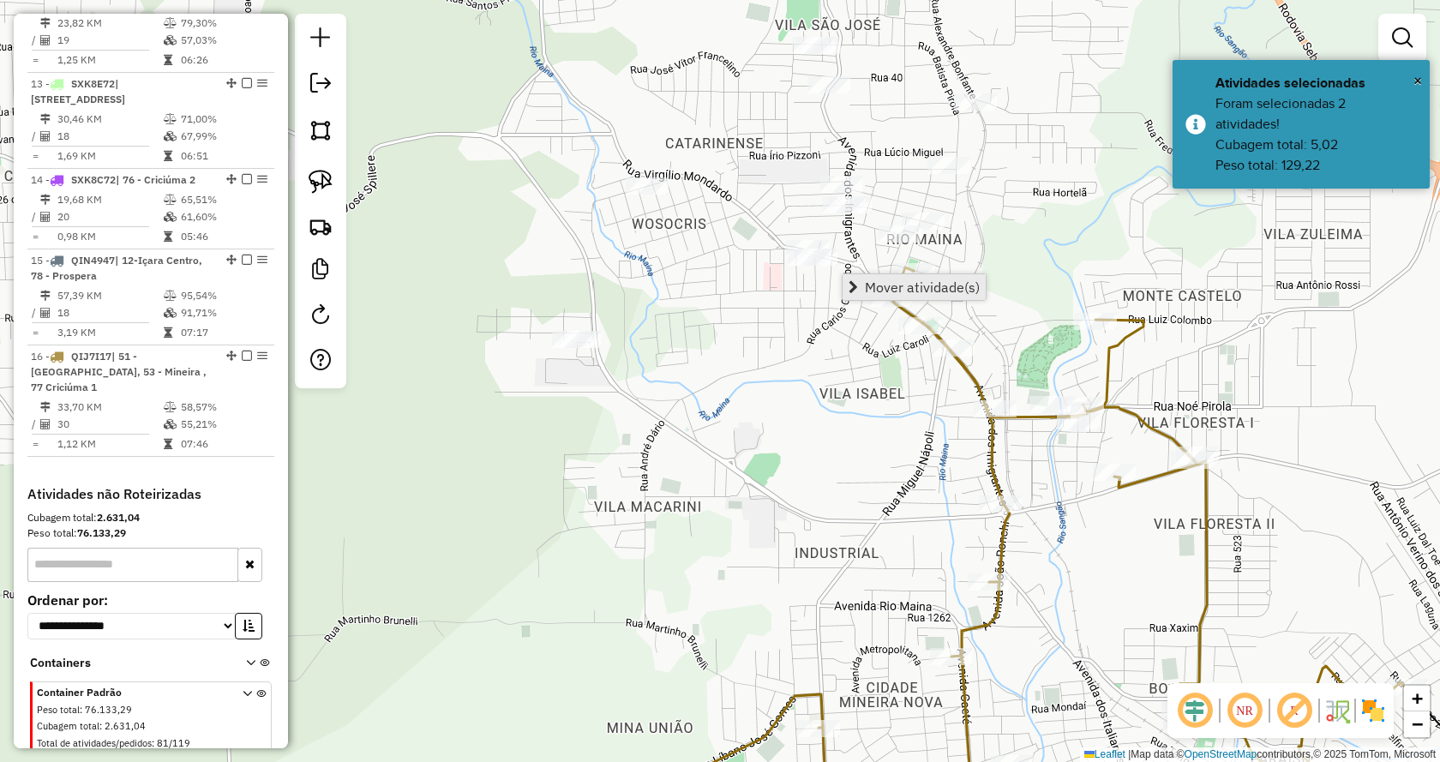
click at [863, 286] on link "Mover atividade(s)" at bounding box center [913, 287] width 143 height 26
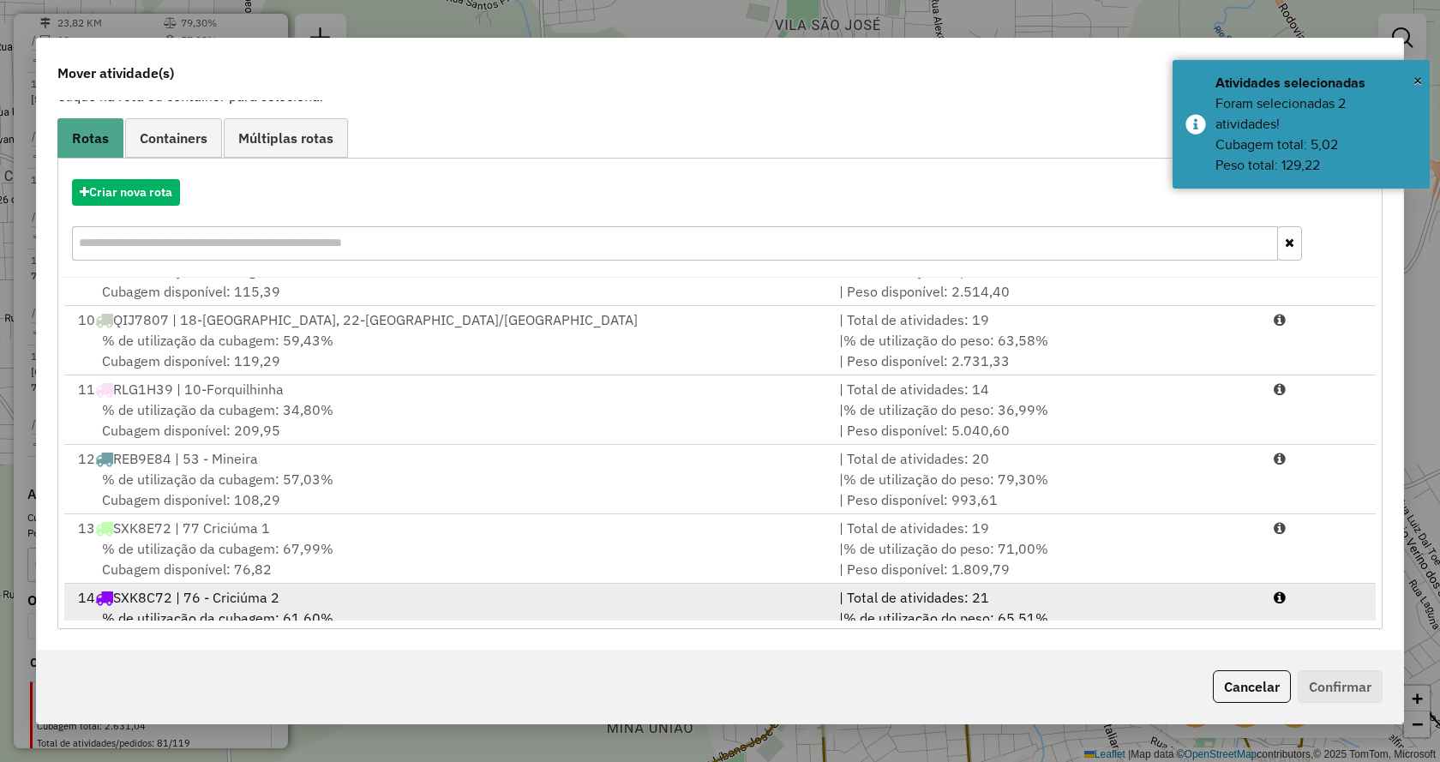
scroll to position [768, 0]
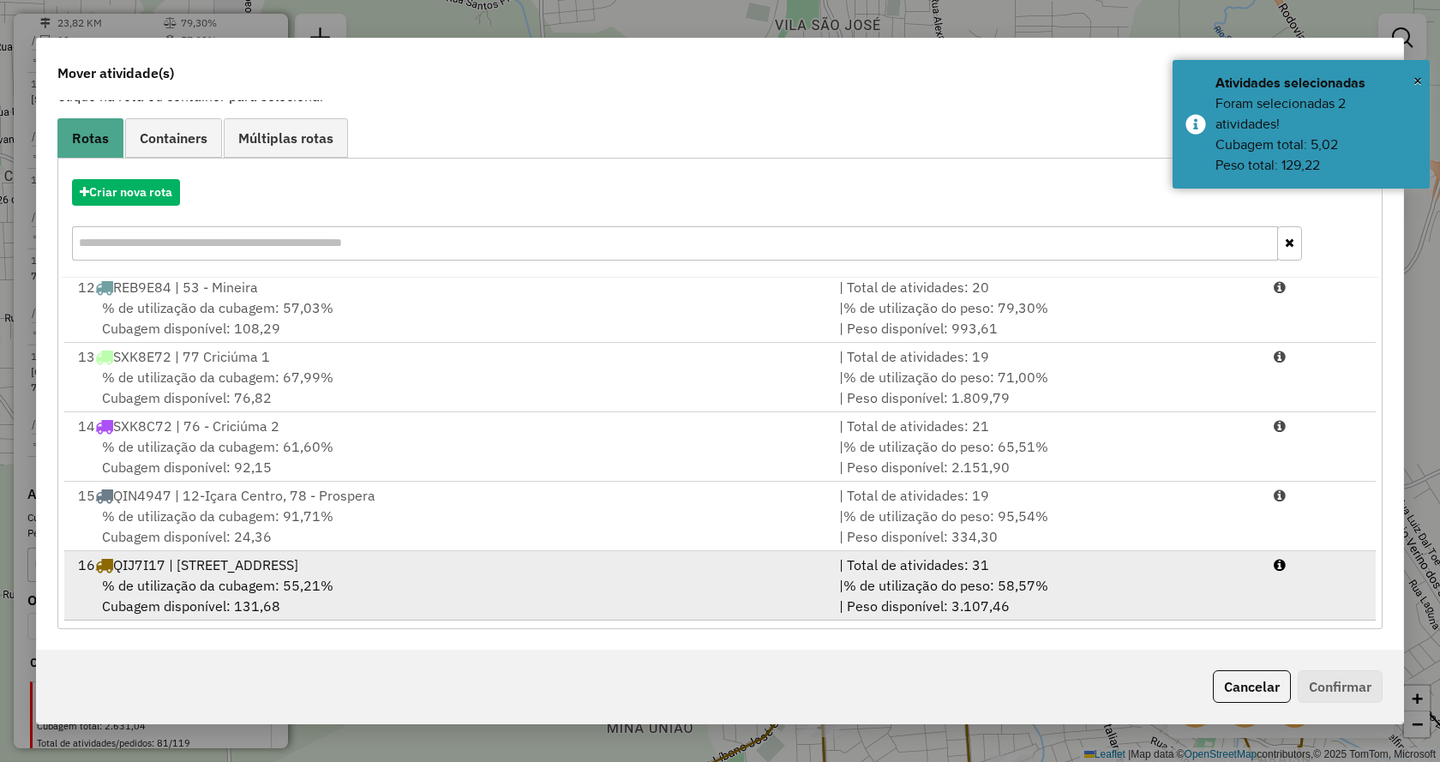
click at [1323, 614] on li "16 QIJ7I17 | 51 - Rio Maina, 53 - Mineira , 77 Criciúma 1 | Total de atividades…" at bounding box center [719, 585] width 1311 height 69
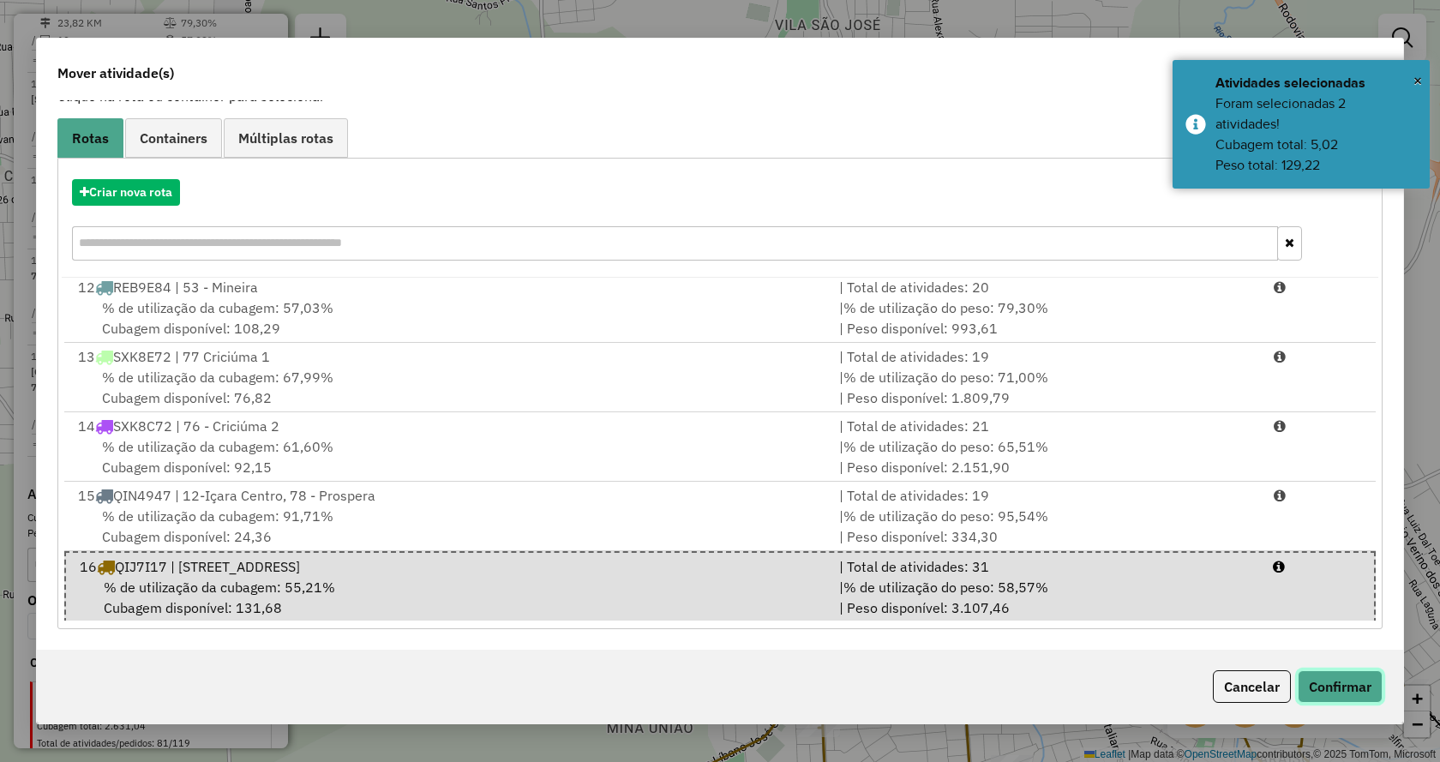
click at [1346, 680] on button "Confirmar" at bounding box center [1339, 686] width 85 height 33
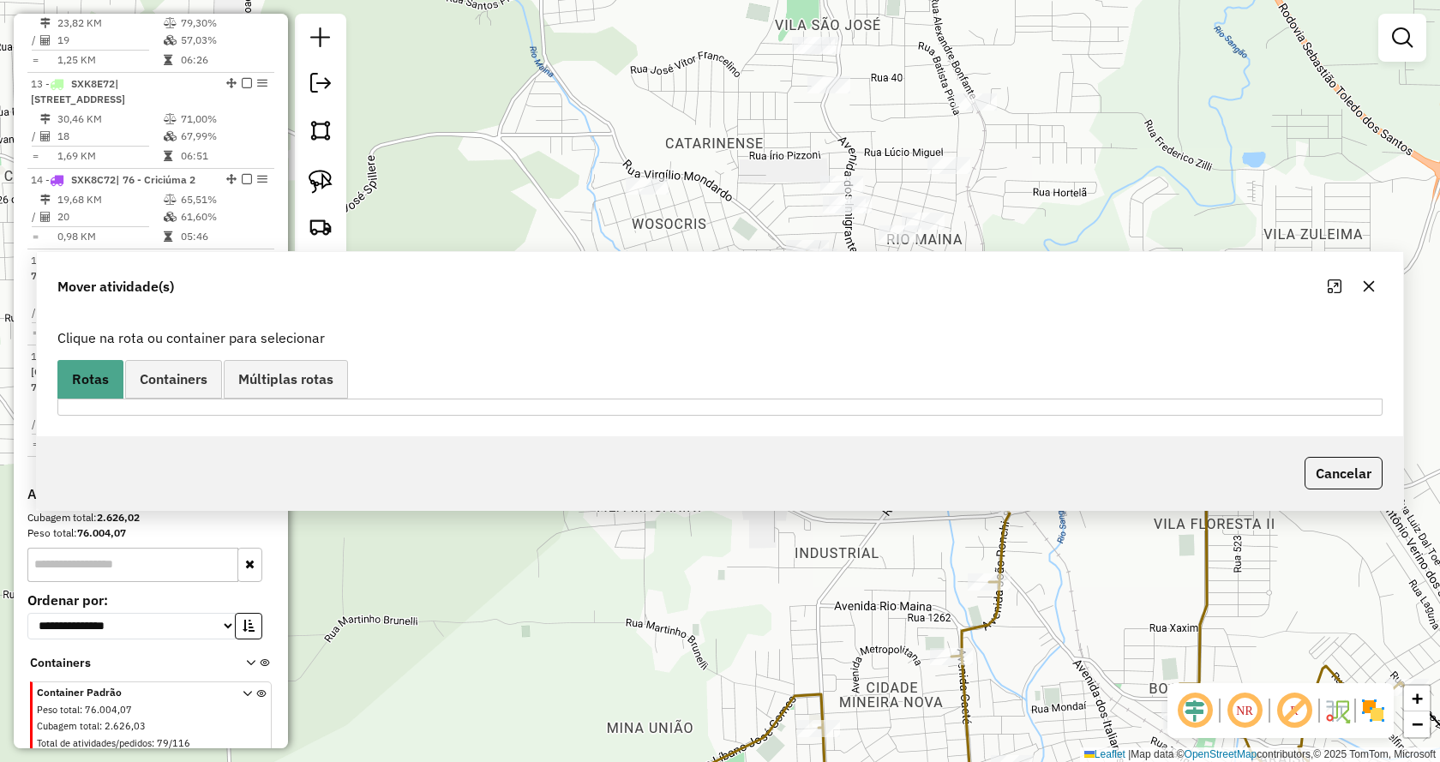
scroll to position [0, 0]
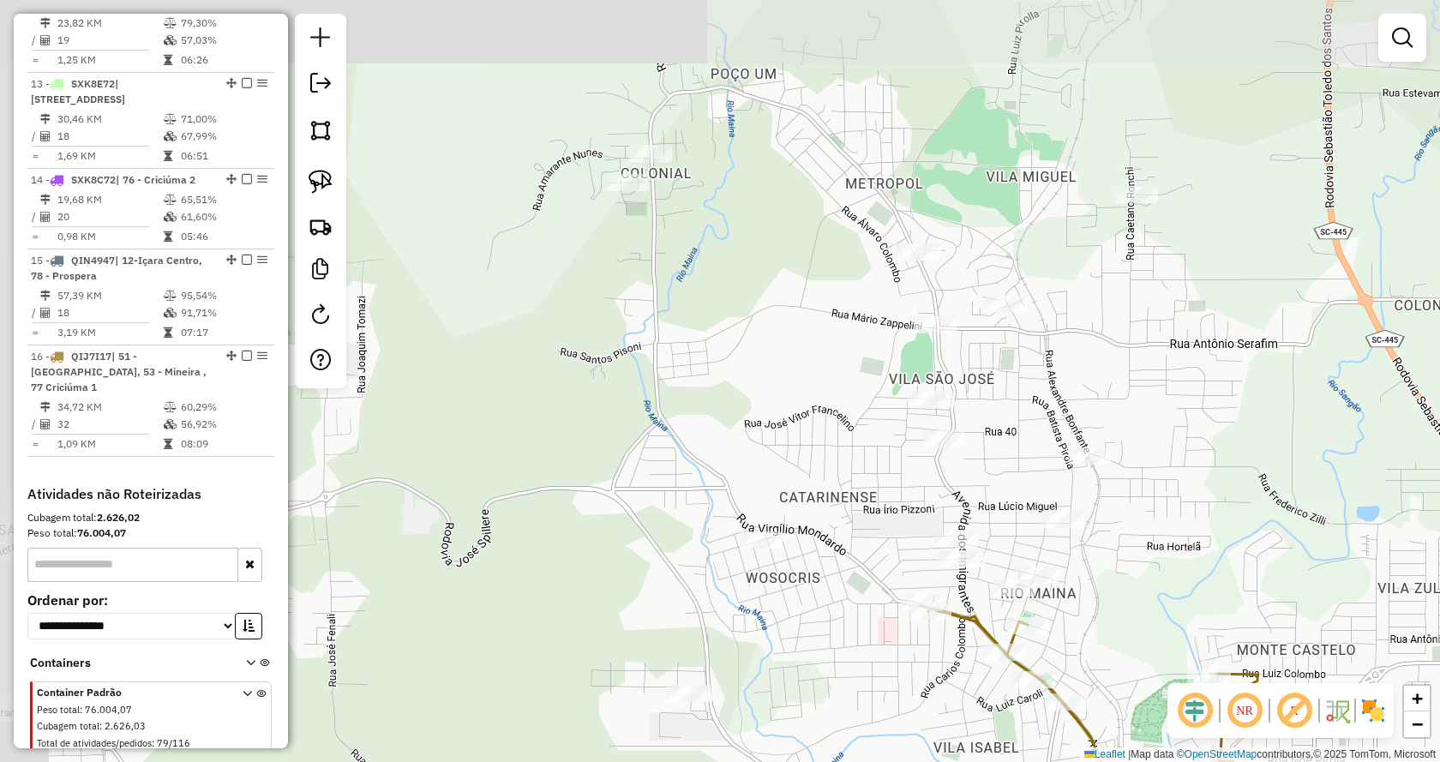
drag, startPoint x: 1024, startPoint y: 234, endPoint x: 1138, endPoint y: 585, distance: 369.4
click at [1138, 585] on div "Janela de atendimento Grade de atendimento Capacidade Transportadoras Veículos …" at bounding box center [720, 381] width 1440 height 762
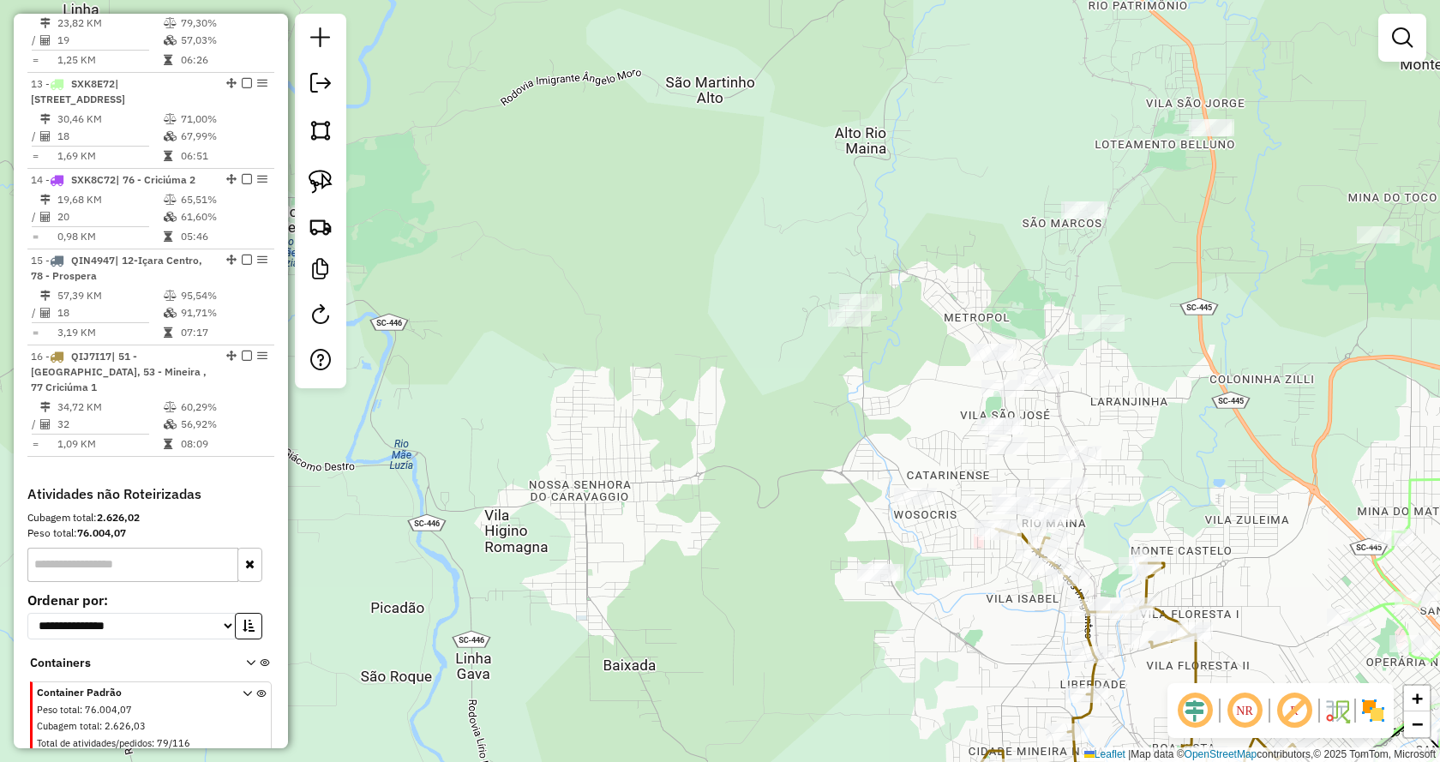
drag, startPoint x: 1121, startPoint y: 451, endPoint x: 1086, endPoint y: 417, distance: 48.5
click at [1086, 417] on div "Janela de atendimento Grade de atendimento Capacidade Transportadoras Veículos …" at bounding box center [720, 381] width 1440 height 762
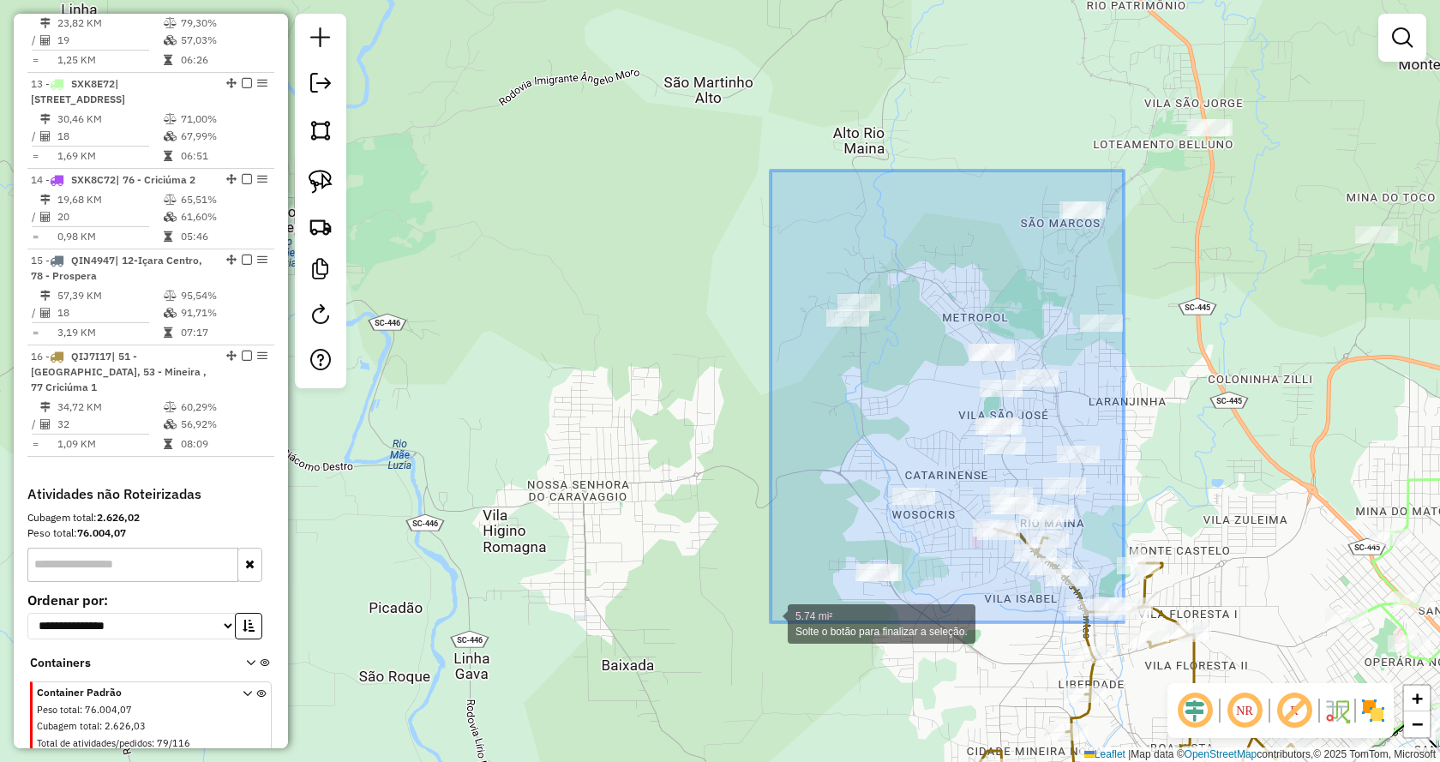
drag, startPoint x: 1133, startPoint y: 228, endPoint x: 771, endPoint y: 631, distance: 541.3
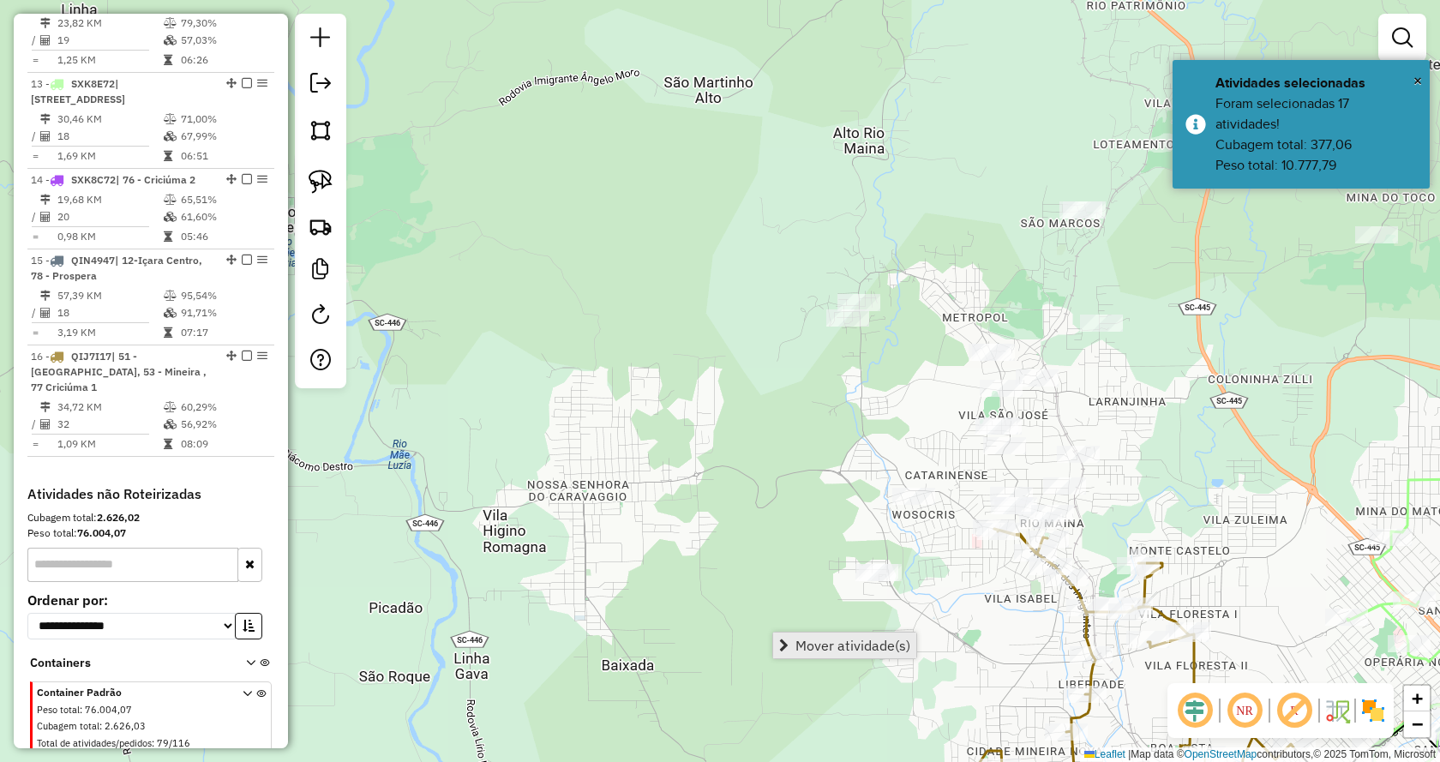
click at [869, 646] on span "Mover atividade(s)" at bounding box center [852, 645] width 115 height 14
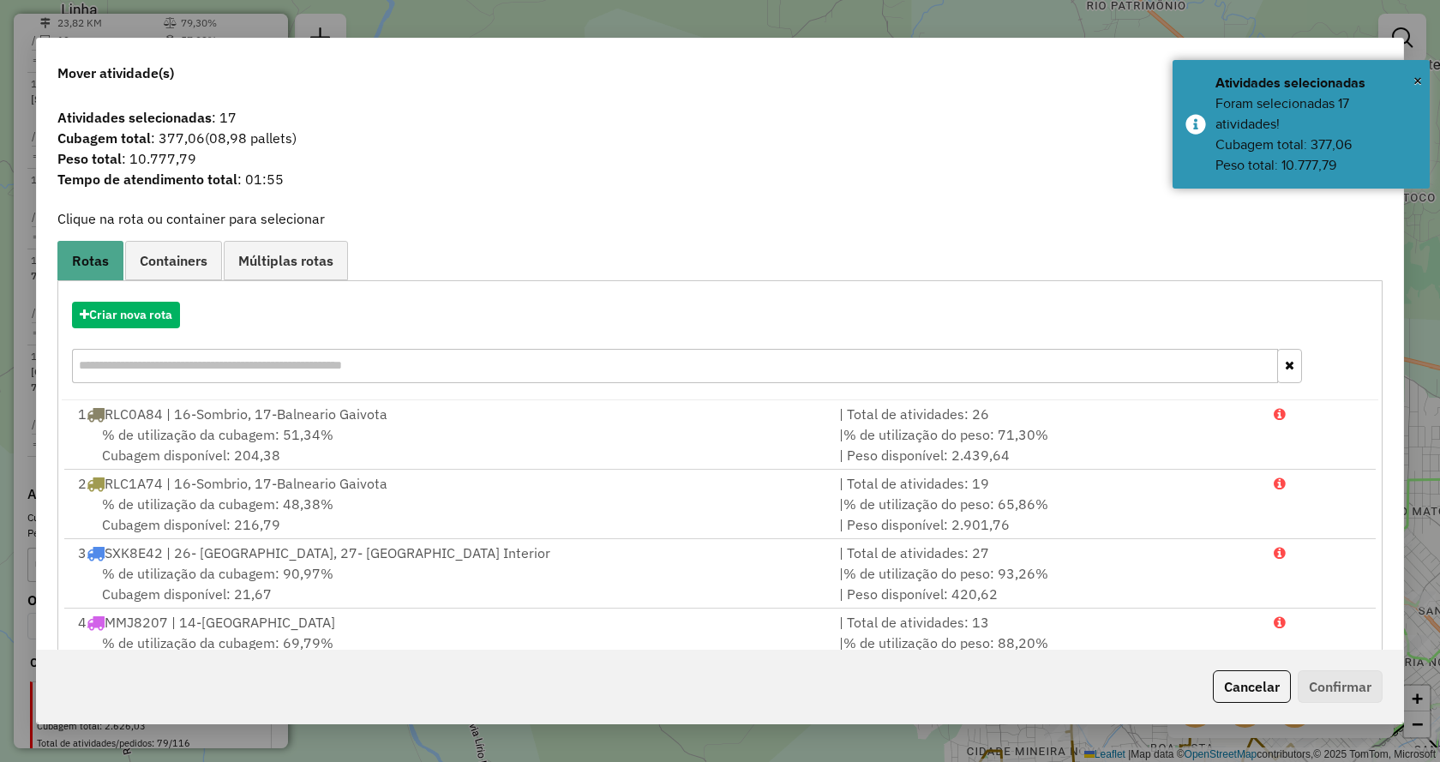
click at [1219, 698] on button "Cancelar" at bounding box center [1252, 686] width 78 height 33
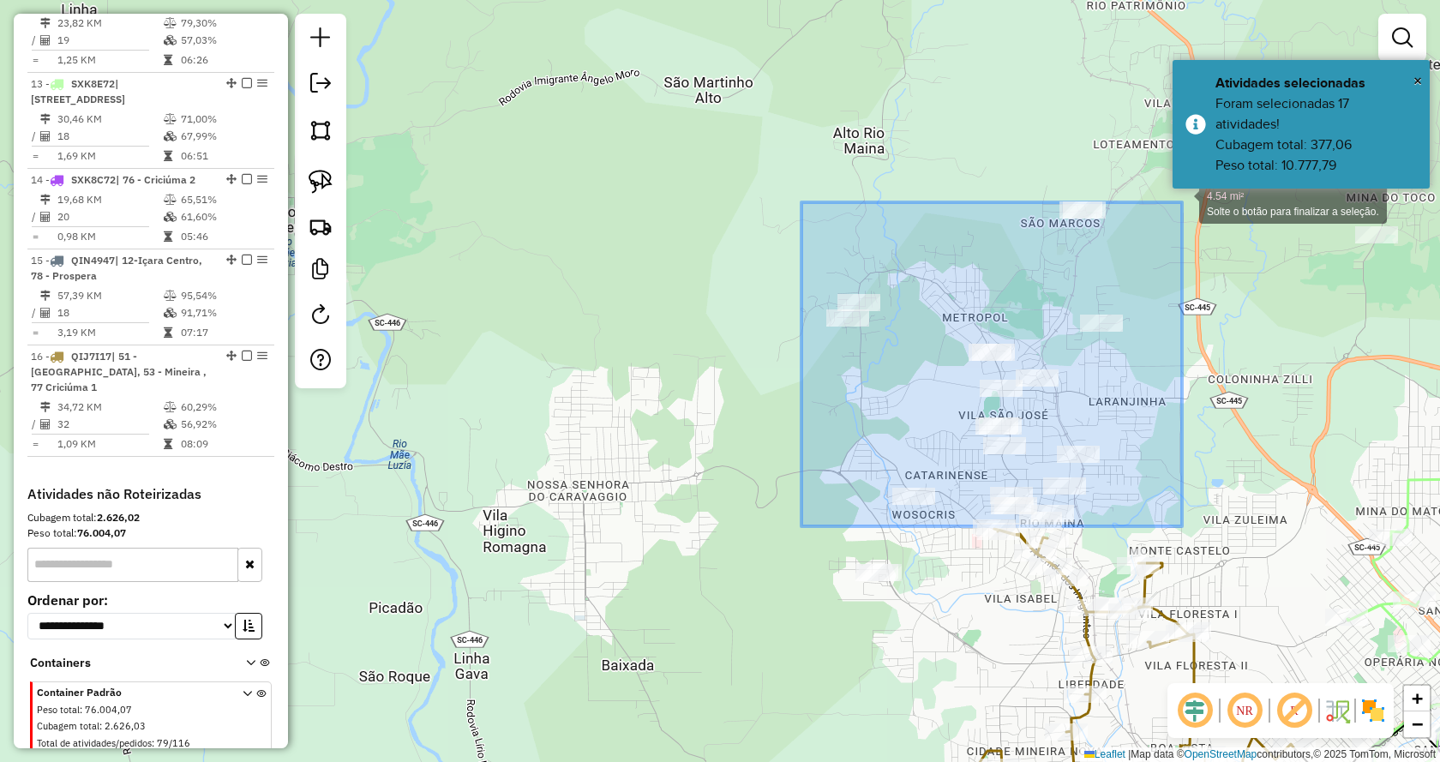
drag, startPoint x: 801, startPoint y: 526, endPoint x: 1182, endPoint y: 202, distance: 499.7
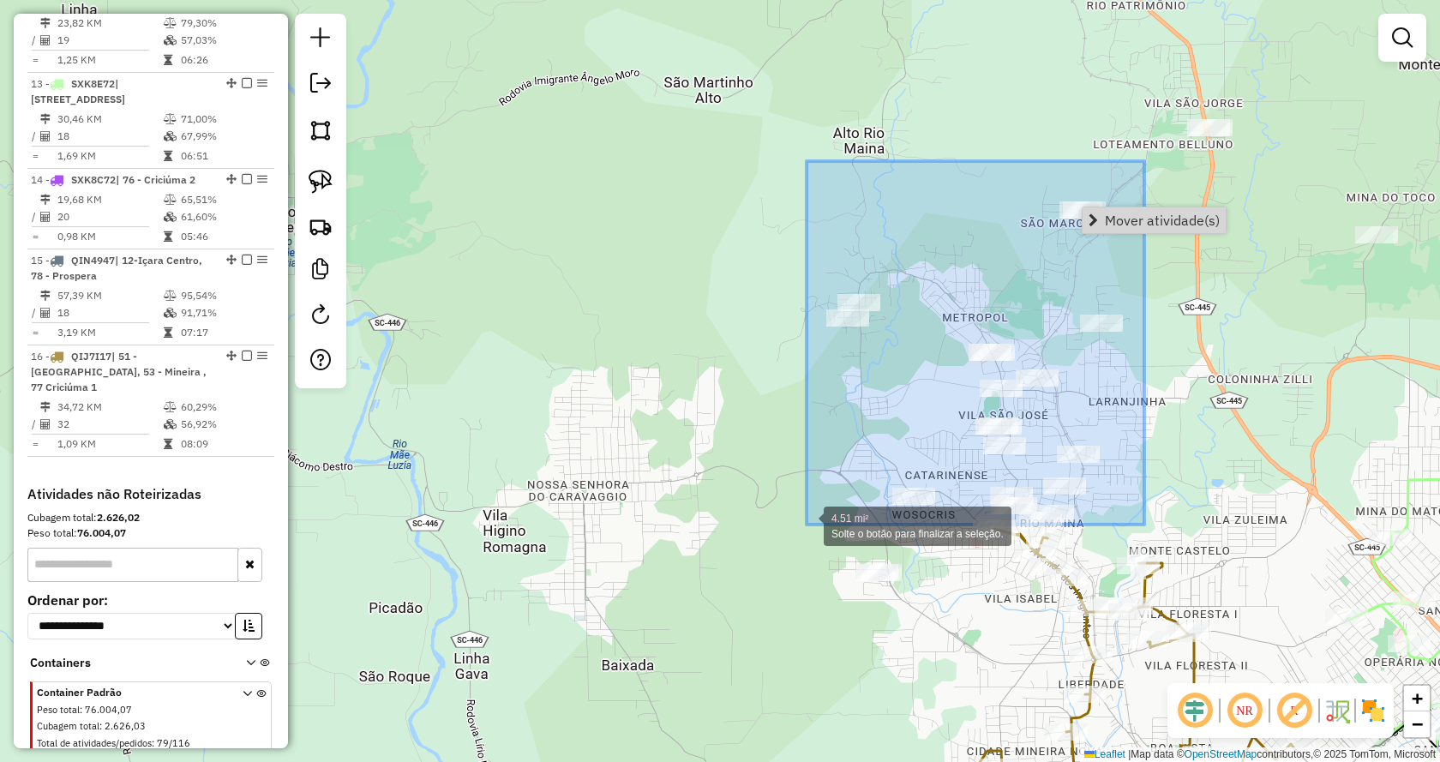
drag, startPoint x: 1144, startPoint y: 161, endPoint x: 806, endPoint y: 526, distance: 497.2
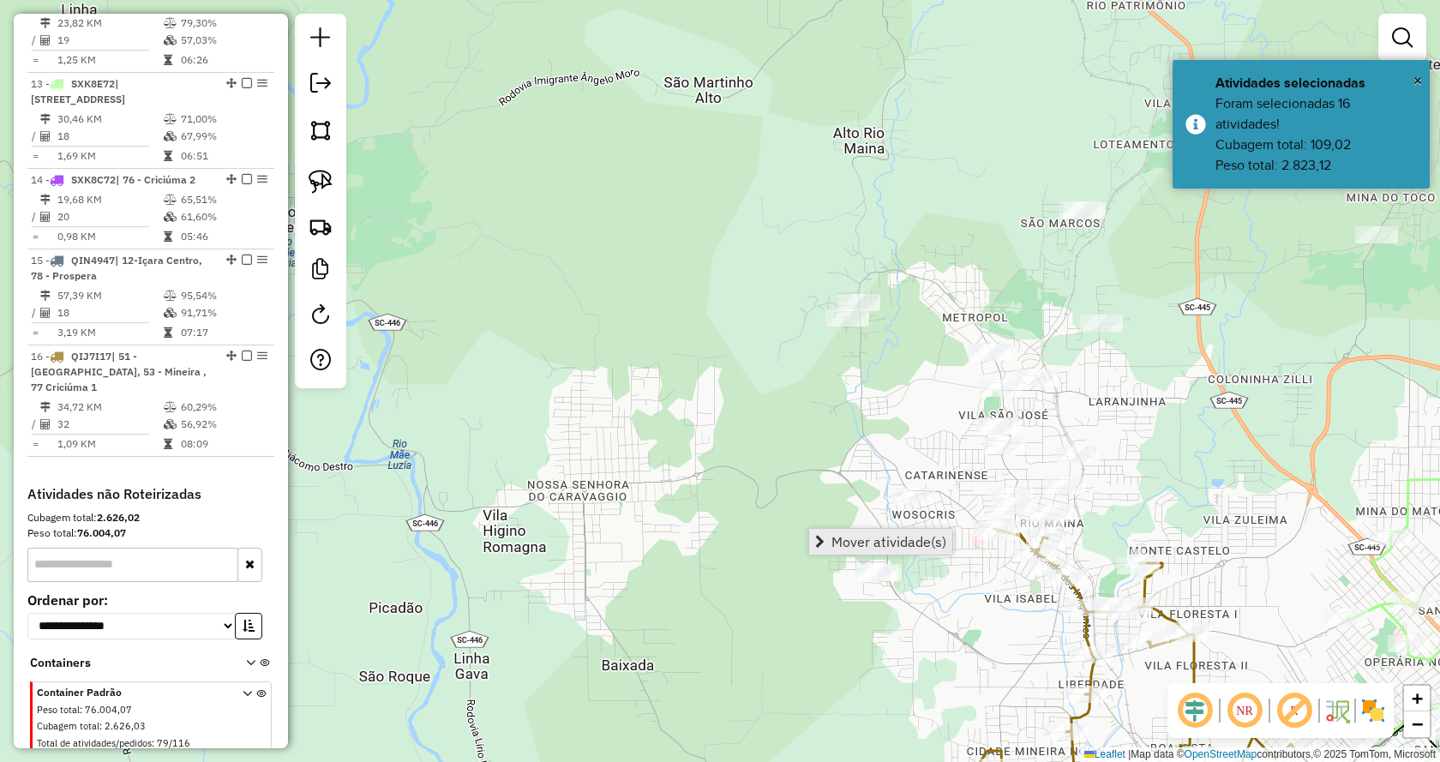
click at [822, 530] on link "Mover atividade(s)" at bounding box center [880, 542] width 143 height 26
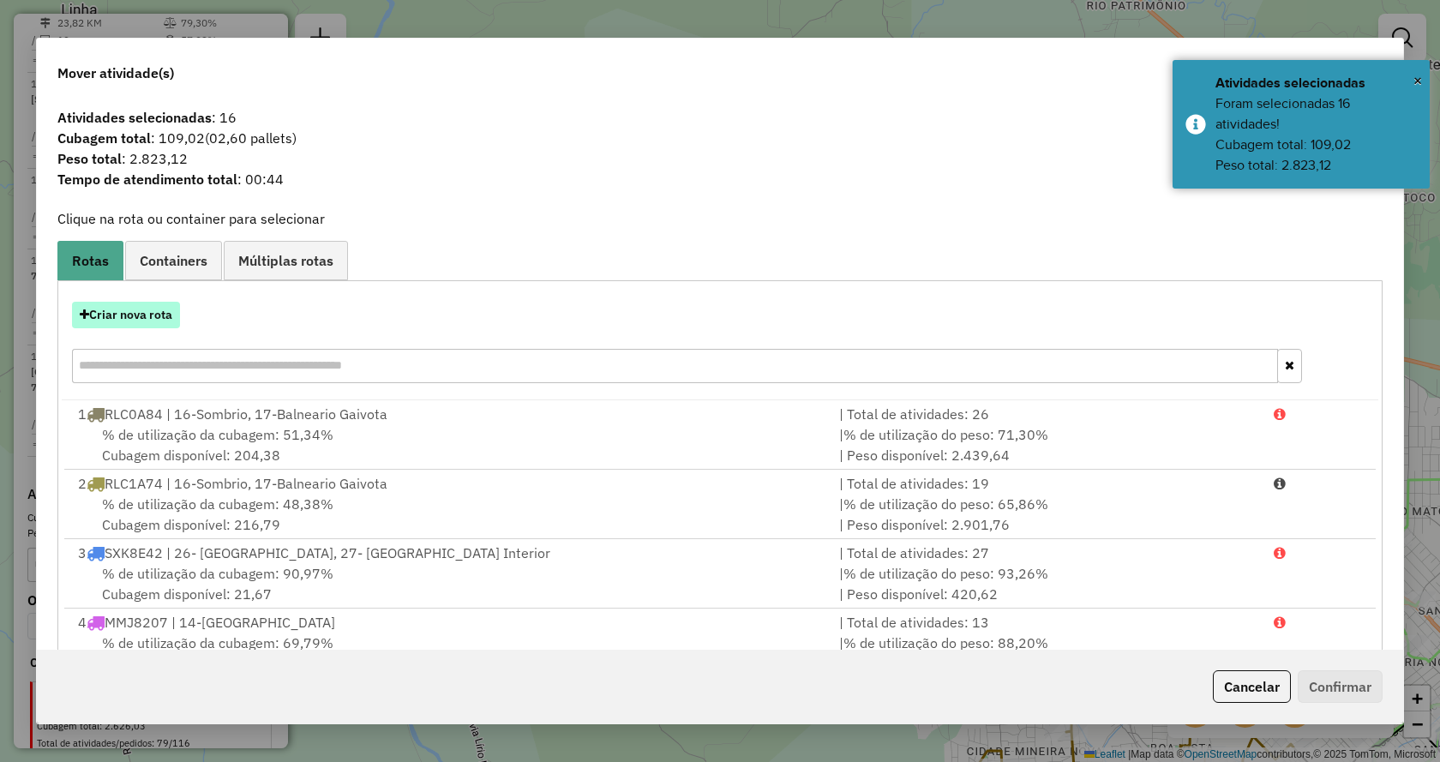
click at [175, 314] on button "Criar nova rota" at bounding box center [126, 315] width 108 height 27
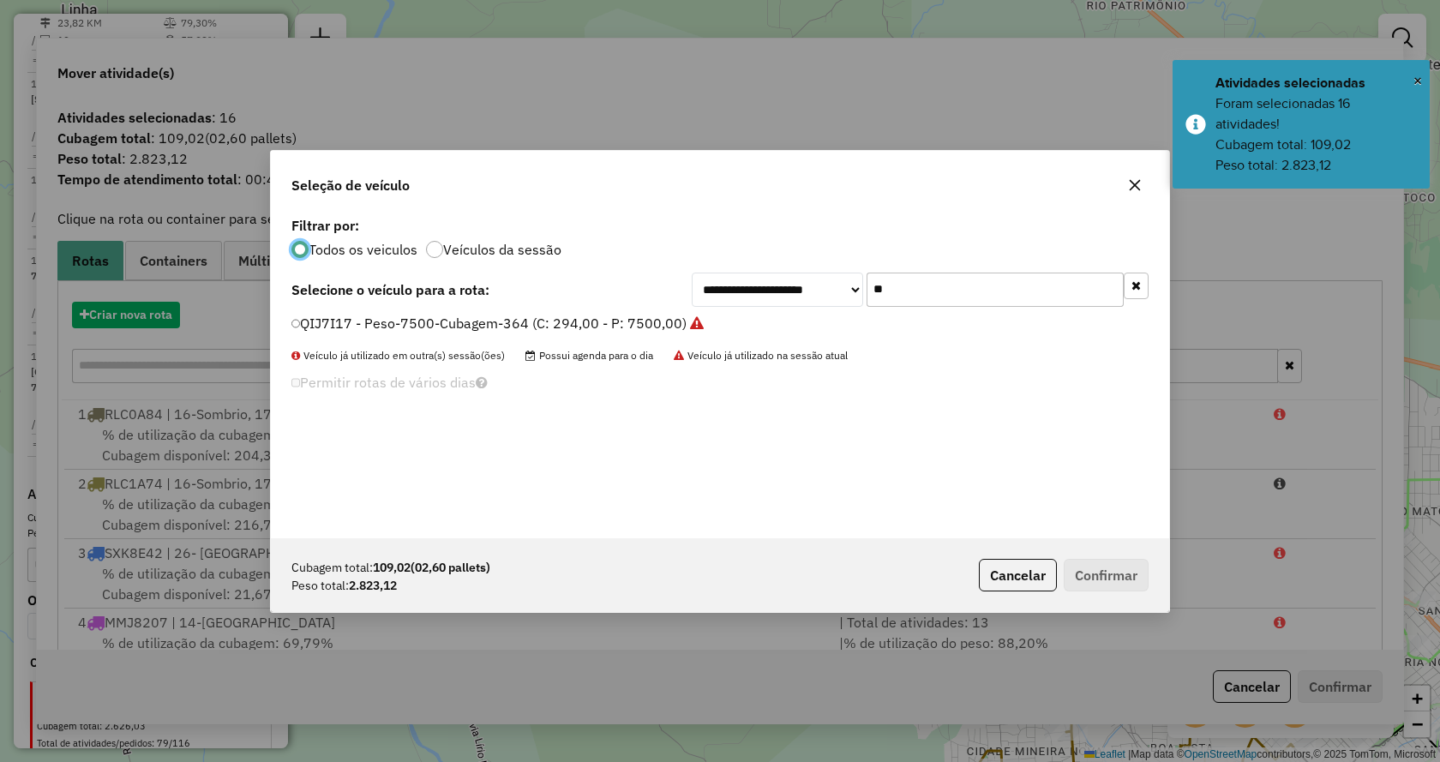
scroll to position [9, 5]
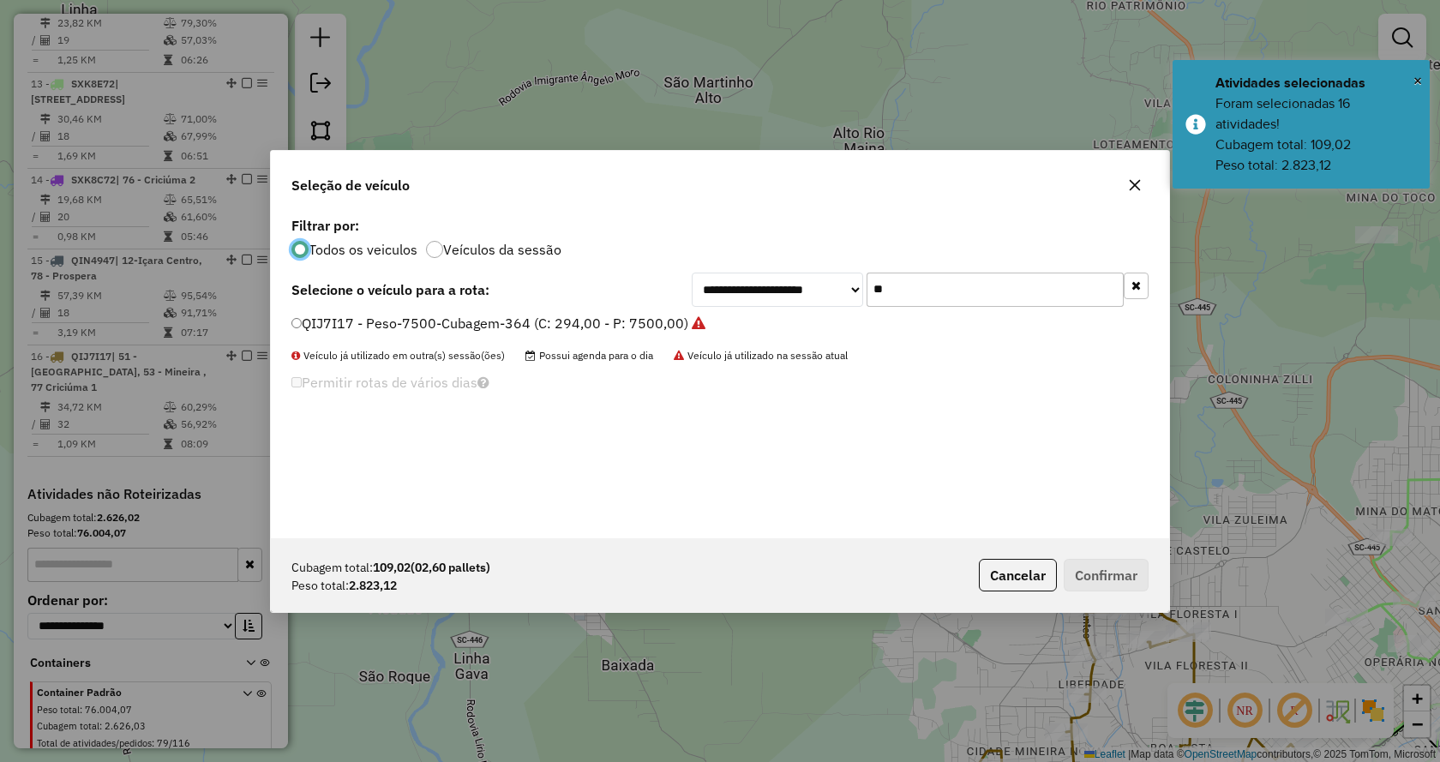
click at [1146, 293] on button "button" at bounding box center [1135, 286] width 25 height 27
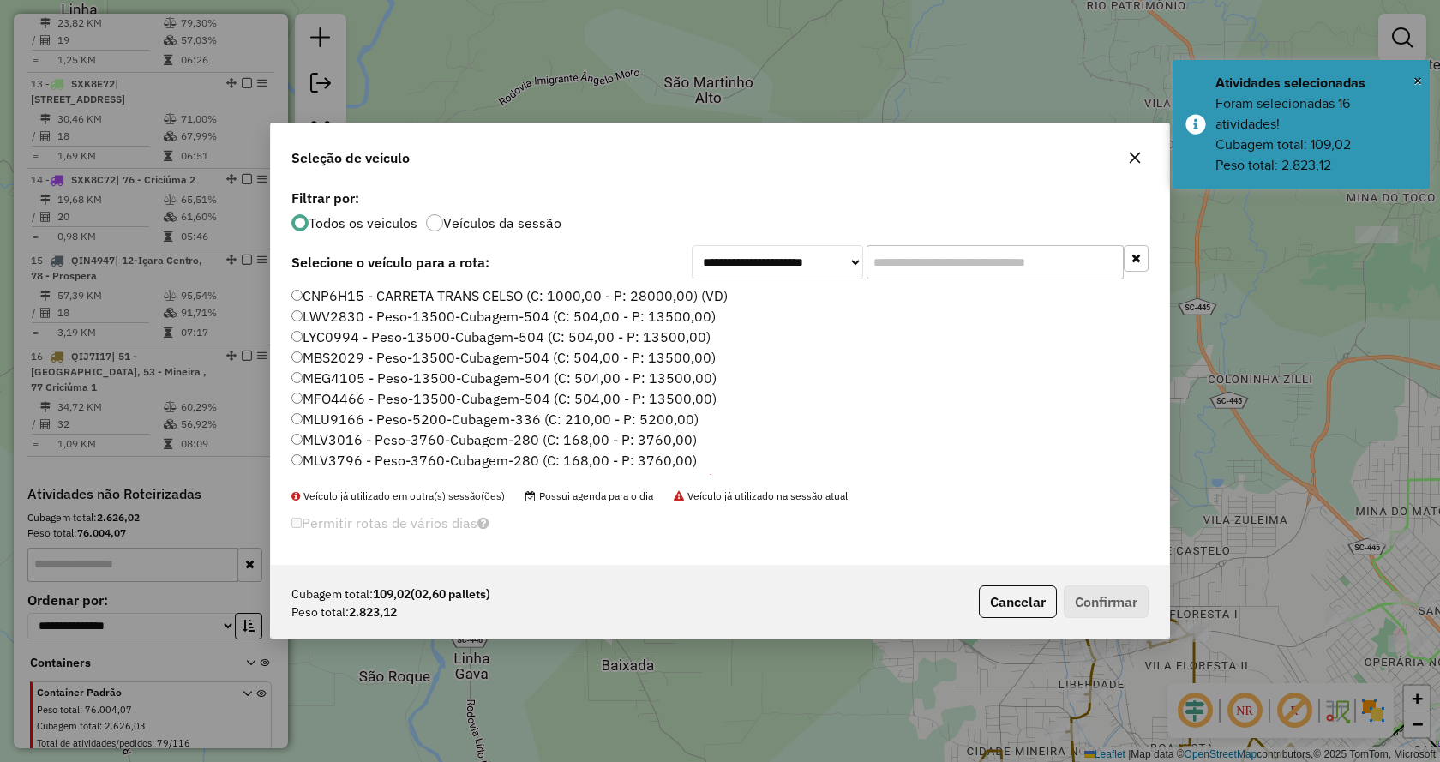
click at [1075, 266] on input "text" at bounding box center [994, 262] width 257 height 34
click at [1060, 270] on input "text" at bounding box center [994, 262] width 257 height 34
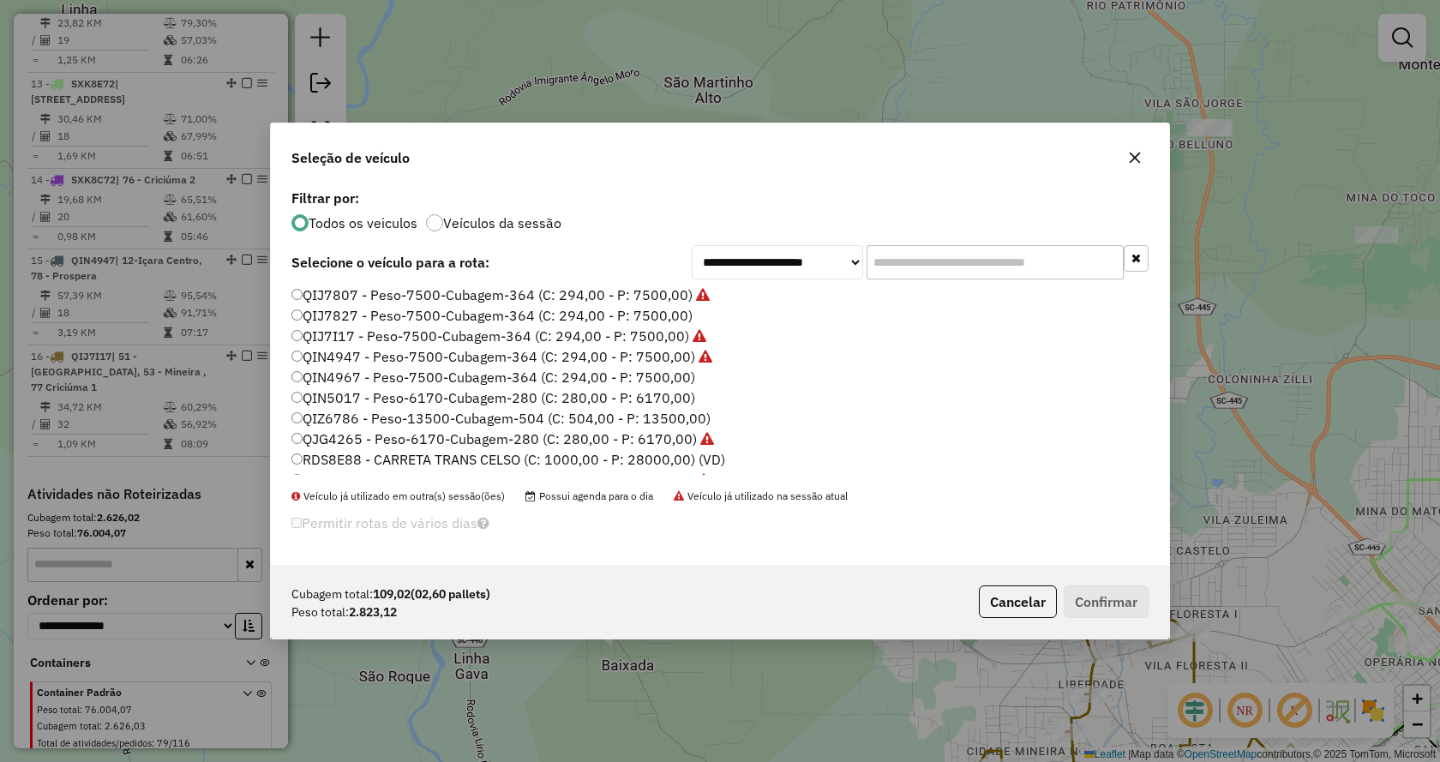
scroll to position [343, 0]
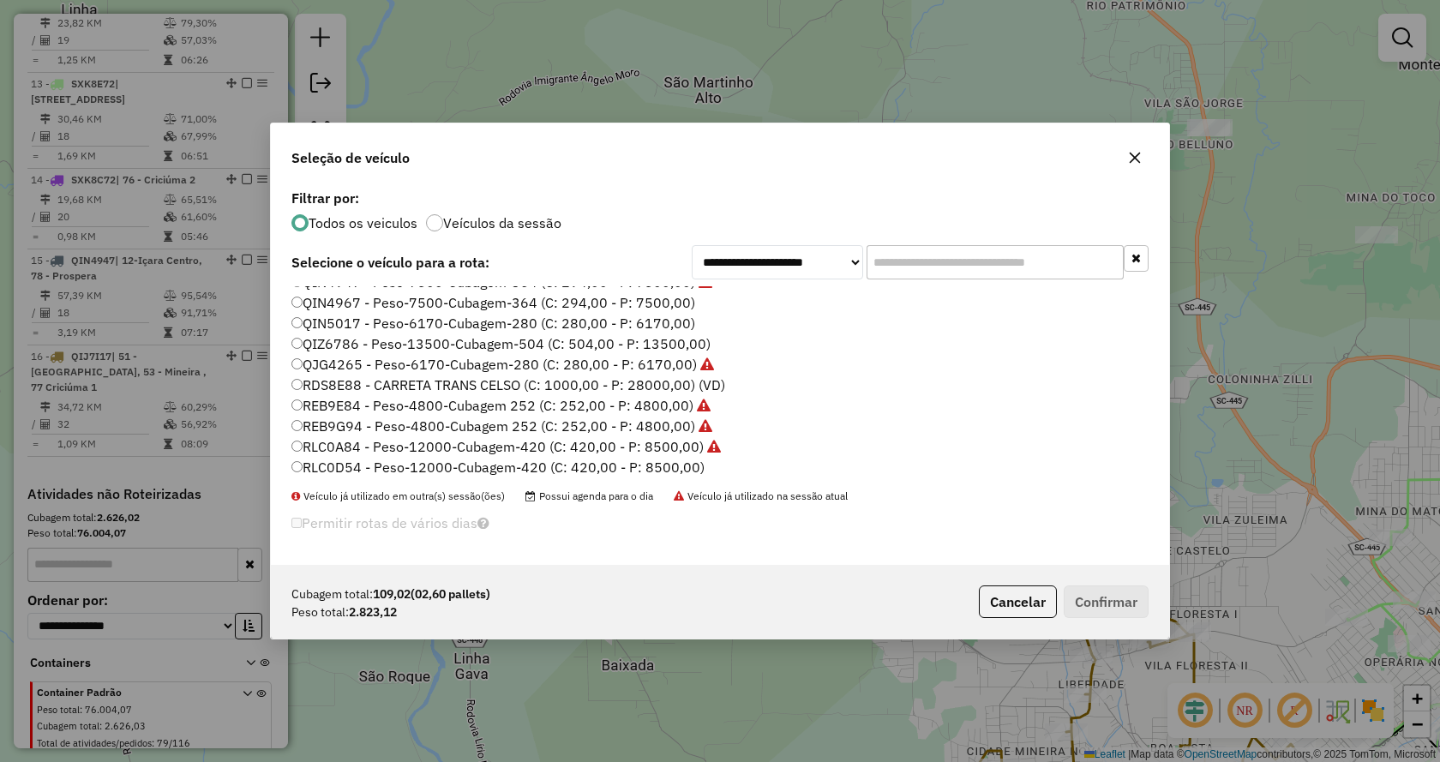
click at [667, 303] on label "QIN4967 - Peso-7500-Cubagem-364 (C: 294,00 - P: 7500,00)" at bounding box center [493, 302] width 404 height 21
click at [1090, 620] on div "Cubagem total: 109,02 (02,60 pallets) Peso total: 2.823,12 Cancelar Confirmar" at bounding box center [720, 602] width 898 height 74
click at [1089, 606] on button "Confirmar" at bounding box center [1105, 601] width 85 height 33
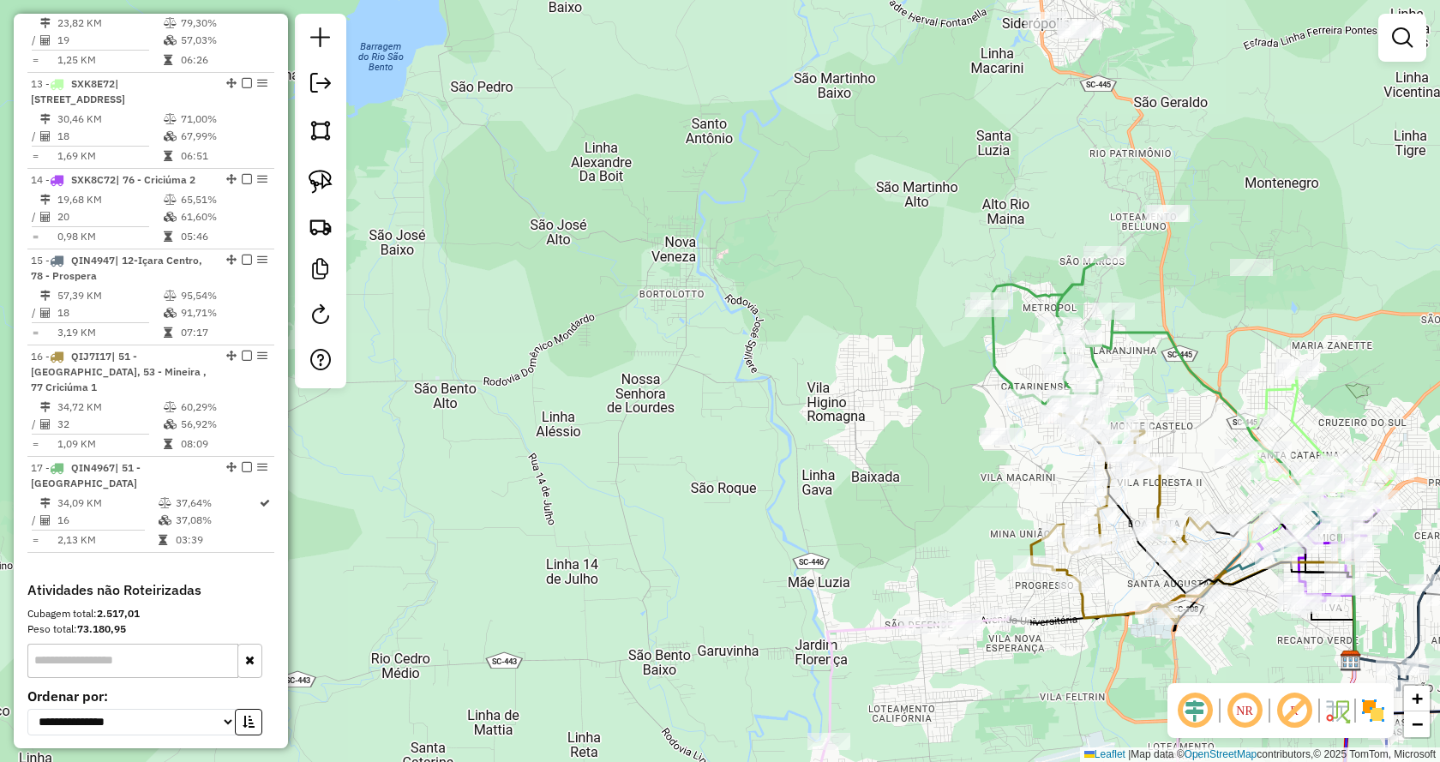
drag, startPoint x: 1189, startPoint y: 302, endPoint x: 1164, endPoint y: 470, distance: 169.8
click at [1164, 470] on div "Janela de atendimento Grade de atendimento Capacidade Transportadoras Veículos …" at bounding box center [720, 381] width 1440 height 762
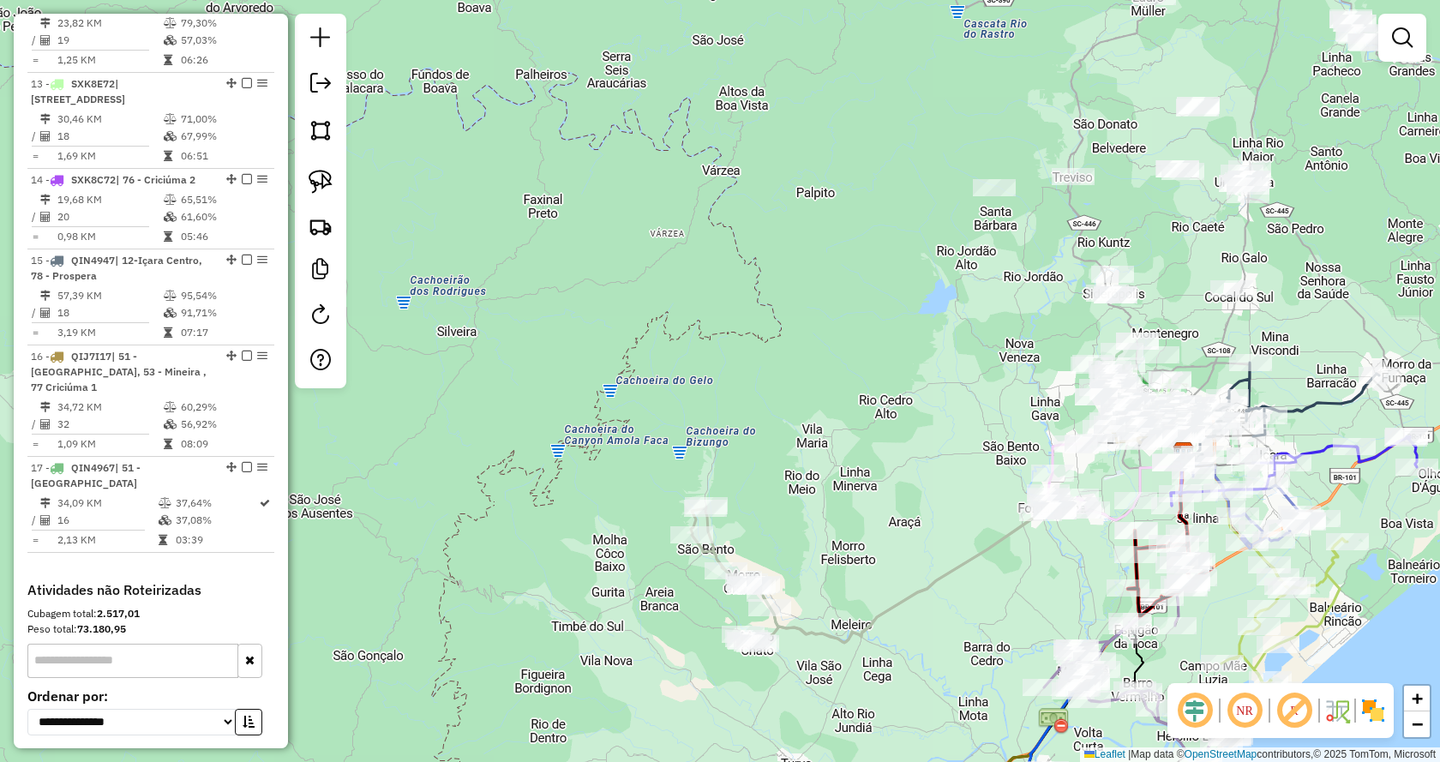
drag, startPoint x: 1208, startPoint y: 219, endPoint x: 1215, endPoint y: 235, distance: 16.9
click at [1215, 235] on div "Janela de atendimento Grade de atendimento Capacidade Transportadoras Veículos …" at bounding box center [720, 381] width 1440 height 762
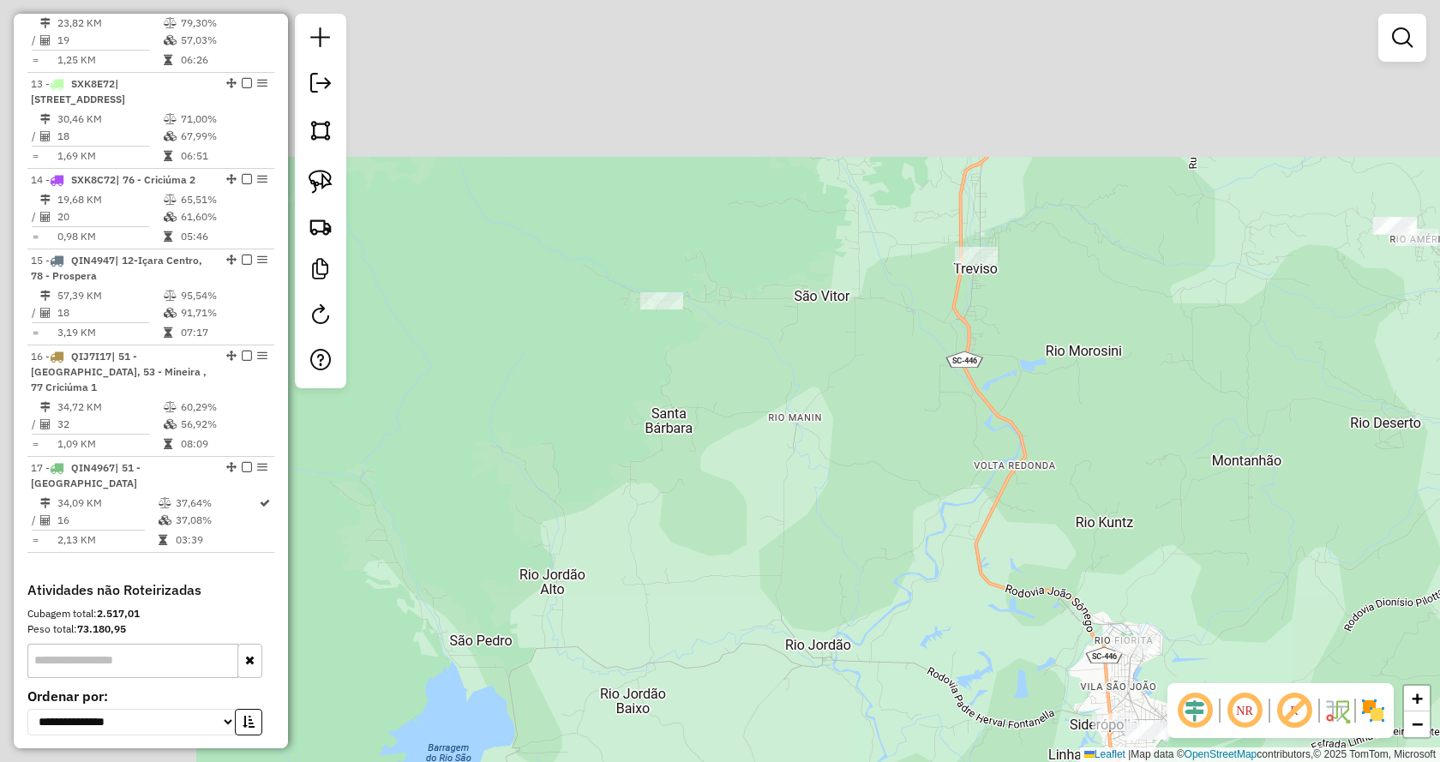
drag, startPoint x: 1015, startPoint y: 189, endPoint x: 1255, endPoint y: 490, distance: 384.2
click at [1255, 490] on div "Janela de atendimento Grade de atendimento Capacidade Transportadoras Veículos …" at bounding box center [720, 381] width 1440 height 762
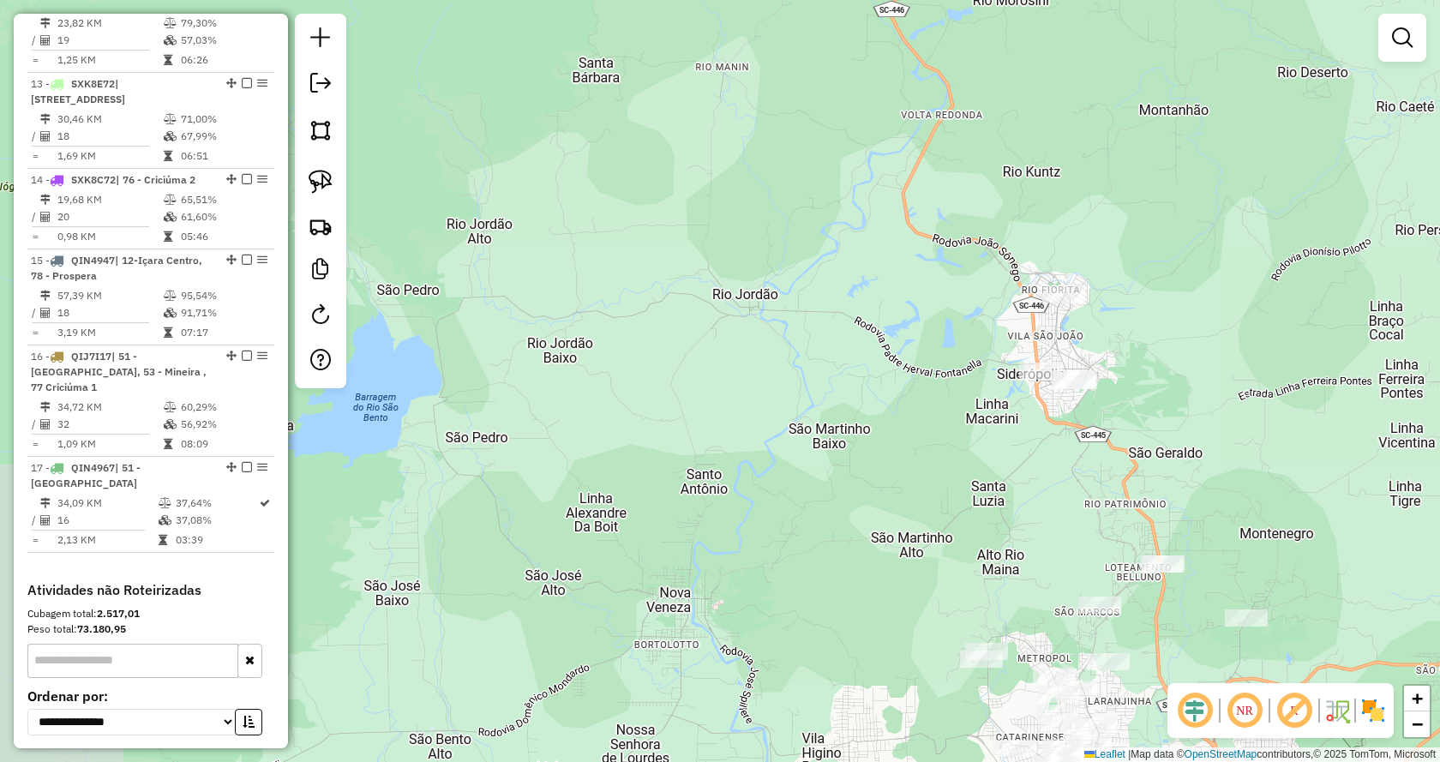
drag, startPoint x: 1054, startPoint y: 381, endPoint x: 980, endPoint y: 30, distance: 359.0
click at [980, 30] on div "Janela de atendimento Grade de atendimento Capacidade Transportadoras Veículos …" at bounding box center [720, 381] width 1440 height 762
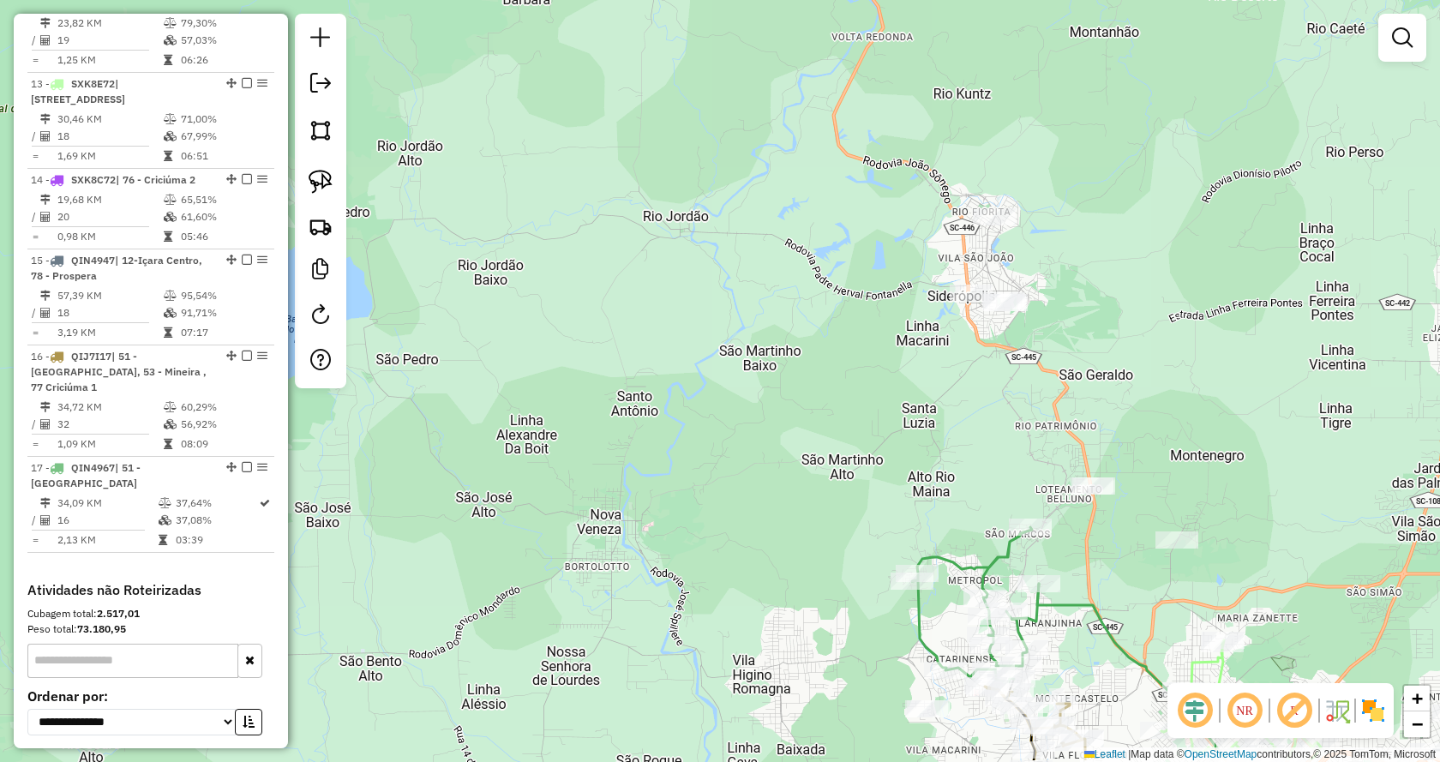
drag, startPoint x: 1212, startPoint y: 473, endPoint x: 1074, endPoint y: 250, distance: 262.1
click at [1074, 250] on div "Janela de atendimento Grade de atendimento Capacidade Transportadoras Veículos …" at bounding box center [720, 381] width 1440 height 762
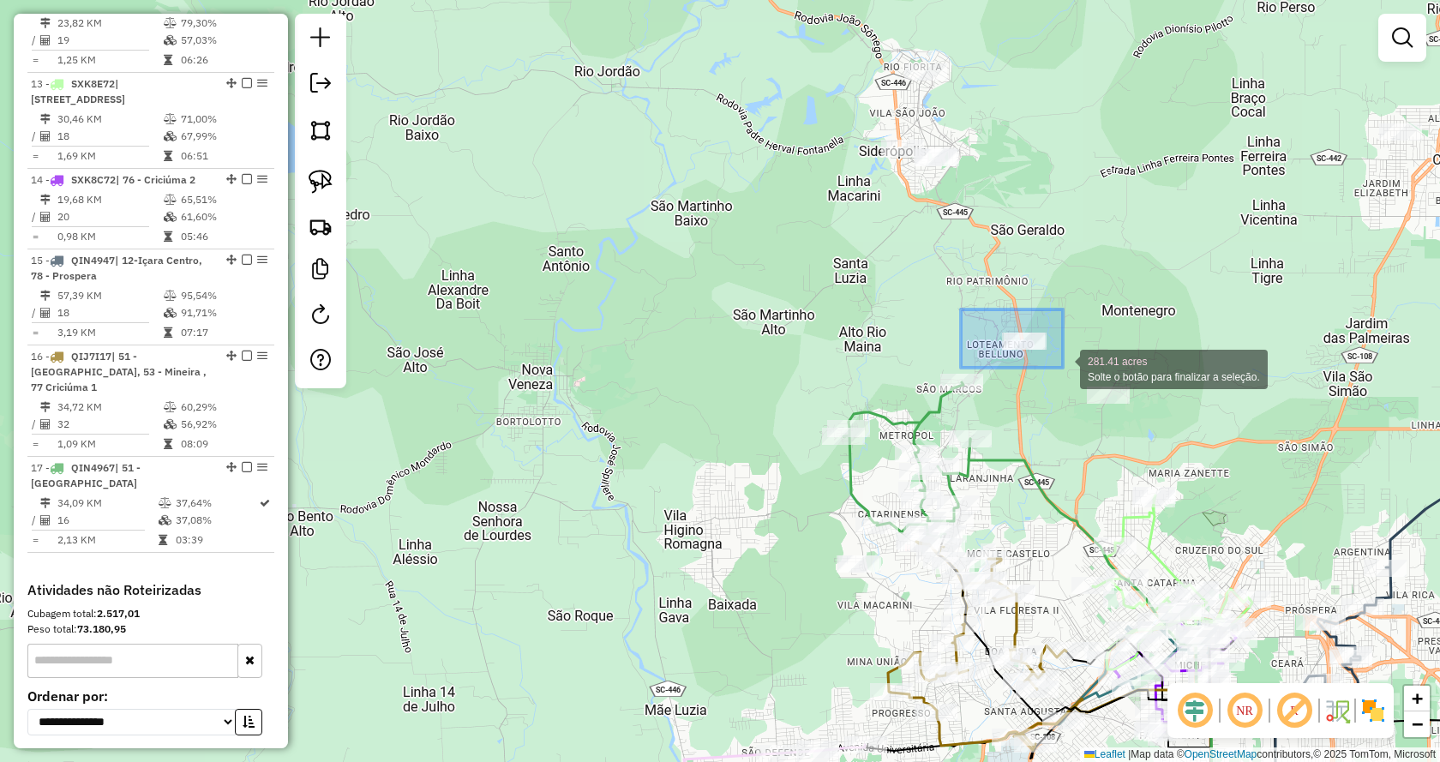
drag, startPoint x: 961, startPoint y: 309, endPoint x: 1181, endPoint y: 422, distance: 247.6
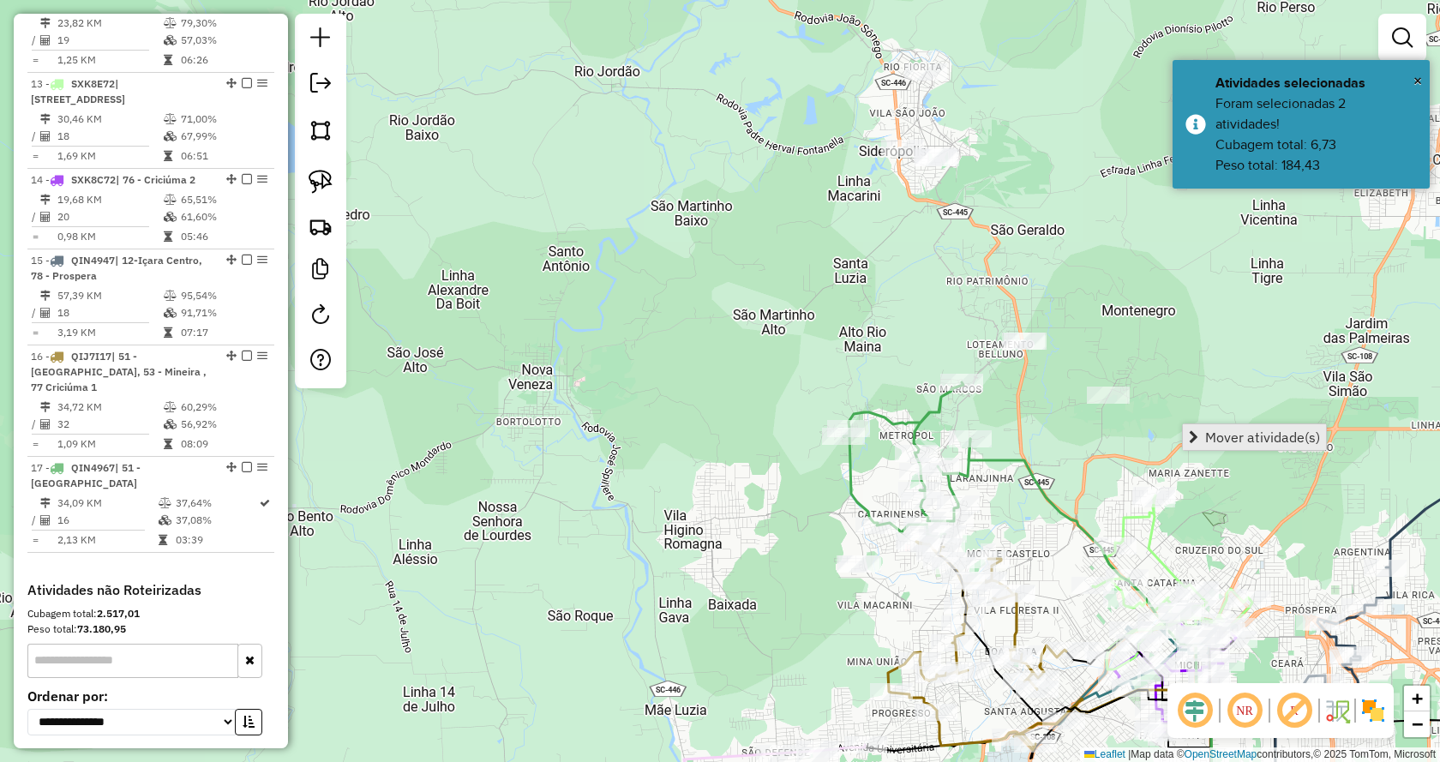
click at [1192, 439] on span "Mover atividade(s)" at bounding box center [1193, 437] width 9 height 14
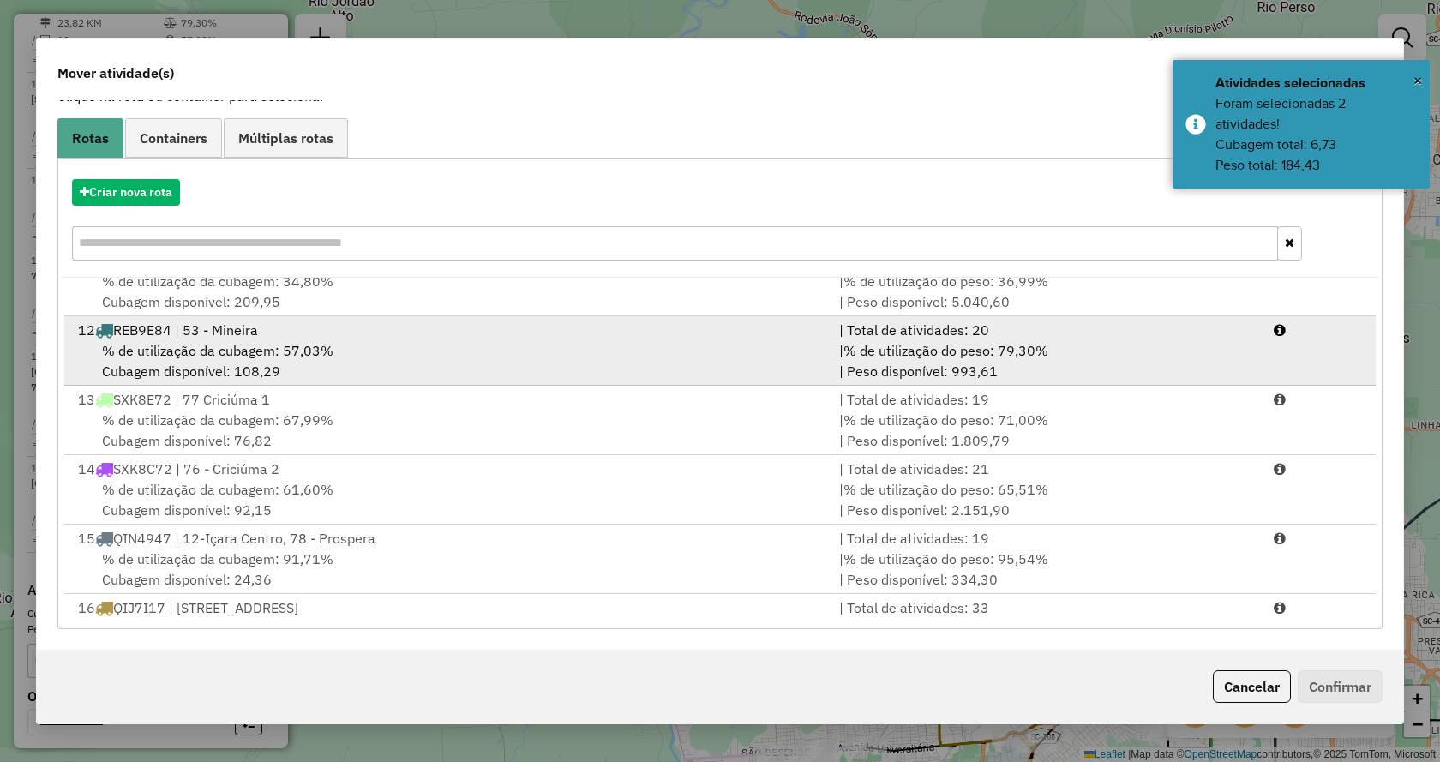
scroll to position [837, 0]
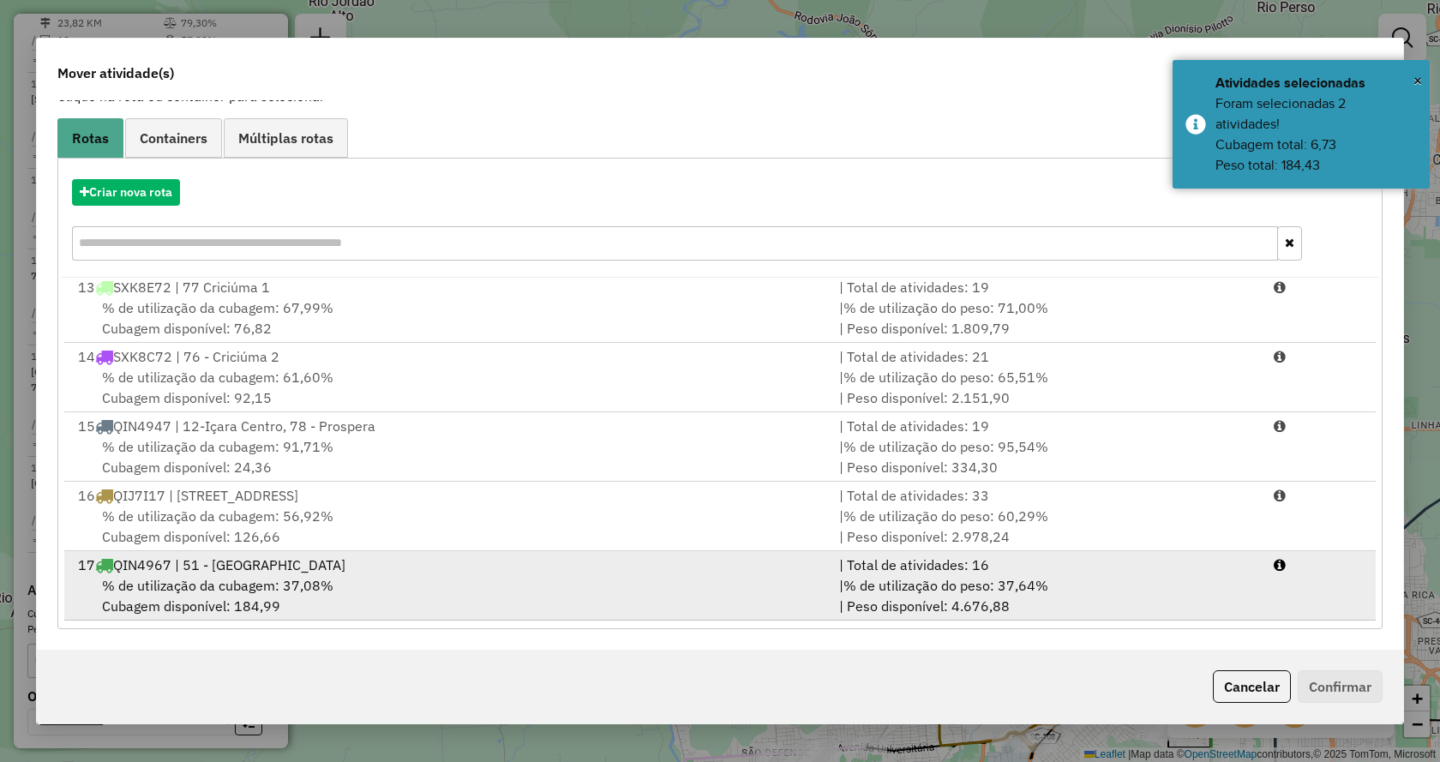
click at [1220, 584] on div "| % de utilização do peso: 37,64% | Peso disponível: 4.676,88" at bounding box center [1046, 595] width 434 height 41
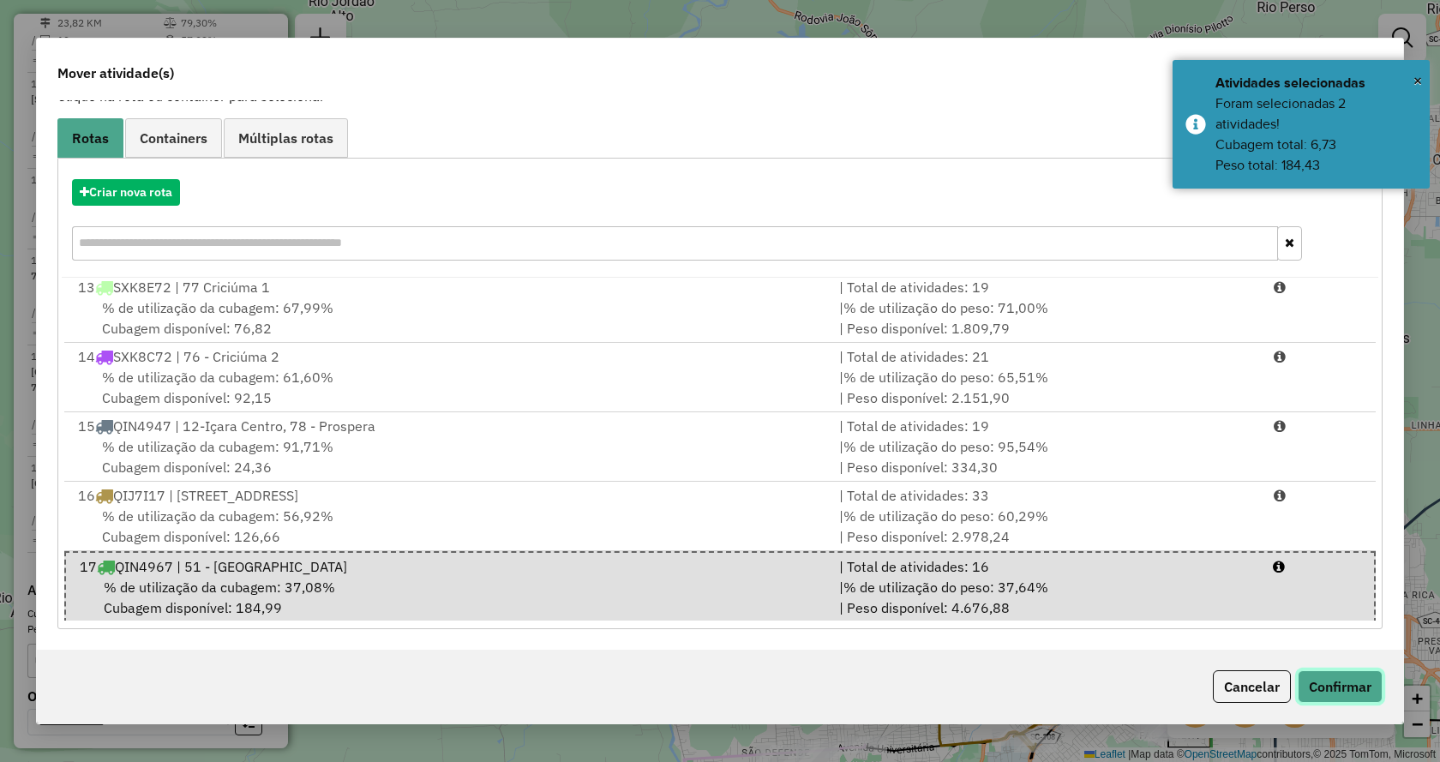
click at [1332, 685] on button "Confirmar" at bounding box center [1339, 686] width 85 height 33
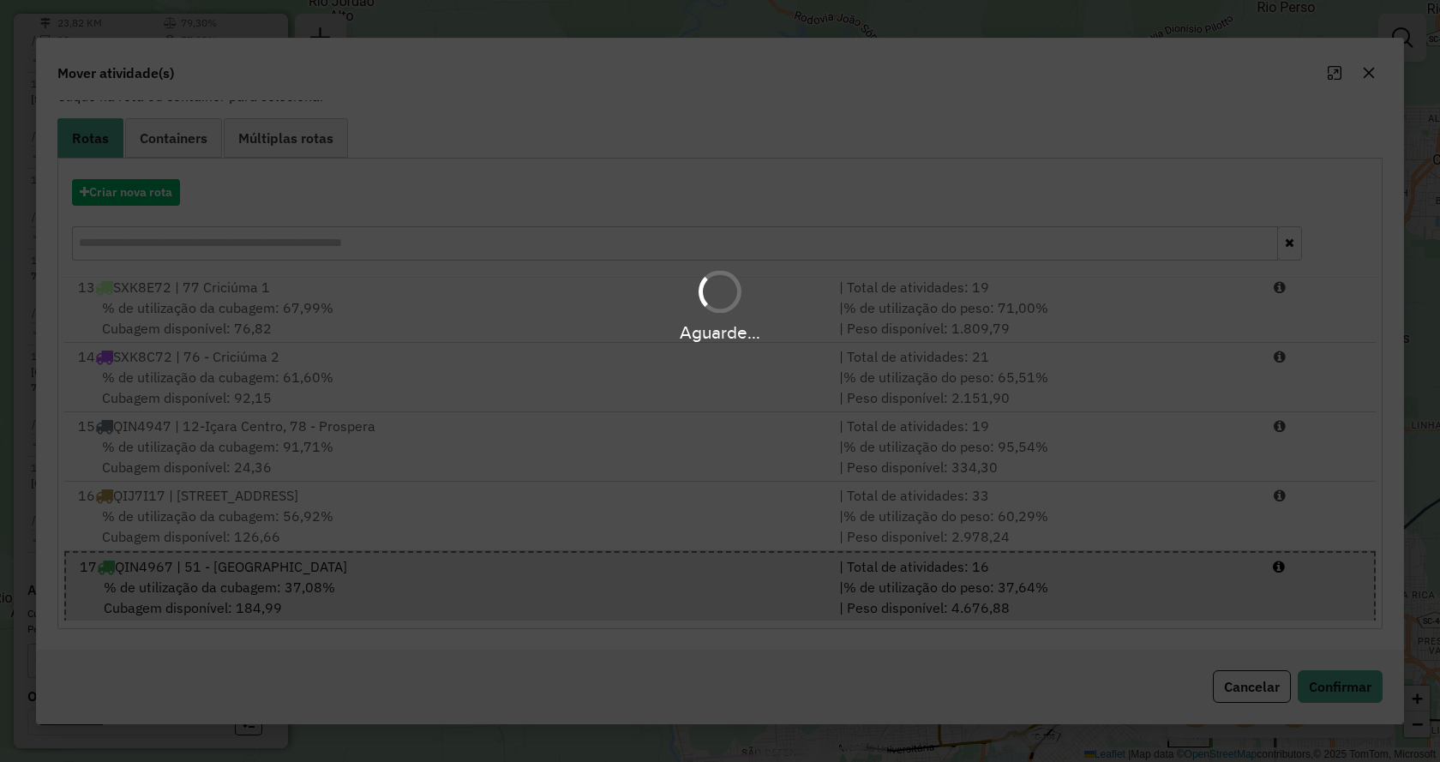
scroll to position [0, 0]
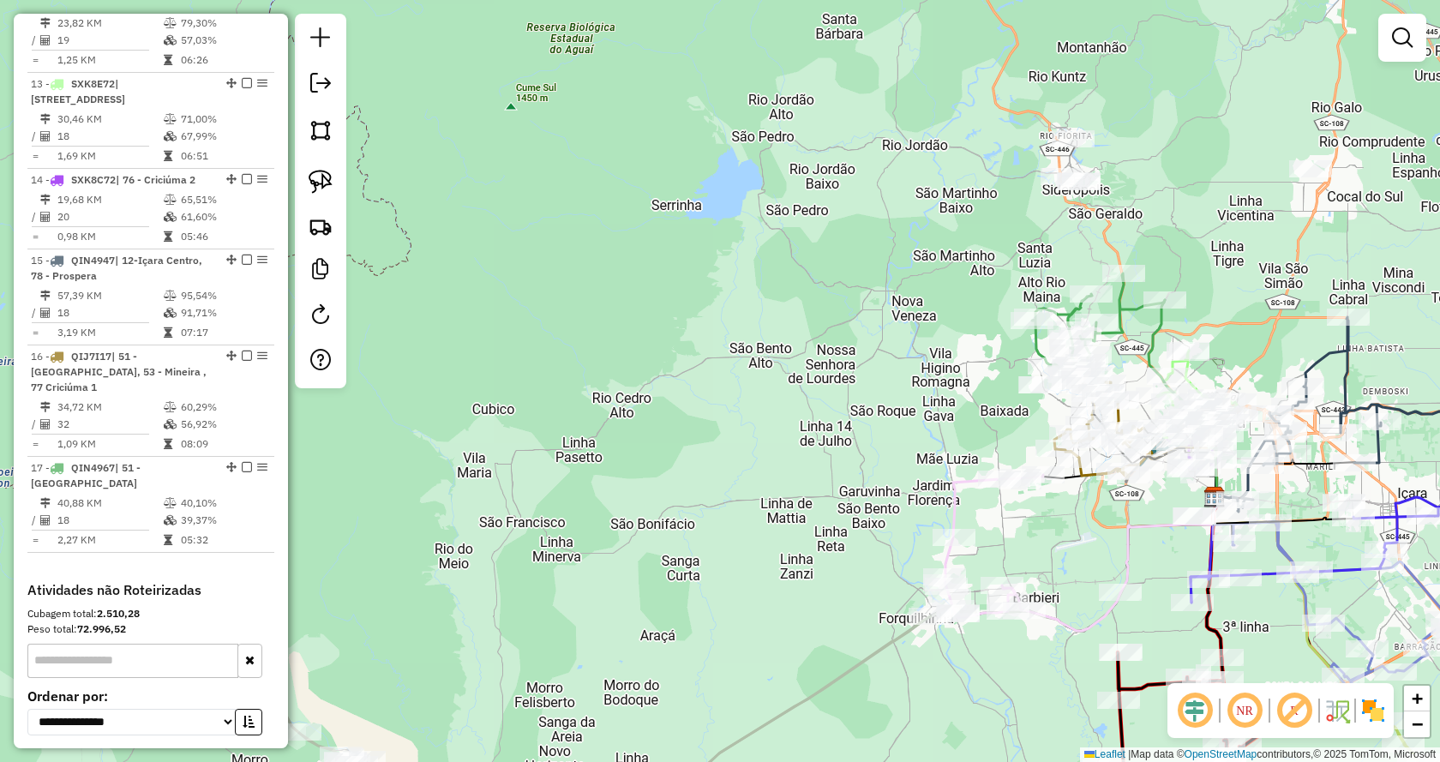
drag, startPoint x: 1290, startPoint y: 282, endPoint x: 1187, endPoint y: 246, distance: 108.9
click at [1192, 250] on div "Janela de atendimento Grade de atendimento Capacidade Transportadoras Veículos …" at bounding box center [720, 381] width 1440 height 762
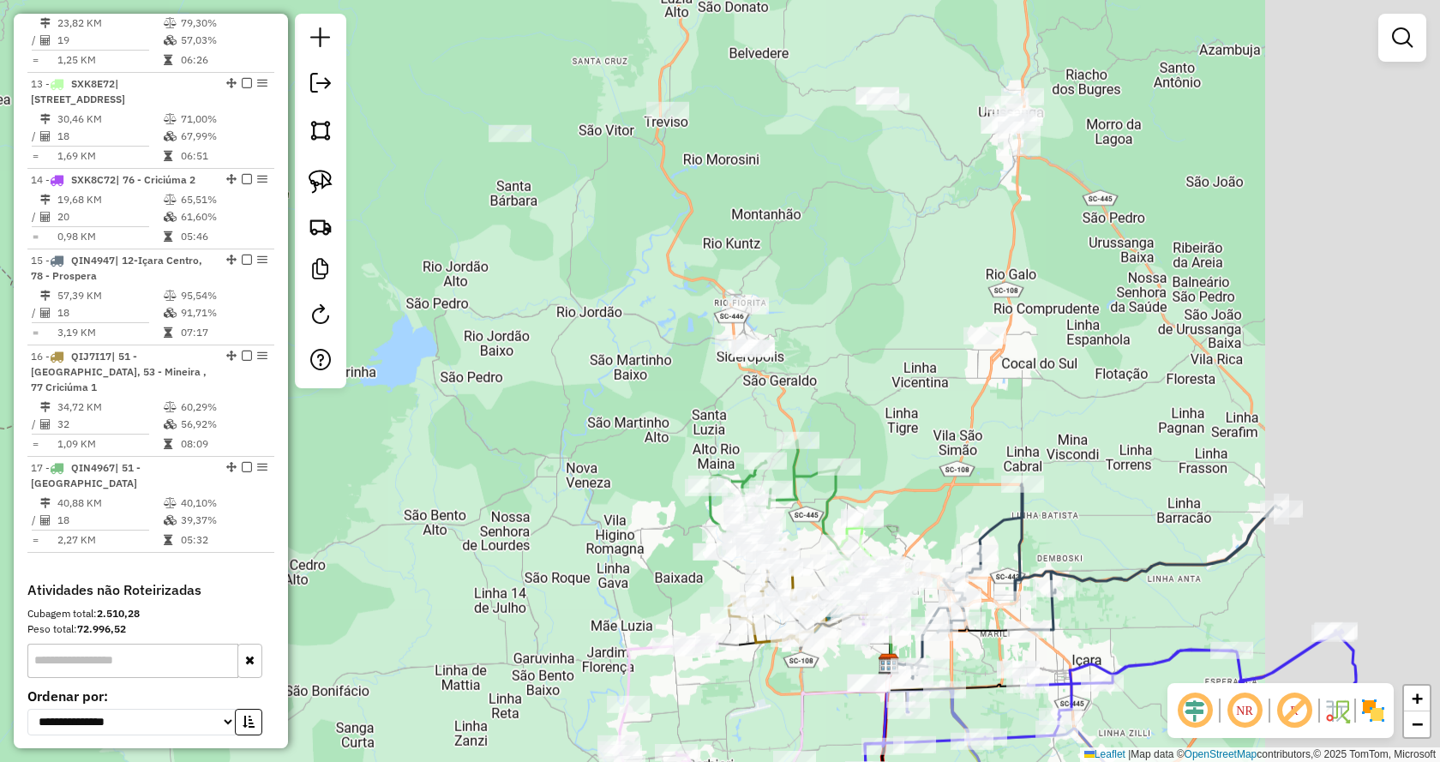
drag, startPoint x: 1175, startPoint y: 145, endPoint x: 877, endPoint y: 594, distance: 539.0
click at [877, 594] on div "Janela de atendimento Grade de atendimento Capacidade Transportadoras Veículos …" at bounding box center [720, 381] width 1440 height 762
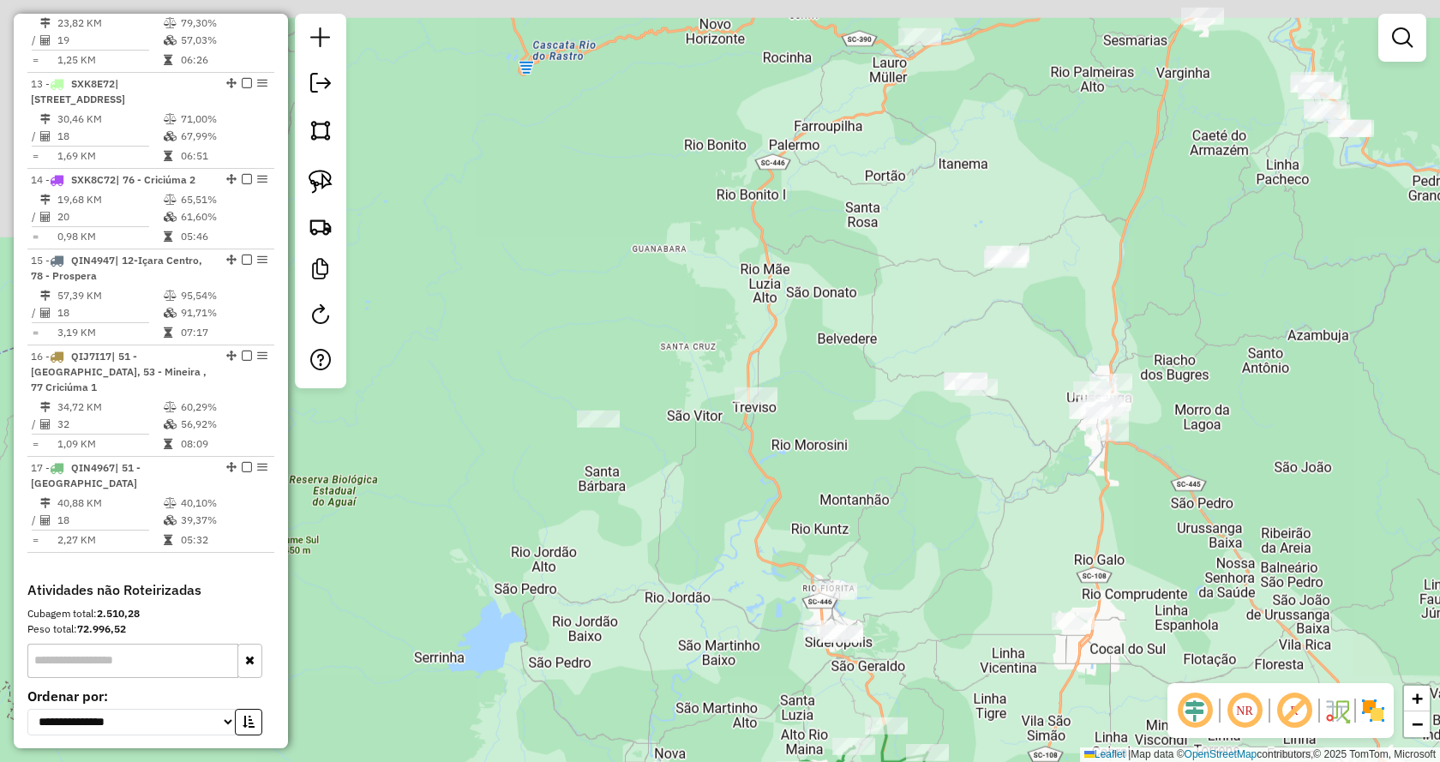
drag, startPoint x: 855, startPoint y: 402, endPoint x: 1180, endPoint y: 446, distance: 327.7
click at [1180, 446] on div "Janela de atendimento Grade de atendimento Capacidade Transportadoras Veículos …" at bounding box center [720, 381] width 1440 height 762
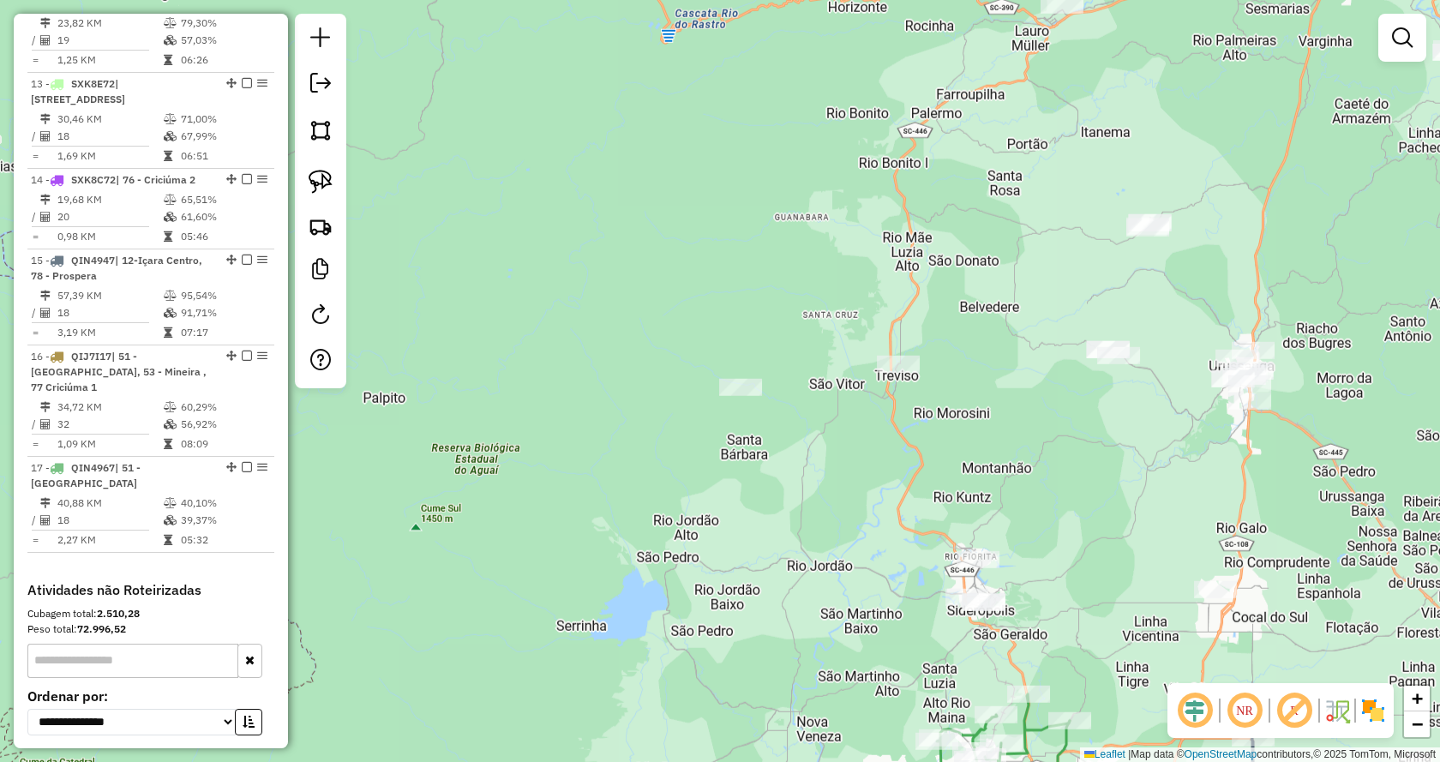
click at [1297, 379] on div "Janela de atendimento Grade de atendimento Capacidade Transportadoras Veículos …" at bounding box center [720, 381] width 1440 height 762
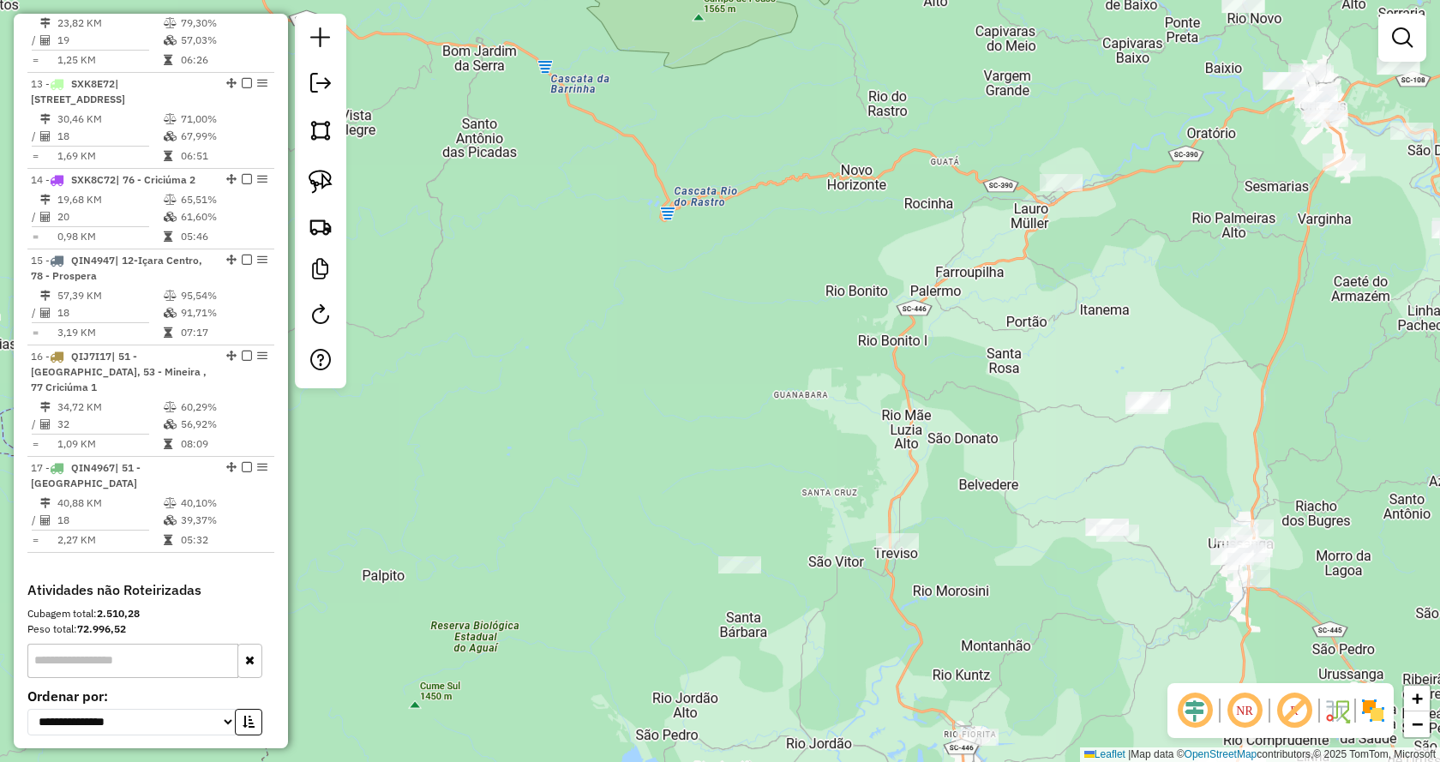
click at [1221, 429] on div "Janela de atendimento Grade de atendimento Capacidade Transportadoras Veículos …" at bounding box center [720, 381] width 1440 height 762
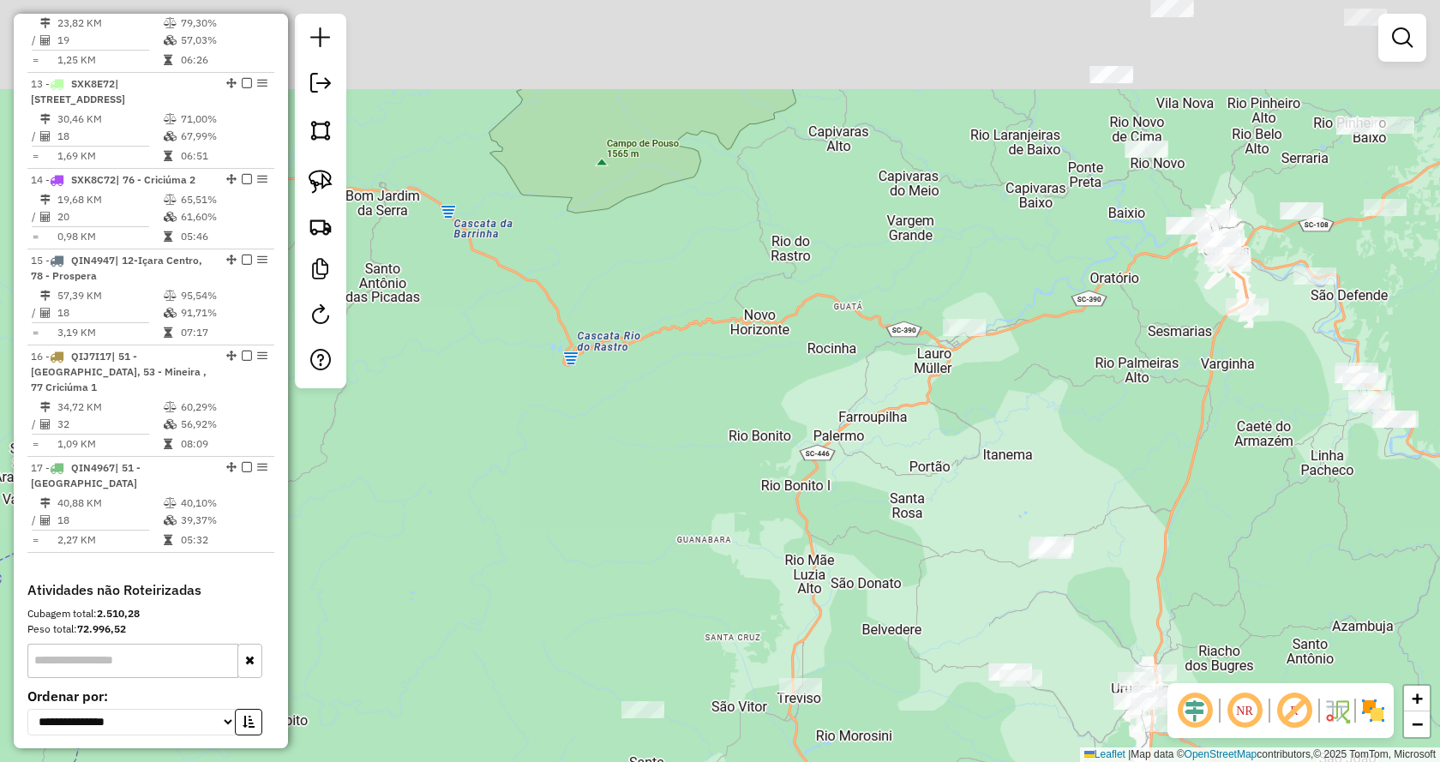
drag, startPoint x: 1219, startPoint y: 427, endPoint x: 1092, endPoint y: 518, distance: 156.0
click at [1097, 517] on div "Janela de atendimento Grade de atendimento Capacidade Transportadoras Veículos …" at bounding box center [720, 381] width 1440 height 762
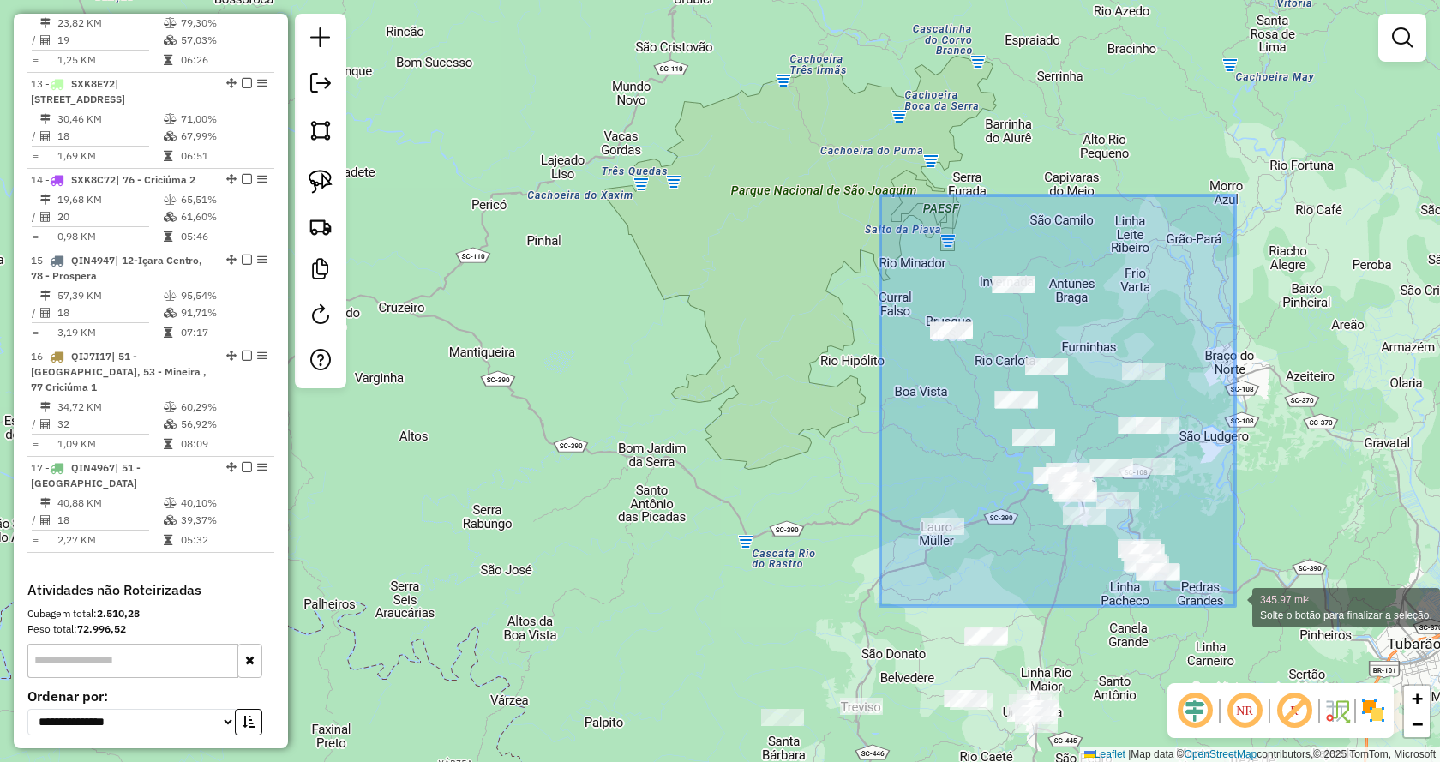
drag, startPoint x: 947, startPoint y: 244, endPoint x: 1235, endPoint y: 606, distance: 462.2
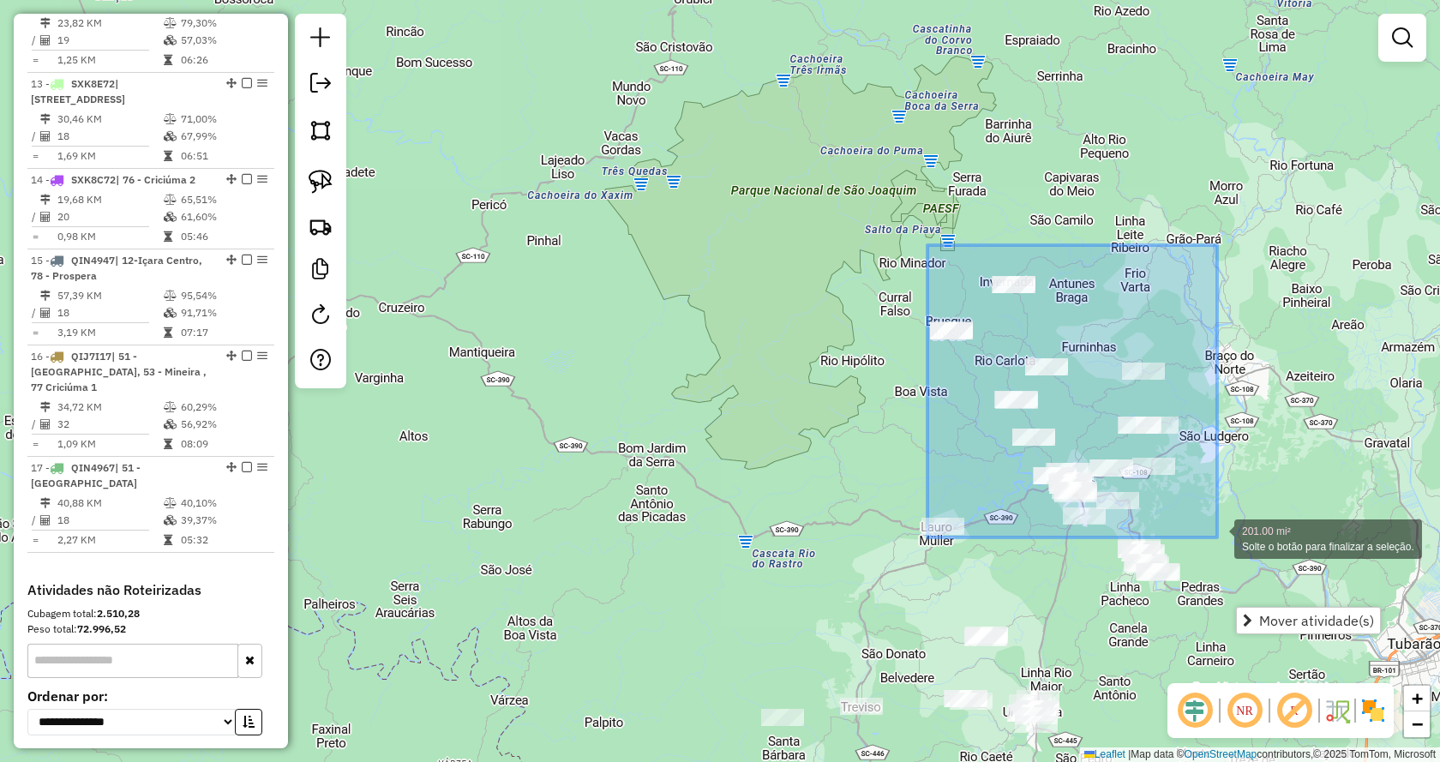
drag, startPoint x: 927, startPoint y: 245, endPoint x: 1217, endPoint y: 537, distance: 411.4
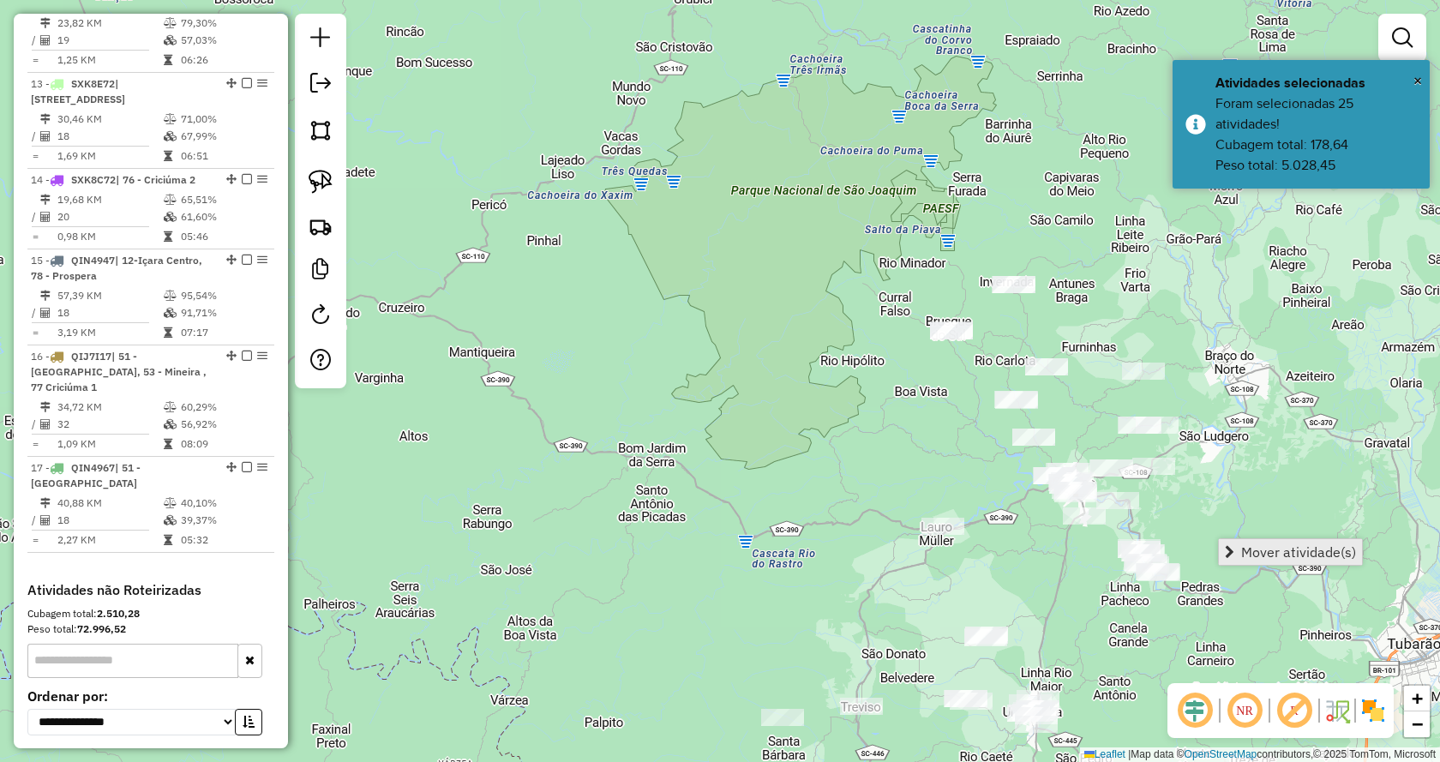
click at [1225, 550] on span "Mover atividade(s)" at bounding box center [1229, 552] width 9 height 14
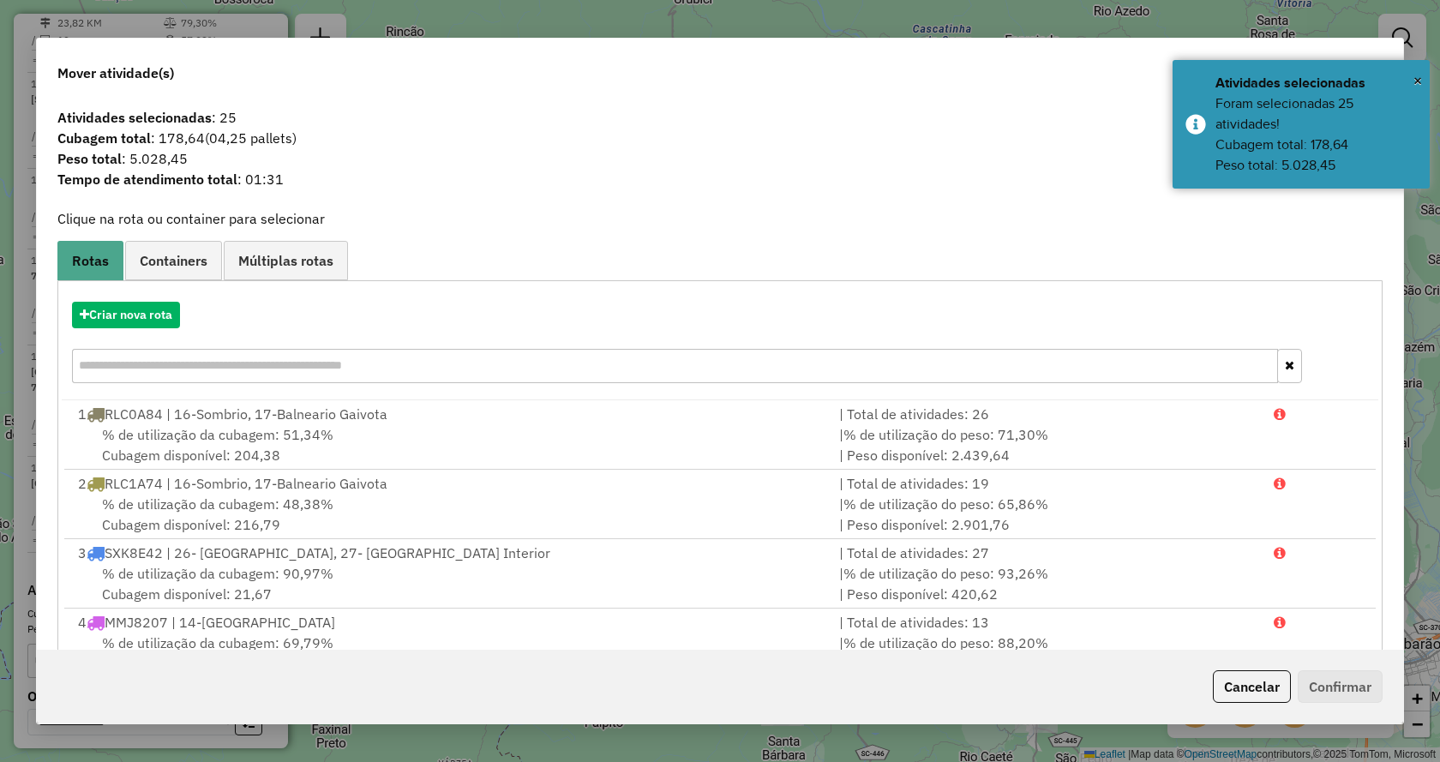
click at [142, 298] on div "Criar nova rota" at bounding box center [720, 344] width 1316 height 111
click at [153, 320] on button "Criar nova rota" at bounding box center [126, 315] width 108 height 27
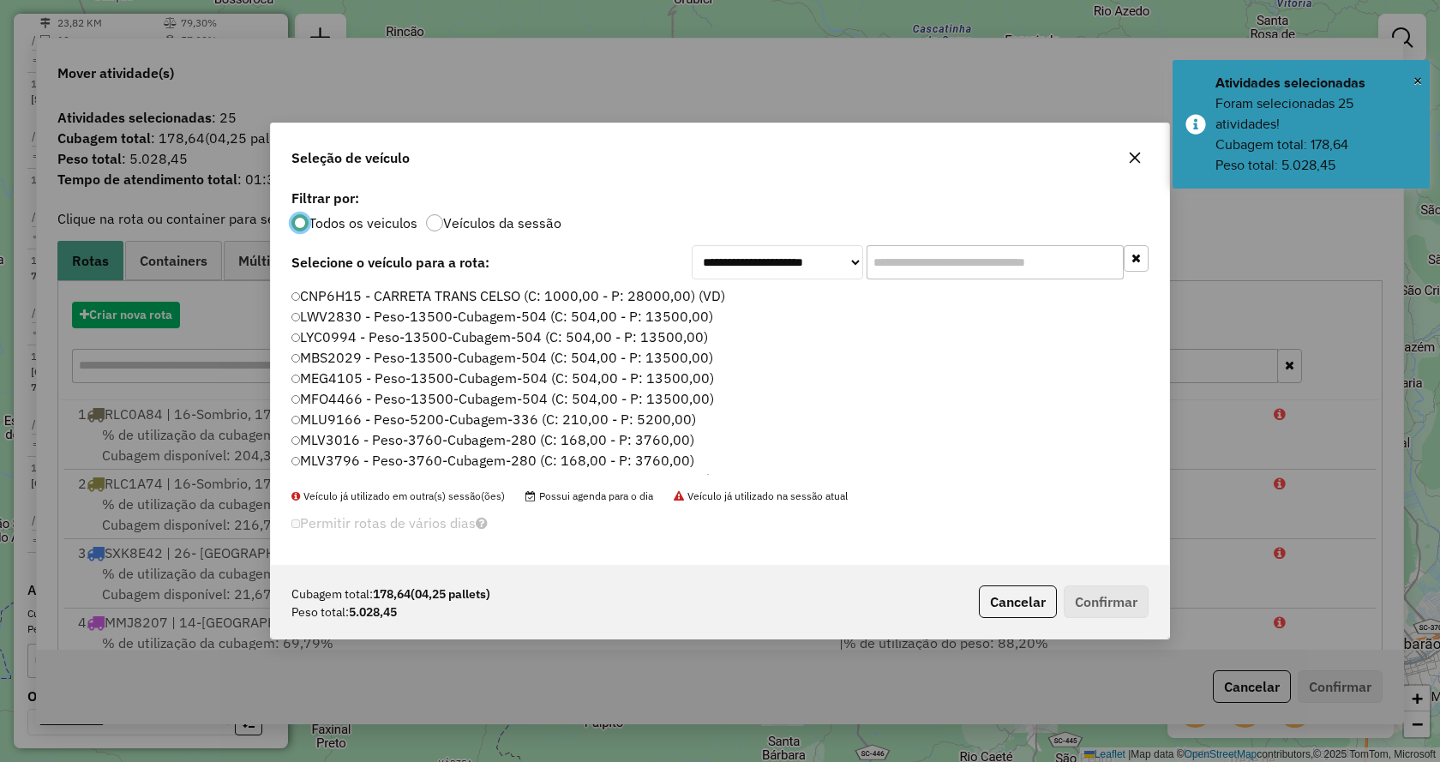
scroll to position [9, 5]
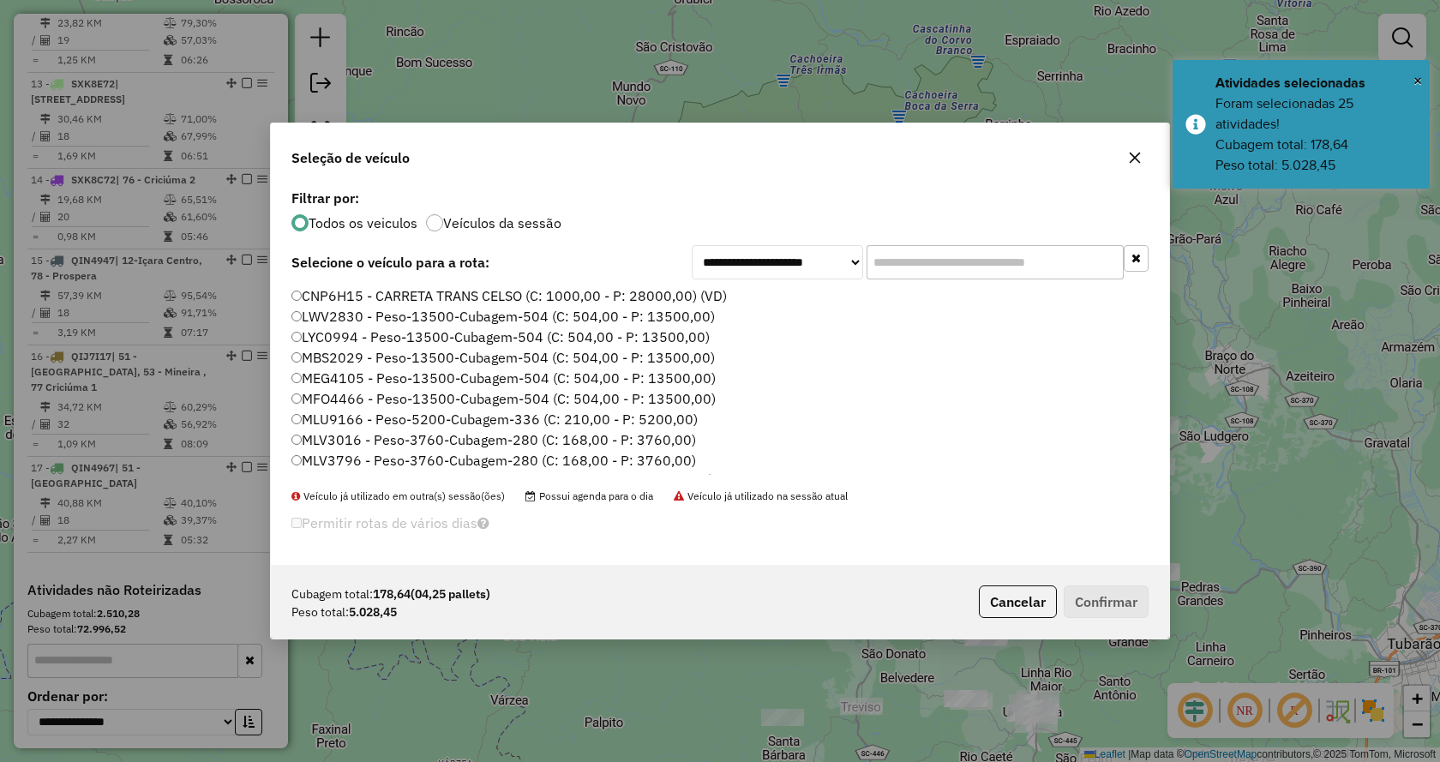
click at [908, 271] on input "text" at bounding box center [994, 262] width 257 height 34
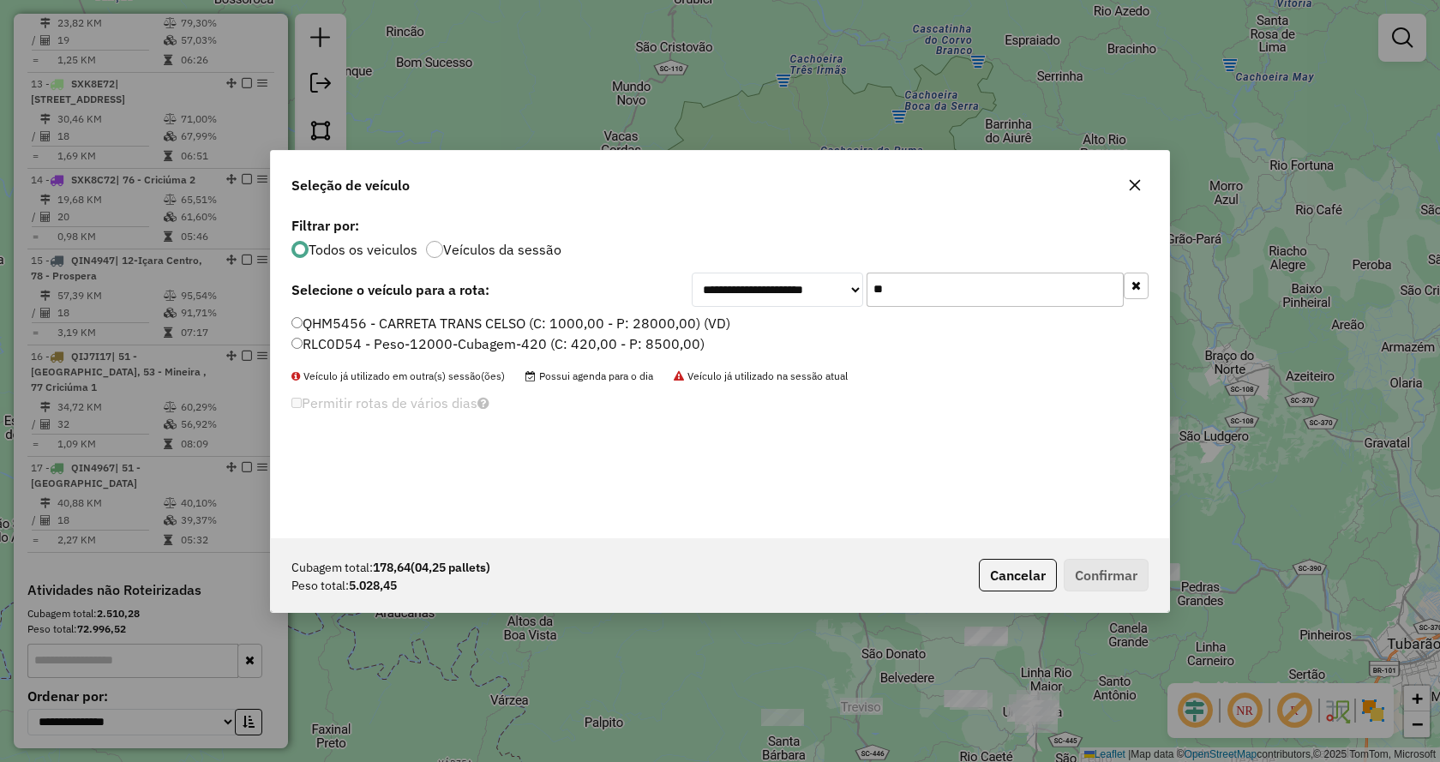
type input "**"
click at [696, 338] on label "RLC0D54 - Peso-12000-Cubagem-420 (C: 420,00 - P: 8500,00)" at bounding box center [497, 343] width 413 height 21
click at [637, 347] on label "RLC0D54 - Peso-12000-Cubagem-420 (C: 420,00 - P: 8500,00)" at bounding box center [497, 343] width 413 height 21
click at [670, 344] on label "RLC0D54 - Peso-12000-Cubagem-420 (C: 420,00 - P: 8500,00)" at bounding box center [497, 343] width 413 height 21
click at [1076, 571] on button "Confirmar" at bounding box center [1105, 575] width 85 height 33
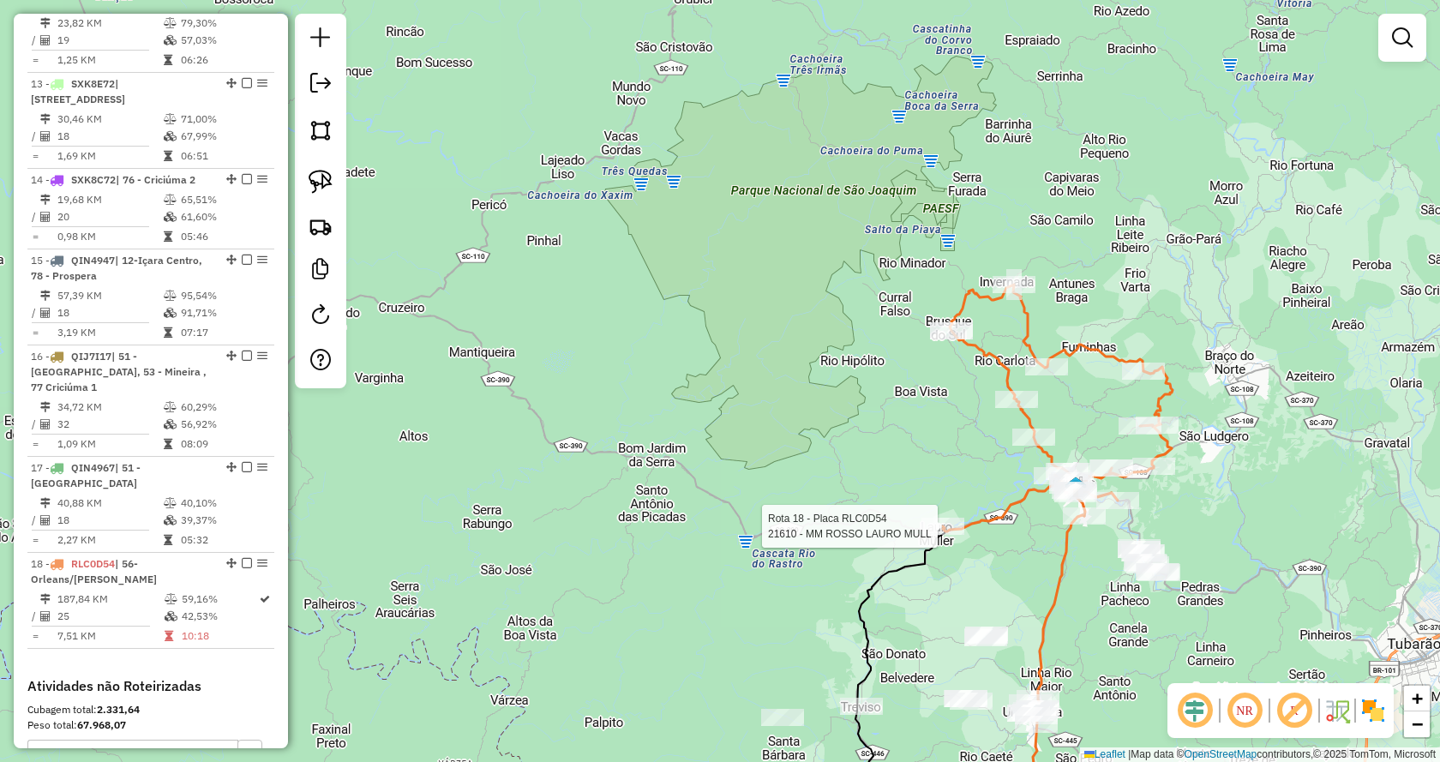
select select "*********"
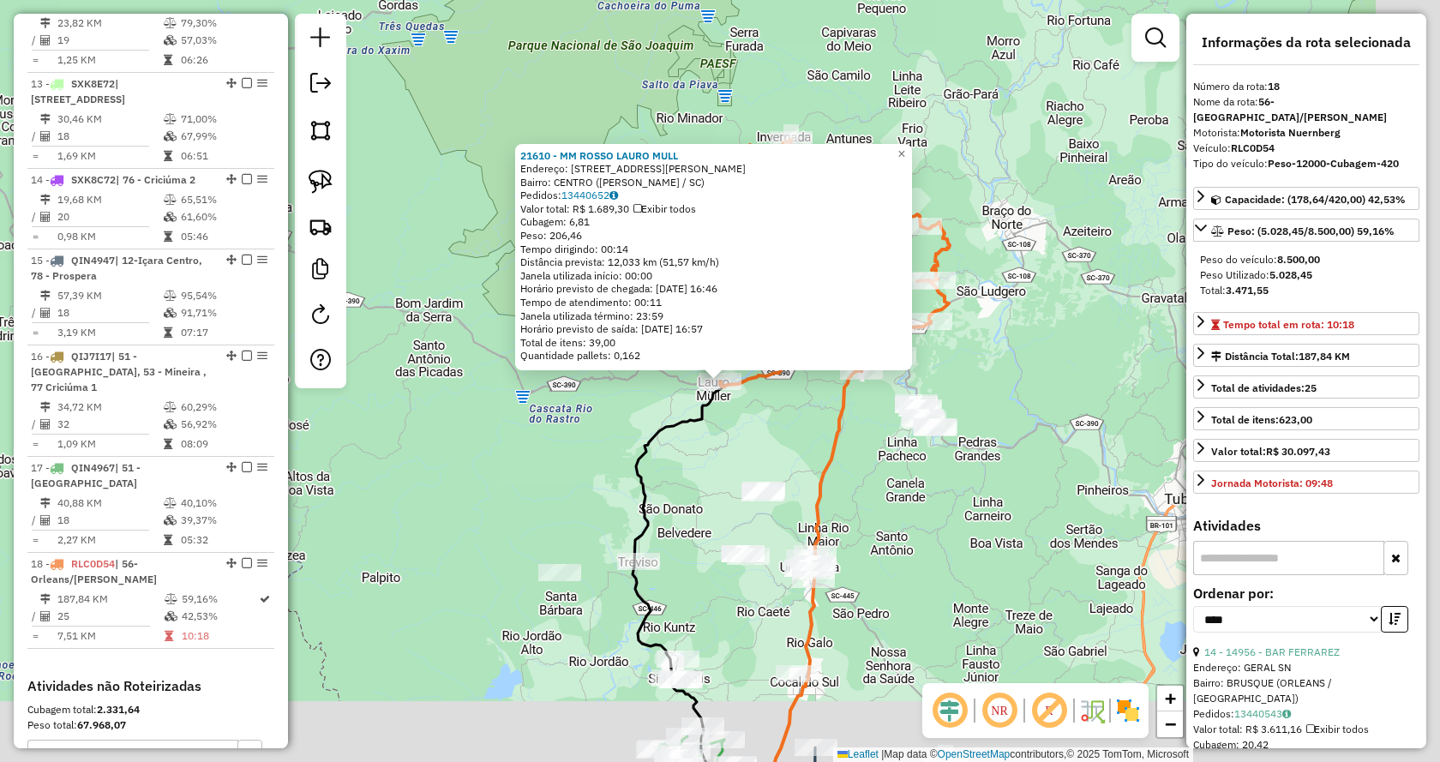
scroll to position [1902, 0]
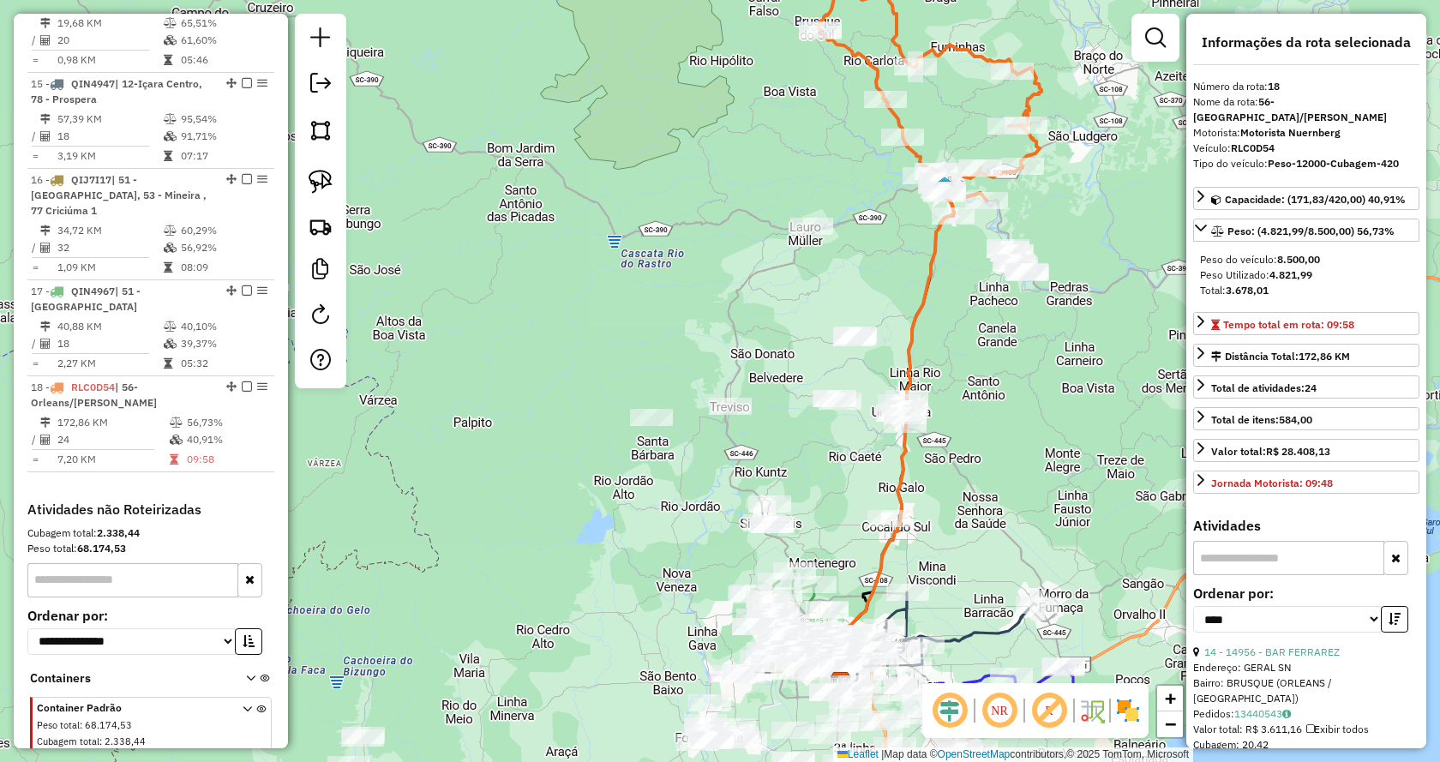
drag, startPoint x: 1000, startPoint y: 555, endPoint x: 1097, endPoint y: 382, distance: 198.3
click at [1097, 382] on div "Janela de atendimento Grade de atendimento Capacidade Transportadoras Veículos …" at bounding box center [720, 381] width 1440 height 762
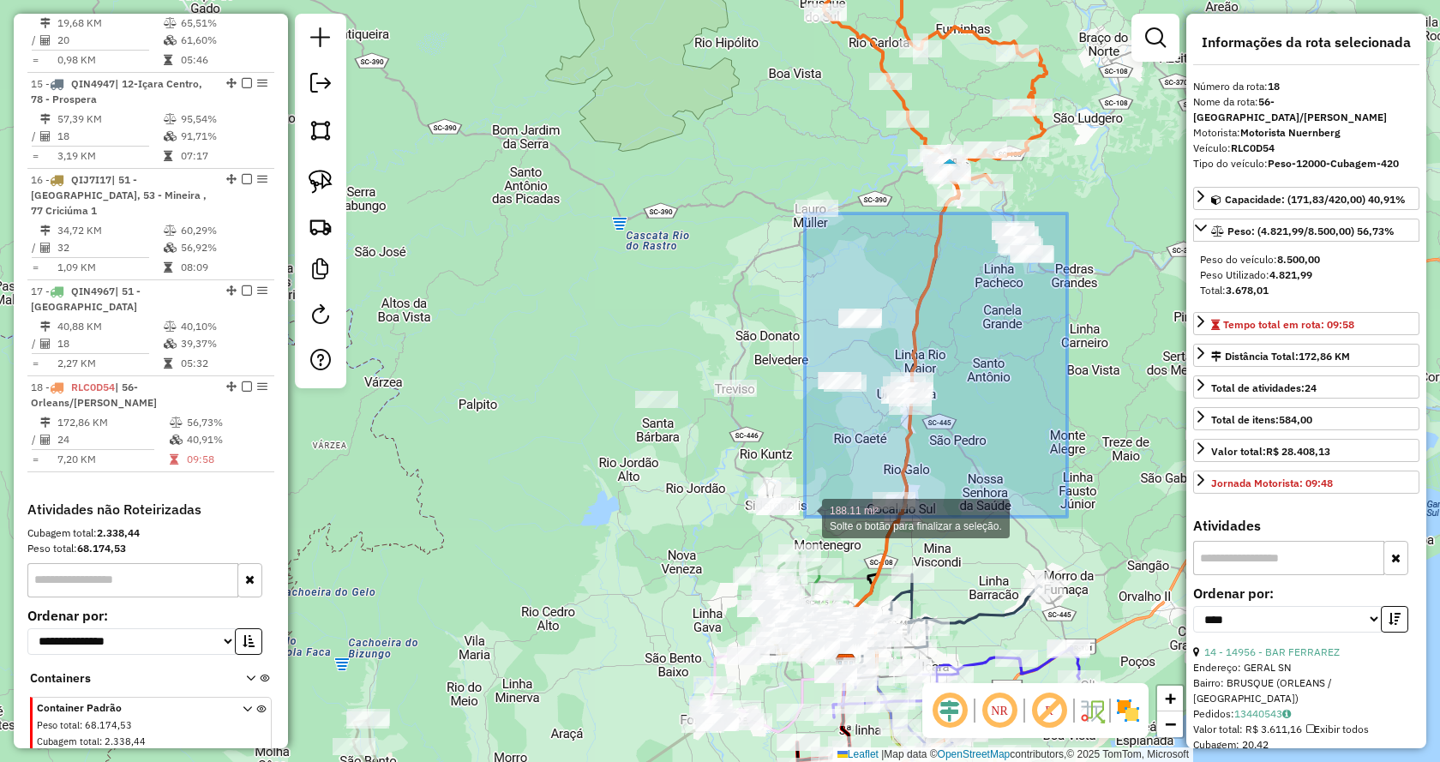
drag, startPoint x: 1068, startPoint y: 213, endPoint x: 805, endPoint y: 517, distance: 401.5
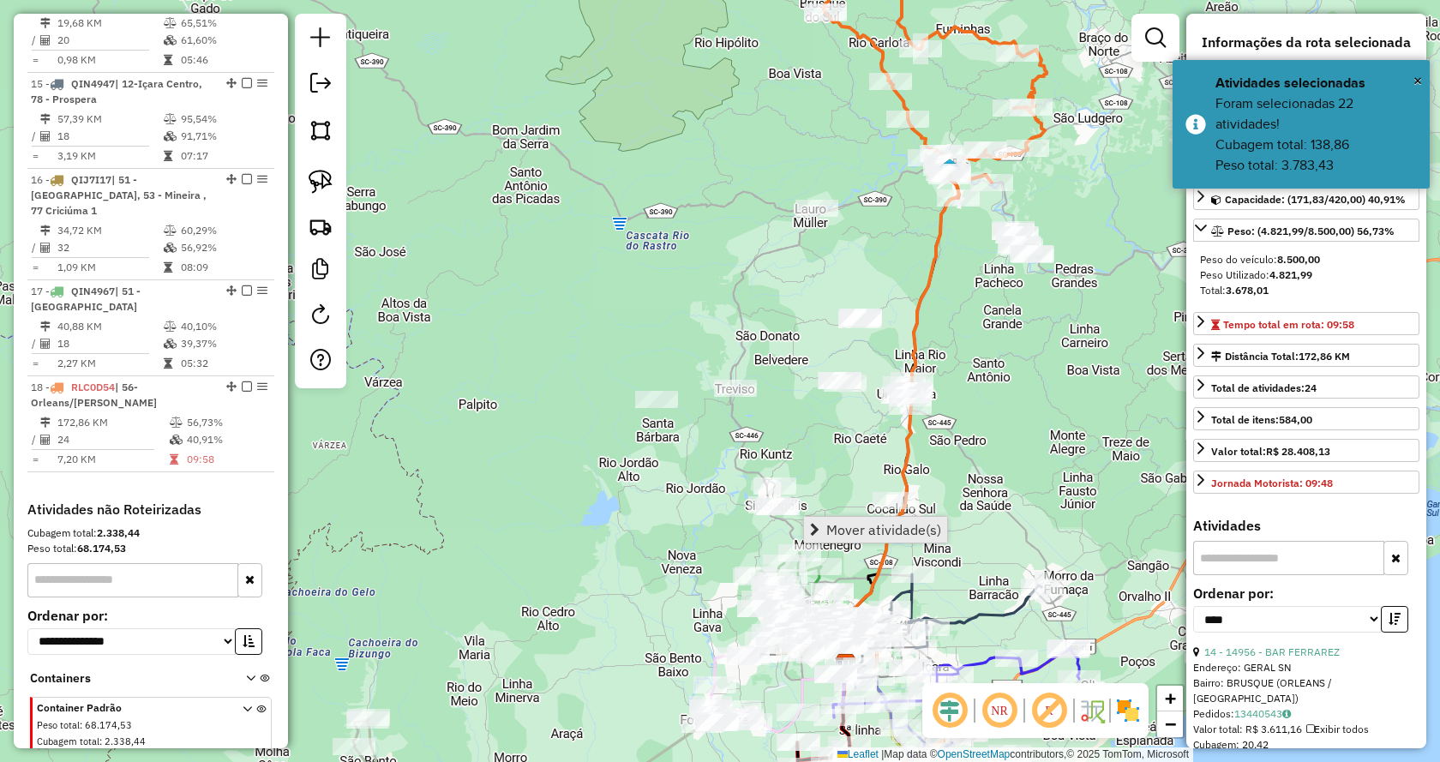
click at [826, 529] on span "Mover atividade(s)" at bounding box center [883, 530] width 115 height 14
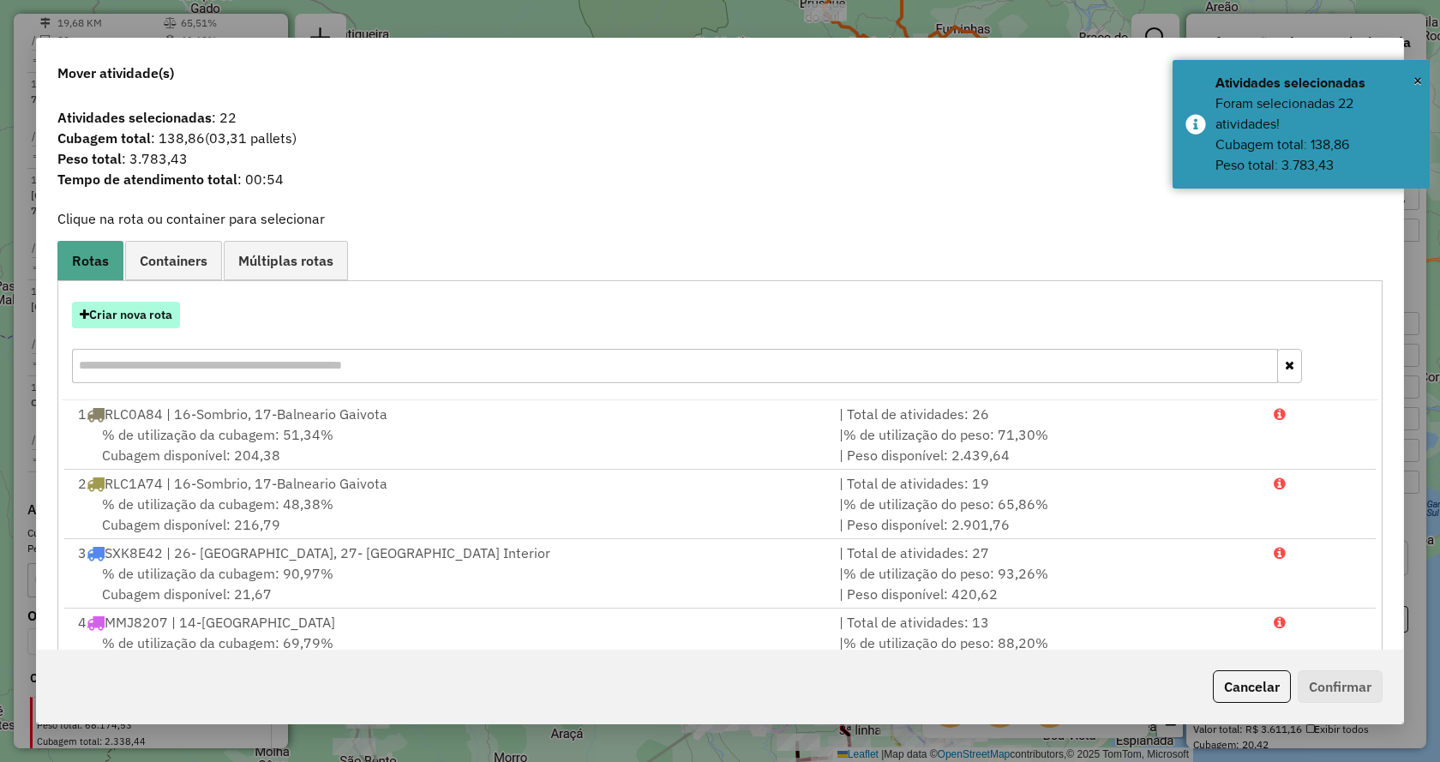
click at [141, 320] on button "Criar nova rota" at bounding box center [126, 315] width 108 height 27
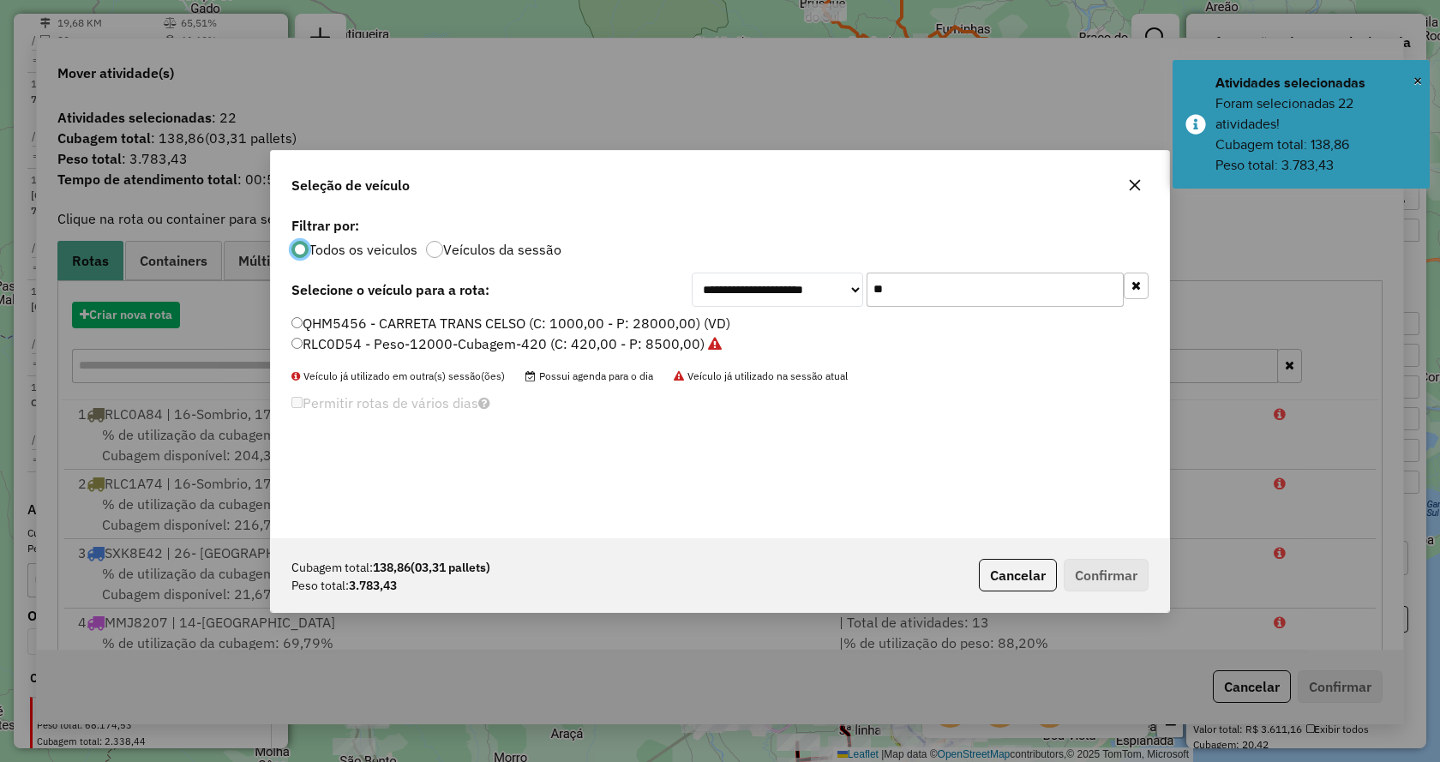
scroll to position [9, 5]
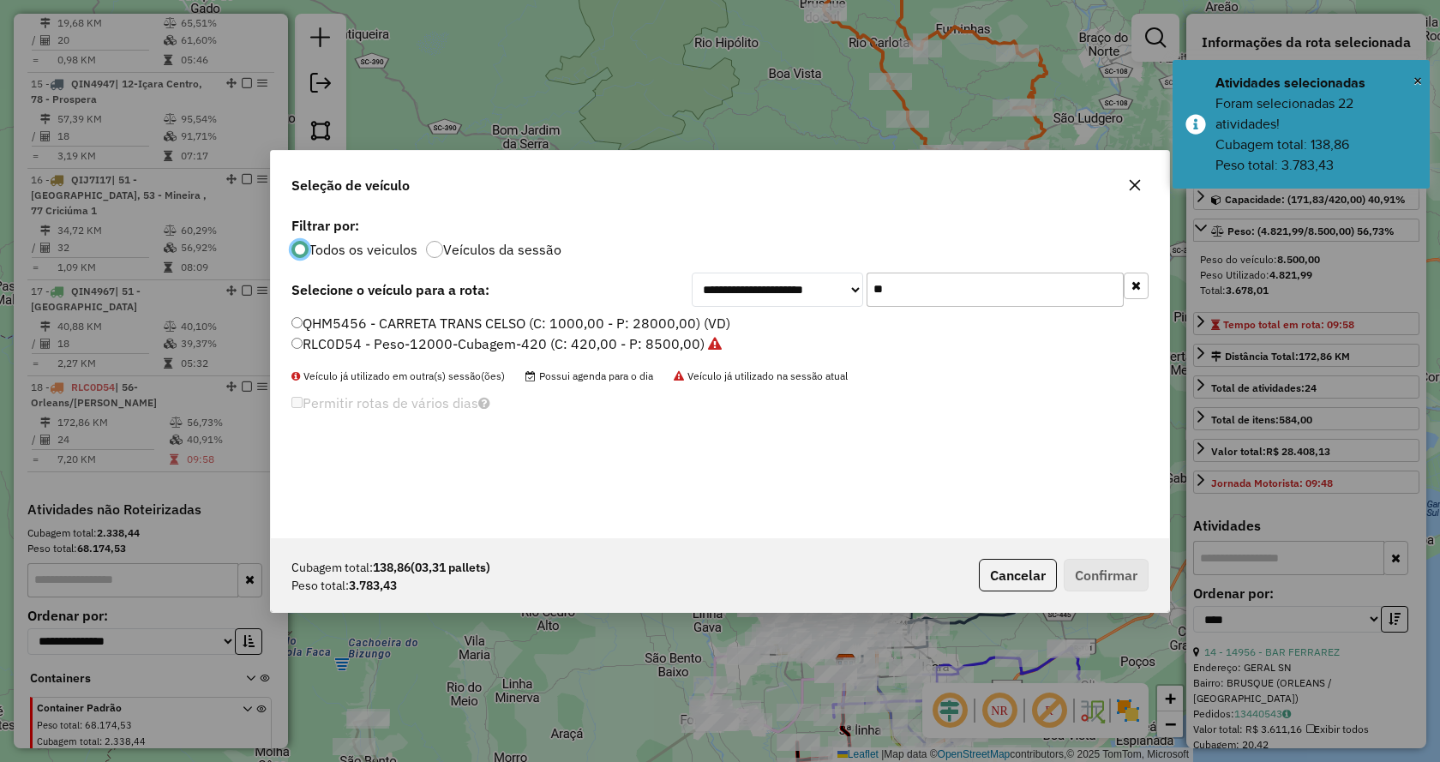
drag, startPoint x: 882, startPoint y: 303, endPoint x: 695, endPoint y: 308, distance: 186.9
click at [699, 306] on div "**********" at bounding box center [920, 290] width 457 height 34
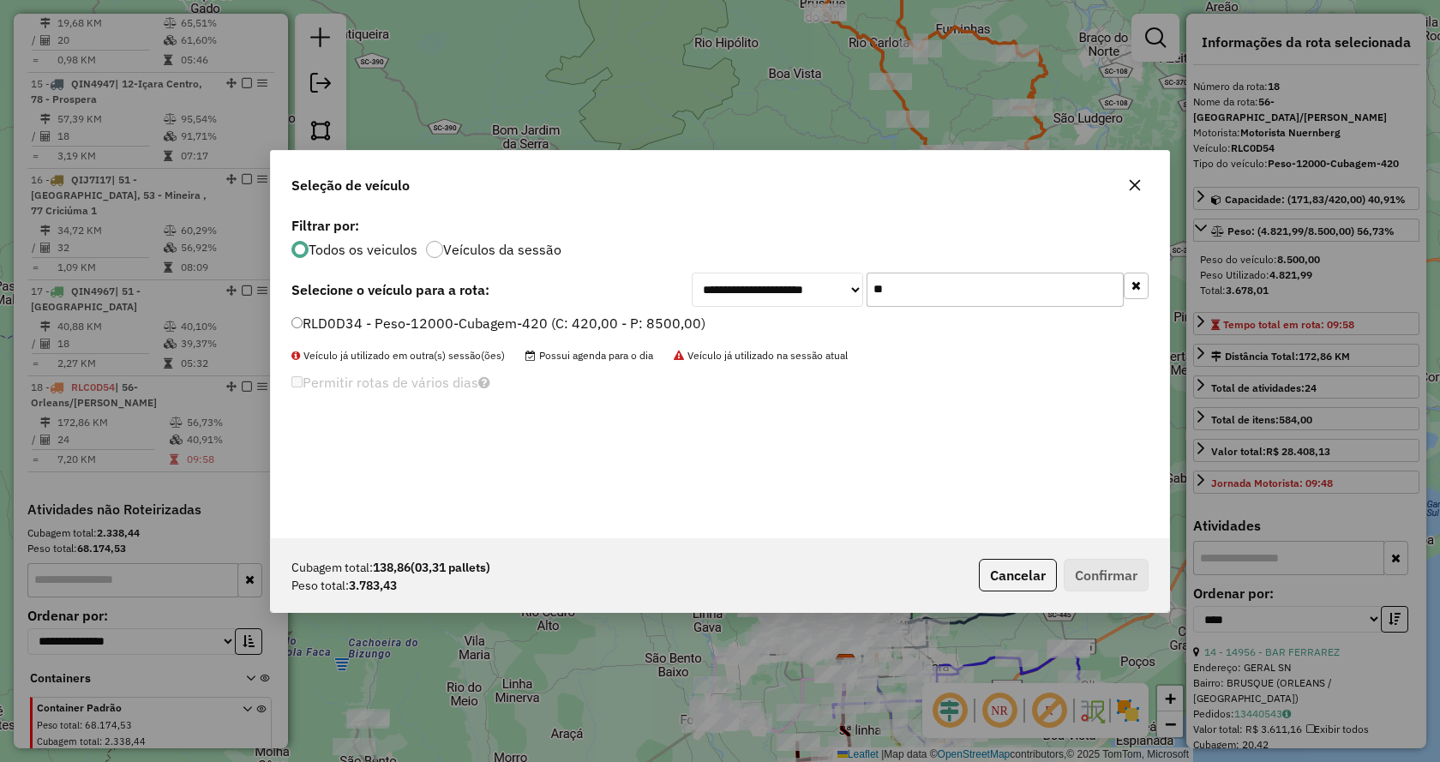
type input "**"
click at [647, 327] on label "RLD0D34 - Peso-12000-Cubagem-420 (C: 420,00 - P: 8500,00)" at bounding box center [498, 323] width 414 height 21
click at [1105, 568] on button "Confirmar" at bounding box center [1105, 575] width 85 height 33
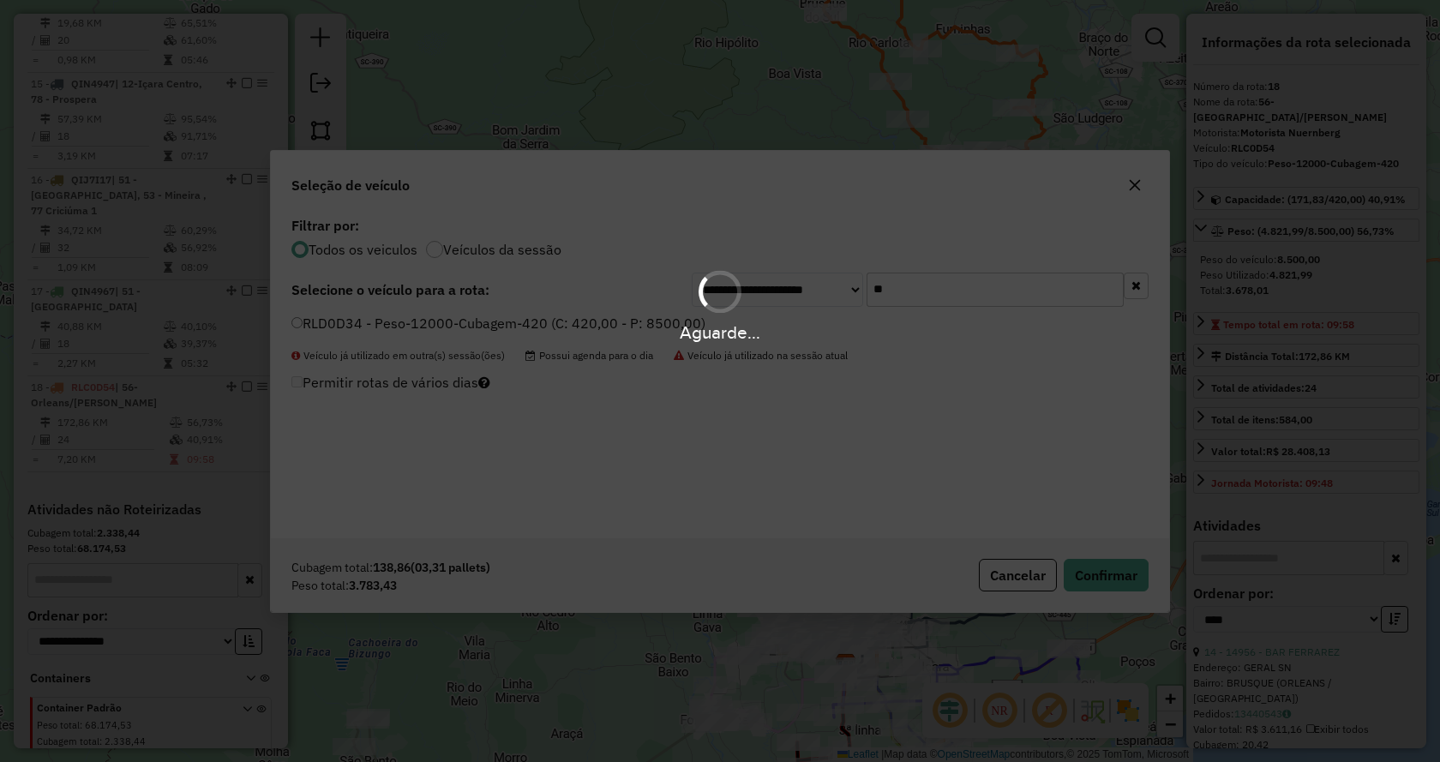
scroll to position [1982, 0]
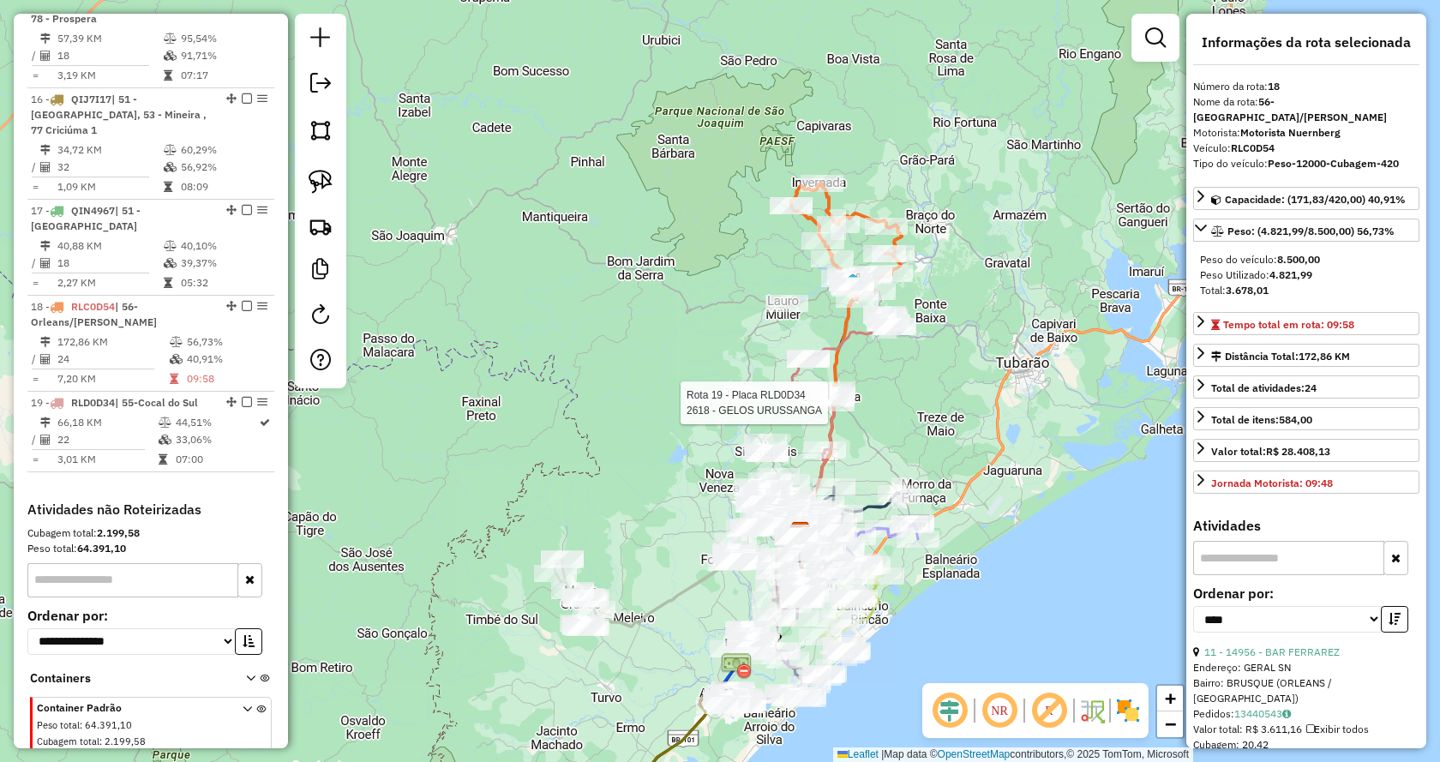
drag, startPoint x: 810, startPoint y: 409, endPoint x: 899, endPoint y: 393, distance: 90.4
click at [853, 388] on div at bounding box center [831, 396] width 43 height 17
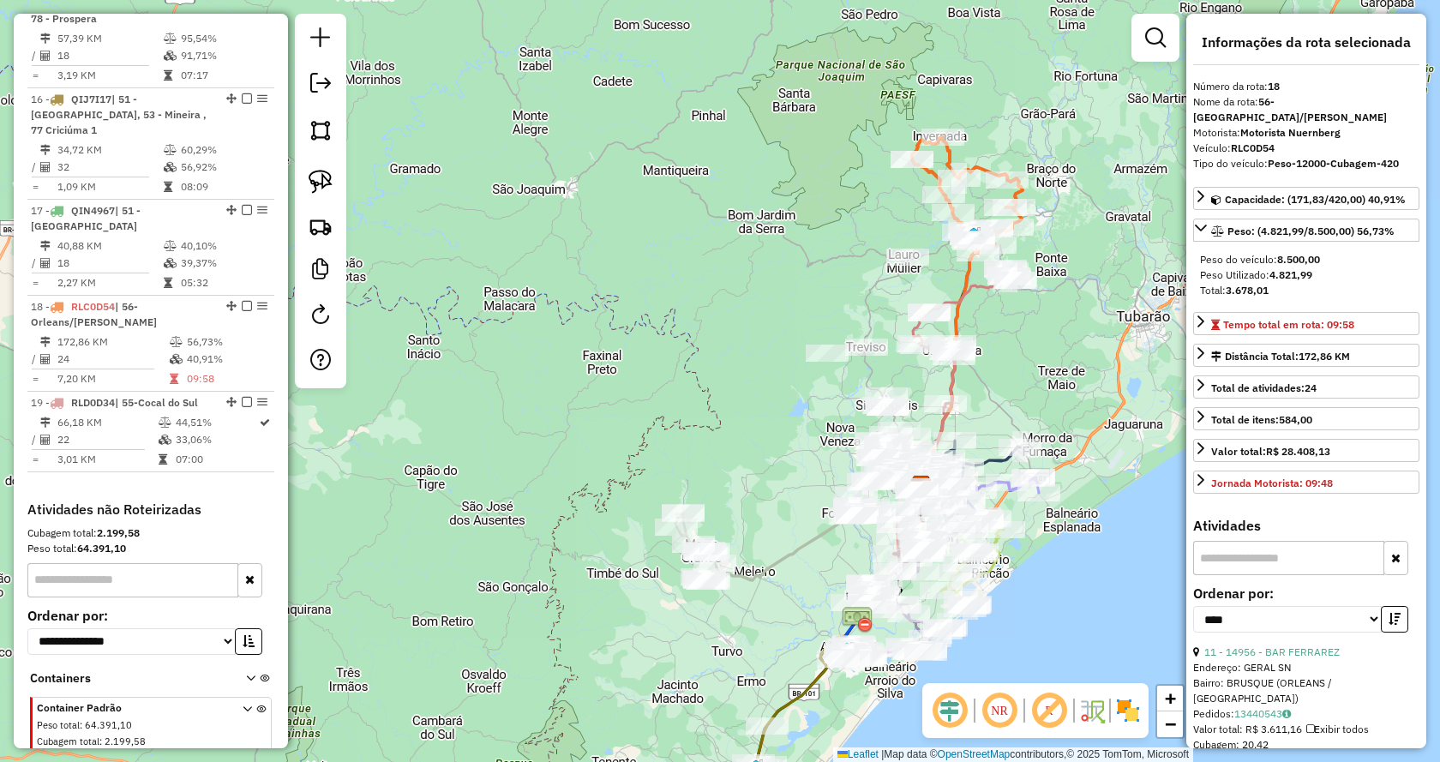
drag, startPoint x: 940, startPoint y: 421, endPoint x: 1104, endPoint y: 353, distance: 177.1
click at [1104, 353] on div "Janela de atendimento Grade de atendimento Capacidade Transportadoras Veículos …" at bounding box center [720, 381] width 1440 height 762
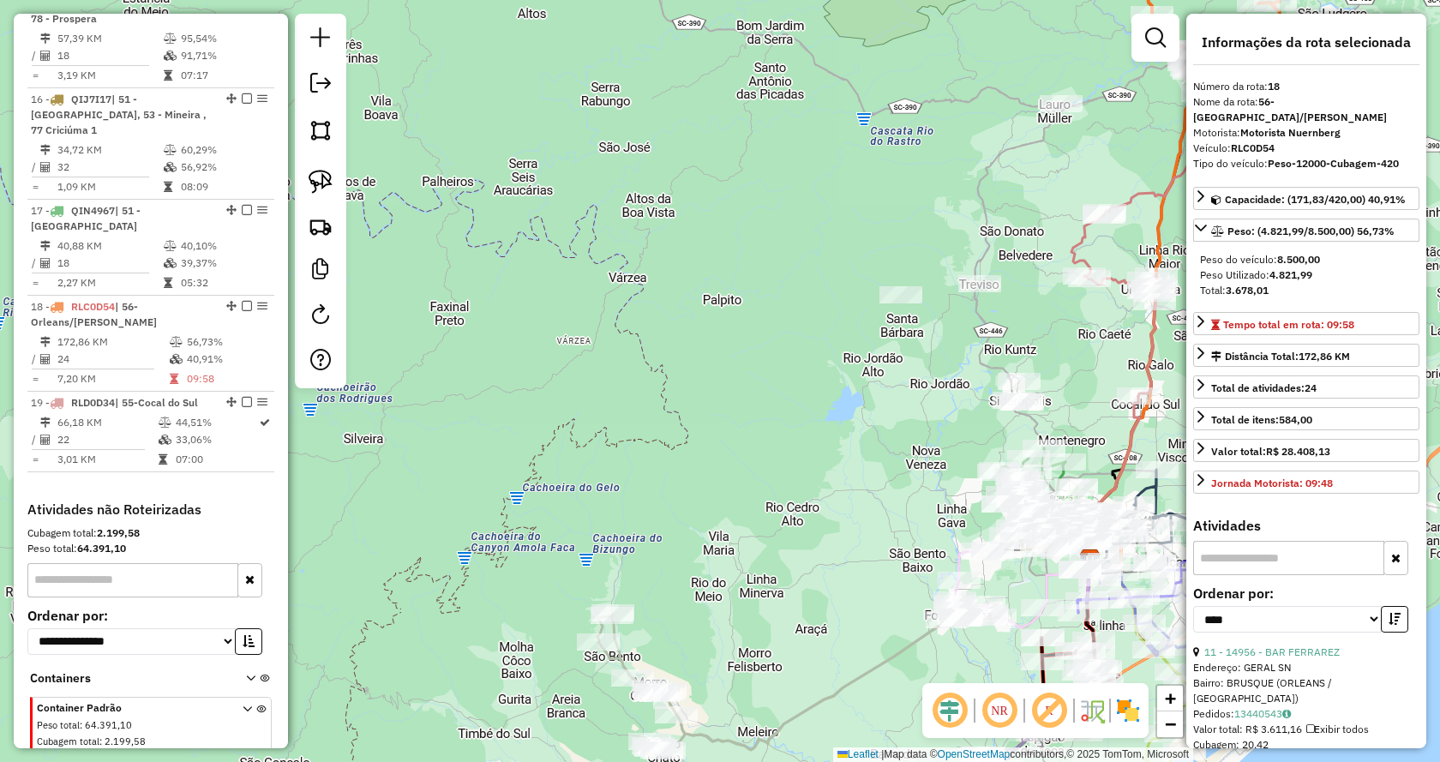
drag, startPoint x: 1044, startPoint y: 320, endPoint x: 1061, endPoint y: 360, distance: 43.8
click at [1061, 359] on div "Janela de atendimento Grade de atendimento Capacidade Transportadoras Veículos …" at bounding box center [720, 381] width 1440 height 762
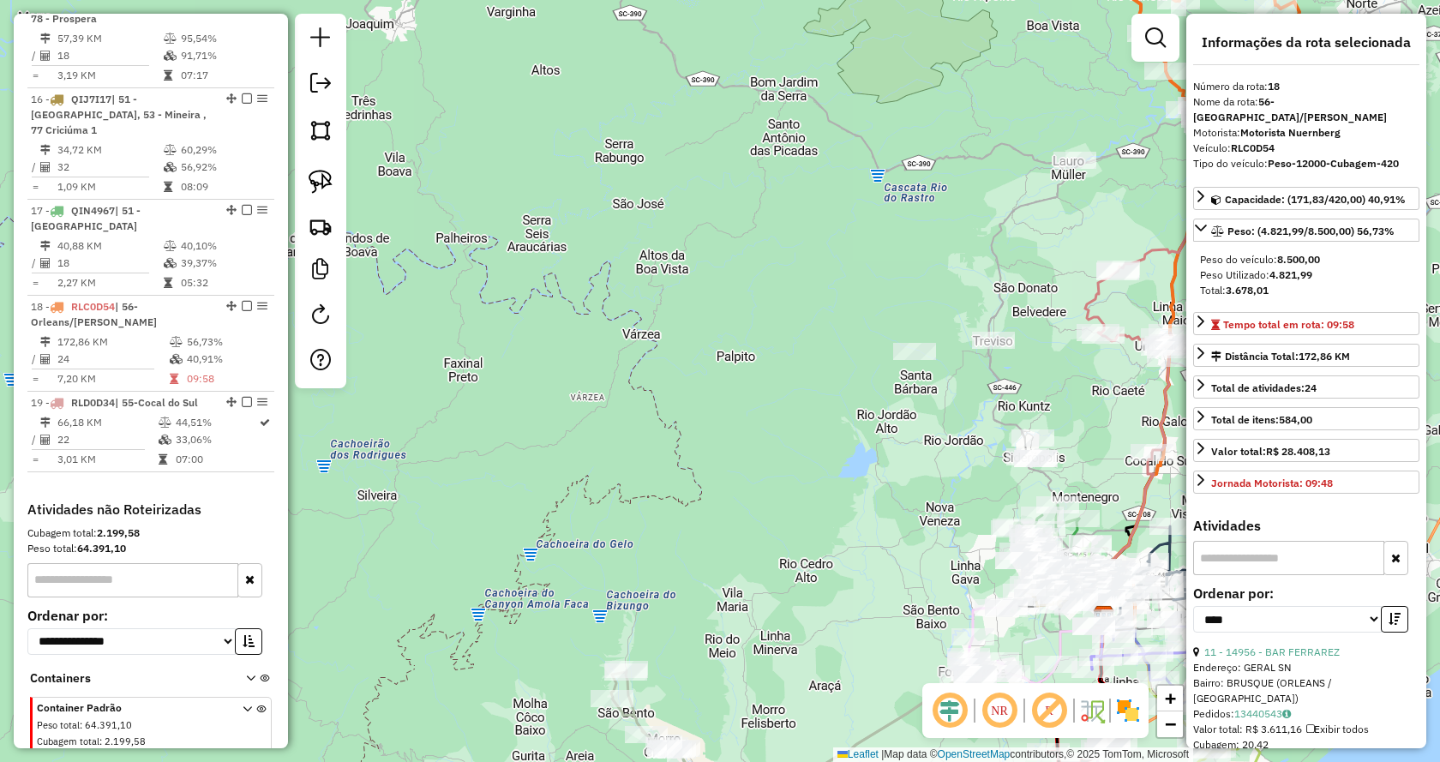
drag, startPoint x: 1088, startPoint y: 168, endPoint x: 914, endPoint y: 229, distance: 184.3
click at [914, 229] on div "Janela de atendimento Grade de atendimento Capacidade Transportadoras Veículos …" at bounding box center [720, 381] width 1440 height 762
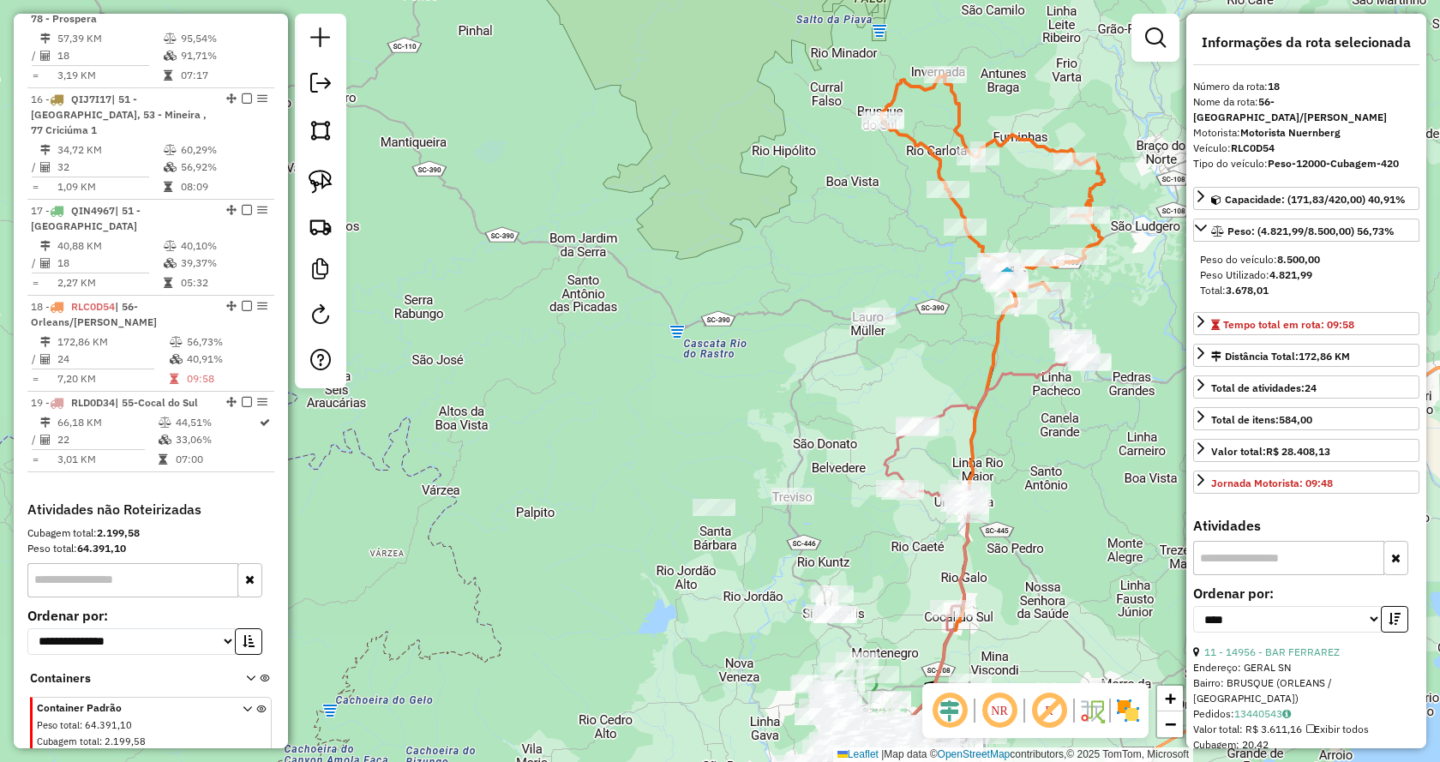
drag, startPoint x: 948, startPoint y: 283, endPoint x: 964, endPoint y: 405, distance: 123.6
click at [964, 405] on div "Janela de atendimento Grade de atendimento Capacidade Transportadoras Veículos …" at bounding box center [720, 381] width 1440 height 762
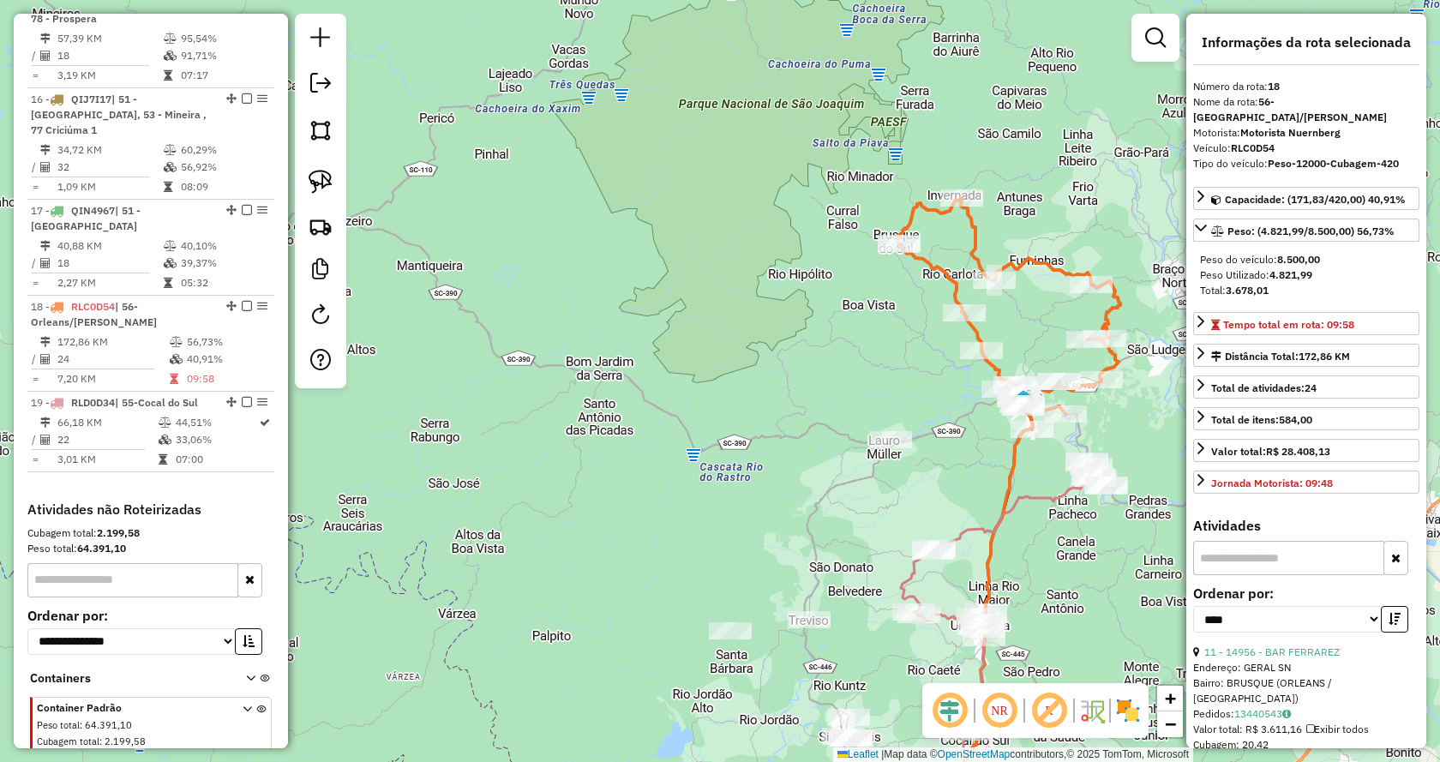
click at [961, 297] on icon at bounding box center [1008, 313] width 223 height 231
click at [950, 290] on icon at bounding box center [1008, 313] width 223 height 231
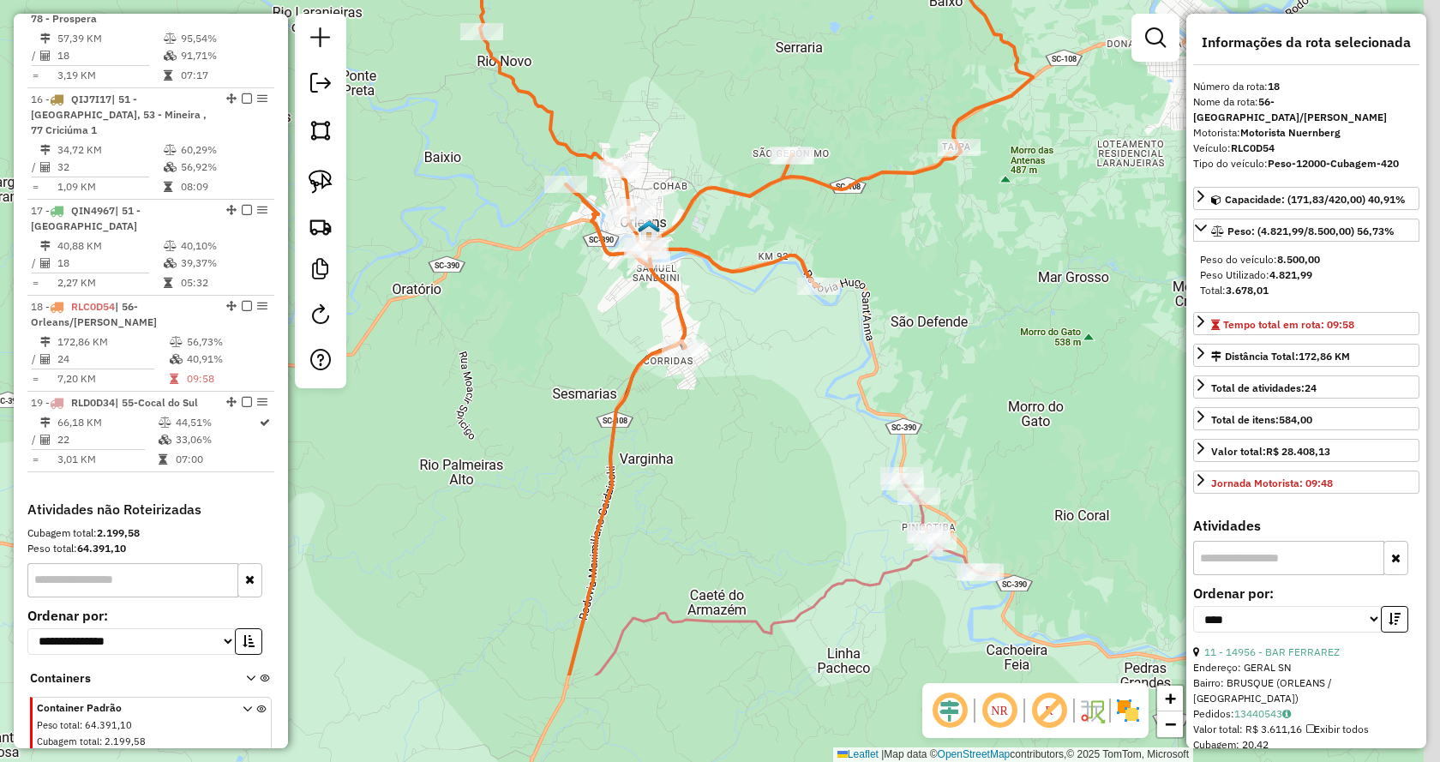
drag, startPoint x: 858, startPoint y: 585, endPoint x: 767, endPoint y: 414, distance: 194.0
click at [769, 415] on div "20914 - CASA DA FELICIDADE Endereço: ESTRADA GERAL RIO NOVO SN Bairro: RIO NOVO…" at bounding box center [720, 381] width 1440 height 762
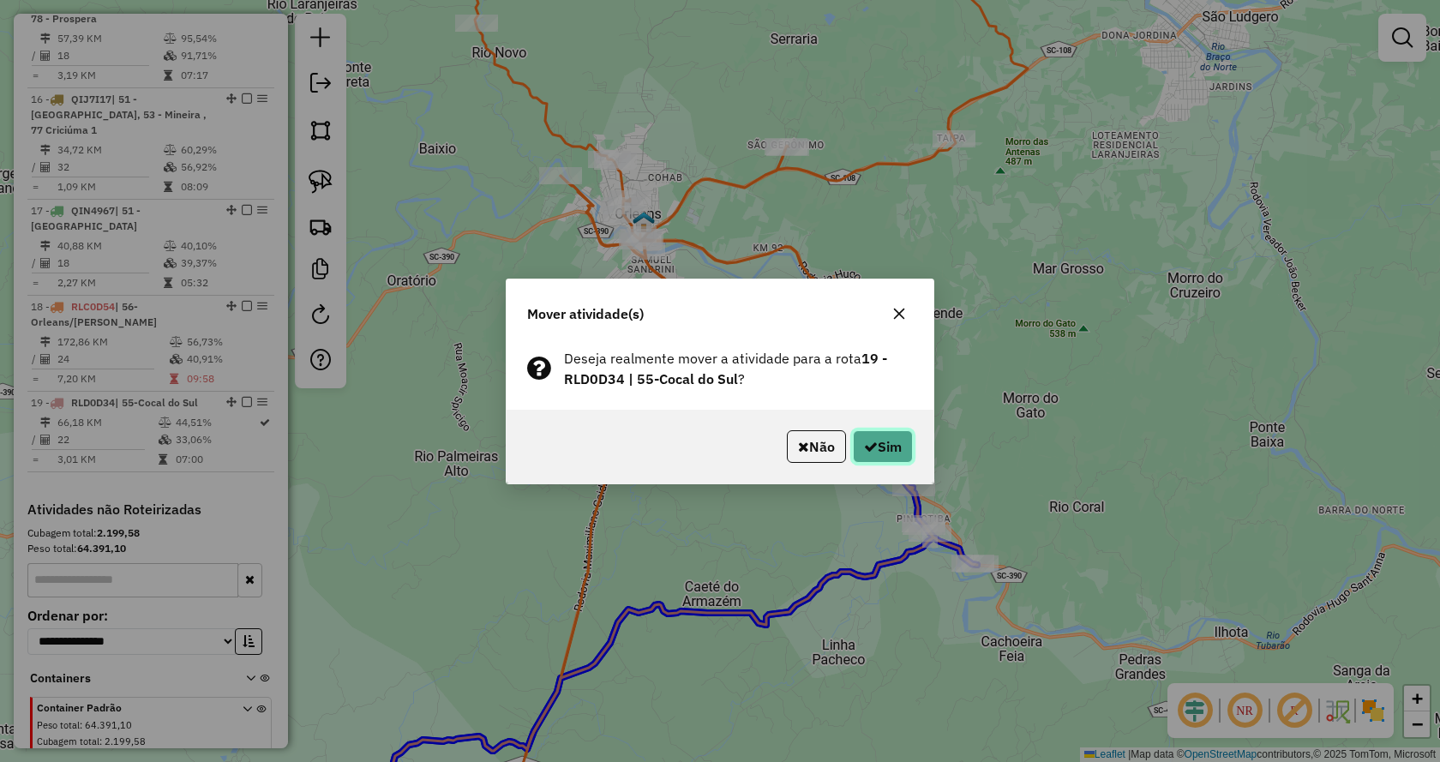
click at [887, 452] on button "Sim" at bounding box center [883, 446] width 60 height 33
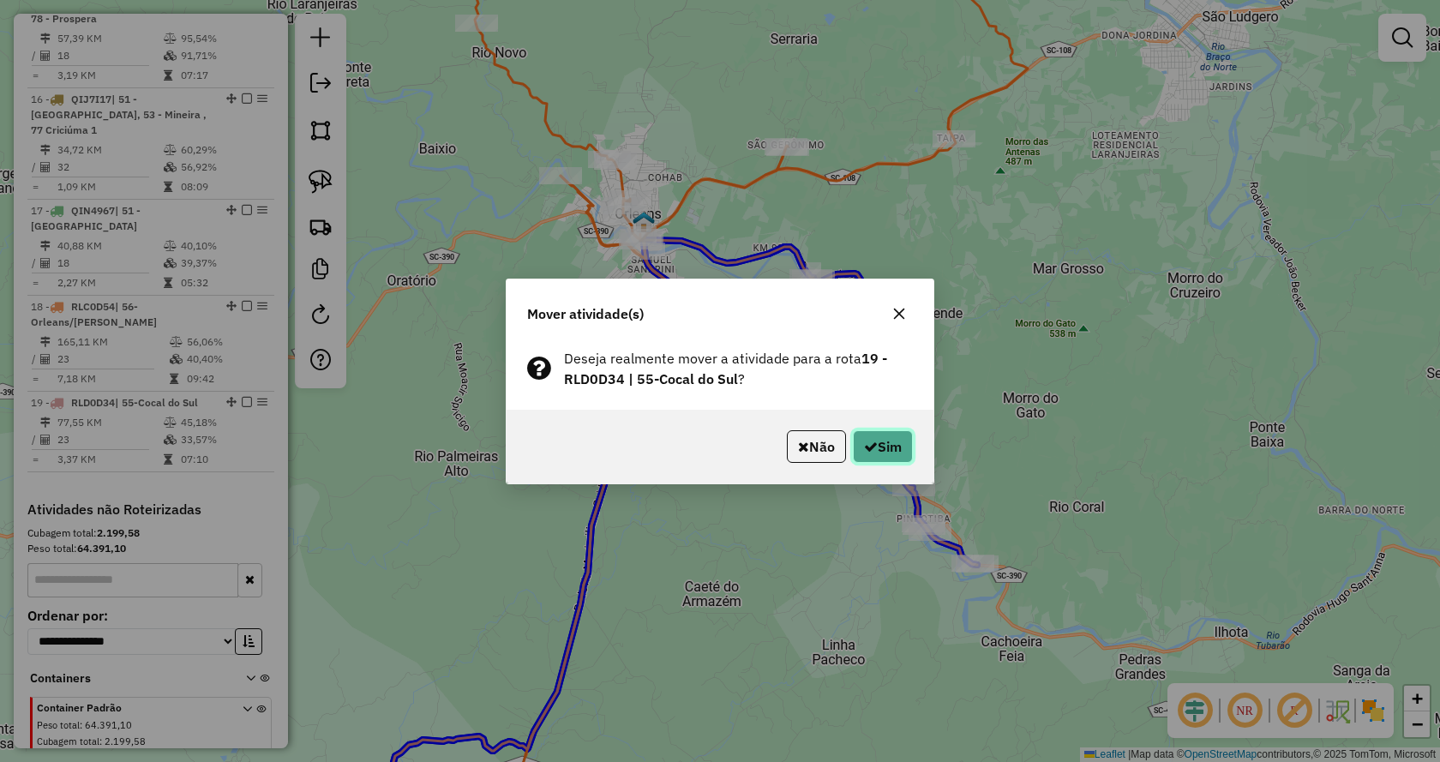
click at [853, 439] on button "Sim" at bounding box center [883, 446] width 60 height 33
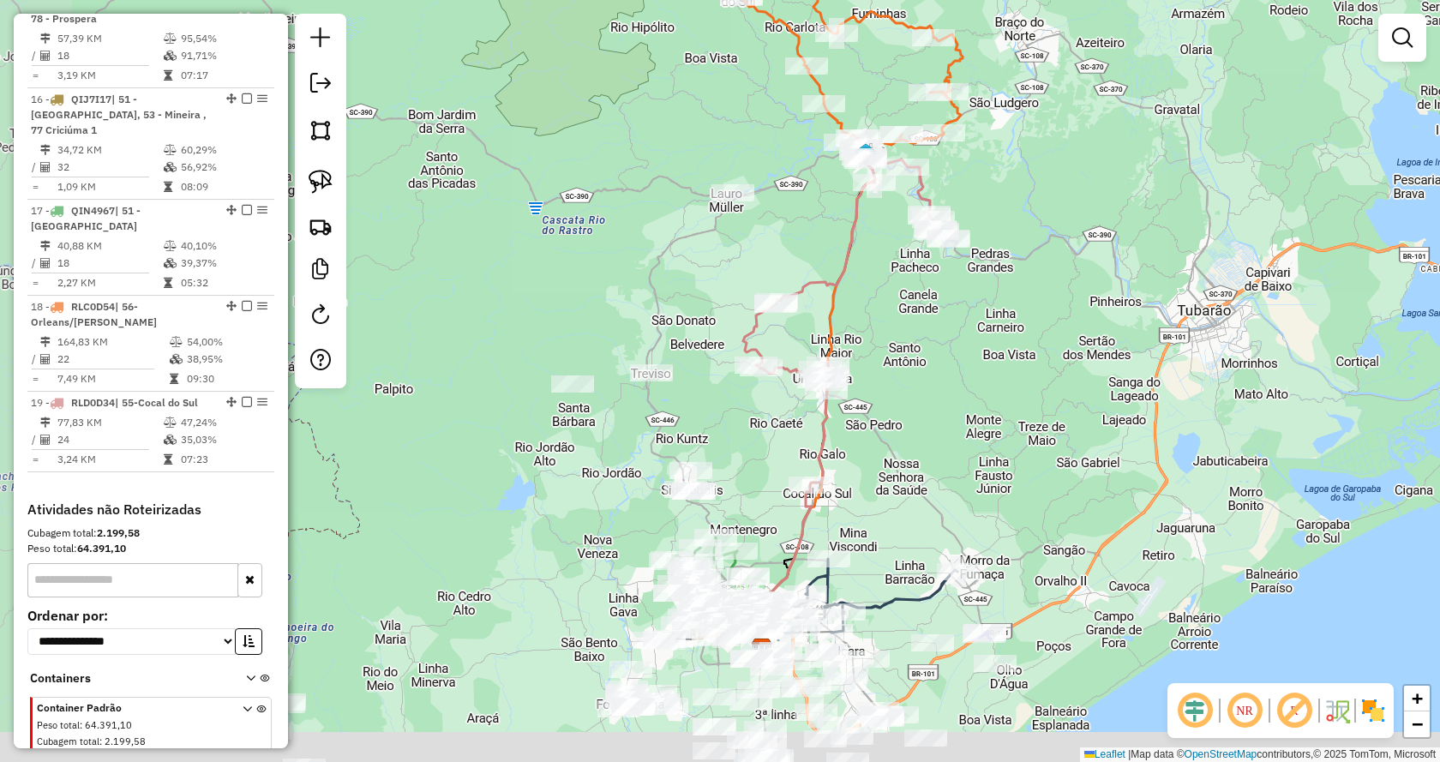
drag, startPoint x: 663, startPoint y: 496, endPoint x: 837, endPoint y: 298, distance: 263.5
click at [836, 298] on icon at bounding box center [816, 391] width 117 height 500
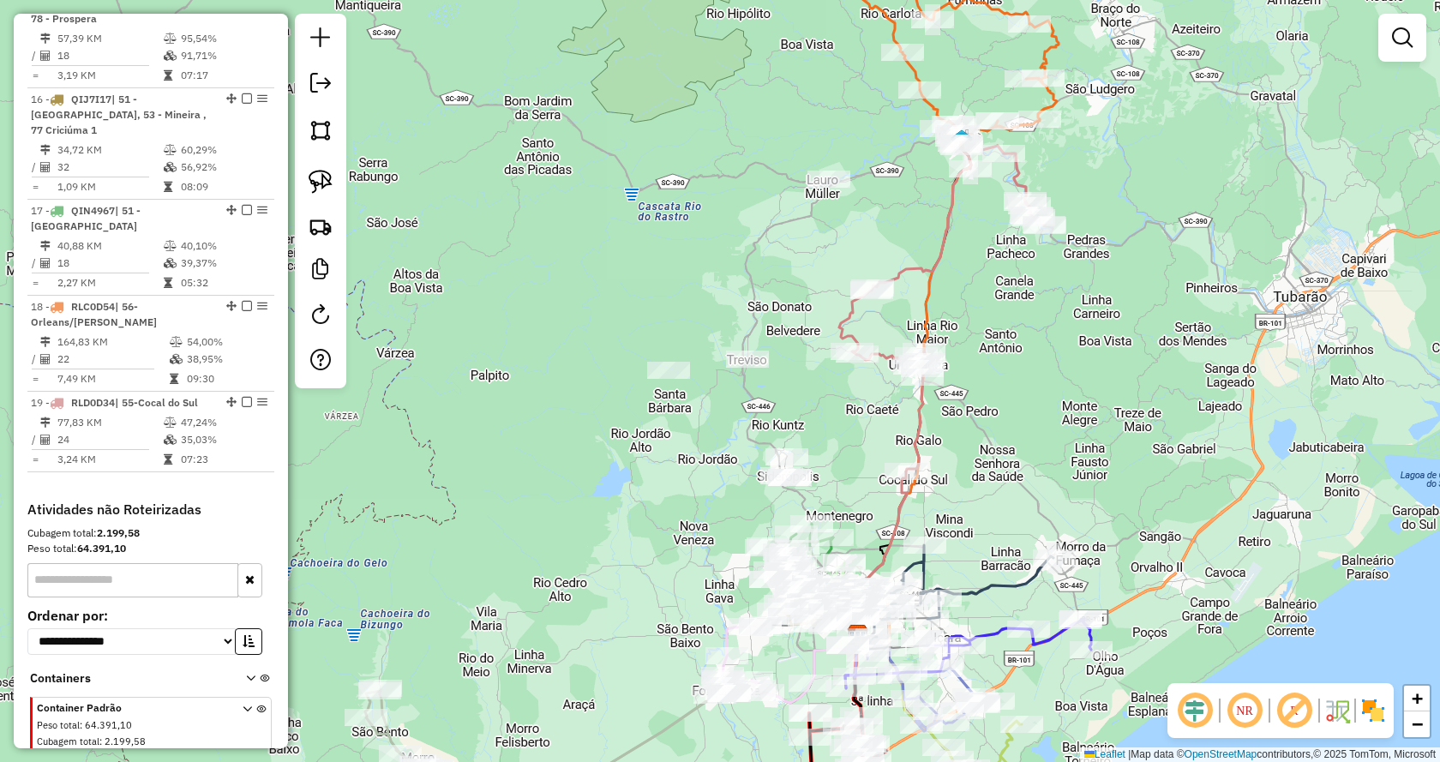
drag, startPoint x: 842, startPoint y: 415, endPoint x: 890, endPoint y: 409, distance: 48.4
click at [890, 409] on div "Janela de atendimento Grade de atendimento Capacidade Transportadoras Veículos …" at bounding box center [720, 381] width 1440 height 762
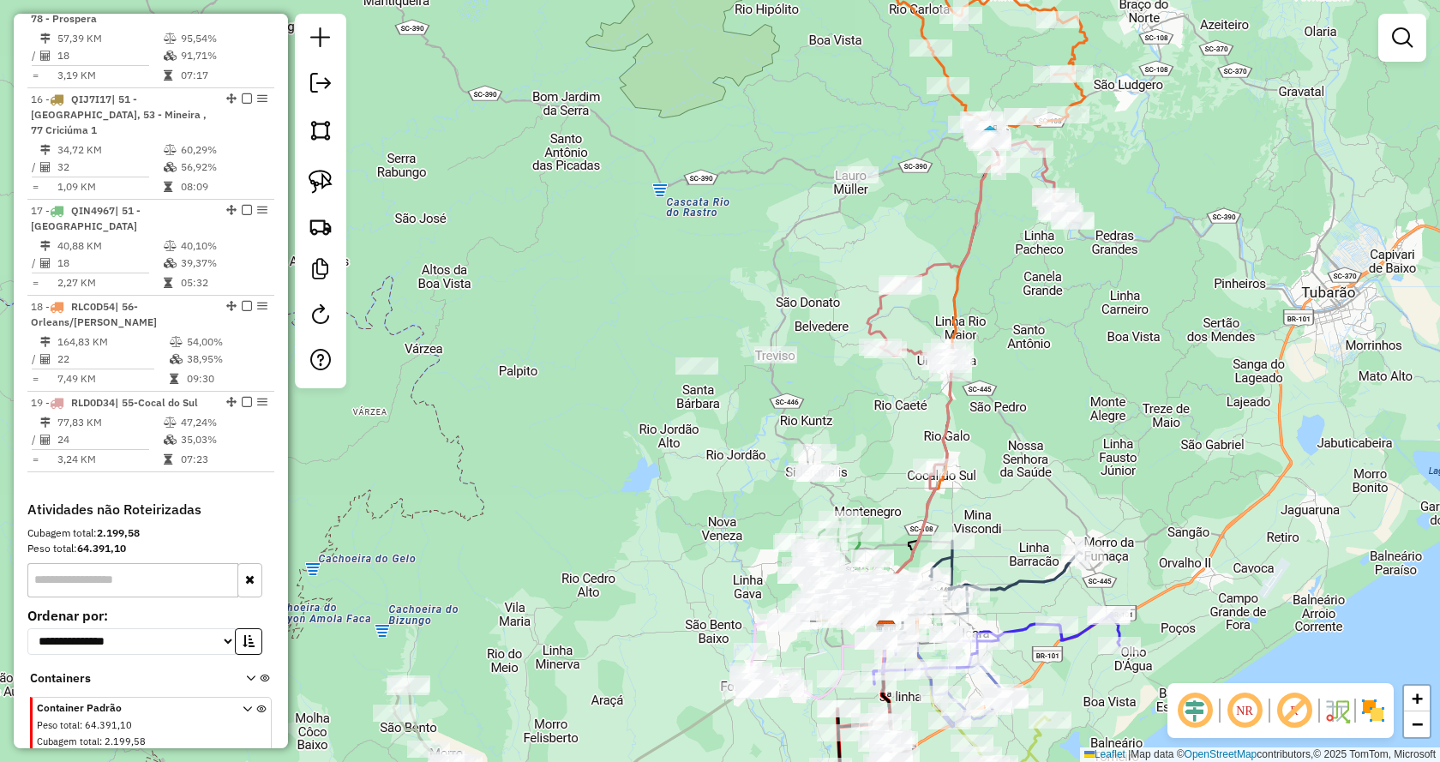
drag, startPoint x: 649, startPoint y: 323, endPoint x: 902, endPoint y: 500, distance: 309.0
click at [902, 500] on div "Janela de atendimento Grade de atendimento Capacidade Transportadoras Veículos …" at bounding box center [720, 381] width 1440 height 762
drag, startPoint x: 628, startPoint y: 316, endPoint x: 846, endPoint y: 486, distance: 276.0
click at [851, 485] on div "Janela de atendimento Grade de atendimento Capacidade Transportadoras Veículos …" at bounding box center [720, 381] width 1440 height 762
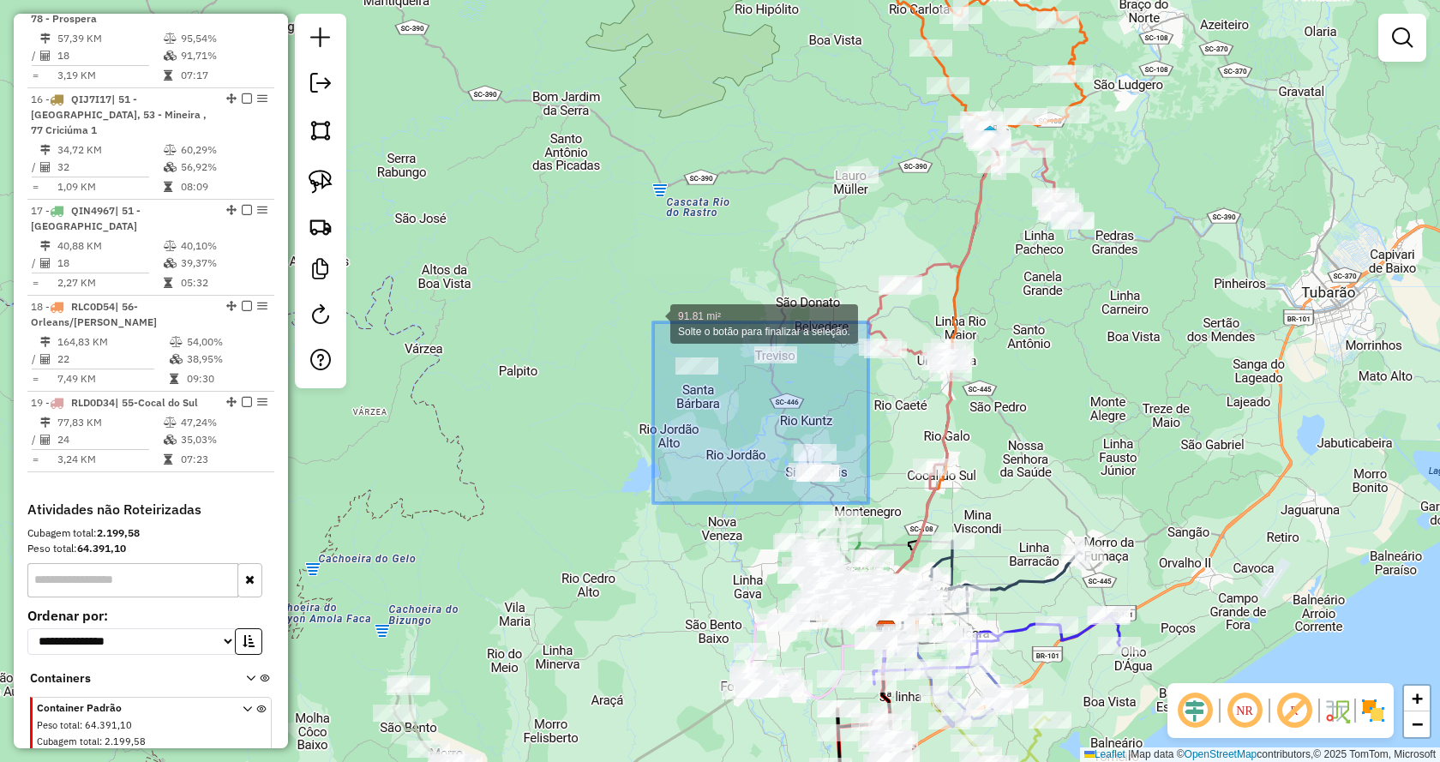
drag, startPoint x: 866, startPoint y: 503, endPoint x: 629, endPoint y: 316, distance: 302.1
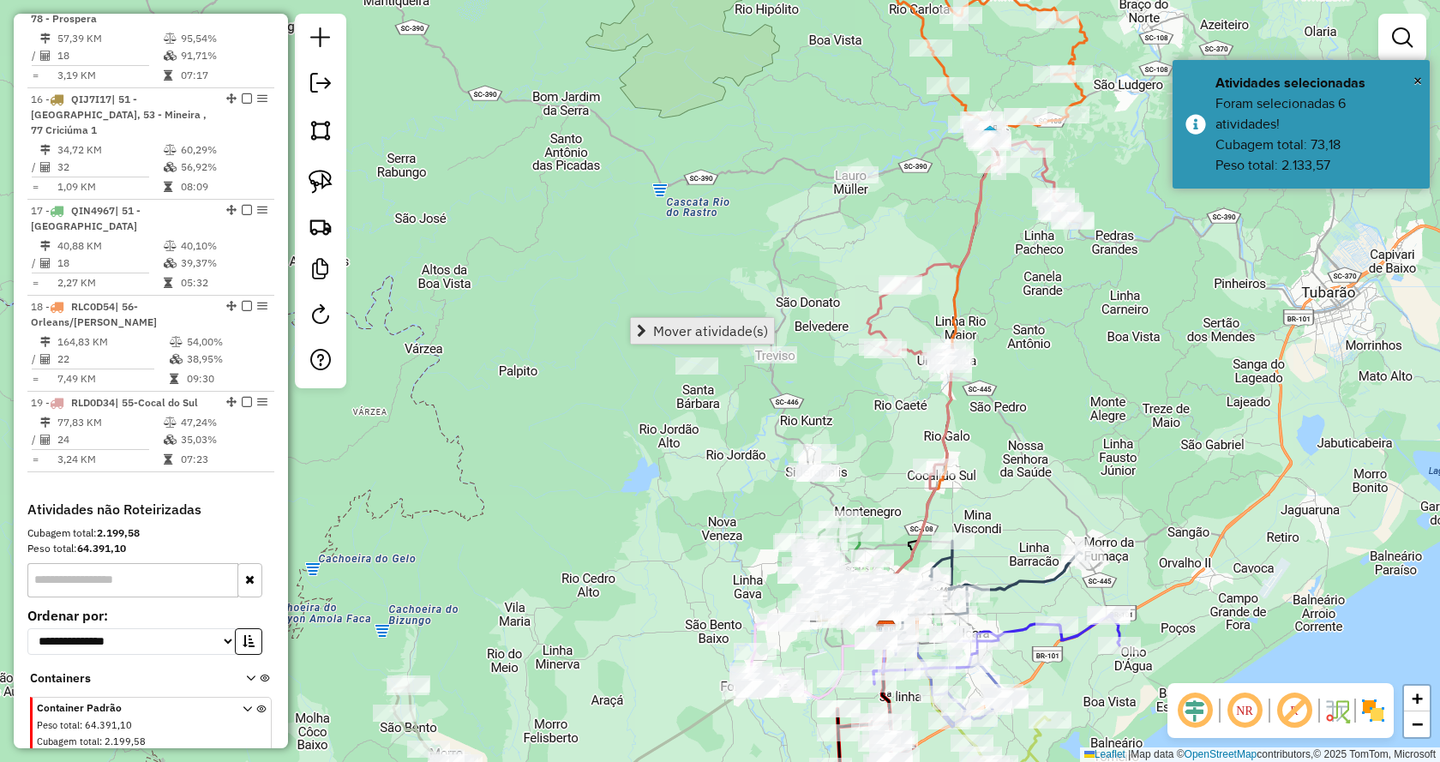
click at [640, 332] on span "Mover atividade(s)" at bounding box center [641, 331] width 9 height 14
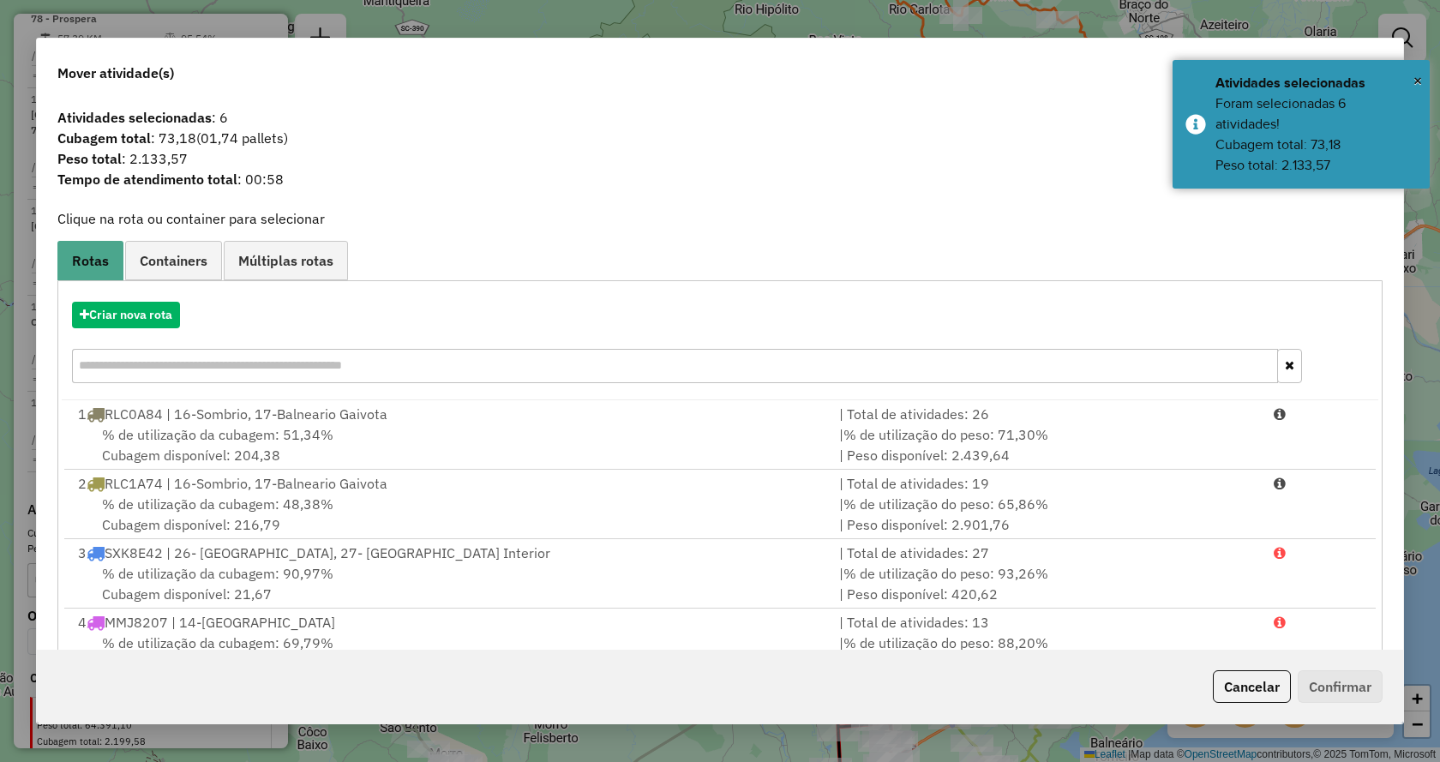
click at [162, 330] on div "Criar nova rota" at bounding box center [720, 344] width 1316 height 111
click at [155, 310] on button "Criar nova rota" at bounding box center [126, 315] width 108 height 27
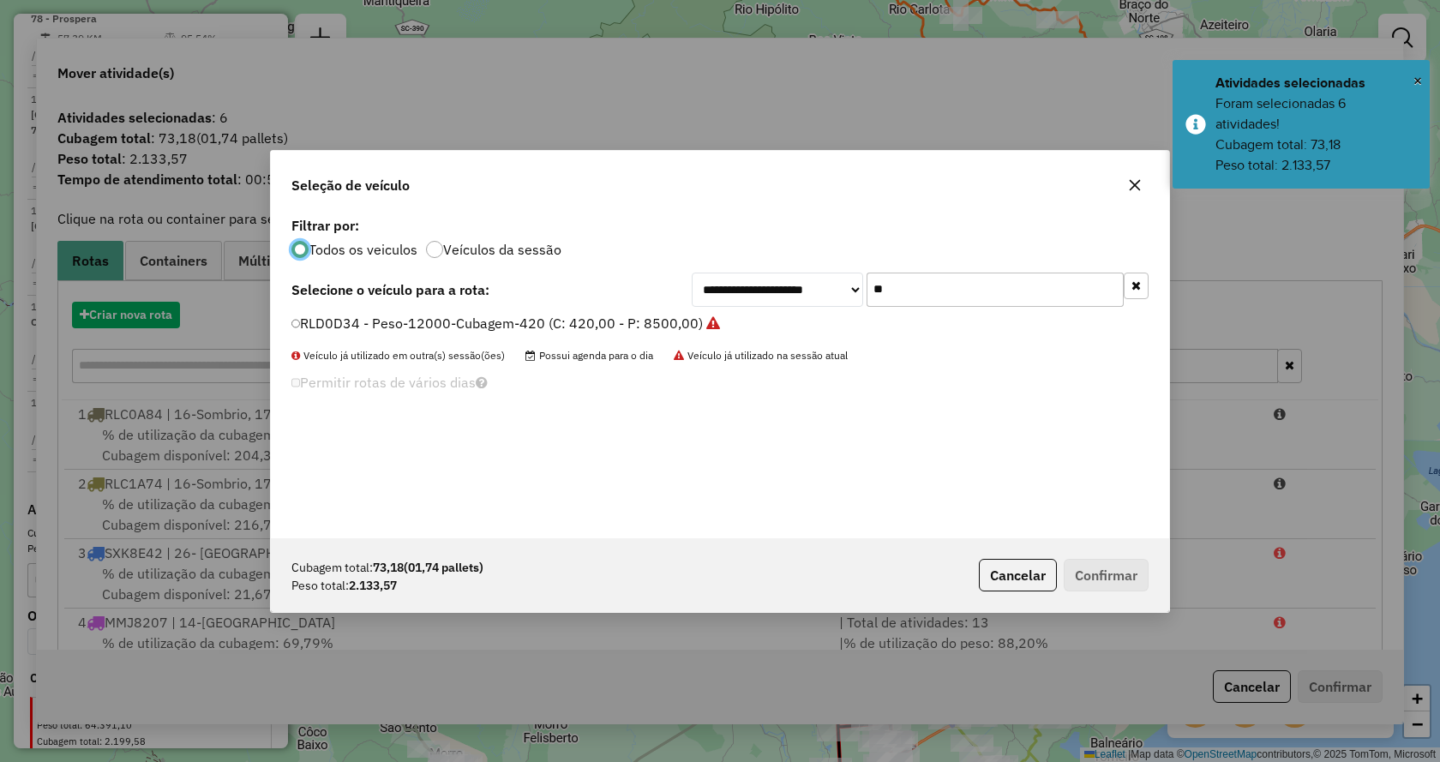
scroll to position [9, 5]
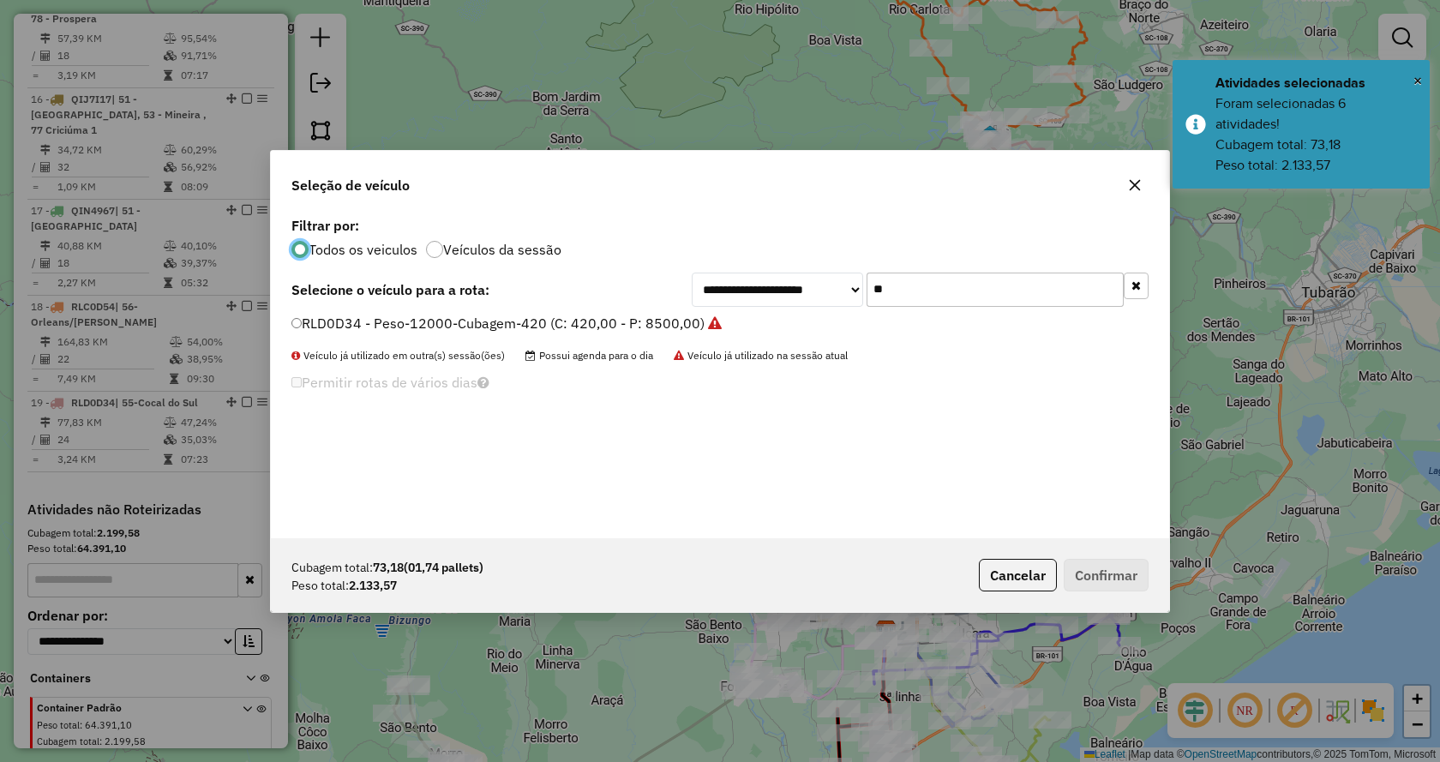
click at [1141, 288] on button "button" at bounding box center [1135, 286] width 25 height 27
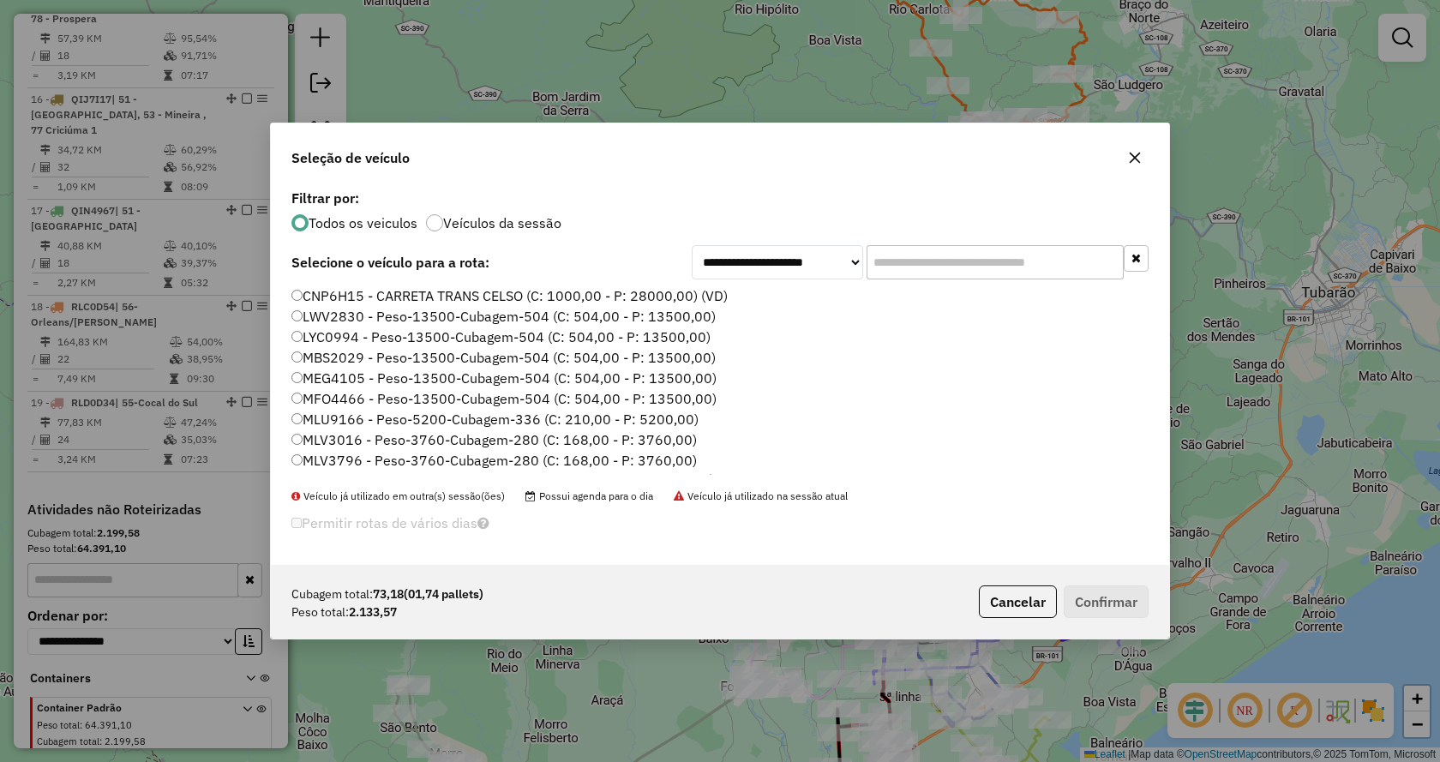
click at [1047, 273] on input "text" at bounding box center [994, 262] width 257 height 34
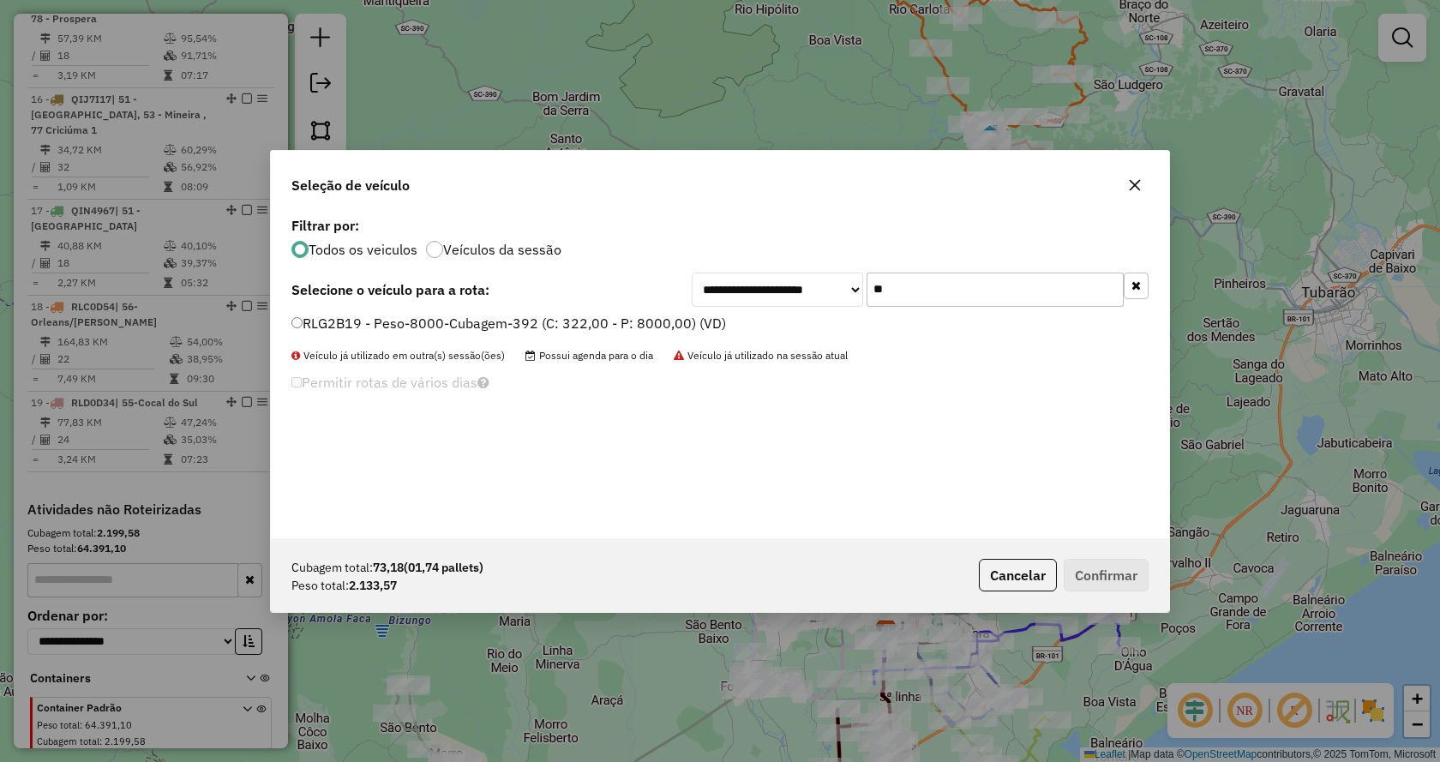
scroll to position [0, 0]
type input "**"
drag, startPoint x: 666, startPoint y: 321, endPoint x: 755, endPoint y: 367, distance: 100.0
click at [666, 320] on label "RLG2B19 - Peso-8000-Cubagem-392 (C: 322,00 - P: 8000,00) (VD)" at bounding box center [508, 323] width 434 height 21
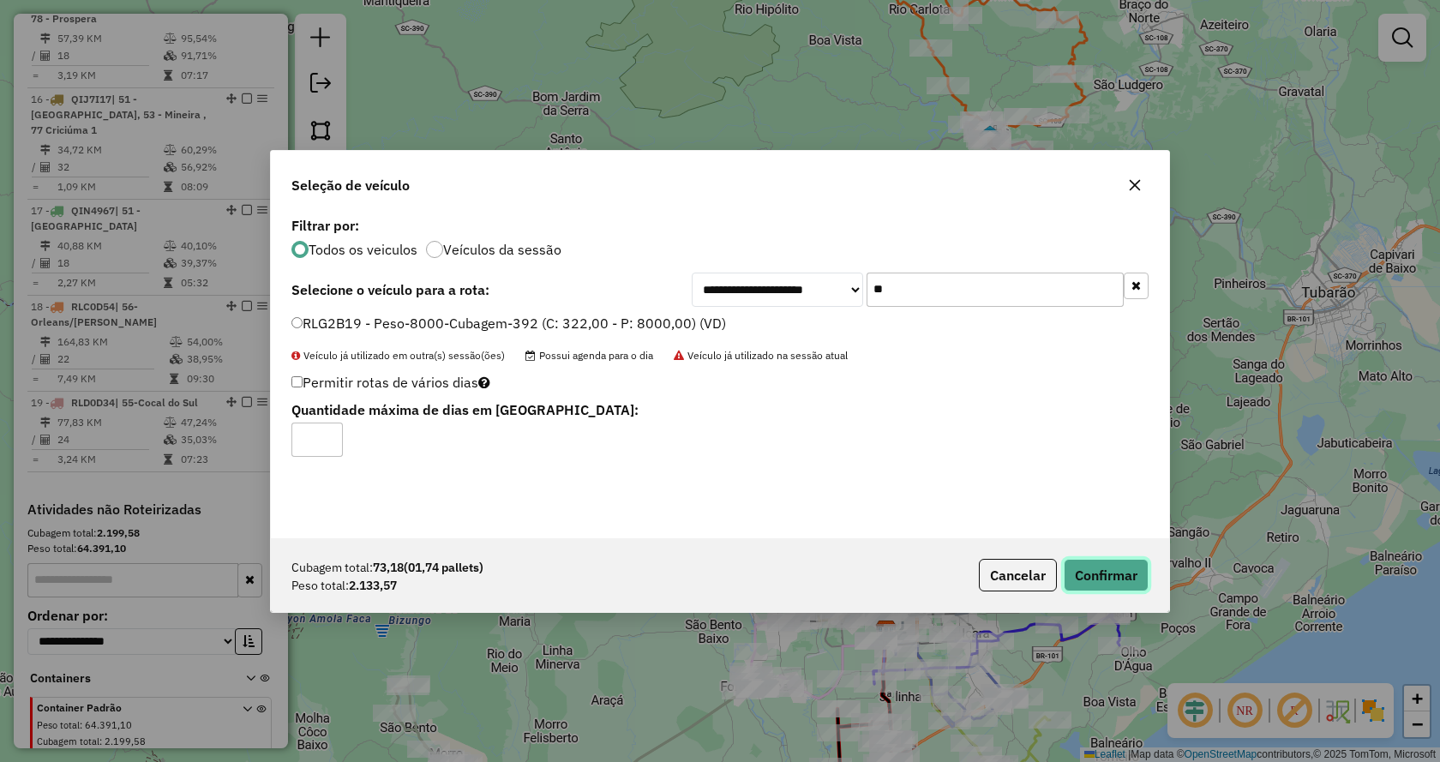
click at [1087, 564] on button "Confirmar" at bounding box center [1105, 575] width 85 height 33
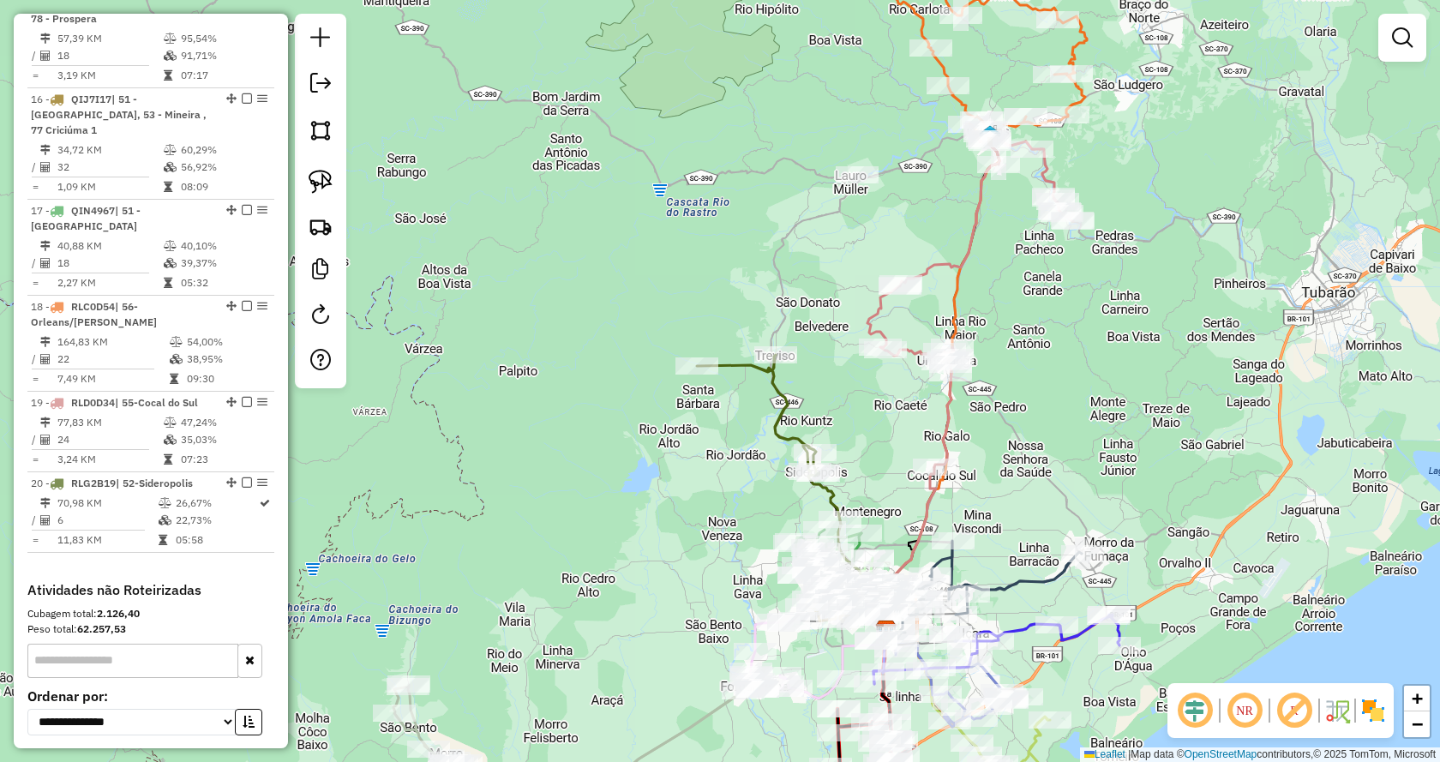
click at [850, 190] on div "Janela de atendimento Grade de atendimento Capacidade Transportadoras Veículos …" at bounding box center [720, 381] width 1440 height 762
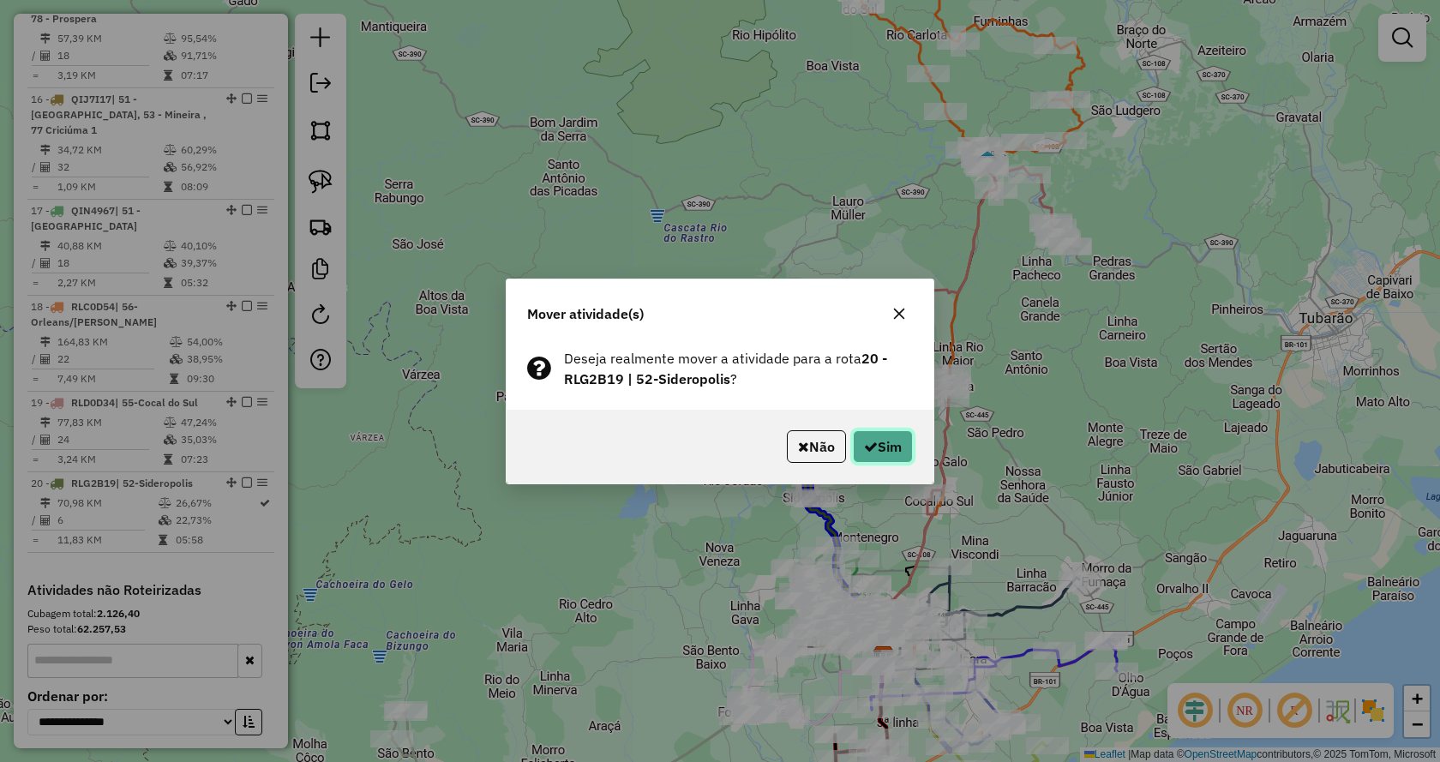
click at [865, 448] on icon "button" at bounding box center [871, 447] width 14 height 14
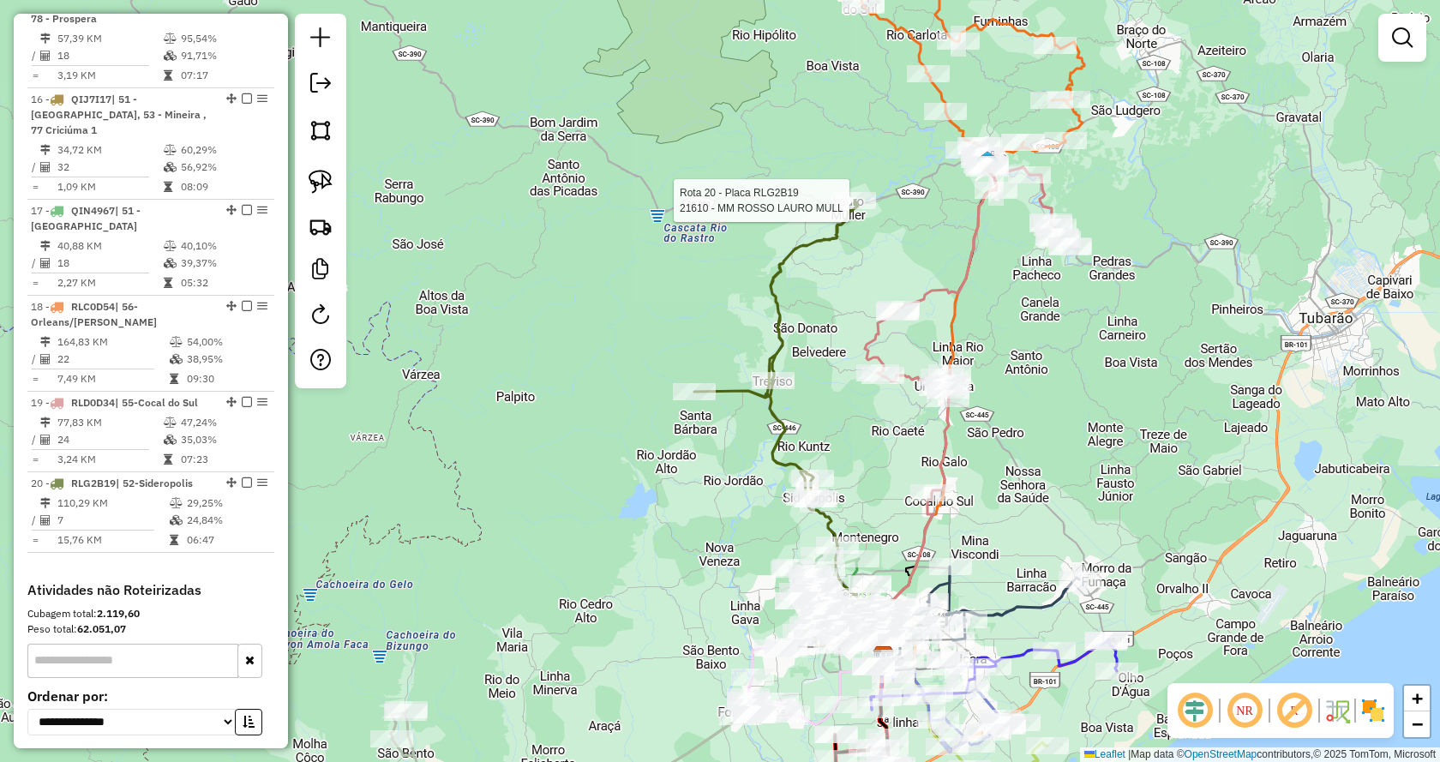
select select "*********"
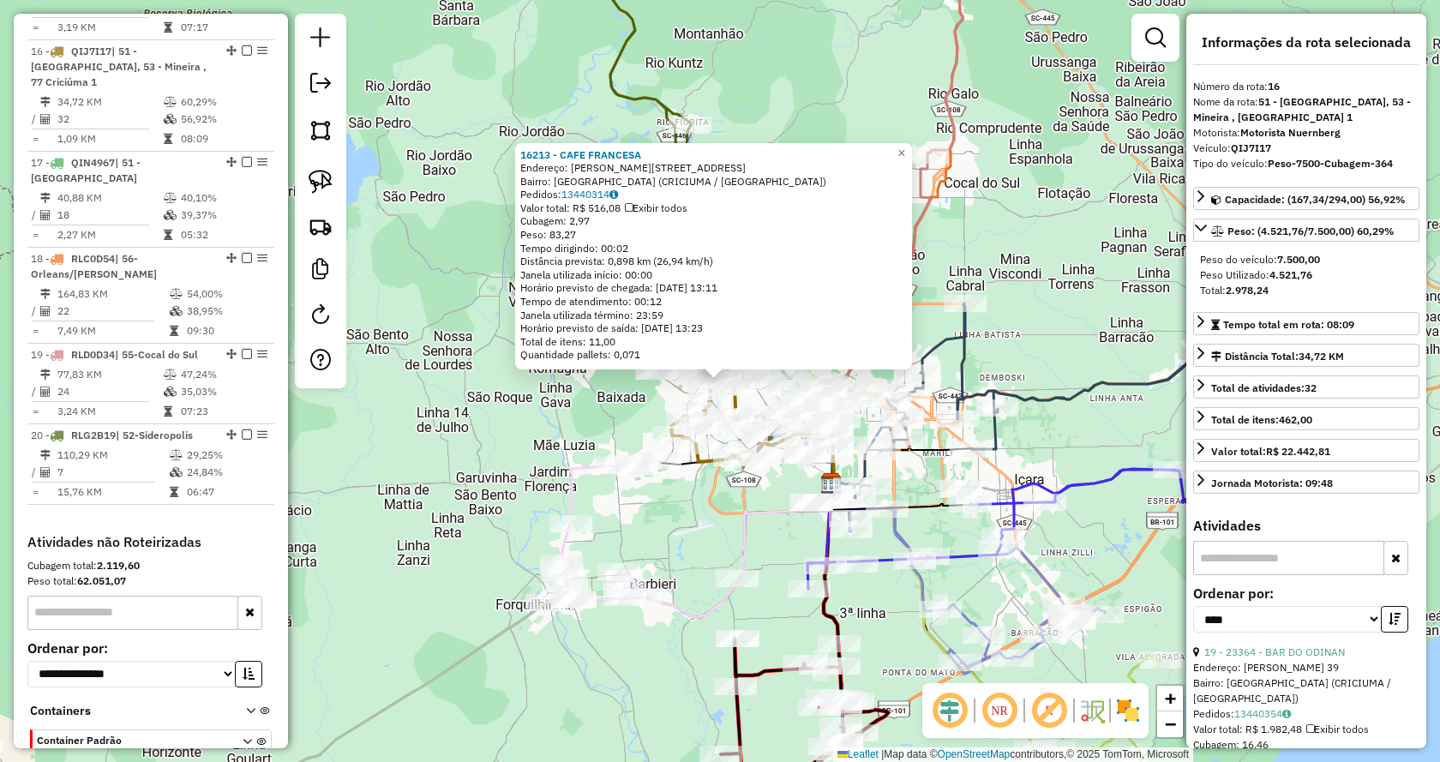
scroll to position [2026, 0]
click at [647, 476] on span "Mover atividade(s)" at bounding box center [646, 477] width 9 height 14
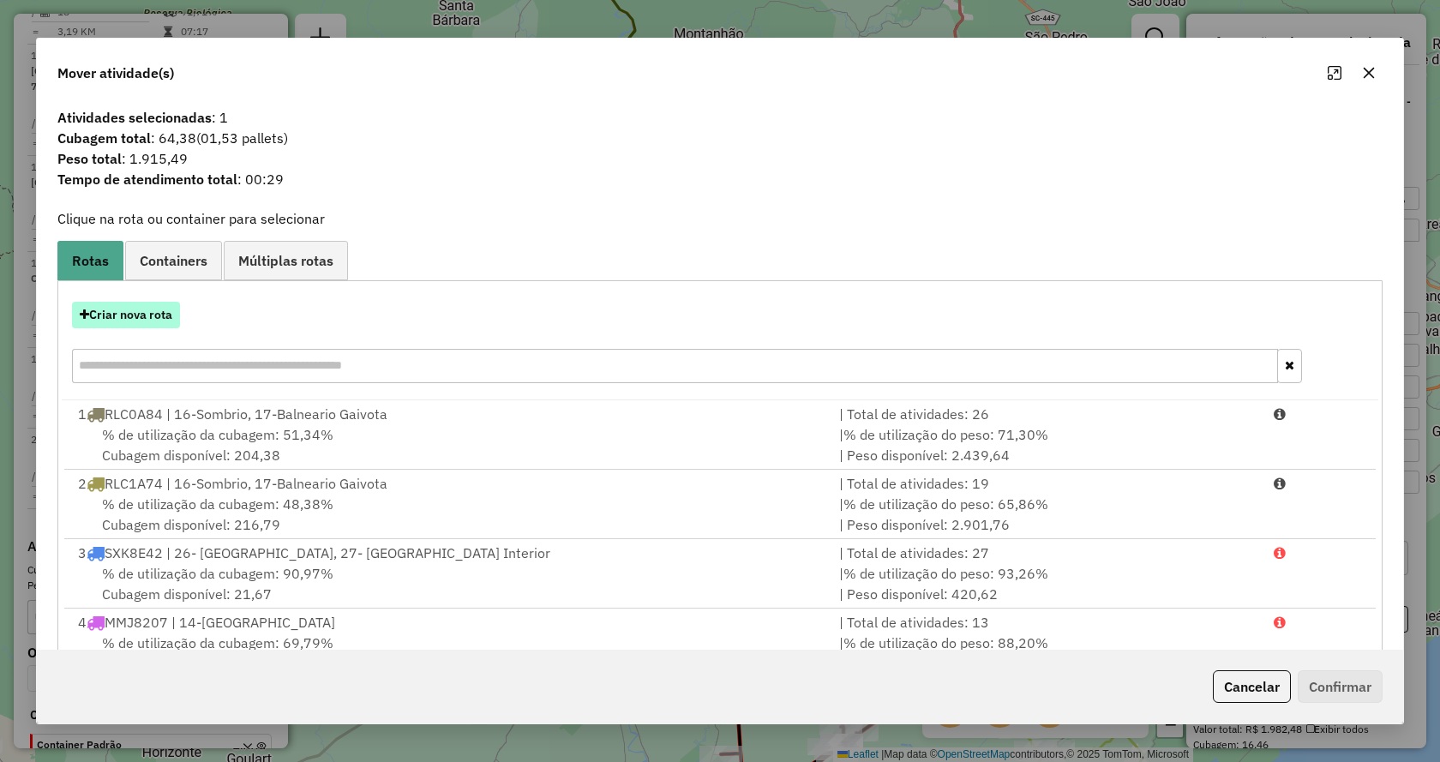
click at [169, 311] on button "Criar nova rota" at bounding box center [126, 315] width 108 height 27
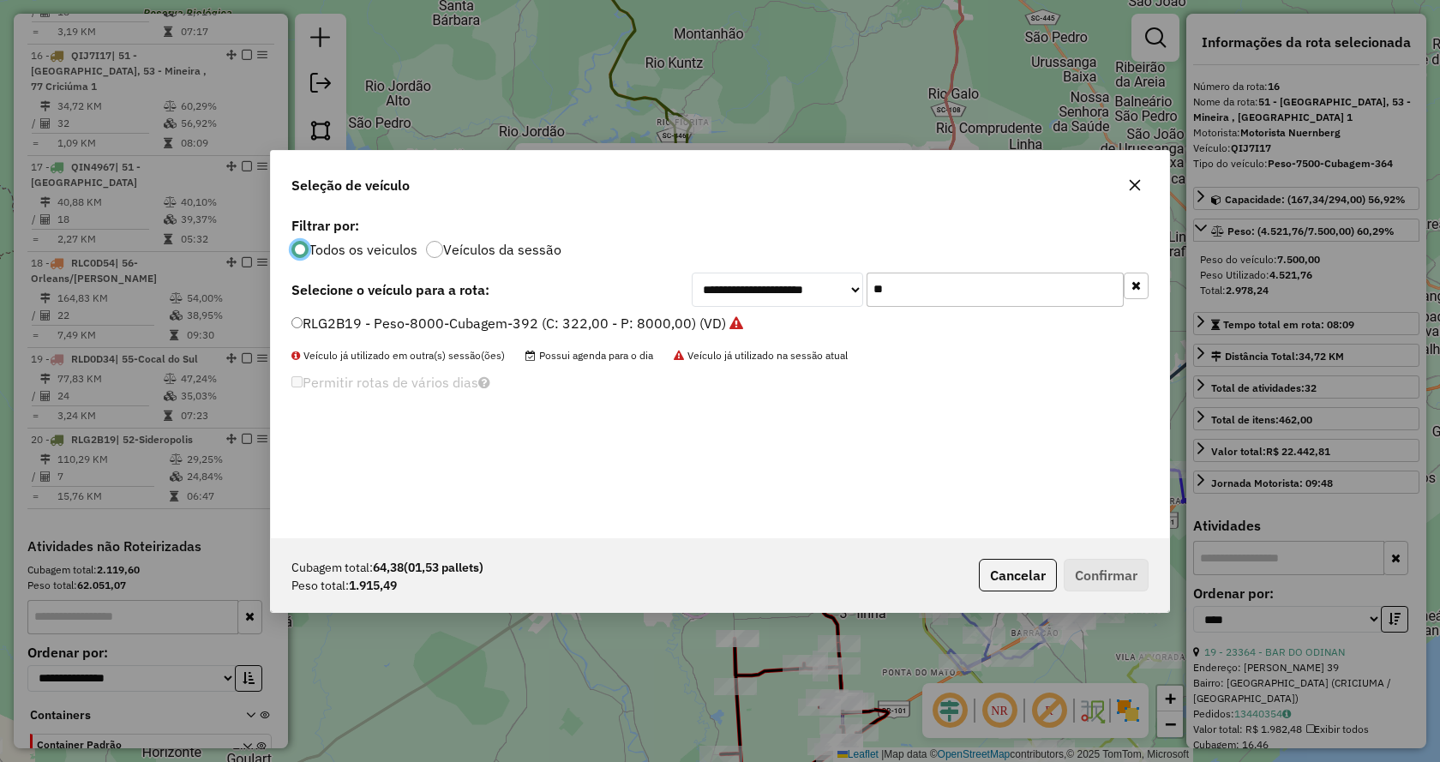
scroll to position [9, 5]
click at [500, 333] on li "RLG2B19 - Peso-8000-Cubagem-392 (C: 322,00 - P: 8000,00) (VD)" at bounding box center [719, 324] width 857 height 21
click at [705, 323] on label "RLG2B19 - Peso-8000-Cubagem-392 (C: 322,00 - P: 8000,00) (VD)" at bounding box center [517, 323] width 452 height 21
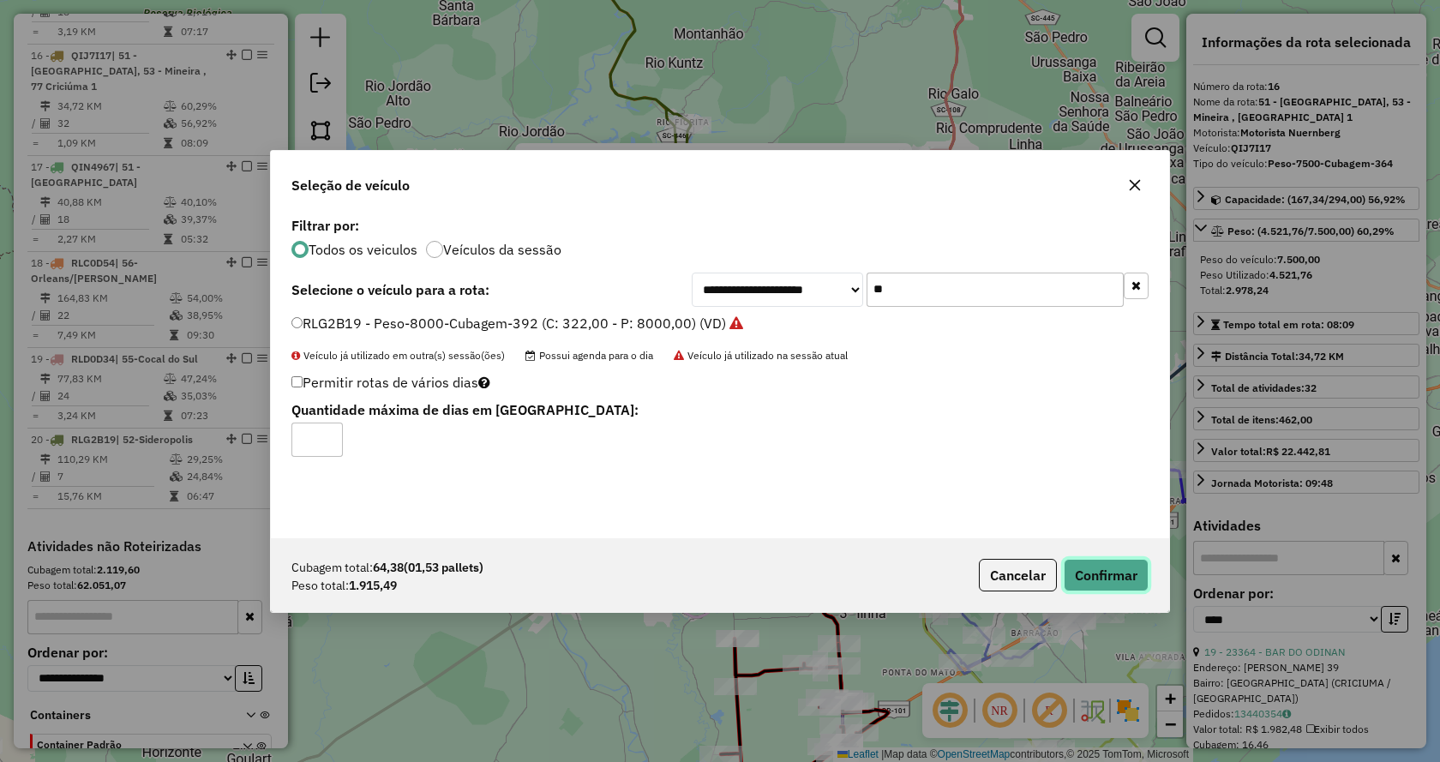
click at [1088, 574] on button "Confirmar" at bounding box center [1105, 575] width 85 height 33
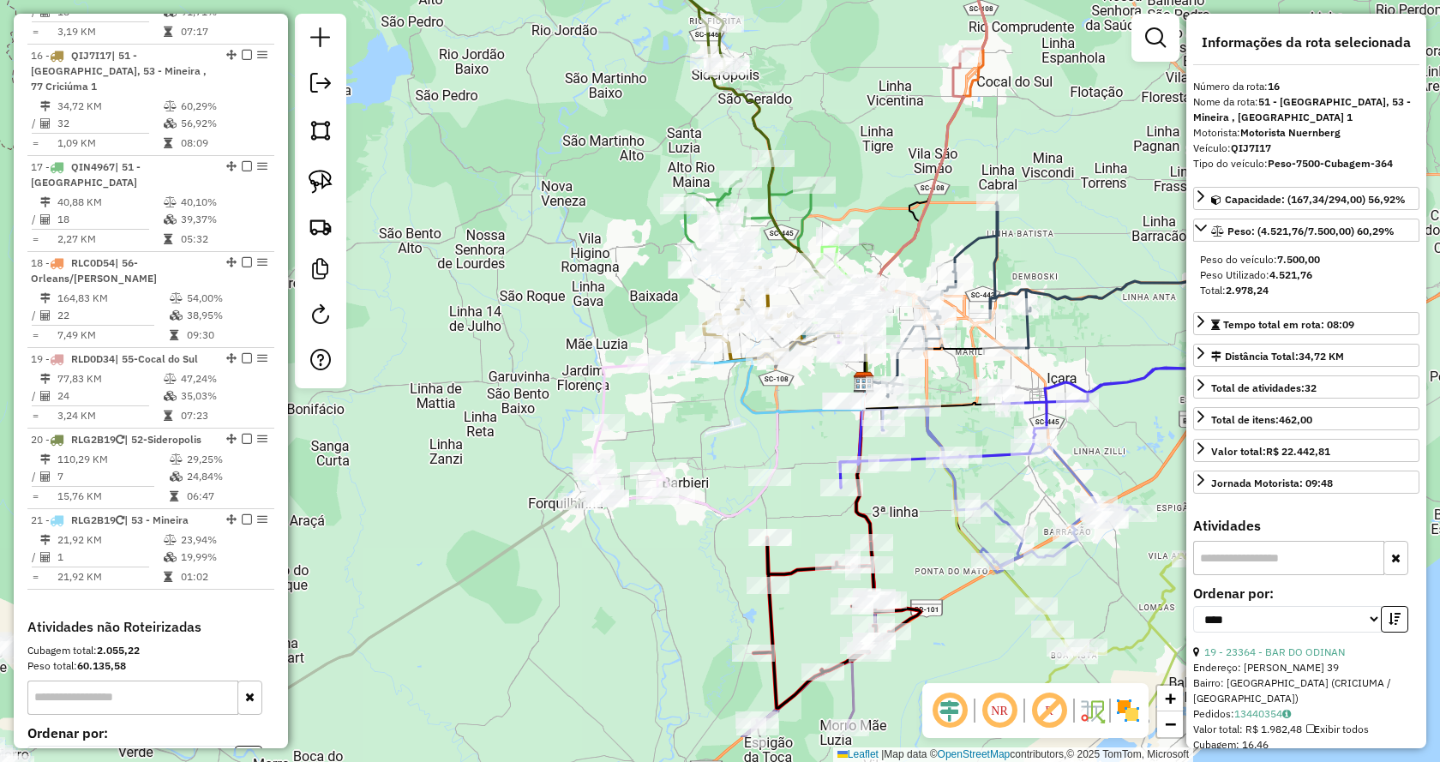
drag, startPoint x: 788, startPoint y: 517, endPoint x: 848, endPoint y: 382, distance: 147.7
click at [848, 382] on icon at bounding box center [767, 386] width 196 height 54
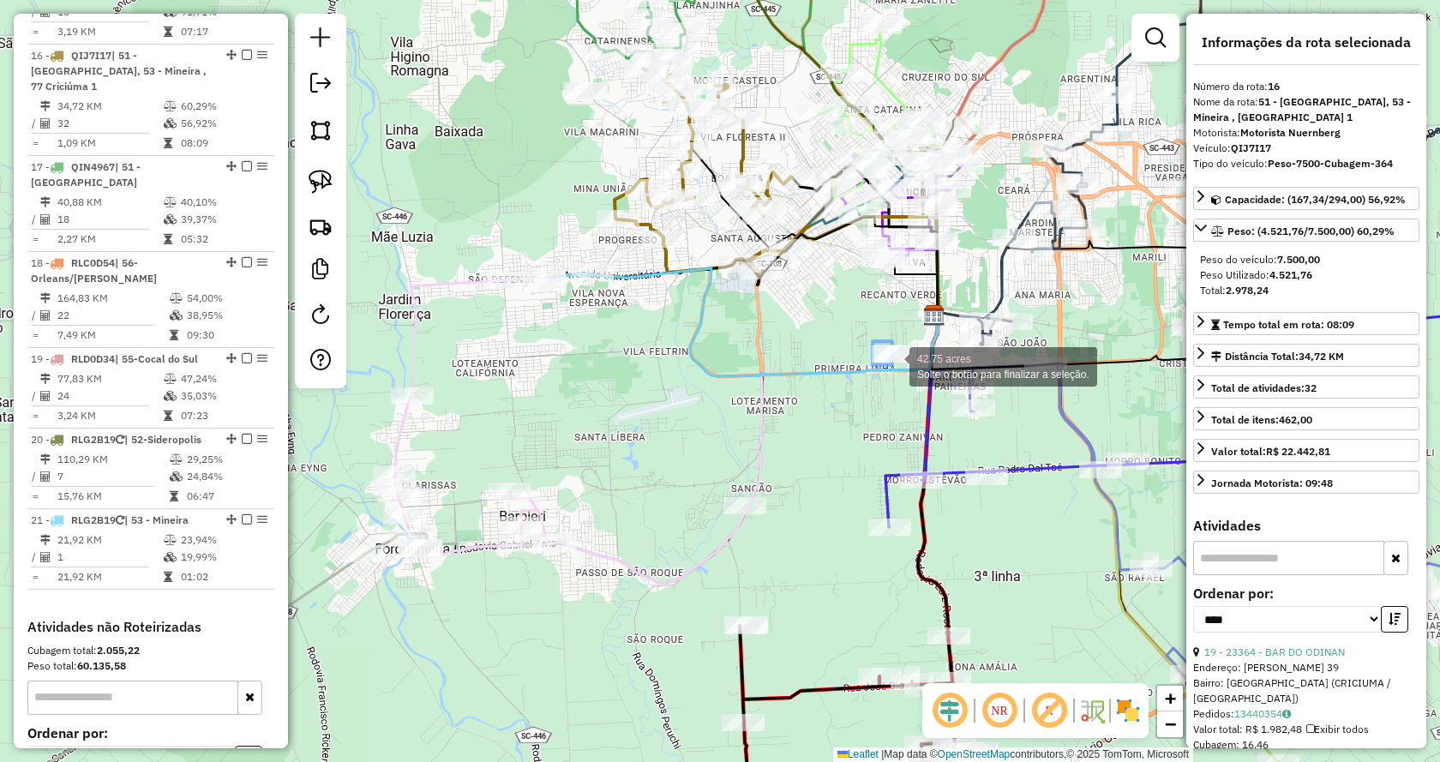
drag, startPoint x: 875, startPoint y: 343, endPoint x: 895, endPoint y: 368, distance: 31.7
drag, startPoint x: 875, startPoint y: 341, endPoint x: 924, endPoint y: 379, distance: 61.7
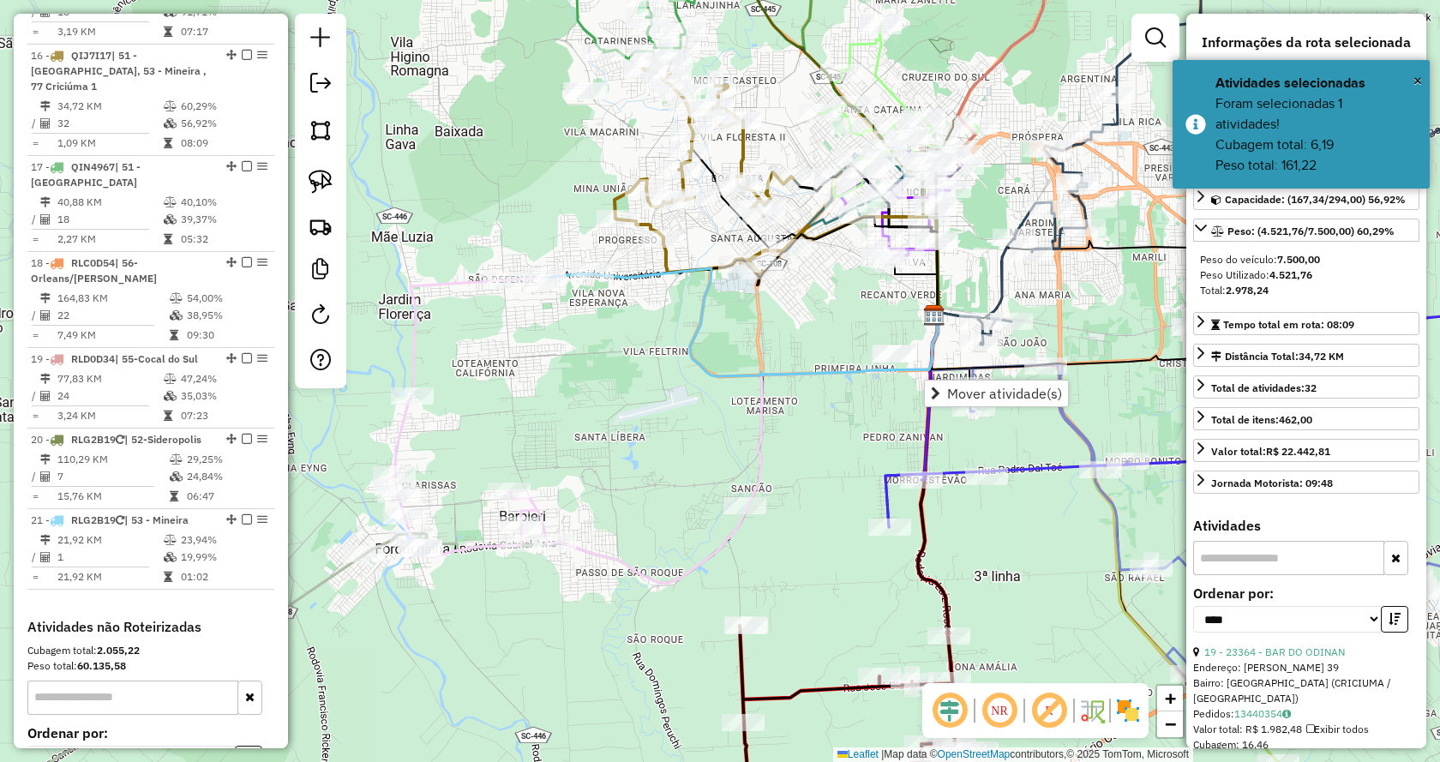
click at [923, 391] on icon at bounding box center [911, 420] width 52 height 213
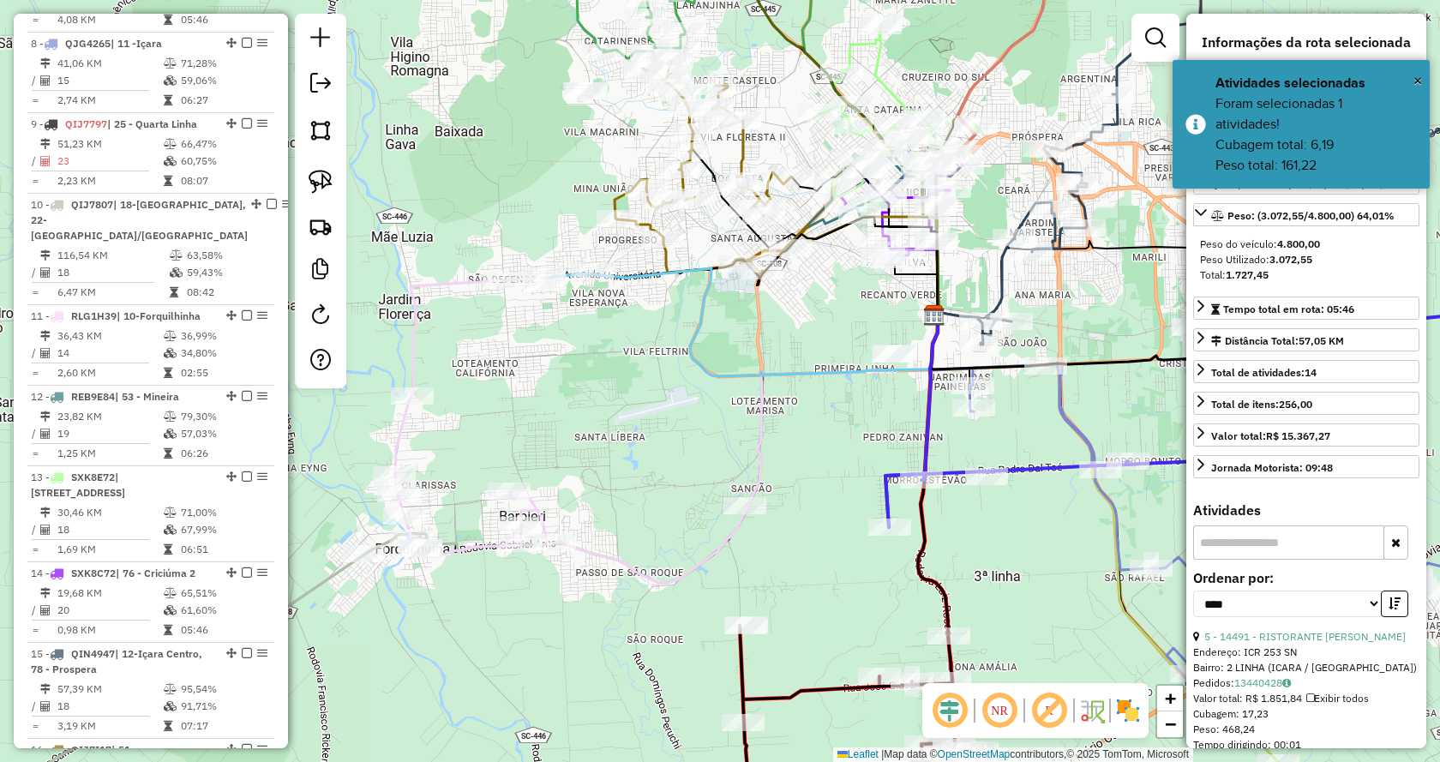
scroll to position [1255, 0]
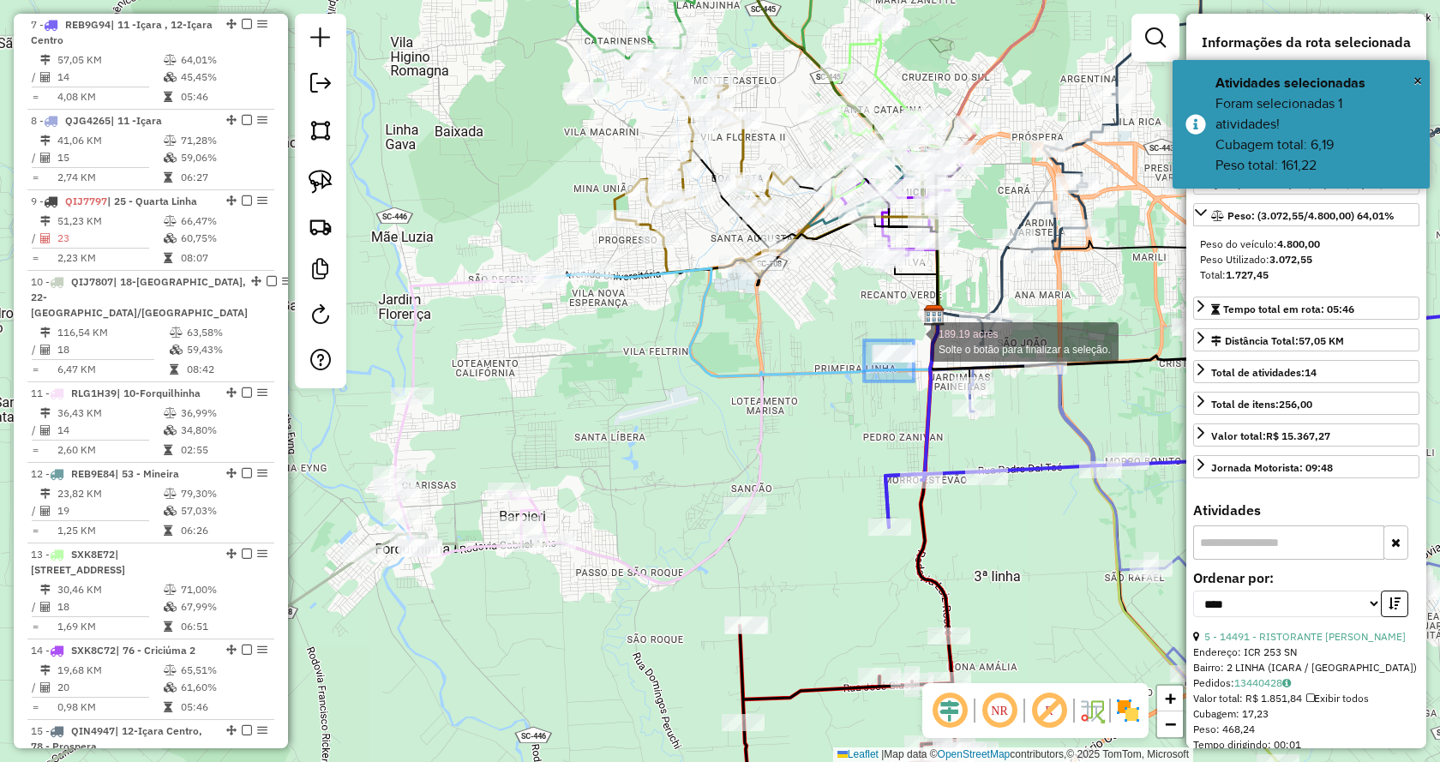
drag, startPoint x: 865, startPoint y: 381, endPoint x: 913, endPoint y: 340, distance: 63.9
click at [925, 356] on span "Mover atividade(s)" at bounding box center [925, 355] width 9 height 14
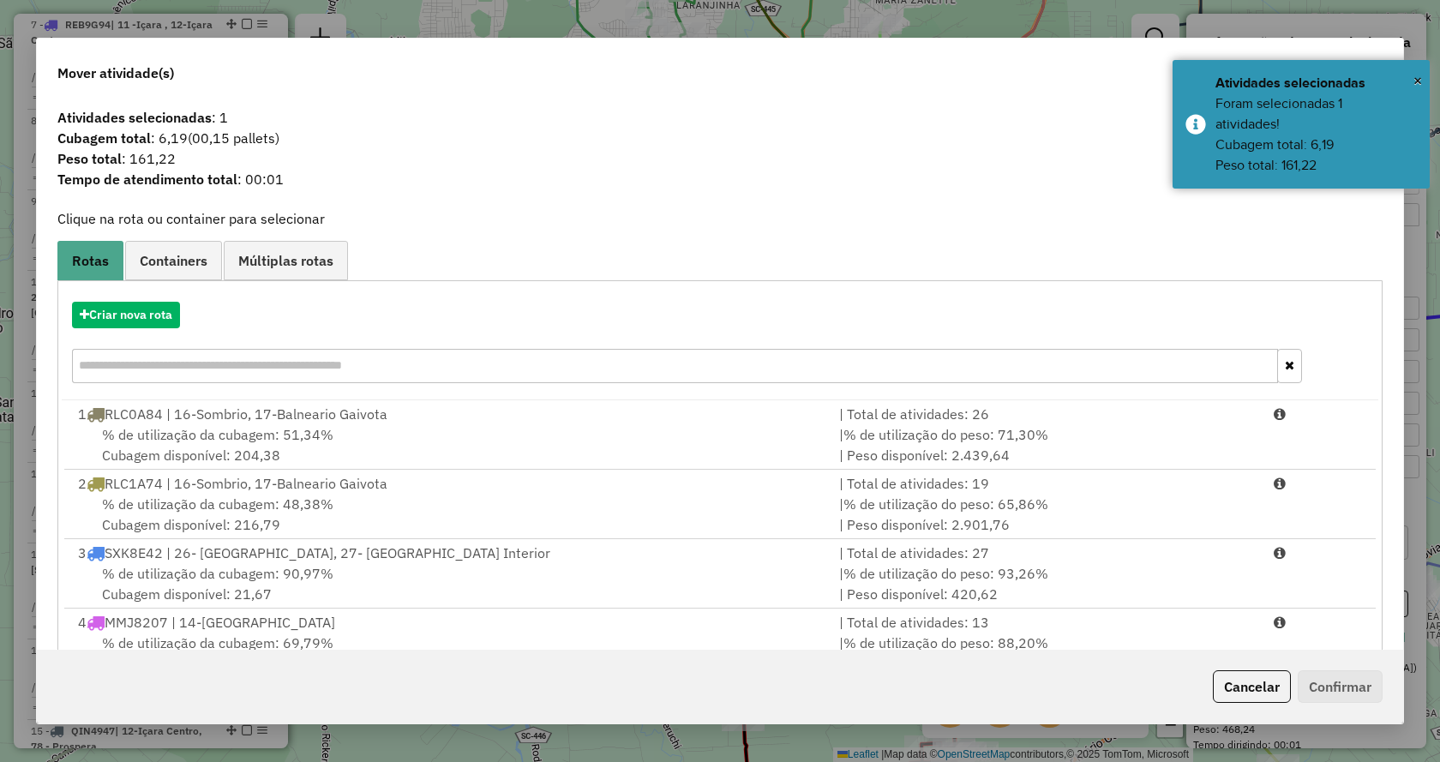
click at [498, 375] on input "text" at bounding box center [675, 366] width 1206 height 34
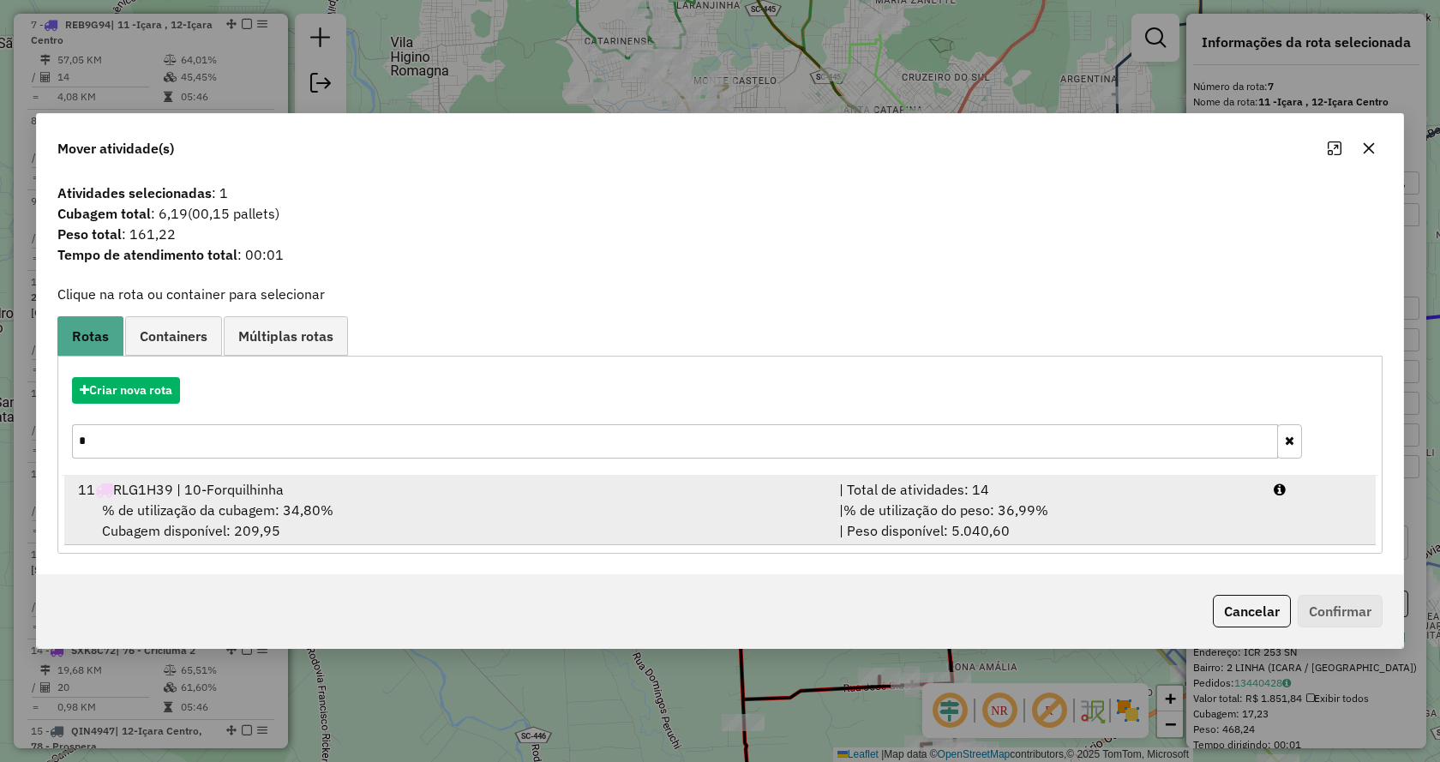
type input "*"
drag, startPoint x: 494, startPoint y: 487, endPoint x: 483, endPoint y: 491, distance: 11.9
click at [487, 488] on div "11 RLG1H39 | 10-Forquilhinha" at bounding box center [448, 489] width 761 height 21
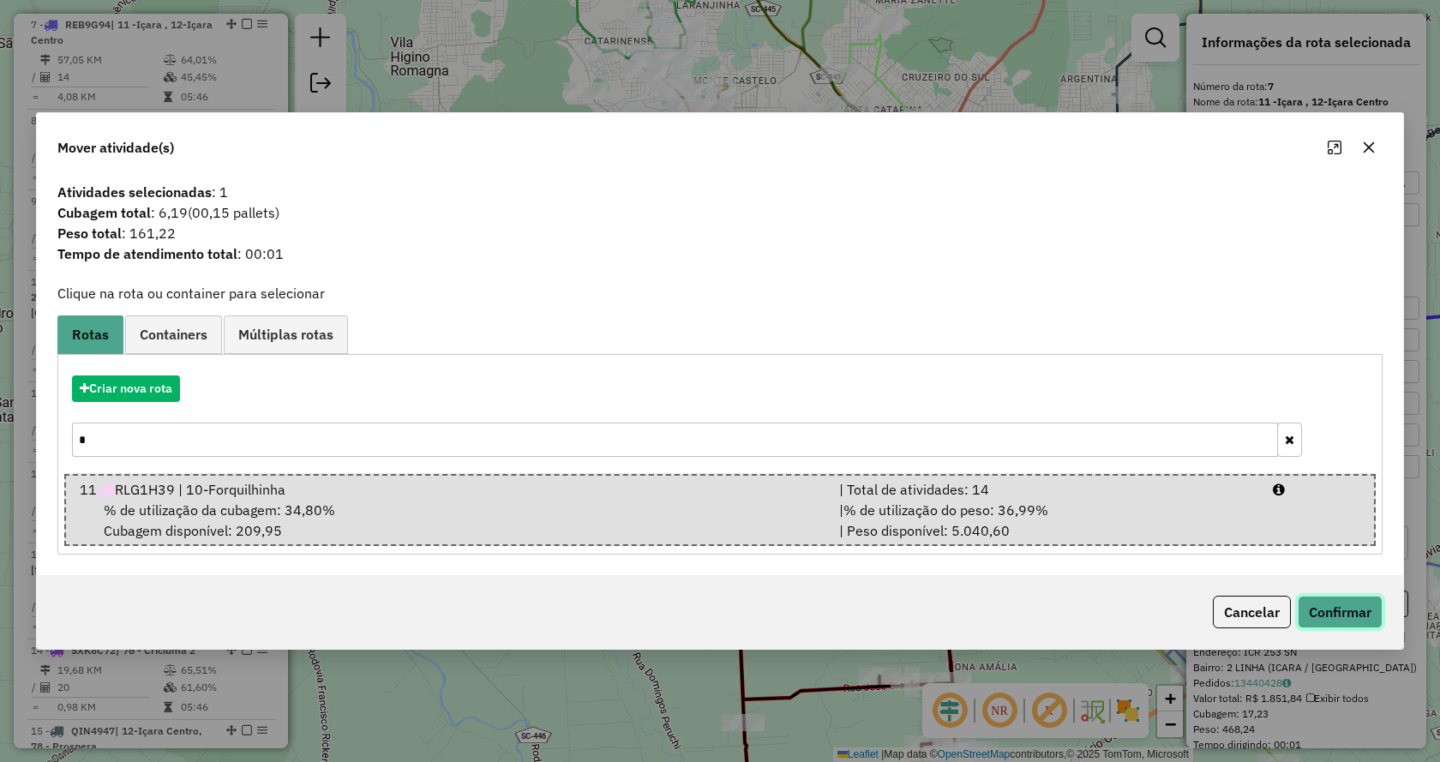
click at [1349, 602] on button "Confirmar" at bounding box center [1339, 612] width 85 height 33
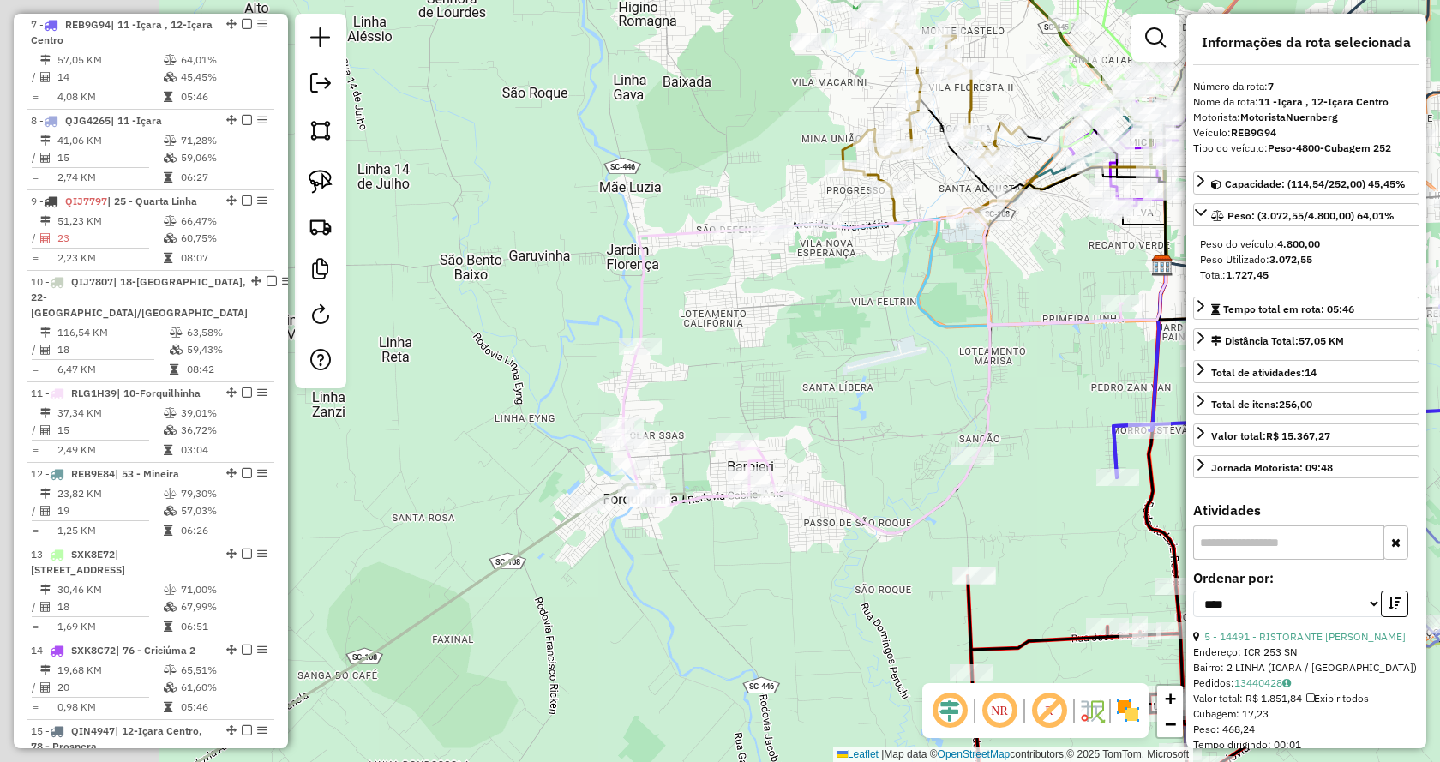
drag, startPoint x: 643, startPoint y: 449, endPoint x: 912, endPoint y: 387, distance: 276.1
click at [912, 387] on div "Janela de atendimento Grade de atendimento Capacidade Transportadoras Veículos …" at bounding box center [720, 381] width 1440 height 762
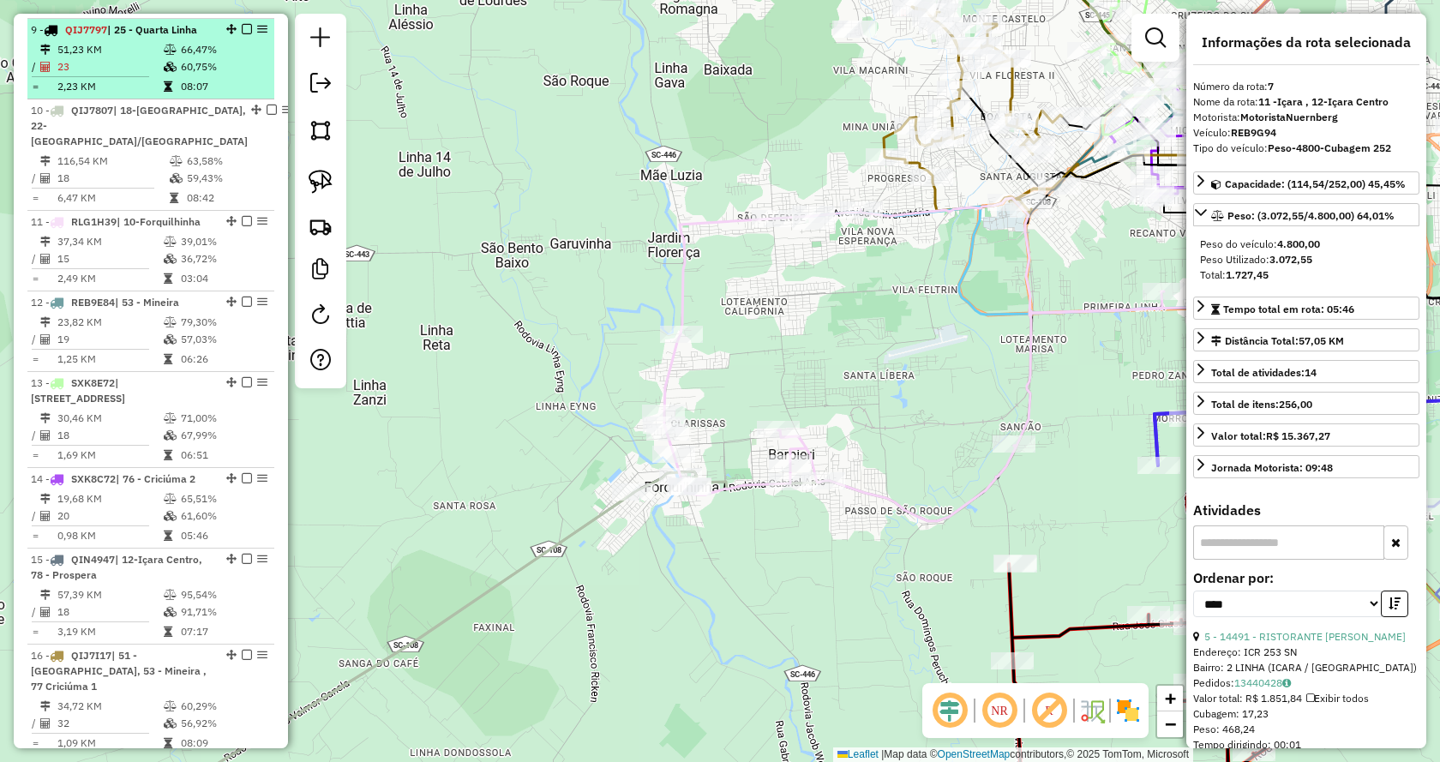
scroll to position [1940, 0]
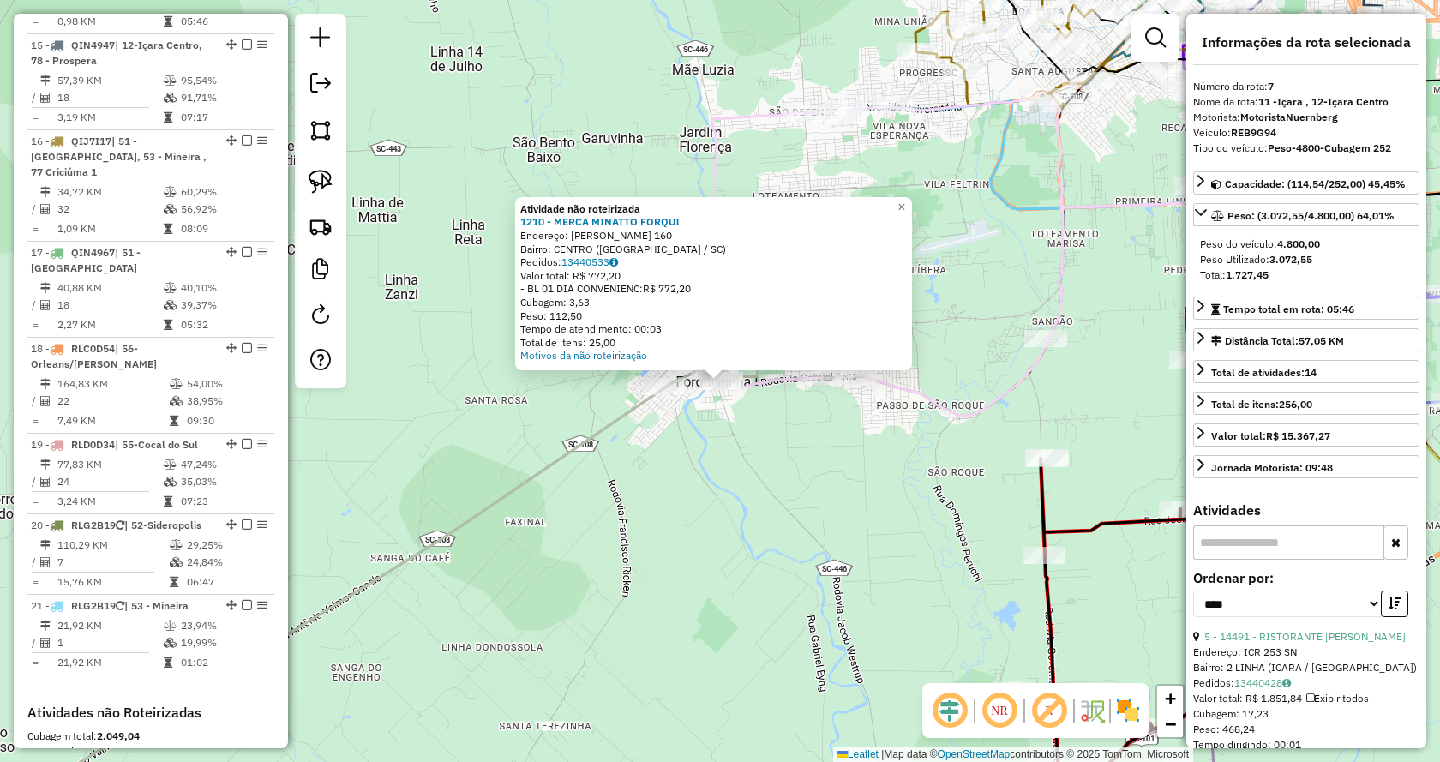
drag, startPoint x: 688, startPoint y: 428, endPoint x: 759, endPoint y: 353, distance: 103.7
click at [759, 353] on div "Atividade não roteirizada 1210 - MERCA MINATTO FORQUI Endereço: ALAMEDA FELIPE …" at bounding box center [720, 381] width 1440 height 762
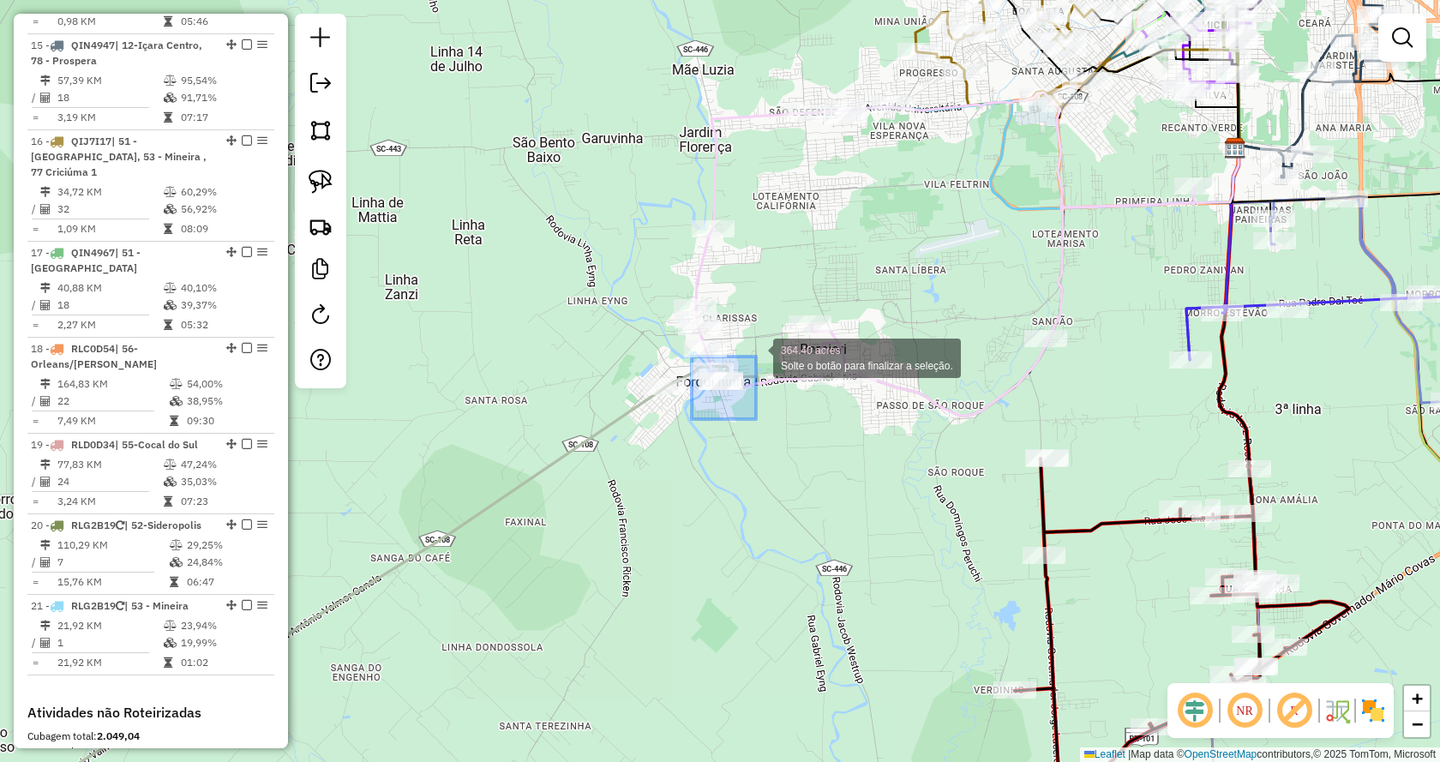
drag, startPoint x: 692, startPoint y: 418, endPoint x: 756, endPoint y: 356, distance: 89.1
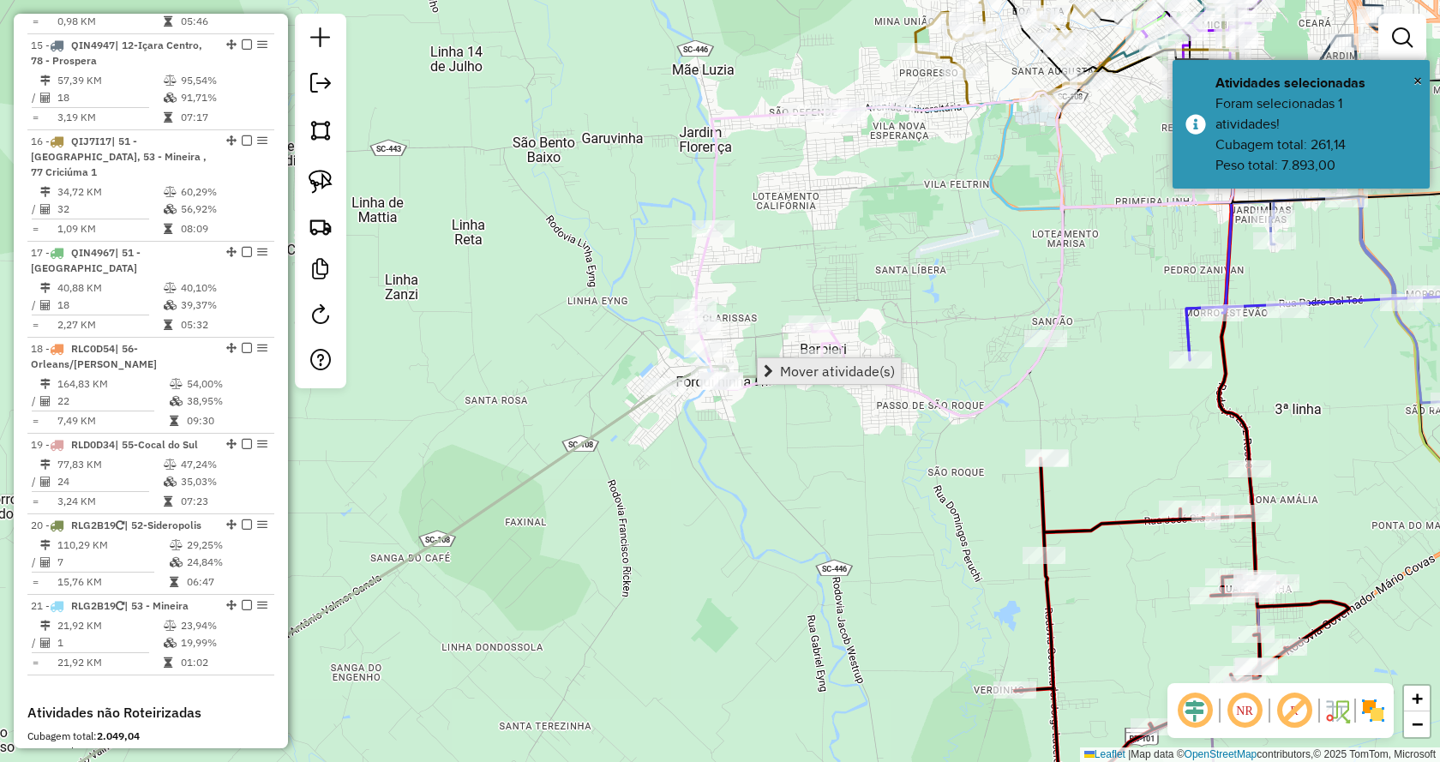
click at [766, 374] on span "Mover atividade(s)" at bounding box center [768, 371] width 9 height 14
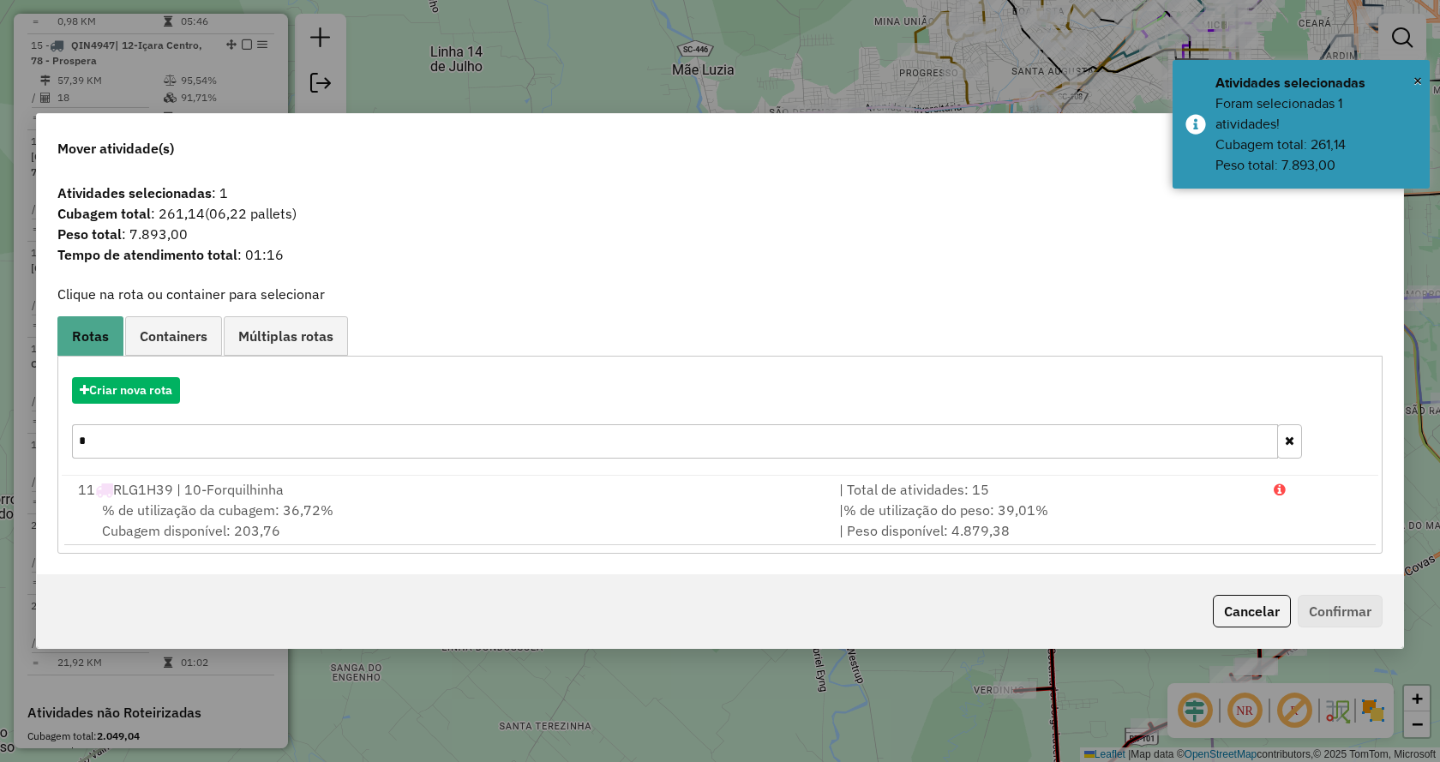
click at [1276, 435] on div "*" at bounding box center [687, 441] width 1250 height 34
click at [1288, 426] on button "button" at bounding box center [1289, 441] width 25 height 34
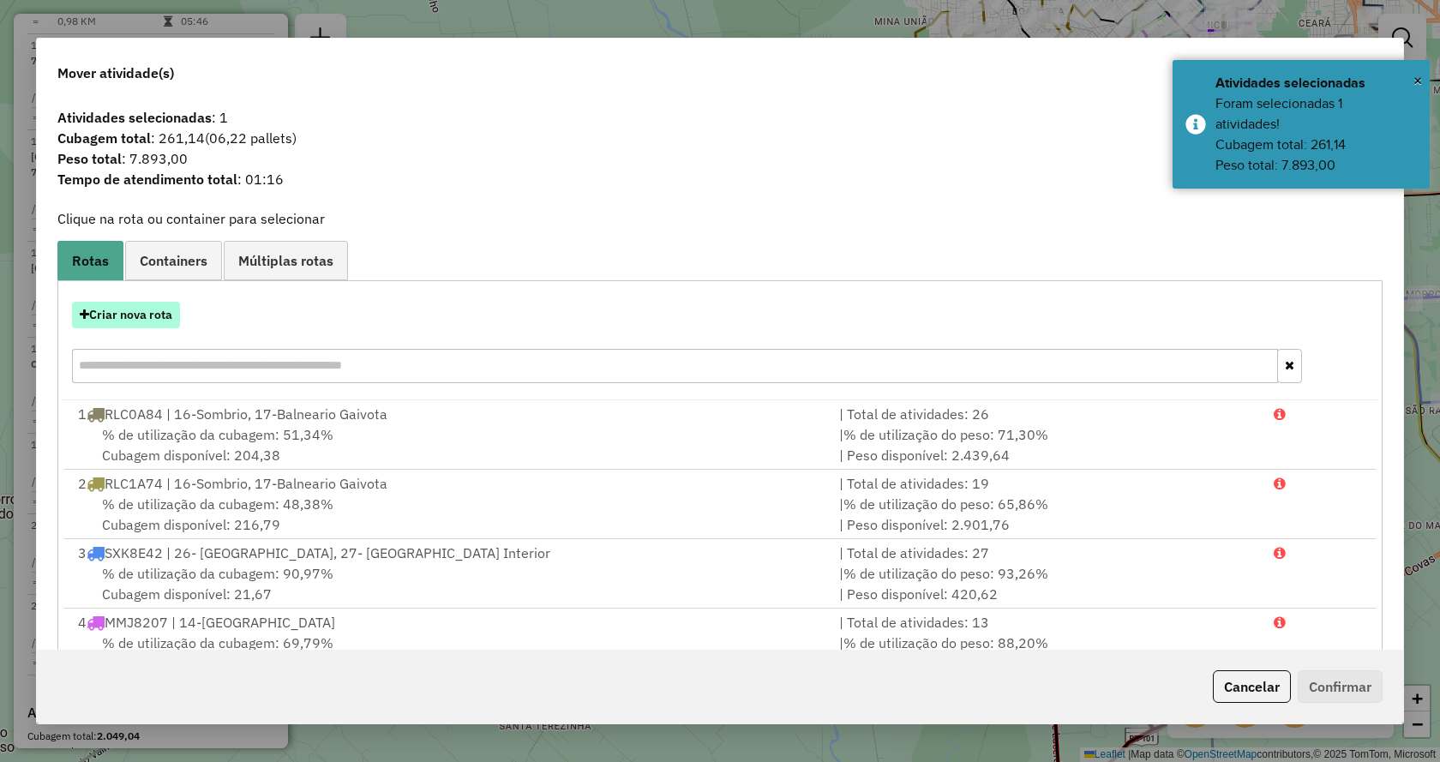
click at [154, 308] on button "Criar nova rota" at bounding box center [126, 315] width 108 height 27
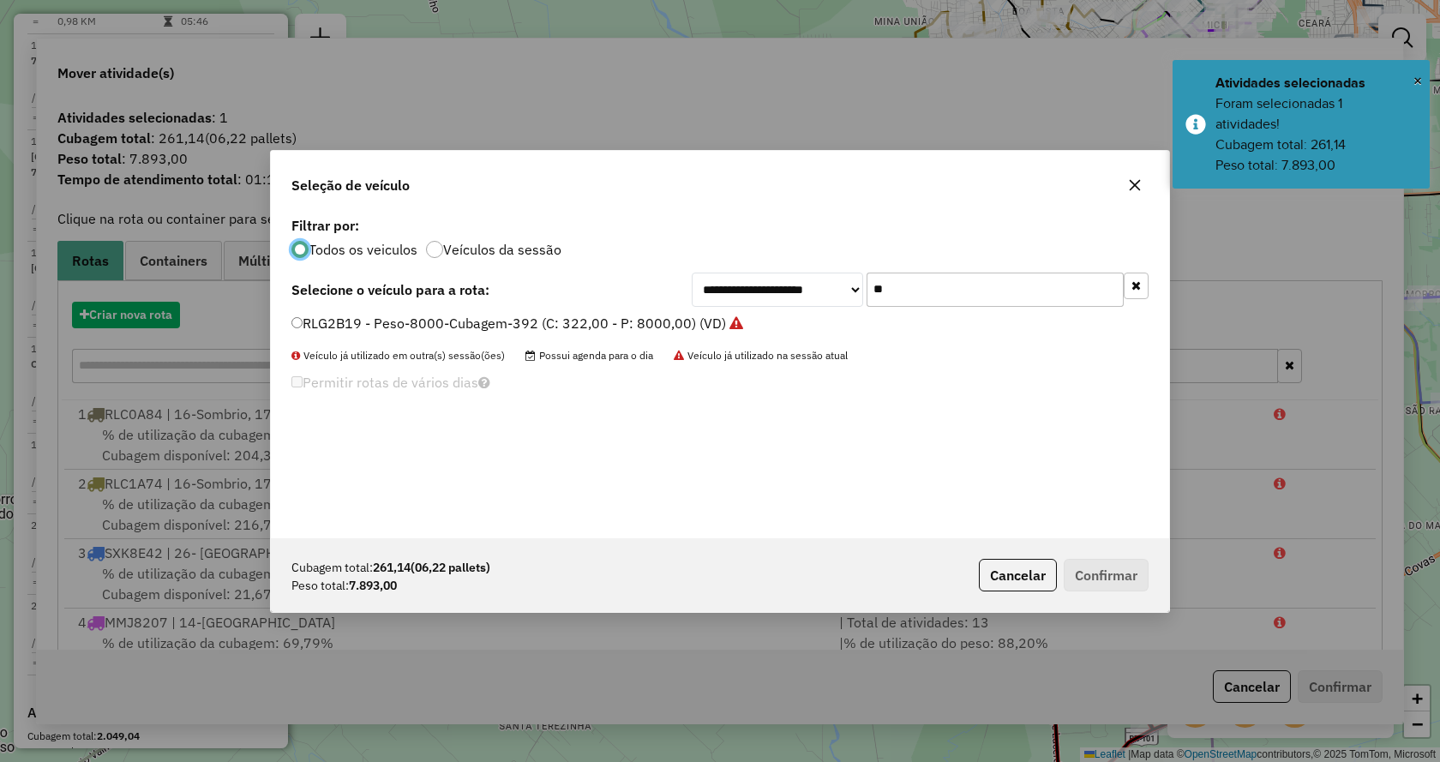
scroll to position [9, 5]
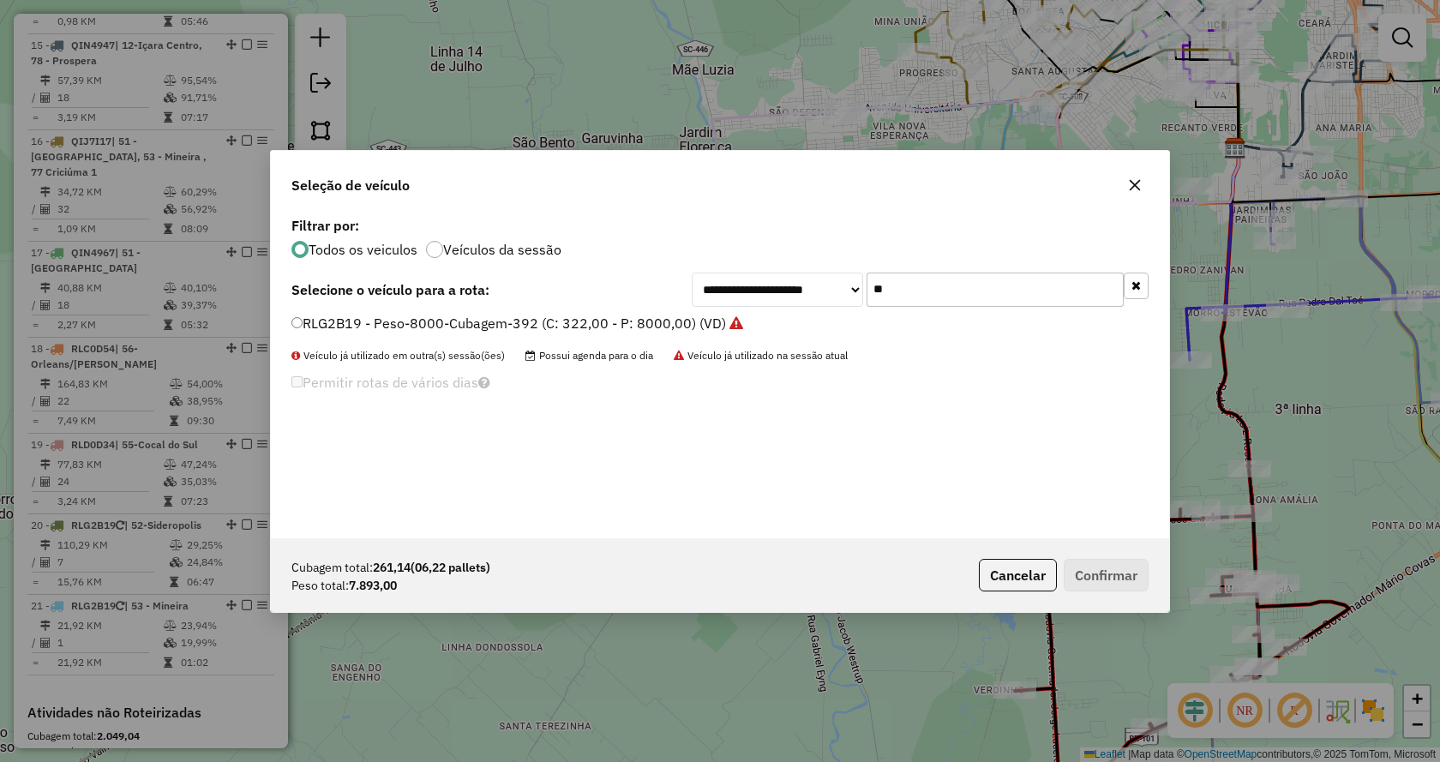
drag, startPoint x: 967, startPoint y: 284, endPoint x: 734, endPoint y: 293, distance: 232.4
click at [734, 293] on div "**********" at bounding box center [920, 290] width 457 height 34
type input "**"
click at [631, 329] on label "MEG4105 - Peso-13500-Cubagem-504 (C: 504,00 - P: 13500,00)" at bounding box center [503, 323] width 425 height 21
click at [1076, 570] on button "Confirmar" at bounding box center [1105, 575] width 85 height 33
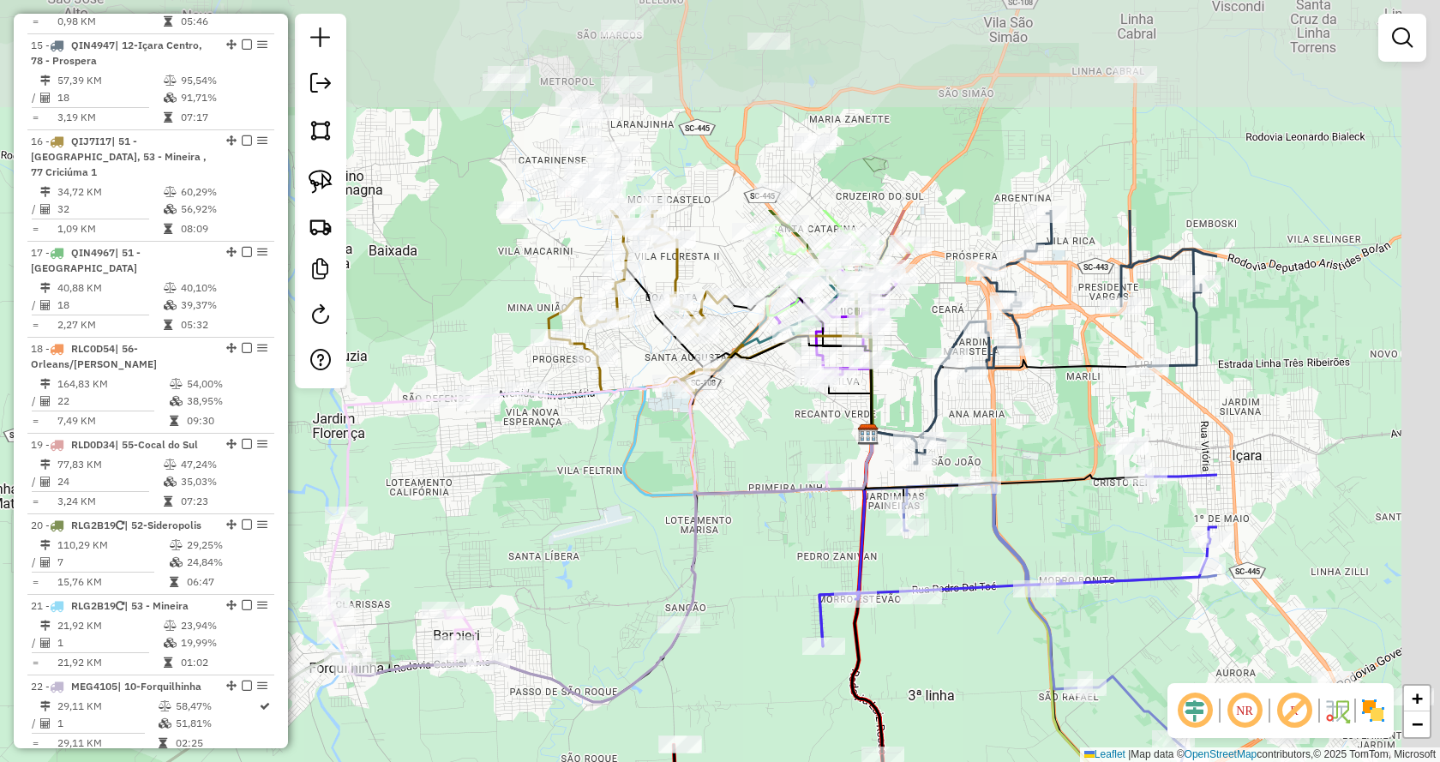
drag, startPoint x: 1112, startPoint y: 349, endPoint x: 821, endPoint y: 582, distance: 373.1
click at [821, 582] on div "Janela de atendimento Grade de atendimento Capacidade Transportadoras Veículos …" at bounding box center [720, 381] width 1440 height 762
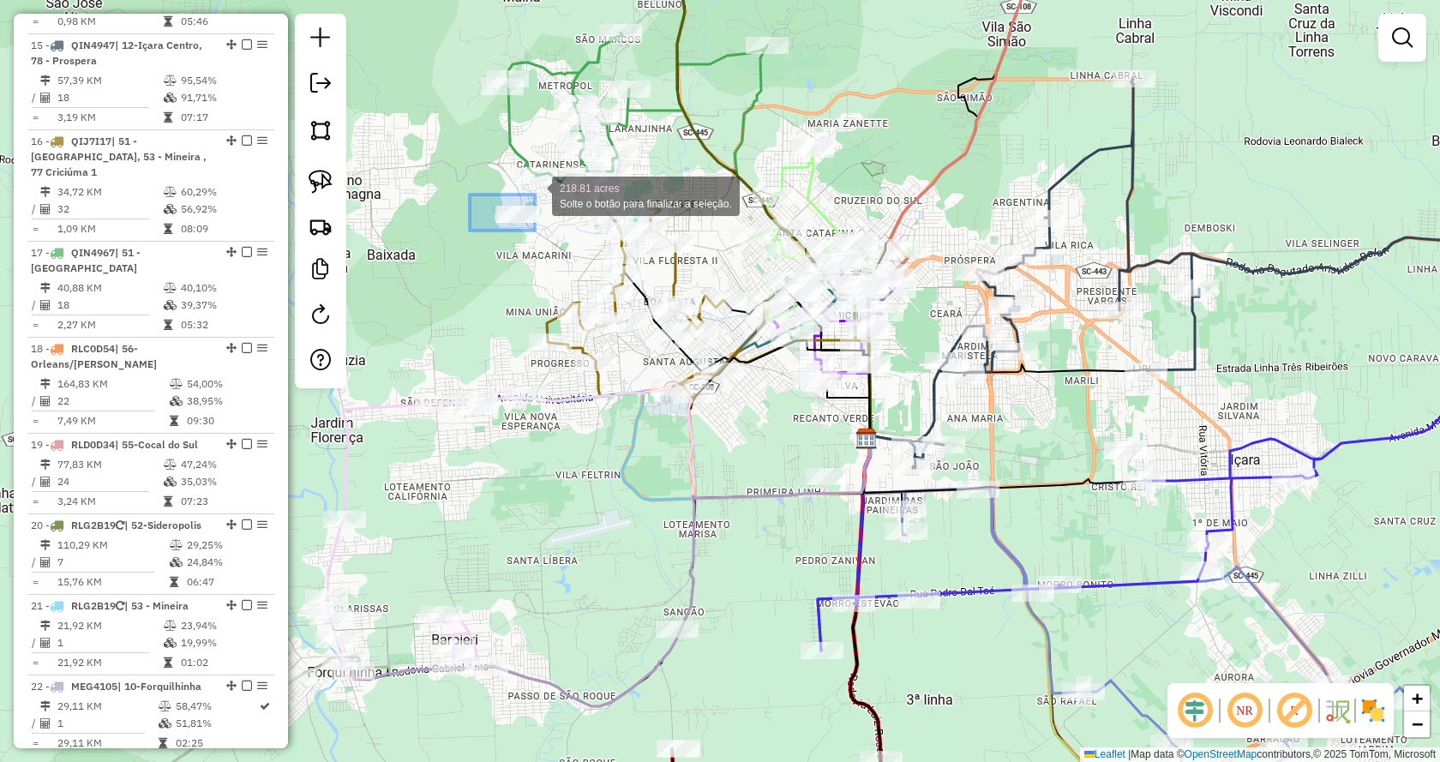
drag, startPoint x: 470, startPoint y: 231, endPoint x: 535, endPoint y: 195, distance: 74.4
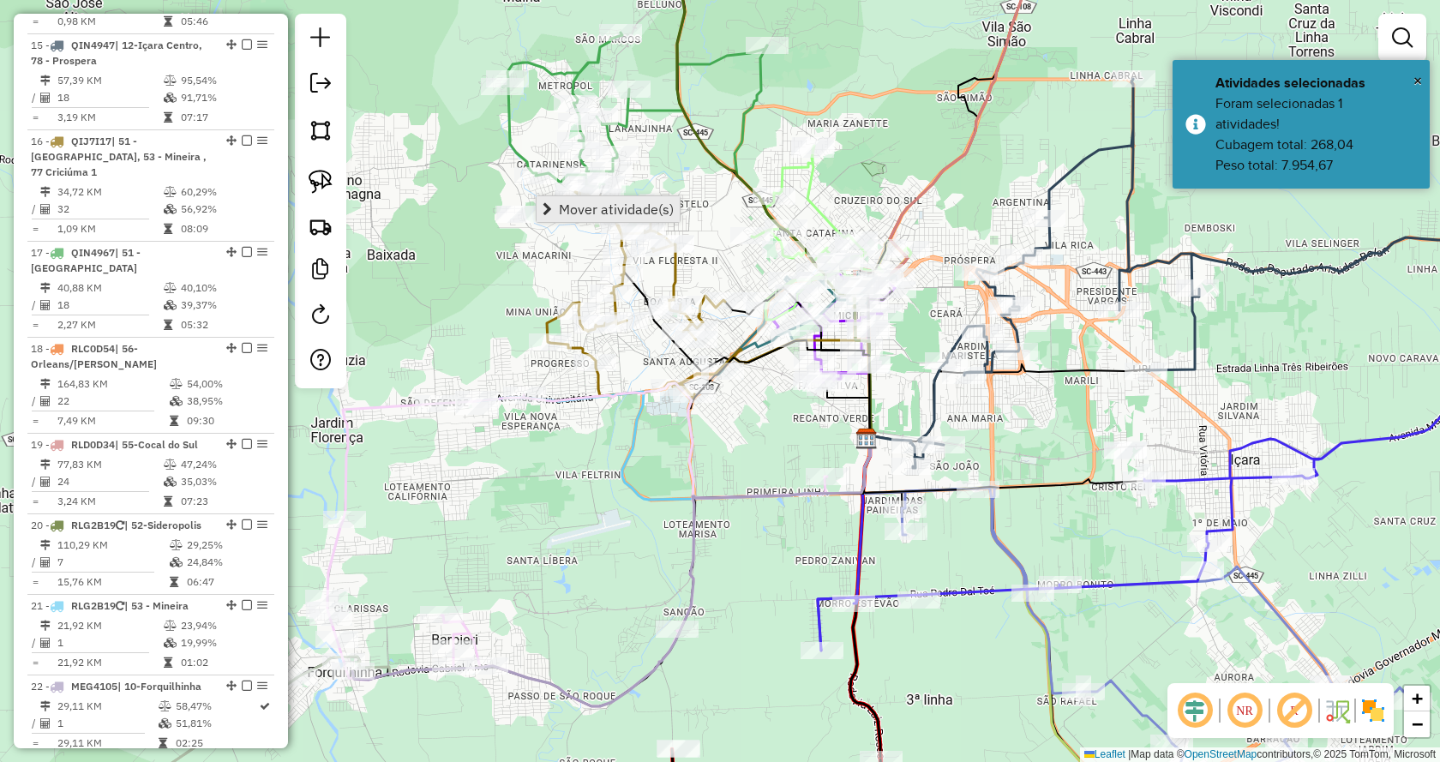
click at [573, 208] on span "Mover atividade(s)" at bounding box center [616, 209] width 115 height 14
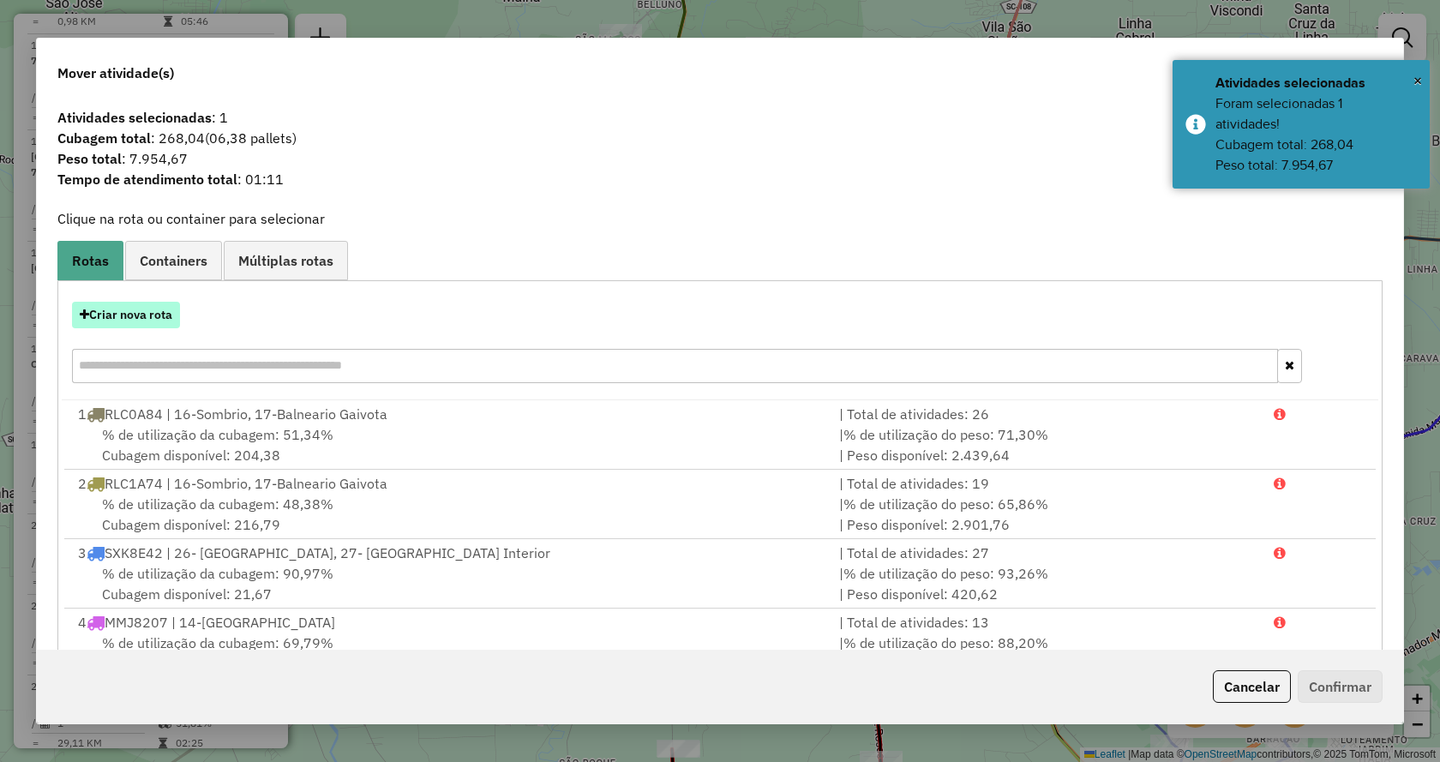
click at [141, 308] on button "Criar nova rota" at bounding box center [126, 315] width 108 height 27
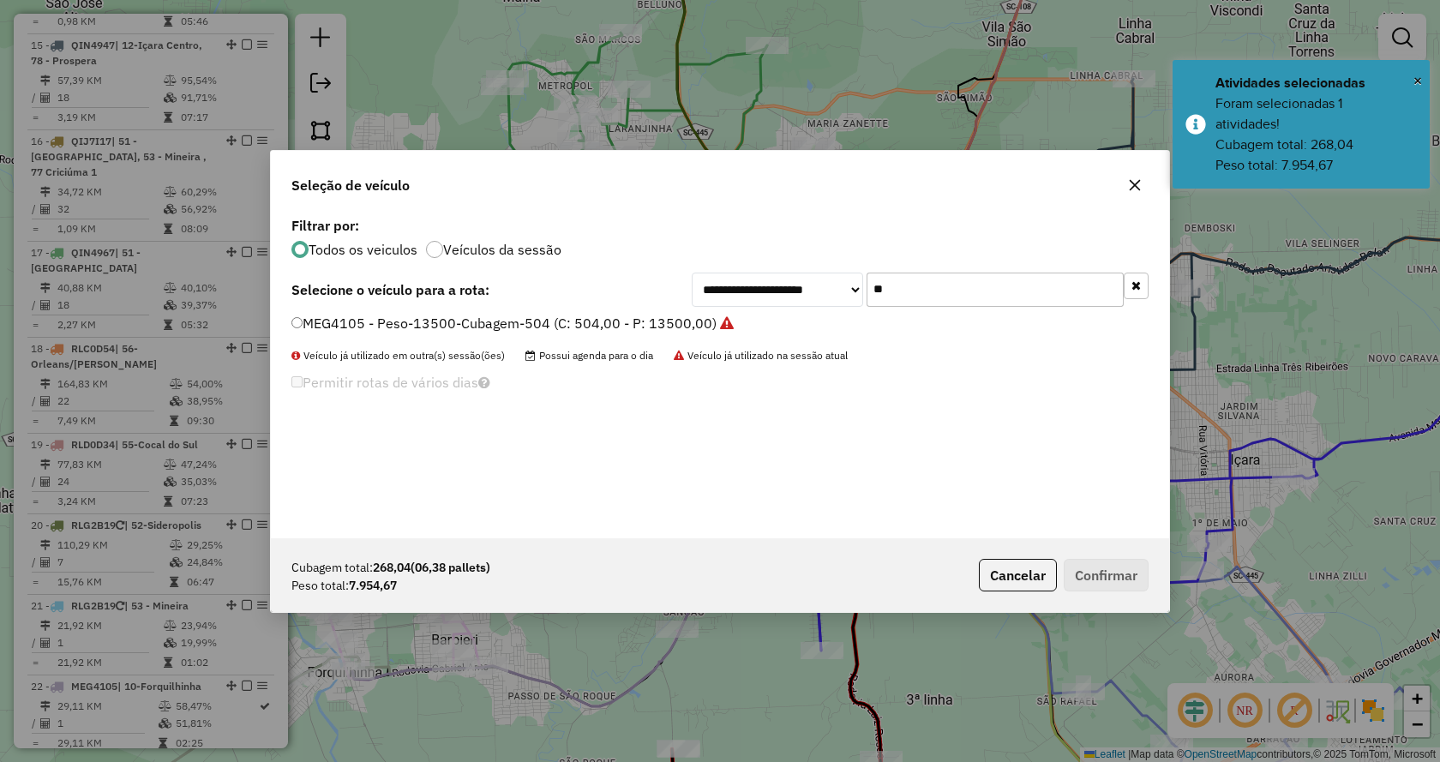
click at [367, 328] on label "MEG4105 - Peso-13500-Cubagem-504 (C: 504,00 - P: 13500,00)" at bounding box center [512, 323] width 442 height 21
click at [1127, 568] on button "Confirmar" at bounding box center [1105, 575] width 85 height 33
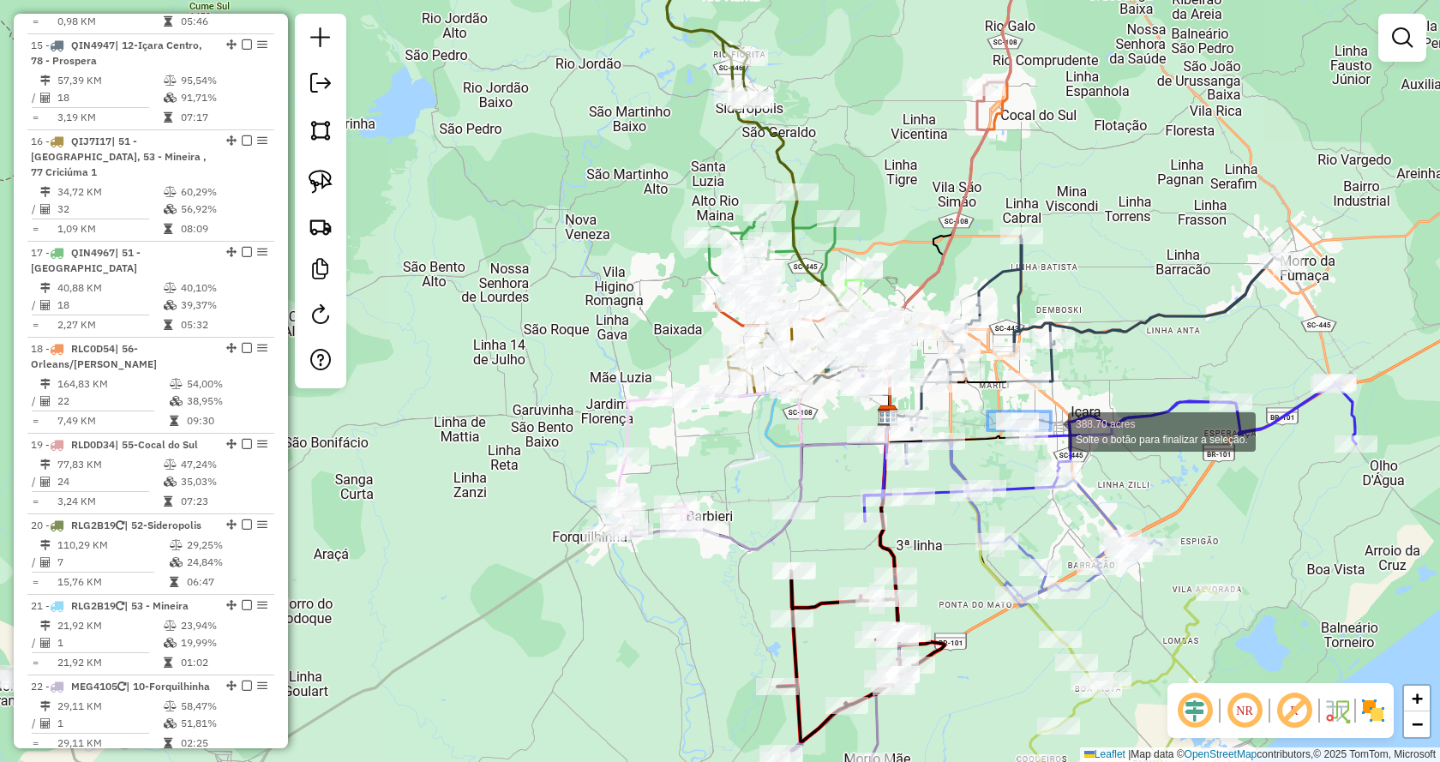
drag, startPoint x: 987, startPoint y: 411, endPoint x: 1054, endPoint y: 434, distance: 70.5
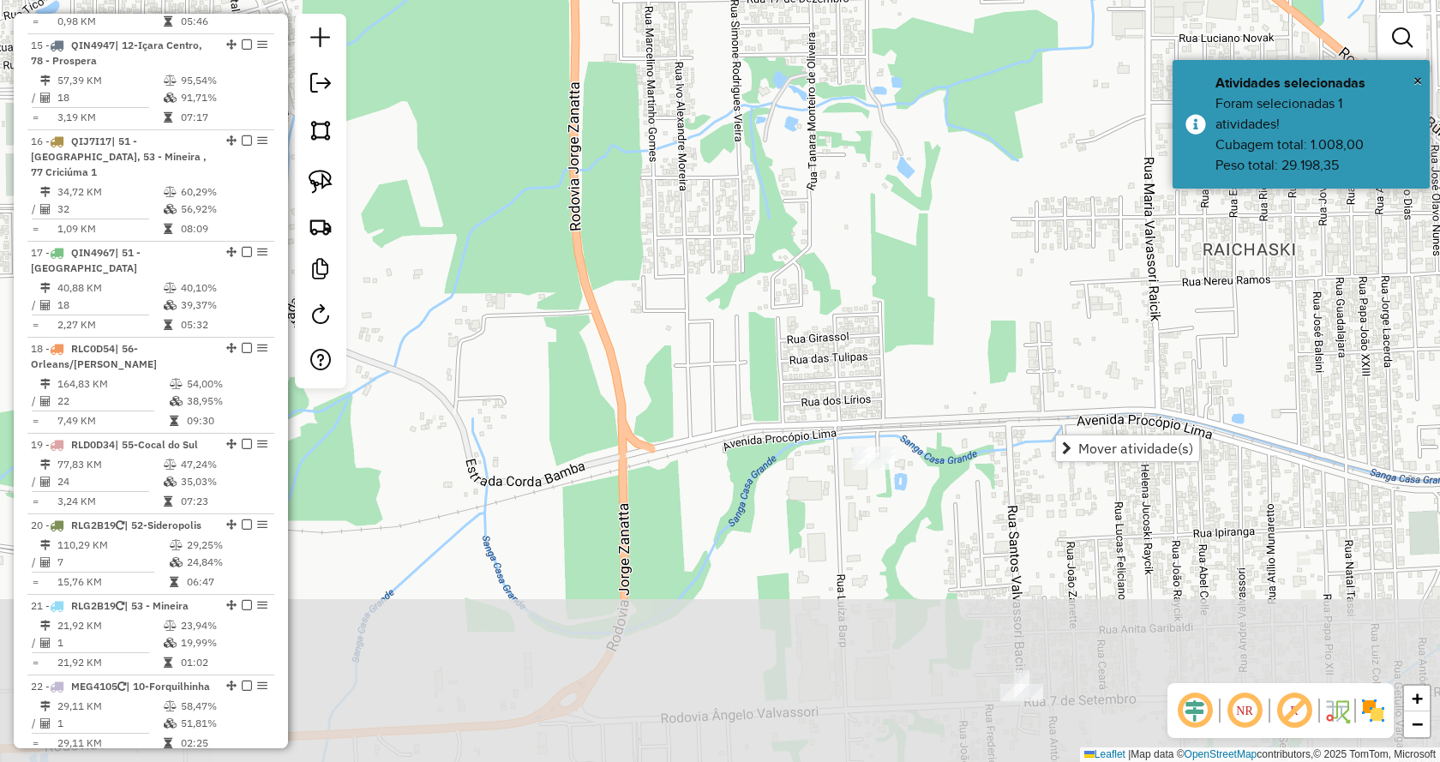
drag, startPoint x: 1041, startPoint y: 645, endPoint x: 959, endPoint y: 288, distance: 366.7
click at [959, 288] on div "Janela de atendimento Grade de atendimento Capacidade Transportadoras Veículos …" at bounding box center [720, 381] width 1440 height 762
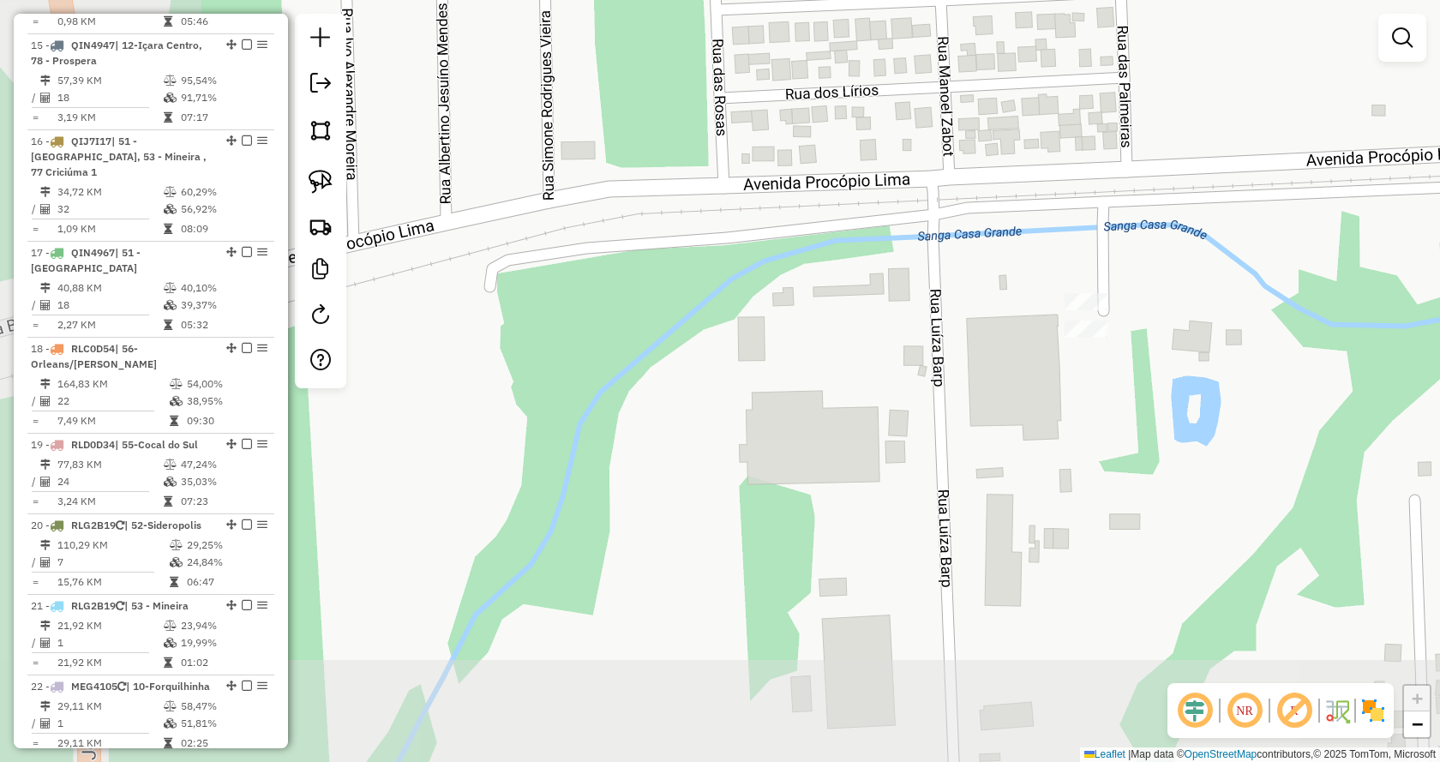
drag, startPoint x: 819, startPoint y: 434, endPoint x: 1165, endPoint y: 276, distance: 380.0
click at [1165, 276] on div "Janela de atendimento Grade de atendimento Capacidade Transportadoras Veículos …" at bounding box center [720, 381] width 1440 height 762
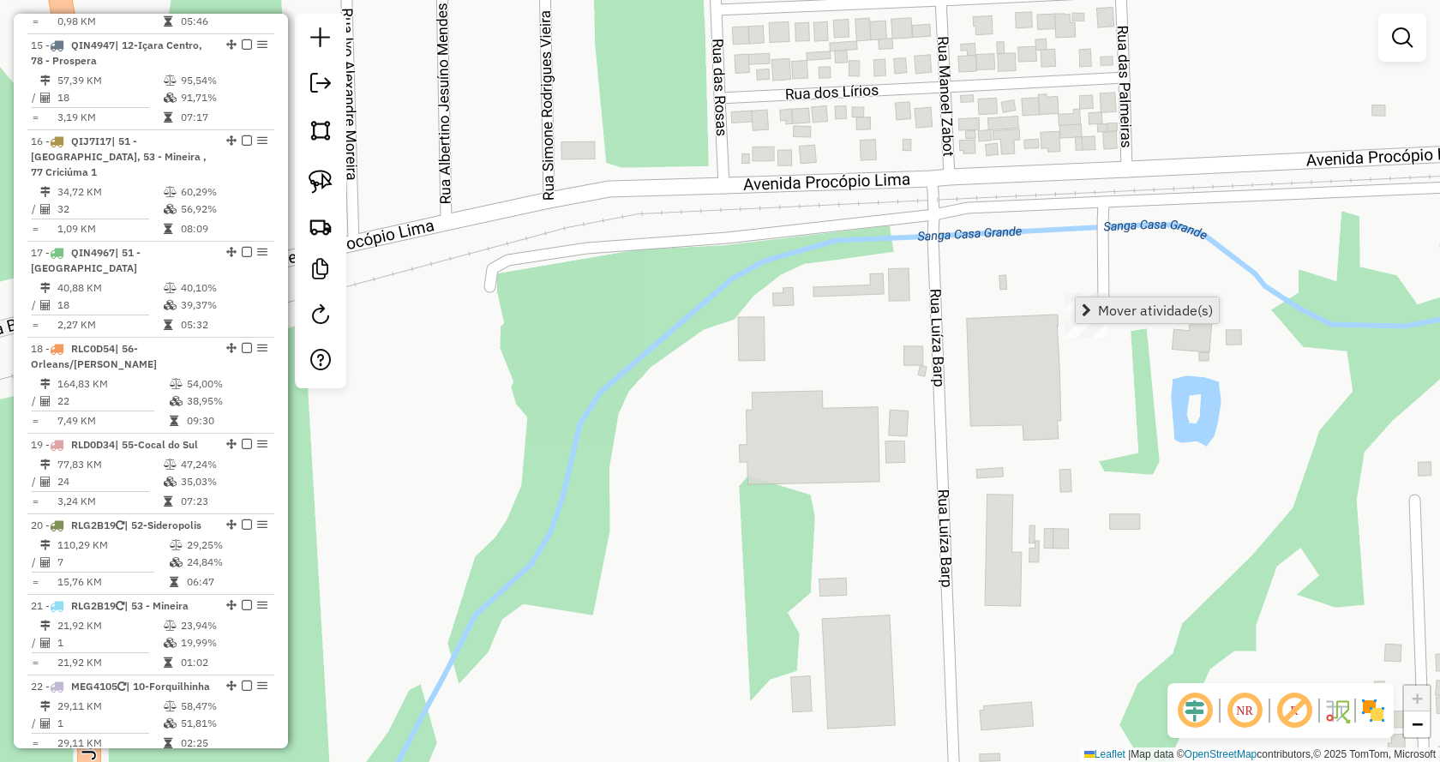
click at [1192, 314] on span "Mover atividade(s)" at bounding box center [1155, 310] width 115 height 14
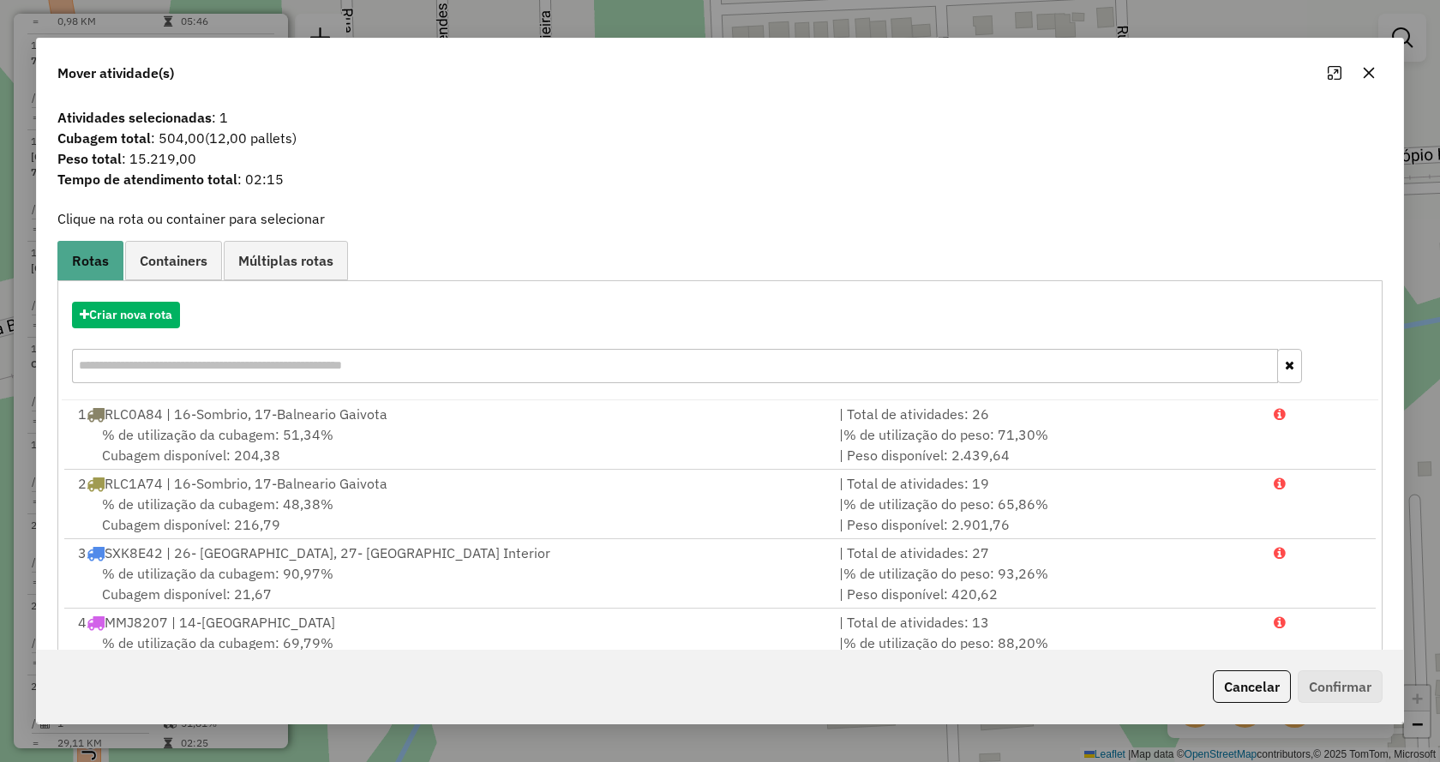
click at [141, 331] on div "Criar nova rota" at bounding box center [720, 344] width 1316 height 111
click at [97, 306] on button "Criar nova rota" at bounding box center [126, 315] width 108 height 27
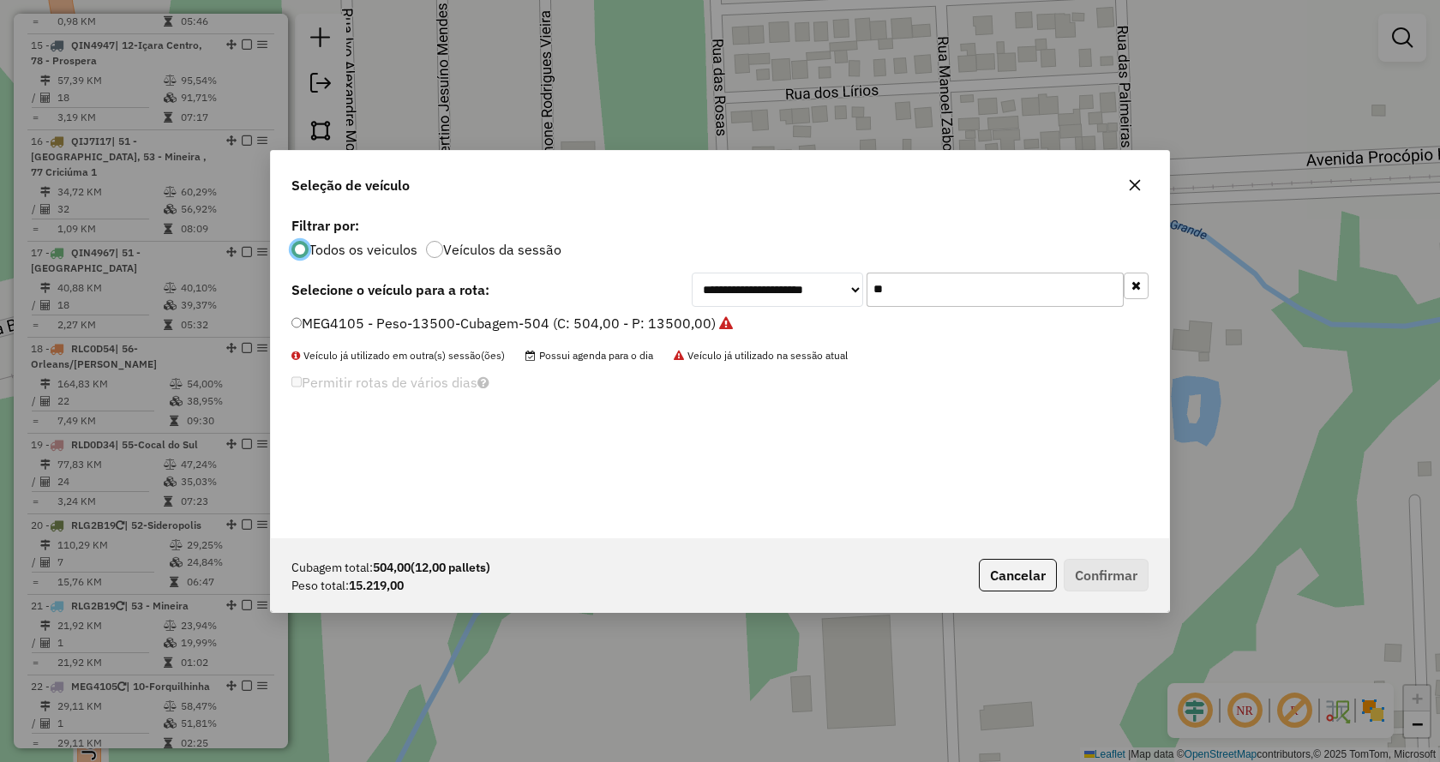
click at [906, 288] on input "**" at bounding box center [994, 290] width 257 height 34
click at [906, 290] on input "**" at bounding box center [994, 290] width 257 height 34
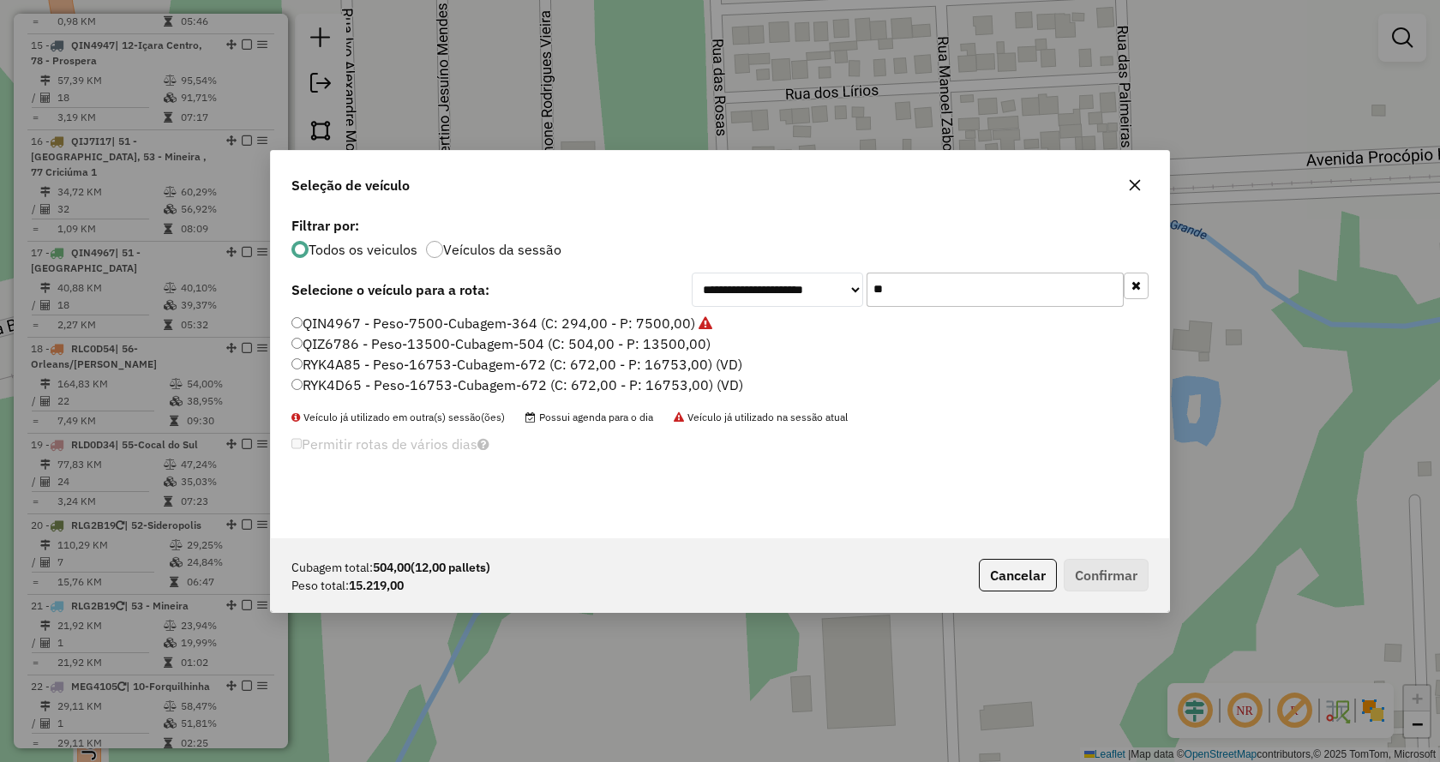
type input "**"
click at [584, 344] on label "QIZ6786 - Peso-13500-Cubagem-504 (C: 504,00 - P: 13500,00)" at bounding box center [500, 343] width 419 height 21
click at [1101, 567] on button "Confirmar" at bounding box center [1105, 575] width 85 height 33
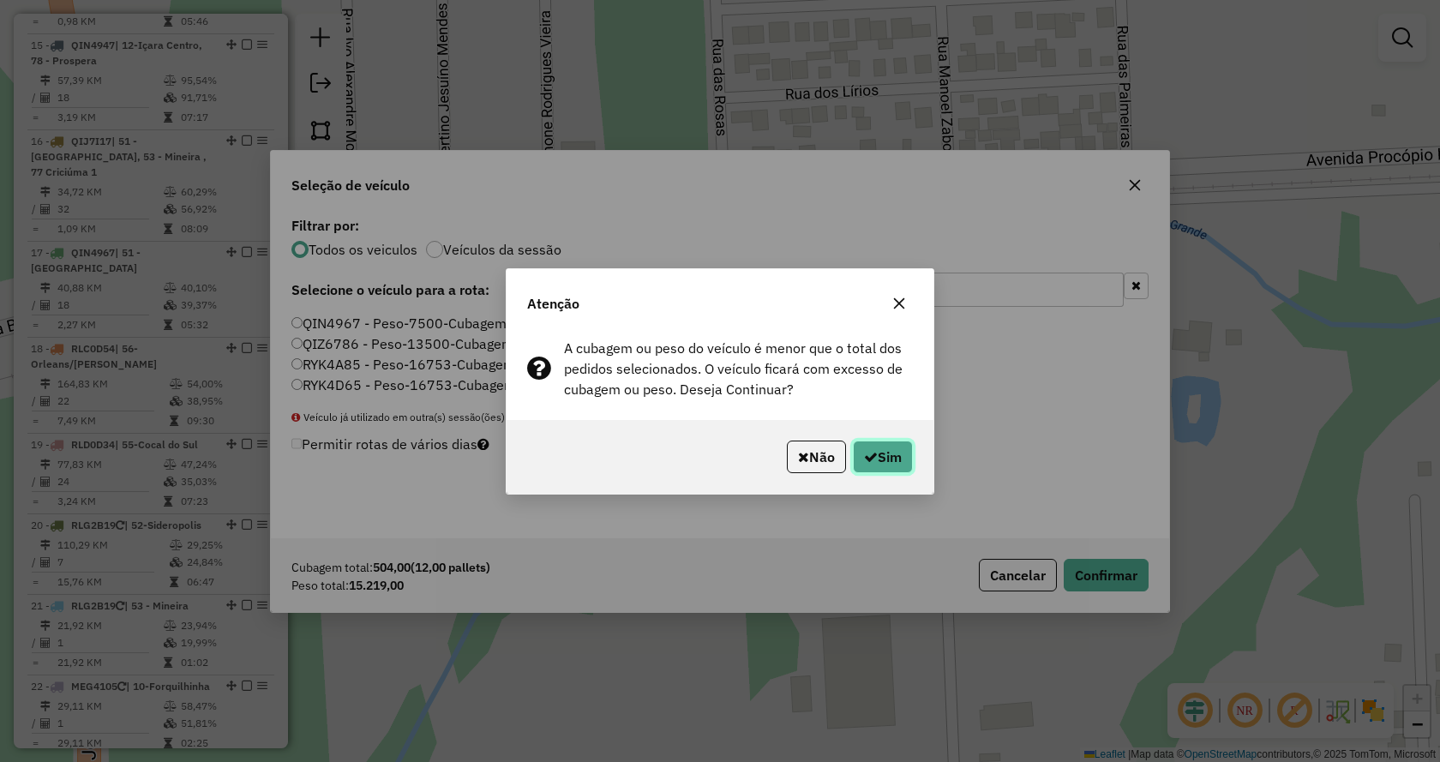
click at [875, 449] on button "Sim" at bounding box center [883, 456] width 60 height 33
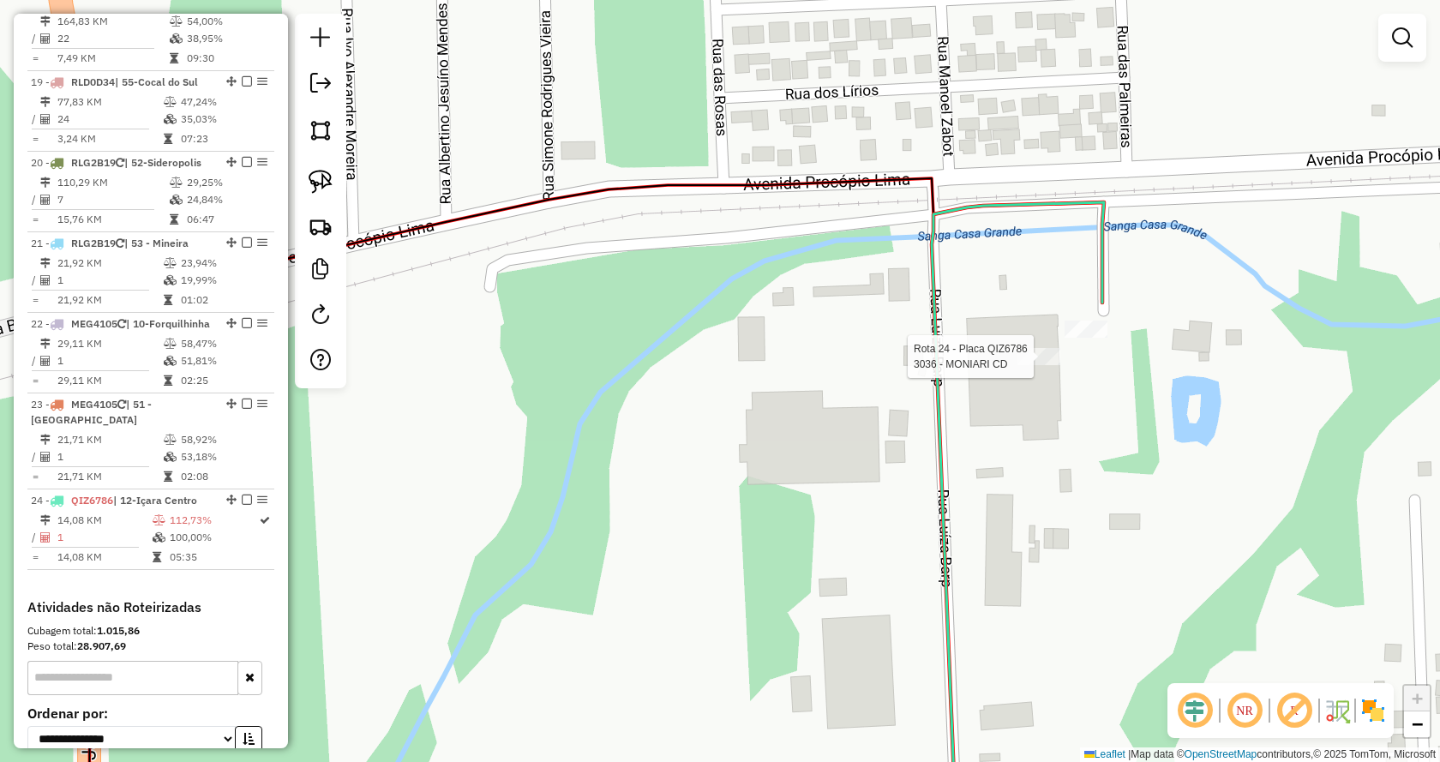
select select "*********"
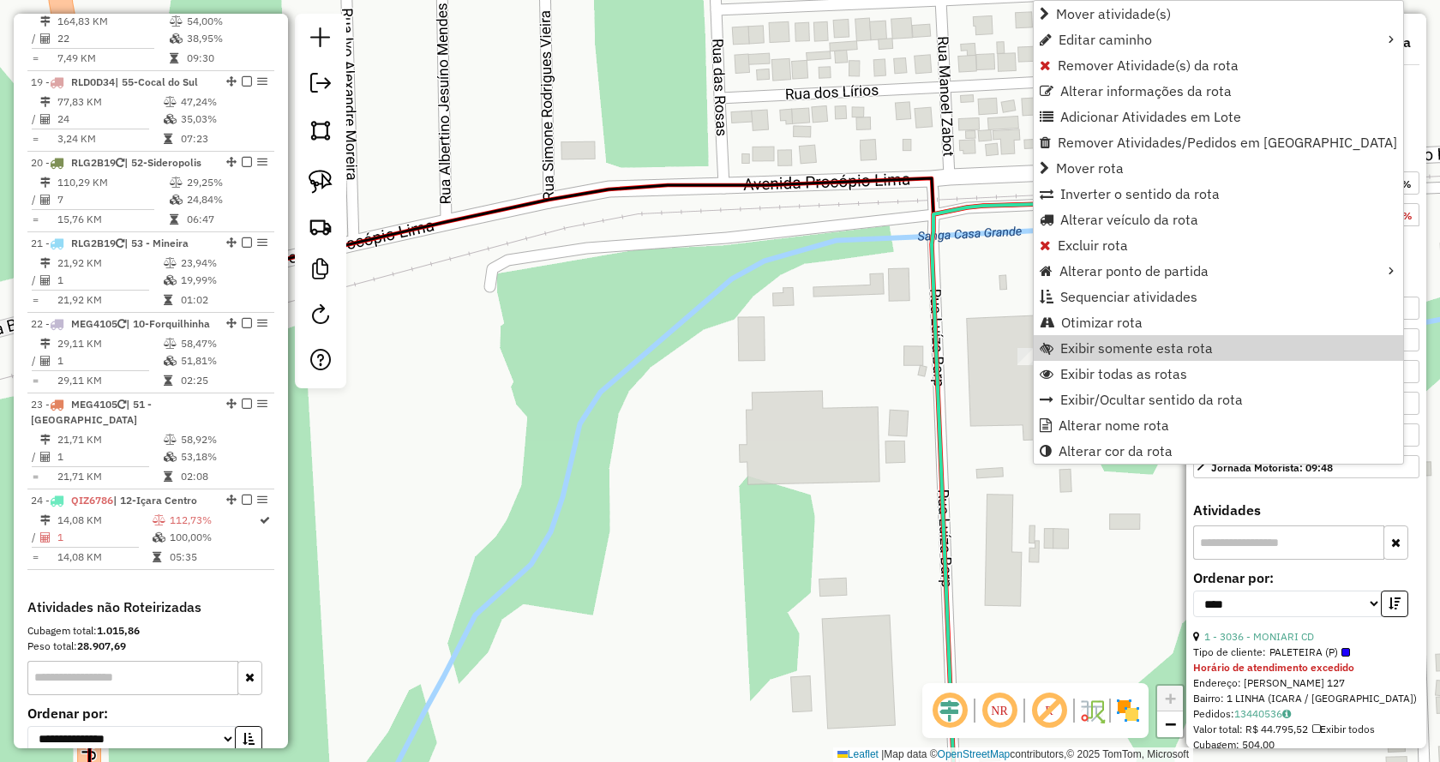
scroll to position [2431, 0]
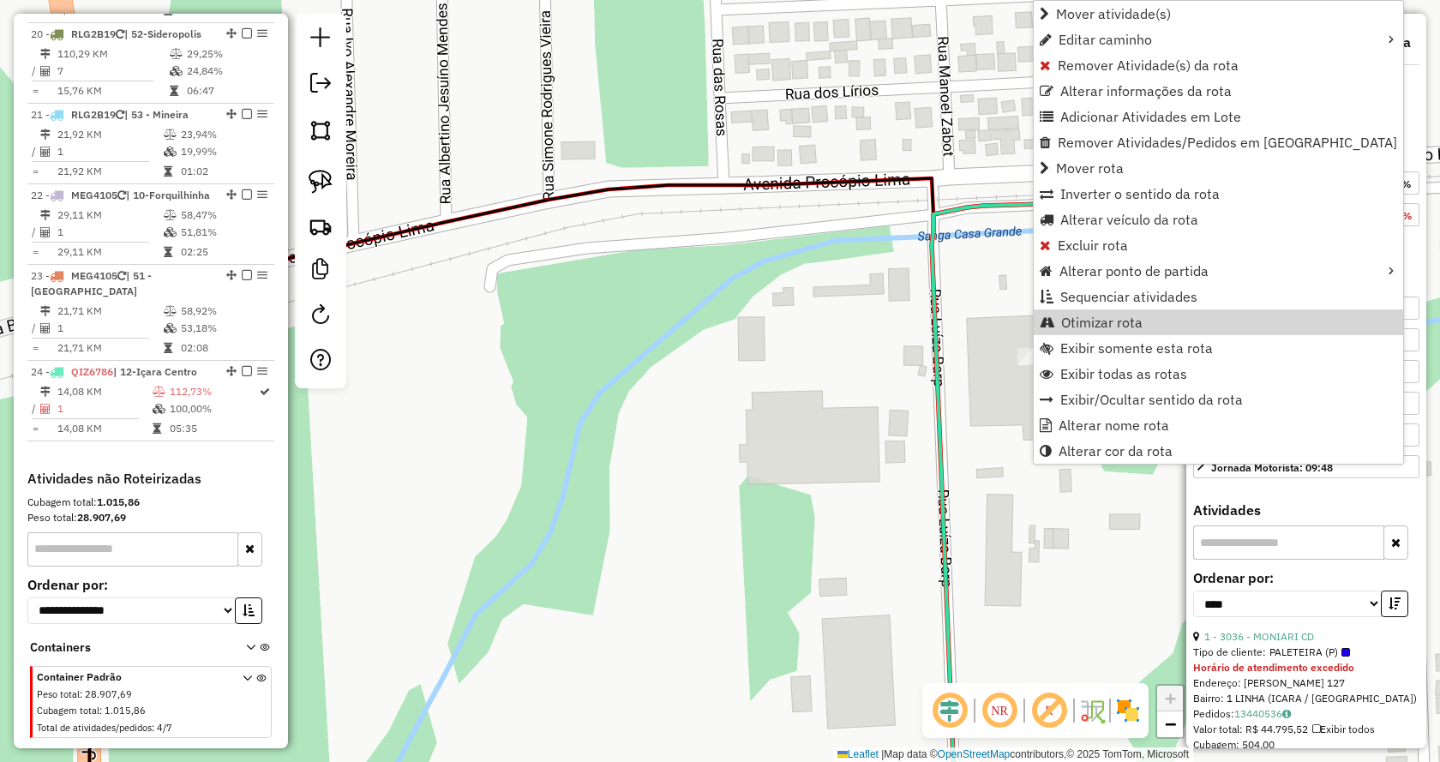
drag, startPoint x: 1359, startPoint y: 291, endPoint x: 1352, endPoint y: 297, distance: 9.1
click at [1360, 267] on div "Peso Utilizado: 15.219,00" at bounding box center [1306, 259] width 213 height 15
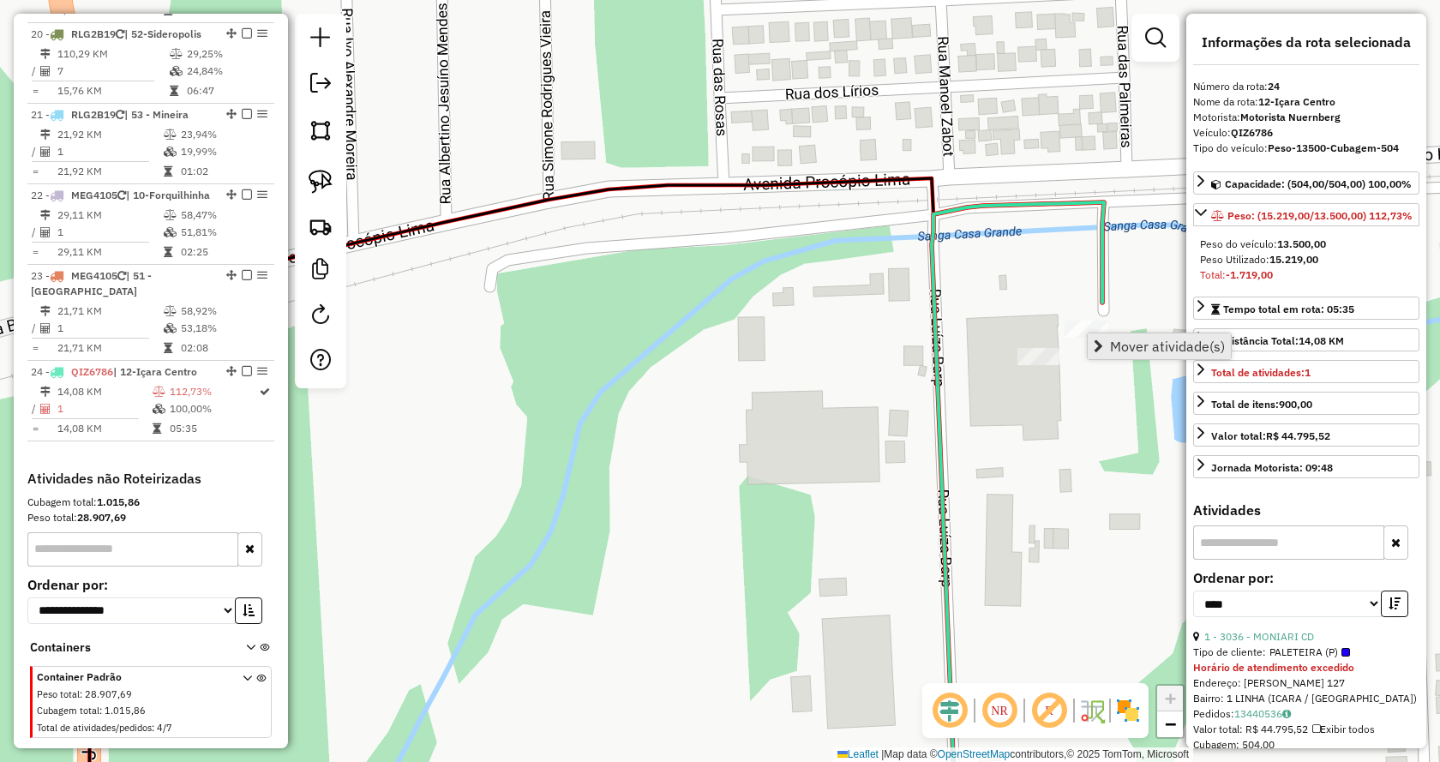
click at [1091, 349] on link "Mover atividade(s)" at bounding box center [1158, 346] width 143 height 26
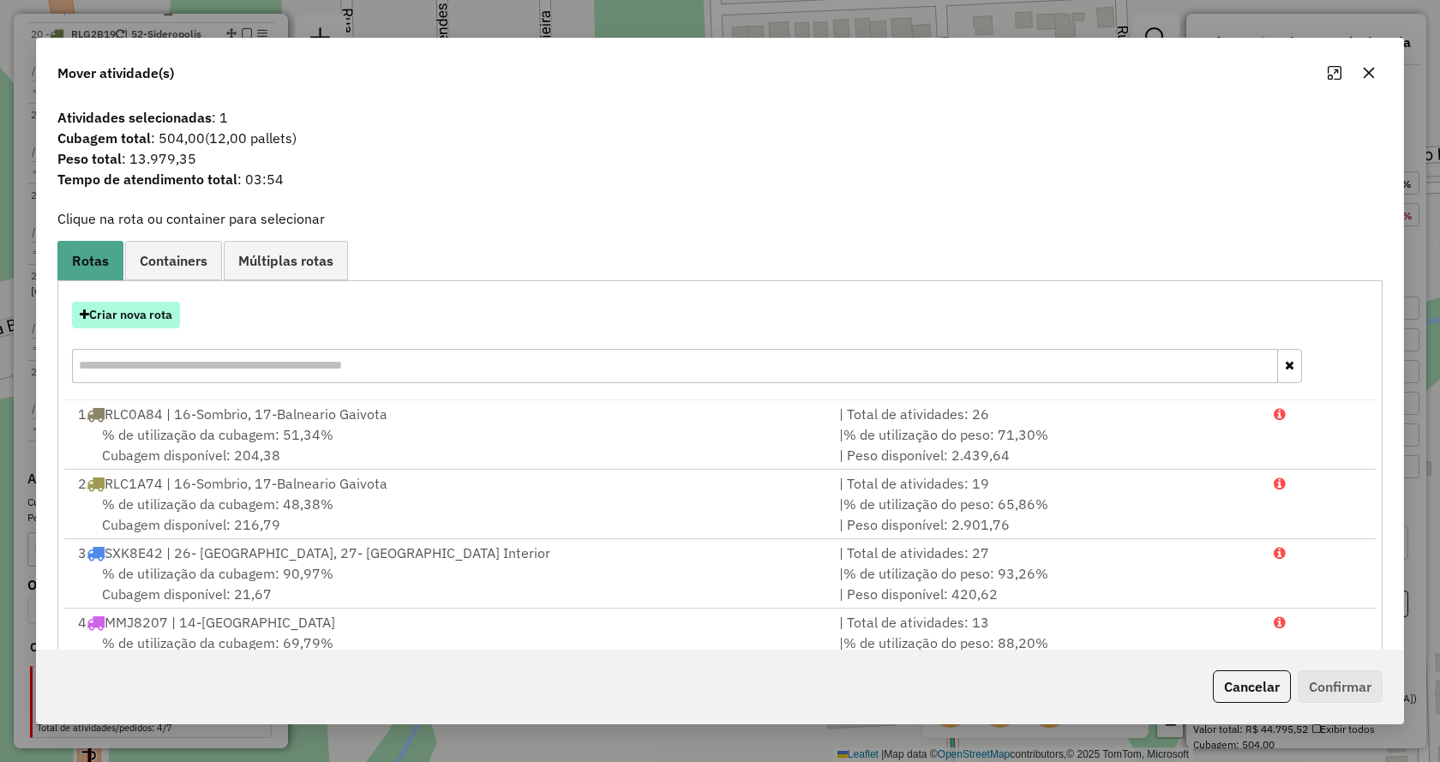
click at [126, 321] on button "Criar nova rota" at bounding box center [126, 315] width 108 height 27
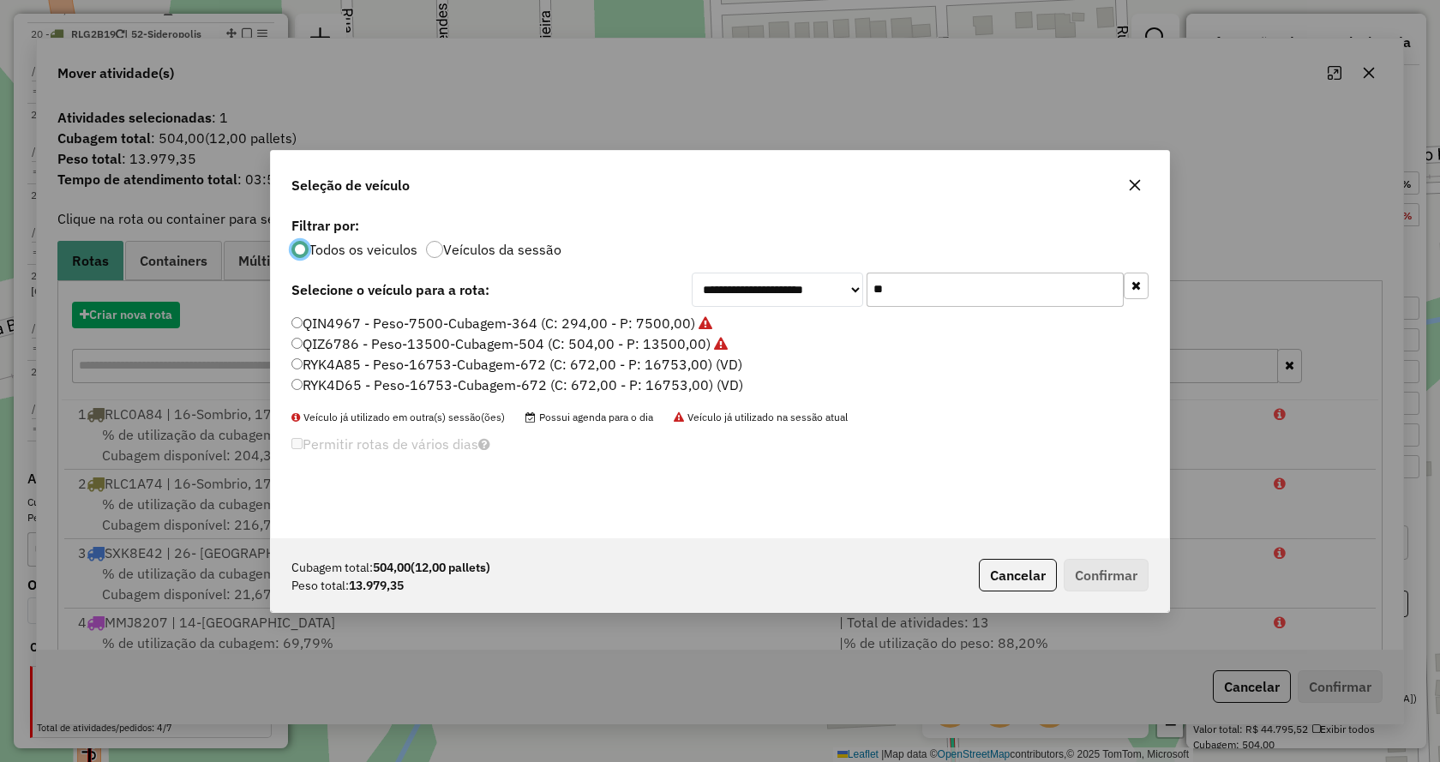
scroll to position [9, 5]
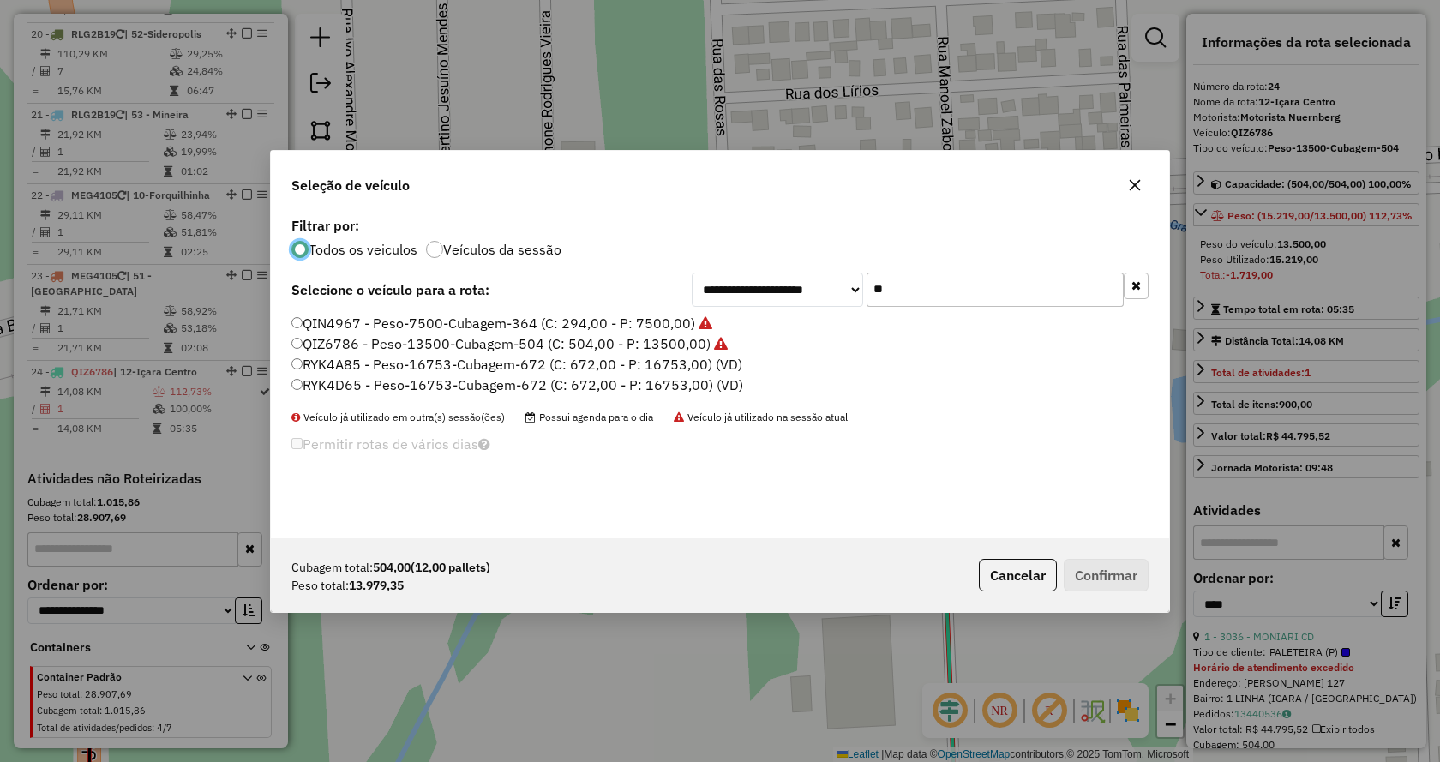
click at [577, 339] on label "QIZ6786 - Peso-13500-Cubagem-504 (C: 504,00 - P: 13500,00)" at bounding box center [509, 343] width 436 height 21
click at [1108, 585] on button "Confirmar" at bounding box center [1105, 575] width 85 height 33
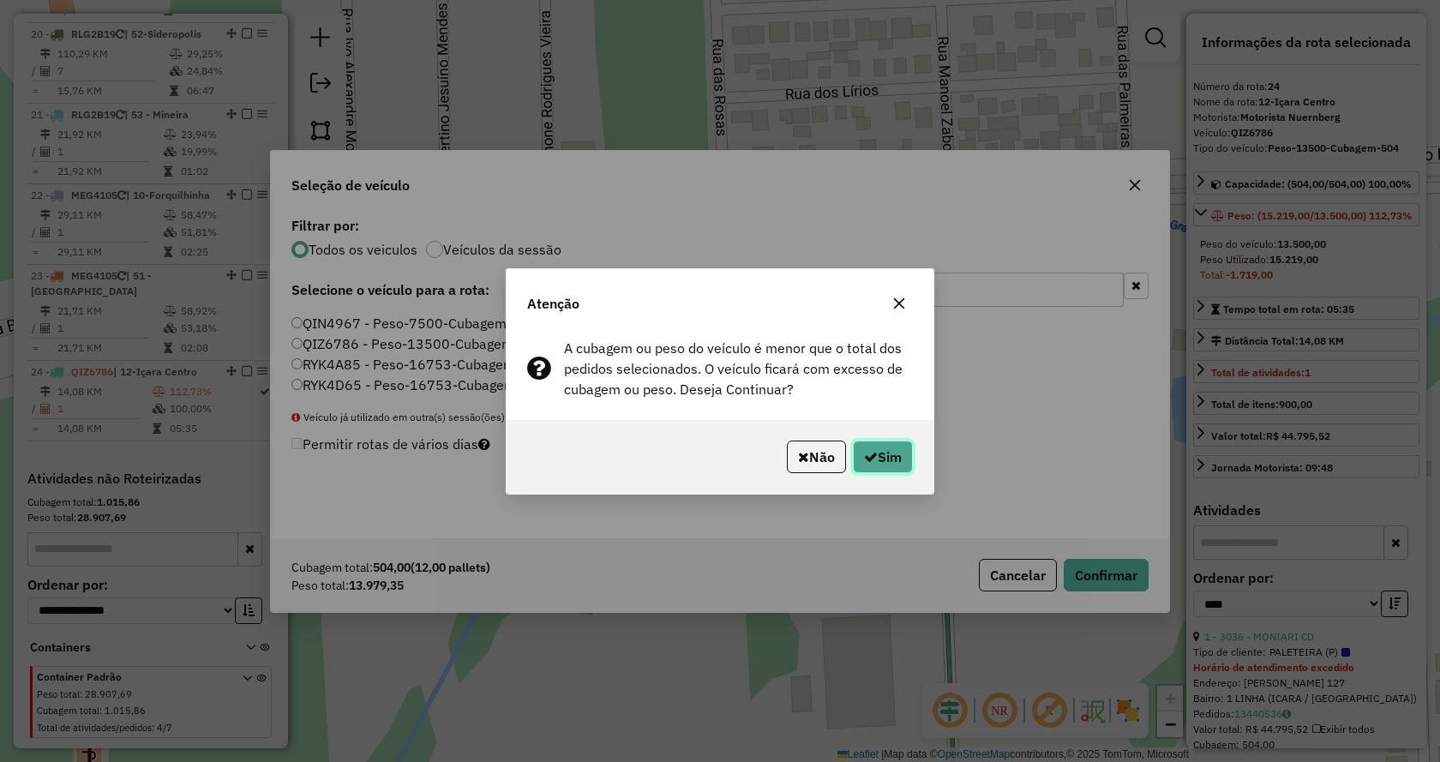
click at [890, 454] on button "Sim" at bounding box center [883, 456] width 60 height 33
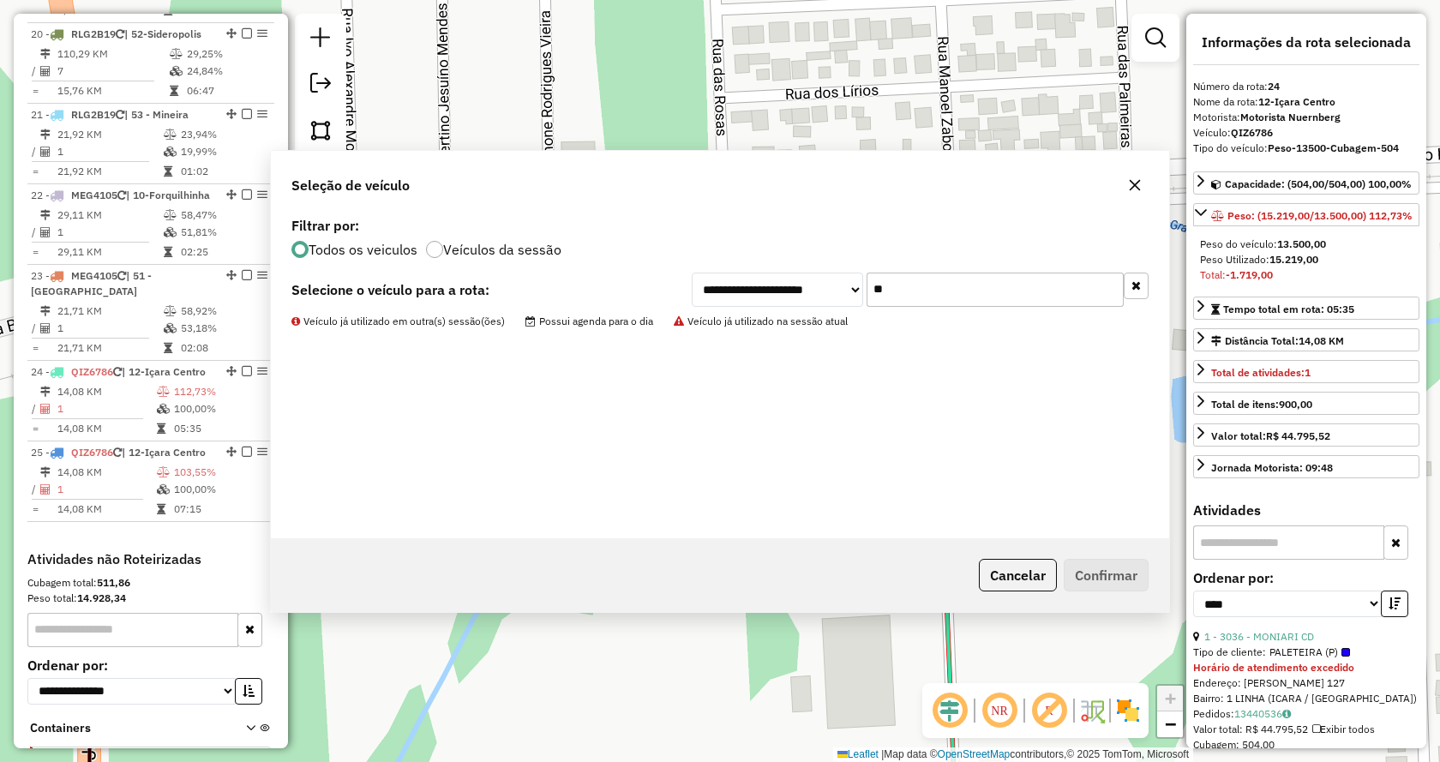
scroll to position [2543, 0]
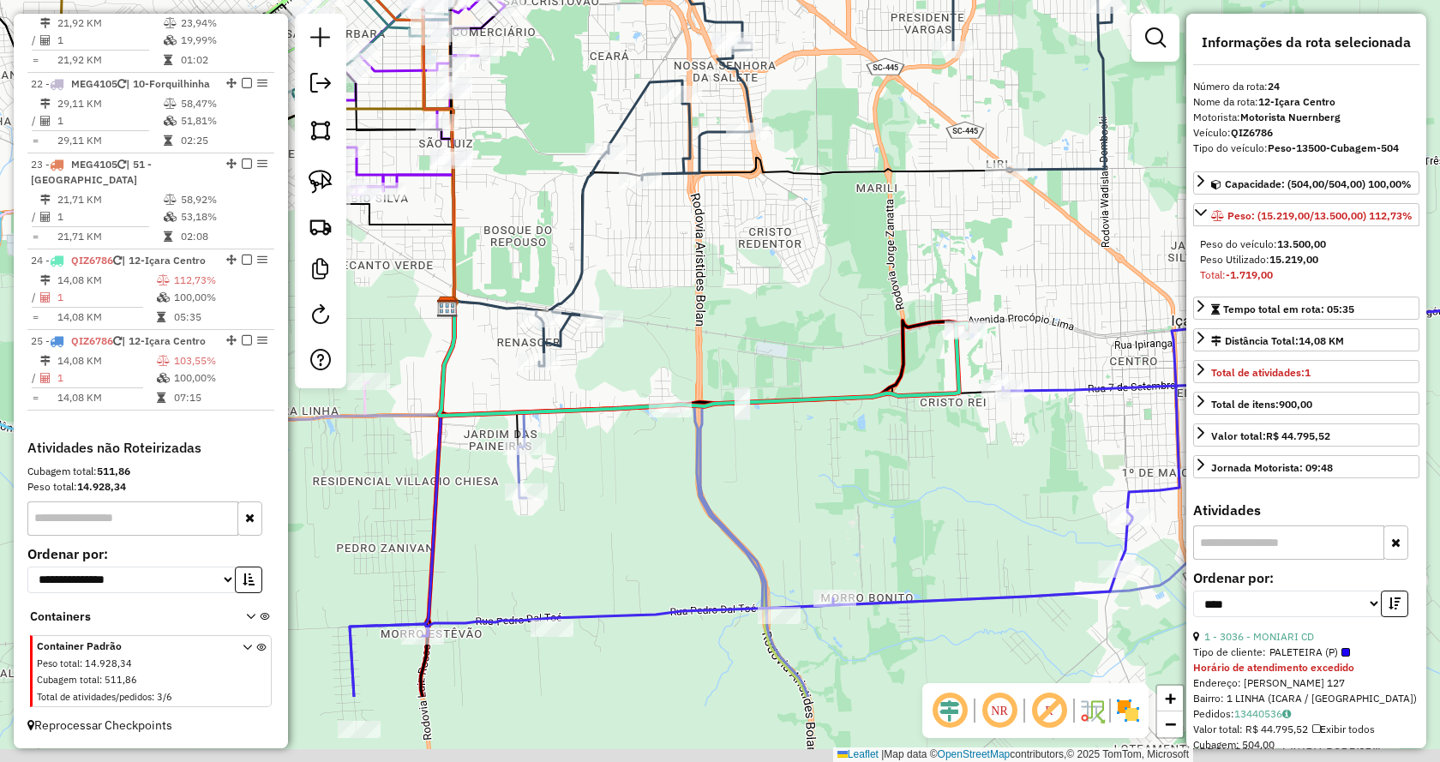
drag, startPoint x: 856, startPoint y: 608, endPoint x: 942, endPoint y: 467, distance: 165.3
click at [942, 467] on div "Janela de atendimento Grade de atendimento Capacidade Transportadoras Veículos …" at bounding box center [720, 381] width 1440 height 762
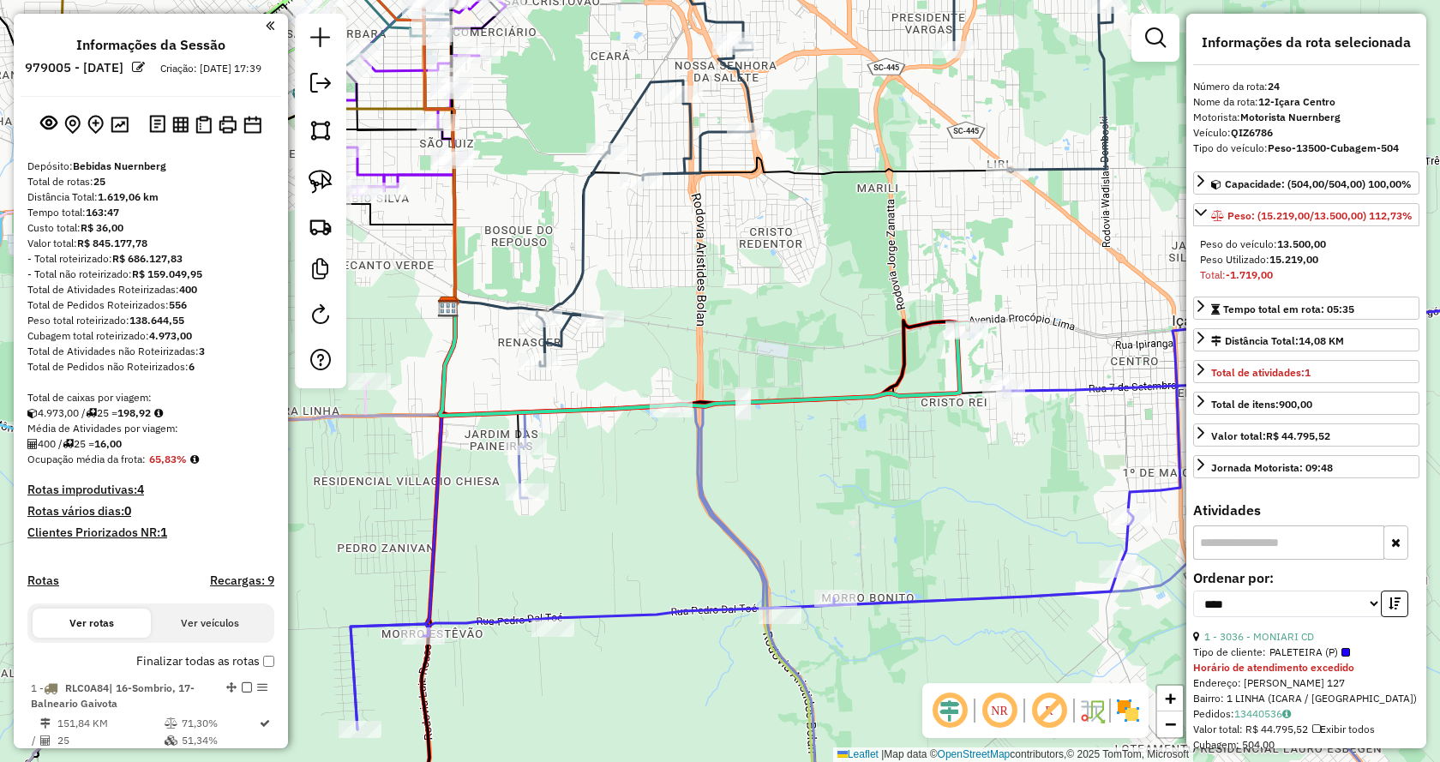
select select "*********"
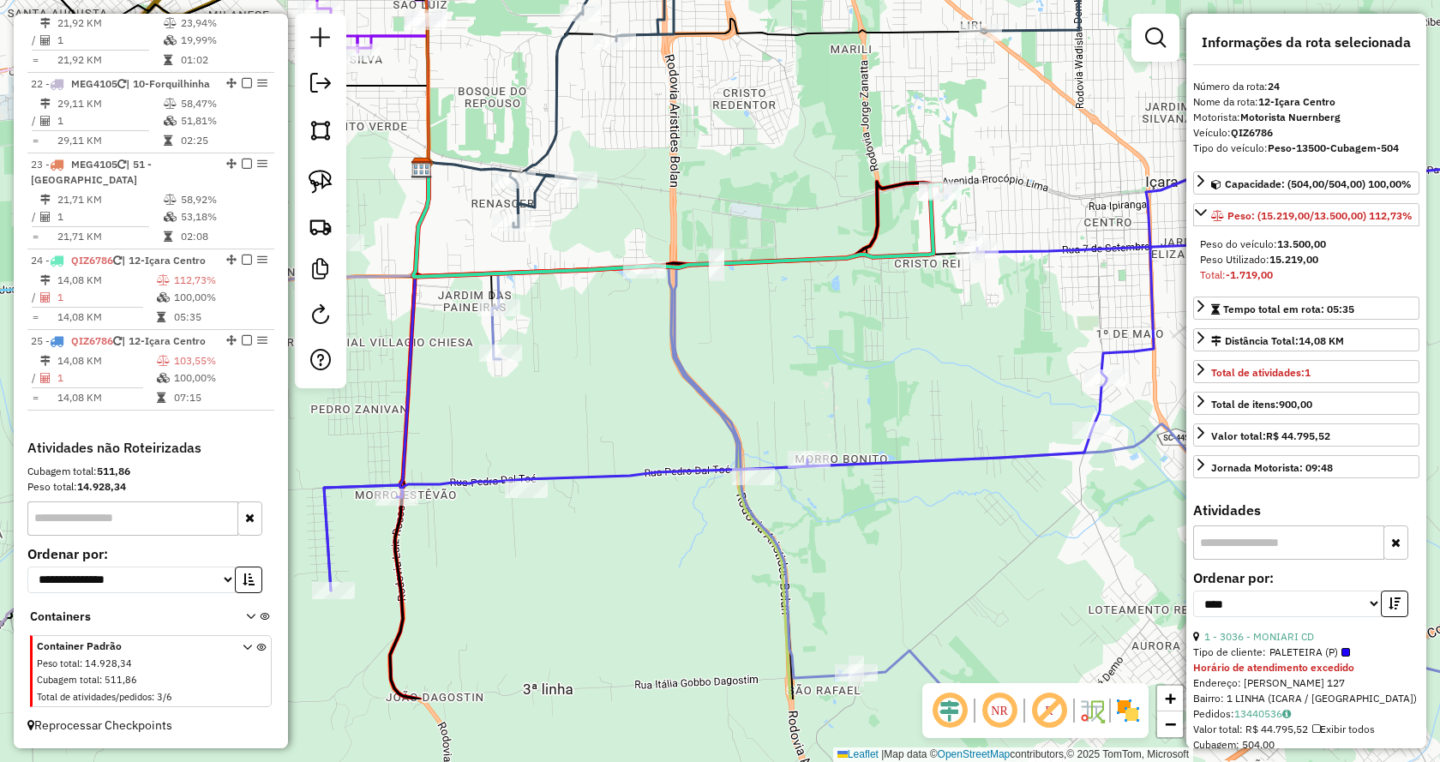
drag, startPoint x: 779, startPoint y: 525, endPoint x: 752, endPoint y: 387, distance: 140.5
click at [752, 387] on div "Janela de atendimento Grade de atendimento Capacidade Transportadoras Veículos …" at bounding box center [720, 381] width 1440 height 762
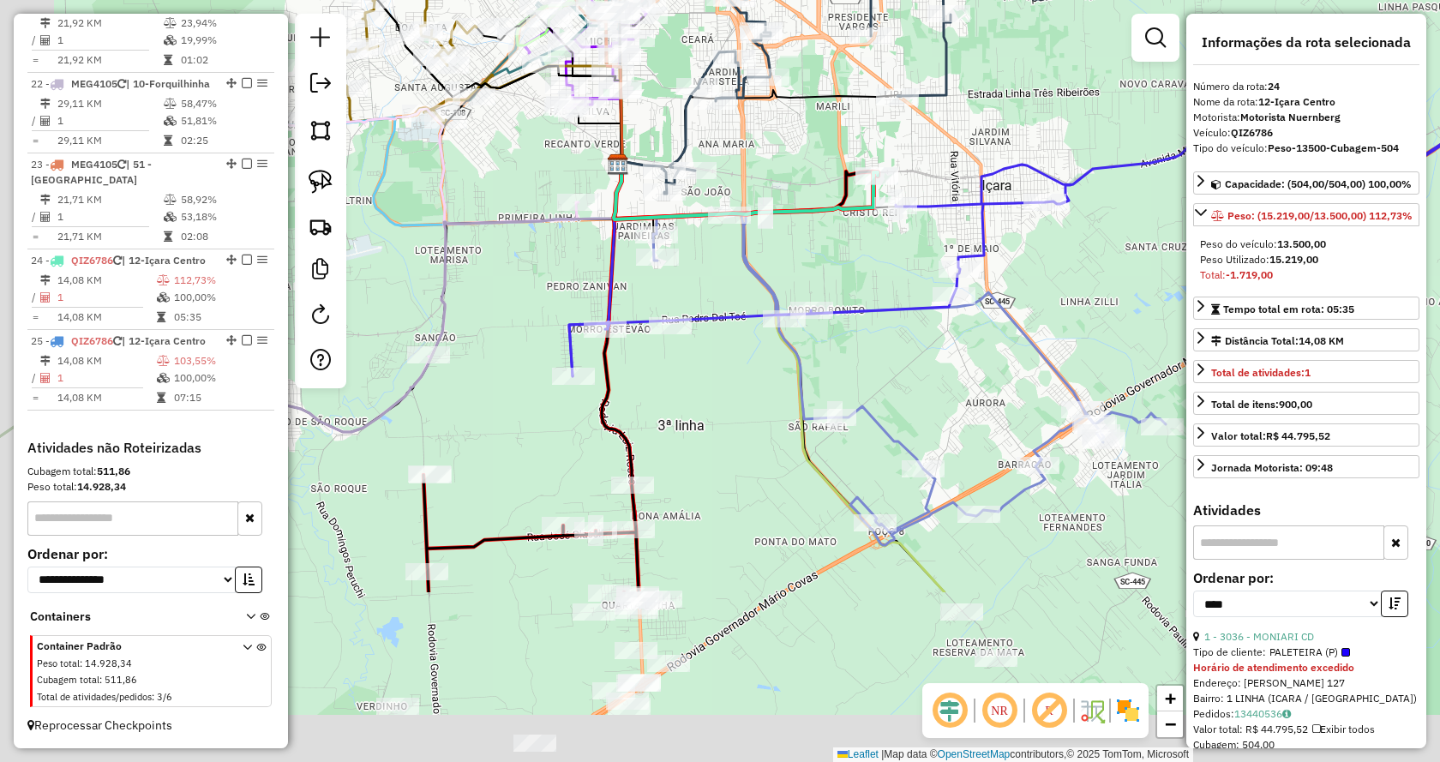
drag, startPoint x: 680, startPoint y: 658, endPoint x: 758, endPoint y: 391, distance: 278.3
click at [758, 391] on div "Janela de atendimento Grade de atendimento Capacidade Transportadoras Veículos …" at bounding box center [720, 381] width 1440 height 762
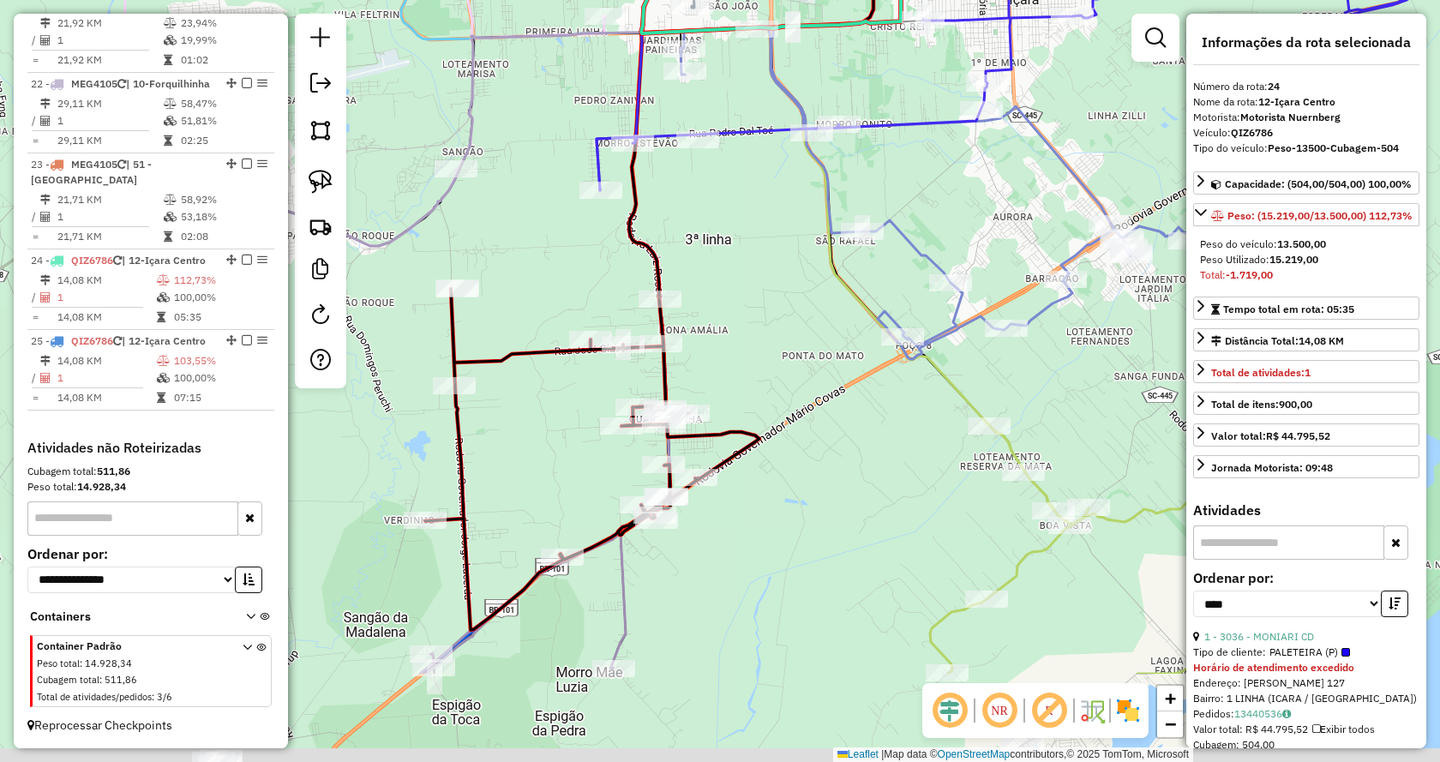
drag, startPoint x: 783, startPoint y: 574, endPoint x: 794, endPoint y: 458, distance: 116.1
click at [794, 458] on div "Janela de atendimento Grade de atendimento Capacidade Transportadoras Veículos …" at bounding box center [720, 381] width 1440 height 762
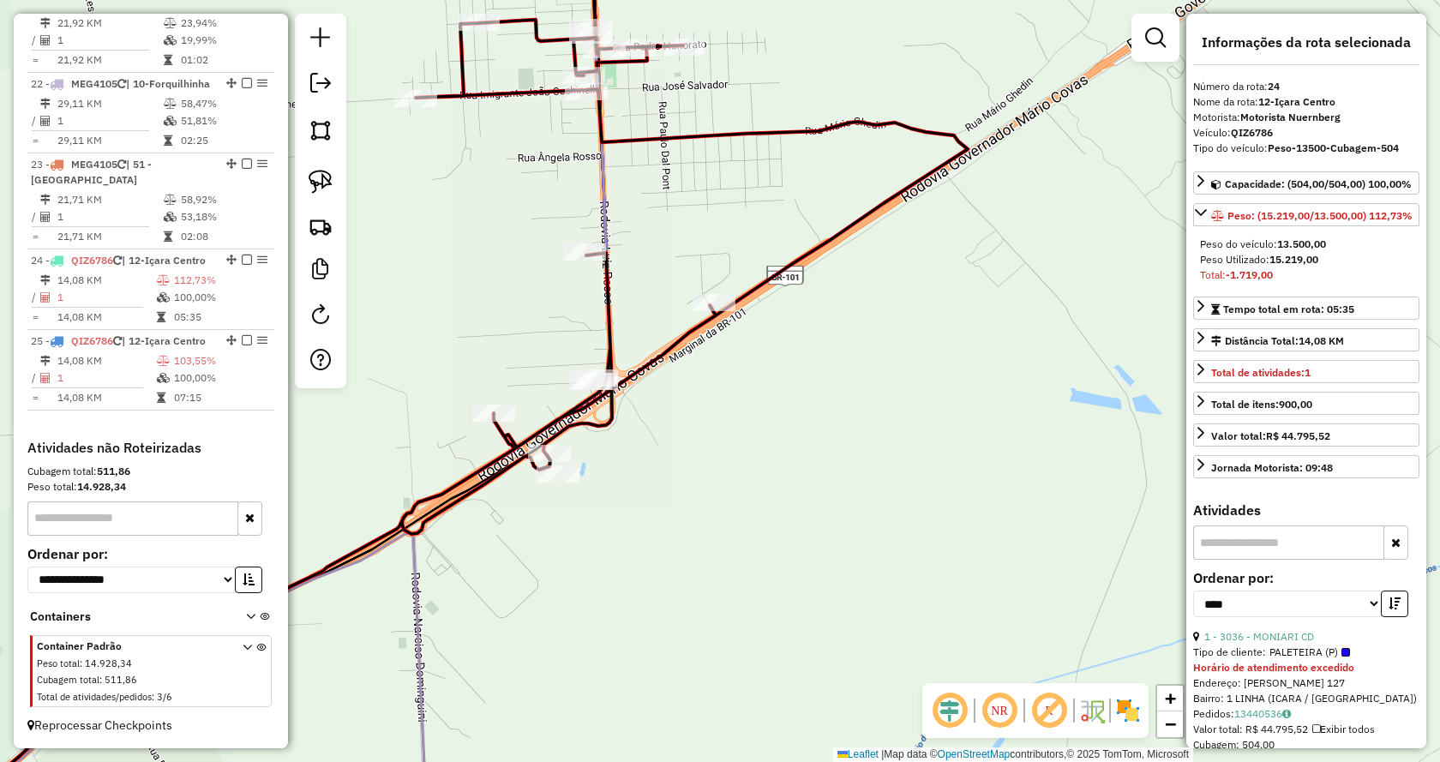
drag, startPoint x: 674, startPoint y: 479, endPoint x: 890, endPoint y: 661, distance: 282.9
click at [890, 661] on div "Janela de atendimento Grade de atendimento Capacidade Transportadoras Veículos …" at bounding box center [720, 381] width 1440 height 762
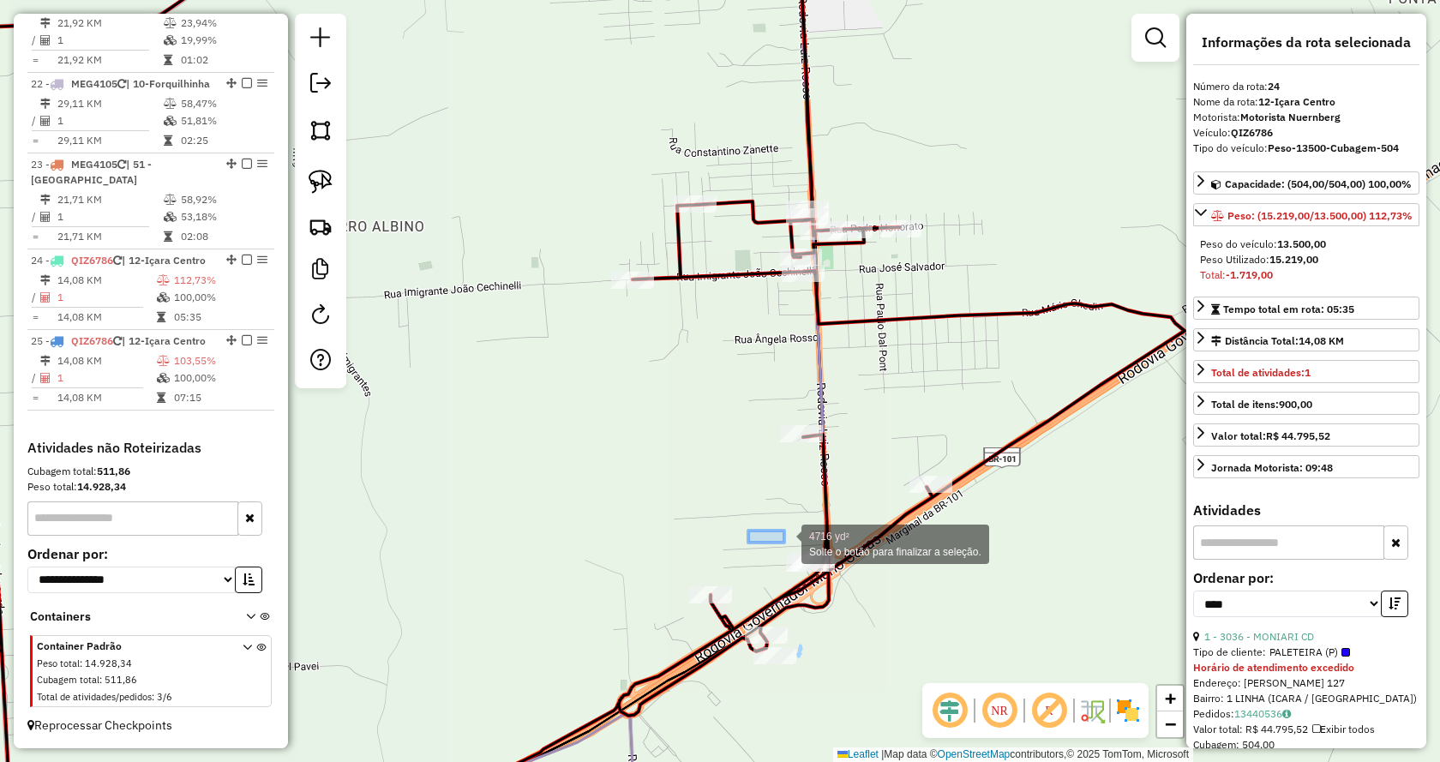
drag, startPoint x: 759, startPoint y: 535, endPoint x: 901, endPoint y: 611, distance: 161.4
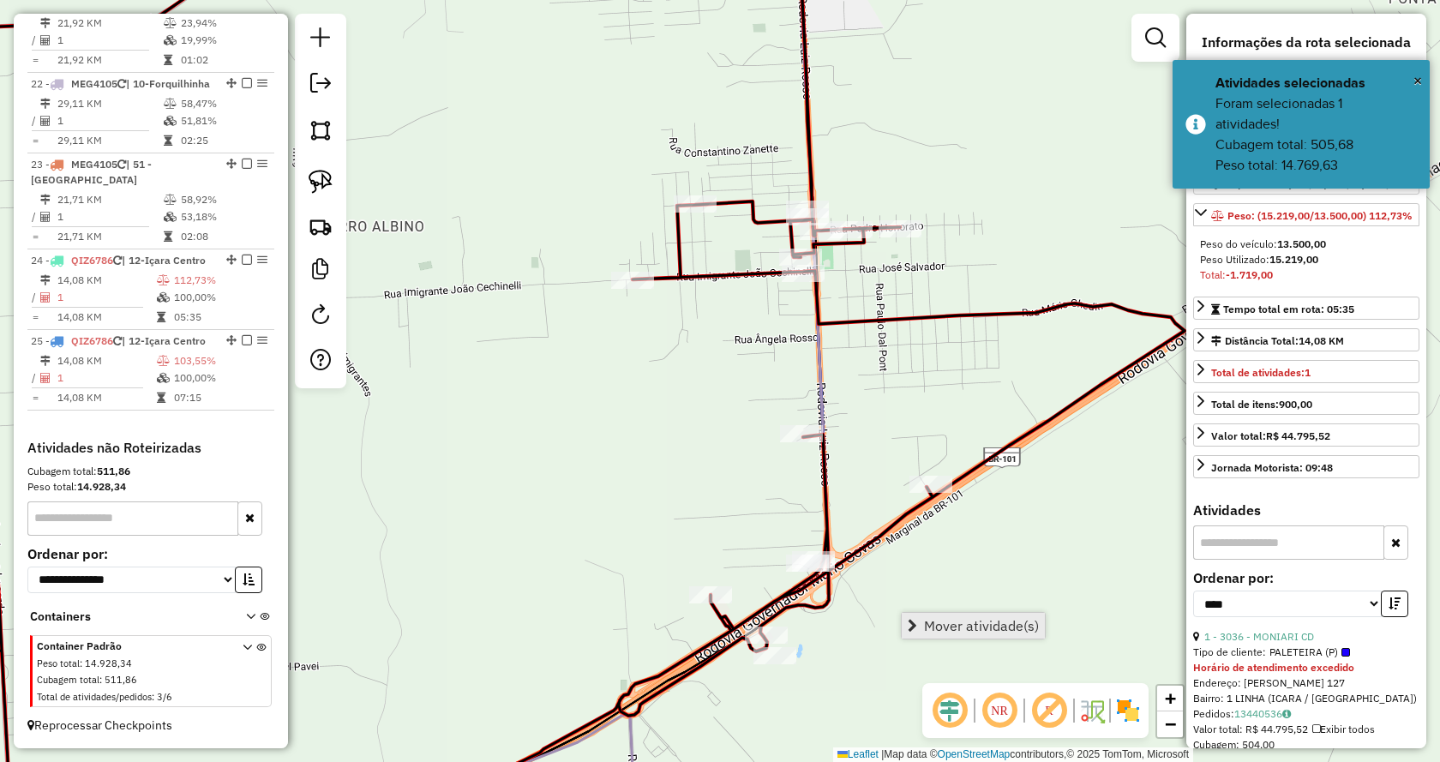
click at [918, 615] on link "Mover atividade(s)" at bounding box center [972, 626] width 143 height 26
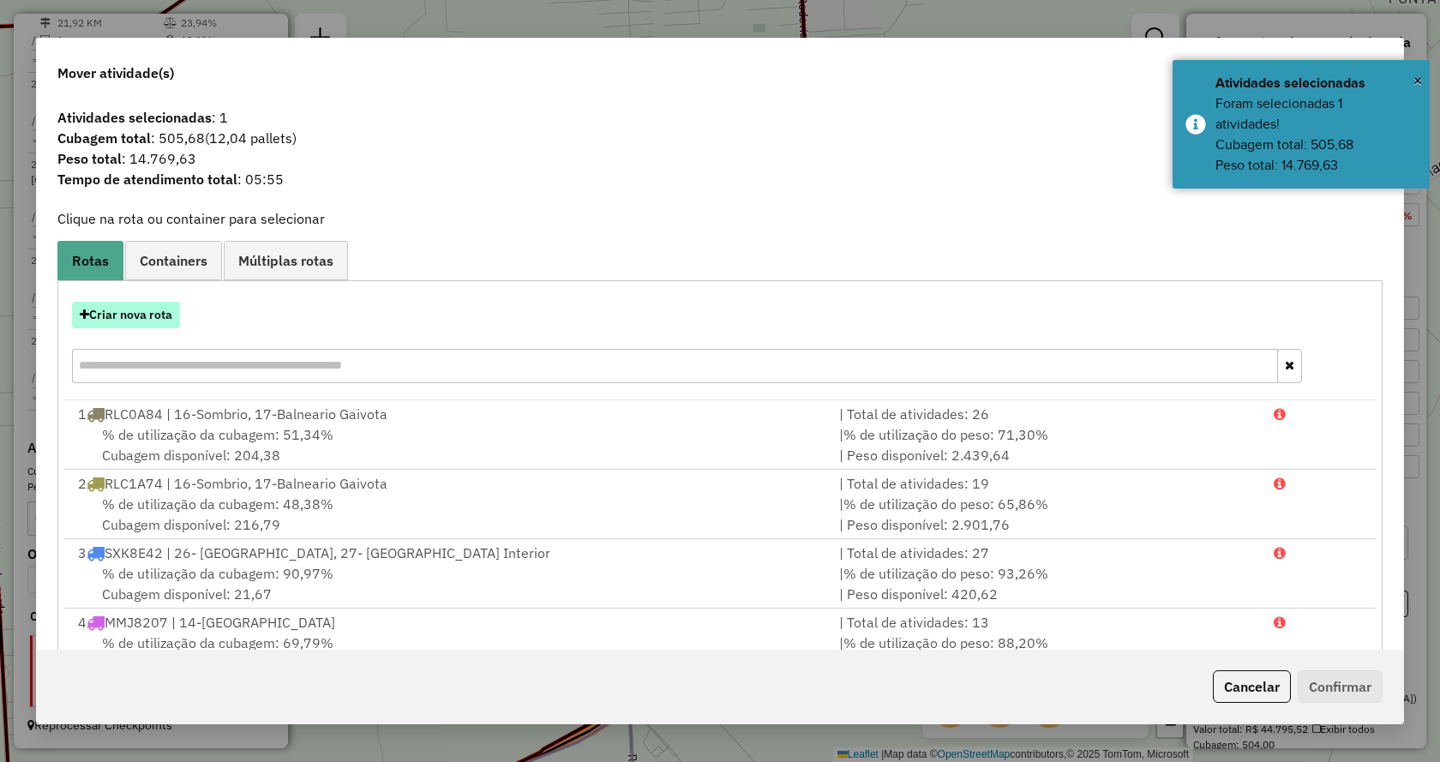
click at [120, 326] on button "Criar nova rota" at bounding box center [126, 315] width 108 height 27
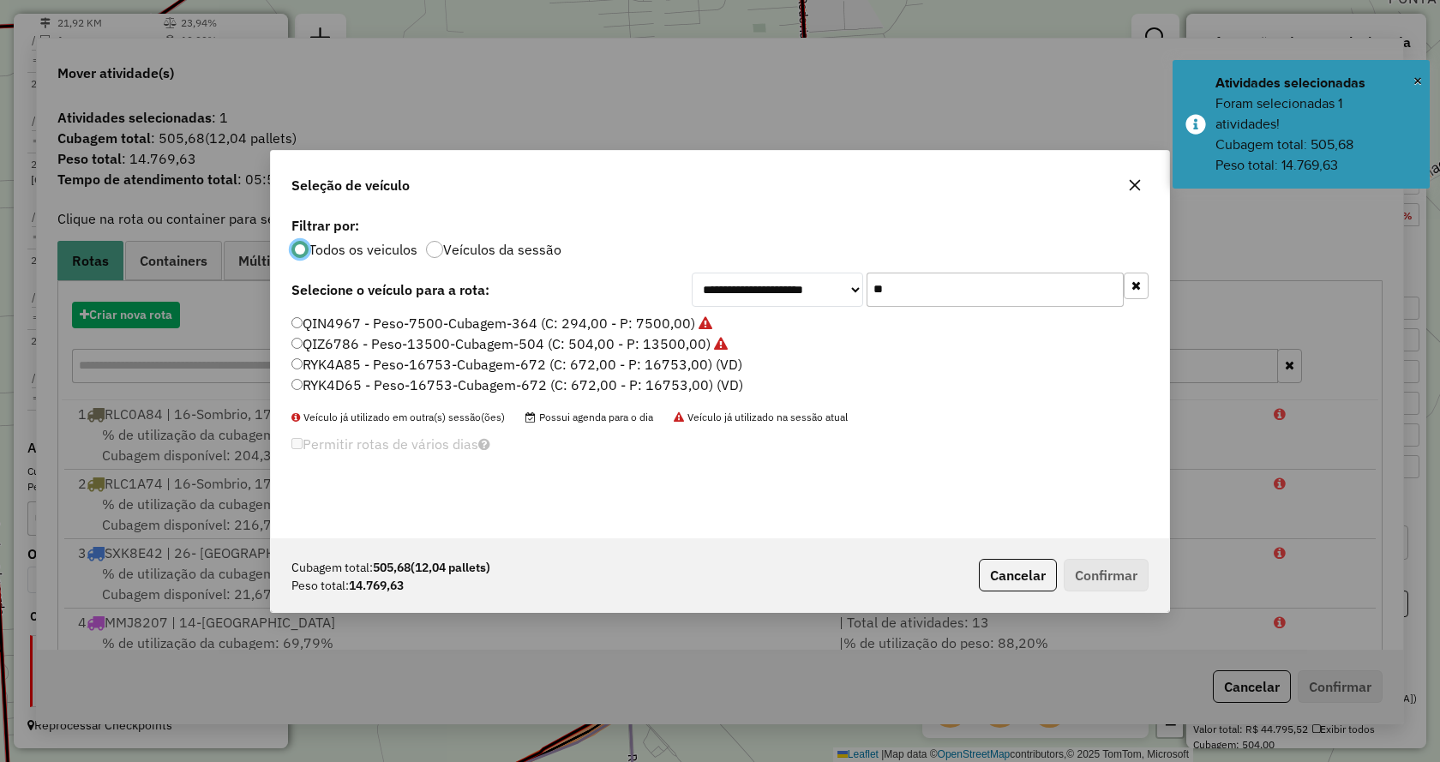
scroll to position [9, 5]
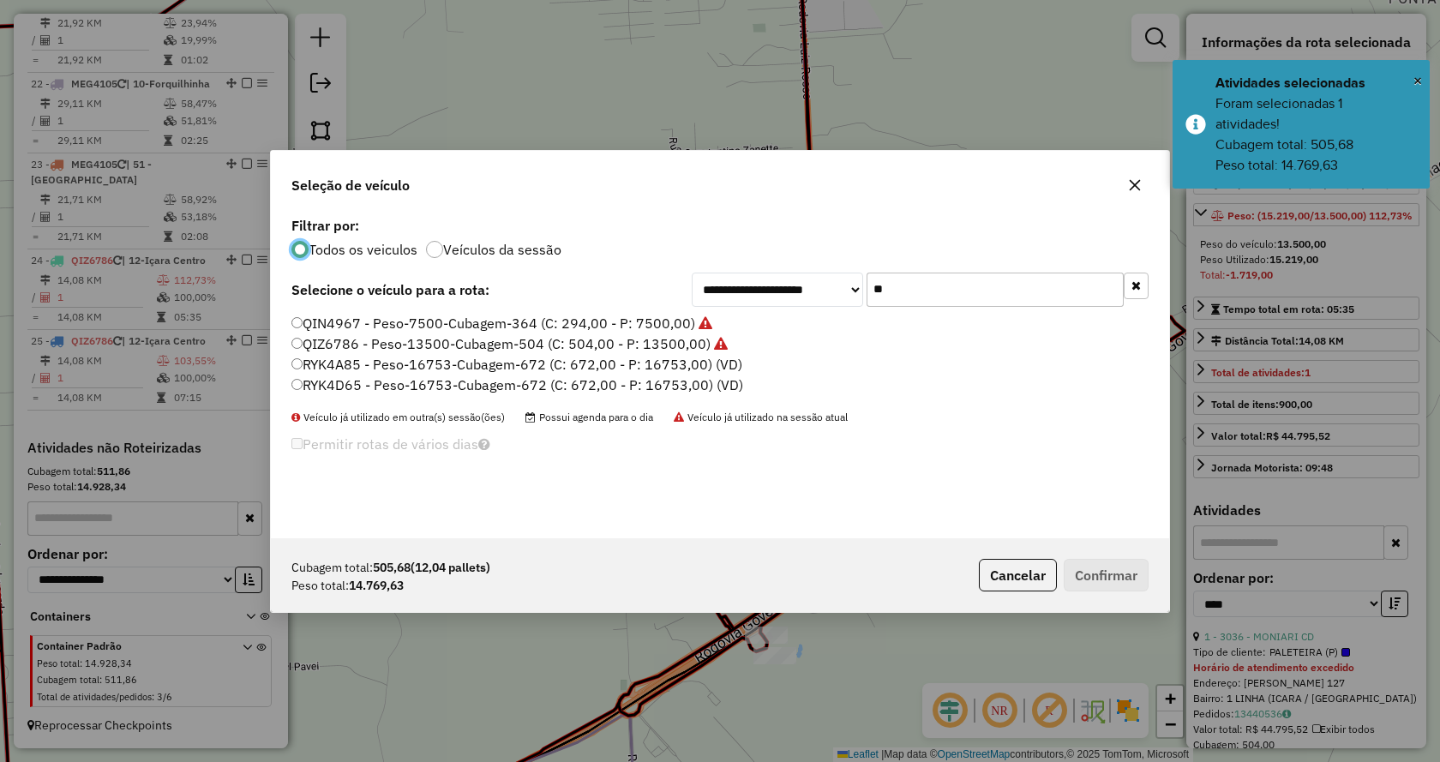
click at [880, 287] on input "**" at bounding box center [994, 290] width 257 height 34
drag, startPoint x: 880, startPoint y: 287, endPoint x: 937, endPoint y: 290, distance: 57.5
click at [937, 290] on input "**" at bounding box center [994, 290] width 257 height 34
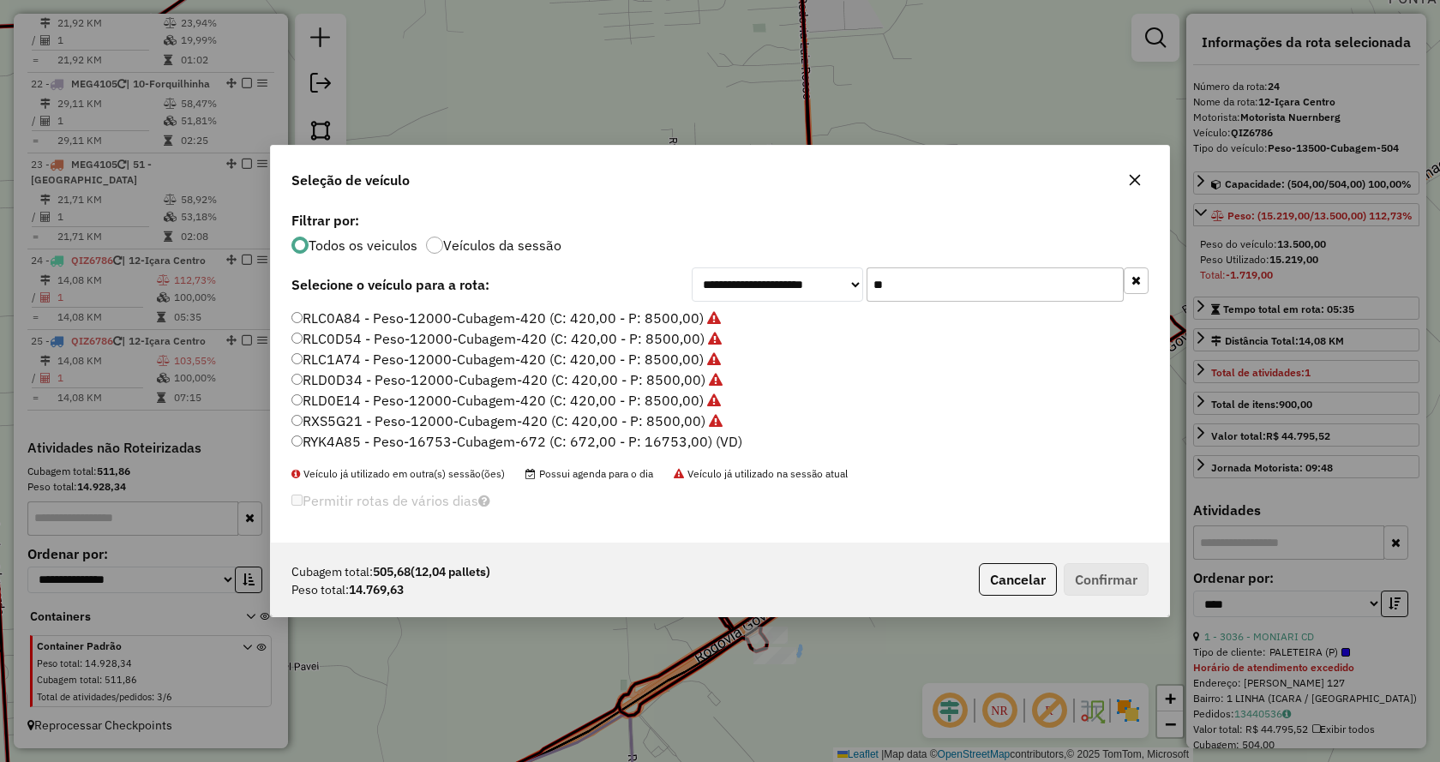
type input "**"
click at [698, 437] on label "RYK4A85 - Peso-16753-Cubagem-672 (C: 672,00 - P: 16753,00) (VD)" at bounding box center [516, 441] width 451 height 21
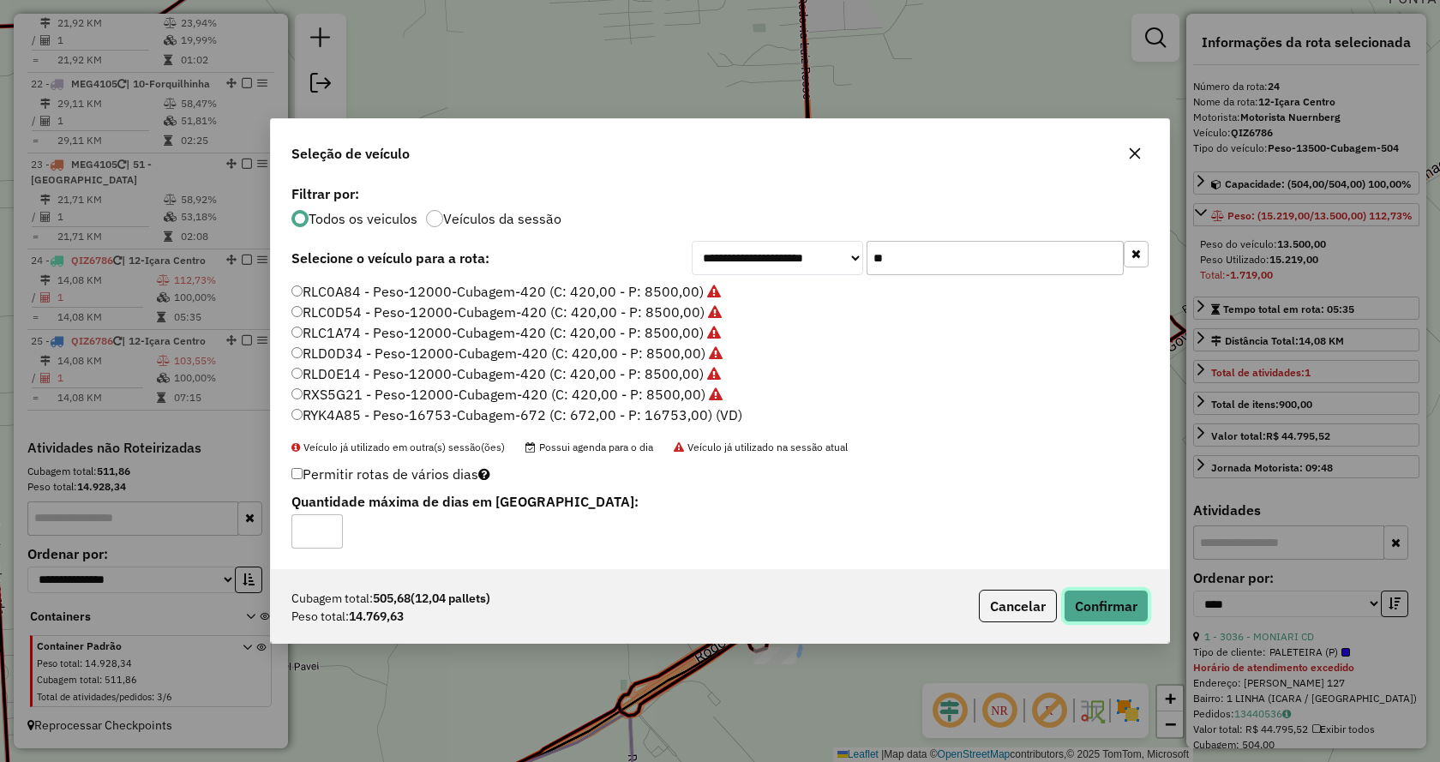
click at [1104, 608] on button "Confirmar" at bounding box center [1105, 606] width 85 height 33
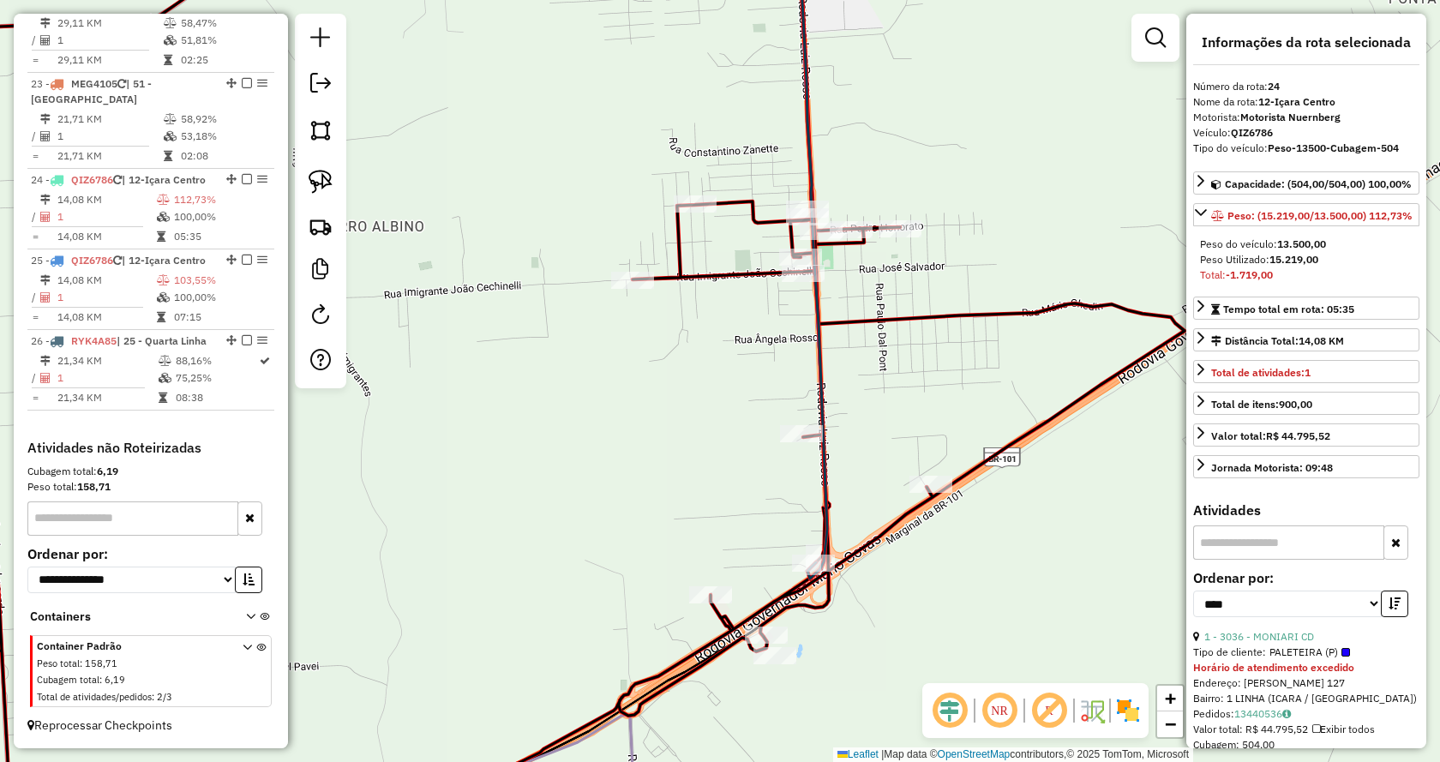
scroll to position [2638, 0]
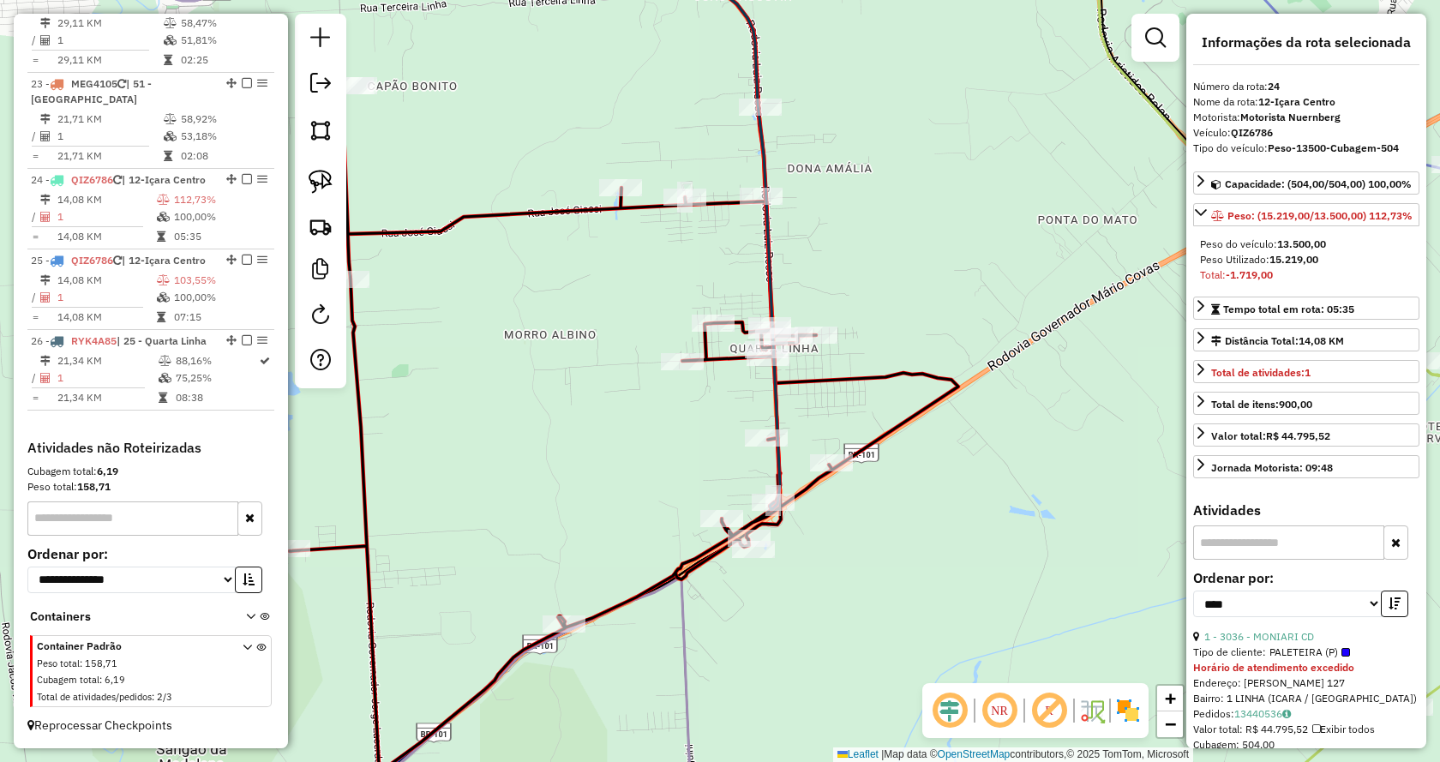
click at [243, 647] on icon at bounding box center [247, 675] width 9 height 64
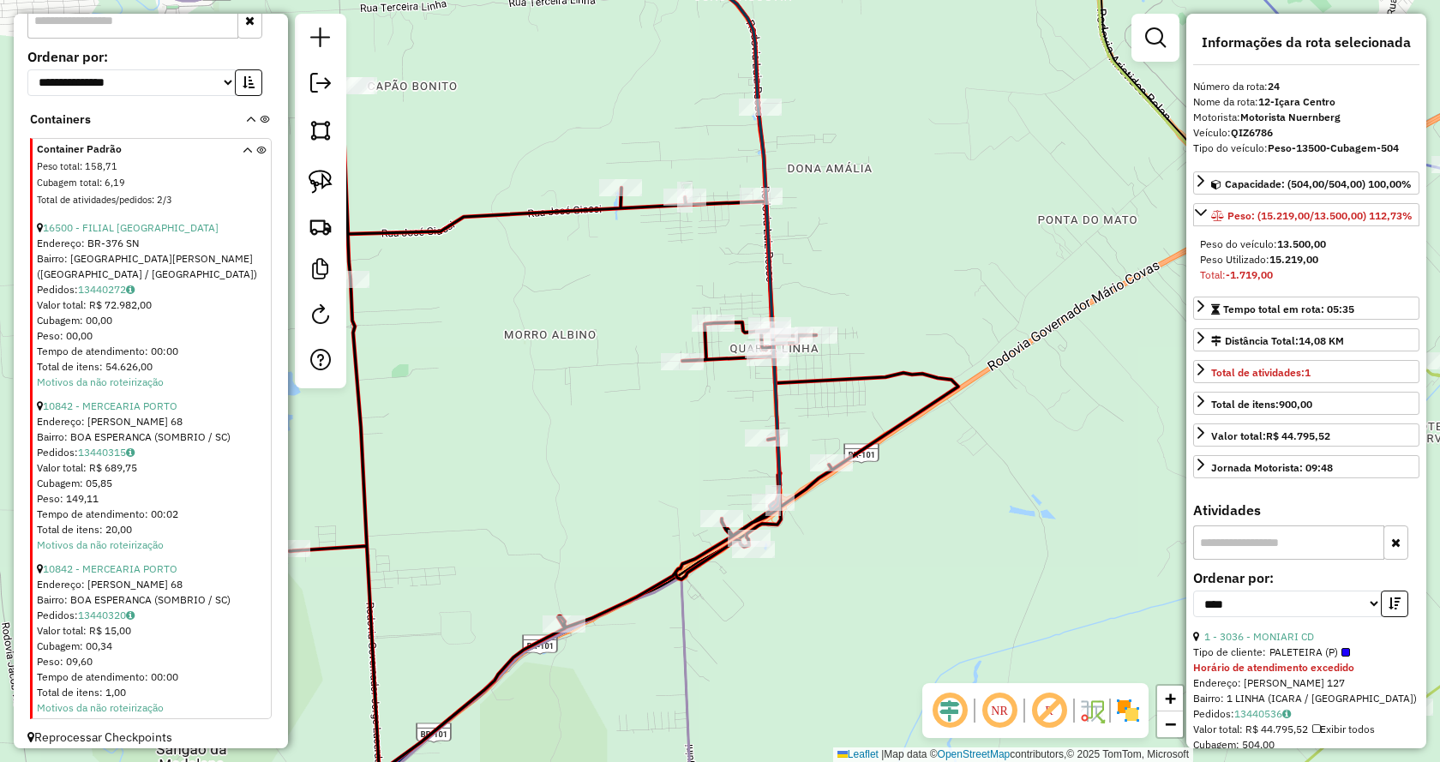
scroll to position [3147, 0]
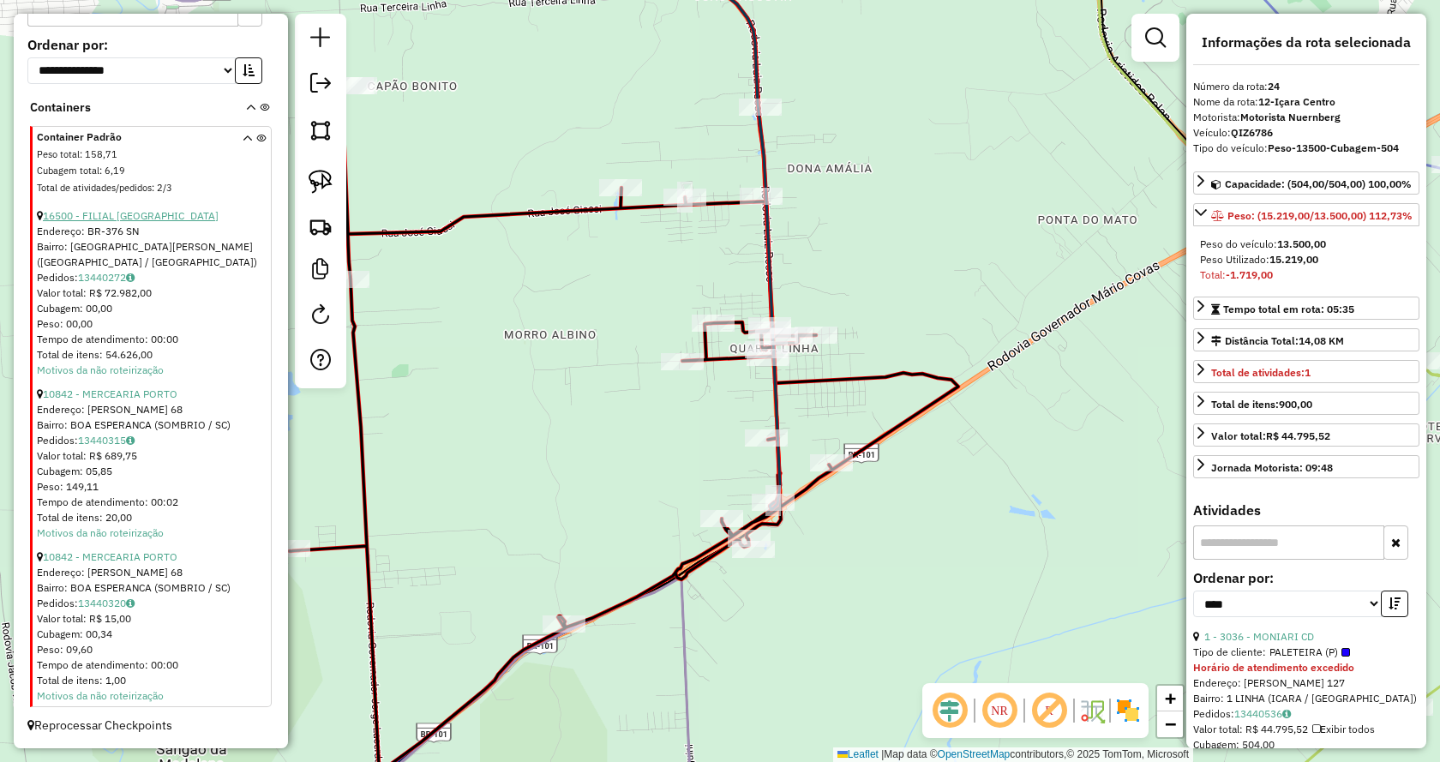
click at [133, 213] on link "16500 - FILIAL [GEOGRAPHIC_DATA]" at bounding box center [131, 215] width 176 height 13
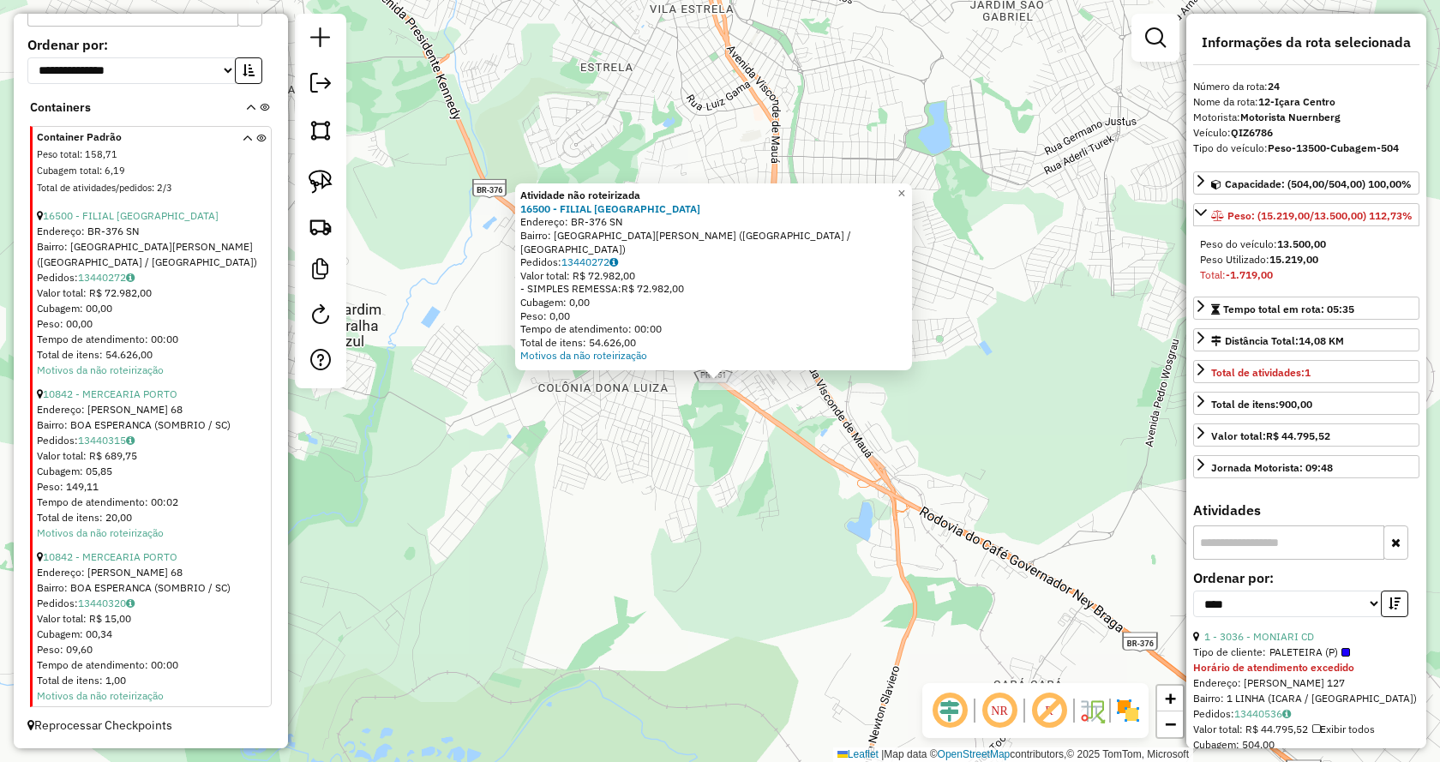
click at [117, 385] on li "10842 - MERCEARIA PORTO Endereço: [PERSON_NAME] 68 Bairro: BOA ESPERANCA (SOMBR…" at bounding box center [152, 459] width 231 height 163
click at [124, 388] on link "10842 - MERCEARIA PORTO" at bounding box center [110, 393] width 135 height 13
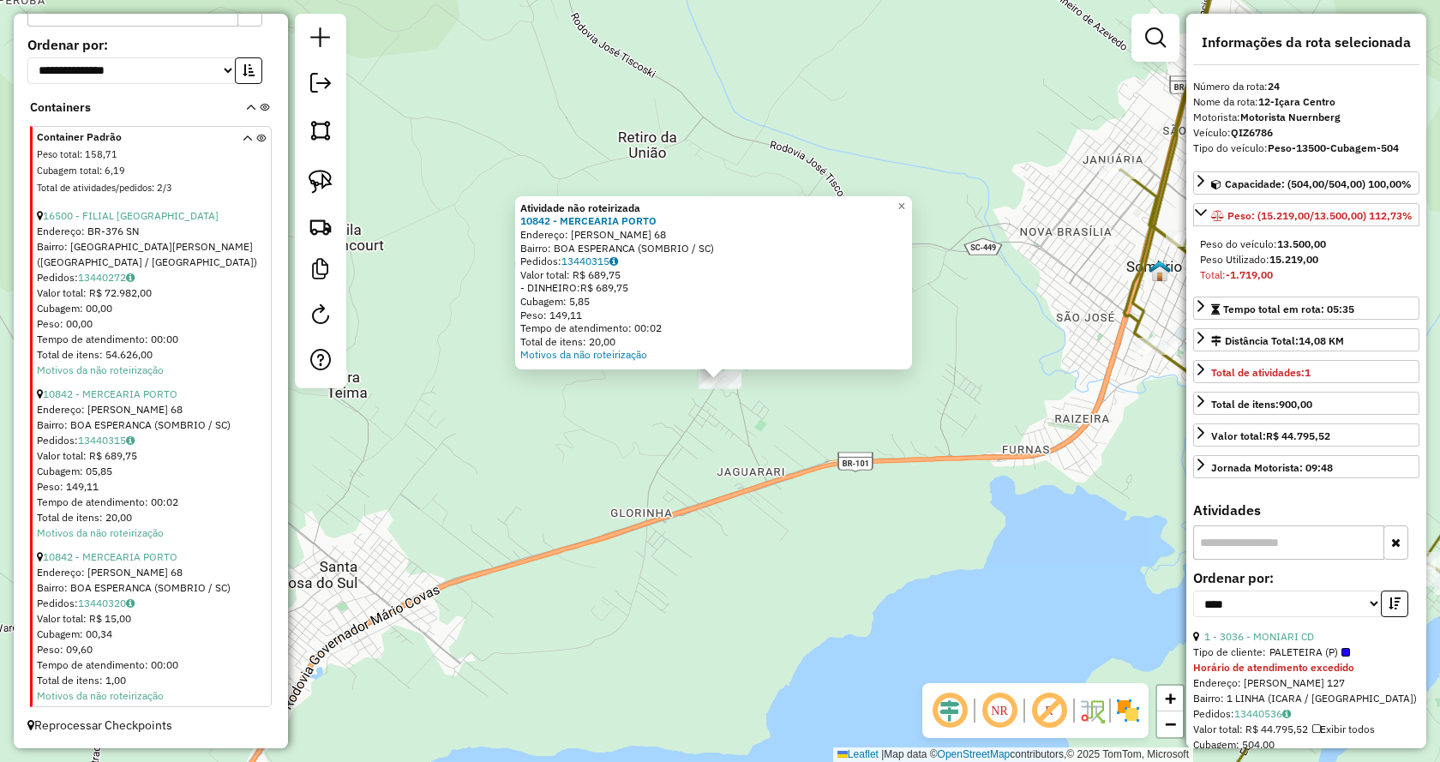
click at [159, 564] on div "10842 - MERCEARIA PORTO" at bounding box center [152, 556] width 231 height 15
click at [243, 141] on icon at bounding box center [247, 166] width 9 height 64
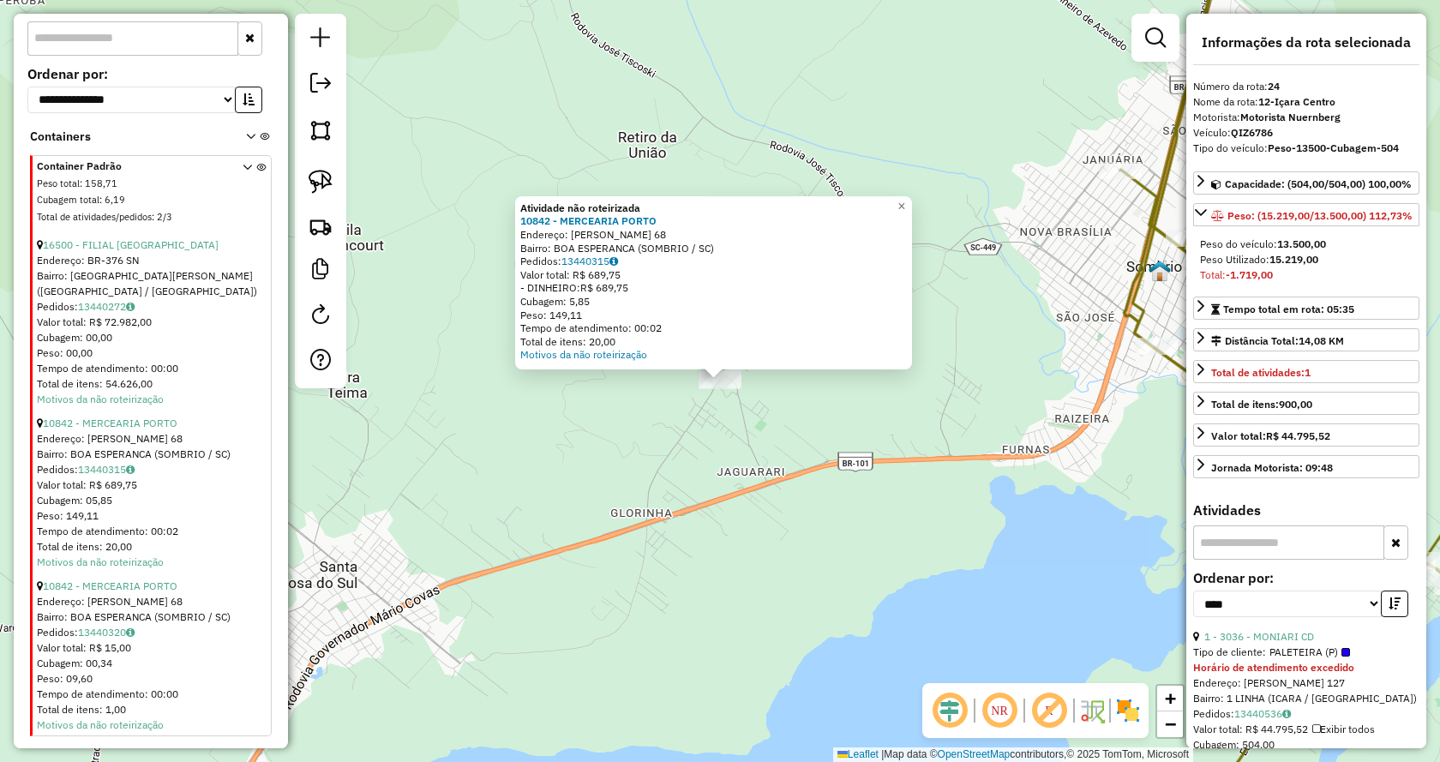
scroll to position [2638, 0]
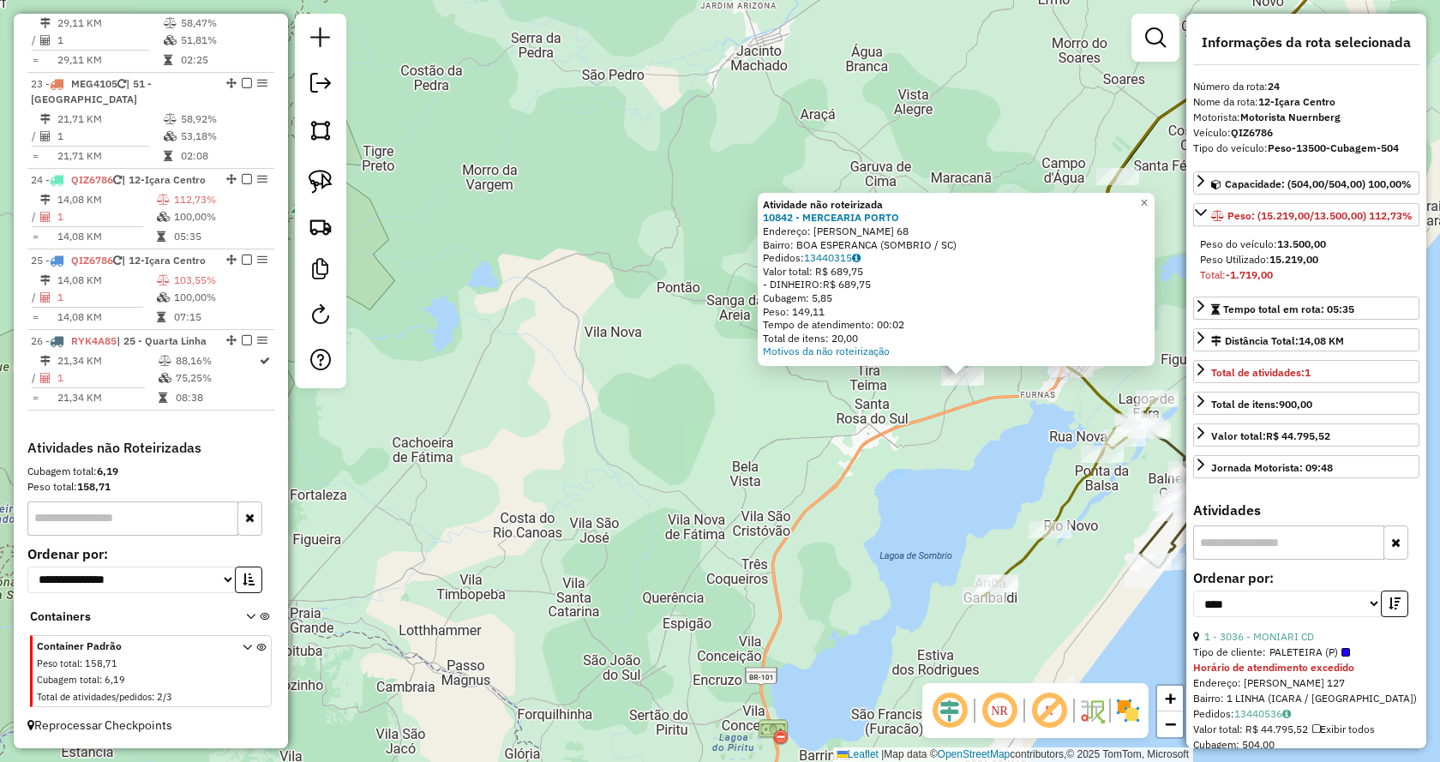
click at [836, 492] on div "Atividade não roteirizada 10842 - MERCEARIA PORTO Endereço: [PERSON_NAME] 68 Ba…" at bounding box center [720, 381] width 1440 height 762
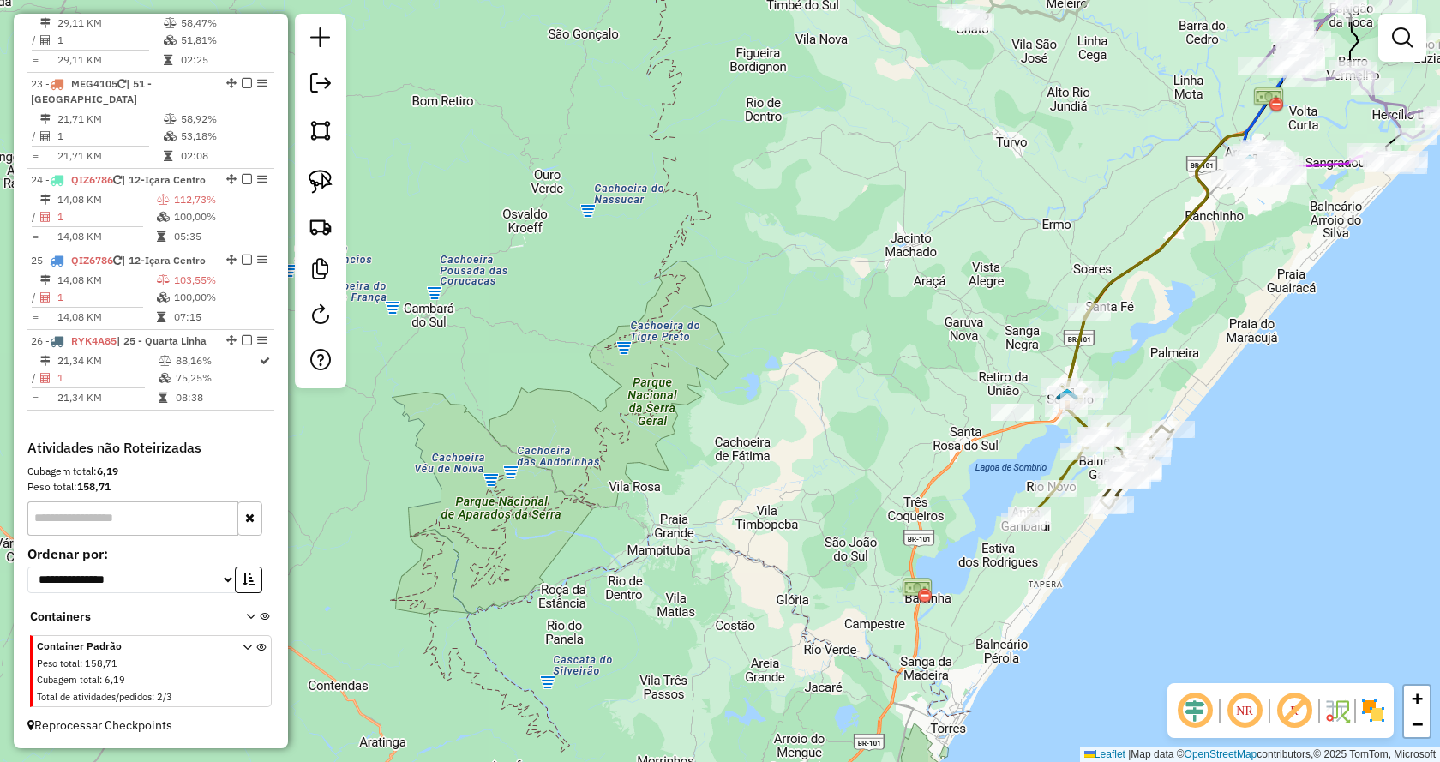
drag, startPoint x: 1196, startPoint y: 382, endPoint x: 923, endPoint y: 419, distance: 275.8
click at [923, 419] on div "Janela de atendimento Grade de atendimento Capacidade Transportadoras Veículos …" at bounding box center [720, 381] width 1440 height 762
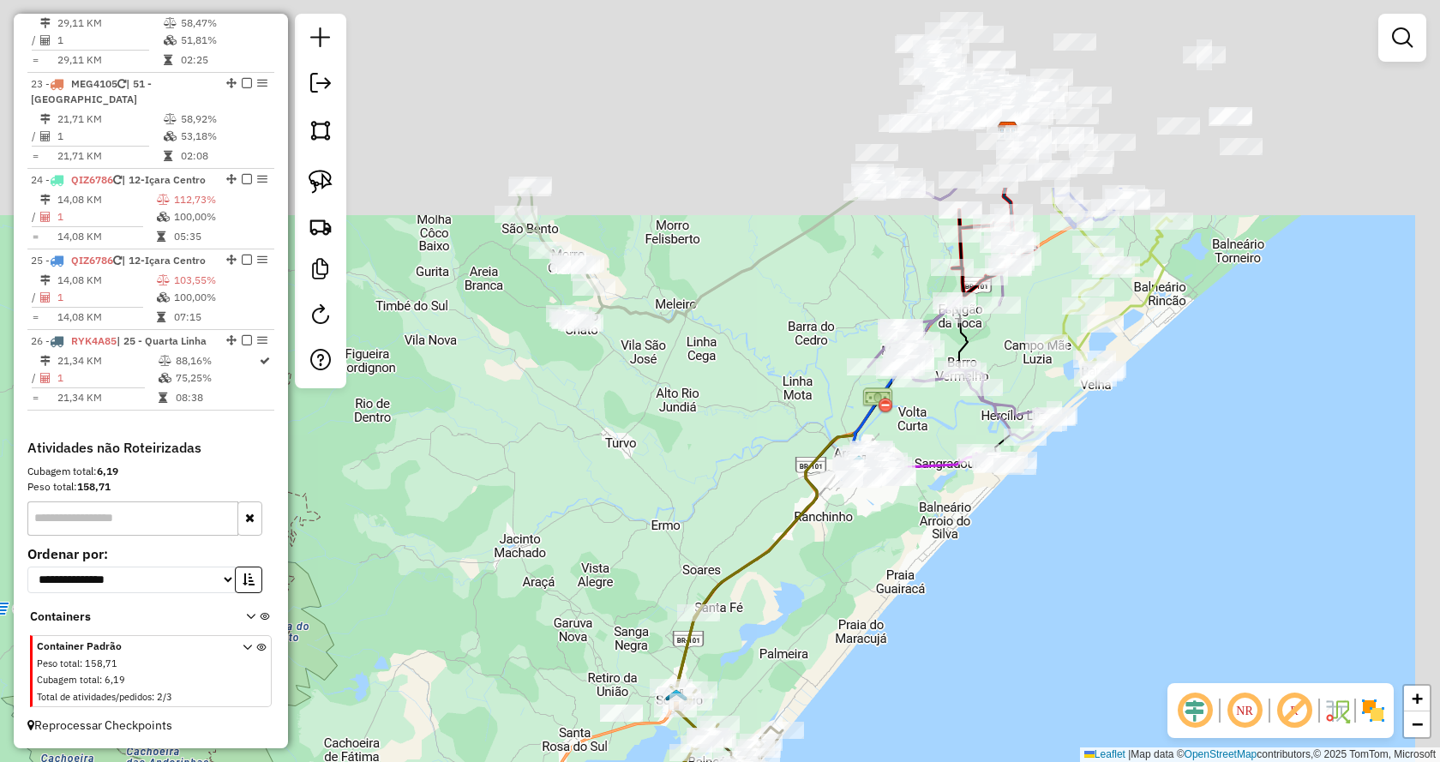
drag, startPoint x: 1048, startPoint y: 353, endPoint x: 927, endPoint y: 620, distance: 293.4
click at [927, 620] on div "Janela de atendimento Grade de atendimento Capacidade Transportadoras Veículos …" at bounding box center [720, 381] width 1440 height 762
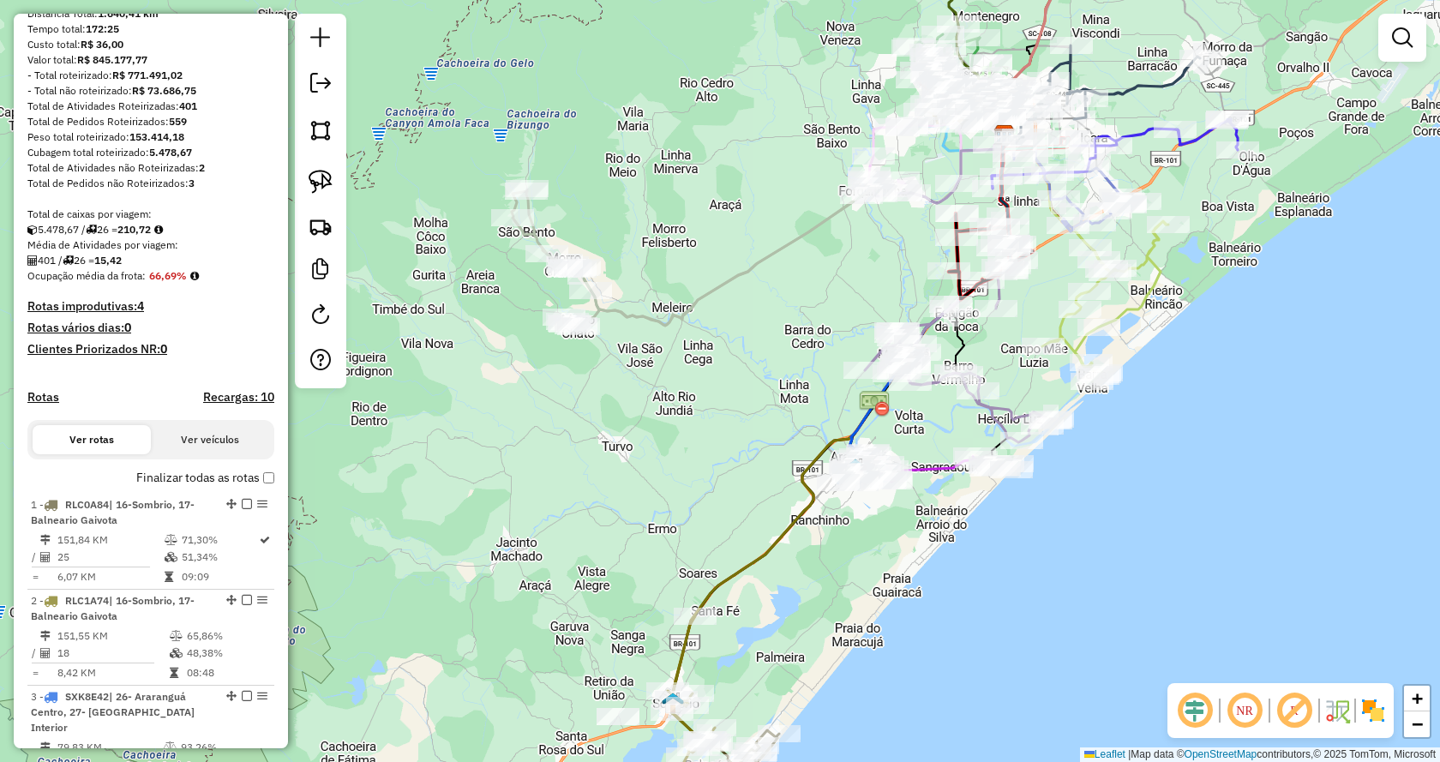
scroll to position [514, 0]
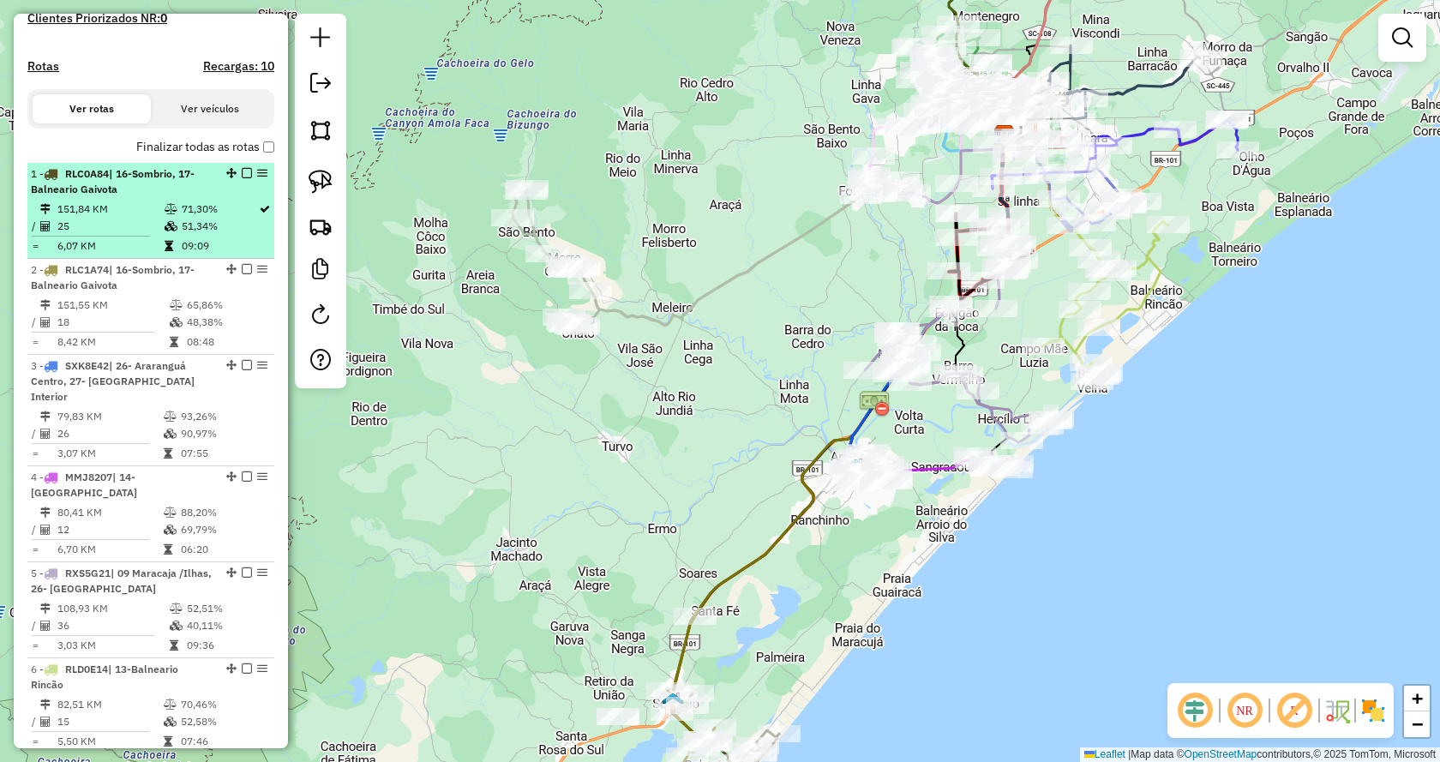
click at [117, 218] on td "151,84 KM" at bounding box center [110, 209] width 107 height 17
select select "*********"
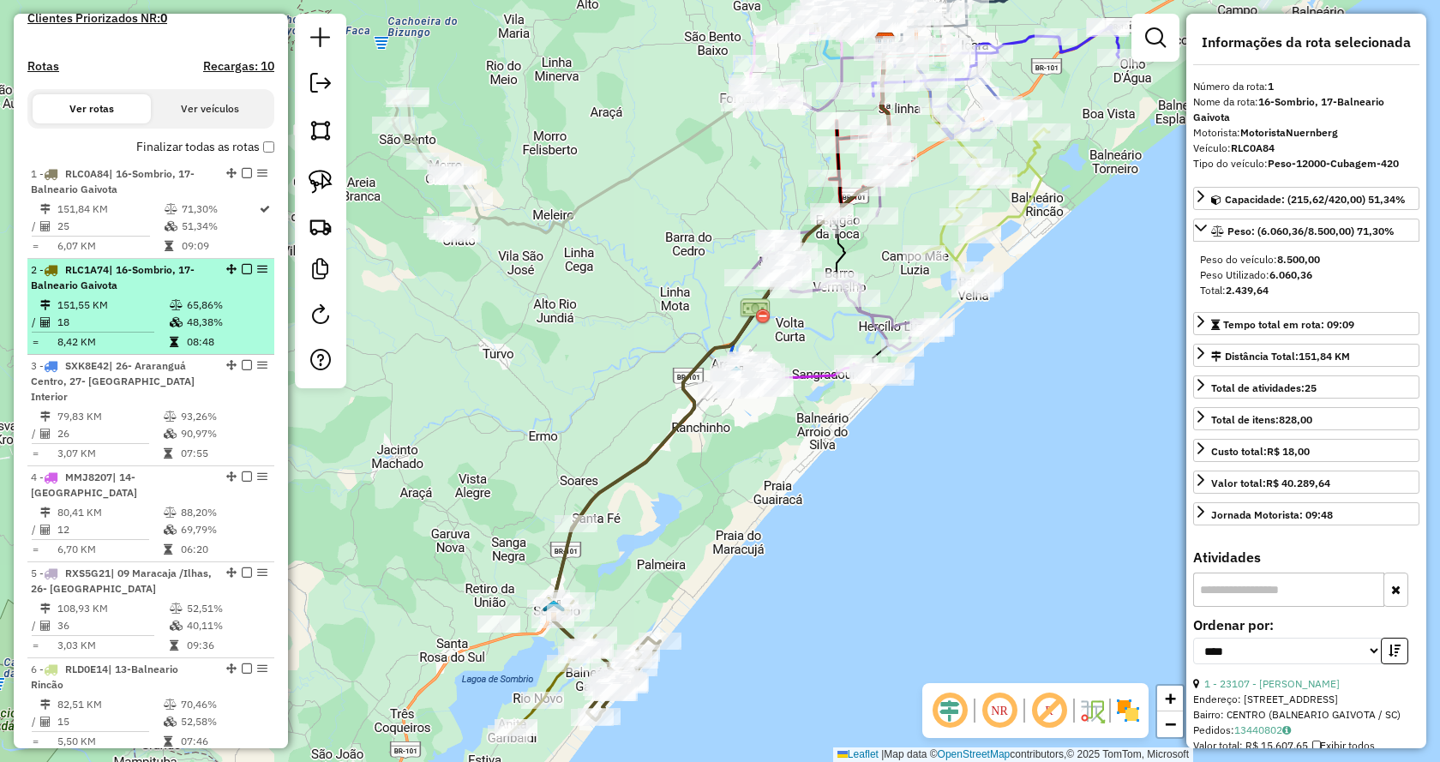
click at [113, 331] on td "18" at bounding box center [113, 322] width 112 height 17
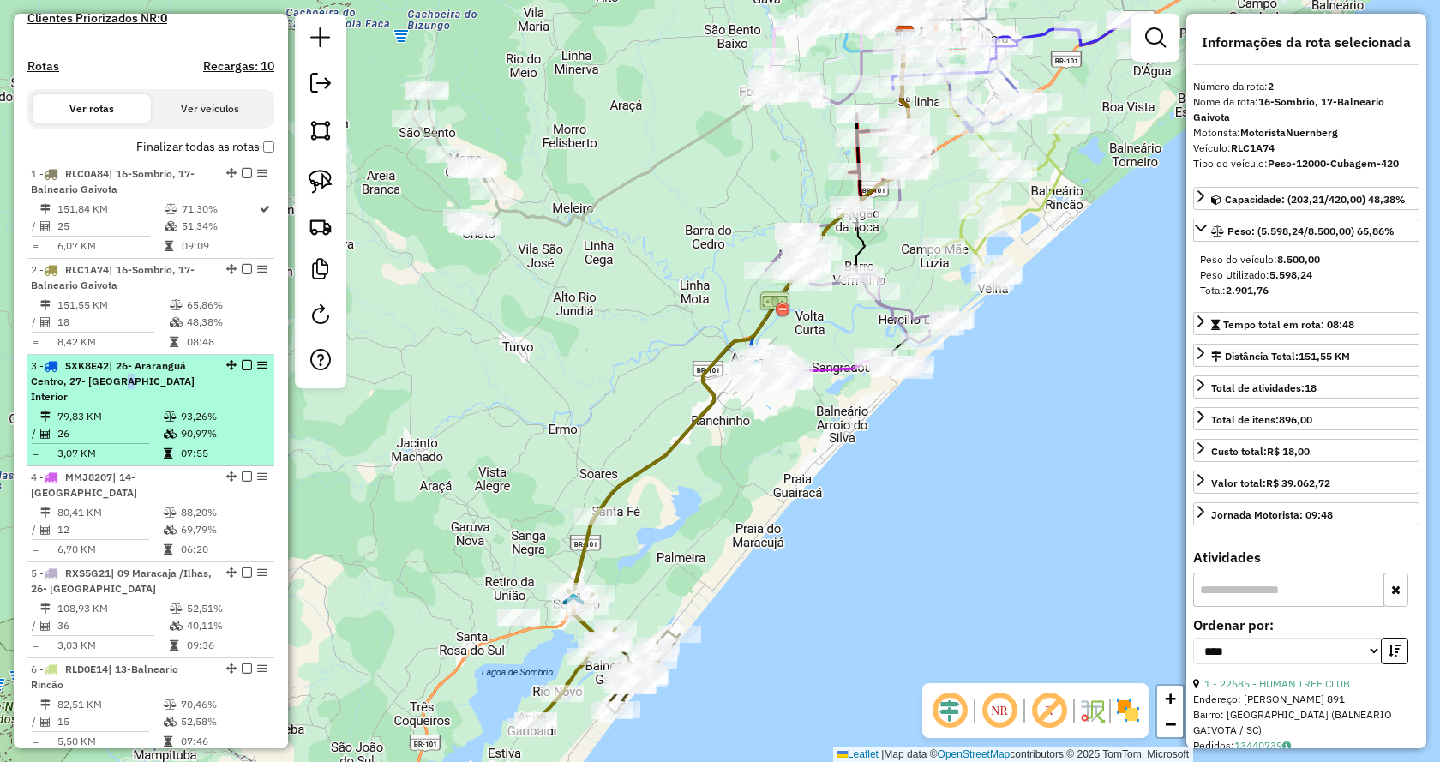
click at [116, 397] on span "| 26- Araranguá Centro, 27- [GEOGRAPHIC_DATA] Interior" at bounding box center [113, 381] width 164 height 44
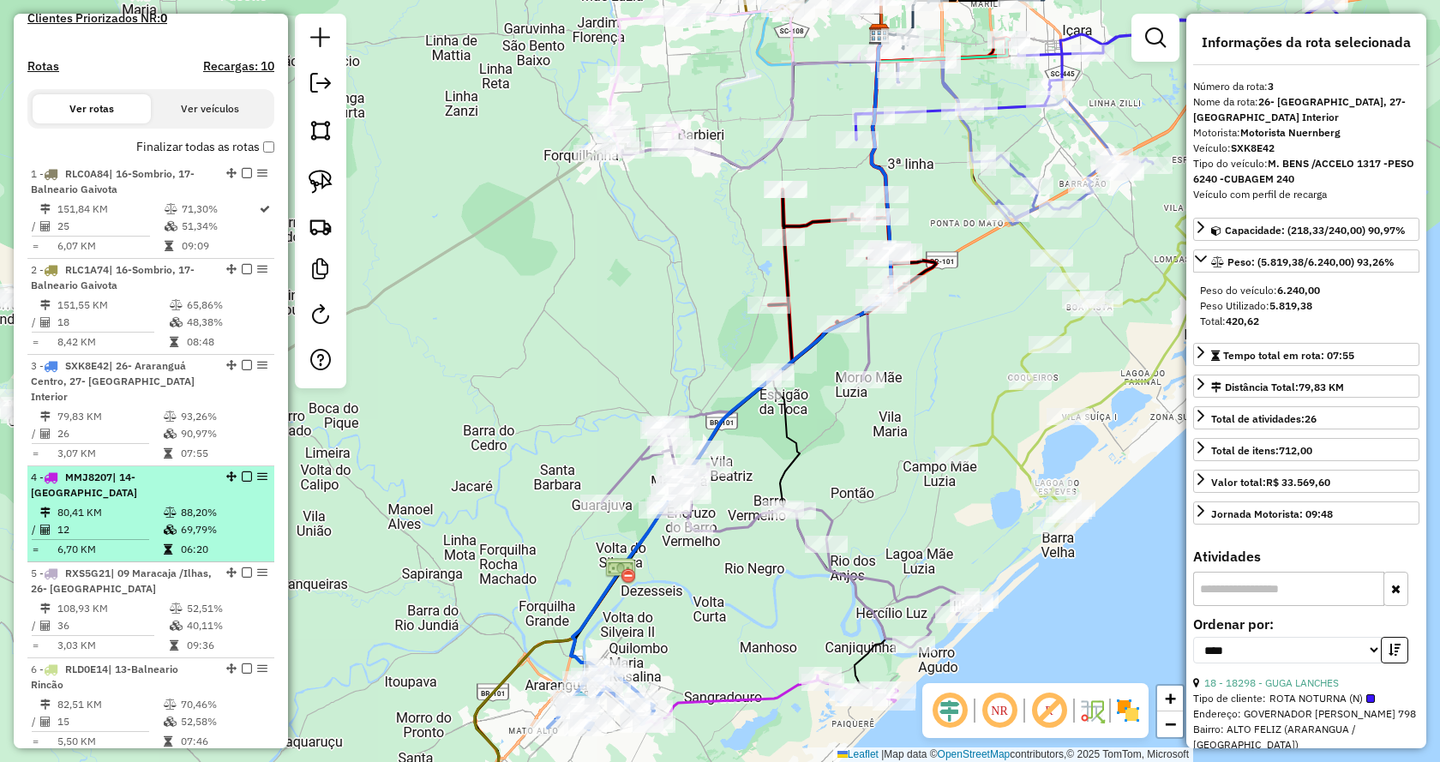
click at [103, 525] on td "12" at bounding box center [110, 529] width 106 height 17
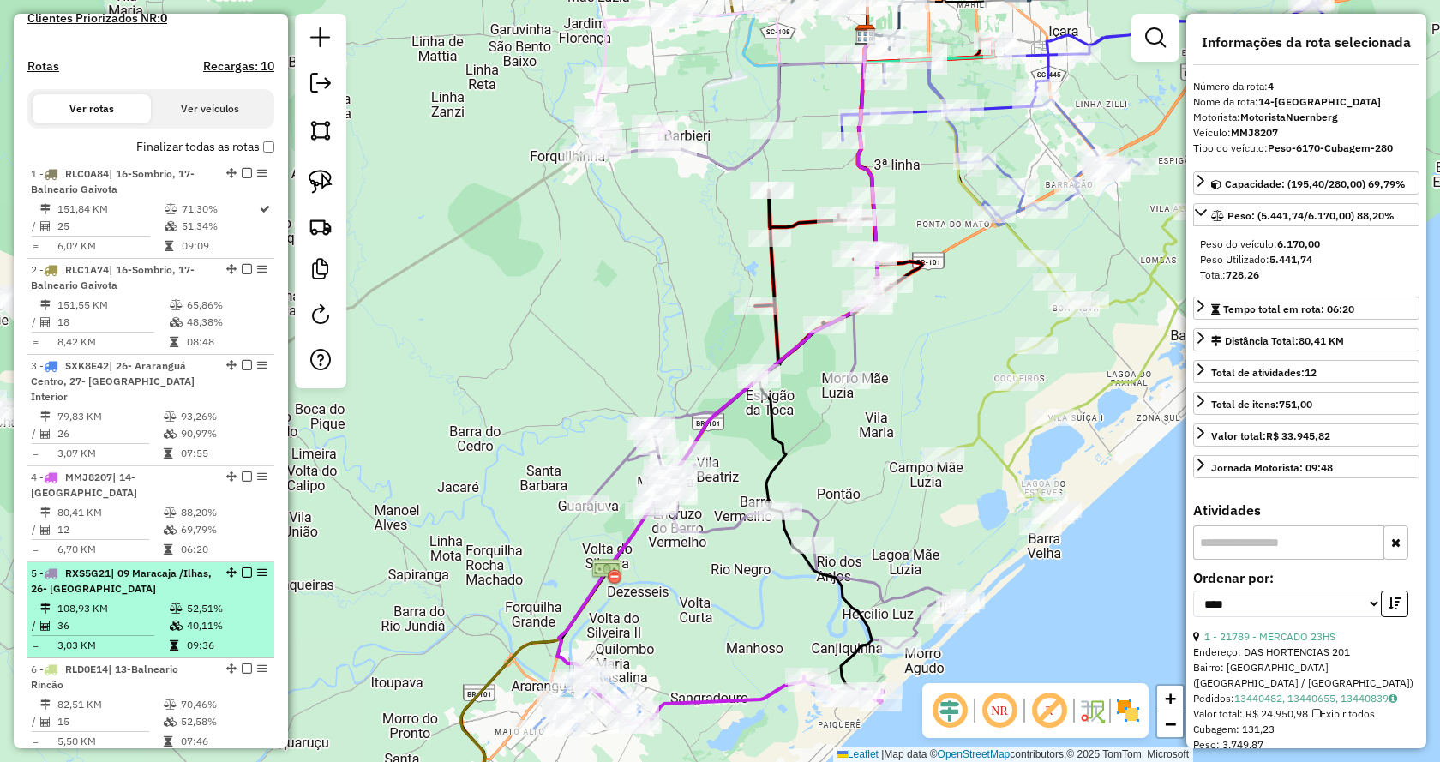
click at [113, 602] on td "108,93 KM" at bounding box center [113, 608] width 112 height 17
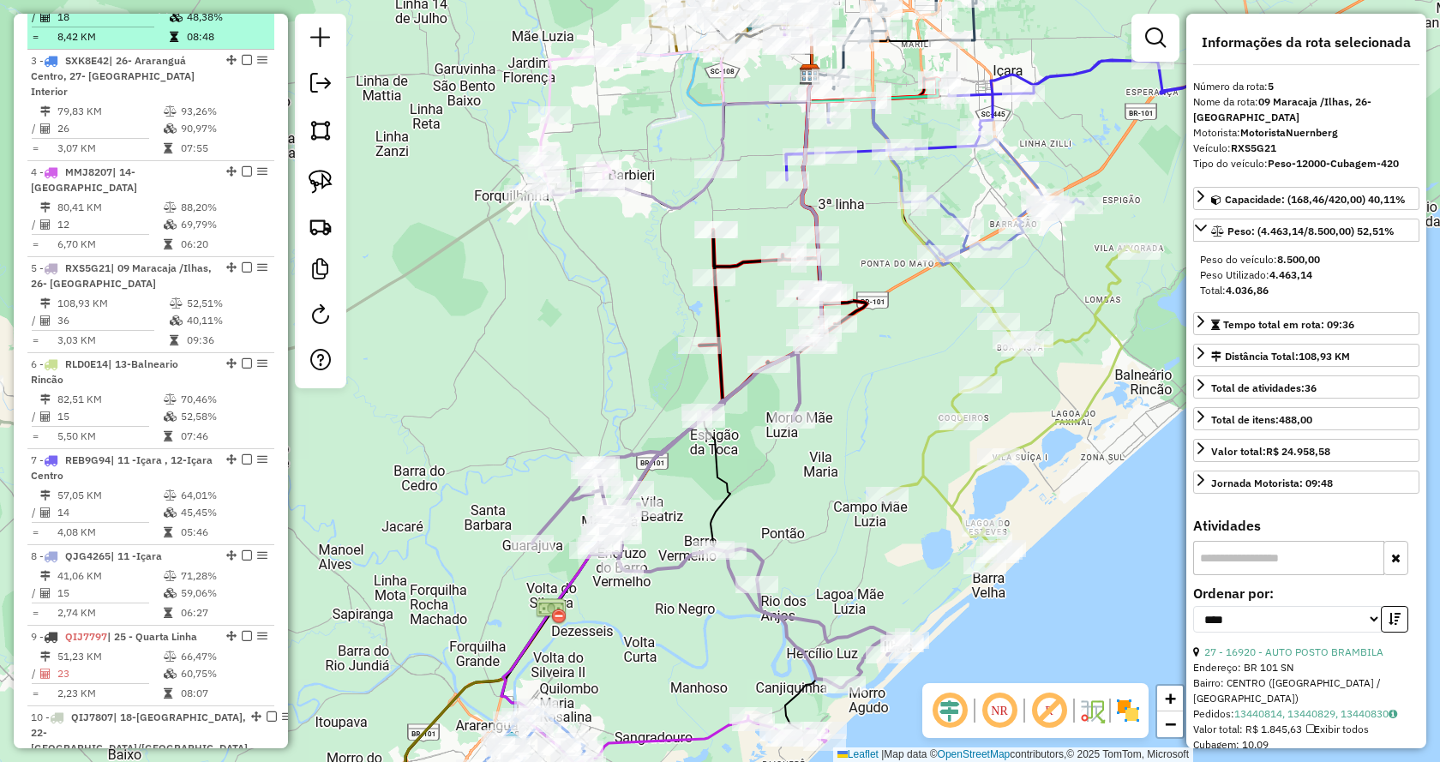
scroll to position [857, 0]
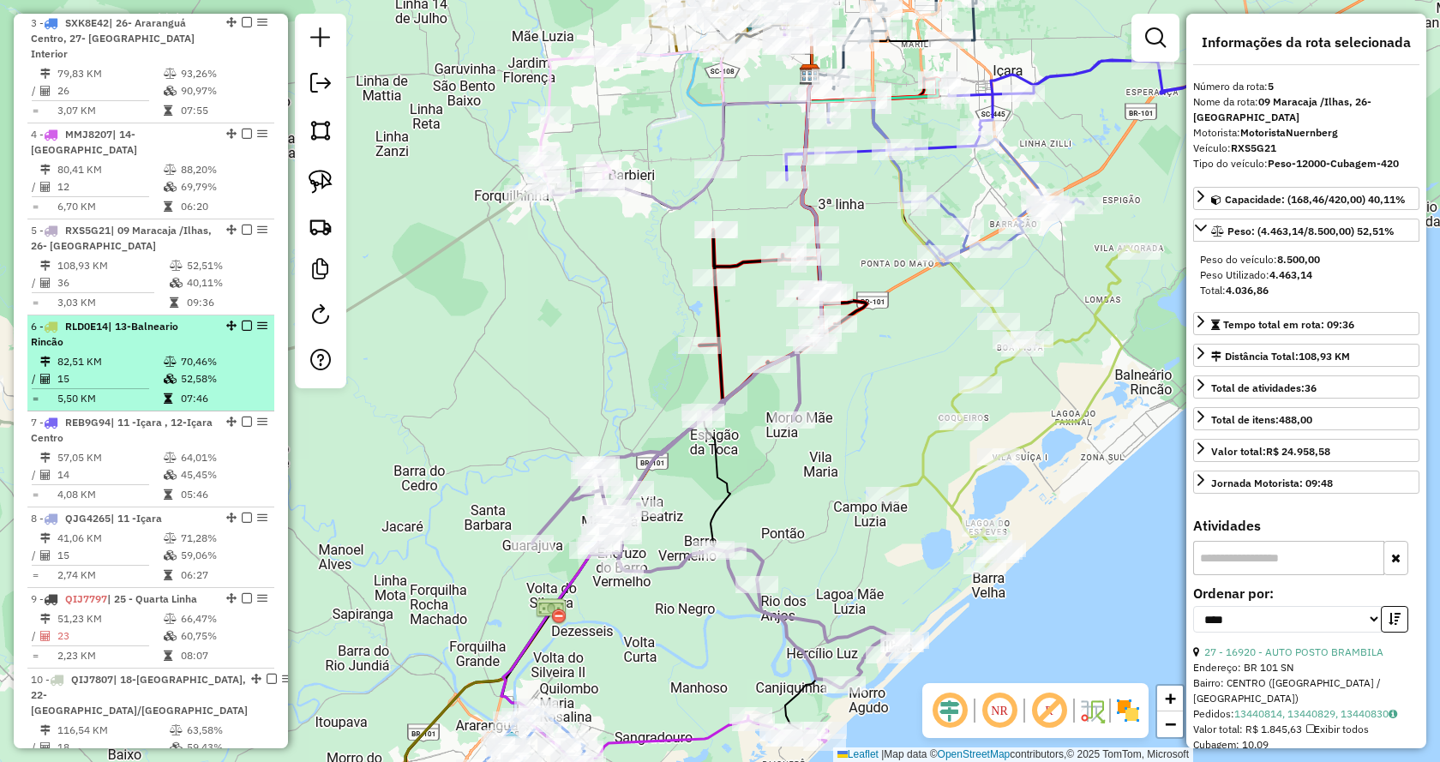
click at [126, 339] on div "6 - RLD0E14 | 13-Balneario Rincão" at bounding box center [122, 334] width 182 height 31
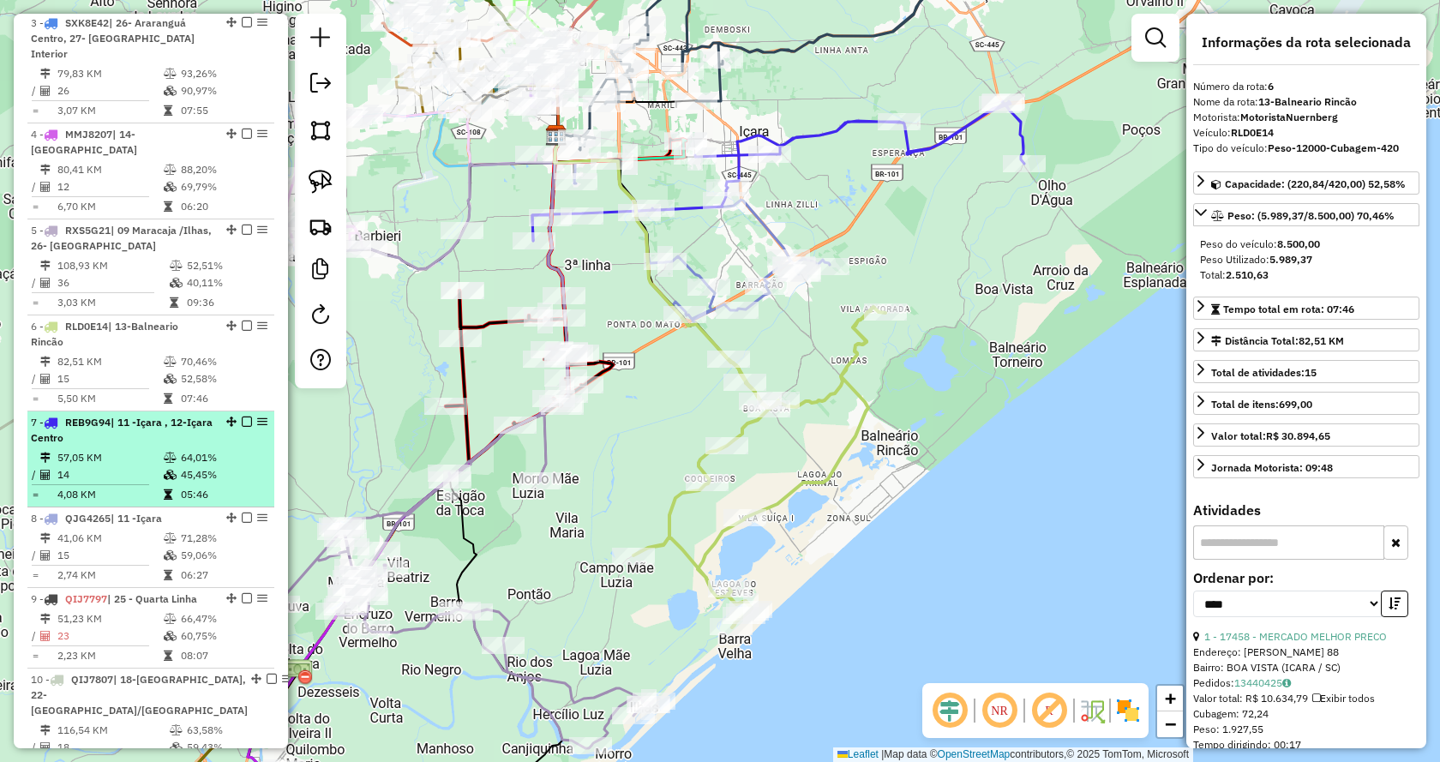
click at [123, 478] on td "14" at bounding box center [110, 474] width 106 height 17
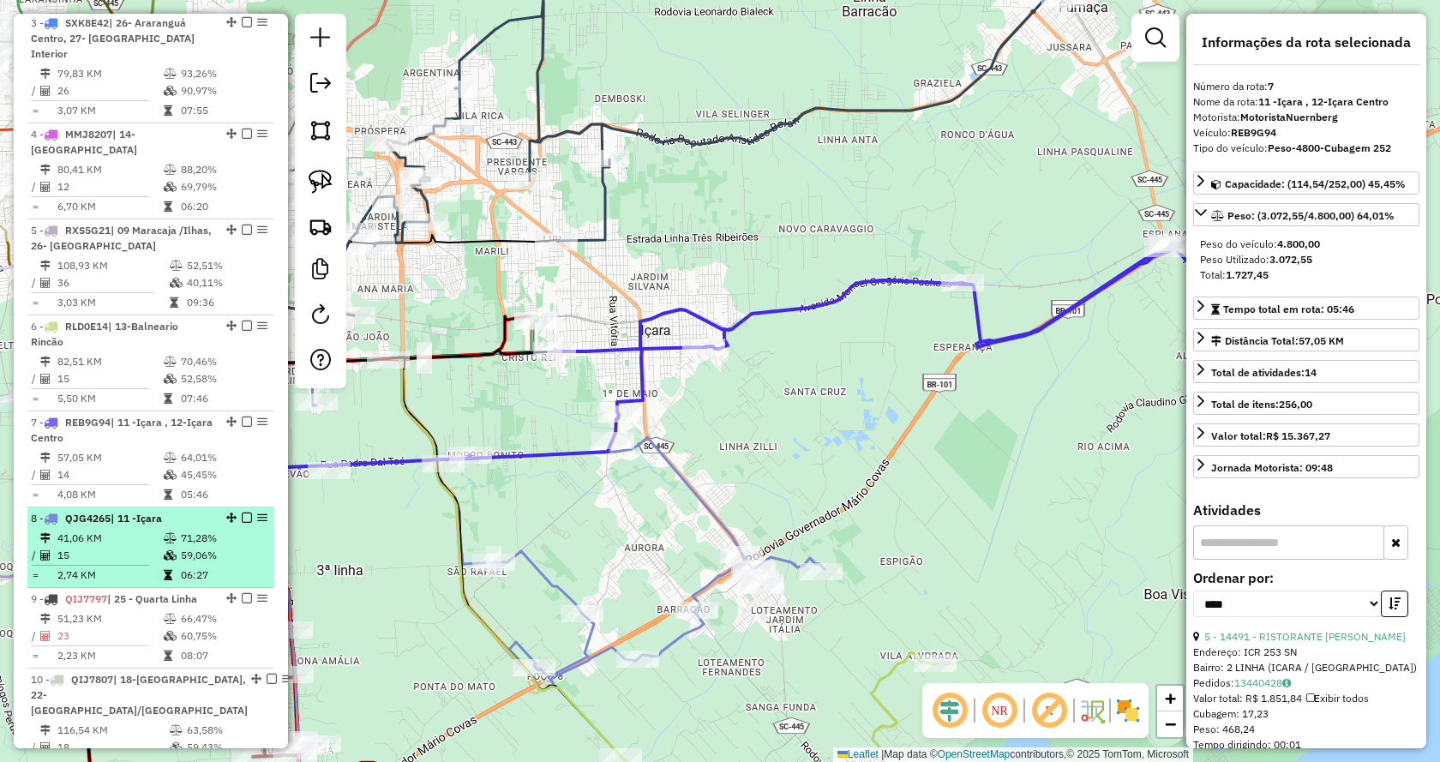
click at [123, 555] on td "15" at bounding box center [110, 555] width 106 height 17
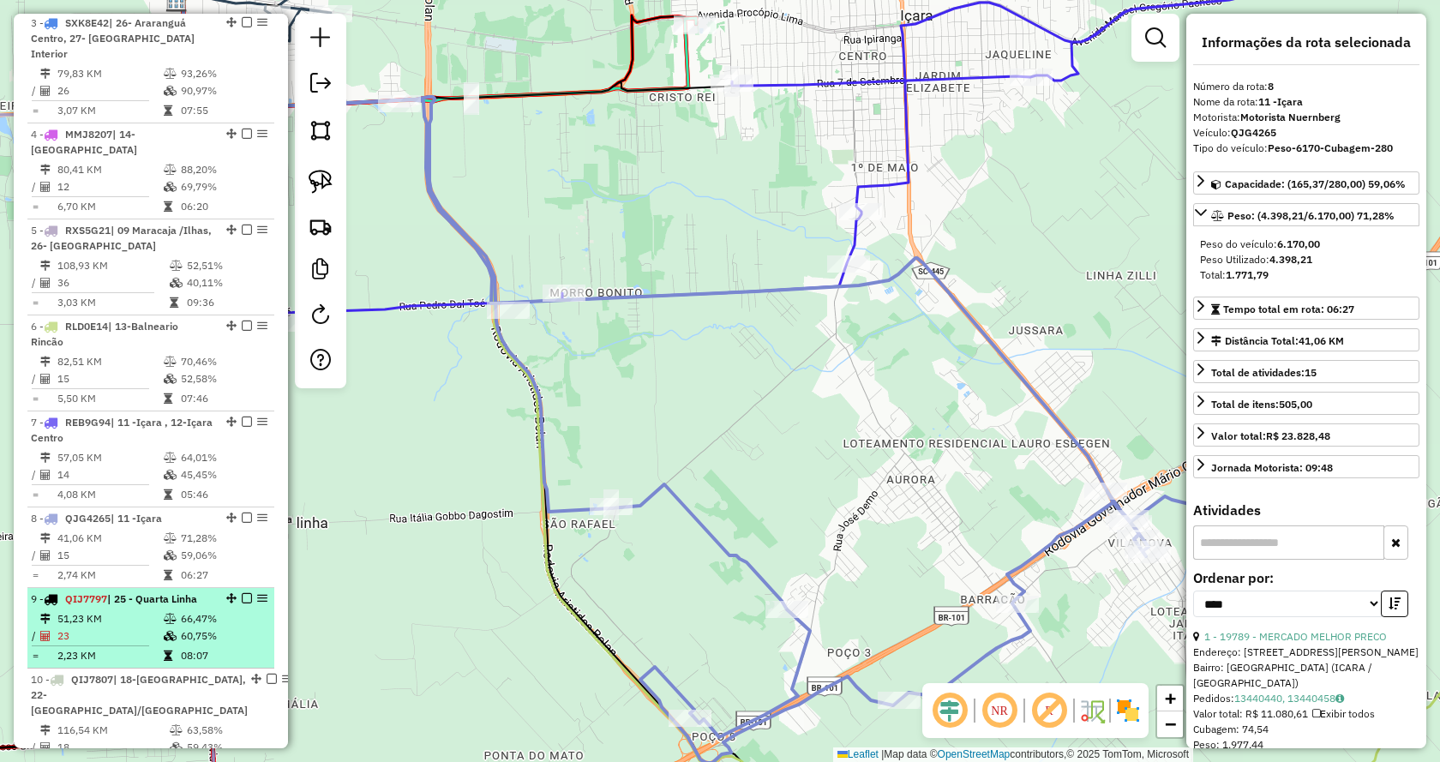
click at [121, 632] on td "23" at bounding box center [110, 635] width 106 height 17
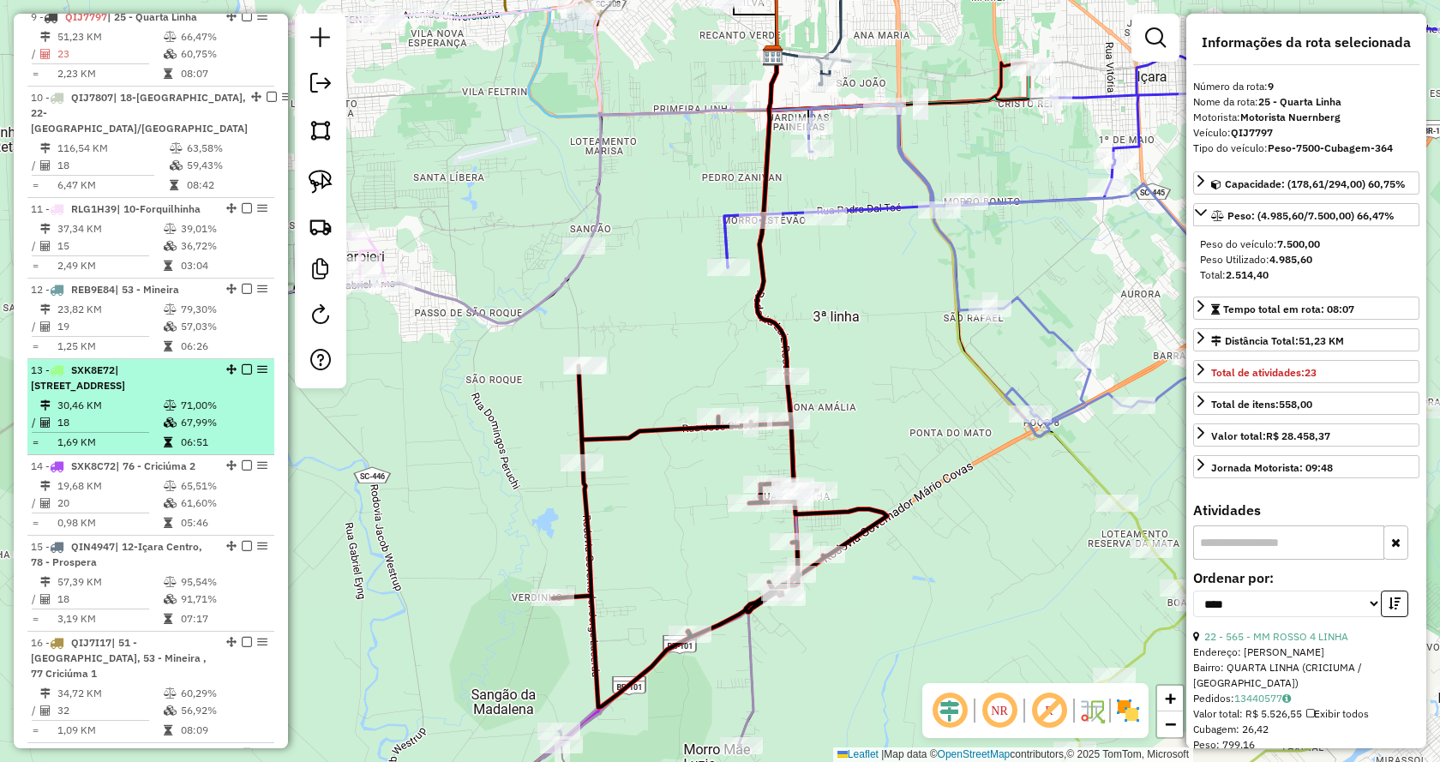
scroll to position [1457, 0]
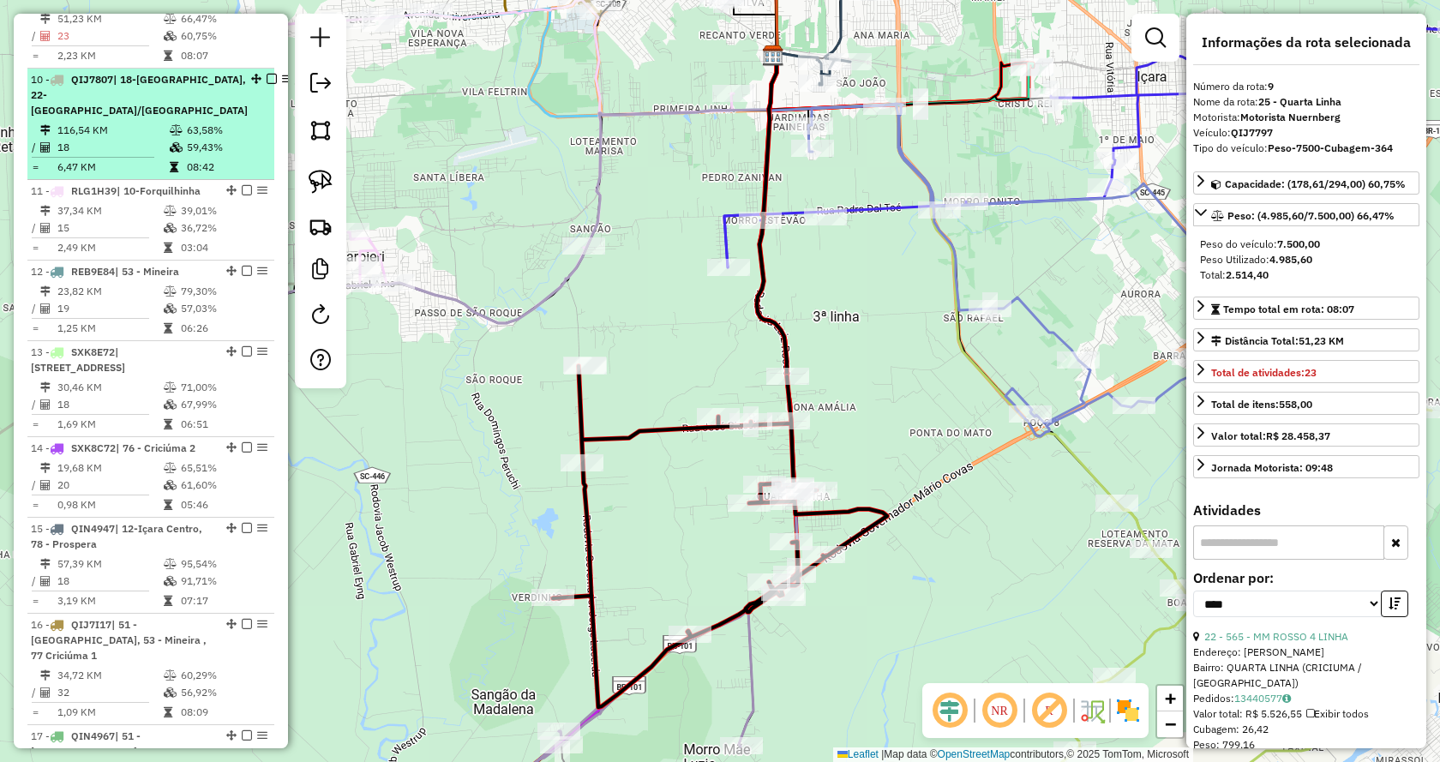
click at [101, 122] on td "116,54 KM" at bounding box center [113, 130] width 112 height 17
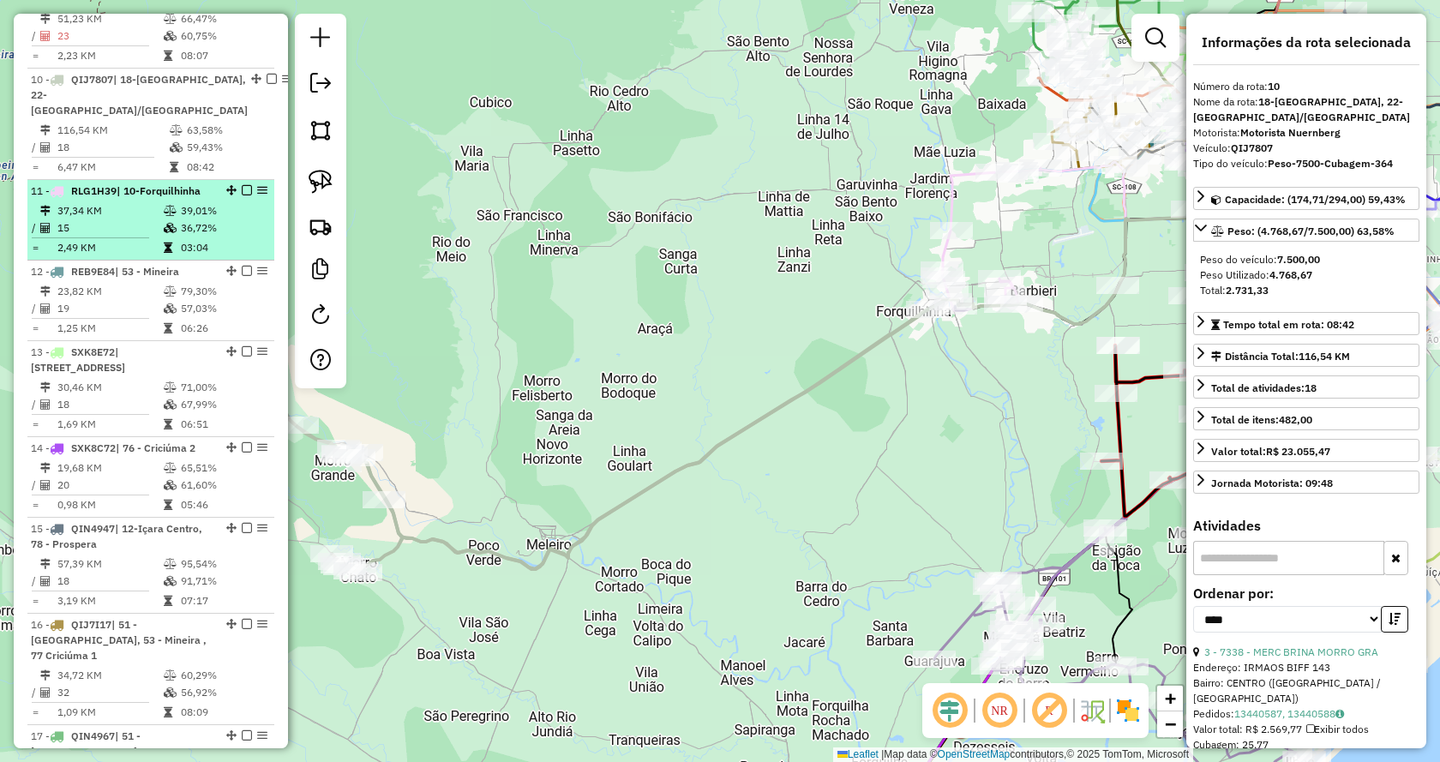
click at [126, 239] on td "2,49 KM" at bounding box center [110, 247] width 106 height 17
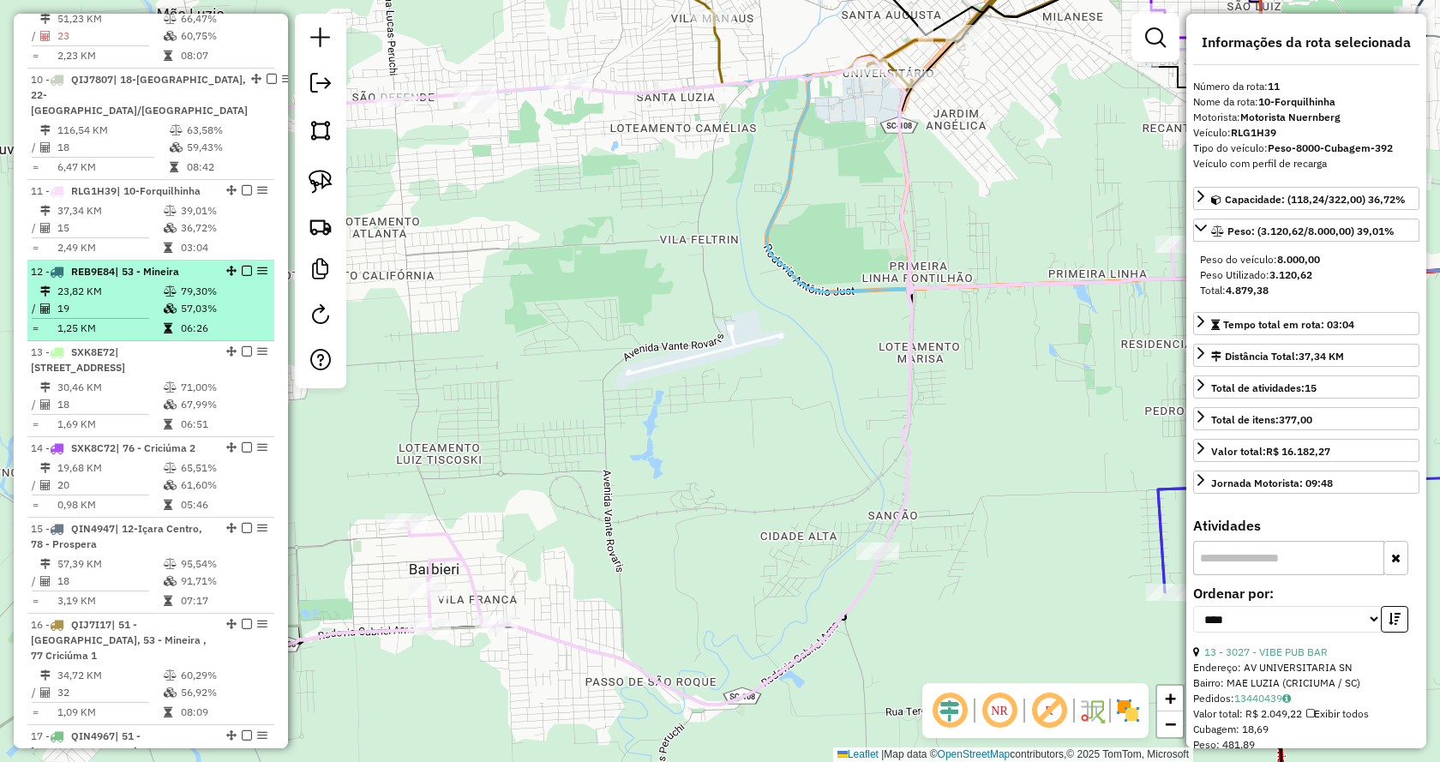
click at [132, 265] on span "| 53 - Mineira" at bounding box center [147, 271] width 64 height 13
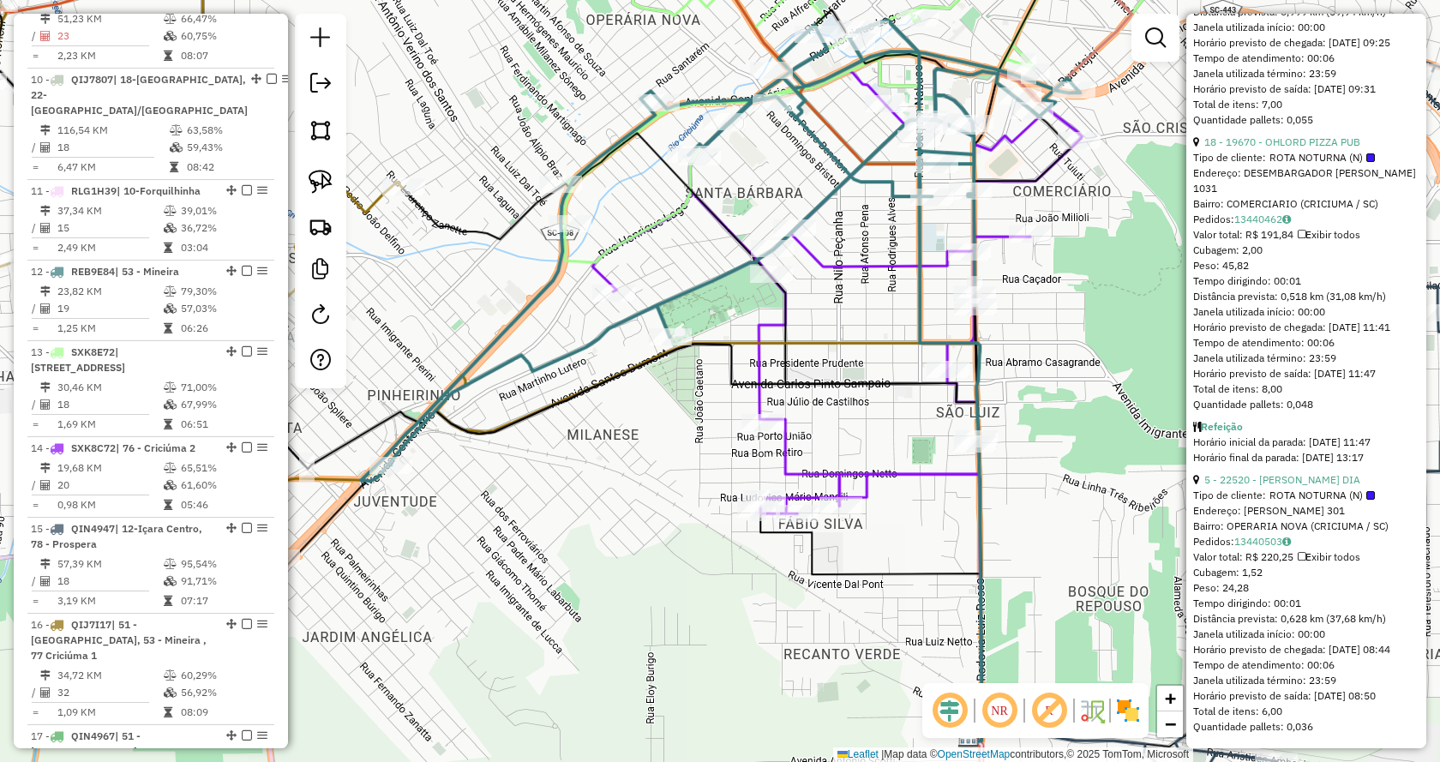
scroll to position [5322, 0]
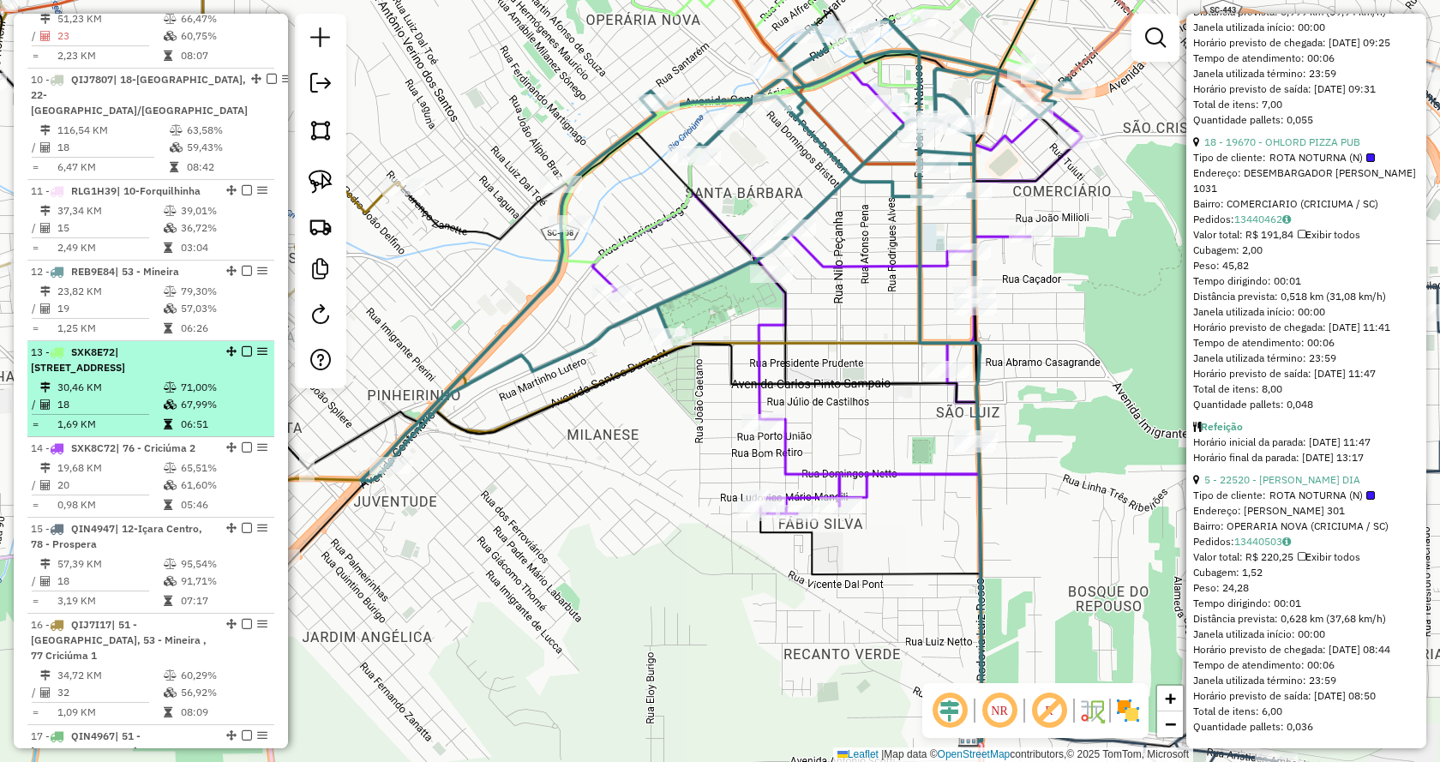
click at [86, 396] on td "18" at bounding box center [110, 404] width 106 height 17
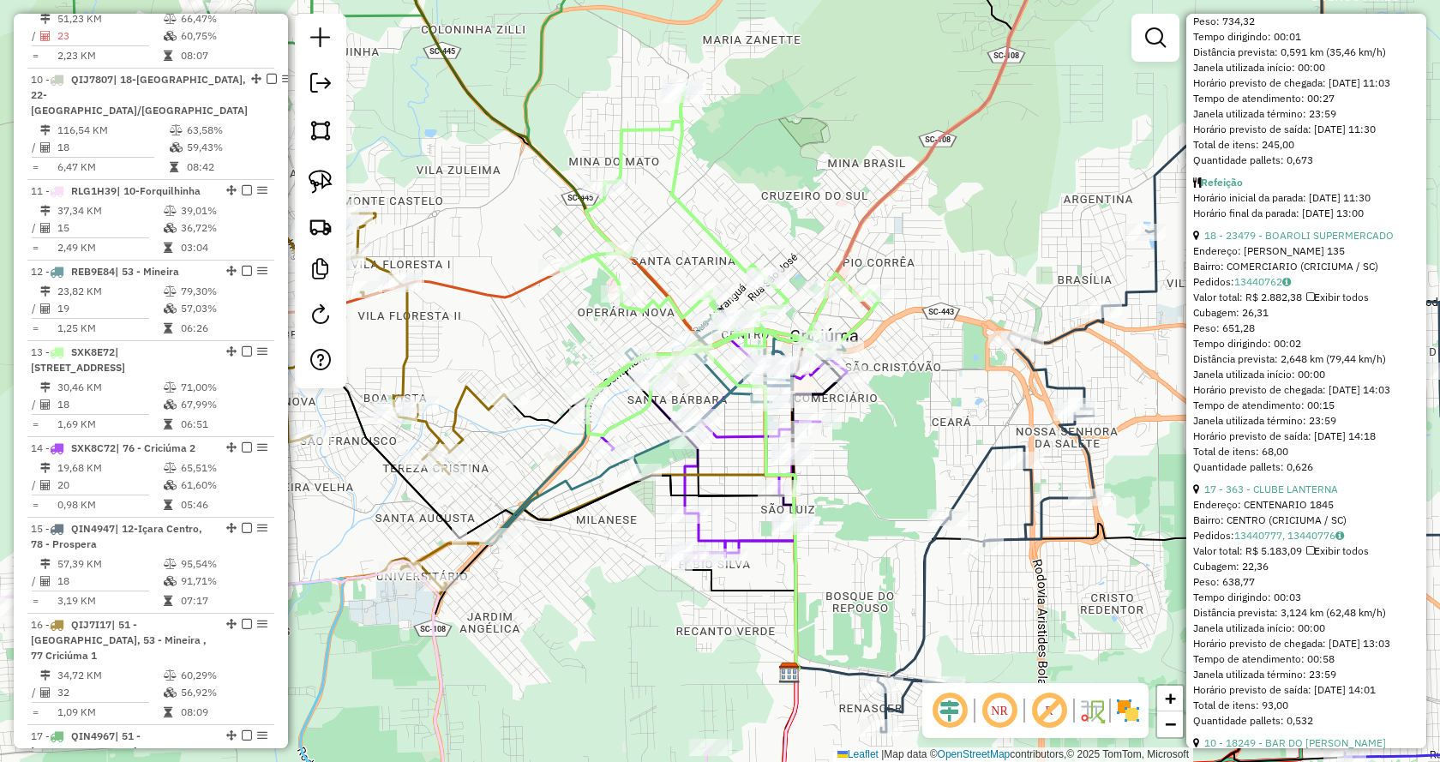
scroll to position [491, 0]
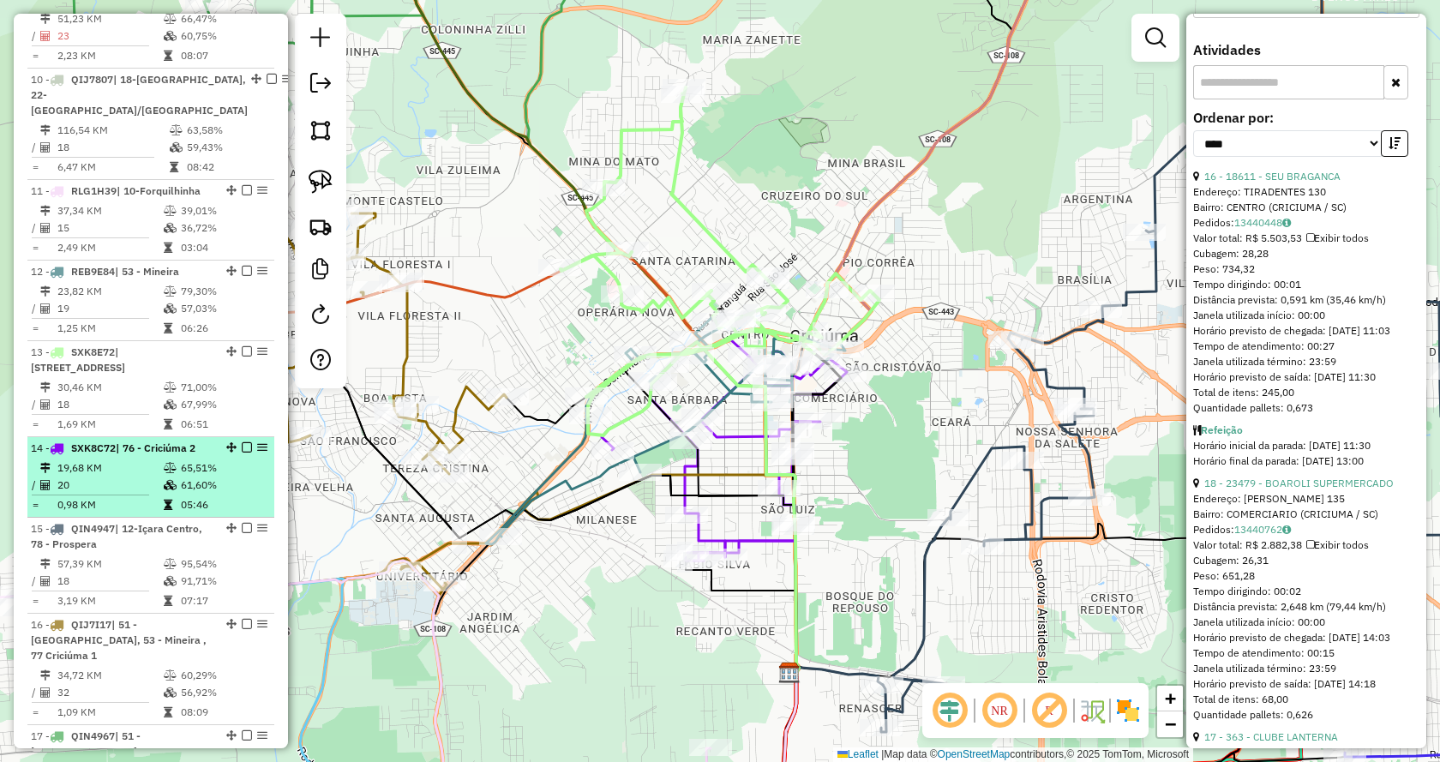
click at [105, 441] on span "SXK8C72" at bounding box center [93, 447] width 45 height 13
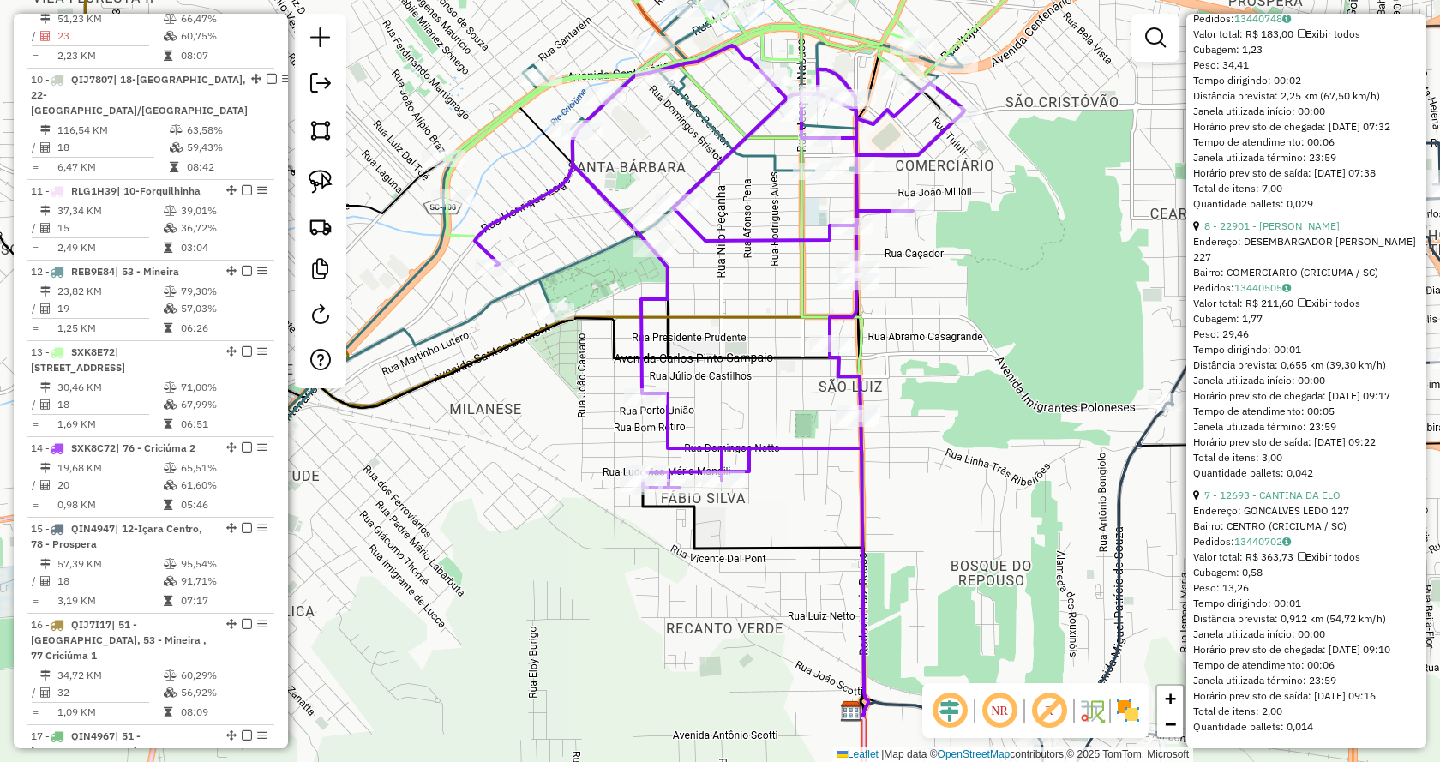
scroll to position [5430, 0]
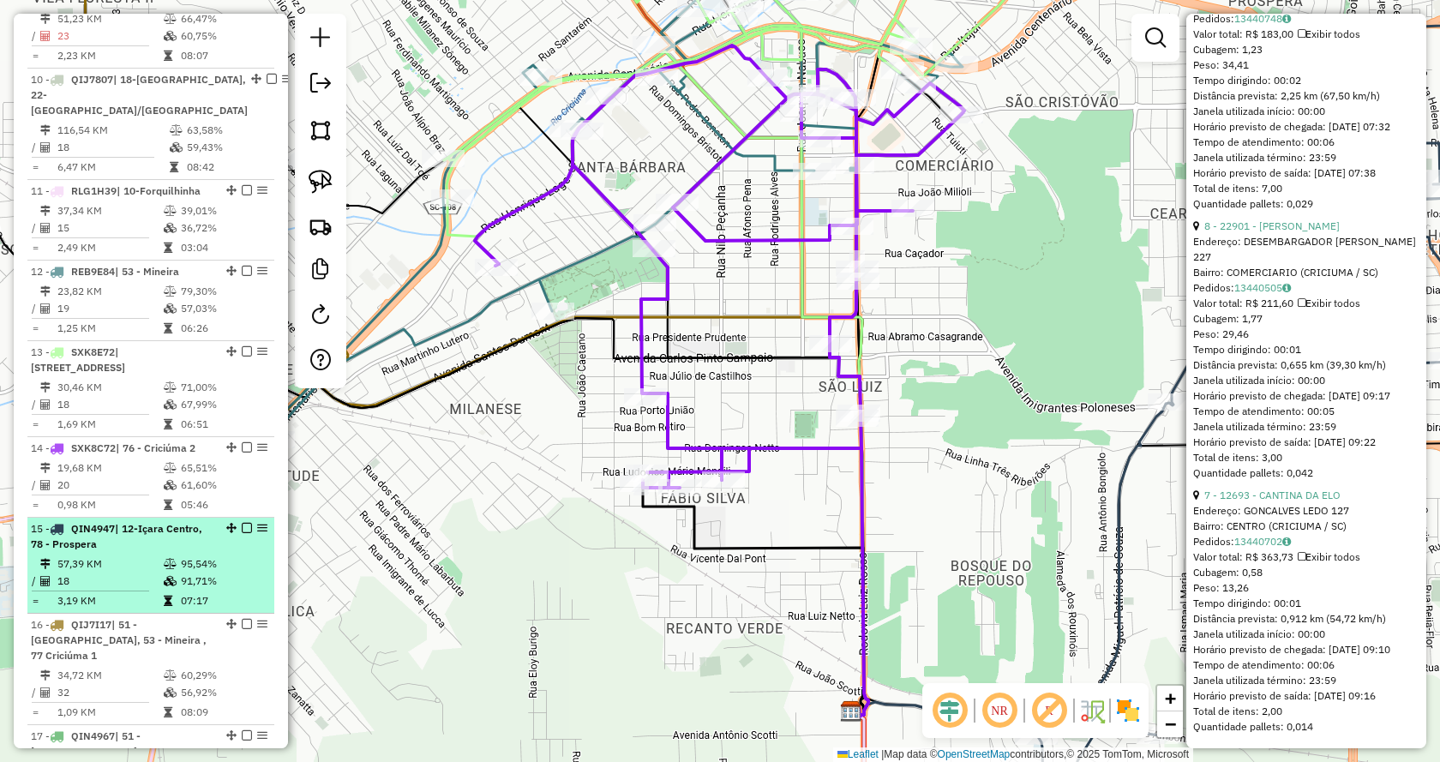
click at [138, 555] on td "57,39 KM" at bounding box center [110, 563] width 106 height 17
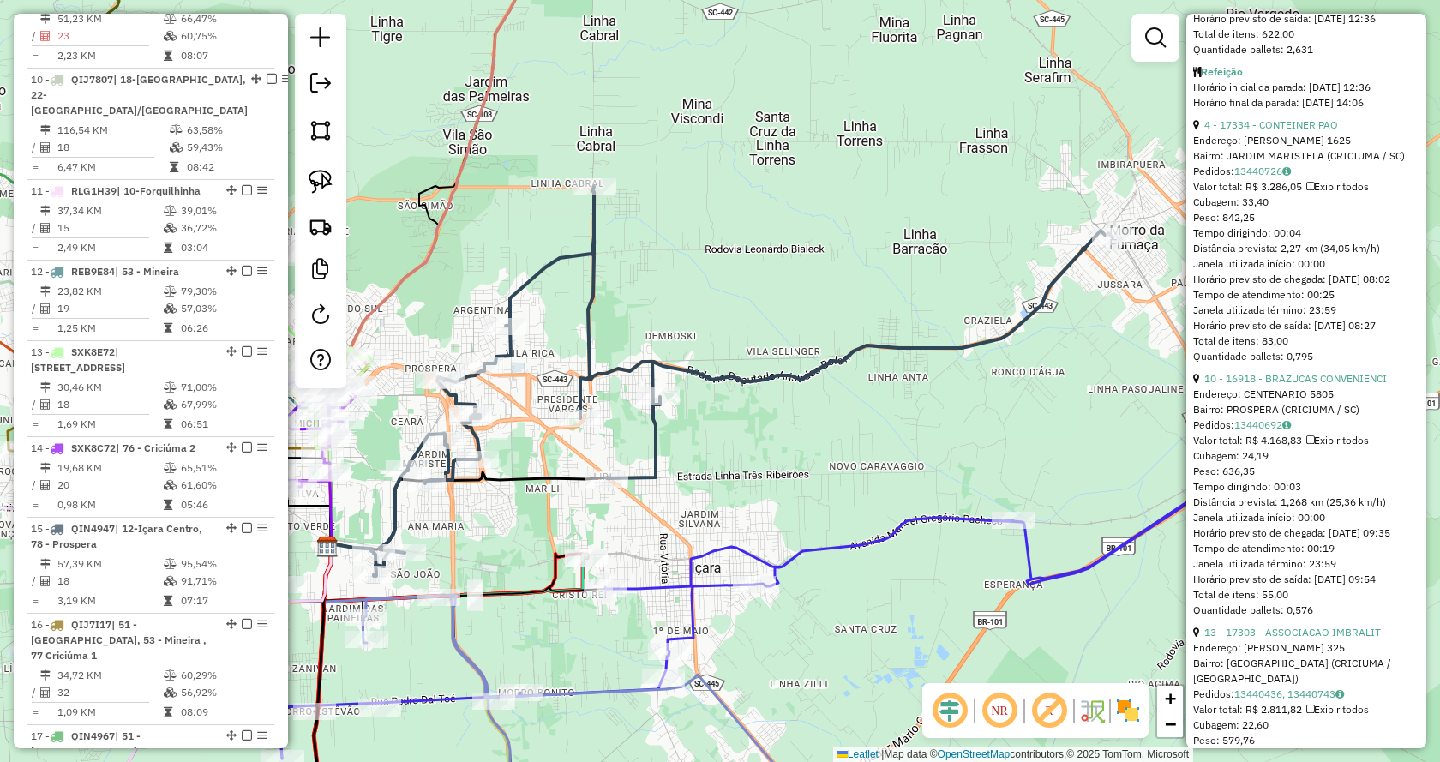
scroll to position [0, 0]
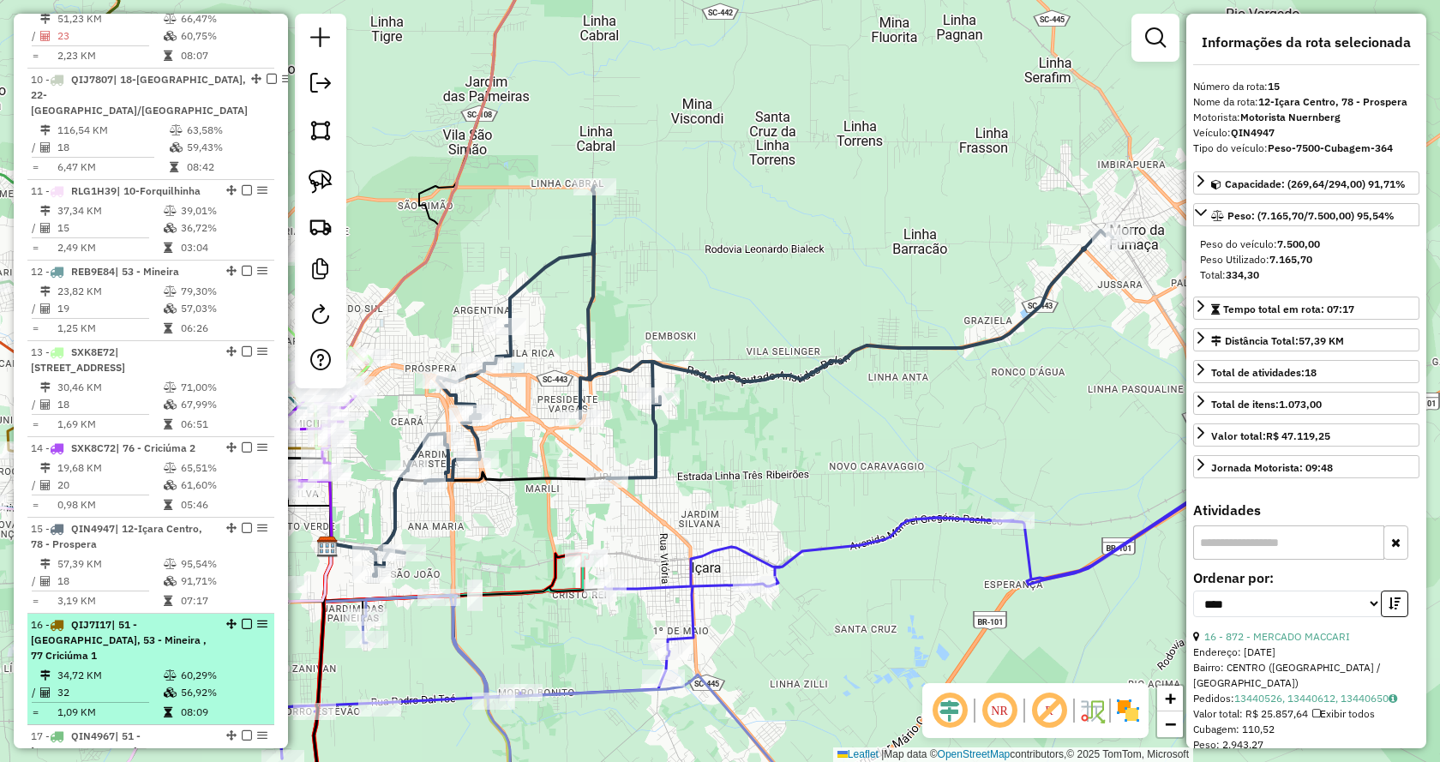
click at [93, 618] on span "QIJ7I17" at bounding box center [91, 624] width 40 height 13
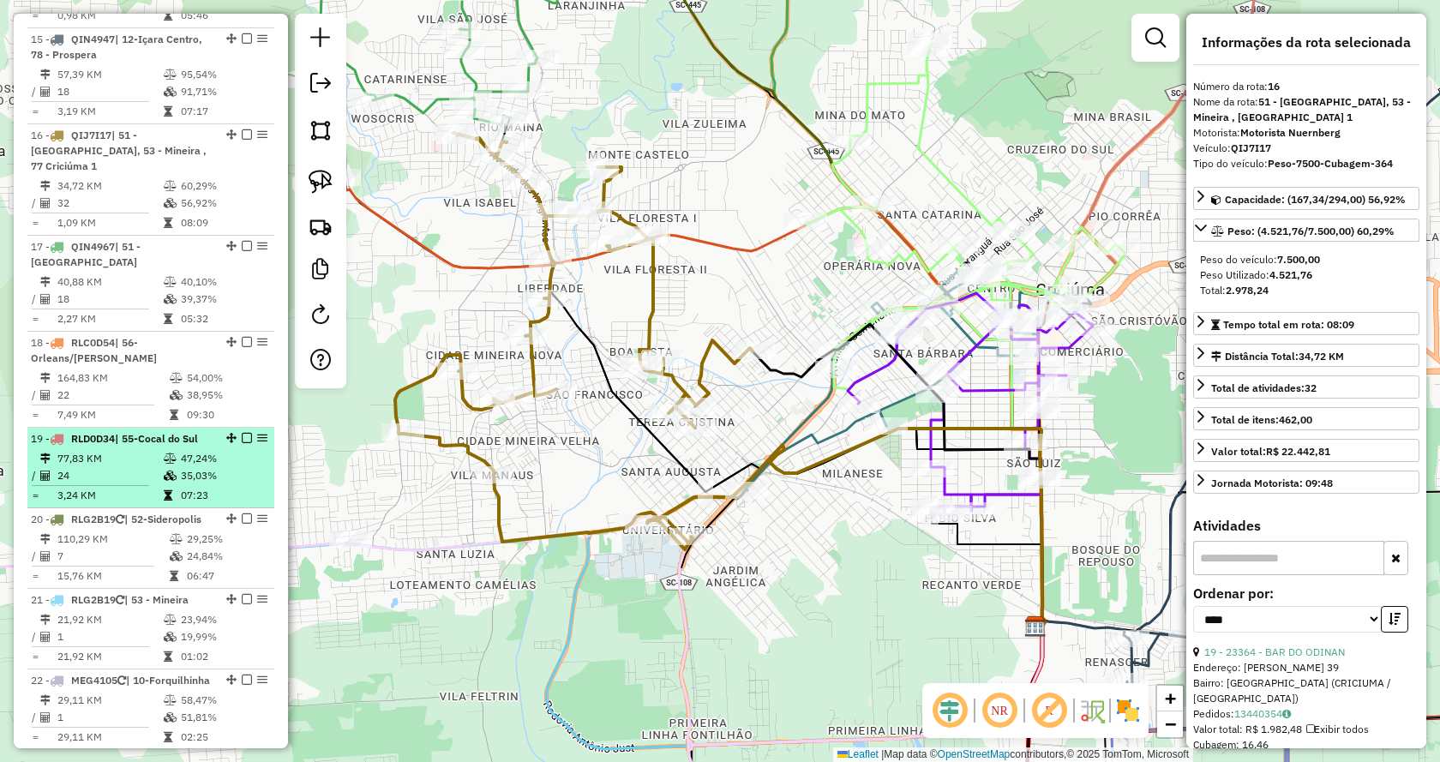
scroll to position [1971, 0]
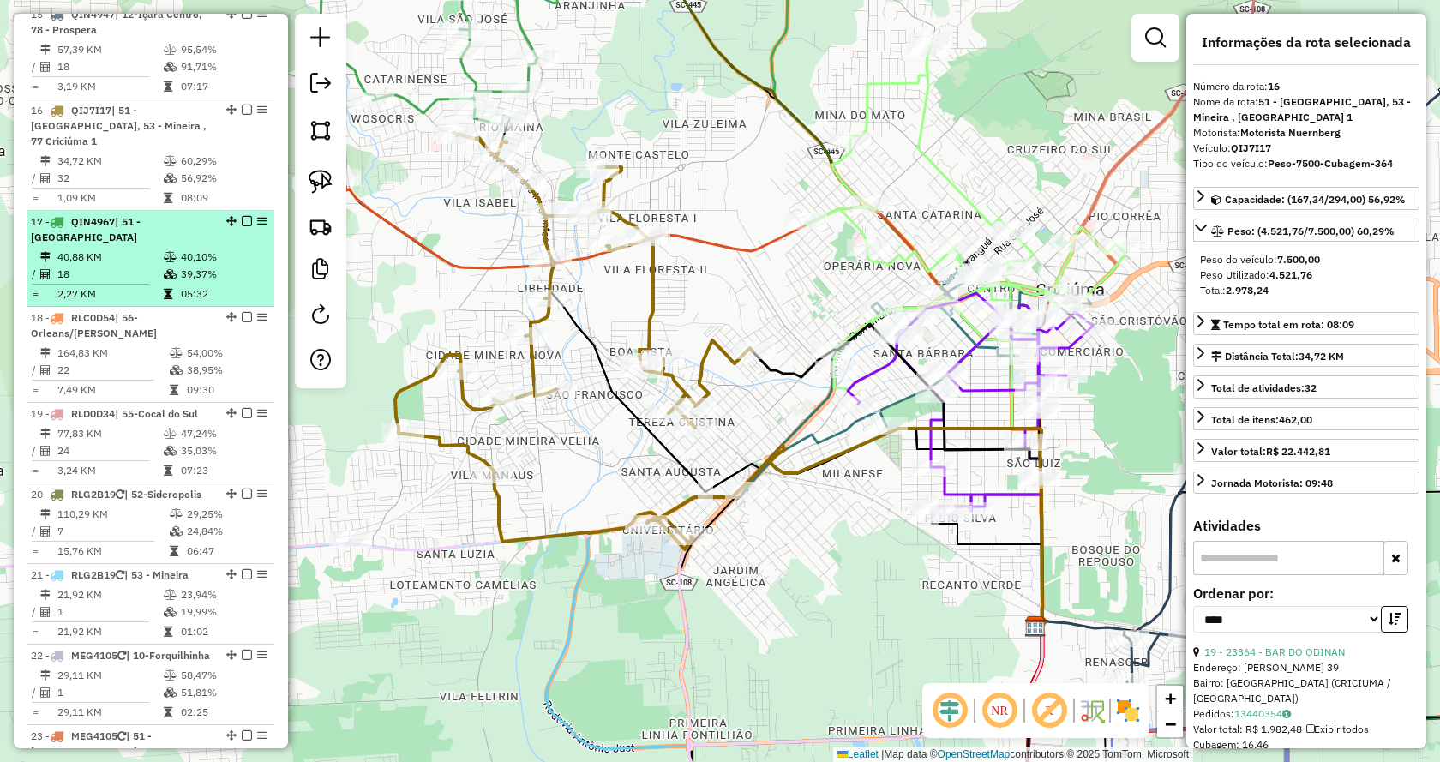
click at [98, 266] on td "18" at bounding box center [110, 274] width 106 height 17
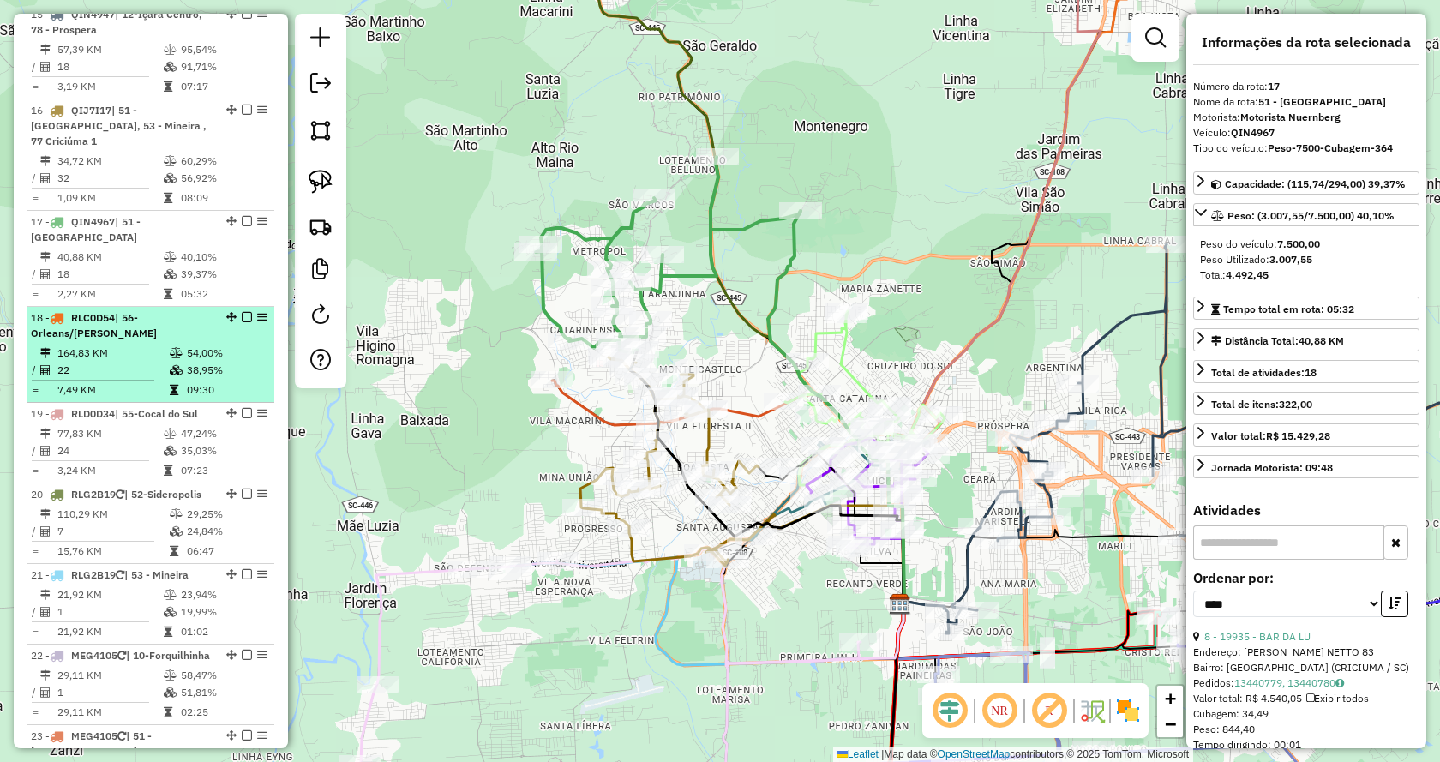
click at [99, 362] on td "22" at bounding box center [113, 370] width 112 height 17
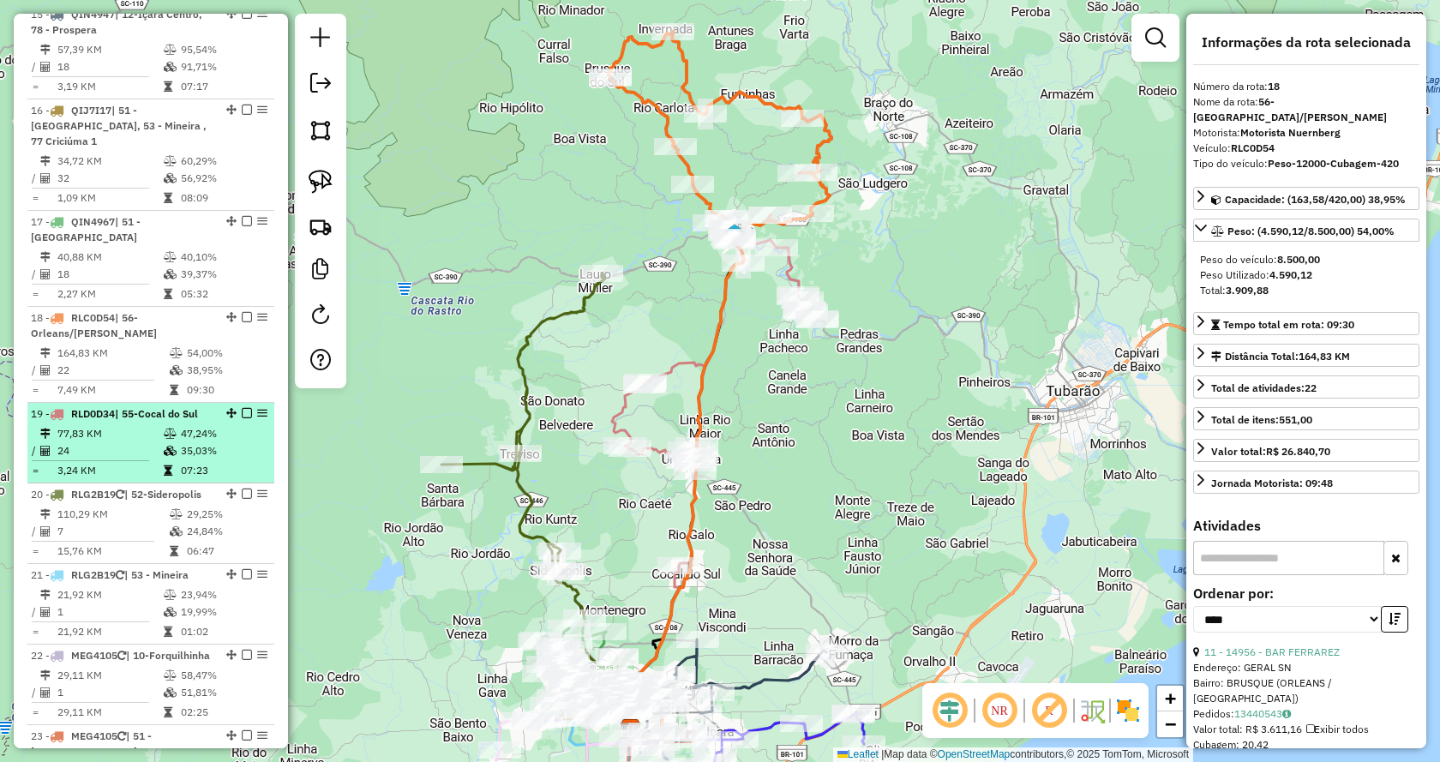
click at [87, 442] on td "24" at bounding box center [110, 450] width 106 height 17
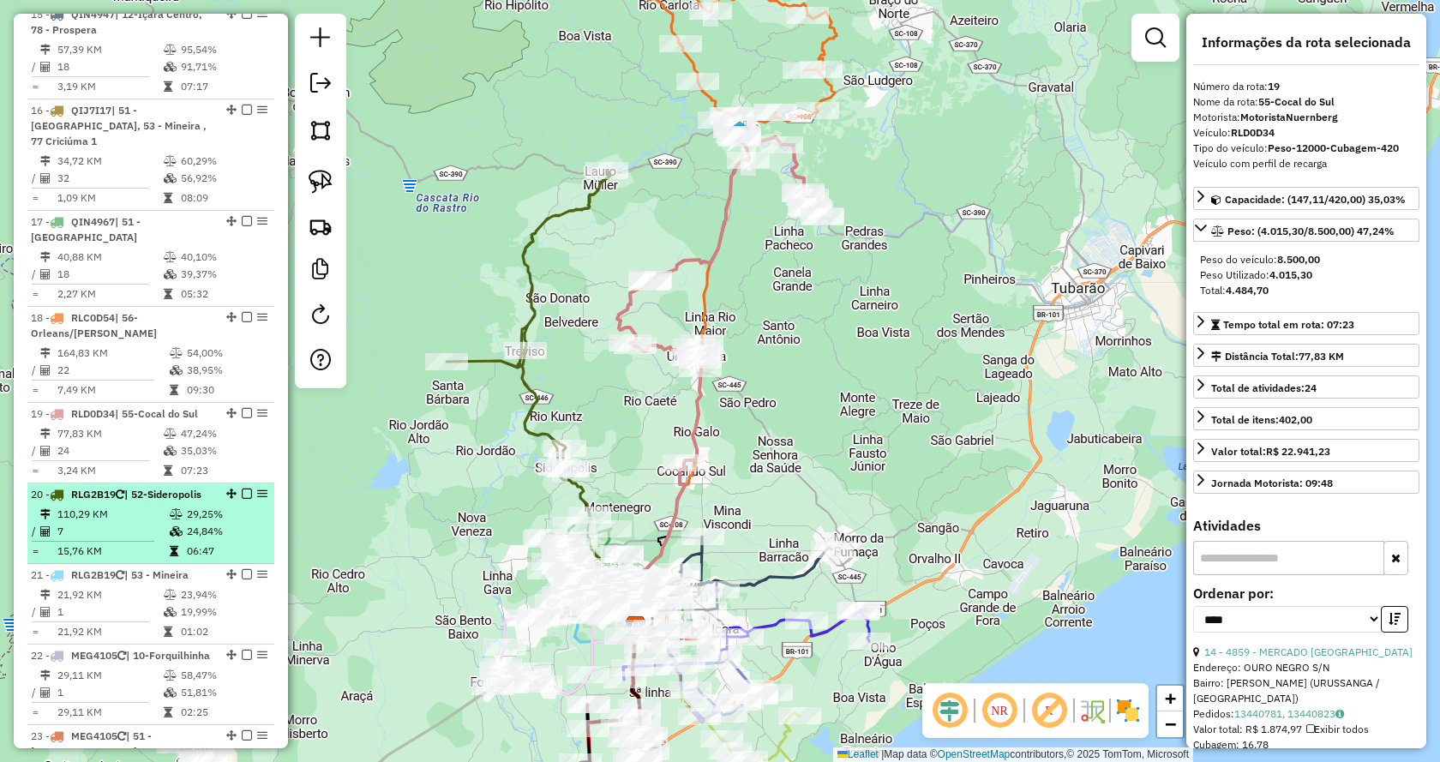
click at [117, 487] on div "20 - RLG2B19 | 52-Sideropolis" at bounding box center [122, 494] width 182 height 15
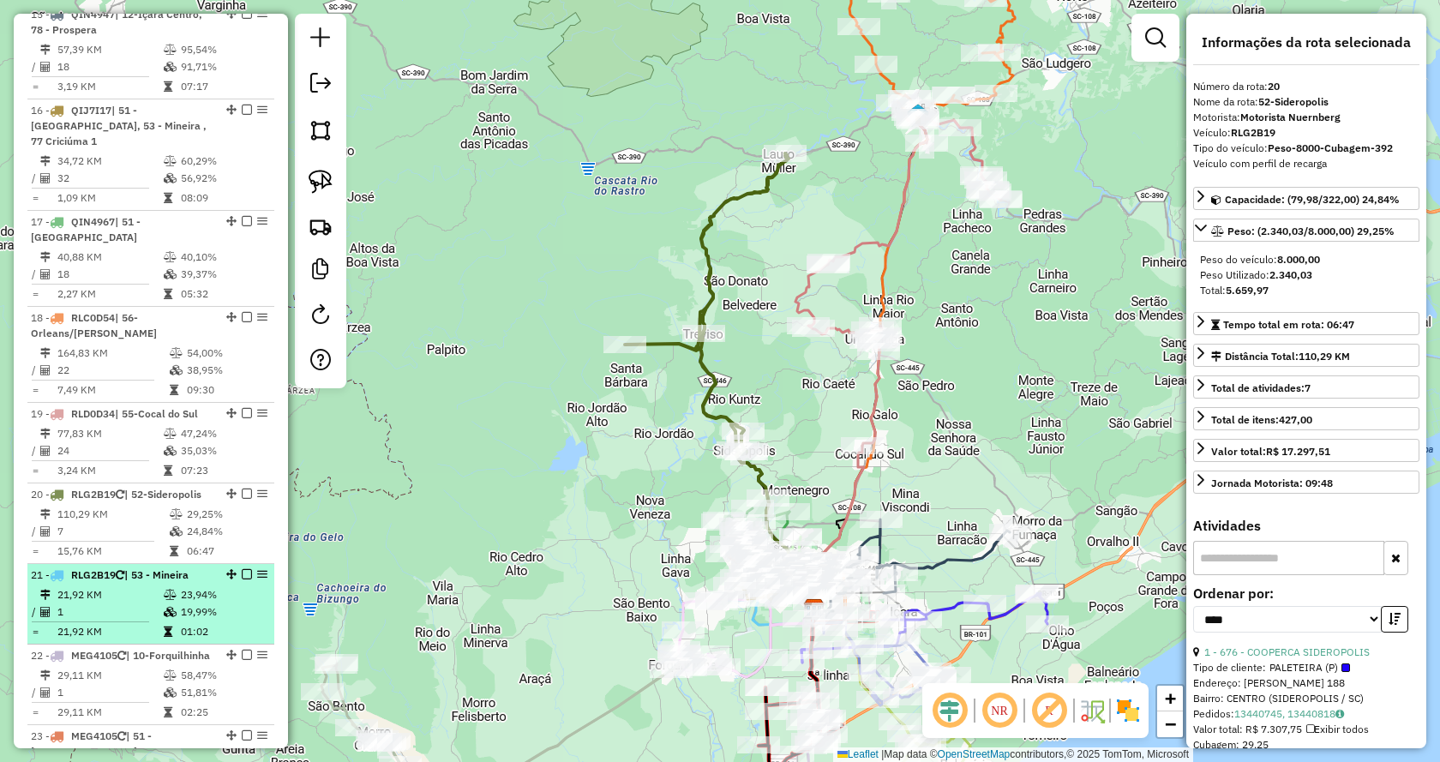
click at [114, 586] on td "21,92 KM" at bounding box center [110, 594] width 106 height 17
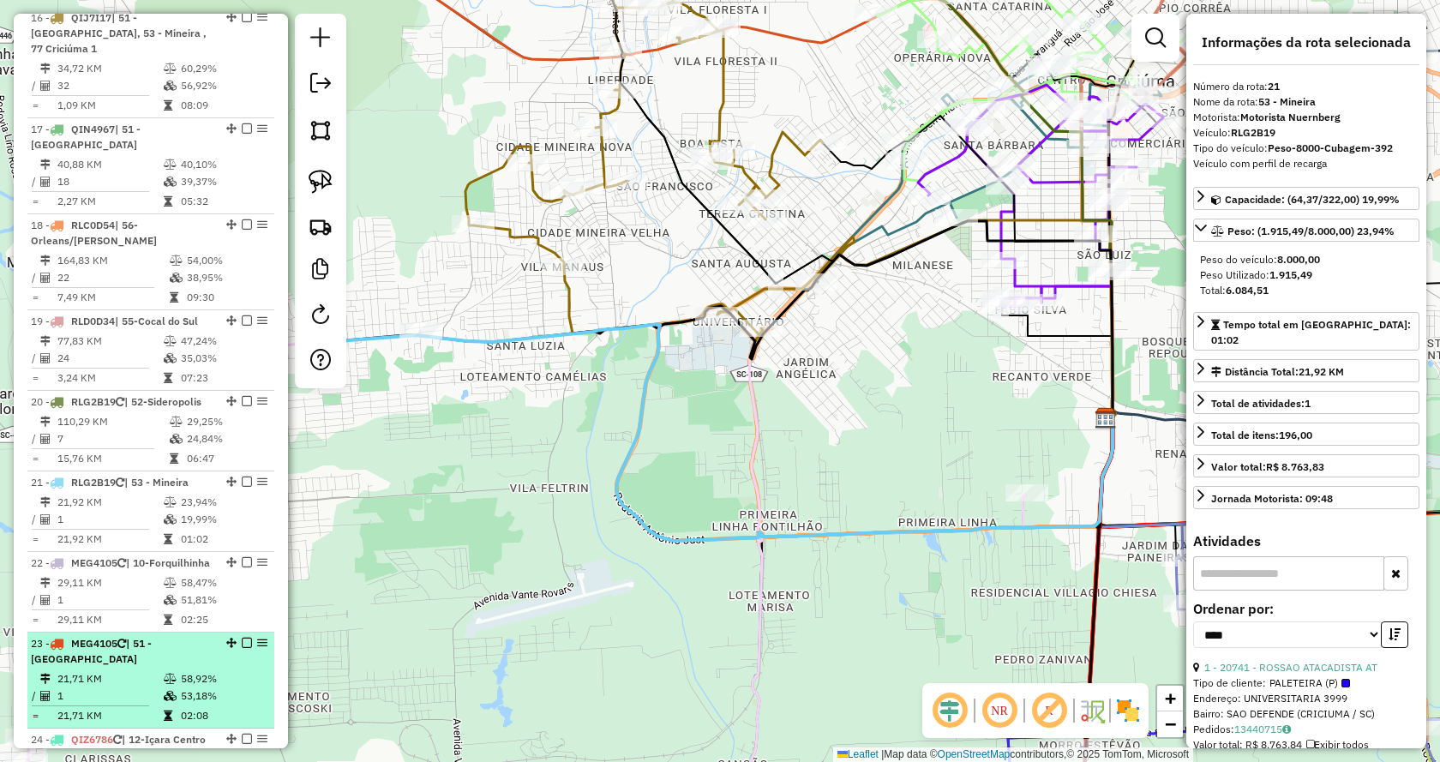
scroll to position [2142, 0]
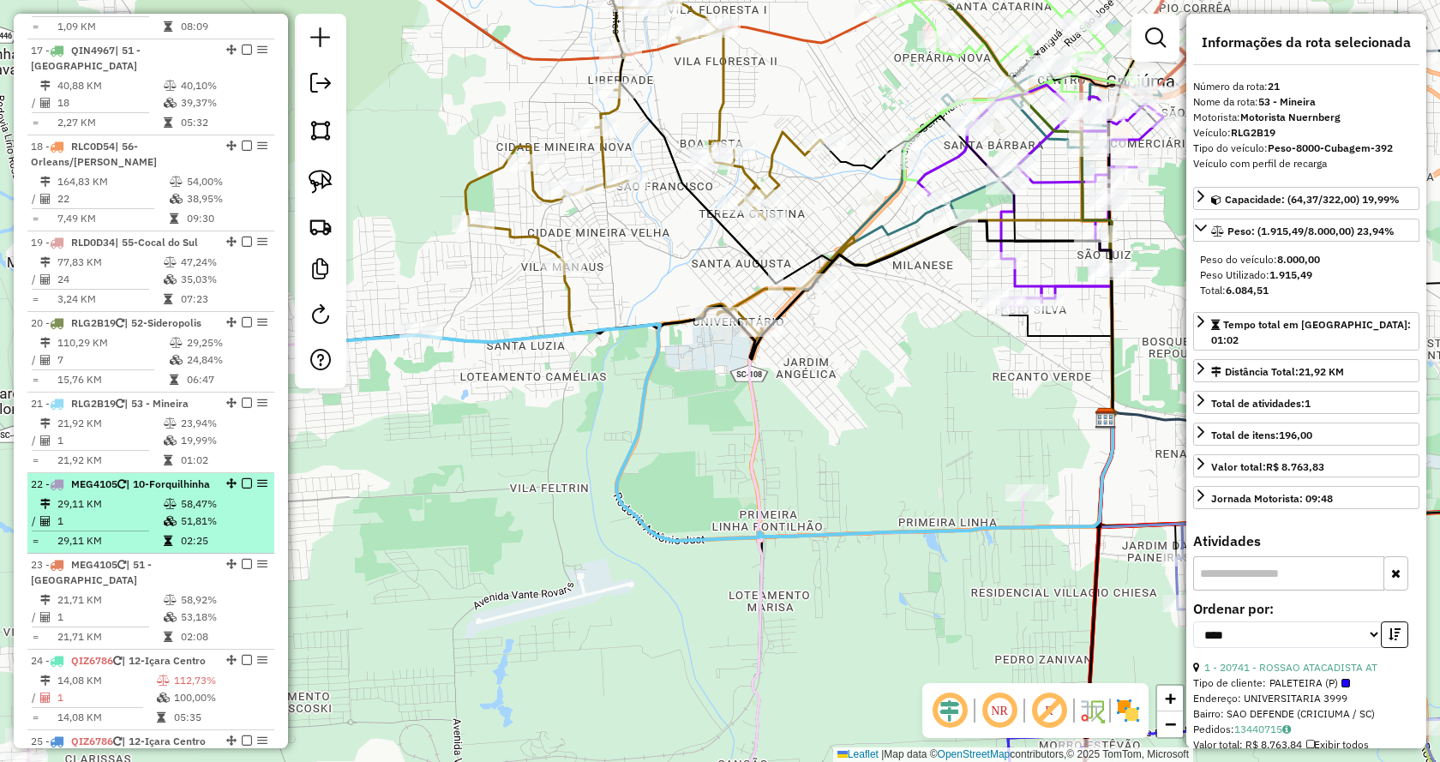
click at [94, 477] on span "MEG4105" at bounding box center [94, 483] width 46 height 13
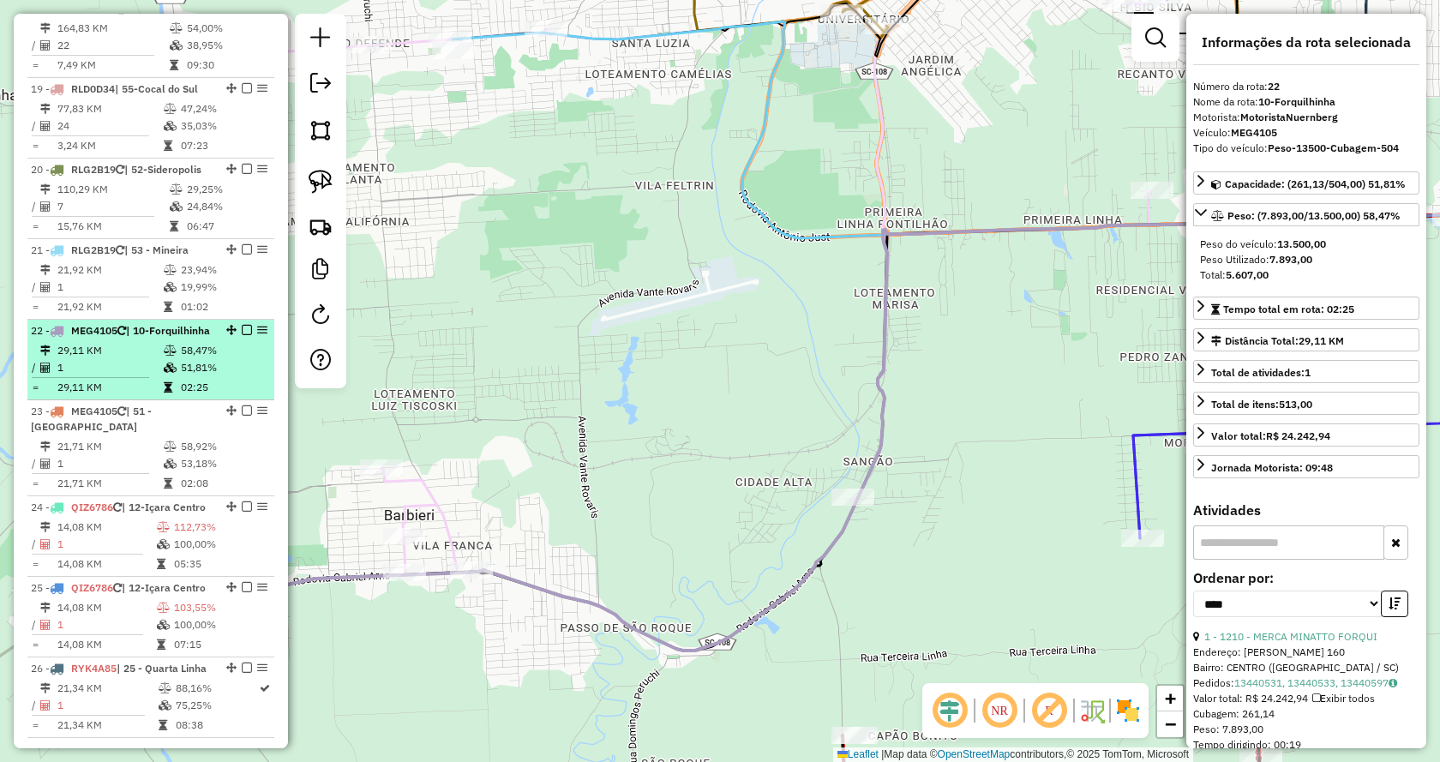
scroll to position [2314, 0]
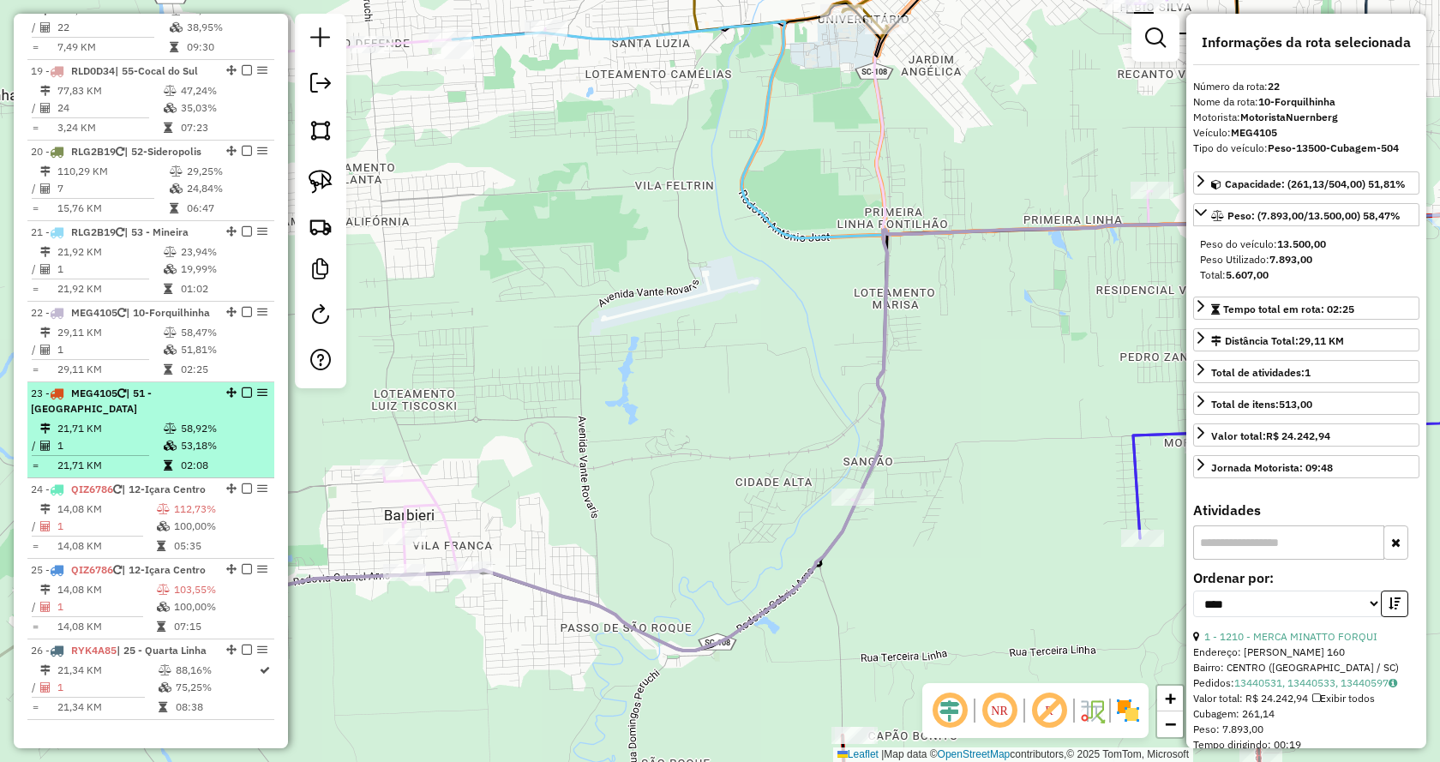
click at [87, 437] on td "1" at bounding box center [110, 445] width 106 height 17
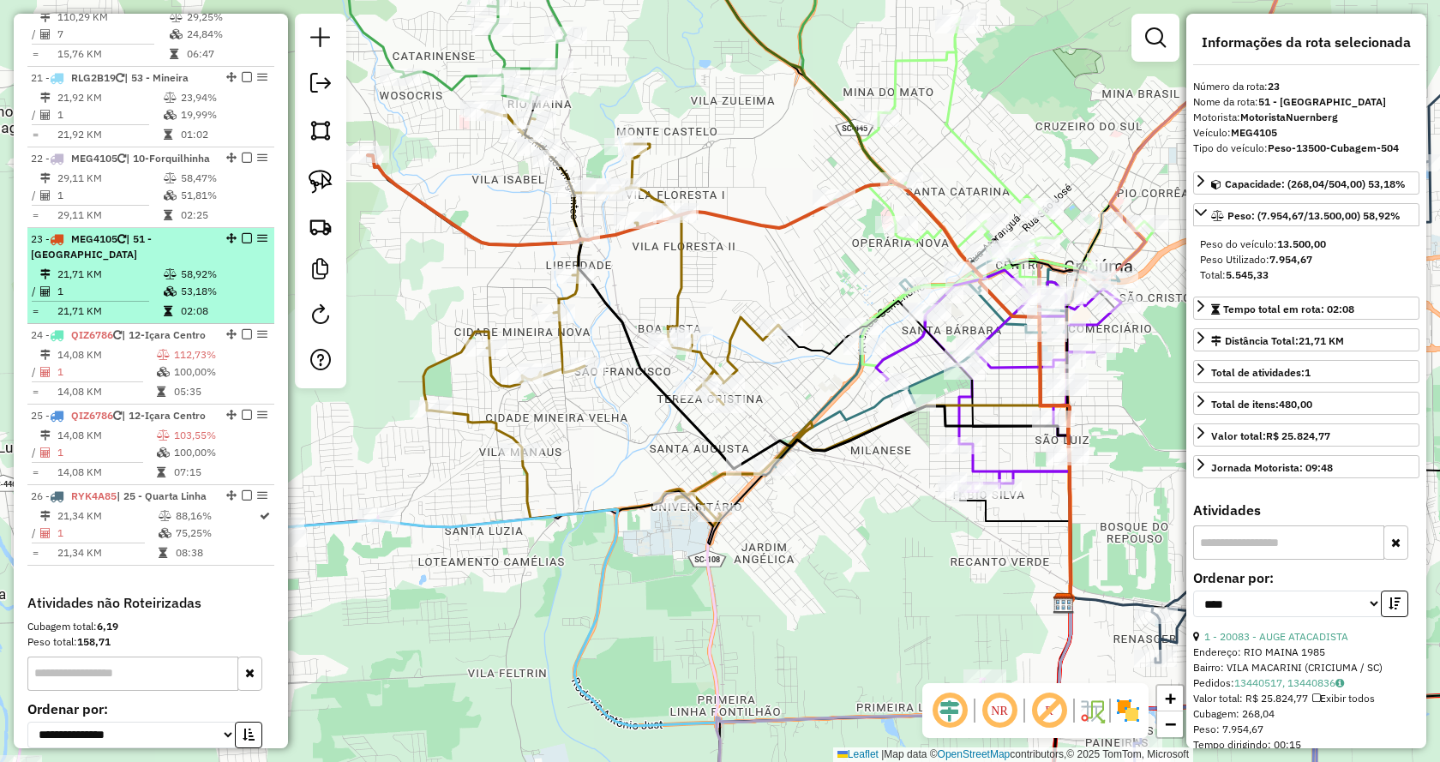
scroll to position [2485, 0]
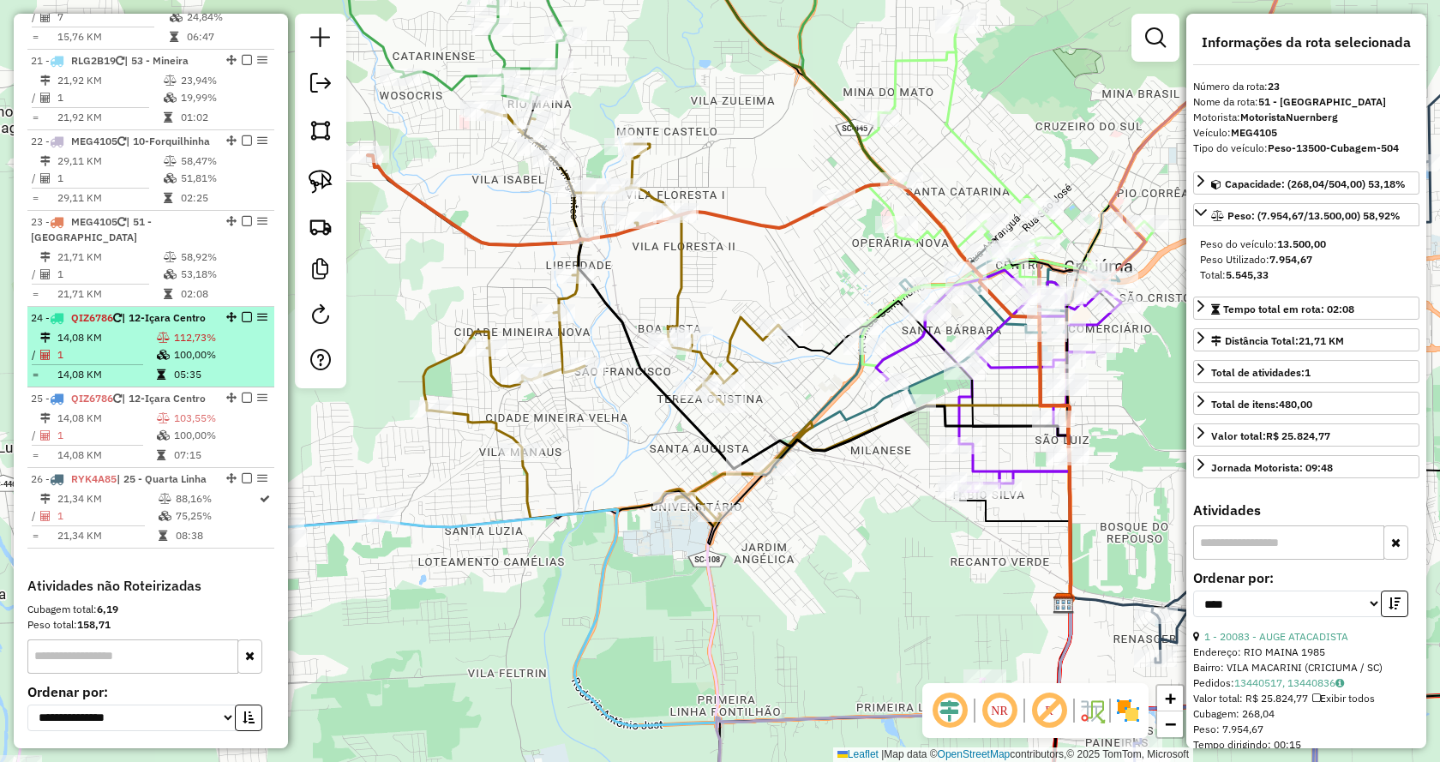
click at [87, 346] on td "1" at bounding box center [106, 354] width 99 height 17
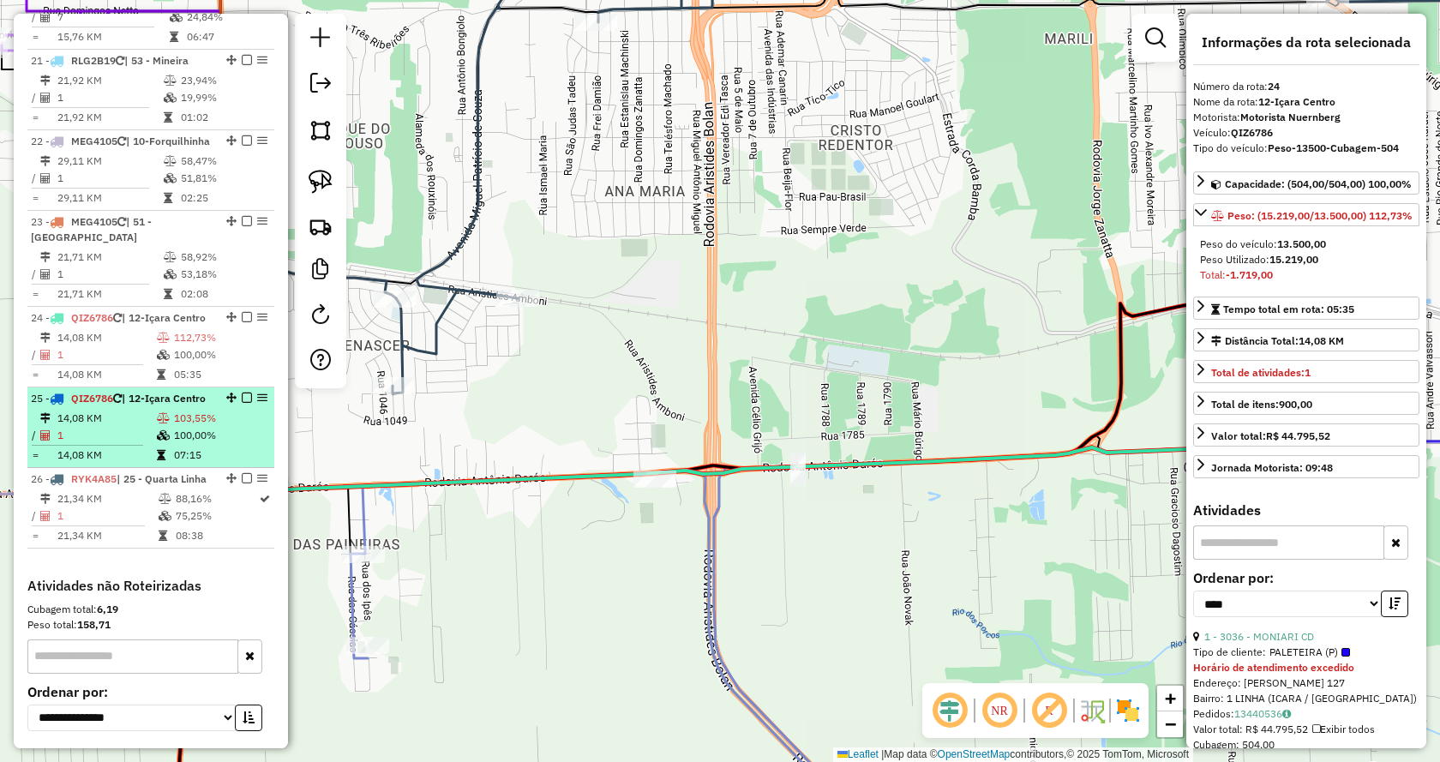
click at [111, 429] on td "1" at bounding box center [106, 435] width 99 height 17
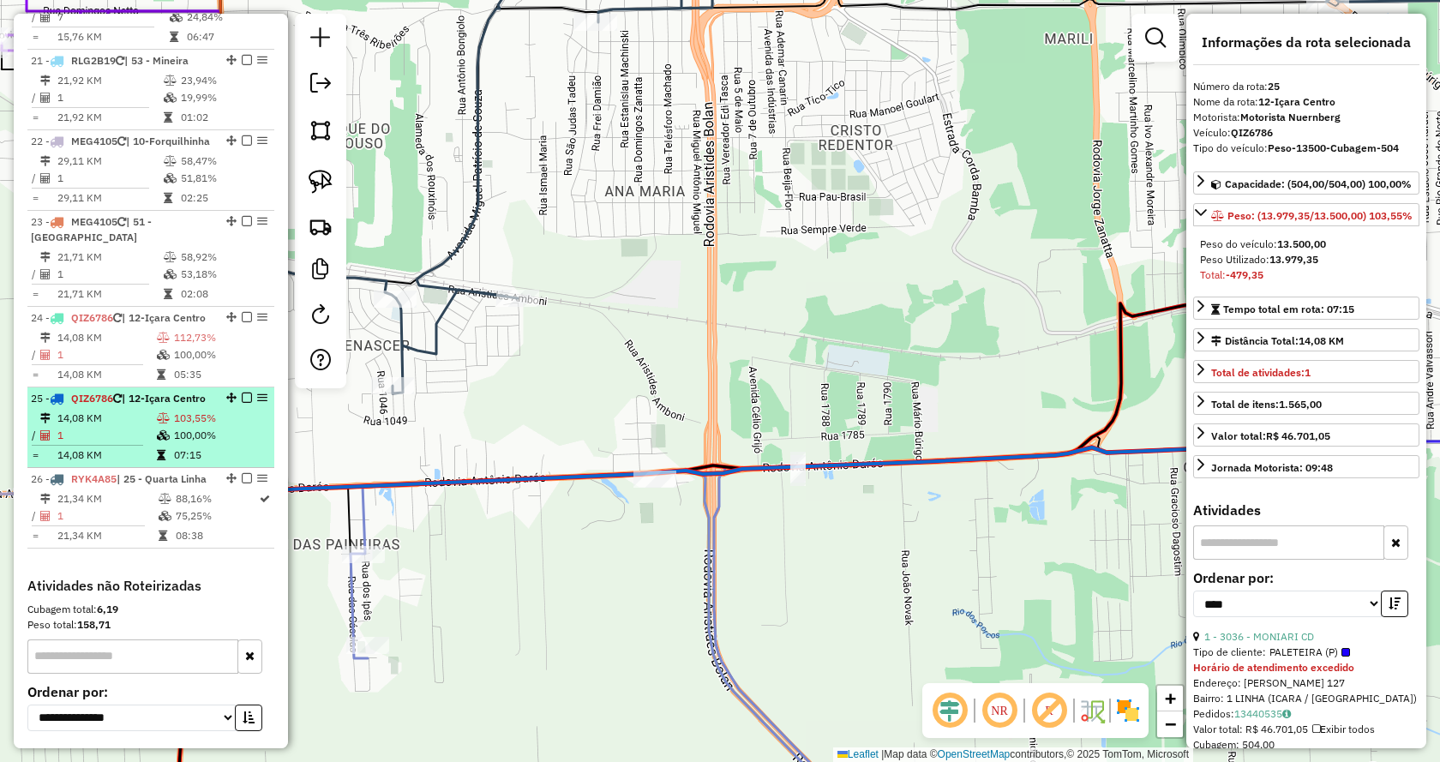
scroll to position [2638, 0]
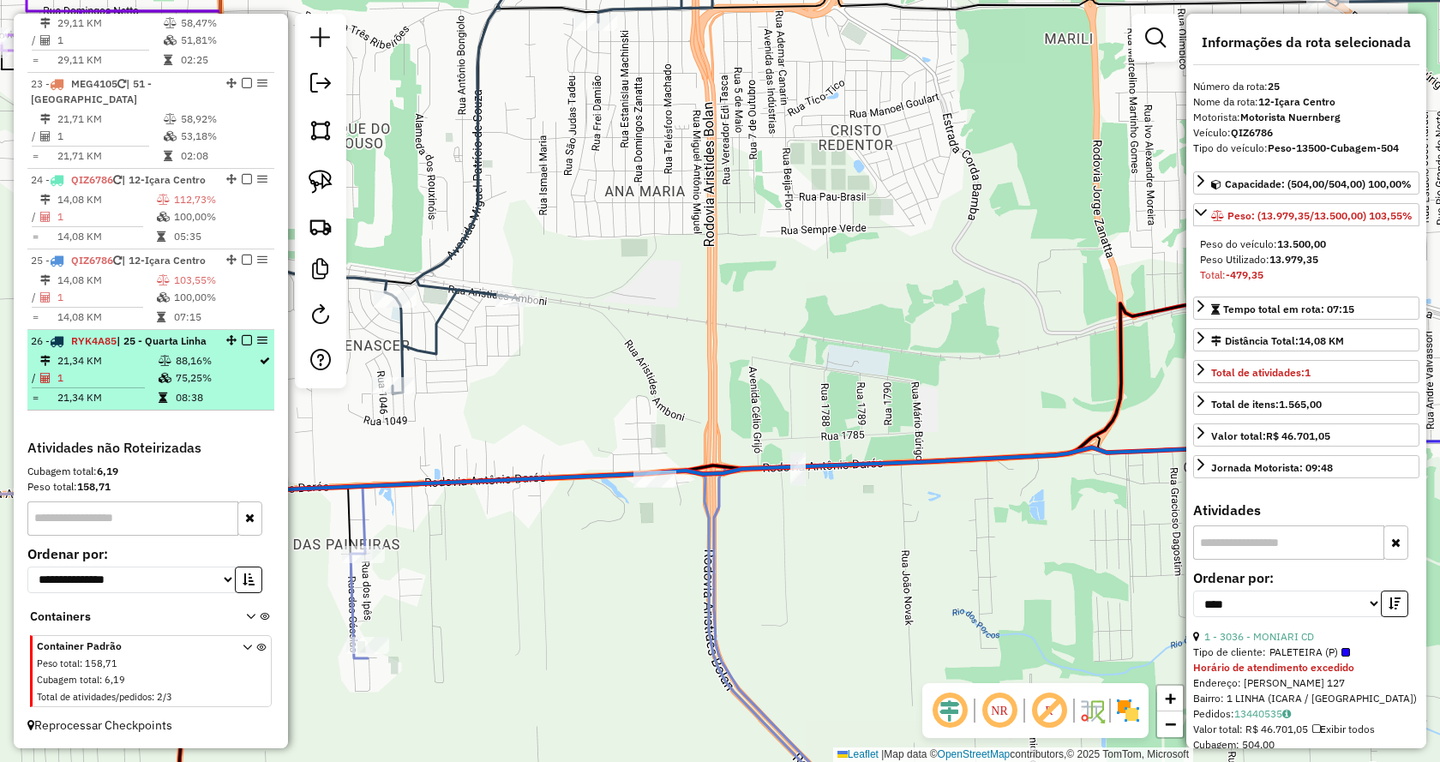
click at [104, 385] on td "1" at bounding box center [107, 377] width 101 height 17
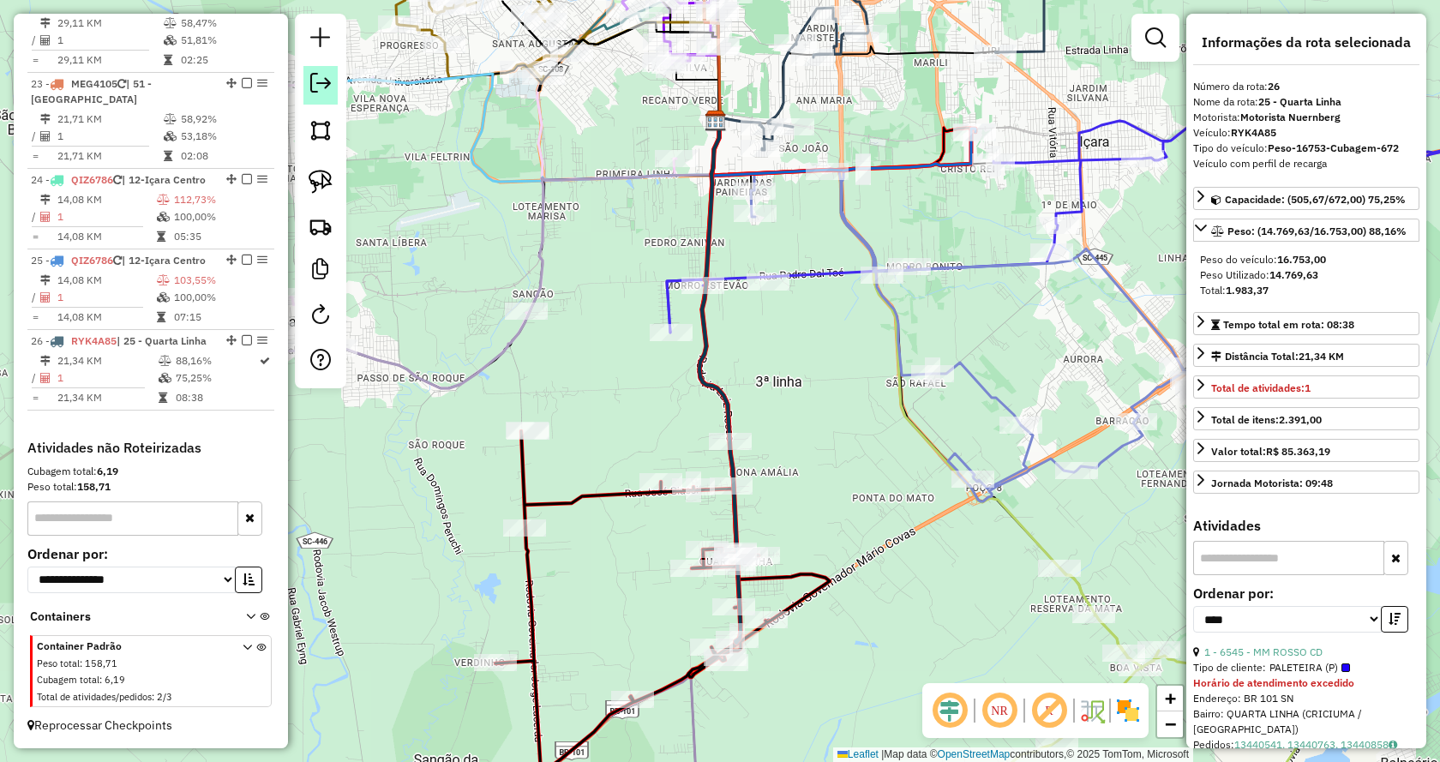
click at [336, 81] on link at bounding box center [320, 85] width 34 height 39
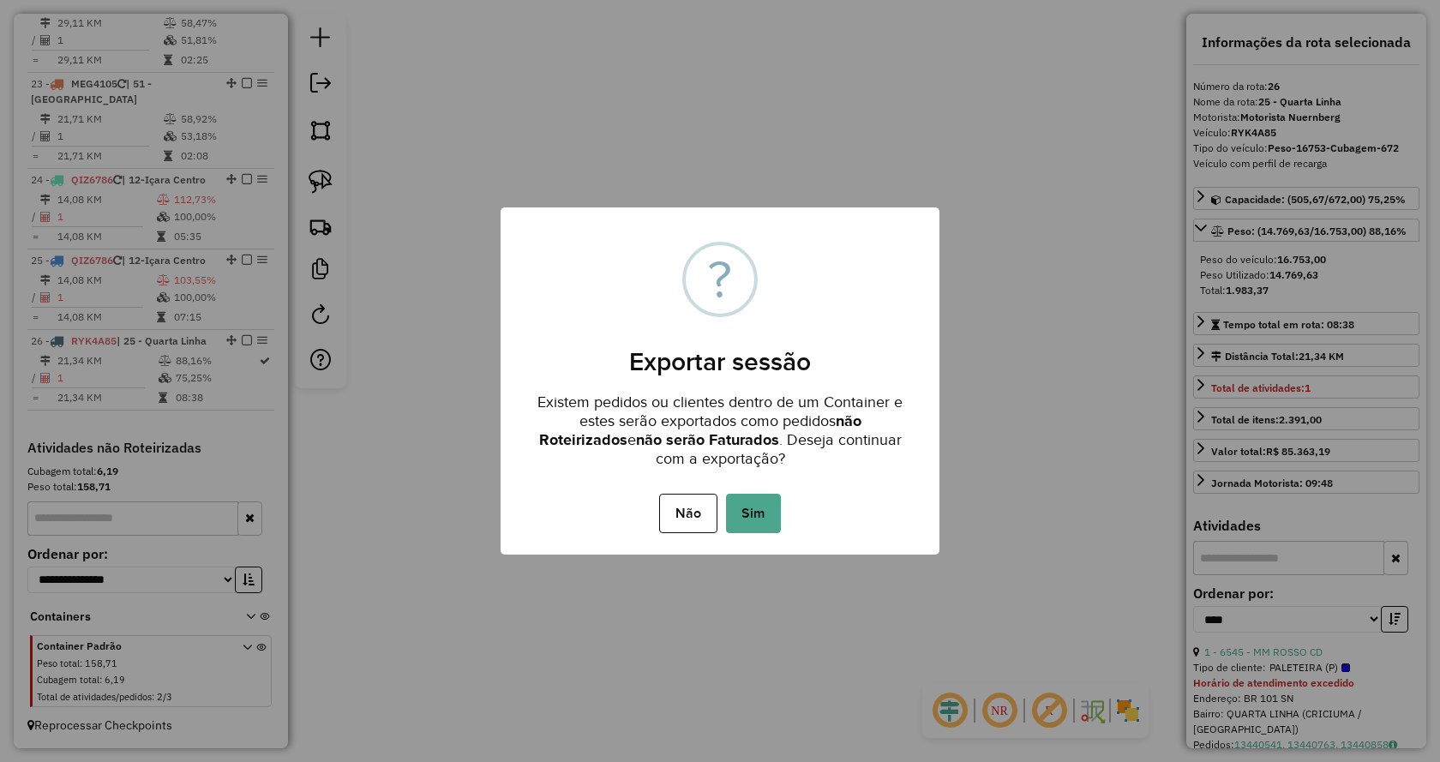
click at [734, 543] on div "× ? Exportar sessão Existem pedidos ou clientes dentro de um Container e estes …" at bounding box center [719, 380] width 439 height 347
click at [745, 527] on button "Sim" at bounding box center [753, 513] width 55 height 39
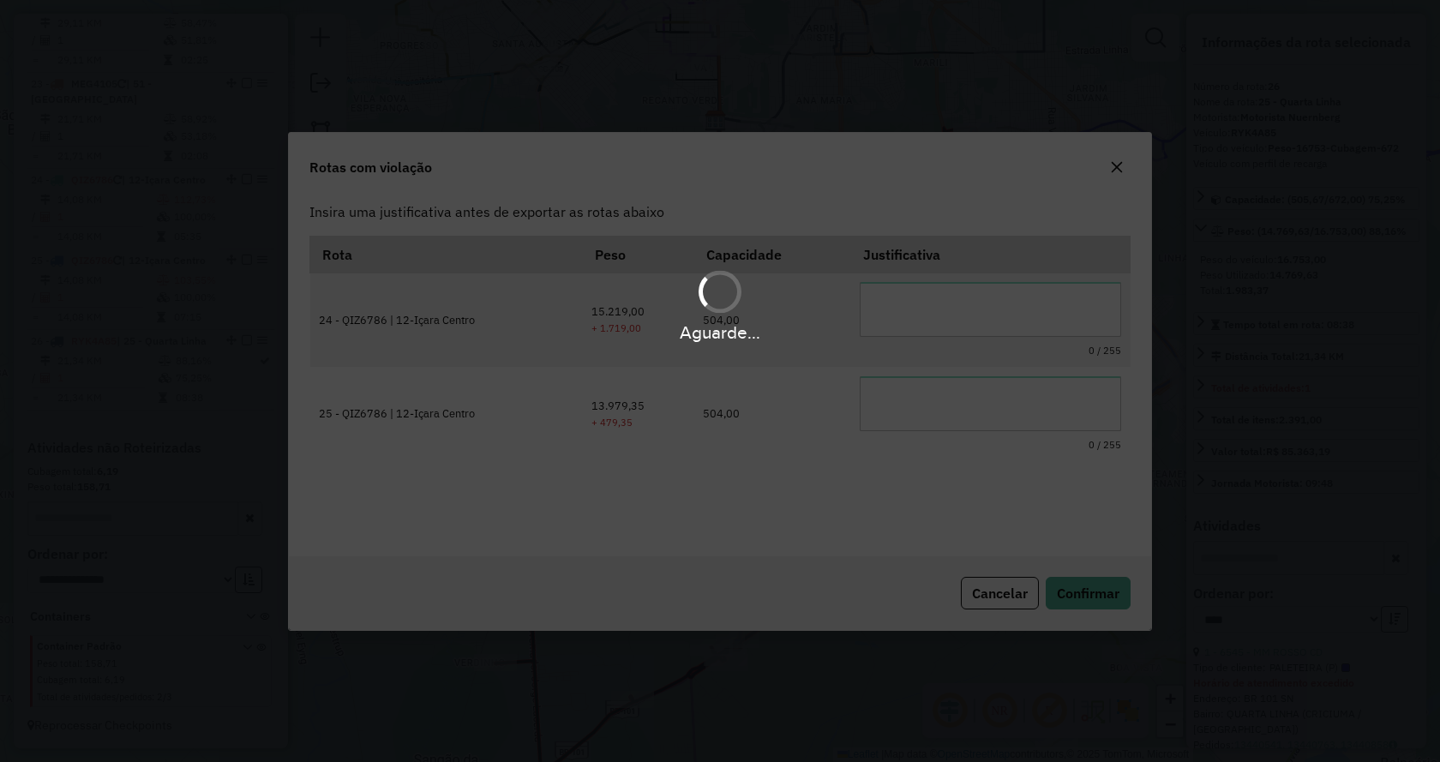
scroll to position [0, 0]
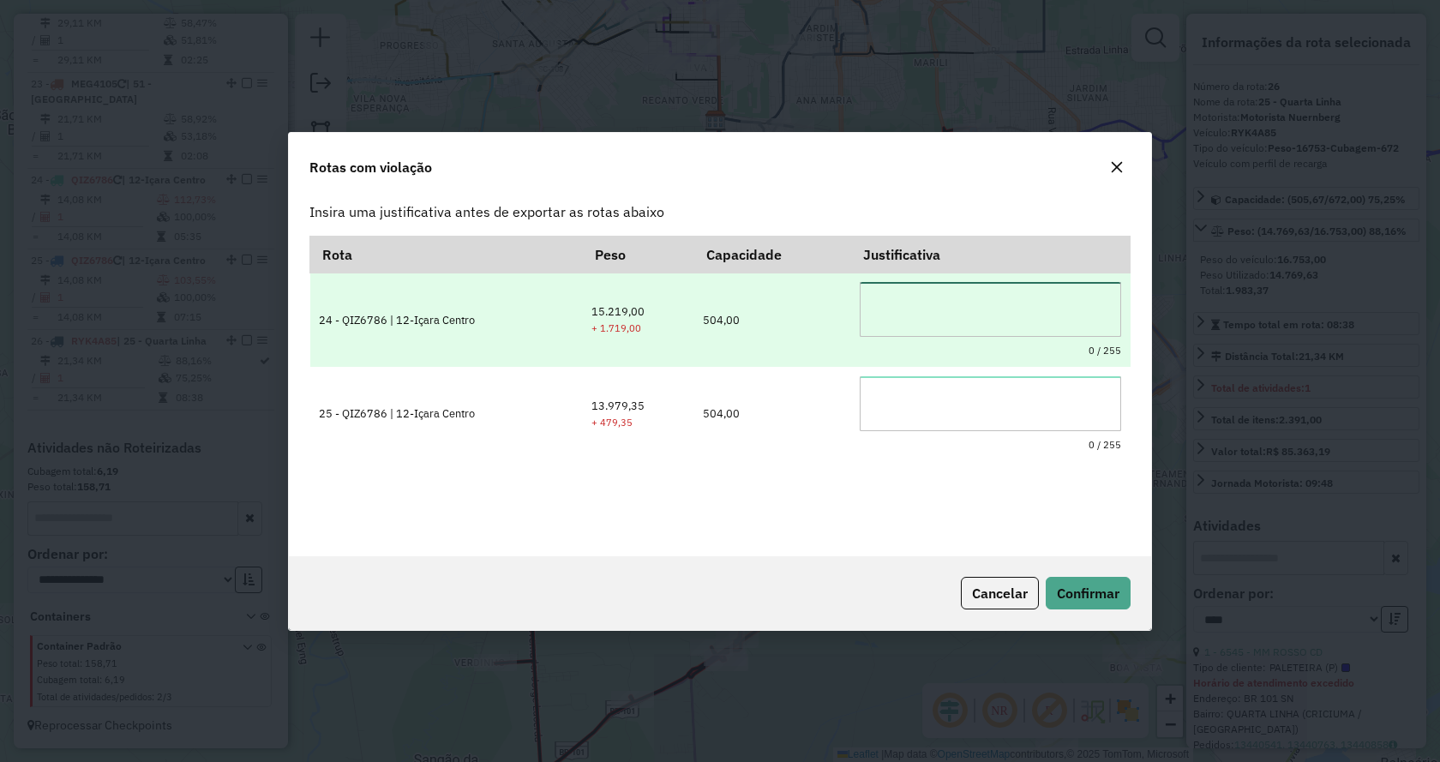
click at [930, 314] on textarea at bounding box center [989, 309] width 261 height 55
click at [931, 314] on textarea at bounding box center [989, 309] width 261 height 55
type textarea "**********"
click at [931, 314] on textarea "**********" at bounding box center [989, 309] width 261 height 55
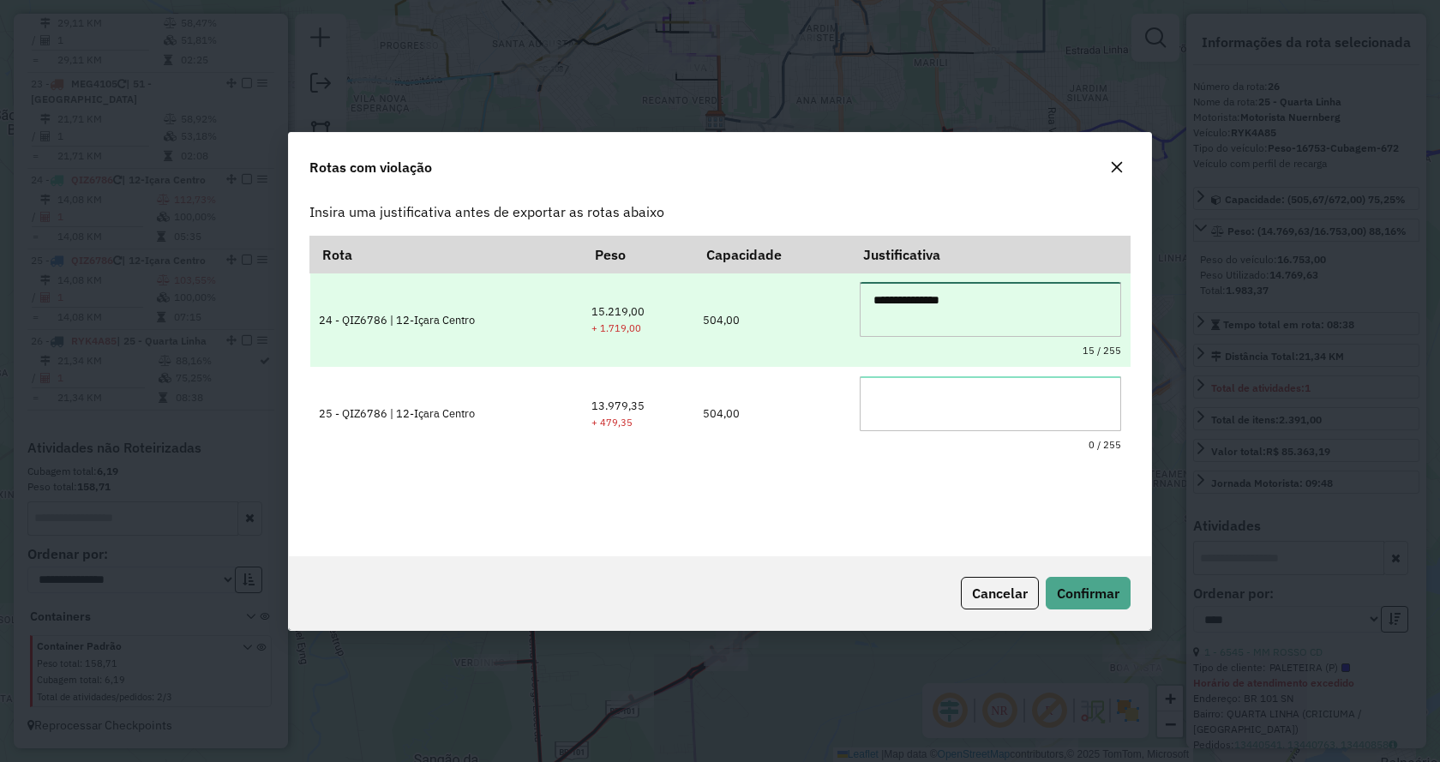
click at [931, 314] on textarea "**********" at bounding box center [989, 309] width 261 height 55
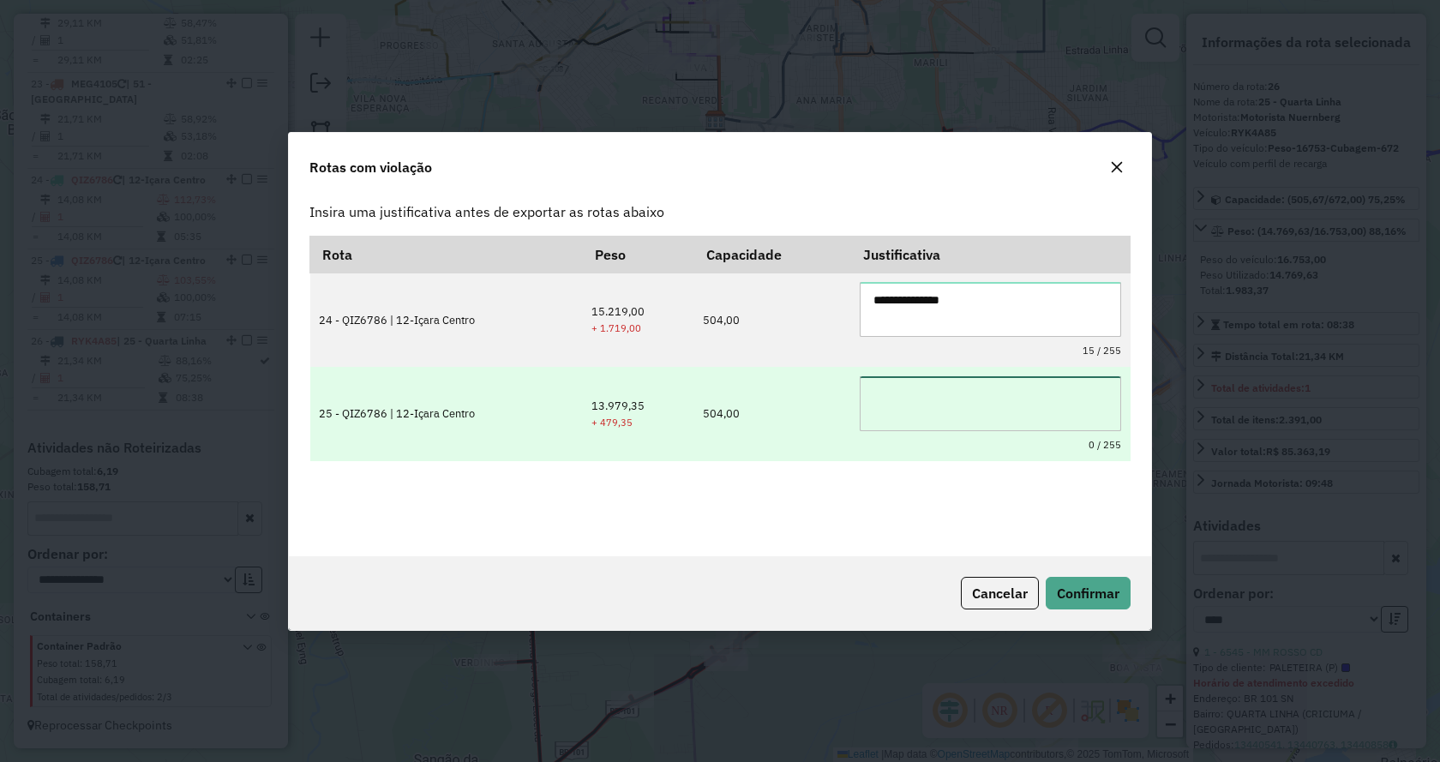
click at [928, 411] on textarea at bounding box center [989, 403] width 261 height 55
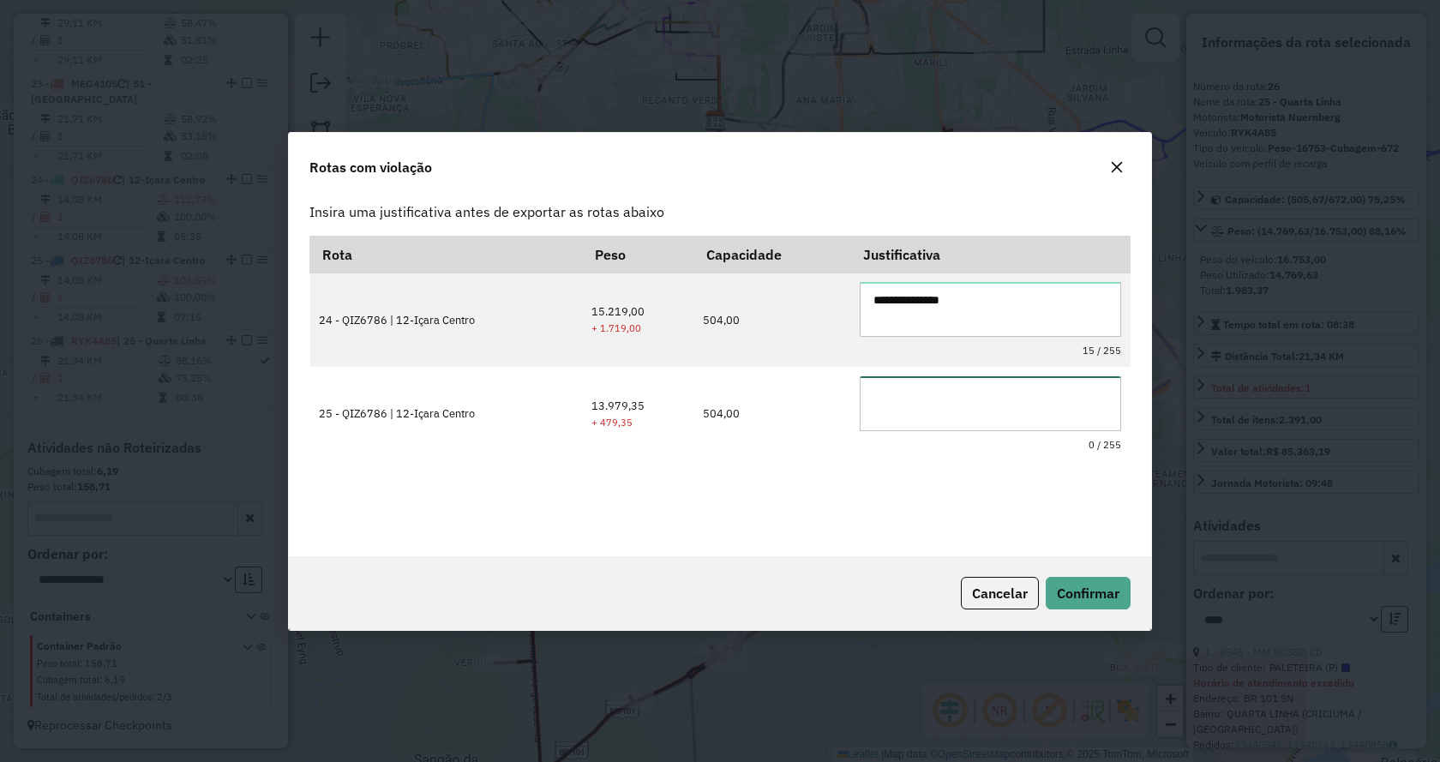
paste textarea "**********"
type textarea "**********"
click at [1121, 598] on button "Confirmar" at bounding box center [1087, 593] width 85 height 33
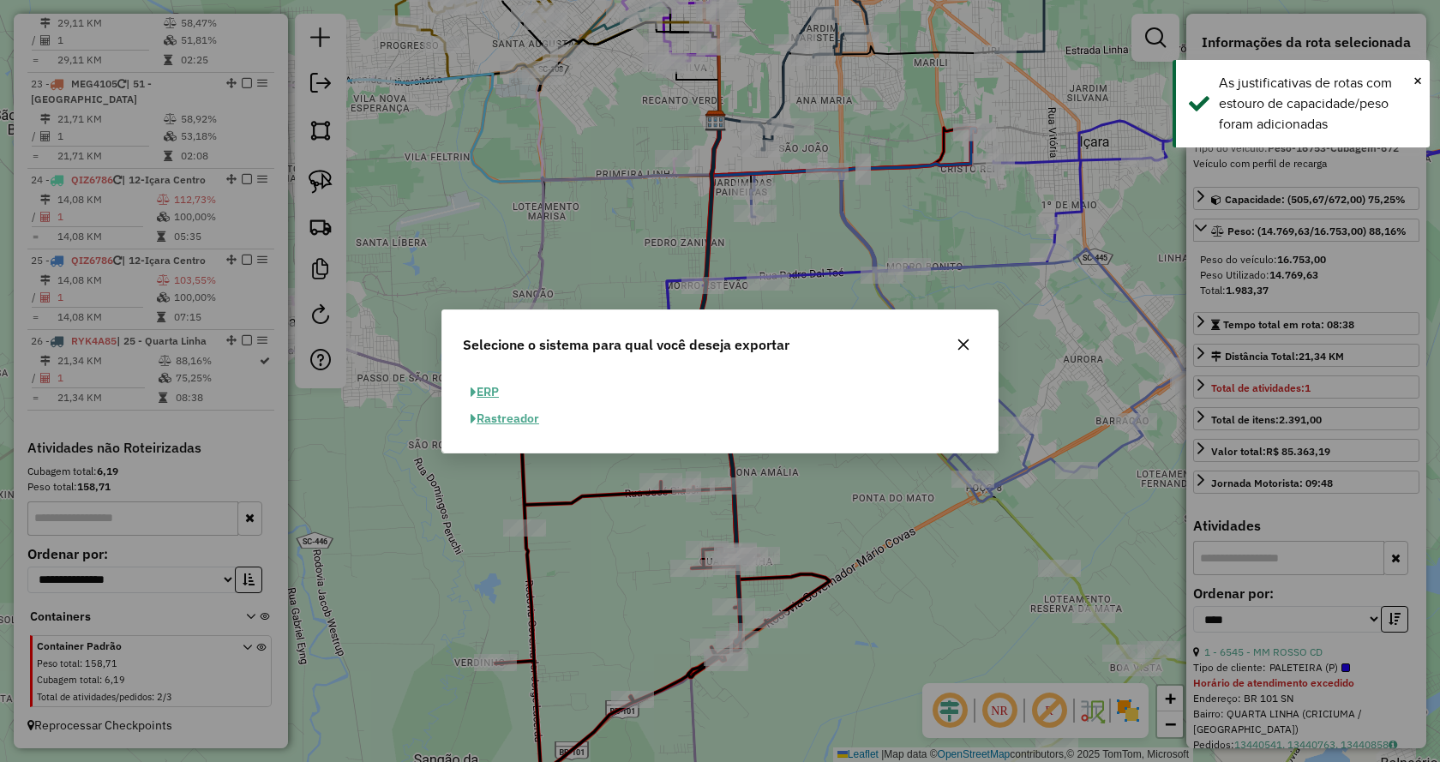
click at [496, 386] on button "ERP" at bounding box center [485, 392] width 44 height 27
select select "**"
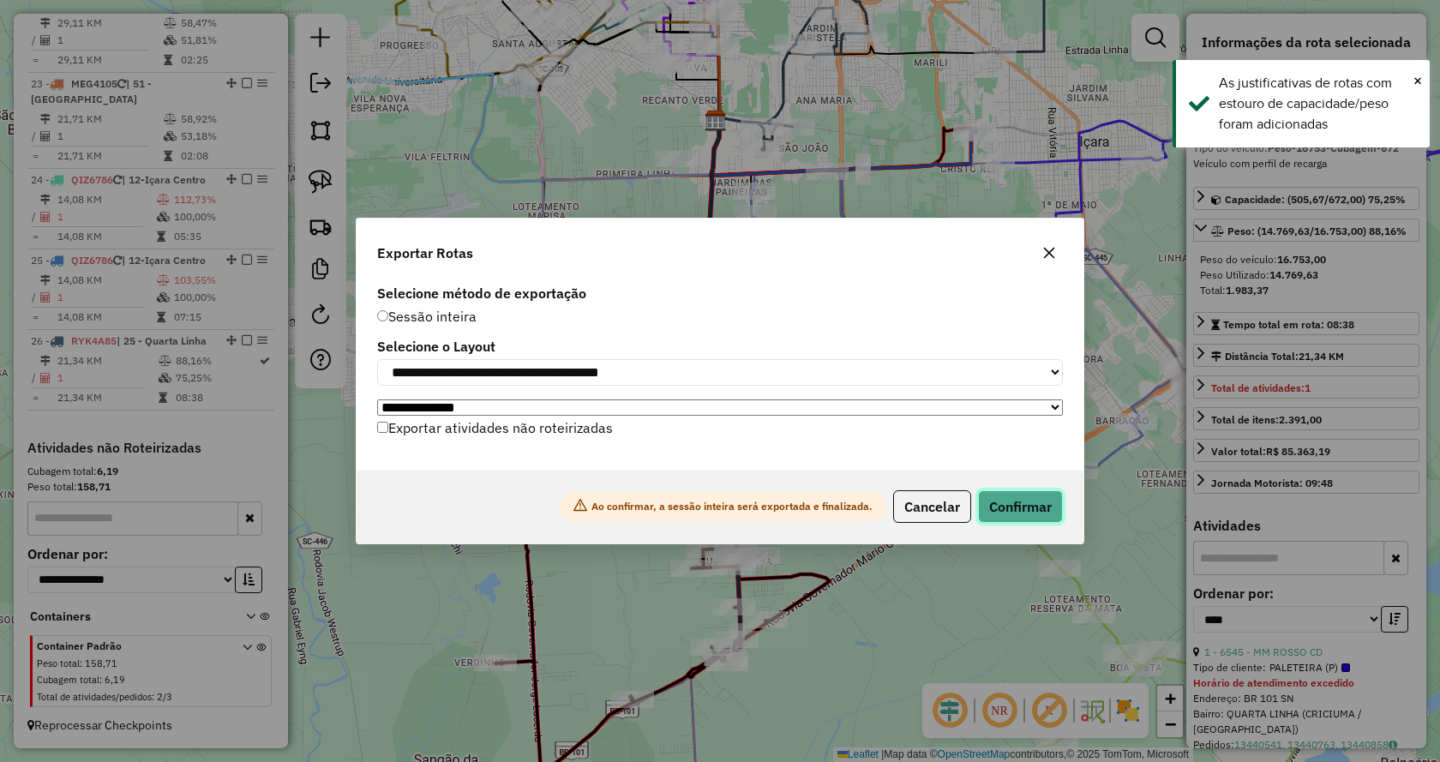
click at [1033, 522] on button "Confirmar" at bounding box center [1020, 506] width 85 height 33
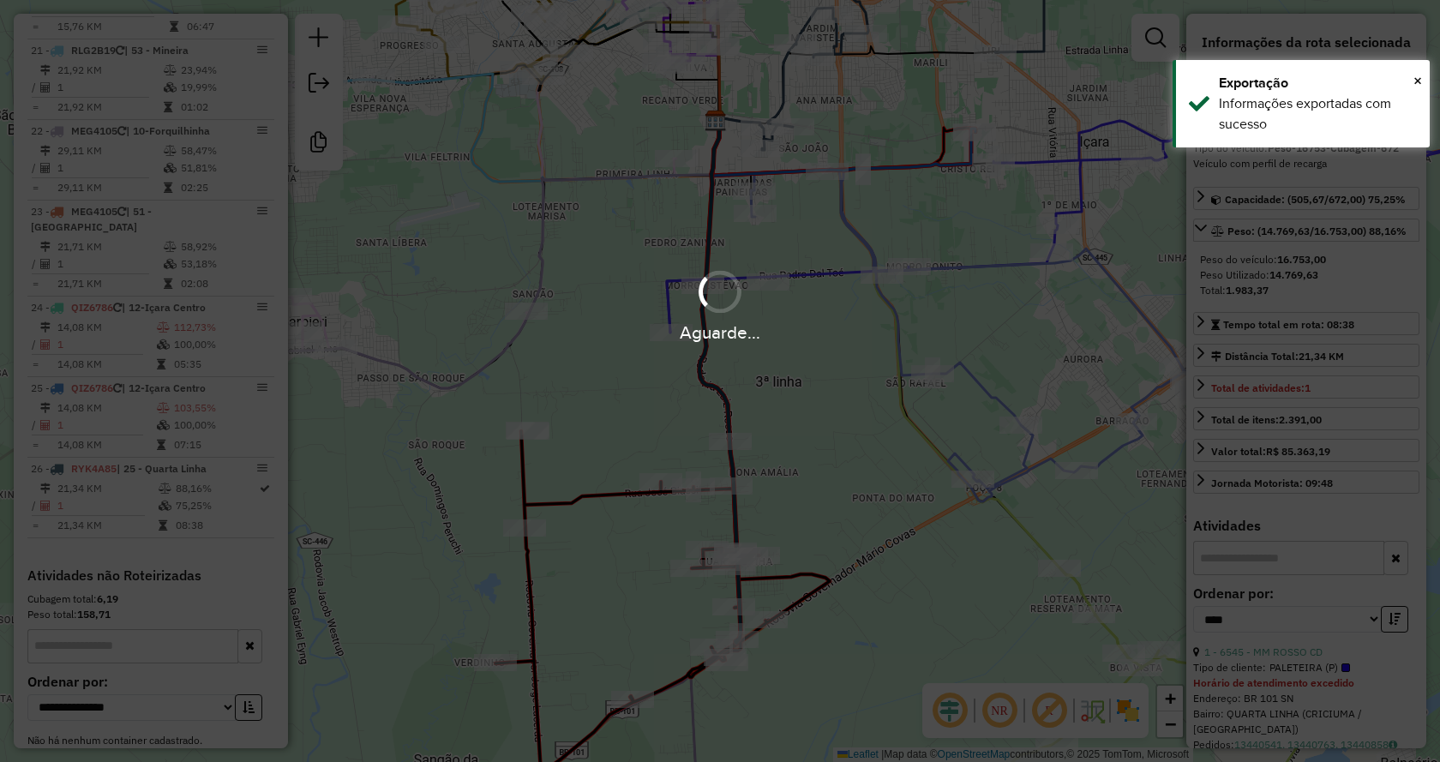
scroll to position [2612, 0]
